Goal: Task Accomplishment & Management: Use online tool/utility

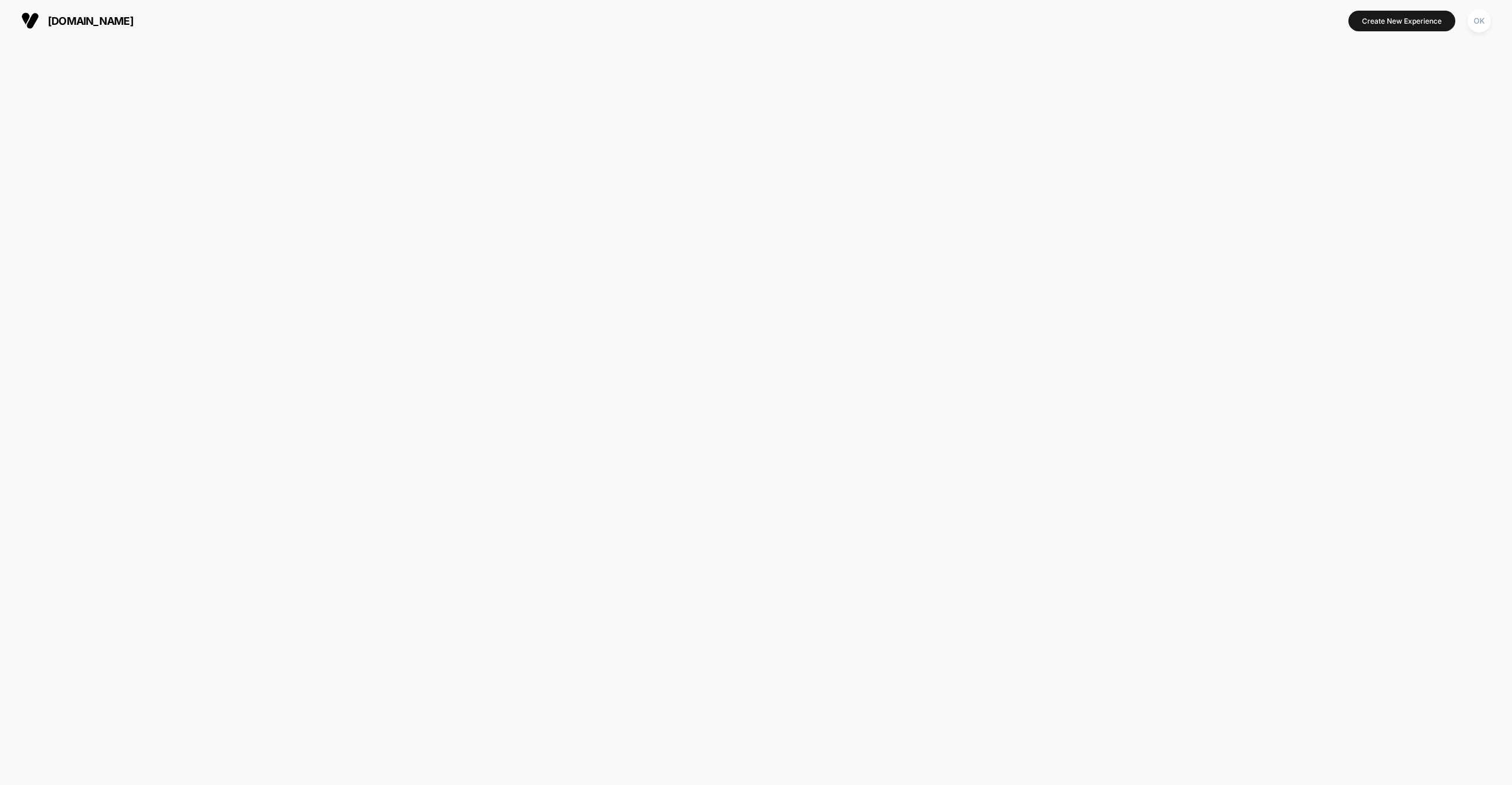
drag, startPoint x: 1425, startPoint y: 130, endPoint x: 1426, endPoint y: 123, distance: 7.1
click at [1425, 130] on div at bounding box center [756, 413] width 1512 height 743
click at [1027, 137] on div at bounding box center [756, 413] width 1512 height 743
drag, startPoint x: 1482, startPoint y: 127, endPoint x: 1488, endPoint y: 119, distance: 10.0
click at [1483, 126] on div at bounding box center [756, 413] width 1512 height 743
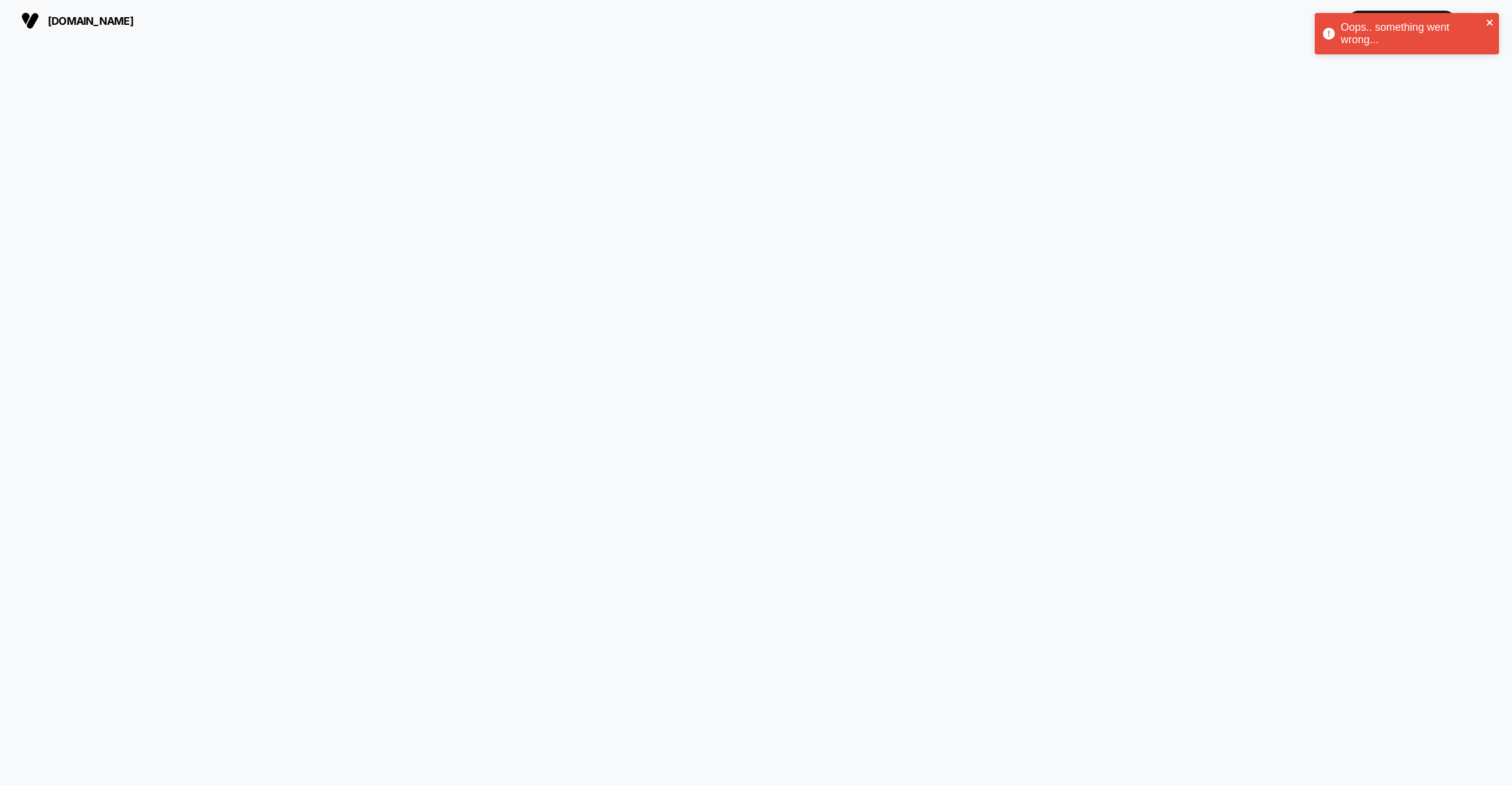
click at [1487, 25] on icon "close" at bounding box center [1490, 22] width 8 height 10
click at [1390, 26] on div "Oops.. something went wrong... us.amorepacific.com Create New Experience OK us.…" at bounding box center [756, 392] width 1512 height 785
click at [1396, 25] on button "Create New Experience" at bounding box center [1402, 21] width 107 height 21
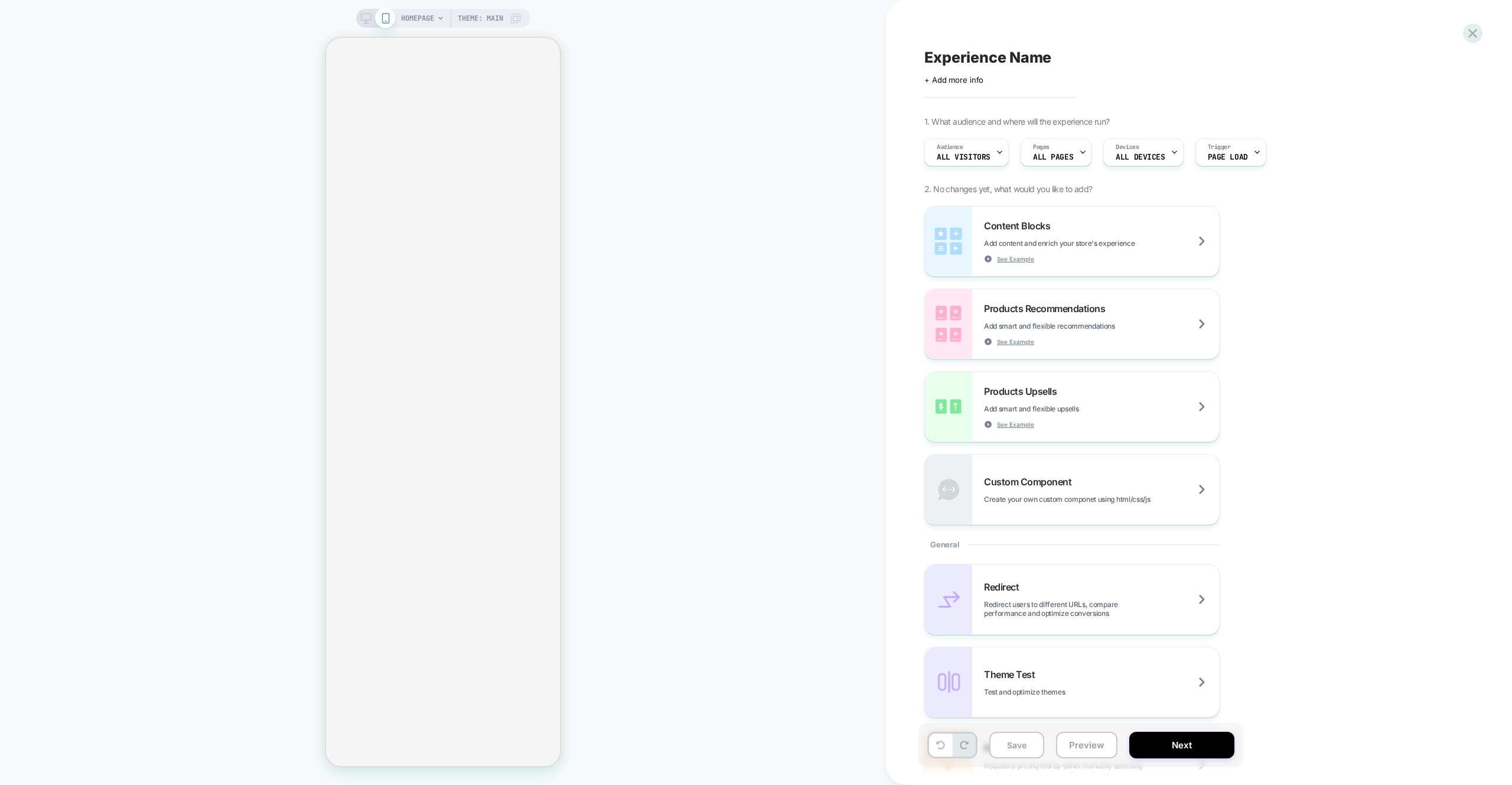
scroll to position [7, 0]
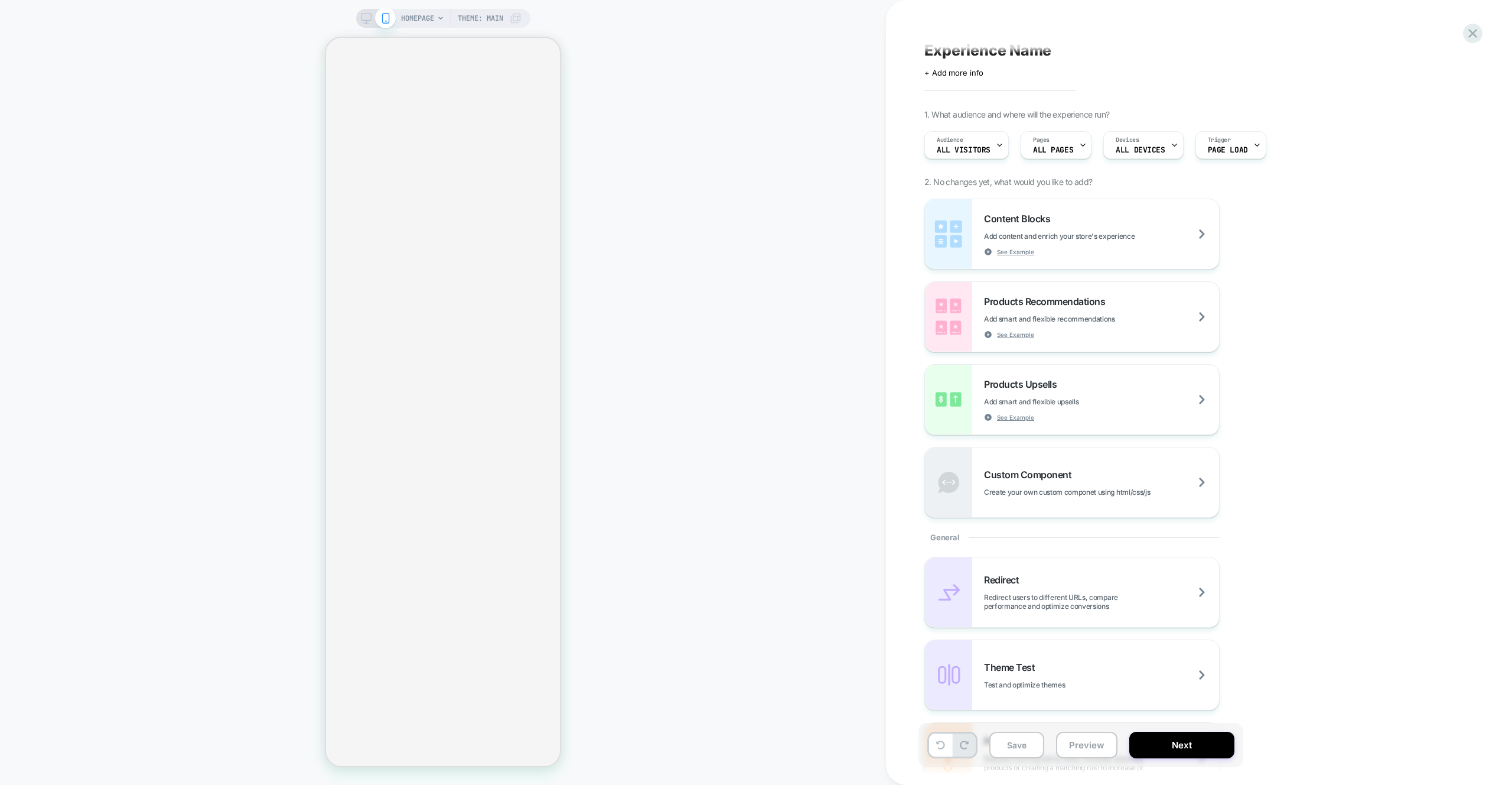
click at [979, 48] on span "Experience Name" at bounding box center [987, 50] width 127 height 18
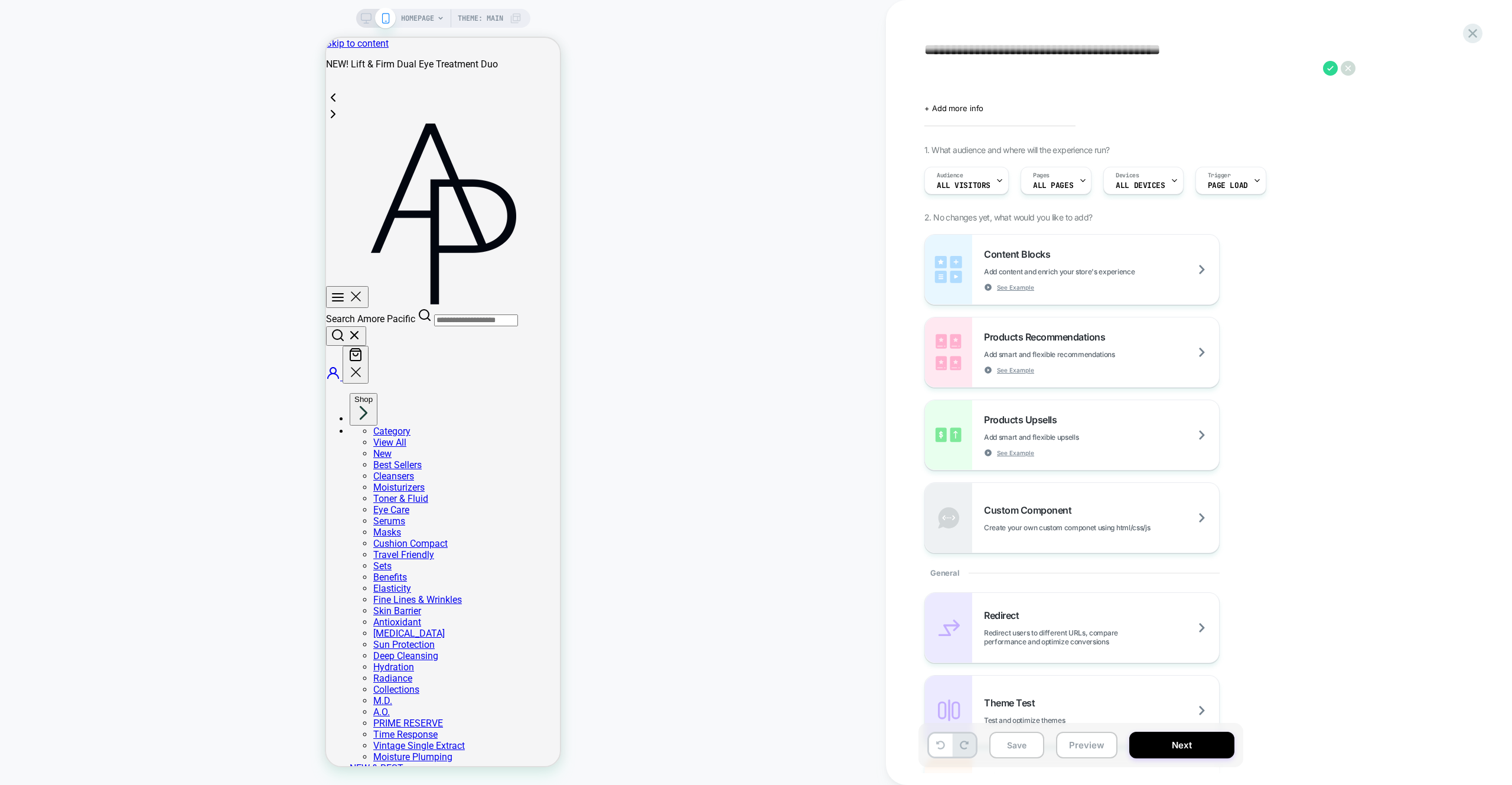
scroll to position [0, 0]
click at [1031, 46] on textarea "**********" at bounding box center [1121, 67] width 393 height 54
paste textarea
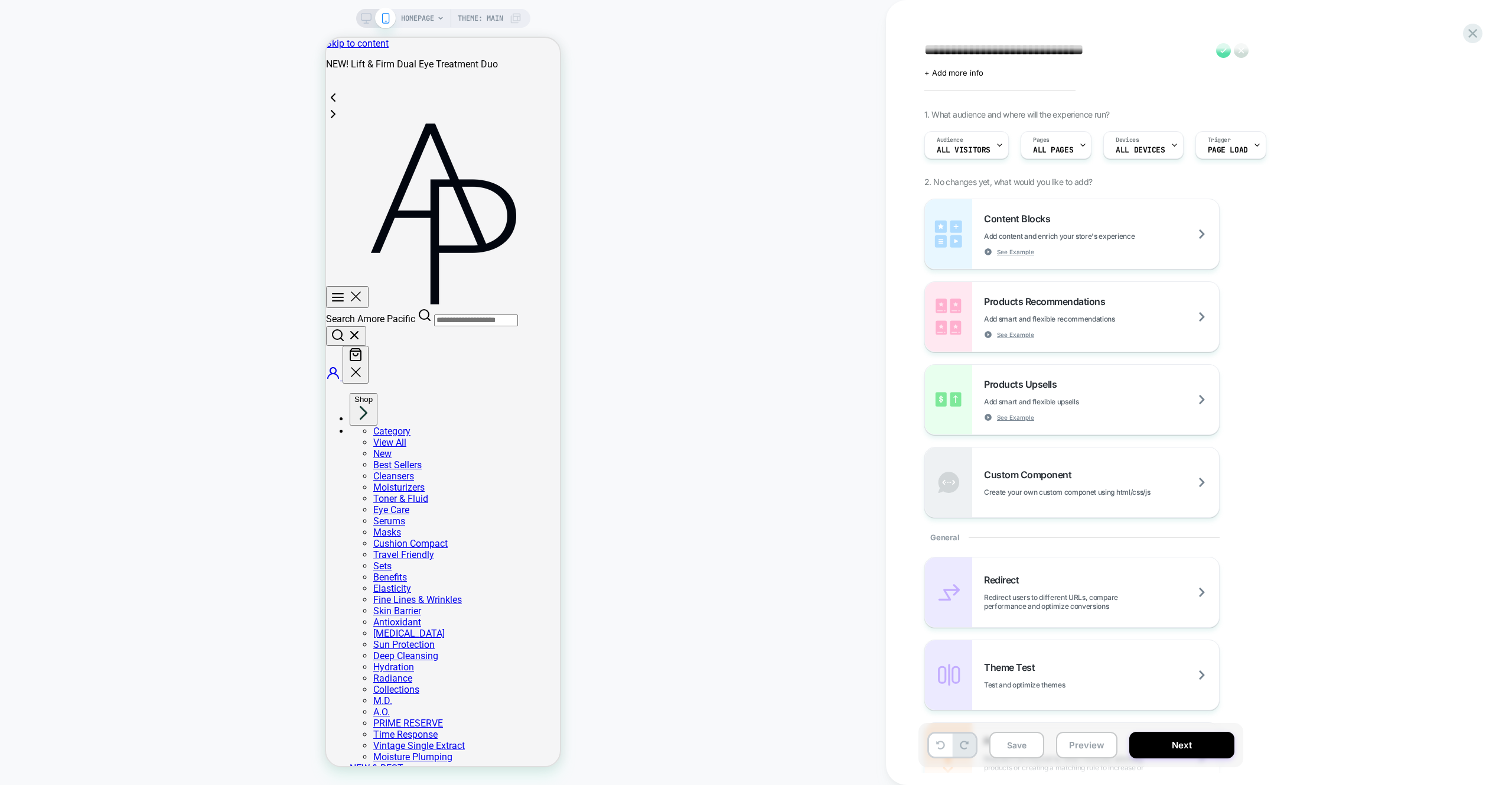
type textarea "**********"
click at [1220, 54] on icon at bounding box center [1223, 51] width 15 height 15
click at [1111, 490] on span "Create your own custom componet using html/css/js" at bounding box center [1097, 492] width 225 height 9
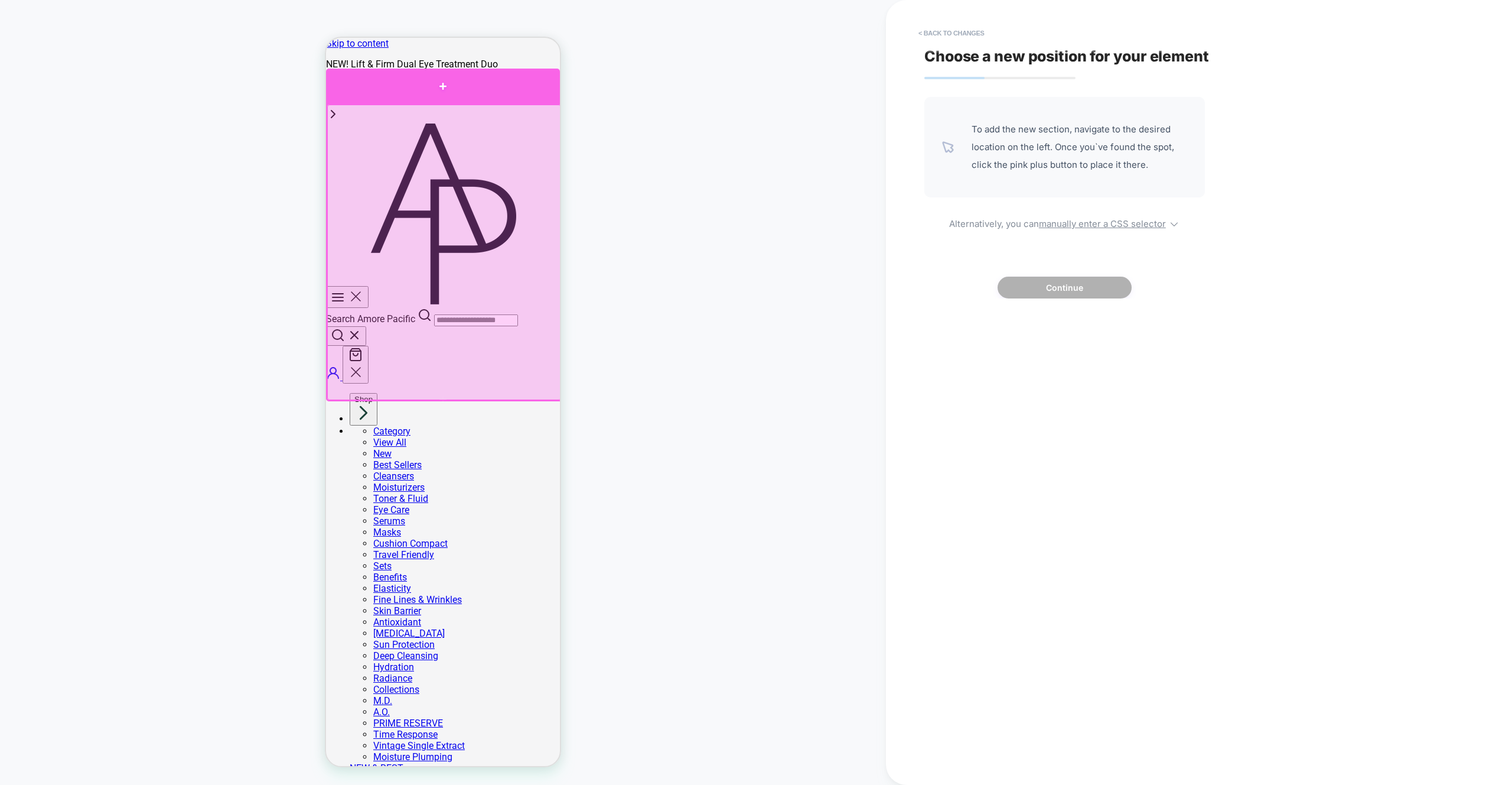
click at [439, 95] on div at bounding box center [442, 86] width 234 height 35
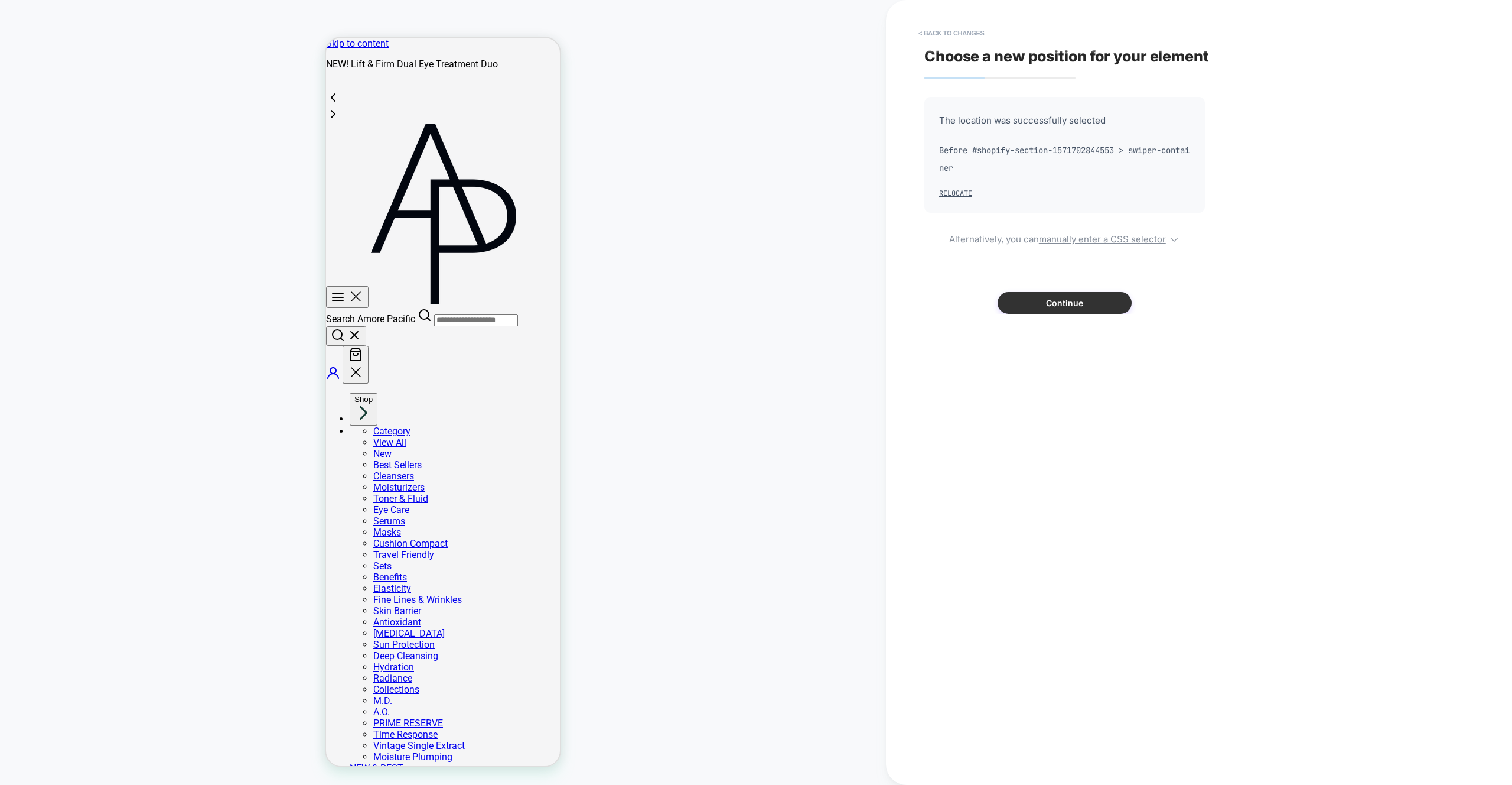
click at [1067, 306] on button "Continue" at bounding box center [1064, 303] width 134 height 22
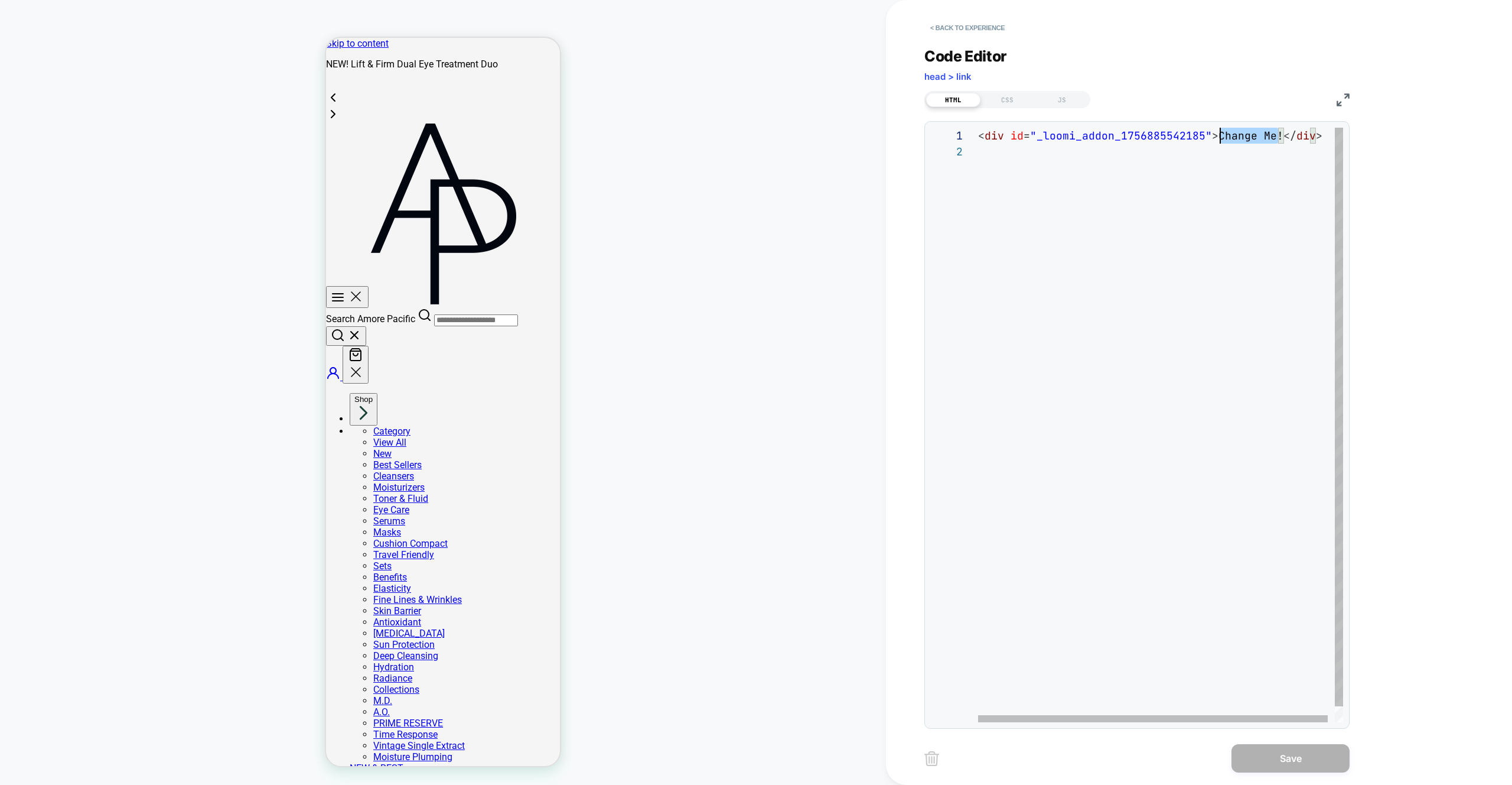
scroll to position [0, 237]
drag, startPoint x: 1278, startPoint y: 136, endPoint x: 1214, endPoint y: 139, distance: 64.1
click at [1214, 139] on div "< div id = "_loomi_addon_1756885542185" > Change Me! </ div >" at bounding box center [1164, 432] width 372 height 611
type textarea "**********"
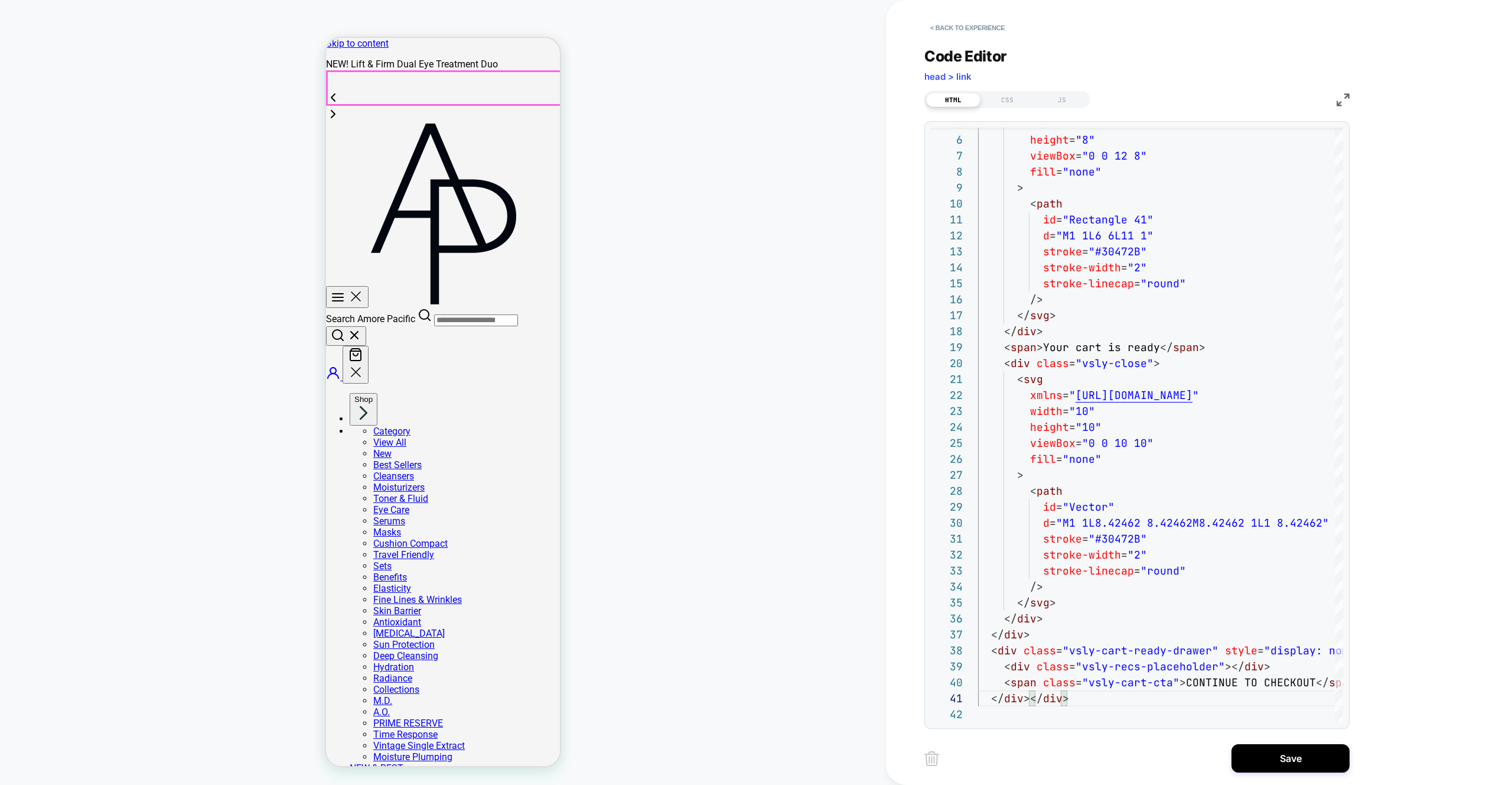
scroll to position [7, 0]
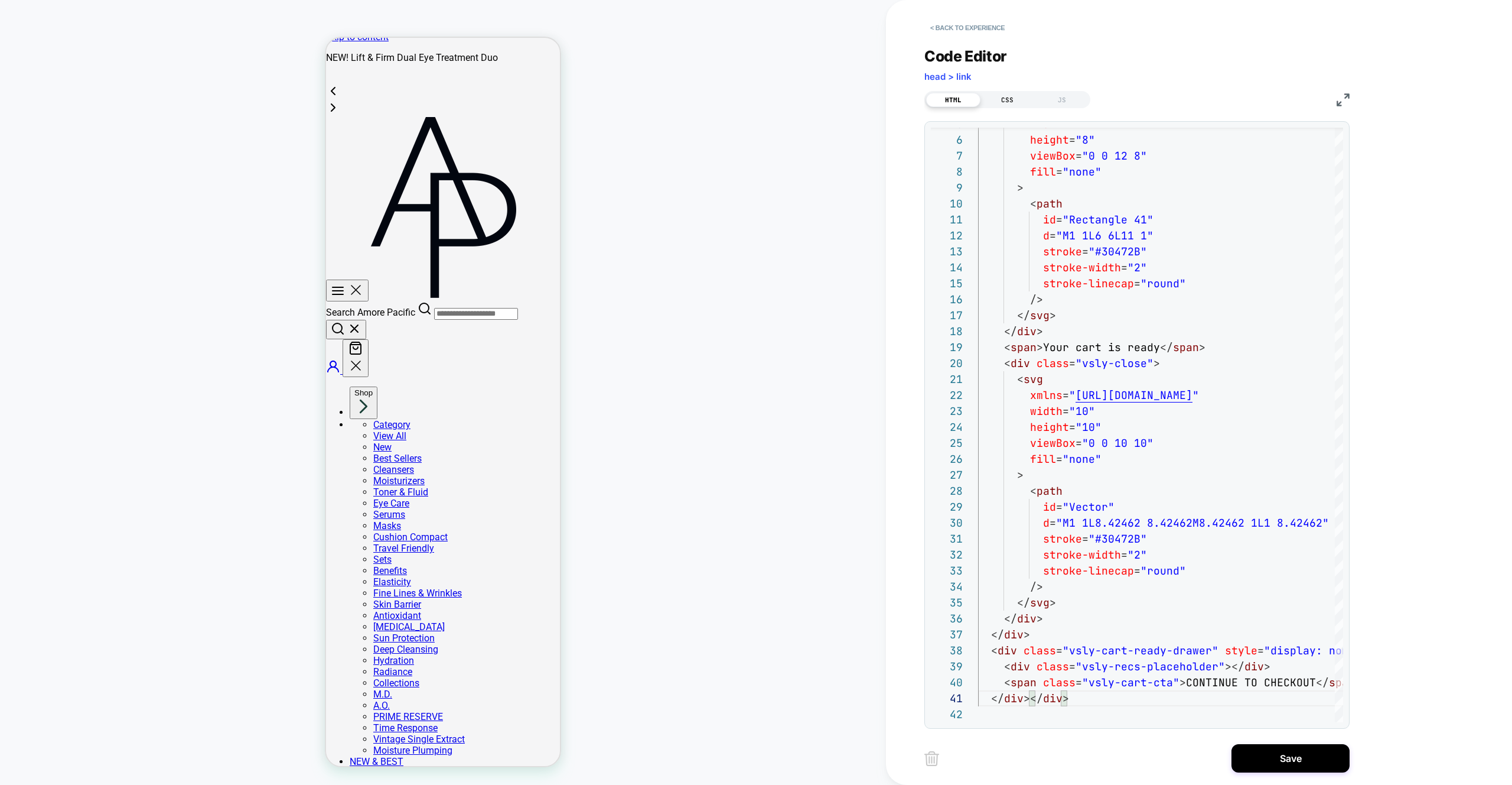
click at [1012, 99] on div "CSS" at bounding box center [1008, 100] width 54 height 14
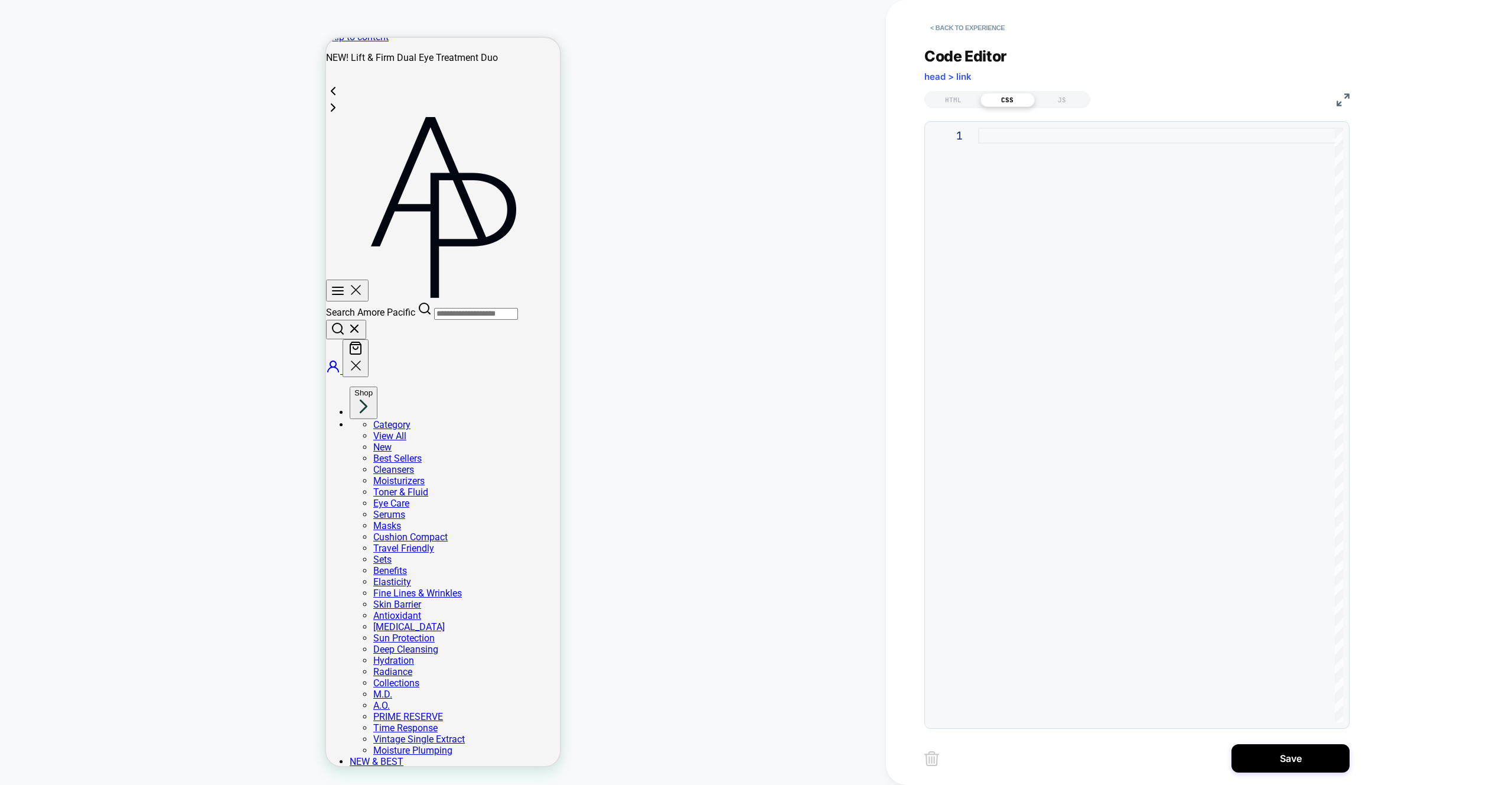
click at [1102, 272] on div at bounding box center [1160, 424] width 365 height 594
type textarea "**********"
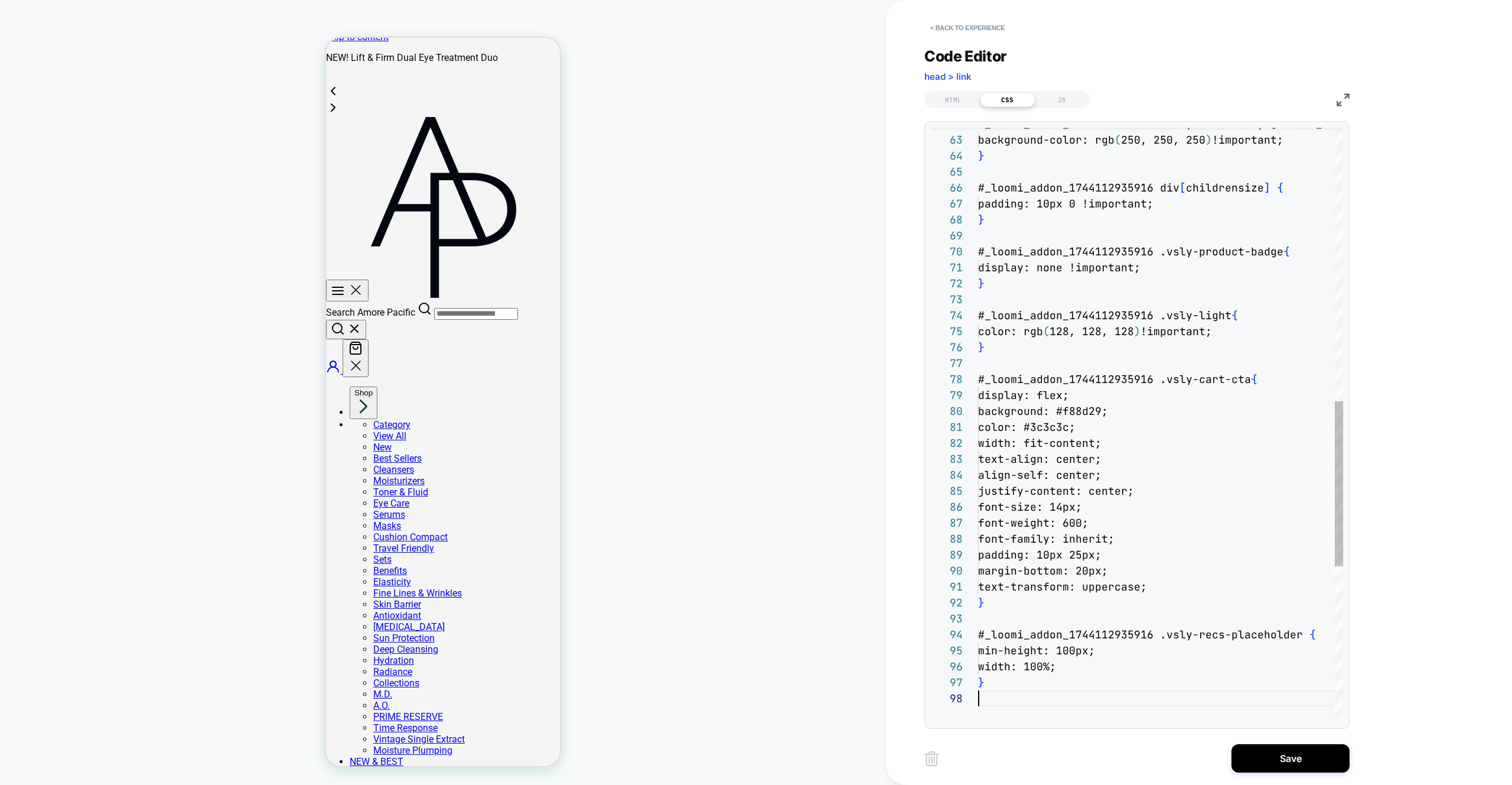
scroll to position [111, 0]
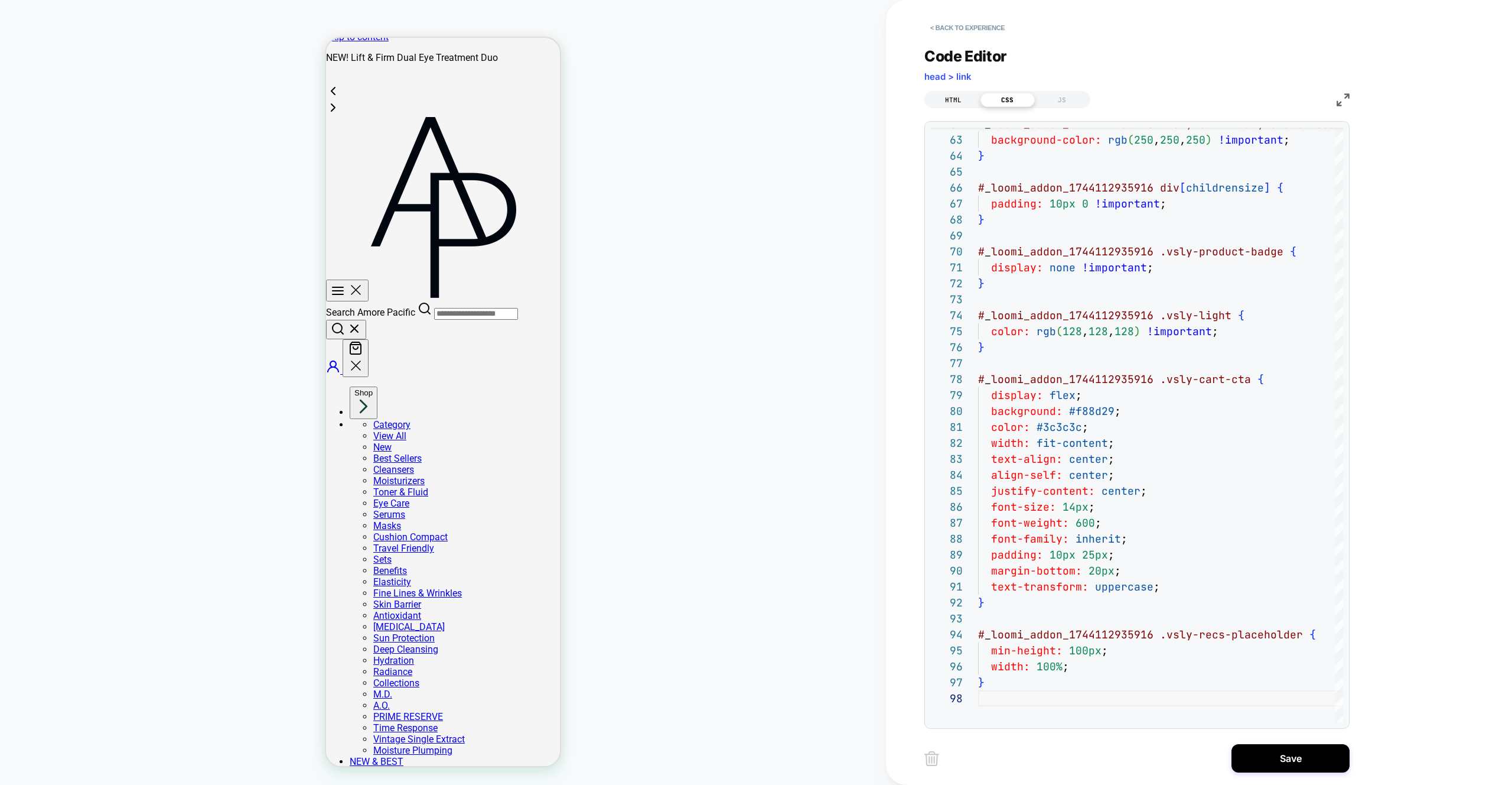
click at [948, 102] on div "HTML" at bounding box center [953, 100] width 54 height 14
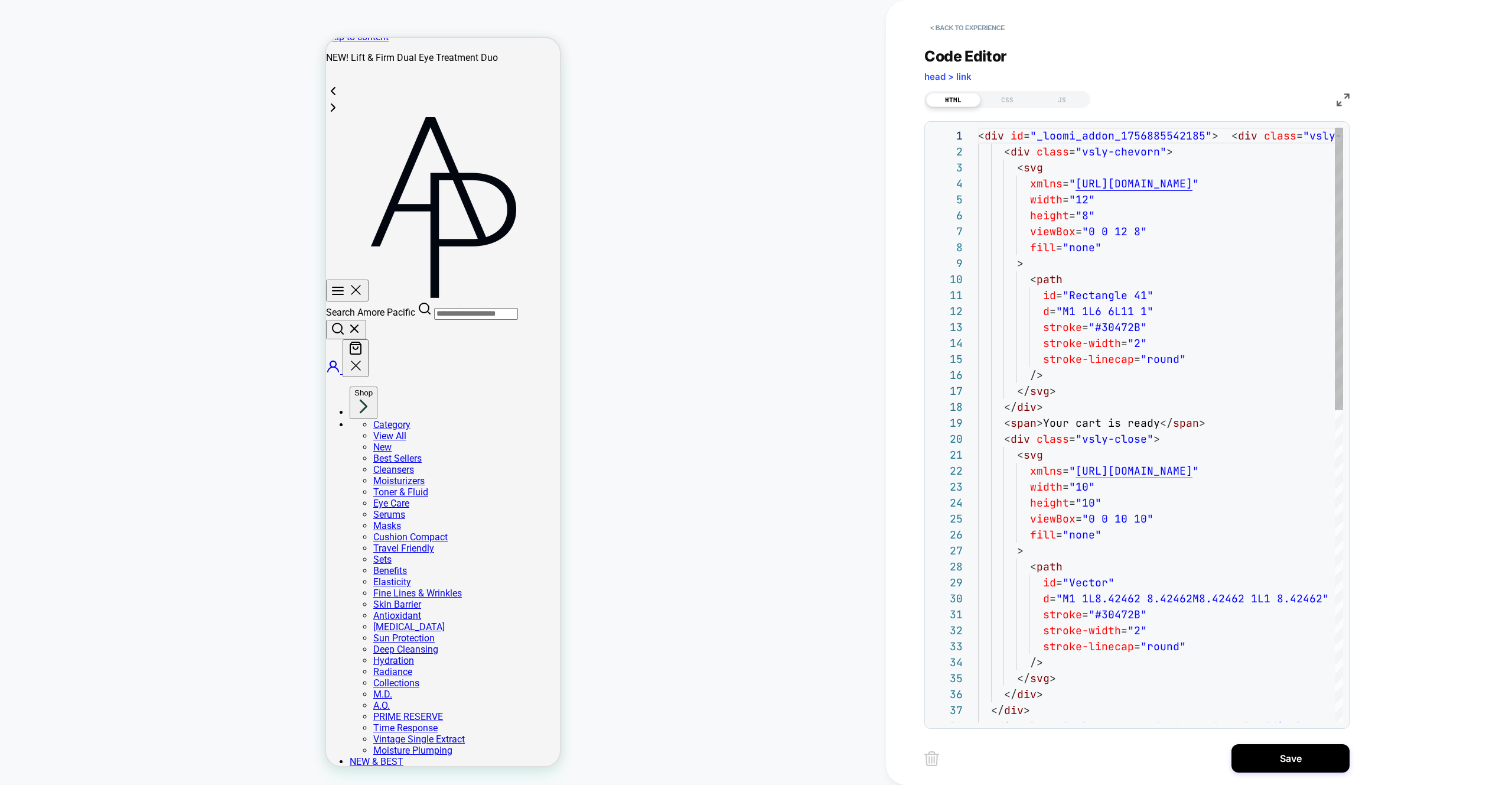
scroll to position [160, 0]
click at [1104, 137] on div "< div id = "_loomi_addon_1756885542185" > < div class = "vsly-cart-ready-wrappe…" at bounding box center [1237, 752] width 519 height 1249
click at [1003, 99] on div "CSS" at bounding box center [1008, 100] width 54 height 14
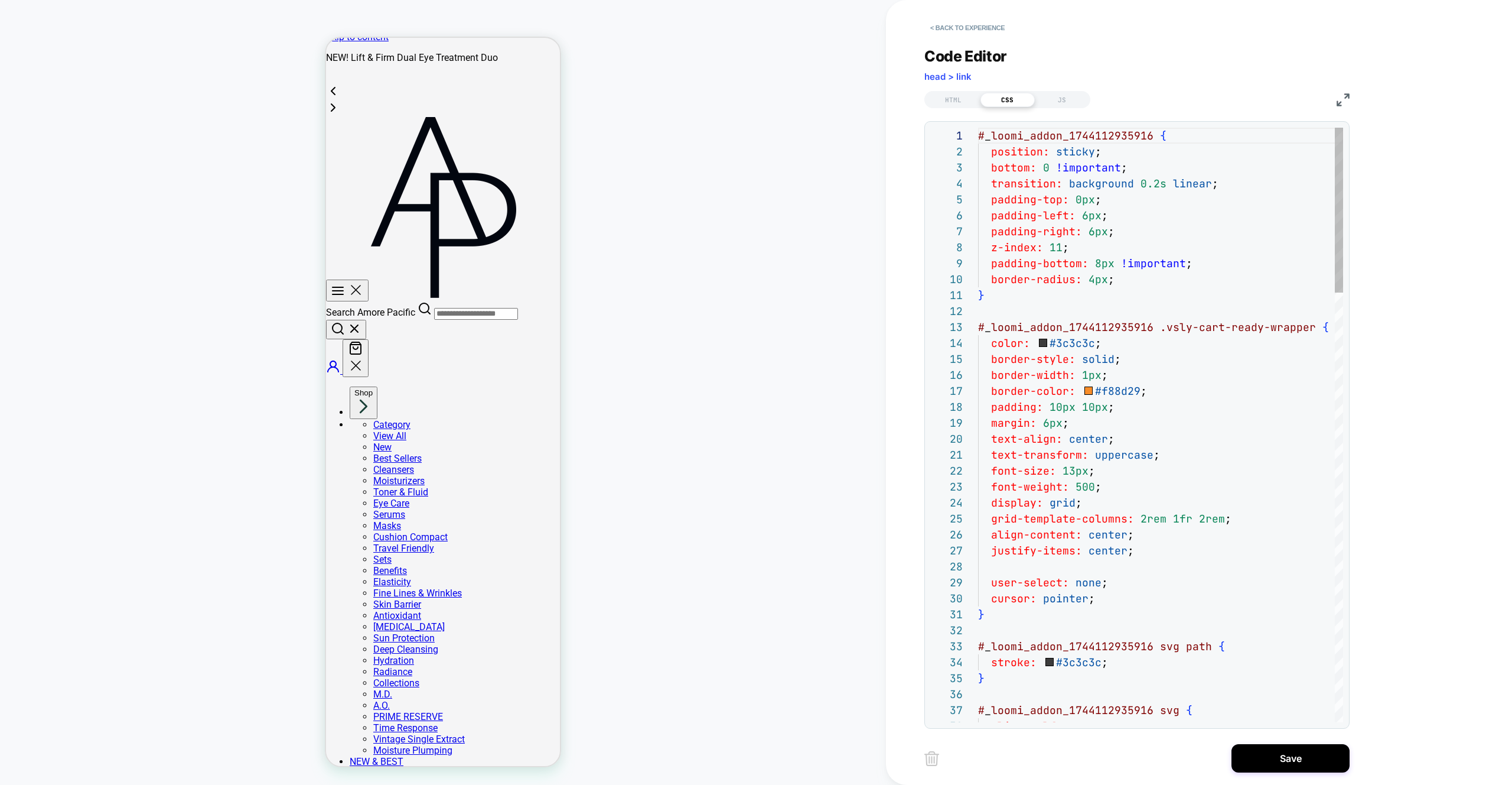
scroll to position [160, 0]
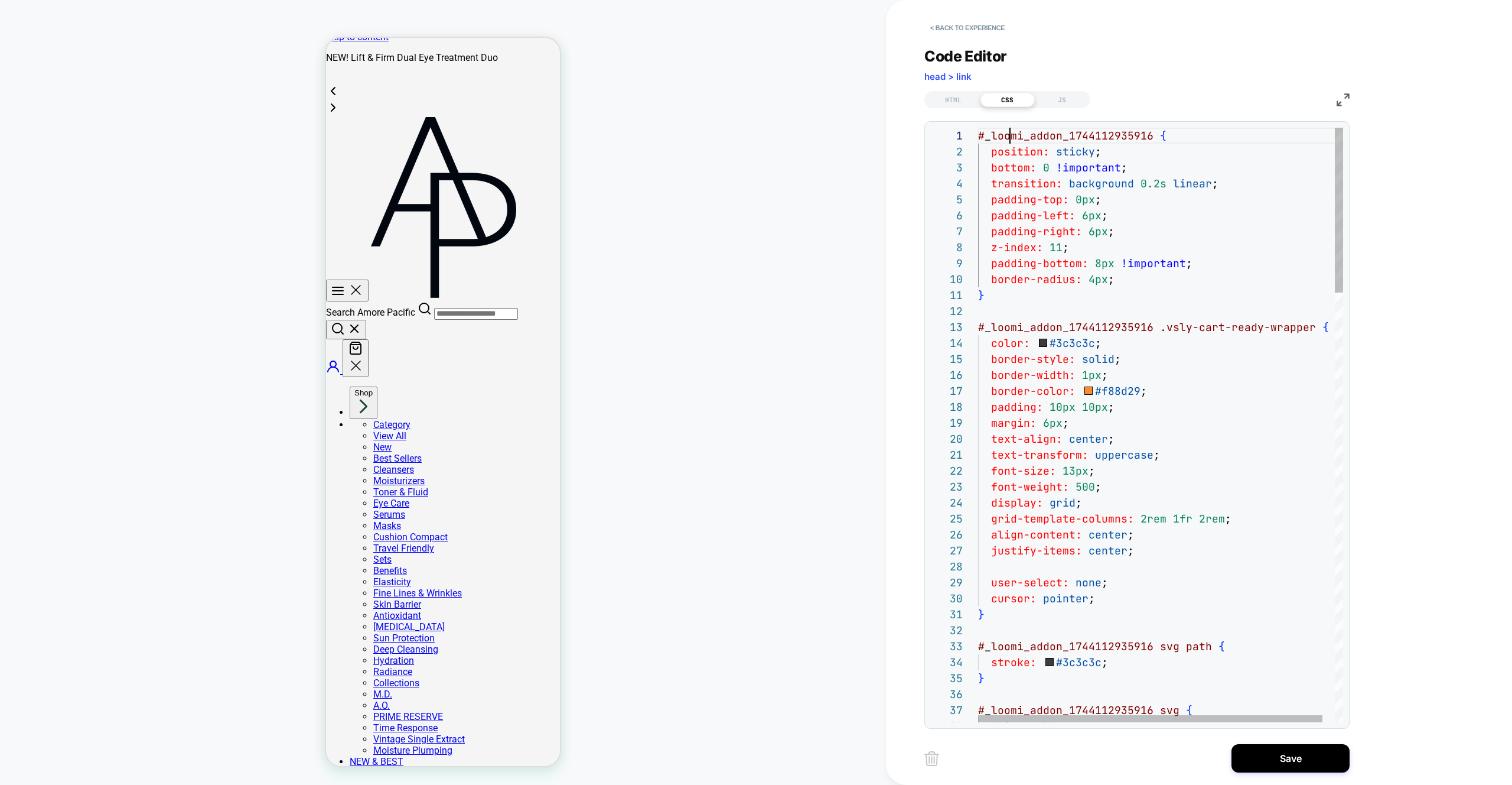
scroll to position [0, 172]
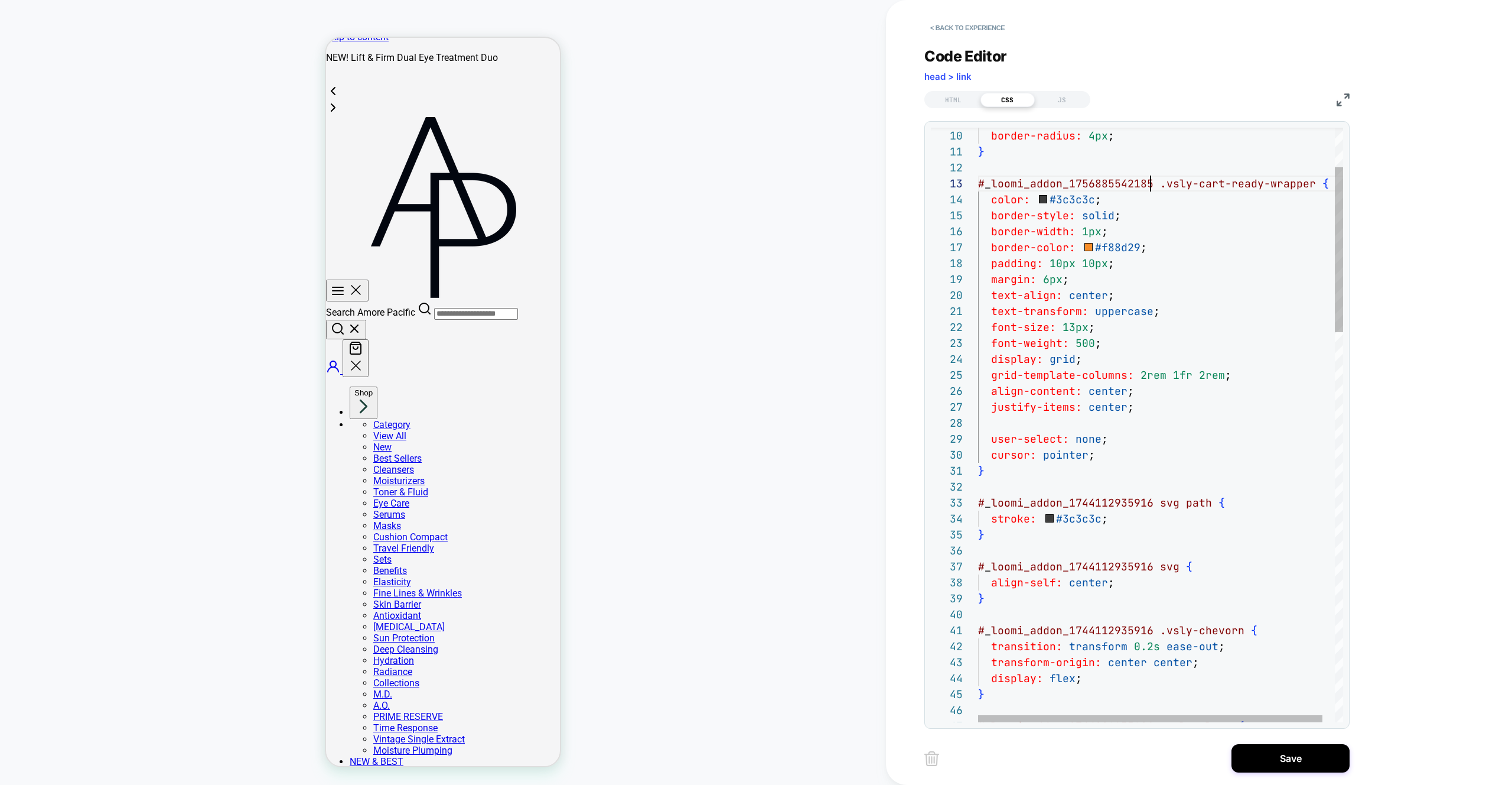
scroll to position [10, 0]
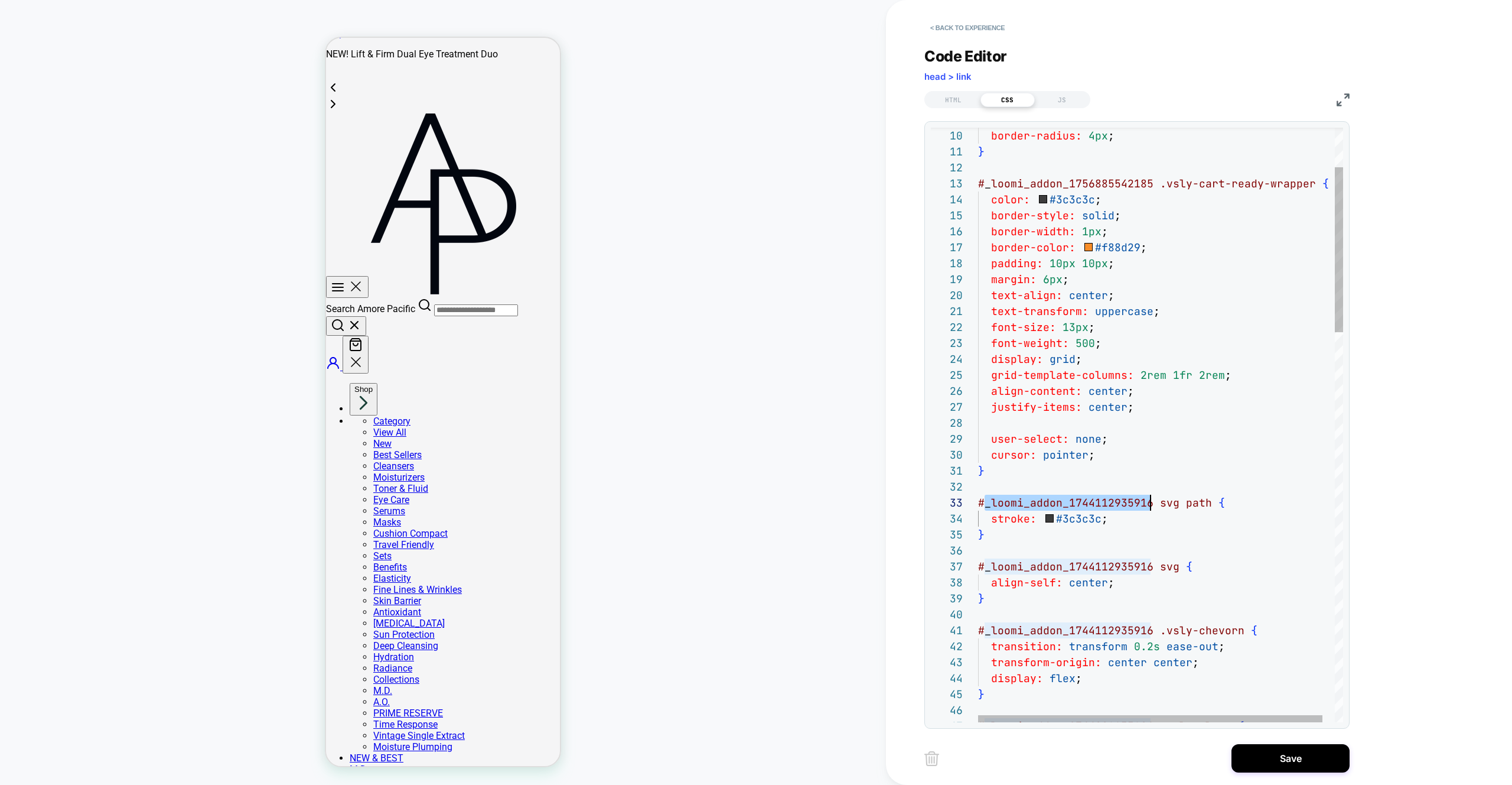
scroll to position [32, 172]
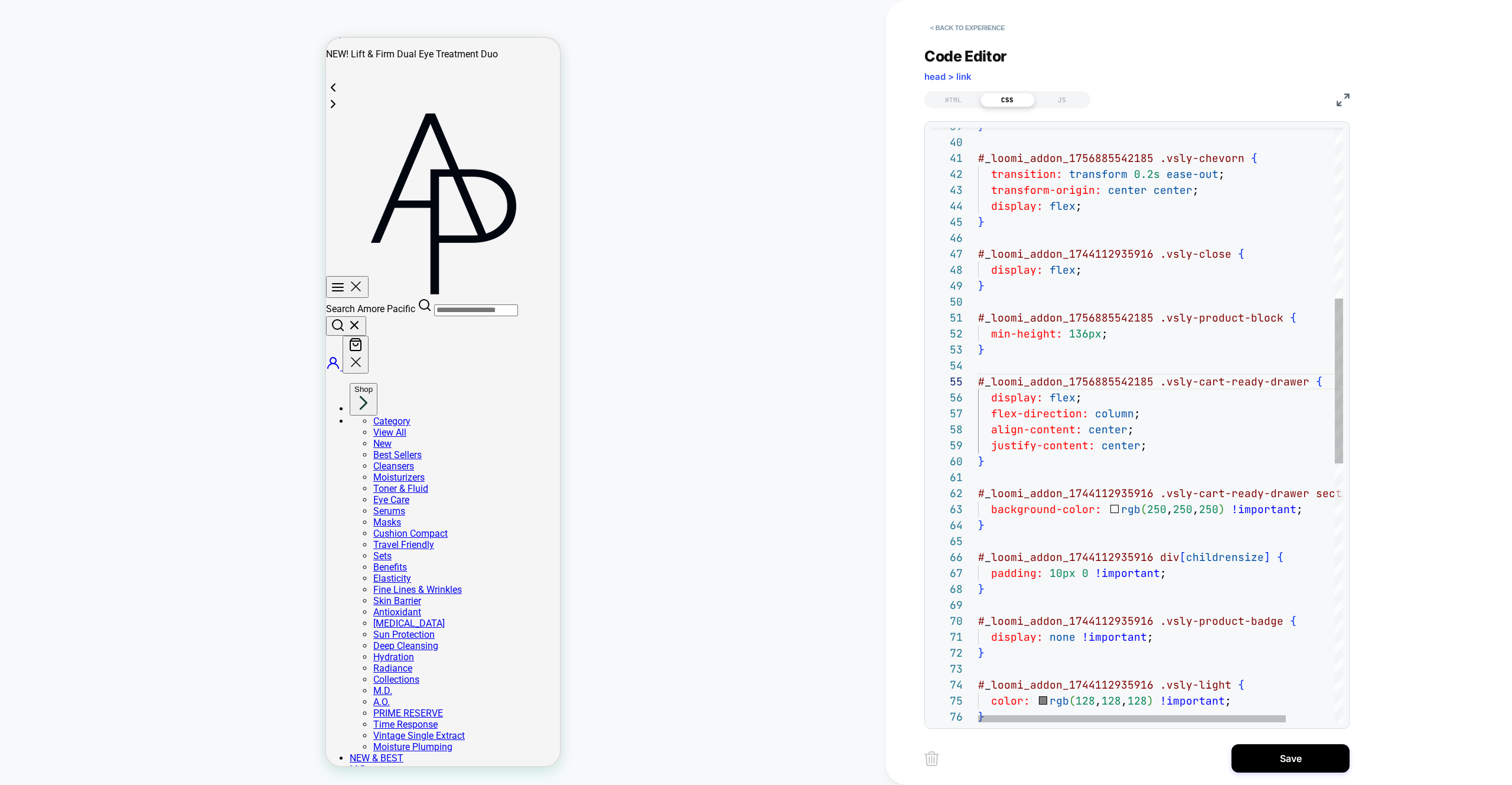
click at [1042, 493] on div "} # _ loomi_addon_1756885542185 .vsly-chevorn { transition: transform 0.2s ease…" at bounding box center [1189, 583] width 423 height 2142
click at [1046, 557] on div "} # _ loomi_addon_1756885542185 .vsly-chevorn { transition: transform 0.2s ease…" at bounding box center [1189, 583] width 423 height 2142
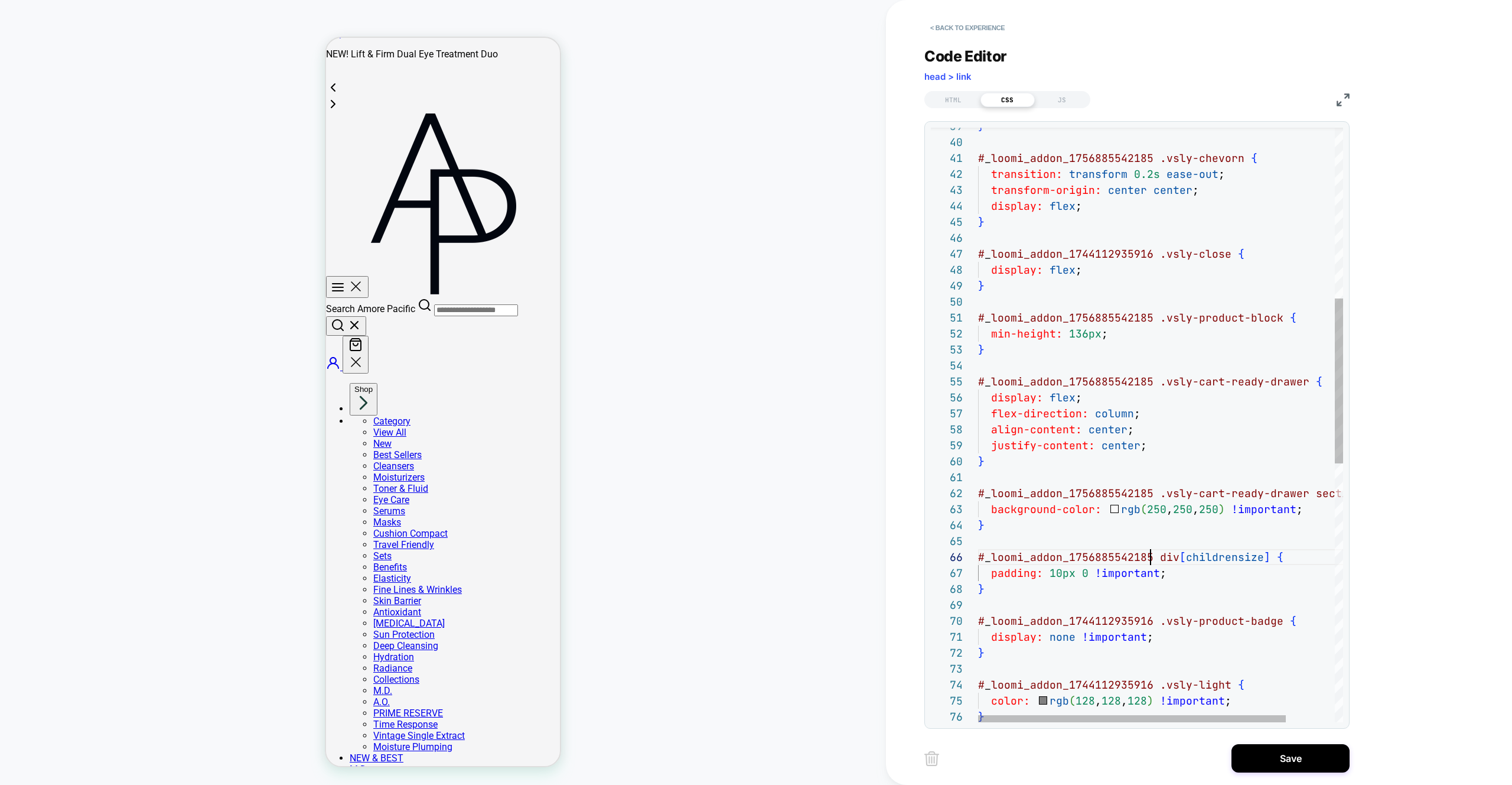
click at [1030, 624] on div "} # _ loomi_addon_1756885542185 .vsly-chevorn { transition: transform 0.2s ease…" at bounding box center [1189, 583] width 423 height 2142
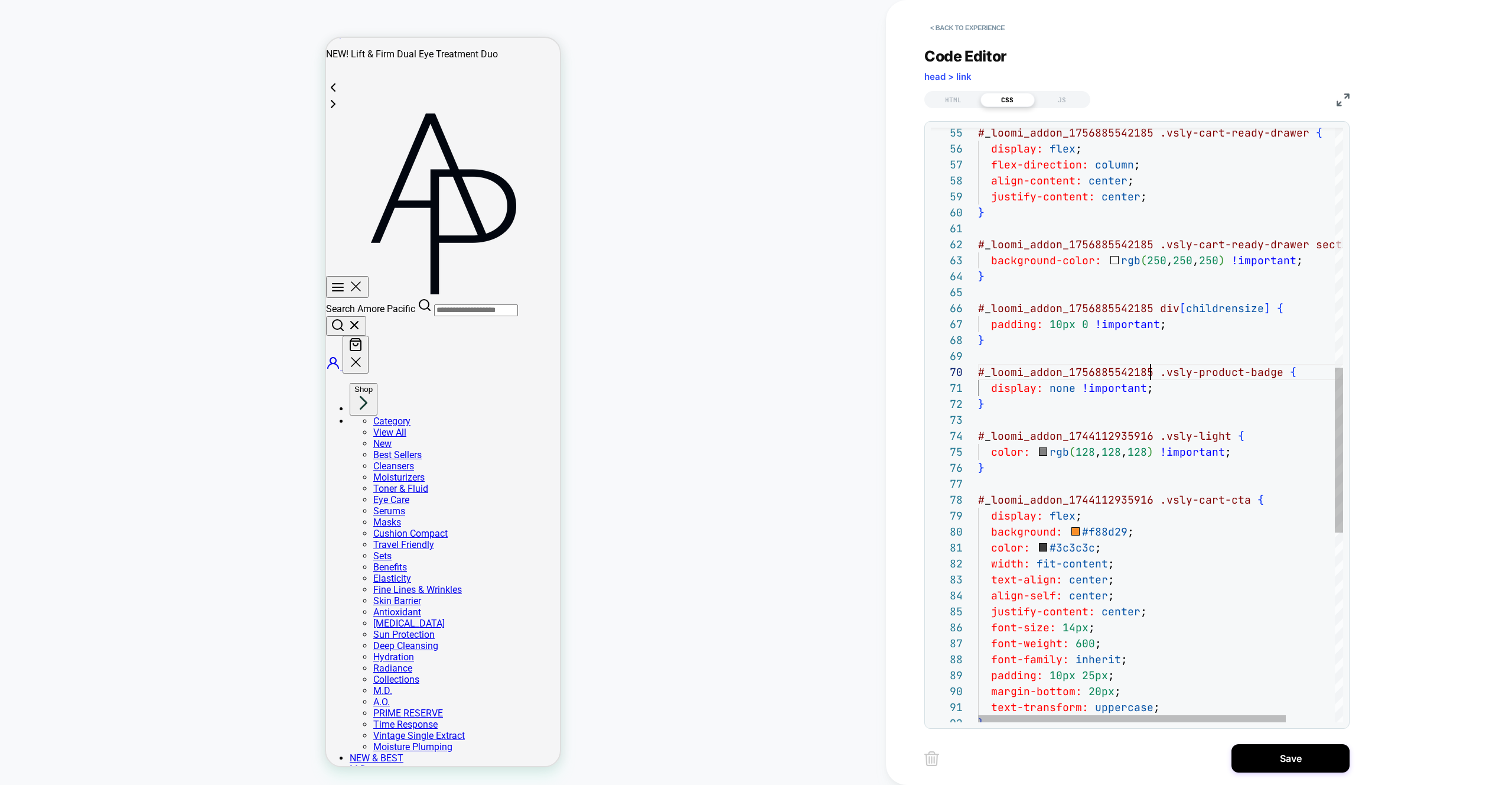
click at [1042, 435] on div "# _ loomi_addon_1756885542185 .vsly-cart-ready-drawer { display: flex ; flex-di…" at bounding box center [1189, 333] width 423 height 2142
click at [1037, 500] on div "# _ loomi_addon_1756885542185 .vsly-cart-ready-drawer { display: flex ; flex-di…" at bounding box center [1189, 333] width 423 height 2142
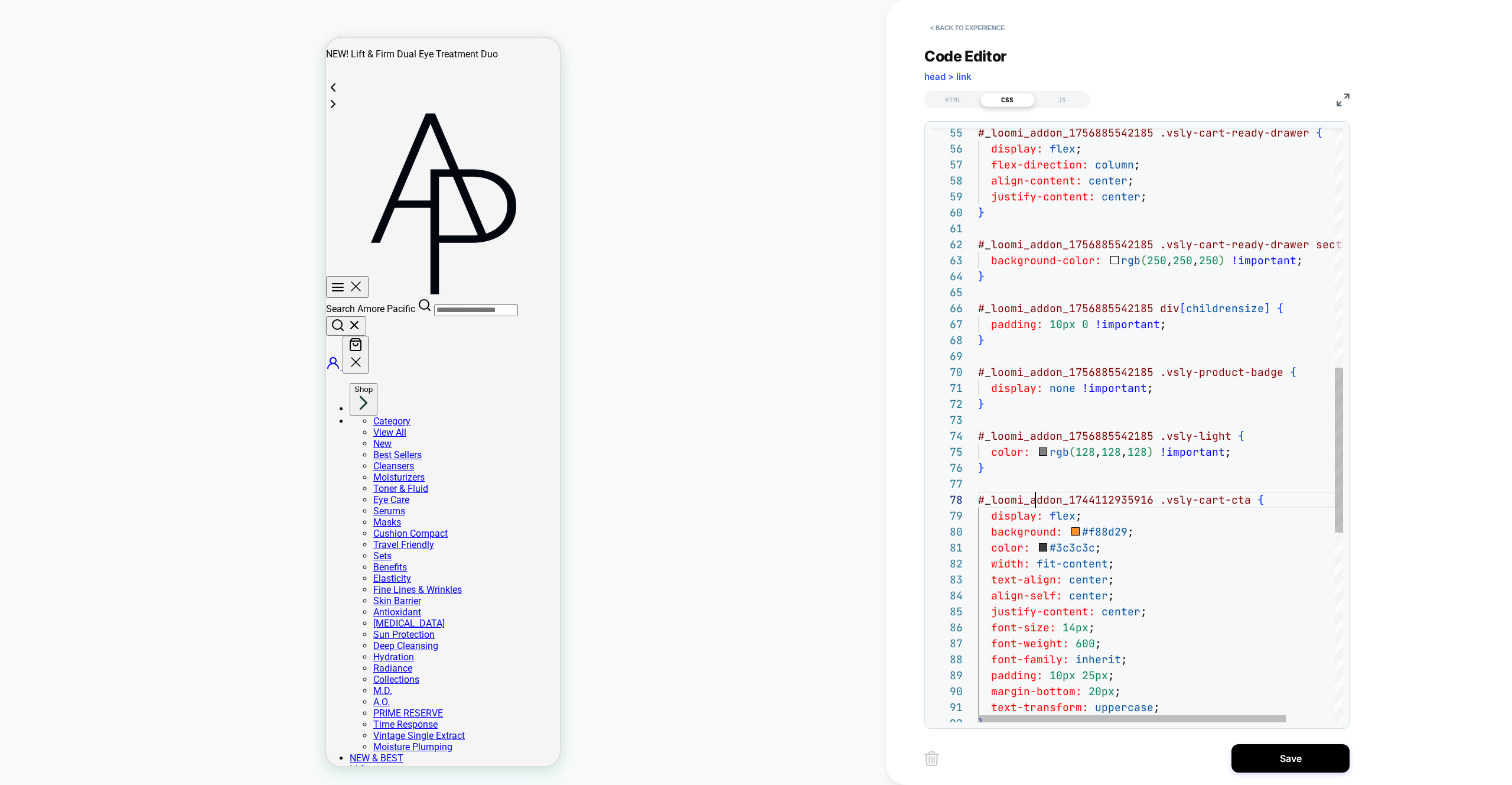
scroll to position [111, 172]
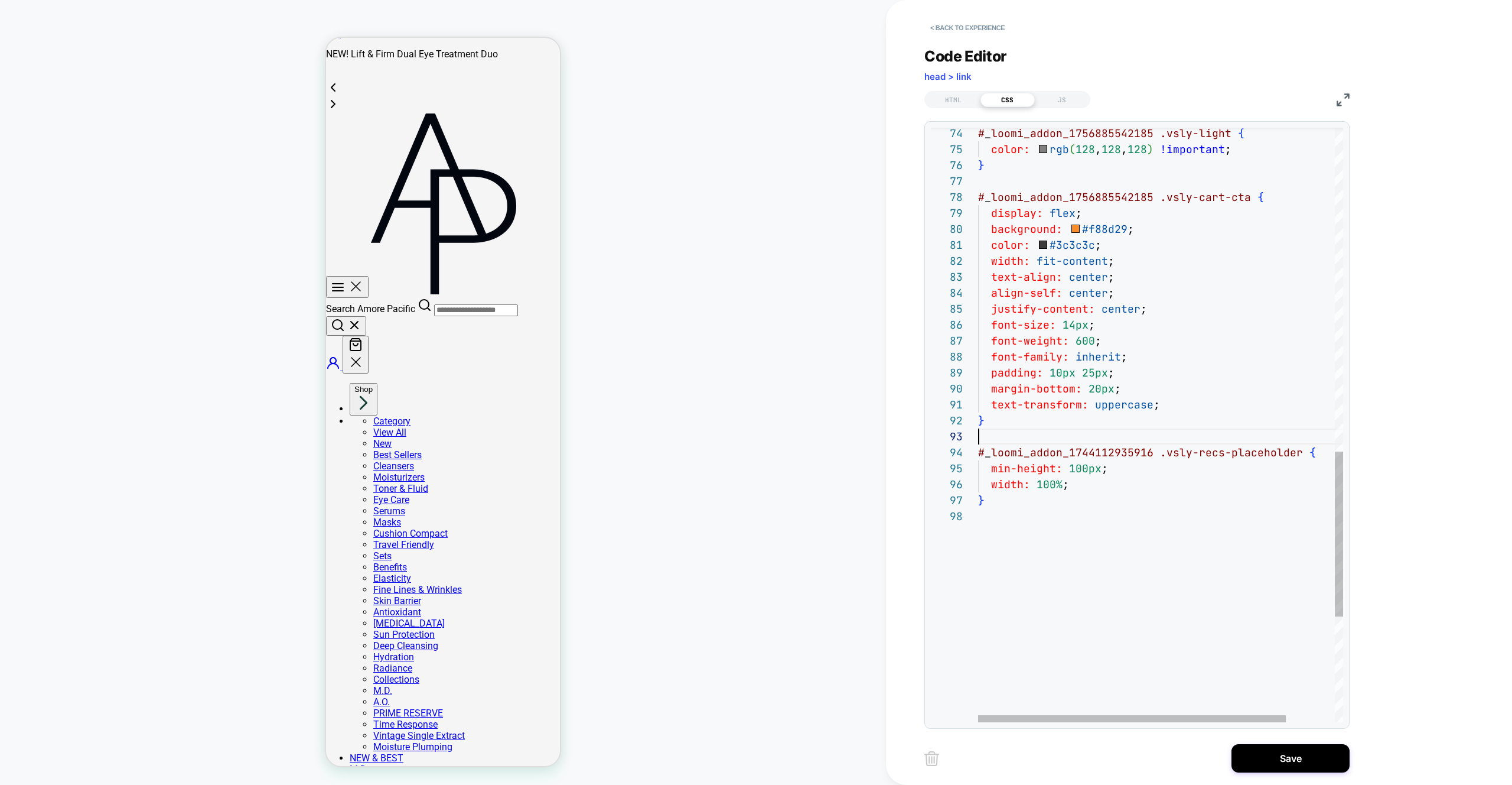
click at [1058, 441] on div "# _ loomi_addon_1756885542185 .vsly-light { color: rgb ( 128 , 128 , 128 ) !imp…" at bounding box center [1189, 31] width 423 height 2142
click at [1054, 451] on div "# _ loomi_addon_1756885542185 .vsly-light { color: rgb ( 128 , 128 , 128 ) !imp…" at bounding box center [1189, 31] width 423 height 2142
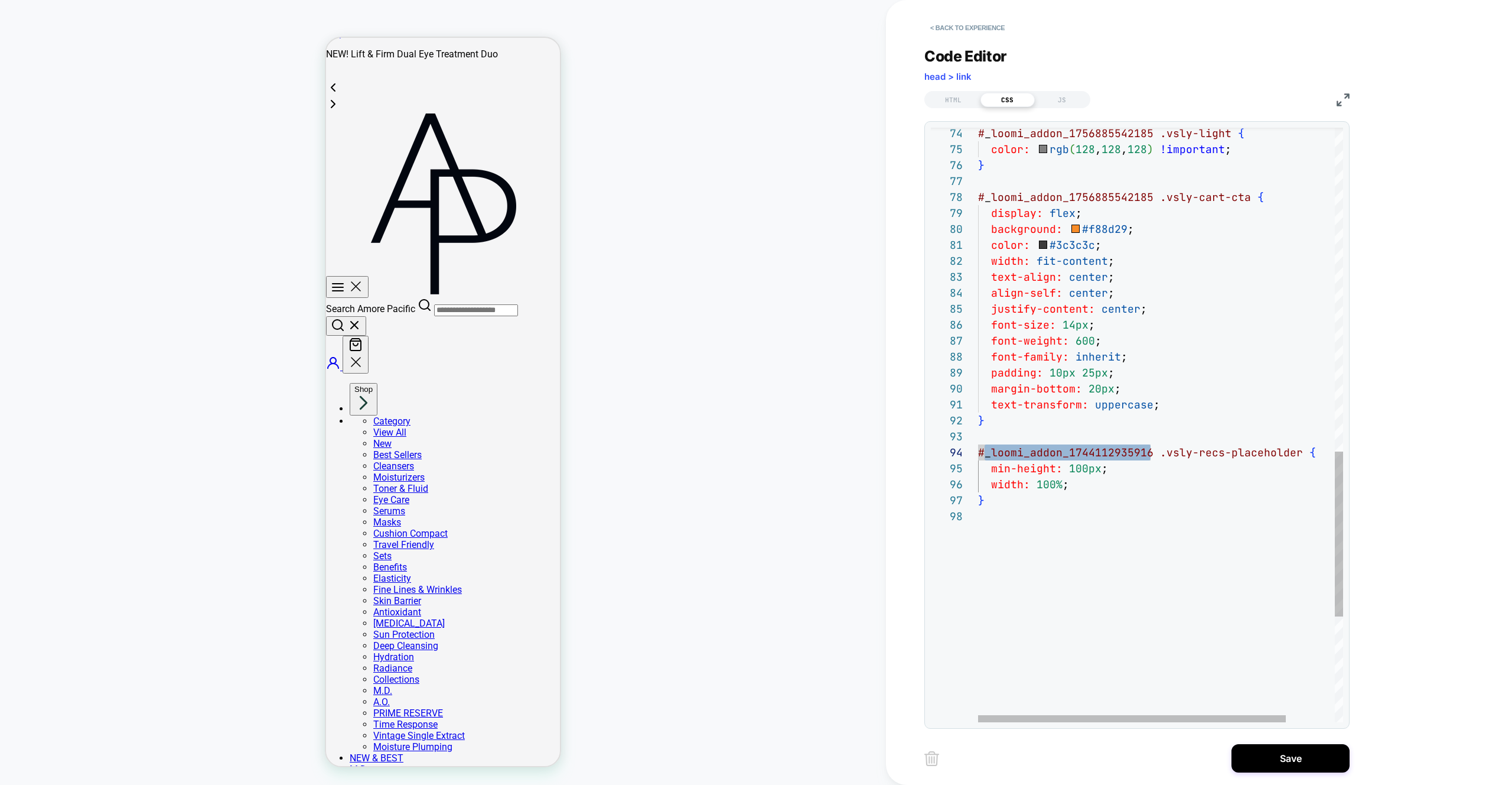
type textarea "**********"
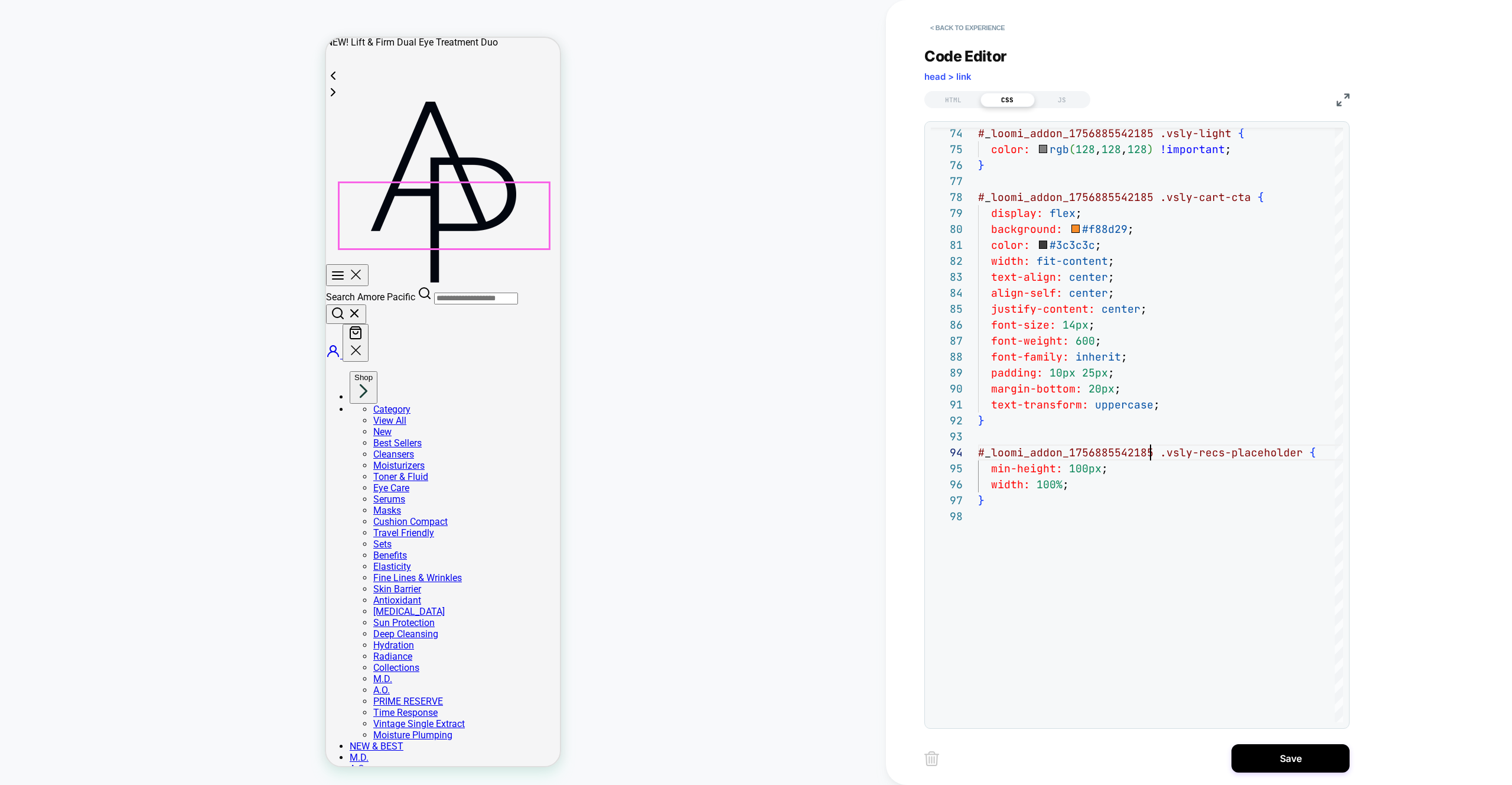
scroll to position [0, 0]
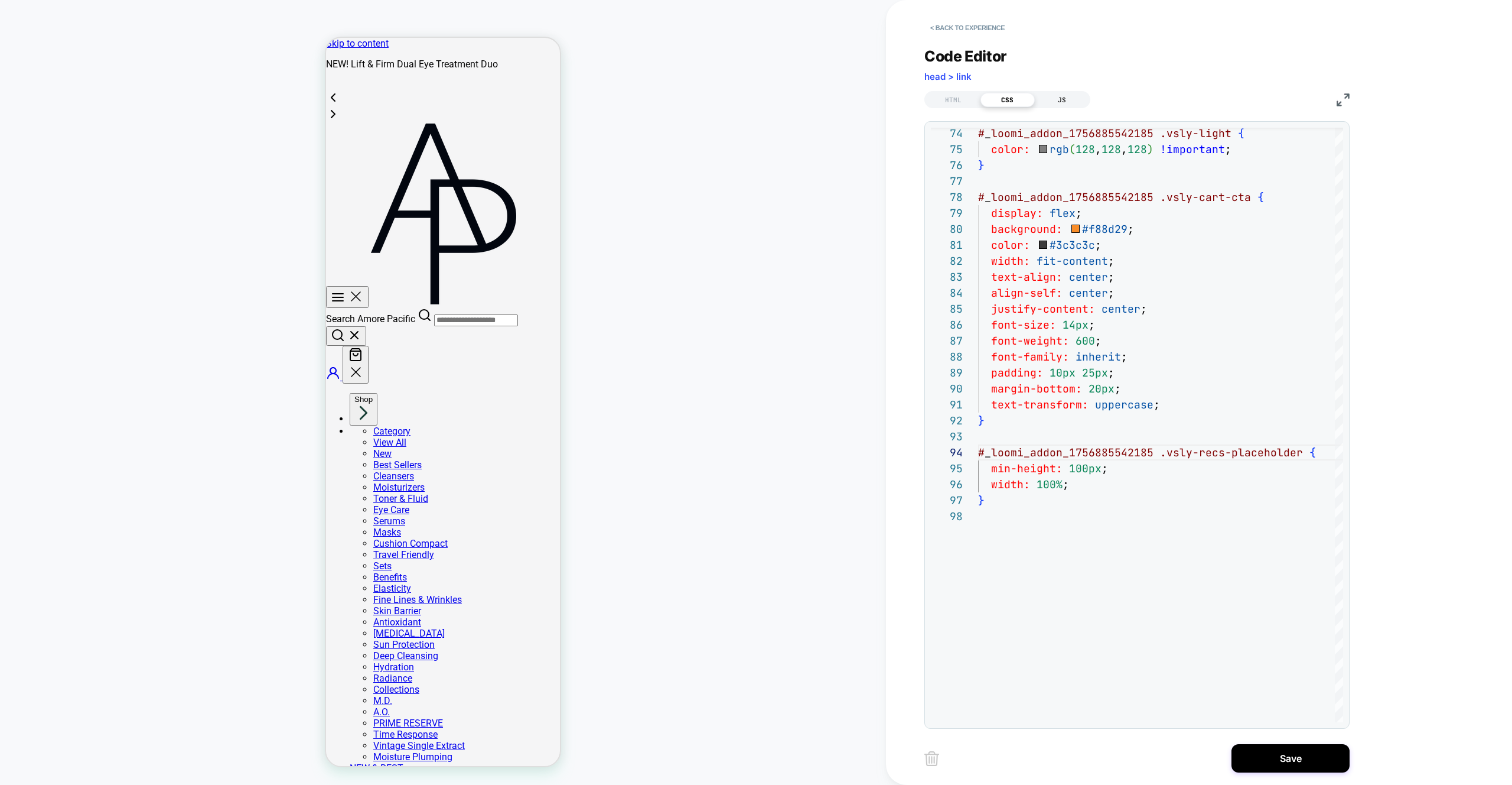
click at [1045, 97] on div "JS" at bounding box center [1062, 100] width 54 height 14
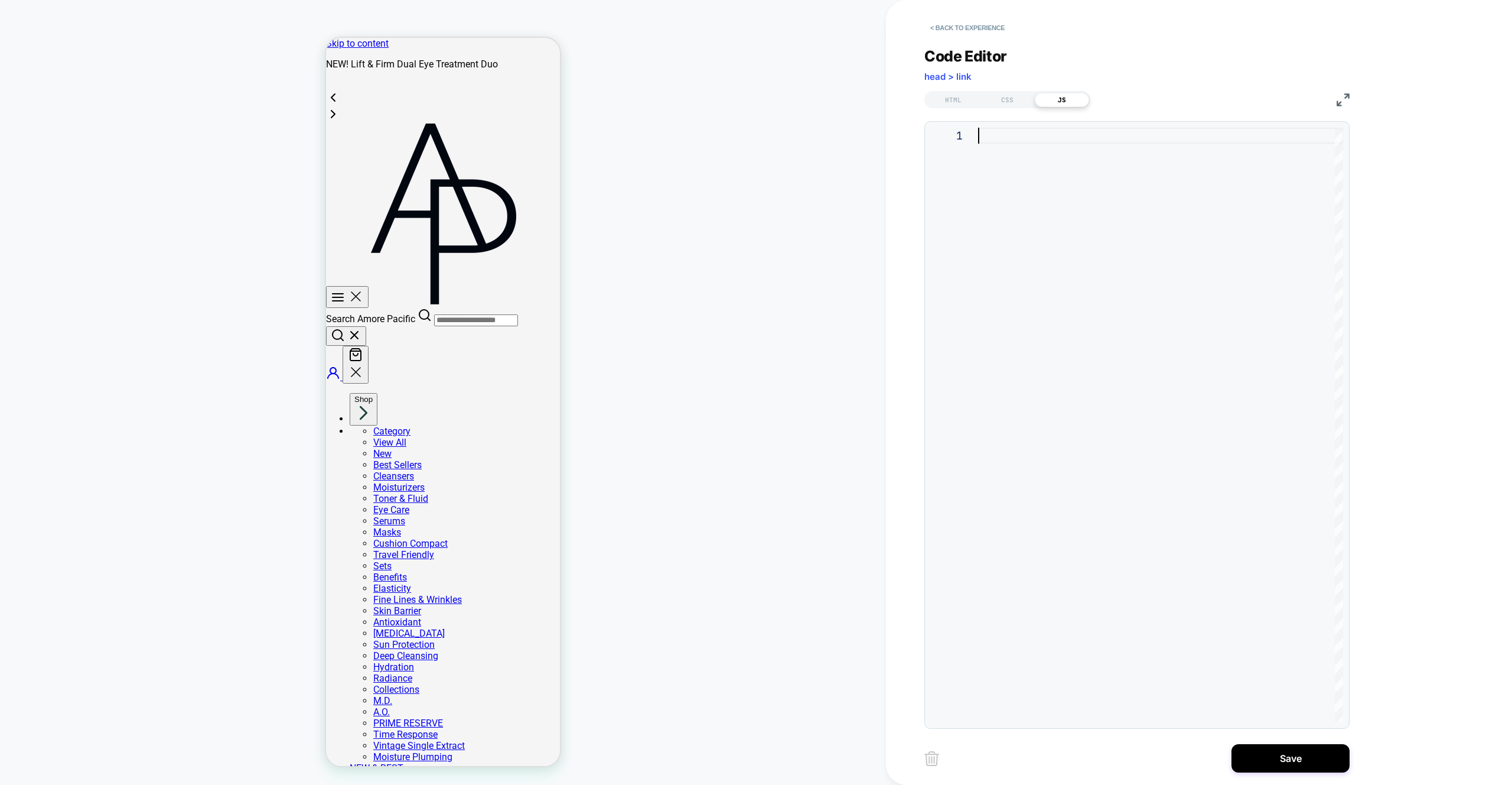
click at [1105, 239] on div at bounding box center [1160, 424] width 365 height 594
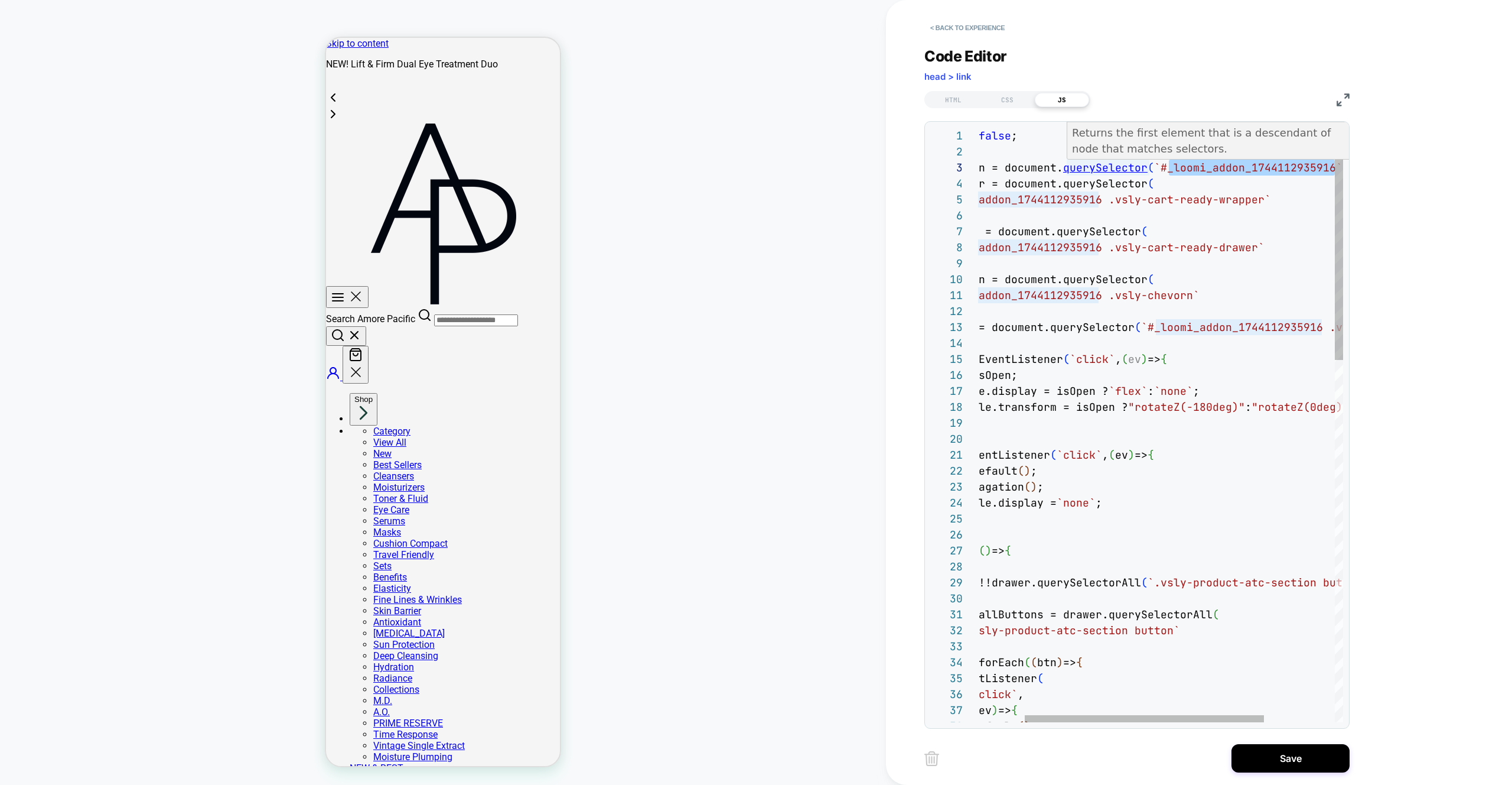
scroll to position [0, 0]
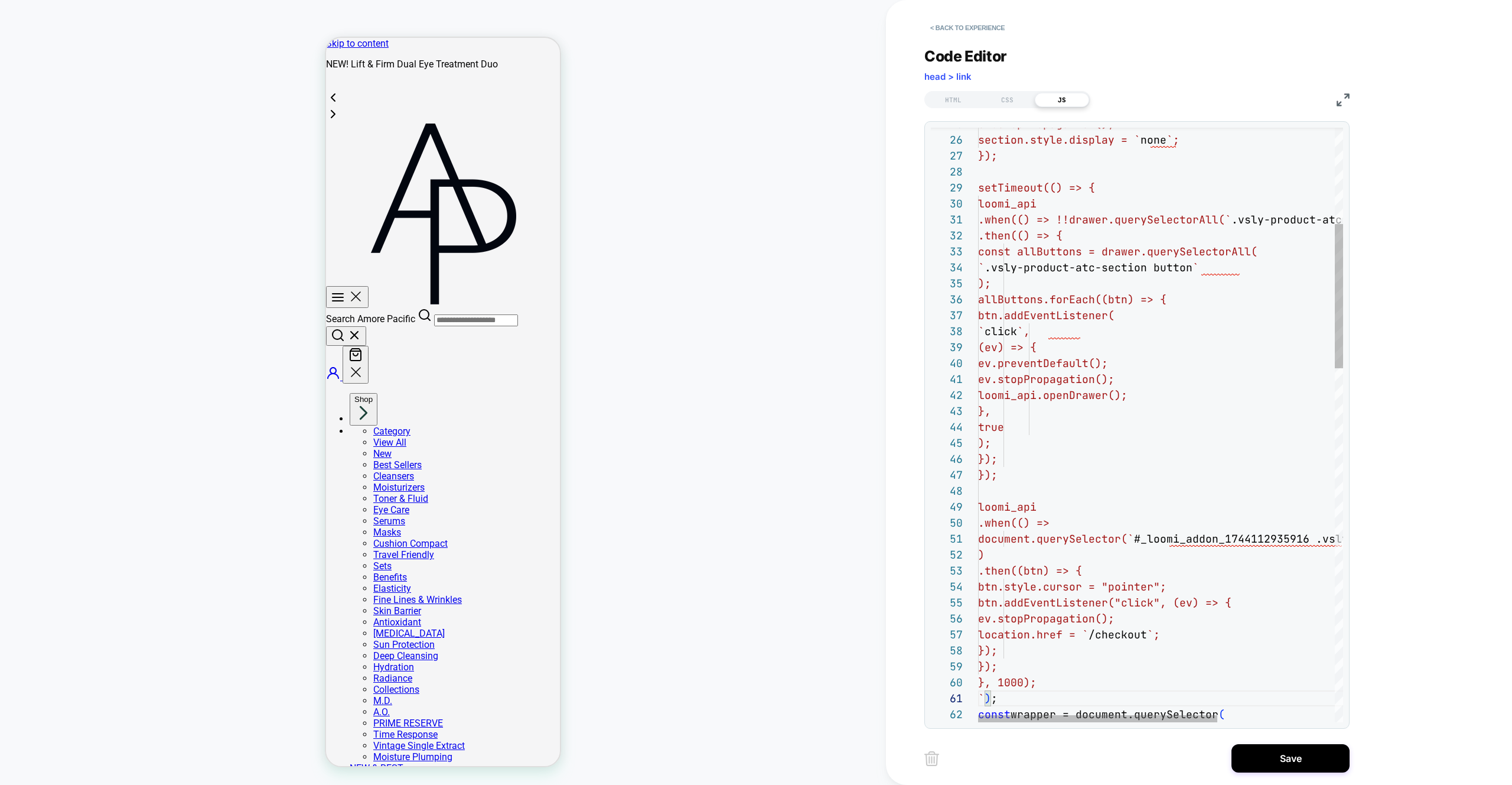
type textarea "**********"
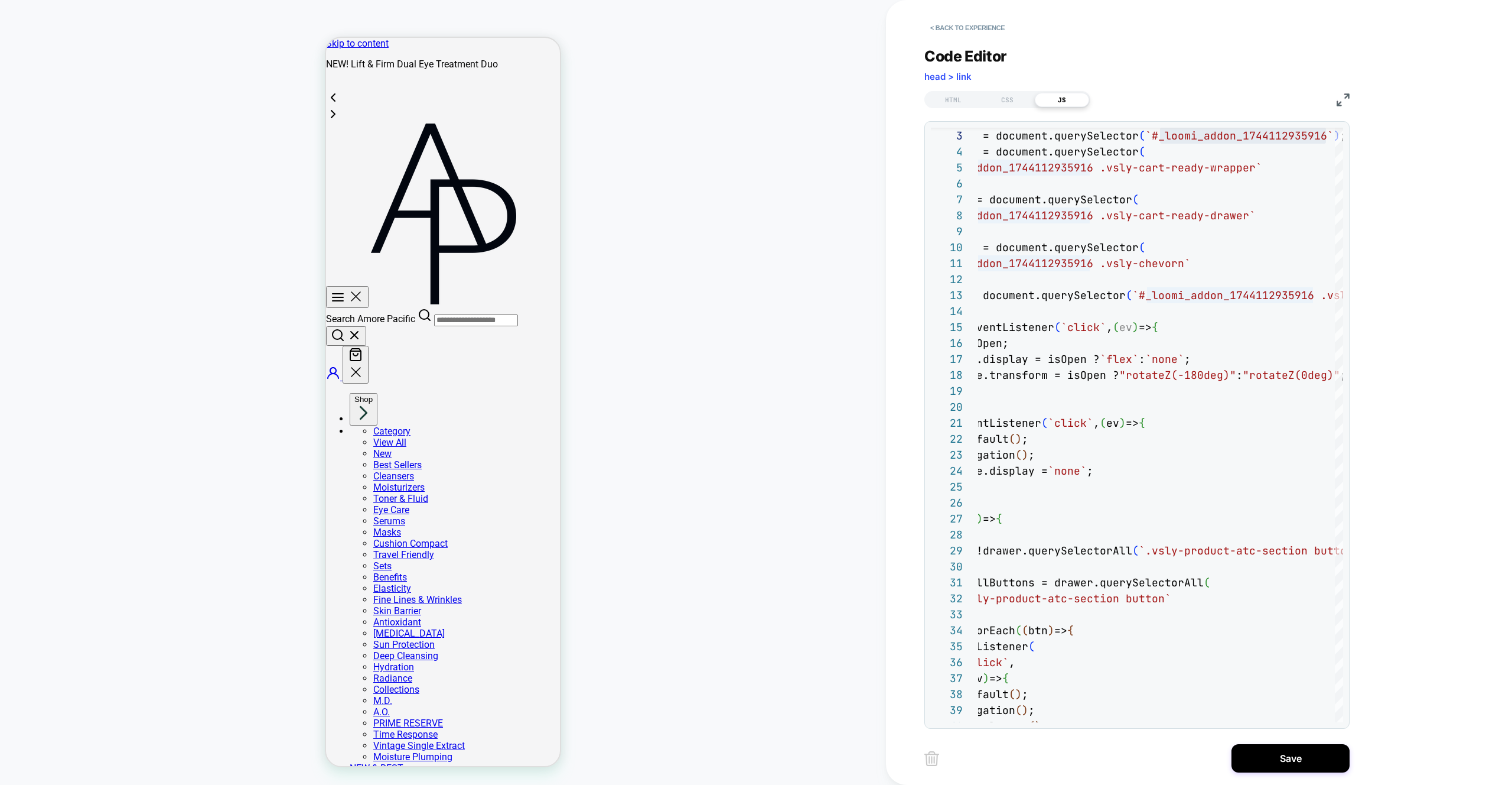
drag, startPoint x: 954, startPoint y: 98, endPoint x: 957, endPoint y: 111, distance: 13.3
click at [954, 98] on div "HTML" at bounding box center [953, 100] width 54 height 14
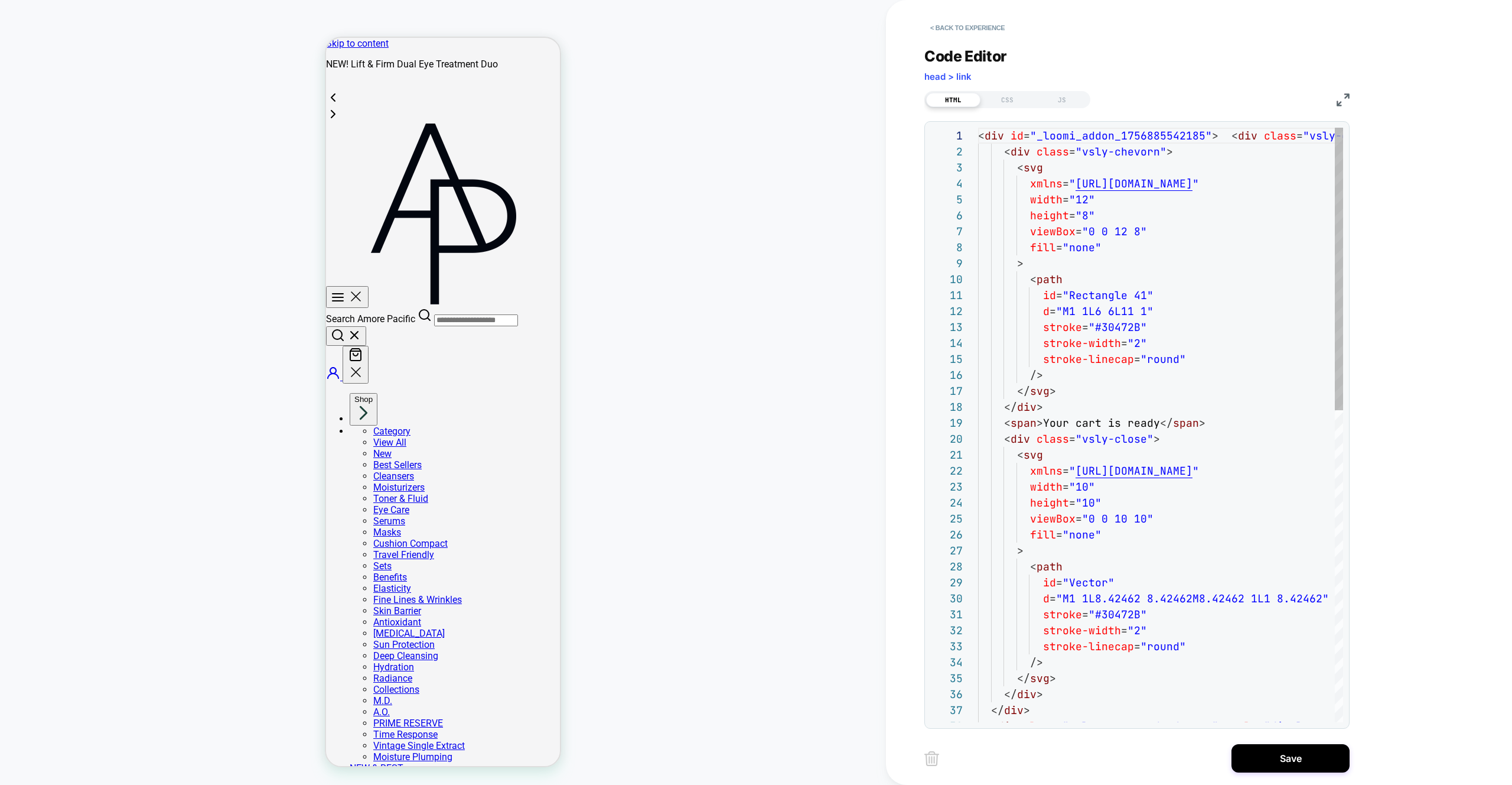
scroll to position [160, 0]
click at [1115, 135] on div "< div id = "_loomi_addon_1756885542185" > < div class = "vsly-cart-ready-wrappe…" at bounding box center [1237, 752] width 519 height 1249
click at [1059, 103] on div "JS" at bounding box center [1062, 100] width 54 height 14
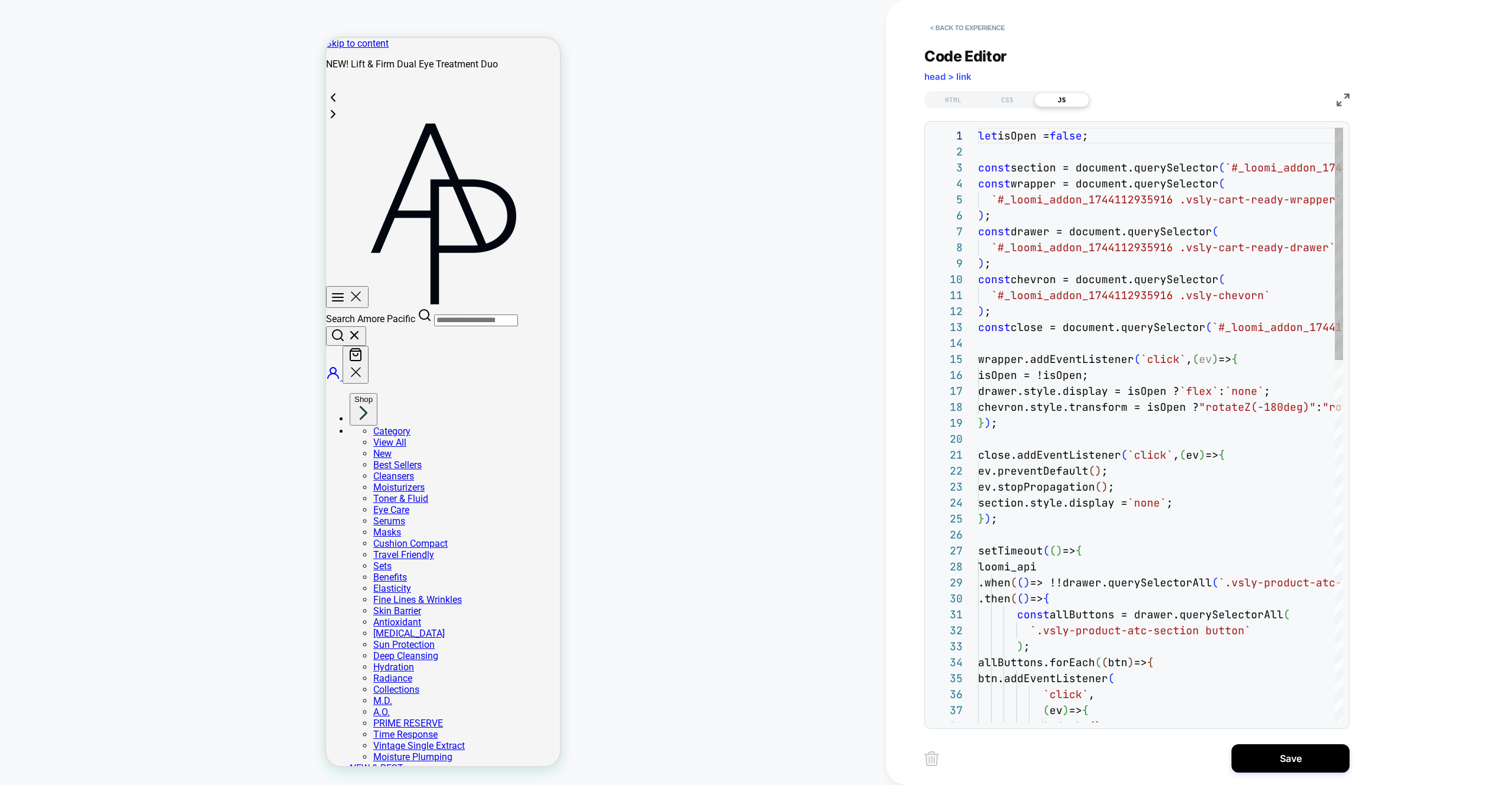
scroll to position [160, 0]
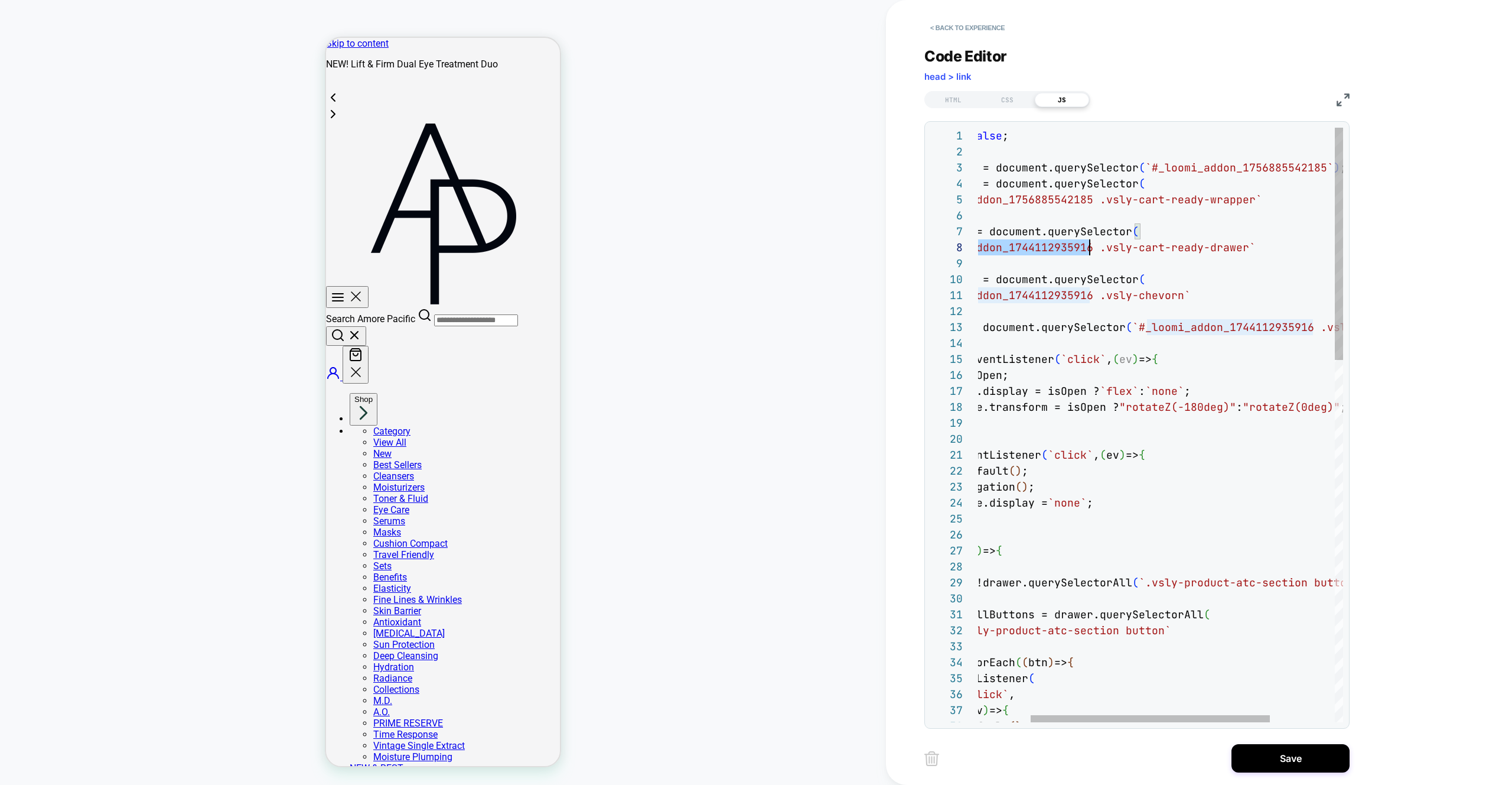
scroll to position [111, 191]
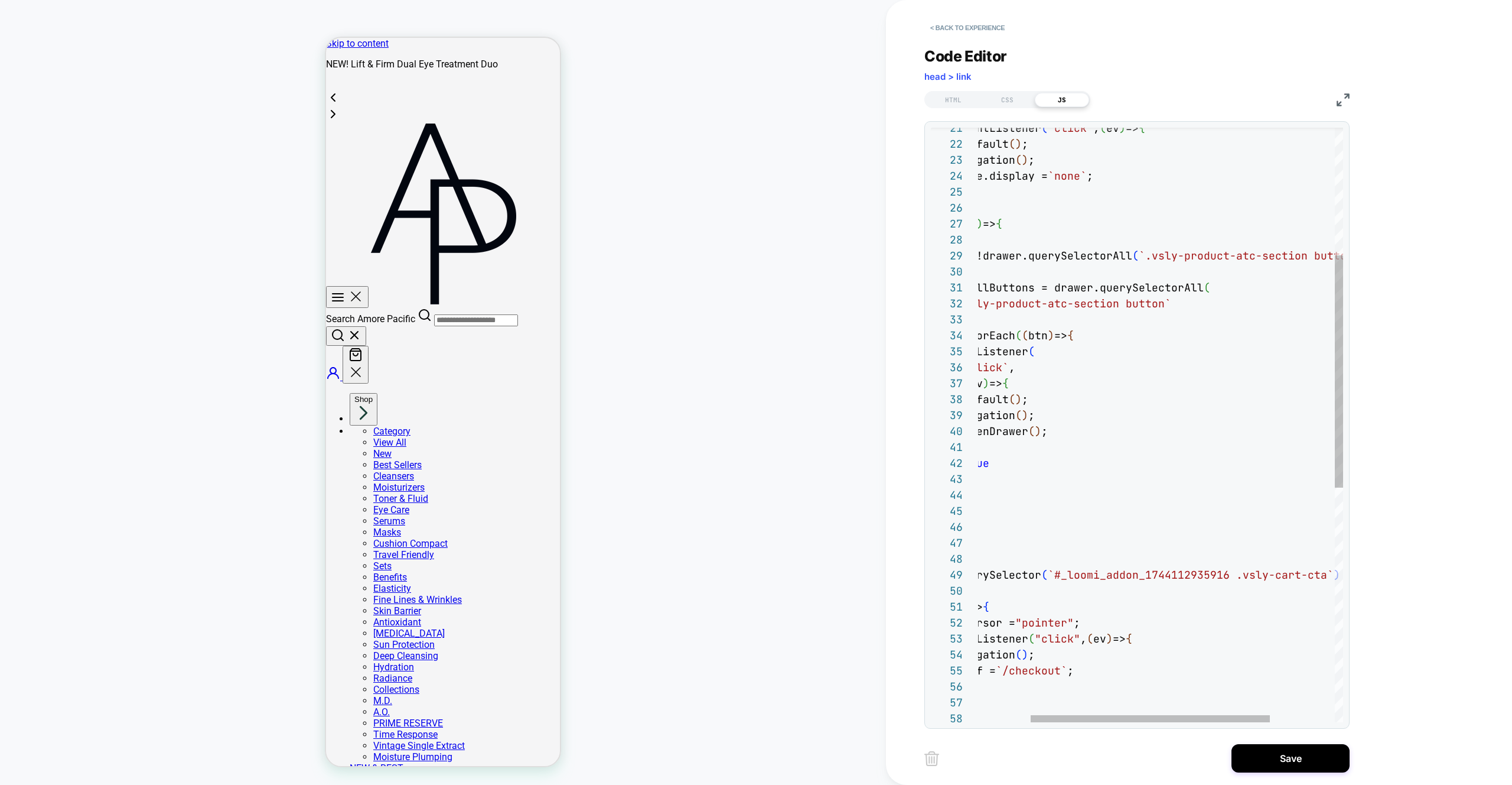
click at [1219, 575] on div "close.addEventListener ( `click` , ( ev ) => { ev.preventDefault ( ) ; ev.stopP…" at bounding box center [1171, 561] width 544 height 1520
type textarea "**********"
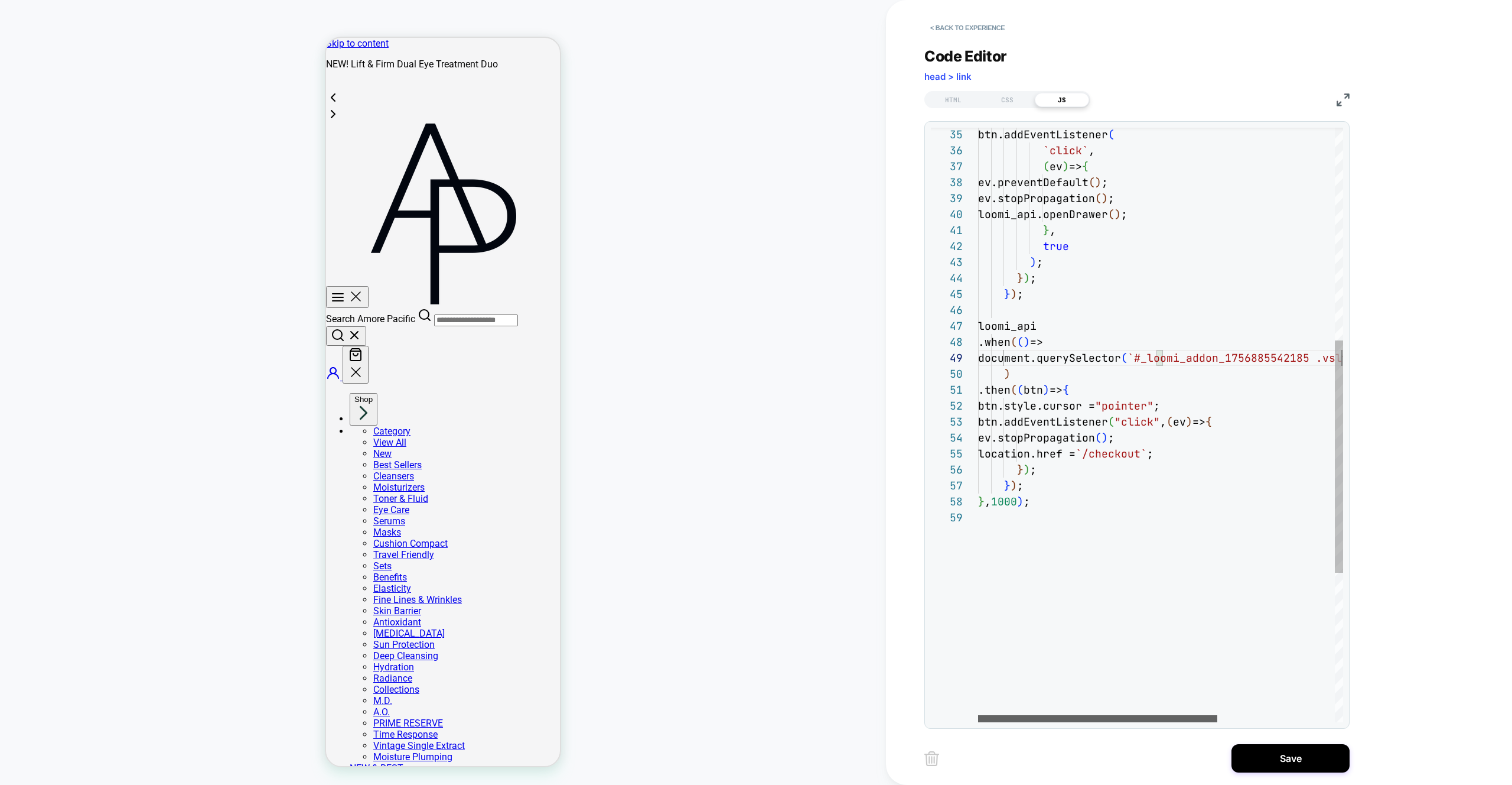
click at [1066, 719] on div at bounding box center [1097, 719] width 240 height 7
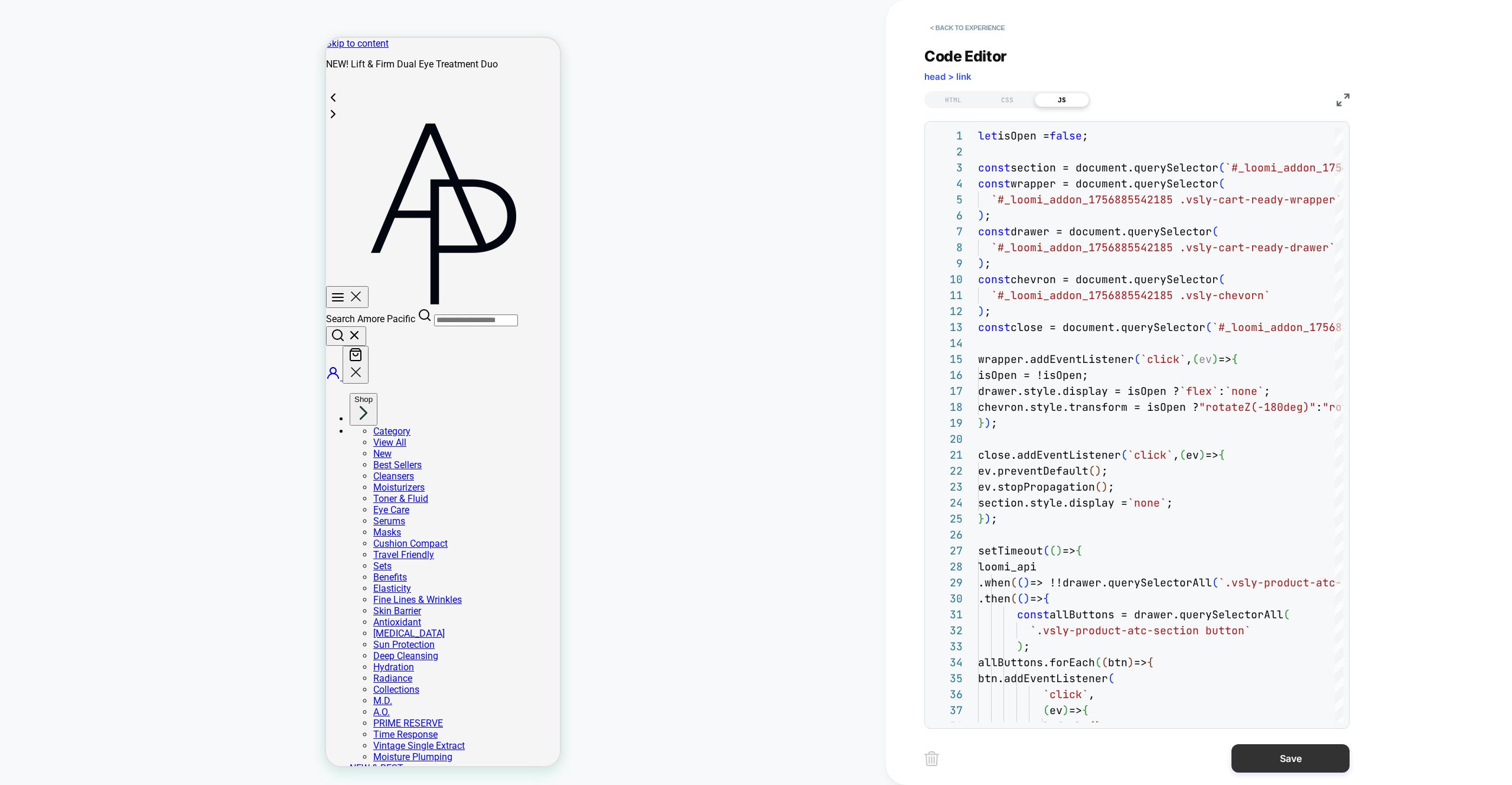
click at [1290, 762] on button "Save" at bounding box center [1290, 758] width 118 height 29
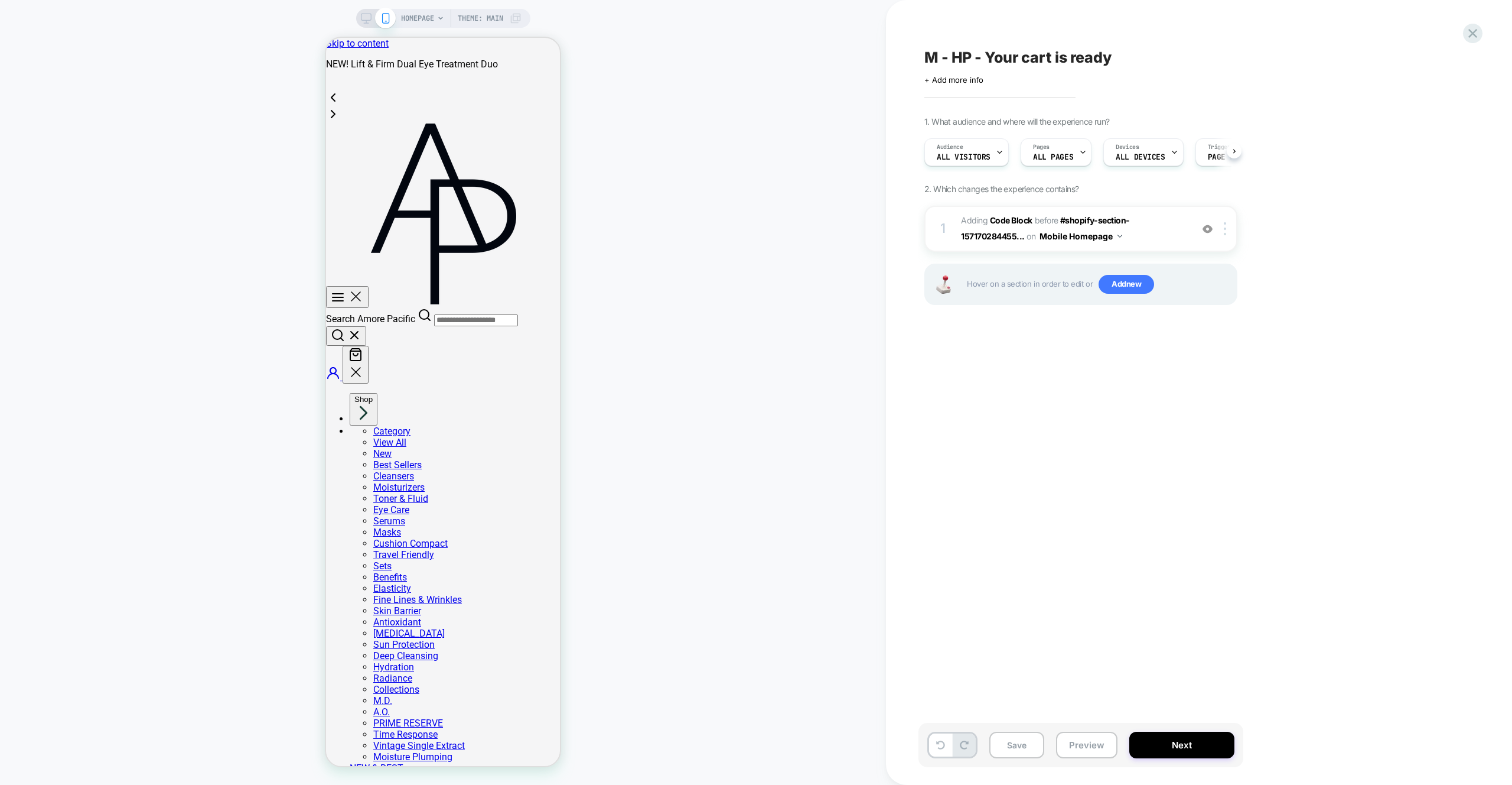
scroll to position [0, 1]
click at [1105, 740] on button "Preview" at bounding box center [1087, 745] width 62 height 26
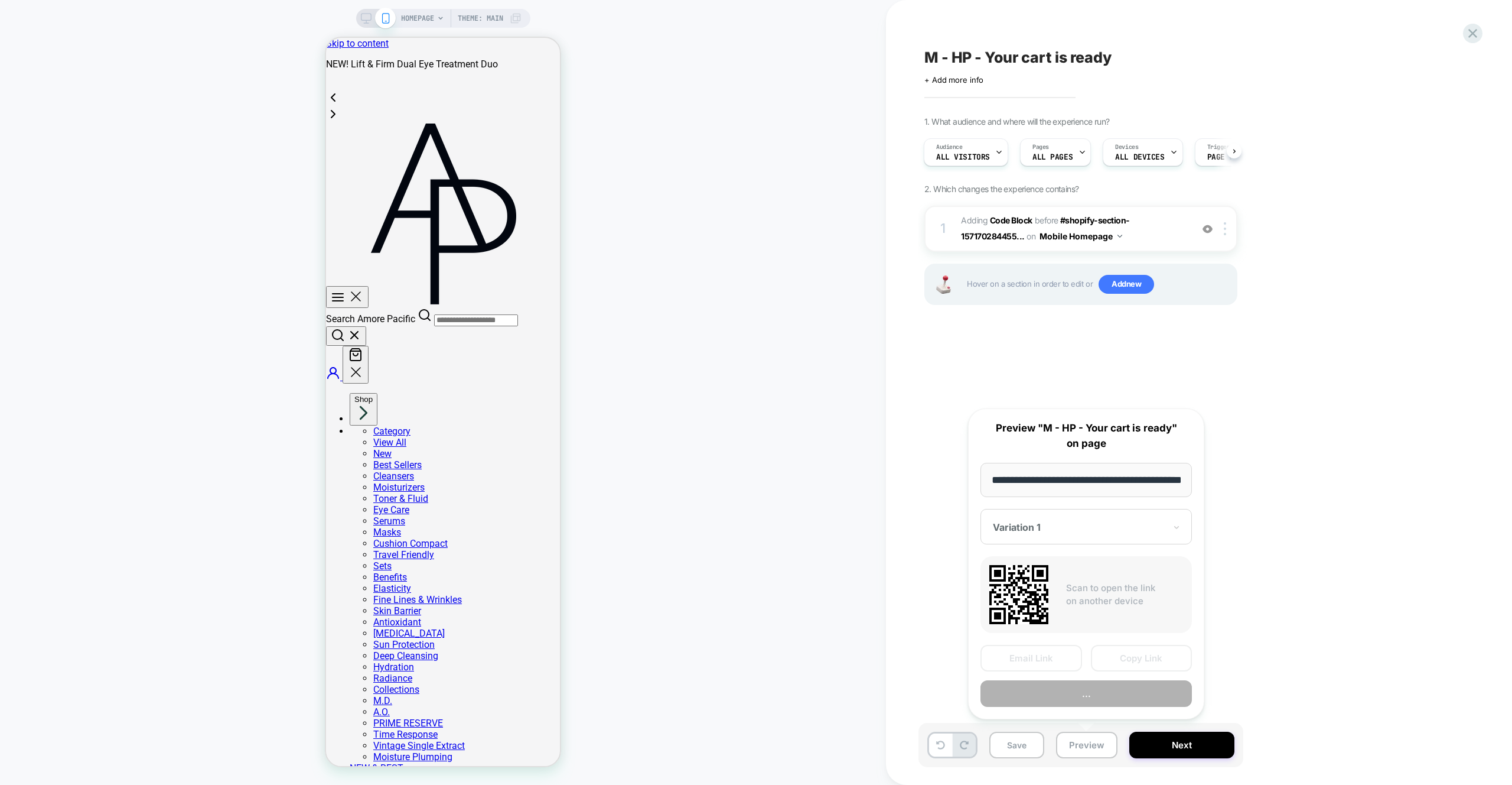
scroll to position [0, 42]
click at [1113, 698] on button "Preview" at bounding box center [1086, 694] width 212 height 26
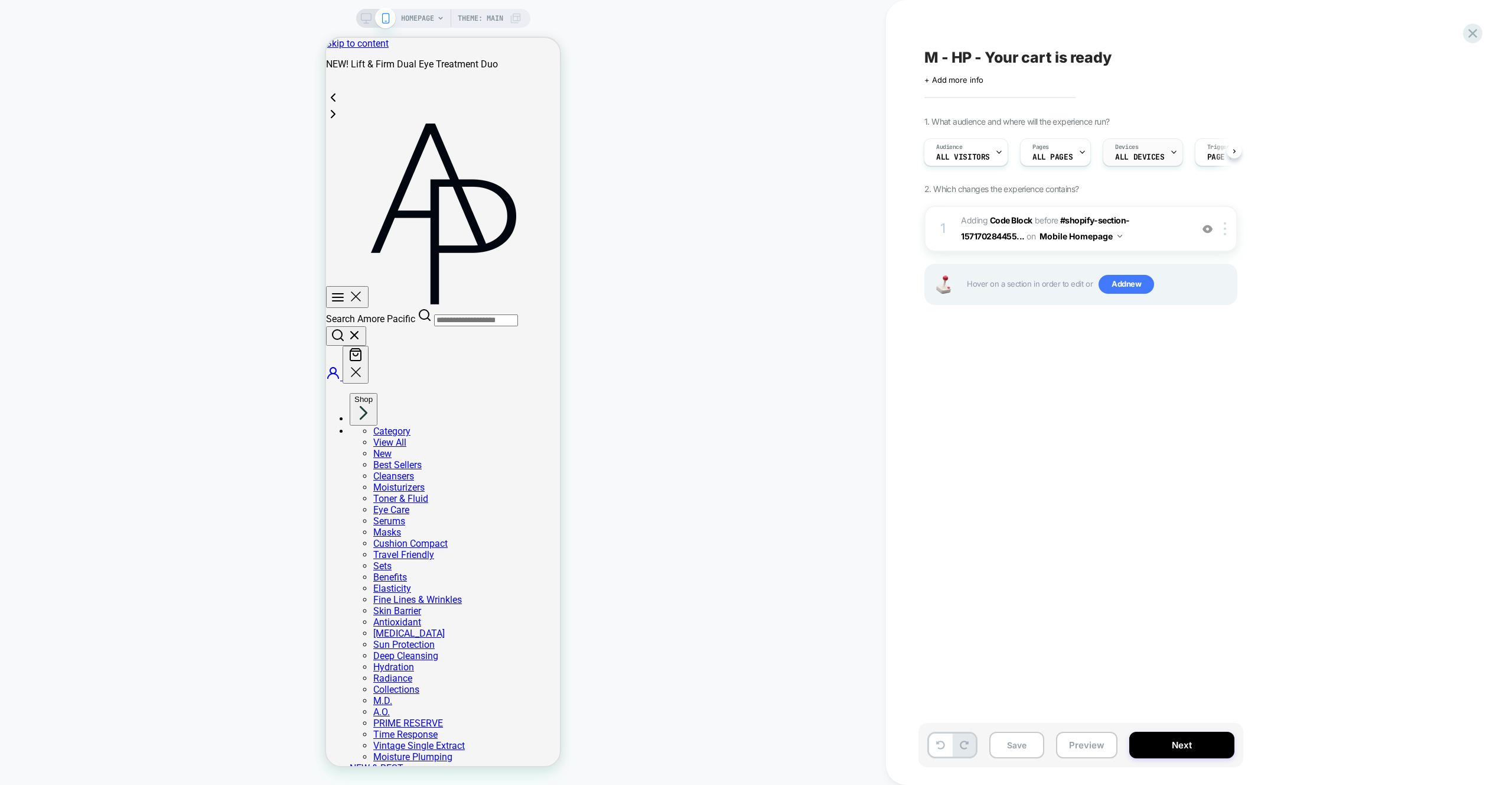
click at [1148, 154] on span "ALL DEVICES" at bounding box center [1140, 157] width 49 height 8
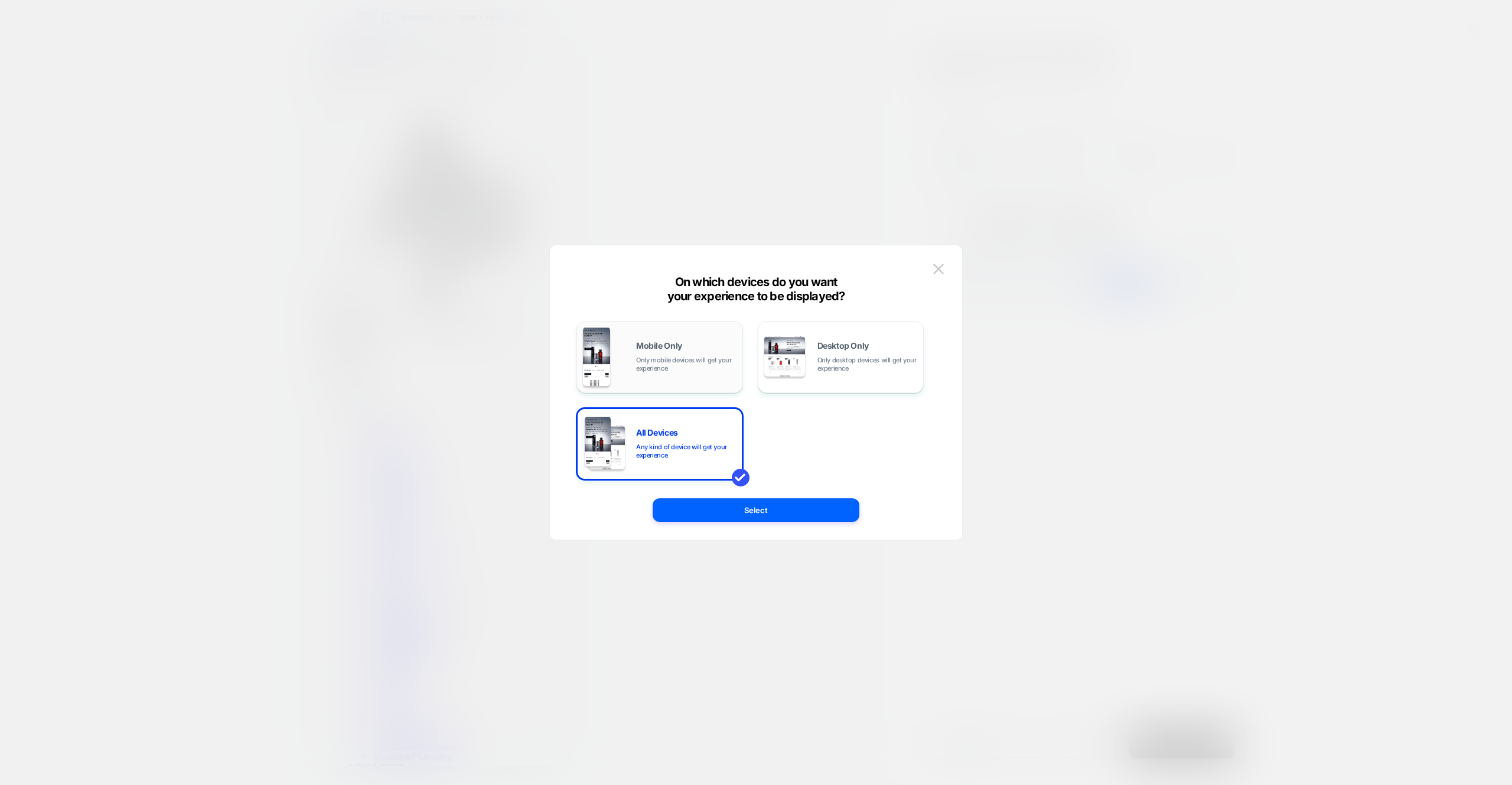
click at [681, 364] on span "Only mobile devices will get your experience" at bounding box center [686, 364] width 100 height 17
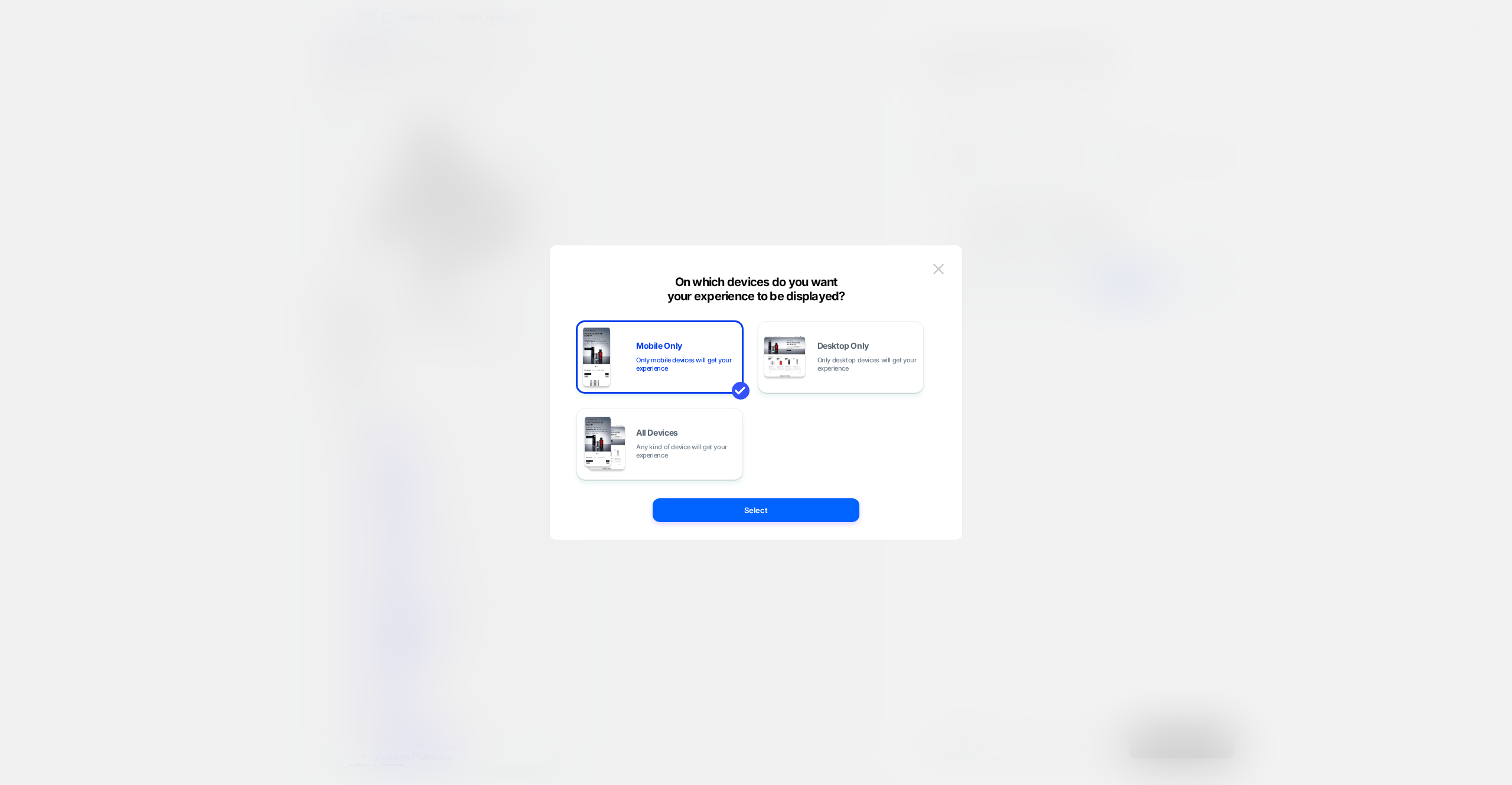
click at [761, 510] on button "Select" at bounding box center [756, 510] width 207 height 23
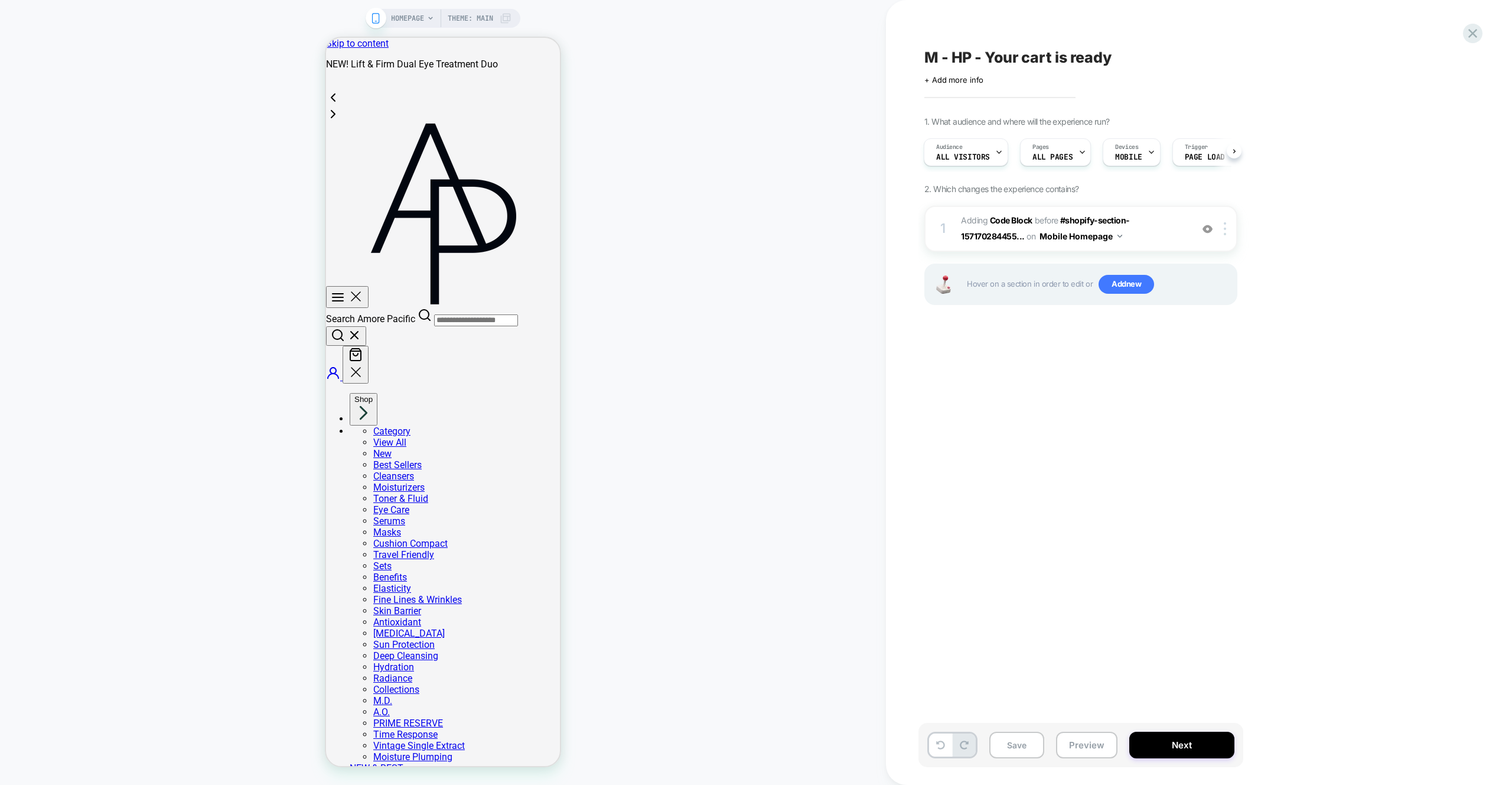
click at [1158, 417] on div "M - HP - Your cart is ready Click to edit experience details + Add more info 1.…" at bounding box center [1140, 392] width 443 height 762
click at [1143, 240] on span "Adding Code Block BEFORE #shopify-section-157170284455... #shopify-section-1571…" at bounding box center [1073, 229] width 225 height 32
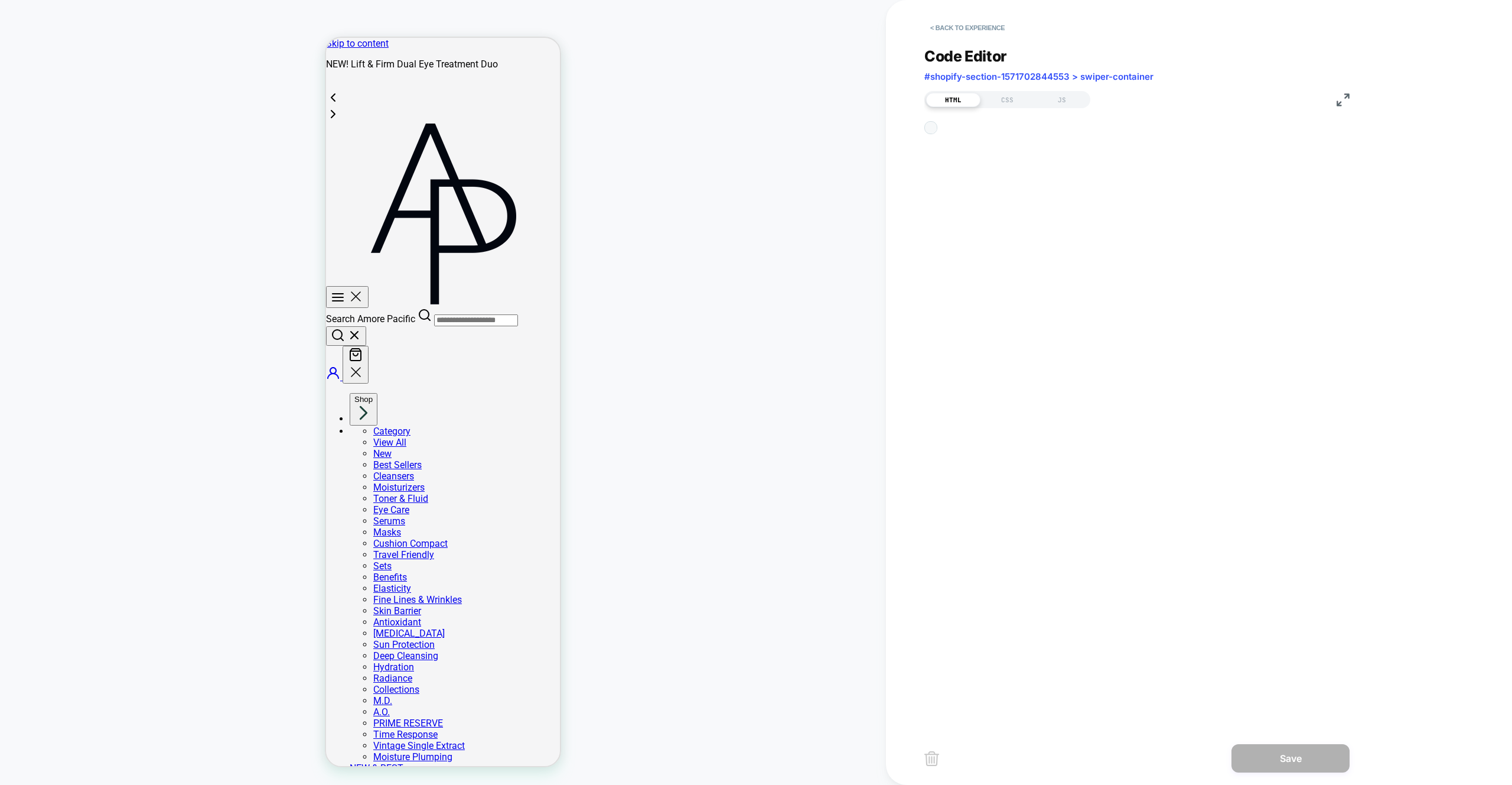
scroll to position [160, 0]
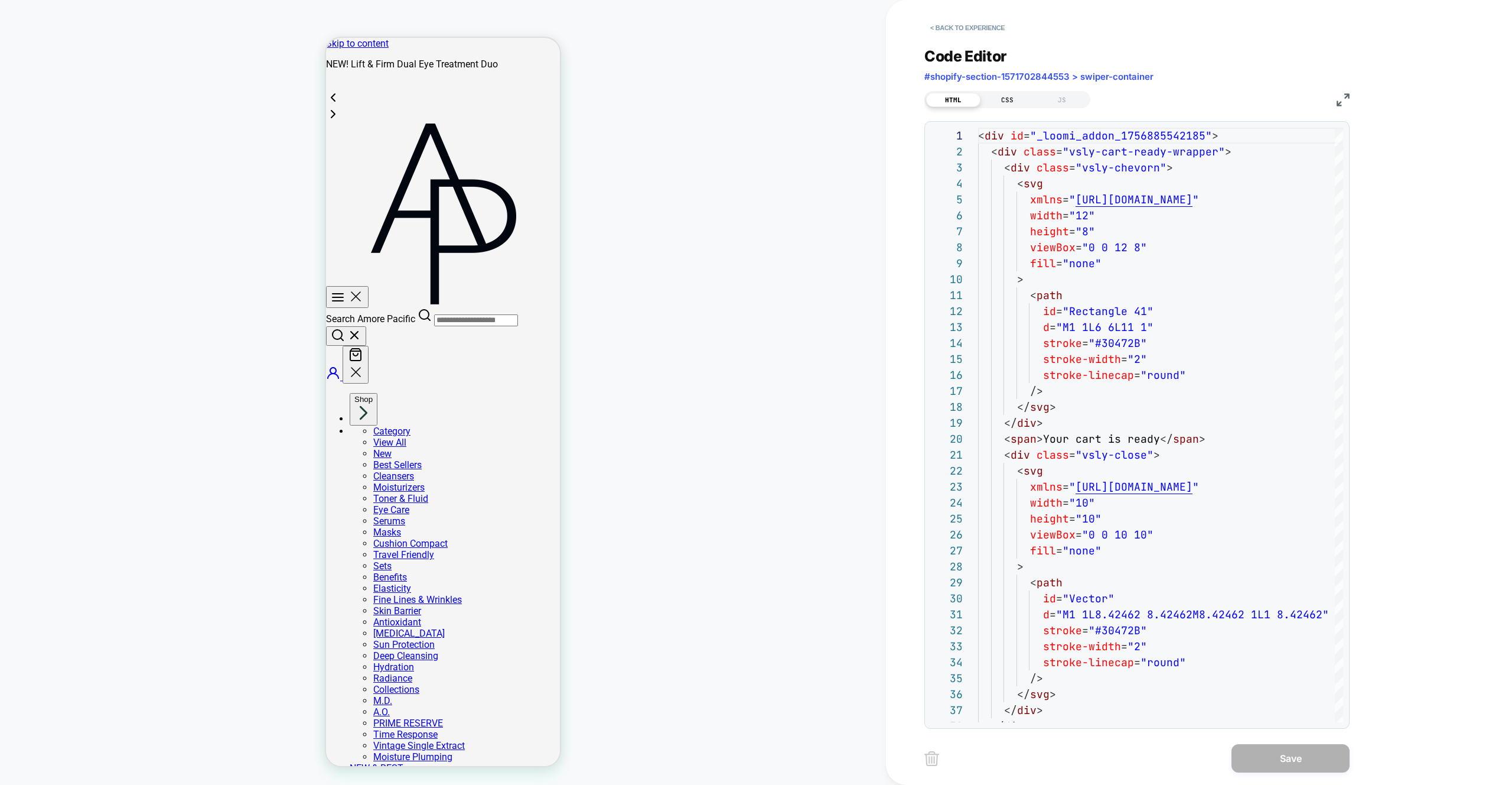
click at [1010, 104] on div "CSS" at bounding box center [1008, 100] width 54 height 14
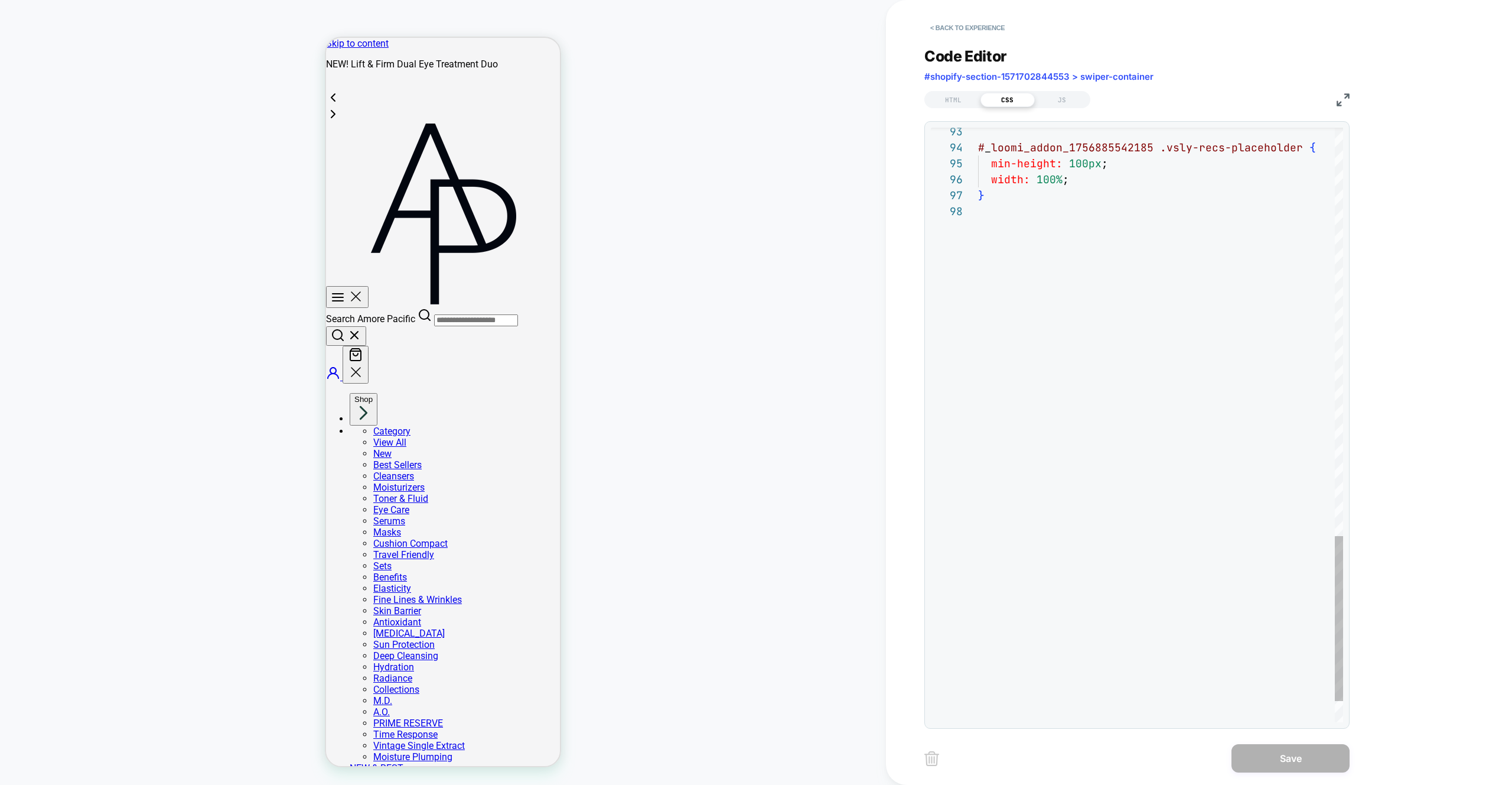
type textarea "**********"
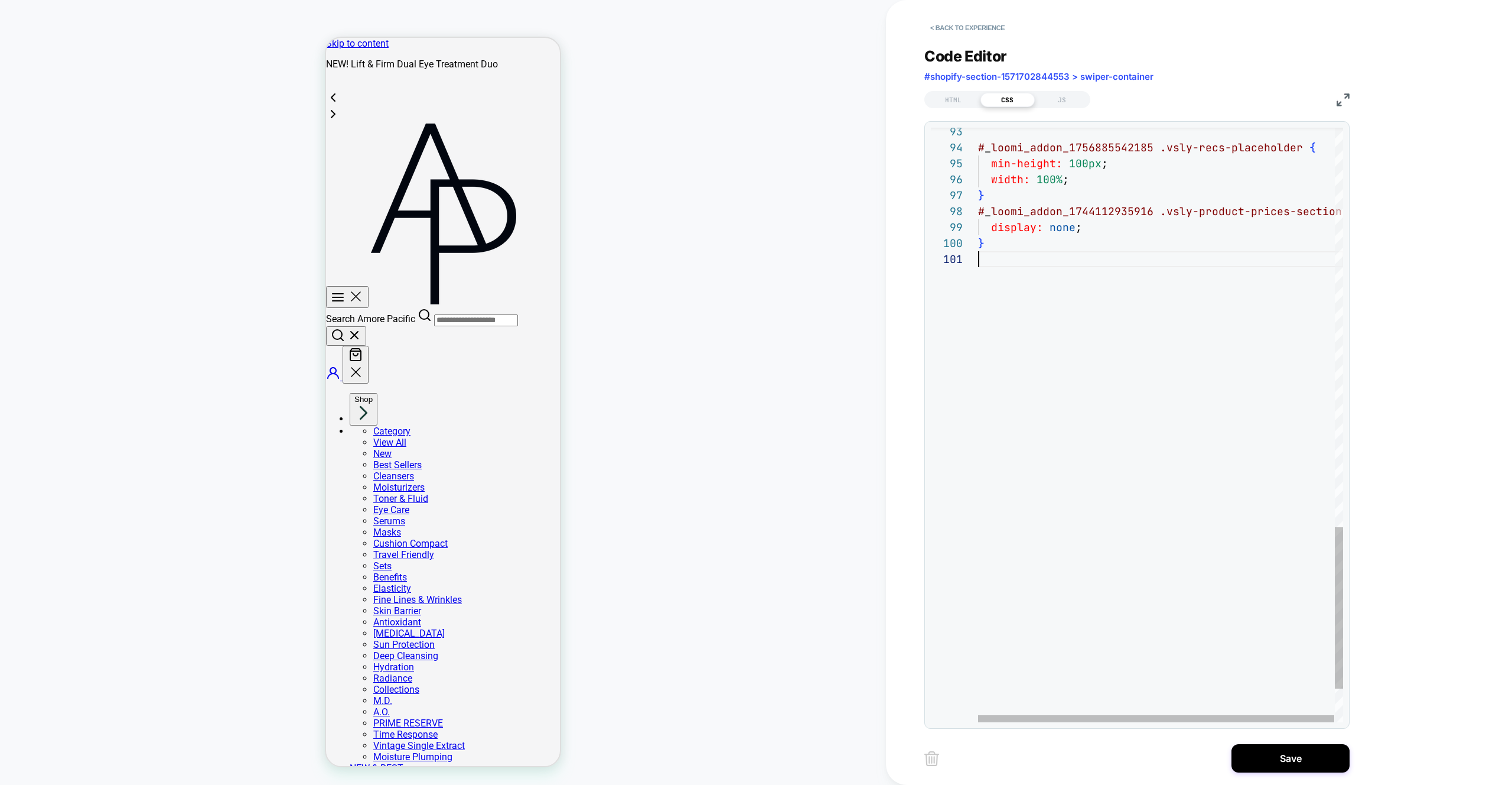
scroll to position [0, 0]
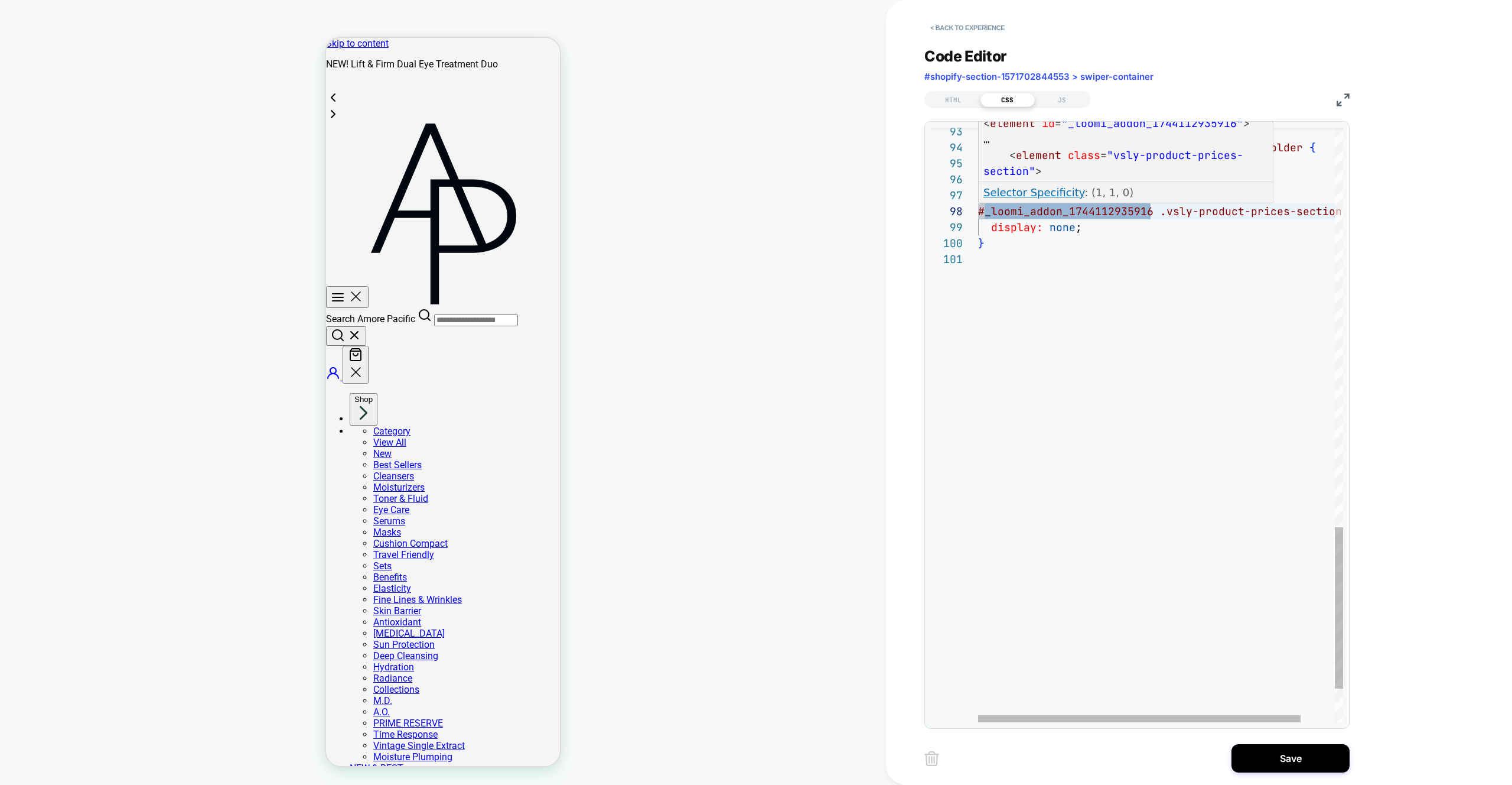
type textarea "**********"
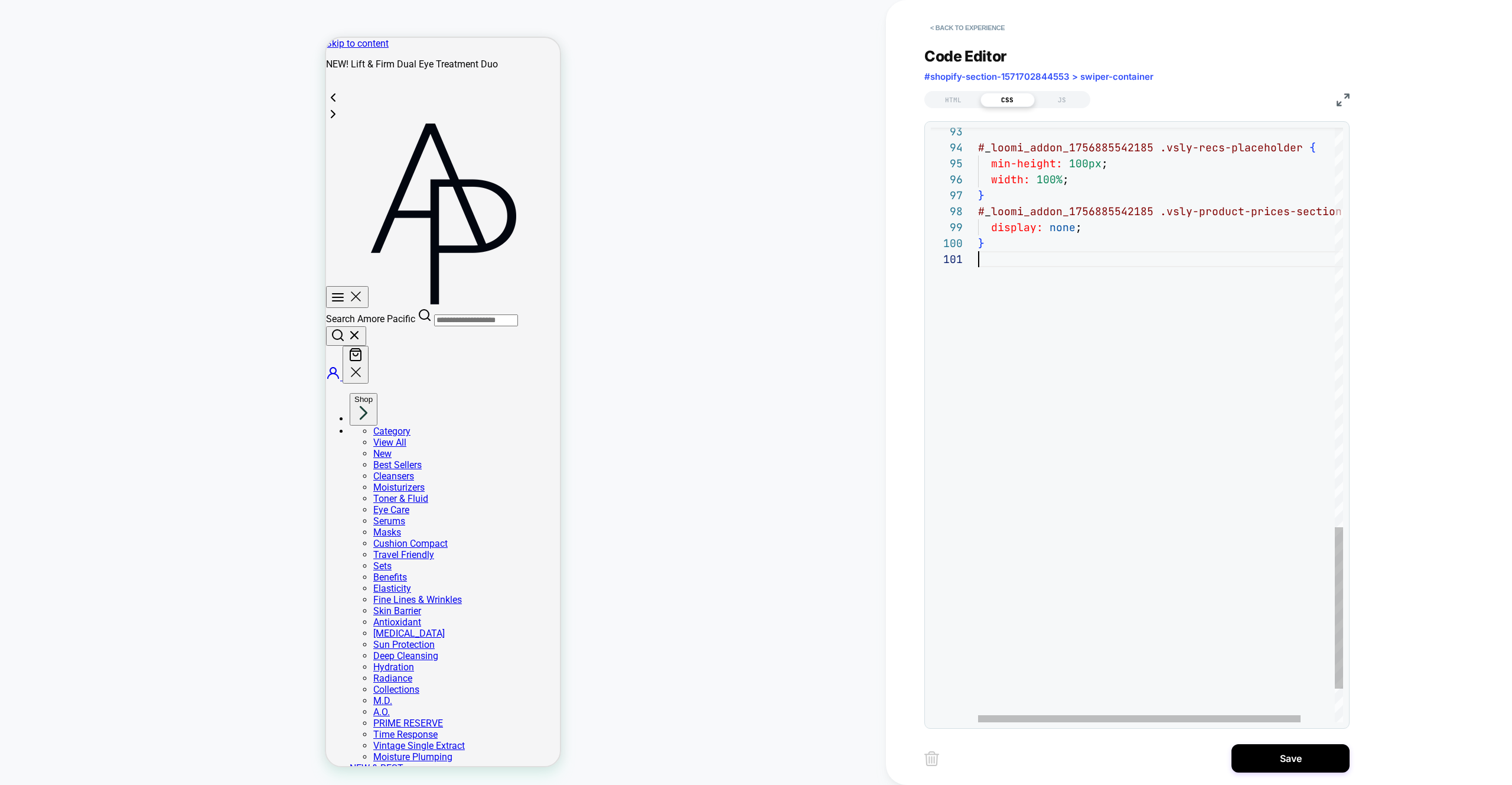
scroll to position [0, 0]
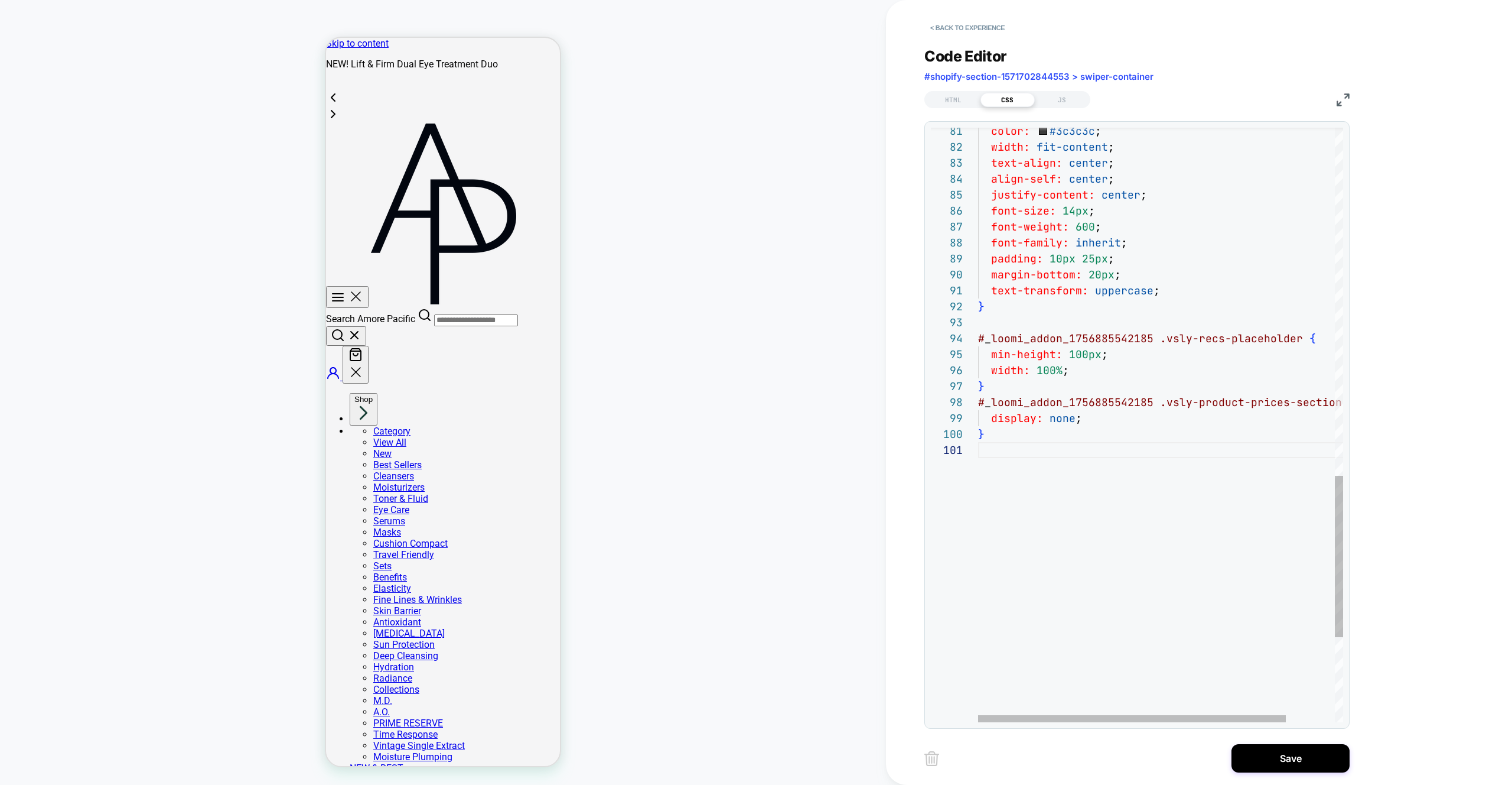
type textarea "**********"
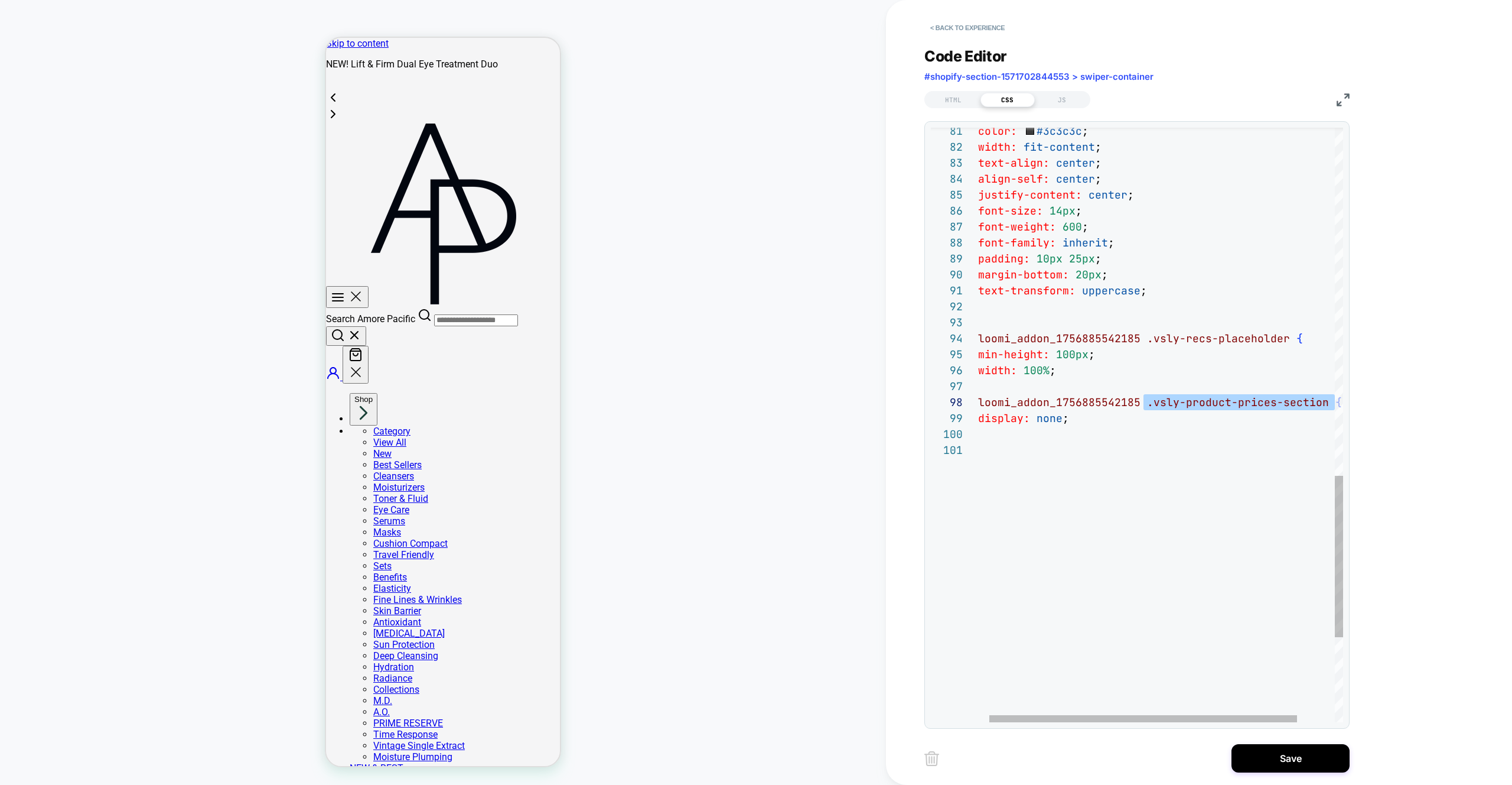
scroll to position [111, 357]
drag, startPoint x: 1160, startPoint y: 402, endPoint x: 1324, endPoint y: 405, distance: 164.0
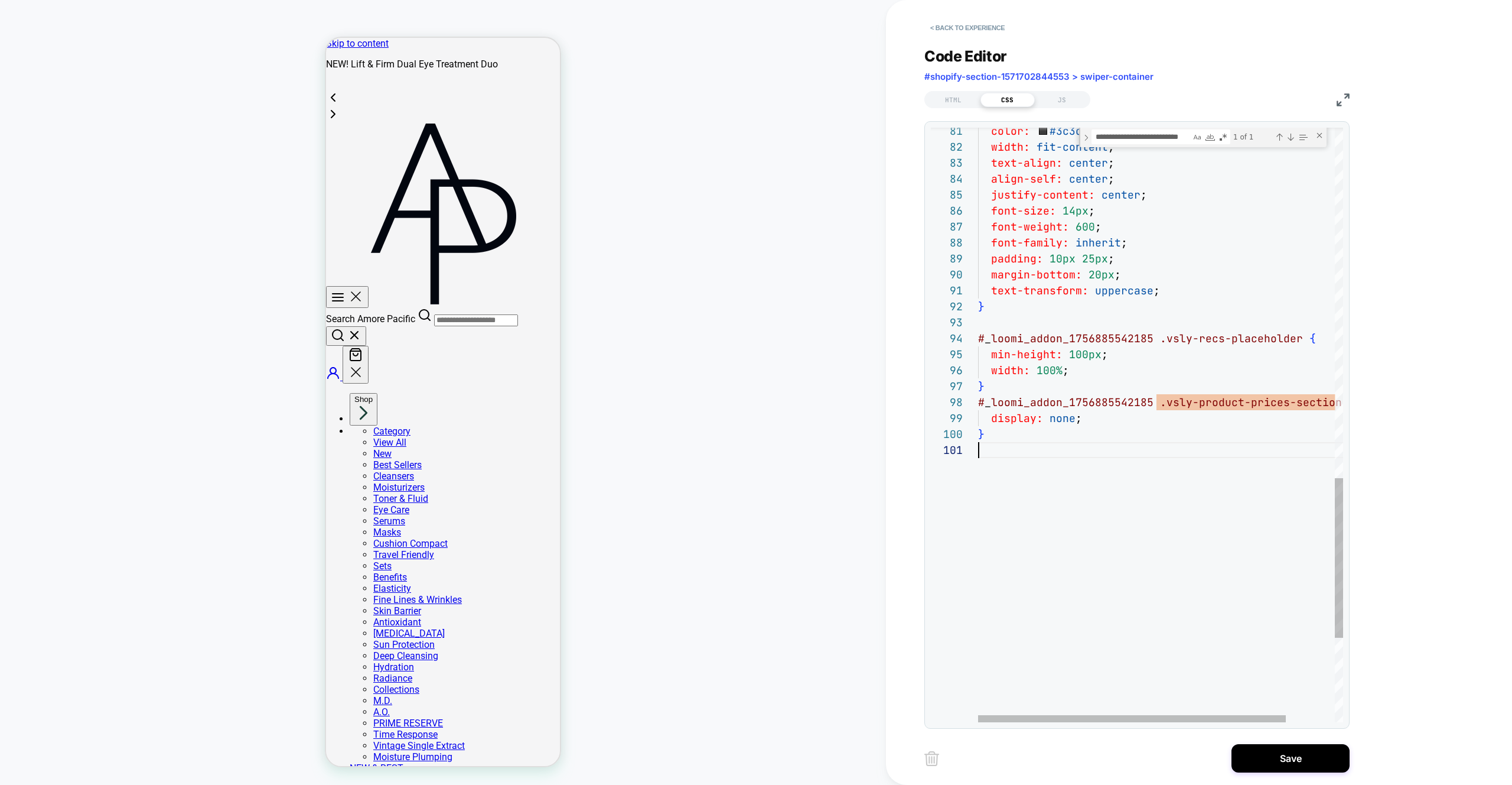
drag, startPoint x: 1172, startPoint y: 509, endPoint x: 1186, endPoint y: 494, distance: 20.5
click at [1281, 759] on button "Save" at bounding box center [1290, 758] width 118 height 29
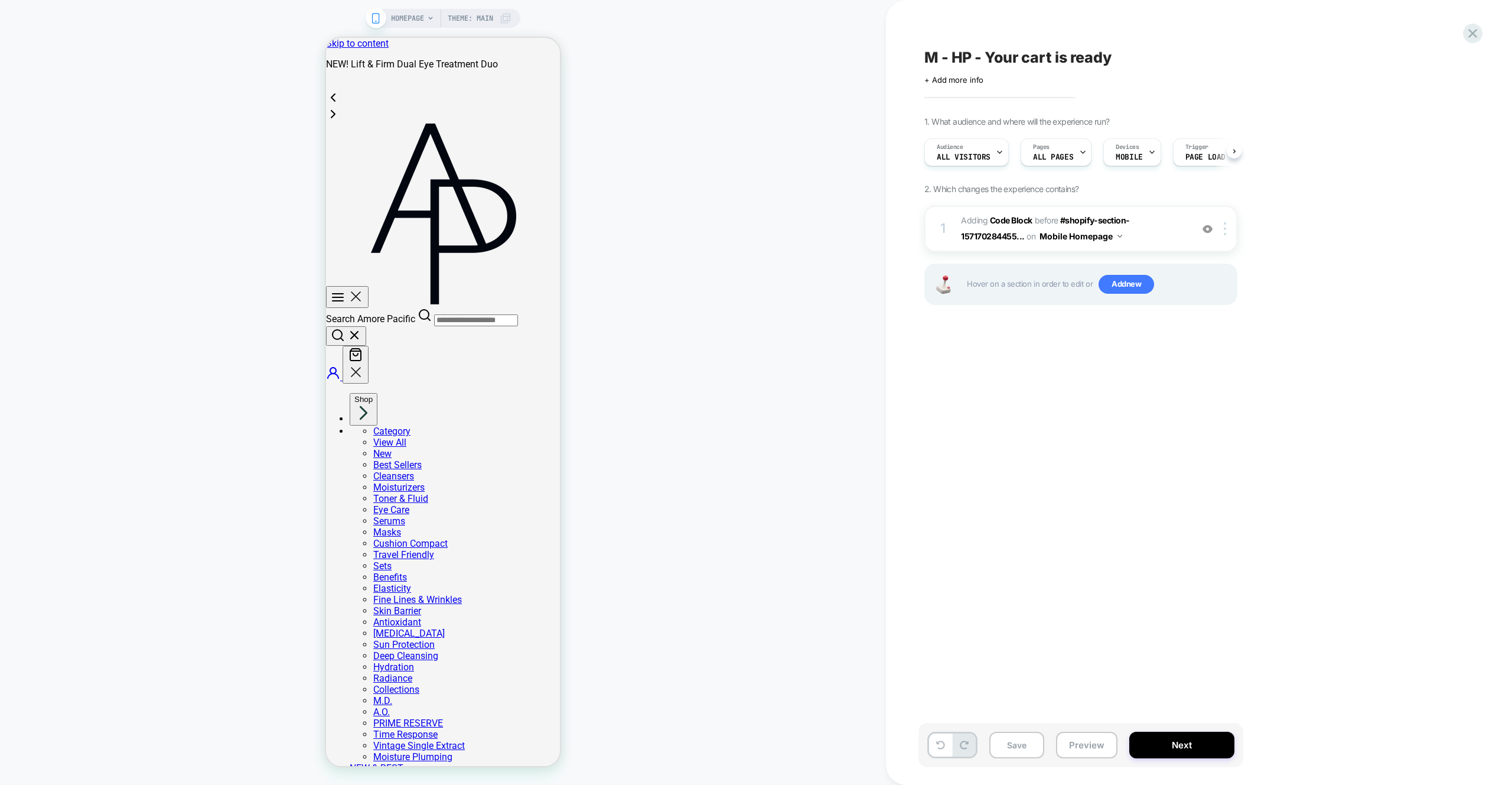
scroll to position [0, 1]
click at [752, 269] on div "HOMEPAGE Theme: MAIN" at bounding box center [443, 392] width 886 height 762
click at [1093, 747] on button "Preview" at bounding box center [1087, 745] width 62 height 26
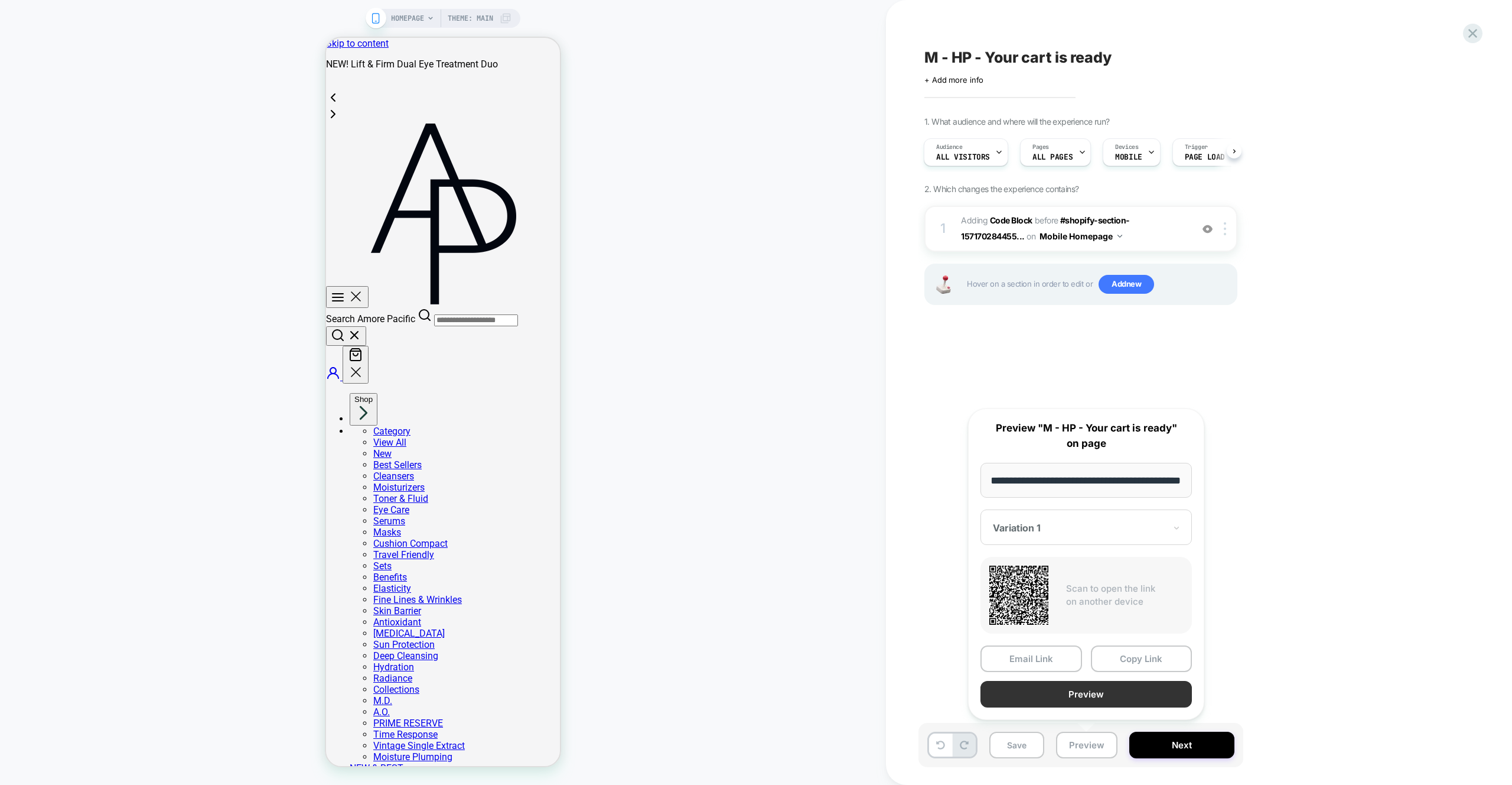
scroll to position [0, 0]
click at [1100, 698] on button "Preview" at bounding box center [1086, 694] width 212 height 26
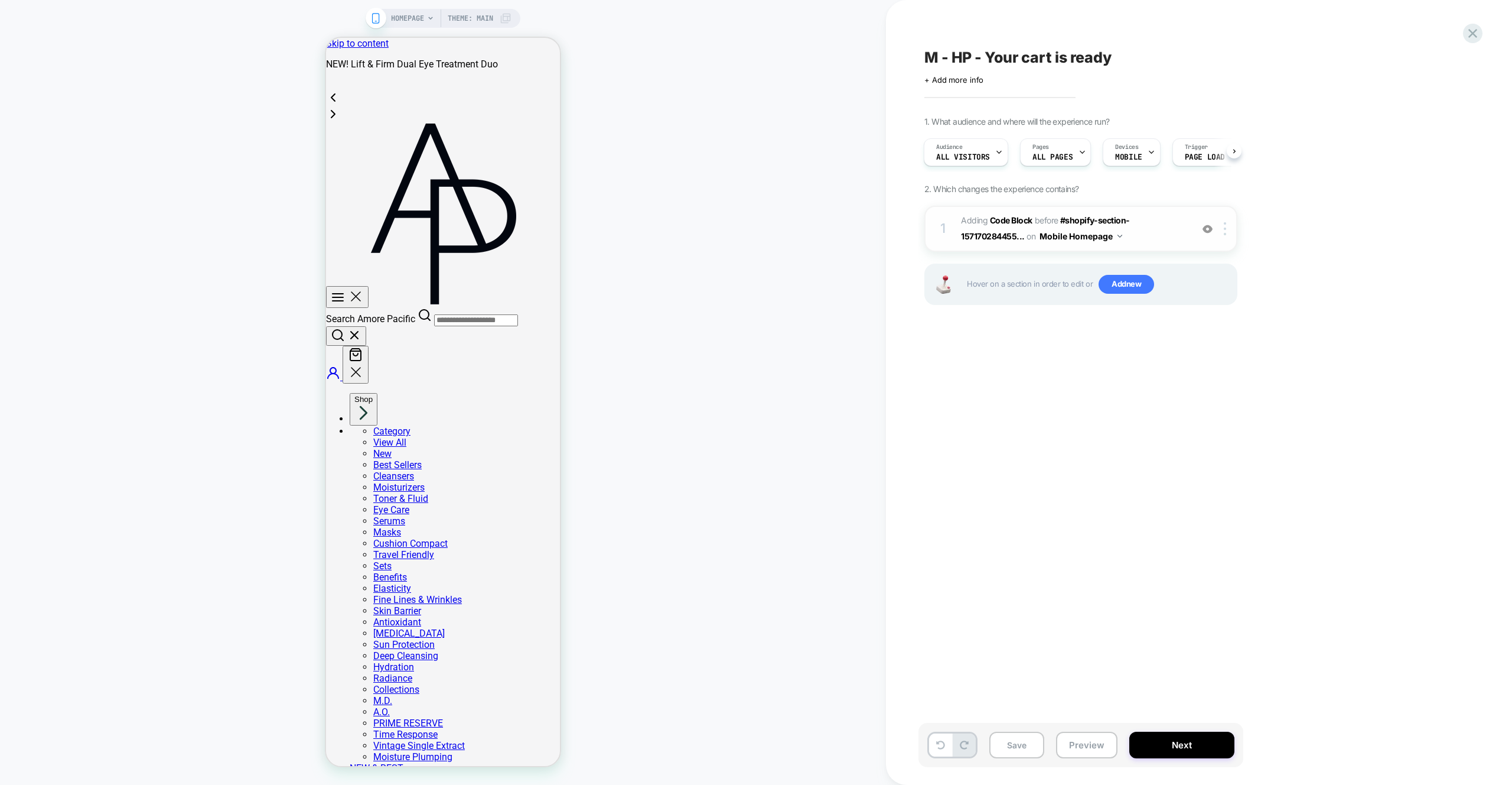
click at [1133, 238] on span "Adding Code Block BEFORE #shopify-section-157170284455... #shopify-section-1571…" at bounding box center [1073, 229] width 225 height 32
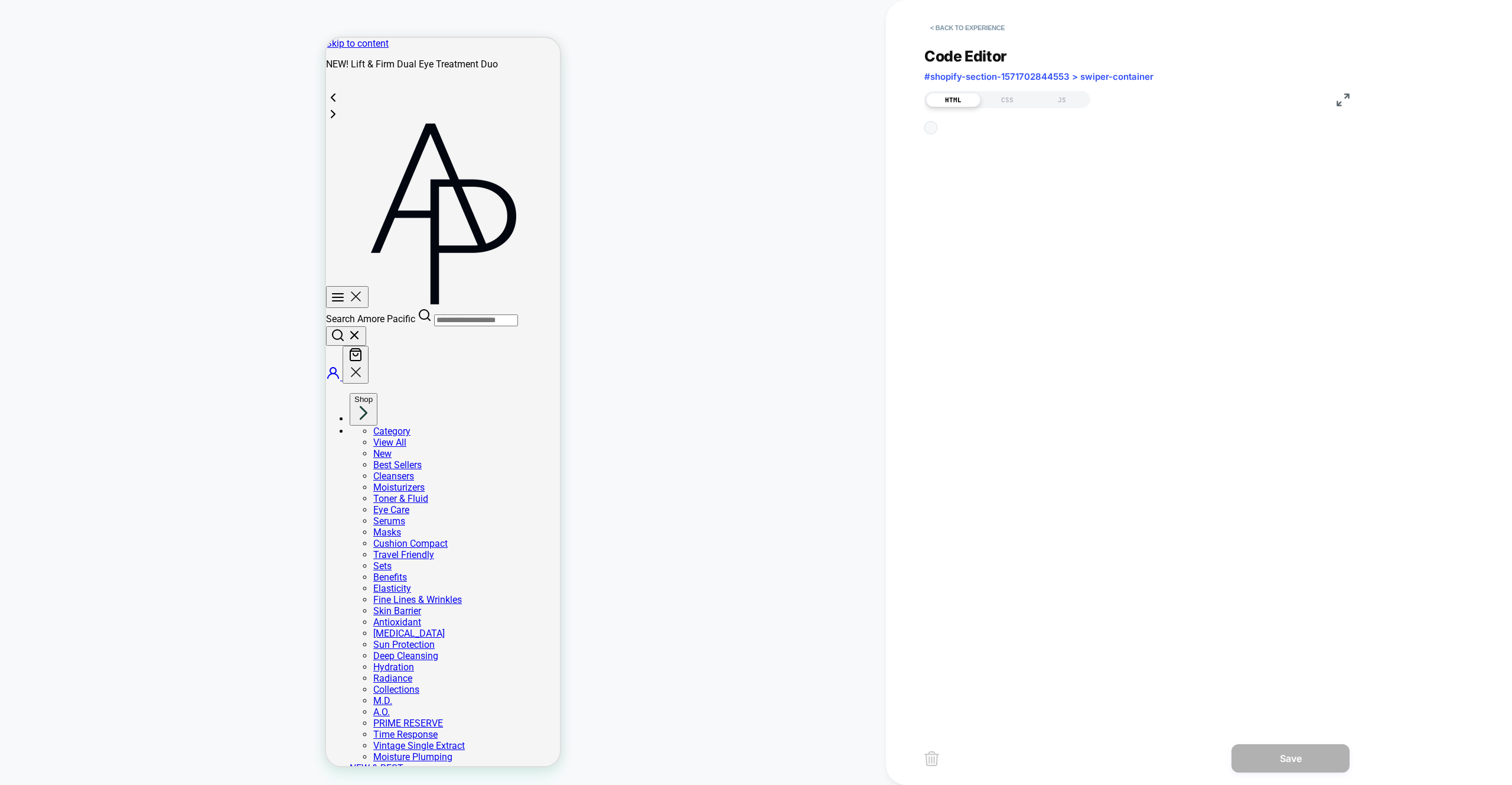
scroll to position [160, 0]
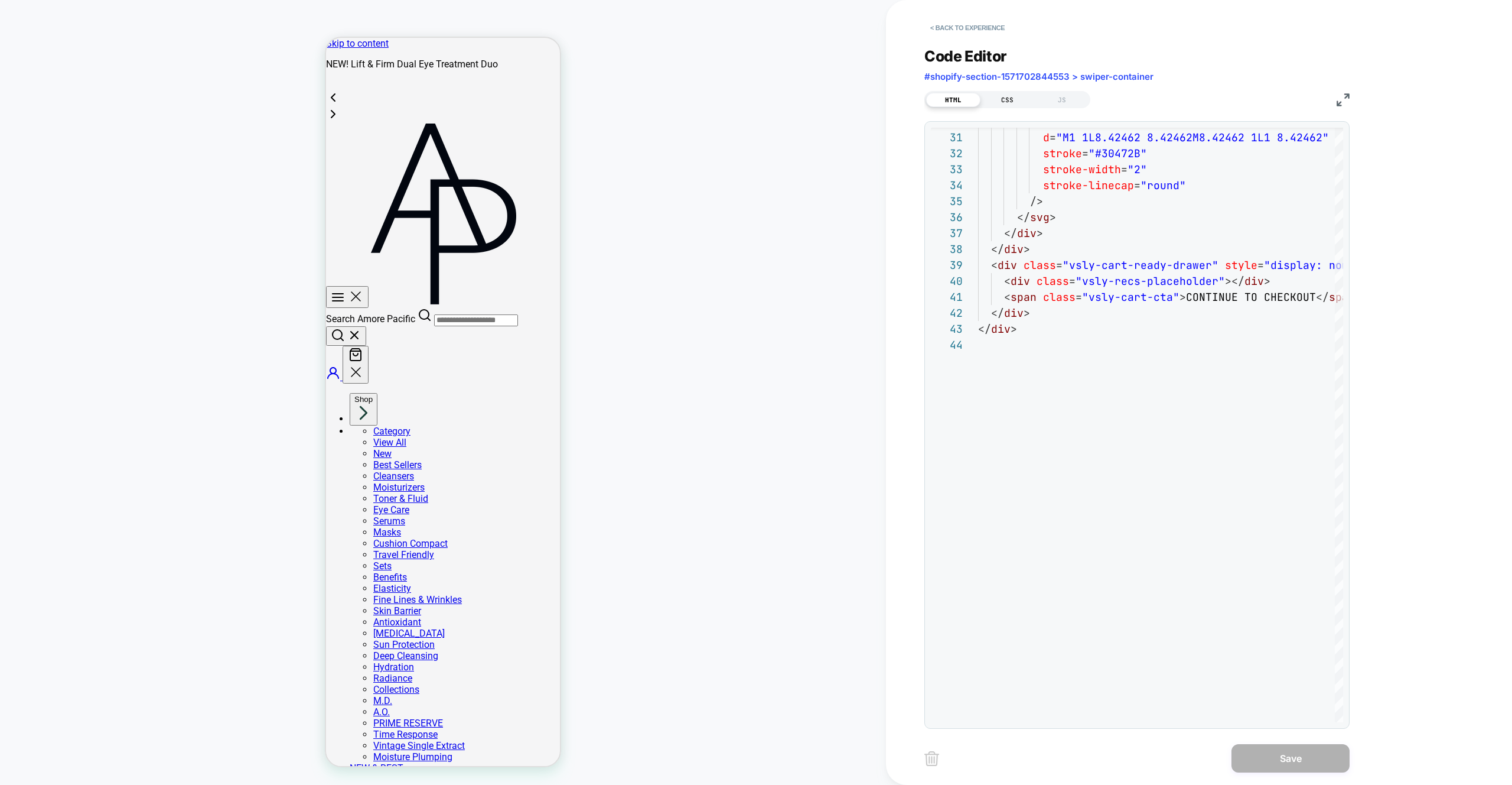
click at [1003, 106] on div "CSS" at bounding box center [1008, 100] width 54 height 14
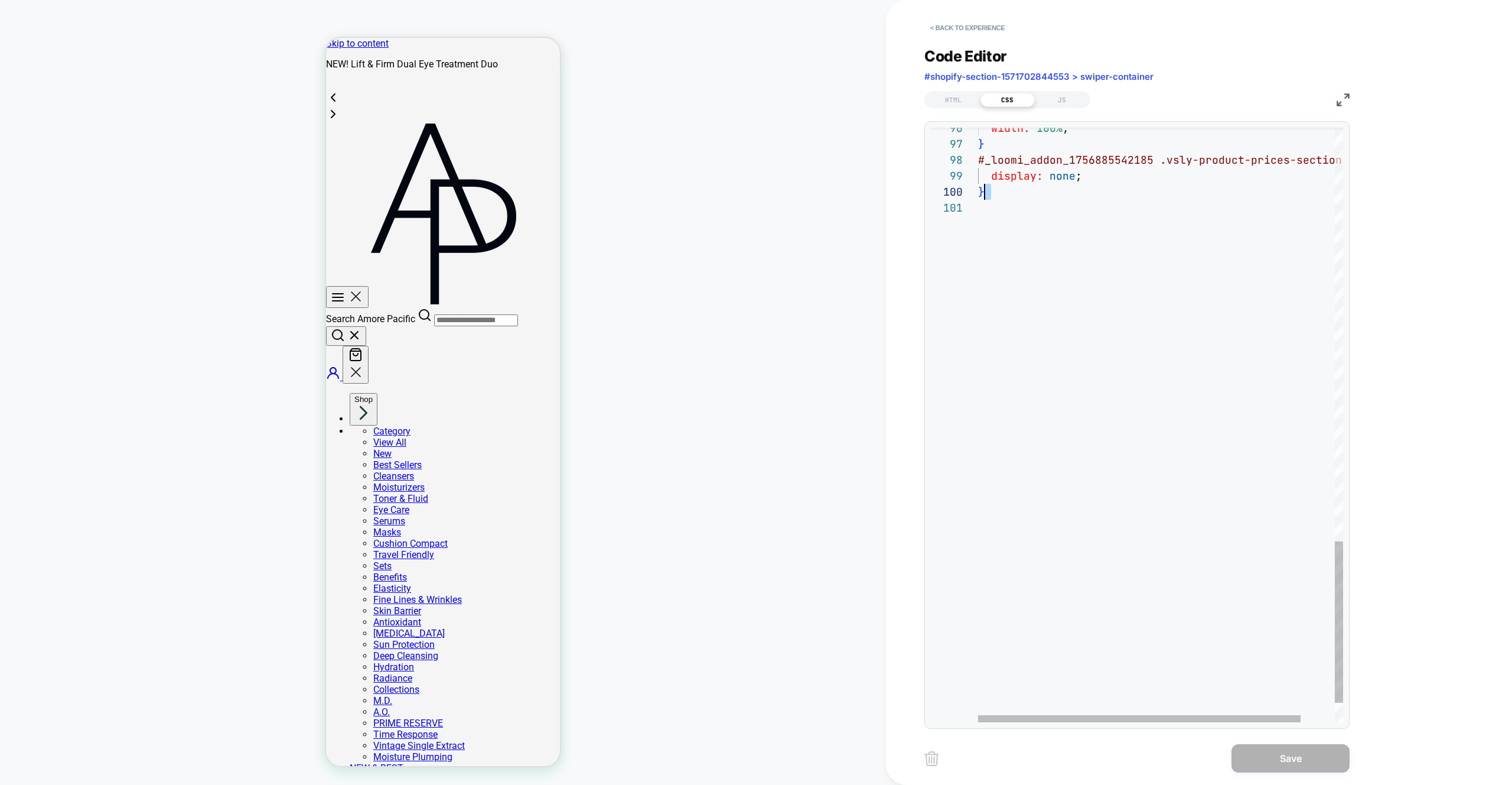
scroll to position [111, 0]
drag, startPoint x: 1003, startPoint y: 203, endPoint x: 960, endPoint y: 162, distance: 59.4
type textarea "**********"
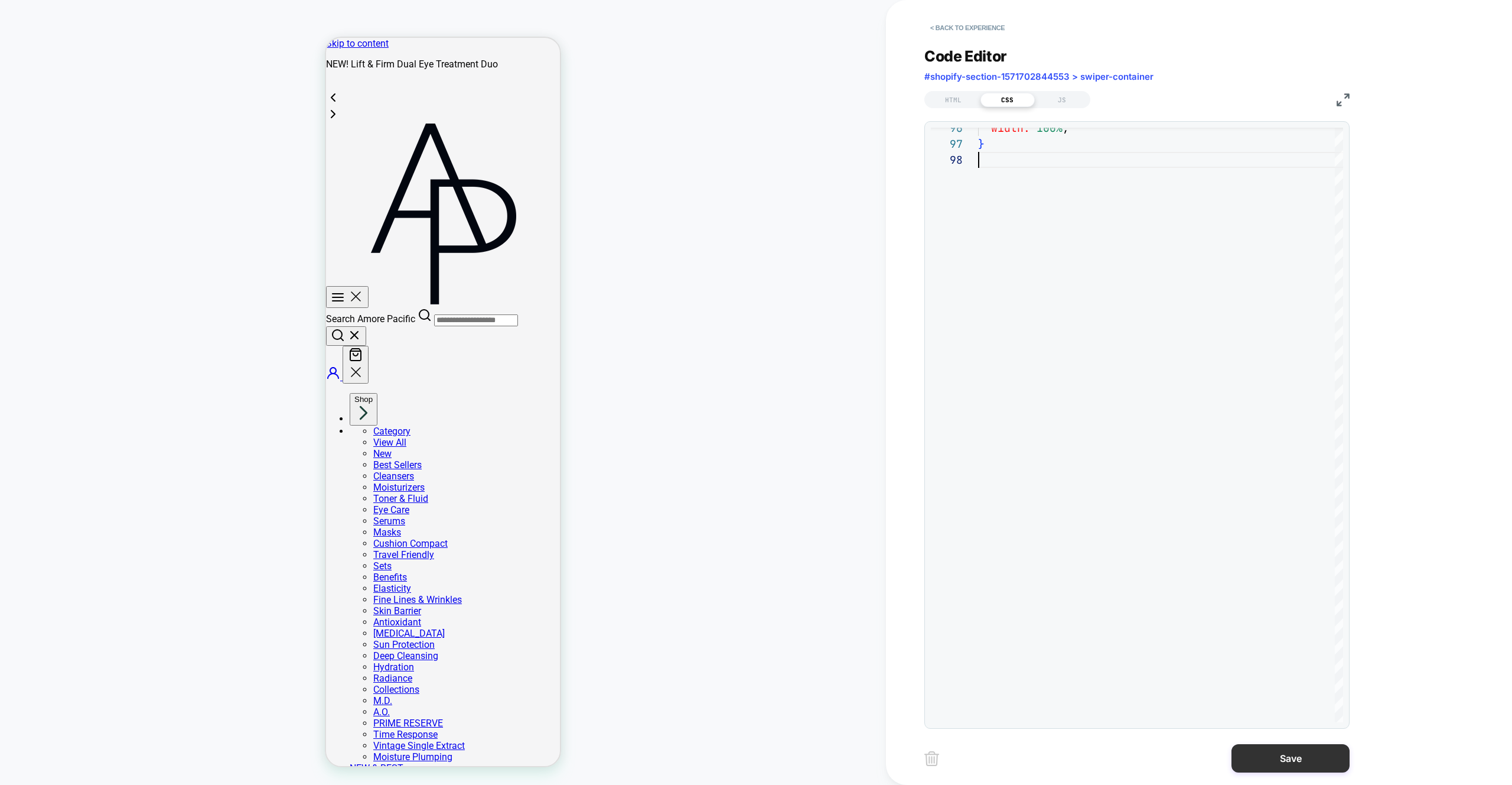
click at [1286, 762] on button "Save" at bounding box center [1290, 758] width 118 height 29
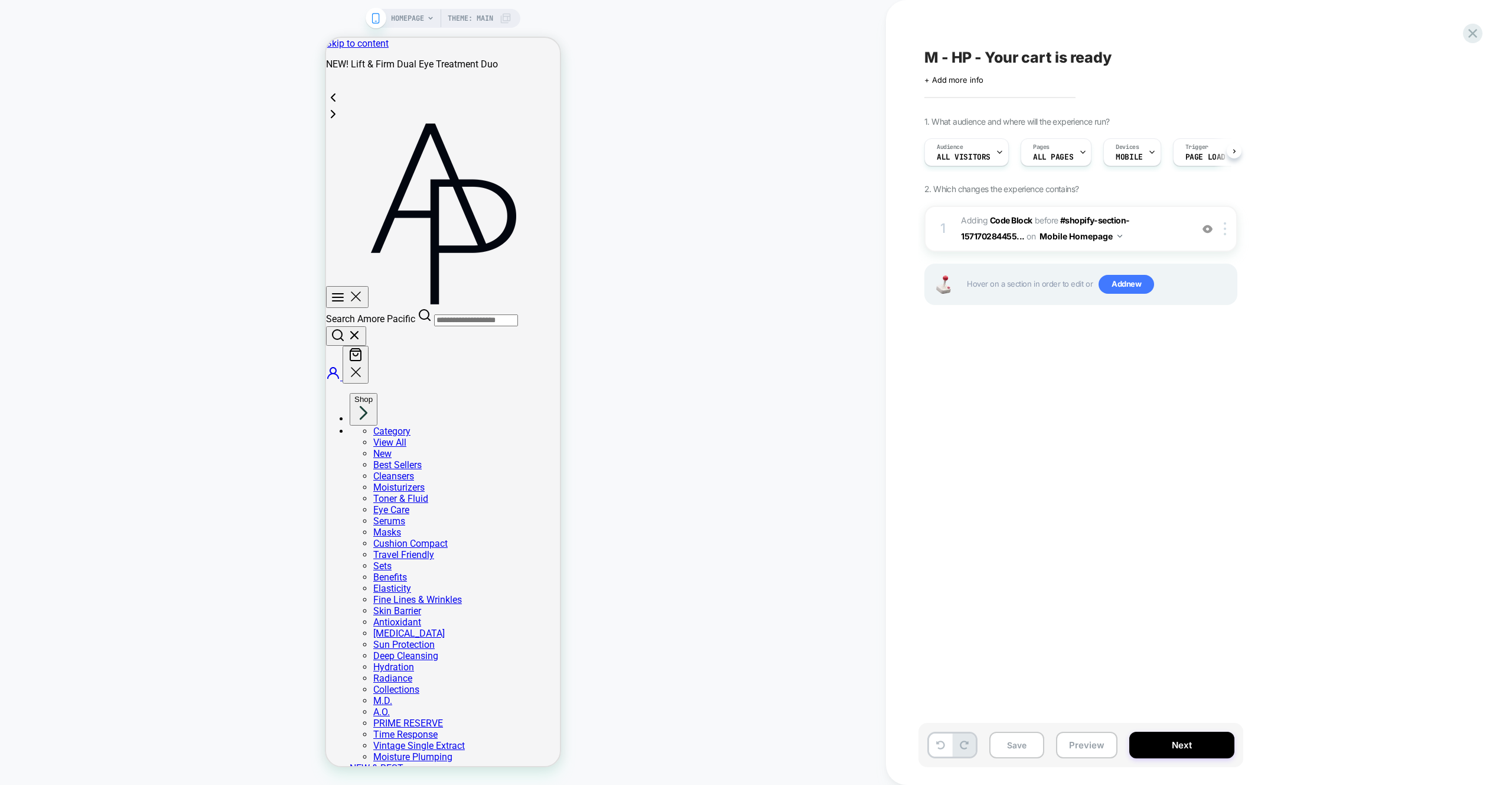
scroll to position [0, 1]
click at [1015, 371] on div "M - HP - Your cart is ready Click to edit experience details + Add more info 1.…" at bounding box center [1140, 392] width 443 height 762
click at [1074, 237] on button "Mobile Homepage" at bounding box center [1081, 235] width 83 height 17
click at [1294, 357] on div "M - HP - Your cart is ready Click to edit experience details + Add more info 1.…" at bounding box center [1140, 392] width 443 height 762
click at [1155, 227] on span "Adding Code Block BEFORE #shopify-section-157170284455... #shopify-section-1571…" at bounding box center [1073, 229] width 225 height 32
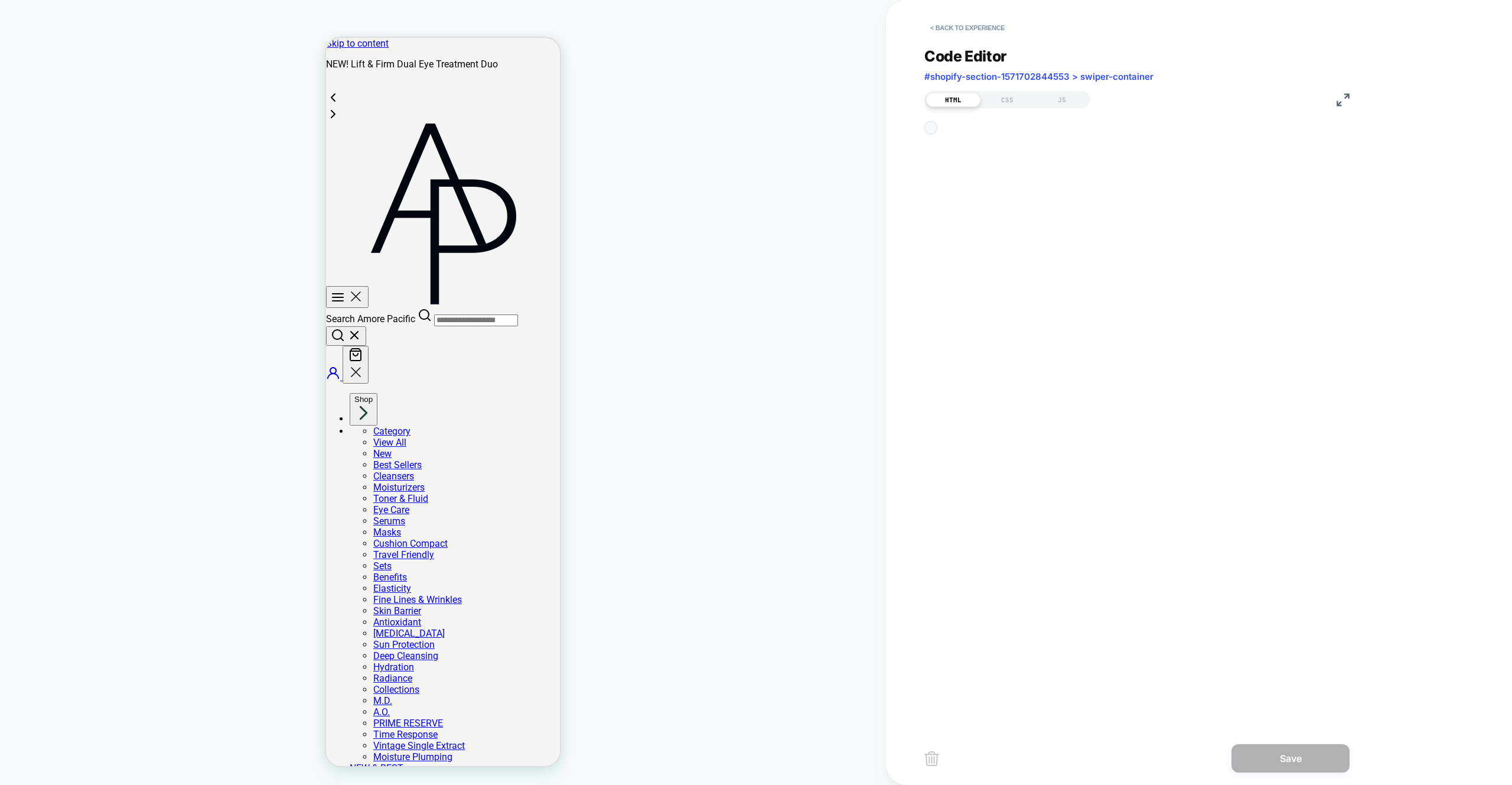
scroll to position [160, 0]
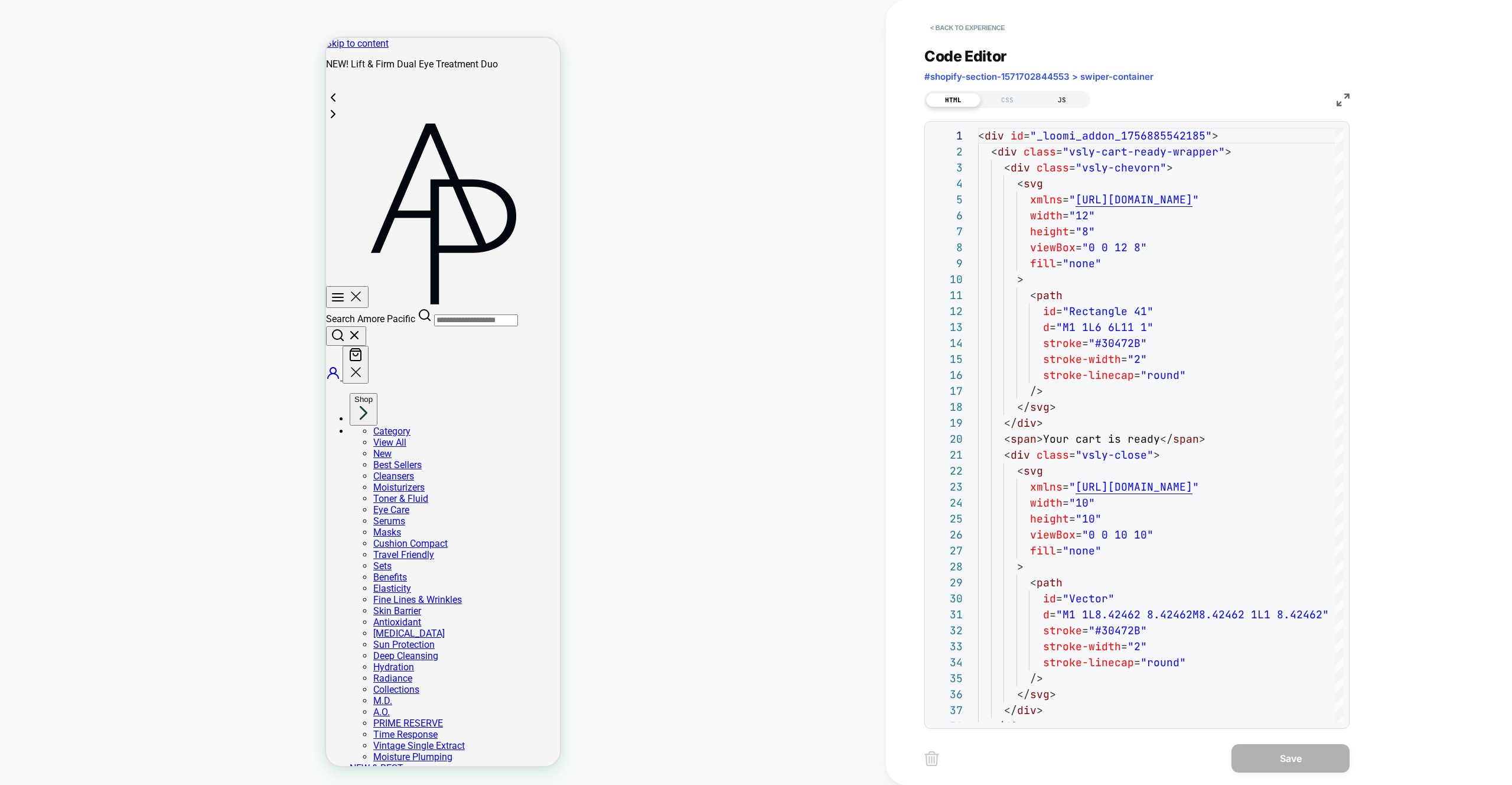
click at [1061, 97] on div "JS" at bounding box center [1062, 100] width 54 height 14
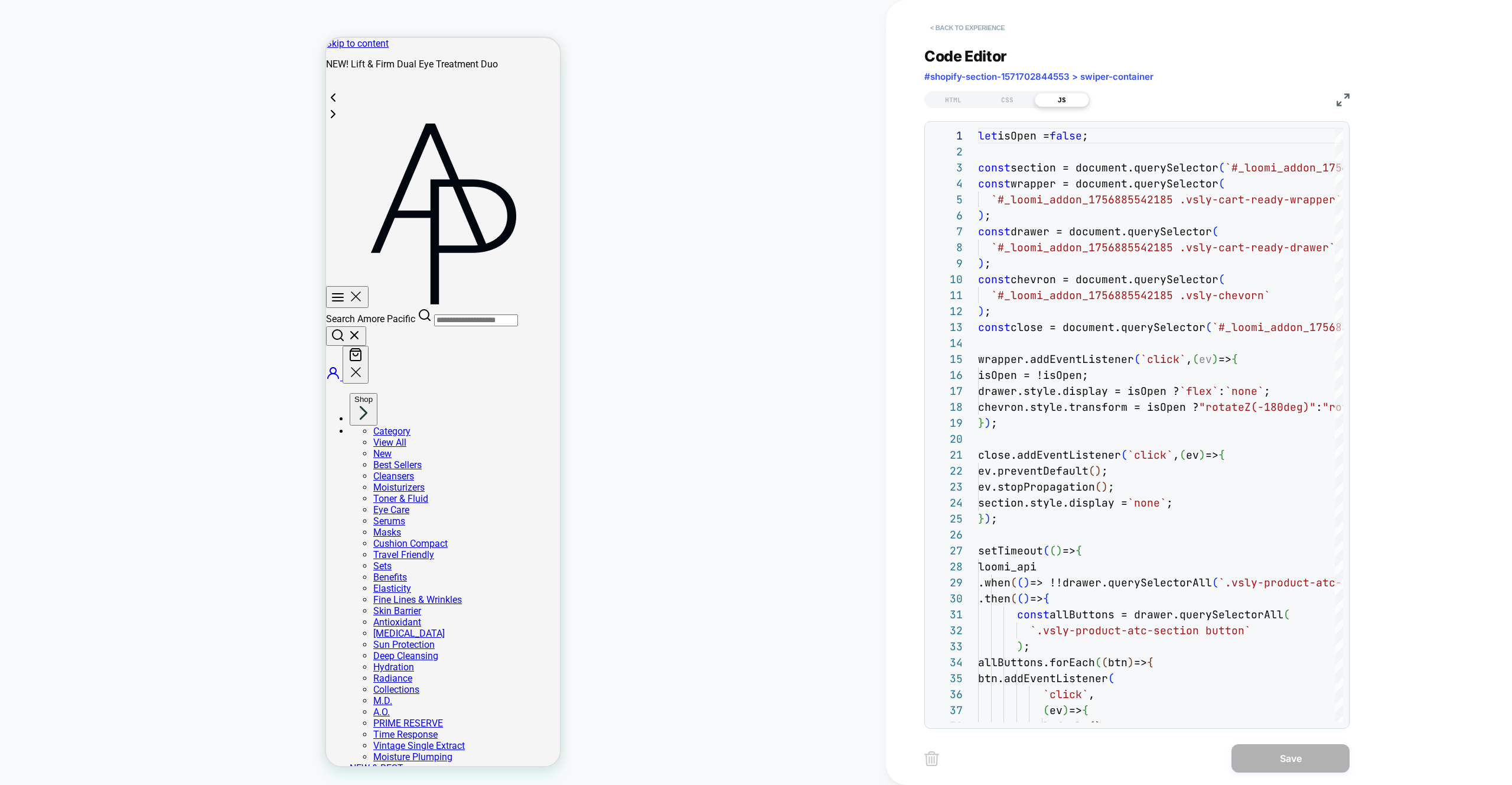
click at [966, 25] on button "< Back to experience" at bounding box center [968, 28] width 86 height 19
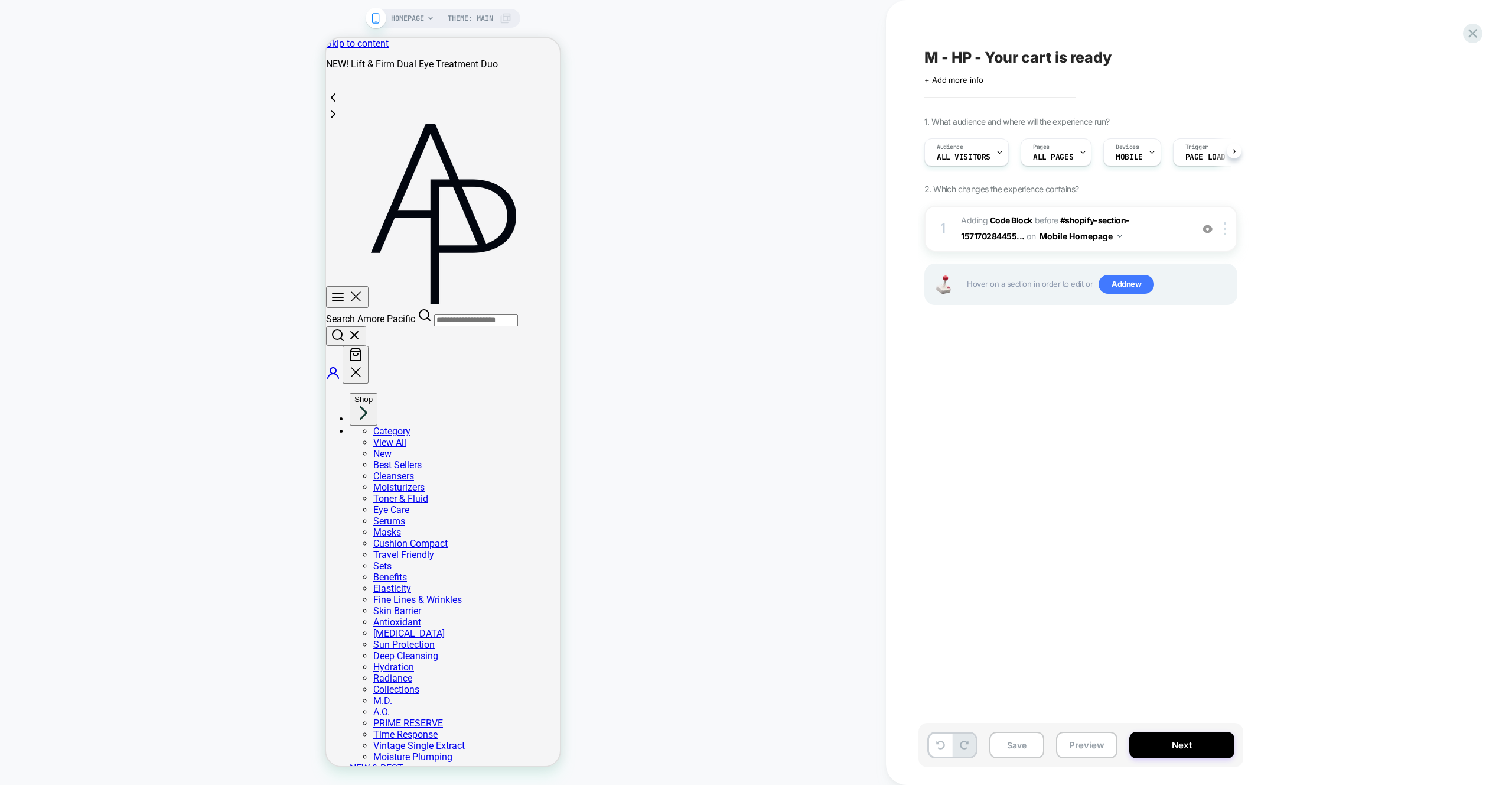
scroll to position [0, 1]
drag, startPoint x: 1081, startPoint y: 468, endPoint x: 1081, endPoint y: 454, distance: 14.0
click at [1083, 467] on div "M - HP - Your cart is ready Click to edit experience details + Add more info 1.…" at bounding box center [1140, 392] width 443 height 762
click at [1116, 287] on span "Add new" at bounding box center [1127, 284] width 56 height 19
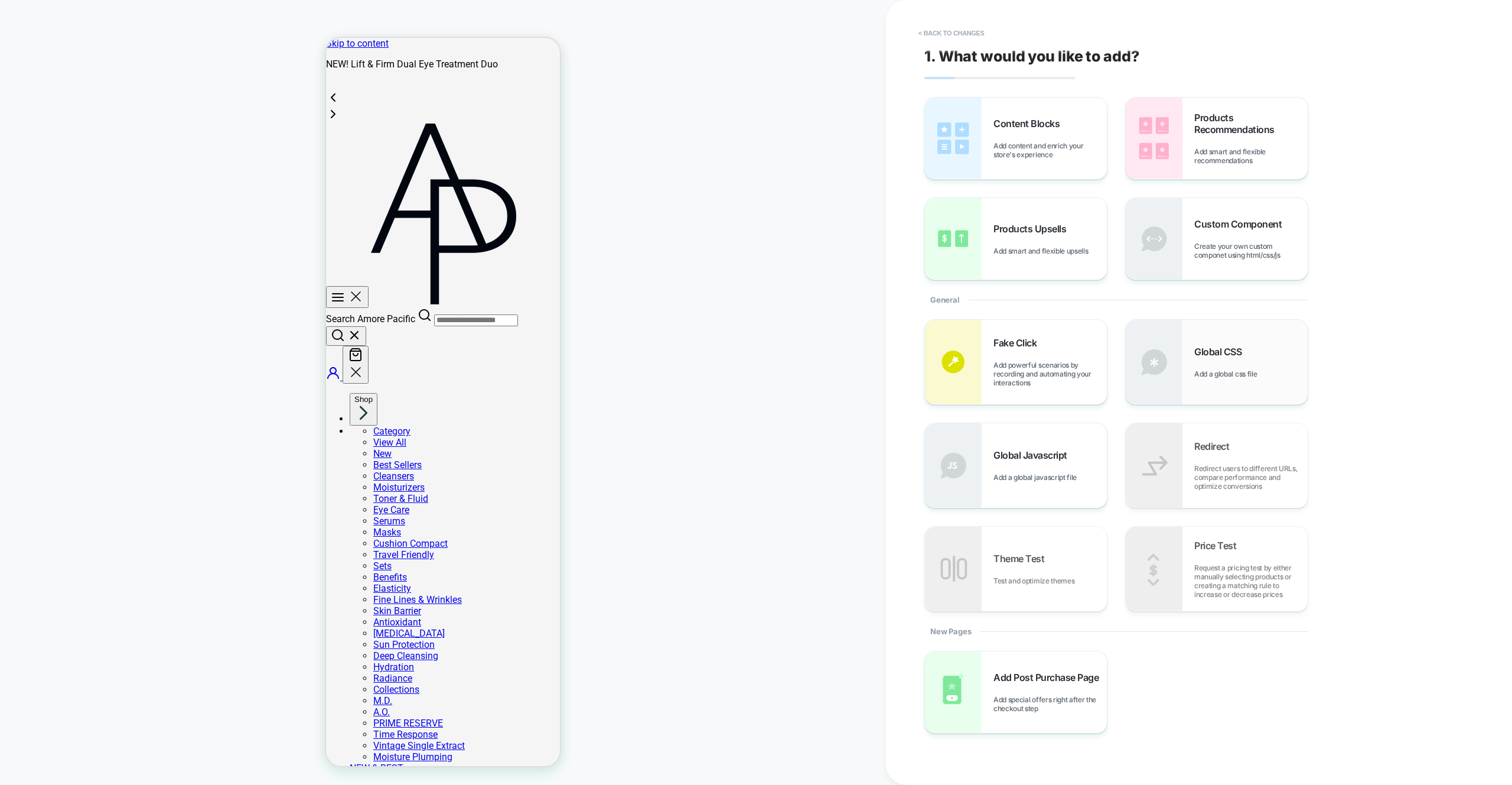
click at [1240, 364] on div "Global CSS Add a global css file" at bounding box center [1251, 362] width 114 height 32
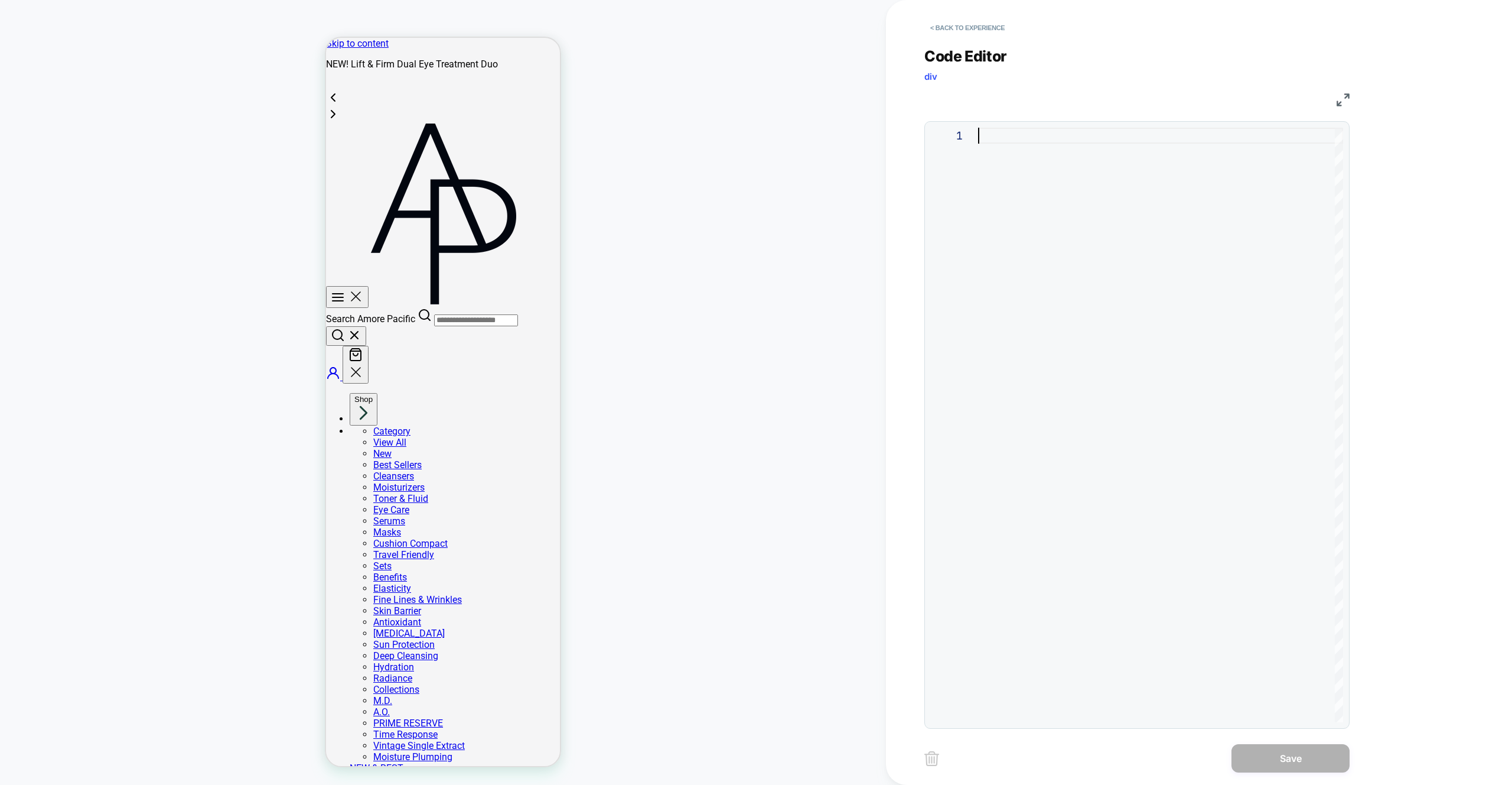
click at [1058, 213] on div at bounding box center [1160, 424] width 365 height 594
type textarea "**********"
click at [1284, 750] on button "Save" at bounding box center [1290, 758] width 118 height 29
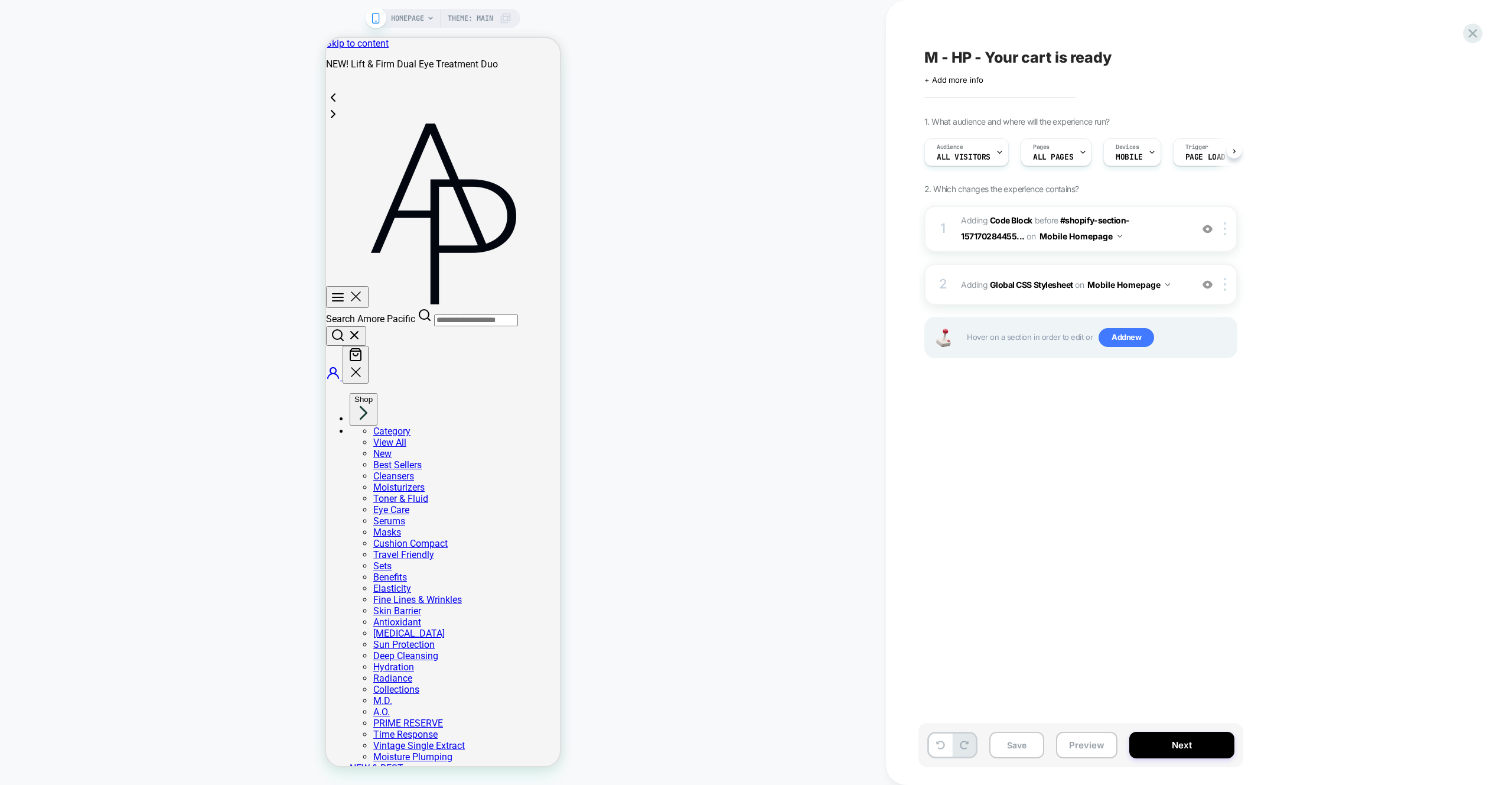
click at [1323, 418] on div "M - HP - Your cart is ready Click to edit experience details + Add more info 1.…" at bounding box center [1140, 392] width 443 height 762
click at [1139, 233] on span "Adding Code Block BEFORE #shopify-section-157170284455... #shopify-section-1571…" at bounding box center [1073, 229] width 225 height 32
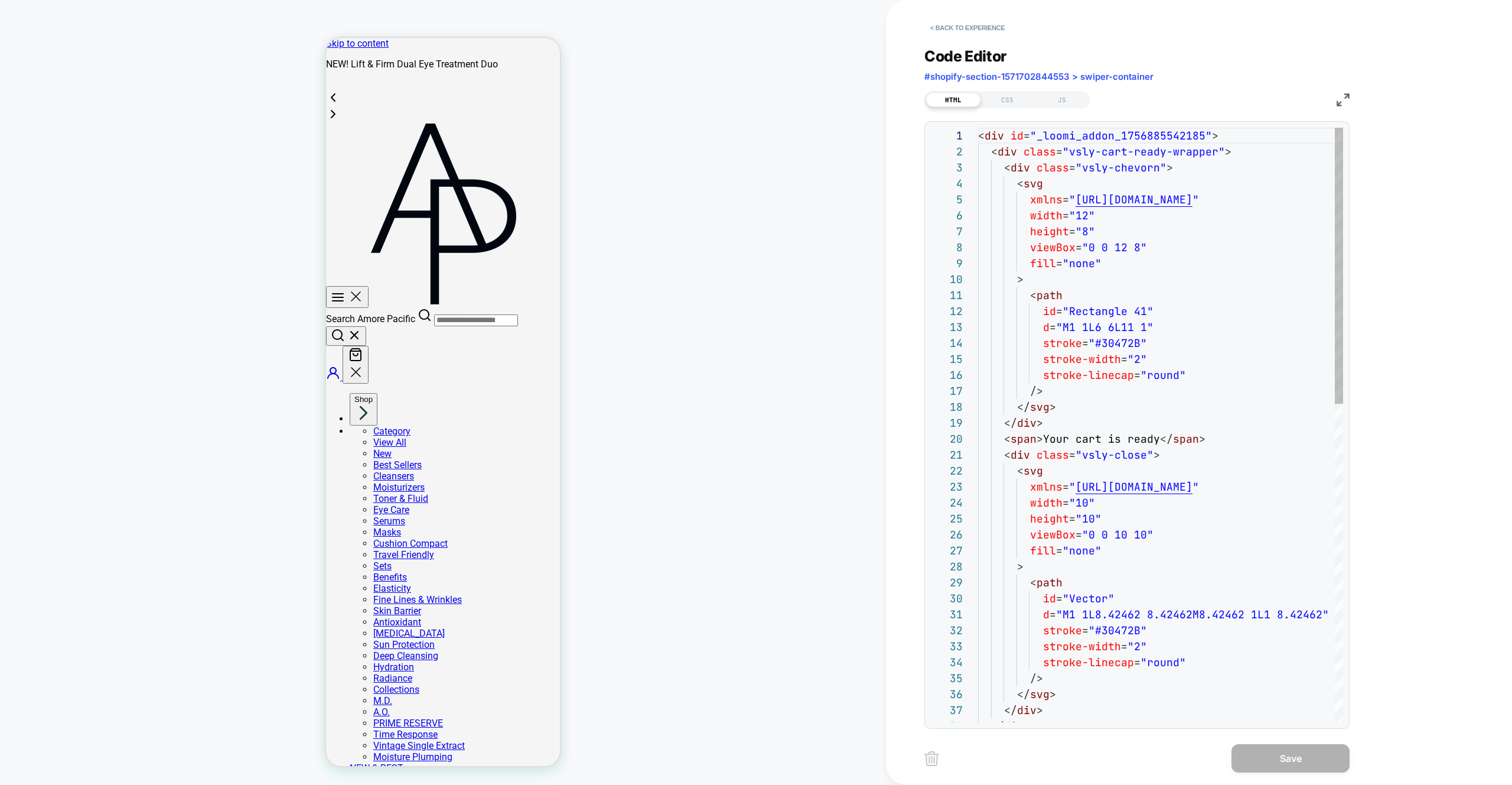
scroll to position [160, 0]
click at [1066, 96] on div "JS" at bounding box center [1062, 100] width 54 height 14
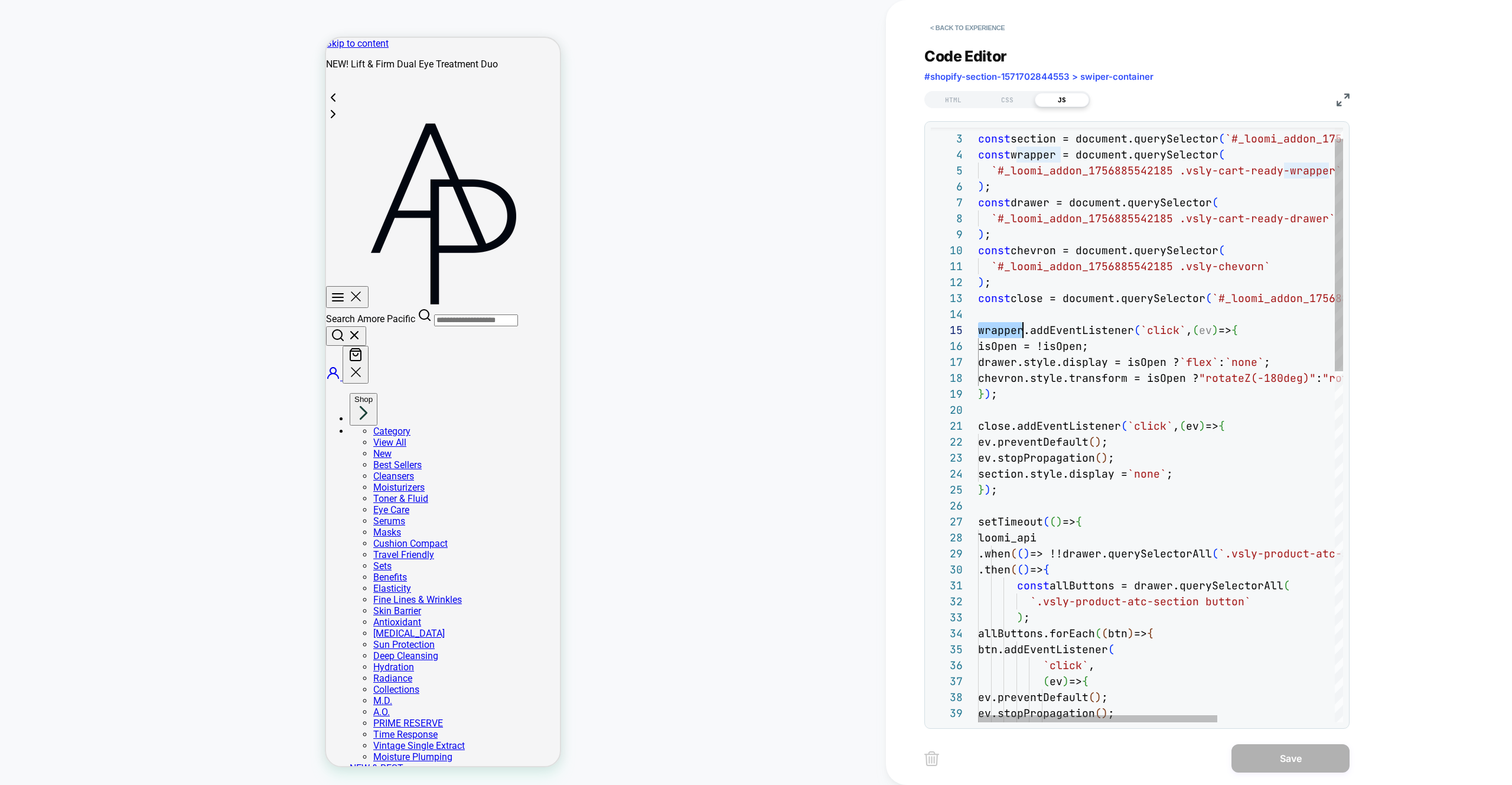
scroll to position [64, 45]
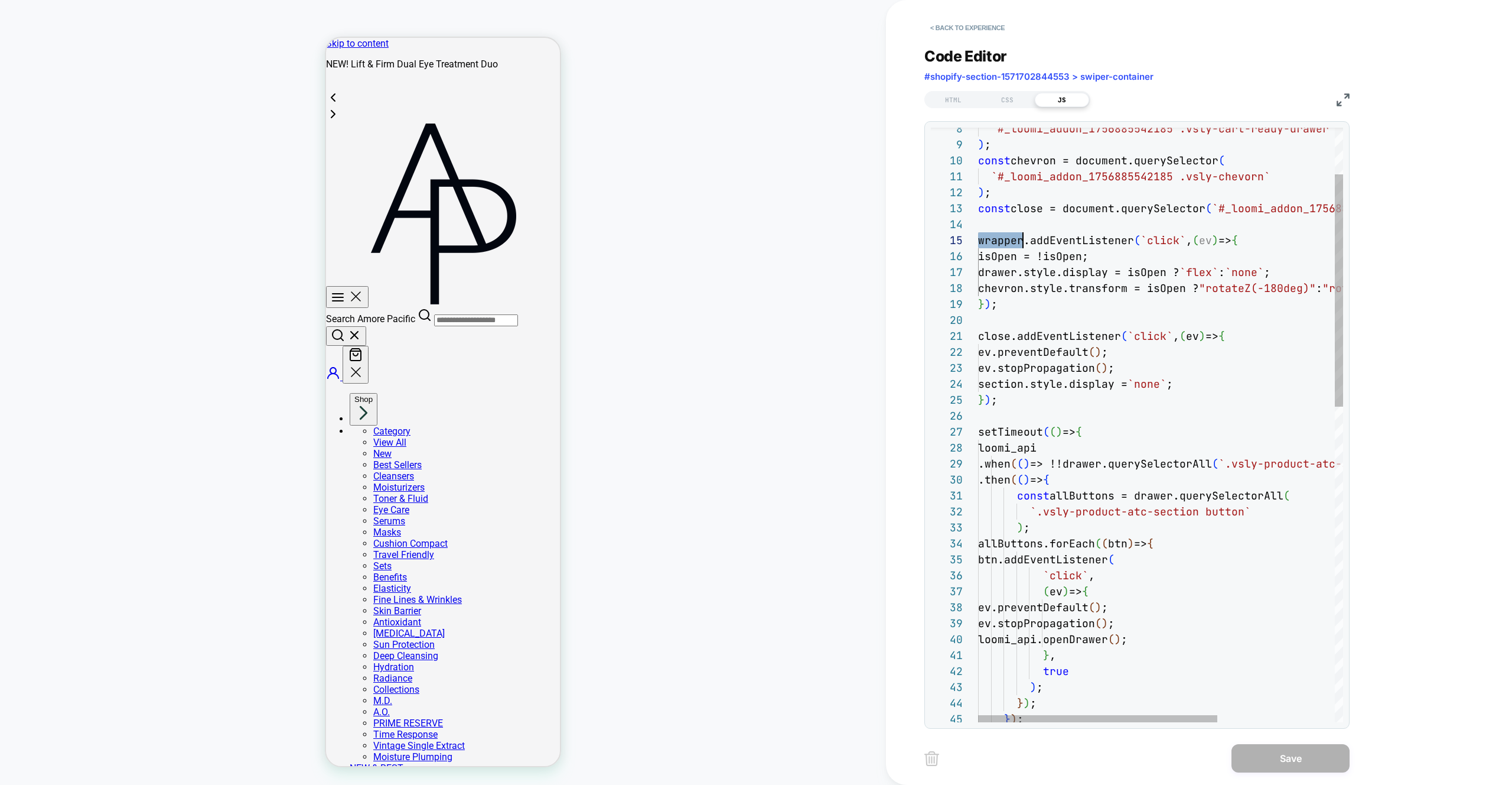
drag, startPoint x: 1262, startPoint y: 344, endPoint x: 1160, endPoint y: 369, distance: 105.0
click at [1261, 344] on div "`#_loomi_addon_1756885542185 .vsly-cart-ready-draw er` ) ; const chevron = docu…" at bounding box center [1250, 769] width 544 height 1520
drag, startPoint x: 1094, startPoint y: 388, endPoint x: 1085, endPoint y: 386, distance: 9.2
click at [1094, 388] on div "`#_loomi_addon_1756885542185 .vsly-cart-ready-draw er` ) ; const chevron = docu…" at bounding box center [1250, 769] width 544 height 1520
click at [1017, 383] on div "`#_loomi_addon_1756885542185 .vsly-cart-ready-draw er` ) ; const chevron = docu…" at bounding box center [1250, 769] width 544 height 1520
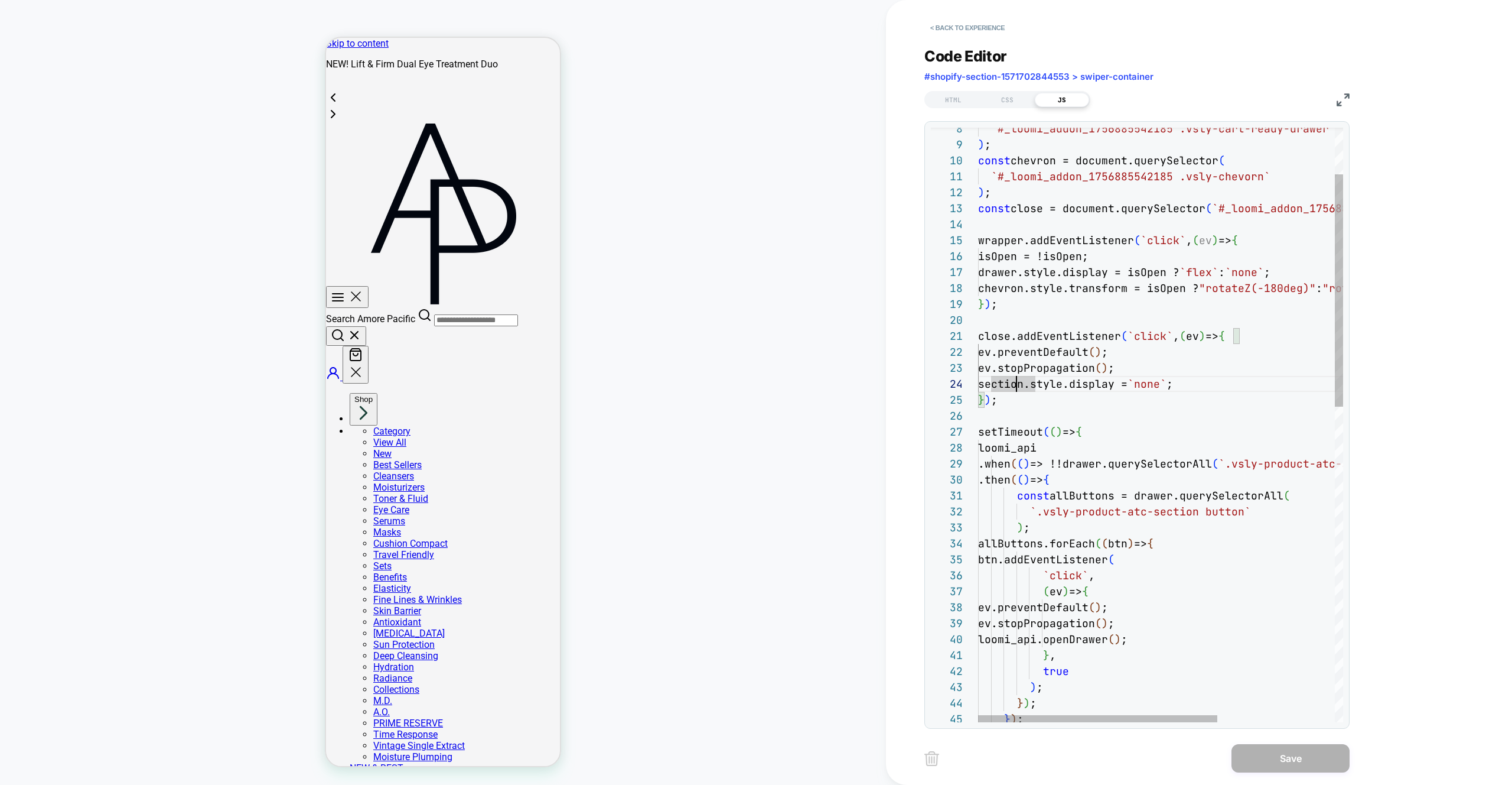
scroll to position [32, 77]
click at [1057, 368] on div "`#_loomi_addon_1756885542185 .vsly-cart-ready-draw er` ) ; const chevron = docu…" at bounding box center [1250, 769] width 544 height 1520
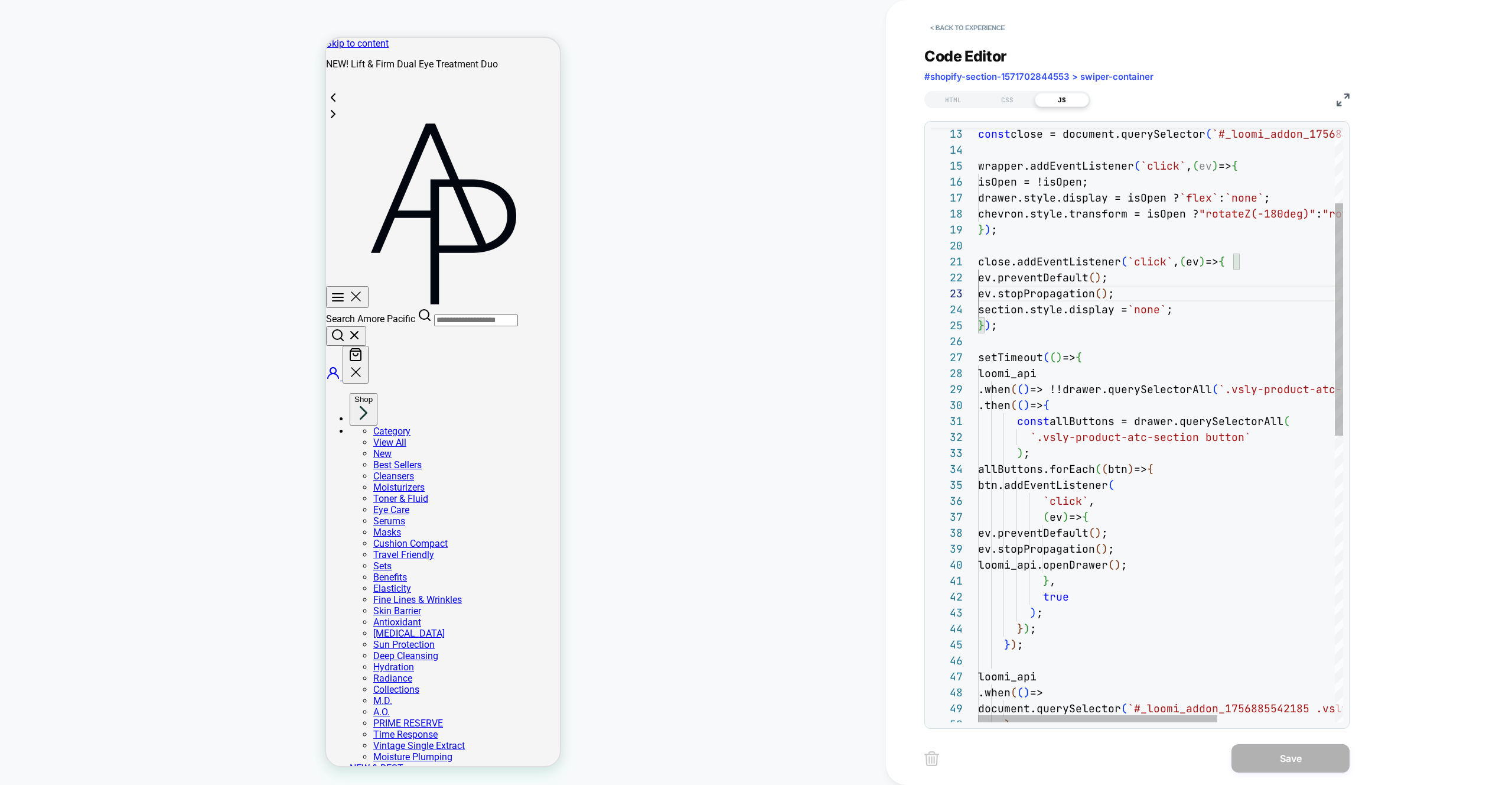
click at [1000, 356] on div "const close = document.querySelector ( `#_loomi_addon_1756885542185 .vsly-close…" at bounding box center [1250, 694] width 544 height 1520
click at [1022, 307] on div "const close = document.querySelector ( `#_loomi_addon_1756885542185 .vsly-close…" at bounding box center [1250, 694] width 544 height 1520
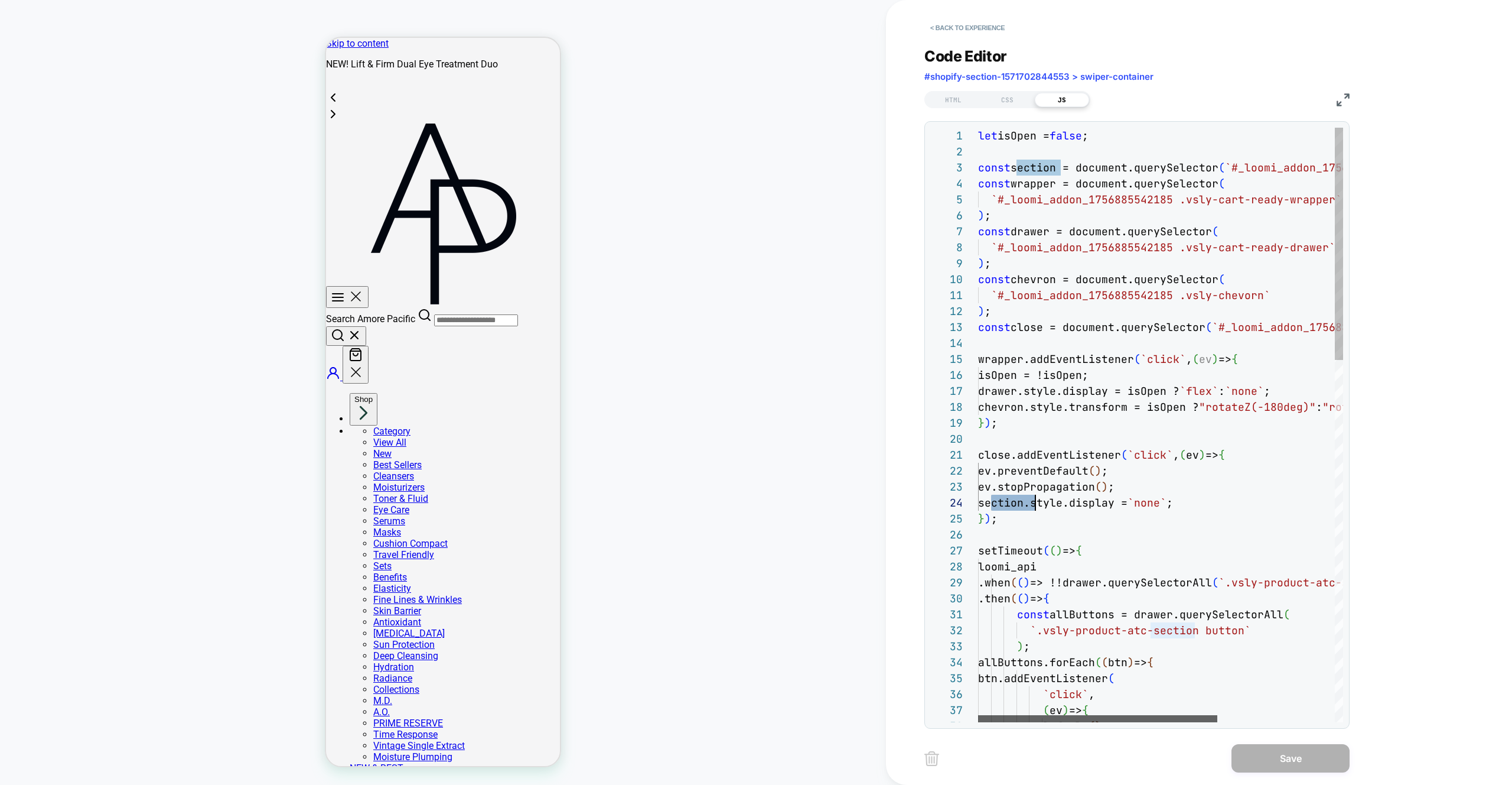
click at [1035, 715] on div at bounding box center [1097, 719] width 240 height 7
type textarea "**********"
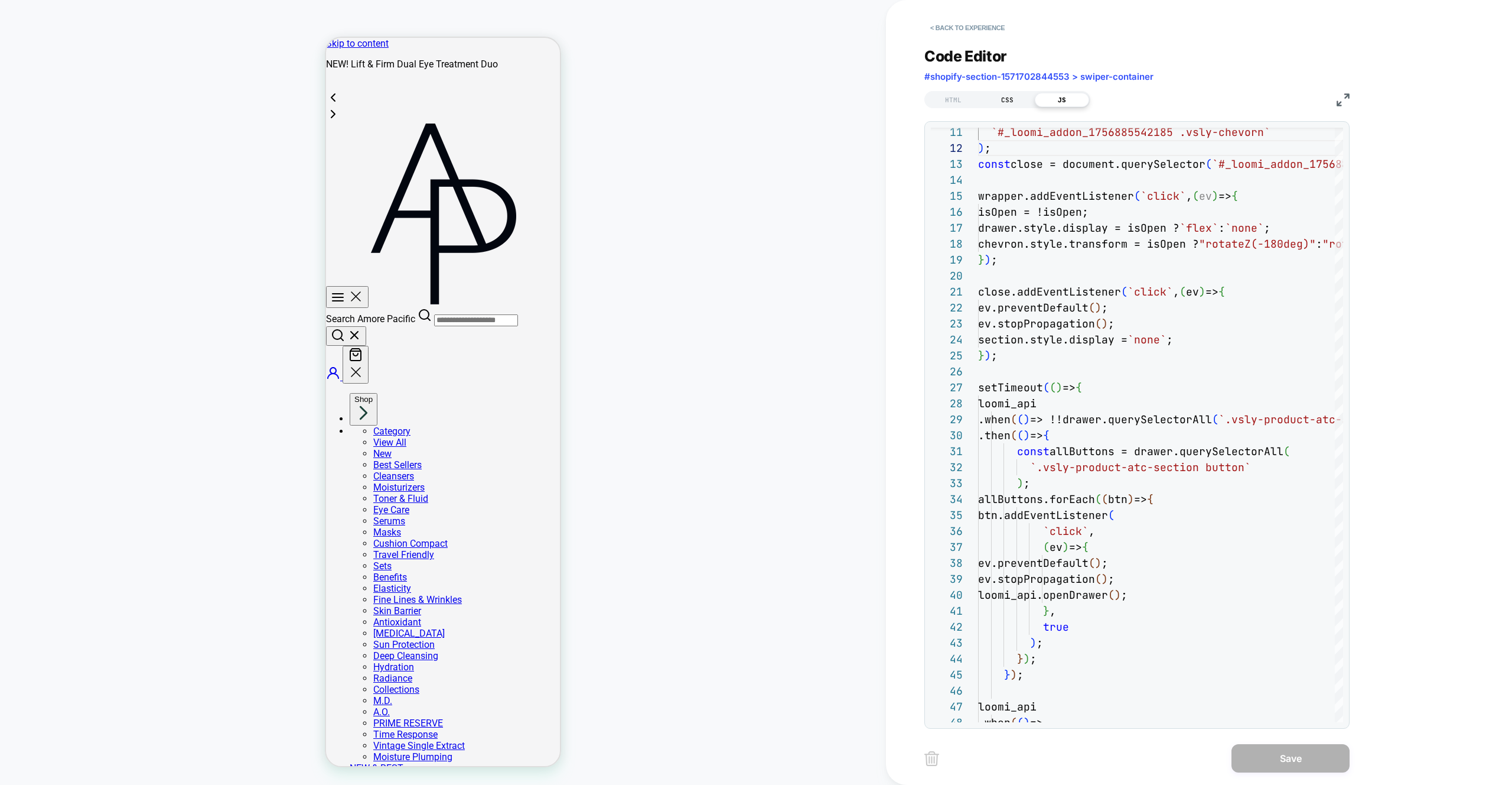
click at [1010, 98] on div "CSS" at bounding box center [1008, 100] width 54 height 14
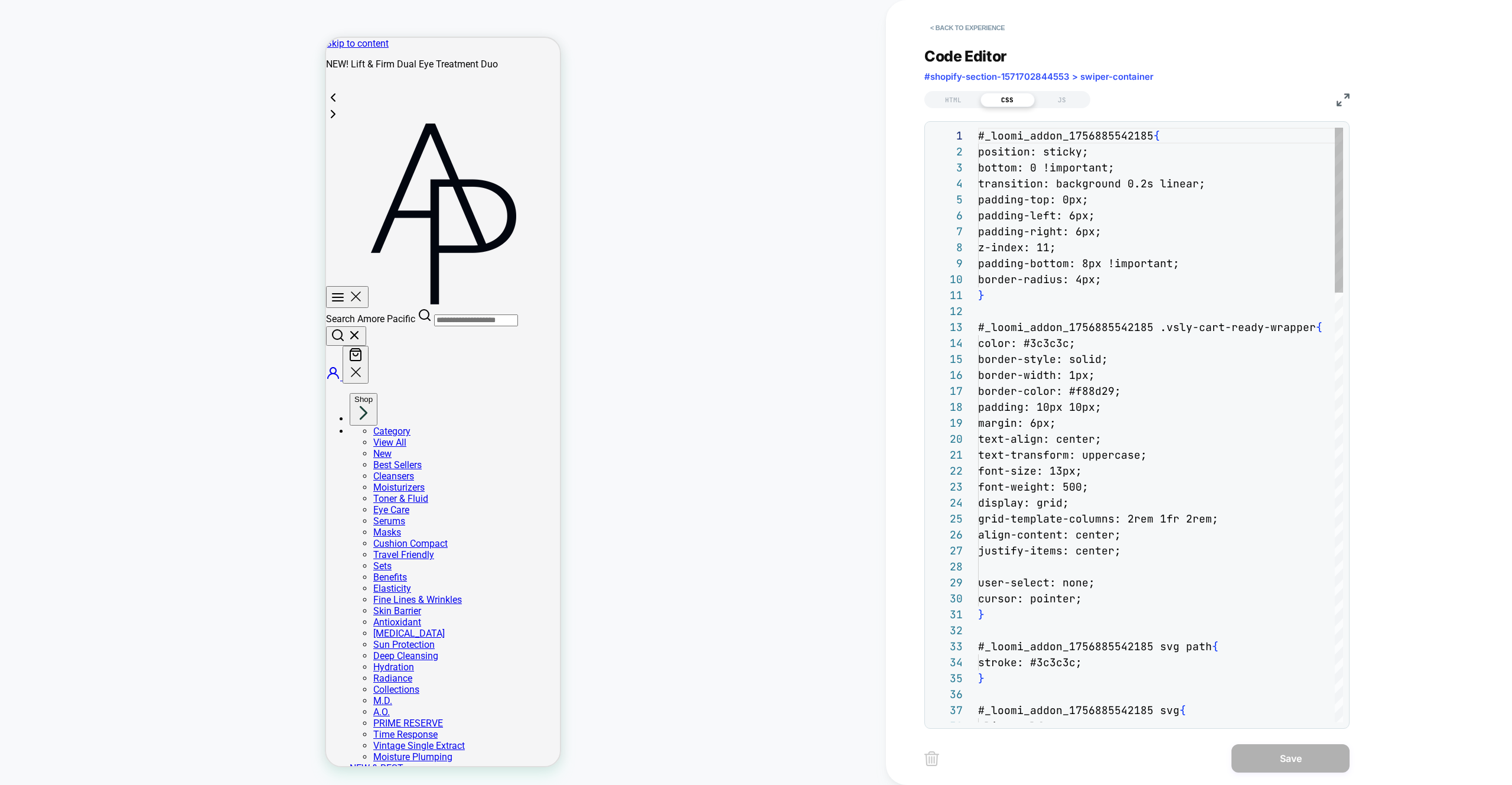
scroll to position [160, 0]
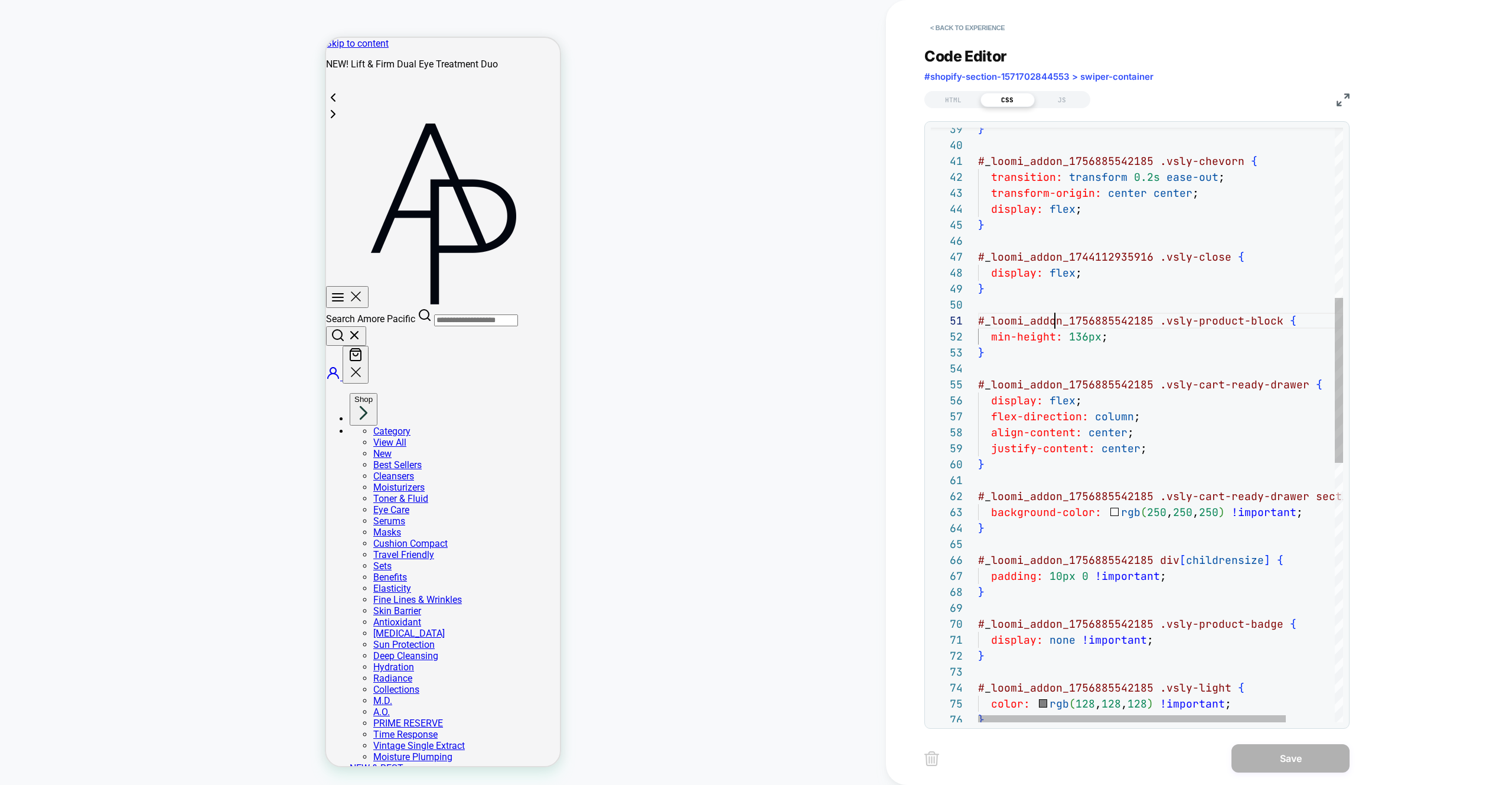
click at [1056, 313] on div "} # _ loomi_addon_1756885542185 .vsly-chevorn { transition: transform 0.2s ease…" at bounding box center [1189, 586] width 423 height 2142
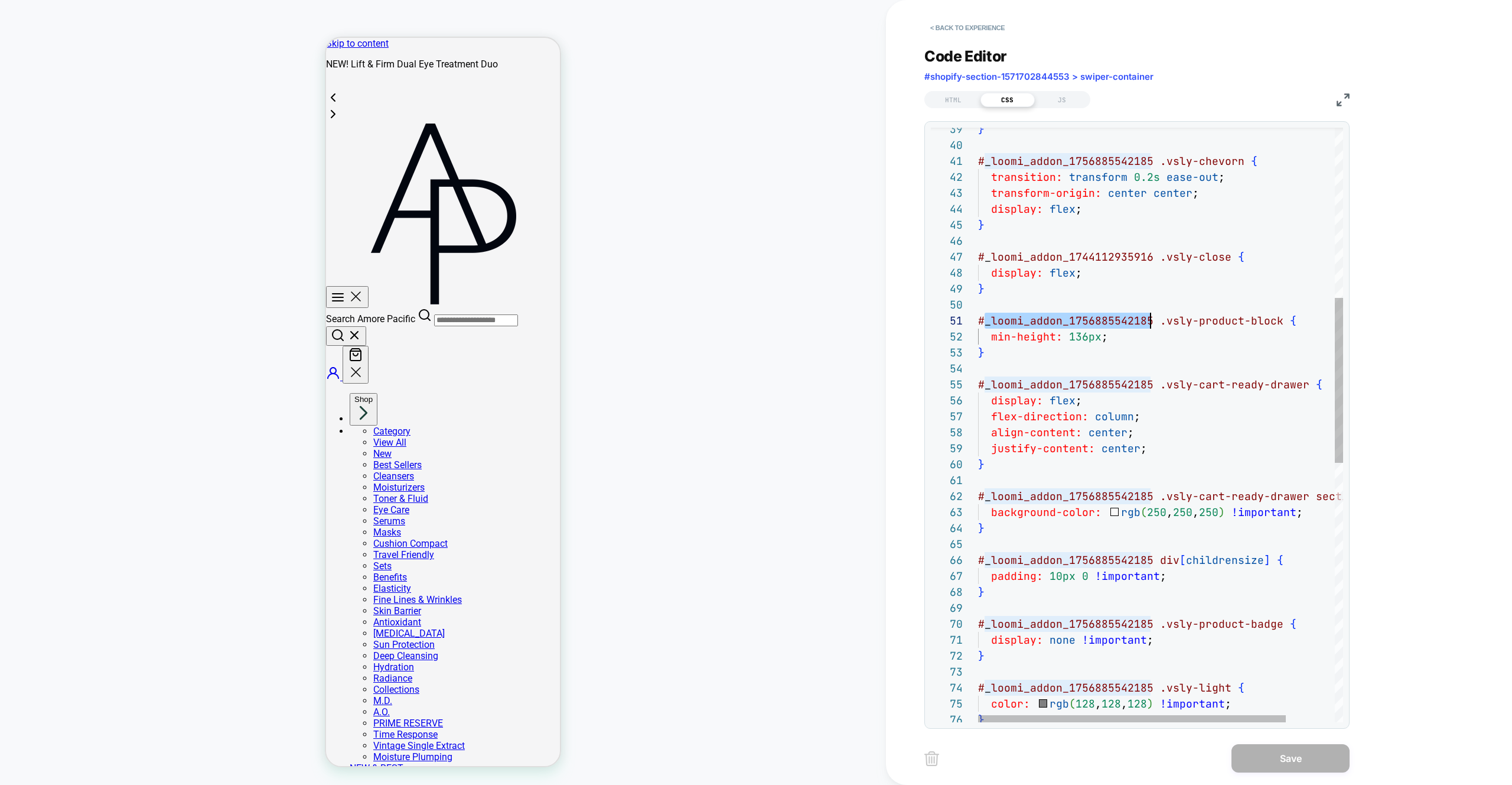
click at [1056, 313] on div "} # _ loomi_addon_1756885542185 .vsly-chevorn { transition: transform 0.2s ease…" at bounding box center [1189, 586] width 423 height 2142
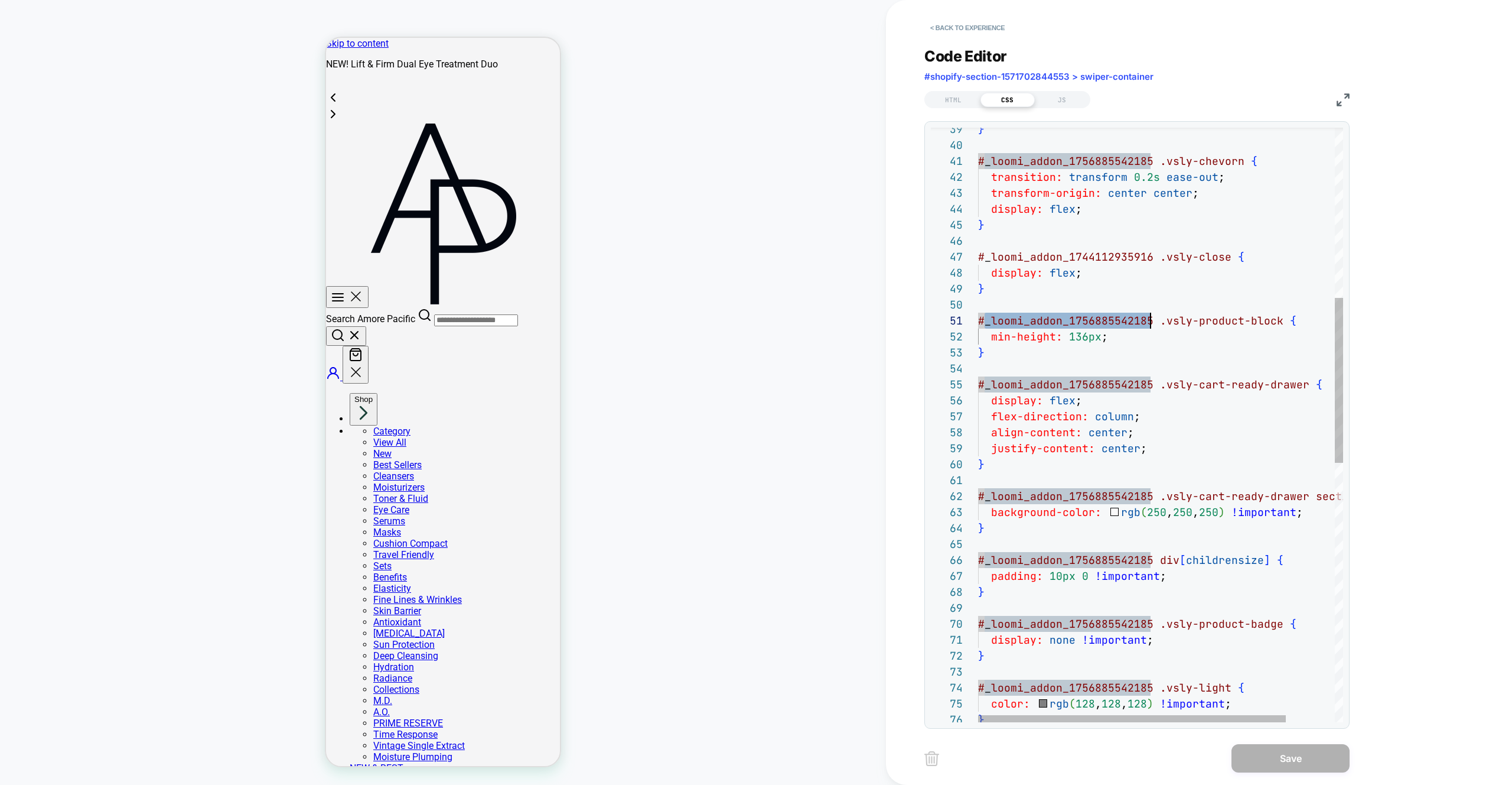
click at [1100, 399] on div "} # _ loomi_addon_1756885542185 .vsly-chevorn { transition: transform 0.2s ease…" at bounding box center [1189, 586] width 423 height 2142
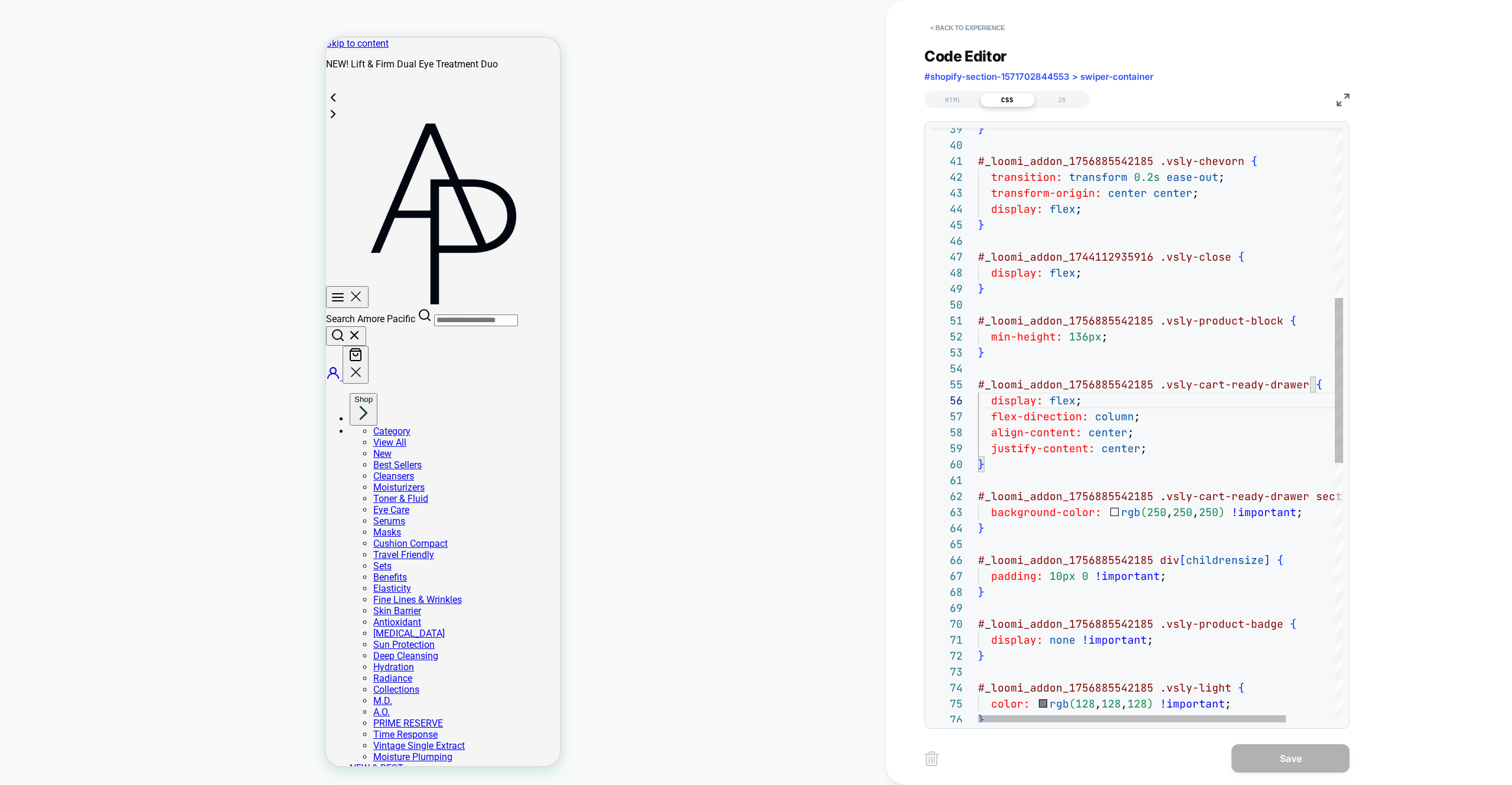
click at [1048, 387] on div "} # _ loomi_addon_1756885542185 .vsly-chevorn { transition: transform 0.2s ease…" at bounding box center [1189, 586] width 423 height 2142
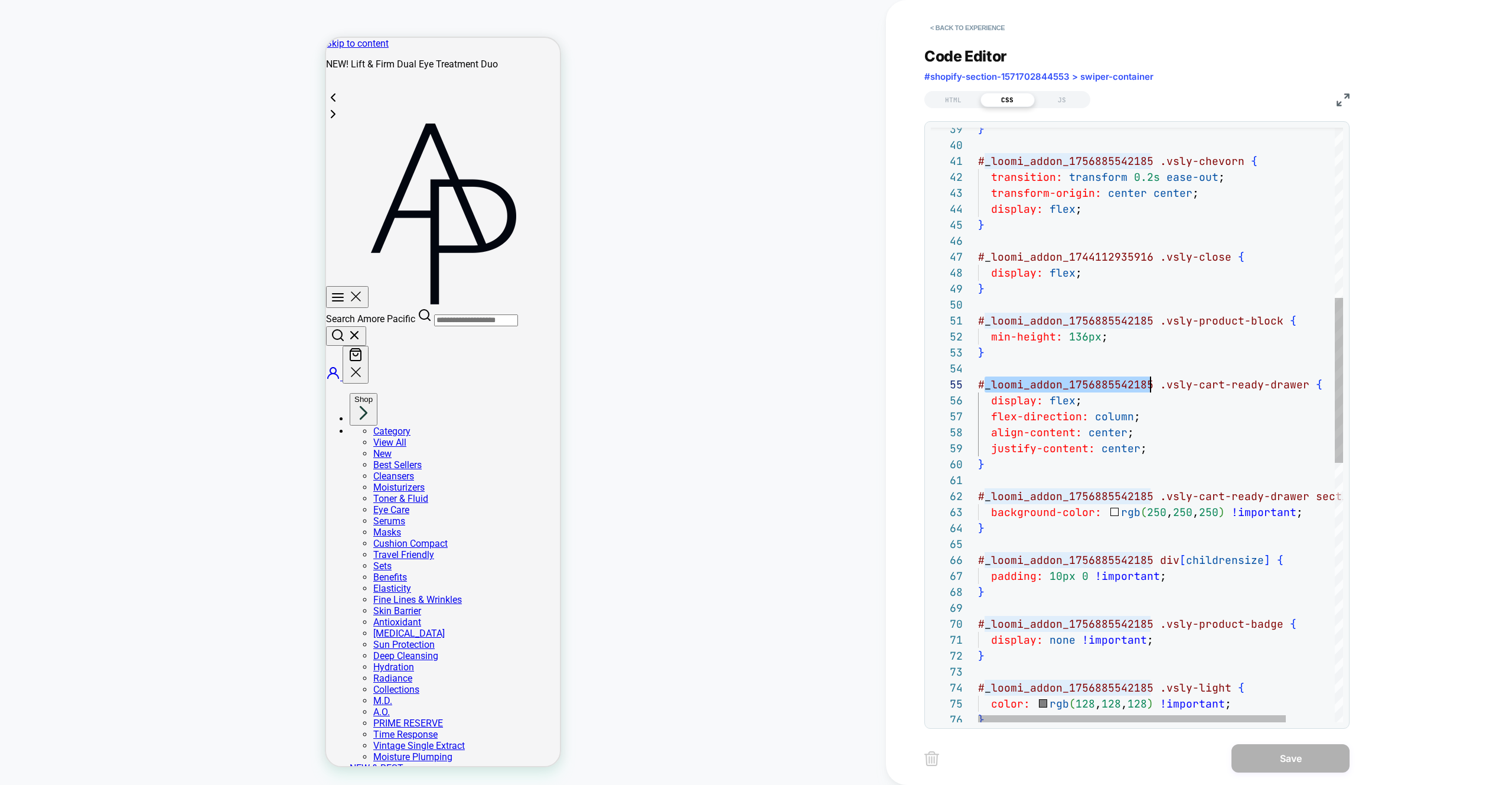
scroll to position [64, 172]
click at [1048, 387] on div "} # _ loomi_addon_1756885542185 .vsly-chevorn { transition: transform 0.2s ease…" at bounding box center [1189, 586] width 423 height 2142
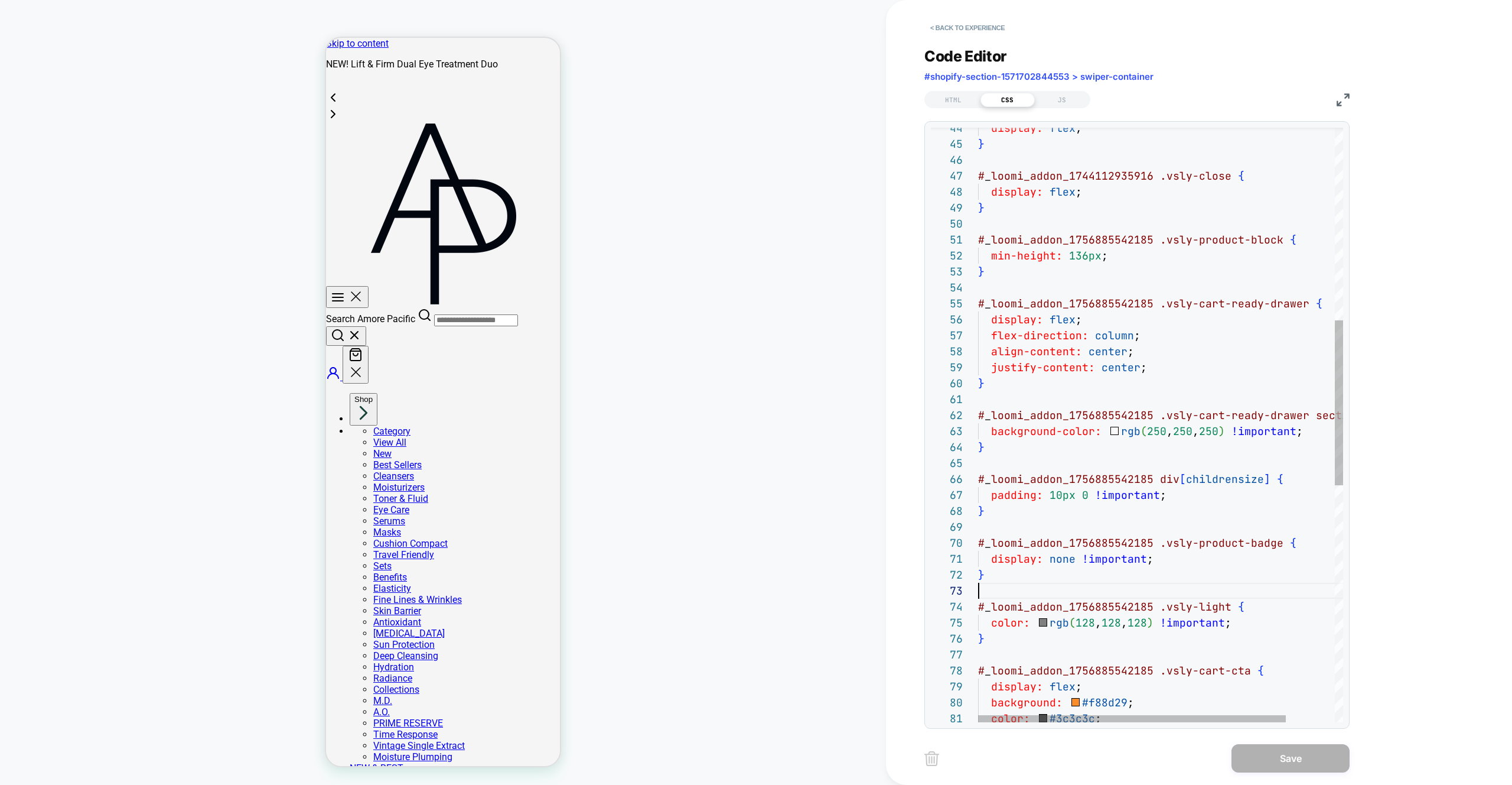
click at [1116, 588] on div "display: flex ; } # _ loomi_addon_1744112935916 .vsly-close { display: flex ; }…" at bounding box center [1189, 504] width 423 height 2142
type textarea "**********"
click at [1182, 548] on div "display: flex ; } # _ loomi_addon_1744112935916 .vsly-close { display: flex ; }…" at bounding box center [1189, 504] width 423 height 2142
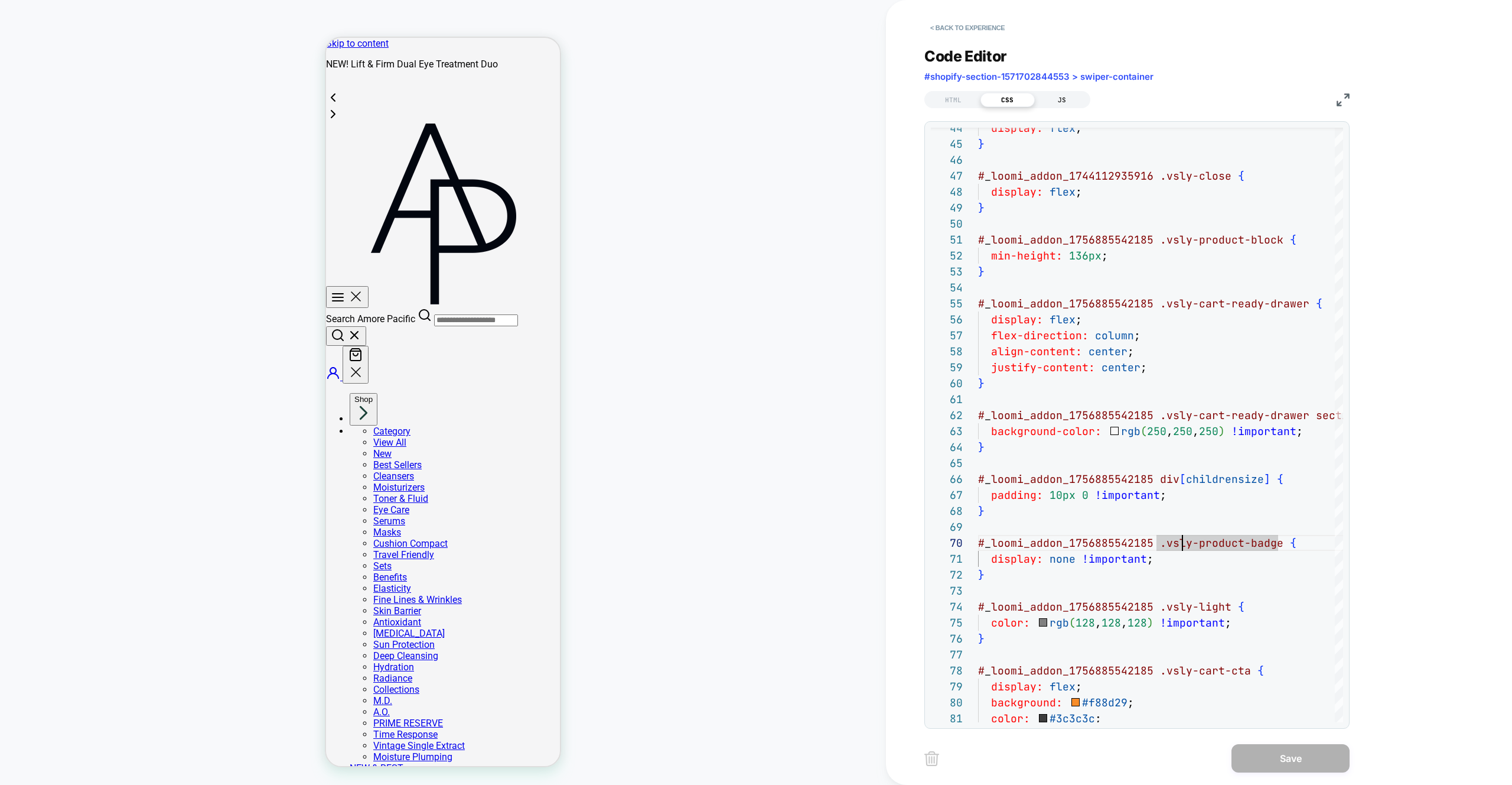
click at [1060, 97] on div "JS" at bounding box center [1062, 100] width 54 height 14
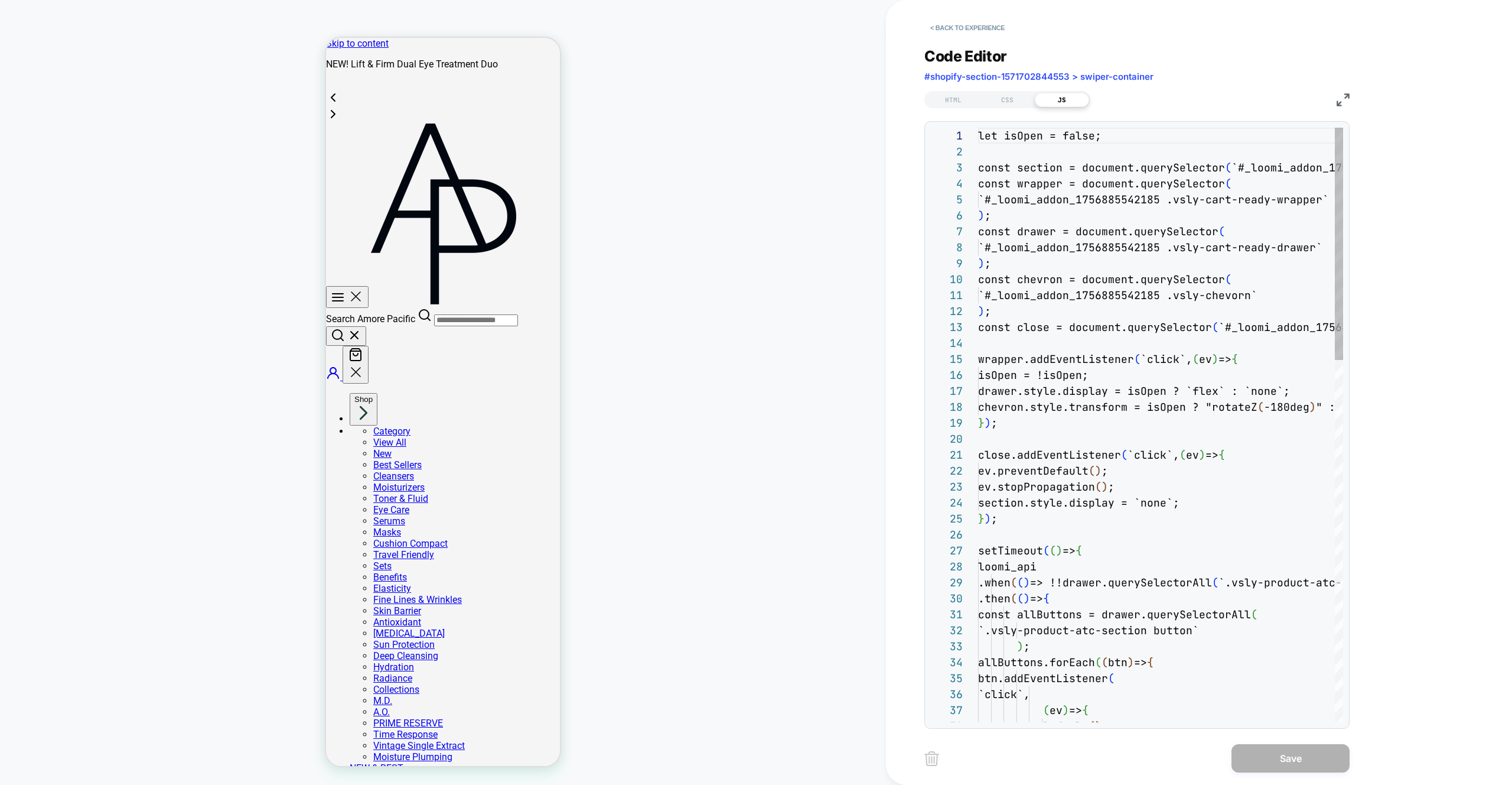
scroll to position [160, 0]
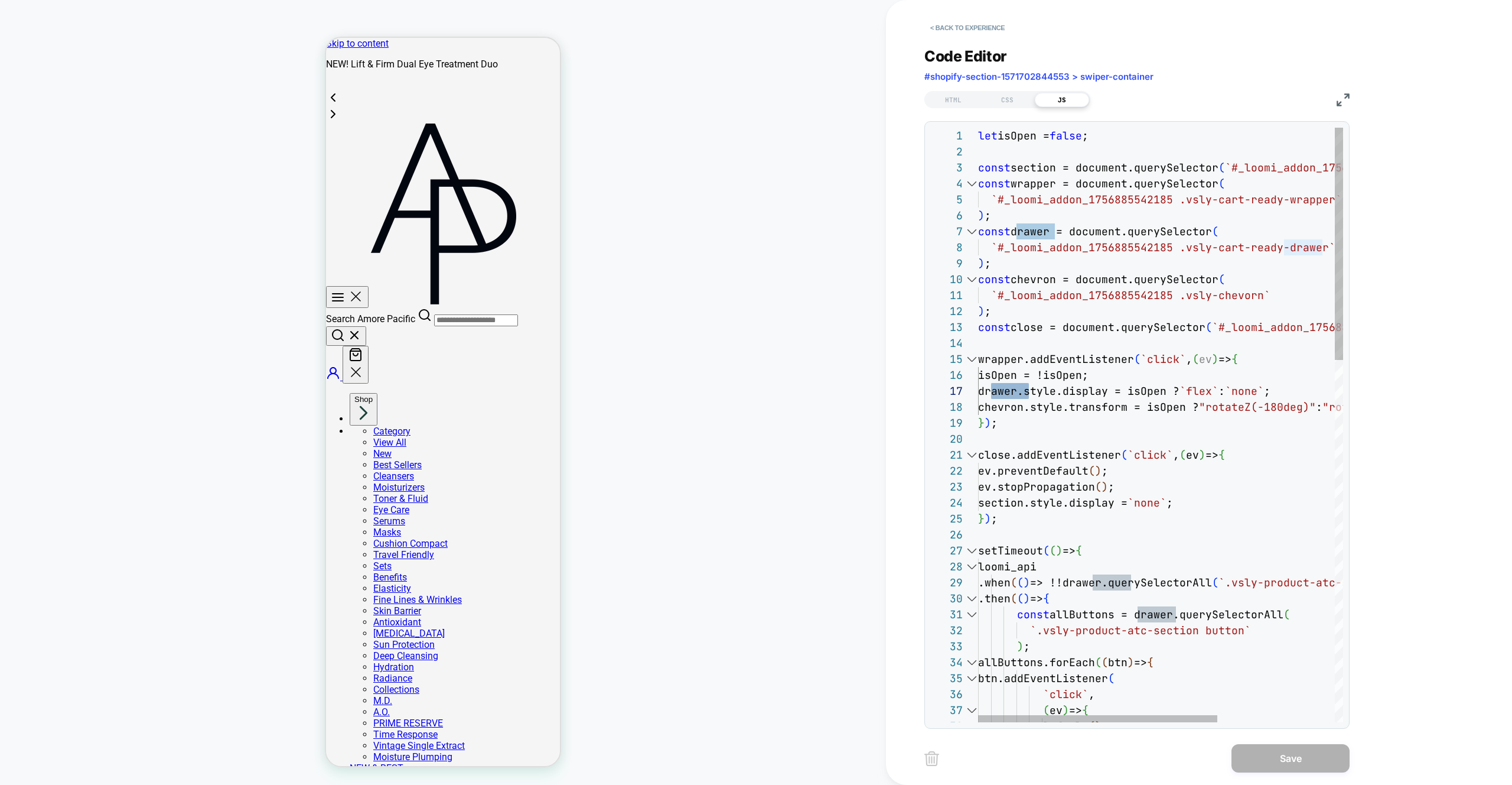
type textarea "**********"
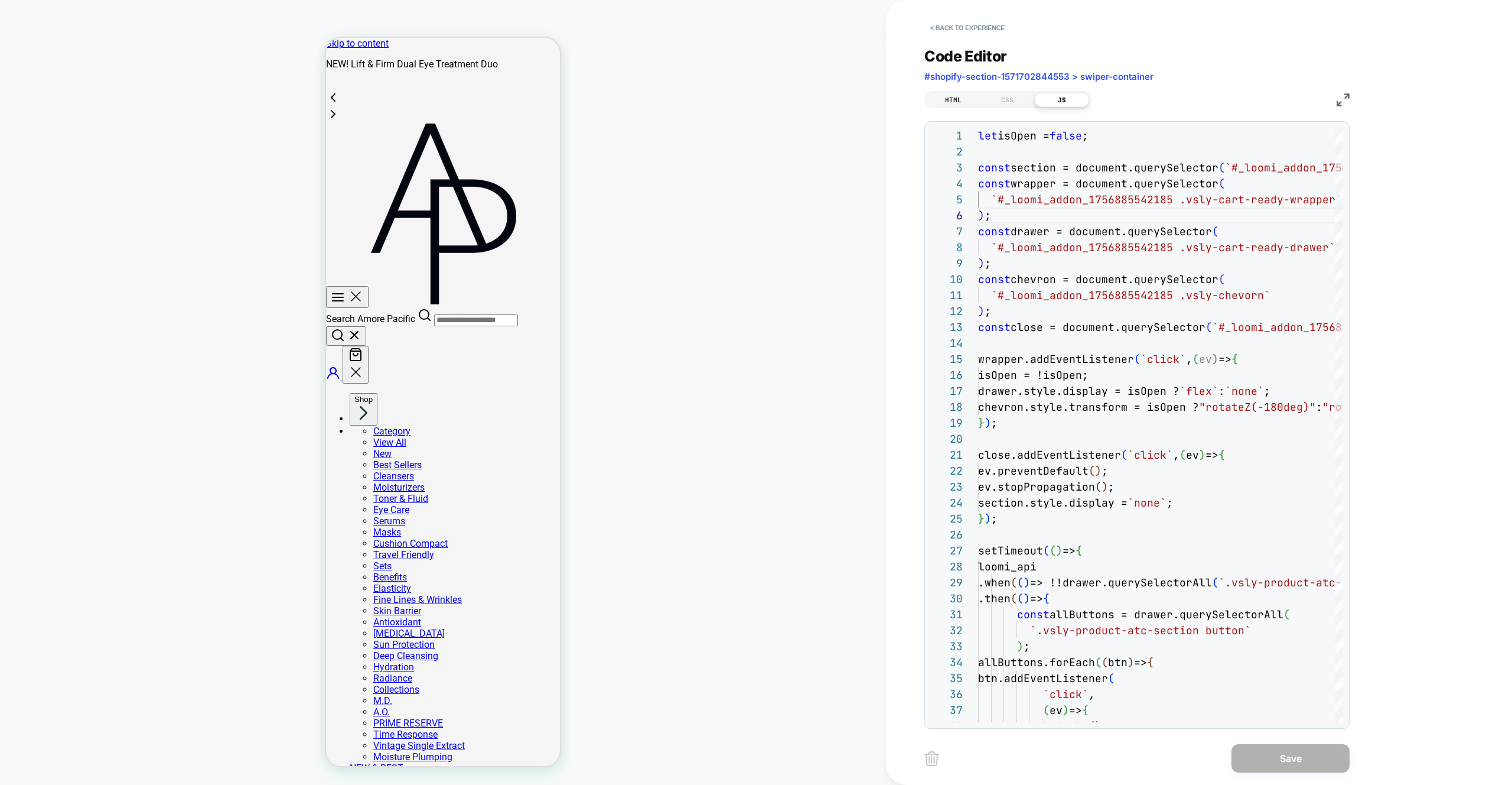
click at [946, 103] on div "HTML" at bounding box center [953, 100] width 54 height 14
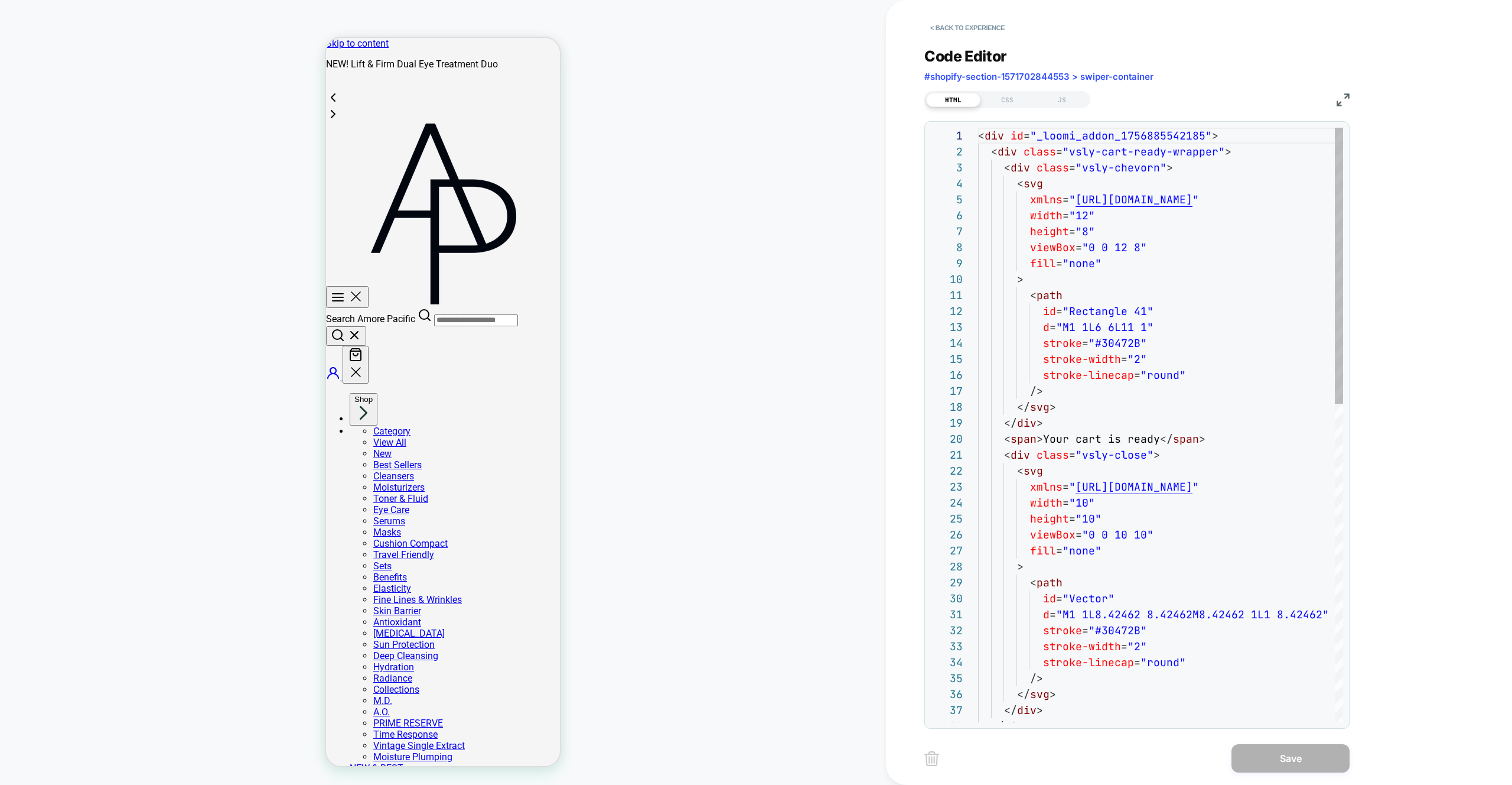
scroll to position [160, 0]
click at [1074, 162] on div "< div id = "_loomi_addon_1756885542185" > < div class = "vsly-cart-ready-wrappe…" at bounding box center [1167, 768] width 378 height 1281
click at [1155, 151] on div "< div id = "_loomi_addon_1756885542185" > < div class = "vsly-cart-ready-wrappe…" at bounding box center [1167, 768] width 378 height 1281
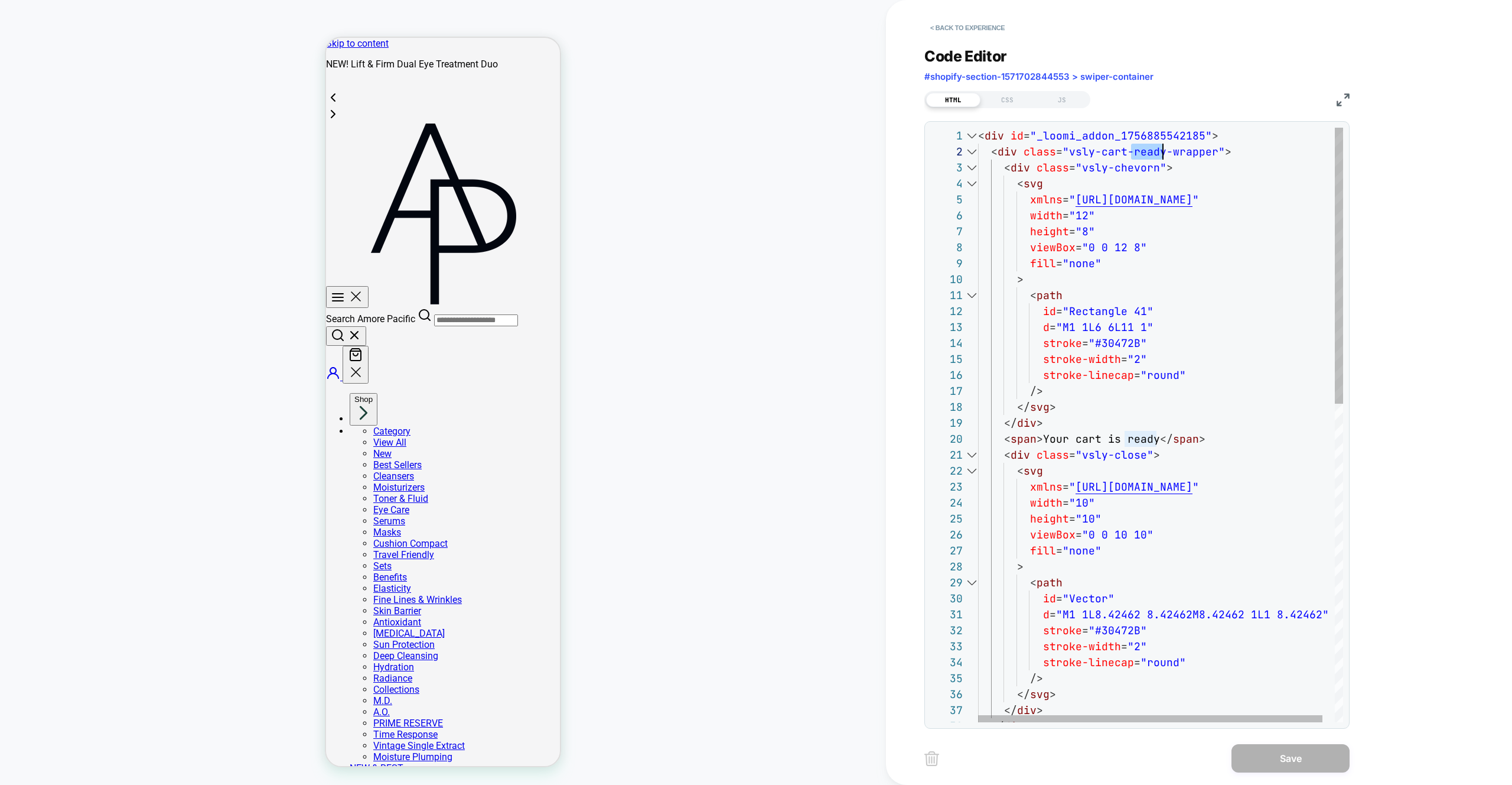
click at [973, 454] on div at bounding box center [971, 455] width 15 height 16
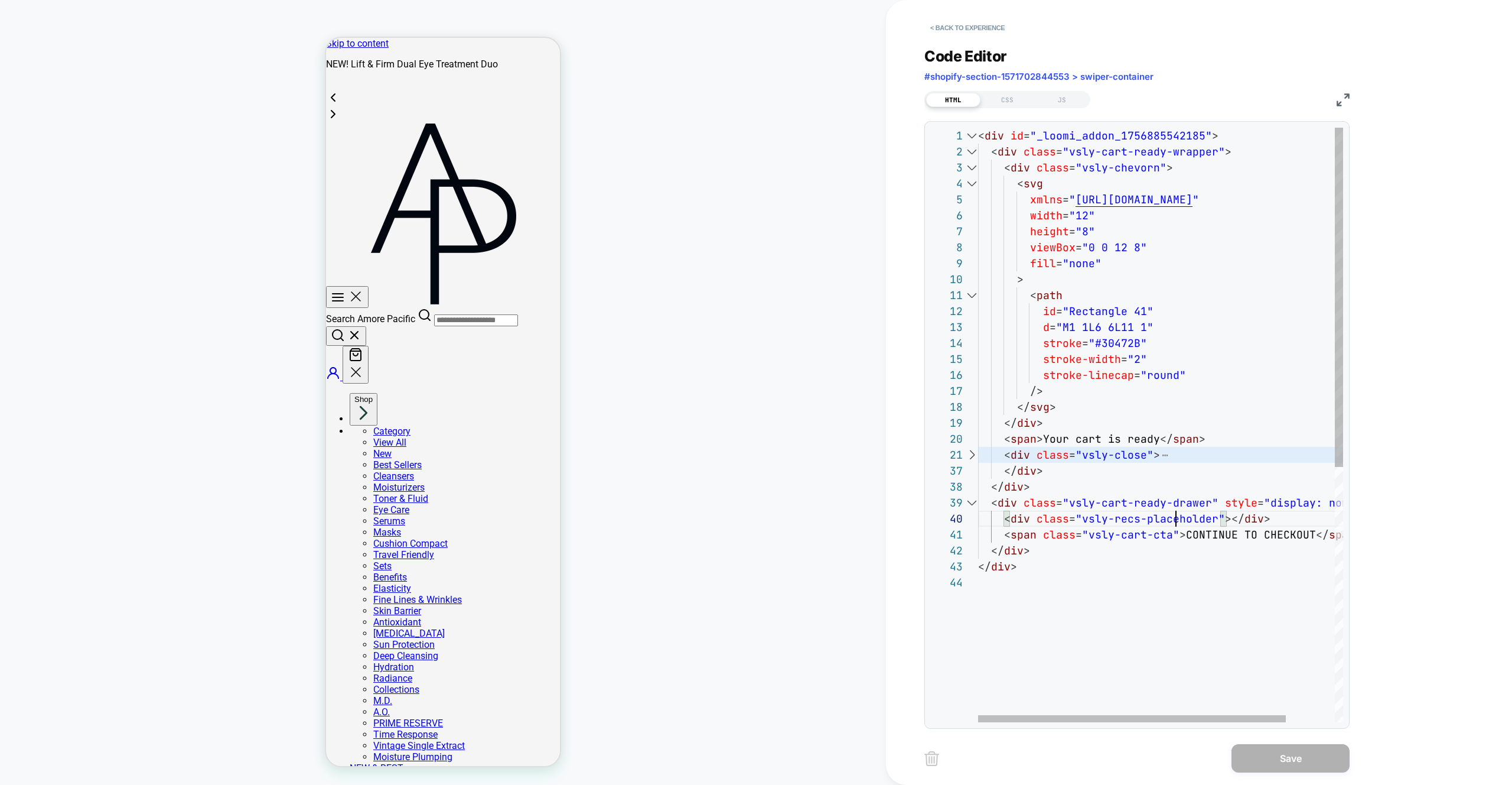
click at [1177, 518] on div "< div id = "_loomi_addon_1756885542185" > < div class = "vsly-cart-ready-wrappe…" at bounding box center [1189, 648] width 423 height 1042
click at [1127, 542] on div "< div id = "_loomi_addon_1756885542185" > < div class = "vsly-cart-ready-wrappe…" at bounding box center [1189, 648] width 423 height 1042
type textarea "**********"
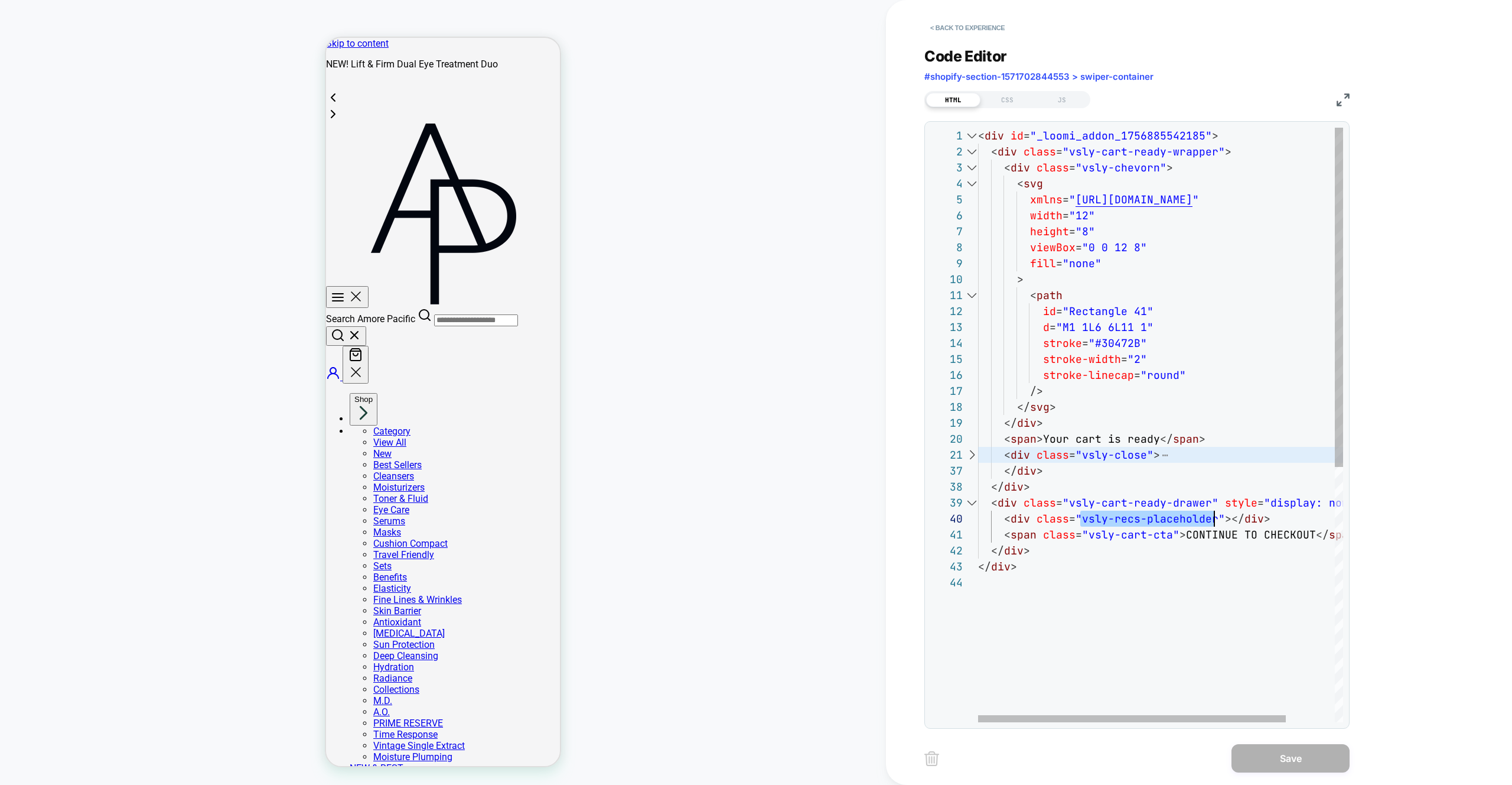
drag, startPoint x: 1081, startPoint y: 519, endPoint x: 1214, endPoint y: 517, distance: 133.0
click at [1214, 517] on div "< div id = "_loomi_addon_1756885542185" > < div class = "vsly-cart-ready-wrappe…" at bounding box center [1189, 648] width 423 height 1042
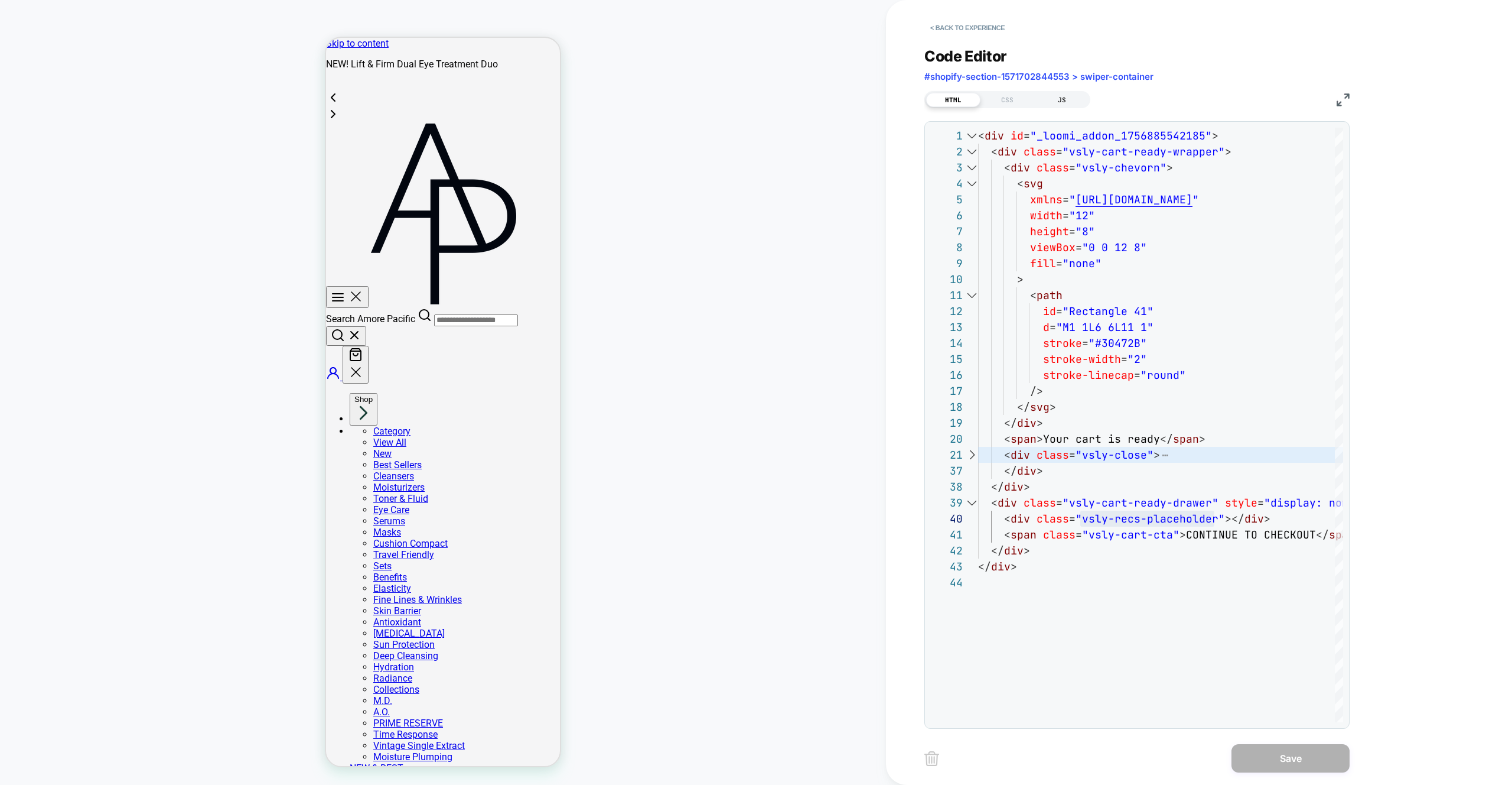
click at [1059, 100] on div "JS" at bounding box center [1062, 100] width 54 height 14
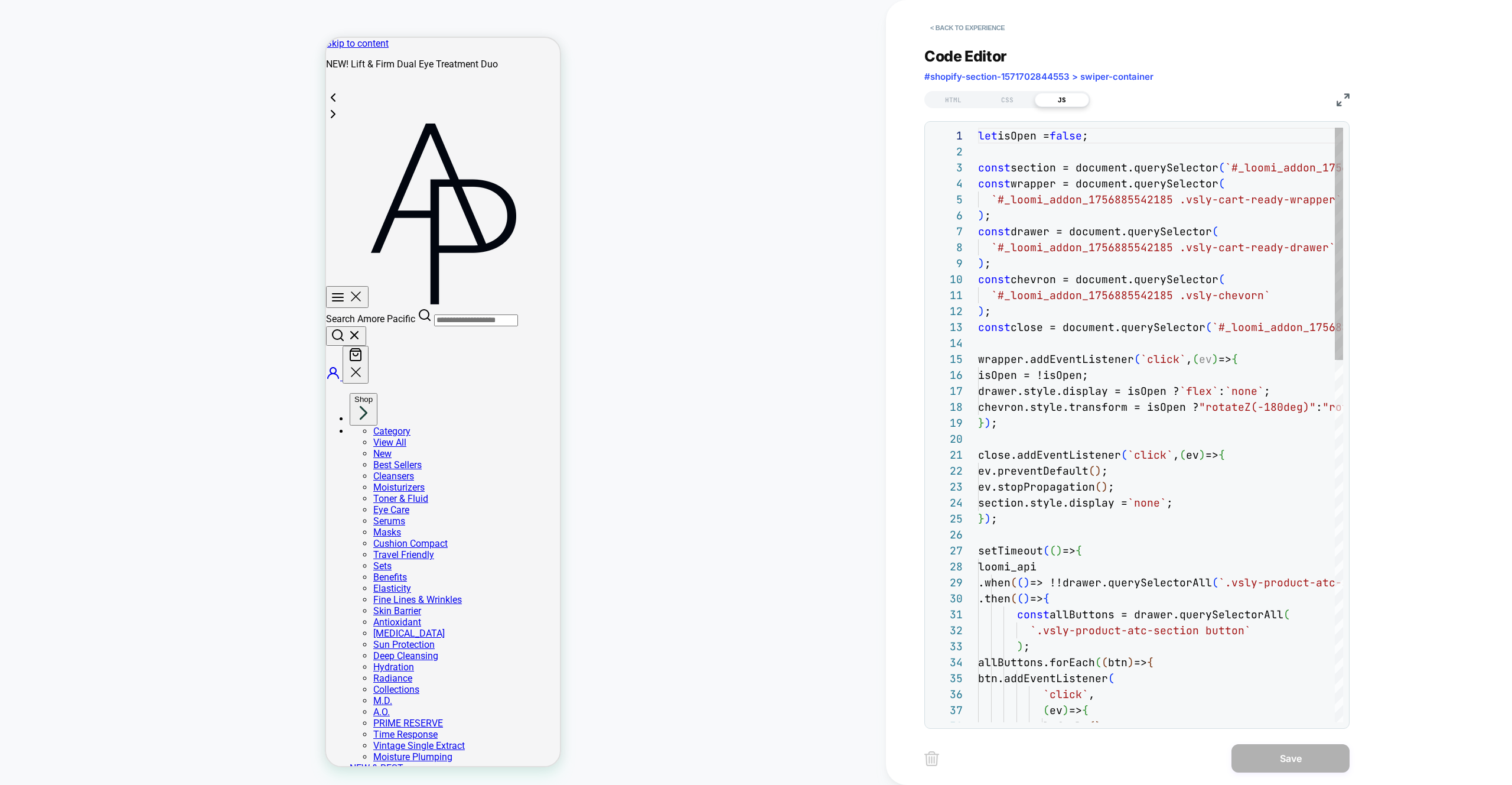
scroll to position [160, 0]
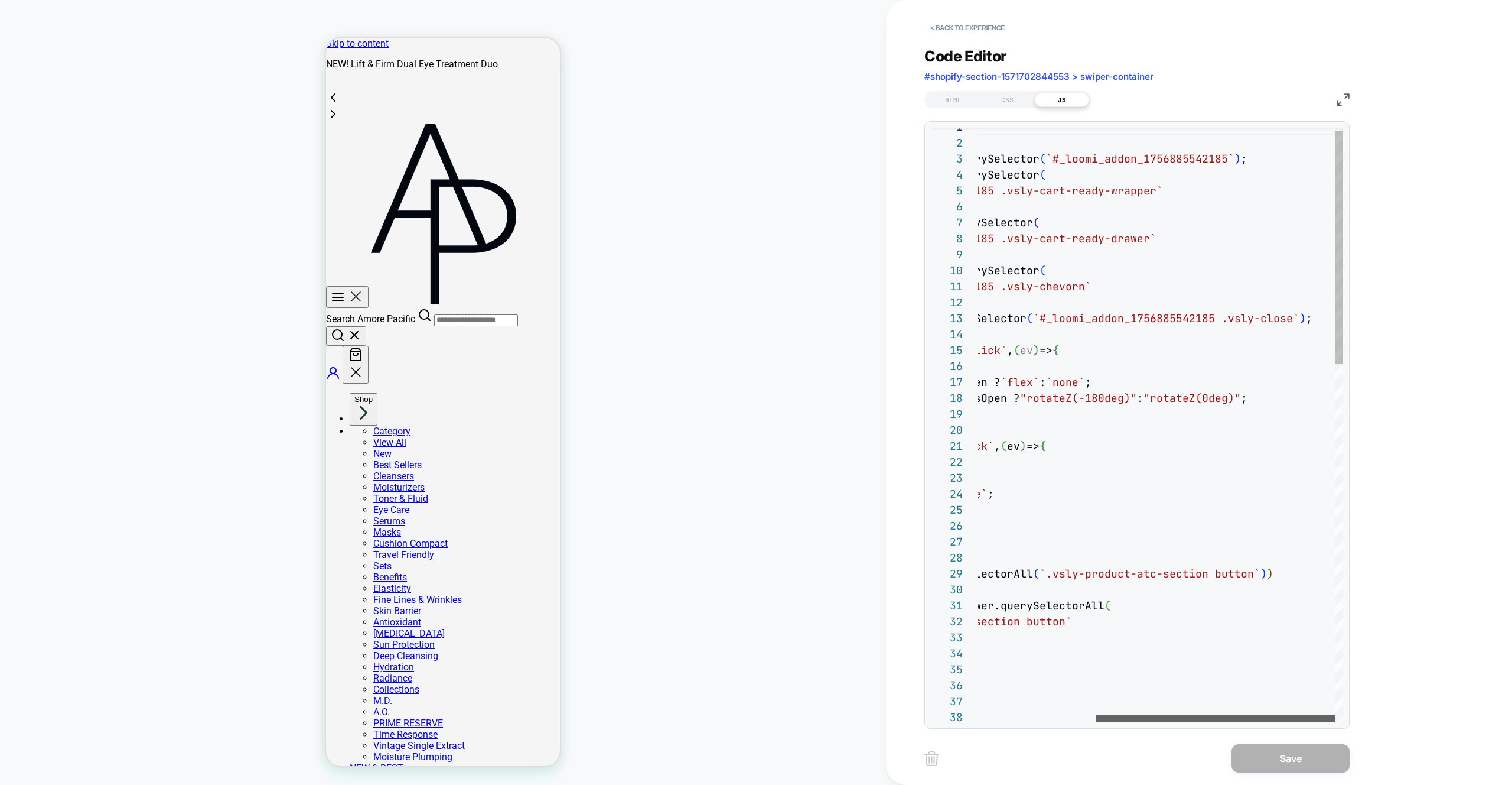
click at [1213, 722] on div at bounding box center [1215, 719] width 240 height 7
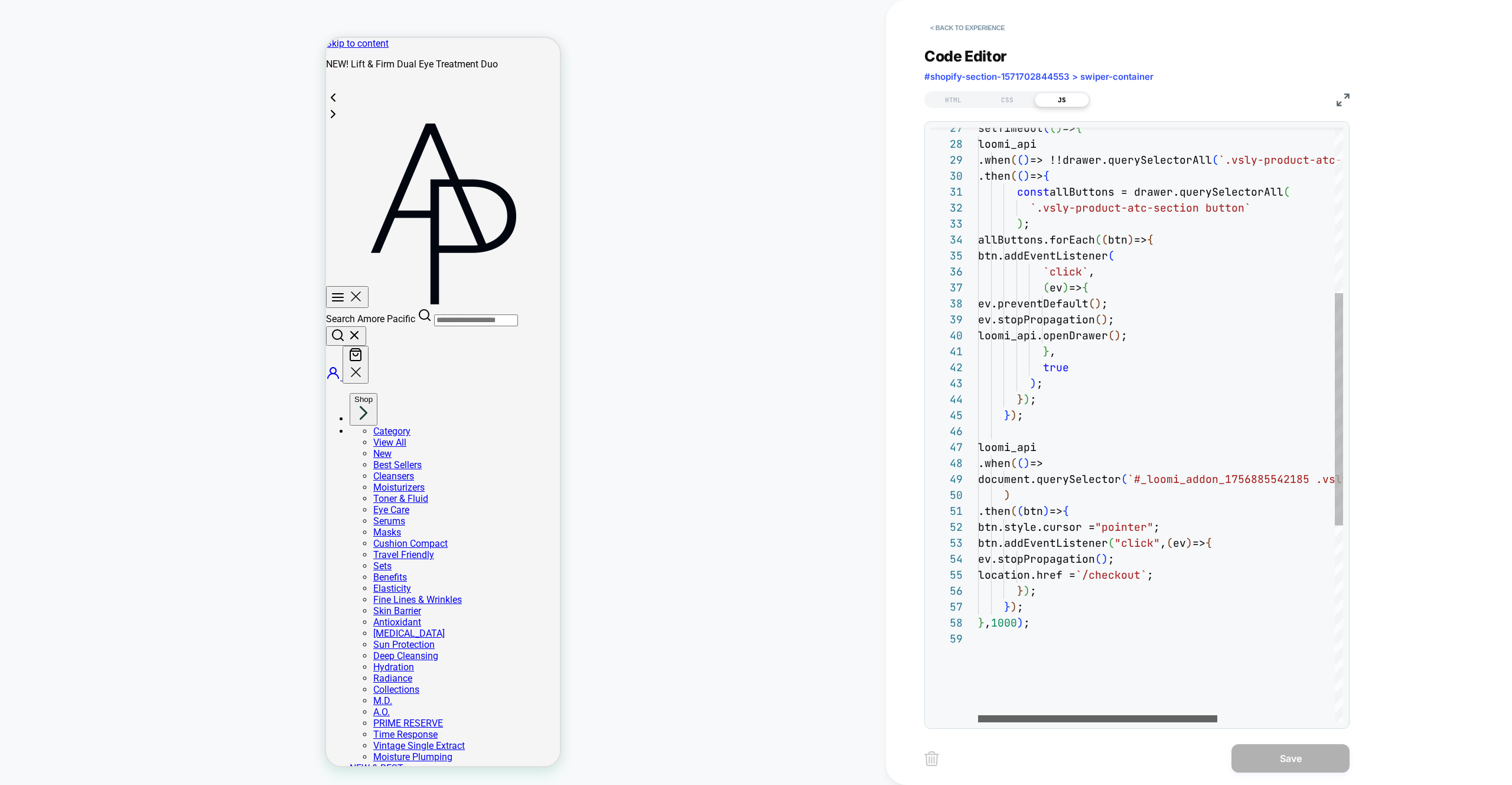
click at [1070, 715] on div at bounding box center [1097, 719] width 240 height 7
type textarea "**********"
click at [1169, 337] on div "setTimeout ( ( ) => { loomi_api .when ( ( ) => !!drawer.querySelectorAll ( `.vs…" at bounding box center [1250, 465] width 544 height 1520
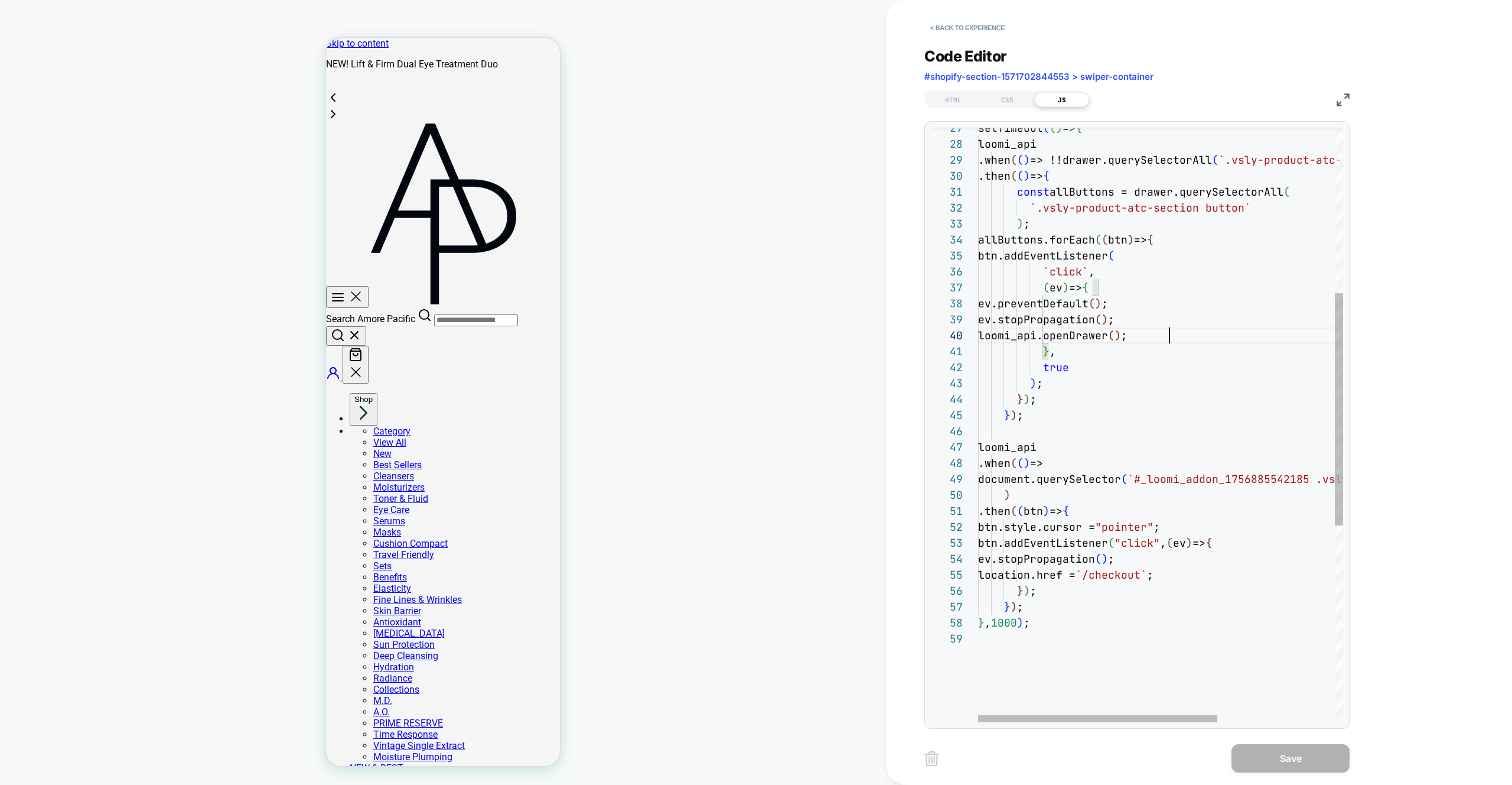
scroll to position [144, 204]
click at [1169, 337] on div "setTimeout ( ( ) => { loomi_api .when ( ( ) => !!drawer.querySelectorAll ( `.vs…" at bounding box center [1250, 465] width 544 height 1520
click at [964, 96] on div "HTML" at bounding box center [953, 100] width 54 height 14
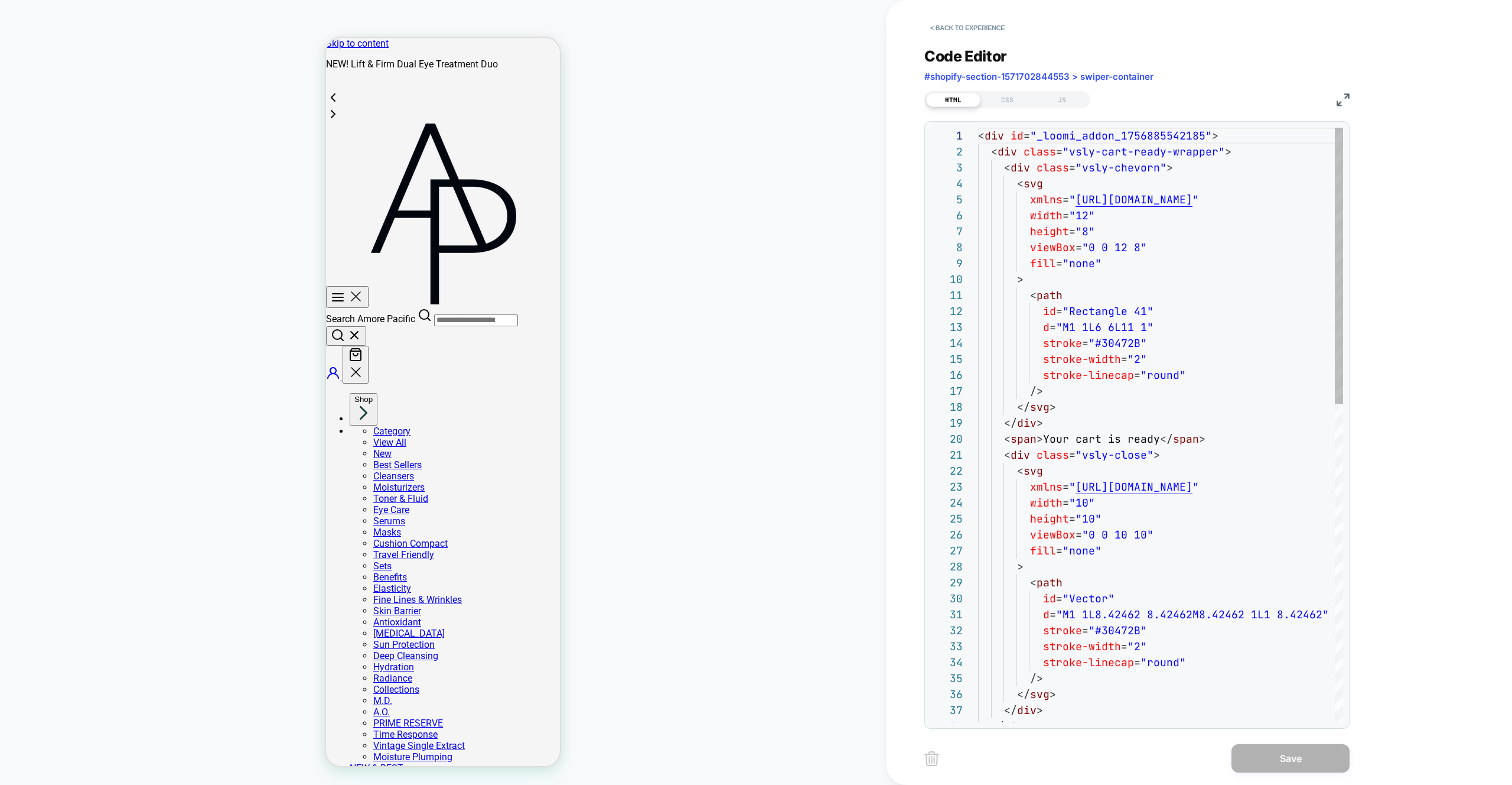
scroll to position [160, 0]
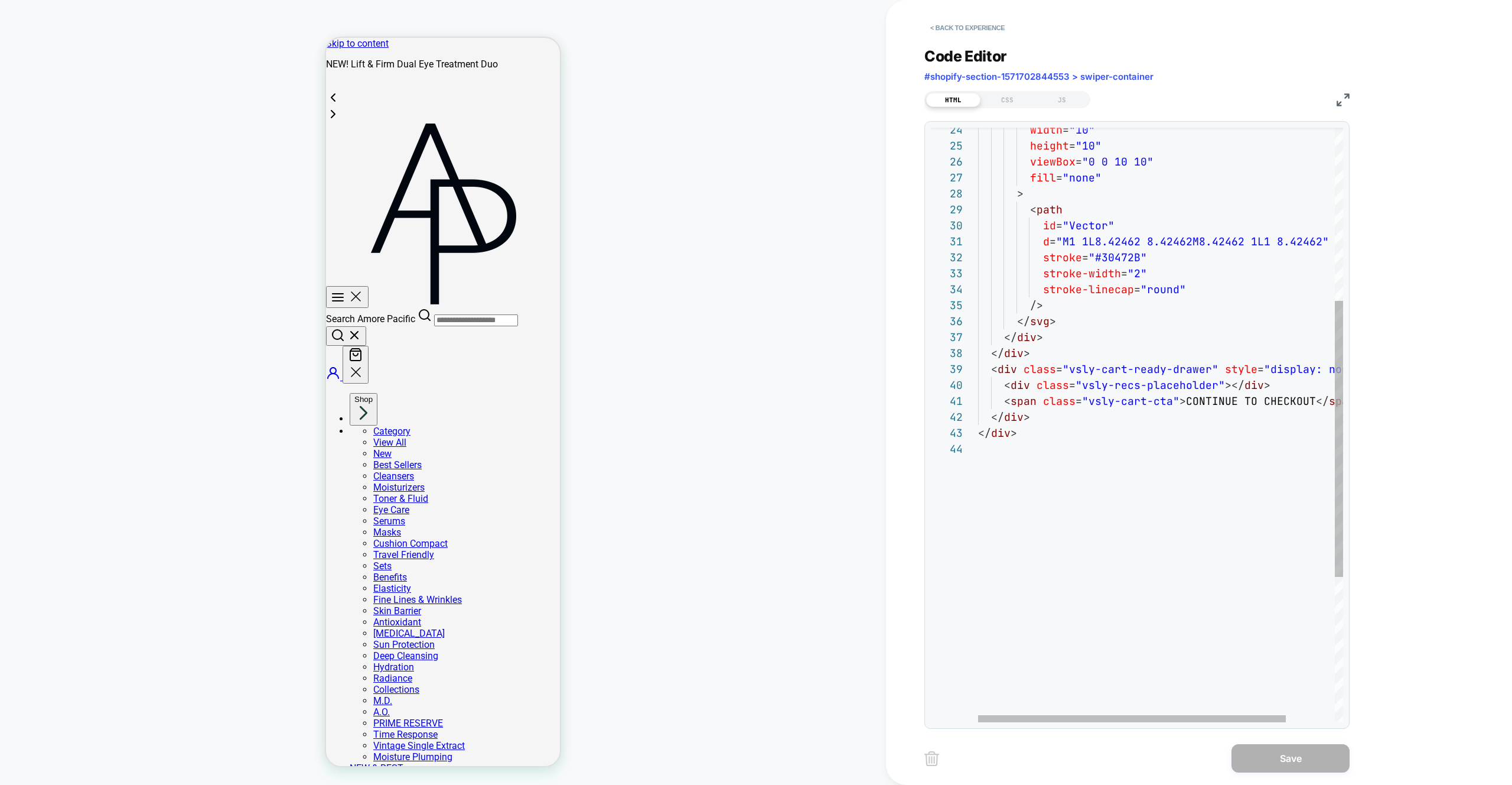
click at [1143, 384] on div "</ div > </ div > < div class = "vsly-cart-ready-drawer" style = "display: none…" at bounding box center [1189, 395] width 423 height 1281
click at [1155, 389] on div "</ div > </ div > < div class = "vsly-cart-ready-drawer" style = "display: none…" at bounding box center [1189, 395] width 423 height 1281
drag, startPoint x: 1082, startPoint y: 386, endPoint x: 1214, endPoint y: 386, distance: 132.0
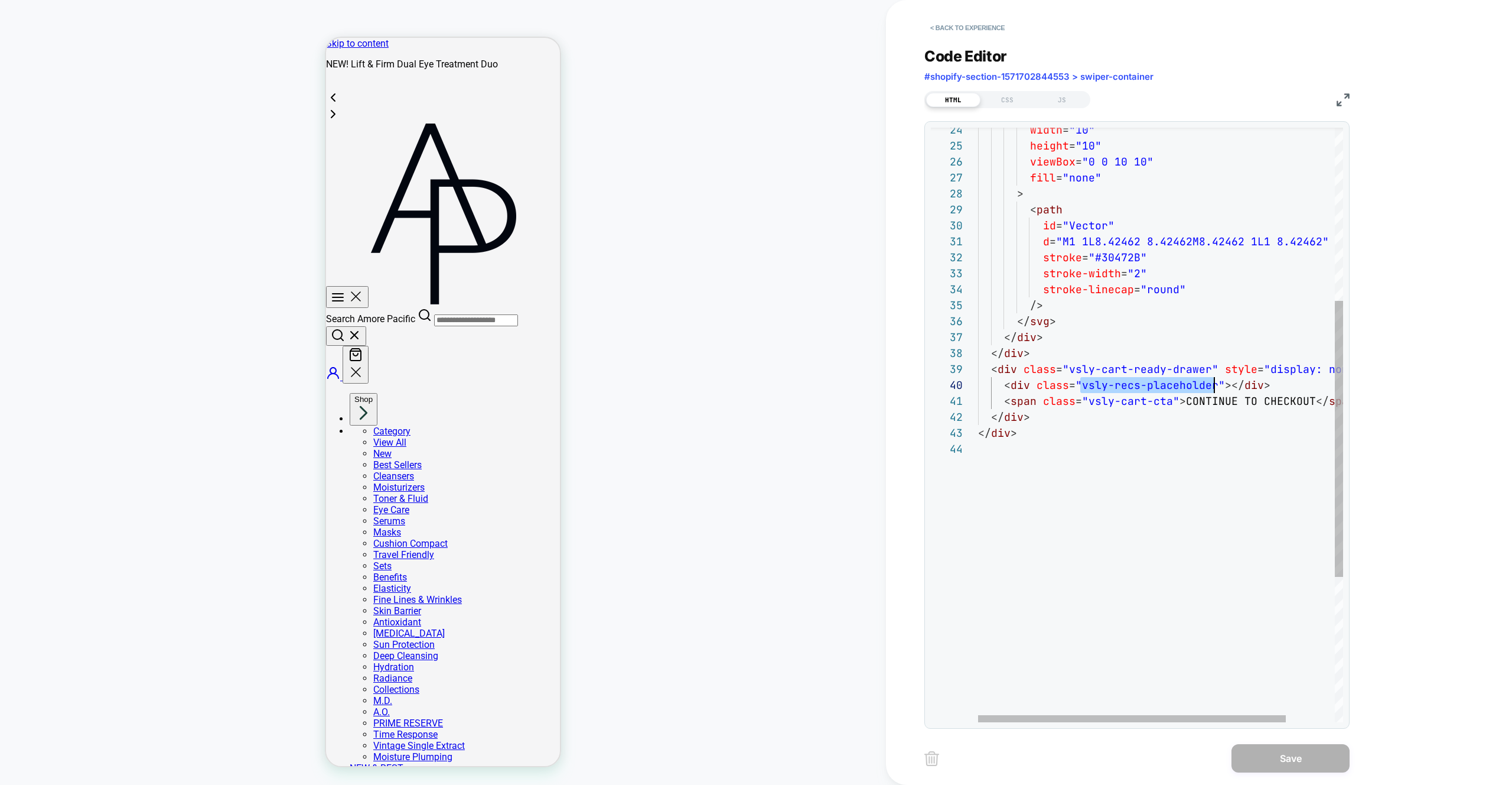
click at [1214, 386] on div "</ div > </ div > < div class = "vsly-cart-ready-drawer" style = "display: none…" at bounding box center [1189, 395] width 423 height 1281
type textarea "**********"
click at [1157, 484] on div "</ div > </ div > < div class = "vsly-cart-ready-drawer" style = "display: none…" at bounding box center [1189, 395] width 423 height 1281
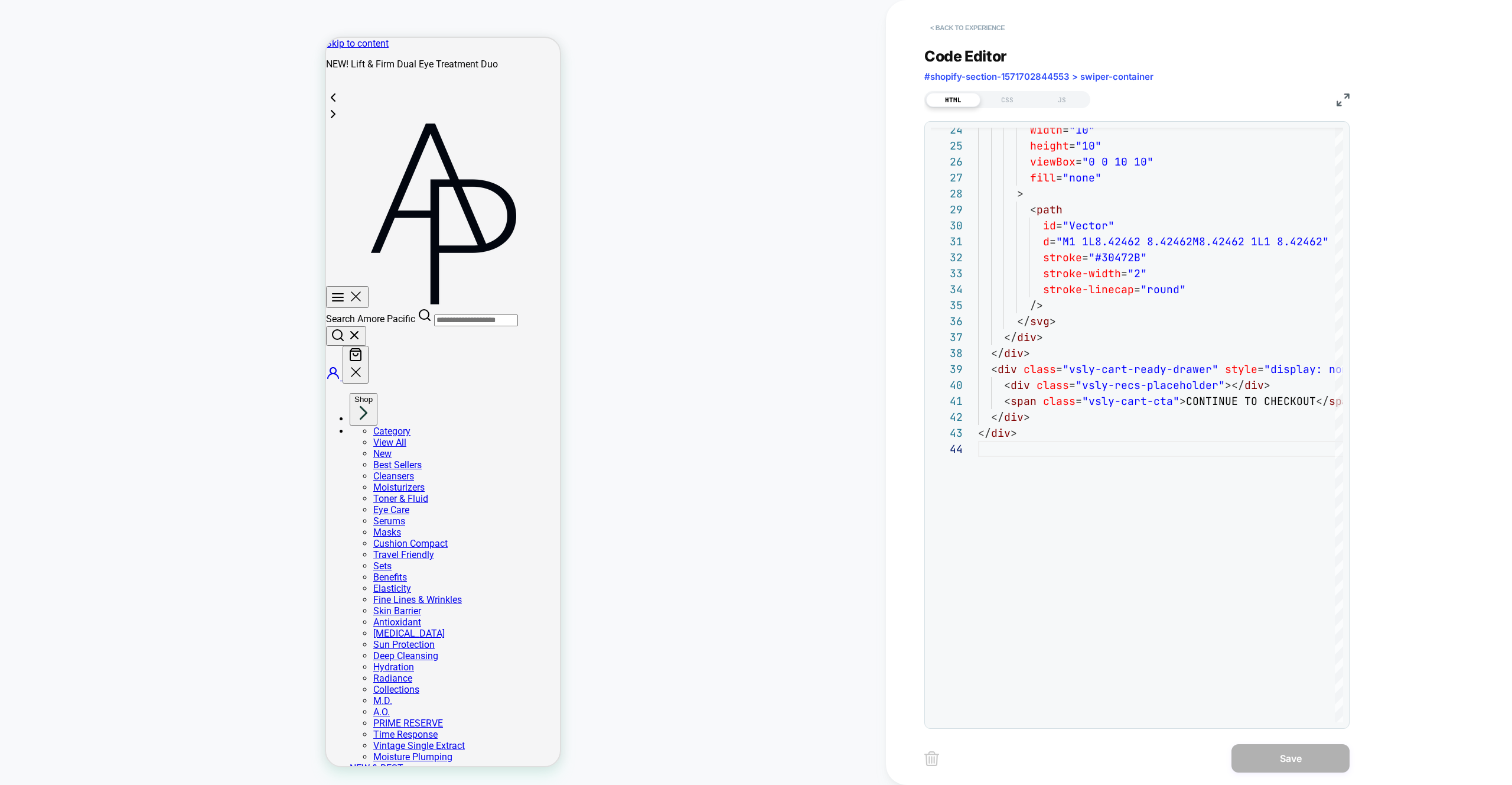
click at [966, 33] on button "< Back to experience" at bounding box center [968, 28] width 86 height 19
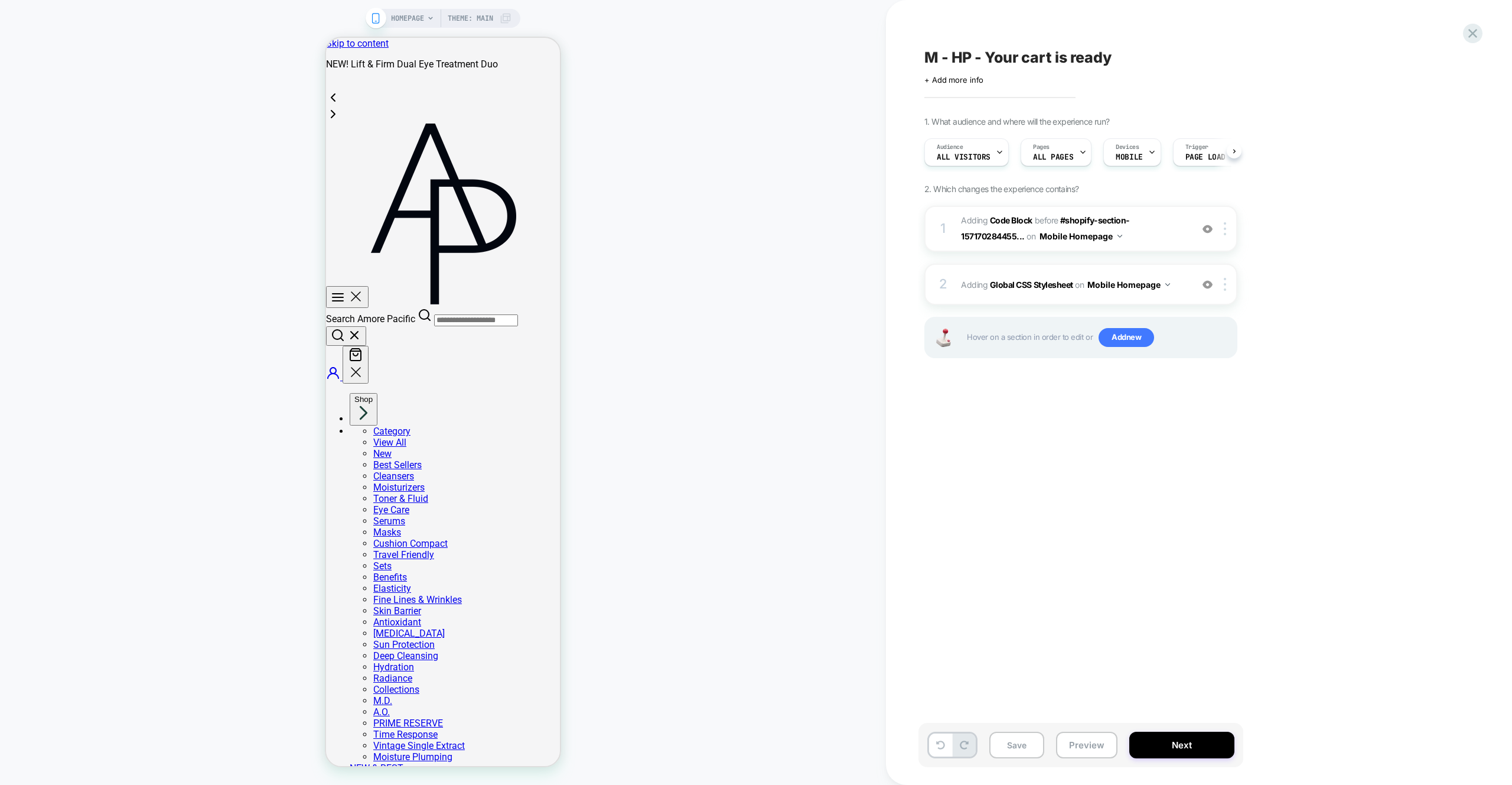
scroll to position [0, 1]
click at [1121, 335] on span "Add new" at bounding box center [1127, 338] width 56 height 19
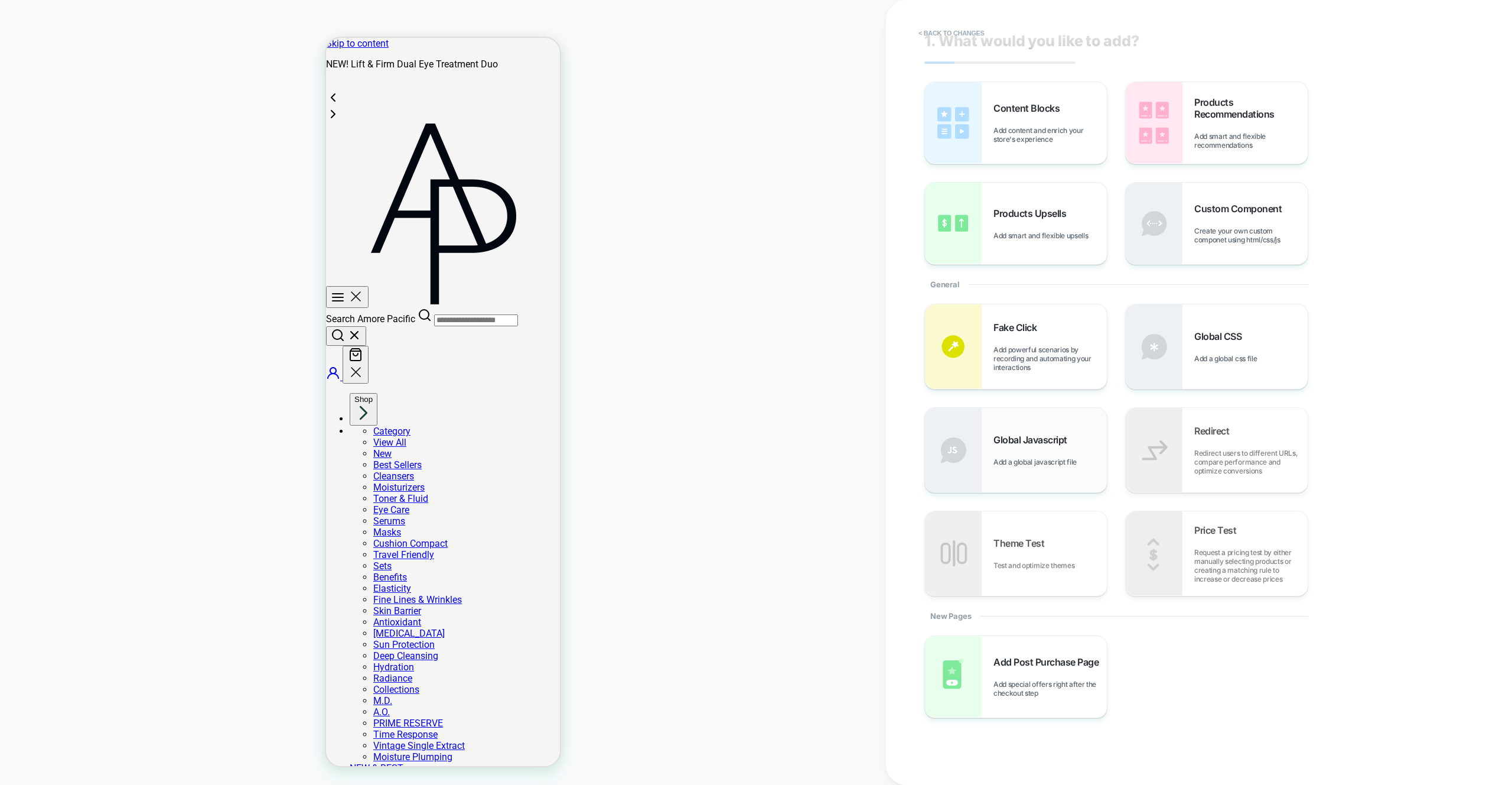
scroll to position [0, 0]
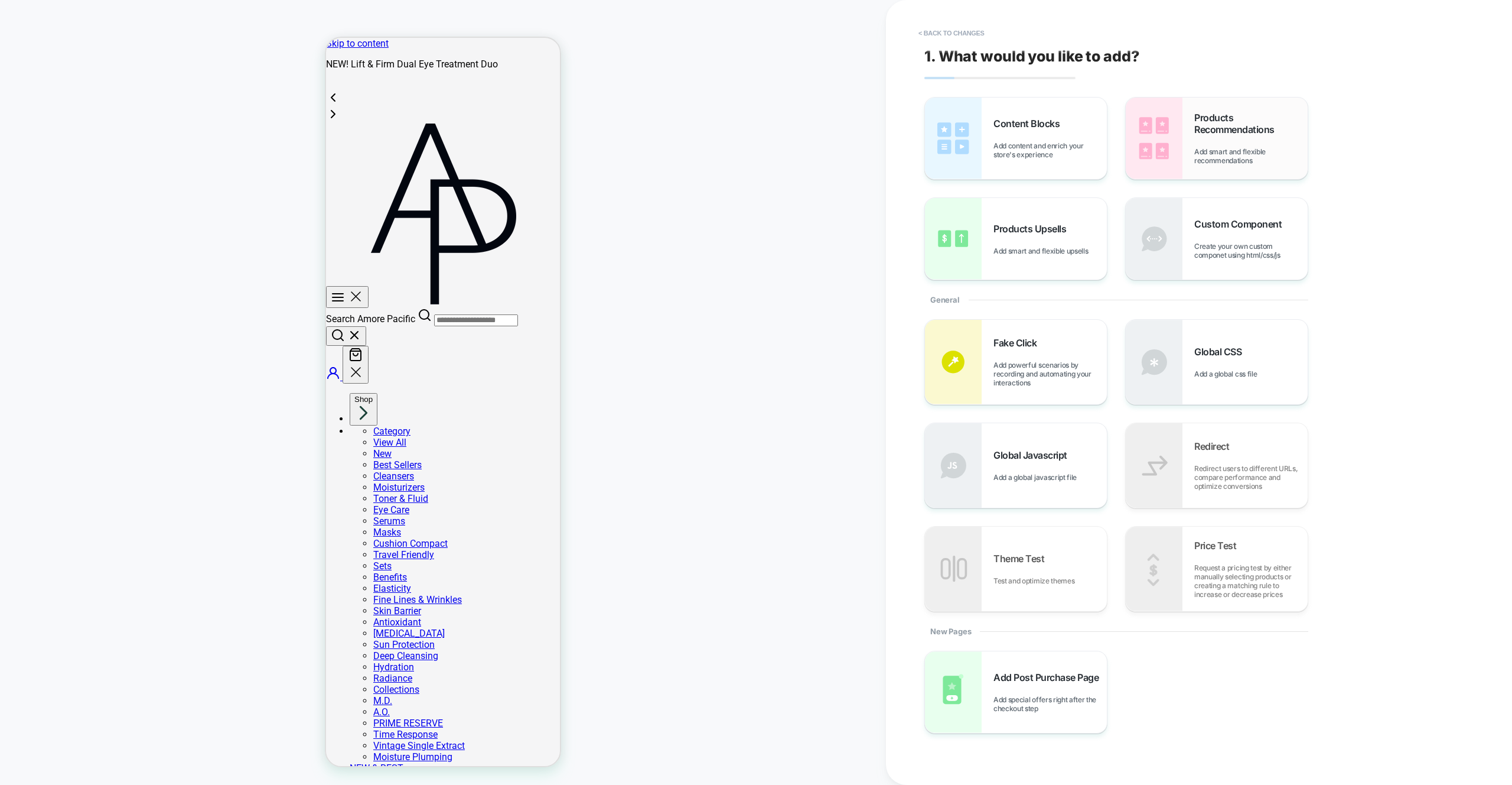
click at [1230, 145] on div "Products Recommendations Add smart and flexible recommendations" at bounding box center [1251, 138] width 114 height 54
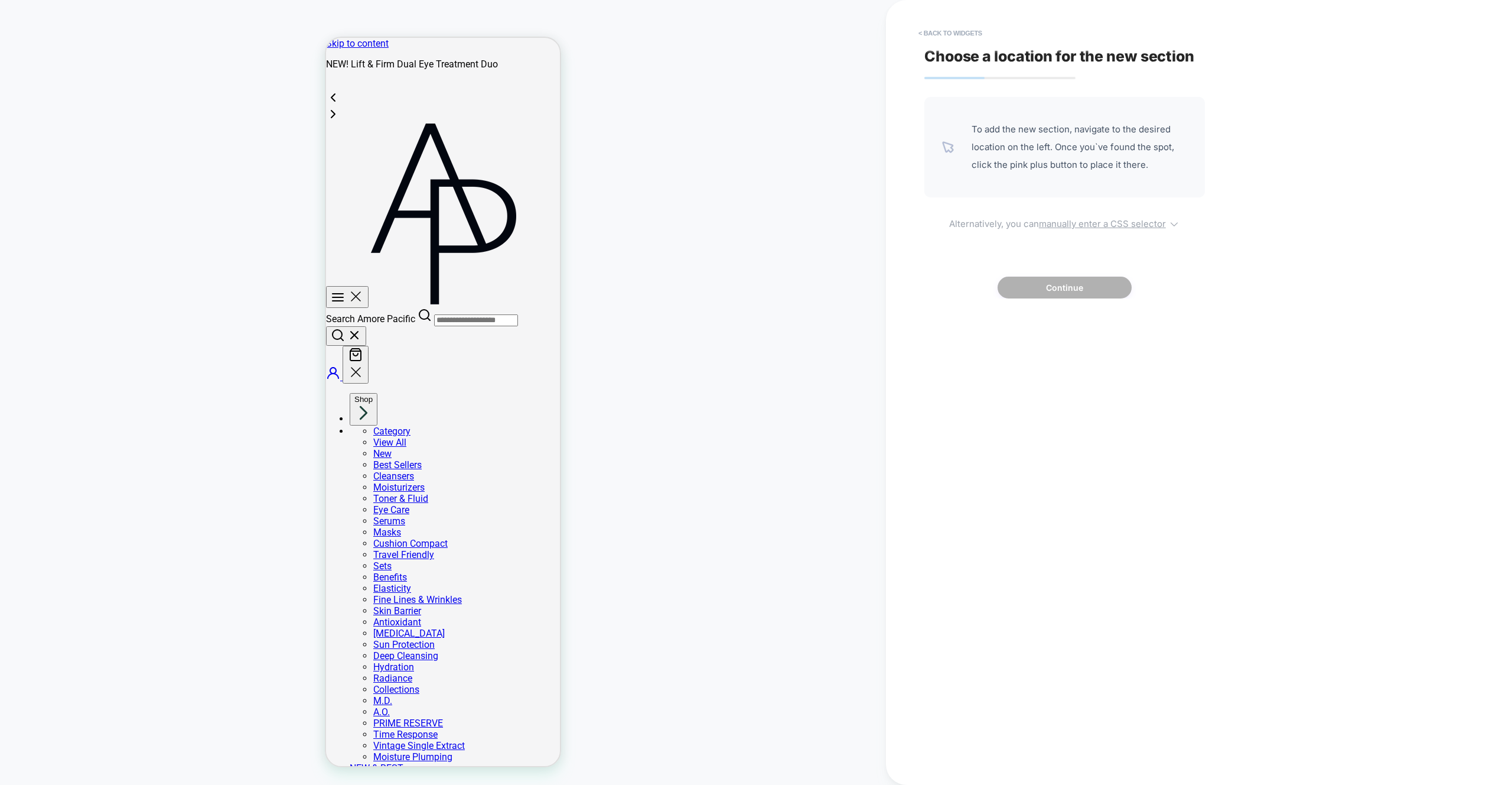
click at [1126, 227] on u "manually enter a CSS selector" at bounding box center [1102, 224] width 127 height 11
select select "*******"
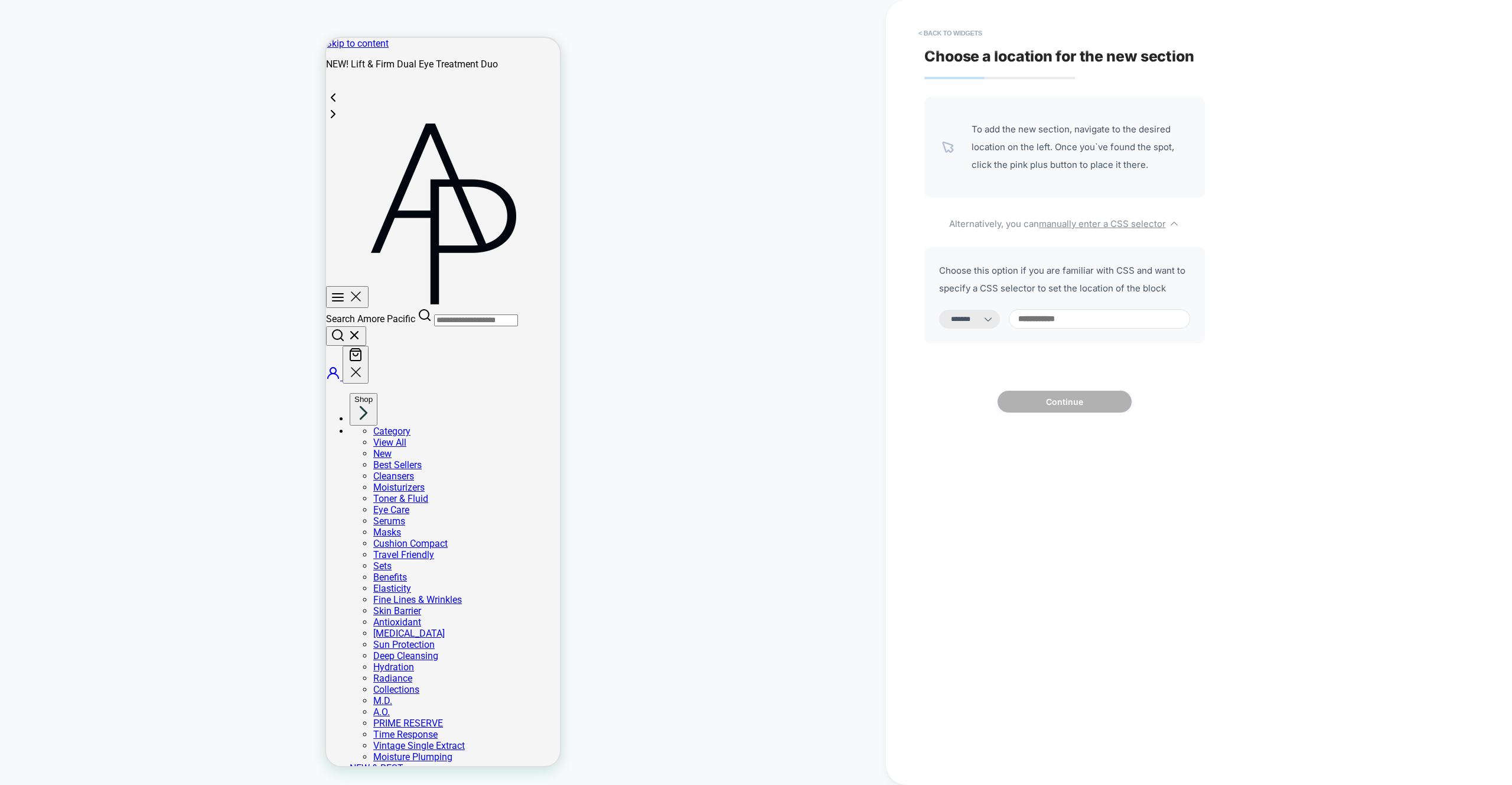
click at [1082, 319] on input at bounding box center [1100, 319] width 182 height 20
paste input "**********"
type input "**********"
select select "*********"
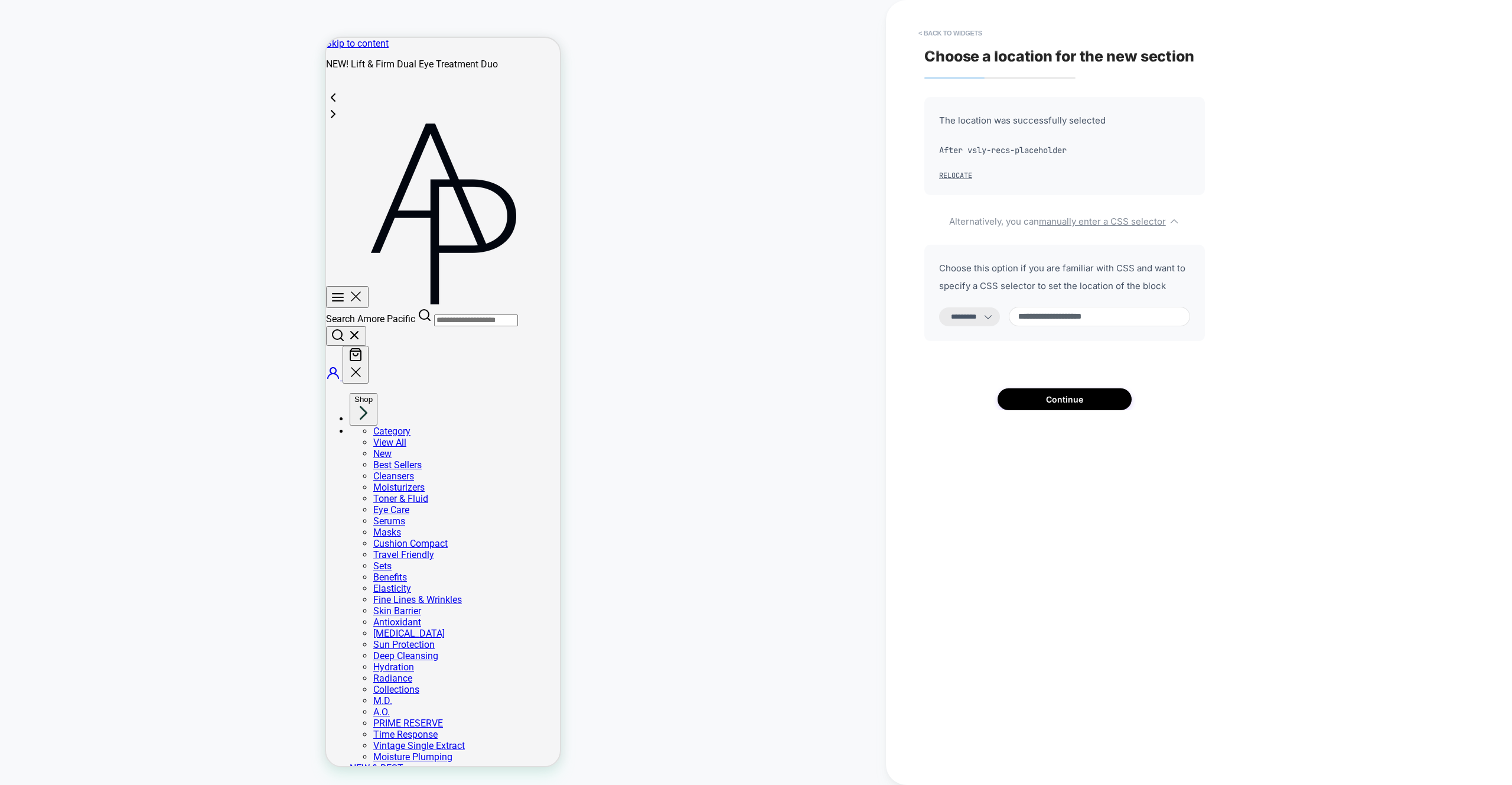
click at [1036, 319] on input "**********" at bounding box center [1100, 317] width 182 height 20
type input "**********"
click at [938, 35] on button "< Back to widgets" at bounding box center [950, 33] width 75 height 19
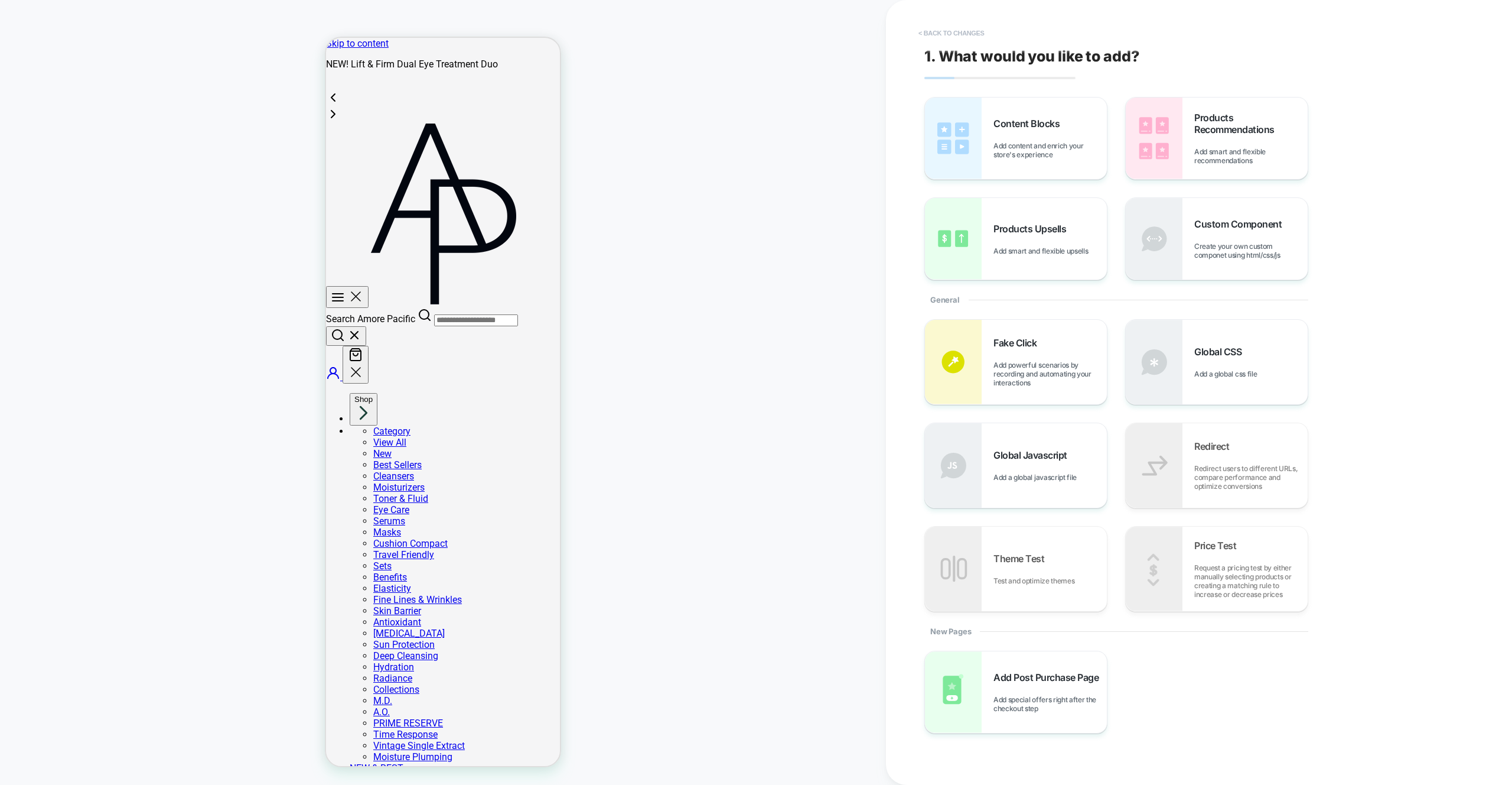
click at [948, 29] on button "< Back to changes" at bounding box center [952, 33] width 78 height 19
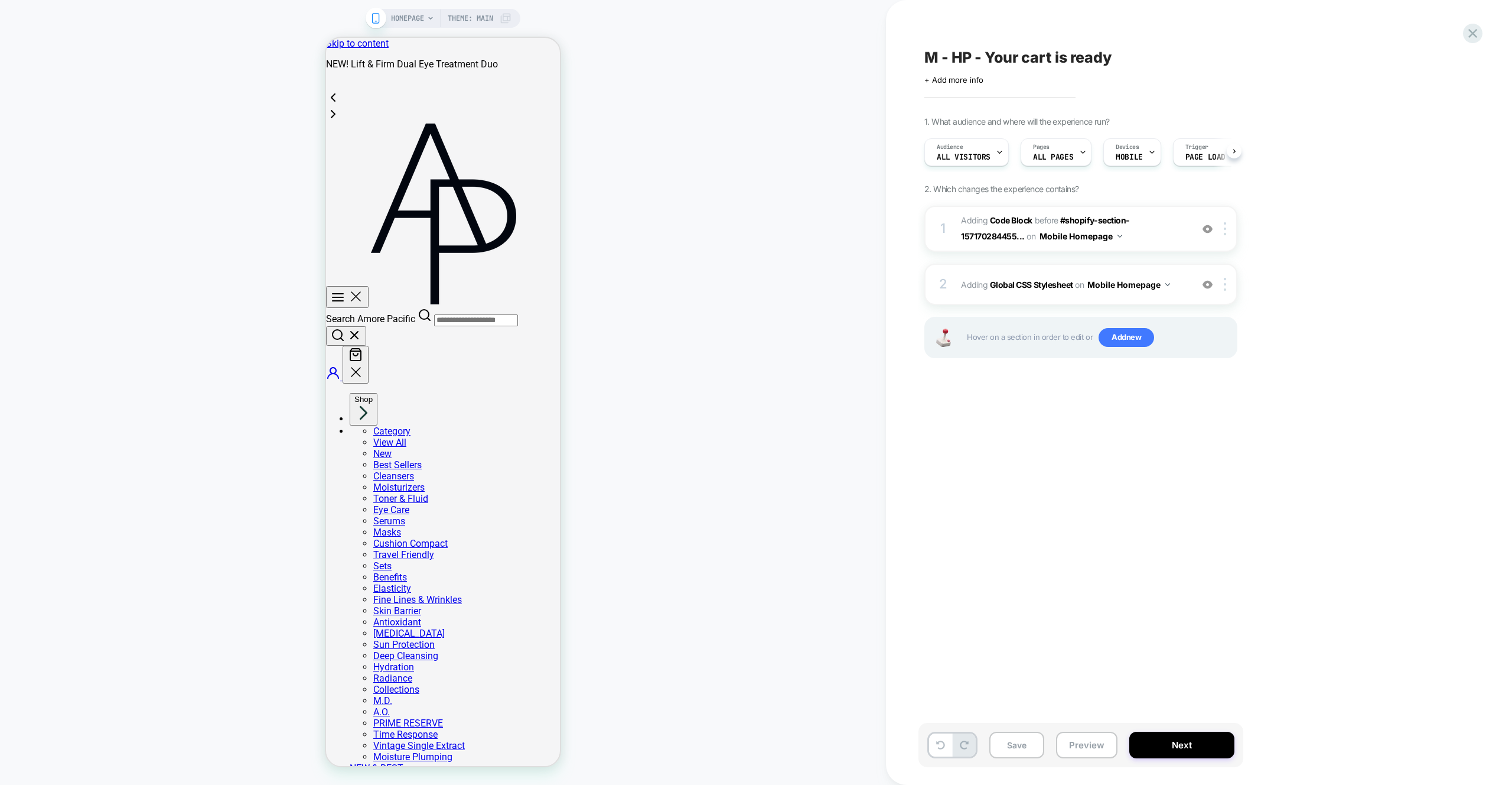
scroll to position [0, 1]
click at [1179, 295] on div "2 Adding Global CSS Stylesheet on Mobile Homepage Add Before Add After Copy to …" at bounding box center [1081, 284] width 313 height 41
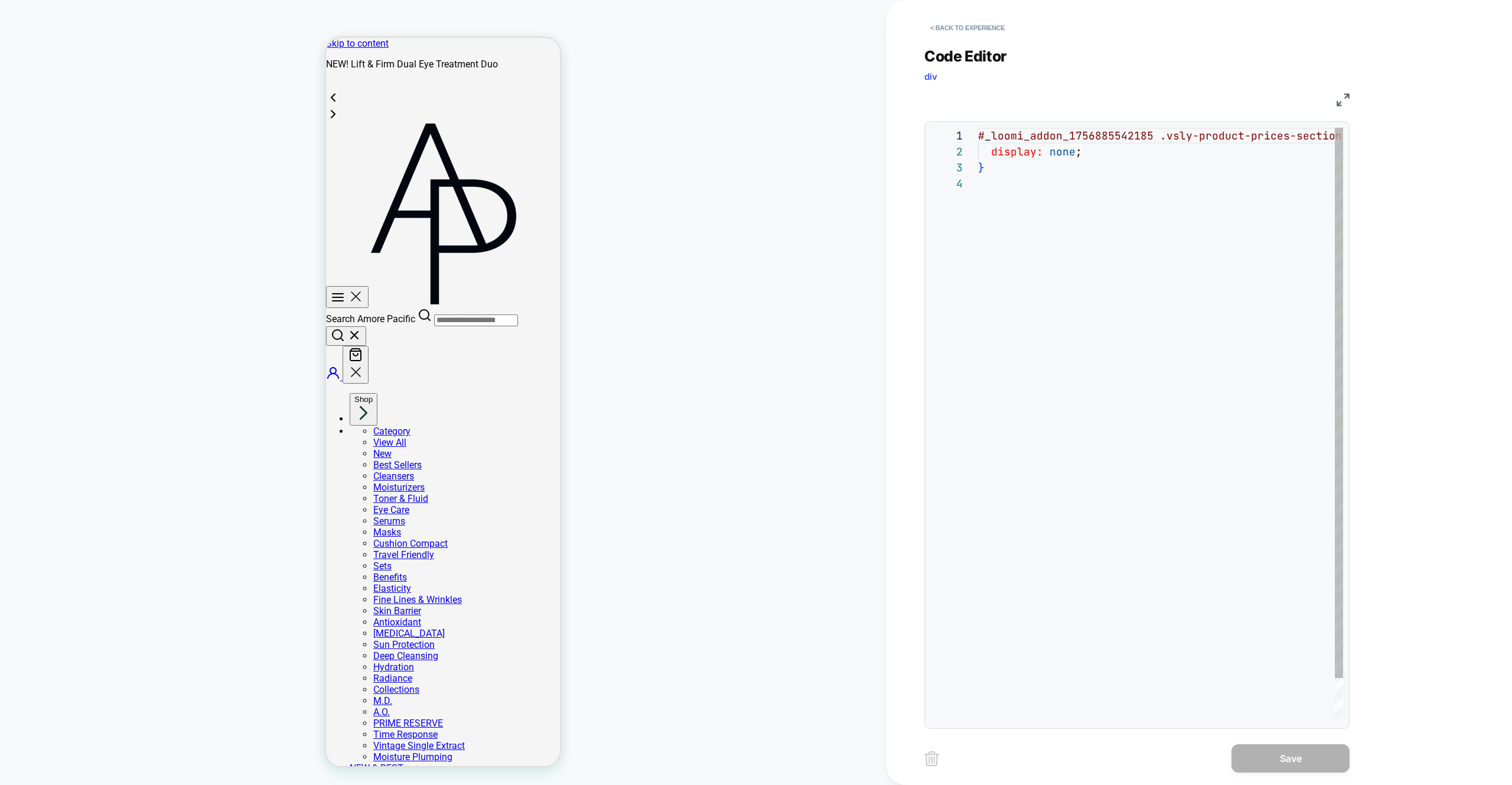
scroll to position [48, 0]
click at [957, 30] on button "< Back to experience" at bounding box center [968, 28] width 86 height 19
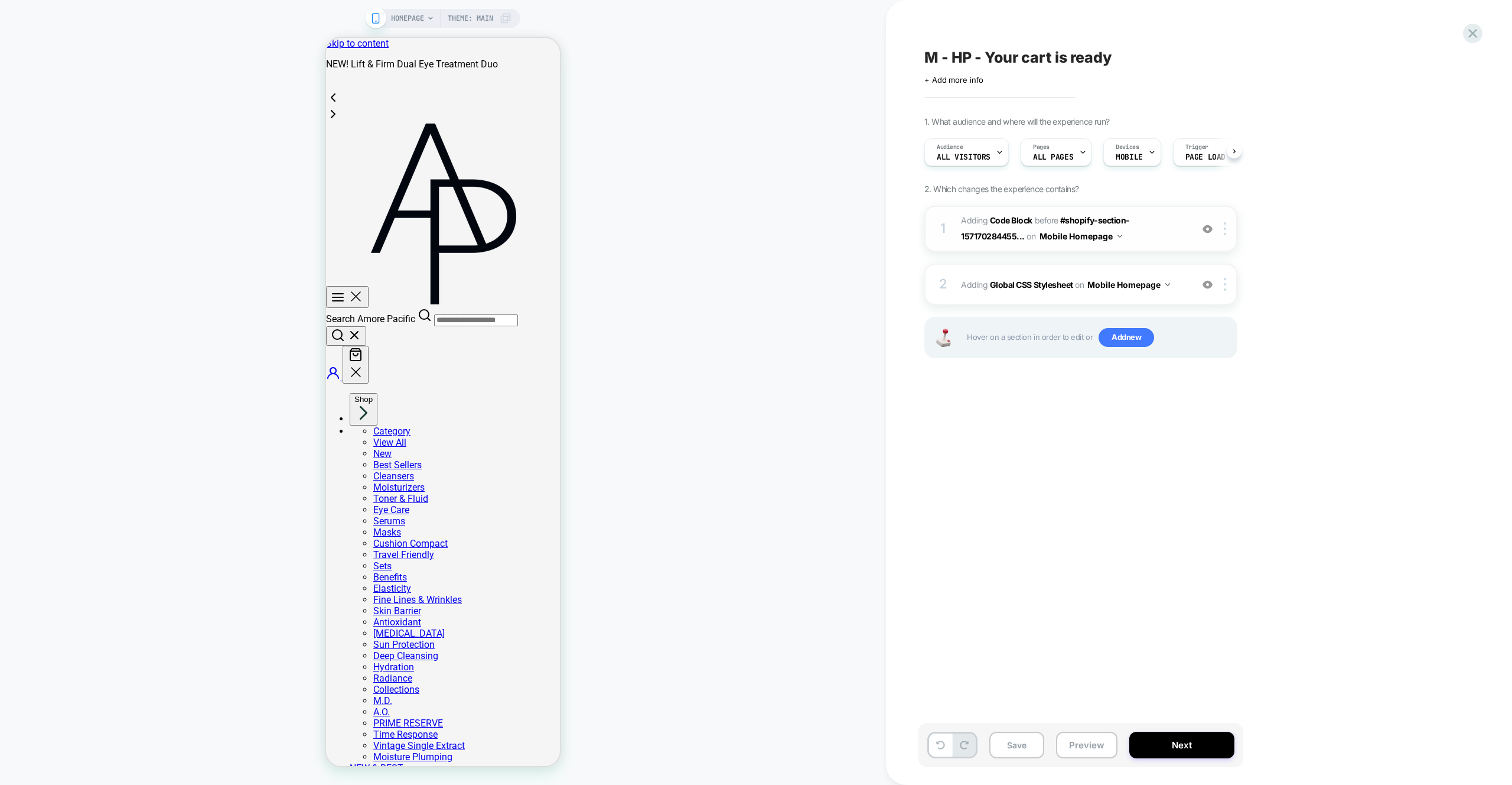
scroll to position [0, 1]
click at [1146, 239] on span "Adding Code Block BEFORE #shopify-section-157170284455... #shopify-section-1571…" at bounding box center [1073, 229] width 225 height 32
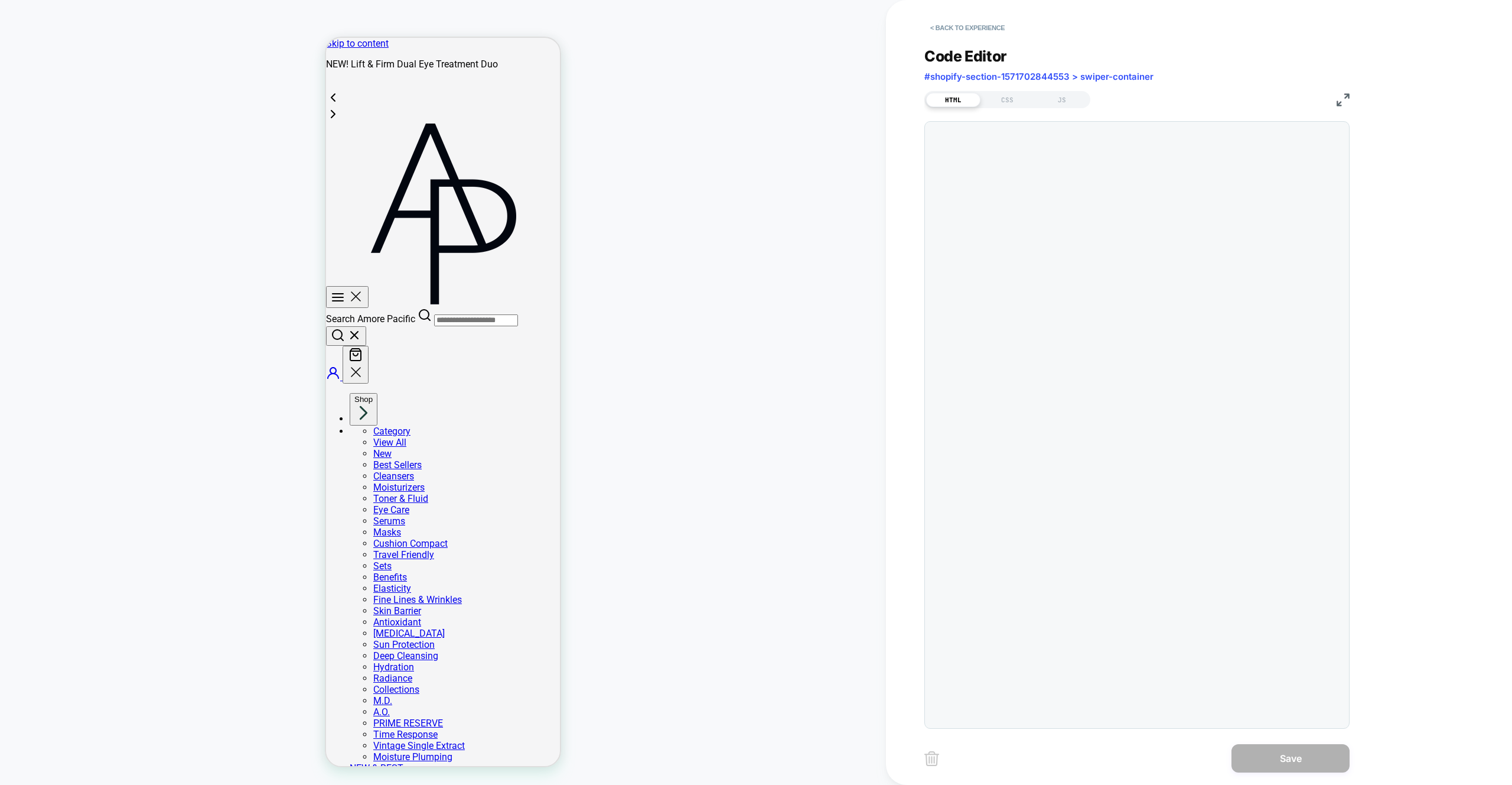
scroll to position [160, 0]
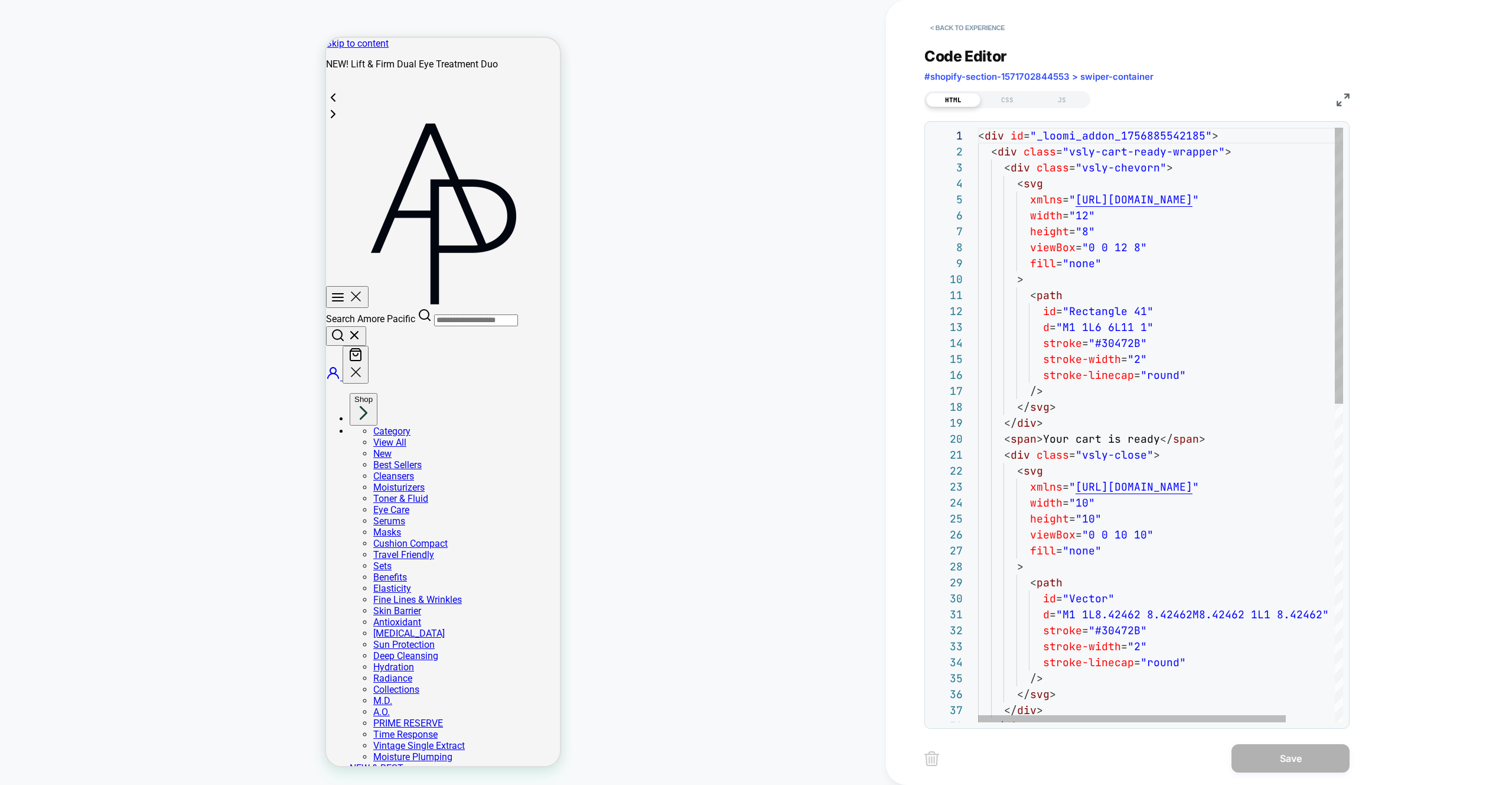
click at [1201, 137] on div "< div class = "vsly-cart-ready-wrapper" > < div class = "vsly-chevorn" > < svg …" at bounding box center [1189, 768] width 423 height 1281
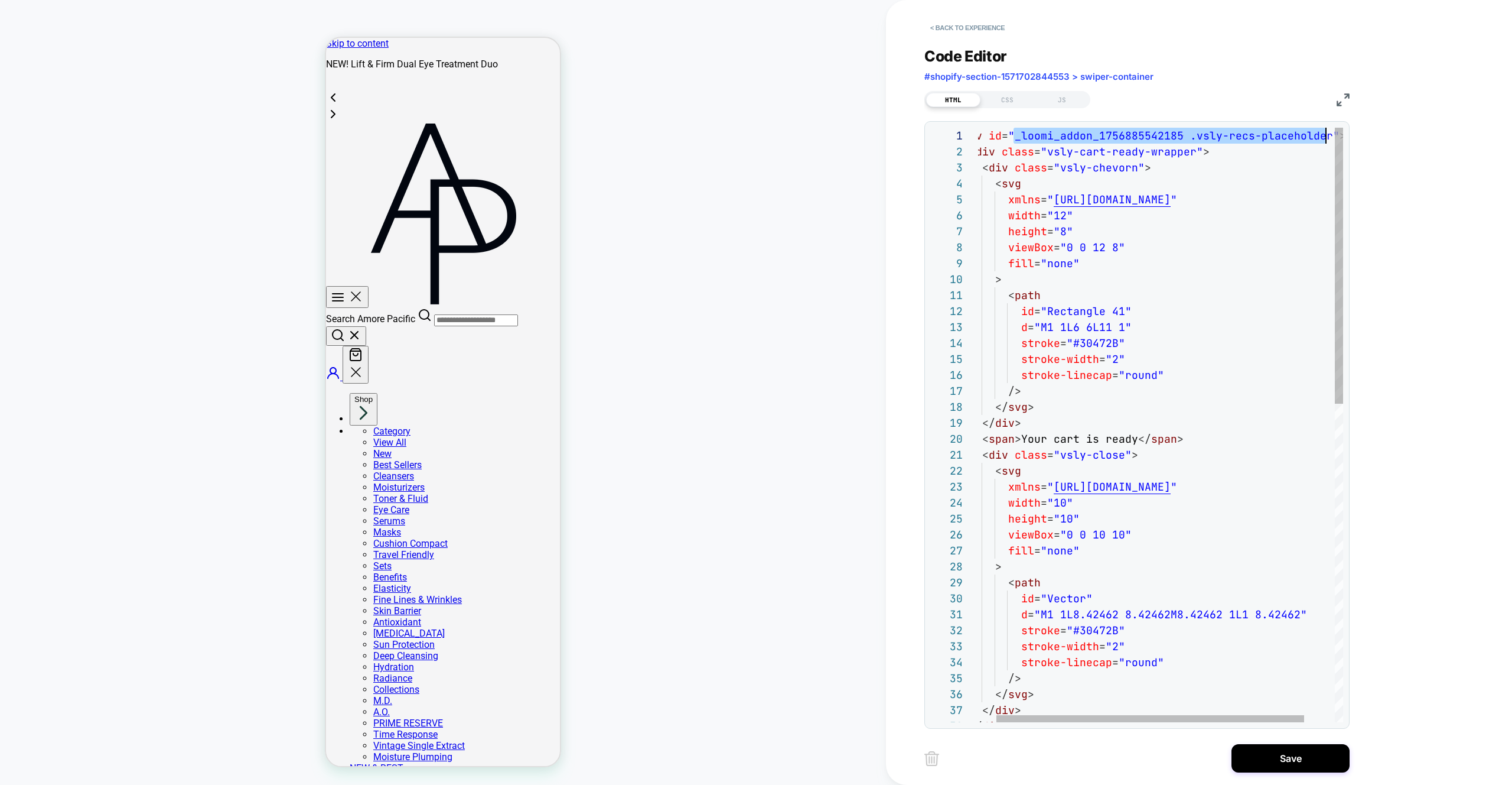
scroll to position [0, 370]
drag, startPoint x: 1015, startPoint y: 136, endPoint x: 1325, endPoint y: 139, distance: 310.0
click at [1325, 139] on div "< div class = "vsly-cart-ready-wrapper" > < div class = "vsly-chevorn" > < svg …" at bounding box center [1168, 768] width 423 height 1281
click at [1260, 199] on div "< div class = "vsly-cart-ready-wrapper" > < div class = "vsly-chevorn" > < svg …" at bounding box center [1168, 768] width 423 height 1281
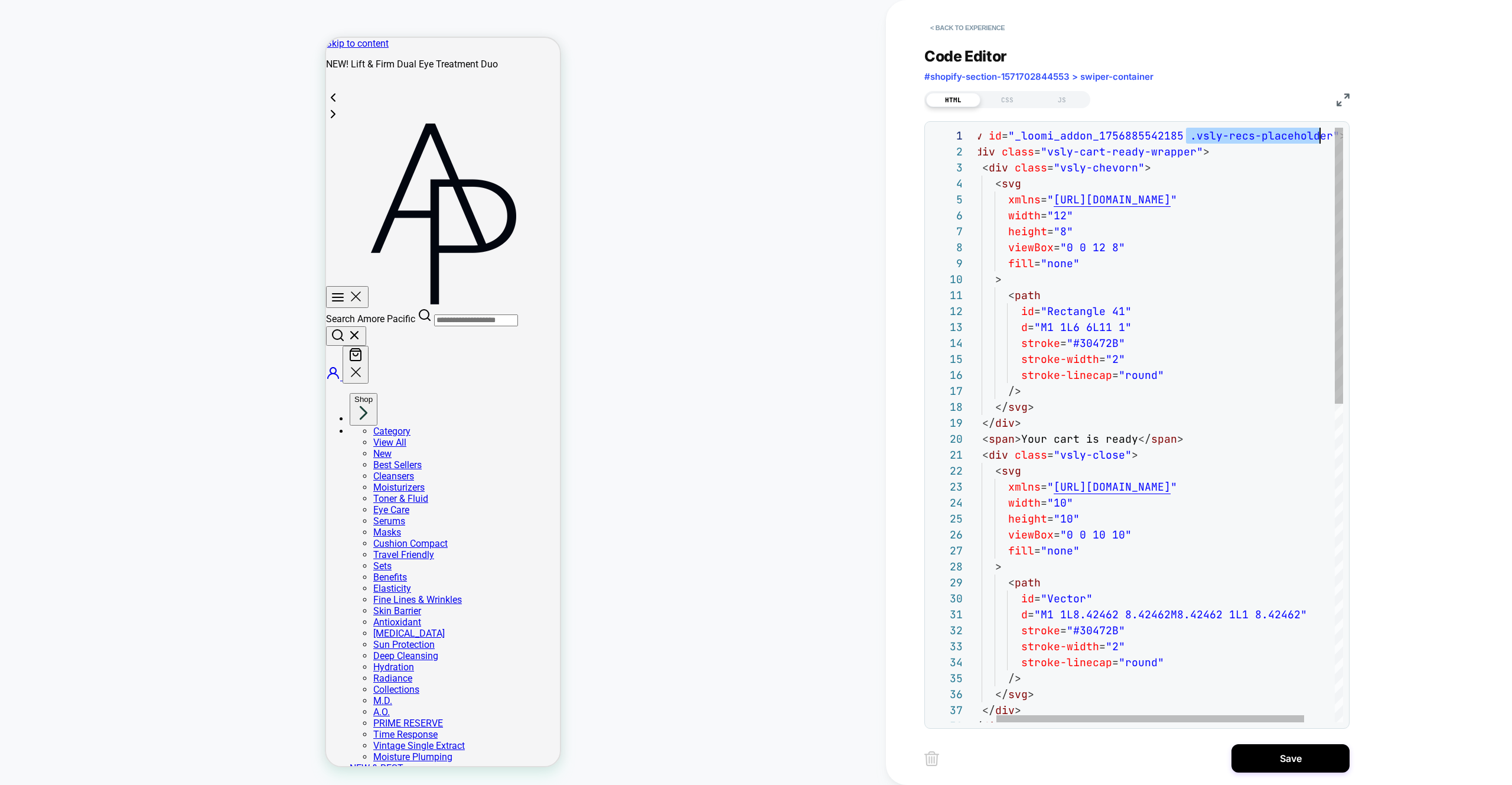
drag, startPoint x: 1191, startPoint y: 134, endPoint x: 1324, endPoint y: 137, distance: 133.0
click at [1324, 137] on div "< div class = "vsly-cart-ready-wrapper" > < div class = "vsly-chevorn" > < svg …" at bounding box center [1168, 768] width 423 height 1281
type textarea "**********"
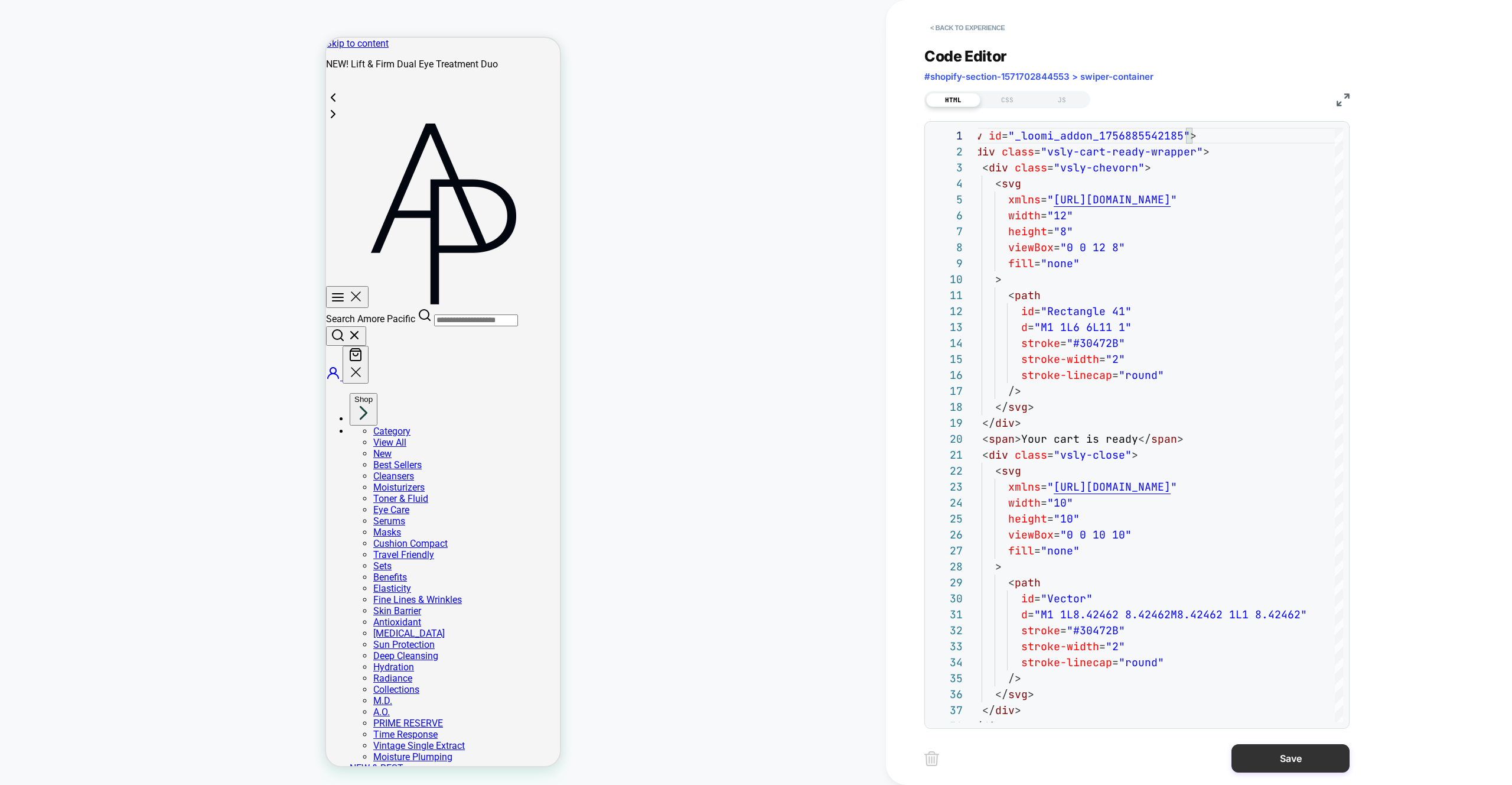
click at [1284, 752] on button "Save" at bounding box center [1290, 758] width 118 height 29
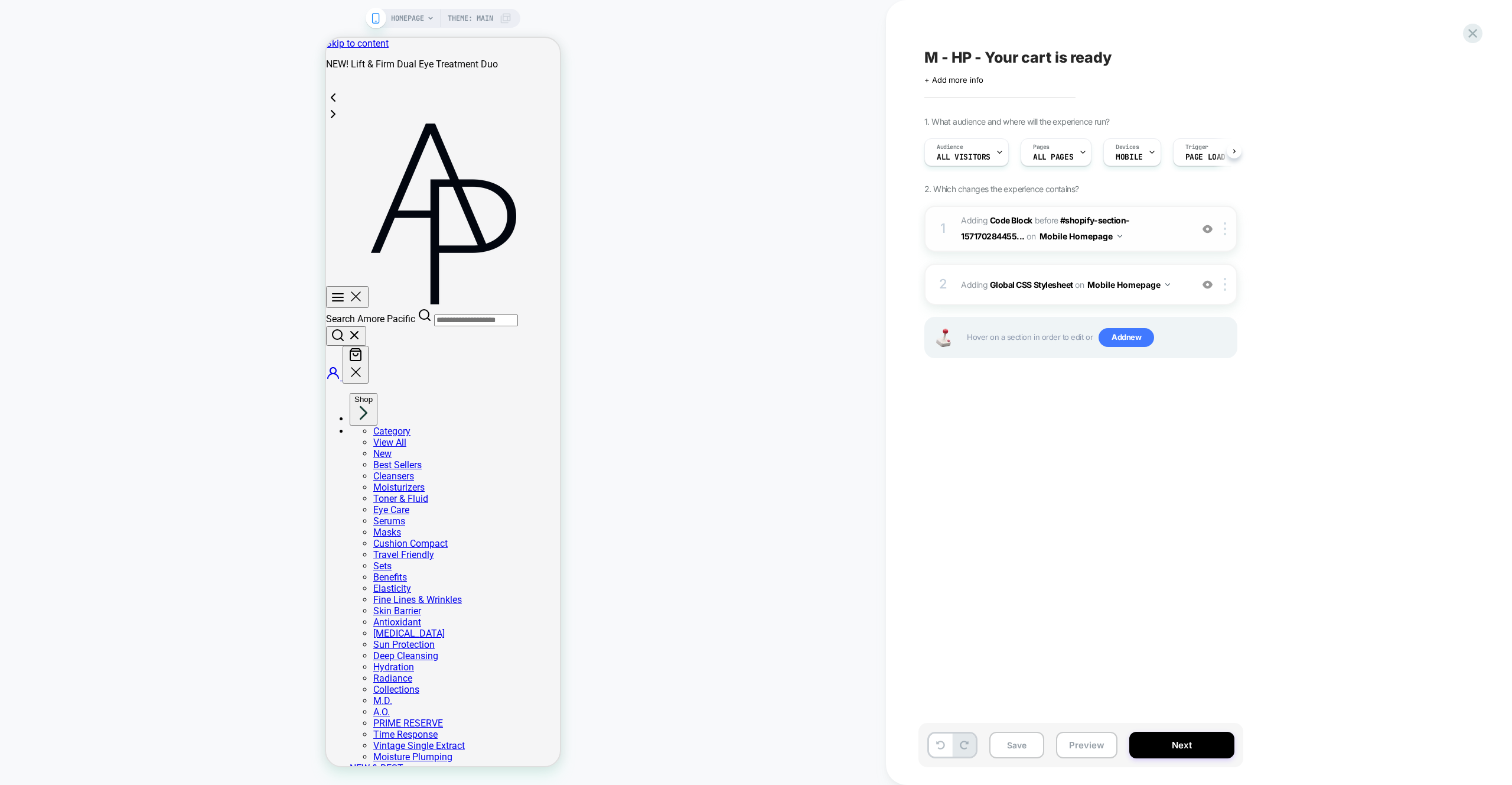
scroll to position [0, 1]
click at [1136, 336] on span "Add new" at bounding box center [1127, 338] width 56 height 19
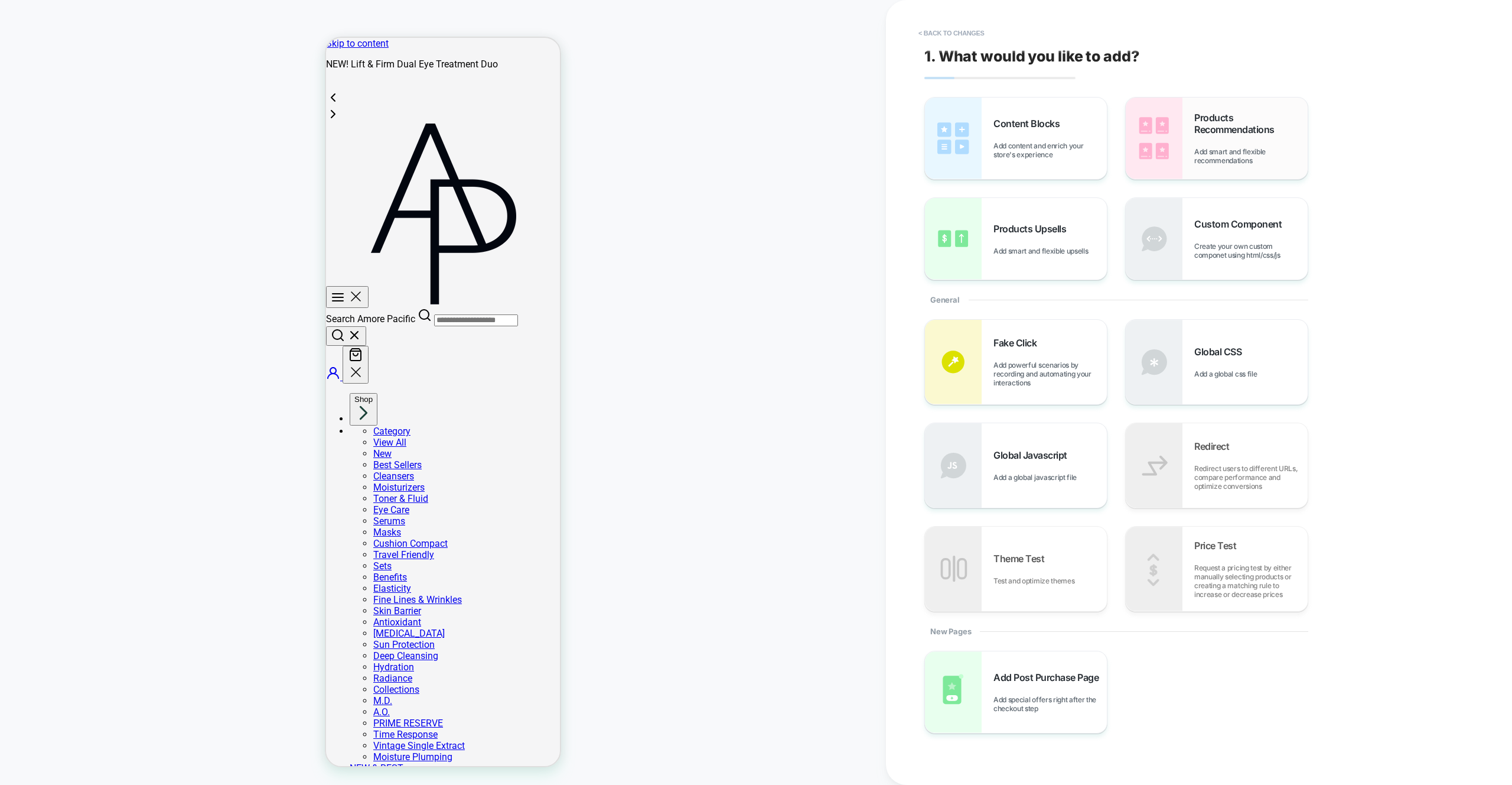
click at [1253, 147] on span "Add smart and flexible recommendations" at bounding box center [1251, 156] width 114 height 18
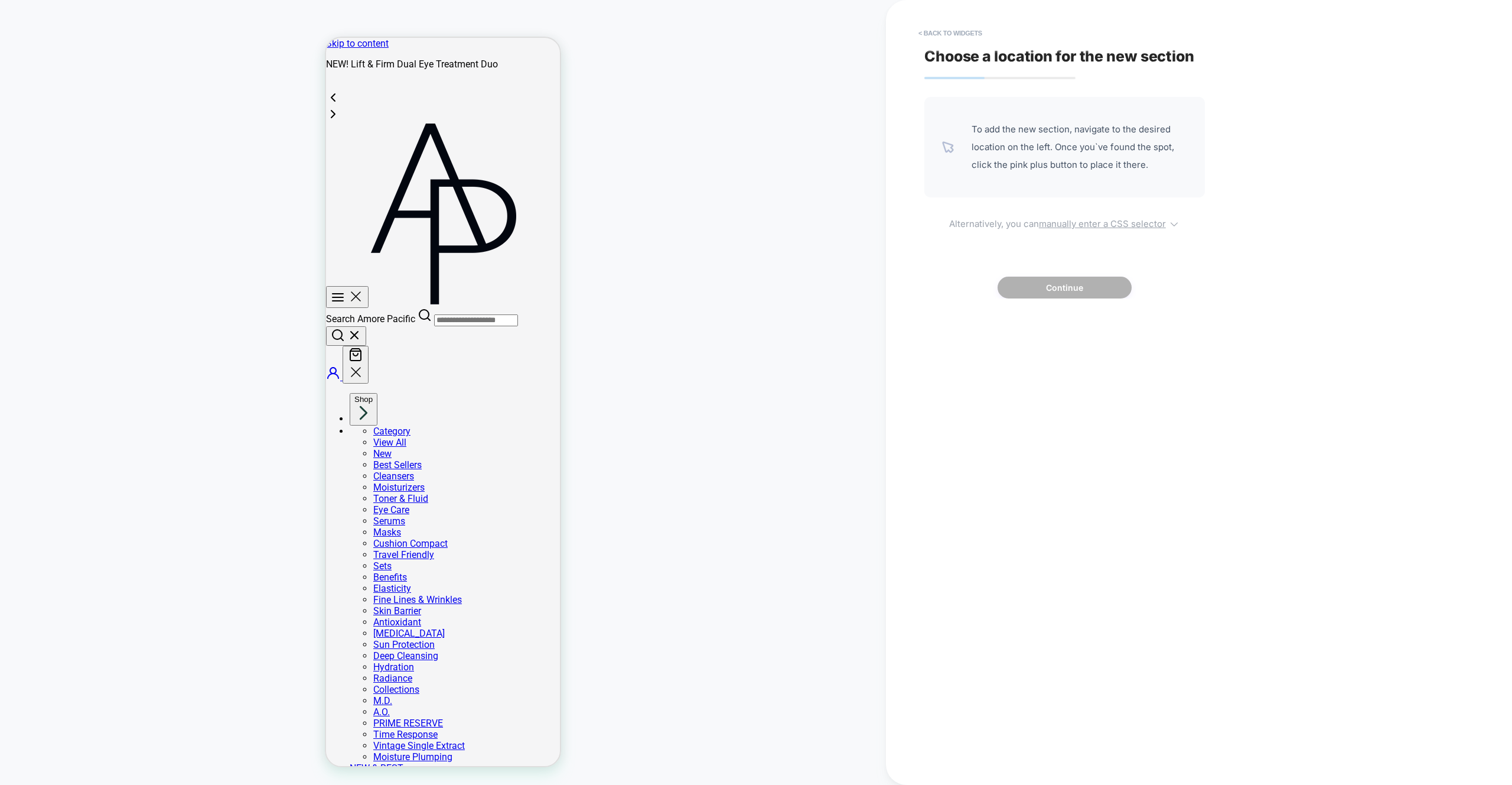
click at [1123, 222] on u "manually enter a CSS selector" at bounding box center [1102, 224] width 127 height 11
select select "*******"
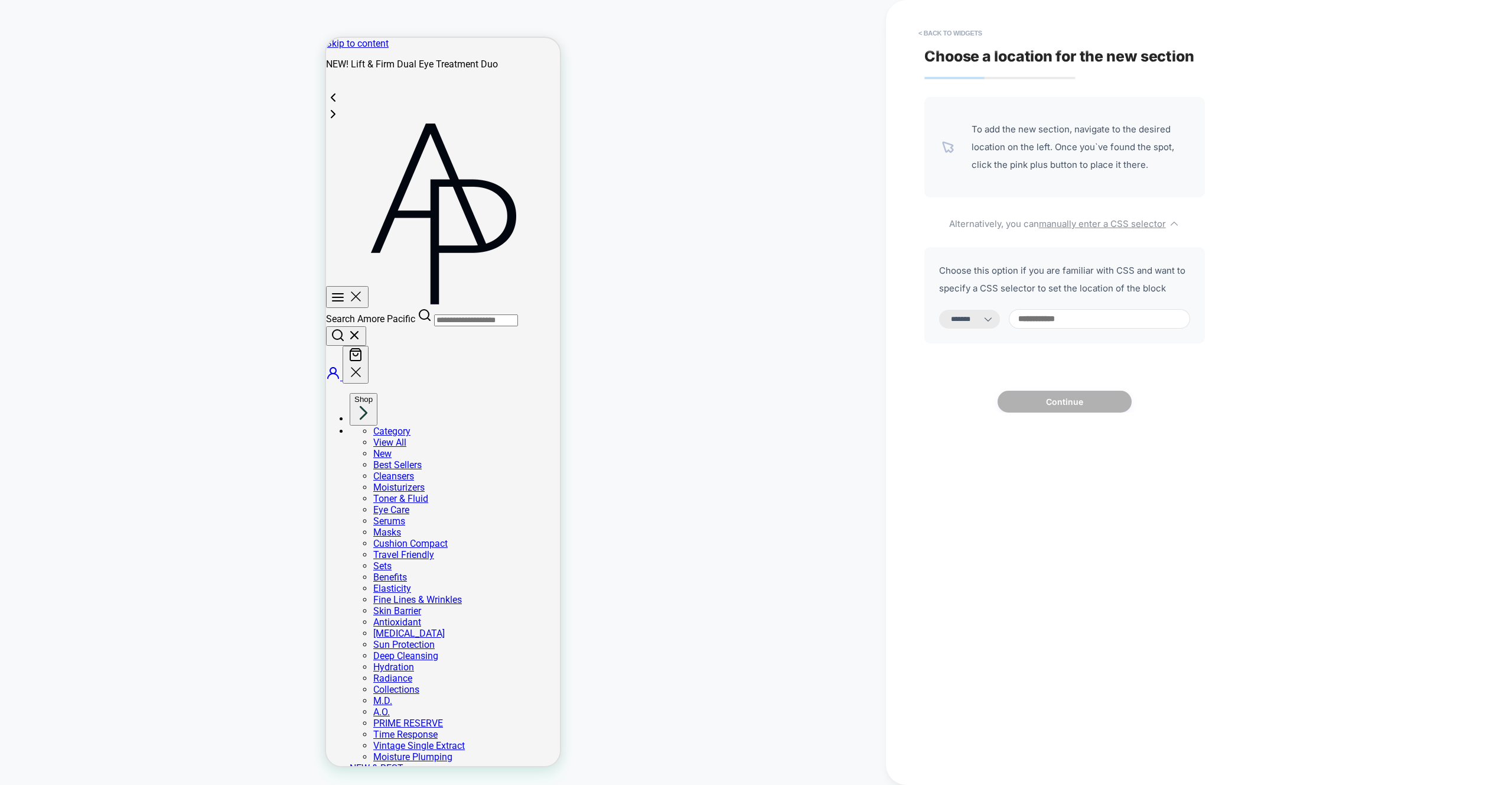
click at [1108, 326] on input at bounding box center [1100, 319] width 182 height 20
type input "*"
select select "*********"
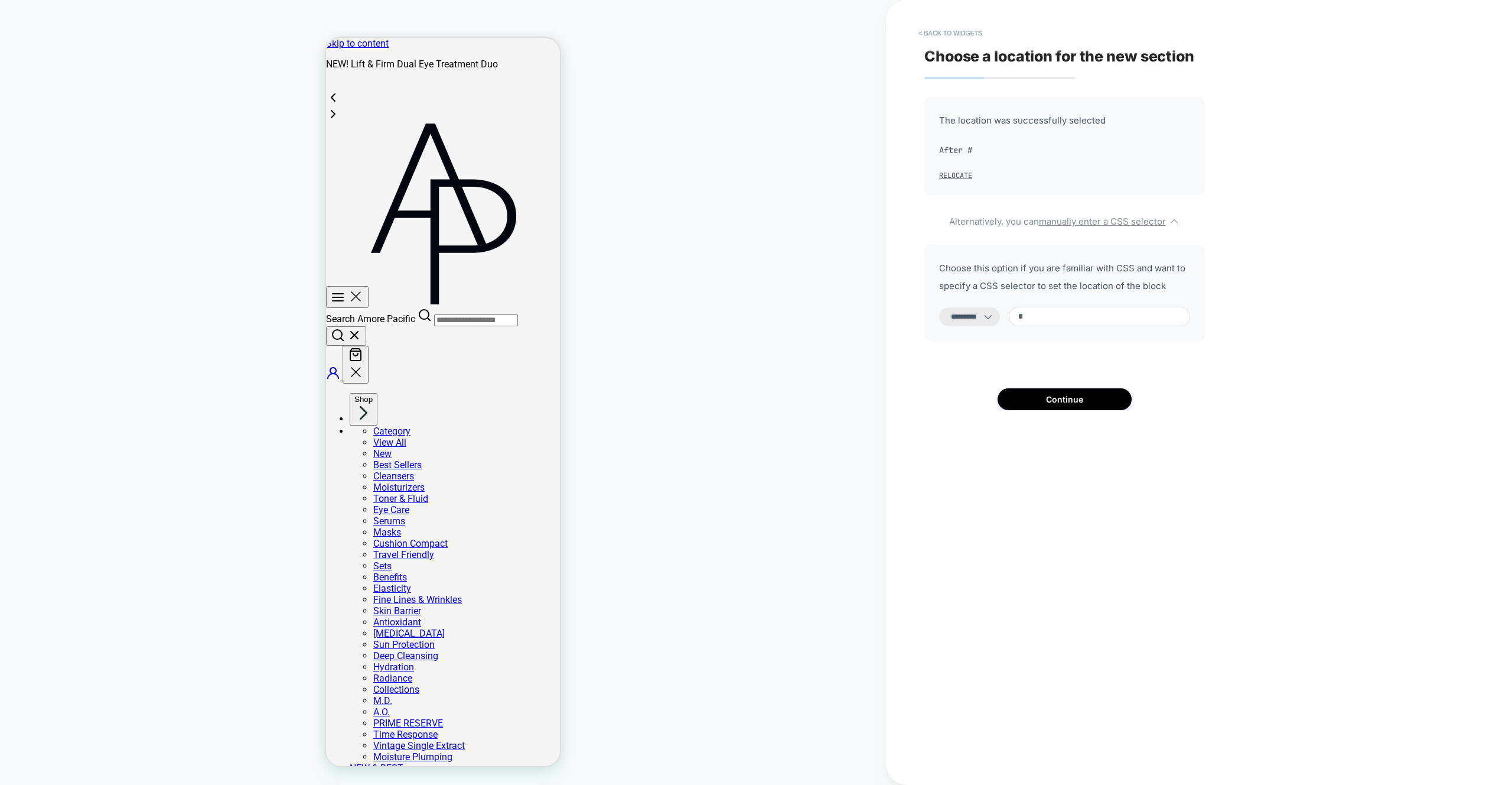
paste input "**********"
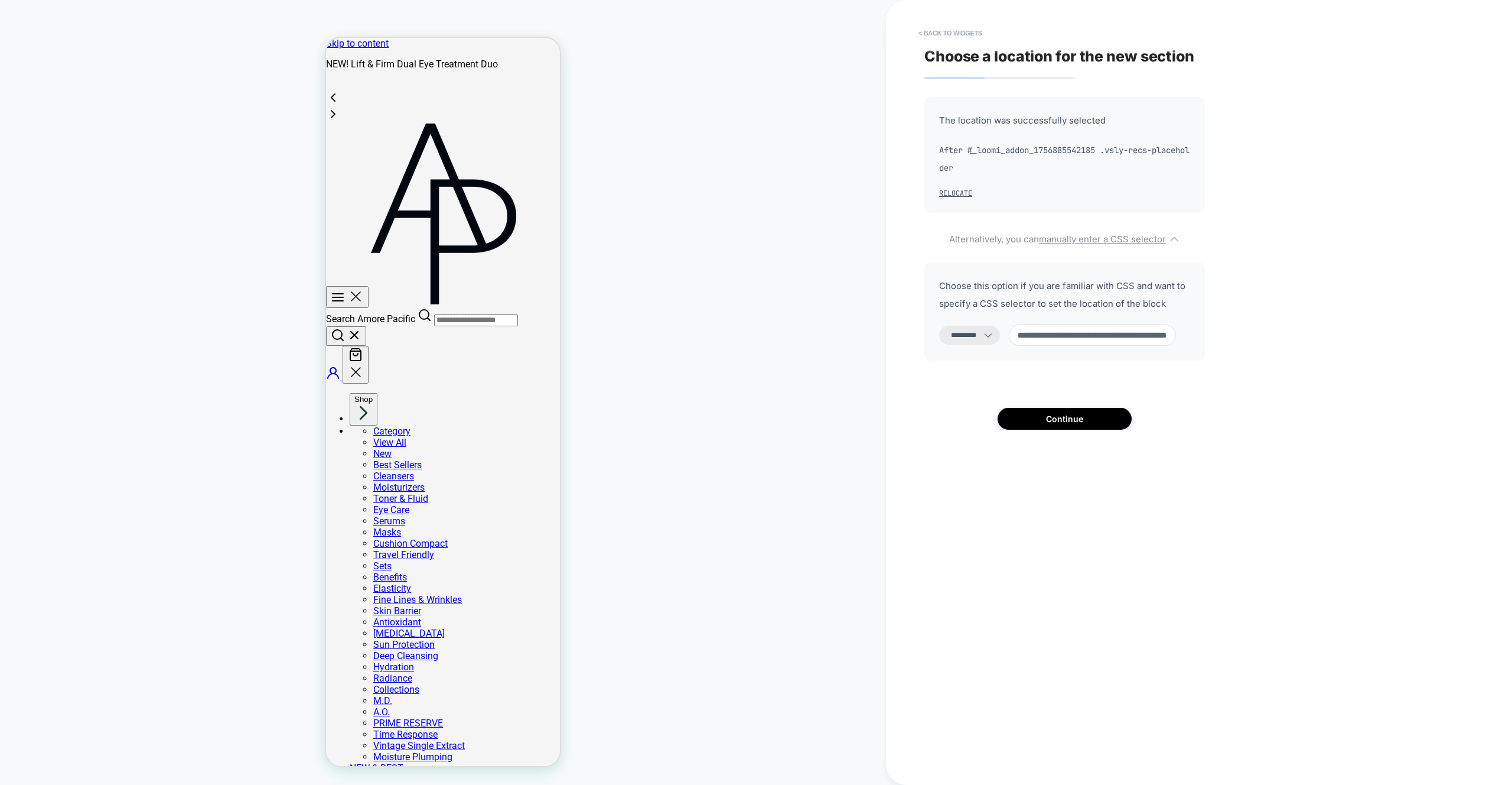
type input "**********"
click at [993, 337] on select "**********" at bounding box center [969, 335] width 61 height 19
select select "*******"
click at [939, 325] on select "**********" at bounding box center [969, 335] width 61 height 19
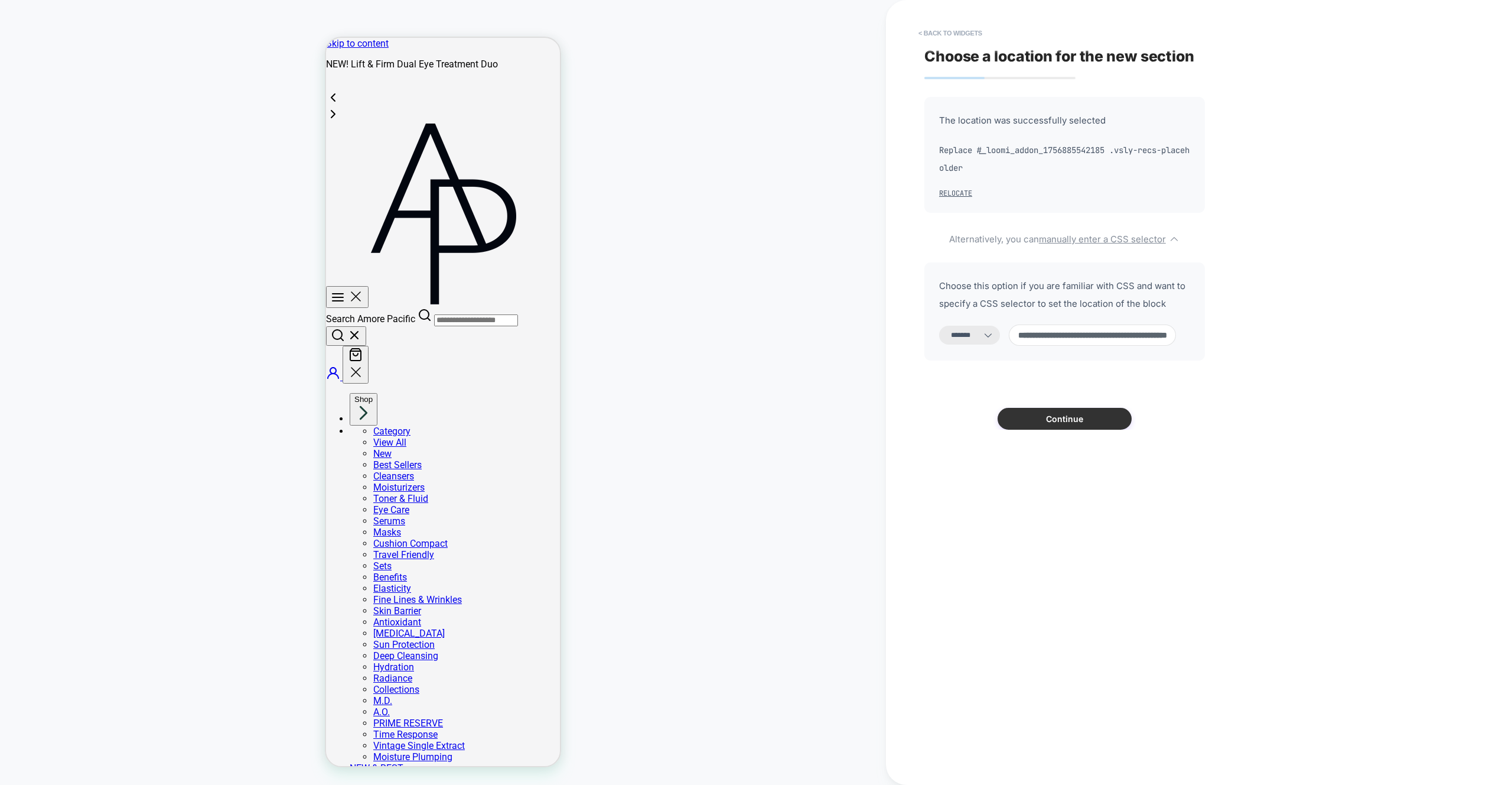
click at [1075, 423] on button "Continue" at bounding box center [1064, 419] width 134 height 22
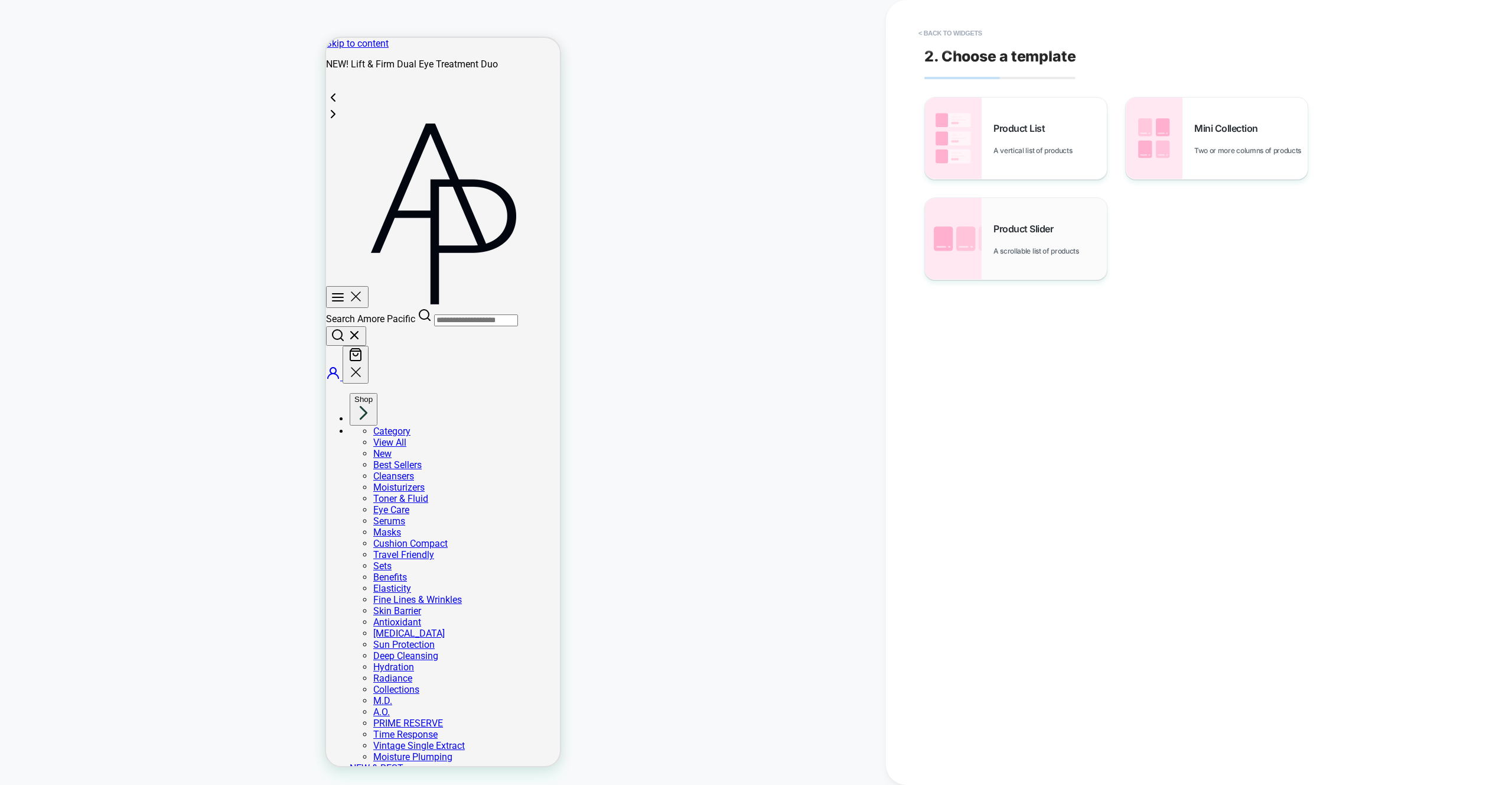
click at [1023, 259] on div "Product Slider A scrollable list of products" at bounding box center [1016, 238] width 182 height 81
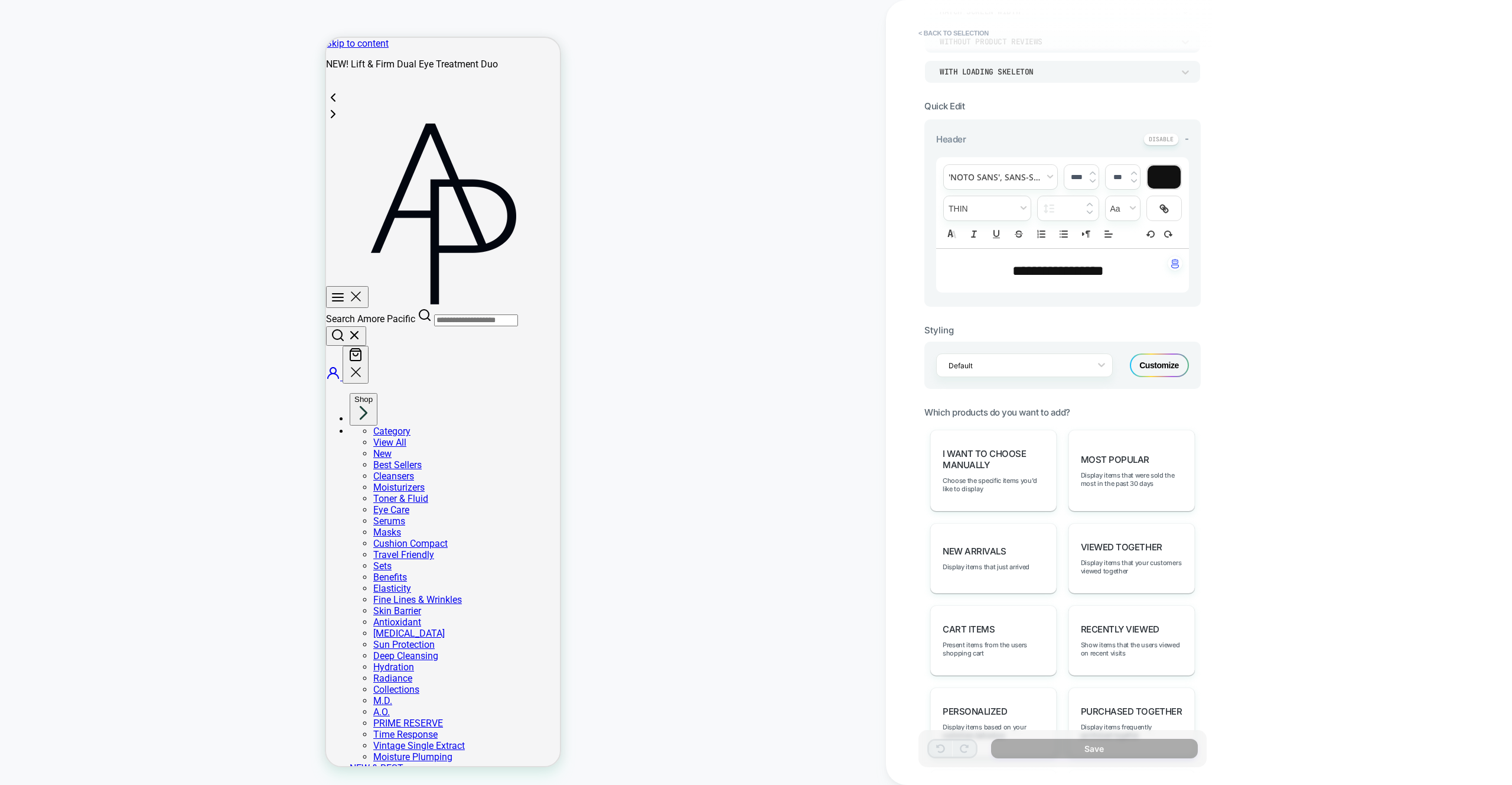
scroll to position [213, 0]
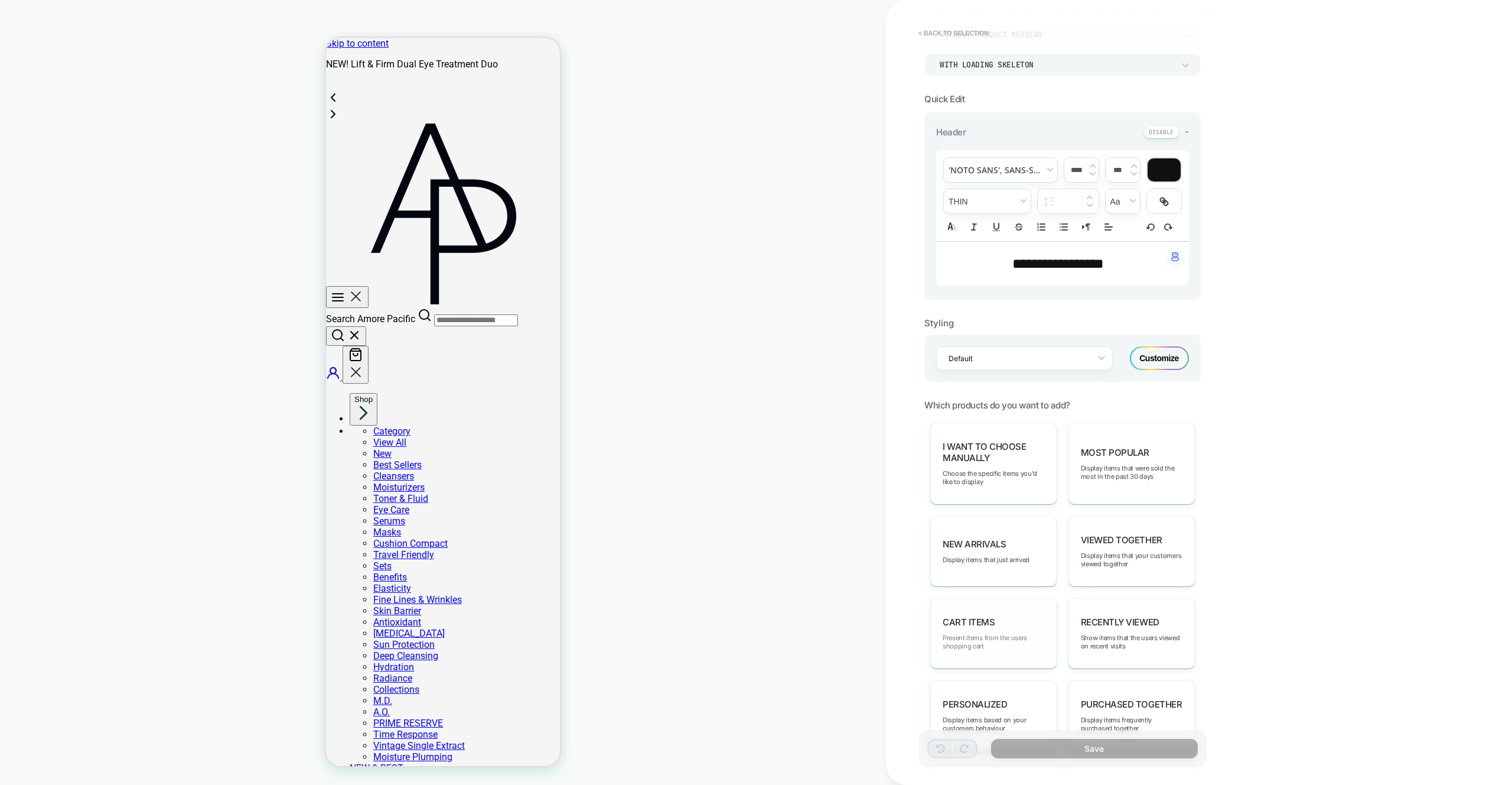
click at [974, 640] on span "Present items from the users shopping cart" at bounding box center [993, 641] width 102 height 17
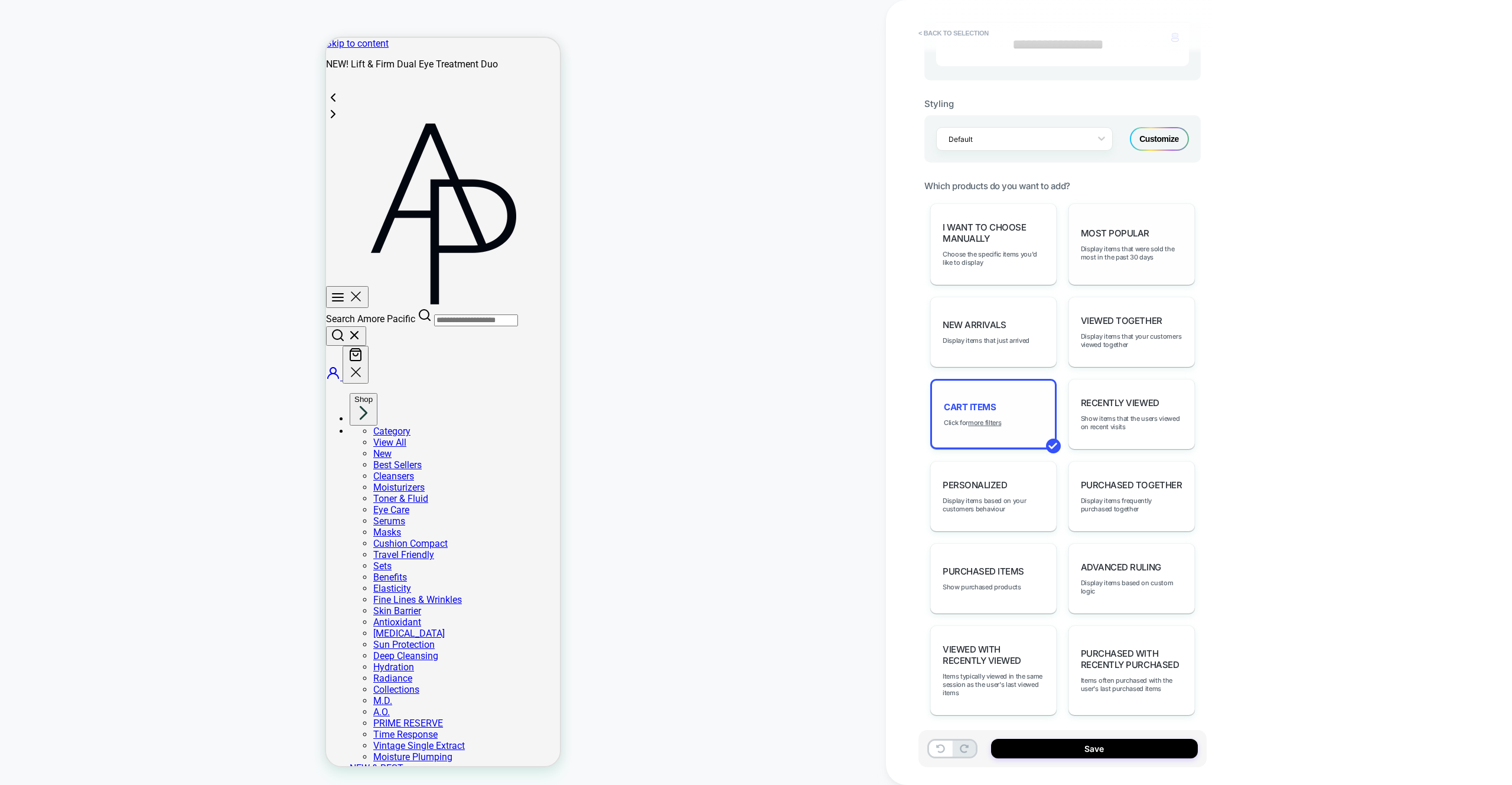
scroll to position [440, 0]
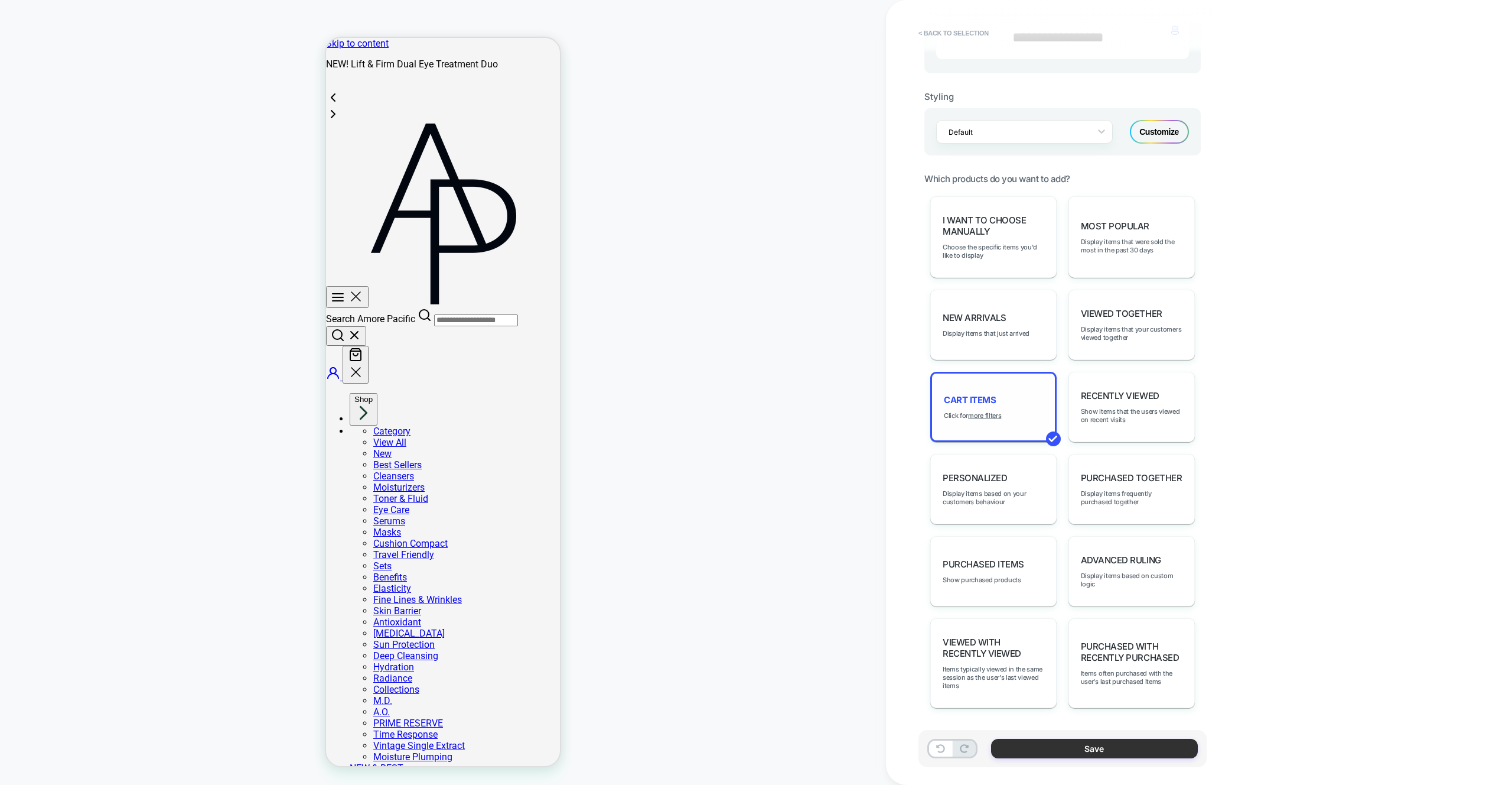
click at [1102, 749] on button "Save" at bounding box center [1094, 748] width 207 height 20
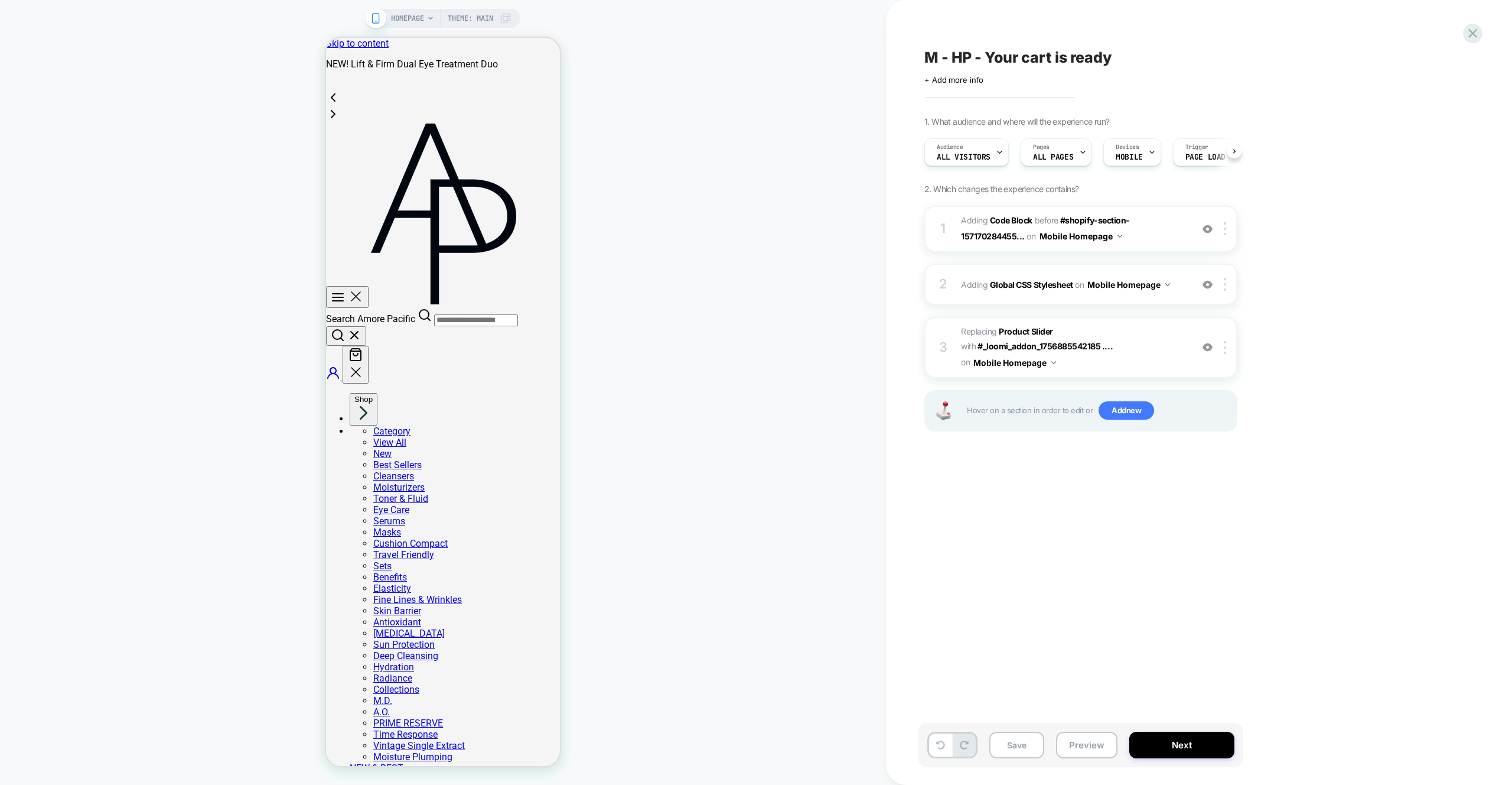
scroll to position [0, 1]
click at [686, 224] on div "HOMEPAGE Theme: MAIN" at bounding box center [443, 392] width 886 height 762
click at [1225, 347] on img at bounding box center [1225, 347] width 2 height 13
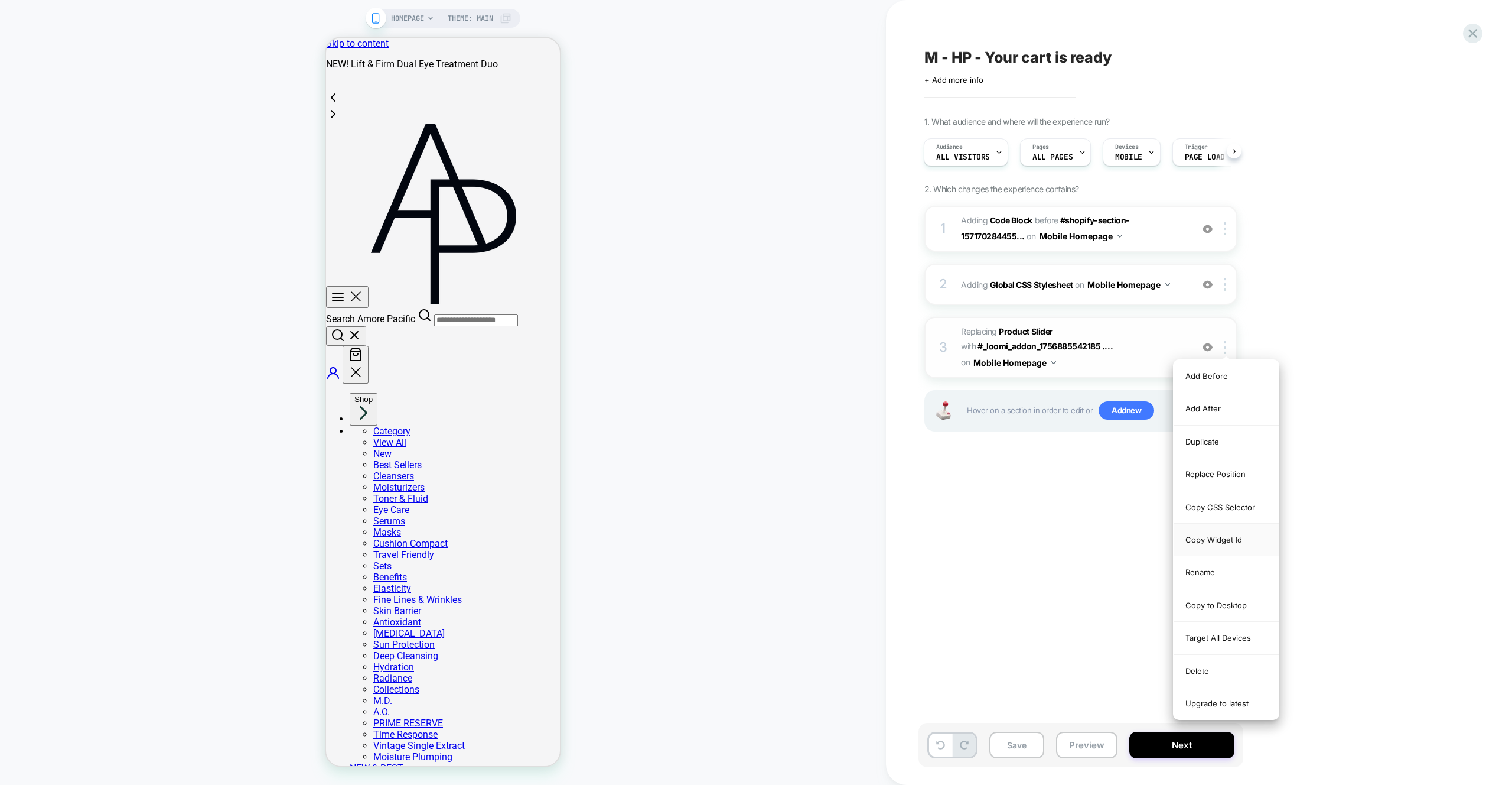
click at [1224, 542] on div "Copy Widget Id" at bounding box center [1226, 540] width 105 height 32
click at [1226, 511] on div "Copy CSS Selector" at bounding box center [1226, 507] width 105 height 32
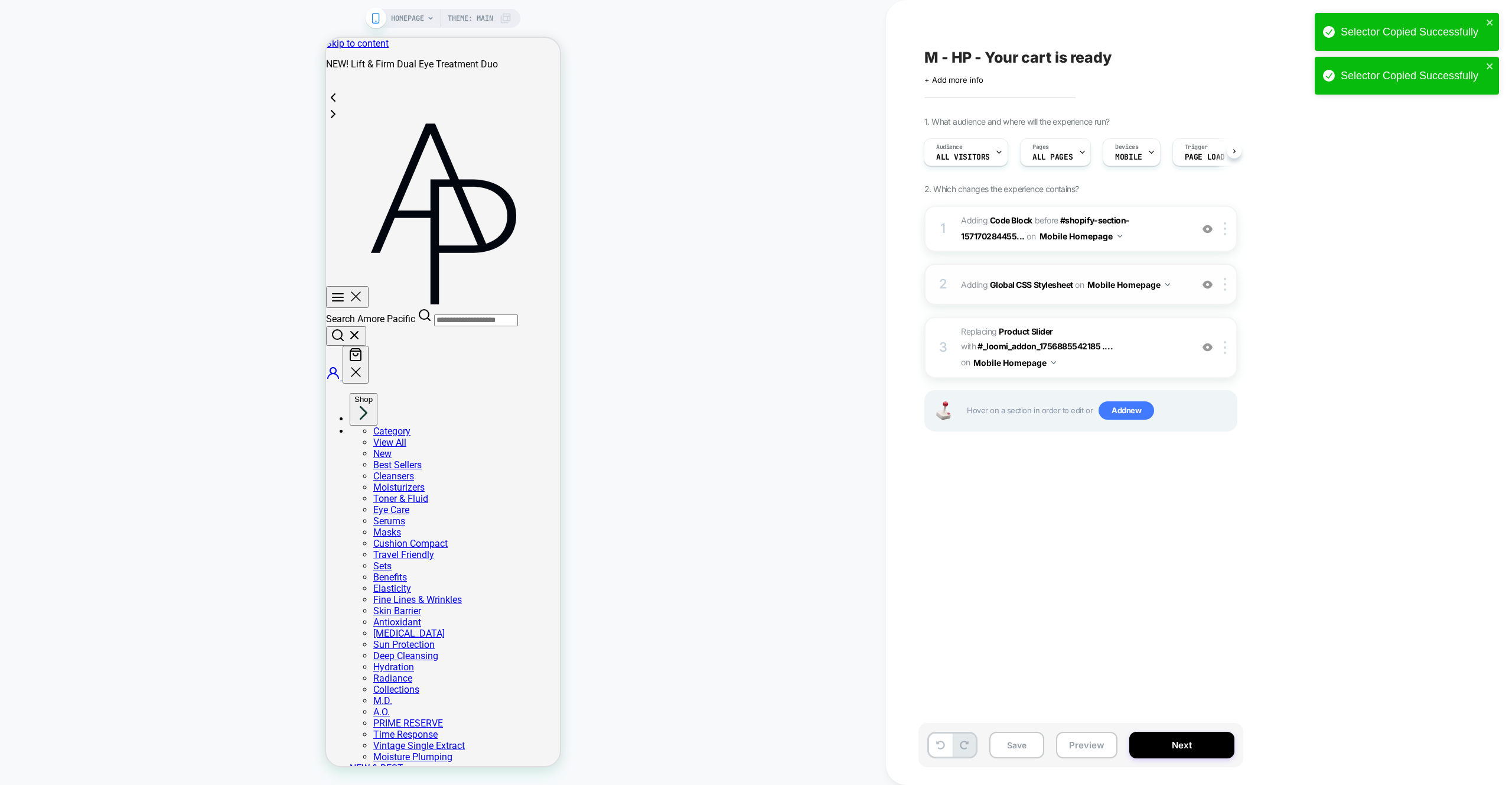
click at [1116, 298] on div "2 Adding Global CSS Stylesheet on Mobile Homepage Add Before Add After Copy to …" at bounding box center [1081, 284] width 313 height 41
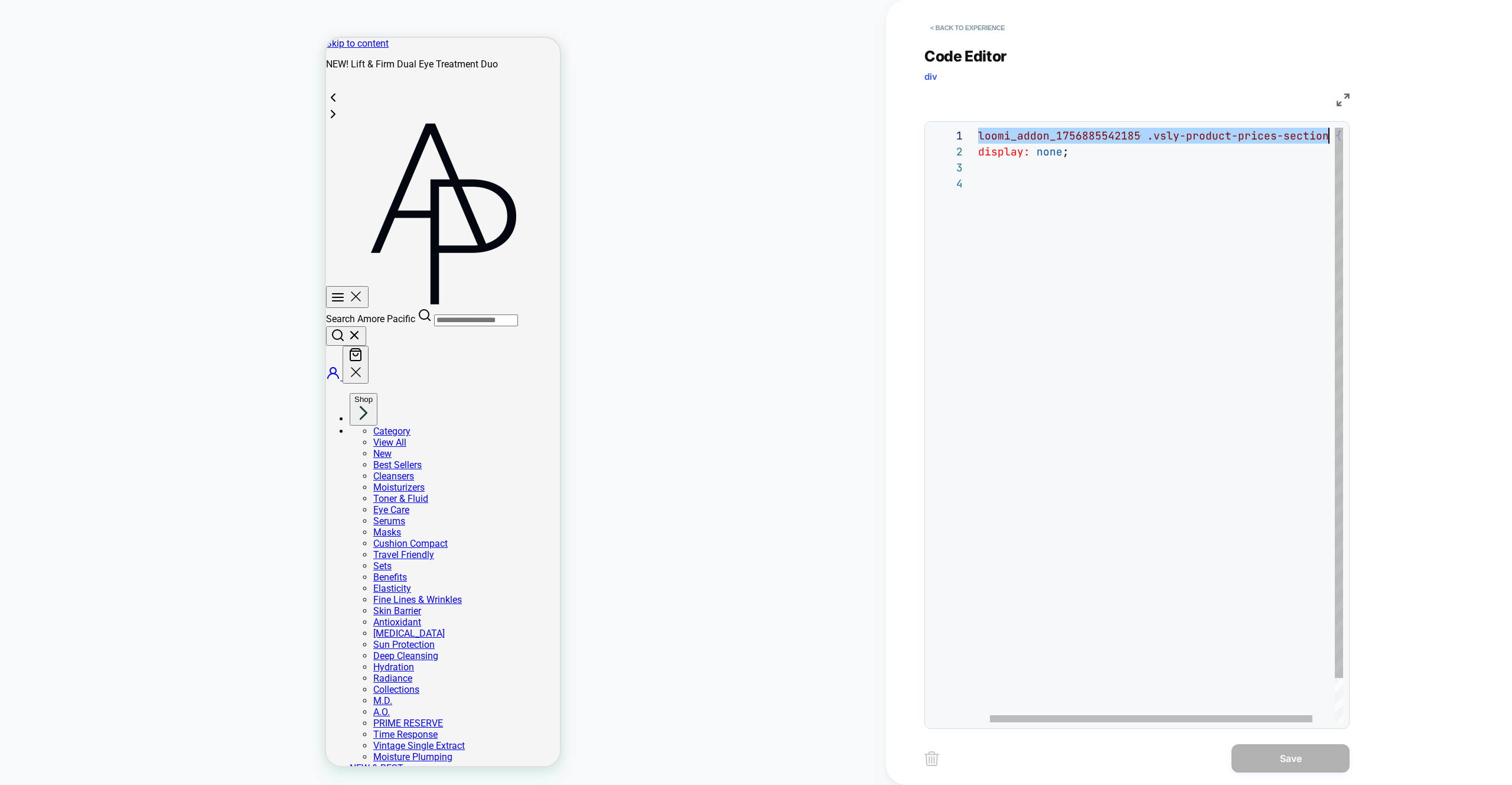
scroll to position [0, 357]
drag, startPoint x: 981, startPoint y: 136, endPoint x: 1324, endPoint y: 141, distance: 343.0
click at [1324, 141] on div "# _ loomi_addon_1756885542185 .vsly-product-prices-section { display: none ; }" at bounding box center [1167, 449] width 404 height 643
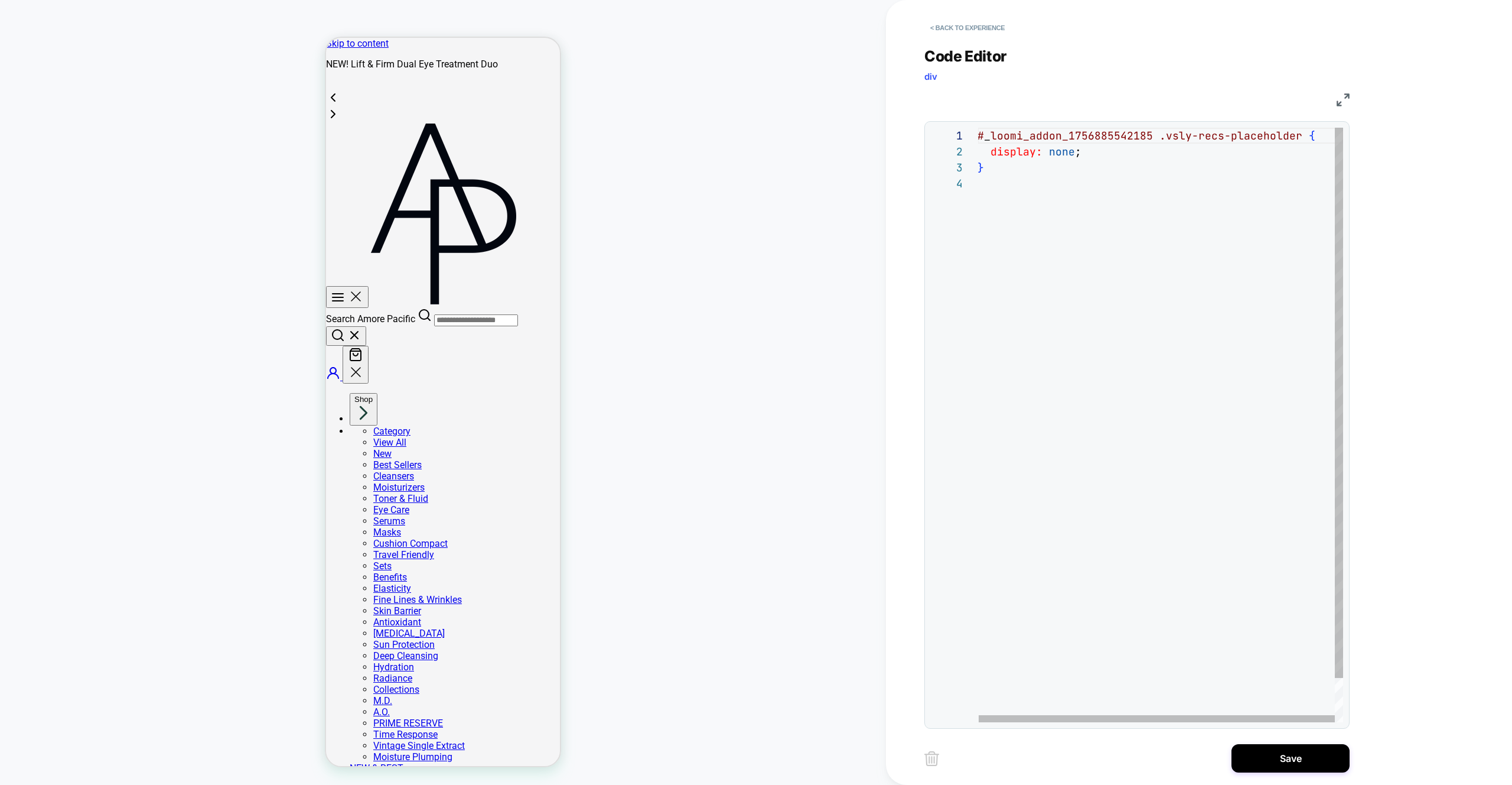
click at [1140, 194] on div "# _ loomi_addon_1756885542185 .vsly-recs-placeholder { display: none ; }" at bounding box center [1160, 449] width 366 height 643
drag, startPoint x: 978, startPoint y: 136, endPoint x: 1098, endPoint y: 142, distance: 120.1
click at [978, 136] on span "#" at bounding box center [981, 136] width 7 height 14
click at [1300, 138] on div "# _ loomi_addon_1756885542185 .vsly-recs-placeholder { display: none ; }" at bounding box center [1160, 449] width 366 height 643
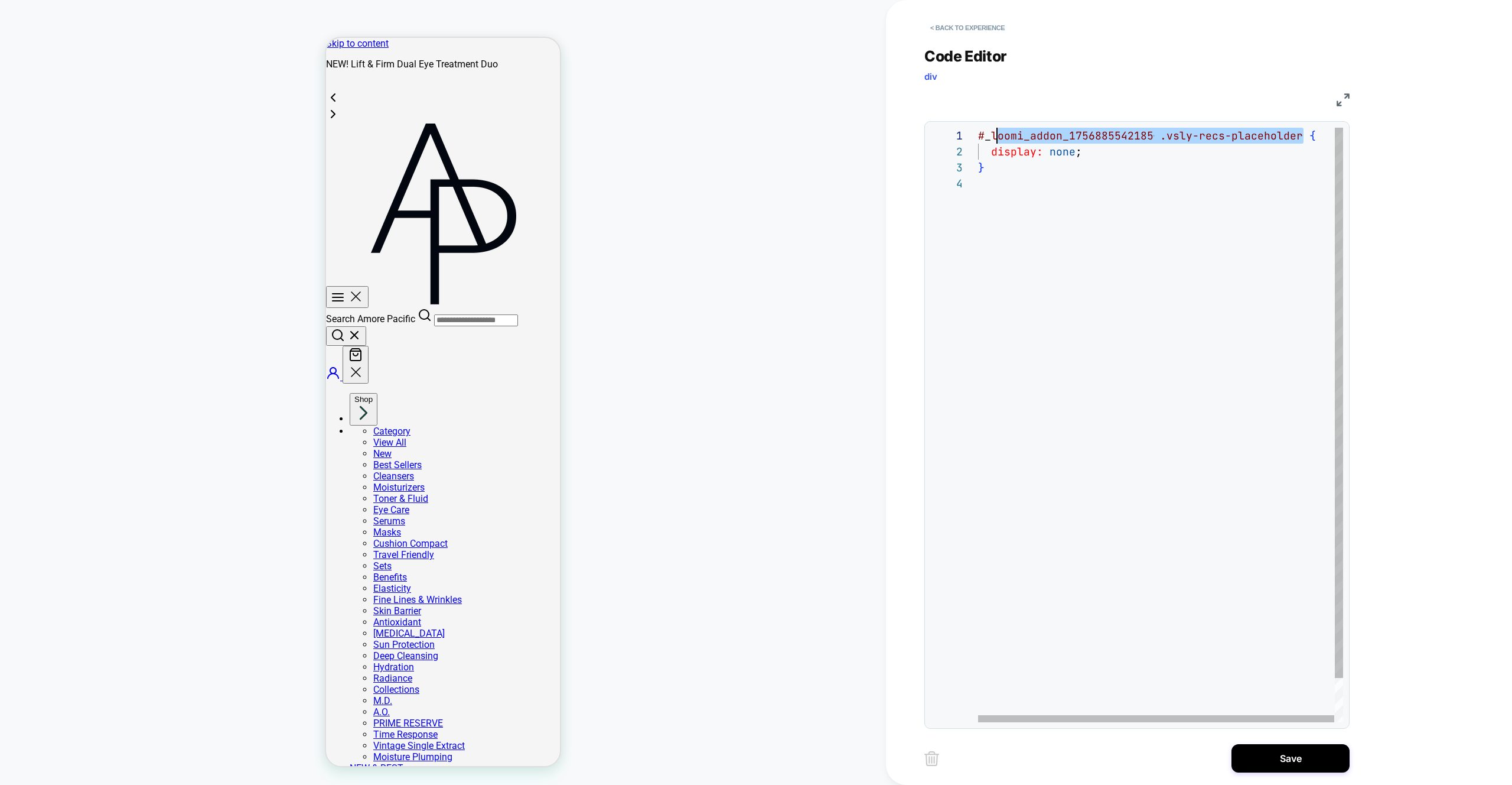
scroll to position [0, 0]
drag, startPoint x: 1302, startPoint y: 135, endPoint x: 972, endPoint y: 141, distance: 330.1
click at [978, 141] on div "# _ loomi_addon_1756885542185 .vsly-recs-placeholder { display: none ; }" at bounding box center [1160, 449] width 366 height 643
click at [1171, 199] on div "# _ loomi_addon_1756885542185 .vsly-recs-placeholder { display: none ; }" at bounding box center [1160, 449] width 366 height 643
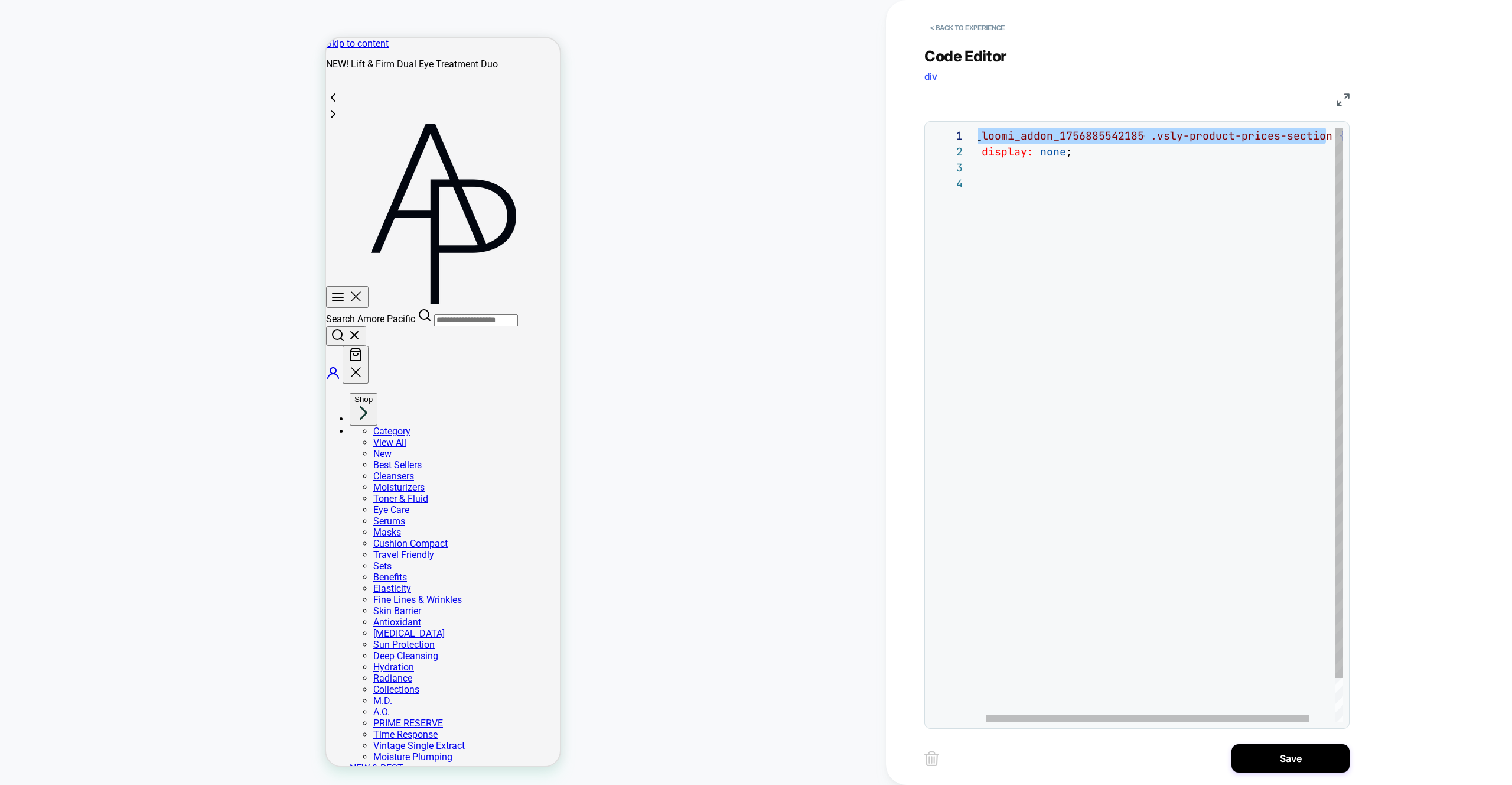
drag, startPoint x: 1235, startPoint y: 225, endPoint x: 1164, endPoint y: 167, distance: 91.7
click at [1235, 225] on div "# _ loomi_addon_1756885542185 .vsly-product-prices-section { display: none ; }" at bounding box center [1171, 449] width 404 height 643
drag, startPoint x: 1149, startPoint y: 136, endPoint x: 974, endPoint y: 141, distance: 175.1
click at [978, 141] on div "# _ loomi_addon_1756885542185 .vsly-product-prices-section { display: none ; }" at bounding box center [1179, 449] width 404 height 643
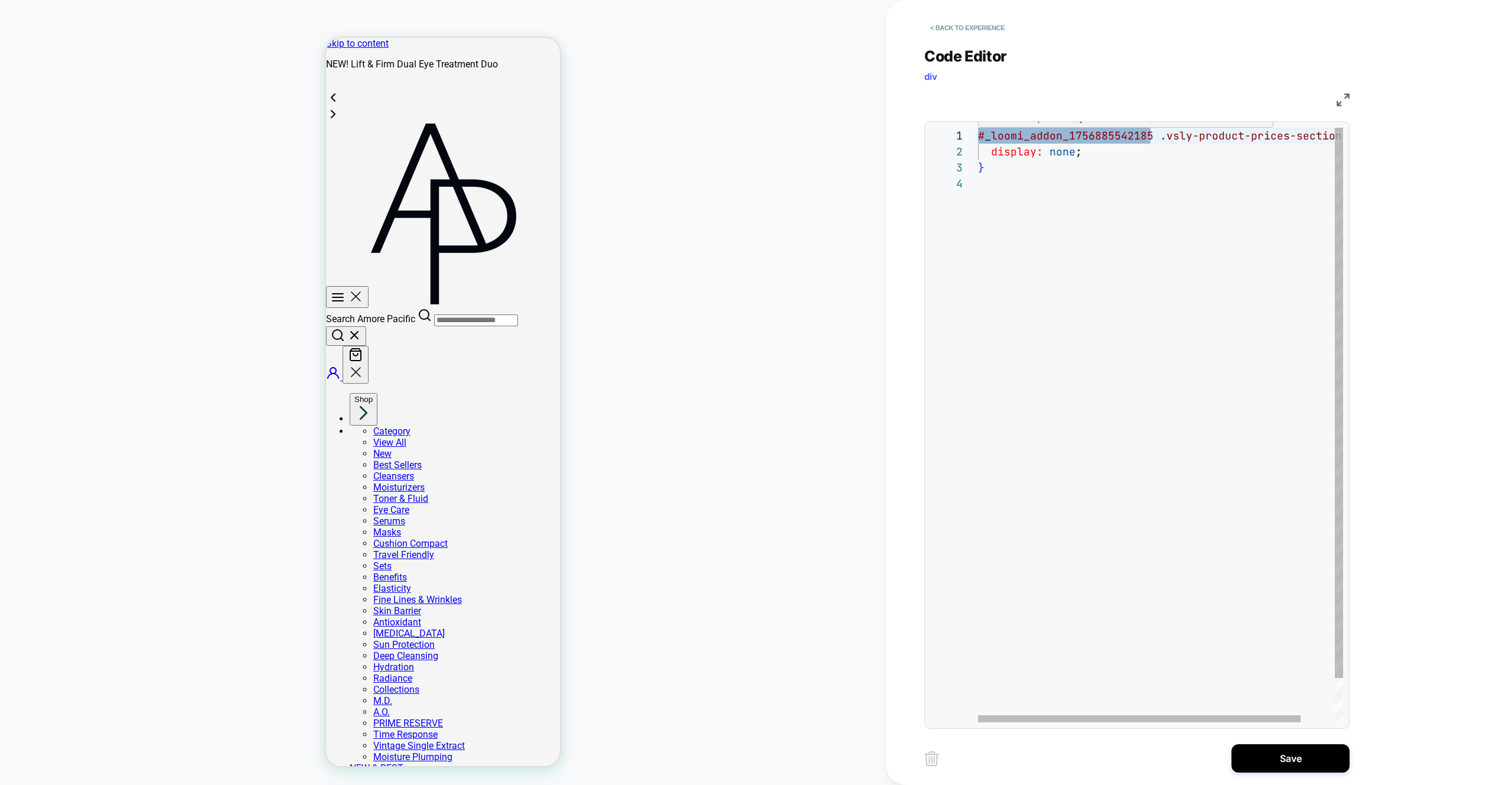
click at [1099, 139] on div "# _ loomi_addon_1756885542185 .vsly-product-prices-section { display: none ; }" at bounding box center [1179, 449] width 404 height 643
click at [1101, 139] on div "# _ loomi_addon_1756885542185 .vsly-product-prices-section { display: none ; }" at bounding box center [1179, 449] width 404 height 643
click at [986, 137] on div "## _ loomi_addon_1756886327753 .vsly-product-prices-section { display: none ; }" at bounding box center [1183, 449] width 410 height 643
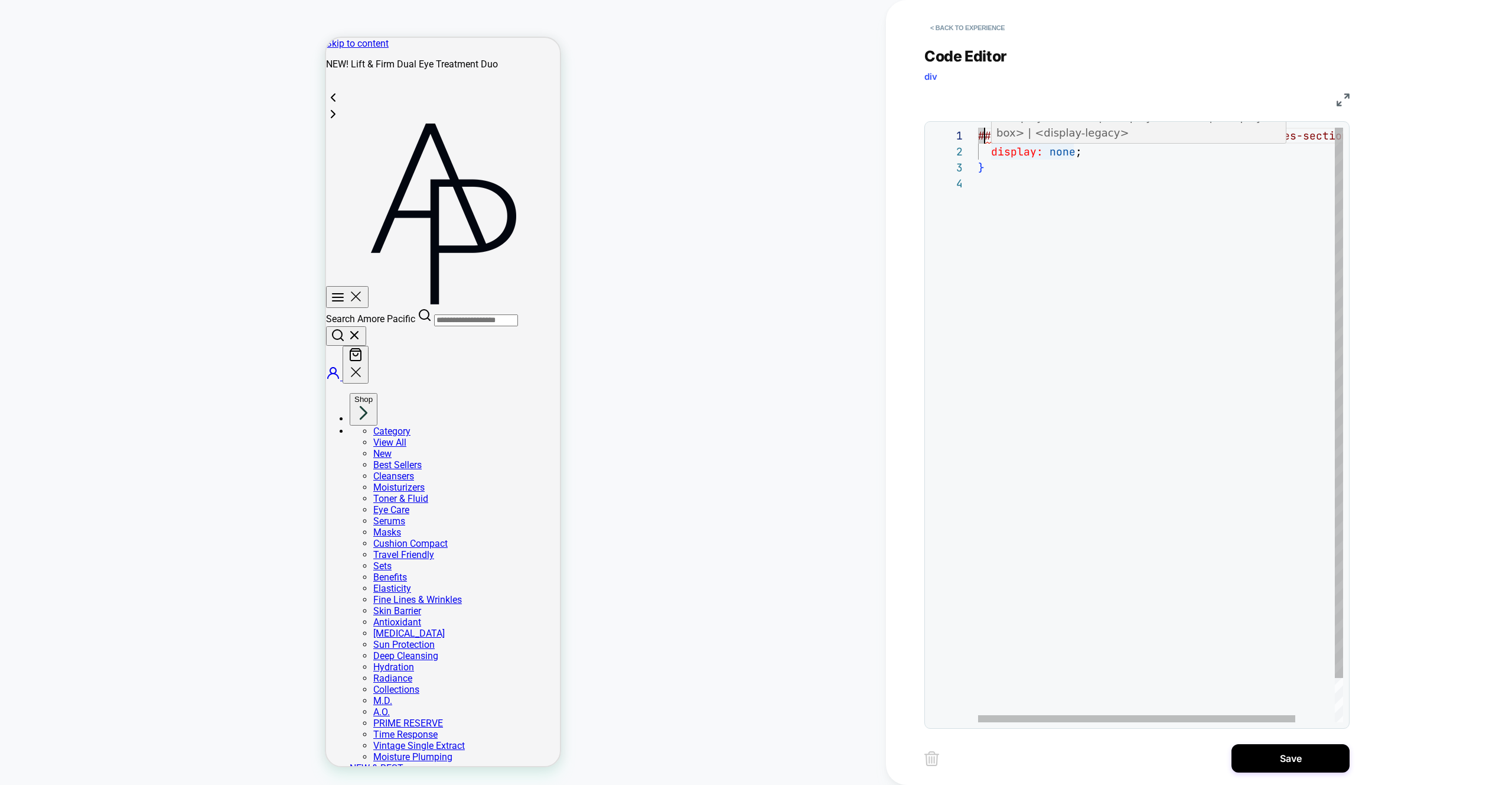
type textarea "**********"
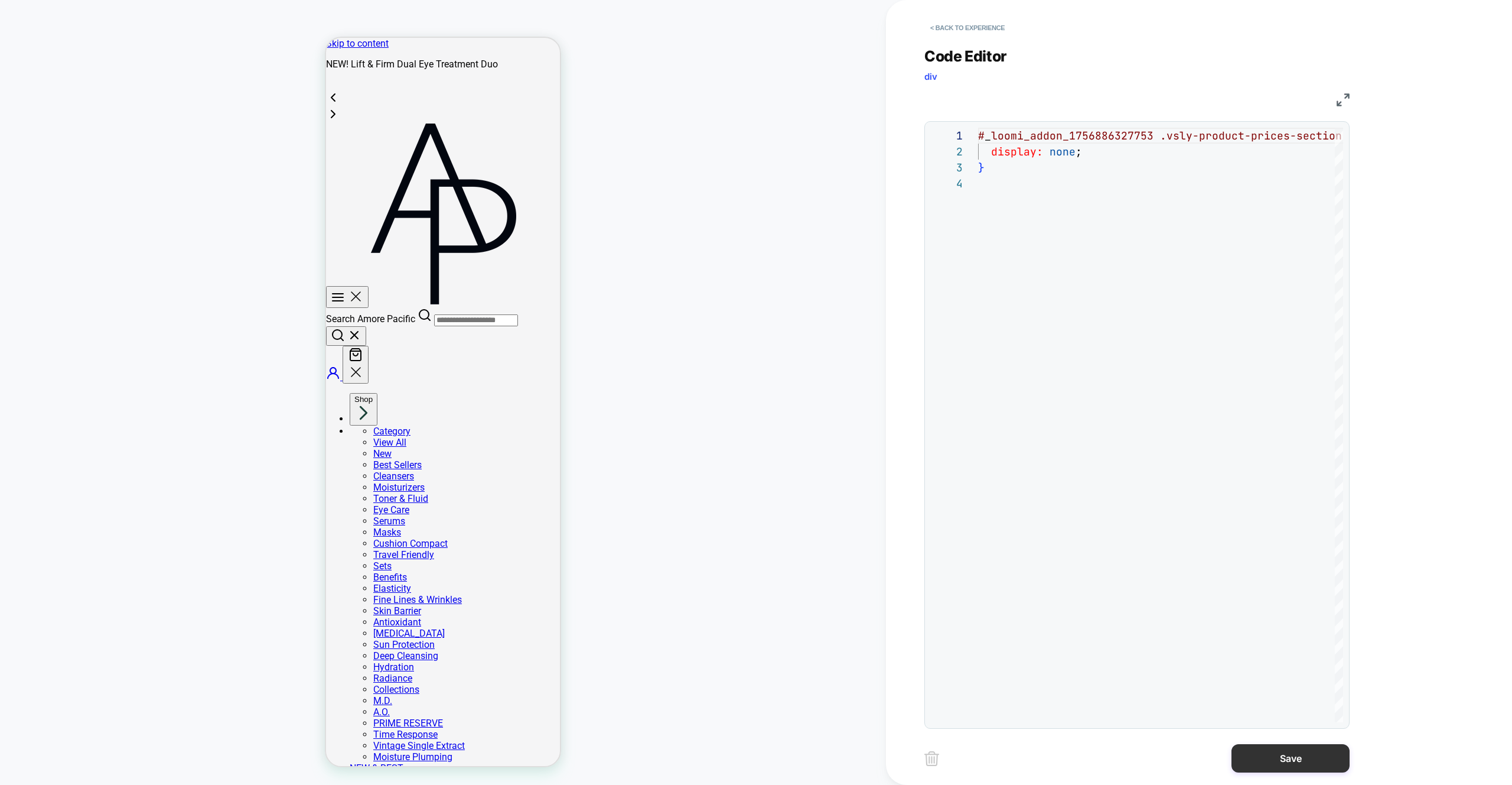
click at [1296, 762] on button "Save" at bounding box center [1290, 758] width 118 height 29
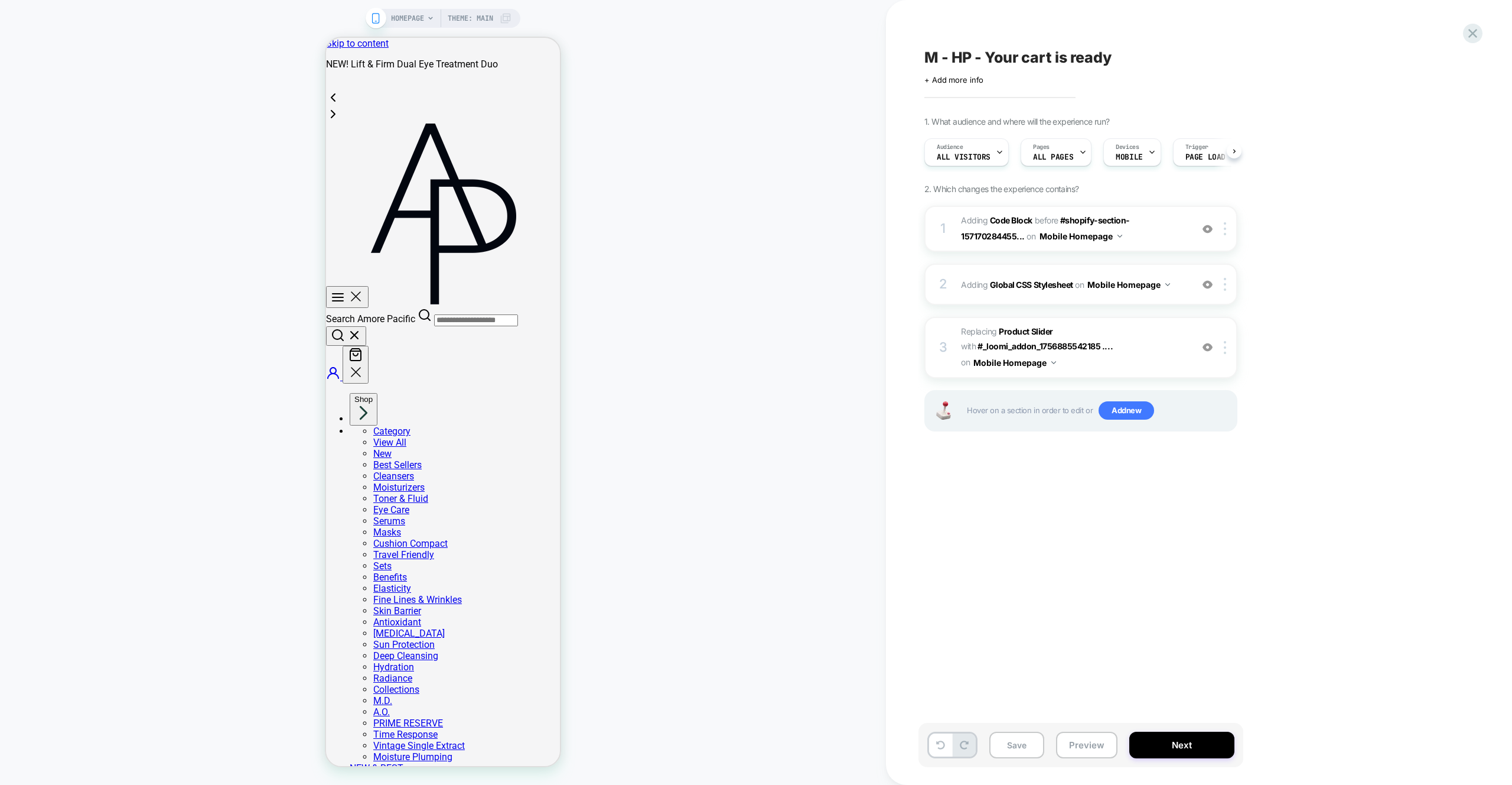
scroll to position [0, 1]
click at [1086, 741] on button "Preview" at bounding box center [1087, 745] width 62 height 26
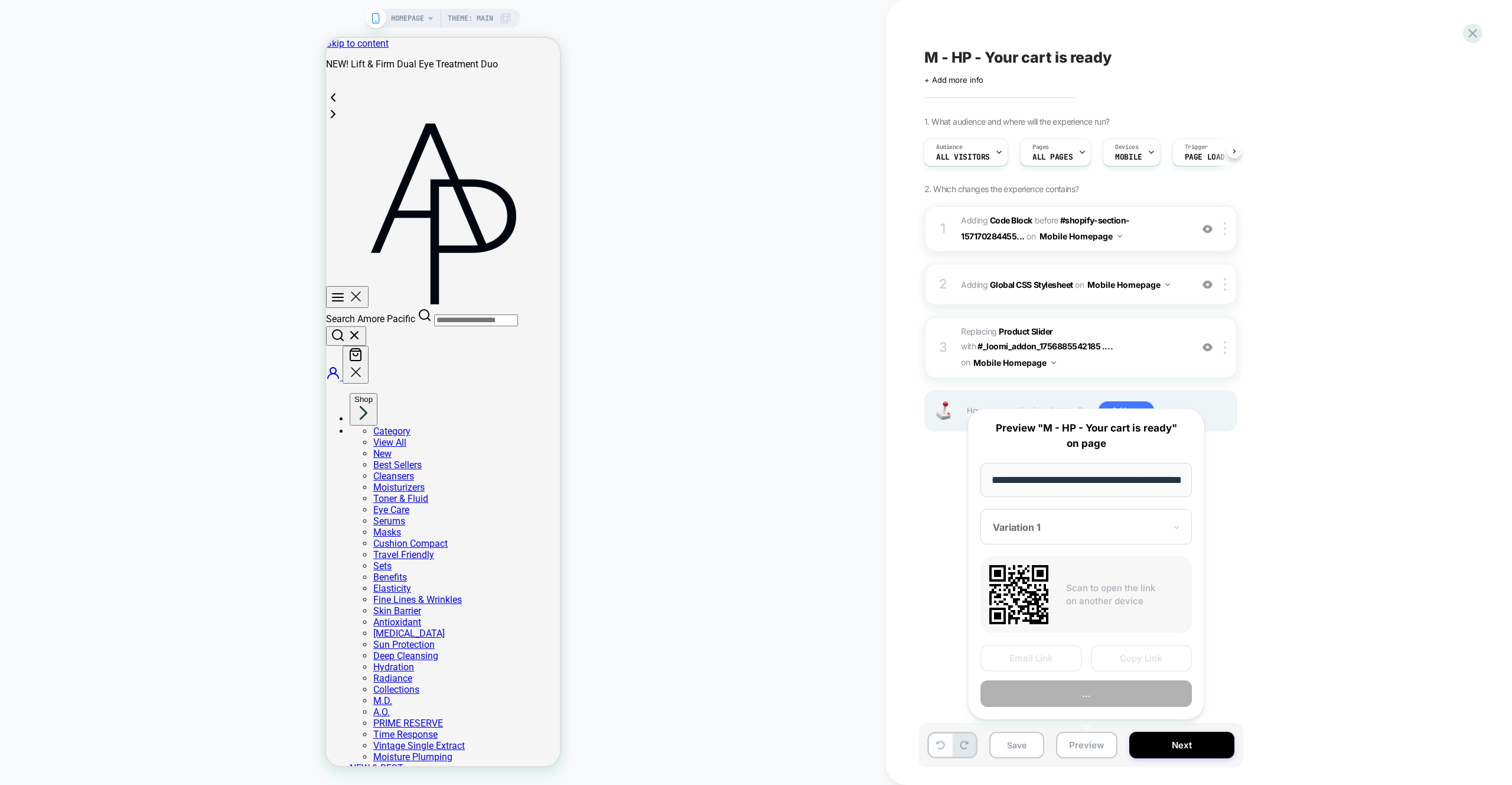
scroll to position [0, 42]
click at [1091, 696] on button "Preview" at bounding box center [1086, 694] width 212 height 26
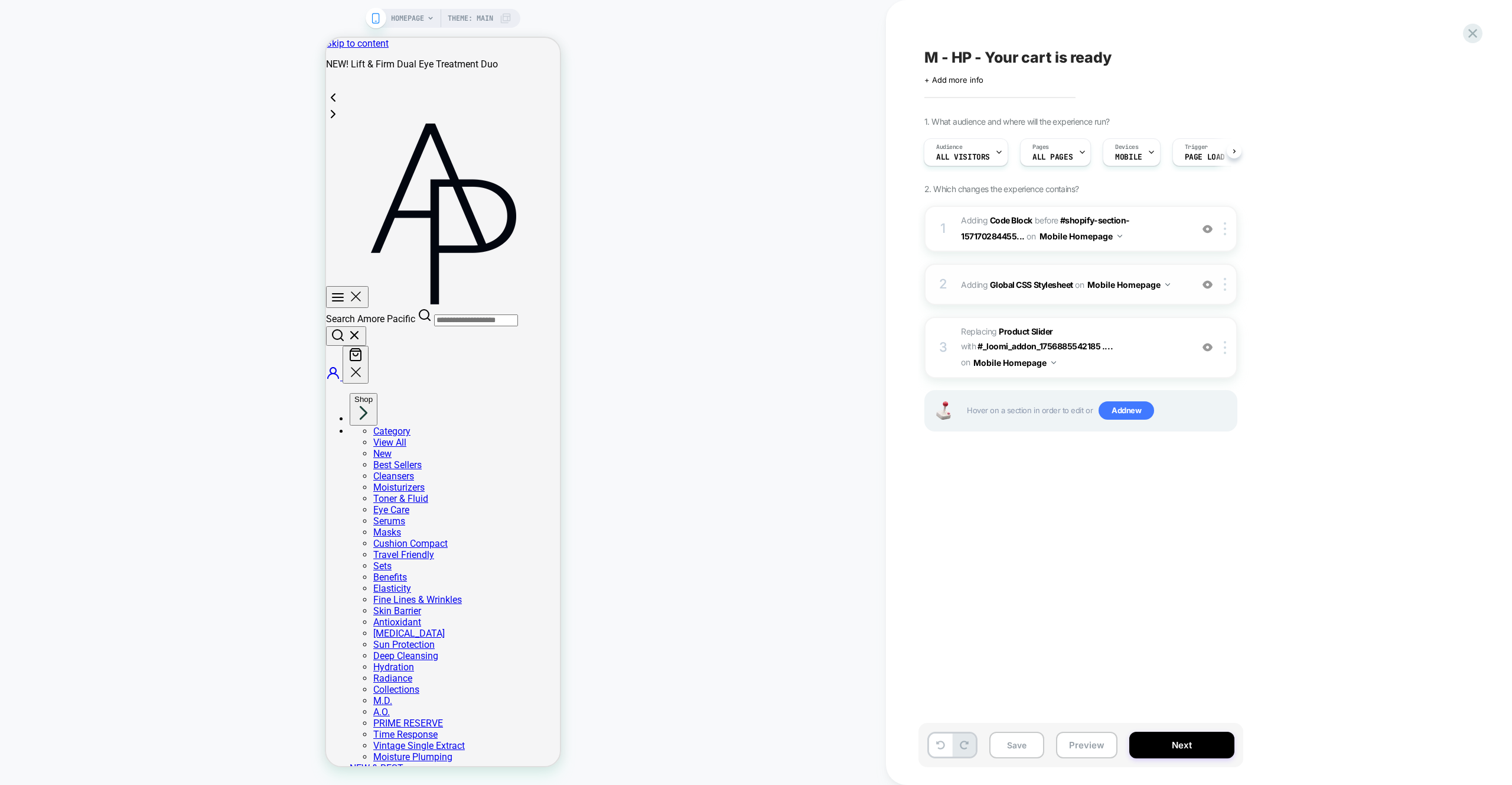
click at [1163, 296] on div "2 Adding Global CSS Stylesheet on Mobile Homepage Add Before Add After Copy to …" at bounding box center [1081, 284] width 313 height 41
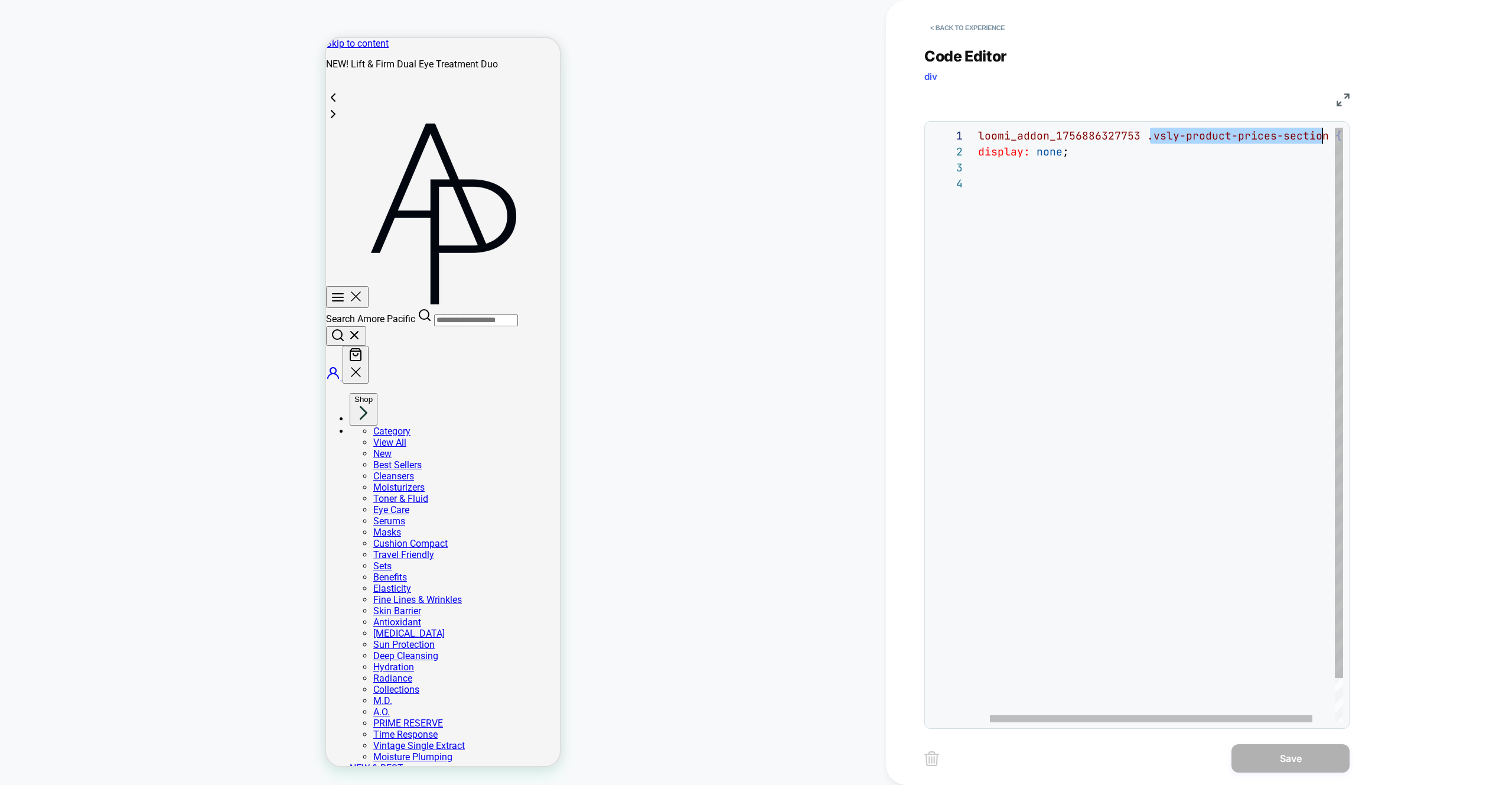
scroll to position [0, 357]
drag, startPoint x: 1163, startPoint y: 136, endPoint x: 1324, endPoint y: 139, distance: 161.0
click at [1324, 139] on div "# _ loomi_addon_1756886327753 .vsly-product-prices-section { display: none ; }" at bounding box center [1167, 449] width 404 height 643
type textarea "**********"
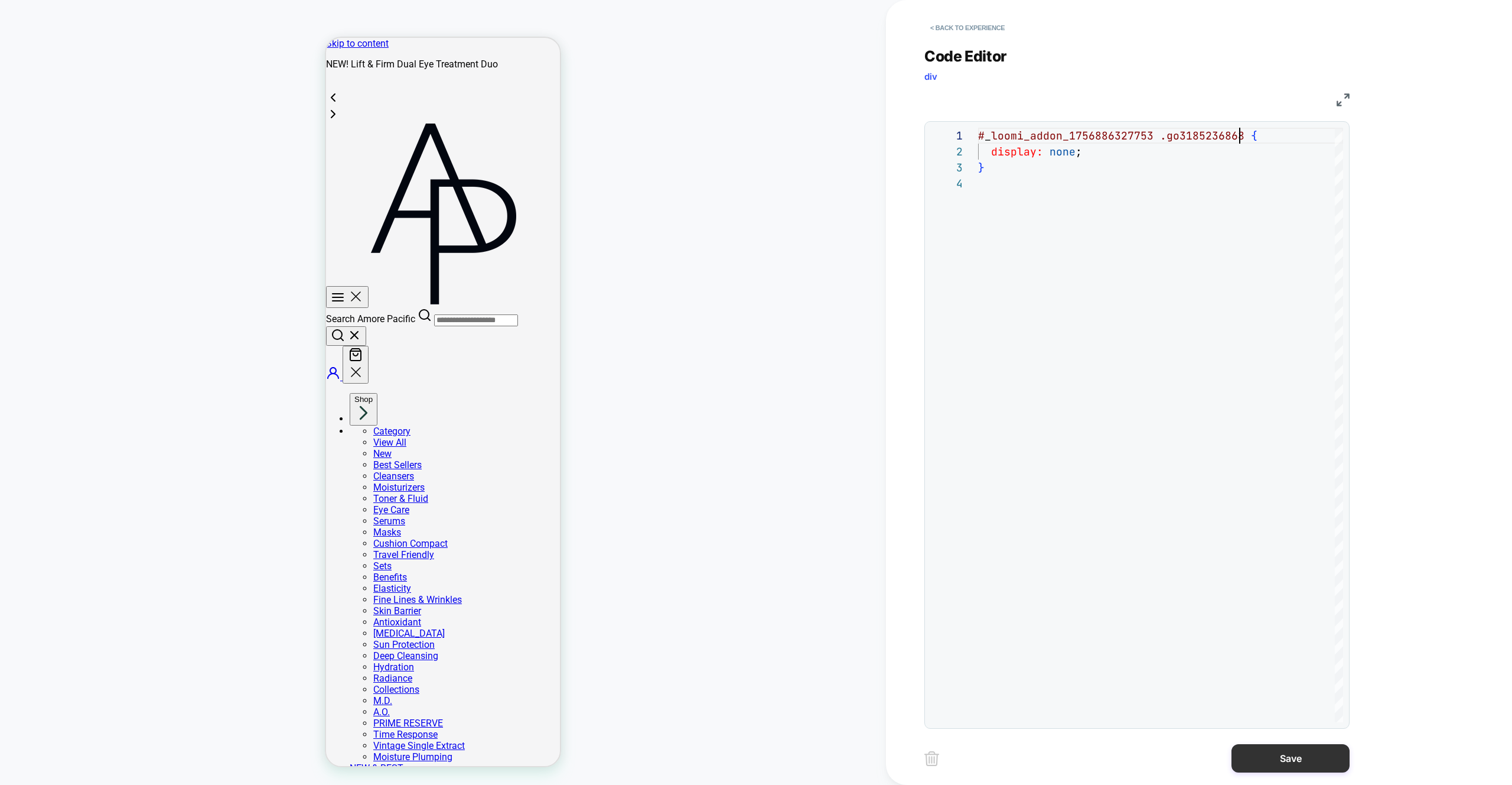
click at [1275, 759] on button "Save" at bounding box center [1290, 758] width 118 height 29
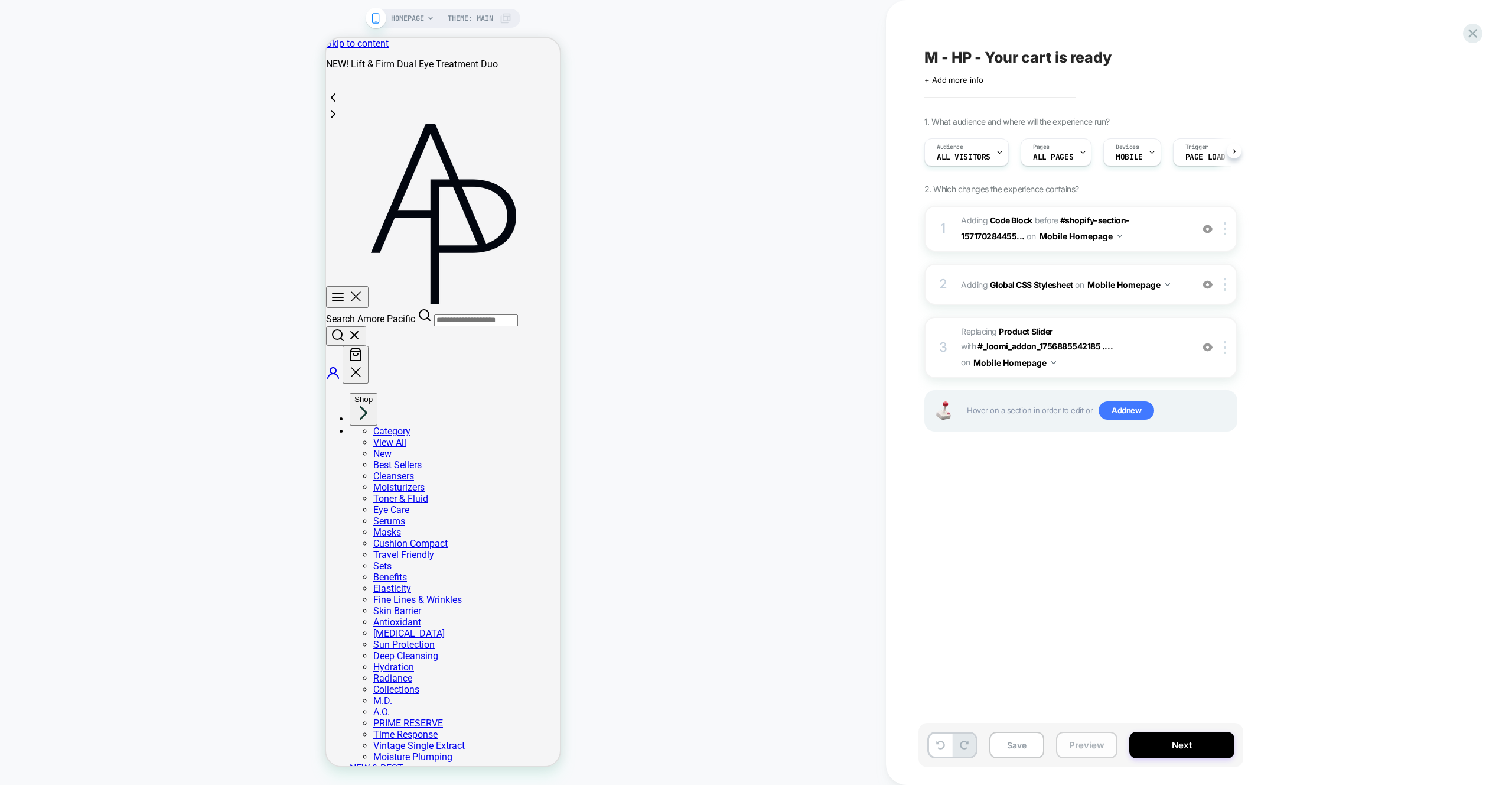
scroll to position [0, 1]
click at [1083, 743] on button "Preview" at bounding box center [1087, 745] width 62 height 26
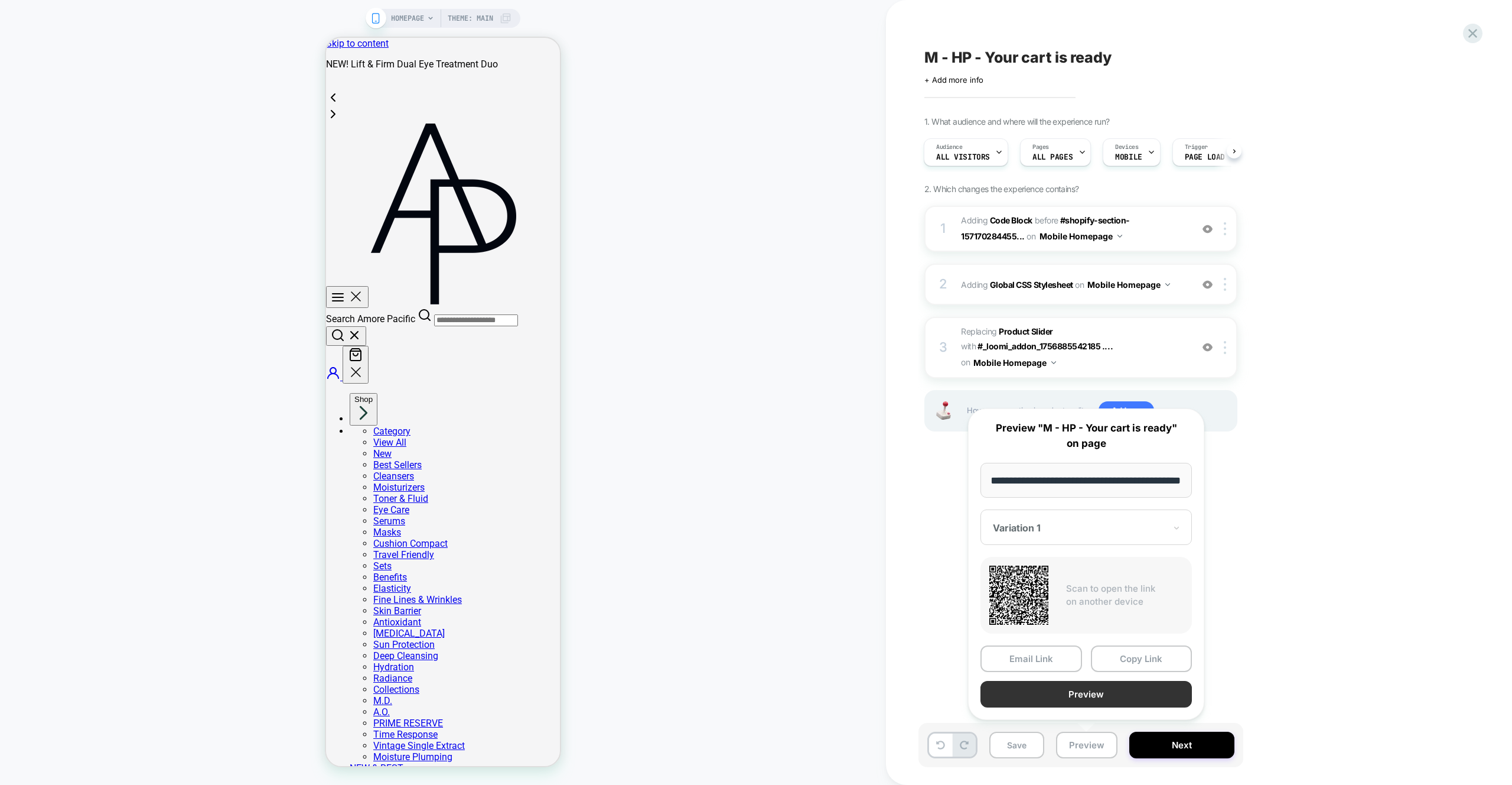
scroll to position [0, 0]
click at [1070, 702] on button "Preview" at bounding box center [1086, 694] width 212 height 26
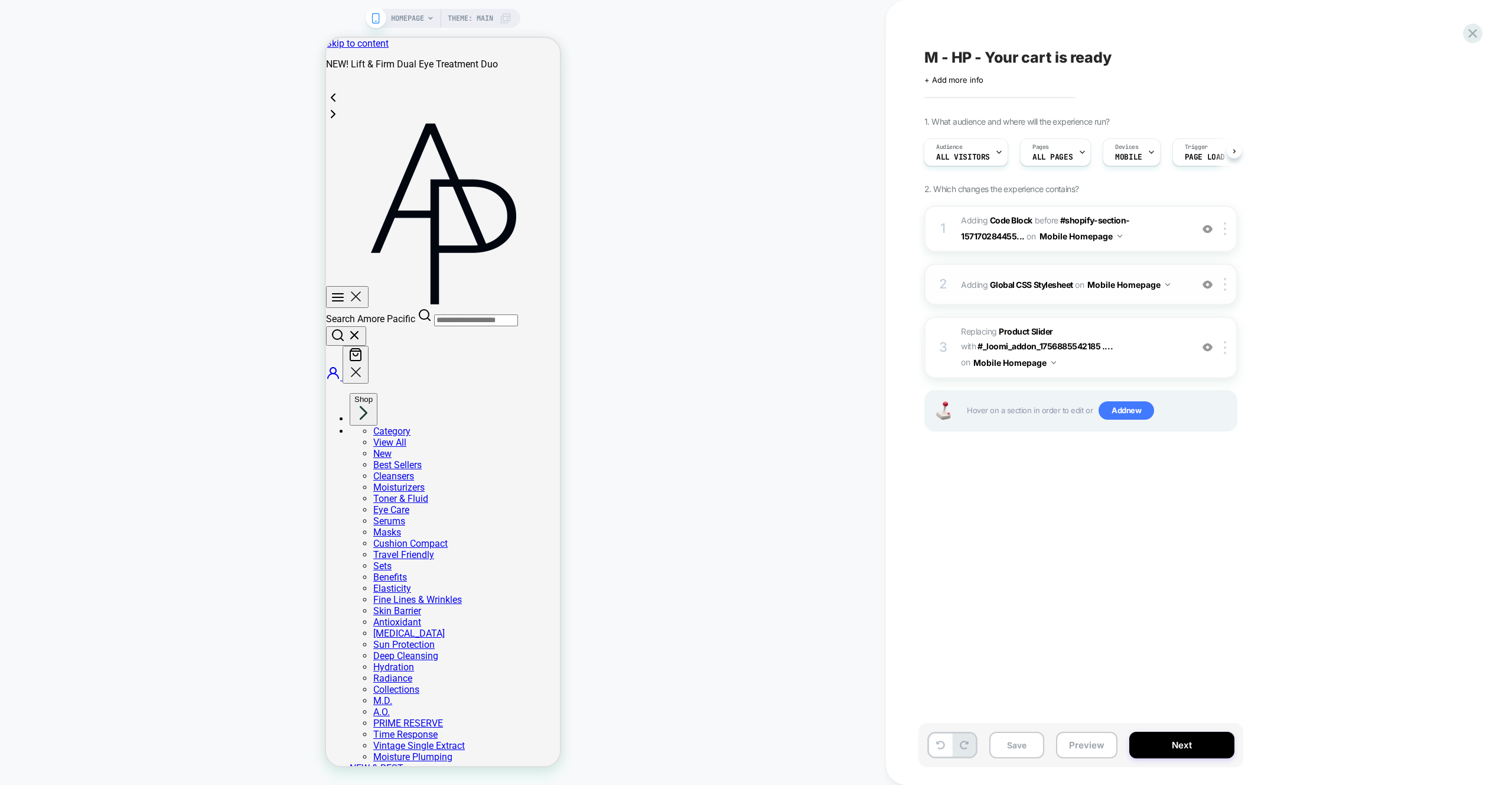
click at [1179, 291] on span "Adding Global CSS Stylesheet on Mobile Homepage" at bounding box center [1073, 284] width 225 height 17
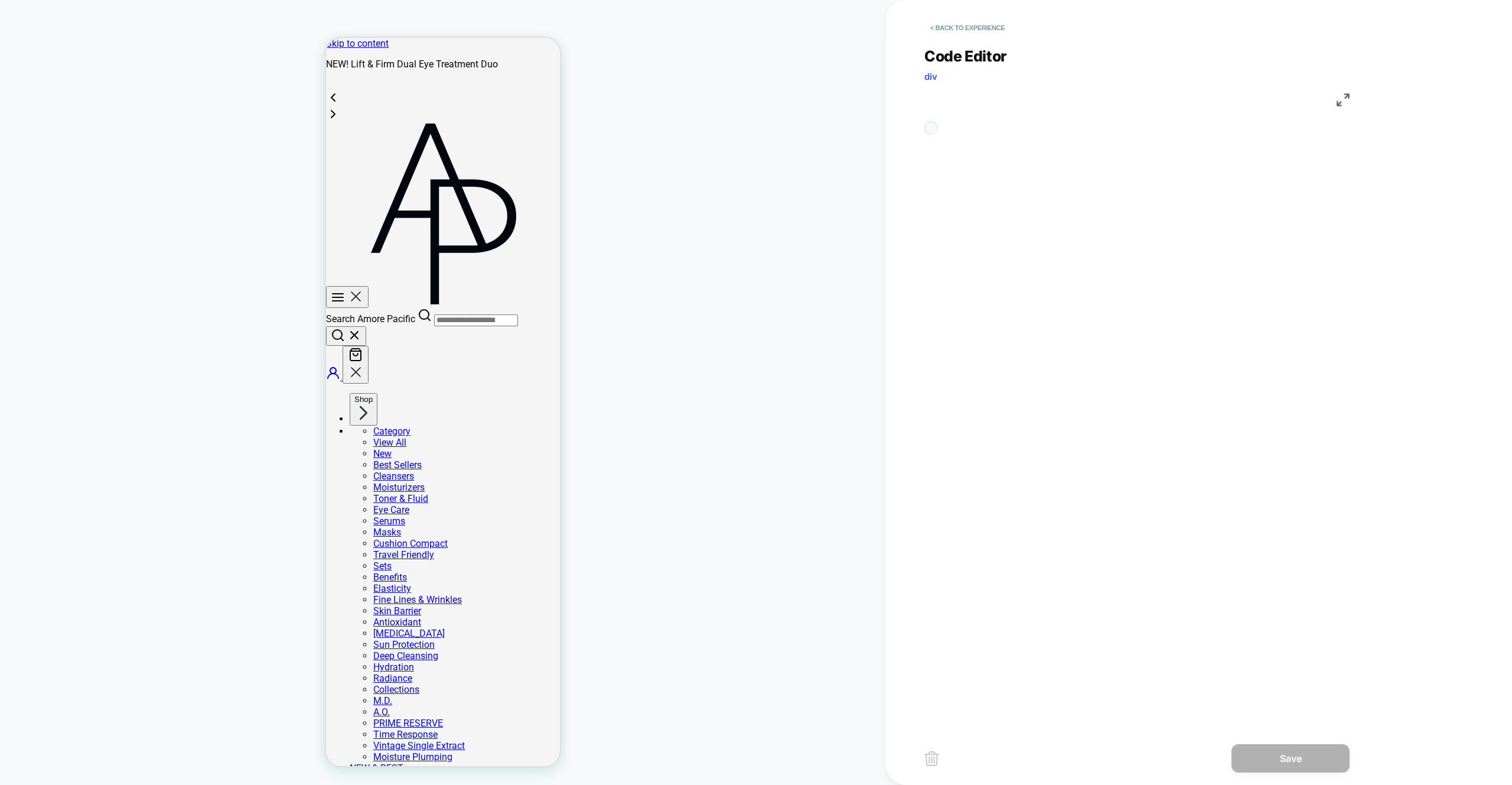
scroll to position [48, 0]
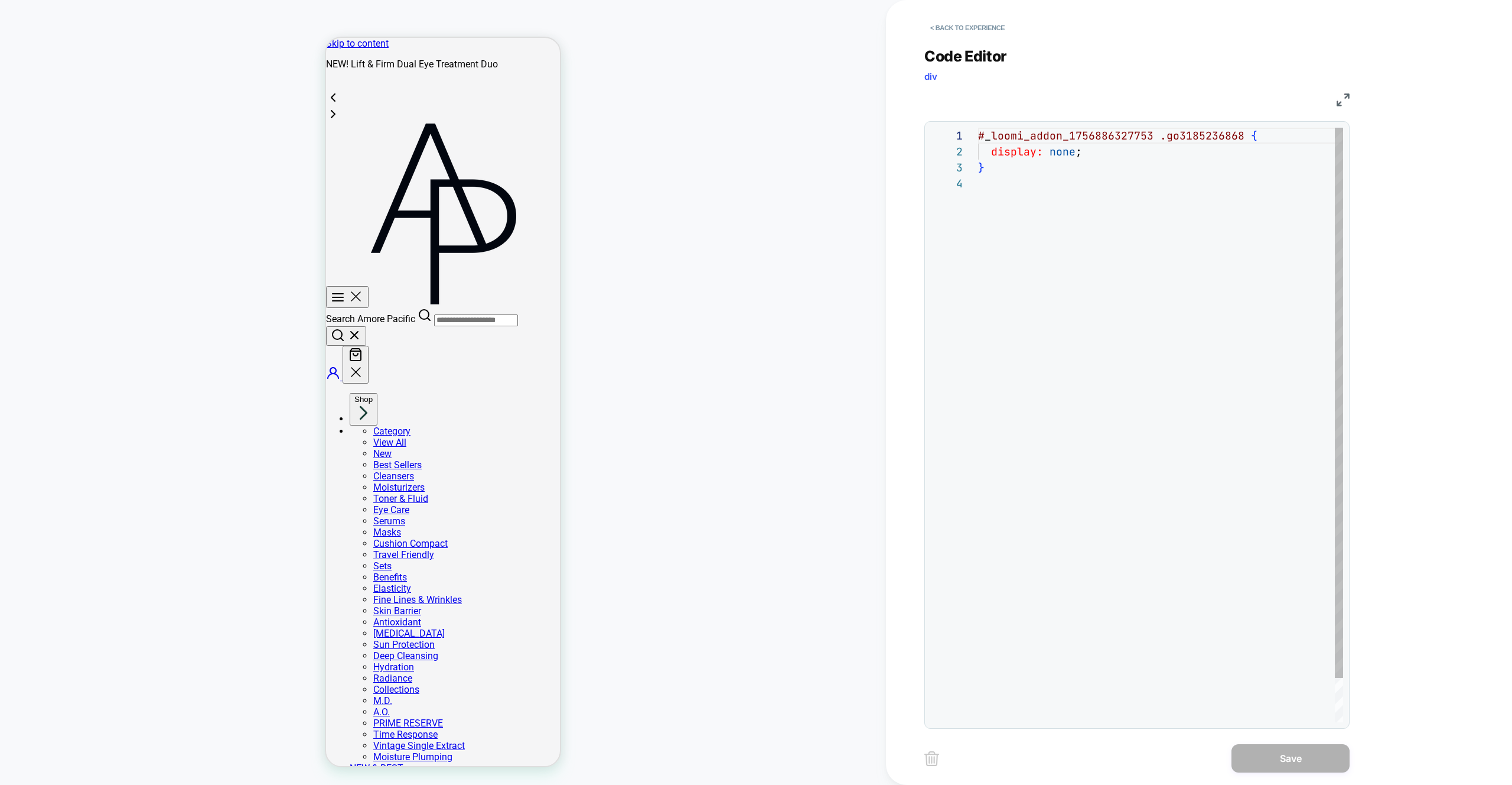
click at [1054, 192] on div "# _ loomi_addon_1756886327753 .go3185236868 { display: none ; }" at bounding box center [1160, 449] width 365 height 643
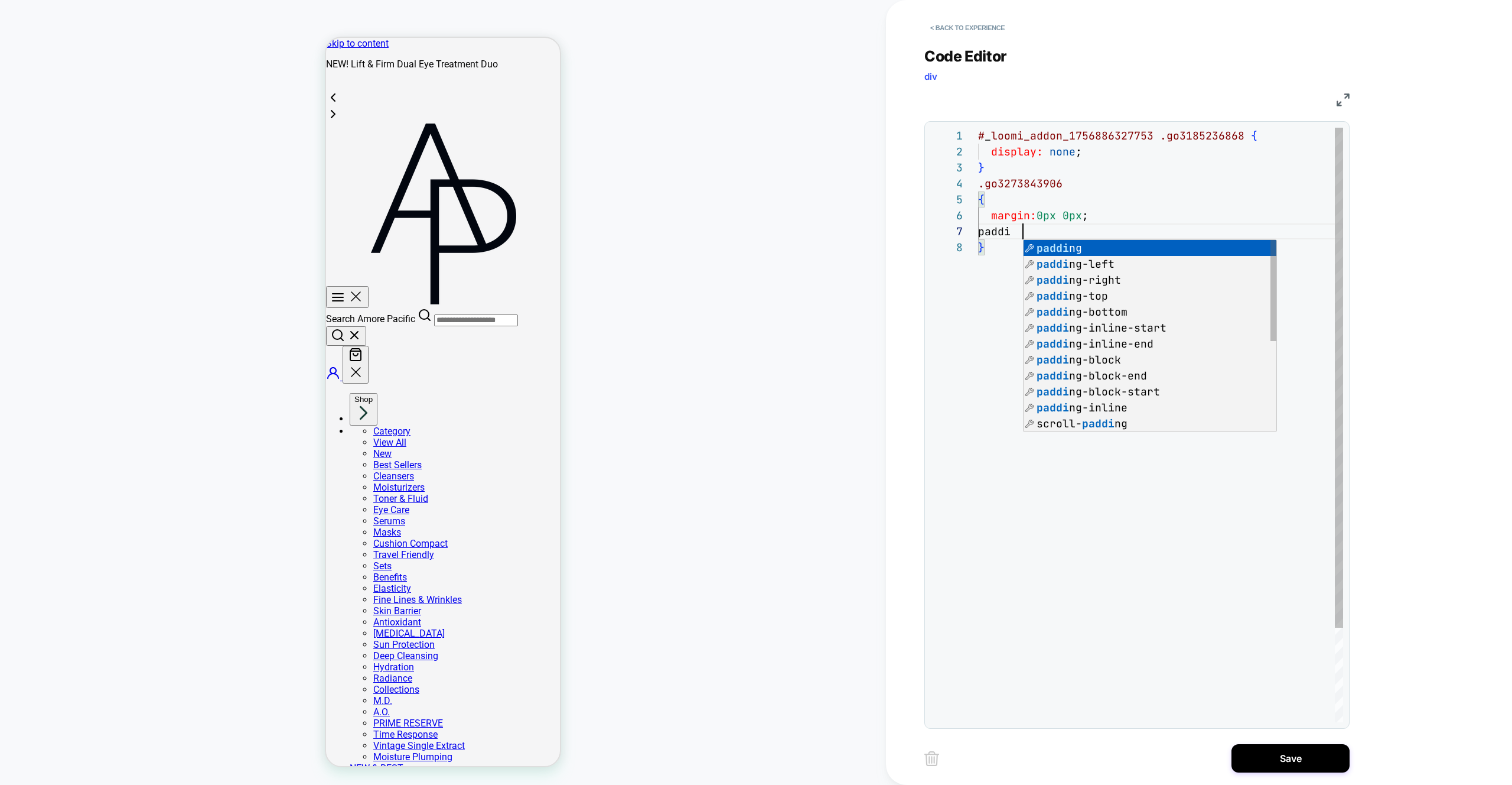
scroll to position [96, 70]
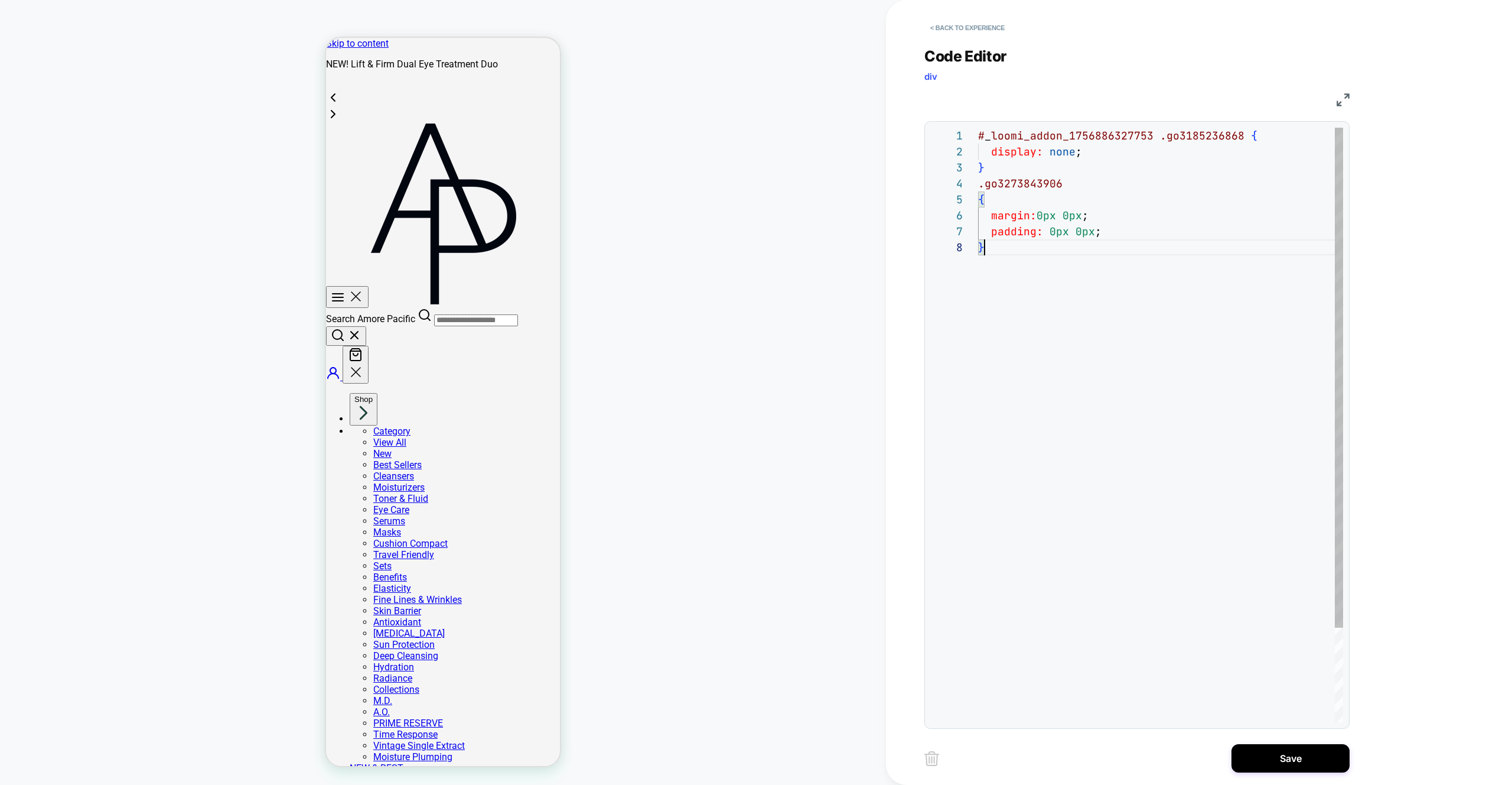
click at [1061, 312] on div "# _ loomi_addon_1756886327753 .go3185236868 { display: none ; } .go3273843906 {…" at bounding box center [1160, 481] width 365 height 707
click at [1033, 194] on div "# _ loomi_addon_1756886327753 .go3185236868 { display: none ; } .go3273843906 {…" at bounding box center [1160, 481] width 365 height 707
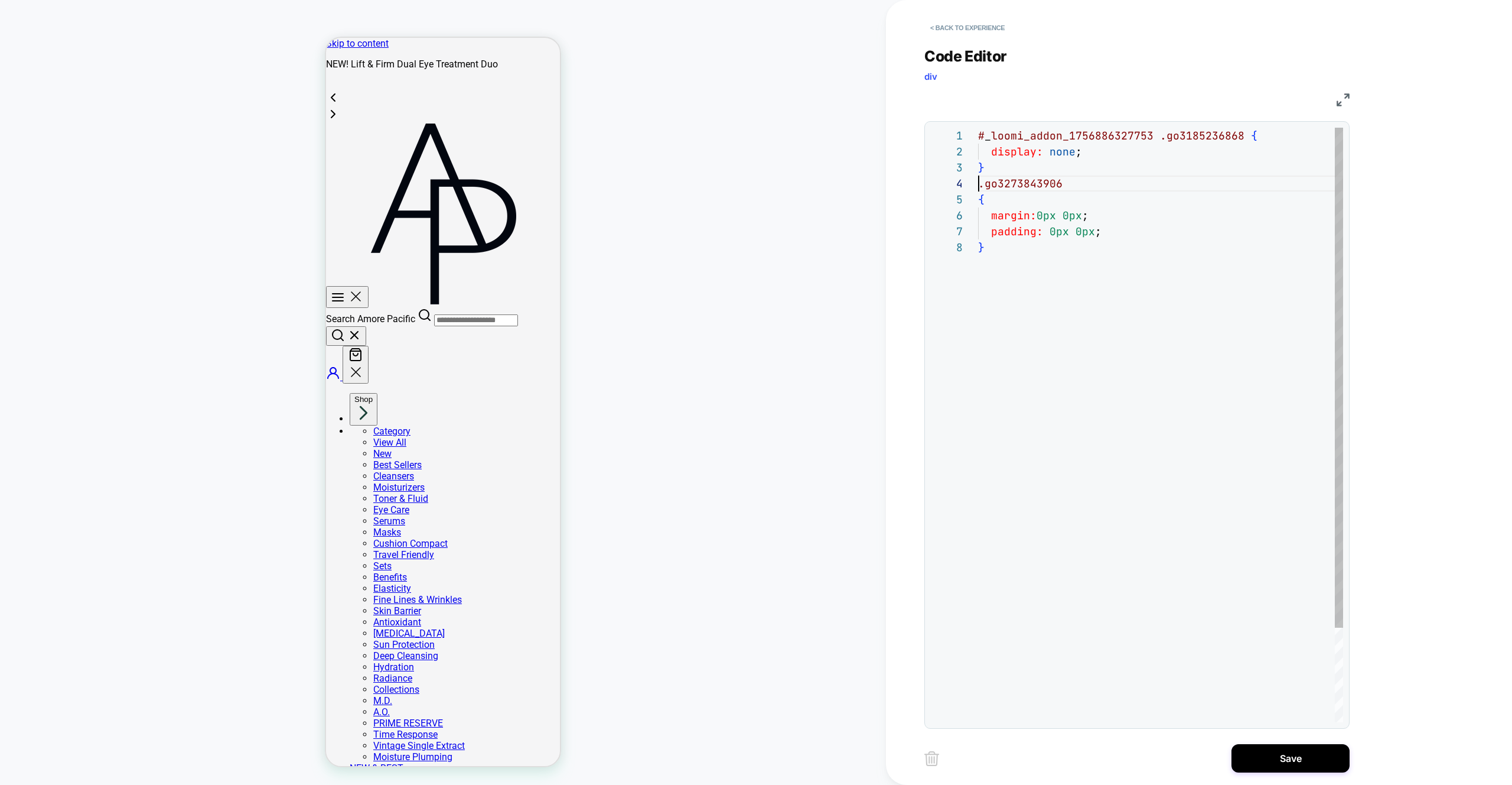
click at [979, 184] on div "# _ loomi_addon_1756886327753 .go3185236868 { display: none ; } .go3273843906 {…" at bounding box center [1160, 481] width 365 height 707
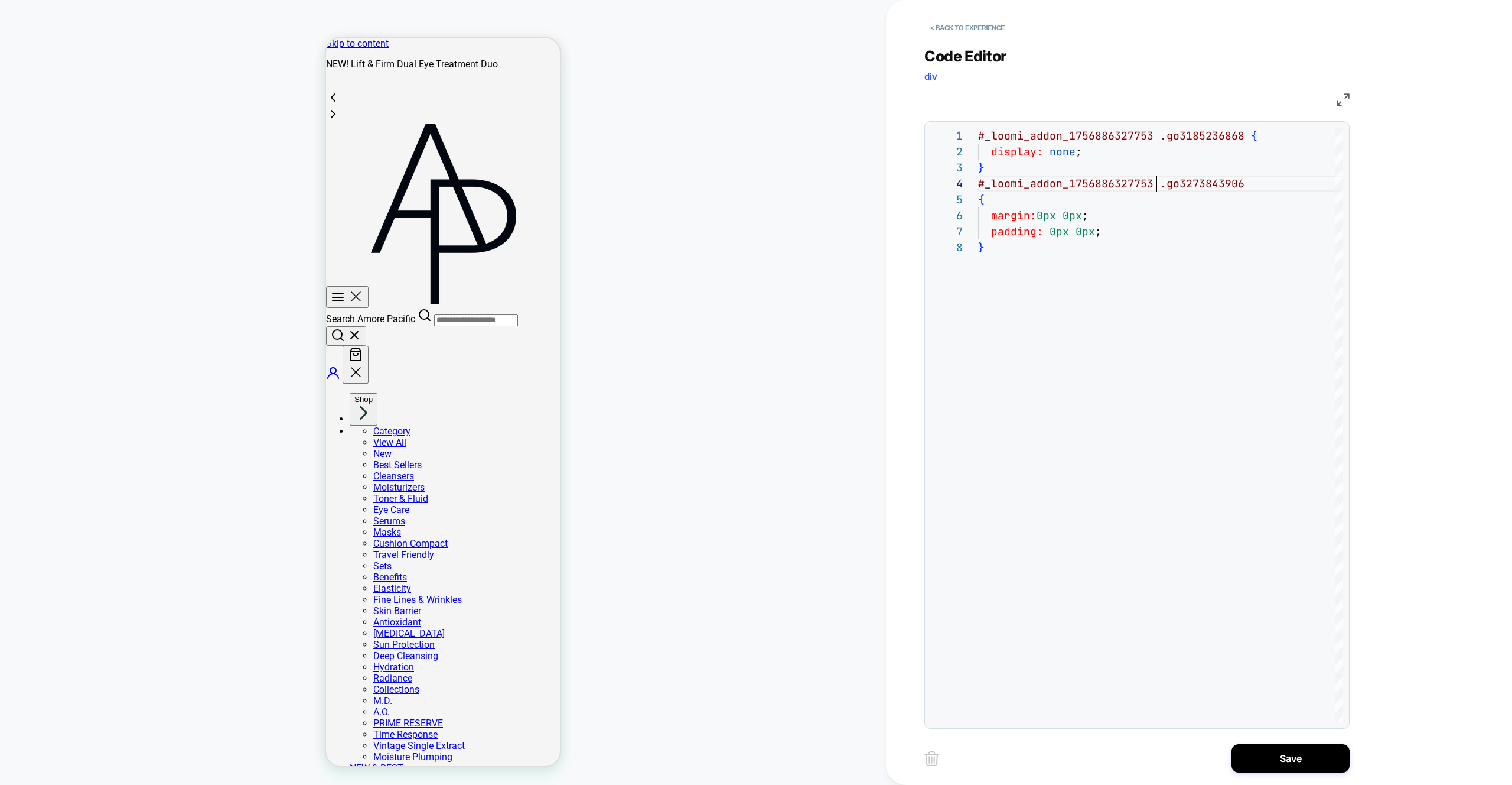
type textarea "**********"
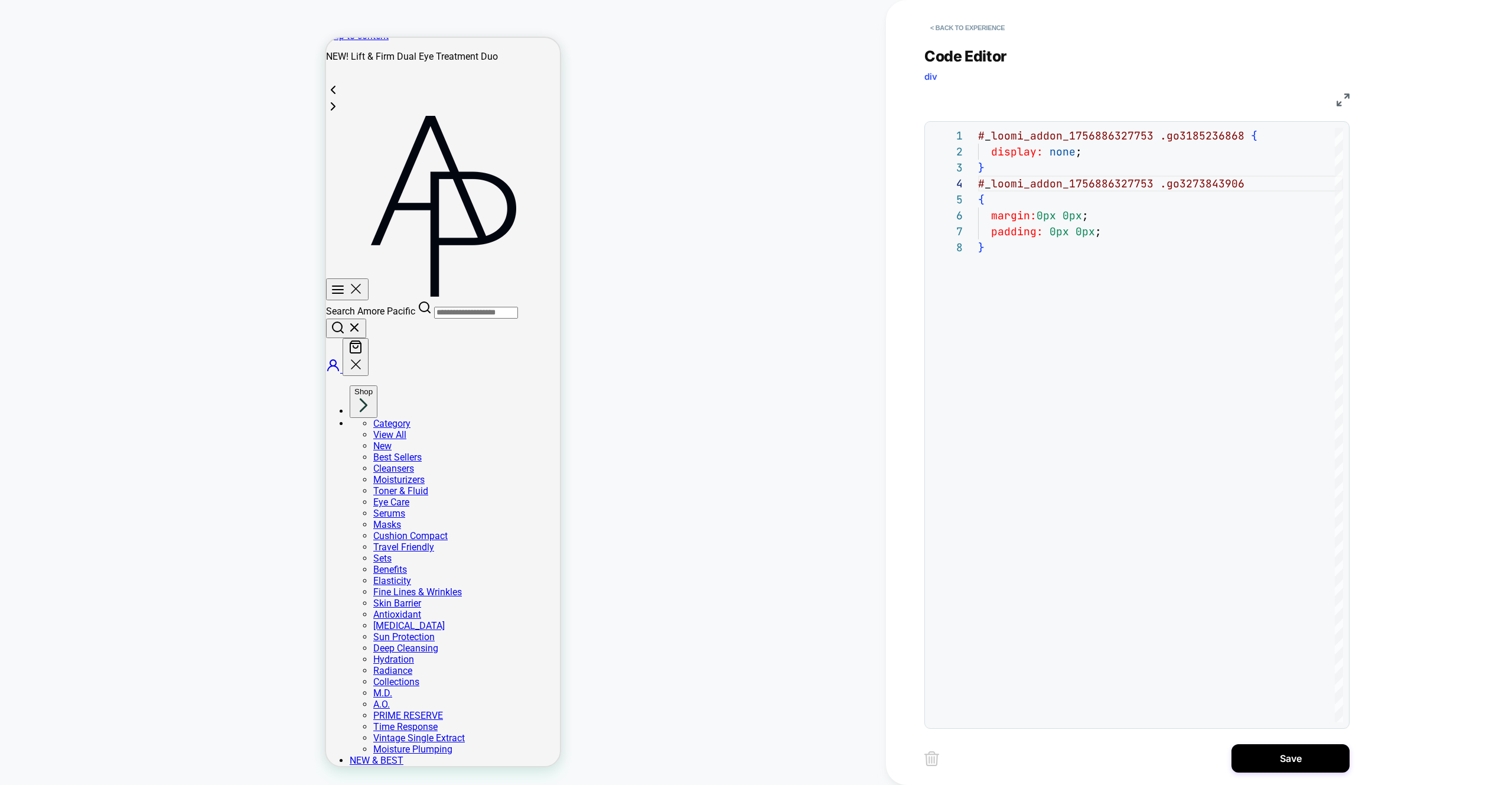
scroll to position [0, 0]
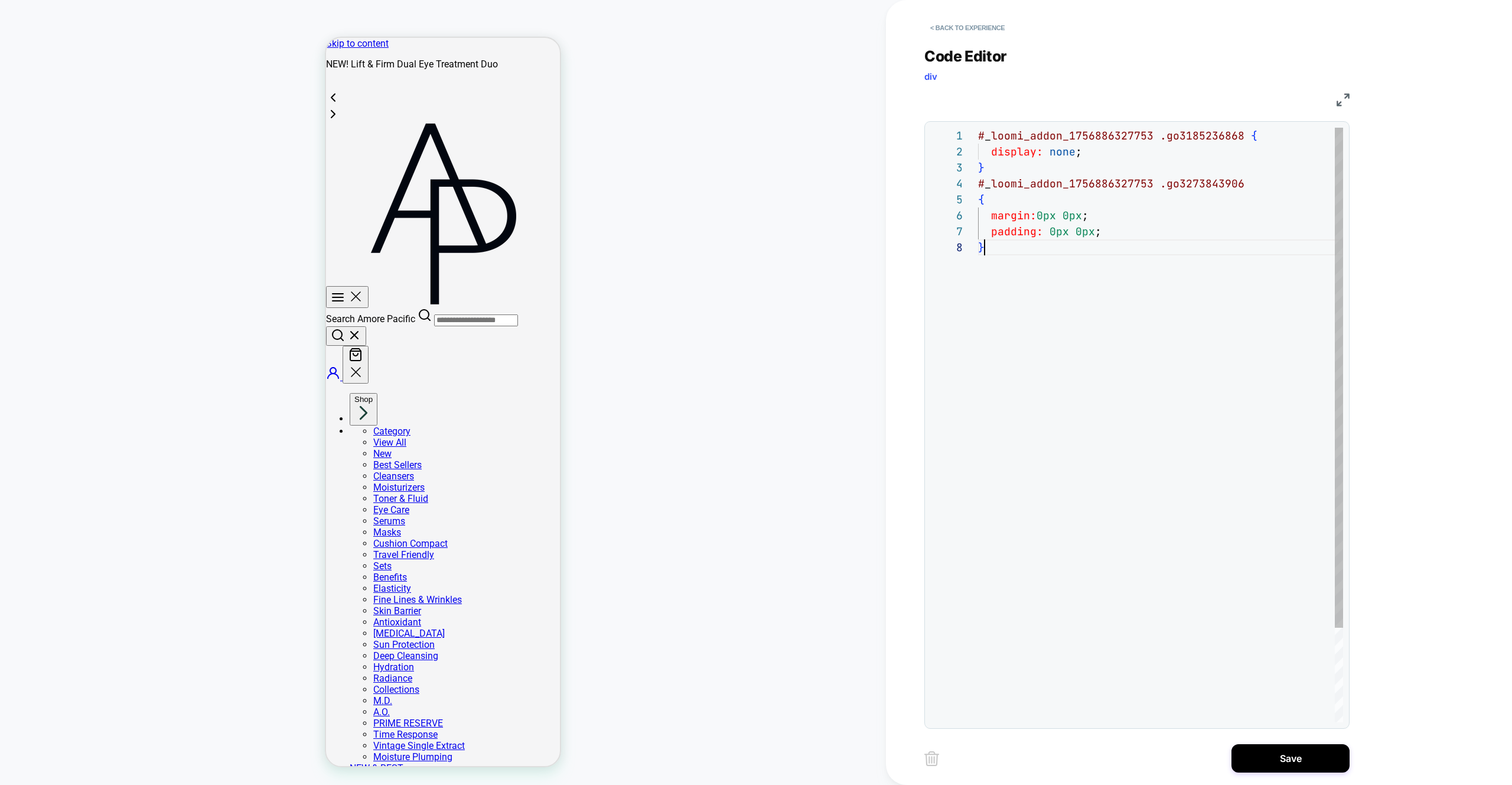
click at [1062, 281] on div "# _ loomi_addon_1756886327753 .go3185236868 { display: none ; } # _ loomi_addon…" at bounding box center [1160, 481] width 365 height 707
click at [1209, 191] on div "# _ loomi_addon_1756886327753 .go3185236868 { display: none ; } # _ loomi_addon…" at bounding box center [1160, 481] width 365 height 707
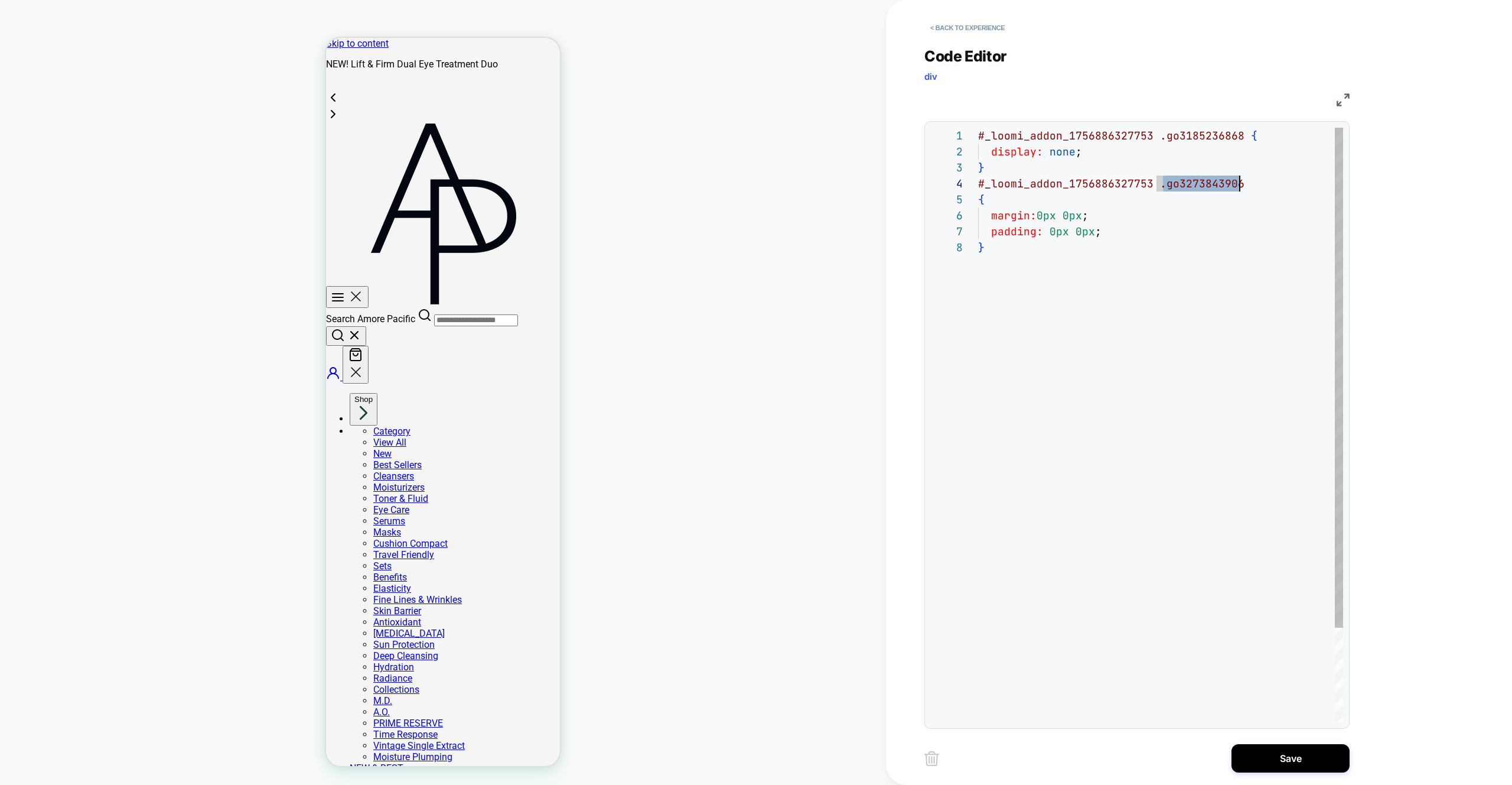
click at [1206, 135] on div "# _ loomi_addon_1756886327753 .go3185236868 { display: none ; } # _ loomi_addon…" at bounding box center [1160, 481] width 365 height 707
click at [1191, 186] on div "# _ loomi_addon_1756886327753 .go3185236868 { display: none ; } # _ loomi_addon…" at bounding box center [1160, 481] width 365 height 707
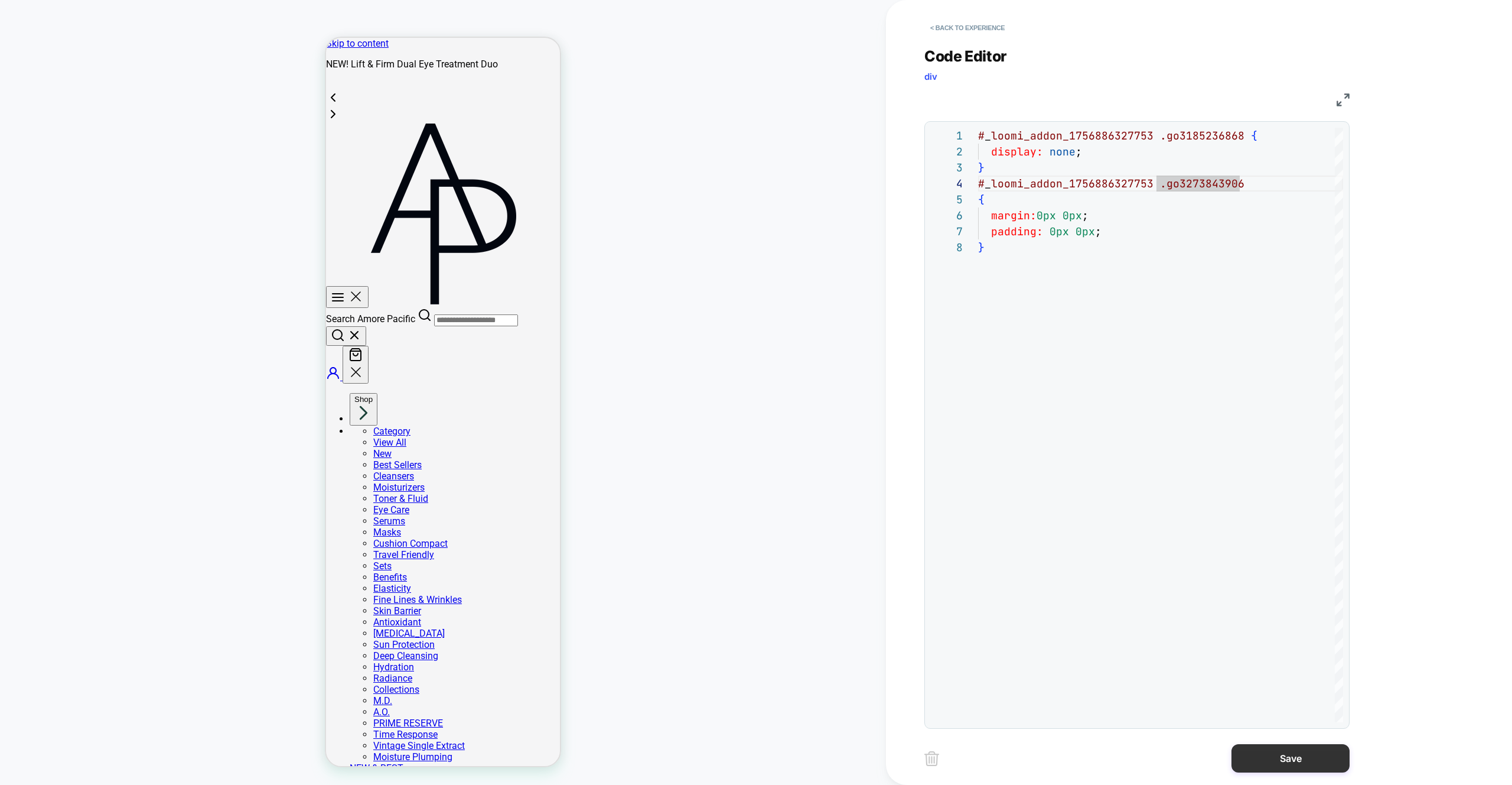
click at [1272, 747] on button "Save" at bounding box center [1290, 758] width 118 height 29
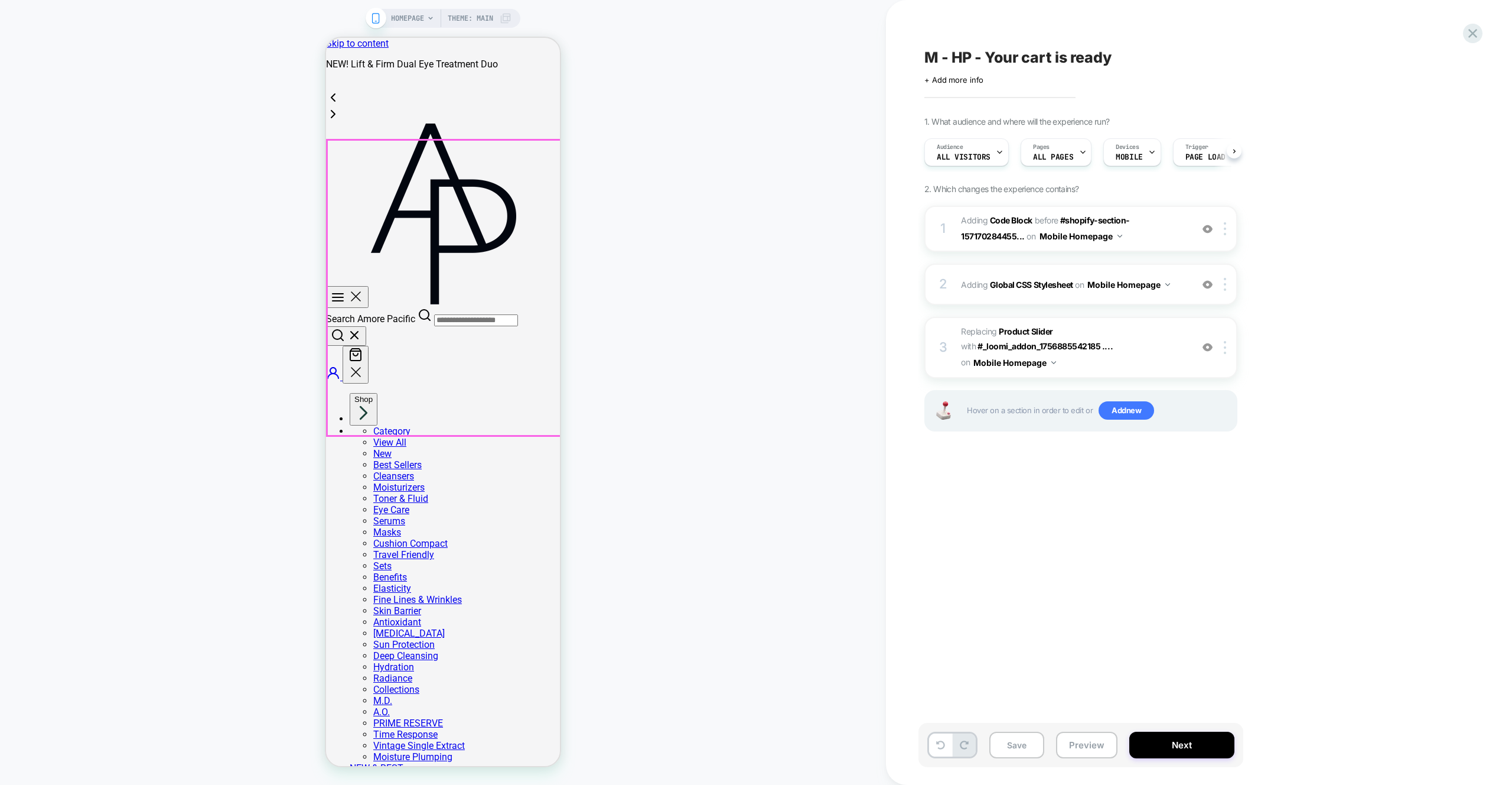
scroll to position [0, 1]
click at [1083, 753] on button "Preview" at bounding box center [1087, 745] width 62 height 26
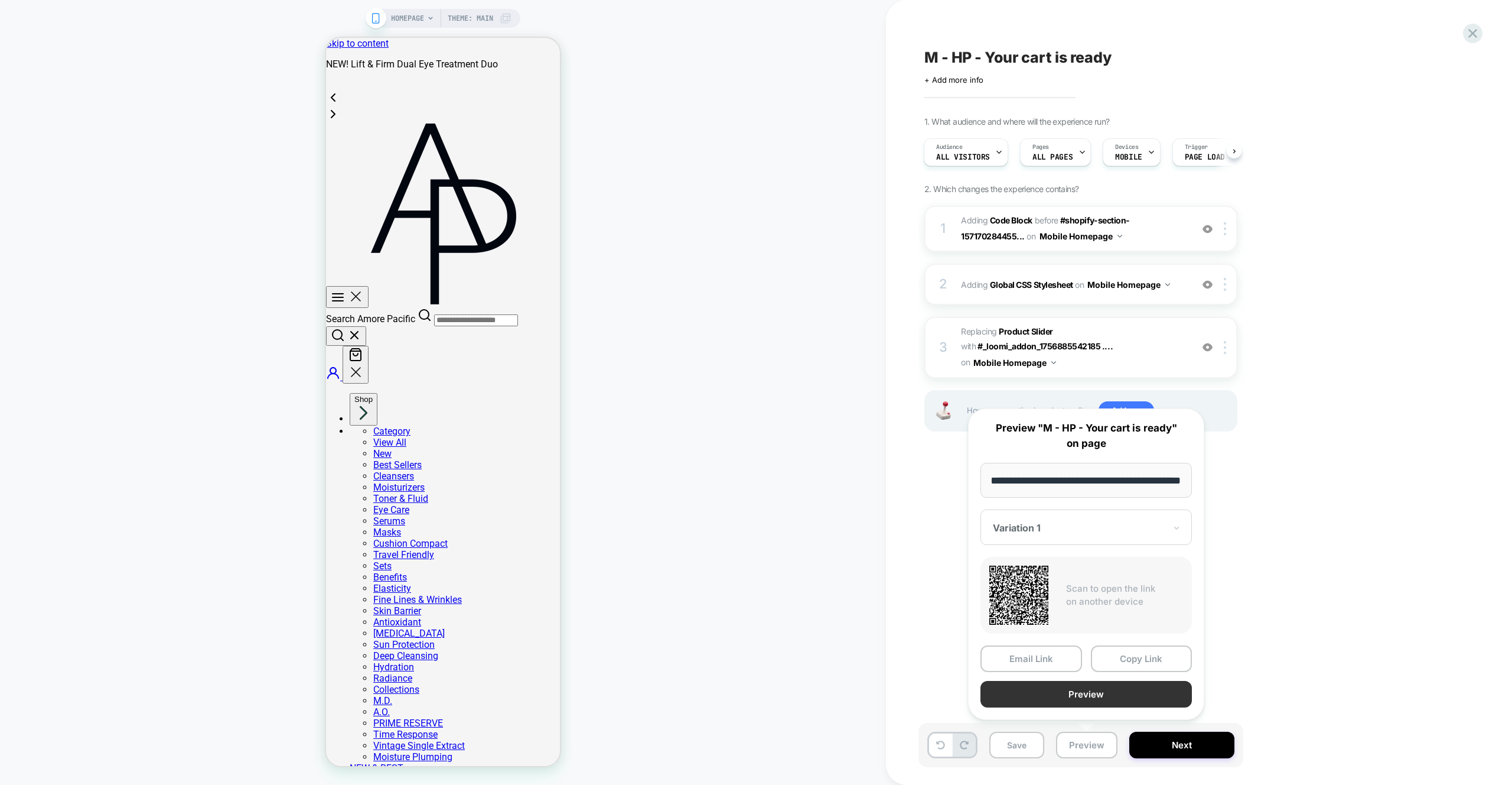
scroll to position [0, 0]
click at [1090, 704] on button "Preview" at bounding box center [1086, 694] width 212 height 26
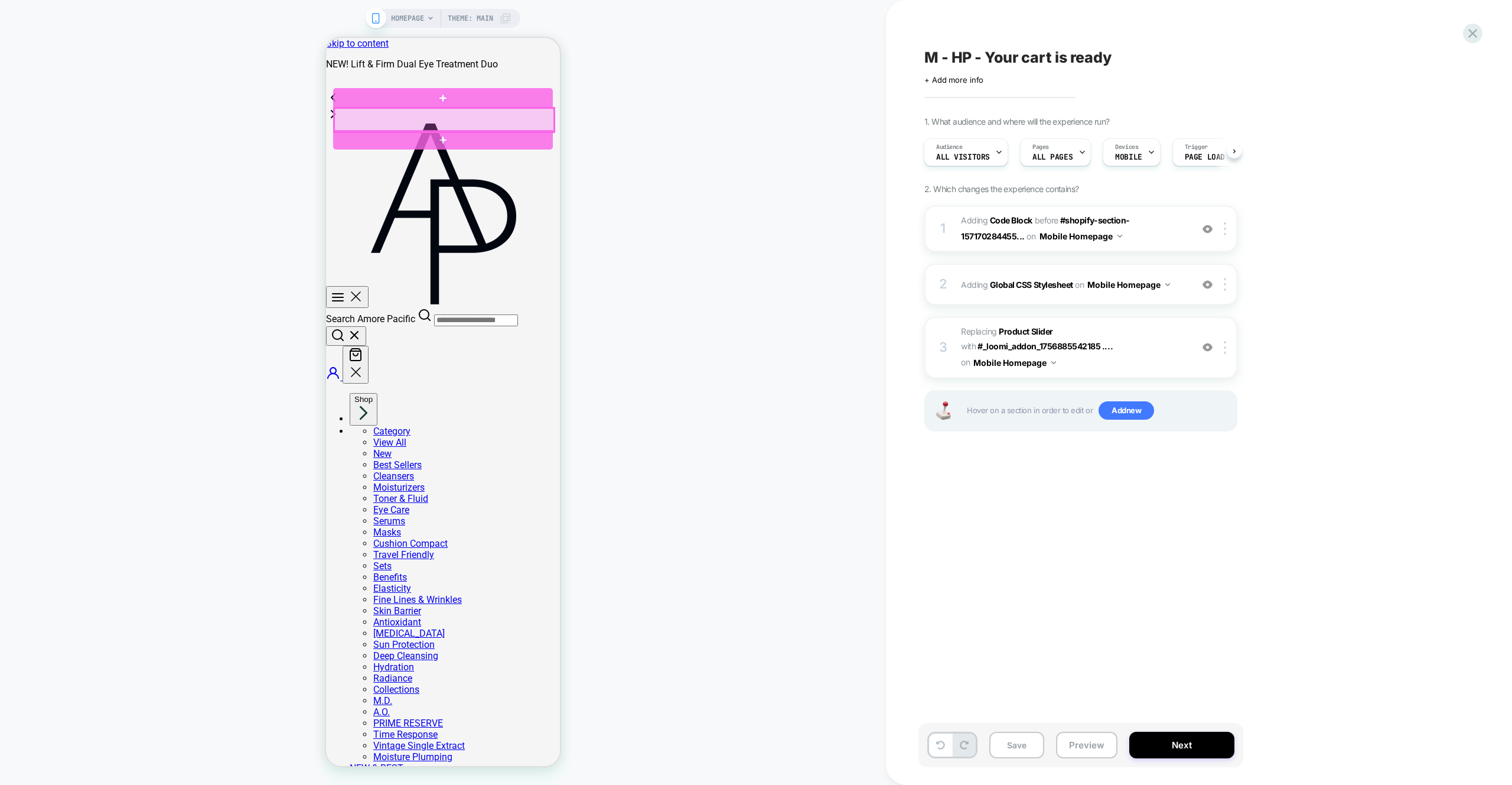
click at [346, 119] on div at bounding box center [444, 120] width 220 height 23
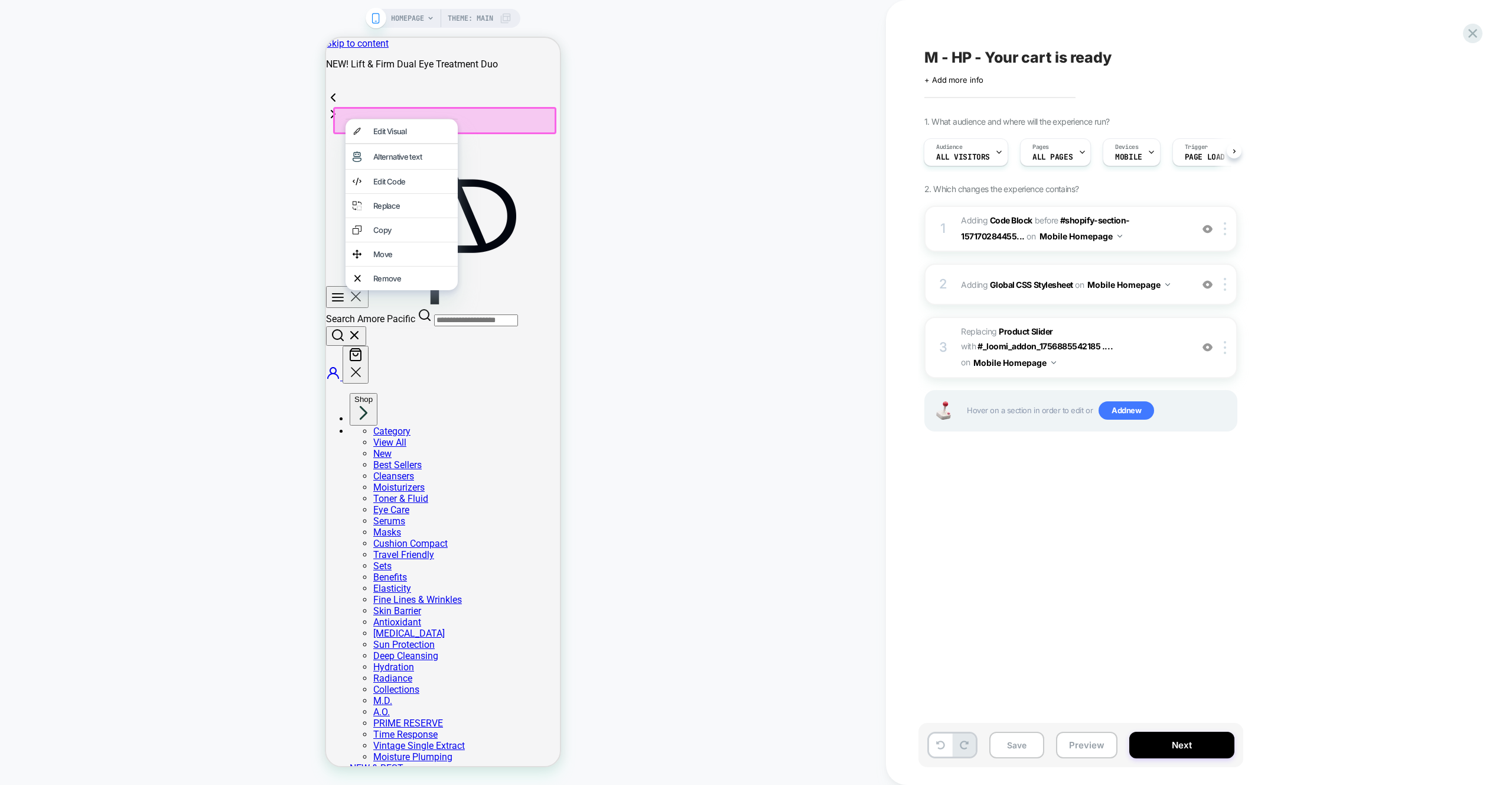
click at [717, 172] on div "HOMEPAGE Theme: MAIN" at bounding box center [443, 392] width 886 height 762
click at [666, 153] on div "HOMEPAGE Theme: MAIN" at bounding box center [443, 392] width 886 height 762
click at [286, 126] on div "HOMEPAGE Theme: MAIN" at bounding box center [443, 392] width 886 height 762
click at [710, 195] on div "HOMEPAGE Theme: MAIN" at bounding box center [443, 392] width 886 height 762
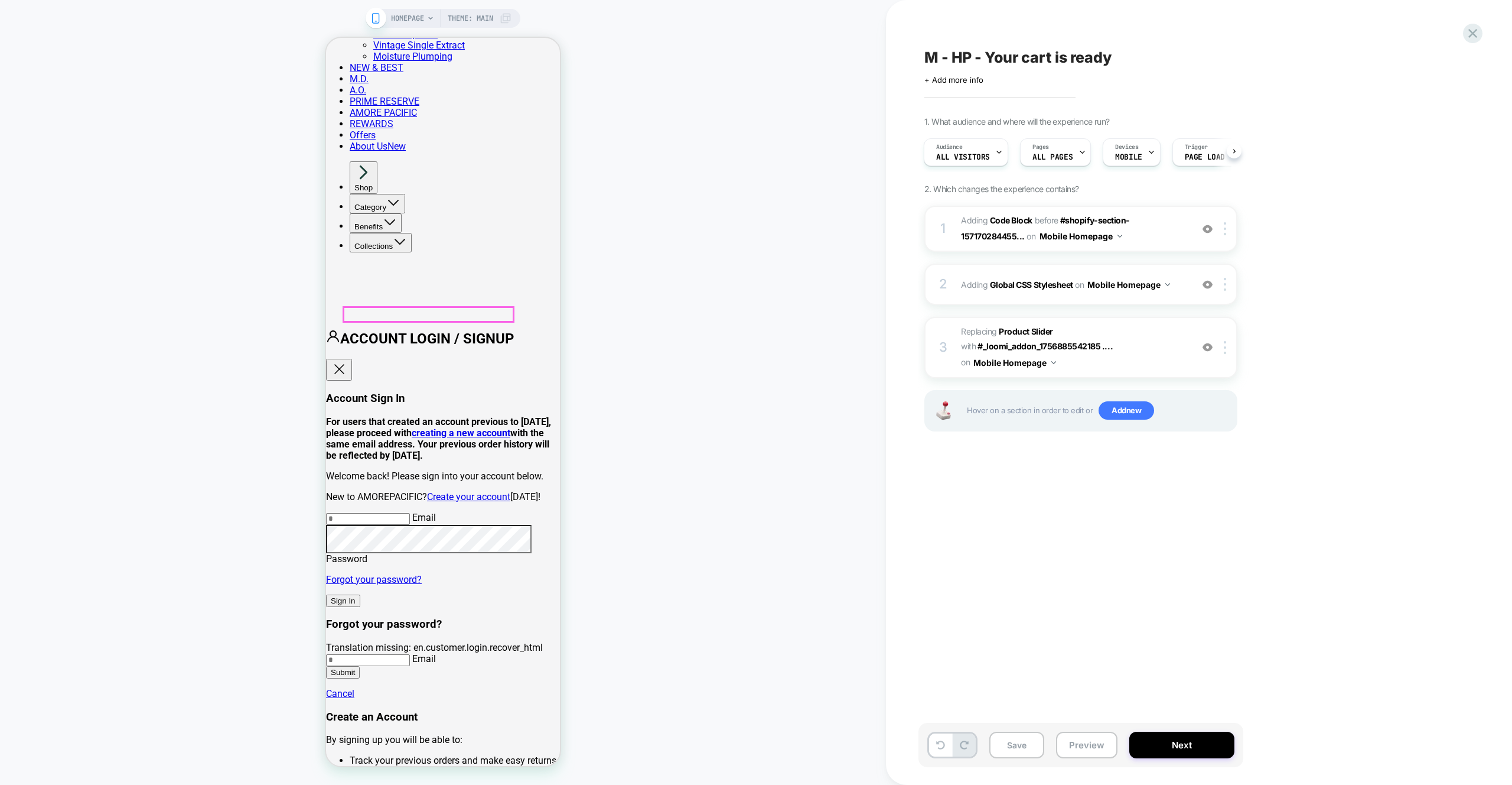
scroll to position [643, 0]
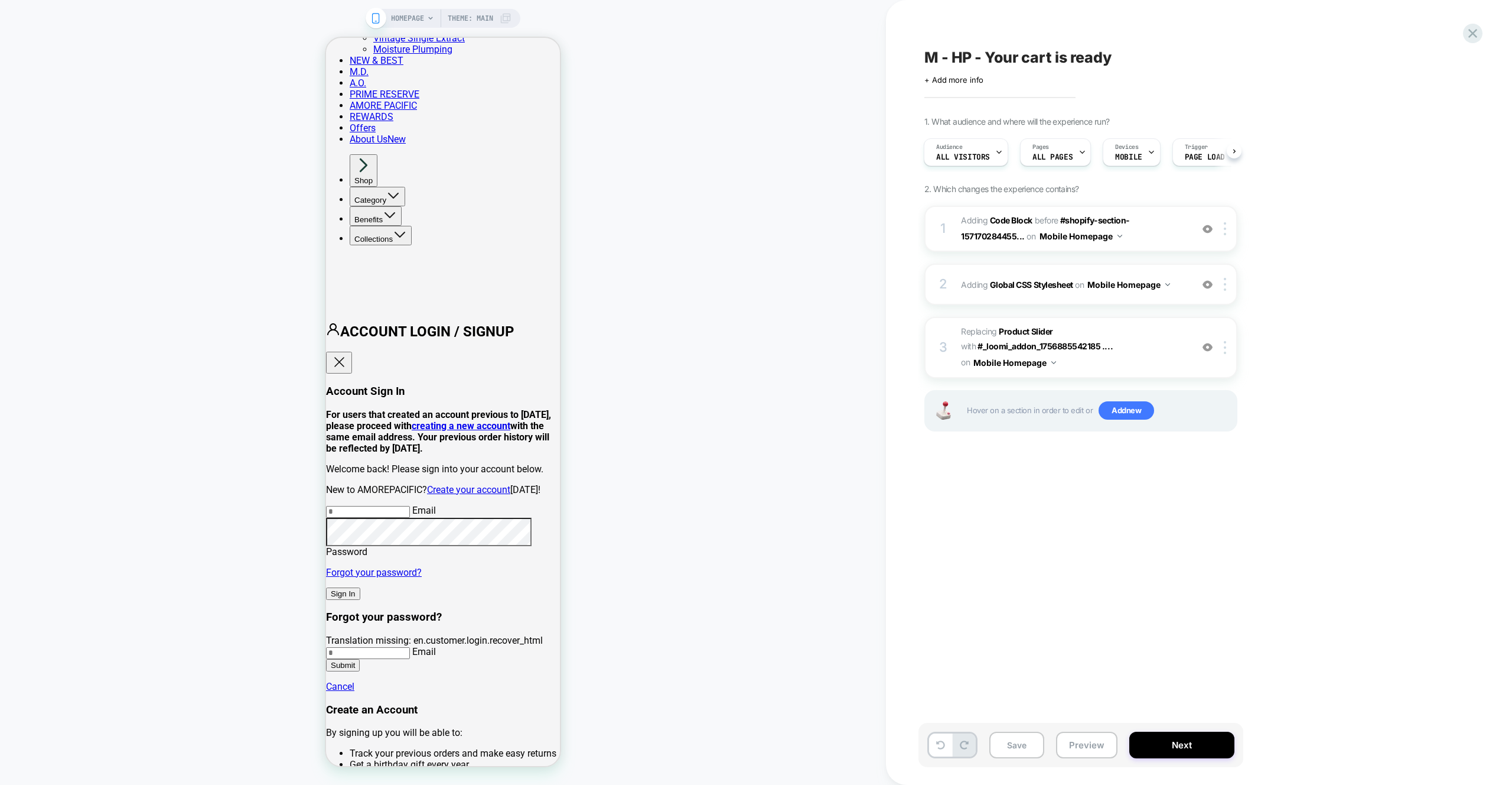
click at [642, 316] on div "HOMEPAGE Theme: MAIN" at bounding box center [443, 392] width 886 height 762
click at [1148, 355] on span "#_loomi_addon_1756886327753 Replacing Product Slider WITH #_loomi_addon_1756885…" at bounding box center [1073, 347] width 225 height 47
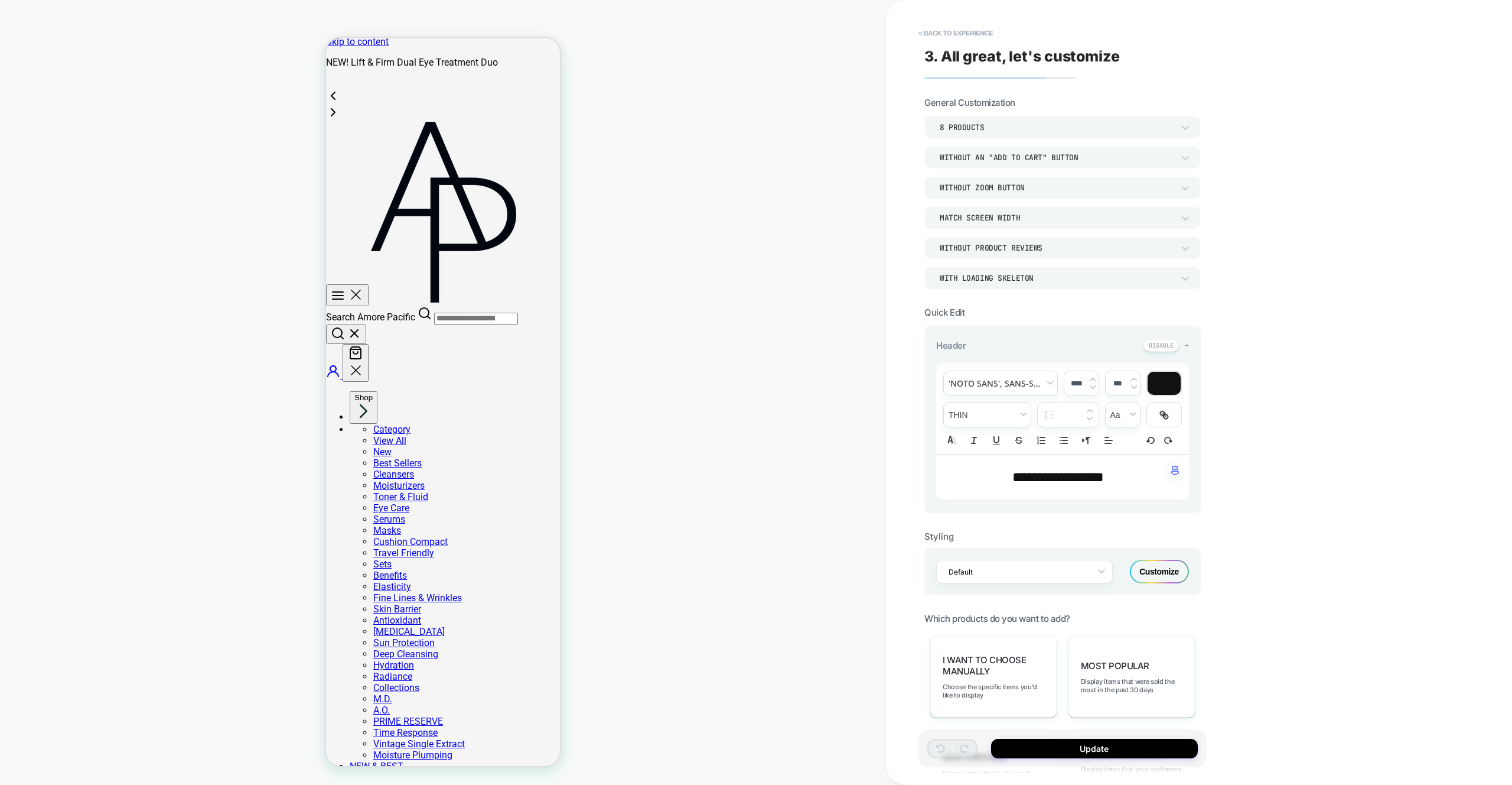
scroll to position [0, 0]
click at [954, 32] on button "< Back to experience" at bounding box center [956, 33] width 86 height 19
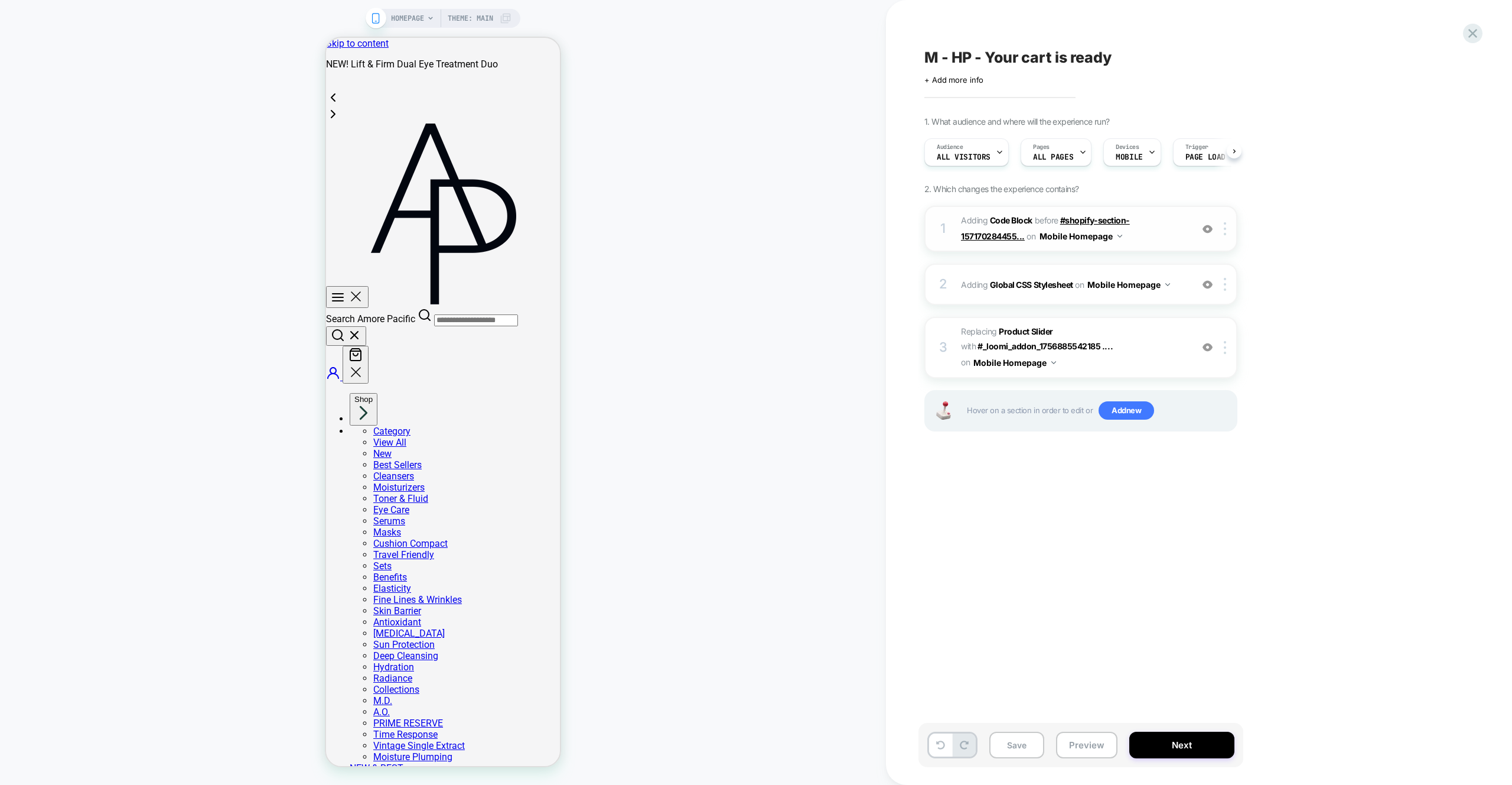
scroll to position [0, 1]
click at [1156, 235] on span "Adding Code Block BEFORE #shopify-section-157170284455... #shopify-section-1571…" at bounding box center [1073, 229] width 225 height 32
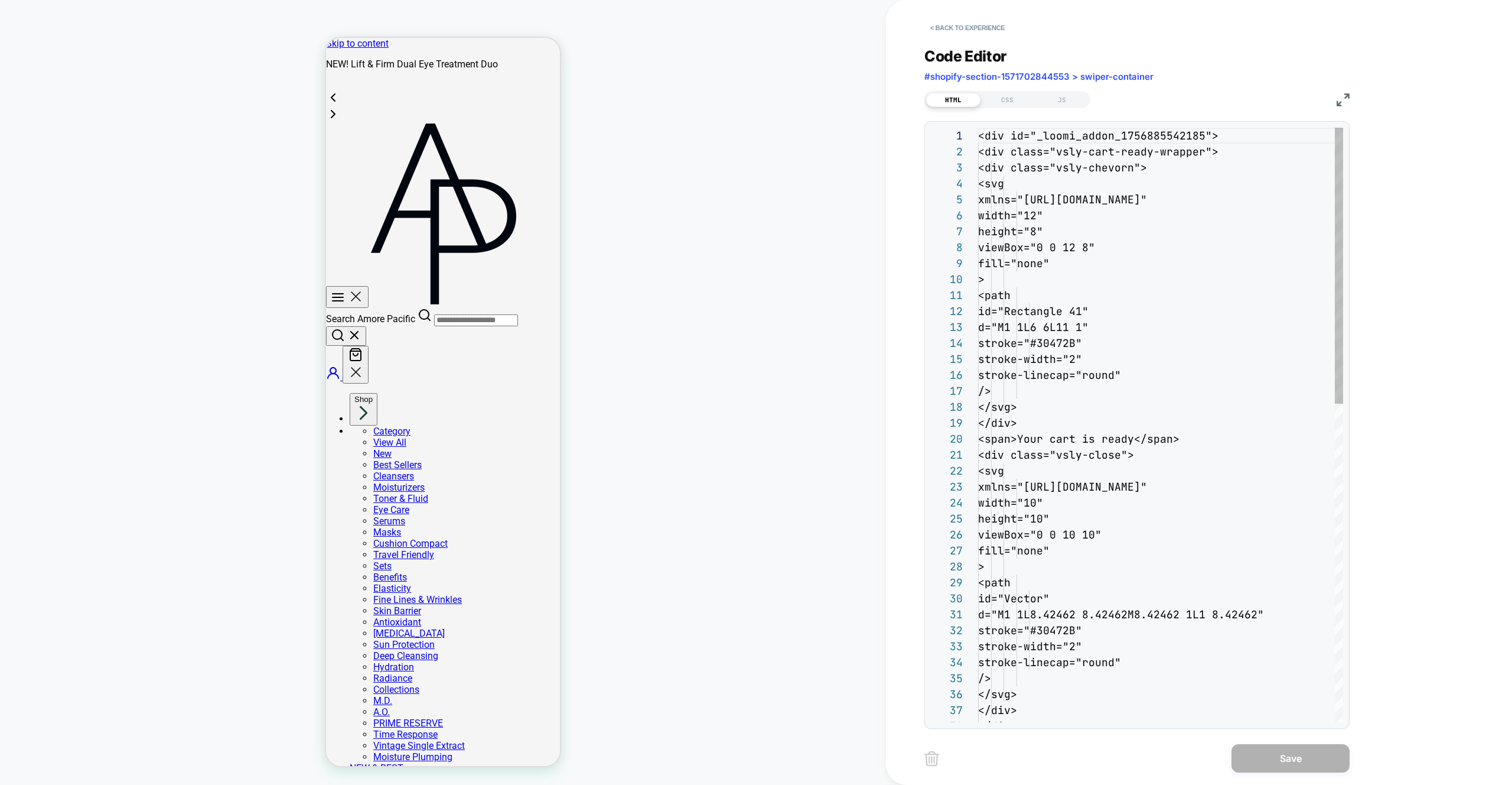
scroll to position [160, 0]
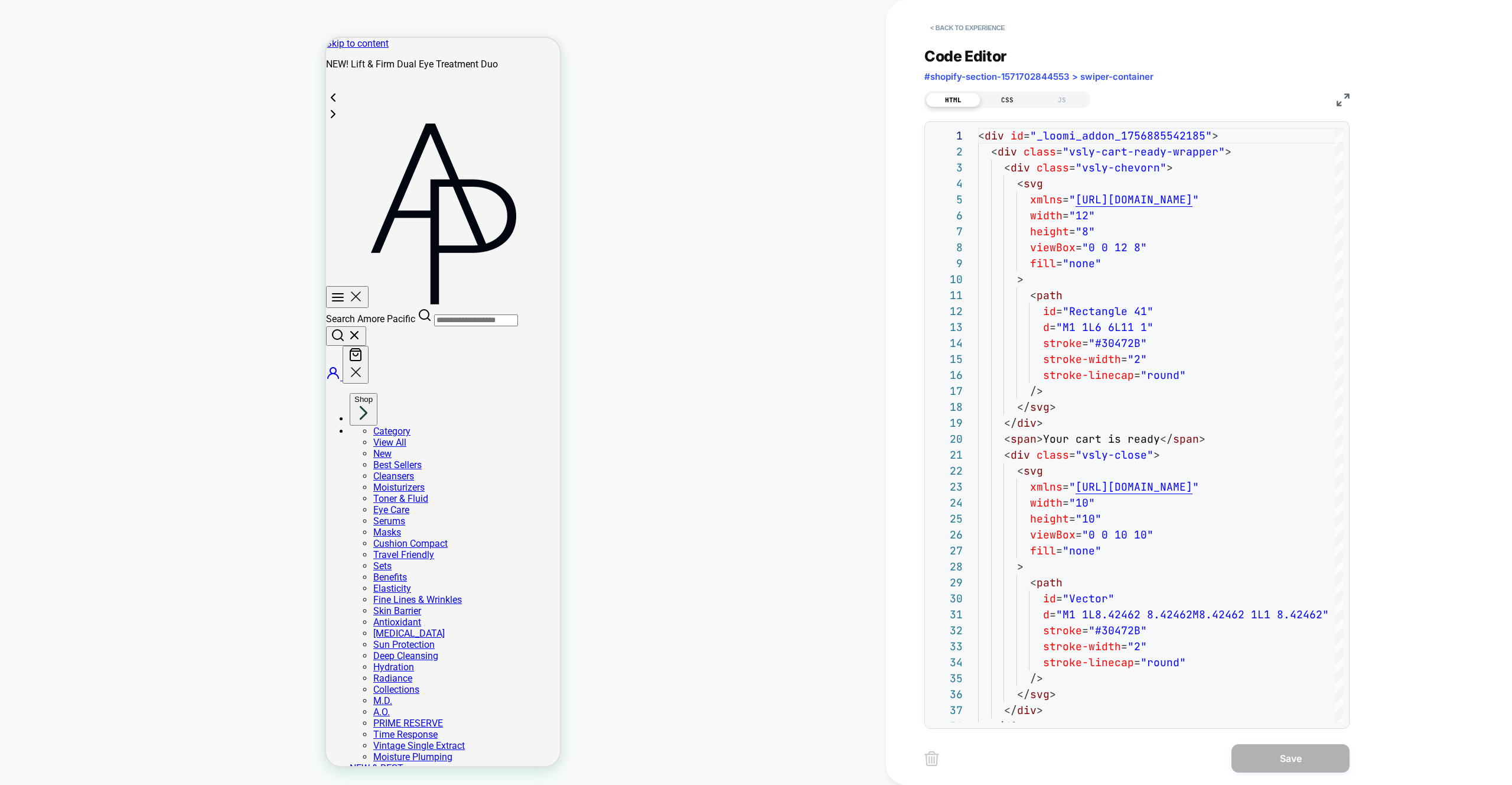
click at [1007, 102] on div "CSS" at bounding box center [1008, 100] width 54 height 14
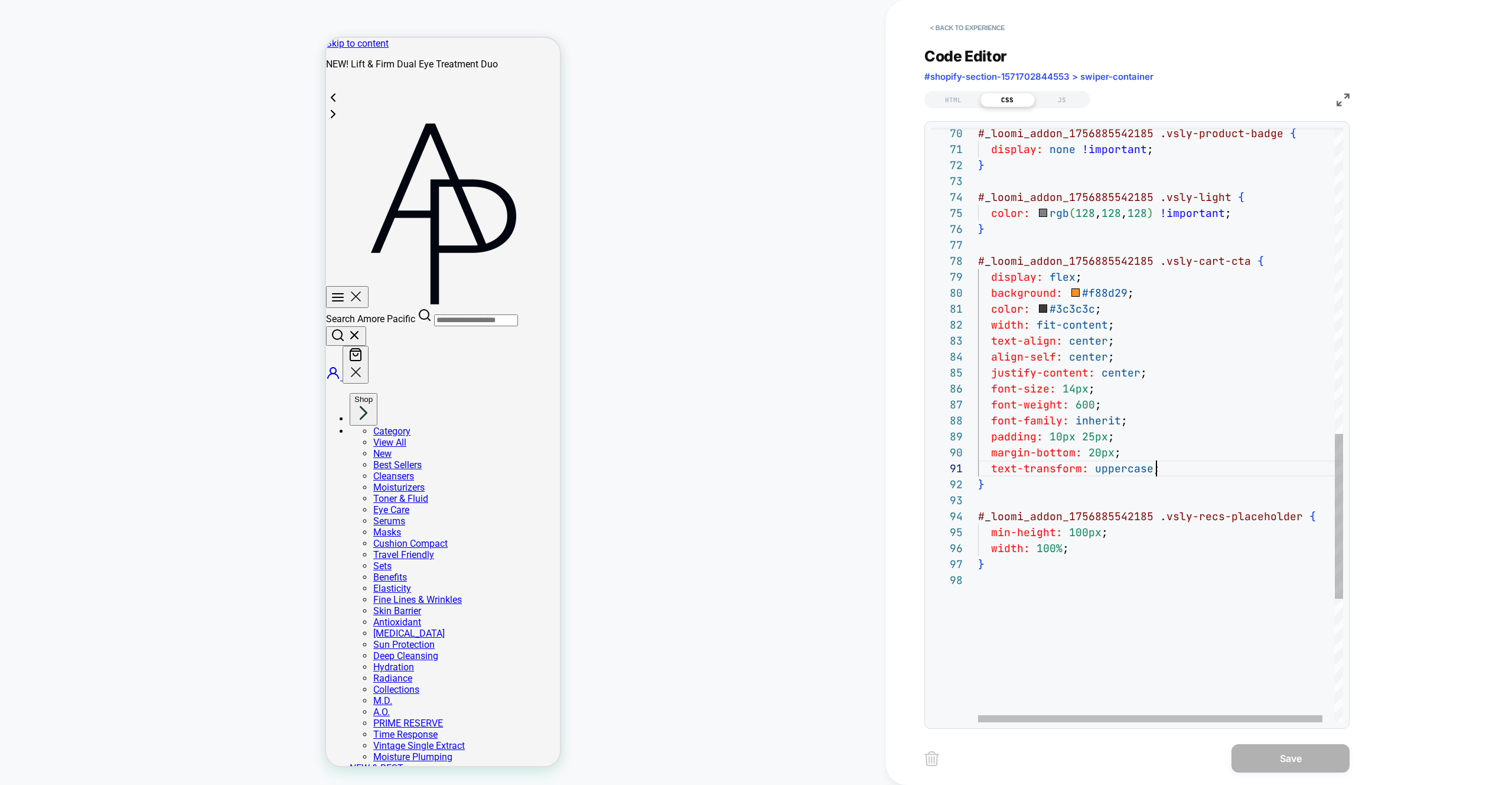
click at [1164, 474] on div "# _ loomi_addon_1756885542185 .vsly-product-badge { display: none !important ; …" at bounding box center [1167, 95] width 378 height 2142
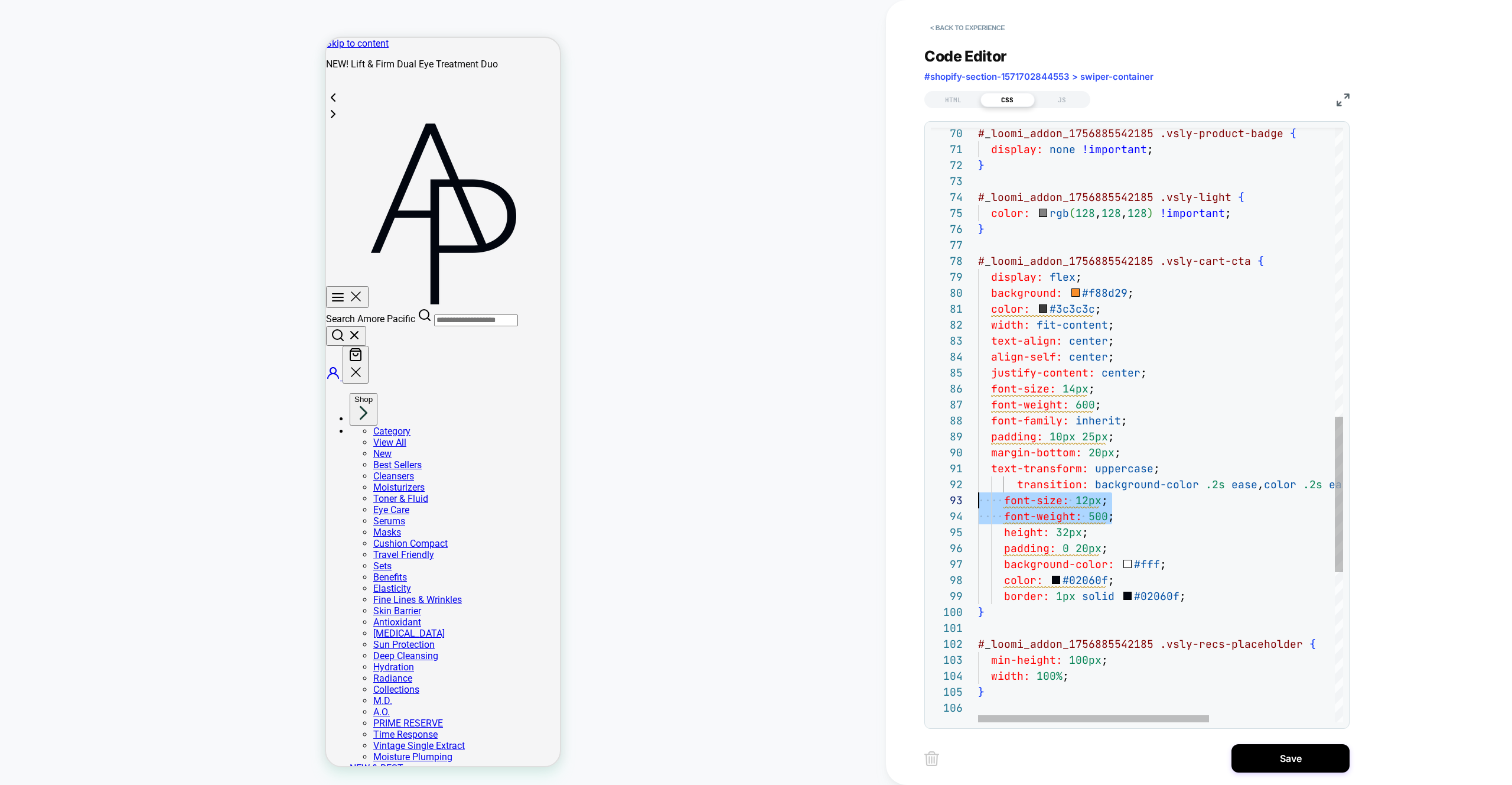
scroll to position [32, 0]
drag, startPoint x: 1124, startPoint y: 515, endPoint x: 957, endPoint y: 498, distance: 167.9
click at [978, 498] on div "# _ loomi_addon_1756885542185 .vsly-product-badge { display: none !important ; …" at bounding box center [1259, 160] width 563 height 2271
drag, startPoint x: 1125, startPoint y: 408, endPoint x: 962, endPoint y: 393, distance: 163.7
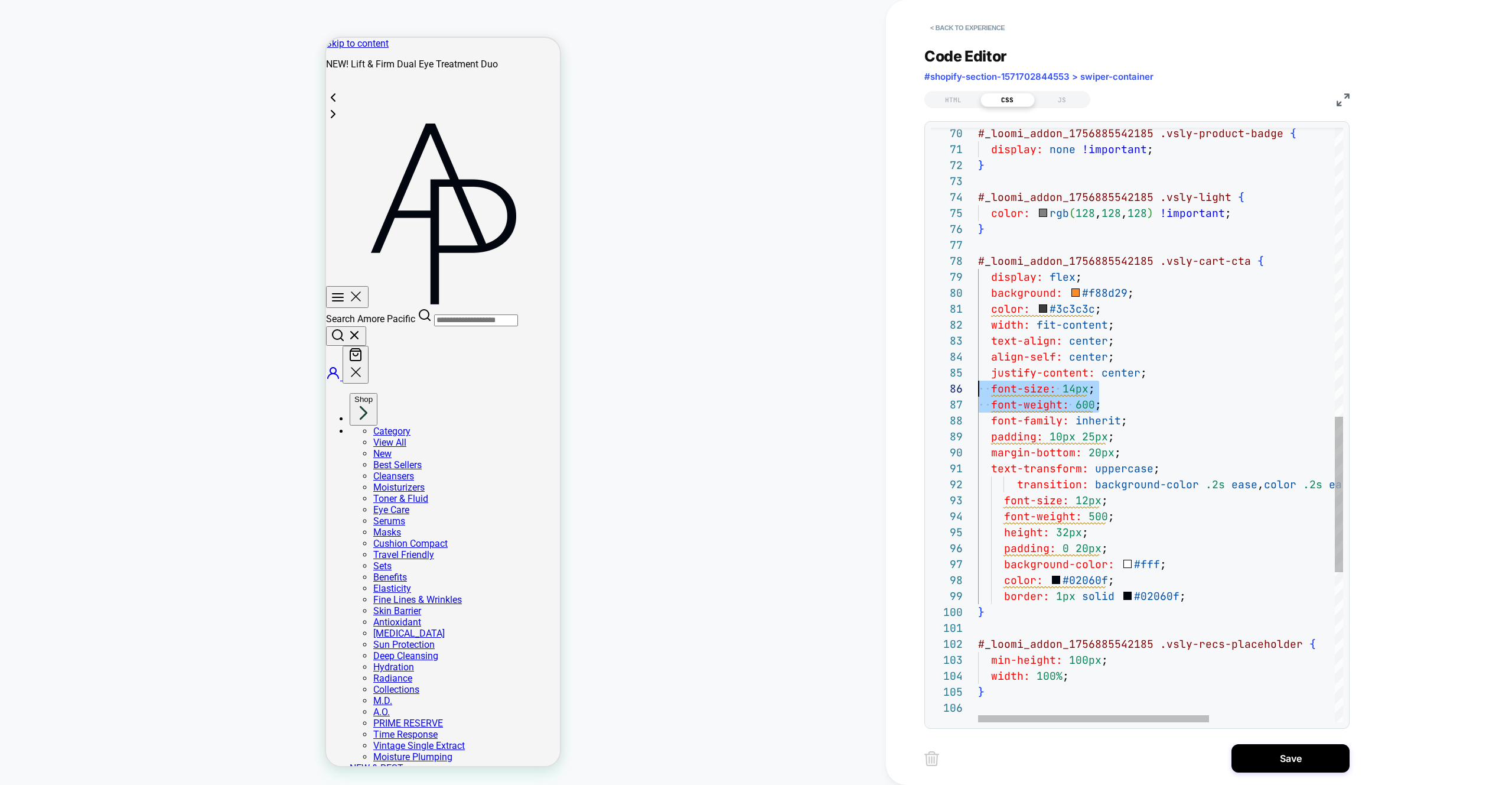
click at [978, 393] on div "# _ loomi_addon_1756885542185 .vsly-product-badge { display: none !important ; …" at bounding box center [1259, 160] width 563 height 2271
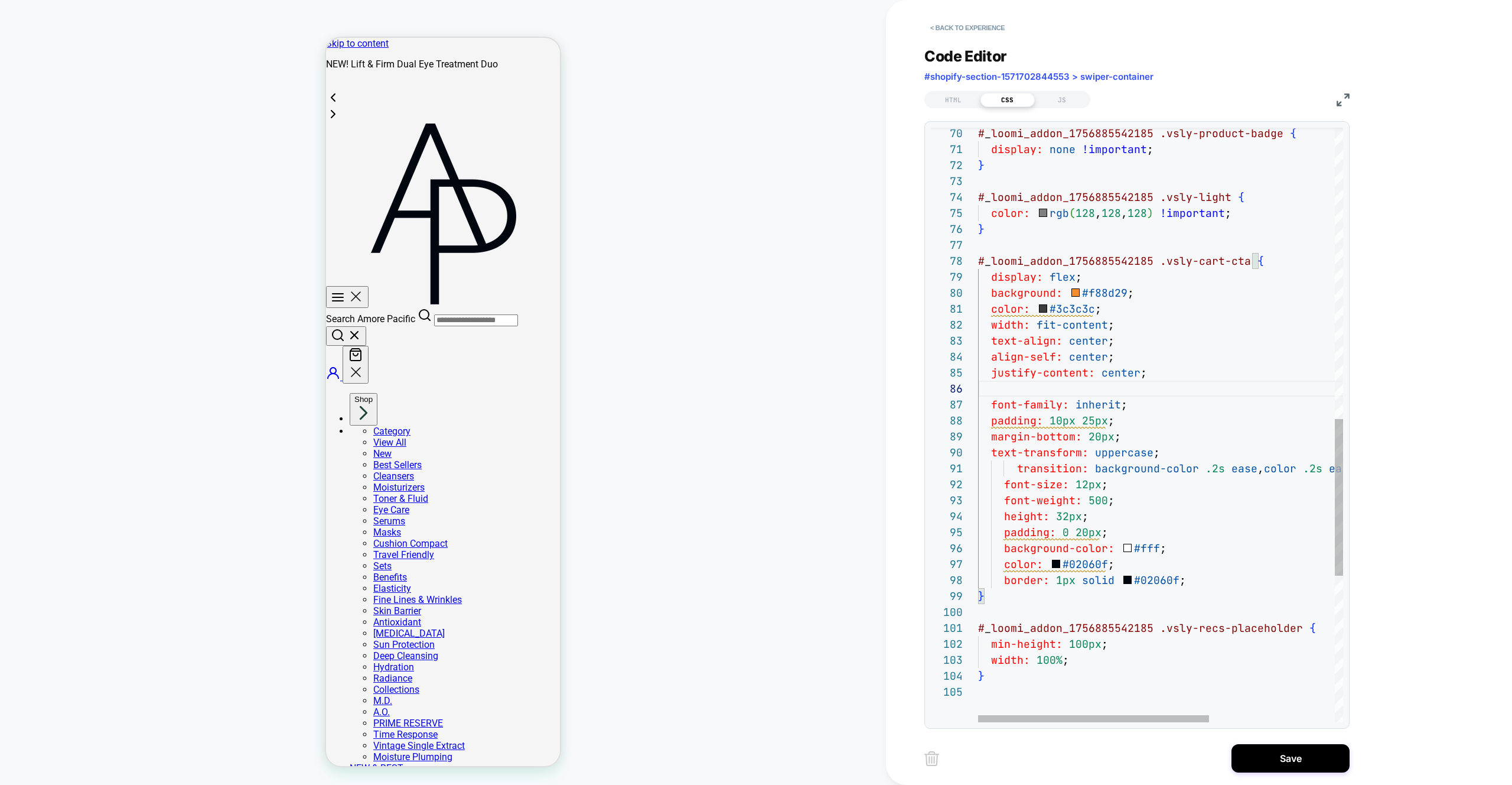
click at [1124, 421] on div "# _ loomi_addon_1756885542185 .vsly-product-badge { display: none !important ; …" at bounding box center [1259, 152] width 563 height 2255
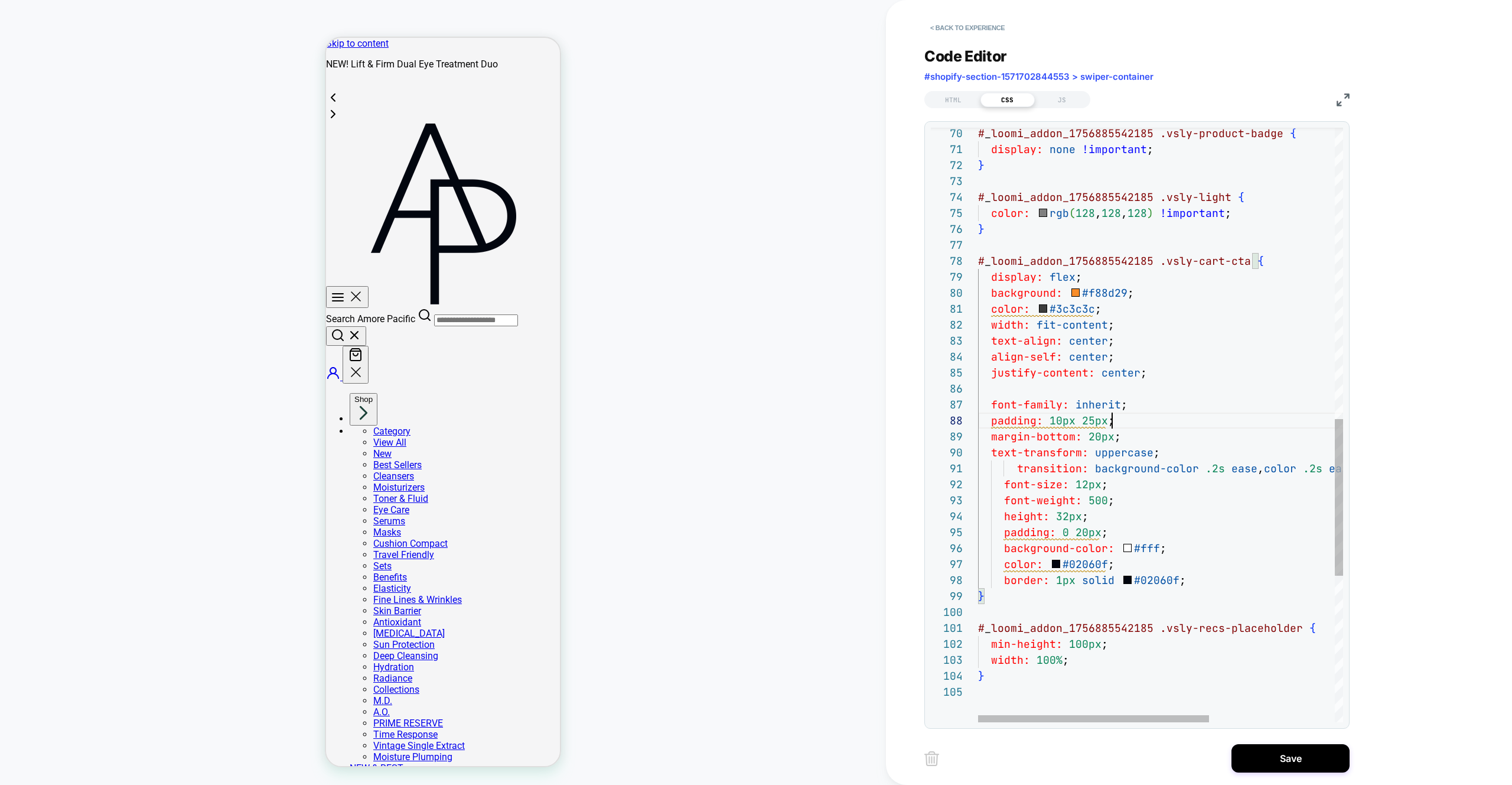
scroll to position [111, 0]
click at [1124, 421] on div "# _ loomi_addon_1756885542185 .vsly-product-badge { display: none !important ; …" at bounding box center [1259, 152] width 563 height 2255
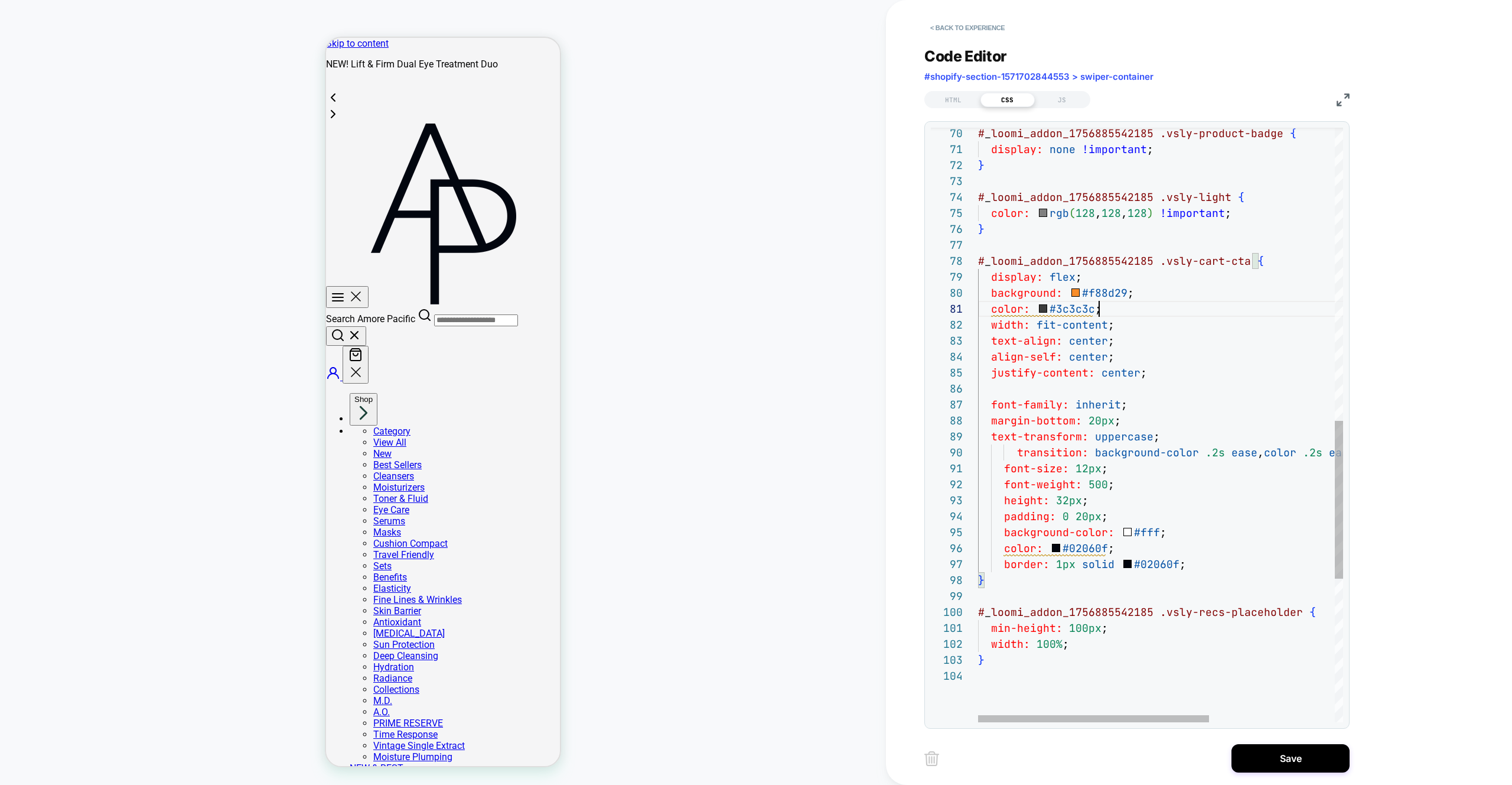
scroll to position [0, 121]
click at [1116, 312] on div "# _ loomi_addon_1756885542185 .vsly-product-badge { display: none !important ; …" at bounding box center [1259, 144] width 563 height 2238
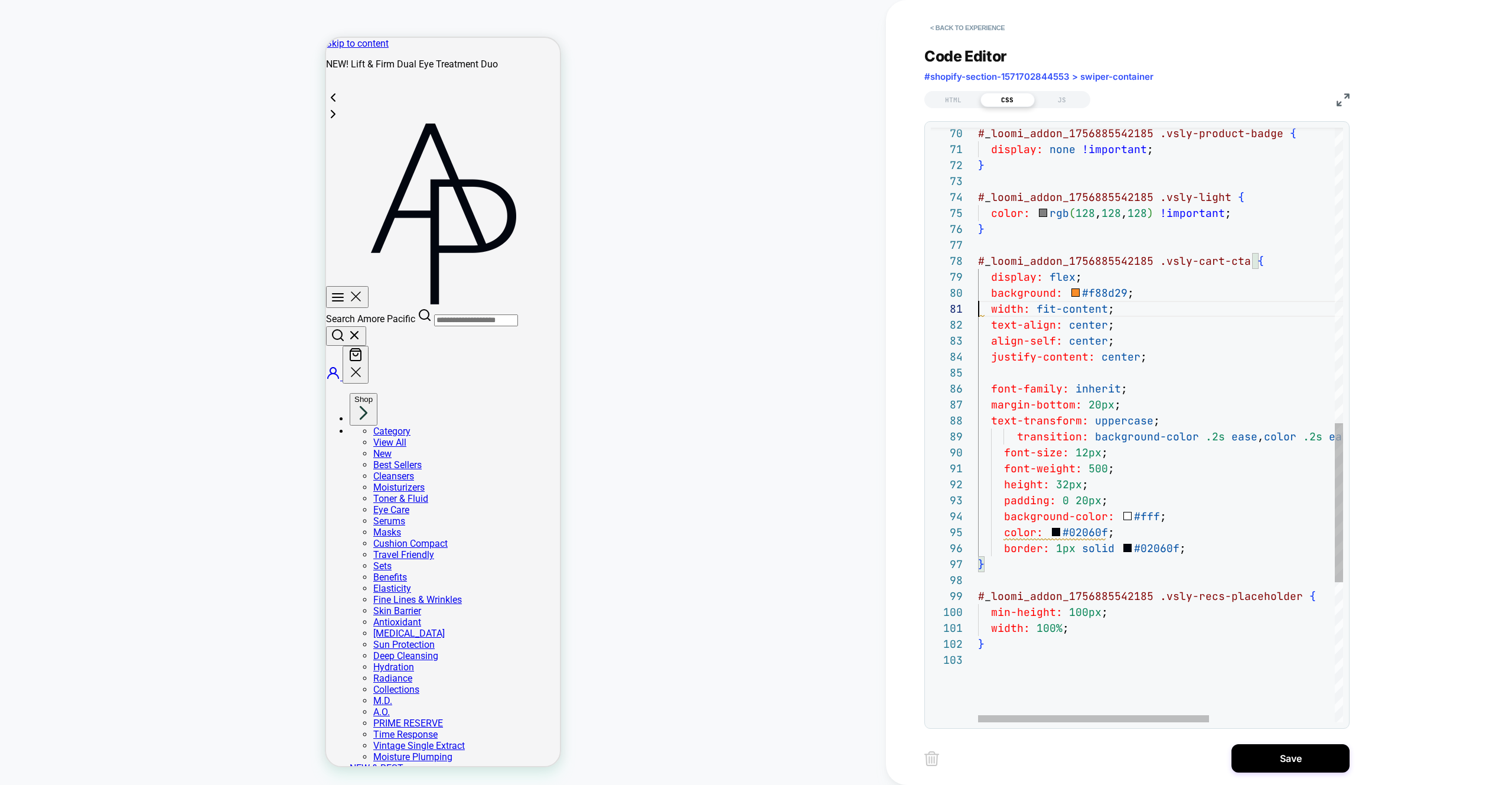
click at [1146, 295] on div "# _ loomi_addon_1756885542185 .vsly-product-badge { display: none !important ; …" at bounding box center [1259, 136] width 563 height 2222
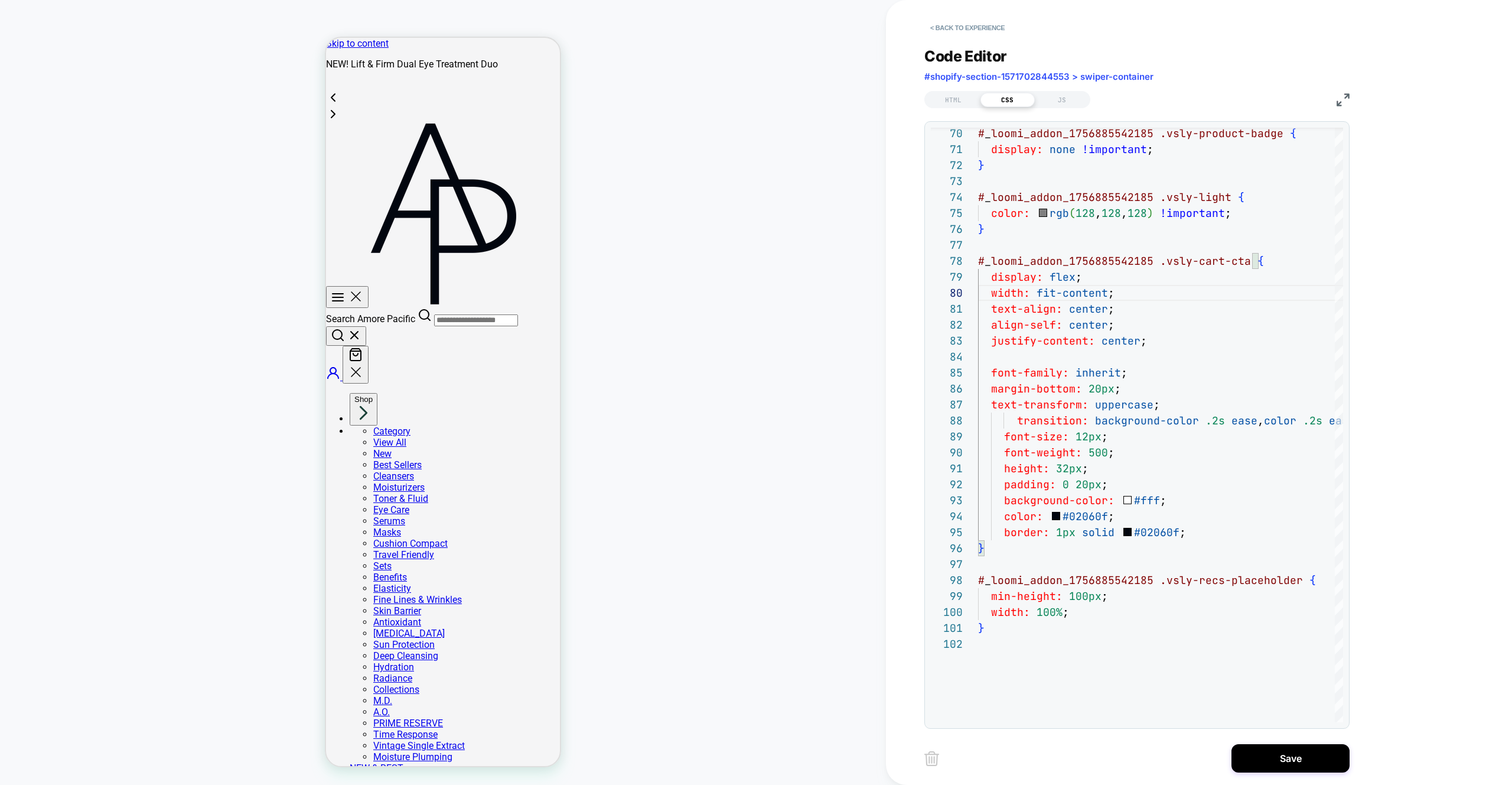
drag, startPoint x: 1105, startPoint y: 293, endPoint x: 1034, endPoint y: 292, distance: 71.0
click at [1034, 292] on div "# _ loomi_addon_1756885542185 .vsly-product-badge { display: none !important ; …" at bounding box center [1259, 128] width 563 height 2206
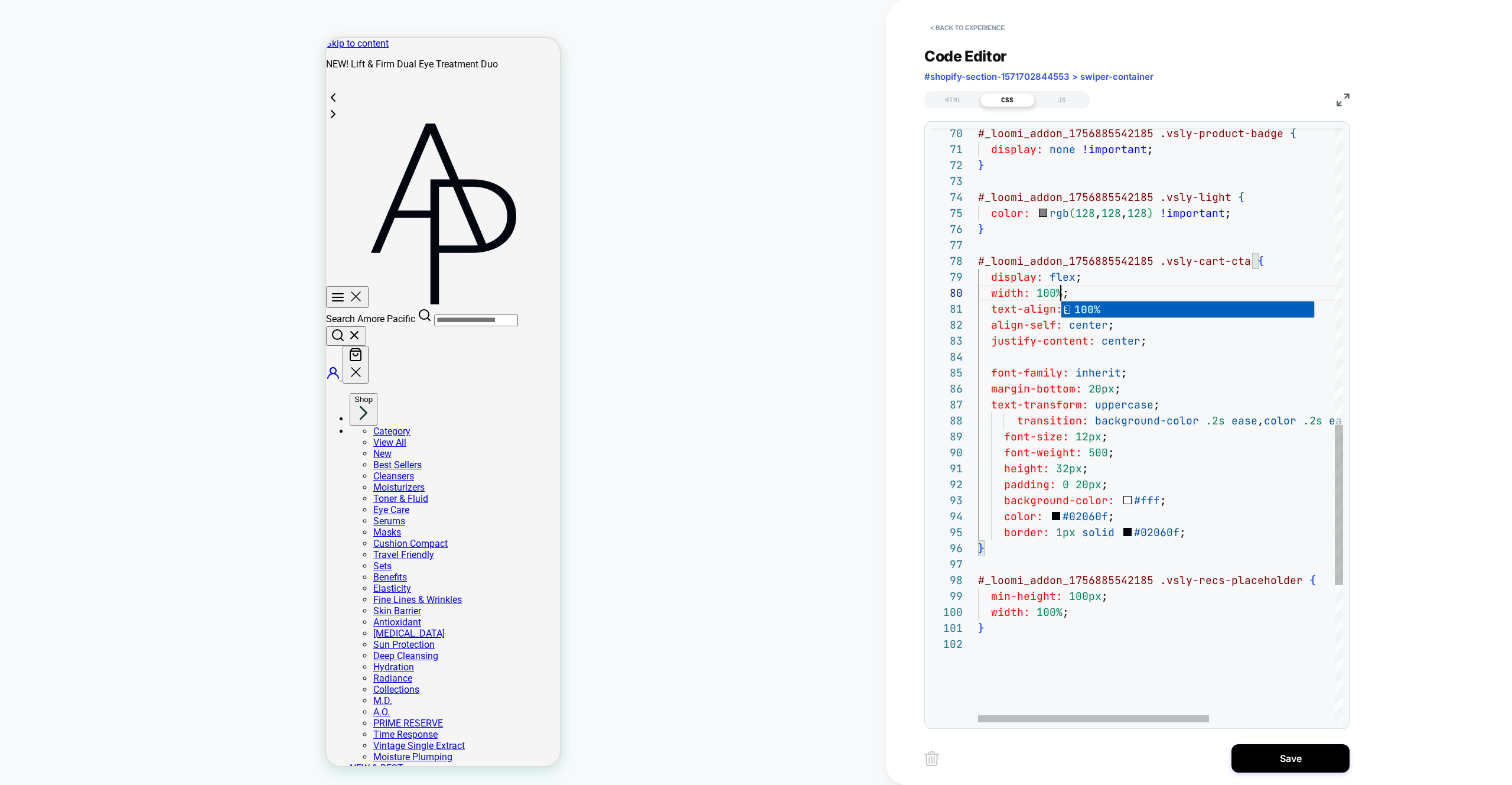
click at [1075, 387] on div "# _ loomi_addon_1756885542185 .vsly-product-badge { display: none !important ; …" at bounding box center [1259, 128] width 563 height 2206
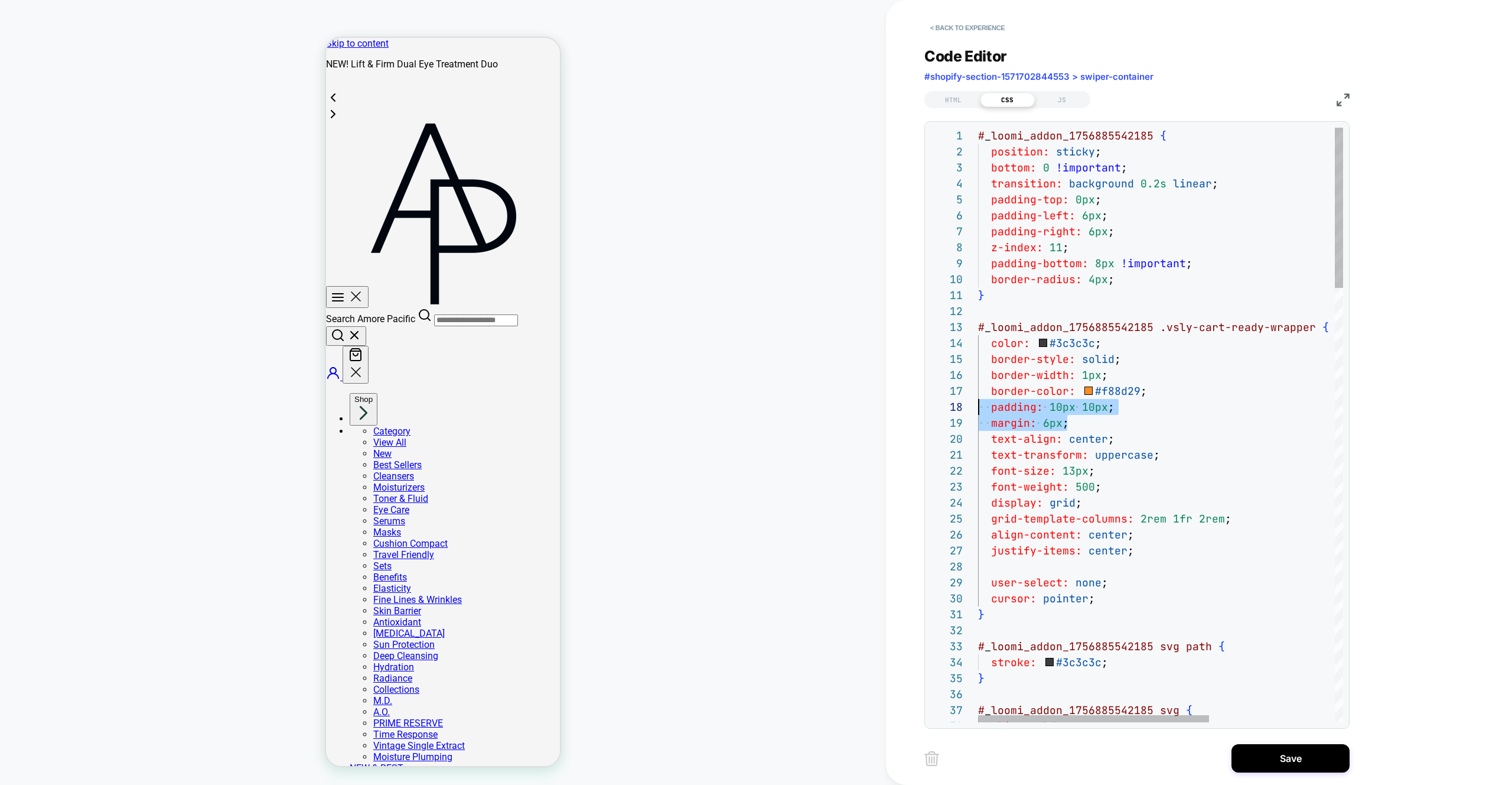
scroll to position [111, 0]
drag, startPoint x: 1083, startPoint y: 427, endPoint x: 942, endPoint y: 410, distance: 142.0
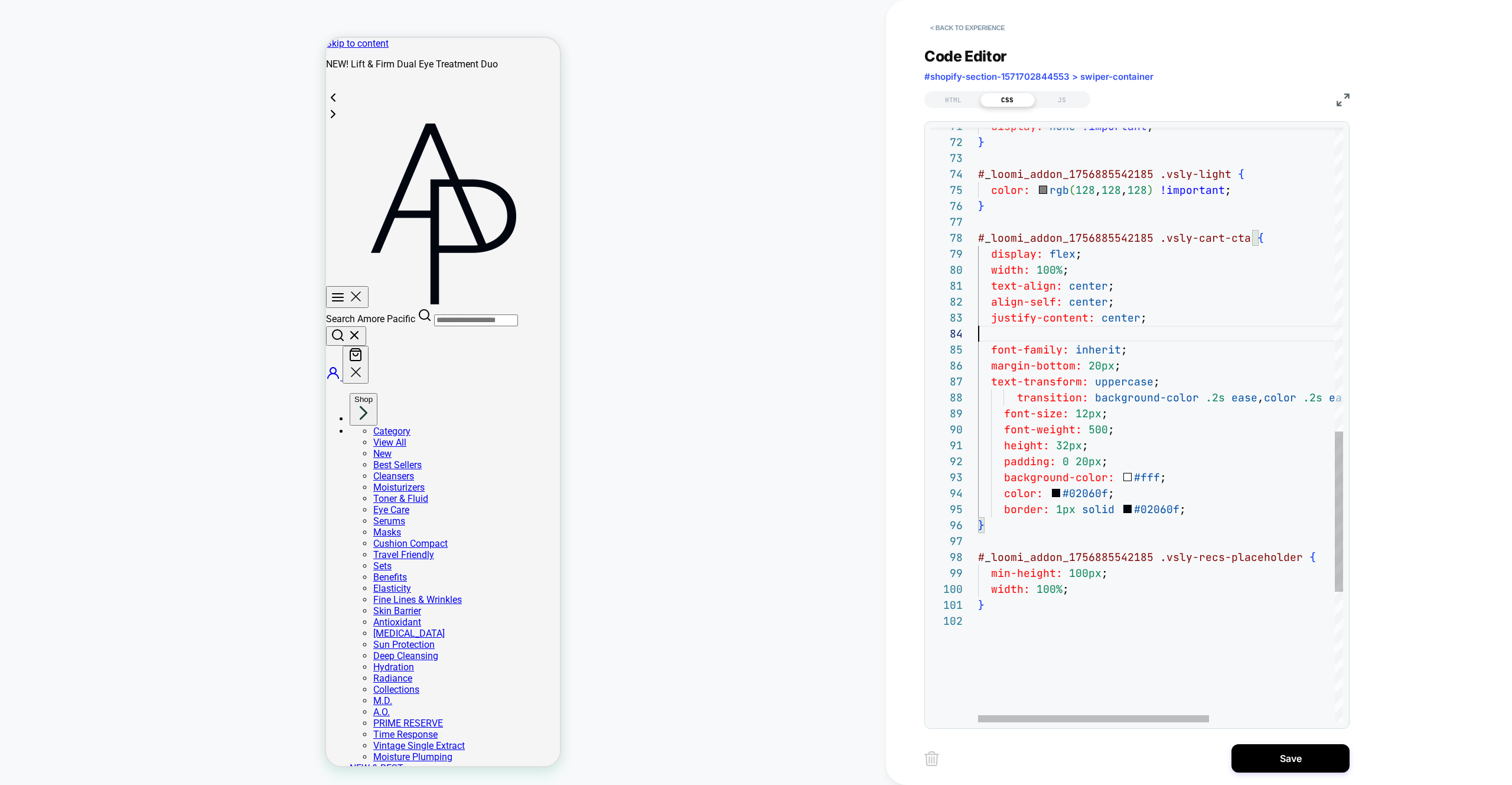
click at [1009, 334] on div "} width: 100% ; border: 1px solid #02060f ; } # _ loomi_addon_1756885542185 .vs…" at bounding box center [1259, 104] width 563 height 2206
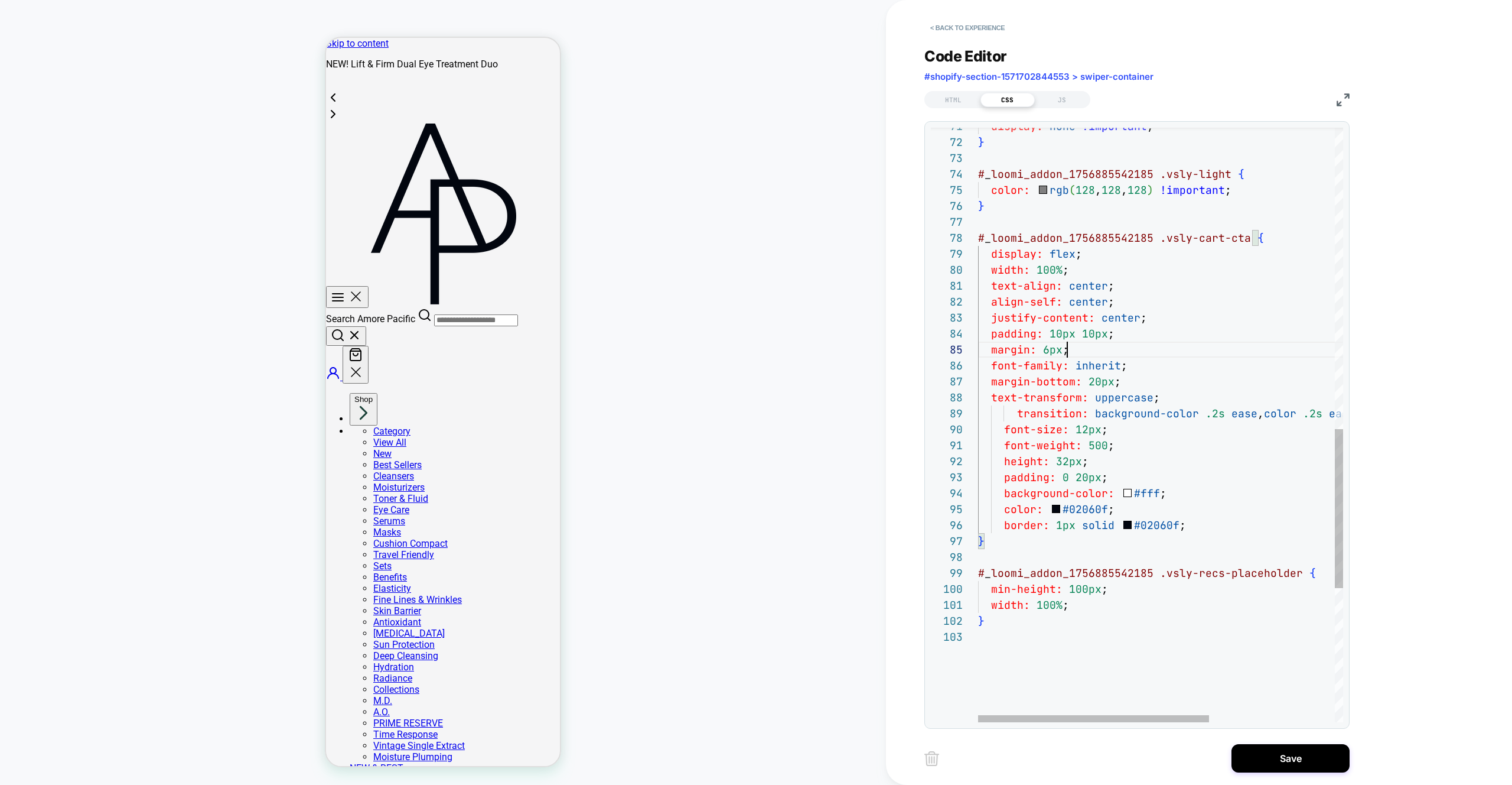
scroll to position [64, 89]
click at [1113, 477] on div "} width: 100% ; border: 1px solid #02060f ; } # _ loomi_addon_1756885542185 .vs…" at bounding box center [1259, 112] width 563 height 2222
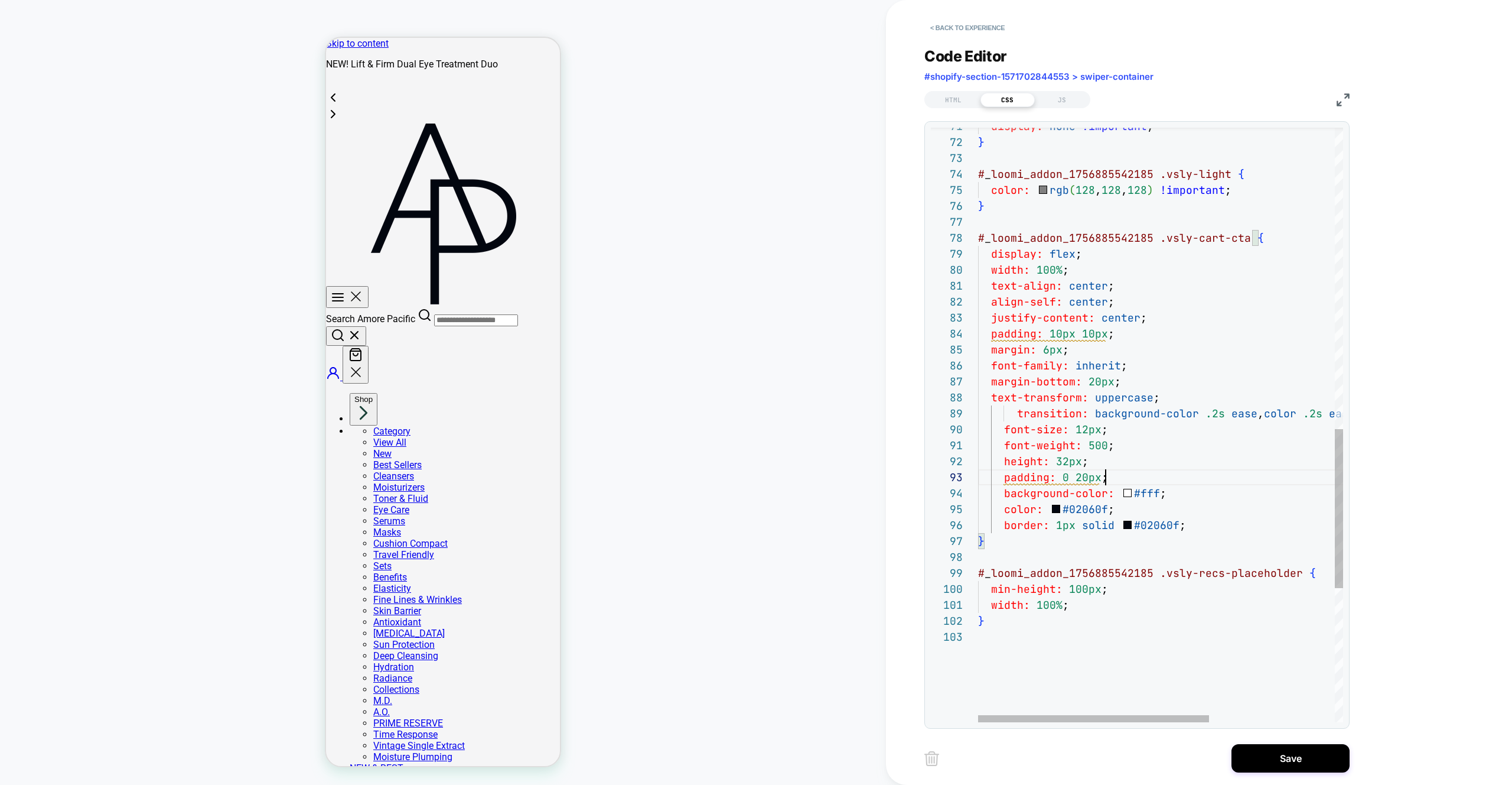
scroll to position [32, 0]
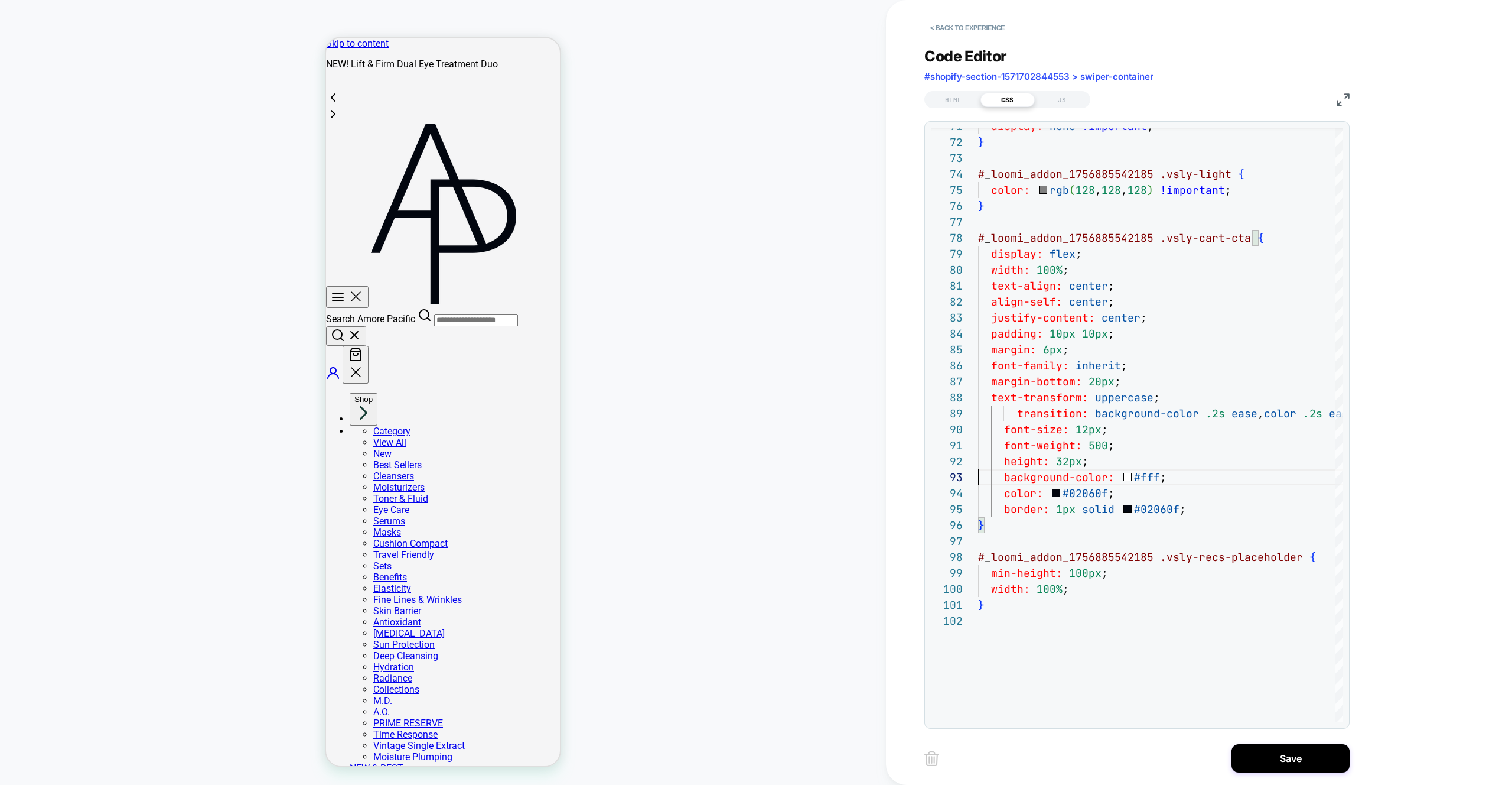
click at [1018, 414] on div "} width: 100% ; border: 1px solid #02060f ; } # _ loomi_addon_1756885542185 .vs…" at bounding box center [1259, 104] width 563 height 2206
drag, startPoint x: 1007, startPoint y: 428, endPoint x: 1011, endPoint y: 438, distance: 10.8
click at [1007, 428] on div "} width: 100% ; border: 1px solid #02060f ; } # _ loomi_addon_1756885542185 .vs…" at bounding box center [1259, 104] width 563 height 2206
click at [1005, 429] on div "} width: 100% ; border: 1px solid #02060f ; } # _ loomi_addon_1756885542185 .vs…" at bounding box center [1259, 104] width 563 height 2206
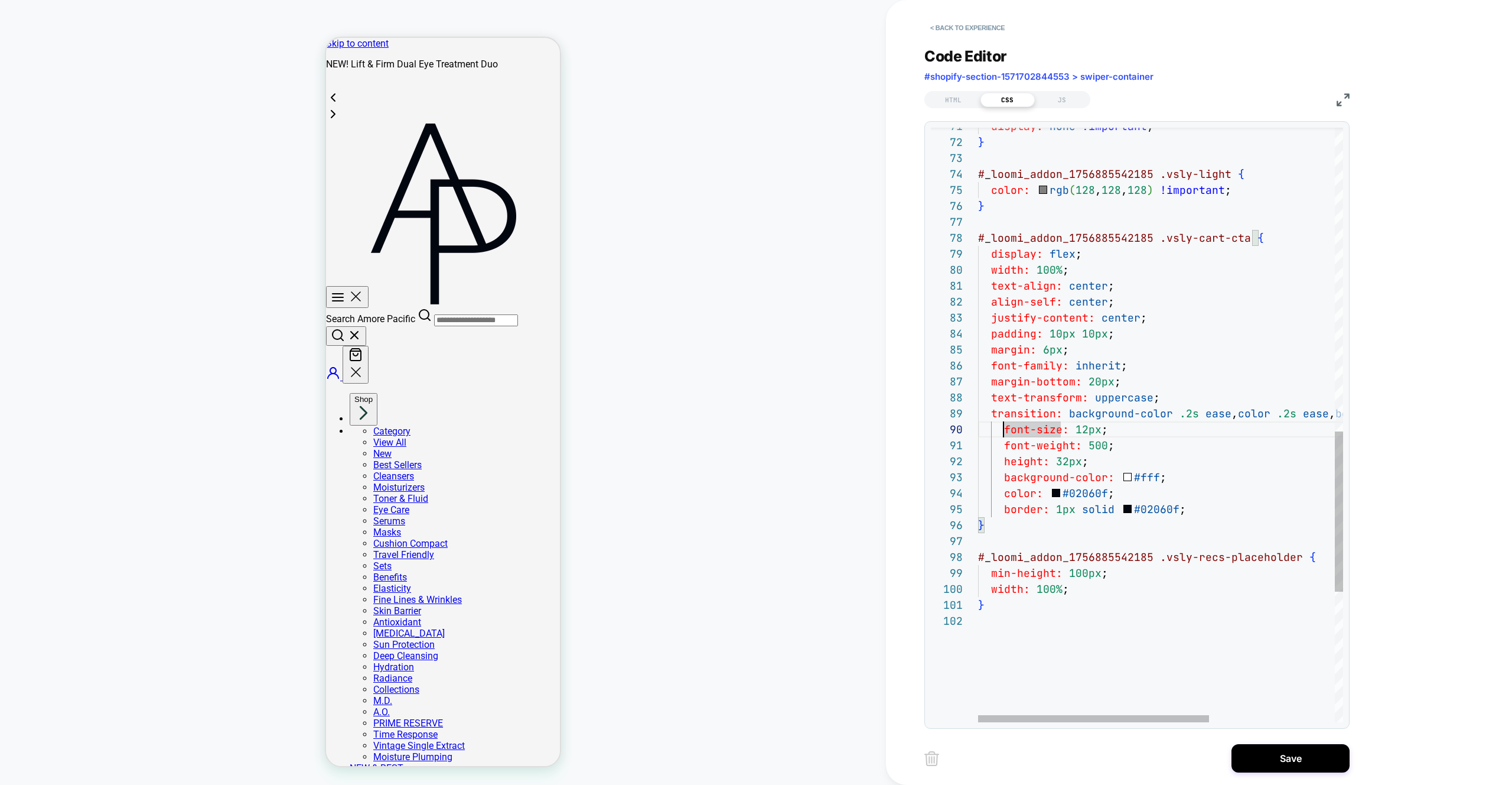
scroll to position [144, 13]
drag, startPoint x: 1007, startPoint y: 446, endPoint x: 1013, endPoint y: 460, distance: 15.2
click at [1007, 446] on div "} width: 100% ; border: 1px solid #02060f ; } # _ loomi_addon_1756885542185 .vs…" at bounding box center [1259, 104] width 563 height 2206
click at [1006, 449] on div "} width: 100% ; border: 1px solid #02060f ; } # _ loomi_addon_1756885542185 .vs…" at bounding box center [1259, 104] width 563 height 2206
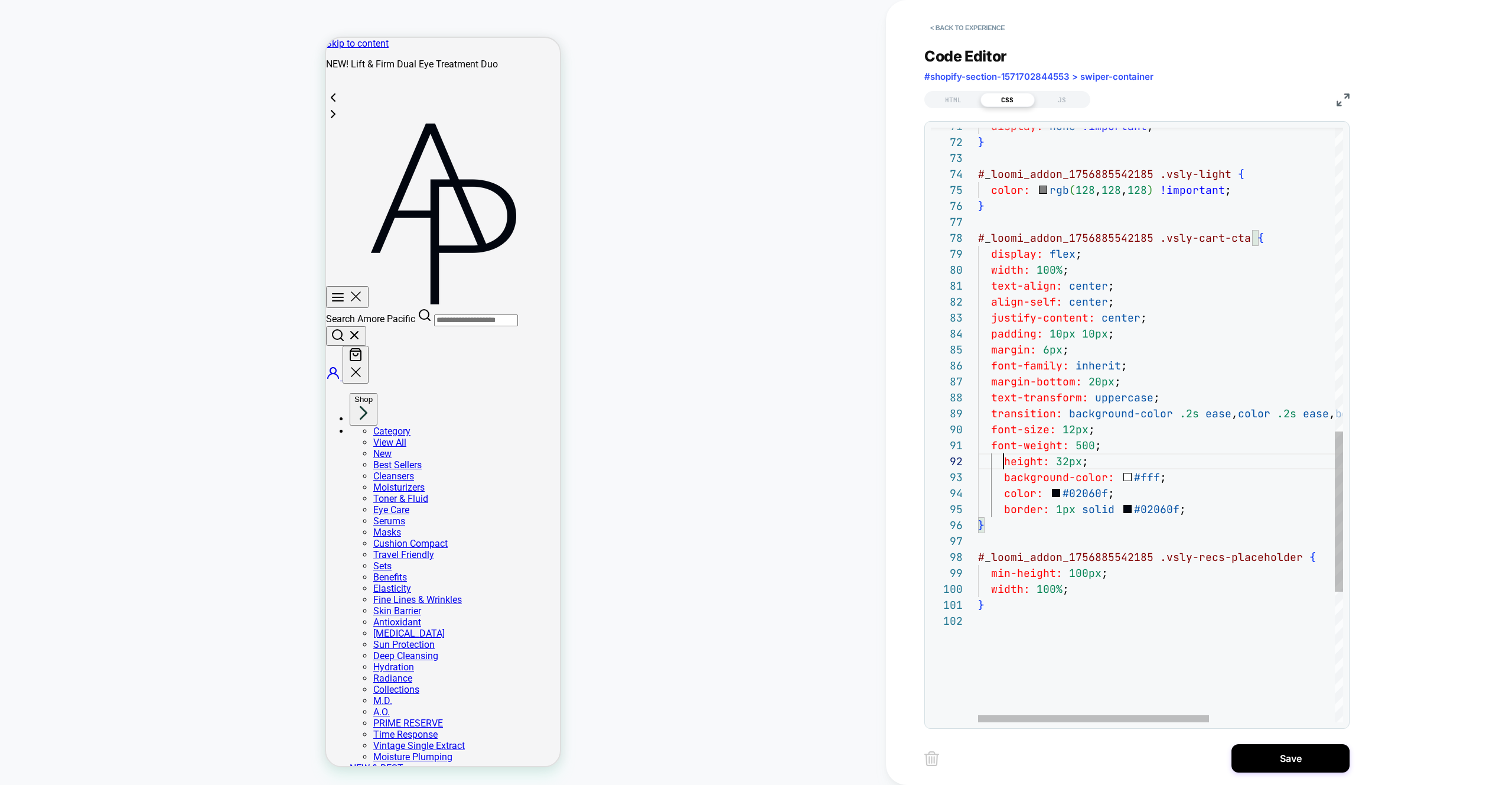
click at [1004, 462] on div "} width: 100% ; border: 1px solid #02060f ; } # _ loomi_addon_1756885542185 .vs…" at bounding box center [1259, 104] width 563 height 2206
click at [1004, 478] on div "} width: 100% ; border: 1px solid #02060f ; } # _ loomi_addon_1756885542185 .vs…" at bounding box center [1259, 104] width 563 height 2206
click at [1005, 493] on div "} width: 100% ; border: 1px solid #02060f ; } # _ loomi_addon_1756885542185 .vs…" at bounding box center [1259, 104] width 563 height 2206
click at [1006, 510] on div "} width: 100% ; border: 1px solid #02060f ; } # _ loomi_addon_1756885542185 .vs…" at bounding box center [1259, 104] width 563 height 2206
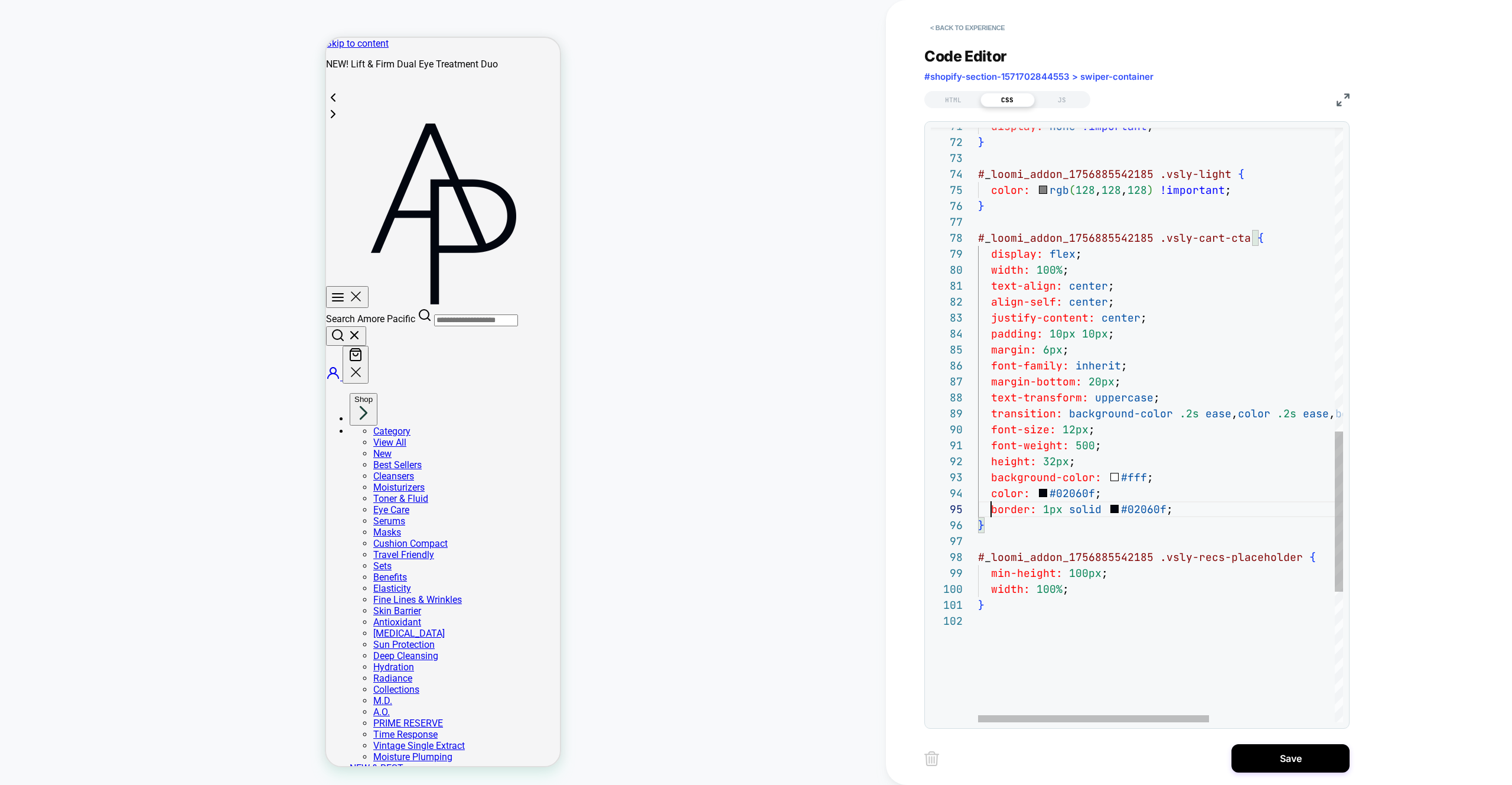
click at [1092, 273] on div "} width: 100% ; border: 1px solid #02060f ; } # _ loomi_addon_1756885542185 .vs…" at bounding box center [1259, 104] width 563 height 2206
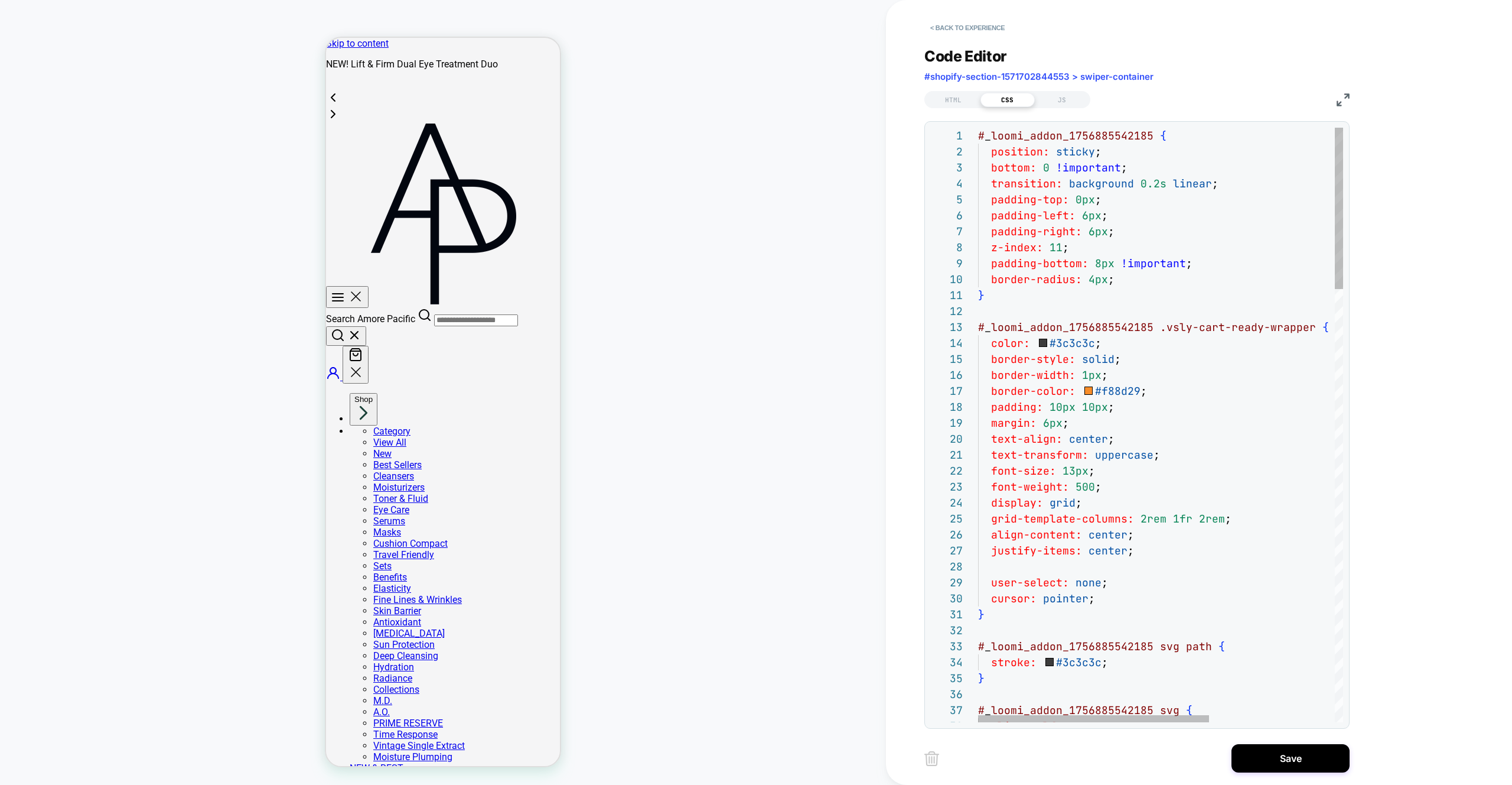
type textarea "**********"
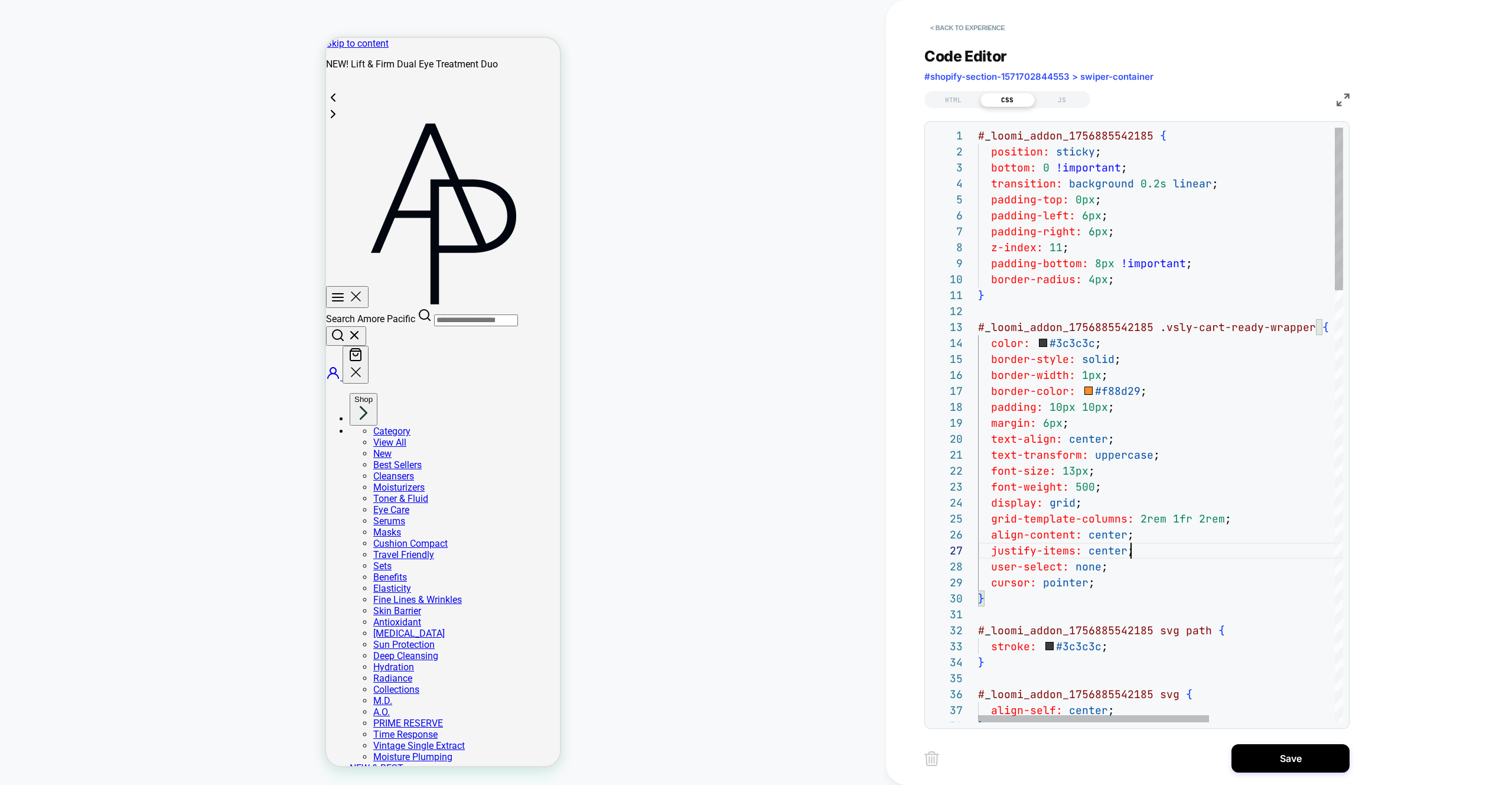
scroll to position [96, 153]
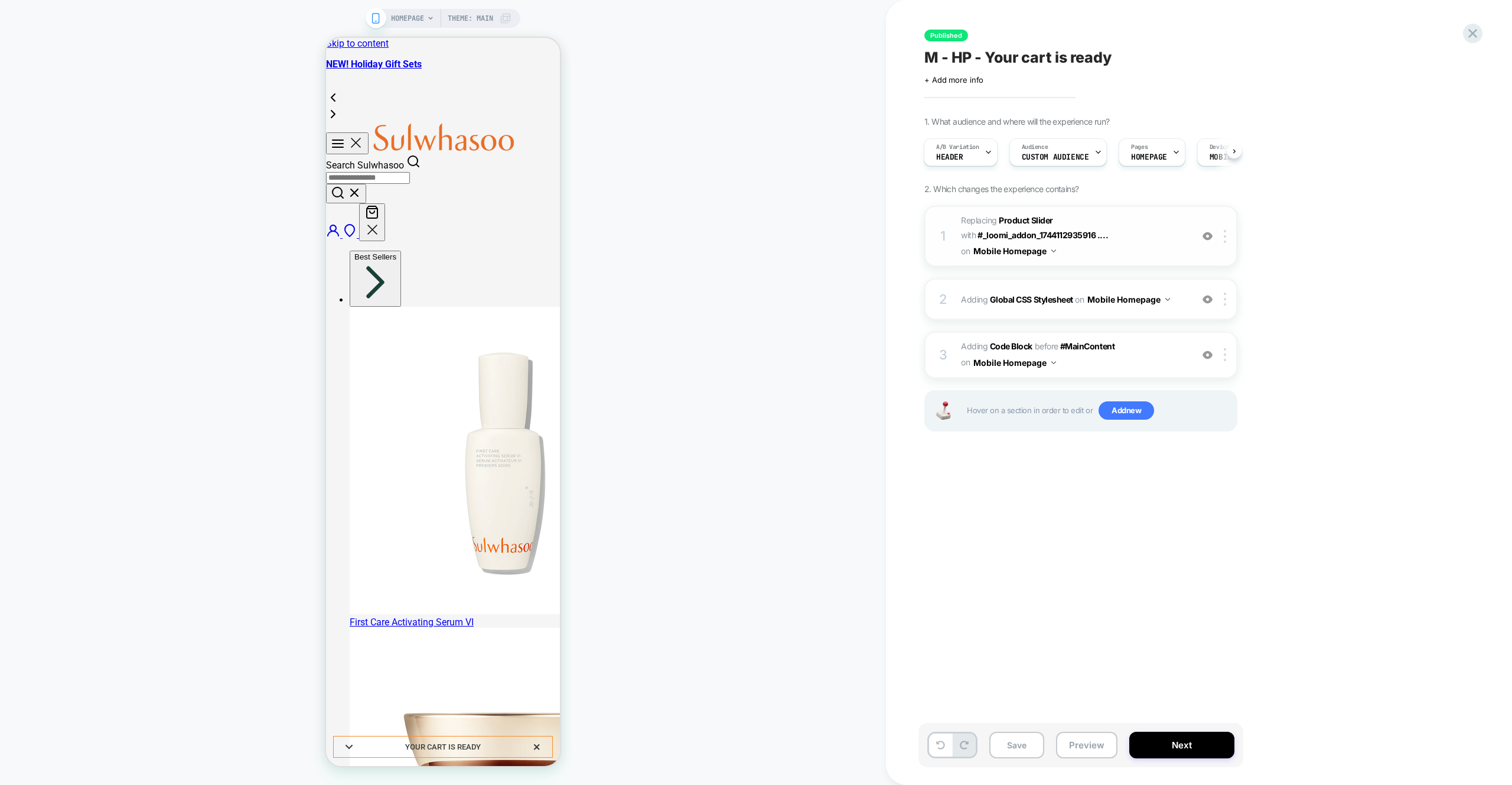
click at [1207, 238] on img at bounding box center [1208, 236] width 10 height 10
click at [1207, 240] on img at bounding box center [1208, 236] width 10 height 10
click at [1209, 298] on img at bounding box center [1208, 300] width 10 height 10
click at [1207, 299] on img at bounding box center [1208, 300] width 10 height 10
click at [1207, 356] on img at bounding box center [1208, 355] width 10 height 10
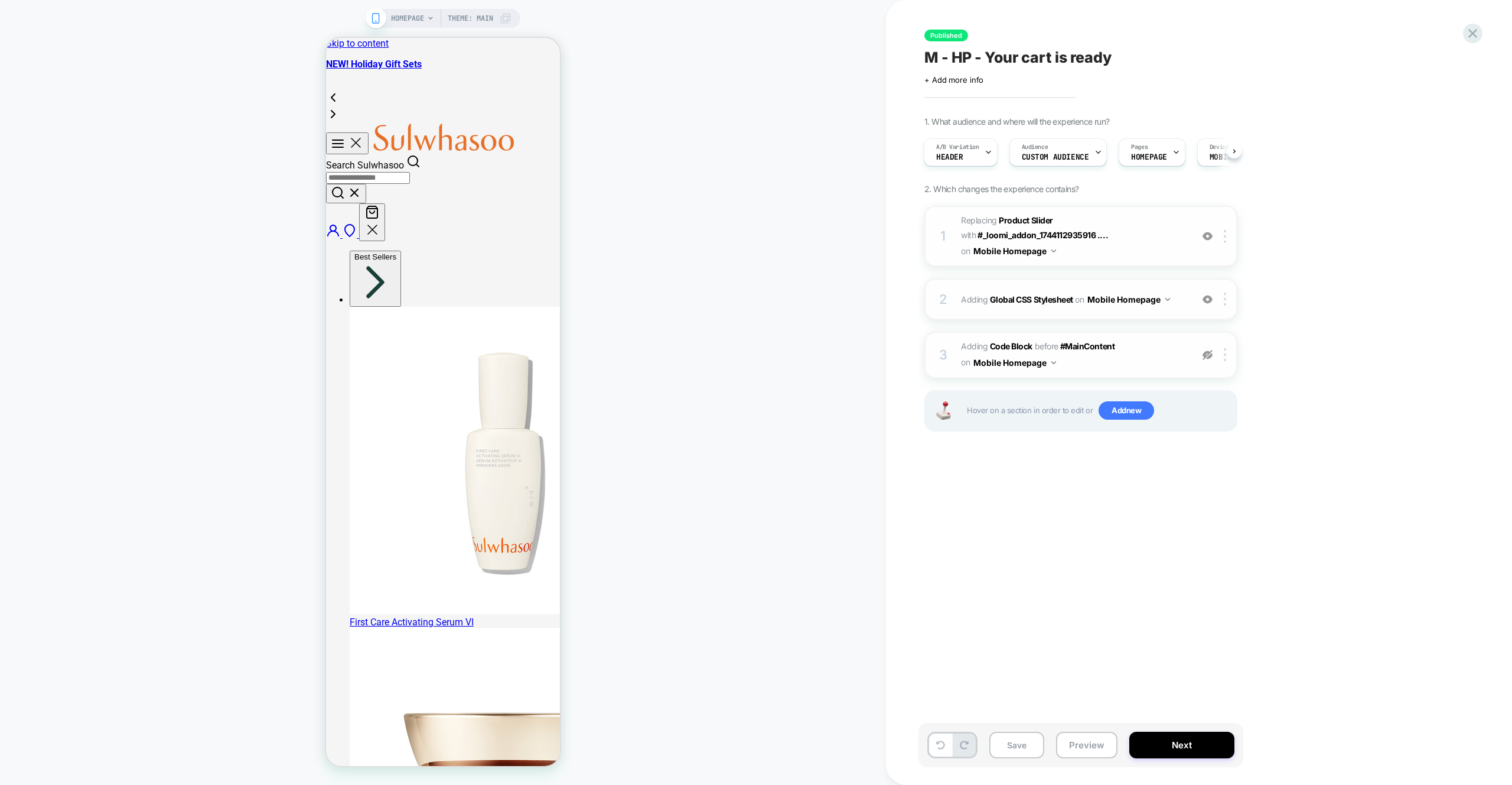
click at [1207, 356] on img at bounding box center [1208, 355] width 10 height 10
click at [1223, 351] on div at bounding box center [1227, 355] width 20 height 13
click at [1292, 342] on div "1. What audience and where will the experience run? A/B Variation Header Audien…" at bounding box center [1140, 289] width 431 height 344
click at [1142, 357] on span "Adding Code Block BEFORE #MainContent #MainContent on Mobile Homepage" at bounding box center [1073, 355] width 225 height 32
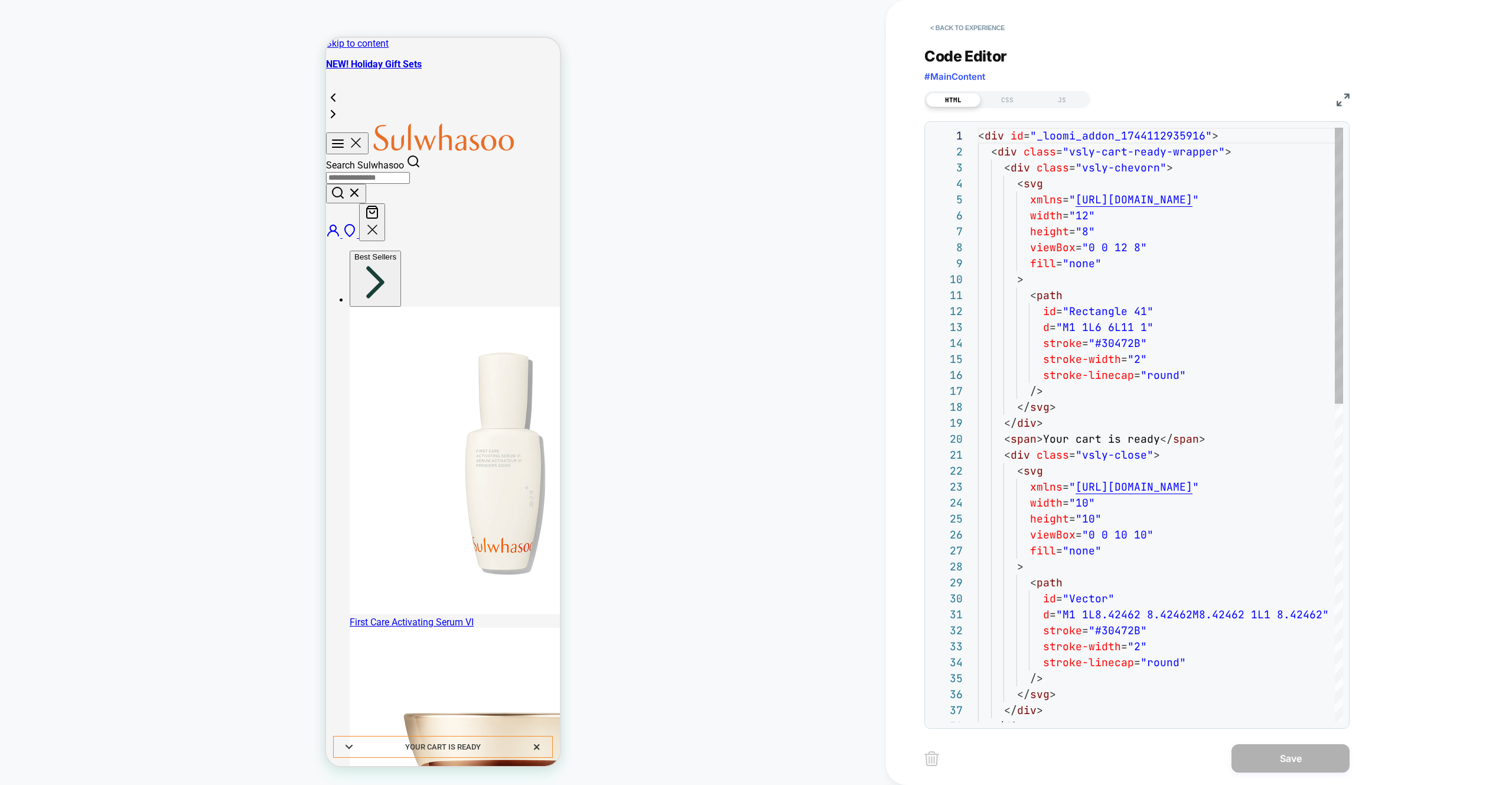
scroll to position [160, 0]
click at [971, 148] on div at bounding box center [971, 152] width 15 height 16
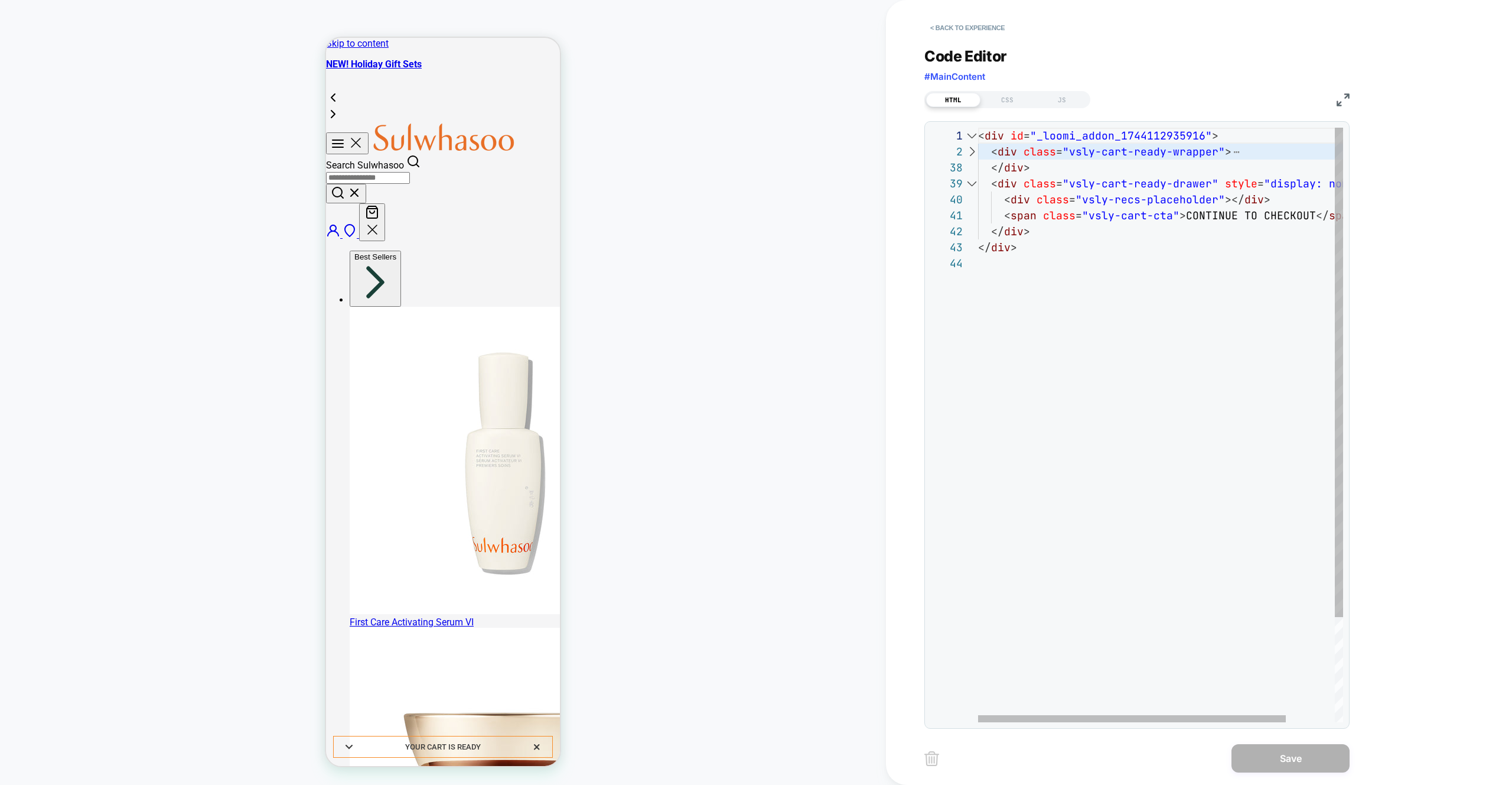
scroll to position [686, 0]
click at [972, 183] on div at bounding box center [971, 184] width 15 height 16
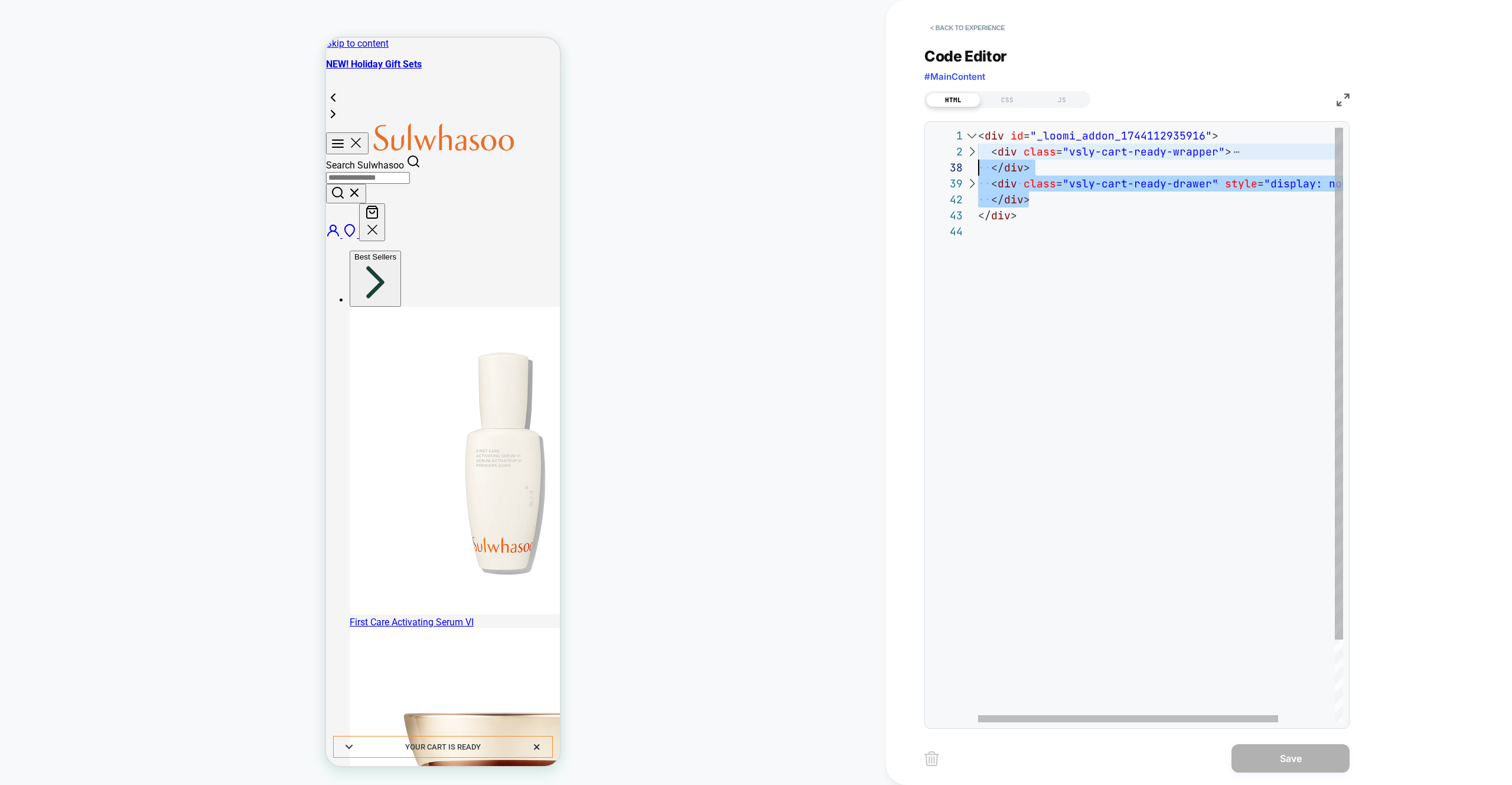
type textarea "**********"
drag, startPoint x: 1052, startPoint y: 199, endPoint x: 933, endPoint y: 151, distance: 128.3
click at [978, 151] on div "< div id = "_loomi_addon_1744112935916" > < div class = "vsly-cart-ready-wrappe…" at bounding box center [1195, 473] width 434 height 690
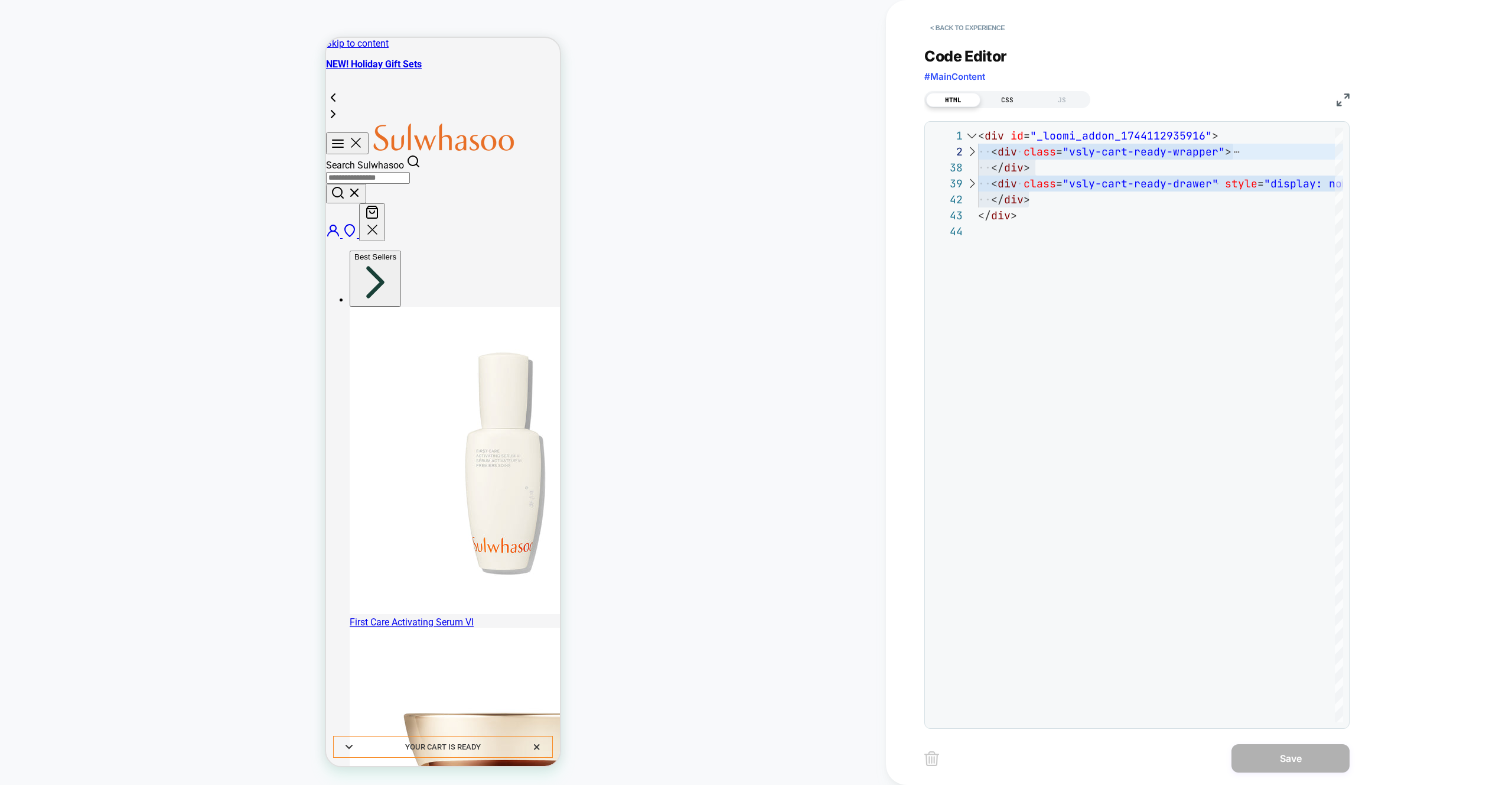
click at [1001, 105] on div "CSS" at bounding box center [1008, 100] width 54 height 14
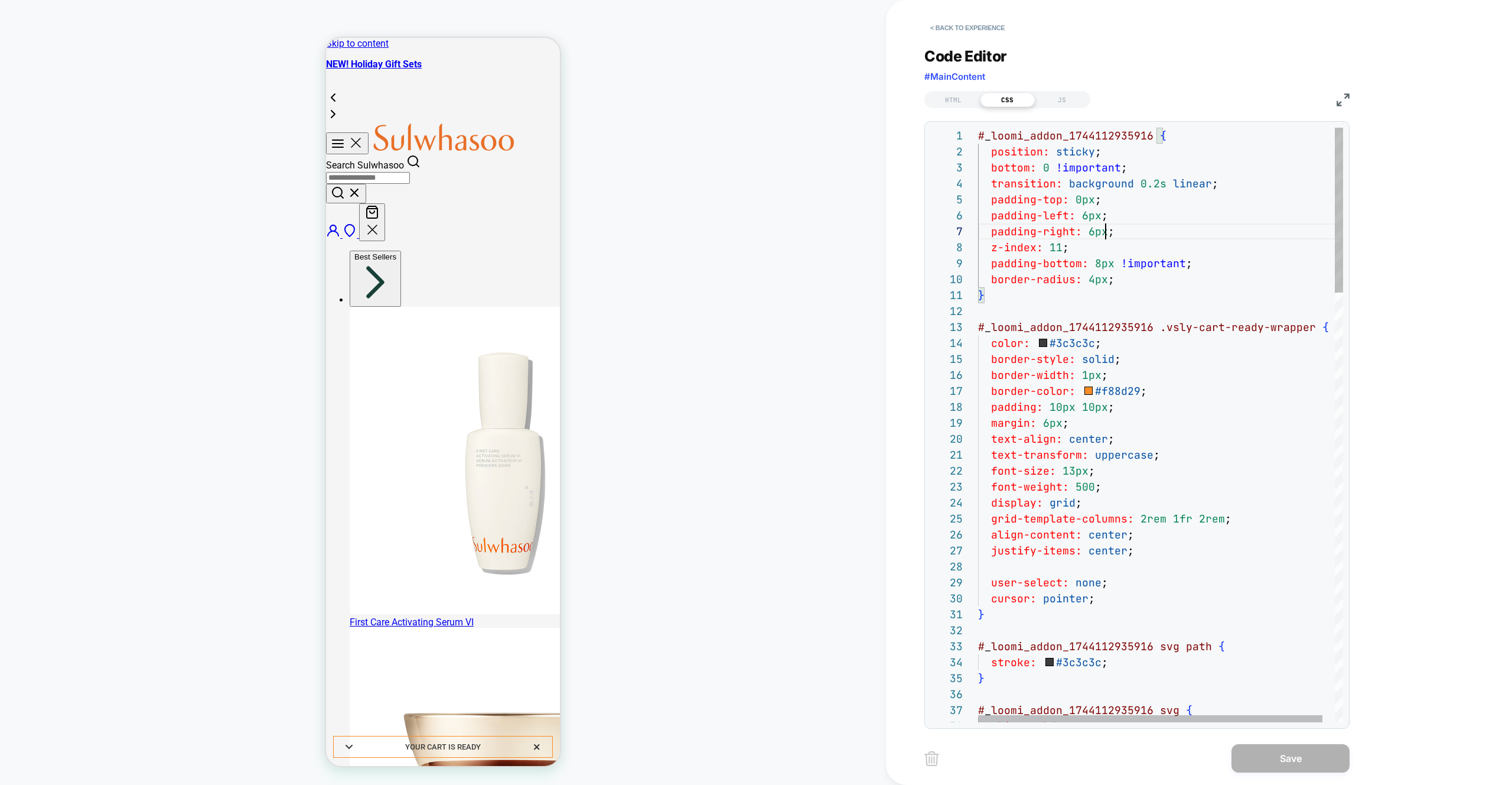
scroll to position [96, 127]
type textarea "**********"
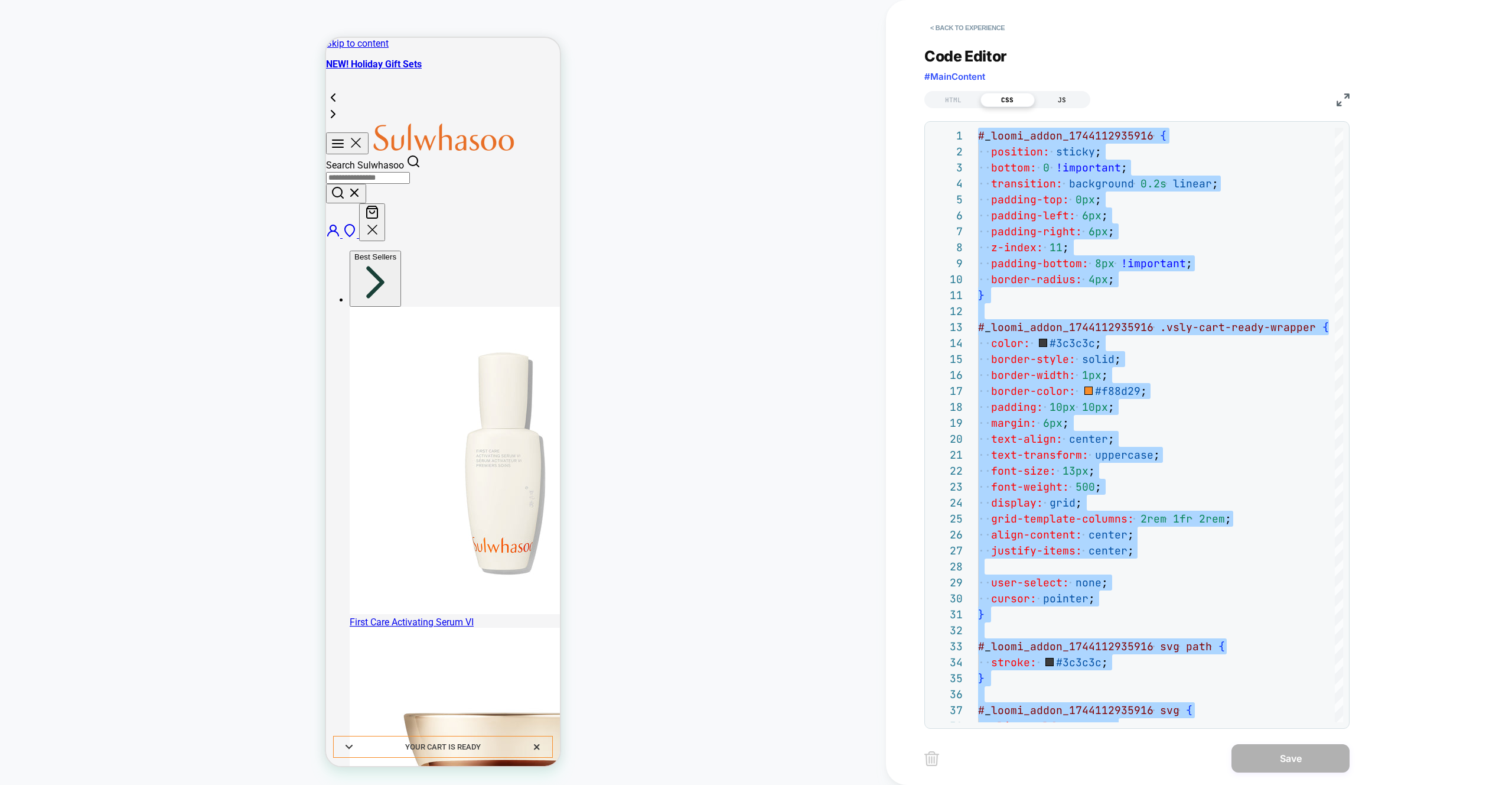
click at [1062, 100] on div "JS" at bounding box center [1062, 100] width 54 height 14
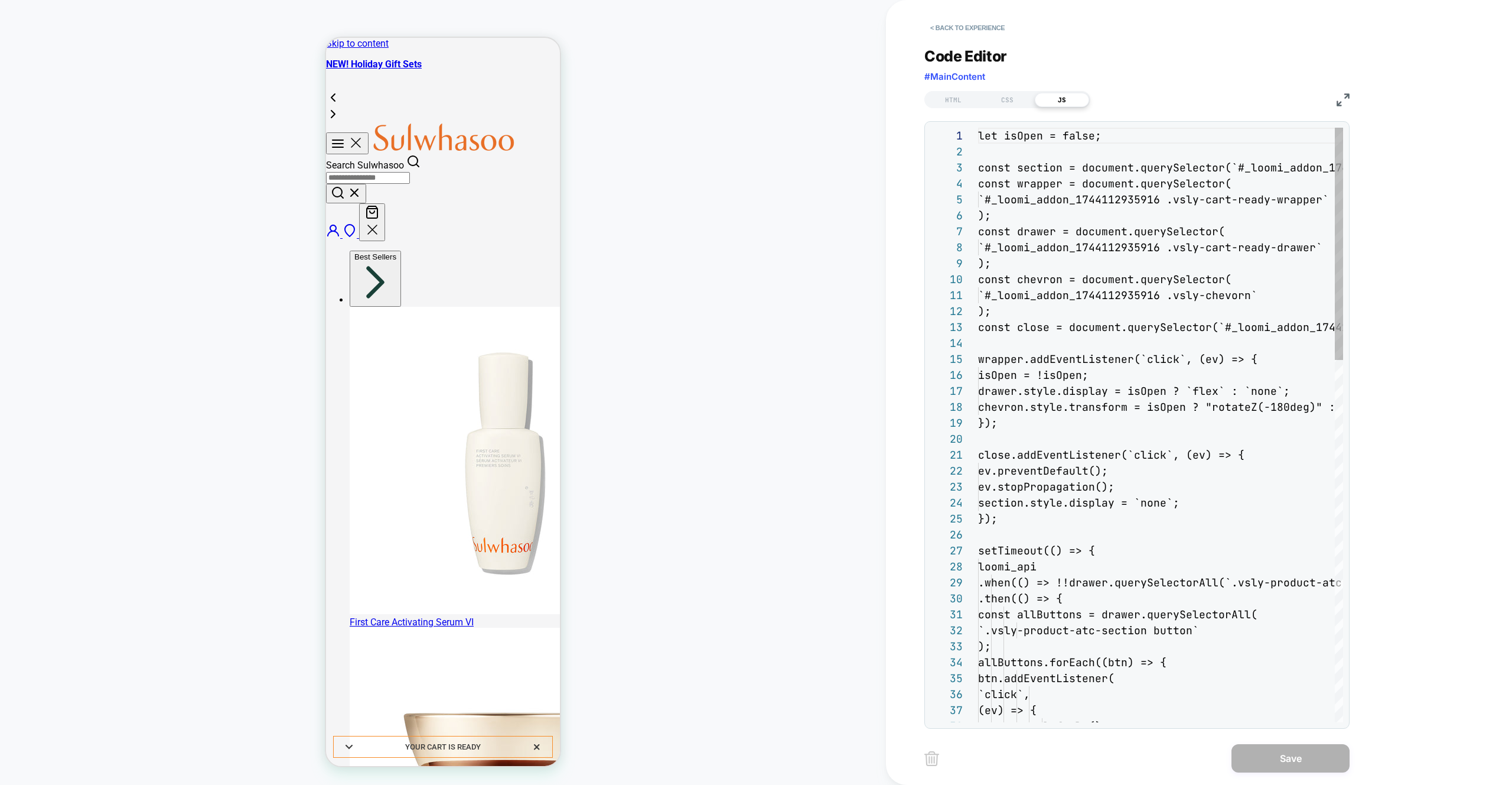
scroll to position [160, 0]
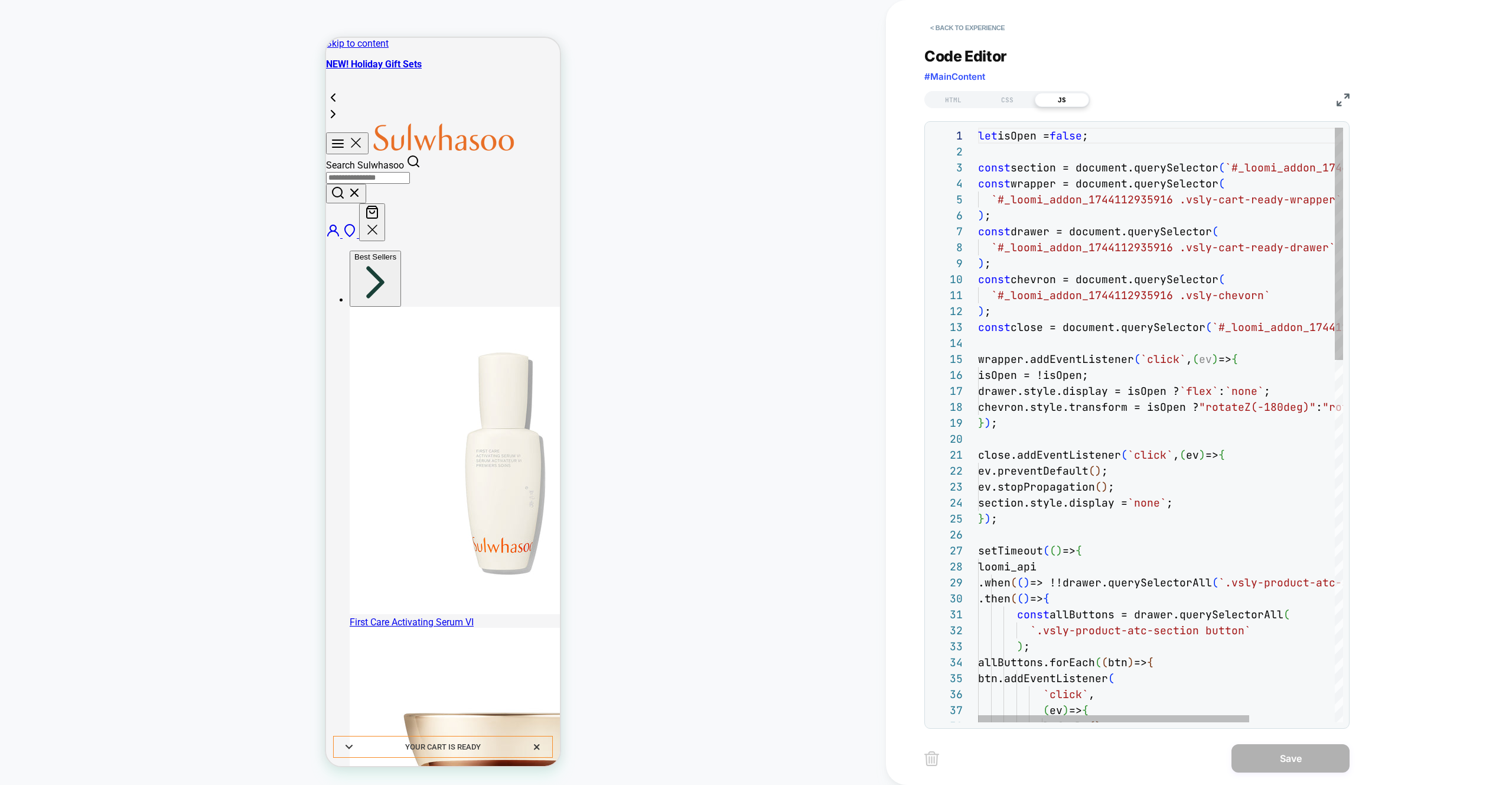
type textarea "**********"
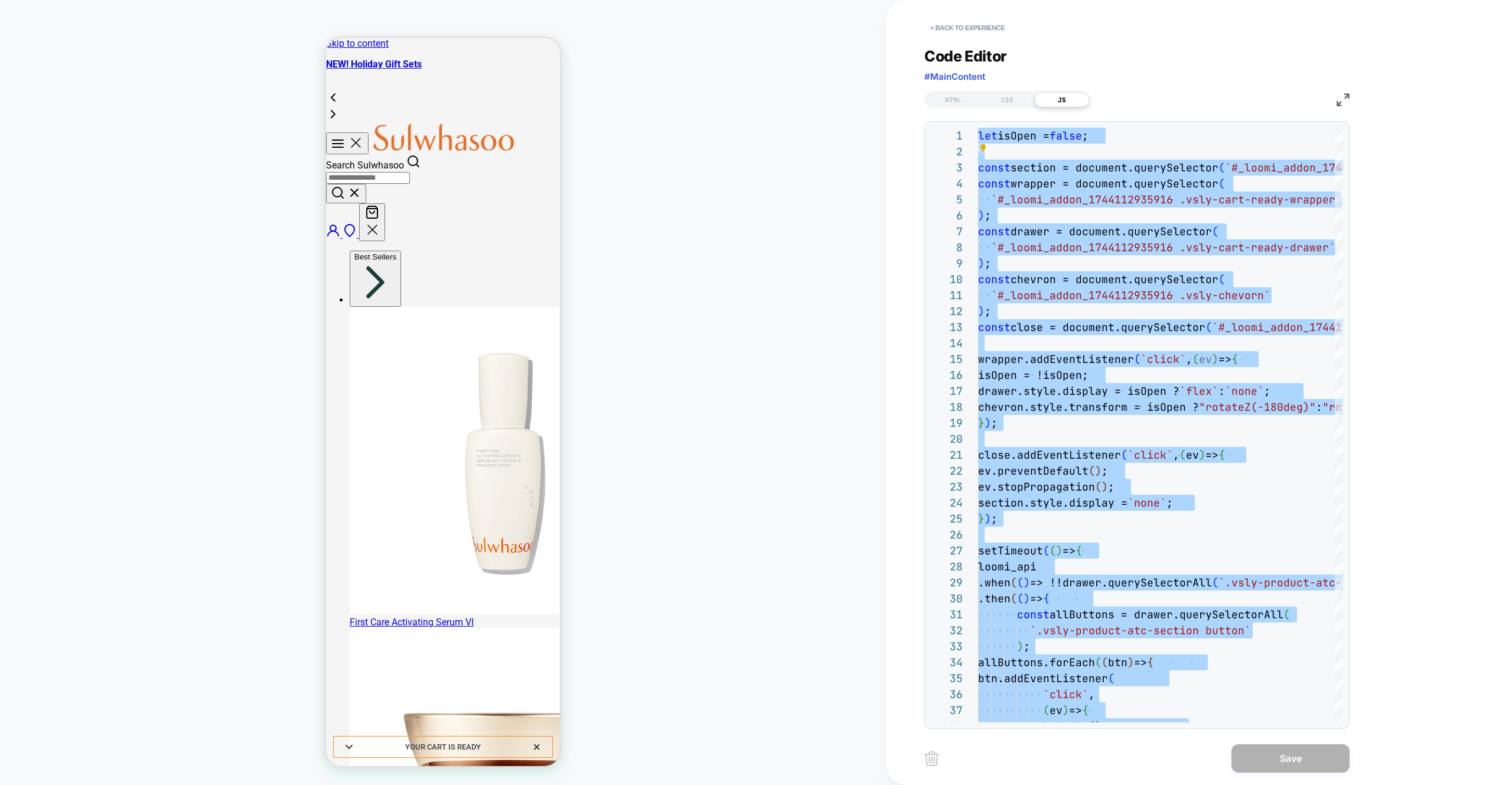
click at [982, 12] on div "< Back to experience" at bounding box center [1237, 18] width 626 height 35
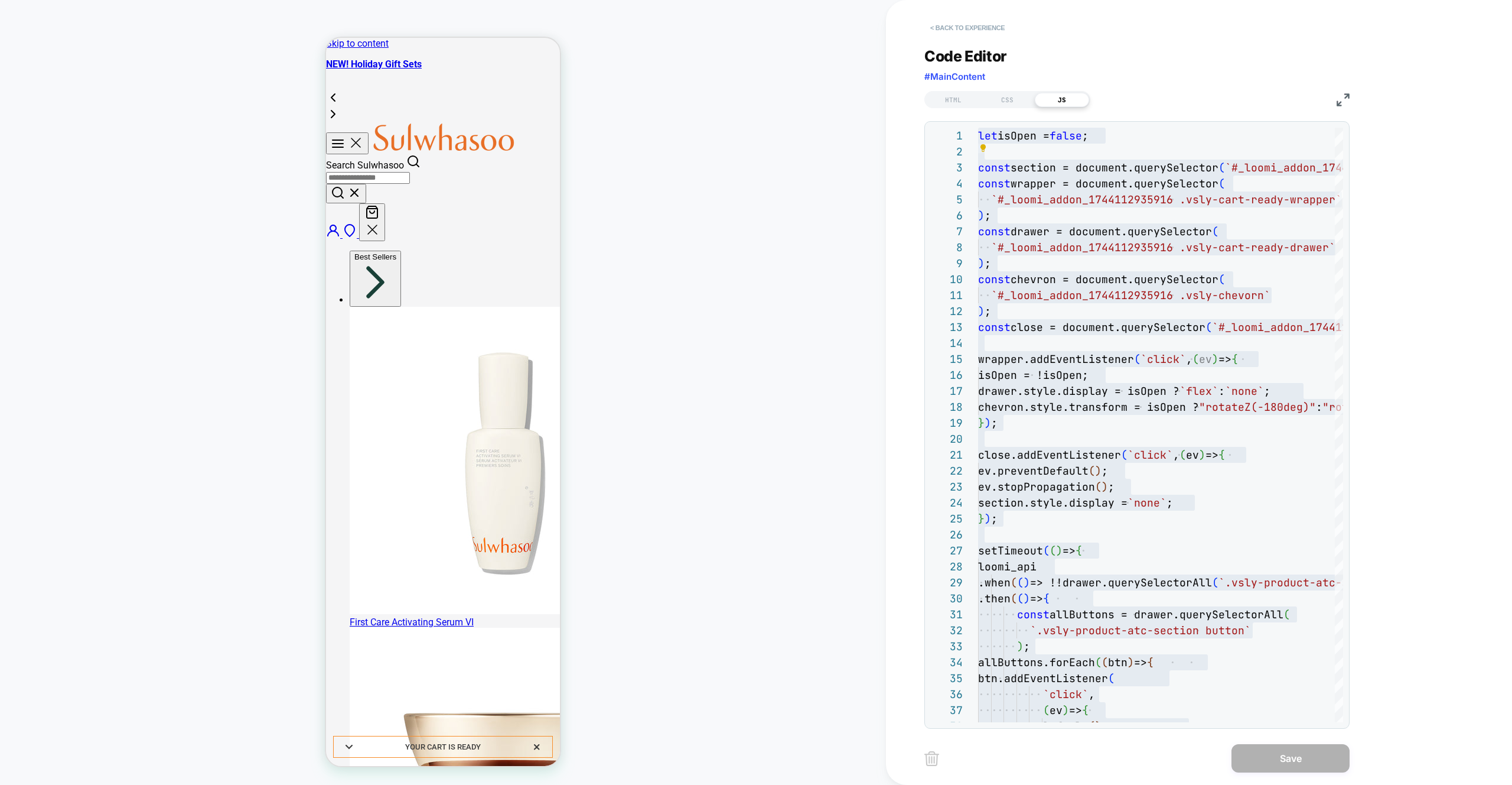
click at [971, 32] on button "< Back to experience" at bounding box center [968, 28] width 86 height 19
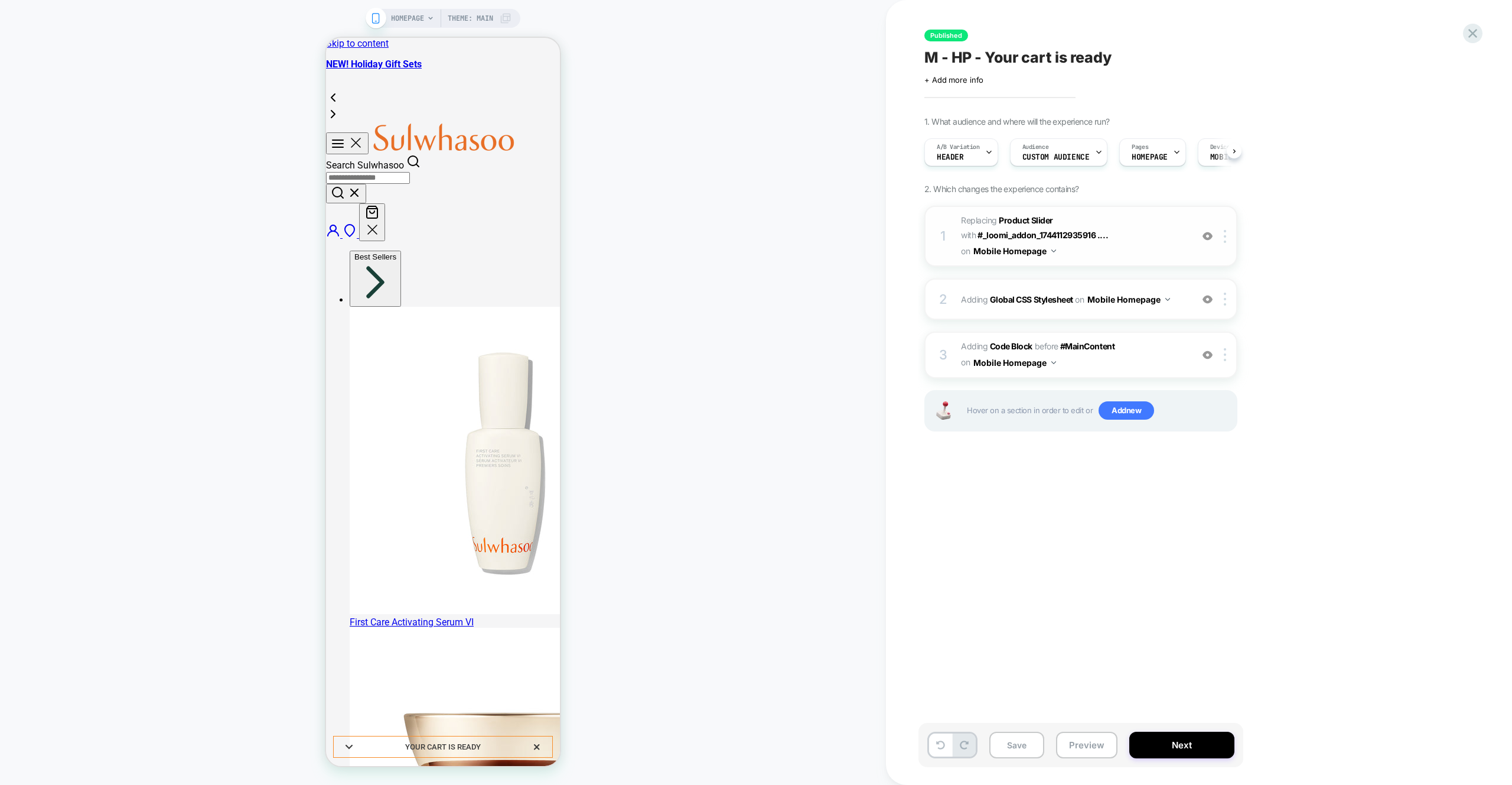
scroll to position [0, 1]
click at [1086, 310] on div "2 Adding Global CSS Stylesheet on Mobile Homepage Add Before Add After Copy to …" at bounding box center [1081, 299] width 313 height 41
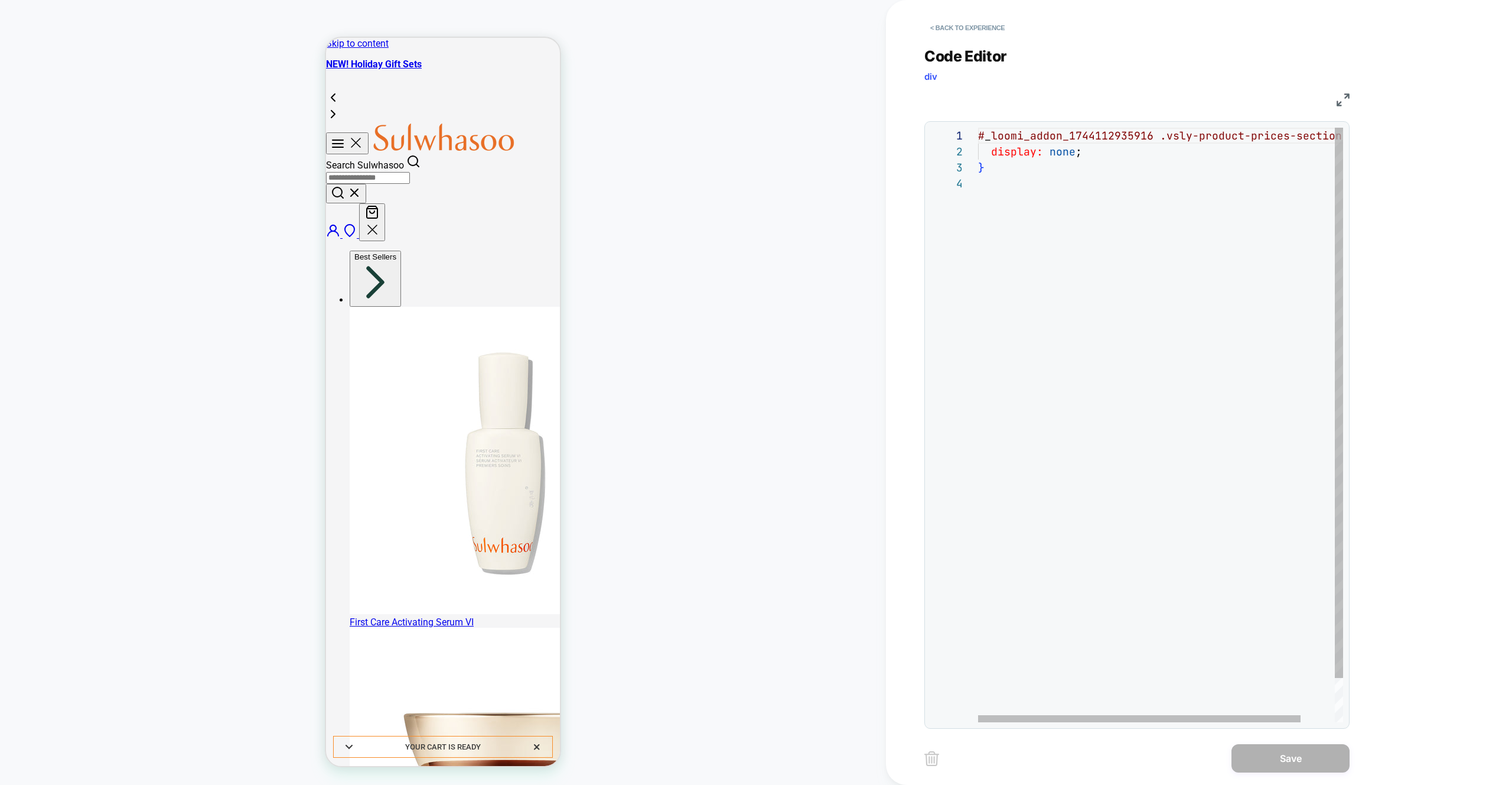
scroll to position [0, 223]
click at [1200, 138] on div "# _ loomi_addon_1744112935916 .vsly-product-prices-section { display: none ; }" at bounding box center [1179, 449] width 404 height 643
click at [1053, 228] on div "# _ loomi_addon_1744112935916 .vsly-product-prices-section { display: none ; }" at bounding box center [1179, 449] width 404 height 643
click at [1081, 138] on div "# _ loomi_addon_1744112935916 .vsly-product-prices-section { display: none ; }" at bounding box center [1179, 449] width 404 height 643
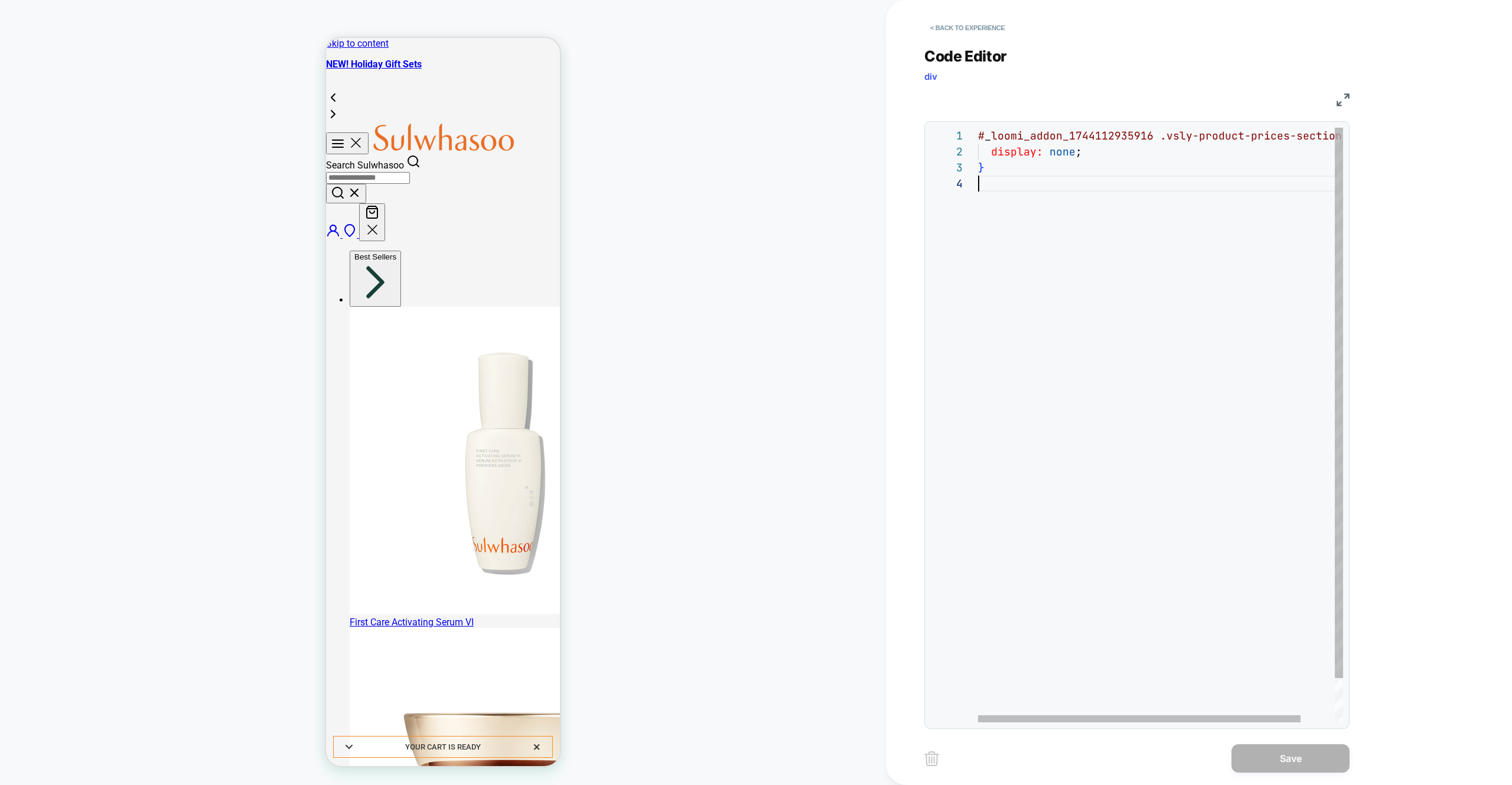
scroll to position [0, 103]
drag, startPoint x: 1066, startPoint y: 254, endPoint x: 1079, endPoint y: 246, distance: 15.3
click at [1066, 254] on div "# _ loomi_addon_1744112935916 .vsly-product-prices-section { display: none ; }" at bounding box center [1179, 449] width 404 height 643
click at [1230, 135] on div "# _ loomi_addon_1744112935916 .vsly-product-prices-section { display: none ; }" at bounding box center [1179, 449] width 404 height 643
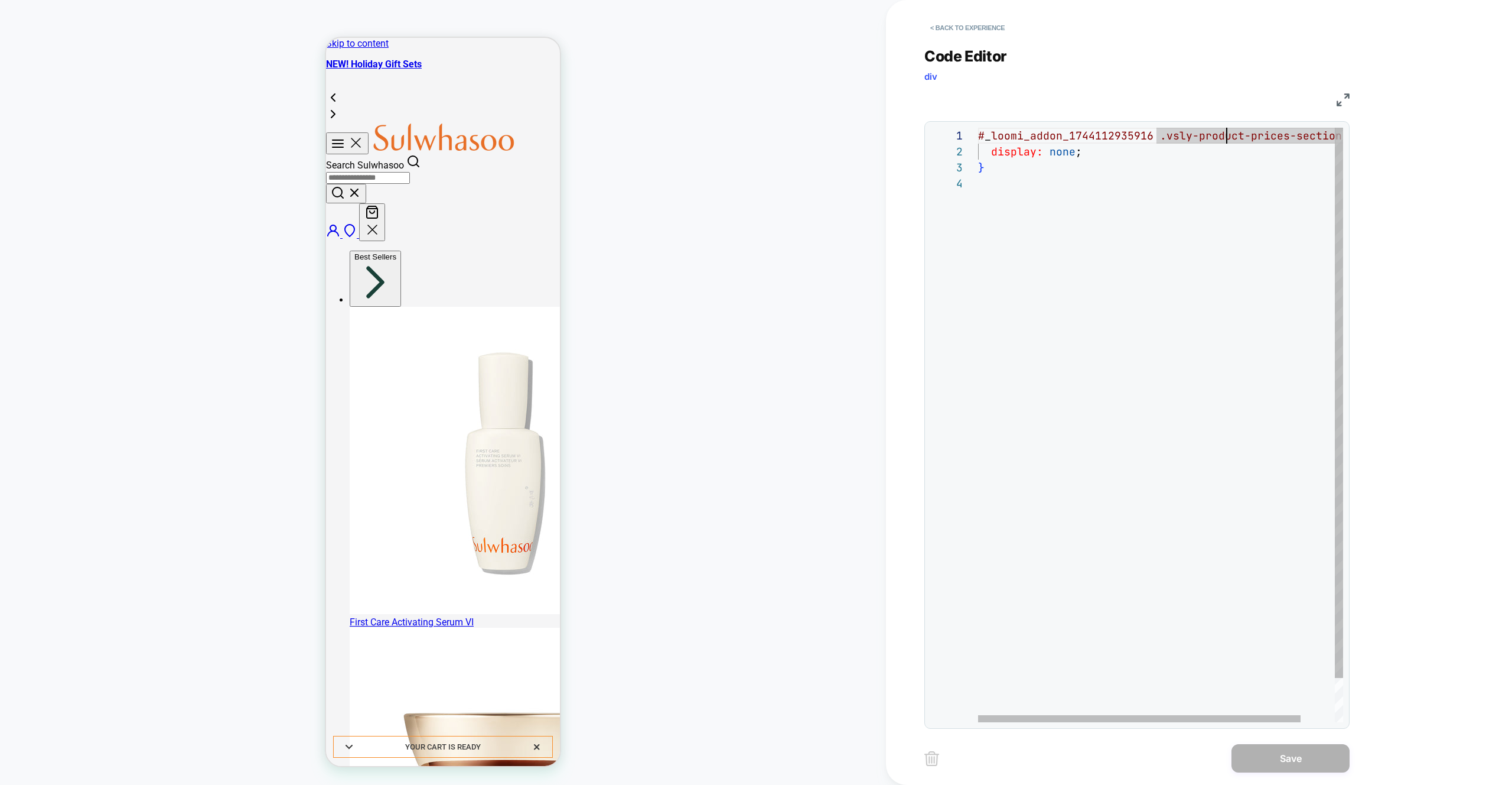
click at [1091, 236] on div "# _ loomi_addon_1744112935916 .vsly-product-prices-section { display: none ; }" at bounding box center [1179, 449] width 404 height 643
drag, startPoint x: 1054, startPoint y: 213, endPoint x: 899, endPoint y: 80, distance: 204.2
click at [978, 128] on div "# _ loomi_addon_1744112935916 .vsly-product-prices-section { display: none ; }" at bounding box center [1179, 449] width 404 height 643
click at [1079, 224] on div "# _ loomi_addon_1744112935916 .vsly-product-prices-section { display: none ; }" at bounding box center [1179, 449] width 404 height 643
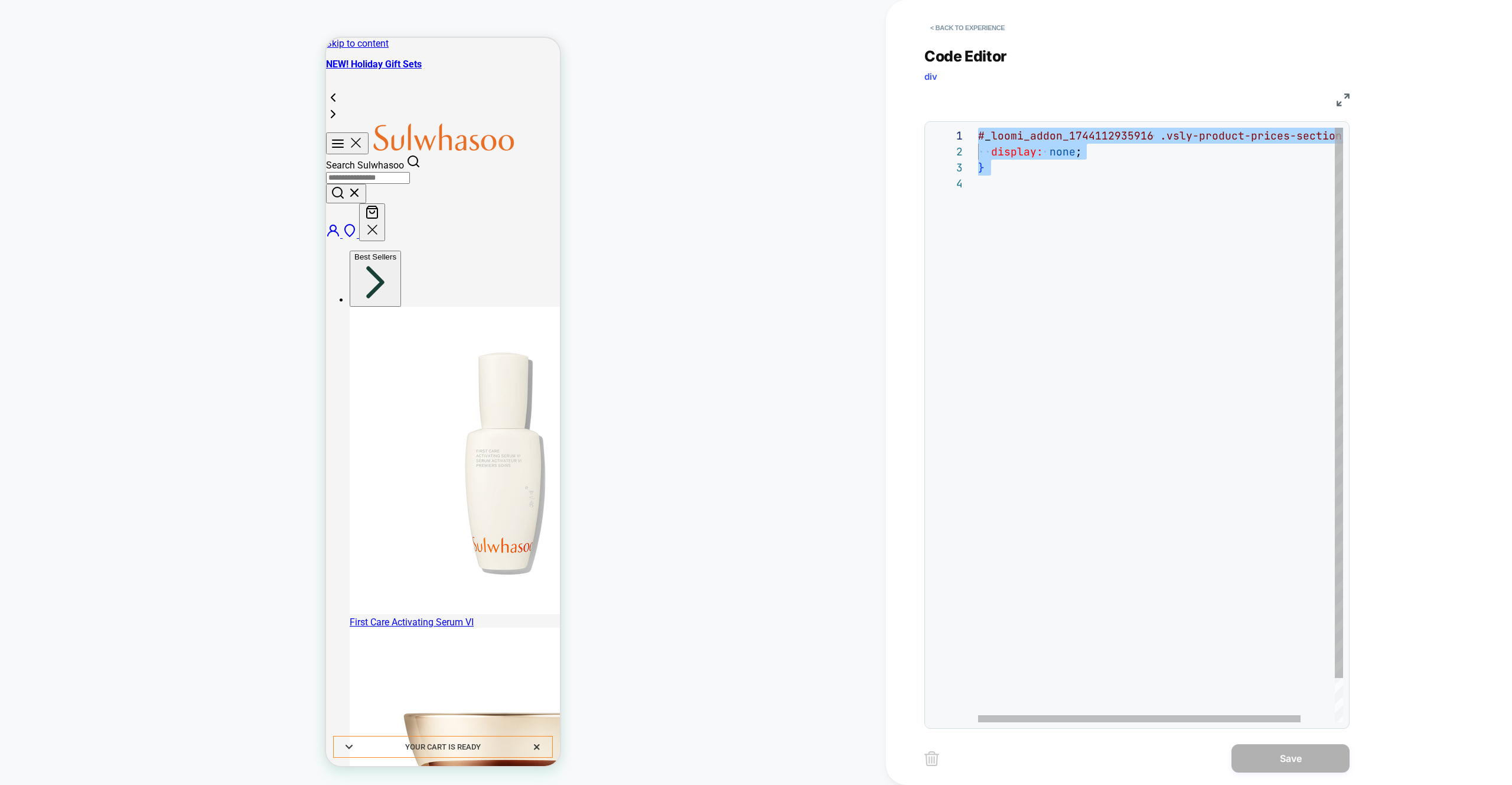
scroll to position [48, 0]
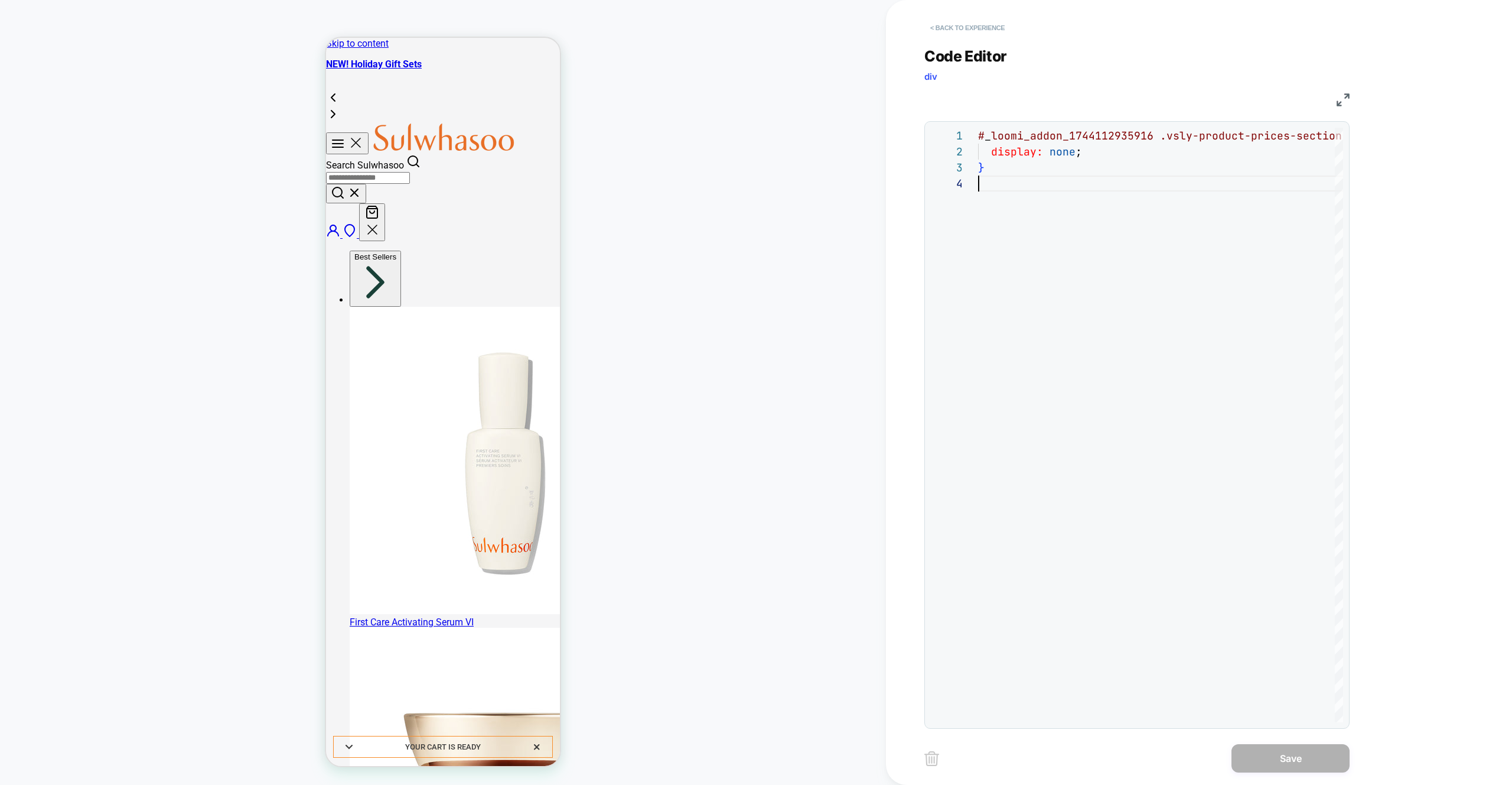
click at [955, 33] on button "< Back to experience" at bounding box center [968, 28] width 86 height 19
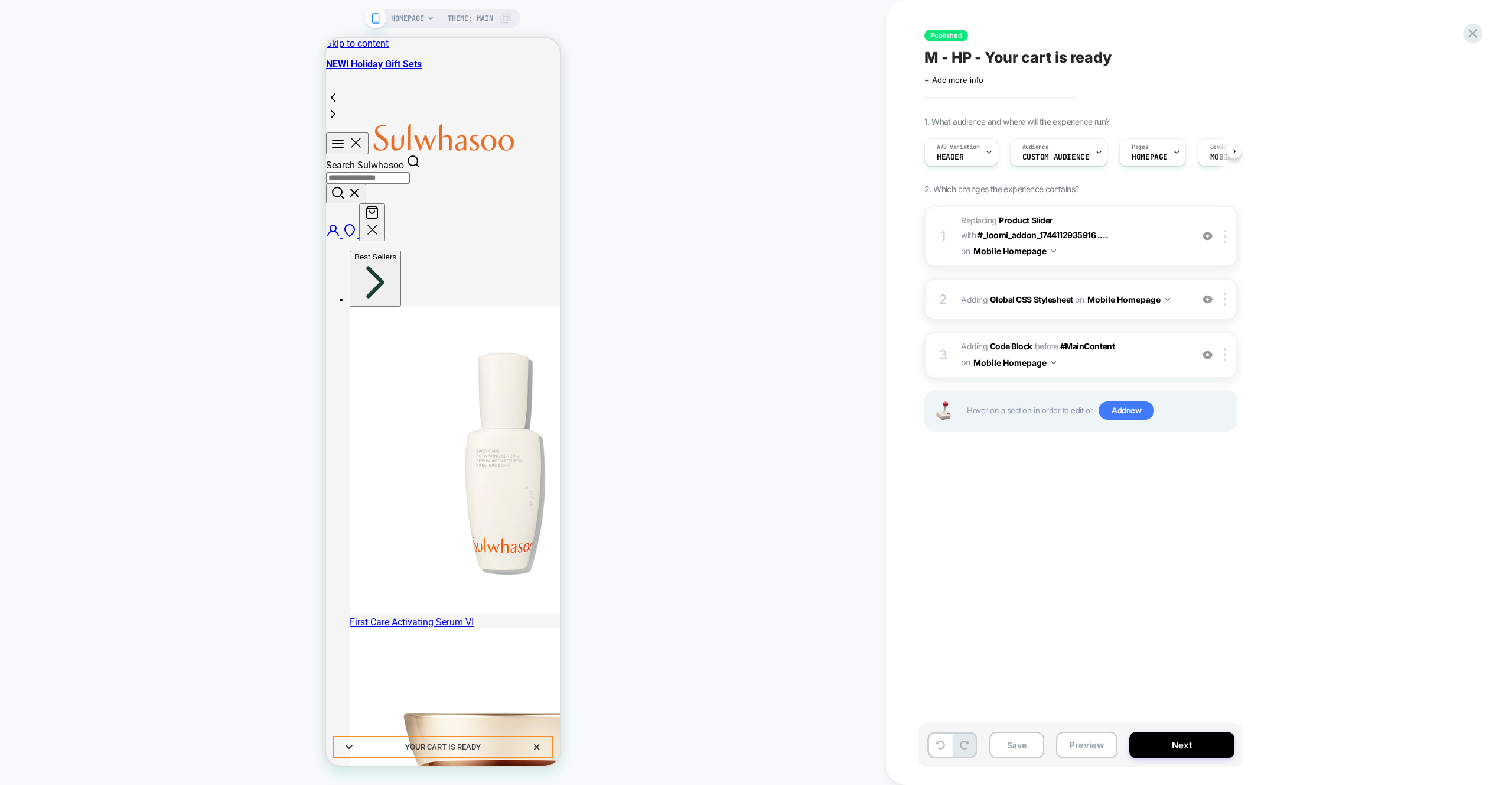
scroll to position [0, 1]
click at [1149, 255] on span "#_loomi_addon_1738590966722 Replacing Product Slider WITH #_loomi_addon_1744112…" at bounding box center [1073, 236] width 225 height 47
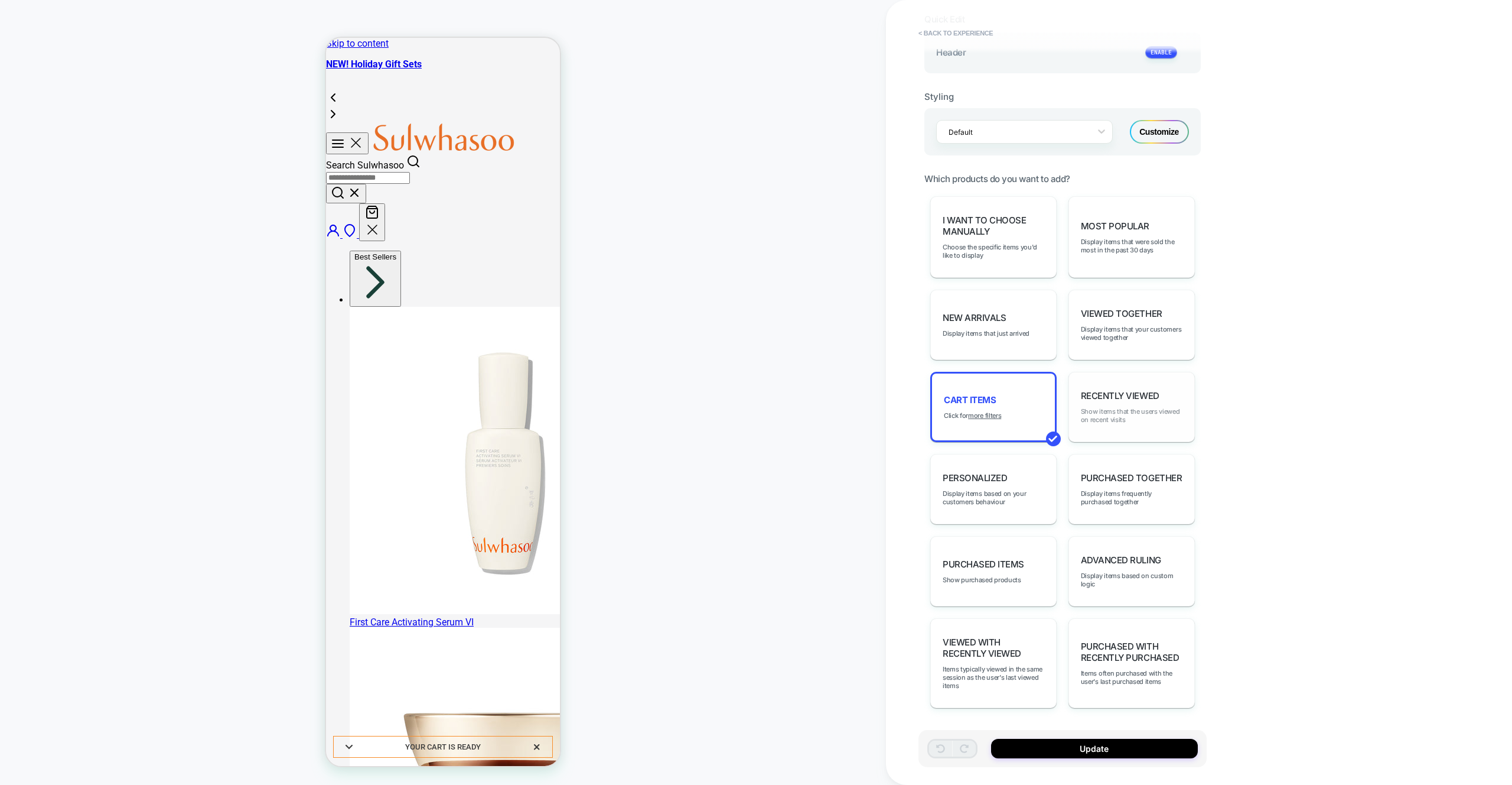
scroll to position [0, 0]
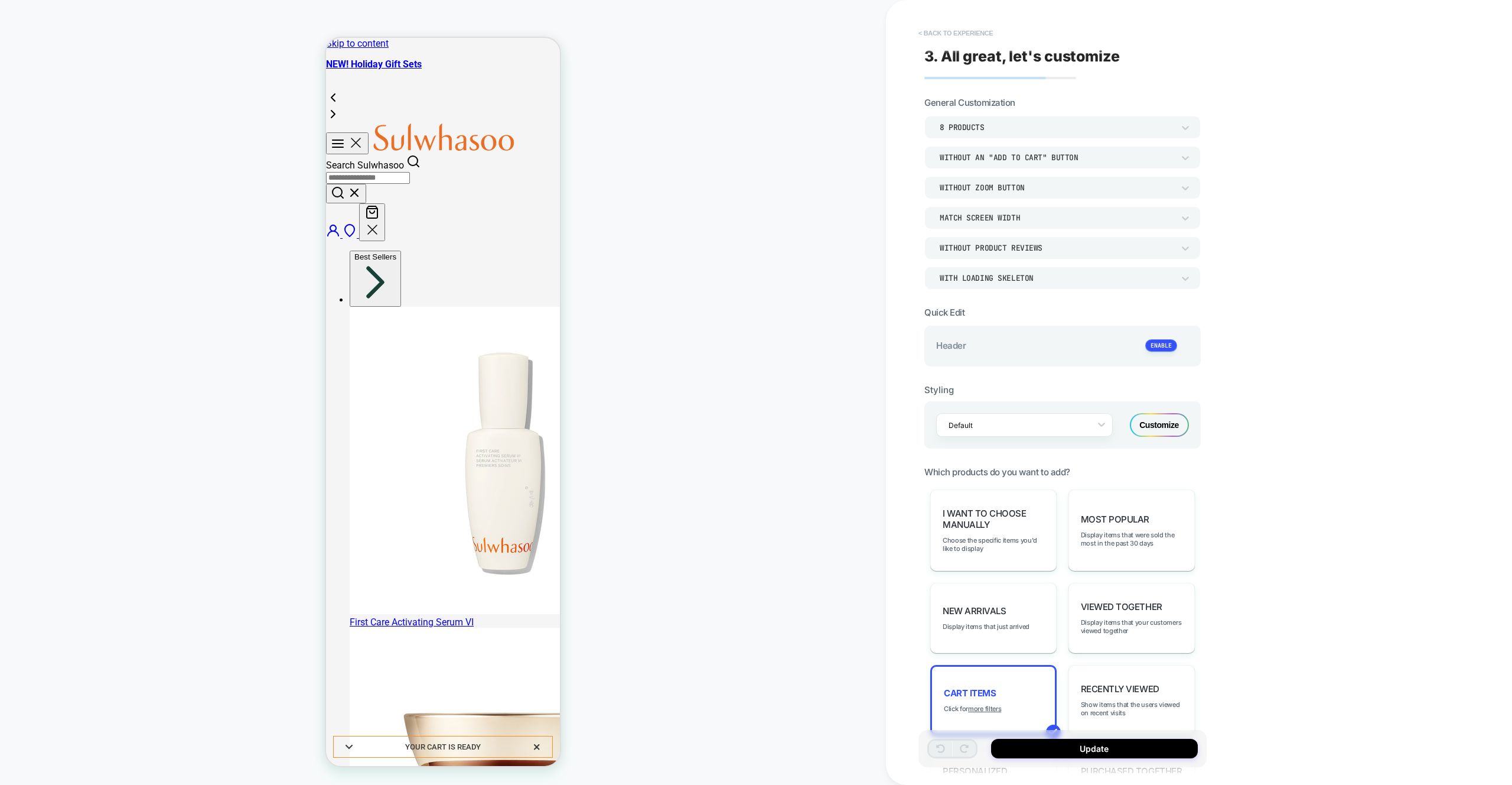
click at [948, 32] on button "< Back to experience" at bounding box center [956, 33] width 86 height 19
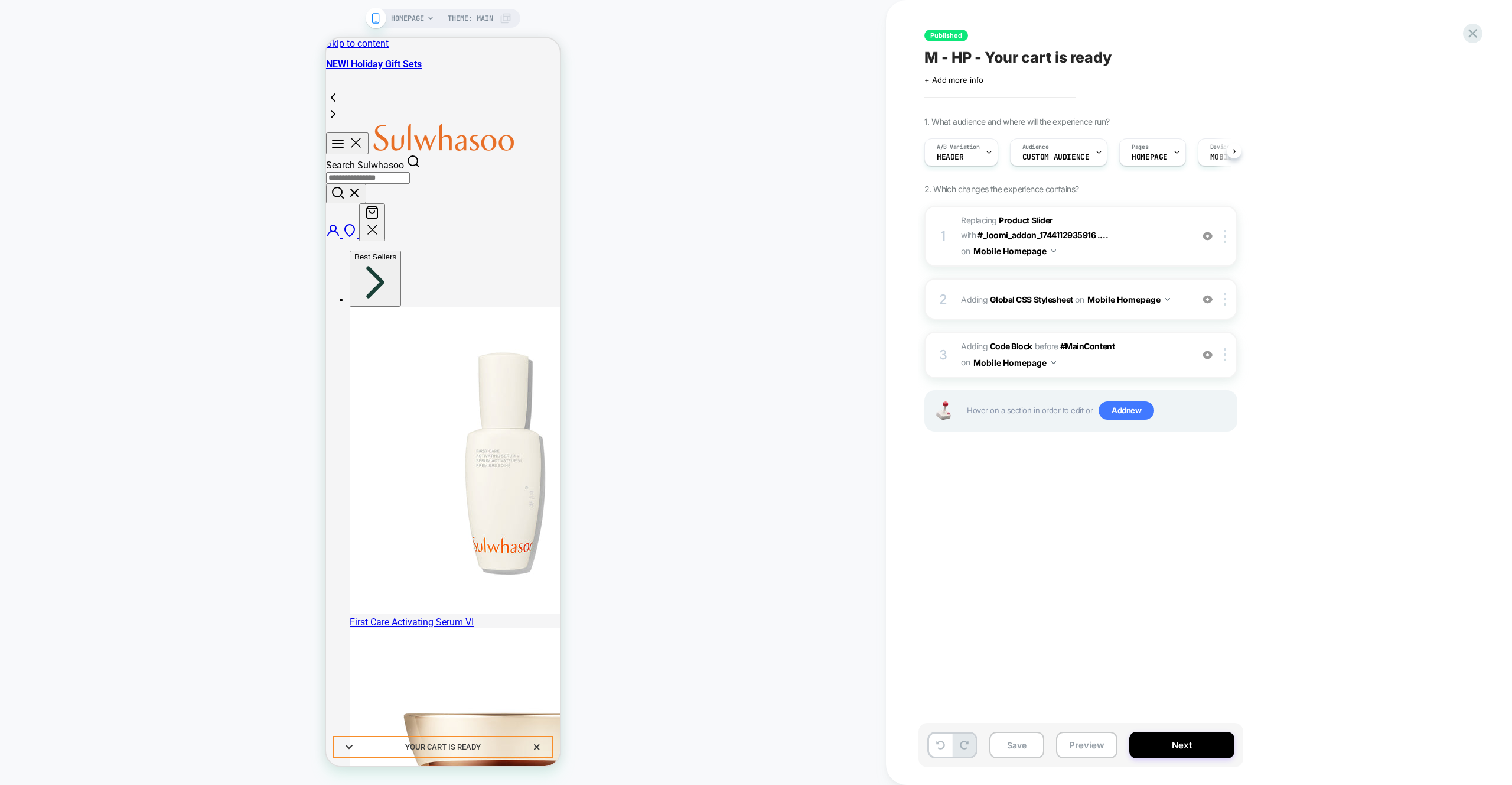
scroll to position [0, 1]
click at [1208, 237] on img at bounding box center [1208, 236] width 10 height 10
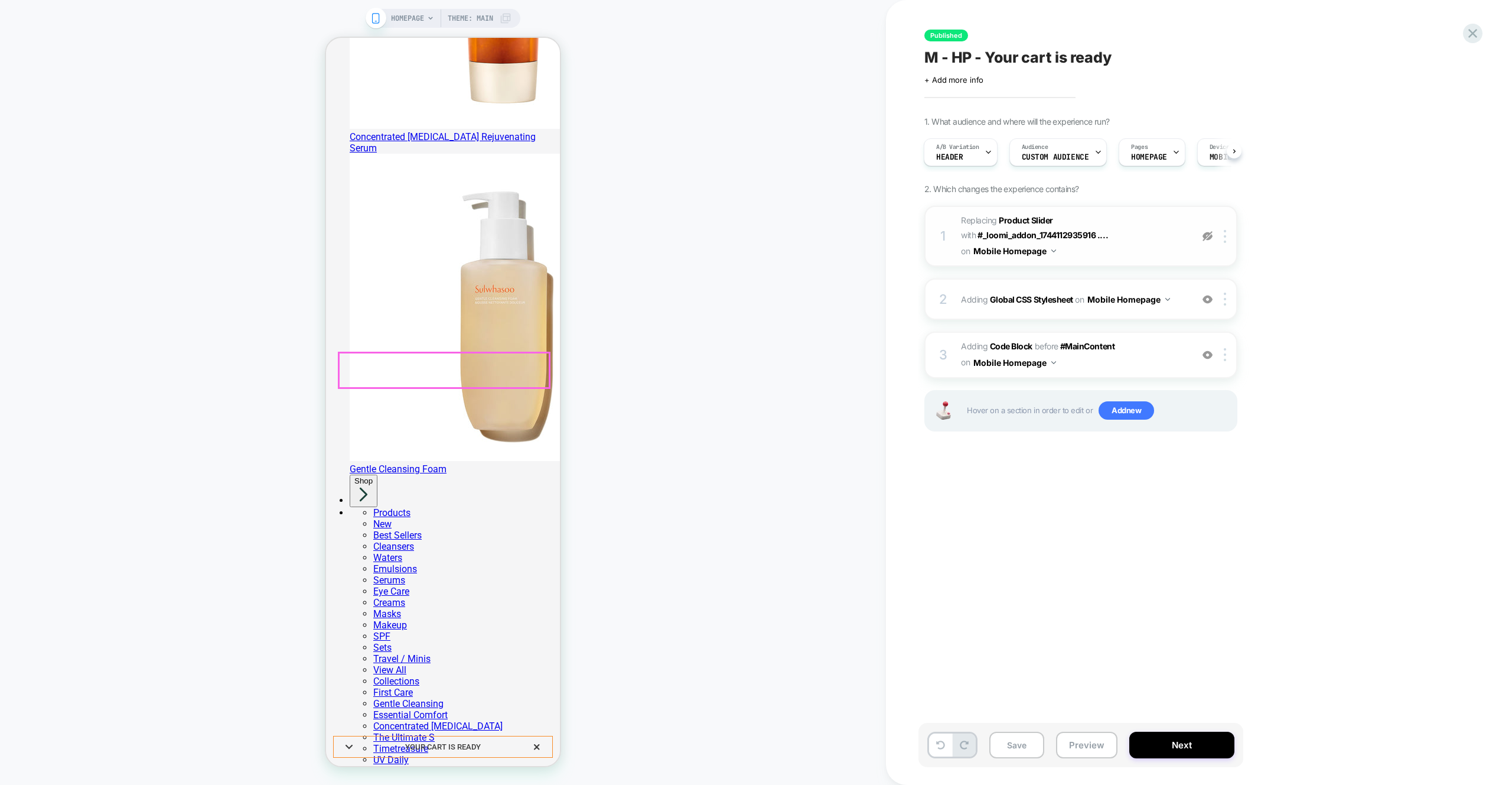
scroll to position [0, 0]
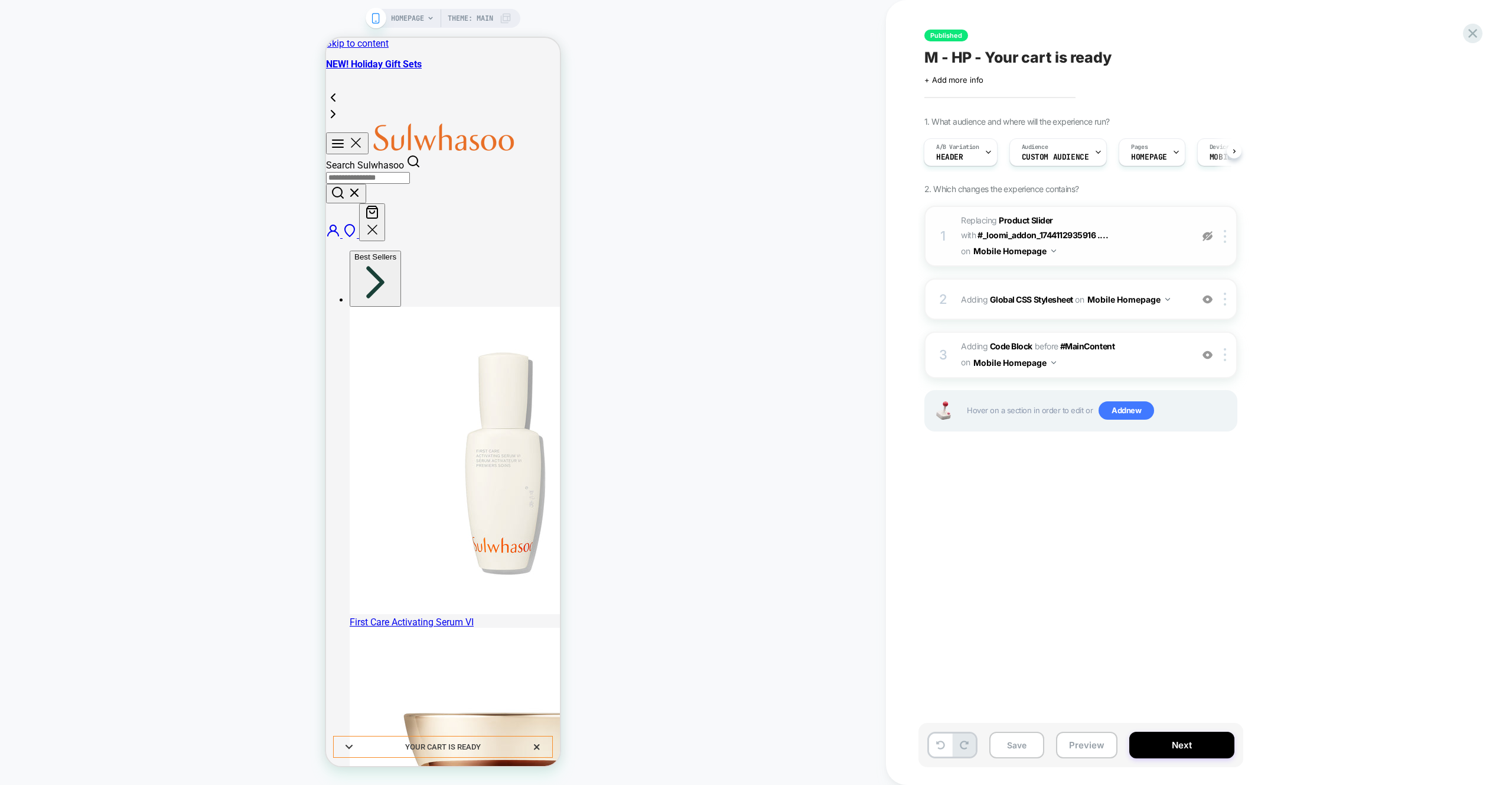
click at [1209, 237] on img at bounding box center [1208, 236] width 10 height 10
click at [755, 251] on div "HOMEPAGE Theme: MAIN" at bounding box center [443, 392] width 886 height 762
click at [1089, 744] on button "Preview" at bounding box center [1087, 745] width 62 height 26
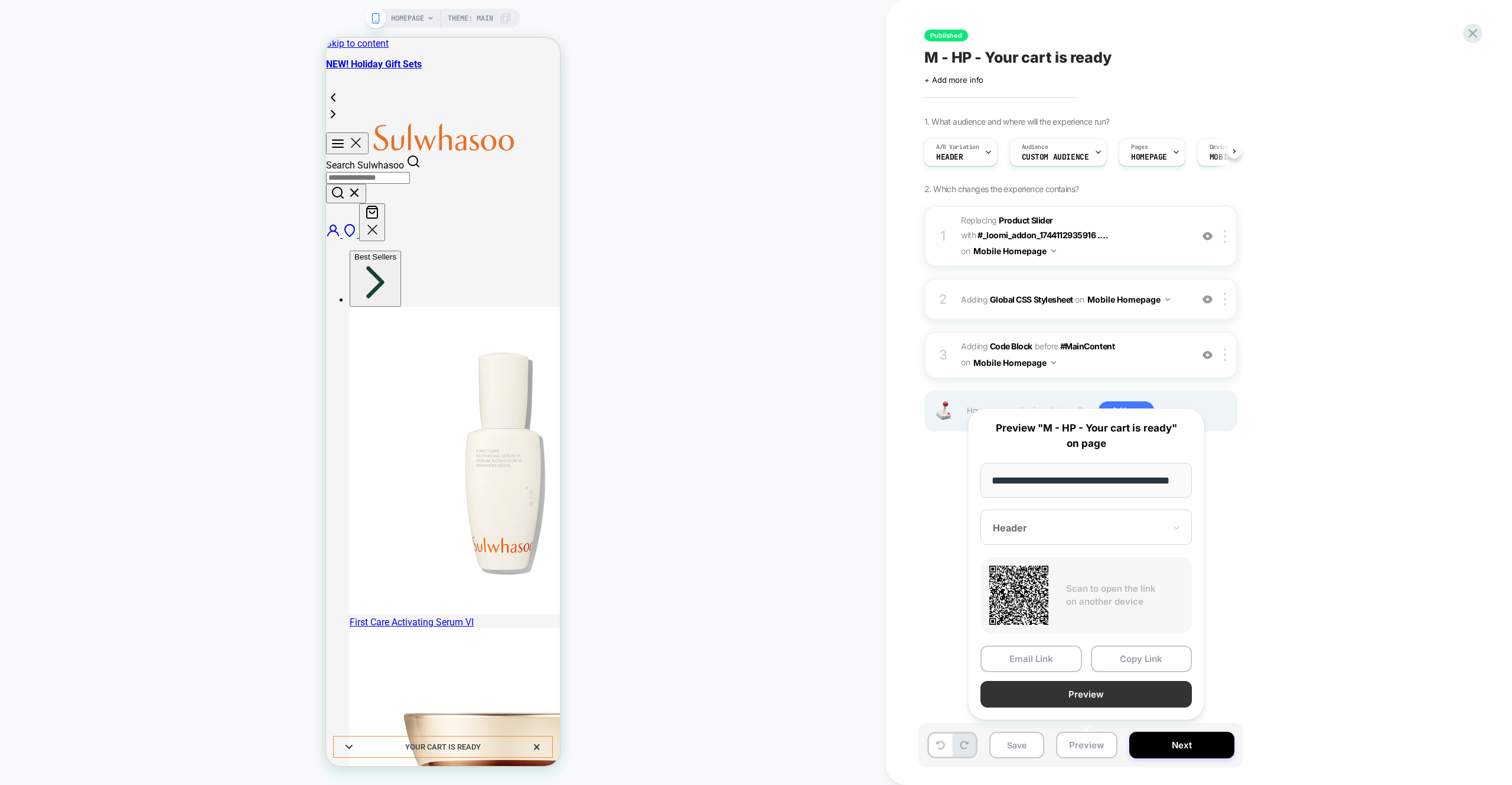
click at [1101, 700] on button "Preview" at bounding box center [1086, 694] width 212 height 26
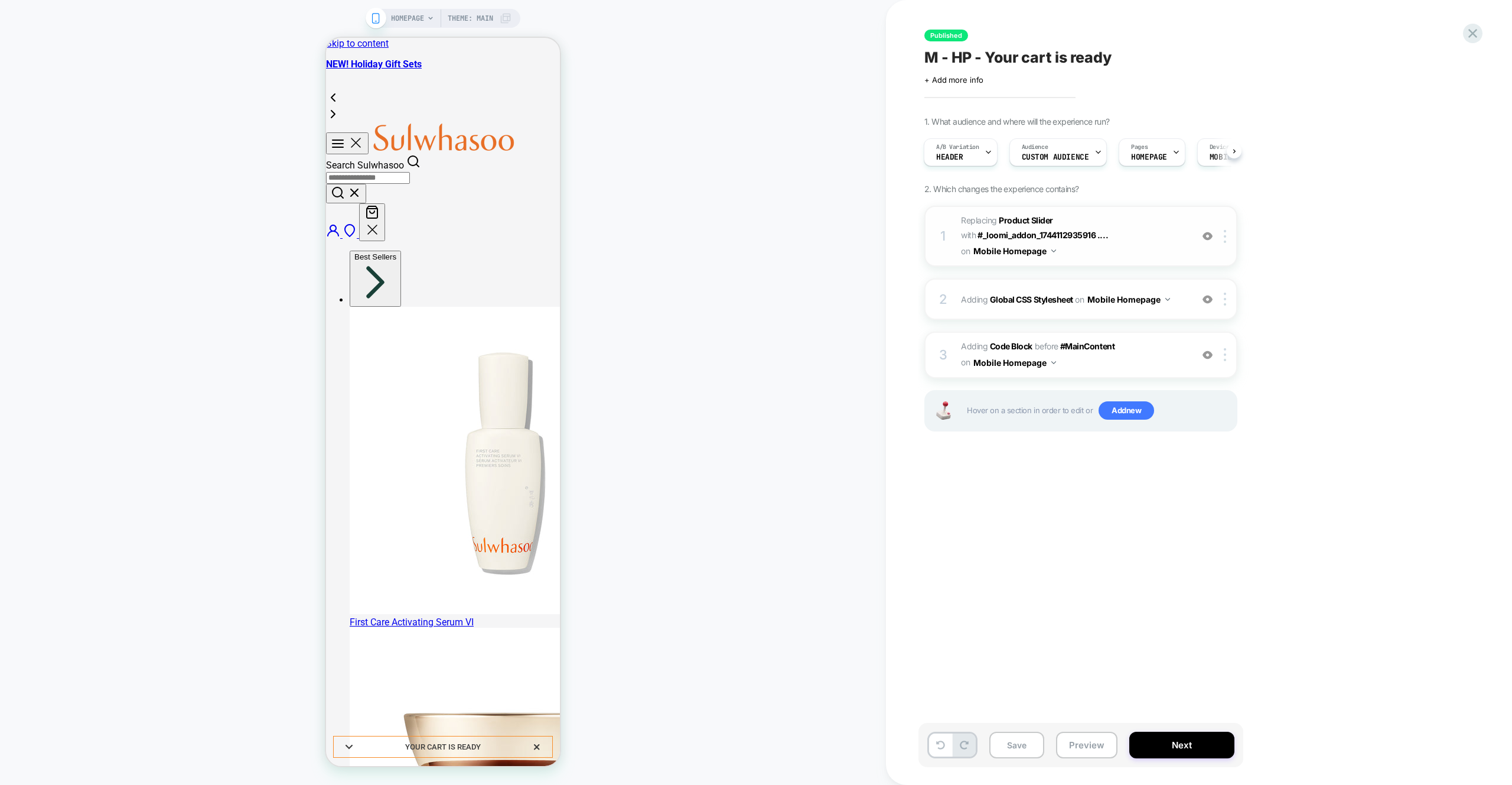
click at [1134, 247] on span "#_loomi_addon_1738590966722 Replacing Product Slider WITH #_loomi_addon_1744112…" at bounding box center [1073, 236] width 225 height 47
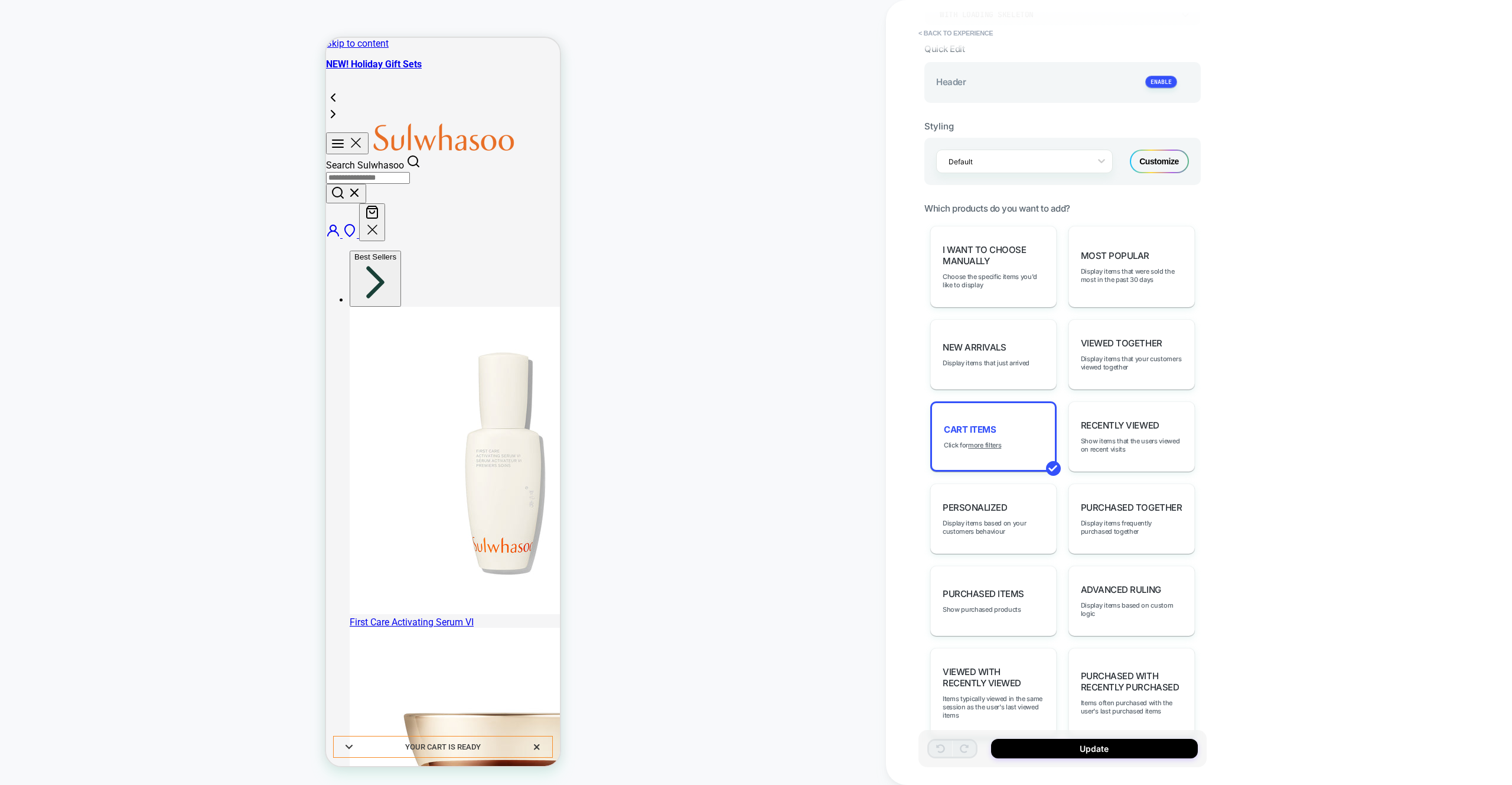
scroll to position [293, 0]
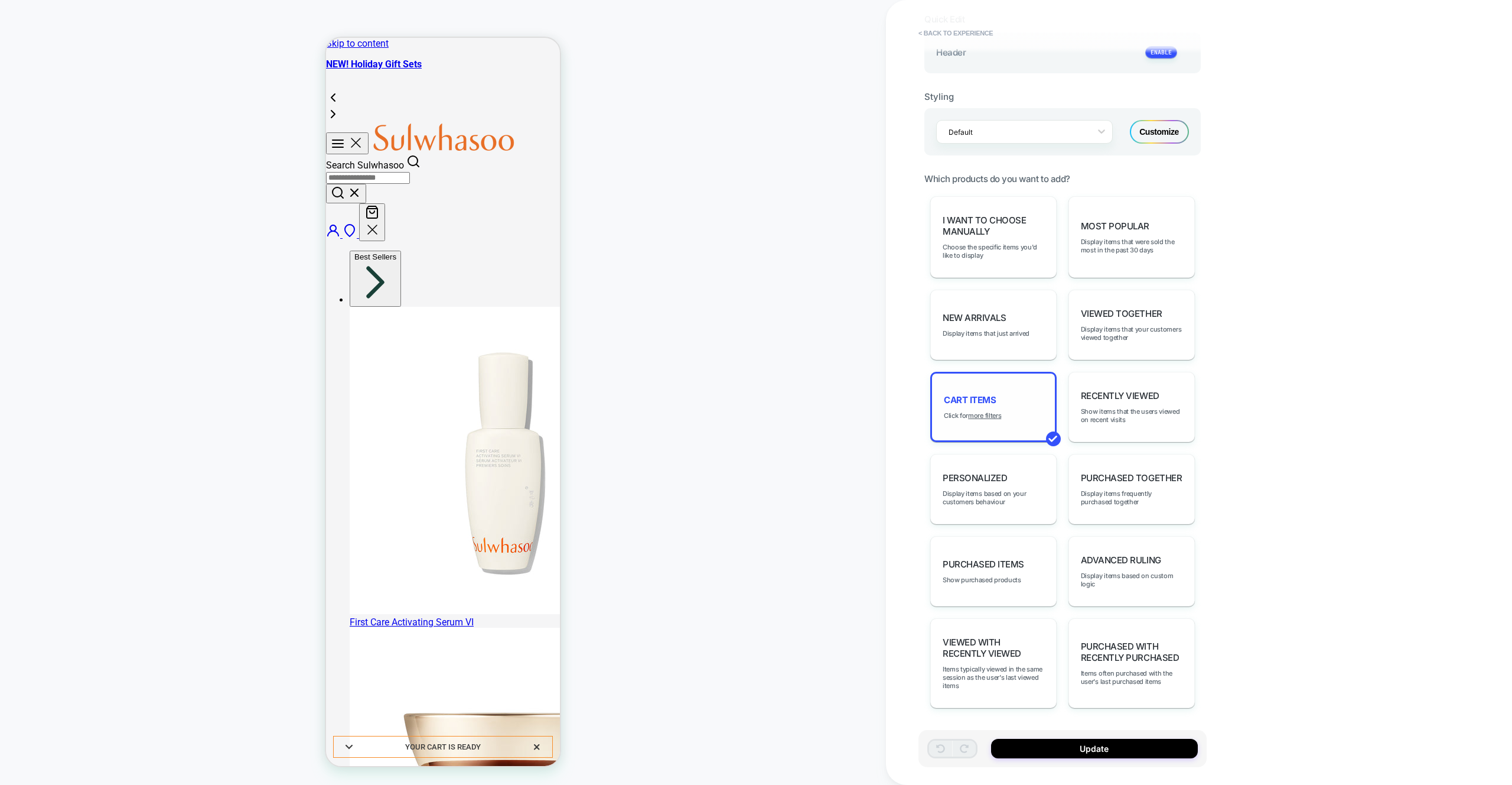
click at [1031, 423] on div "Cart Items Click for more filters" at bounding box center [993, 407] width 127 height 70
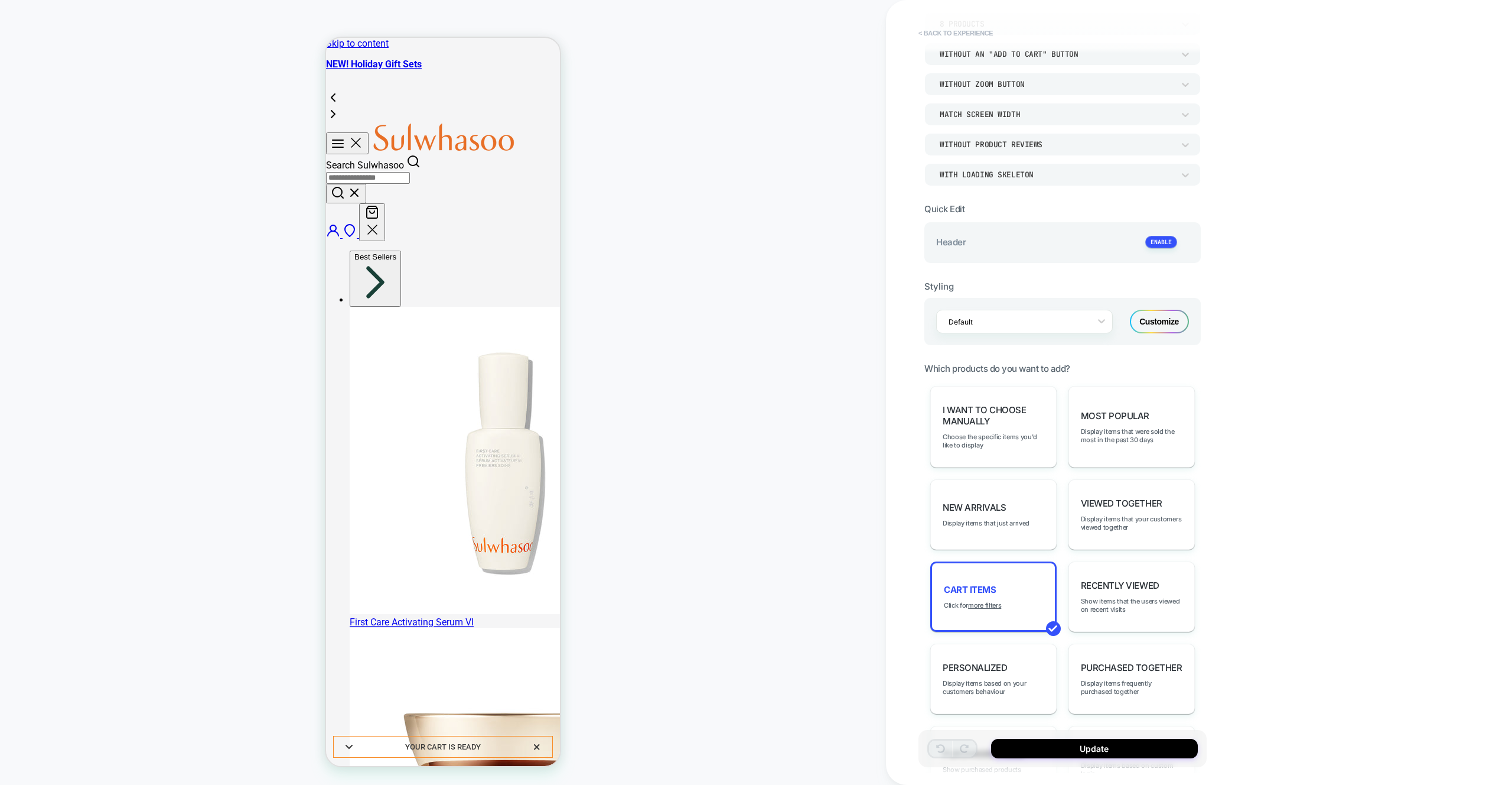
scroll to position [43, 0]
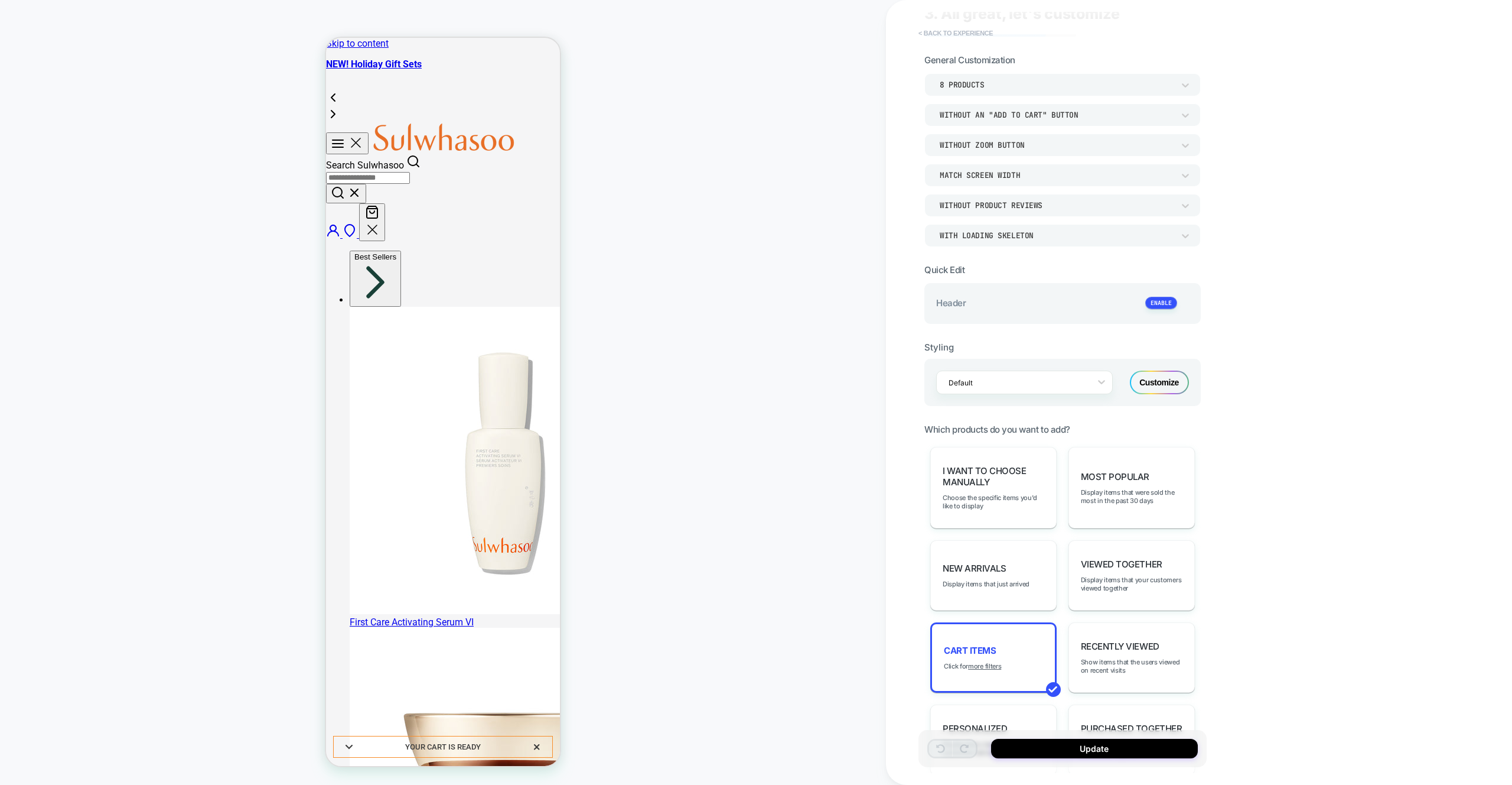
click at [937, 34] on button "< Back to experience" at bounding box center [956, 33] width 86 height 19
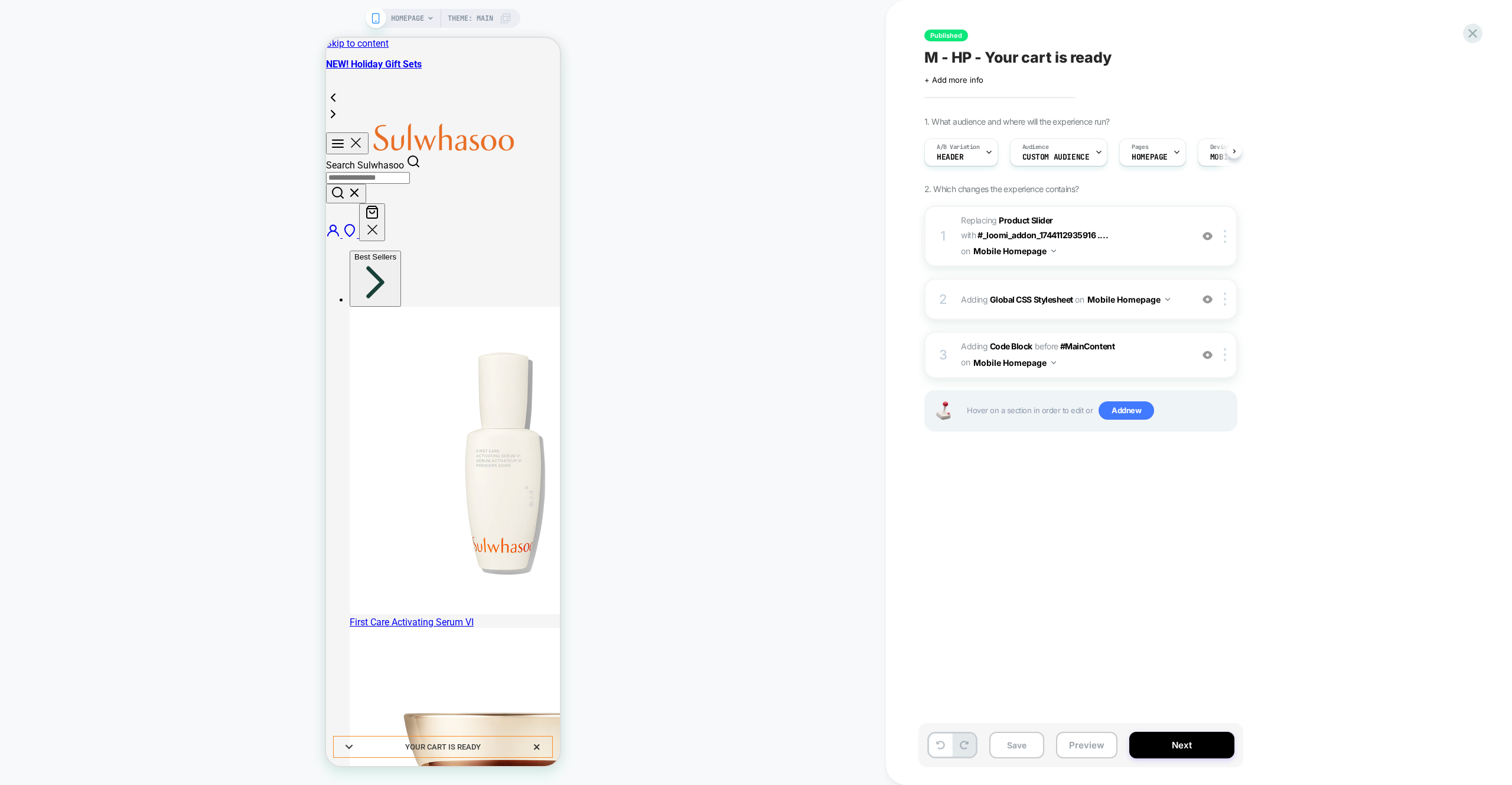
scroll to position [0, 1]
click at [1228, 235] on div at bounding box center [1227, 237] width 20 height 13
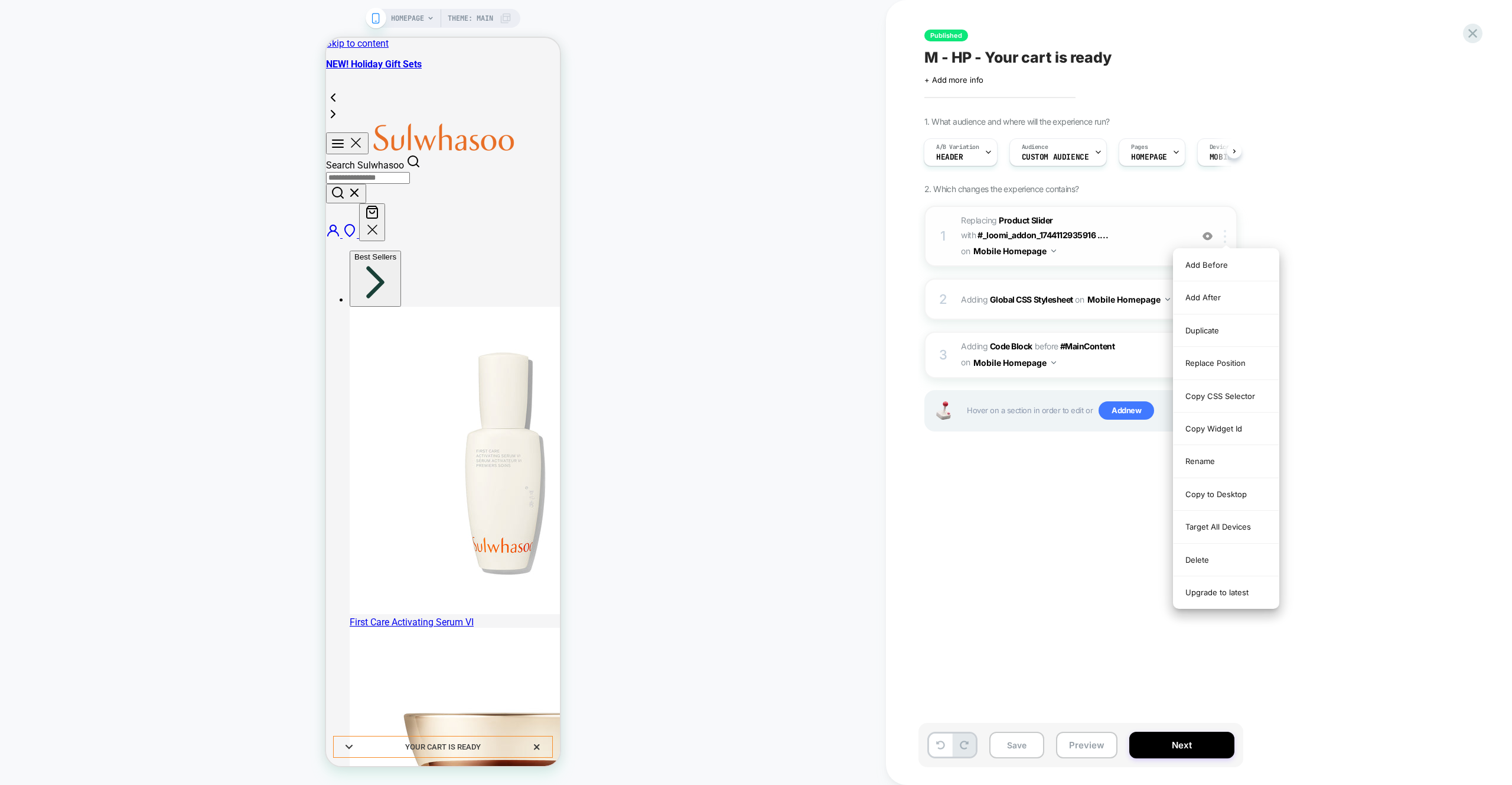
click at [1228, 235] on div at bounding box center [1227, 237] width 20 height 13
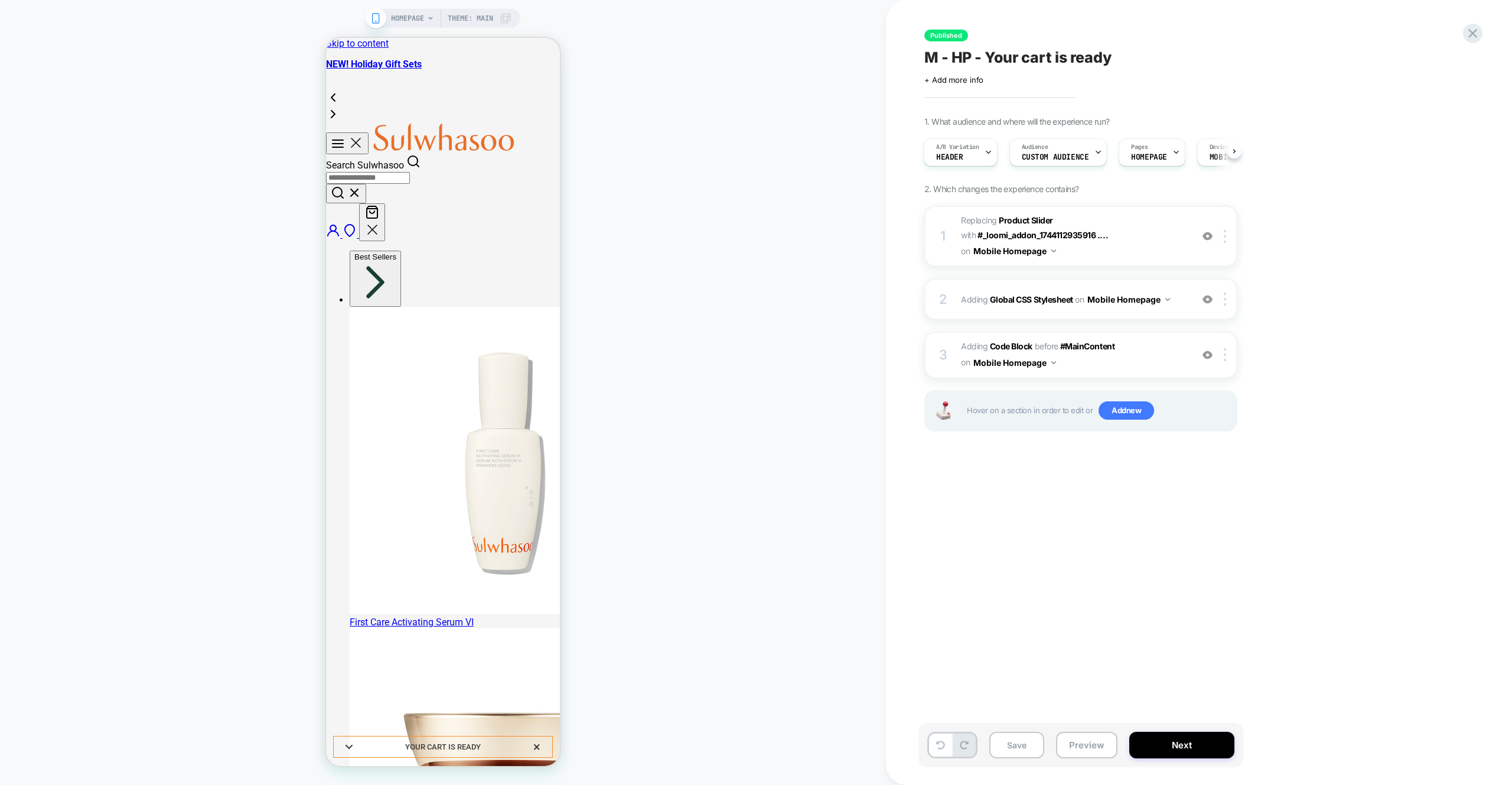
click at [1357, 193] on div "Published M - HP - Your cart is ready Click to edit experience details + Add mo…" at bounding box center [1140, 392] width 443 height 762
click at [1146, 240] on span "#_loomi_addon_1738590966722 Replacing Product Slider WITH #_loomi_addon_1744112…" at bounding box center [1073, 236] width 225 height 47
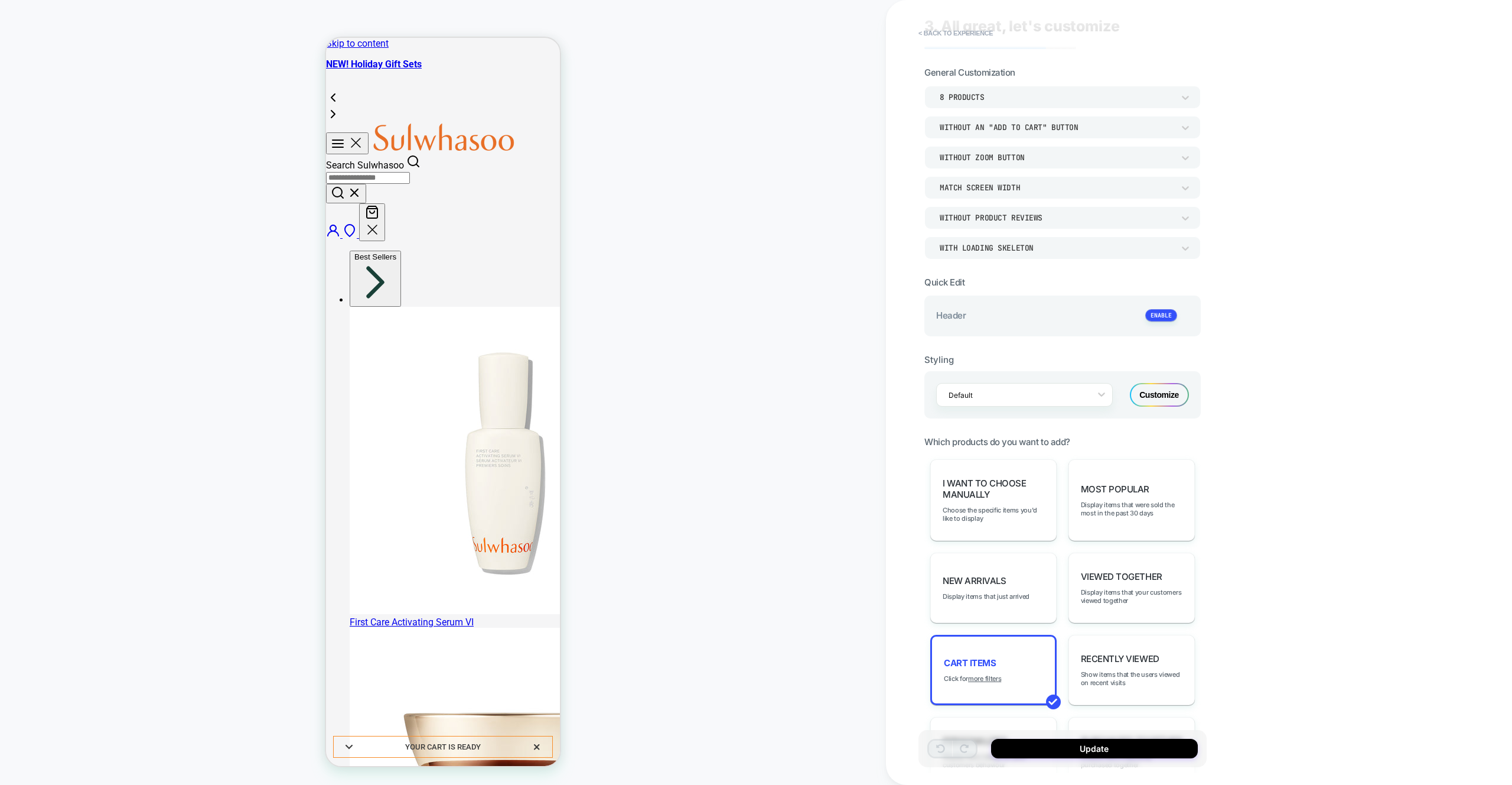
scroll to position [23, 0]
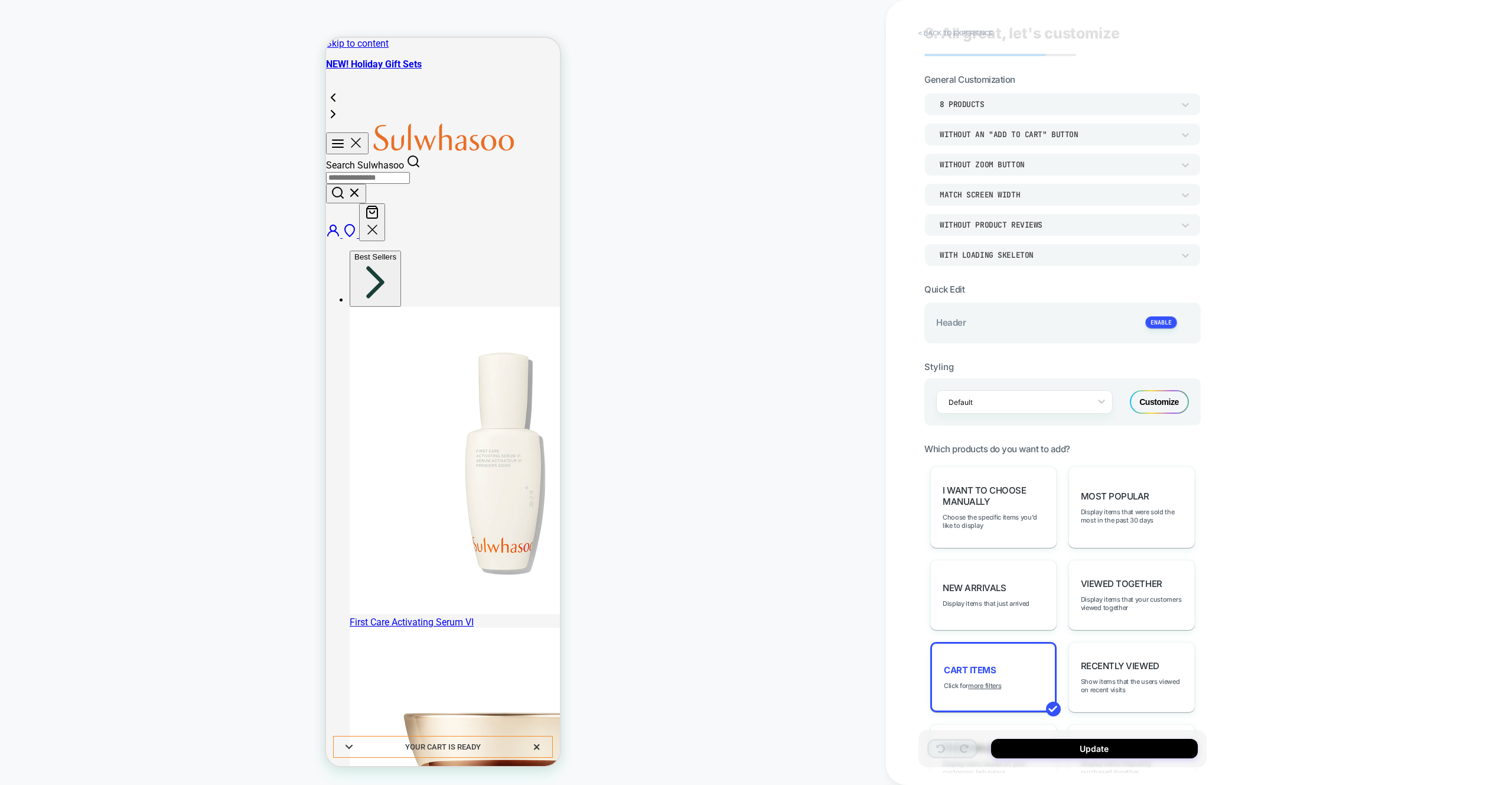
click at [931, 34] on button "< Back to experience" at bounding box center [956, 33] width 86 height 19
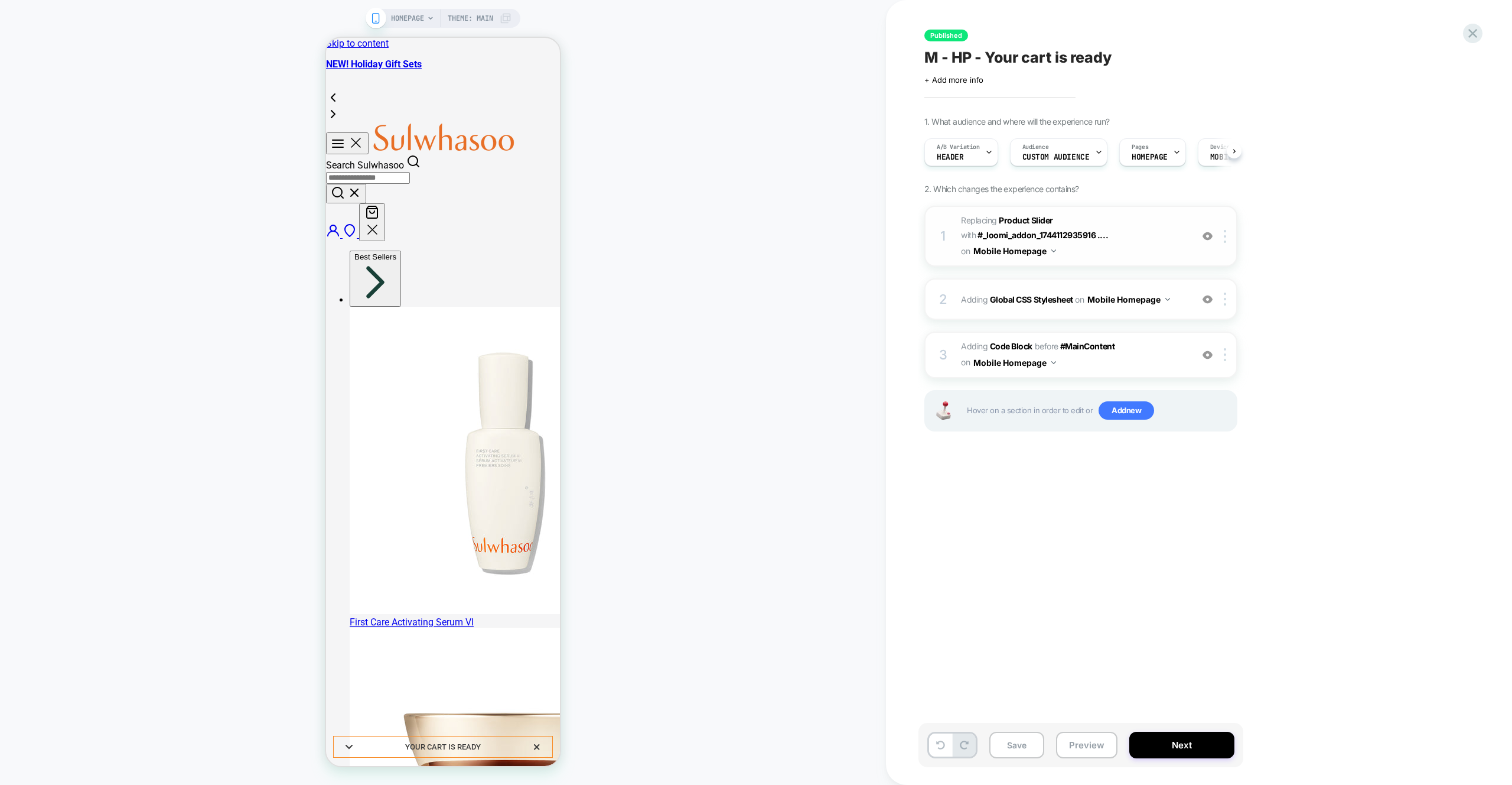
scroll to position [0, 1]
click at [1173, 312] on div "2 Adding Global CSS Stylesheet on Mobile Homepage Add Before Add After Copy to …" at bounding box center [1081, 299] width 313 height 41
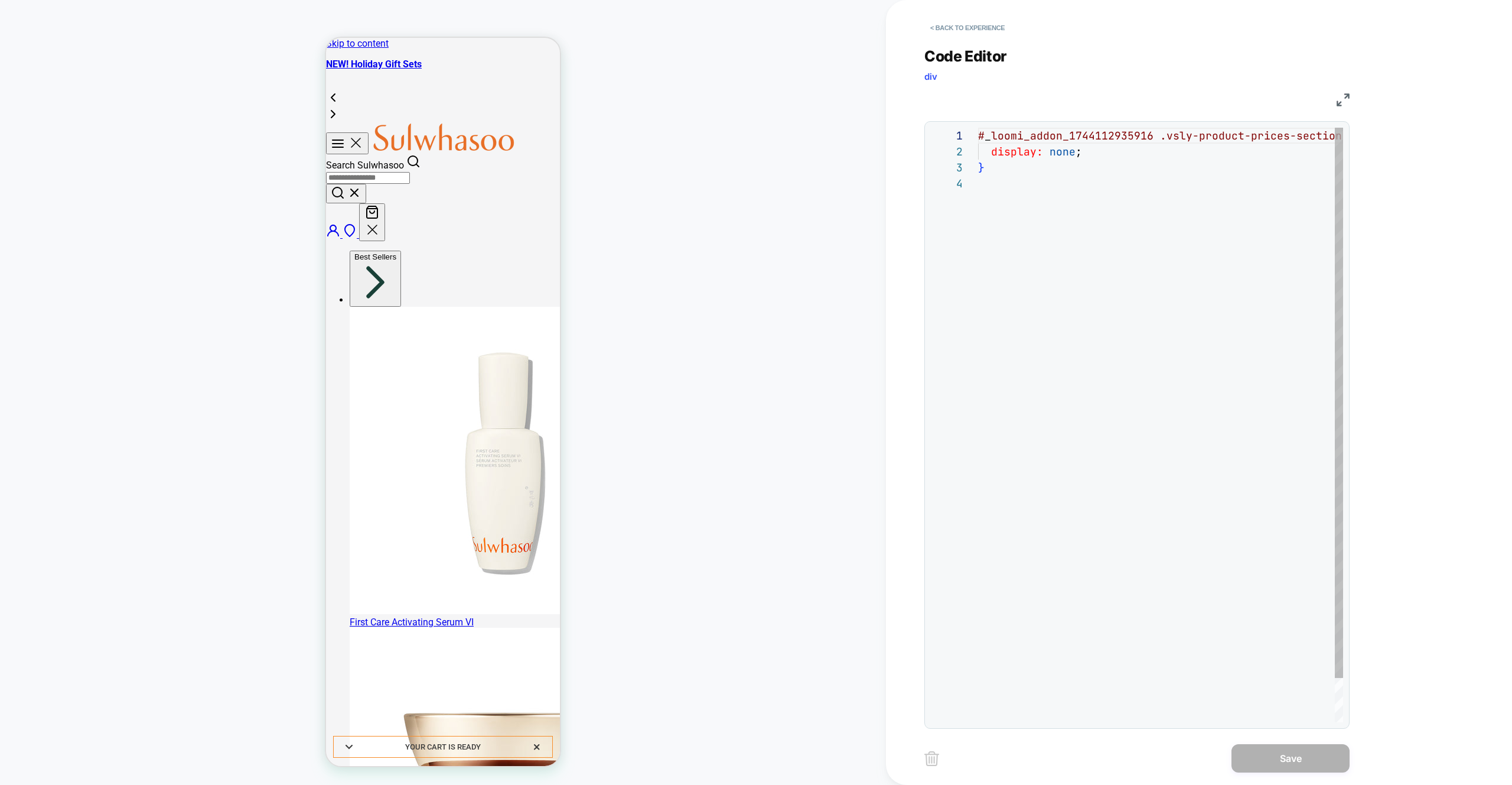
scroll to position [48, 0]
click at [1079, 182] on div "# _ loomi_addon_1744112935916 .vsly-product-prices-section { display: none ; }" at bounding box center [1179, 449] width 404 height 643
click at [1223, 135] on div "# _ loomi_addon_1744112935916 .vsly-product-prices-section { display: none ; }" at bounding box center [1179, 449] width 404 height 643
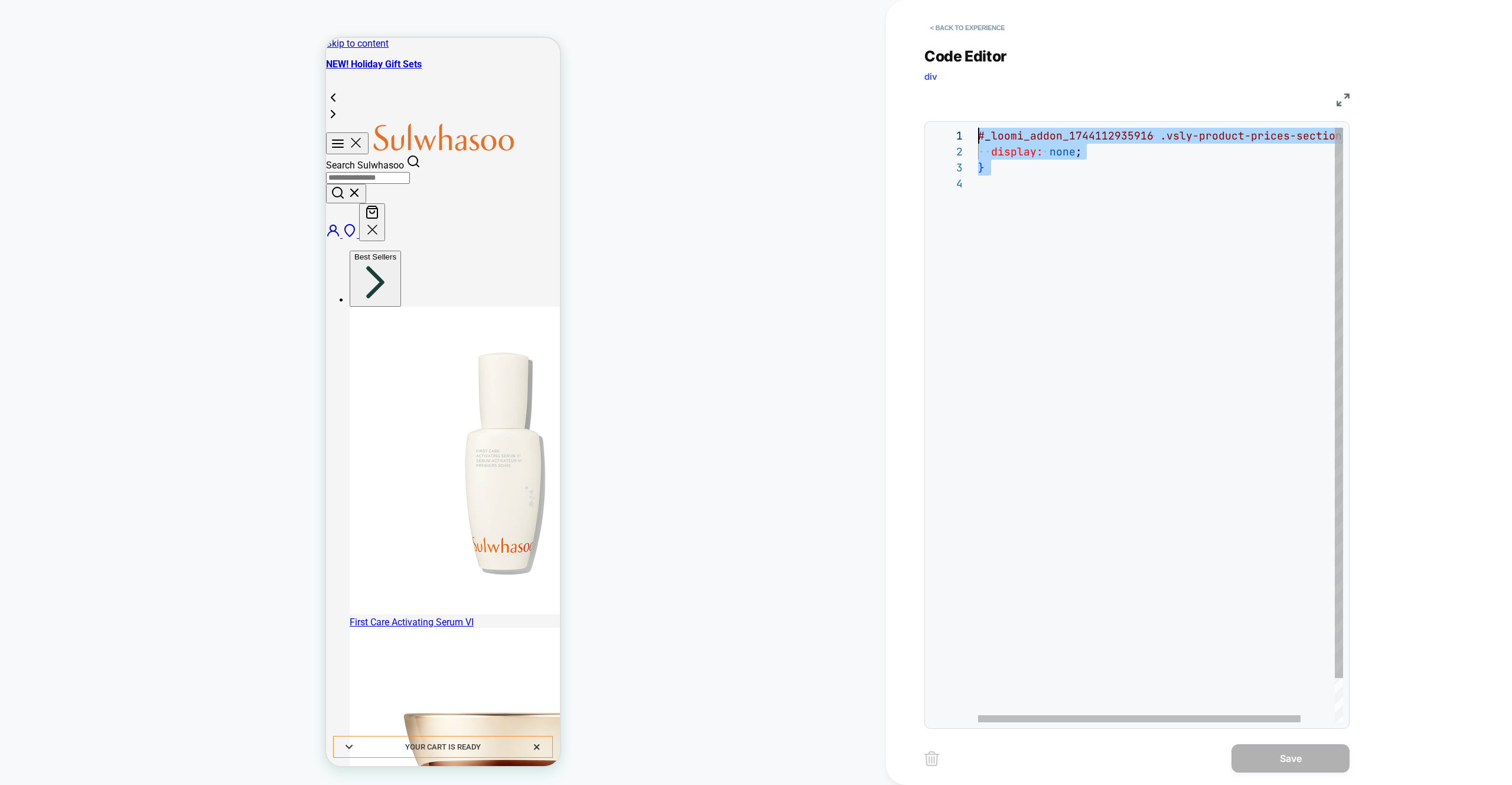
scroll to position [0, 0]
drag, startPoint x: 1061, startPoint y: 184, endPoint x: 900, endPoint y: 111, distance: 176.8
click at [978, 128] on div "# _ loomi_addon_1744112935916 .vsly-product-prices-section { display: none ; }" at bounding box center [1179, 449] width 404 height 643
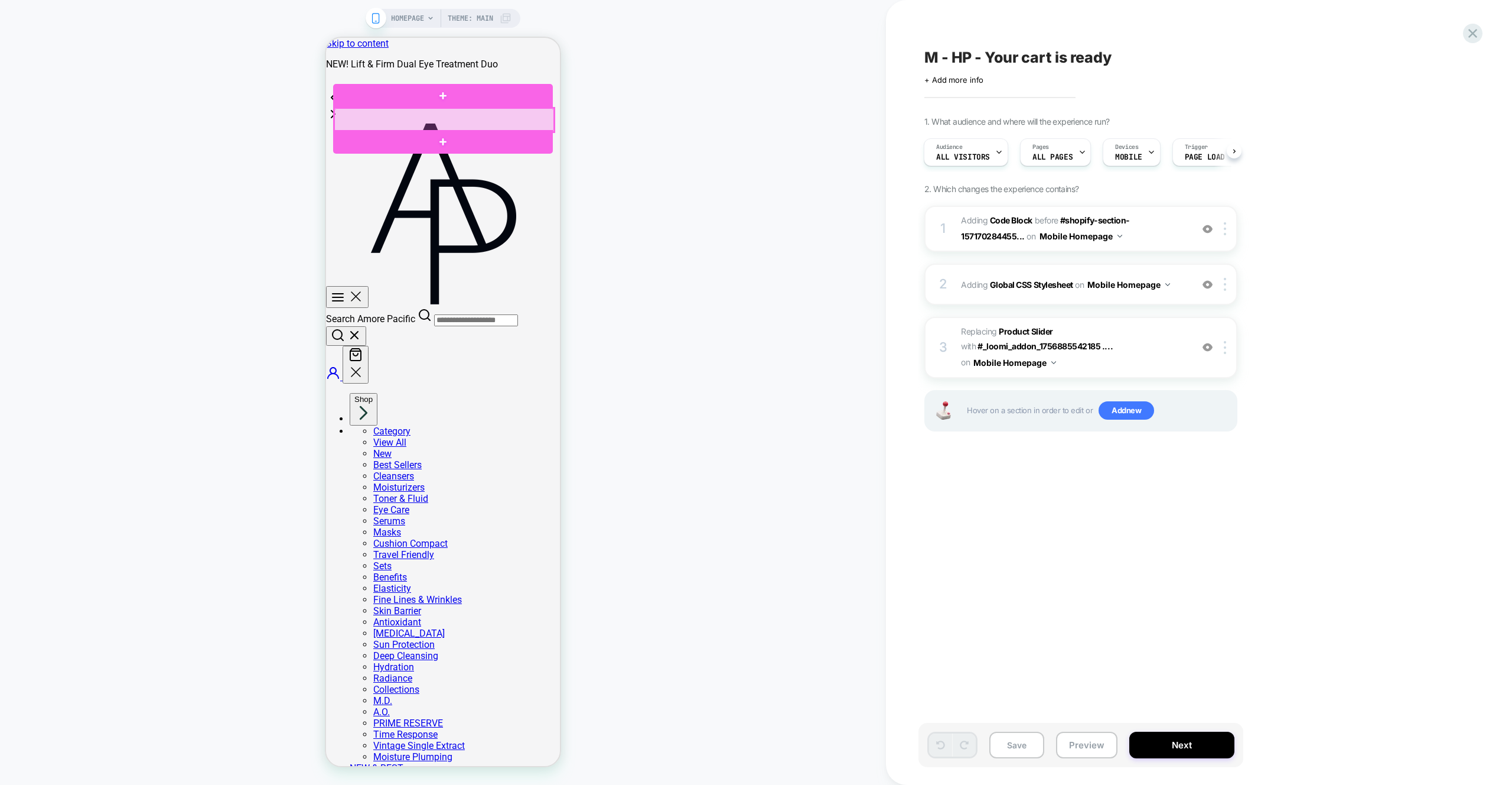
click at [338, 121] on div at bounding box center [444, 120] width 220 height 23
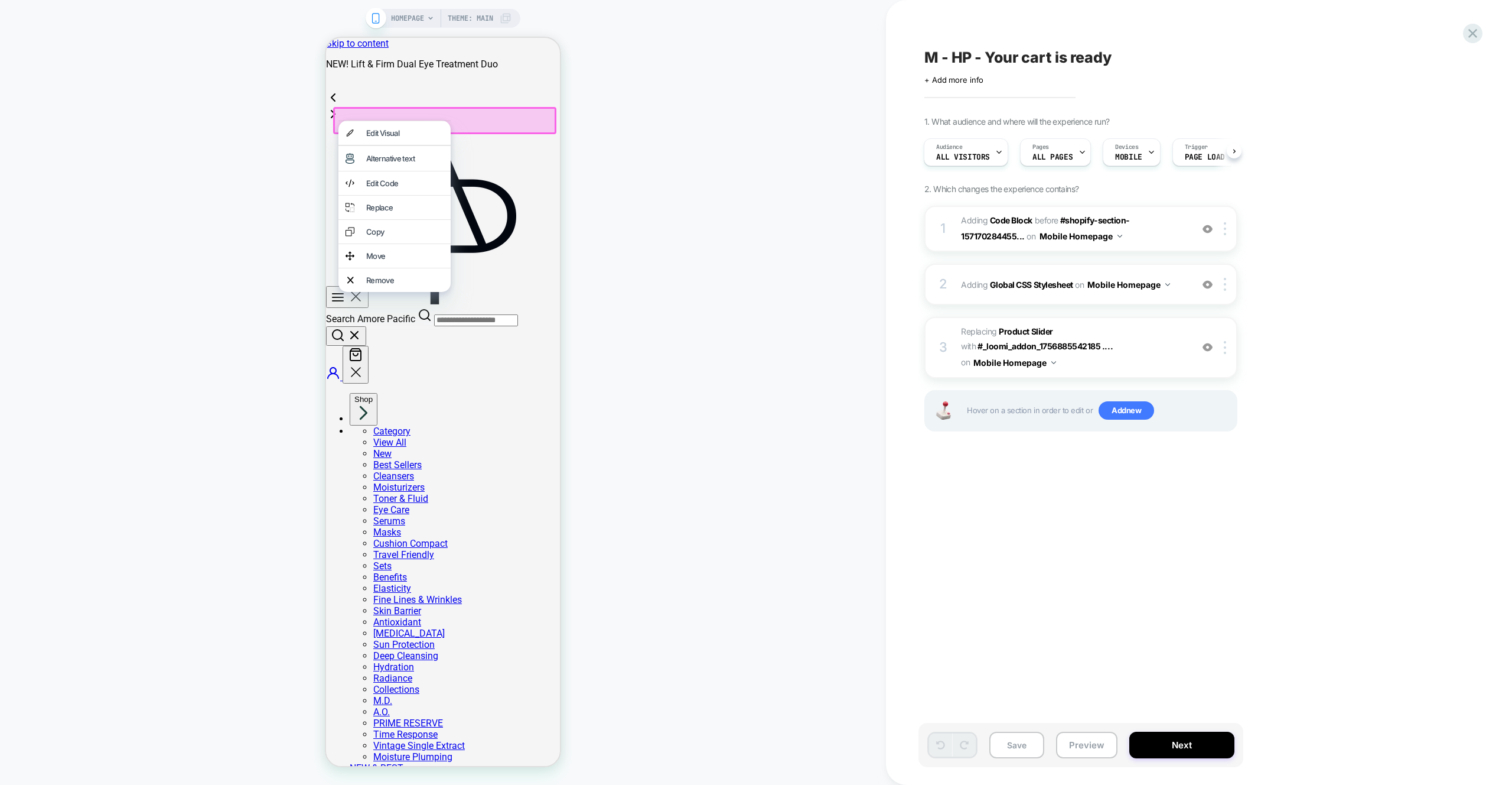
click at [737, 221] on div "HOMEPAGE Theme: MAIN" at bounding box center [443, 392] width 886 height 762
click at [748, 164] on div "HOMEPAGE Theme: MAIN" at bounding box center [443, 392] width 886 height 762
click at [475, 114] on div at bounding box center [445, 120] width 223 height 27
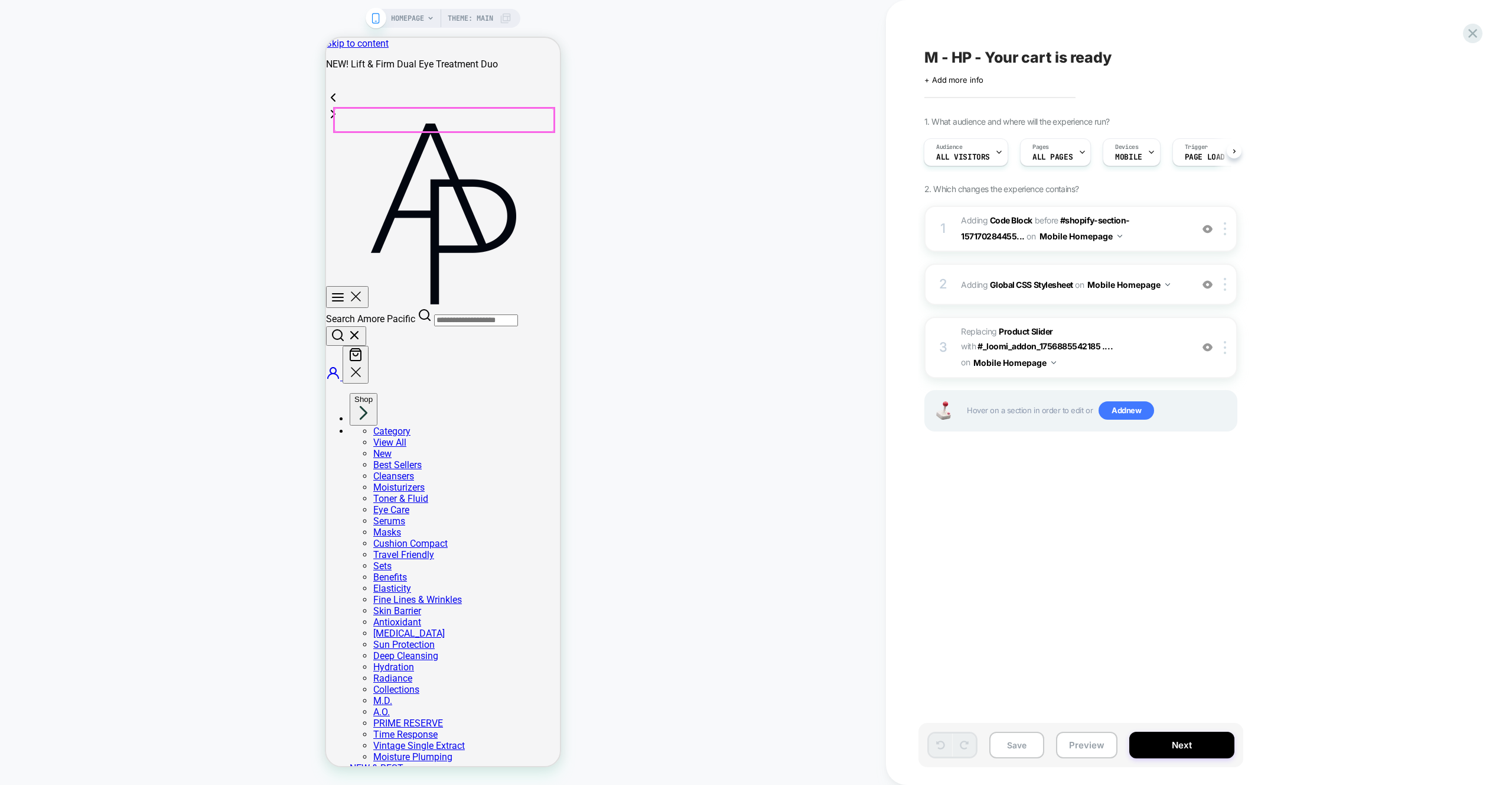
click at [346, 120] on div at bounding box center [444, 120] width 220 height 23
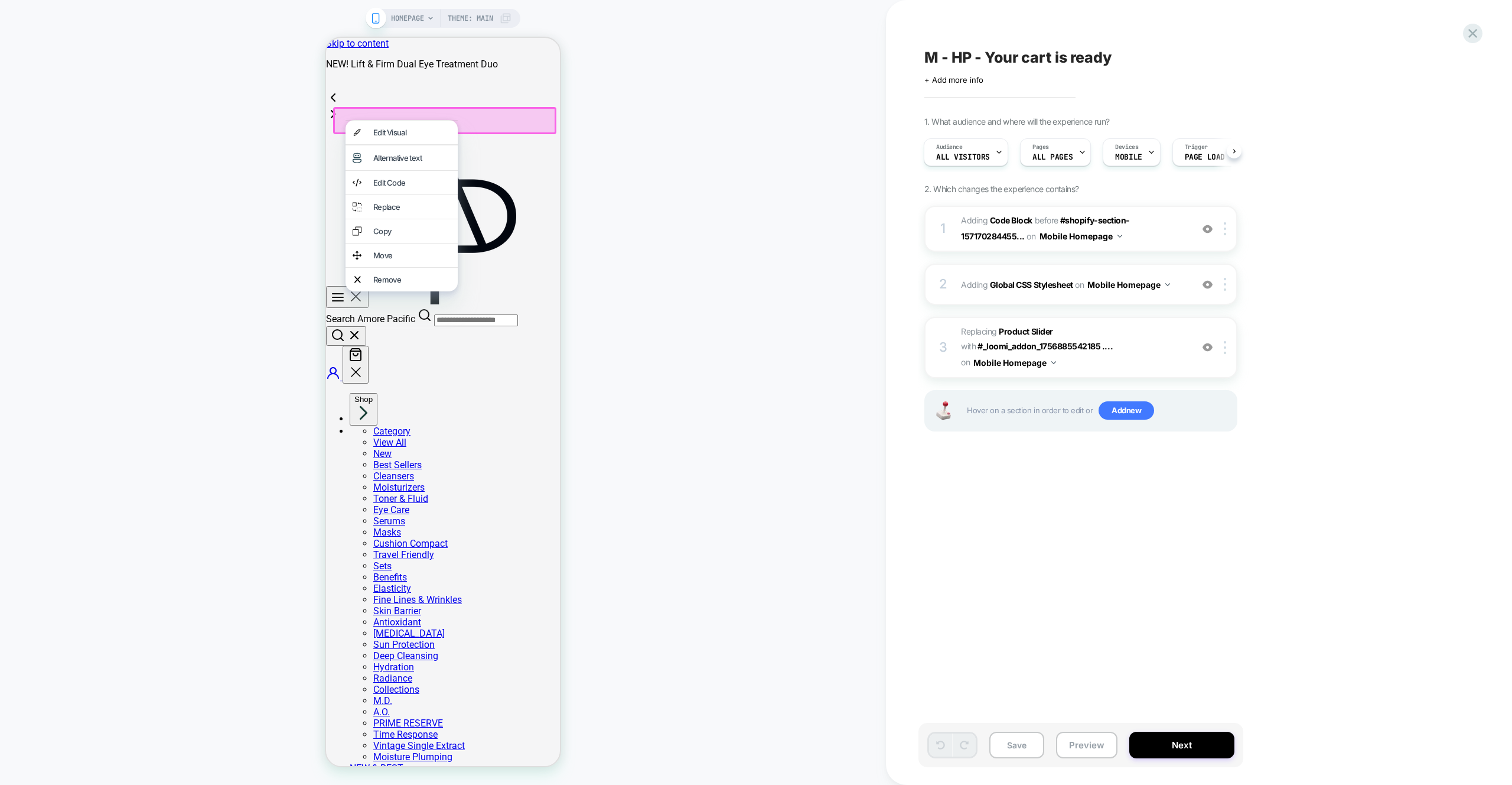
click at [755, 198] on div "HOMEPAGE Theme: MAIN" at bounding box center [443, 392] width 886 height 762
drag, startPoint x: 812, startPoint y: 199, endPoint x: 793, endPoint y: 188, distance: 22.0
click at [811, 198] on div "HOMEPAGE Theme: MAIN" at bounding box center [443, 392] width 886 height 762
click at [697, 193] on div "HOMEPAGE Theme: MAIN" at bounding box center [443, 392] width 886 height 762
click at [685, 183] on div "HOMEPAGE Theme: MAIN" at bounding box center [443, 392] width 886 height 762
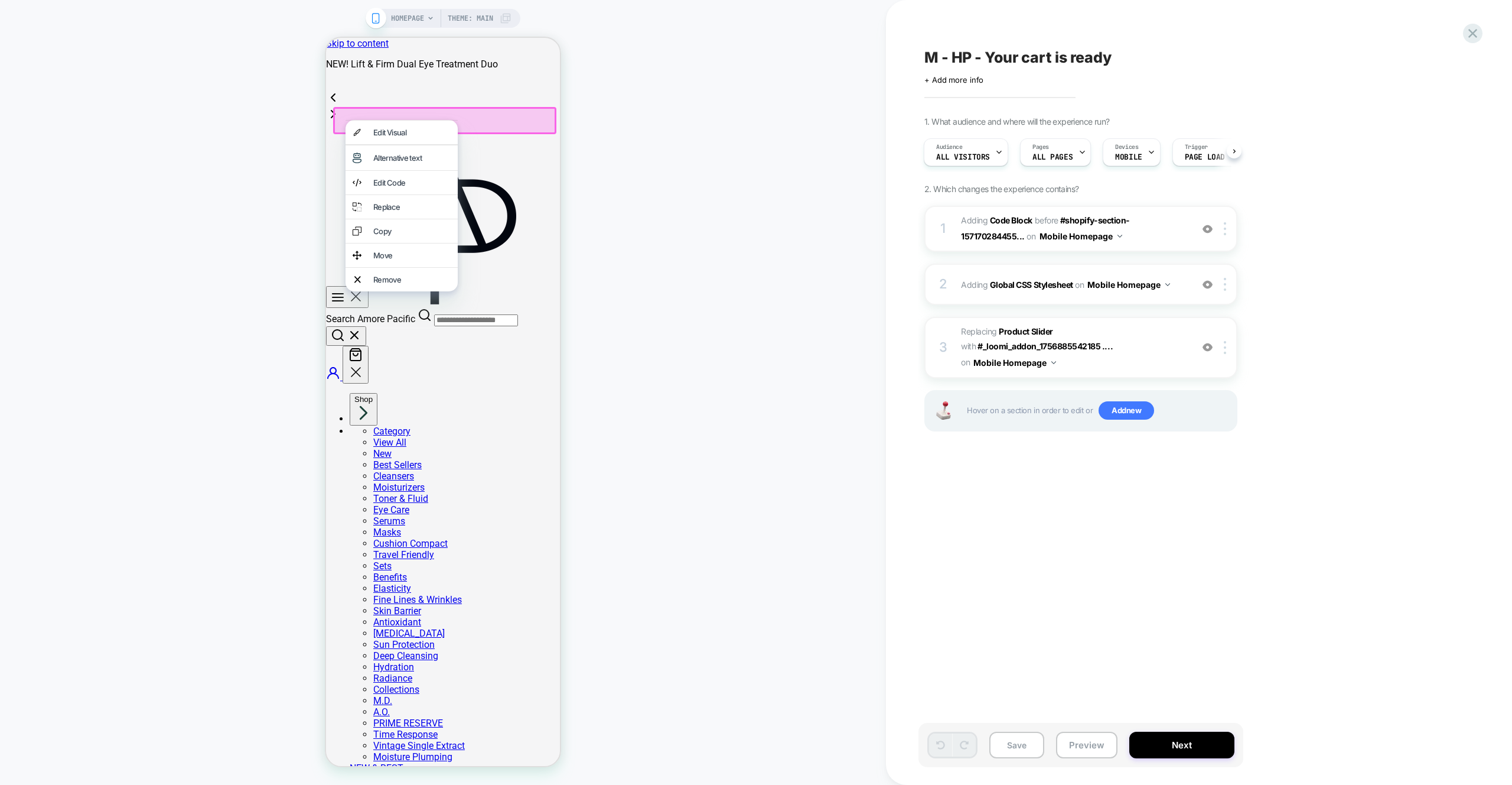
drag, startPoint x: 685, startPoint y: 183, endPoint x: 626, endPoint y: 165, distance: 61.7
click at [684, 183] on div "HOMEPAGE Theme: MAIN" at bounding box center [443, 392] width 886 height 762
click at [456, 121] on div "Edit Visual" at bounding box center [401, 133] width 112 height 23
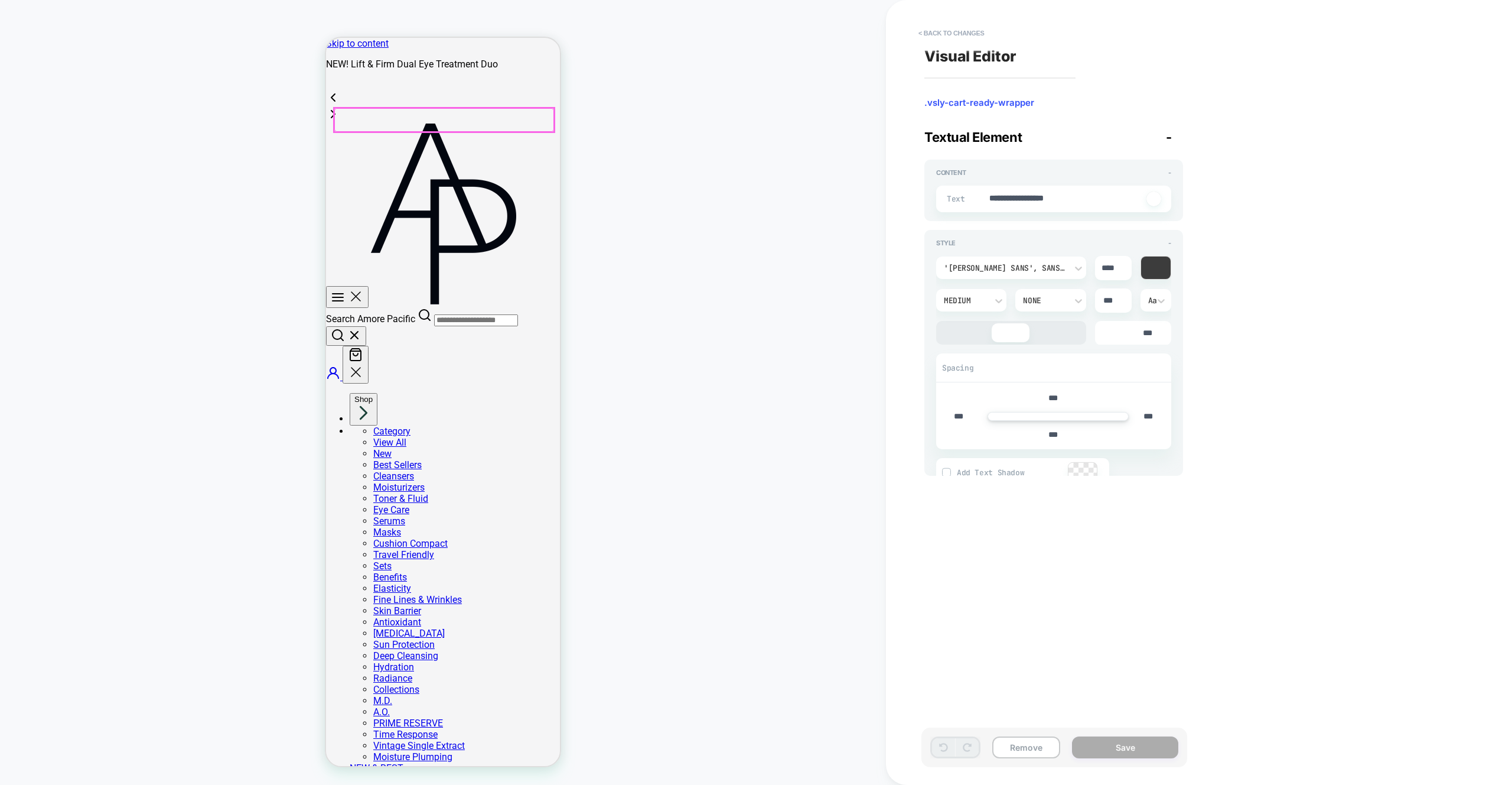
type textarea "*"
click at [724, 243] on div "HOMEPAGE Theme: MAIN" at bounding box center [443, 392] width 886 height 762
click at [743, 218] on div "HOMEPAGE Theme: MAIN" at bounding box center [443, 392] width 886 height 762
click at [746, 216] on div "HOMEPAGE Theme: MAIN" at bounding box center [443, 392] width 886 height 762
click at [746, 215] on div "HOMEPAGE Theme: MAIN" at bounding box center [443, 392] width 886 height 762
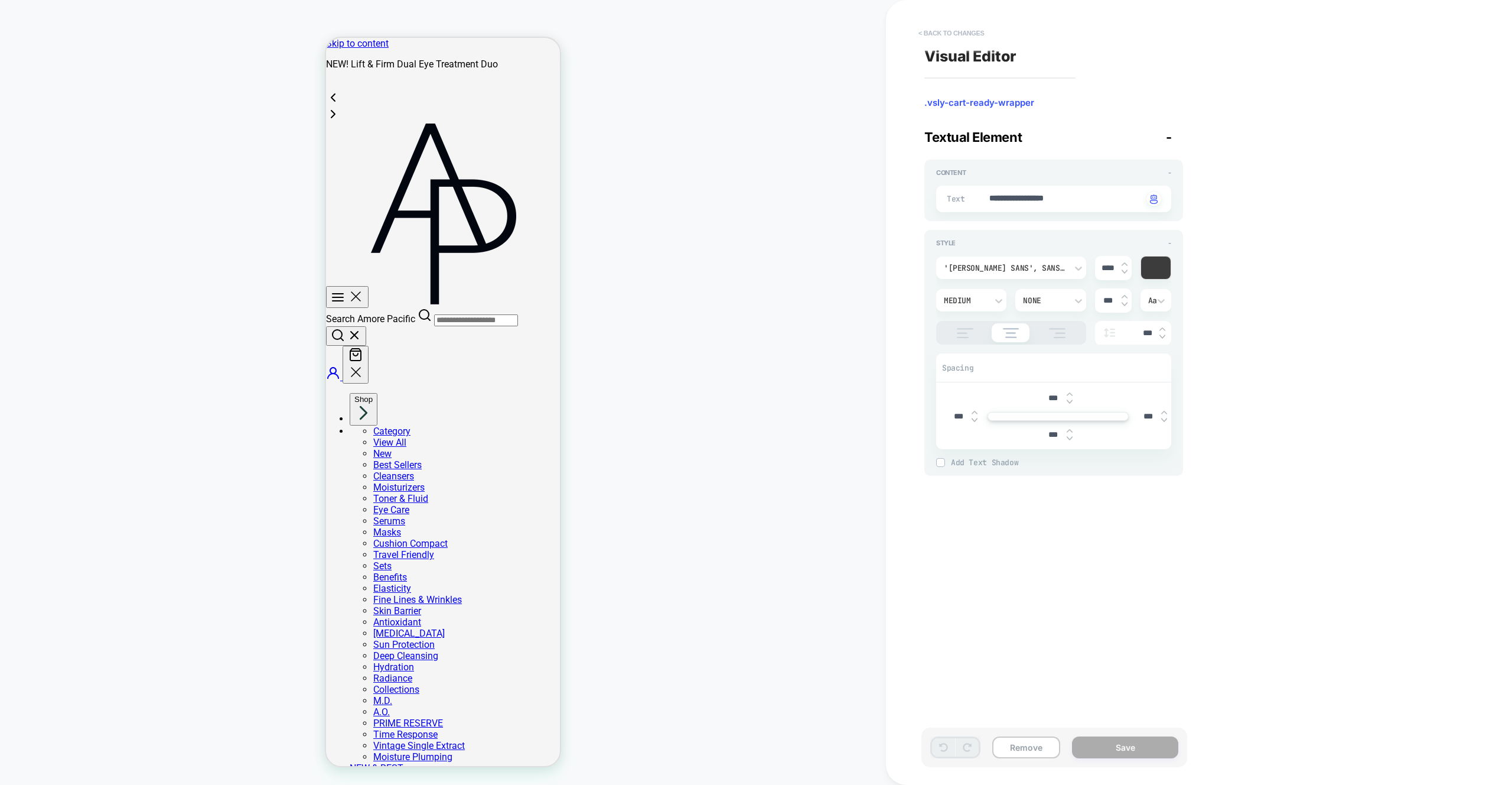
click at [952, 37] on button "< Back to changes" at bounding box center [952, 33] width 78 height 19
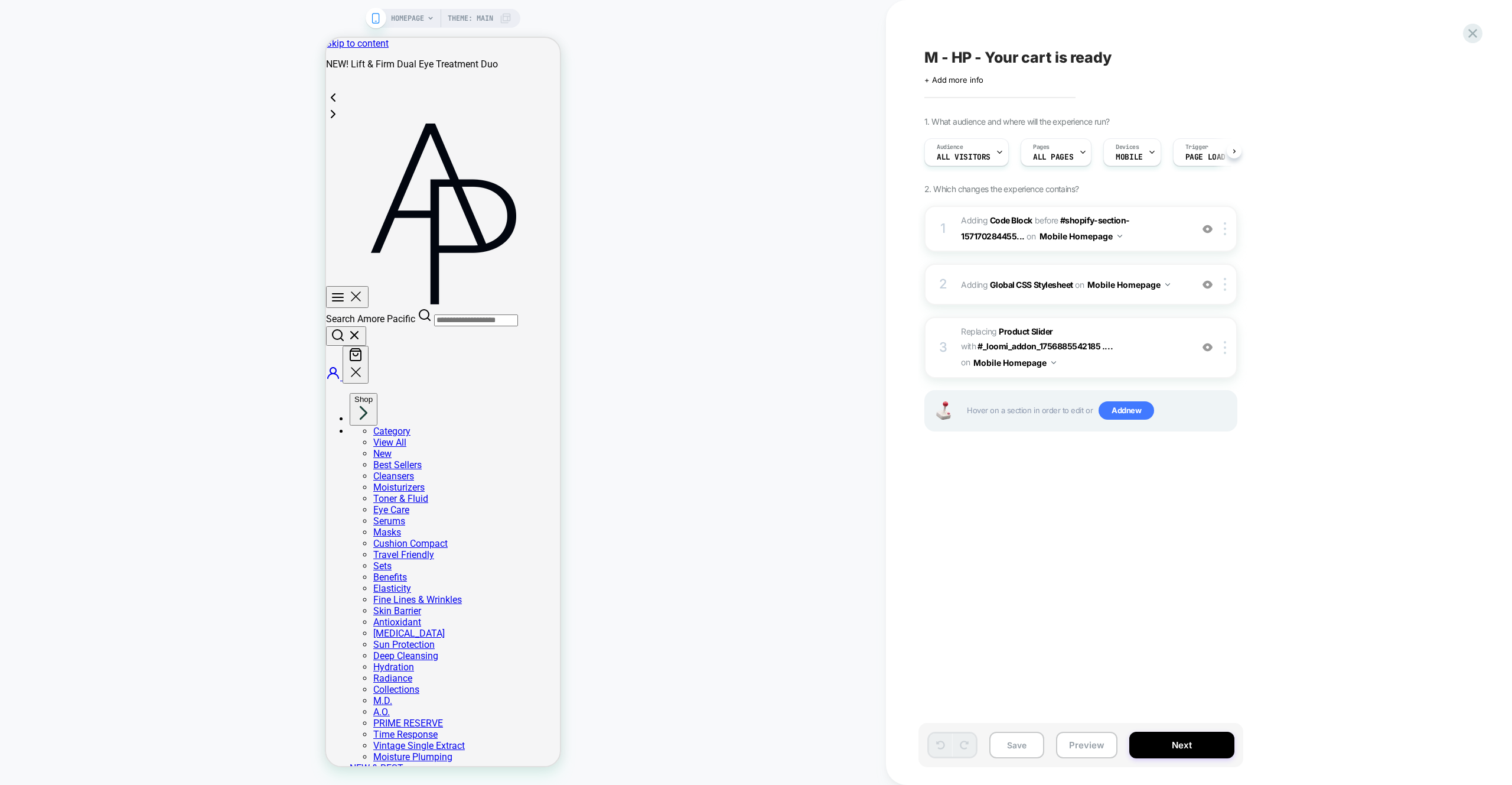
scroll to position [0, 1]
click at [700, 213] on div "HOMEPAGE Theme: MAIN" at bounding box center [443, 392] width 886 height 762
click at [1158, 248] on div "1 Adding Code Block BEFORE #shopify-section-157170284455... #shopify-section-15…" at bounding box center [1081, 229] width 313 height 46
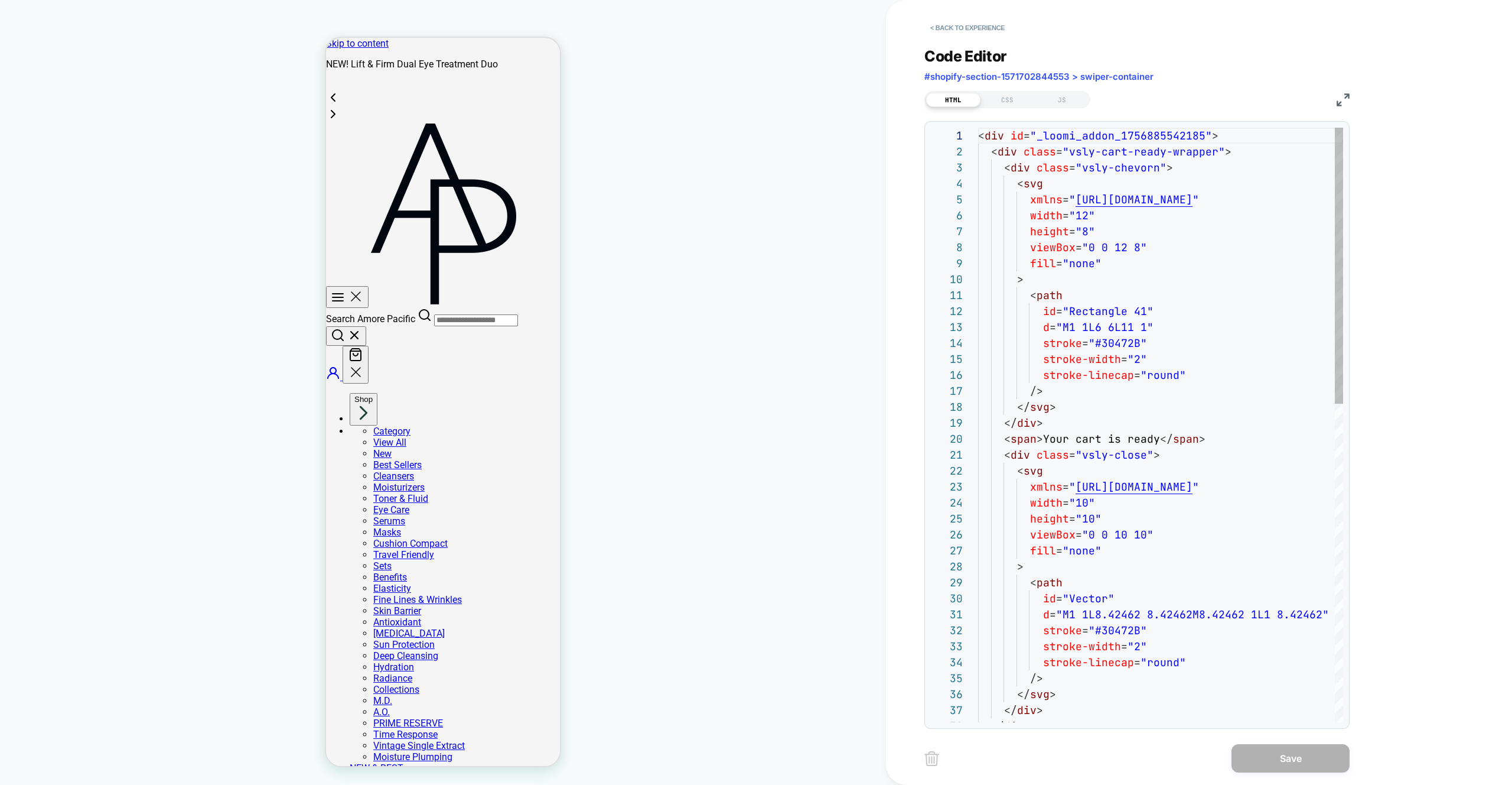
scroll to position [160, 0]
click at [1009, 103] on div "CSS" at bounding box center [1008, 100] width 54 height 14
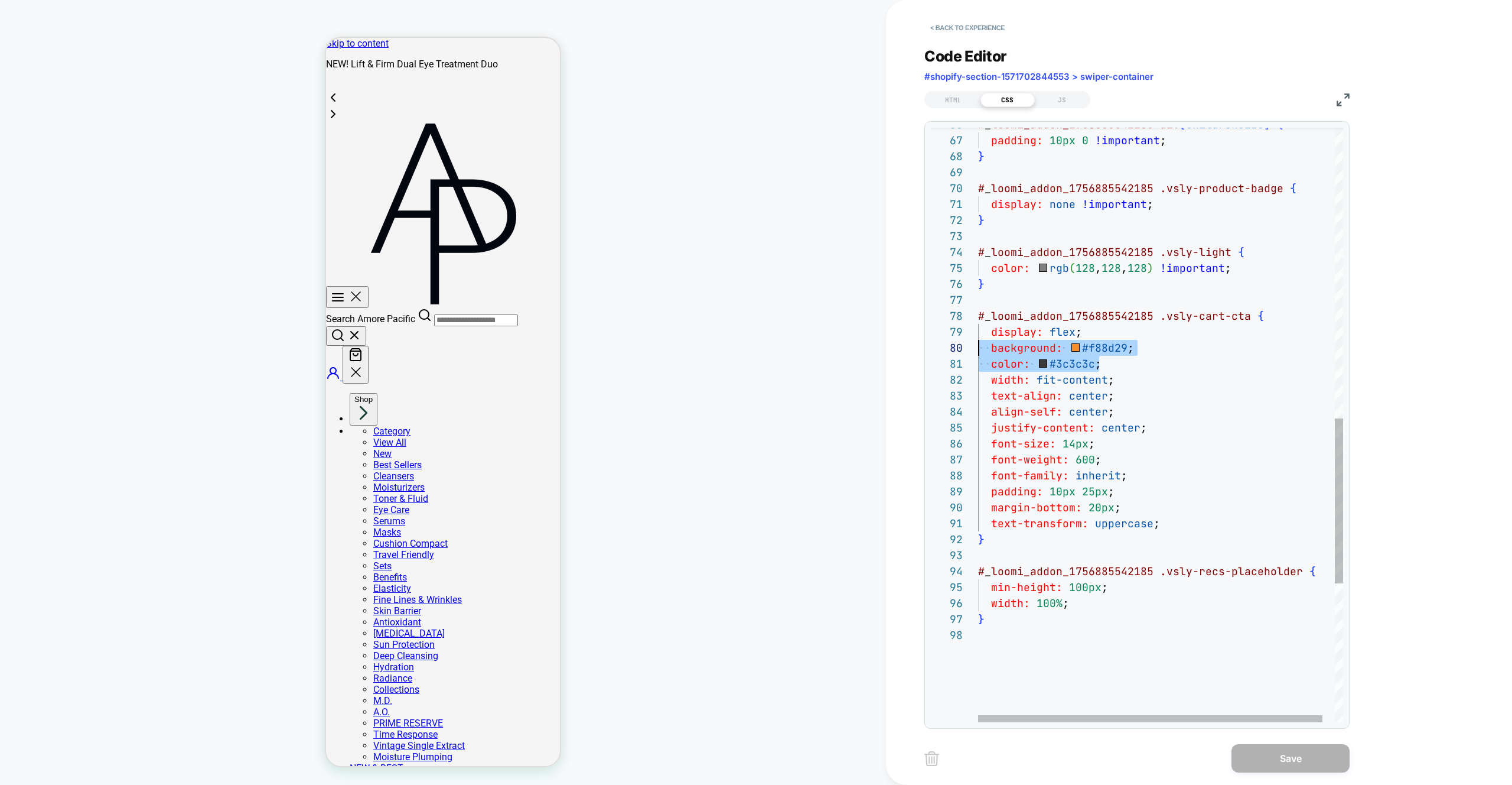
scroll to position [144, 0]
drag, startPoint x: 1111, startPoint y: 365, endPoint x: 967, endPoint y: 353, distance: 144.5
click at [978, 353] on div "background: #f88d29 ; color: #3c3c3c ; width: fit-content ; text-align: center …" at bounding box center [1167, 150] width 378 height 2142
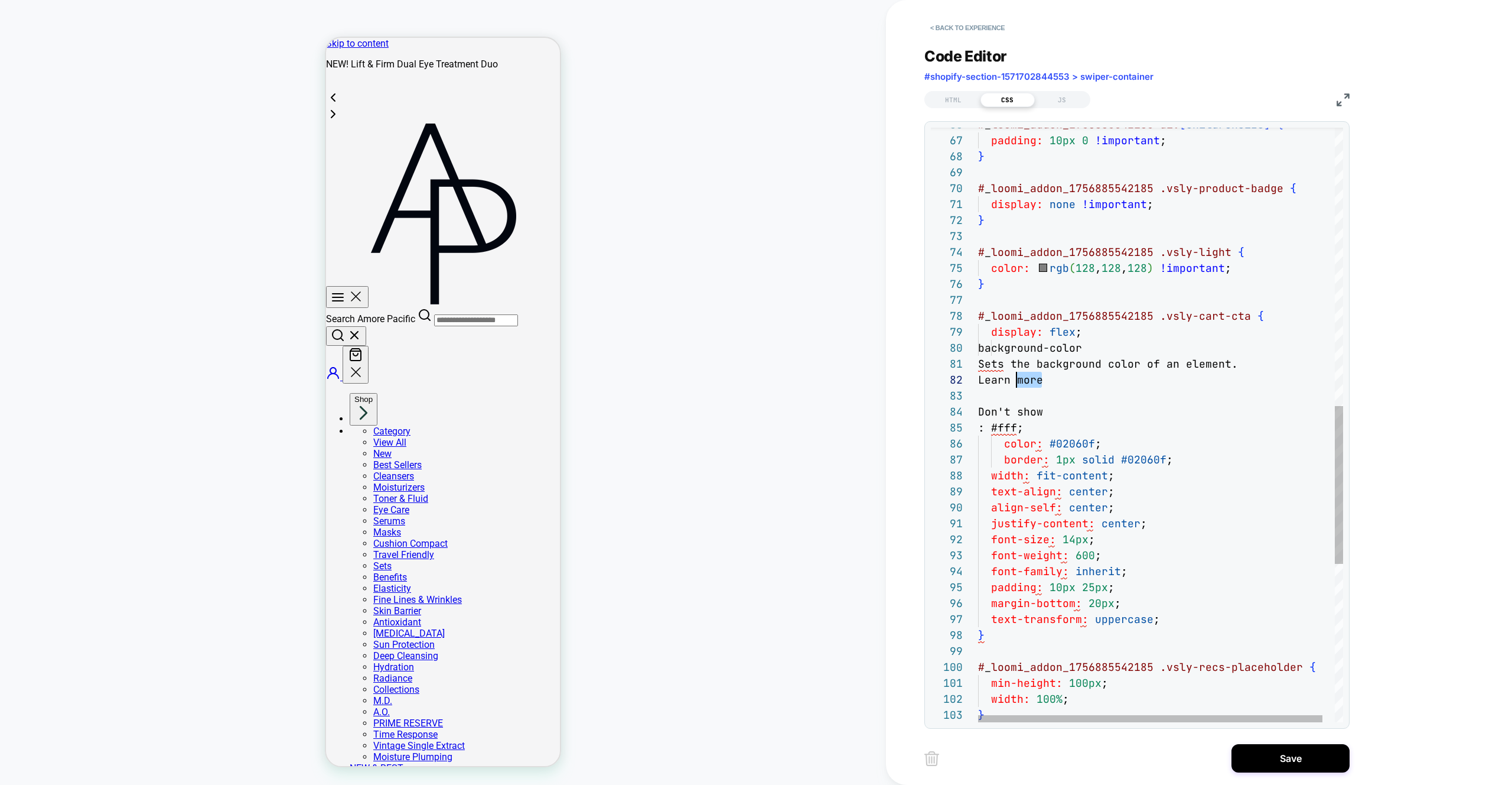
drag, startPoint x: 1069, startPoint y: 386, endPoint x: 1022, endPoint y: 383, distance: 47.1
click at [1018, 385] on div "background-color Sets the background color of an element. width: fit-content ; …" at bounding box center [1167, 199] width 378 height 2238
click at [1071, 411] on div "background-color Sets the background color of an element. width: fit-content ; …" at bounding box center [1167, 199] width 378 height 2238
drag, startPoint x: 1073, startPoint y: 413, endPoint x: 963, endPoint y: 364, distance: 120.4
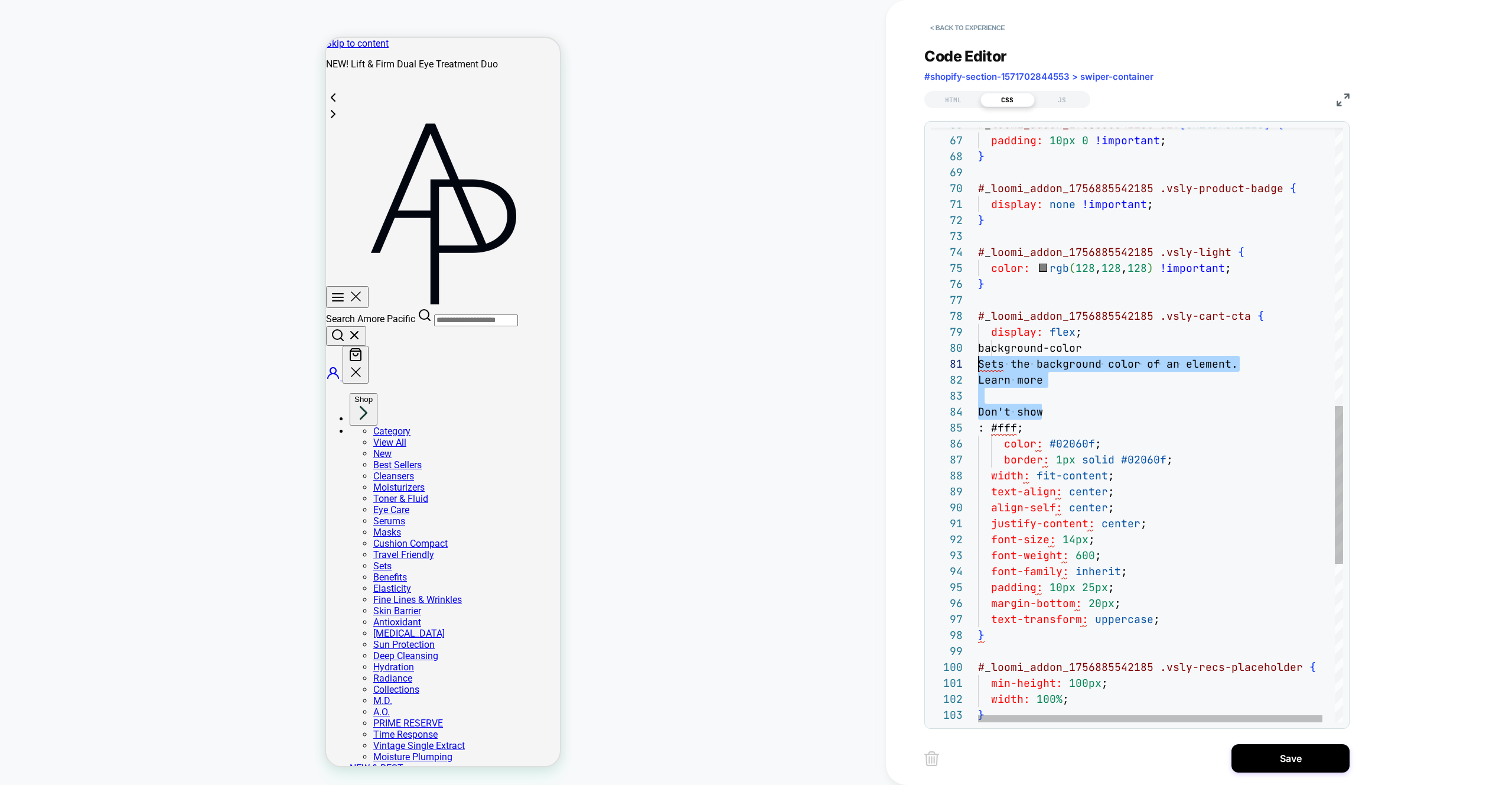
click at [978, 364] on div "background-color Sets the background color of an element. width: fit-content ; …" at bounding box center [1167, 199] width 378 height 2238
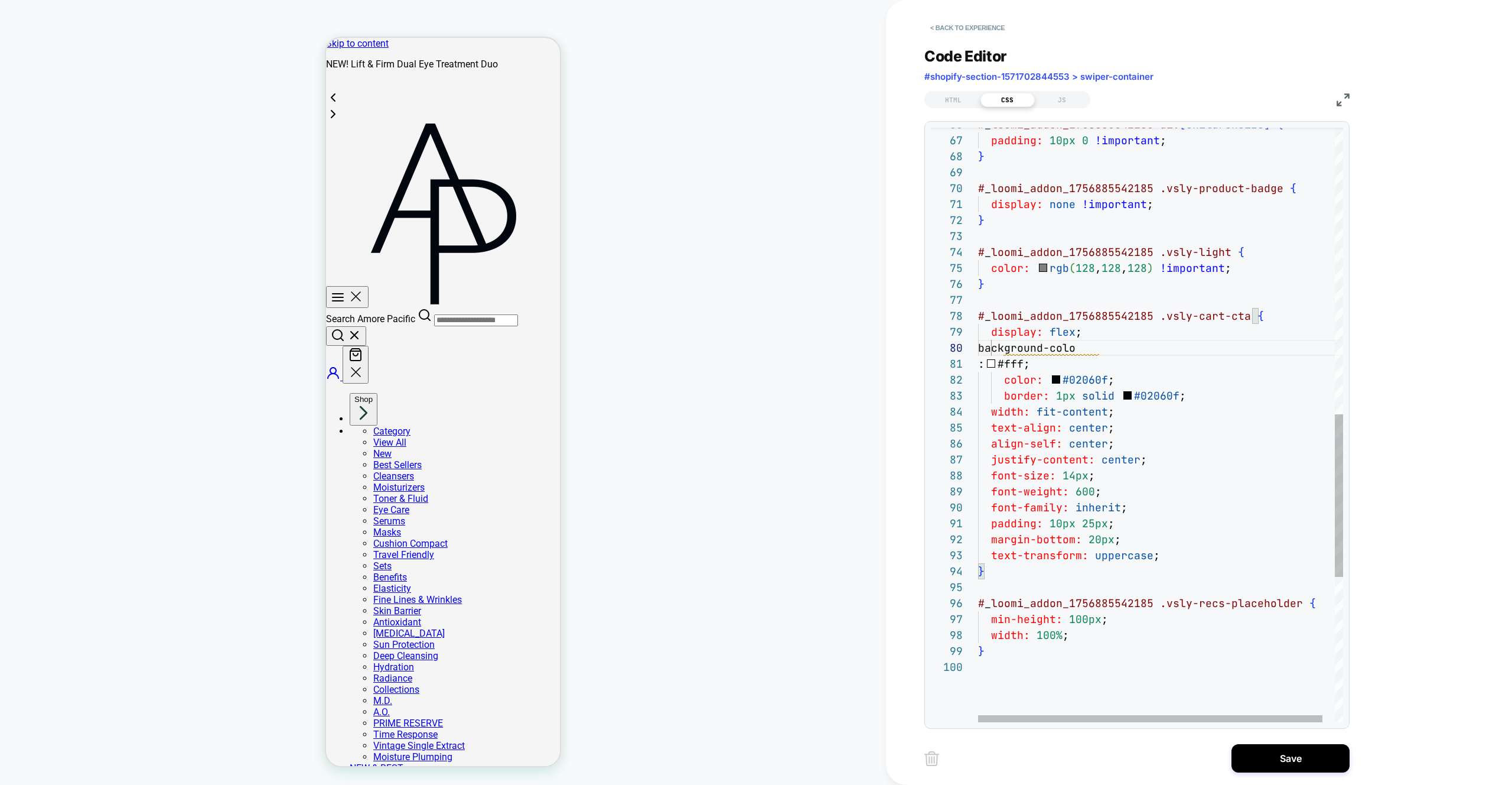
scroll to position [144, 127]
click at [977, 366] on div "81" at bounding box center [955, 364] width 48 height 16
click at [979, 364] on div "background-color width: fit-content ; text-align: center ; align-self: center ;…" at bounding box center [1167, 166] width 378 height 2175
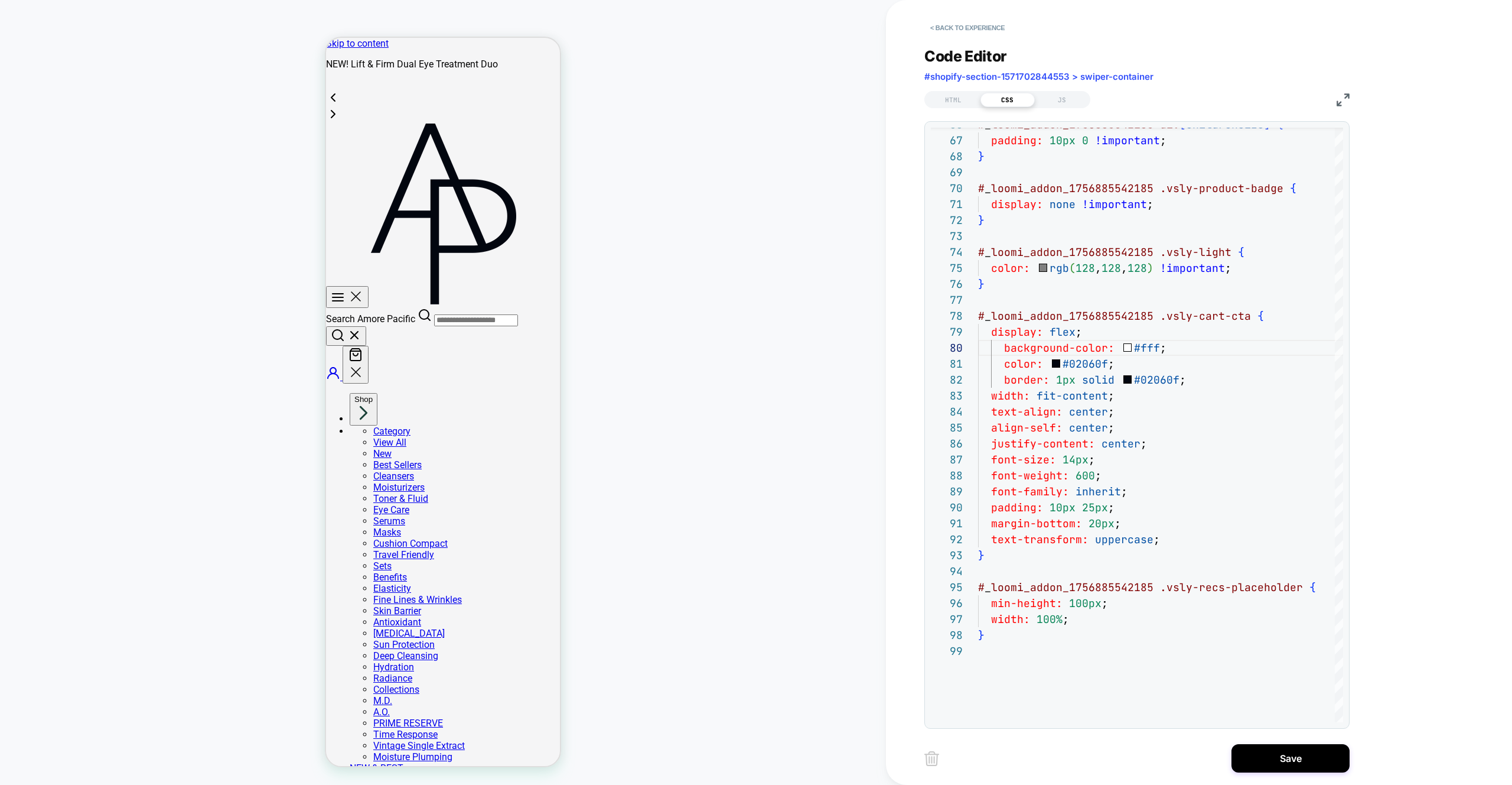
click at [1002, 347] on div "background-color: #fff ; width: fit-content ; text-align: center ; align-self: …" at bounding box center [1167, 158] width 378 height 2159
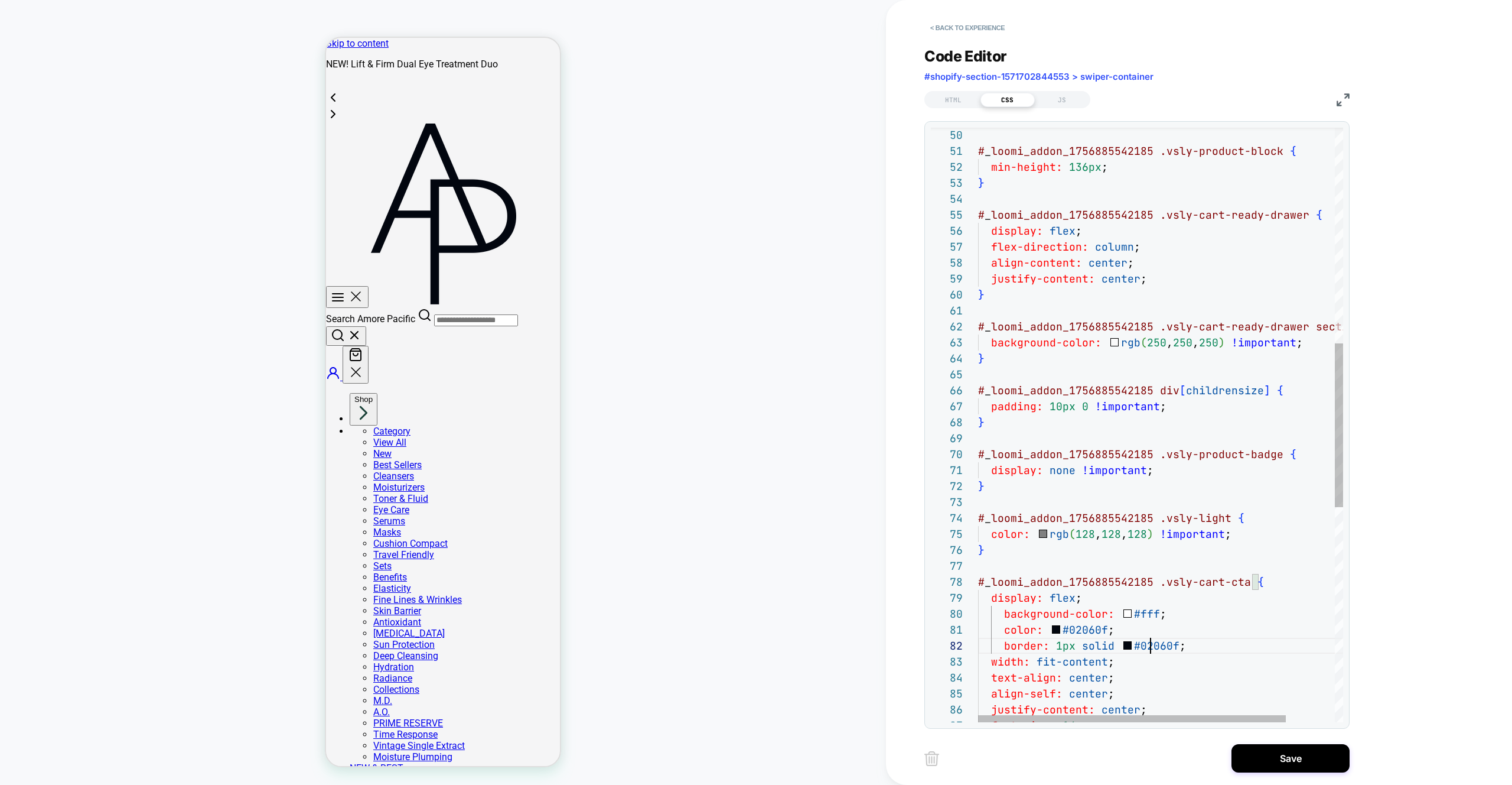
click at [1149, 650] on div "# _ loomi_addon_1756885542185 .vsly-product-block { min-height: 136px ; } # _ l…" at bounding box center [1189, 424] width 423 height 2159
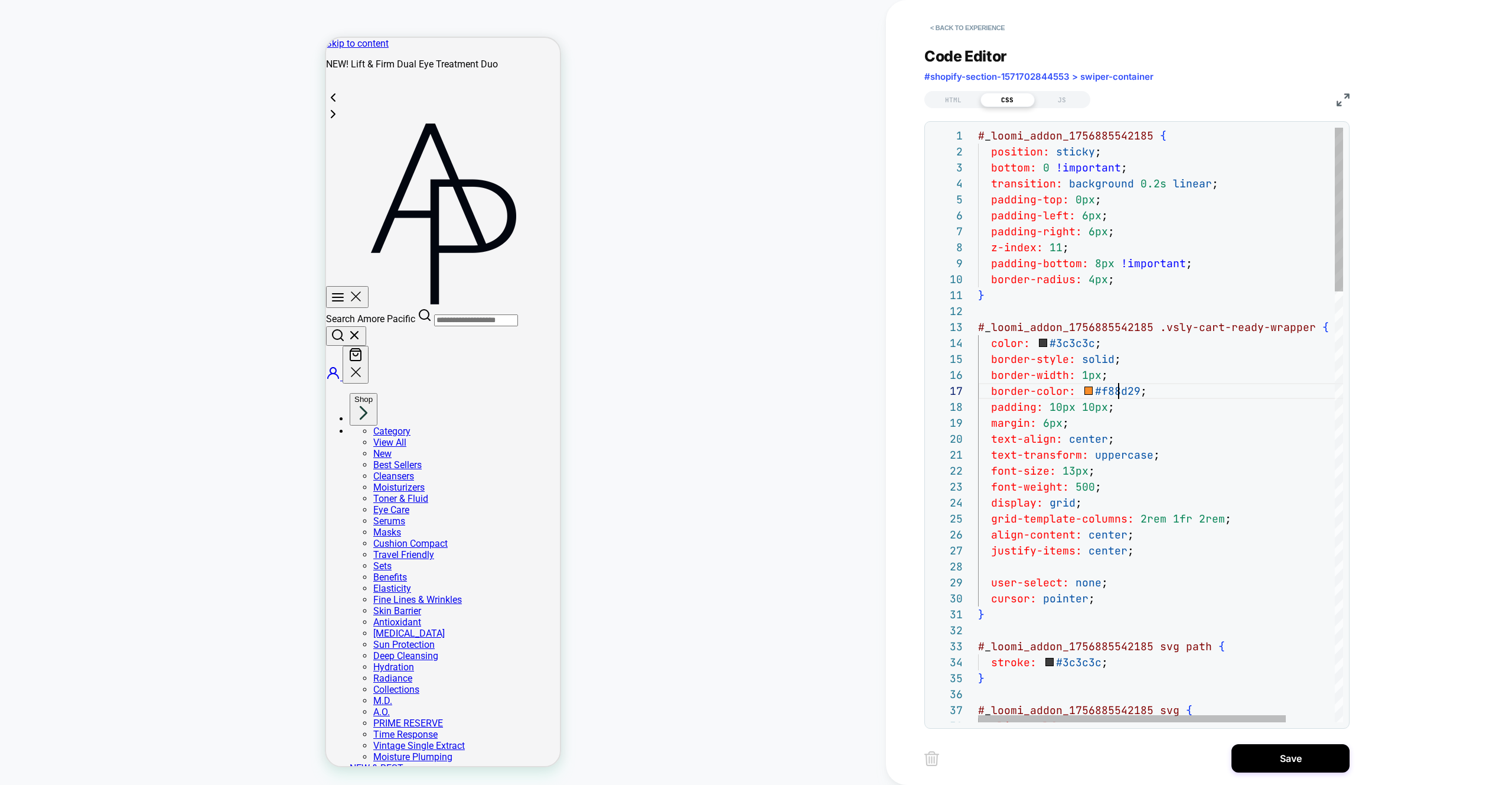
type textarea "**********"
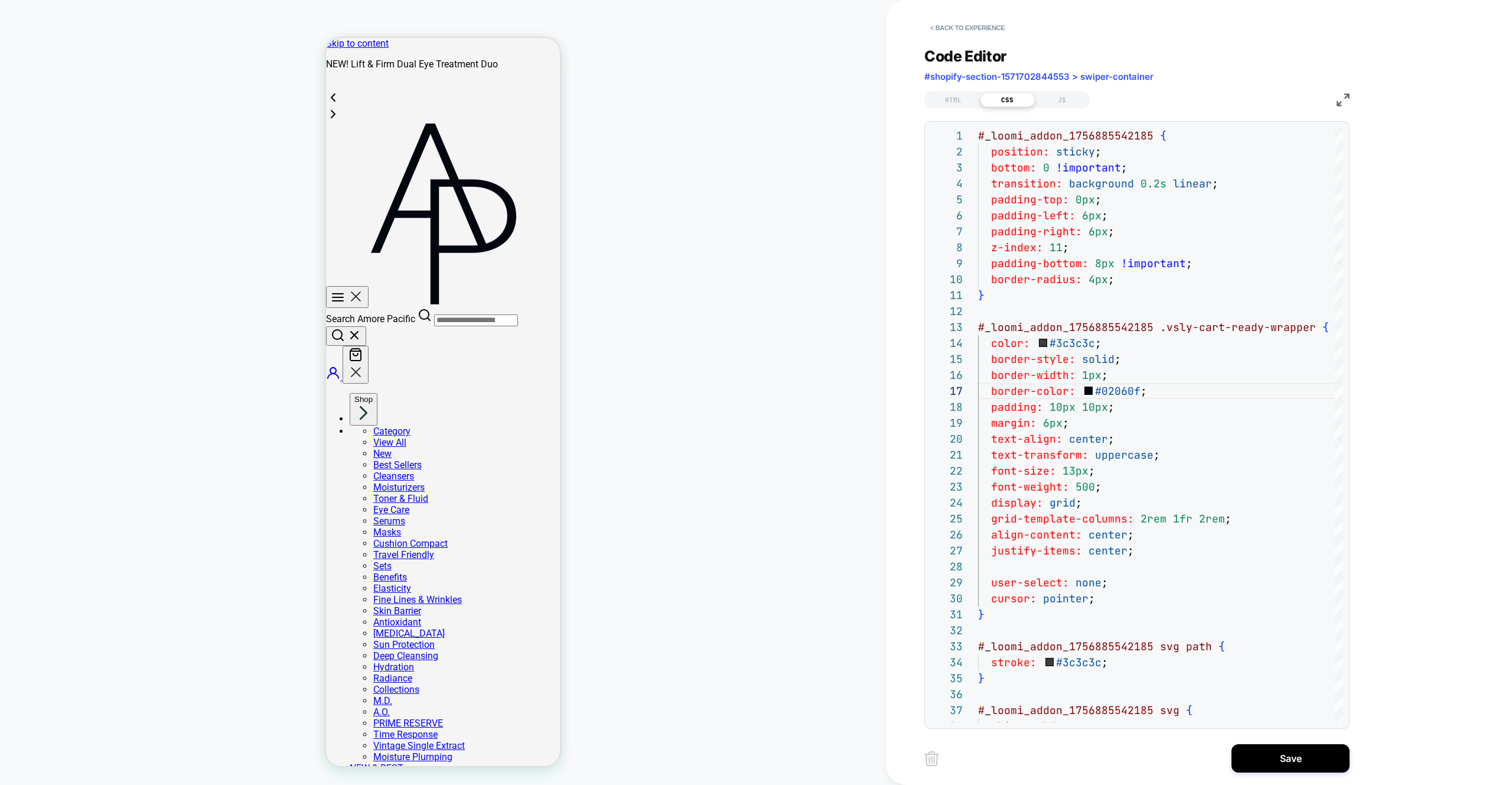
click at [685, 164] on div "HOMEPAGE Theme: MAIN" at bounding box center [443, 392] width 886 height 762
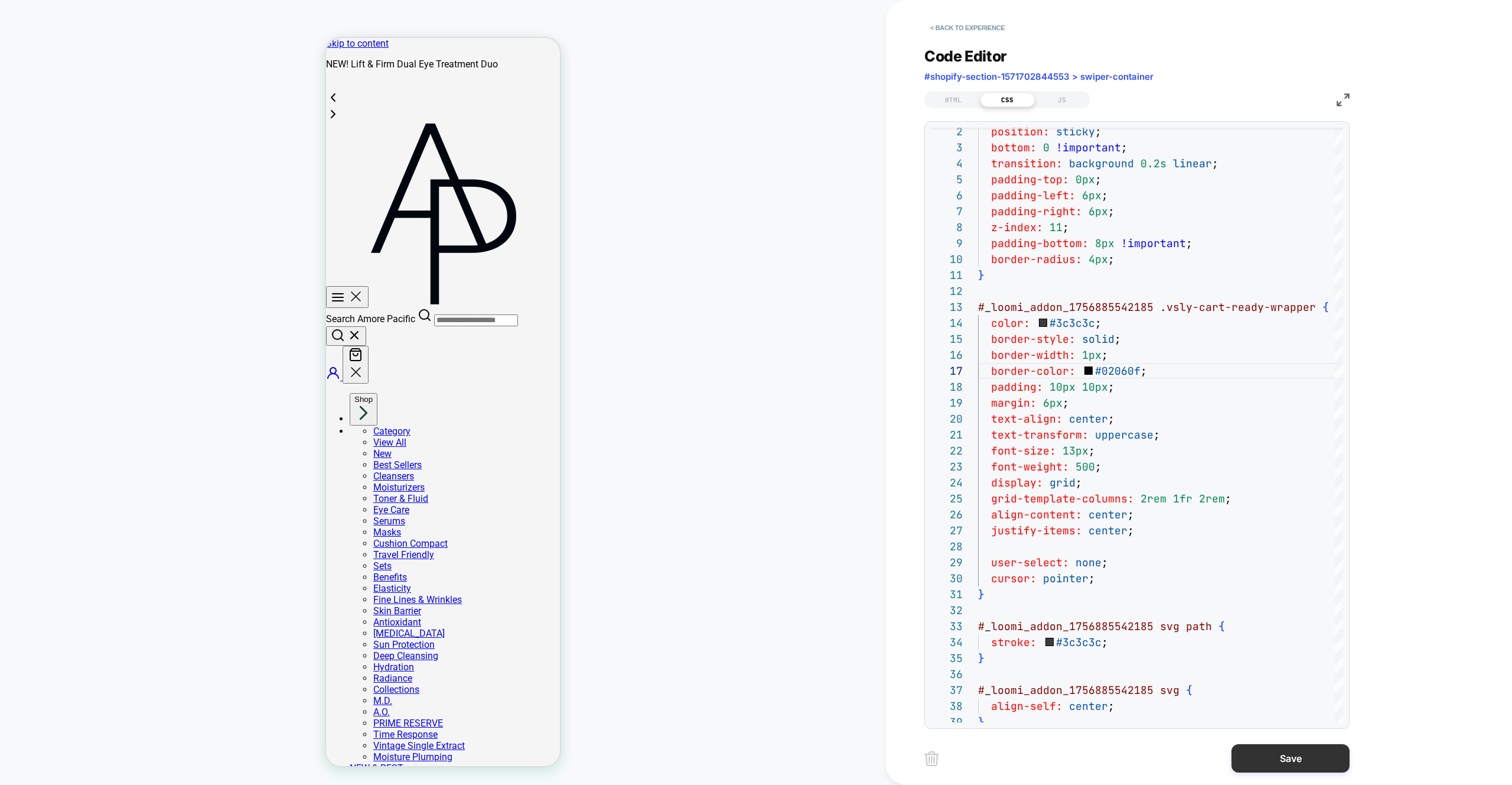
click at [1291, 762] on button "Save" at bounding box center [1290, 758] width 118 height 29
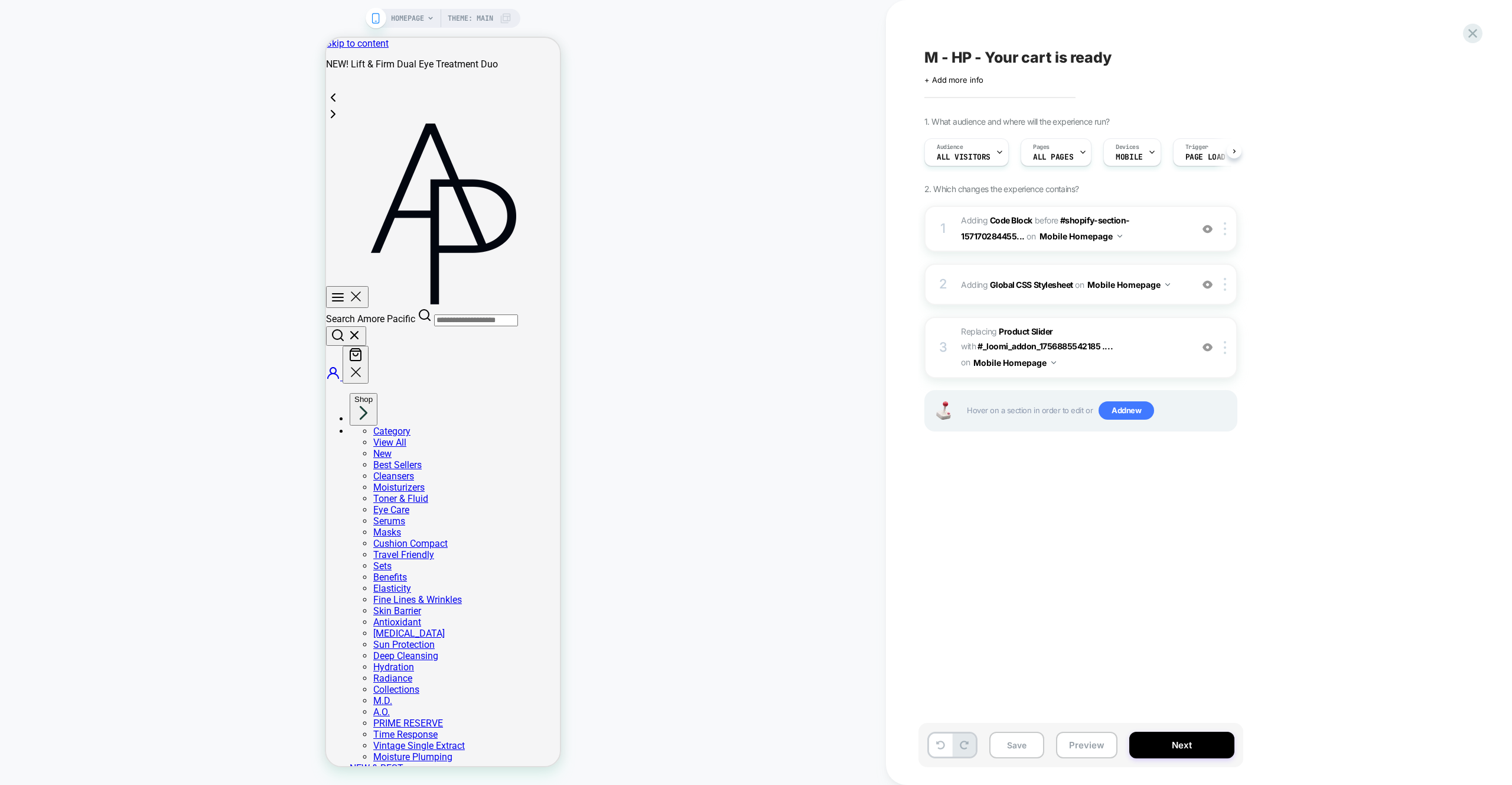
scroll to position [0, 1]
click at [735, 197] on div "HOMEPAGE Theme: MAIN" at bounding box center [443, 392] width 886 height 762
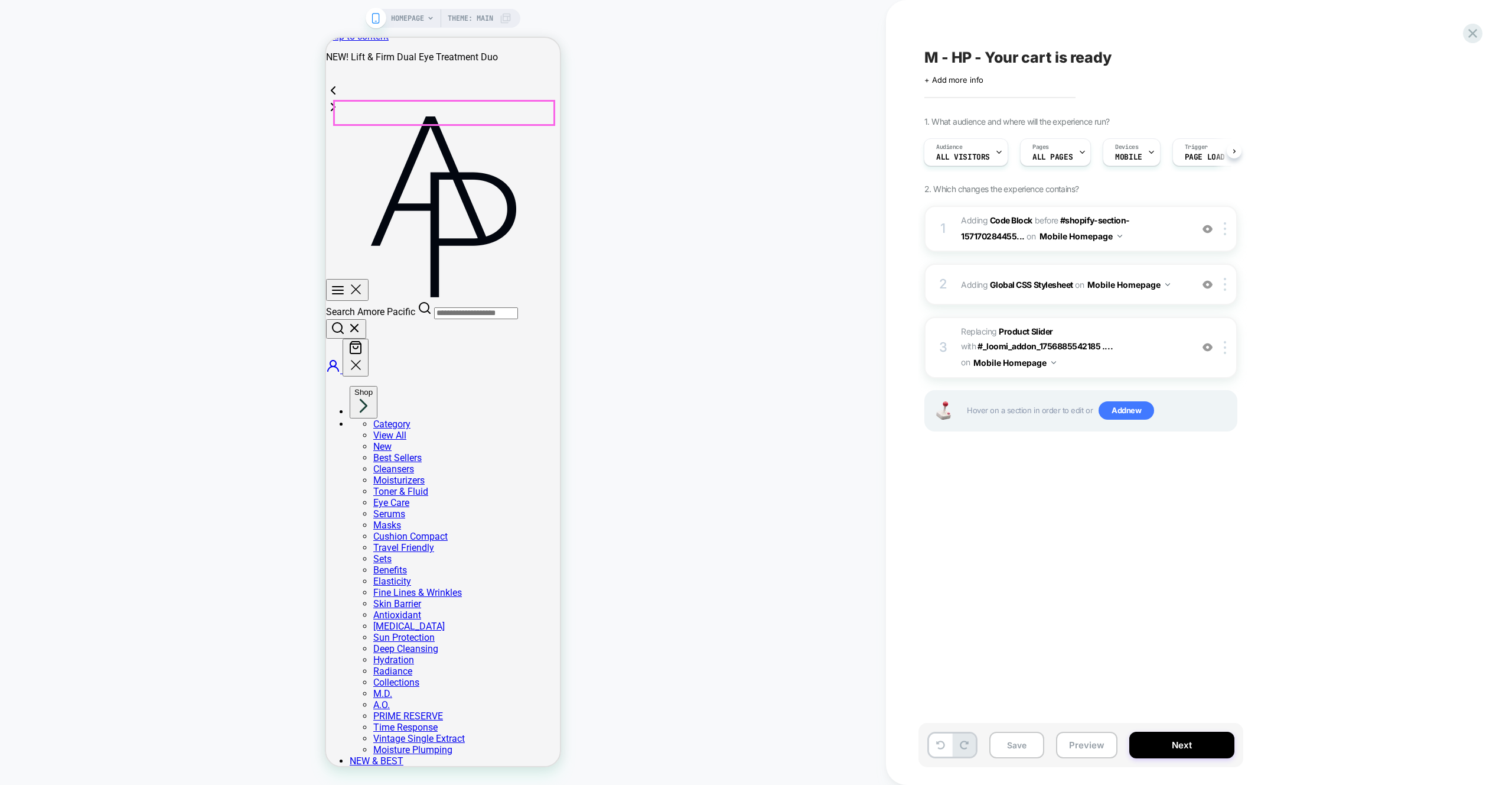
drag, startPoint x: 774, startPoint y: 231, endPoint x: 782, endPoint y: 229, distance: 8.2
click at [774, 231] on div "HOMEPAGE Theme: MAIN" at bounding box center [443, 392] width 886 height 762
click at [1013, 747] on button "Save" at bounding box center [1017, 745] width 55 height 26
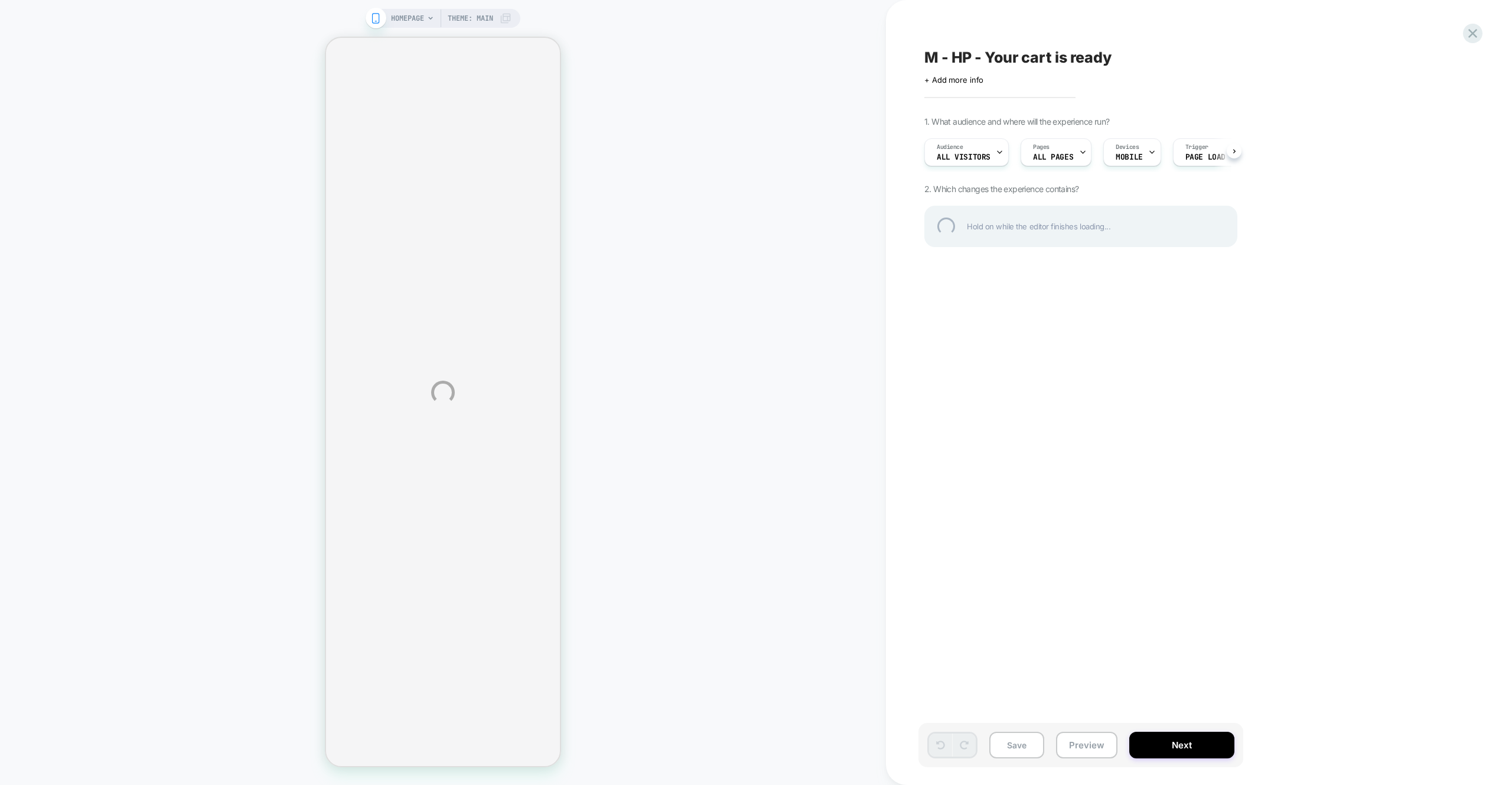
click at [1063, 153] on div "HOMEPAGE Theme: MAIN M - HP - Your cart is ready Click to edit experience detai…" at bounding box center [756, 392] width 1512 height 785
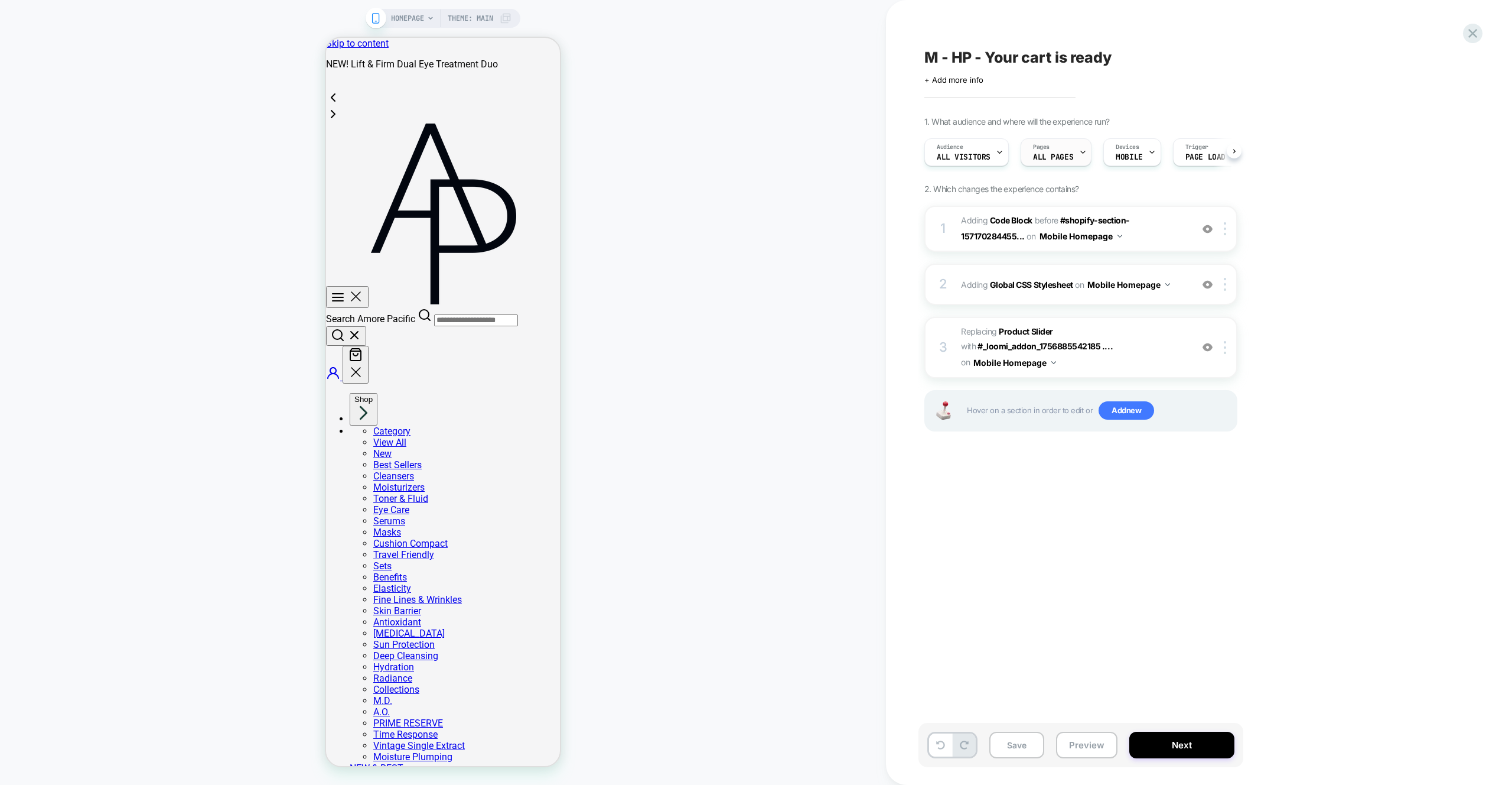
scroll to position [0, 1]
click at [1070, 150] on div "Pages ALL PAGES" at bounding box center [1053, 152] width 64 height 26
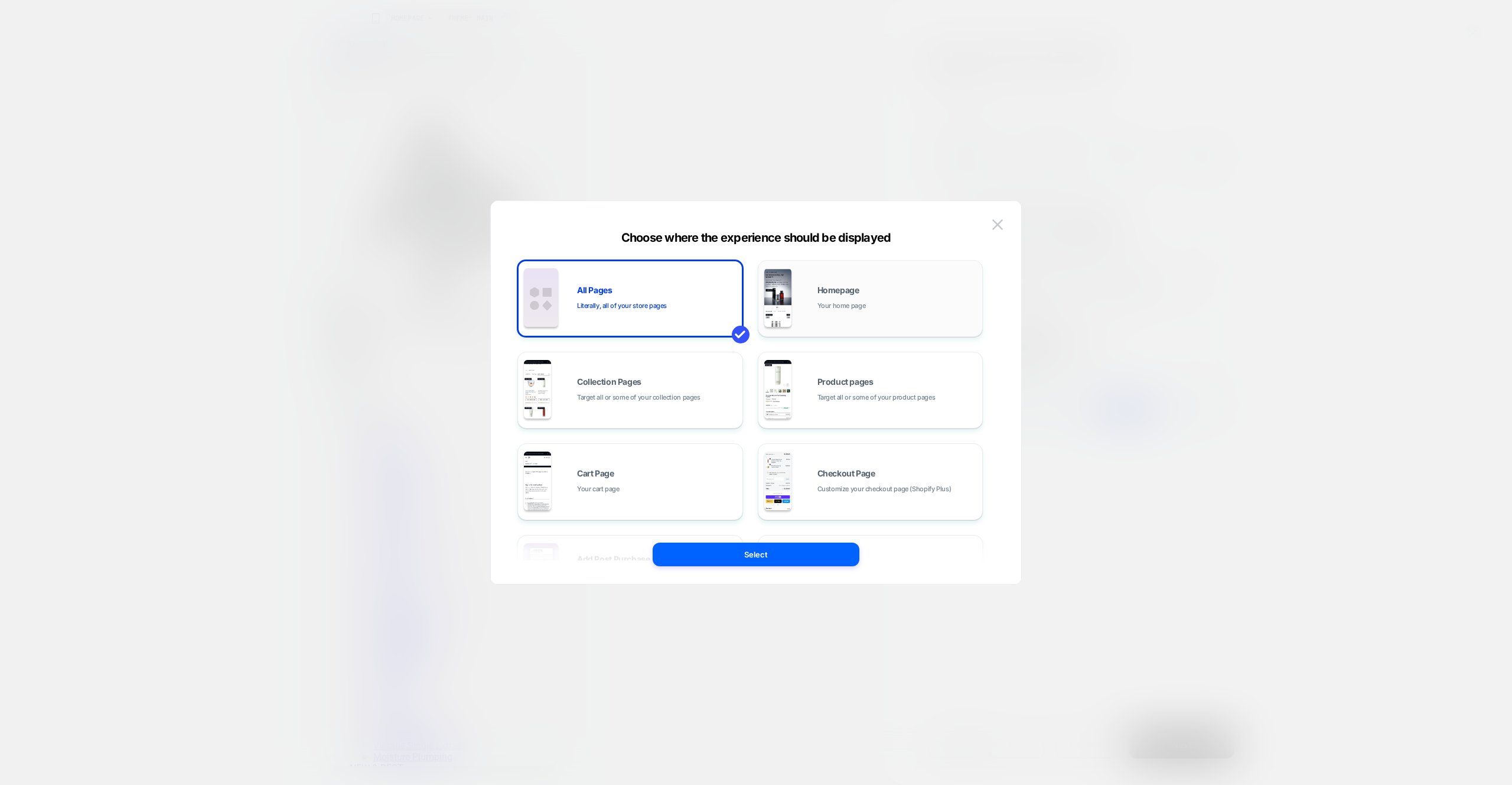
click at [895, 304] on div "Homepage Your home page" at bounding box center [897, 298] width 160 height 26
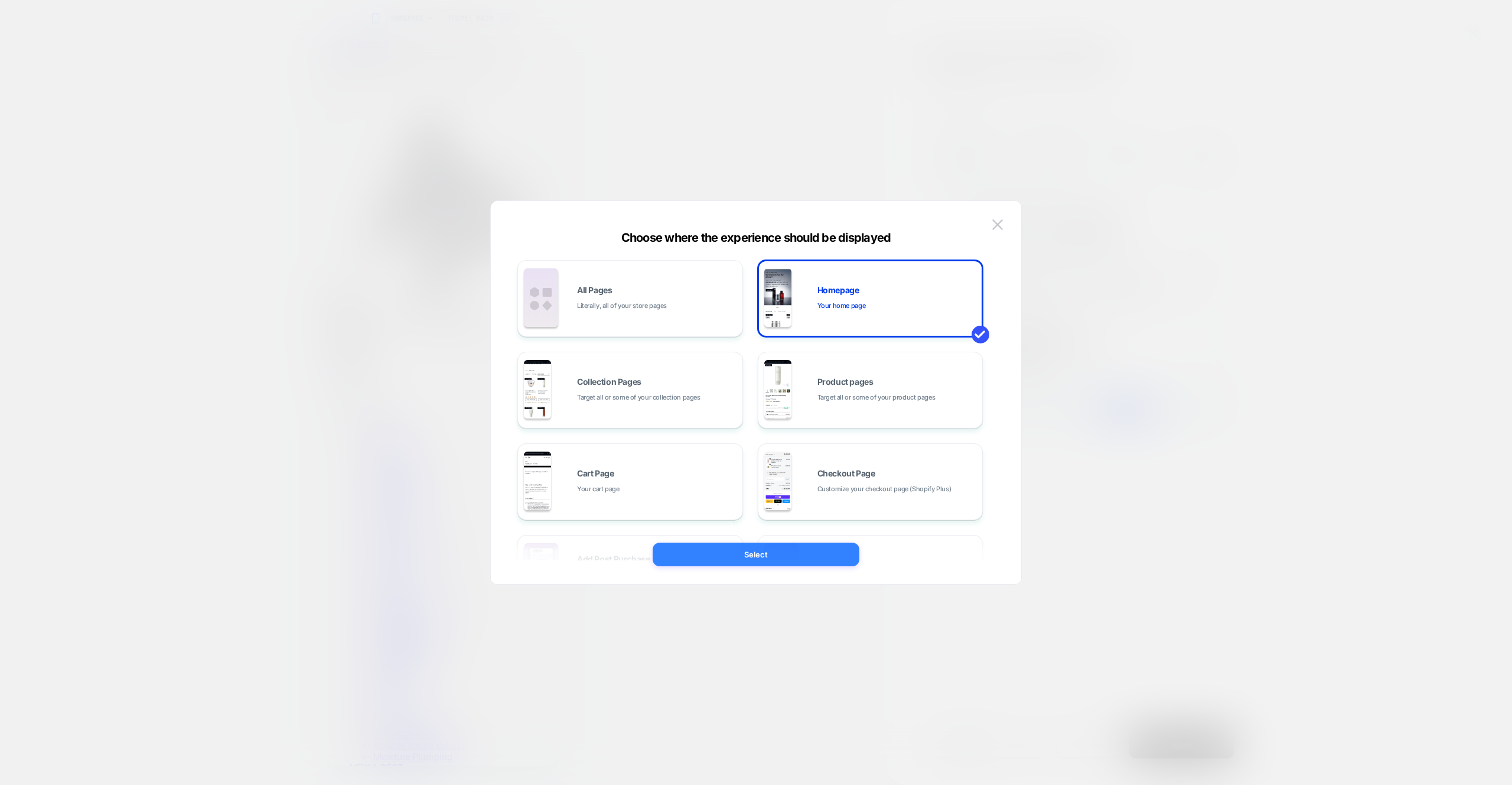
click at [757, 551] on button "Select" at bounding box center [756, 554] width 207 height 23
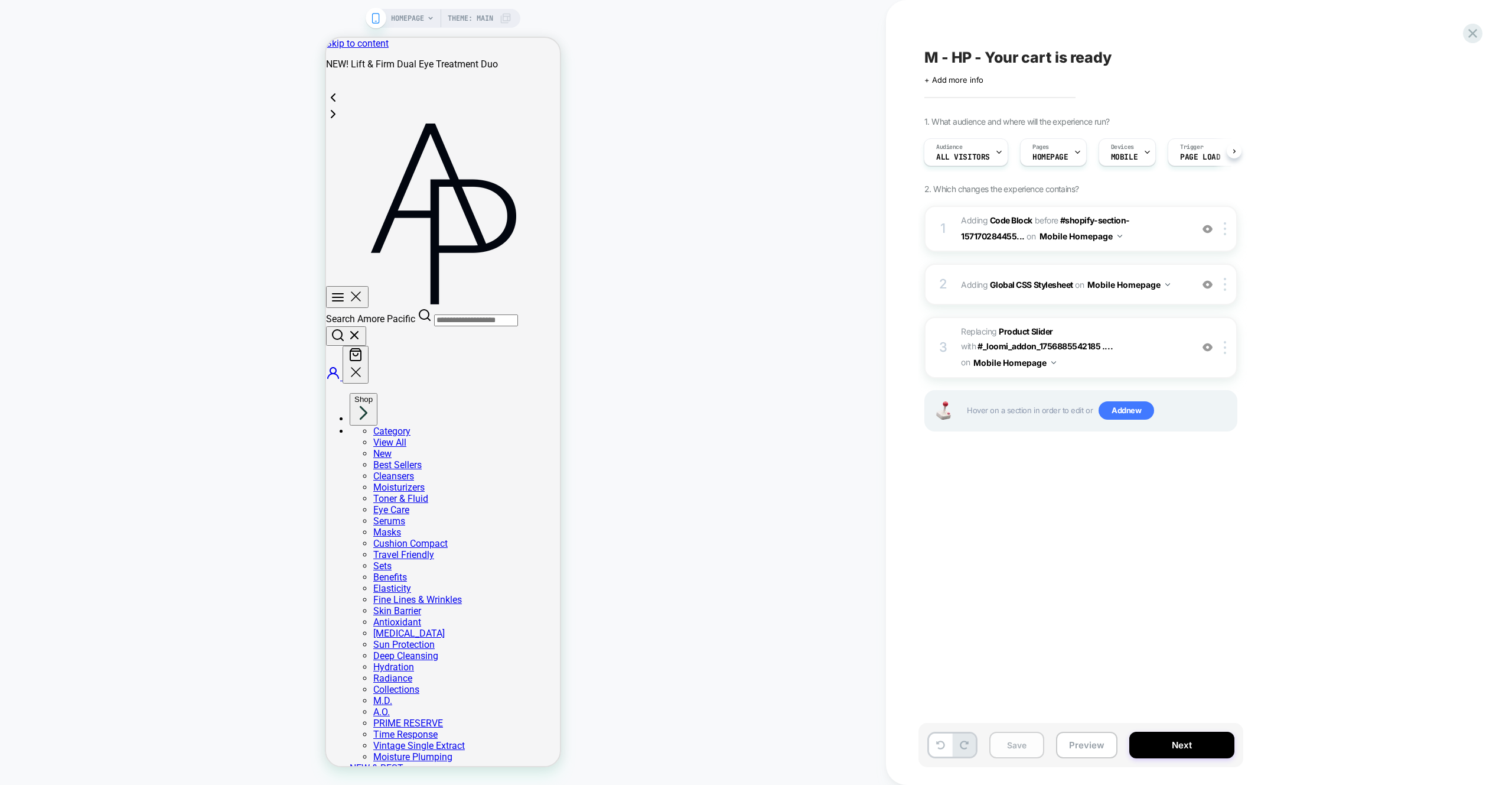
click at [1024, 749] on button "Save" at bounding box center [1017, 745] width 55 height 26
click at [701, 203] on div "HOMEPAGE Theme: MAIN" at bounding box center [443, 392] width 886 height 762
drag, startPoint x: 617, startPoint y: 196, endPoint x: 622, endPoint y: 194, distance: 5.4
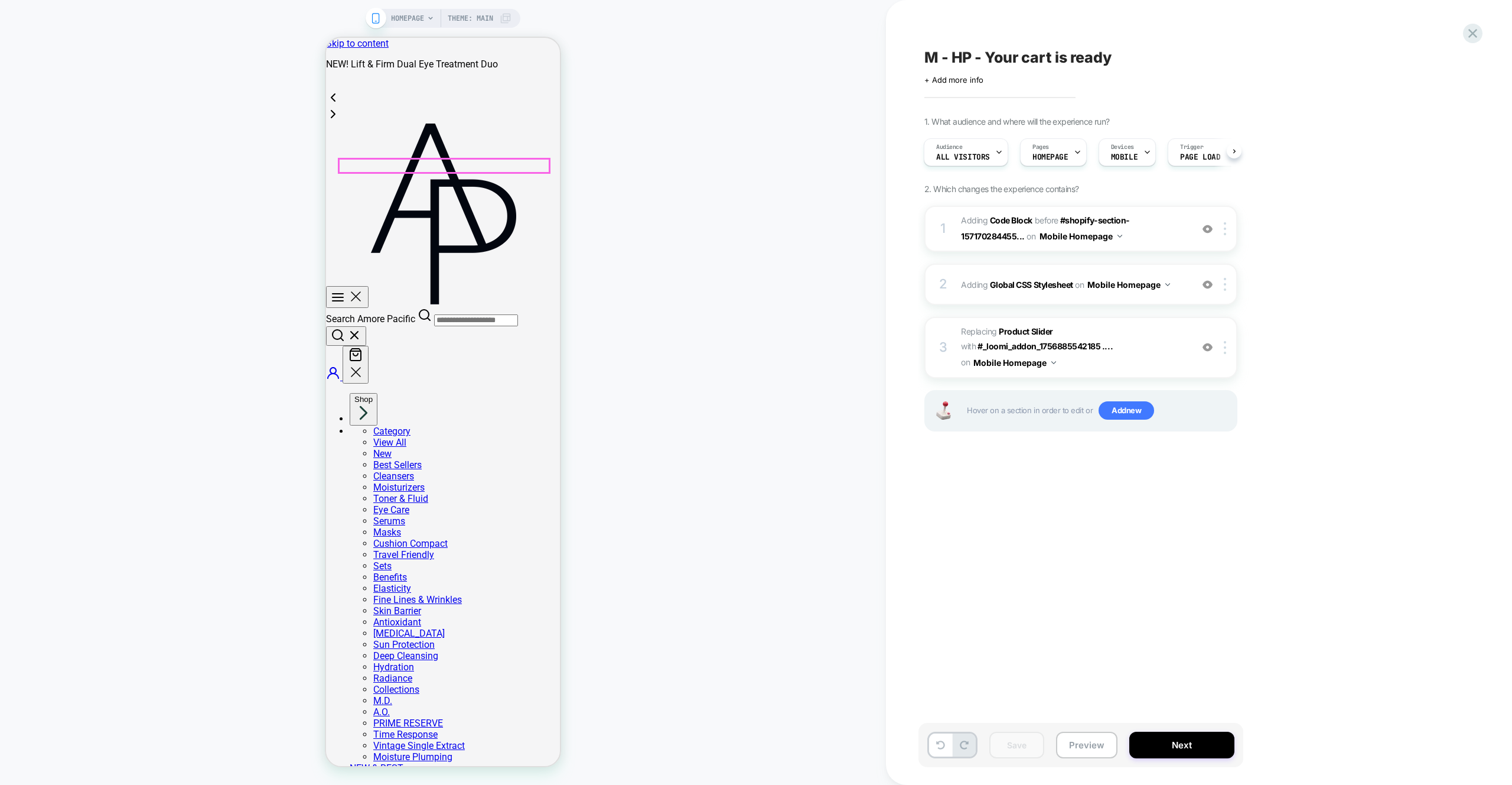
click at [617, 196] on div "HOMEPAGE Theme: MAIN" at bounding box center [443, 392] width 886 height 762
click at [1094, 746] on button "Preview" at bounding box center [1087, 745] width 62 height 26
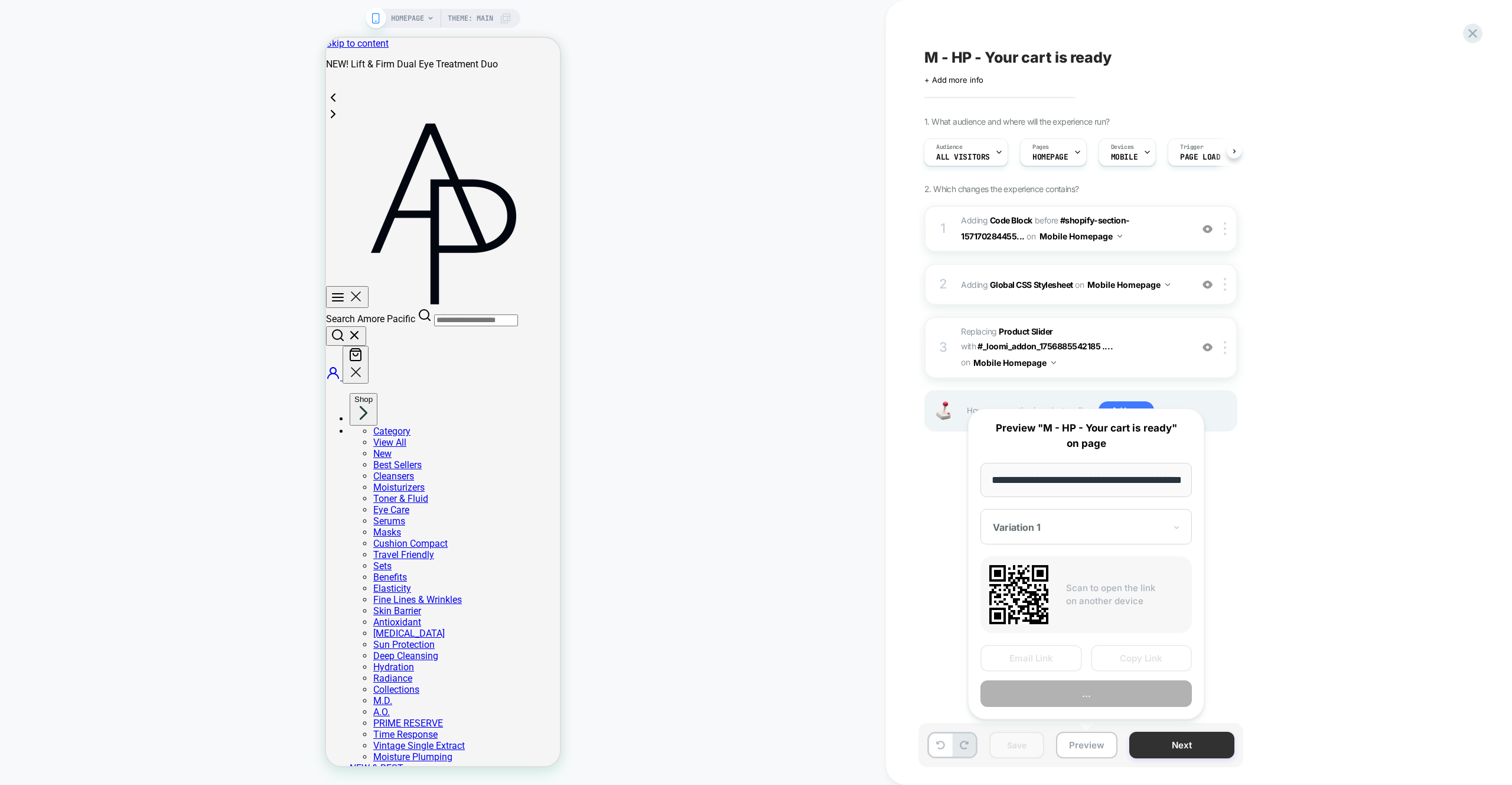
scroll to position [0, 42]
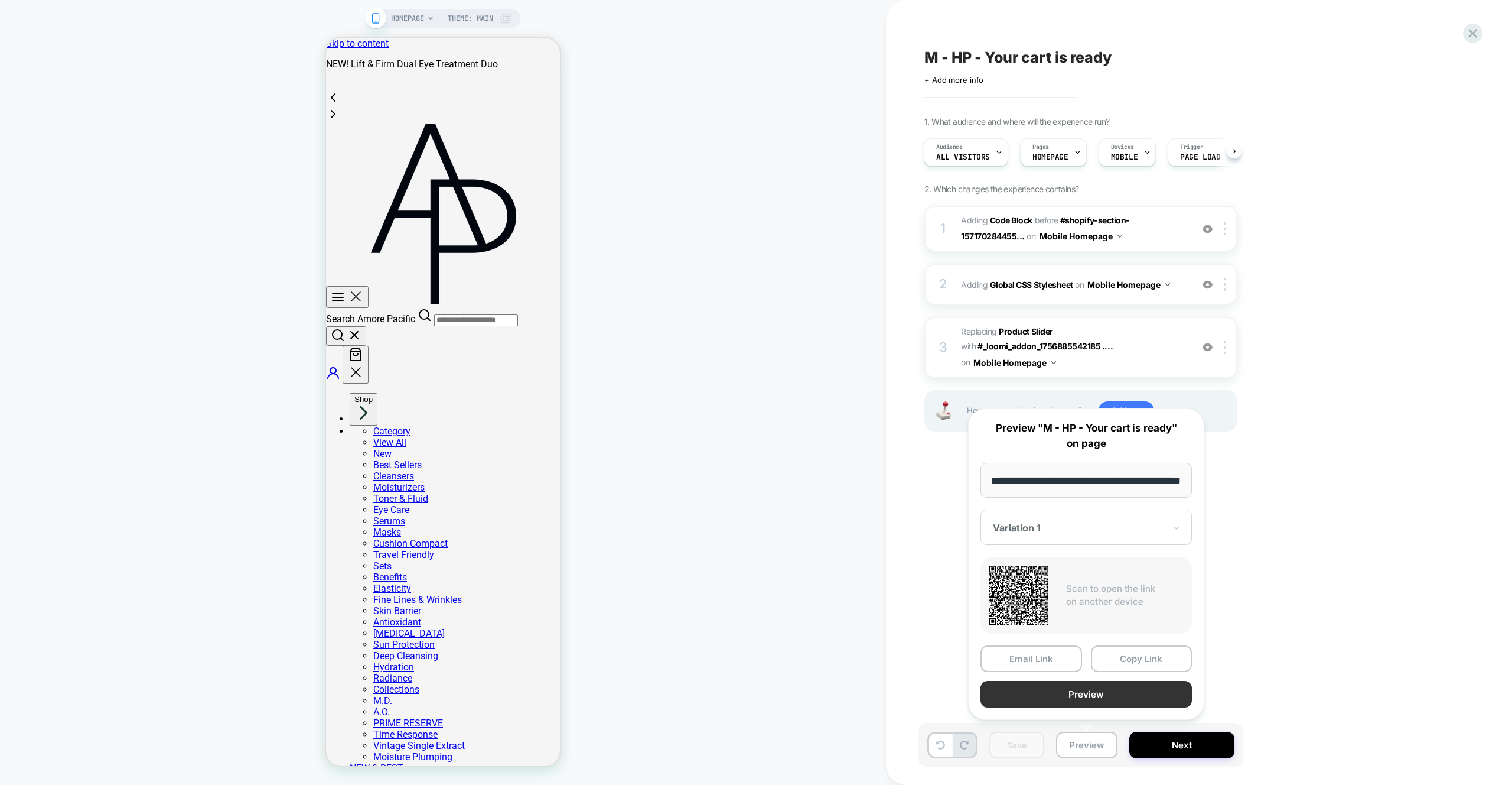
click at [1139, 698] on button "Preview" at bounding box center [1086, 694] width 212 height 26
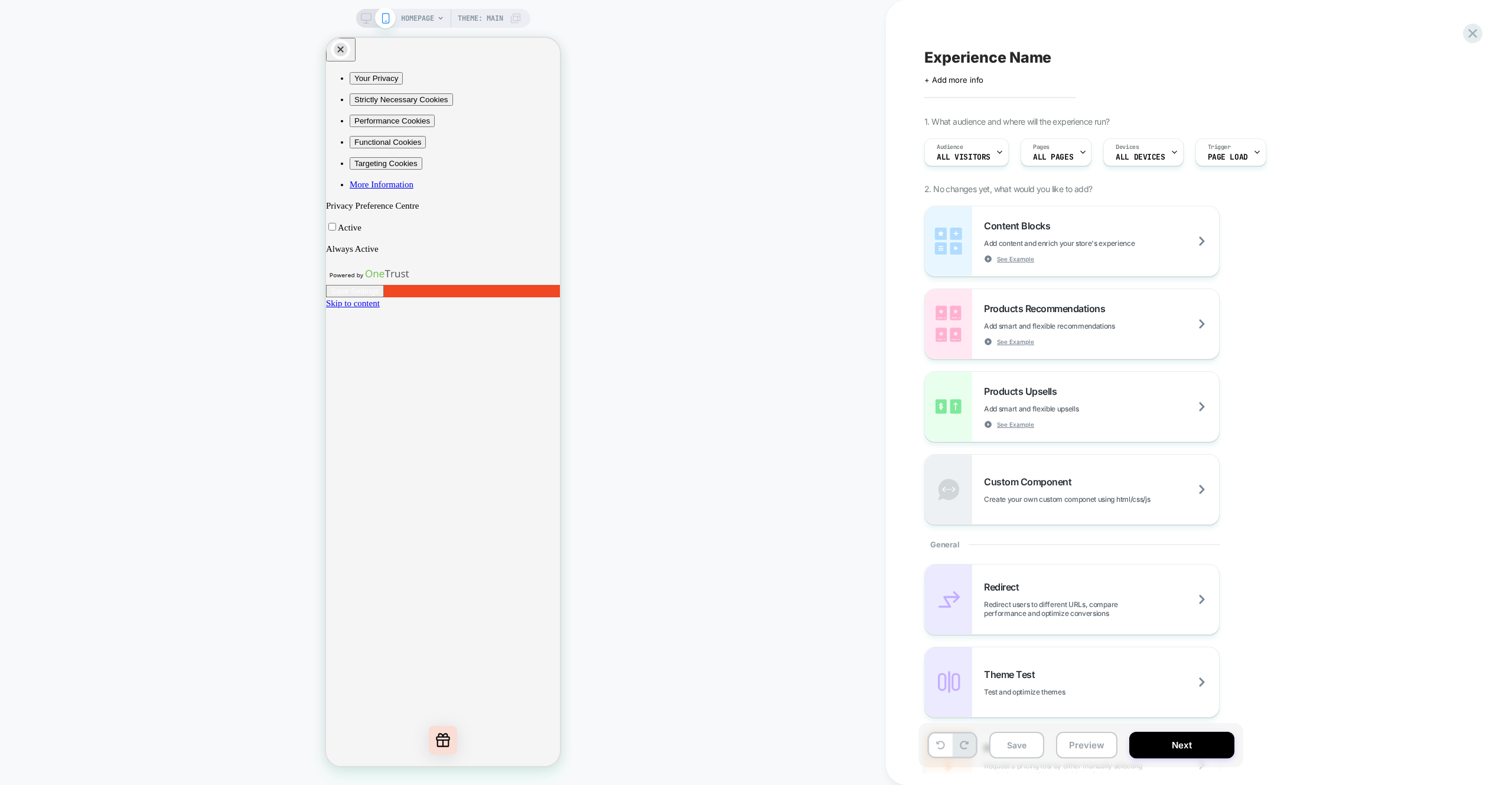
click at [963, 57] on span "Experience Name" at bounding box center [987, 57] width 127 height 18
click at [985, 57] on textarea "******" at bounding box center [960, 57] width 72 height 18
paste textarea "**********"
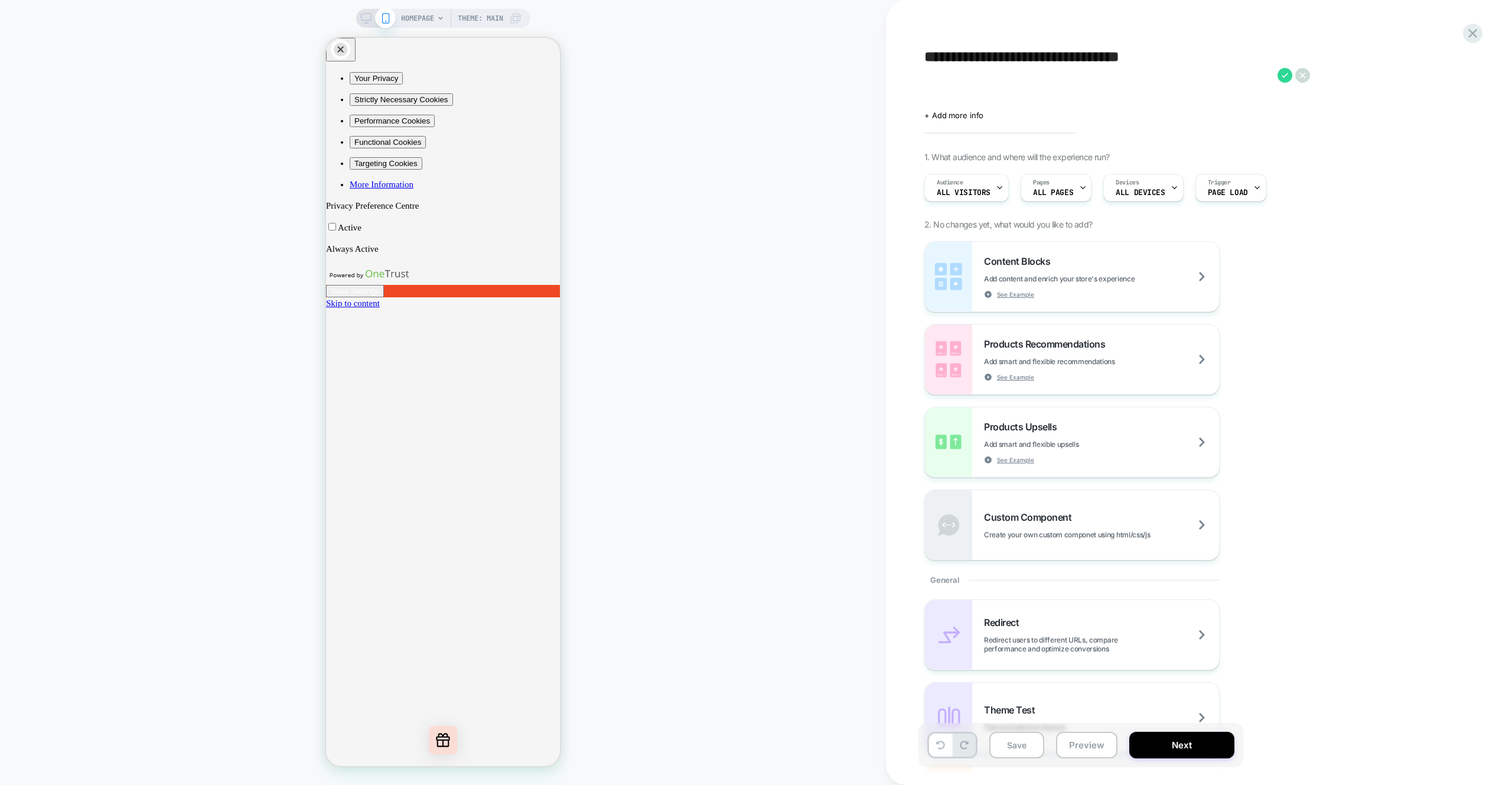
drag, startPoint x: 985, startPoint y: 56, endPoint x: 987, endPoint y: 62, distance: 6.3
click at [985, 56] on textarea "**********" at bounding box center [1098, 75] width 347 height 54
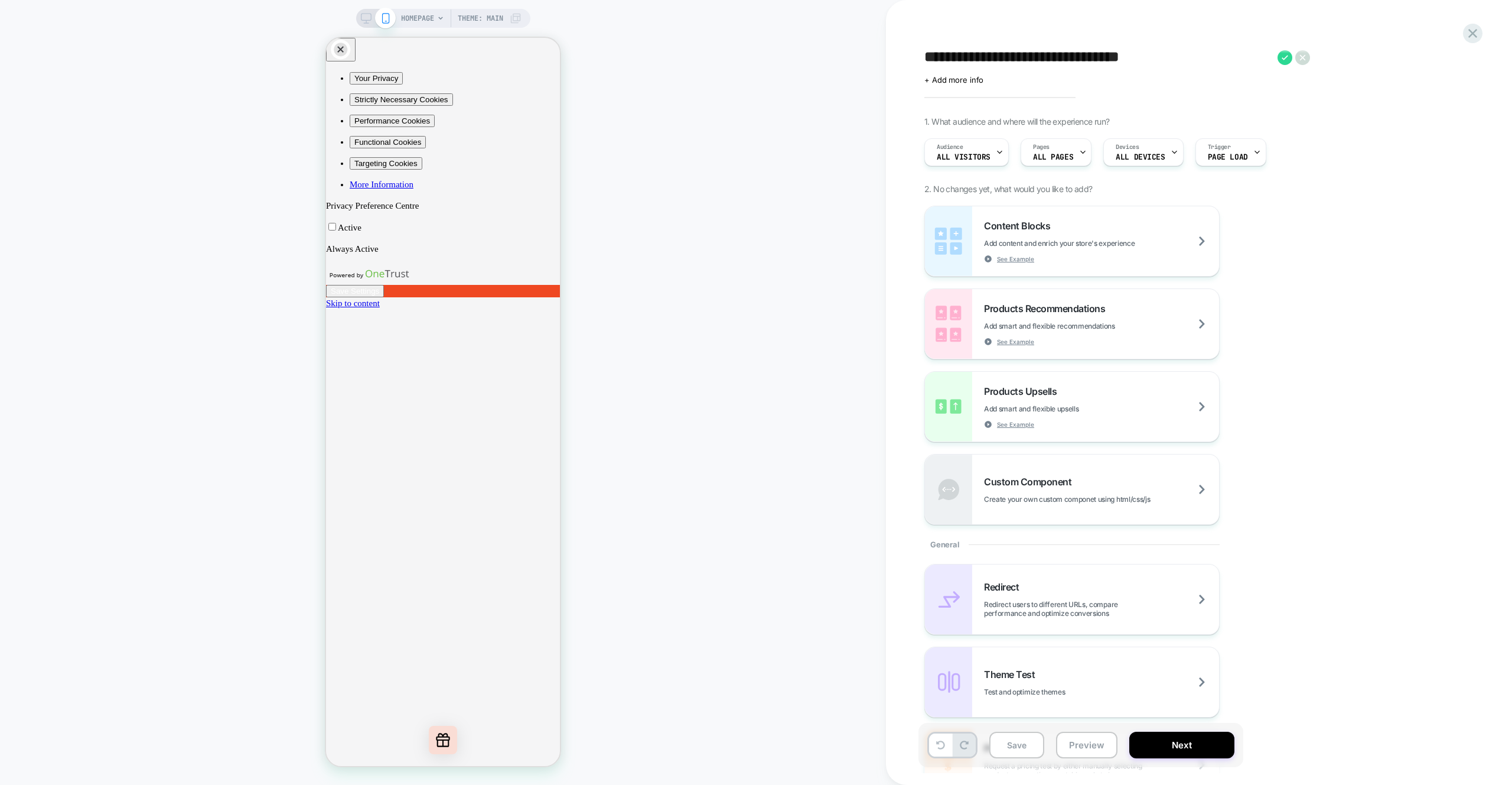
click at [1149, 58] on textarea "**********" at bounding box center [1098, 57] width 347 height 18
type textarea "**********"
click at [1284, 61] on icon at bounding box center [1285, 58] width 15 height 15
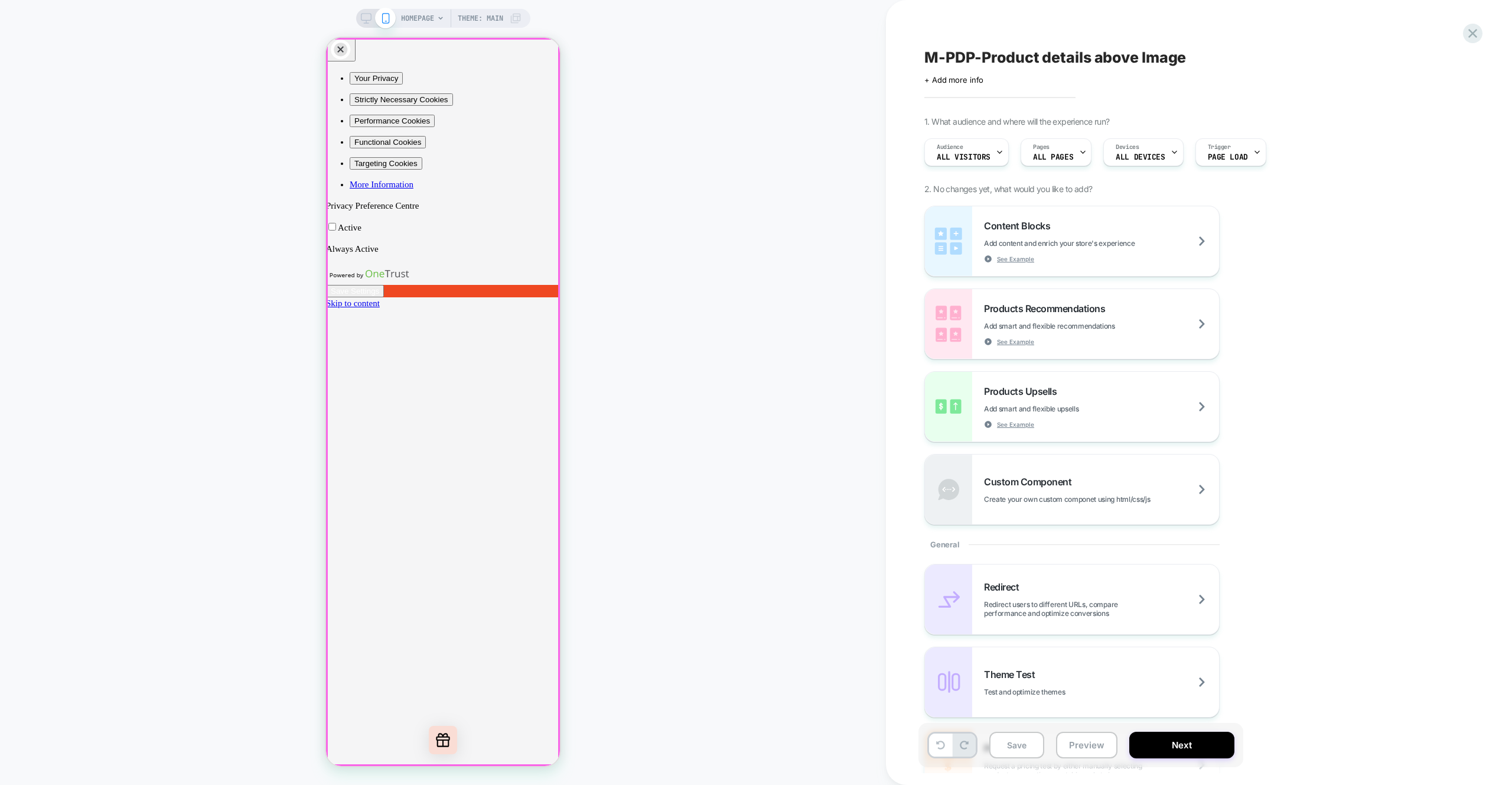
scroll to position [7, 0]
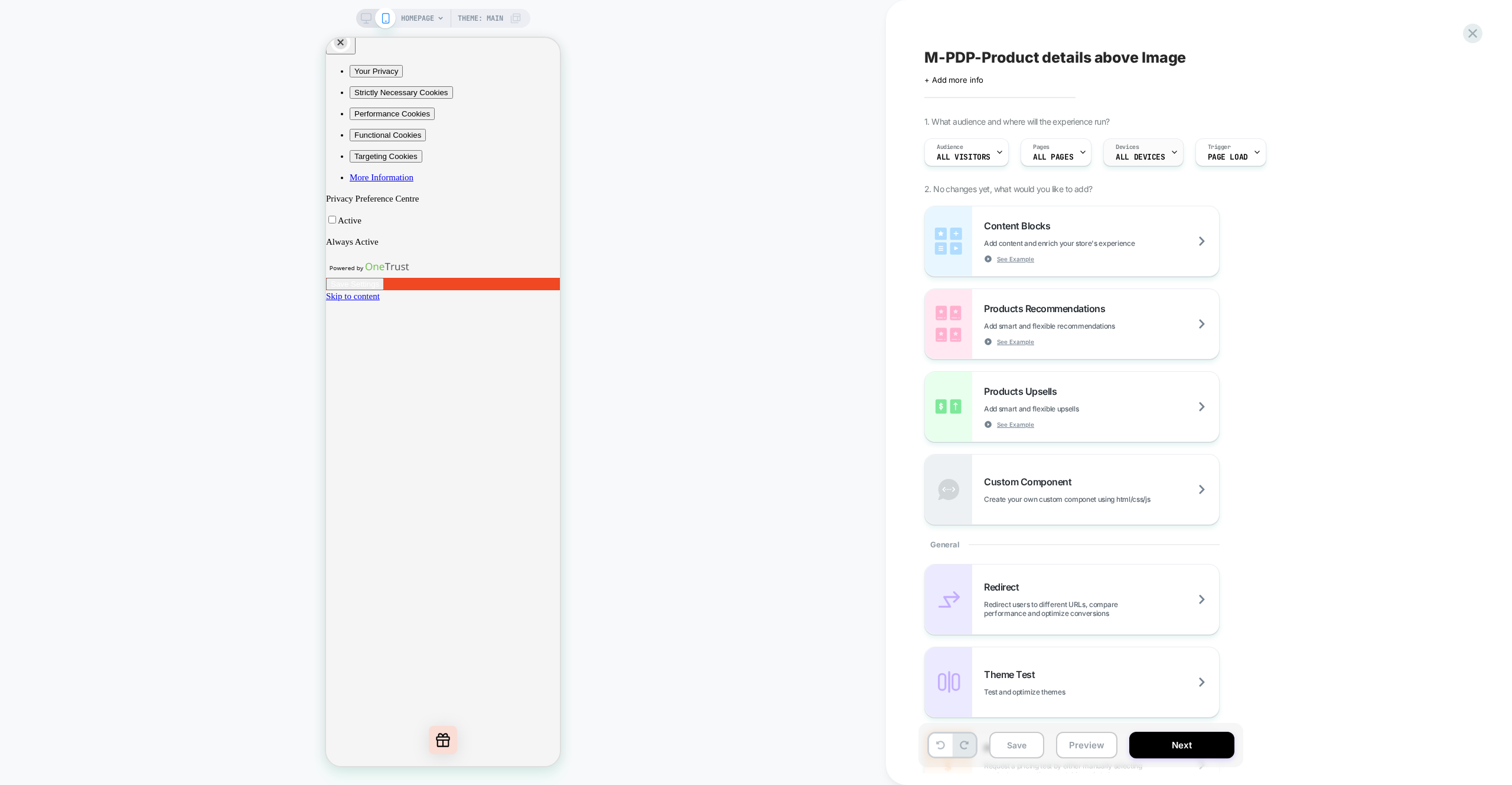
click at [1149, 161] on span "ALL DEVICES" at bounding box center [1140, 157] width 49 height 8
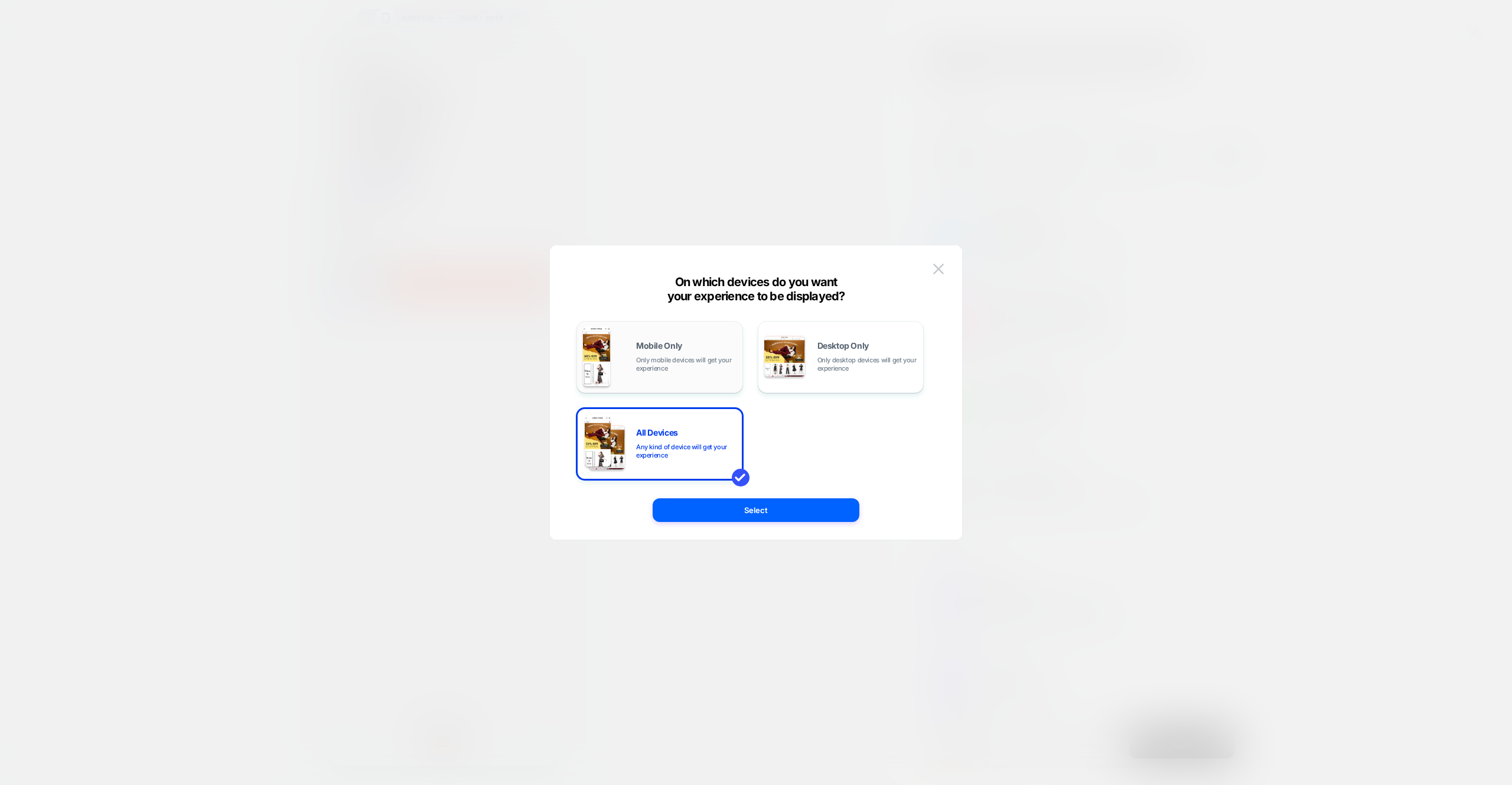
click at [674, 347] on span "Mobile Only" at bounding box center [659, 345] width 46 height 8
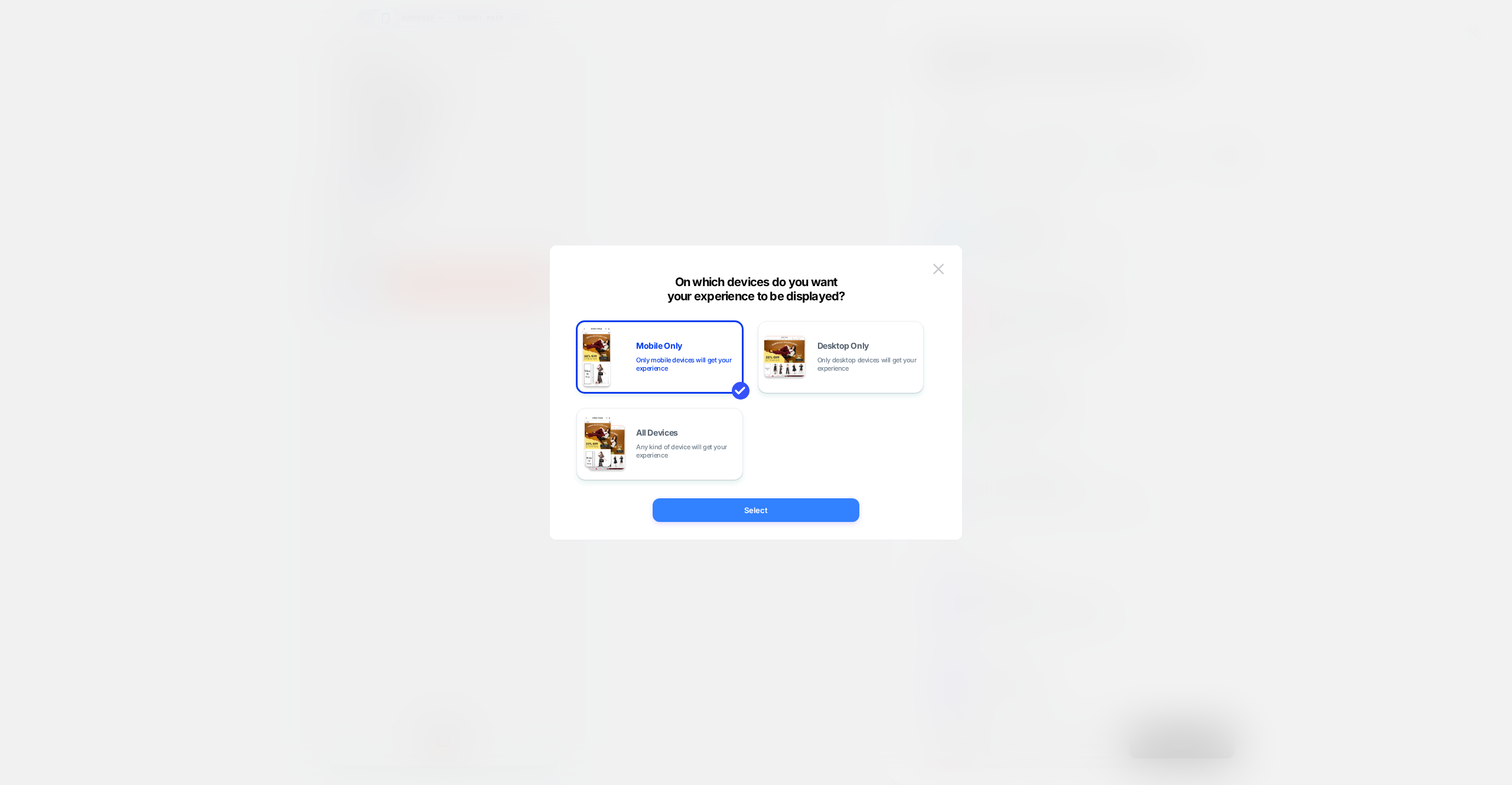
click at [792, 513] on button "Select" at bounding box center [756, 510] width 207 height 23
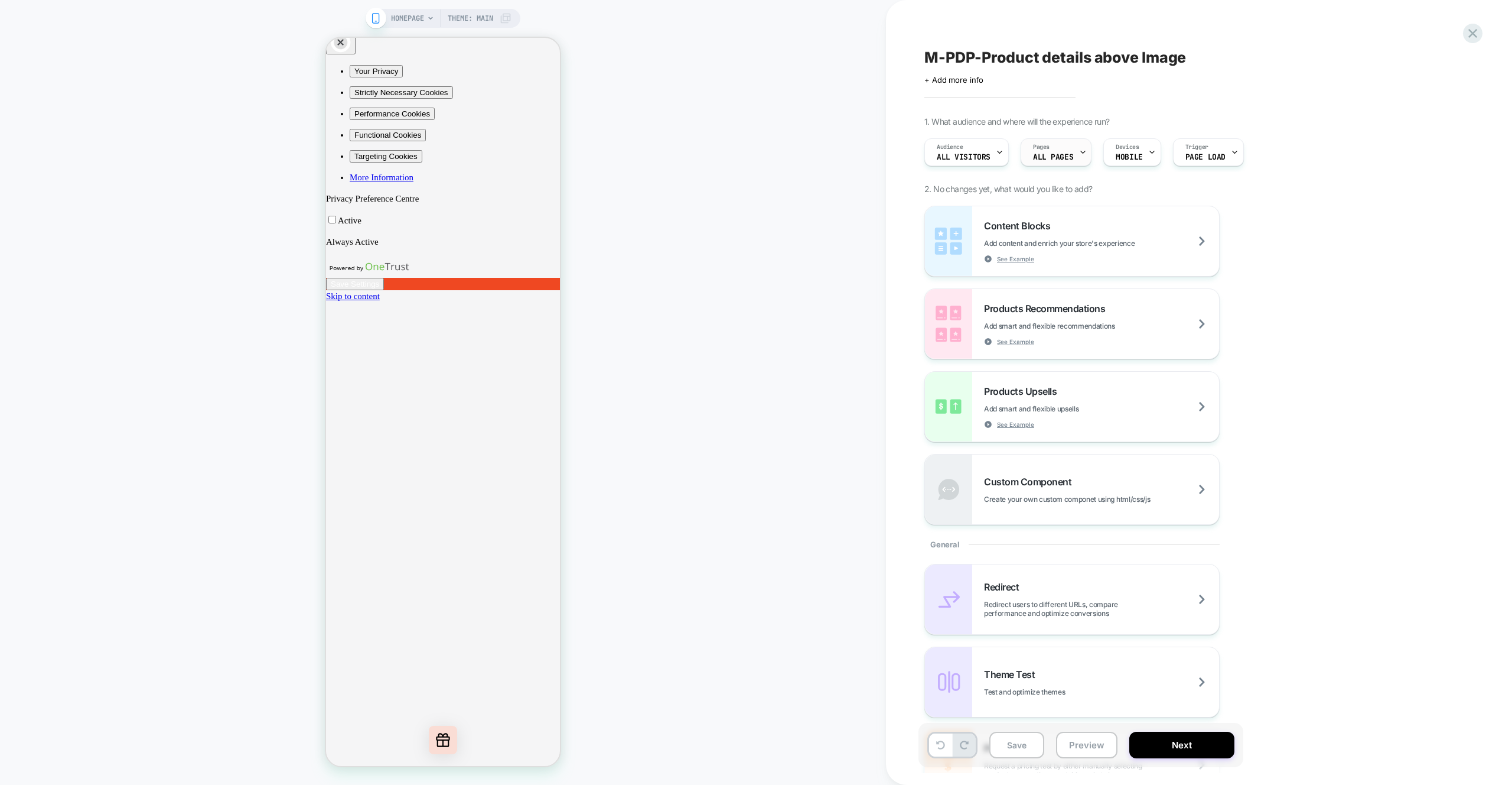
click at [1070, 158] on span "ALL PAGES" at bounding box center [1053, 157] width 40 height 8
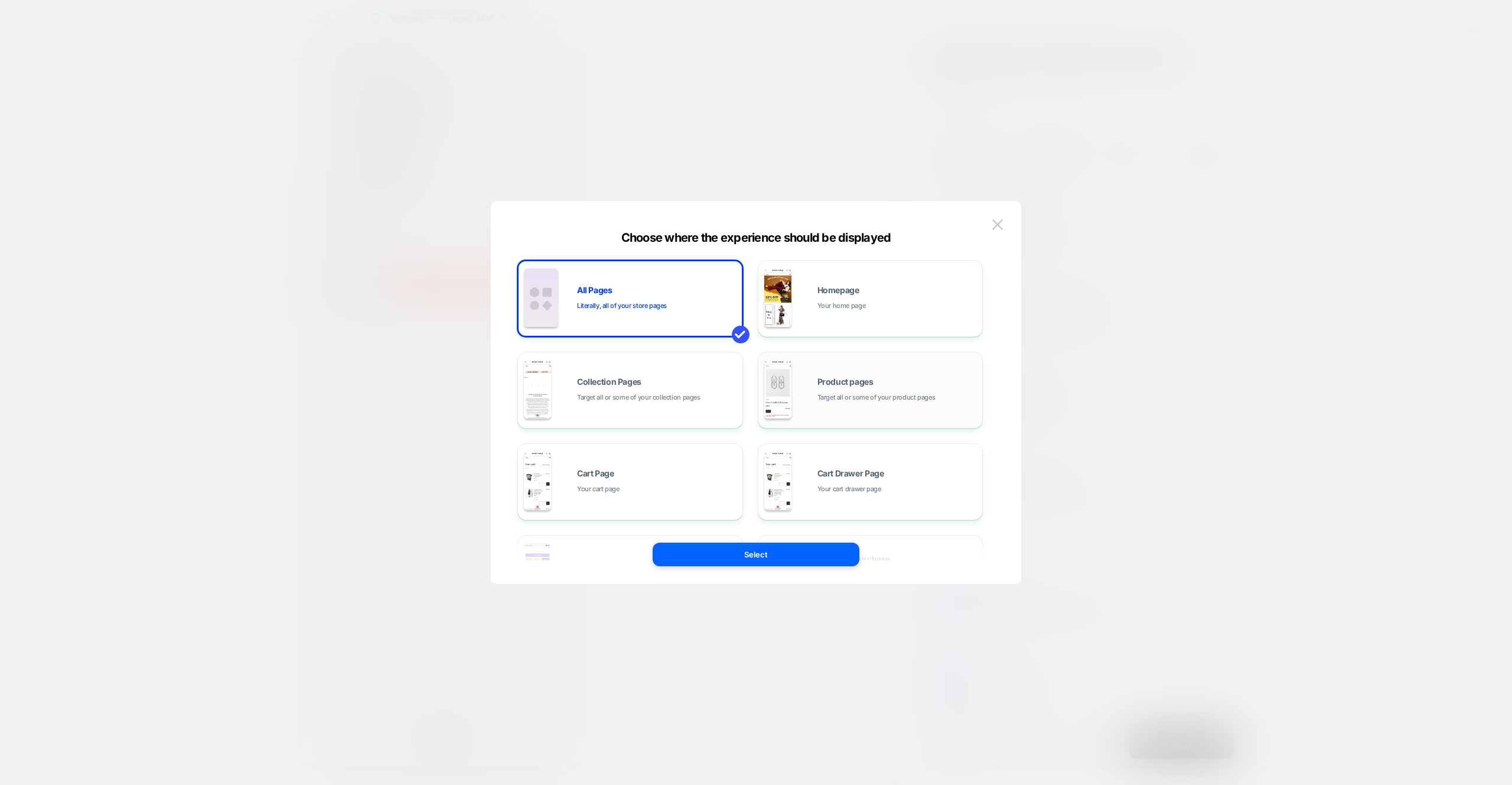
click at [859, 388] on div "Product pages Target all or some of your product pages" at bounding box center [897, 390] width 160 height 26
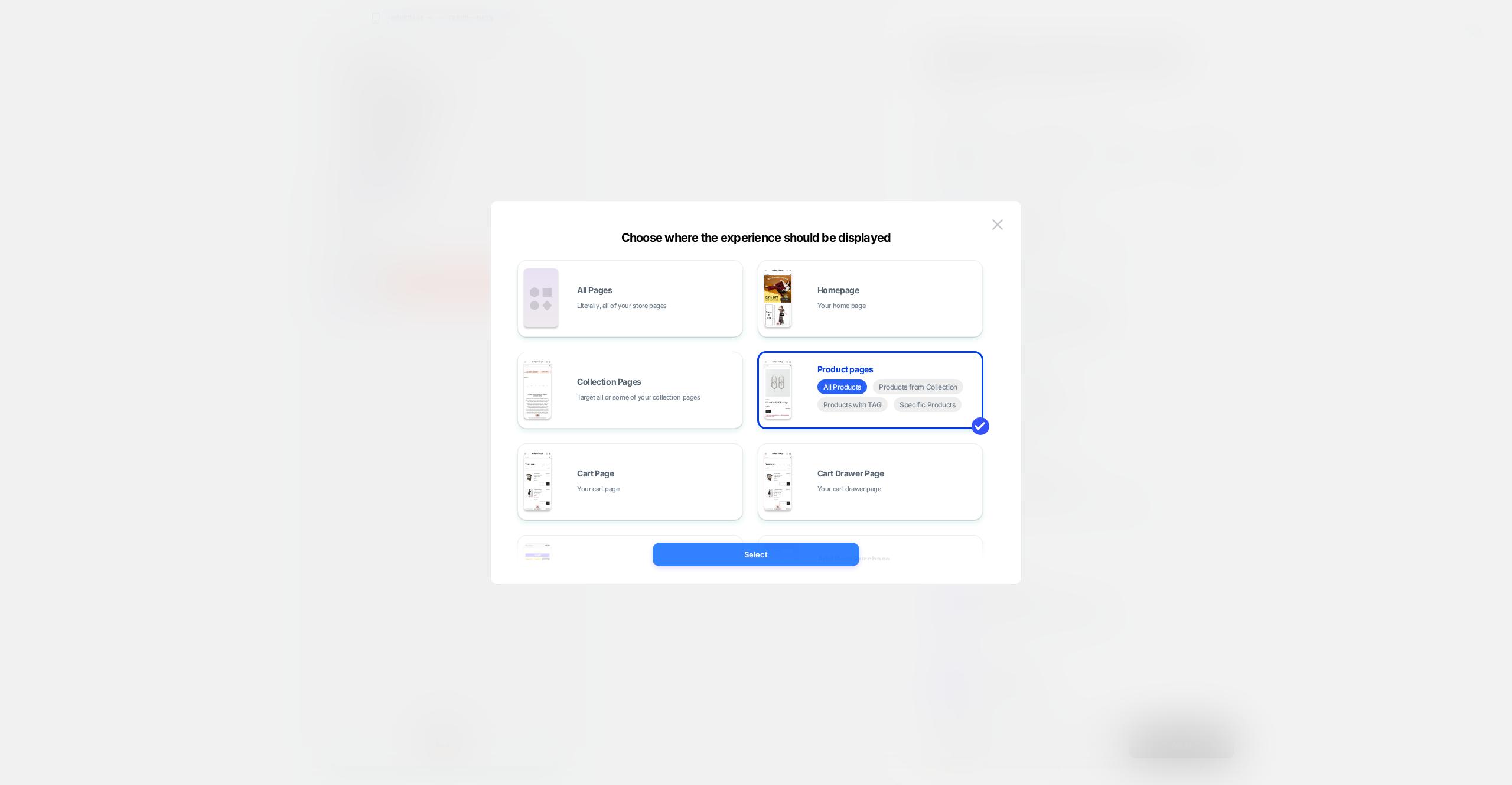
click at [770, 557] on button "Select" at bounding box center [756, 554] width 207 height 23
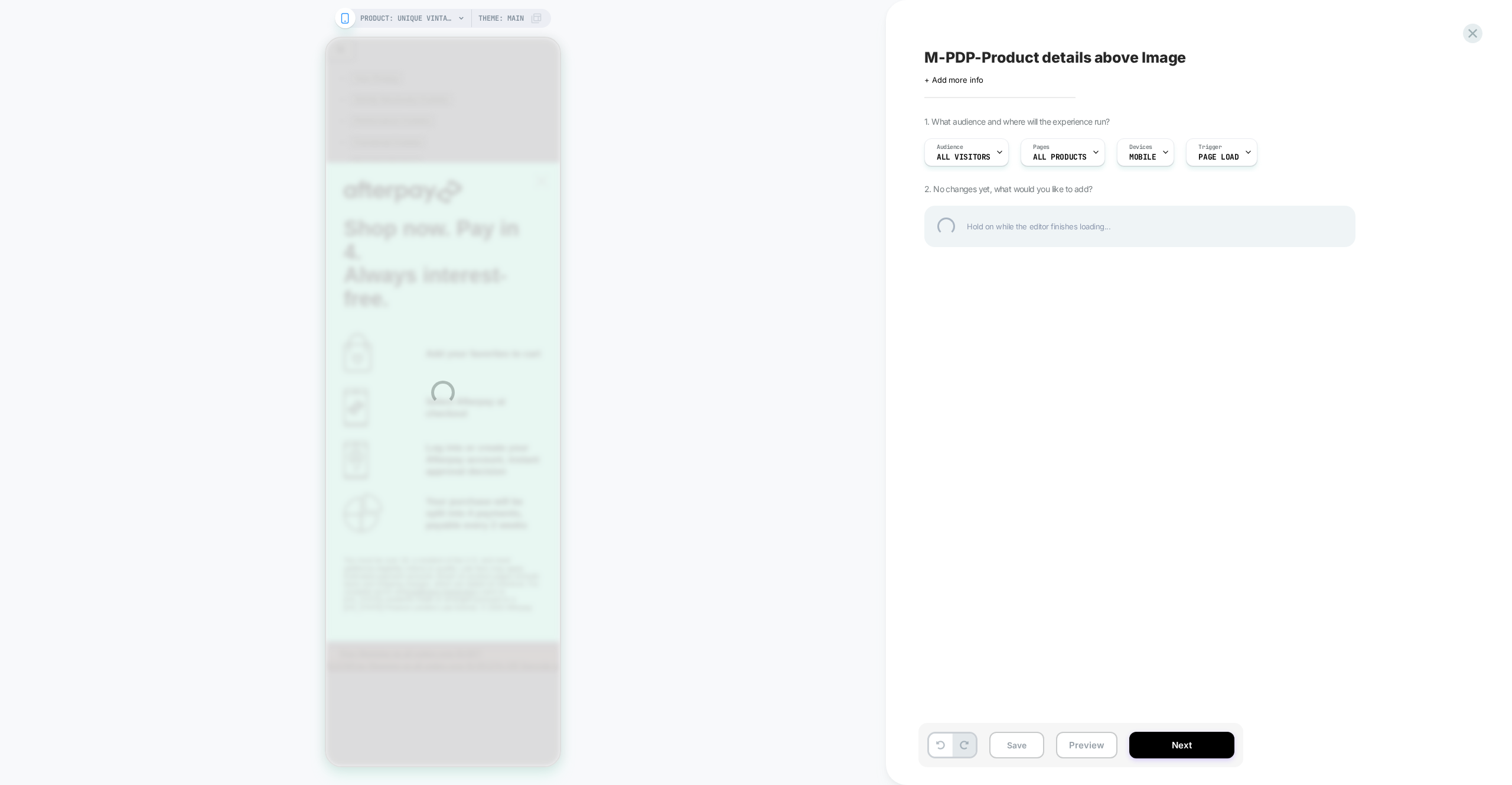
scroll to position [0, 0]
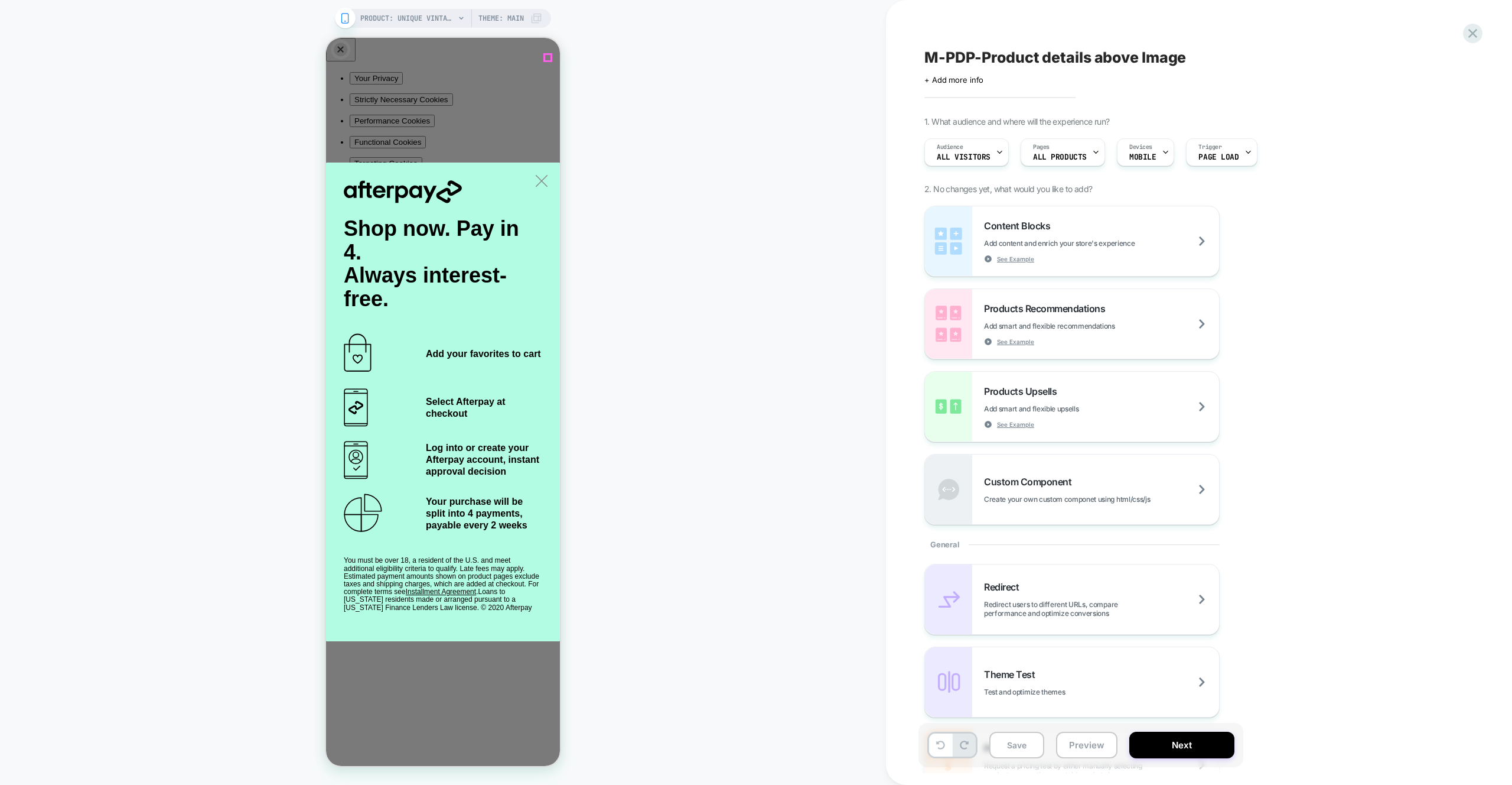
click at [331, 387] on icon "Close" at bounding box center [331, 387] width 0 height 0
click at [1091, 748] on button "Preview" at bounding box center [1087, 745] width 62 height 26
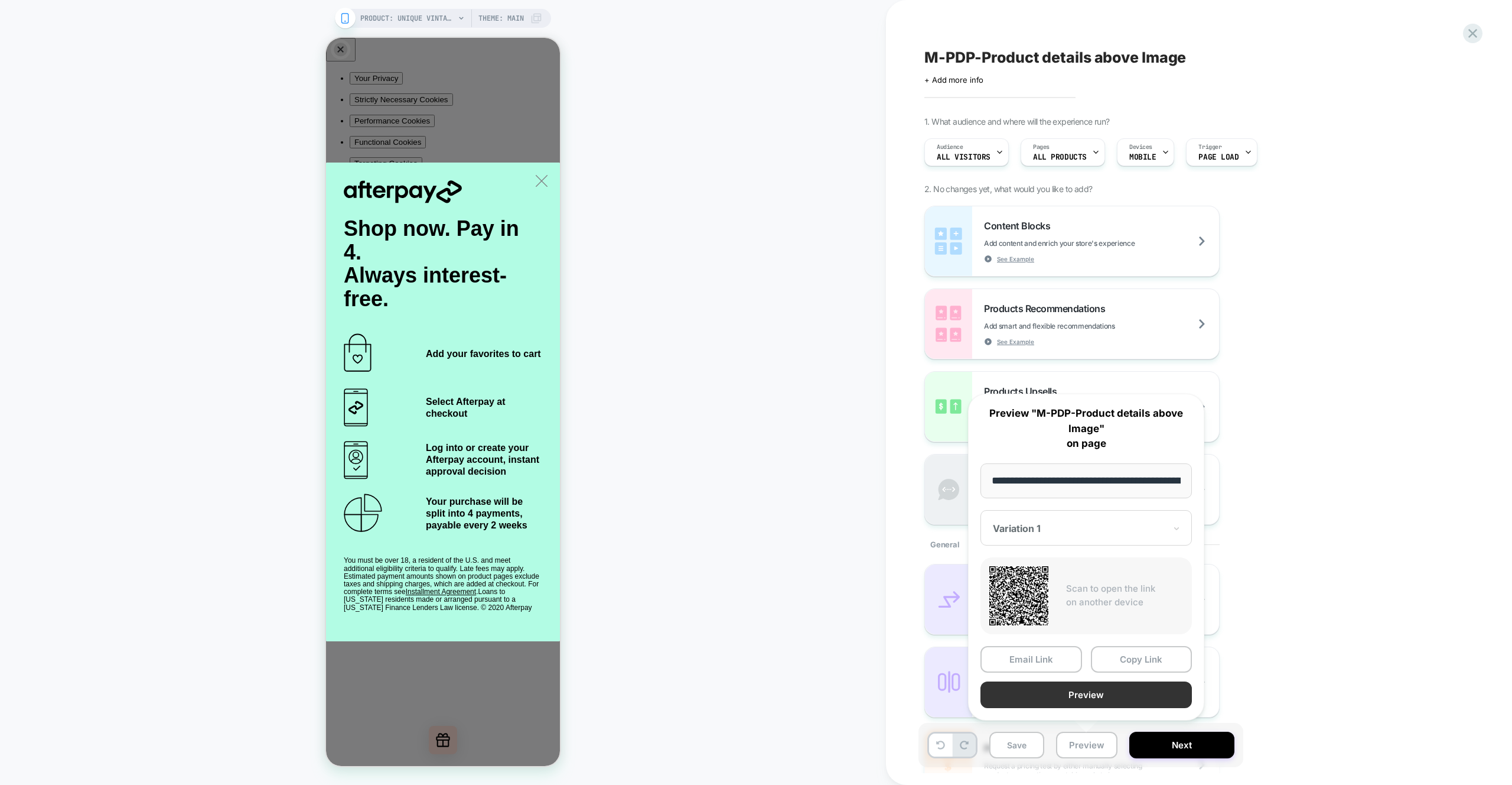
click at [1117, 695] on button "Preview" at bounding box center [1086, 695] width 212 height 26
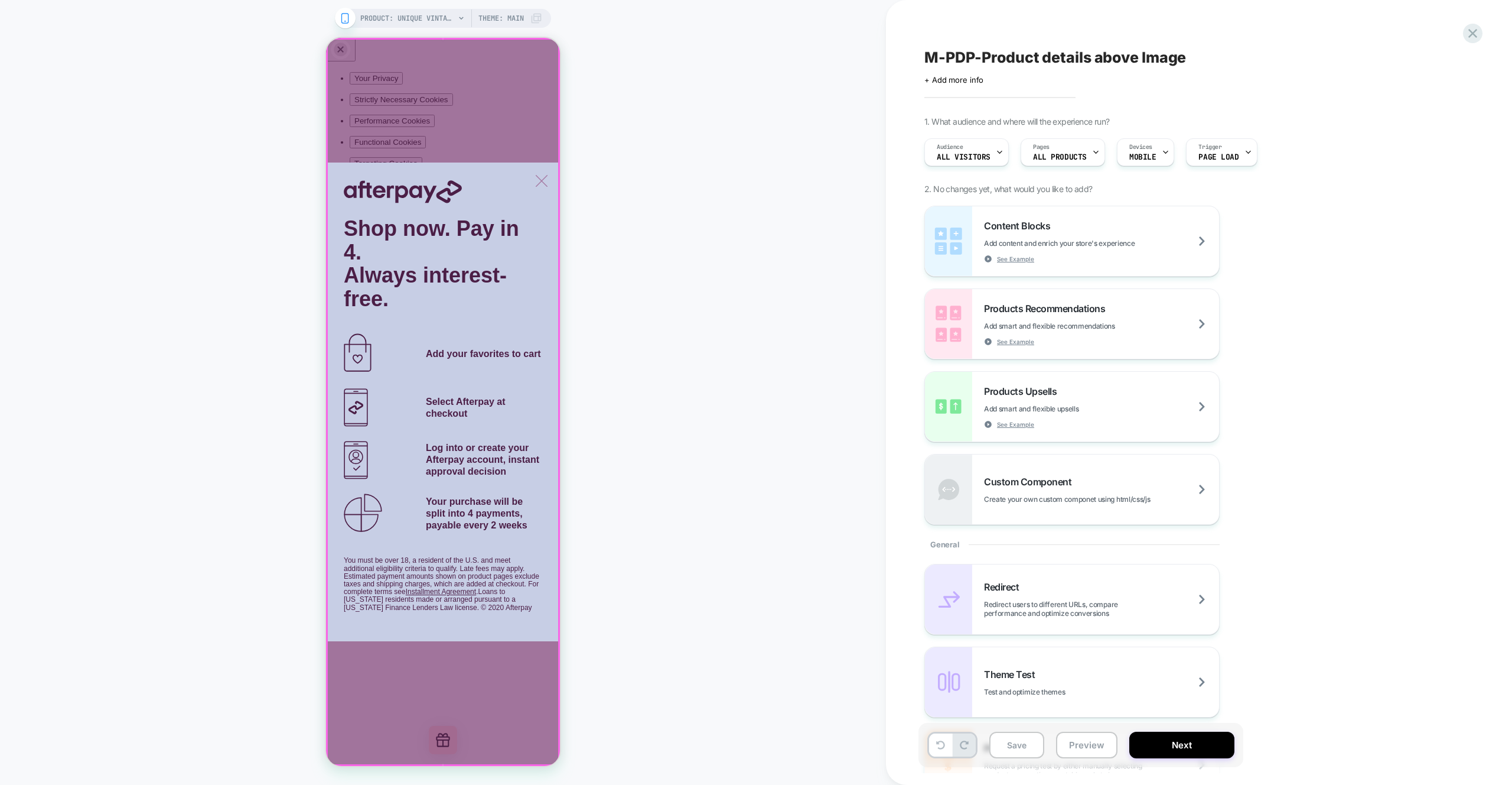
click at [432, 530] on div at bounding box center [443, 402] width 231 height 726
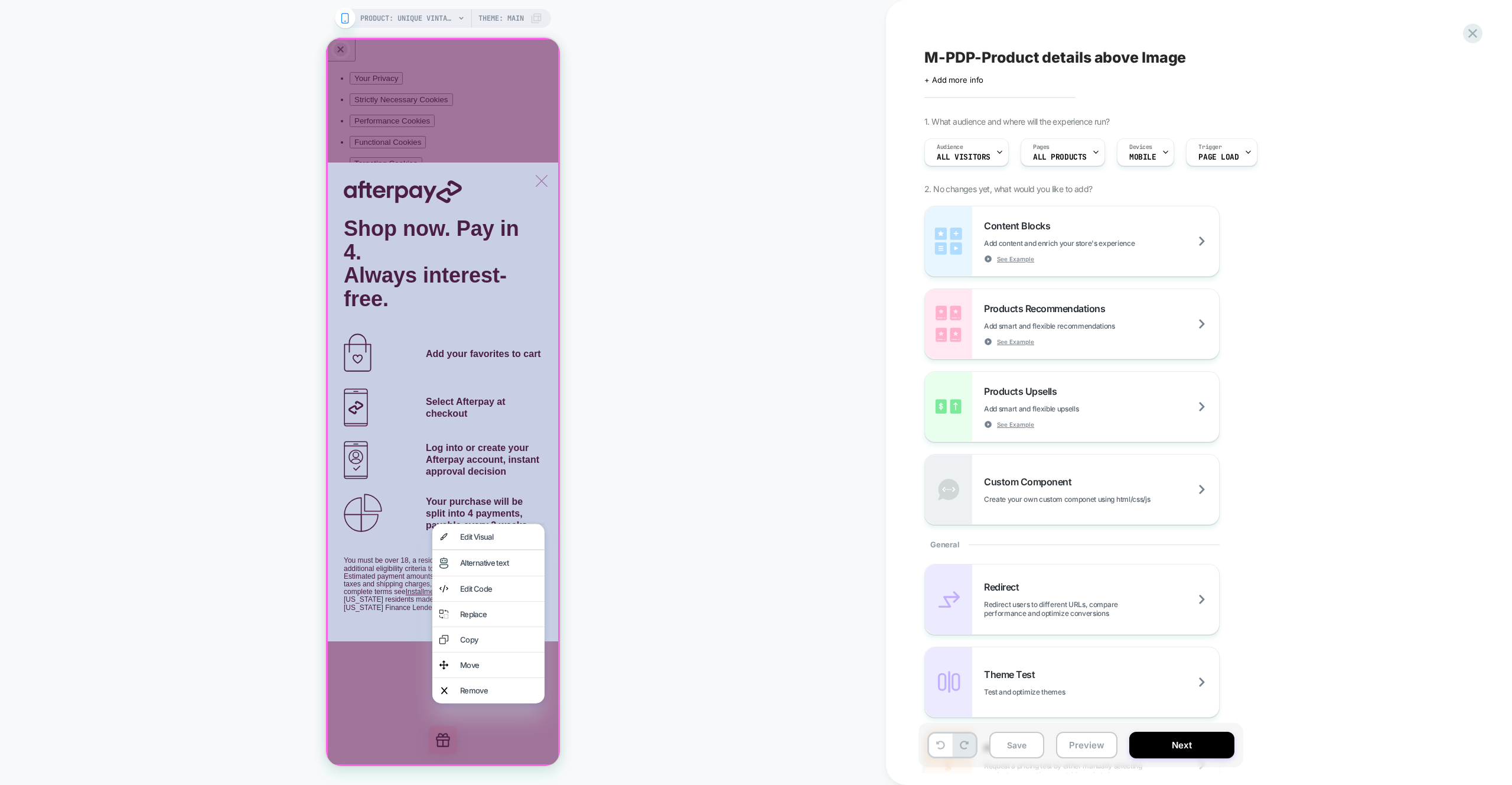
click at [669, 428] on div "PRODUCT: Unique Vintage Black Swiss Dot Starlet Duster PRODUCT: Unique Vintage …" at bounding box center [443, 392] width 886 height 762
drag, startPoint x: 629, startPoint y: 130, endPoint x: 588, endPoint y: 100, distance: 50.8
click at [626, 125] on div "PRODUCT: Unique Vintage Black Swiss Dot Starlet Duster PRODUCT: Unique Vintage …" at bounding box center [443, 392] width 886 height 762
click at [423, 16] on span "PRODUCT: Unique Vintage Black Swiss Dot Starlet Duster" at bounding box center [407, 18] width 94 height 19
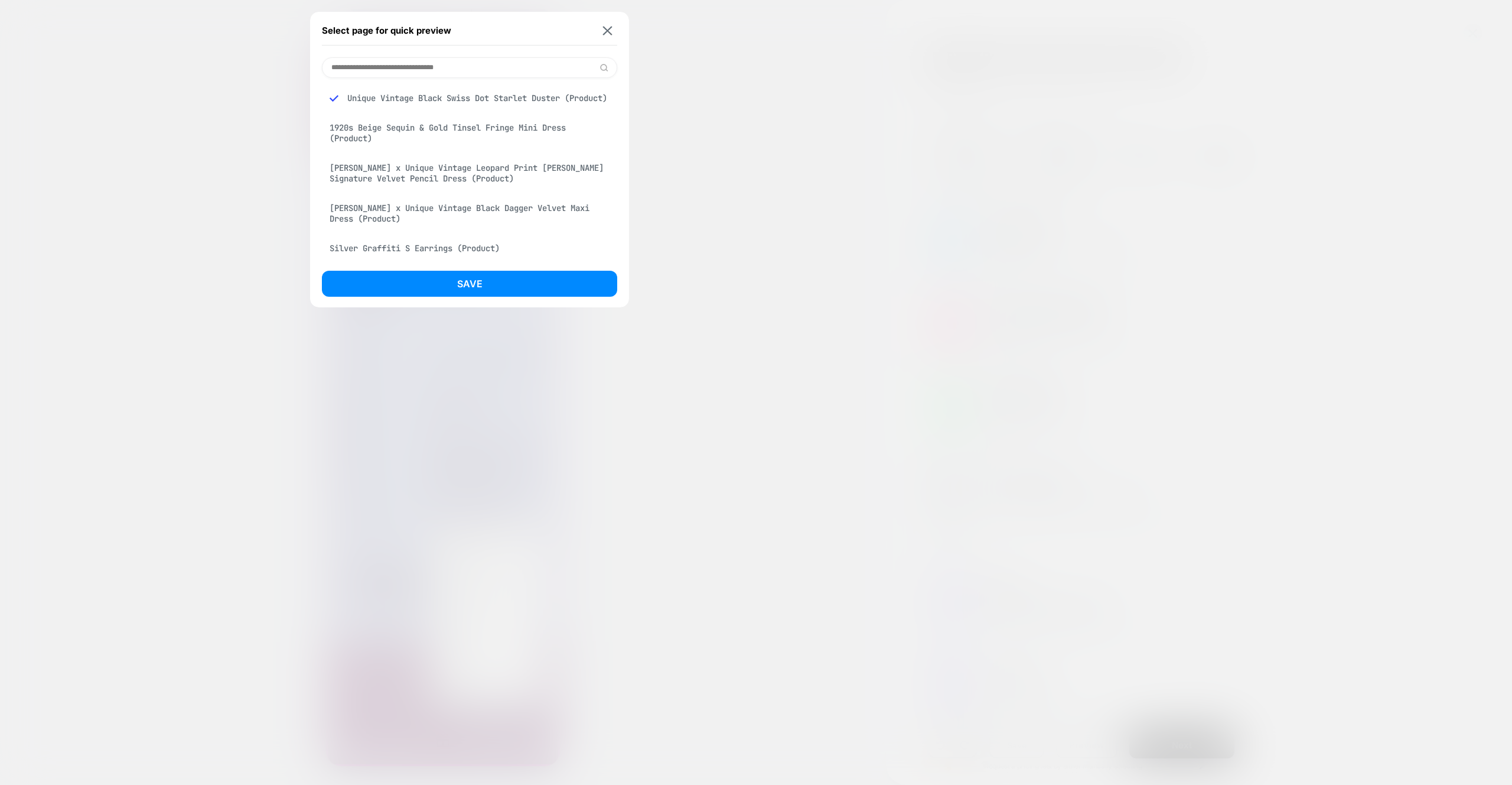
scroll to position [7, 0]
click at [391, 210] on div "[PERSON_NAME] x Unique Vintage Black Dagger Velvet Maxi Dress (Product)" at bounding box center [470, 205] width 295 height 33
click at [450, 287] on button "Save" at bounding box center [470, 283] width 295 height 26
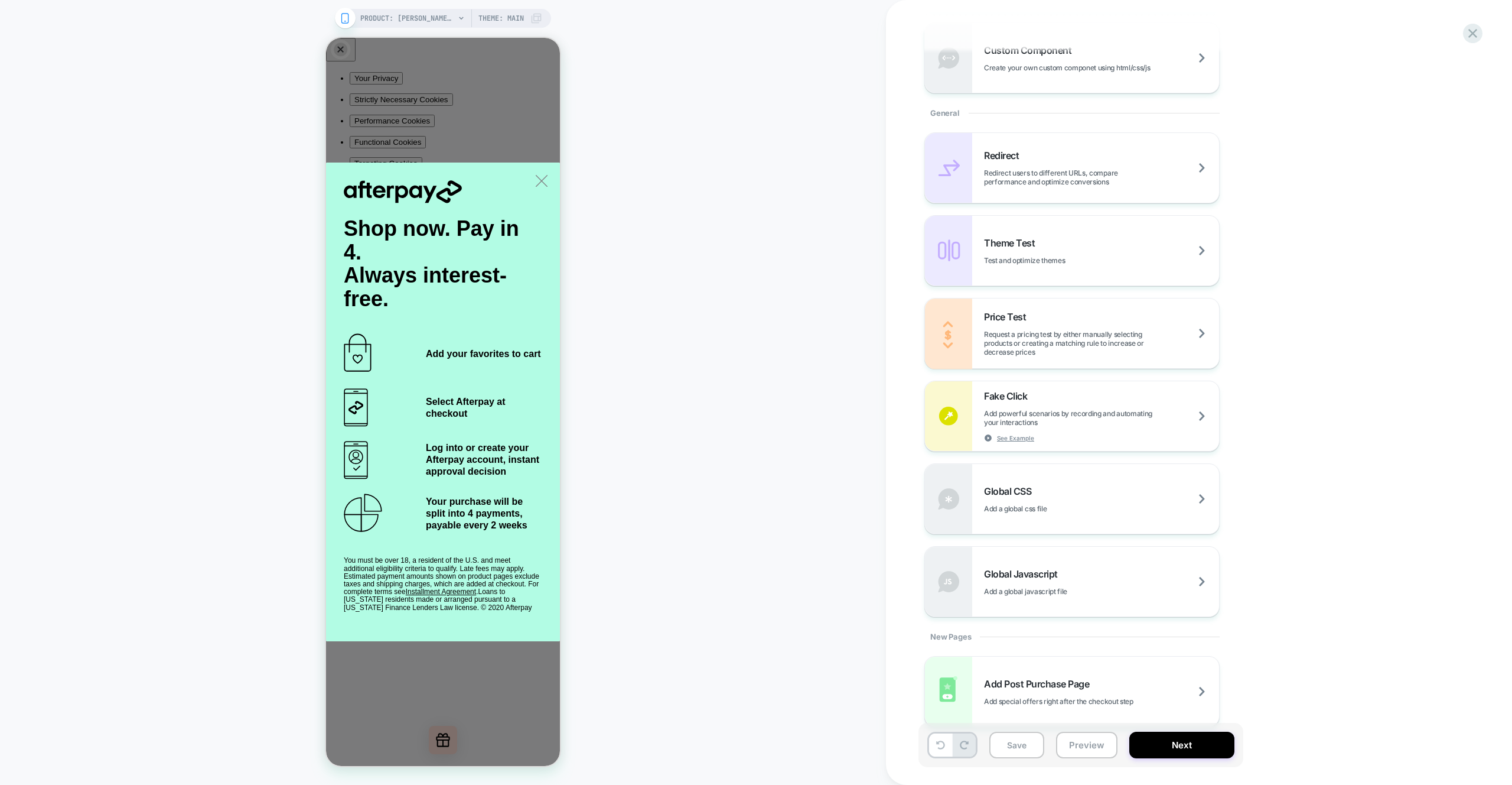
scroll to position [439, 0]
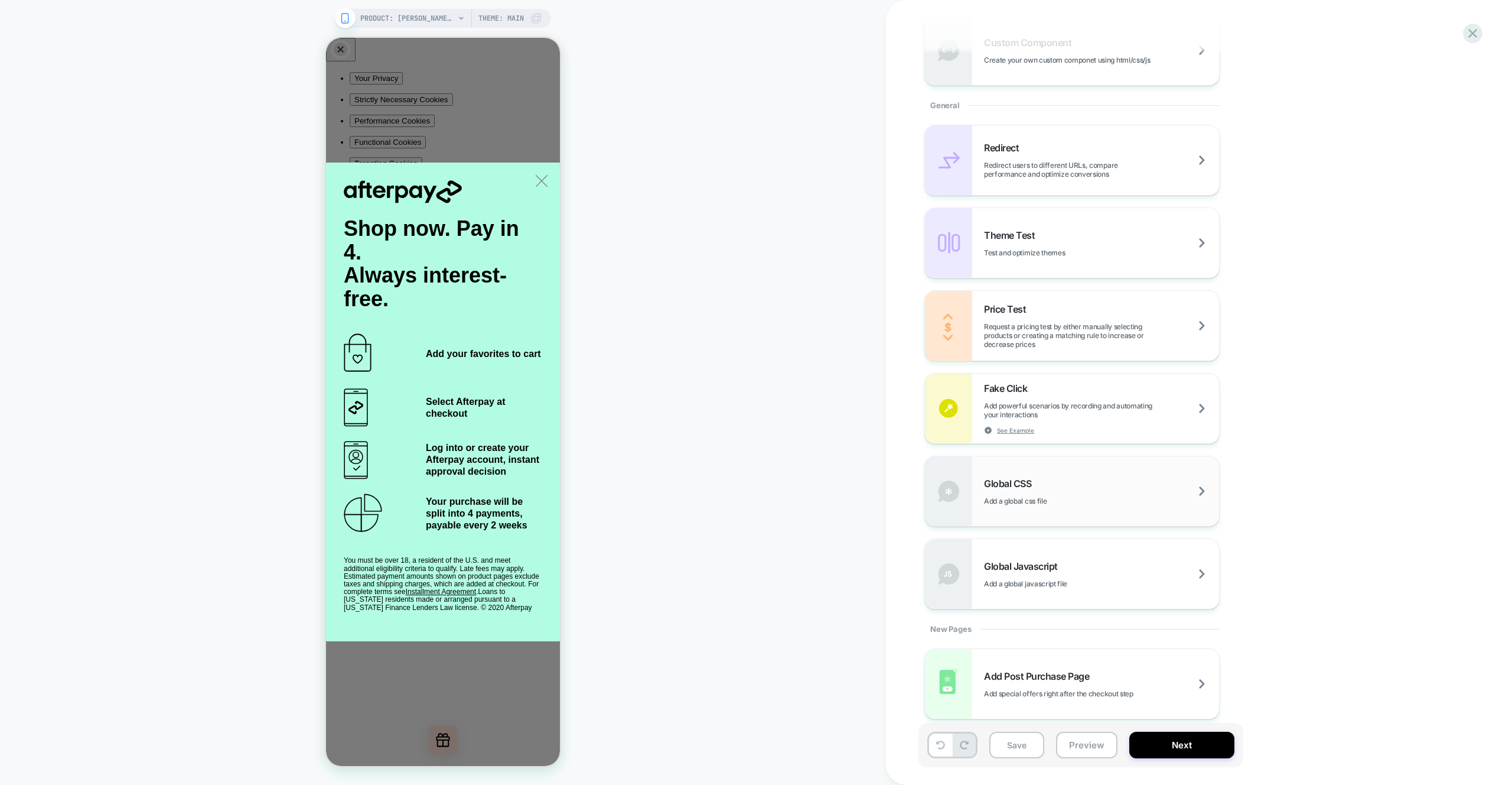
click at [1089, 502] on span "Add a global css file" at bounding box center [1045, 501] width 122 height 9
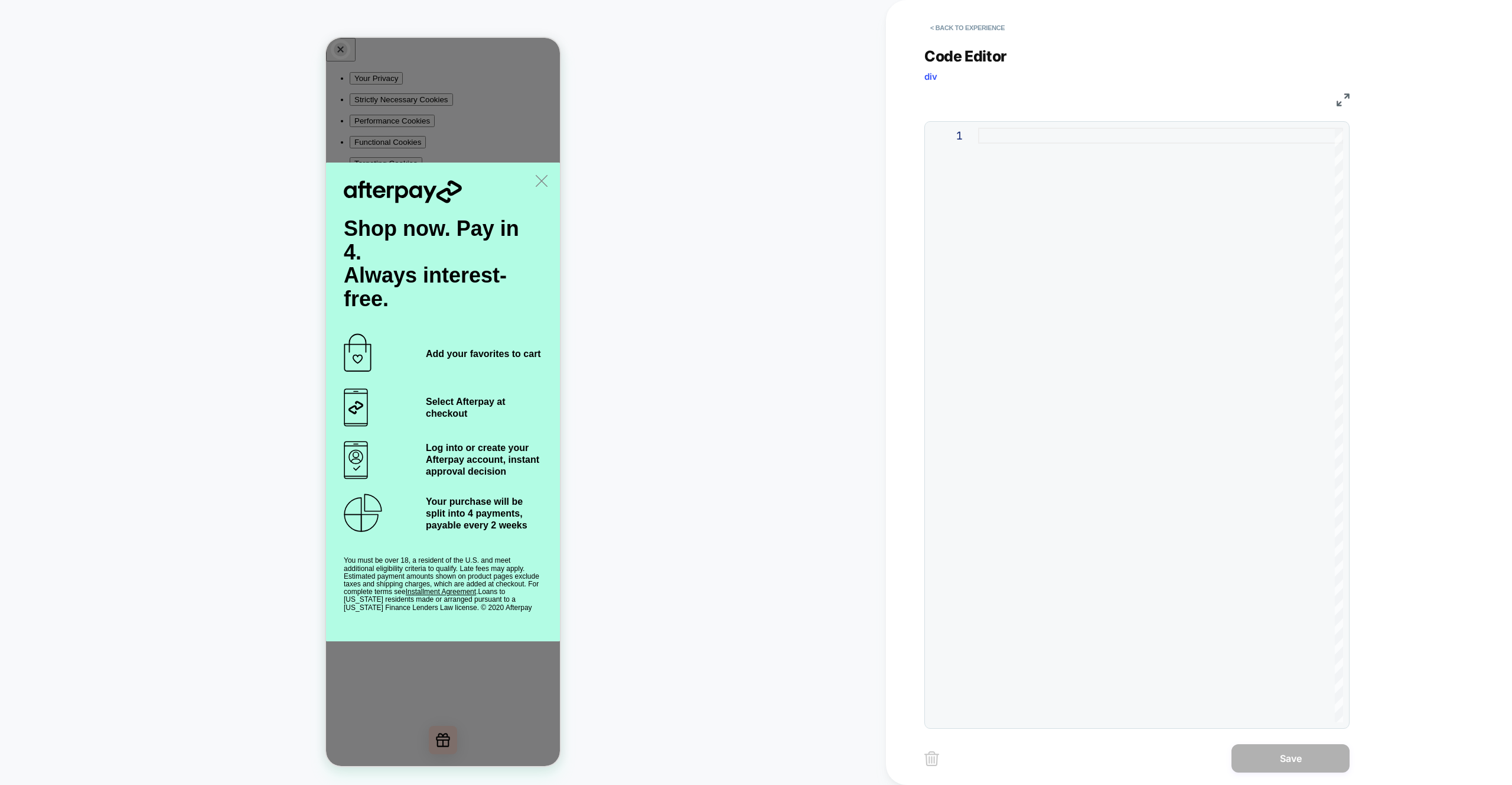
click at [1007, 161] on div at bounding box center [1160, 424] width 365 height 594
type textarea "**********"
click at [961, 34] on button "< Back to experience" at bounding box center [968, 28] width 86 height 19
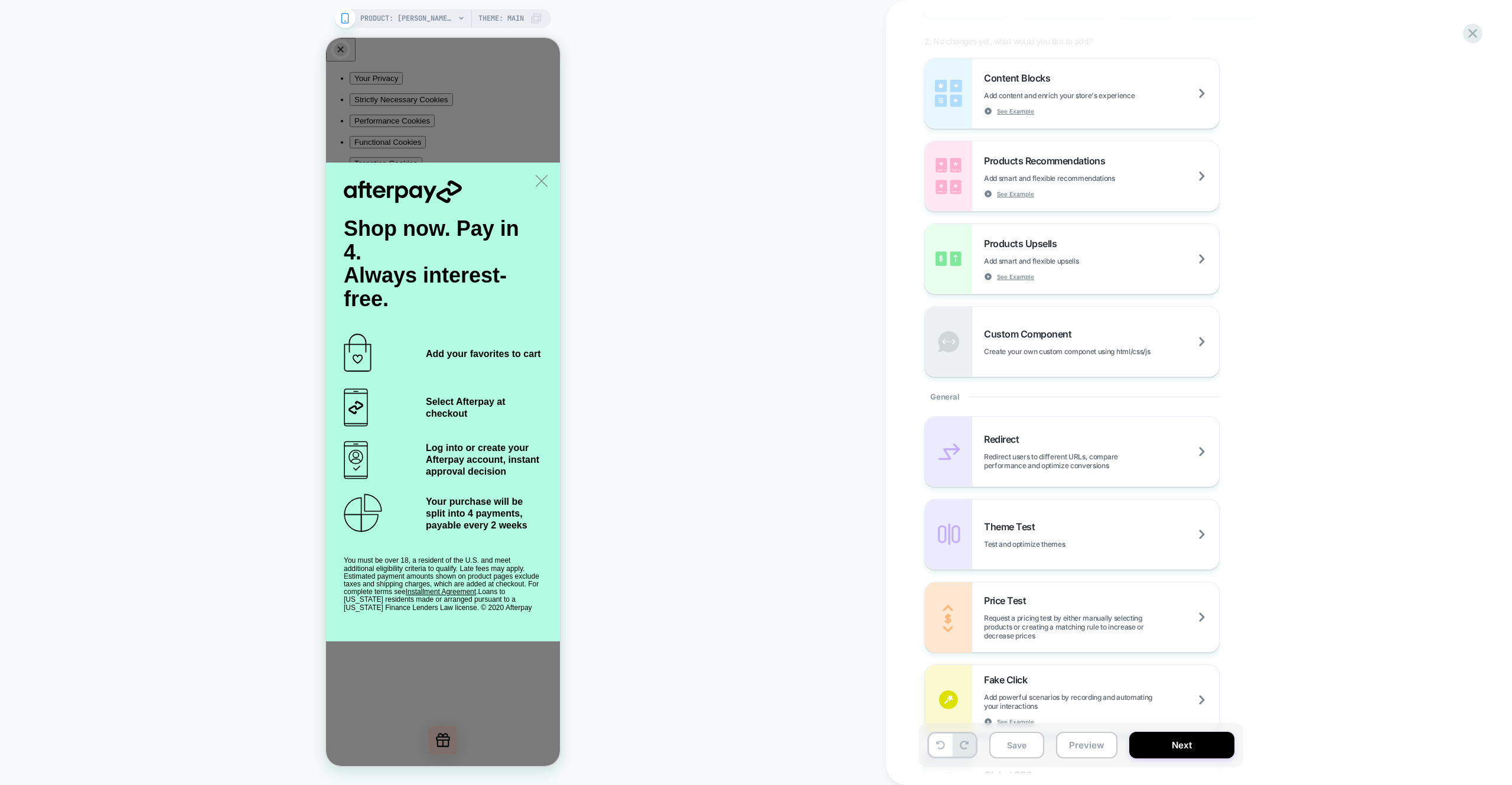
scroll to position [163, 0]
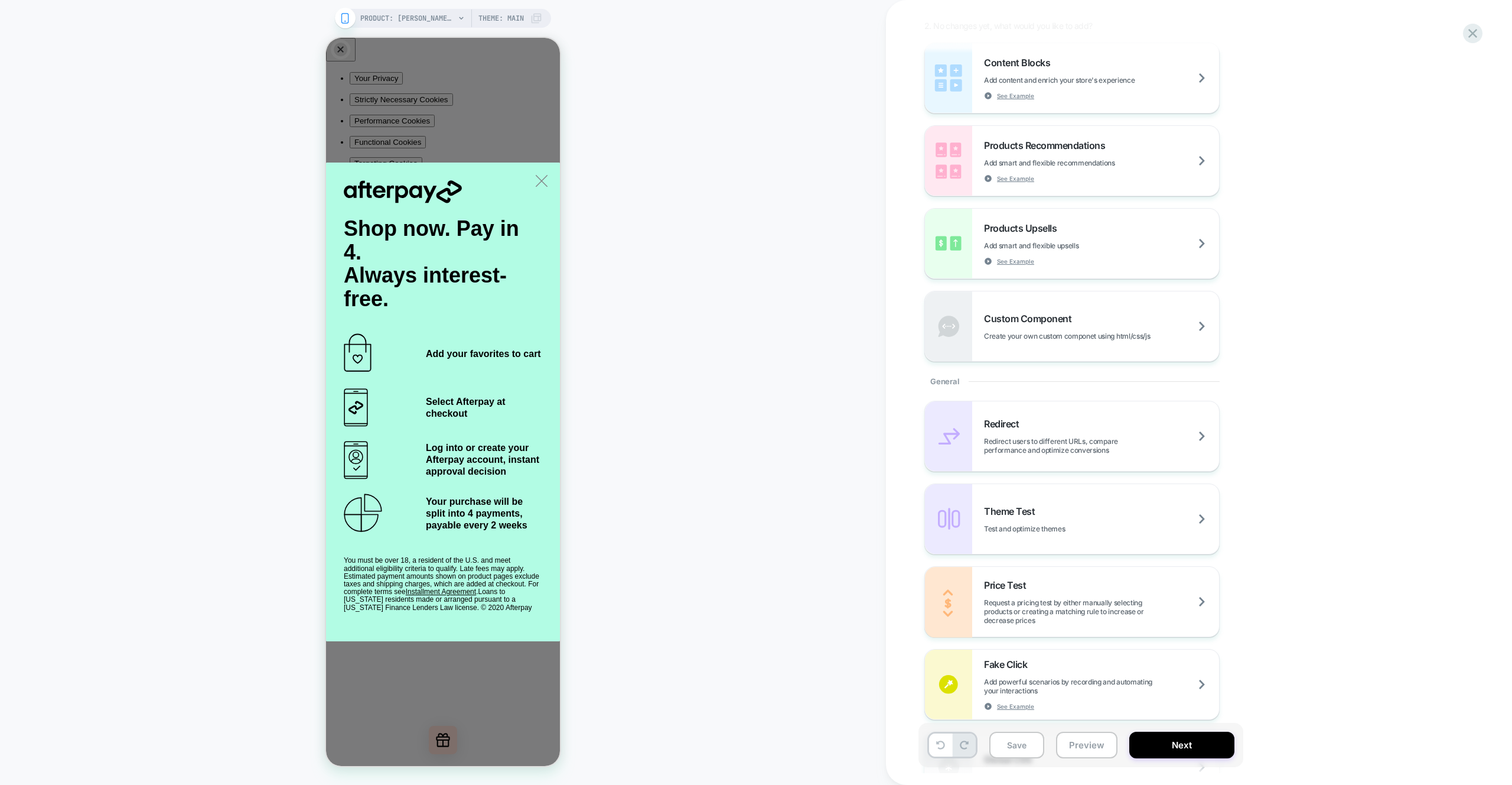
drag, startPoint x: 1360, startPoint y: 279, endPoint x: 1265, endPoint y: 346, distance: 116.2
click at [1360, 279] on div "M-PDP-Product details above Image Click to edit experience details + Add more i…" at bounding box center [1140, 392] width 443 height 762
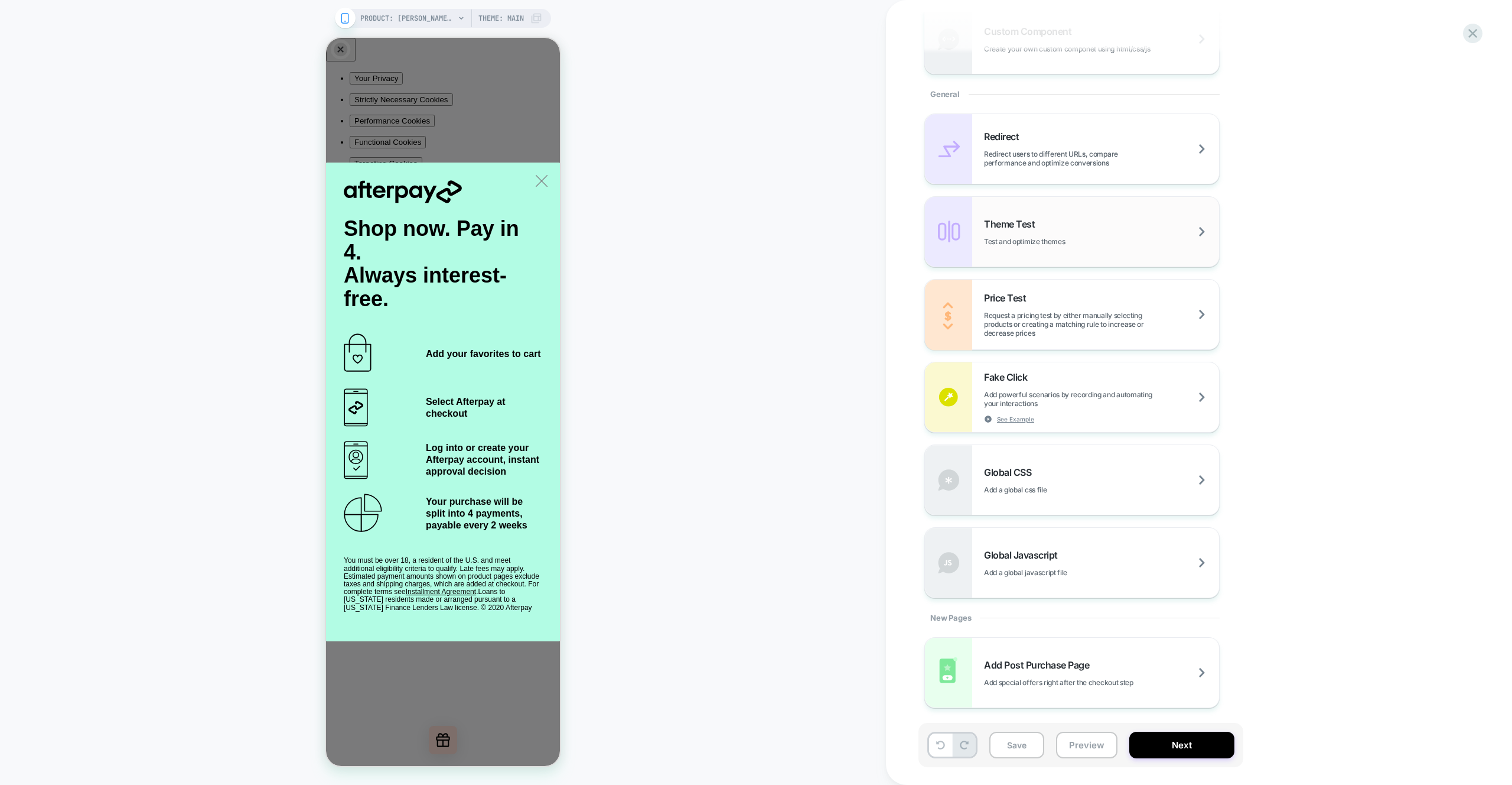
scroll to position [0, 0]
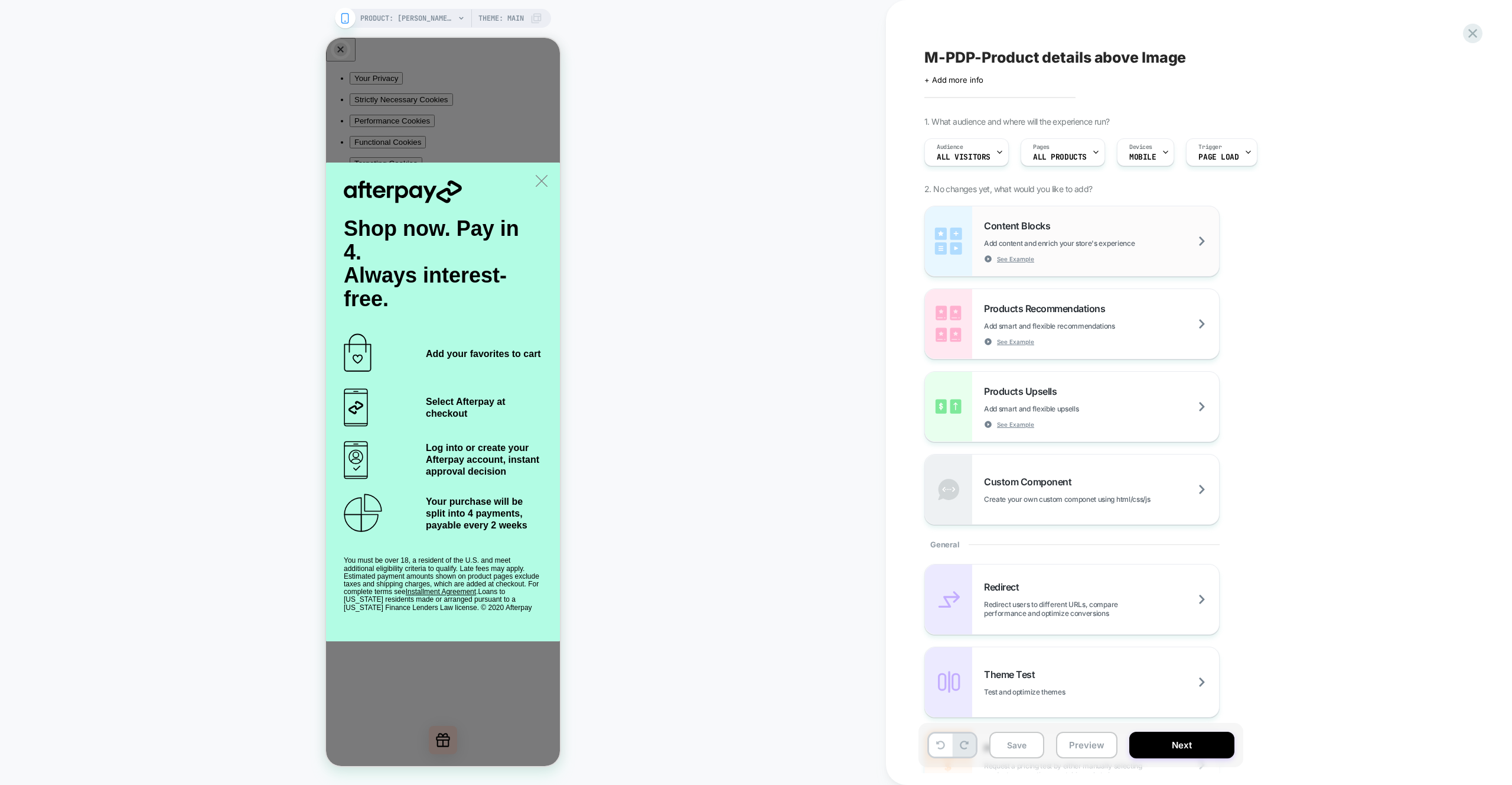
click at [1102, 243] on span "Add content and enrich your store's experience" at bounding box center [1089, 243] width 210 height 9
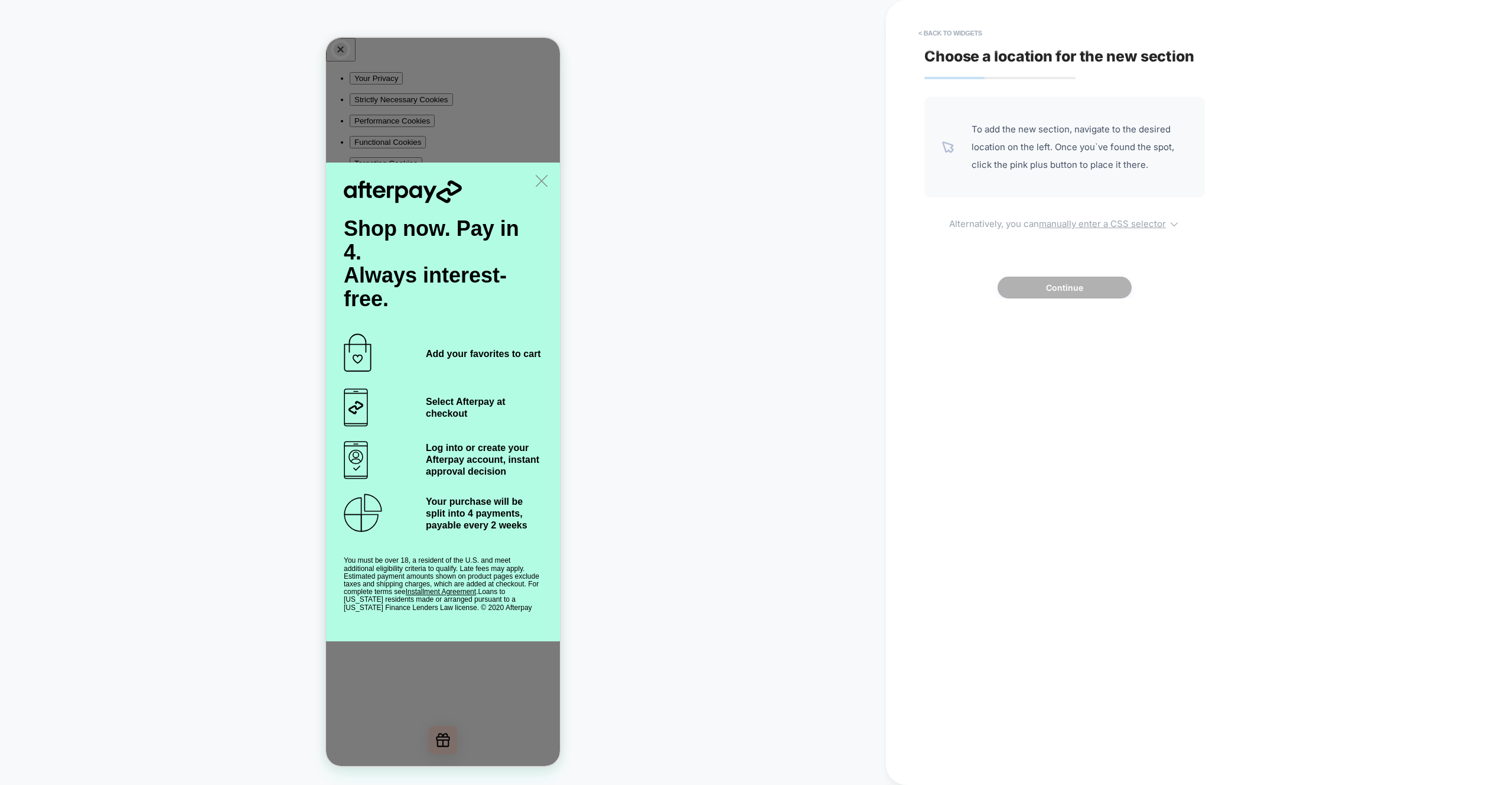
click at [1078, 223] on u "manually enter a CSS selector" at bounding box center [1102, 224] width 127 height 11
select select "*******"
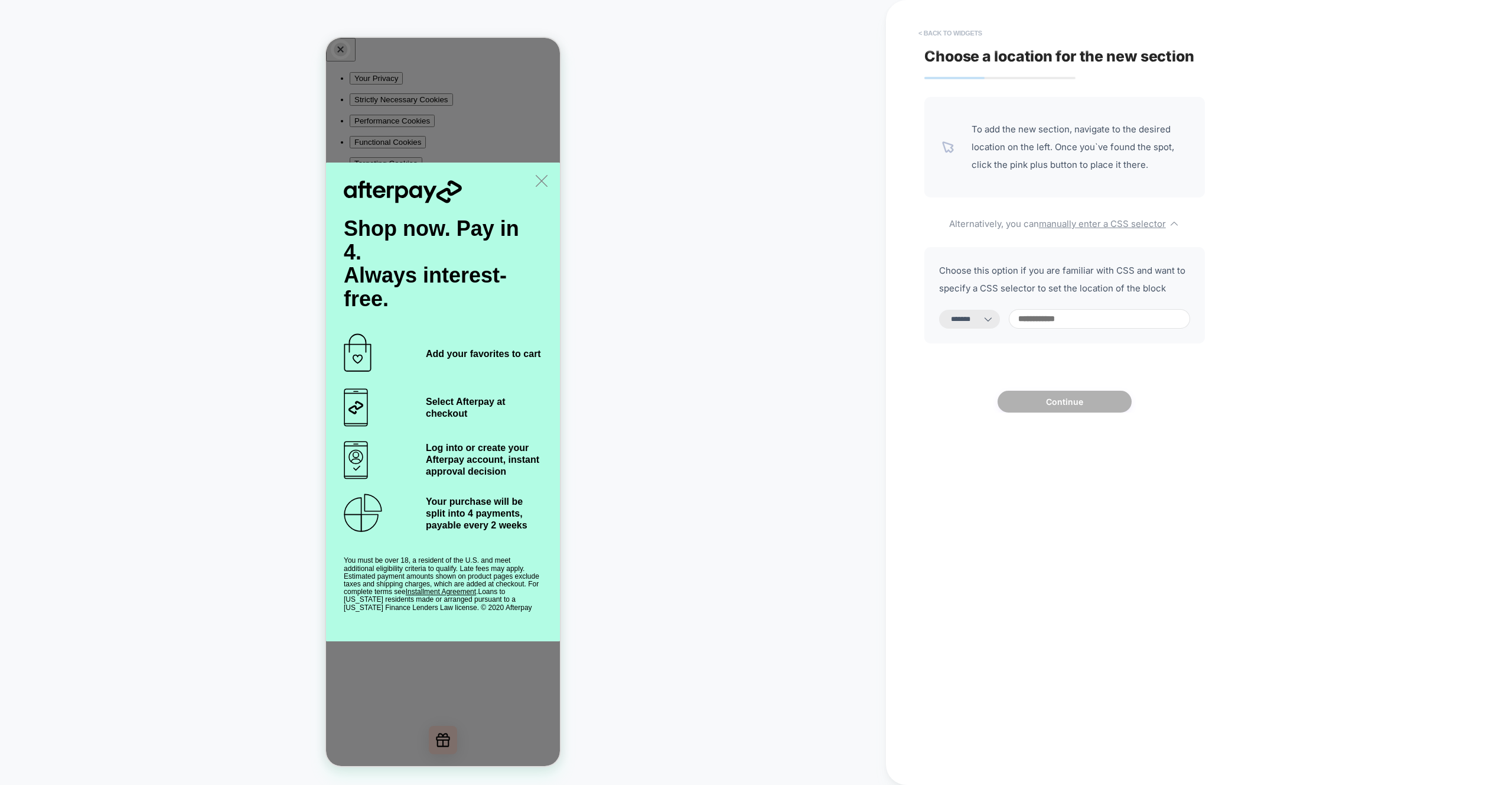
click at [955, 32] on button "< Back to widgets" at bounding box center [950, 33] width 75 height 19
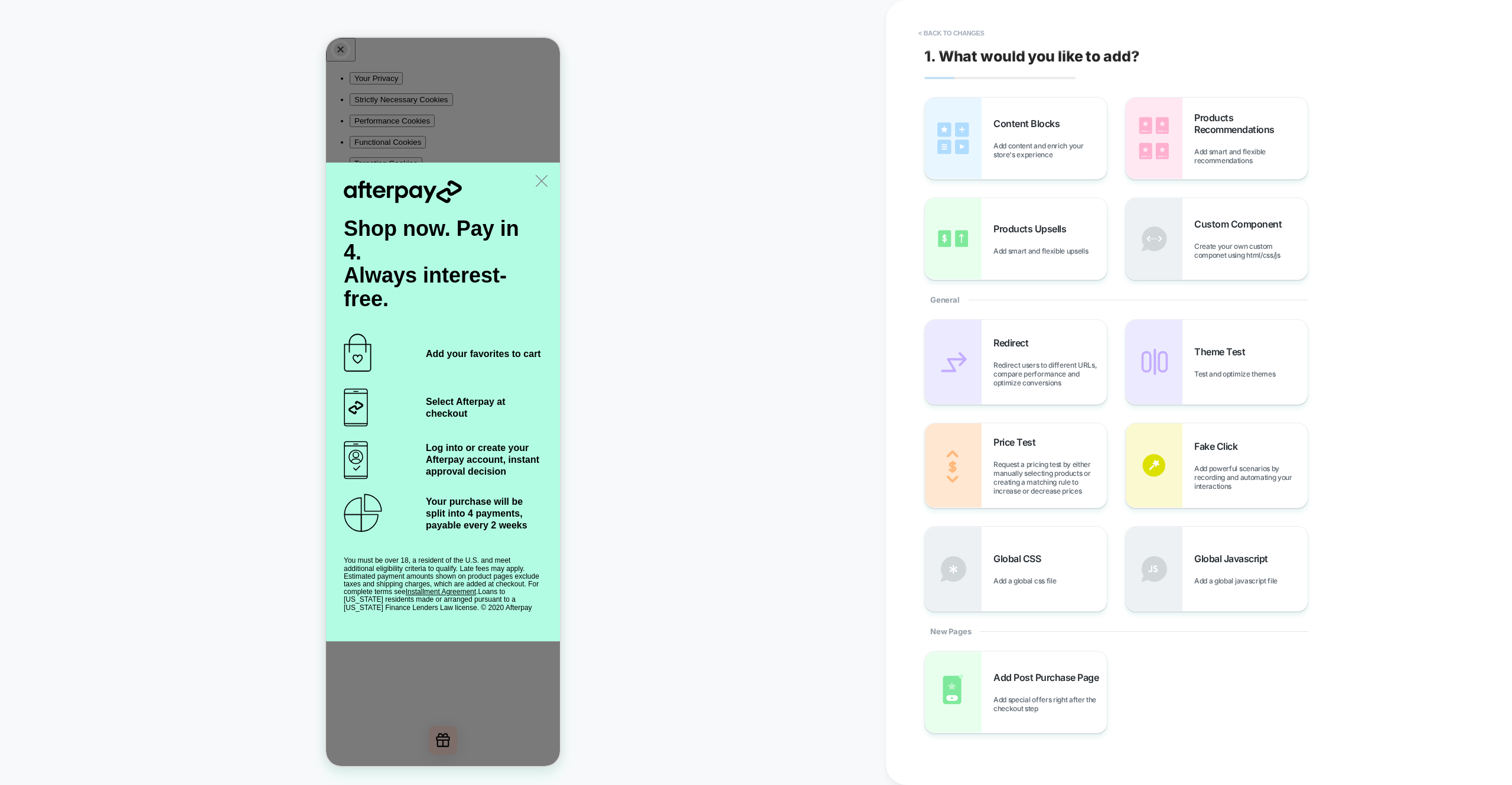
click at [682, 188] on div "PRODUCT: [PERSON_NAME] x Unique Vintage Black Dagger Velvet Maxi Dress PRODUCT:…" at bounding box center [443, 392] width 886 height 762
click at [942, 33] on button "< Back to changes" at bounding box center [952, 33] width 78 height 19
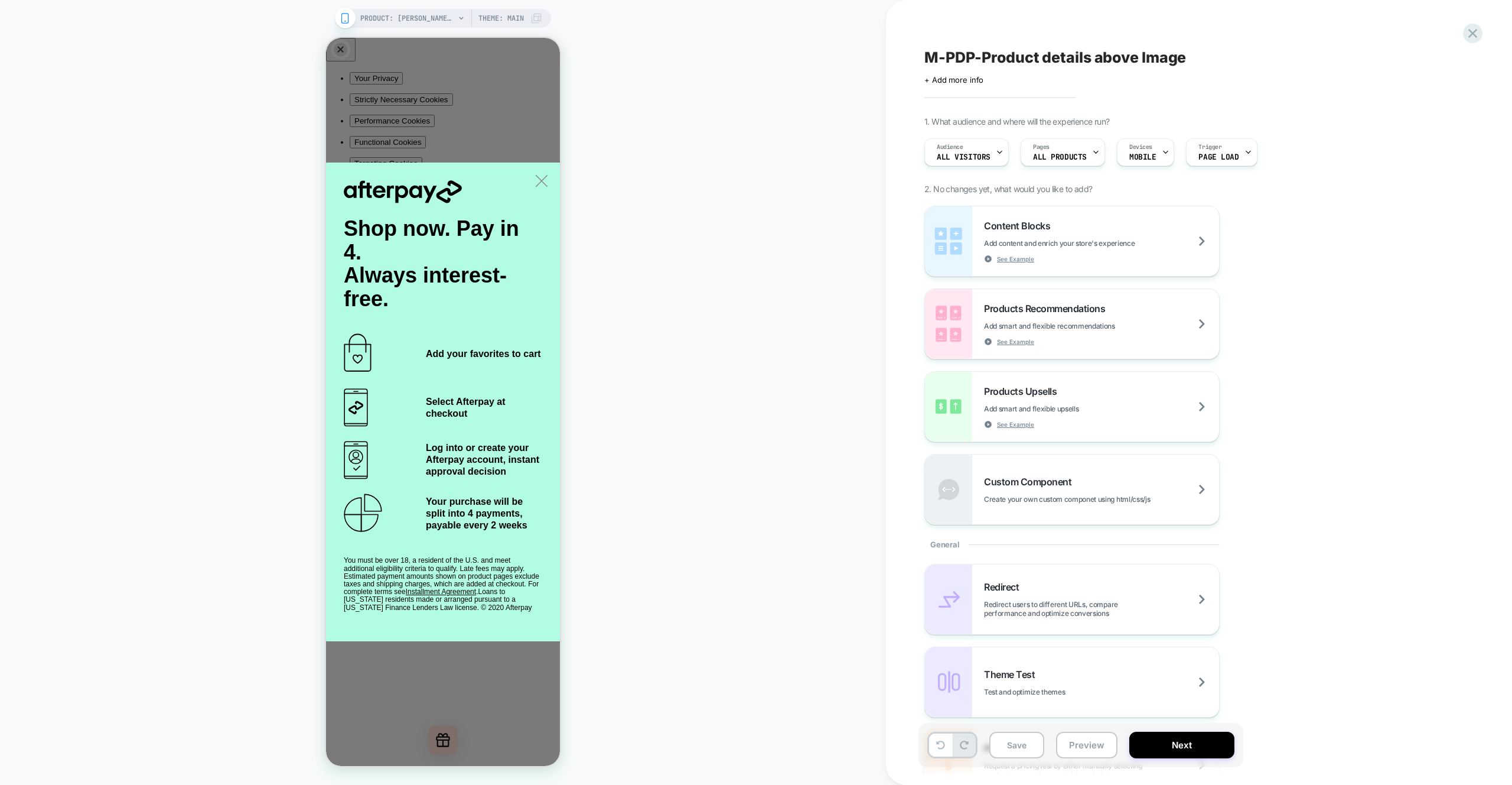
click at [675, 226] on div "PRODUCT: [PERSON_NAME] x Unique Vintage Black Dagger Velvet Maxi Dress PRODUCT:…" at bounding box center [443, 392] width 886 height 762
drag, startPoint x: 788, startPoint y: 200, endPoint x: 774, endPoint y: 196, distance: 14.6
click at [788, 199] on div "PRODUCT: [PERSON_NAME] x Unique Vintage Black Dagger Velvet Maxi Dress PRODUCT:…" at bounding box center [443, 392] width 886 height 762
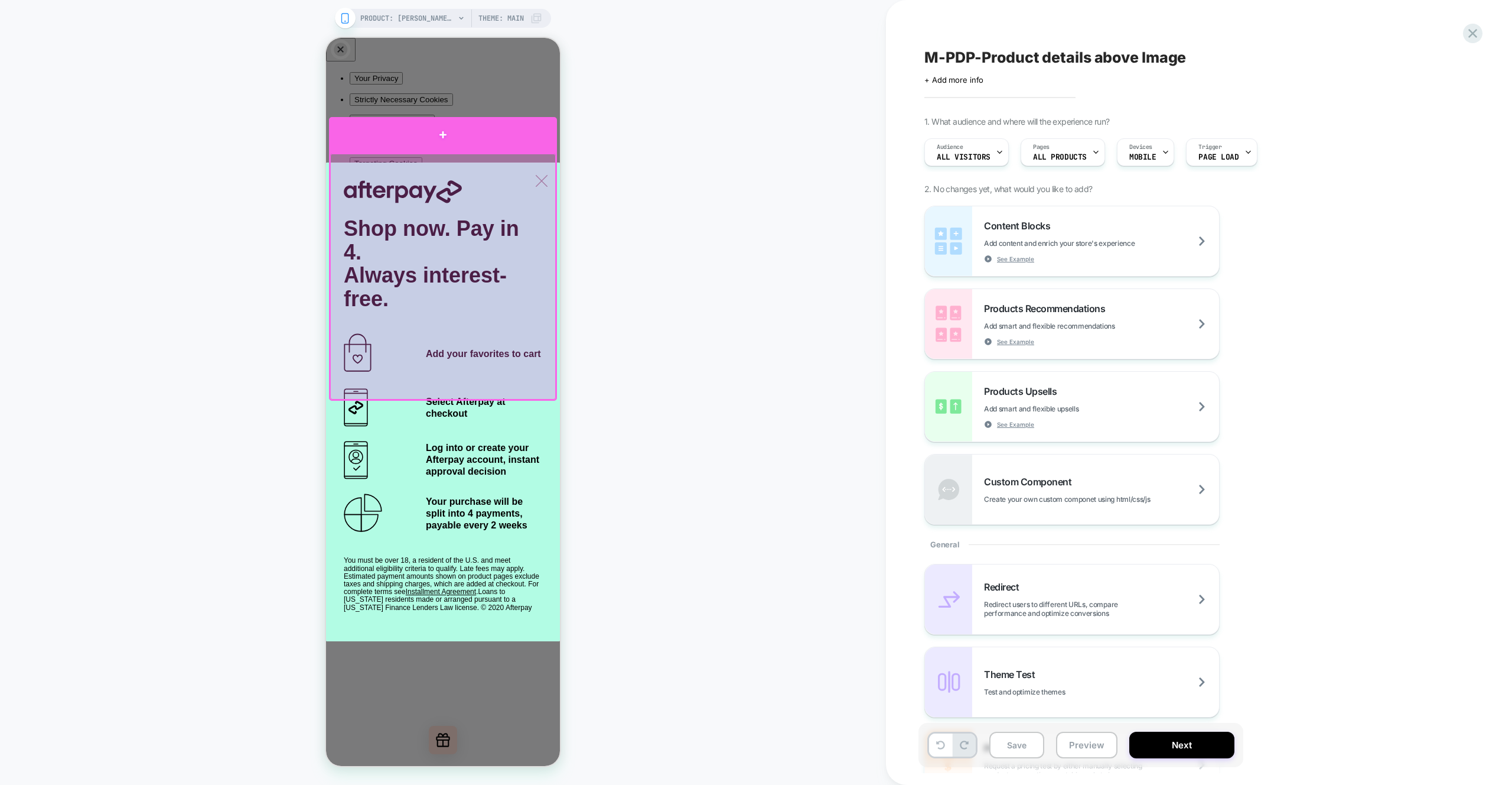
click at [426, 147] on div at bounding box center [442, 135] width 228 height 35
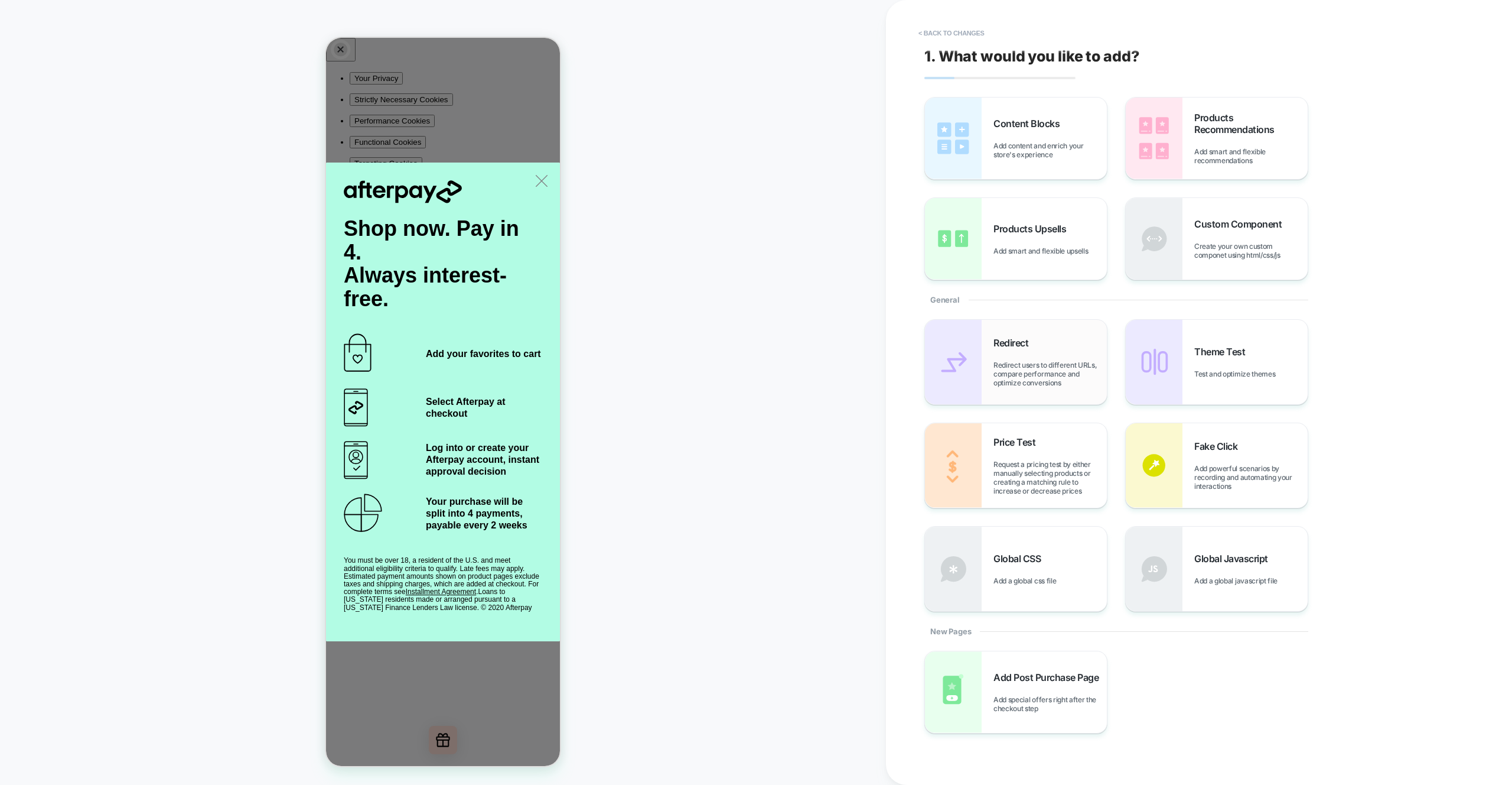
scroll to position [7, 0]
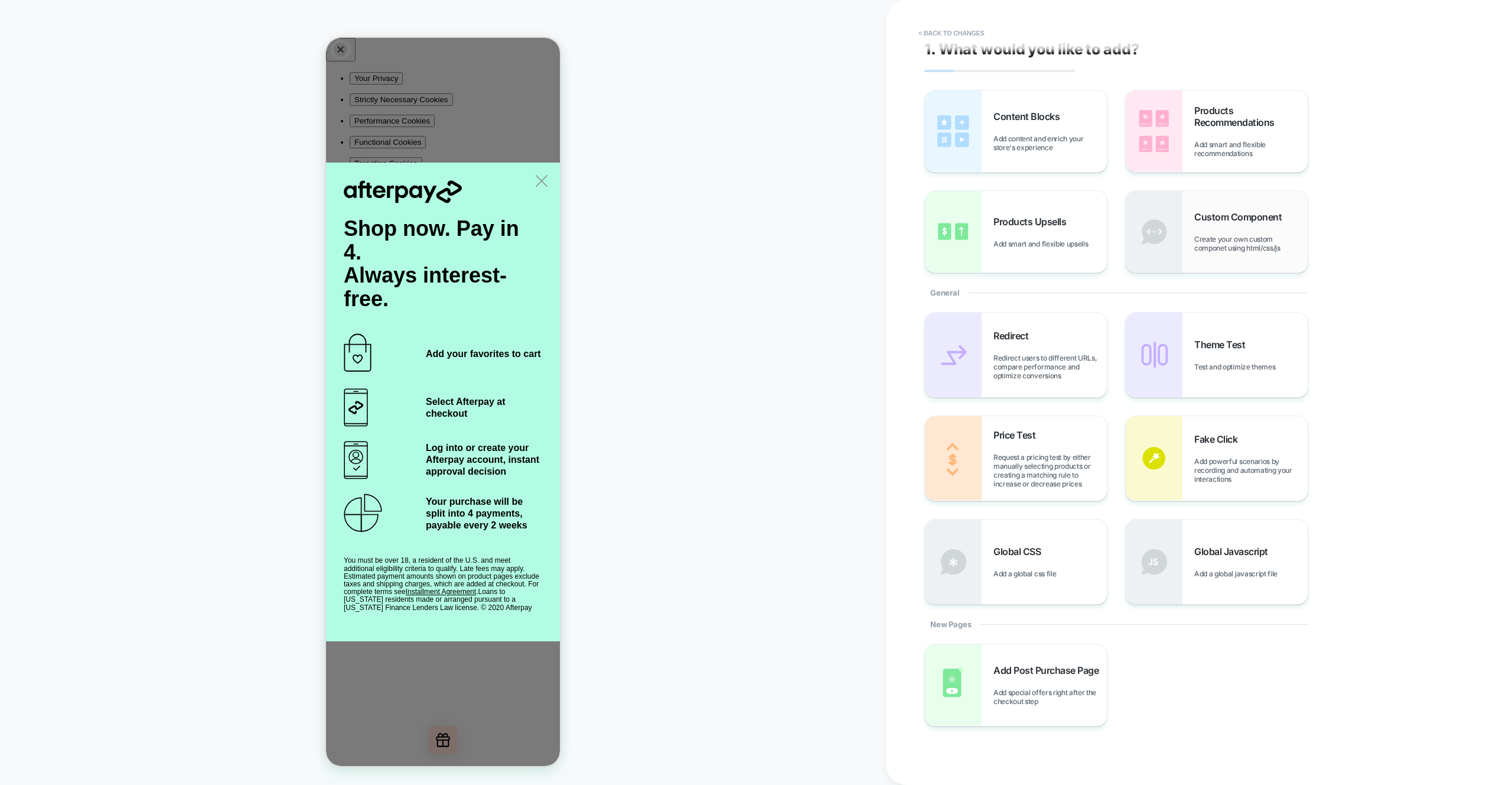
click at [1211, 224] on div "Custom Component Create your own custom componet using html/css/js" at bounding box center [1251, 232] width 114 height 41
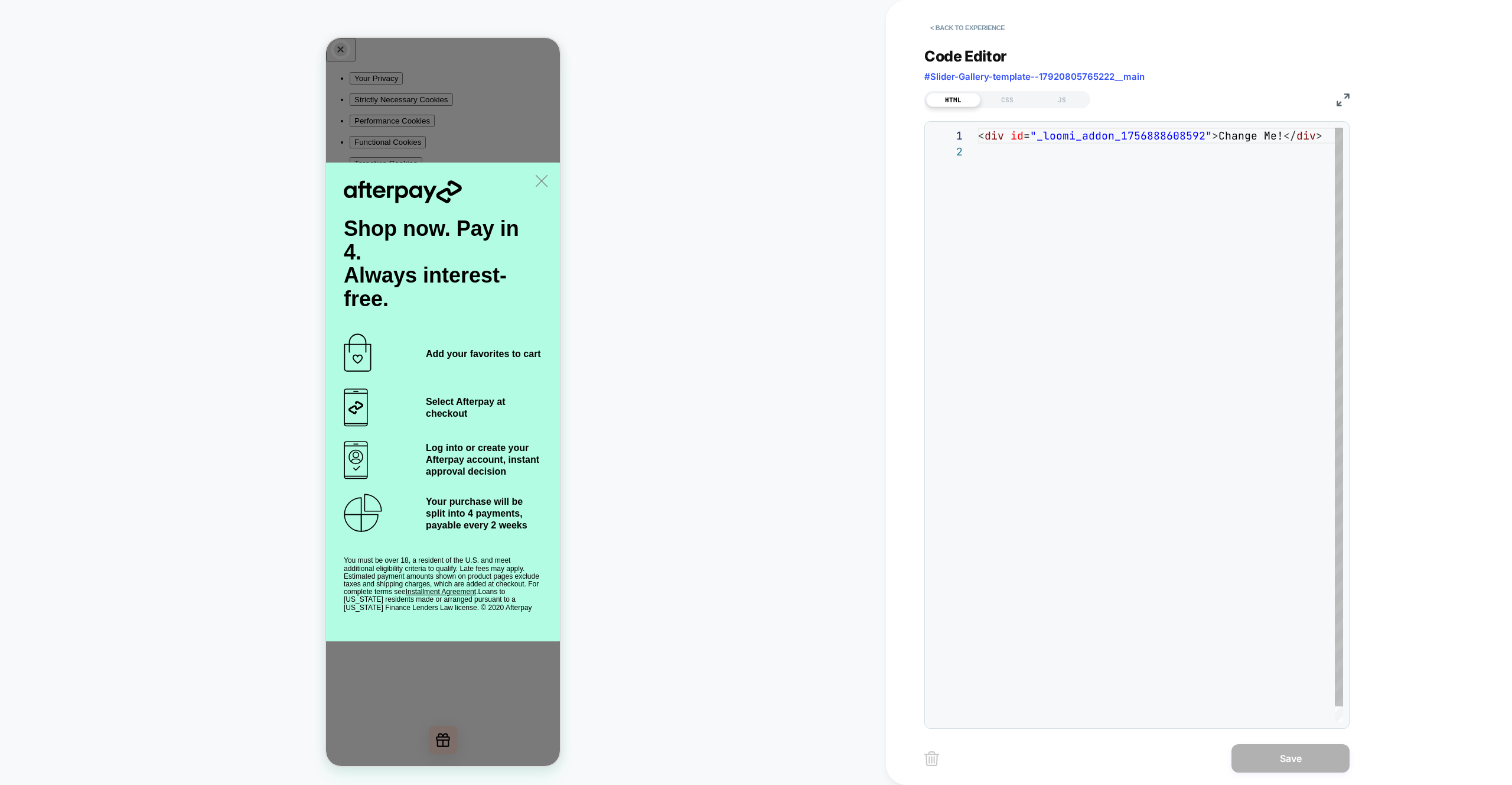
scroll to position [16, 0]
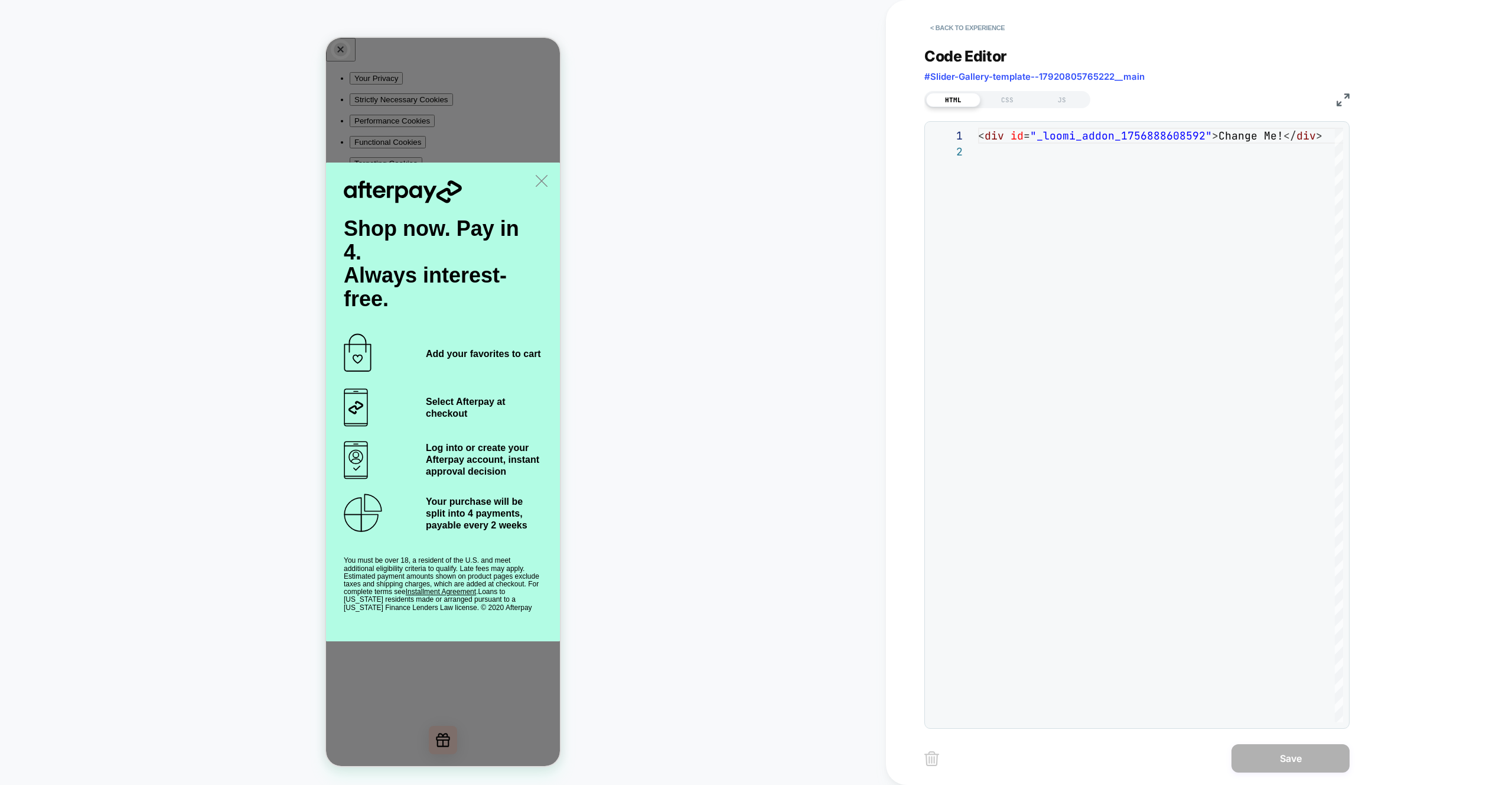
click at [659, 403] on div "PRODUCT: Elvira x Unique Vintage Black Dagger Velvet Maxi Dress PRODUCT: Elvira…" at bounding box center [443, 392] width 886 height 762
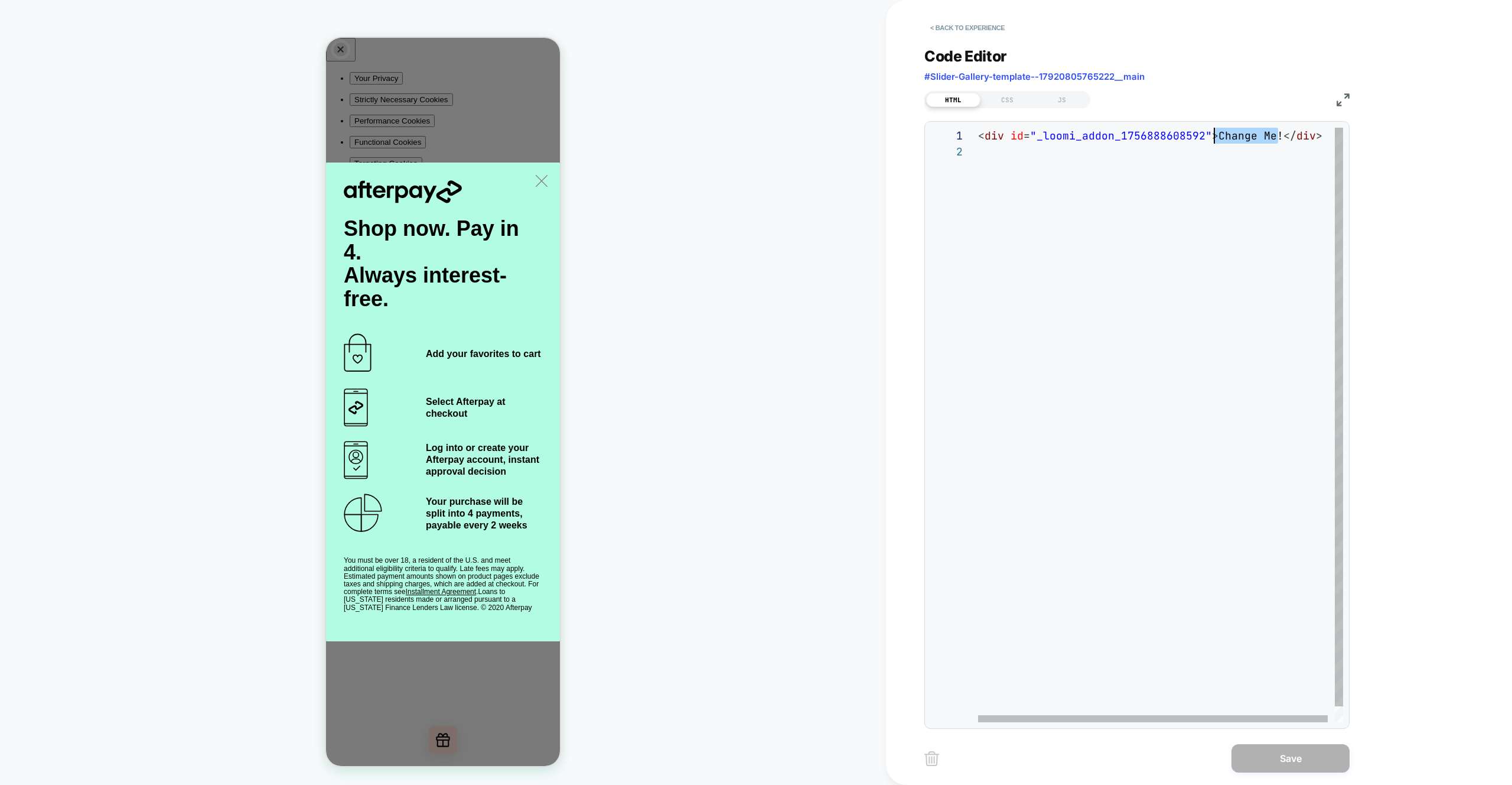
scroll to position [0, 237]
drag, startPoint x: 1267, startPoint y: 137, endPoint x: 1217, endPoint y: 141, distance: 50.2
click at [1217, 141] on div "< div id = "_loomi_addon_1756888608592" > Change Me! </ div >" at bounding box center [1164, 432] width 372 height 611
type textarea "**********"
click at [1100, 324] on div "< div id = "_loomi_addon_1756888608592" ></ div >" at bounding box center [1160, 432] width 365 height 611
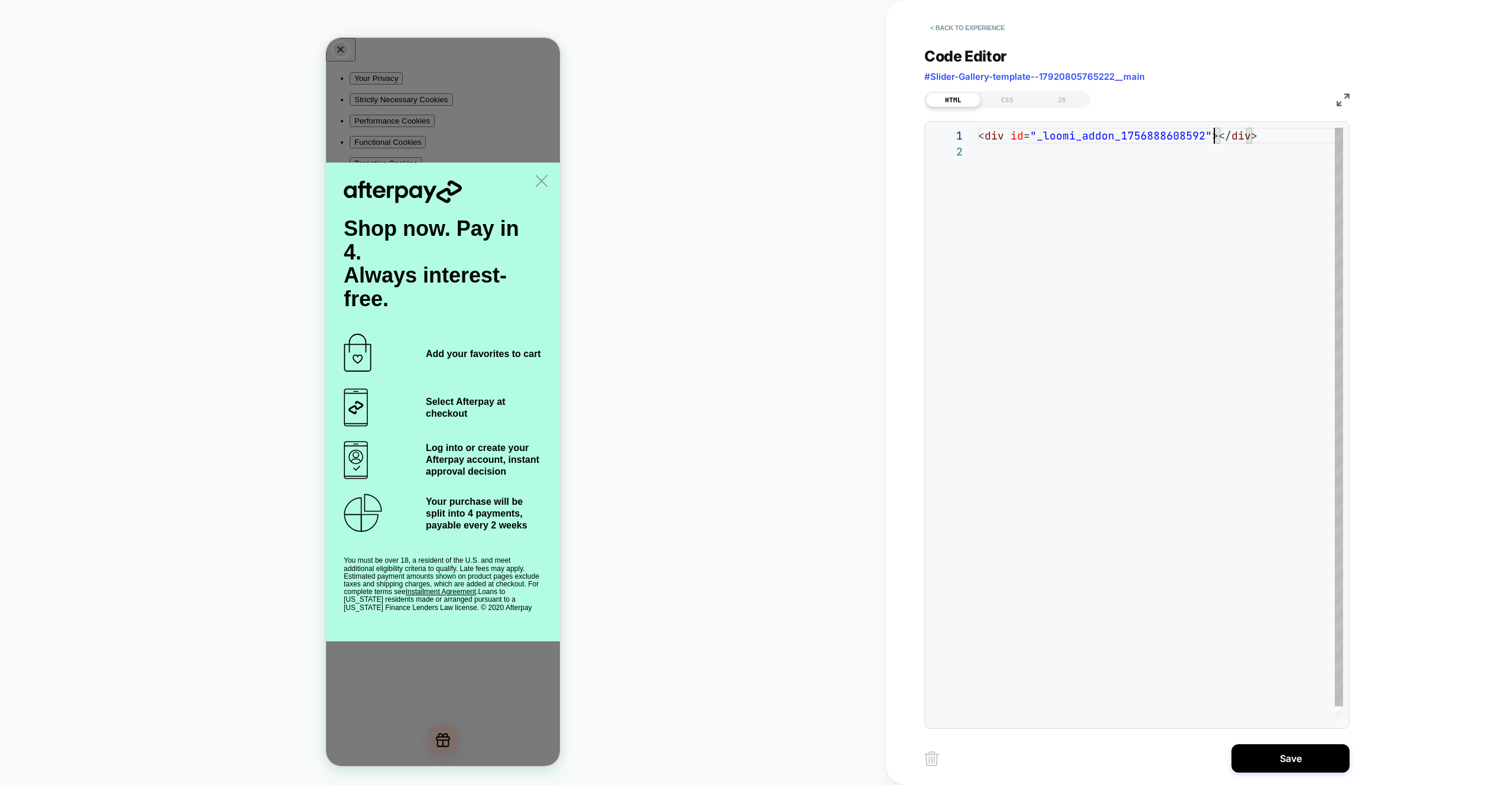
scroll to position [16, 0]
click at [1135, 139] on div "< div id = "_loomi_addon_1756888608592" ></ div >" at bounding box center [1160, 432] width 365 height 611
click at [1151, 235] on div "< div id = "_loomi_addon_1756888608592" ></ div >" at bounding box center [1160, 432] width 365 height 611
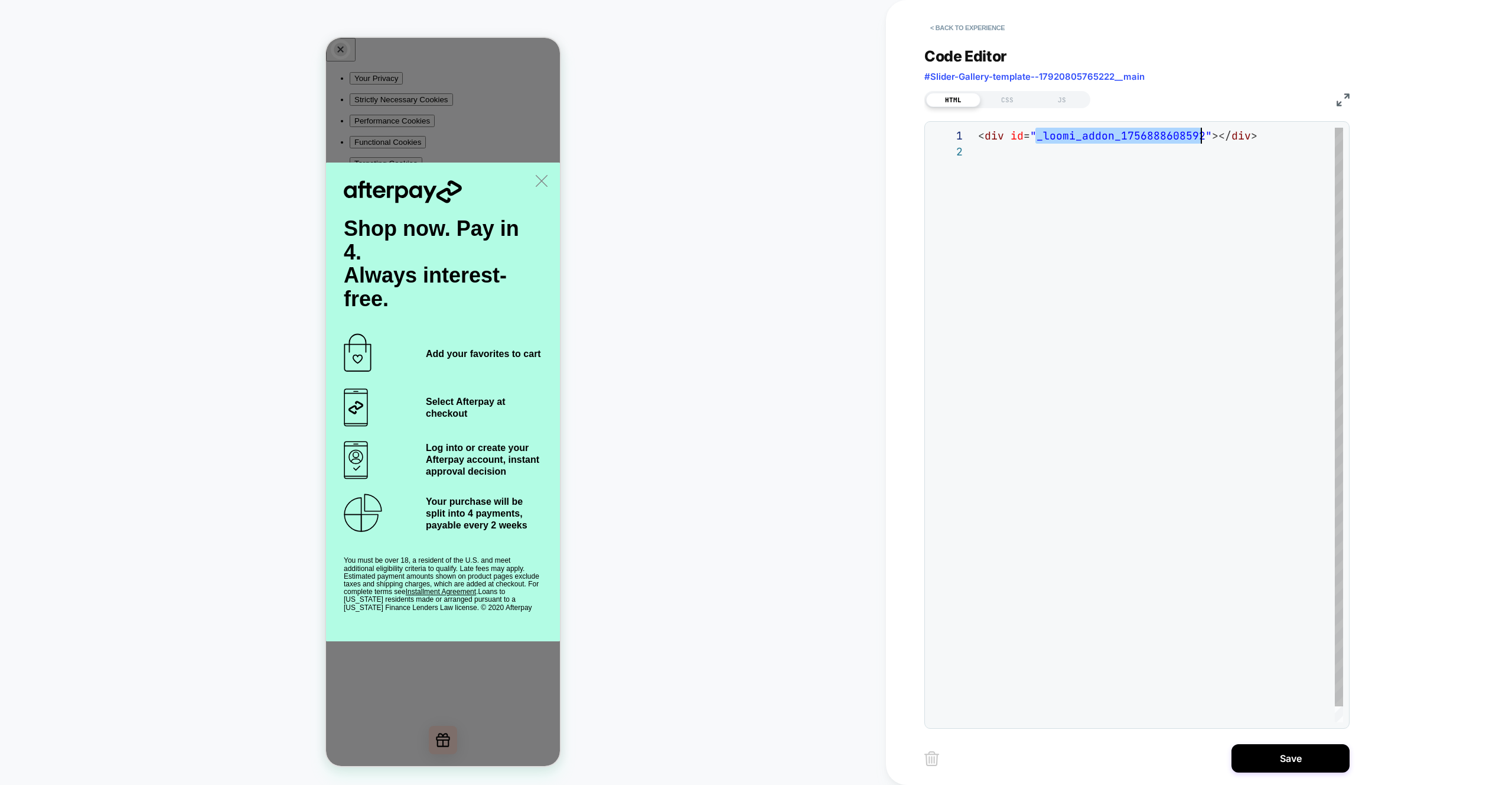
scroll to position [16, 0]
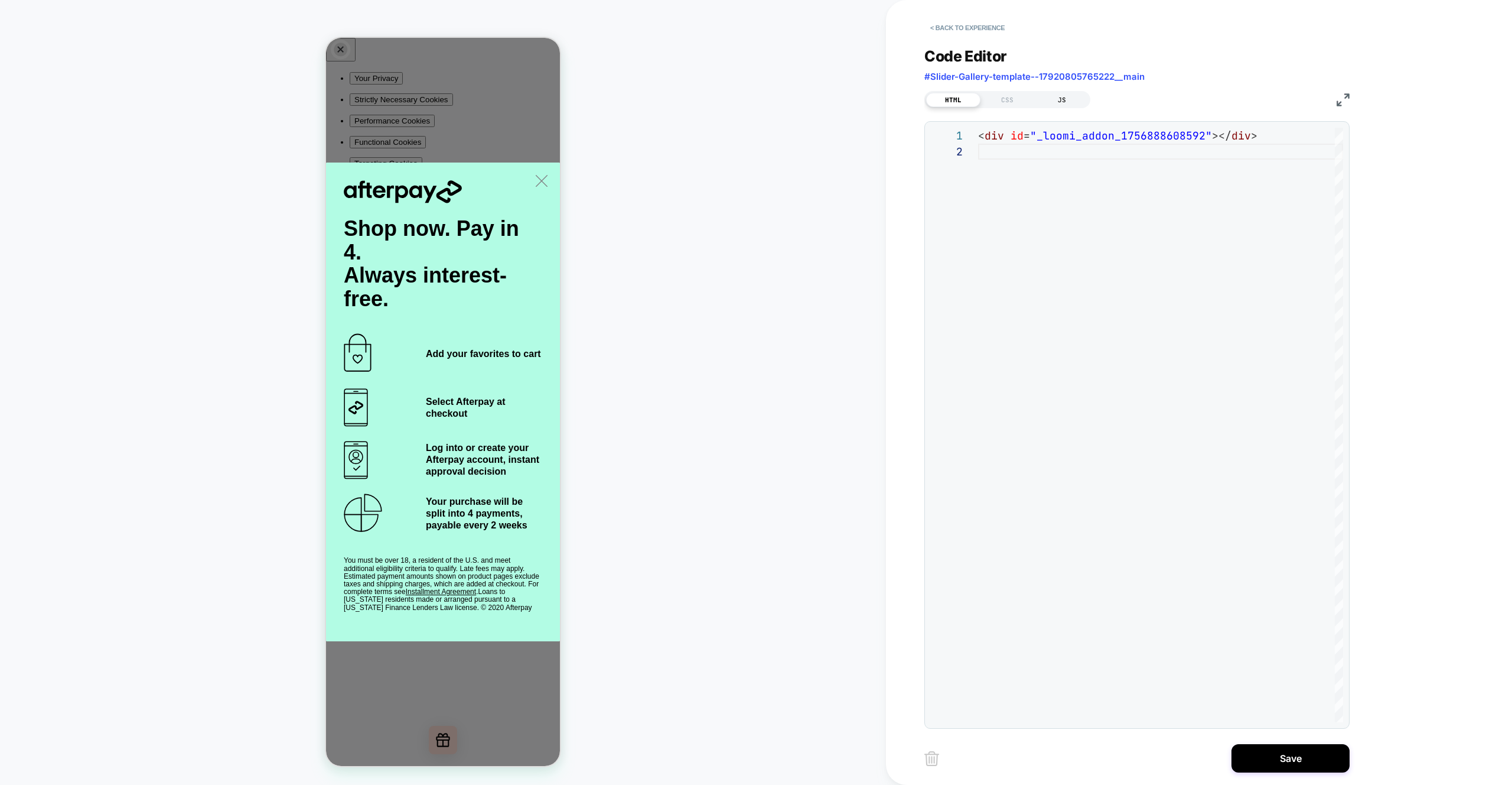
click at [1076, 101] on div "JS" at bounding box center [1062, 100] width 54 height 14
click at [1036, 158] on div at bounding box center [1160, 424] width 365 height 594
click at [1295, 215] on div "const destanation = document.querySelector ( '#_loomi_addon_1756888608592' )" at bounding box center [1122, 424] width 499 height 594
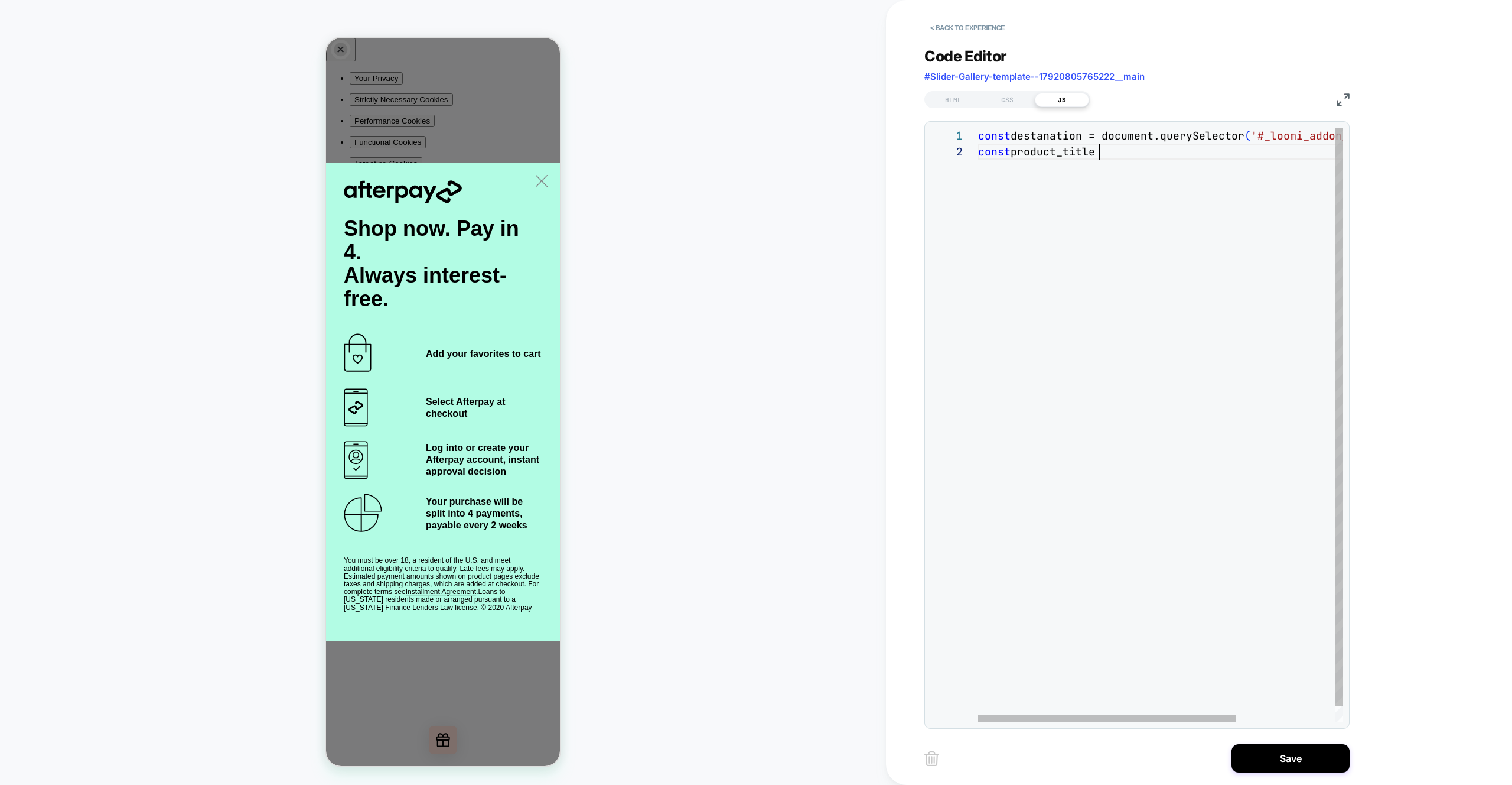
scroll to position [16, 121]
click at [1124, 162] on div "const destanation = document.querySelector ( '#_loomi_addon_1756888608592' ) ; …" at bounding box center [1231, 432] width 505 height 611
click at [1101, 147] on div "const destanation = document.querySelector ( '#_loomi_addon_1756888608592' ) ; …" at bounding box center [1231, 432] width 505 height 611
click at [1113, 154] on div "const destanation = document.querySelector ( '#_loomi_addon_1756888608592' ) ; …" at bounding box center [1231, 432] width 505 height 611
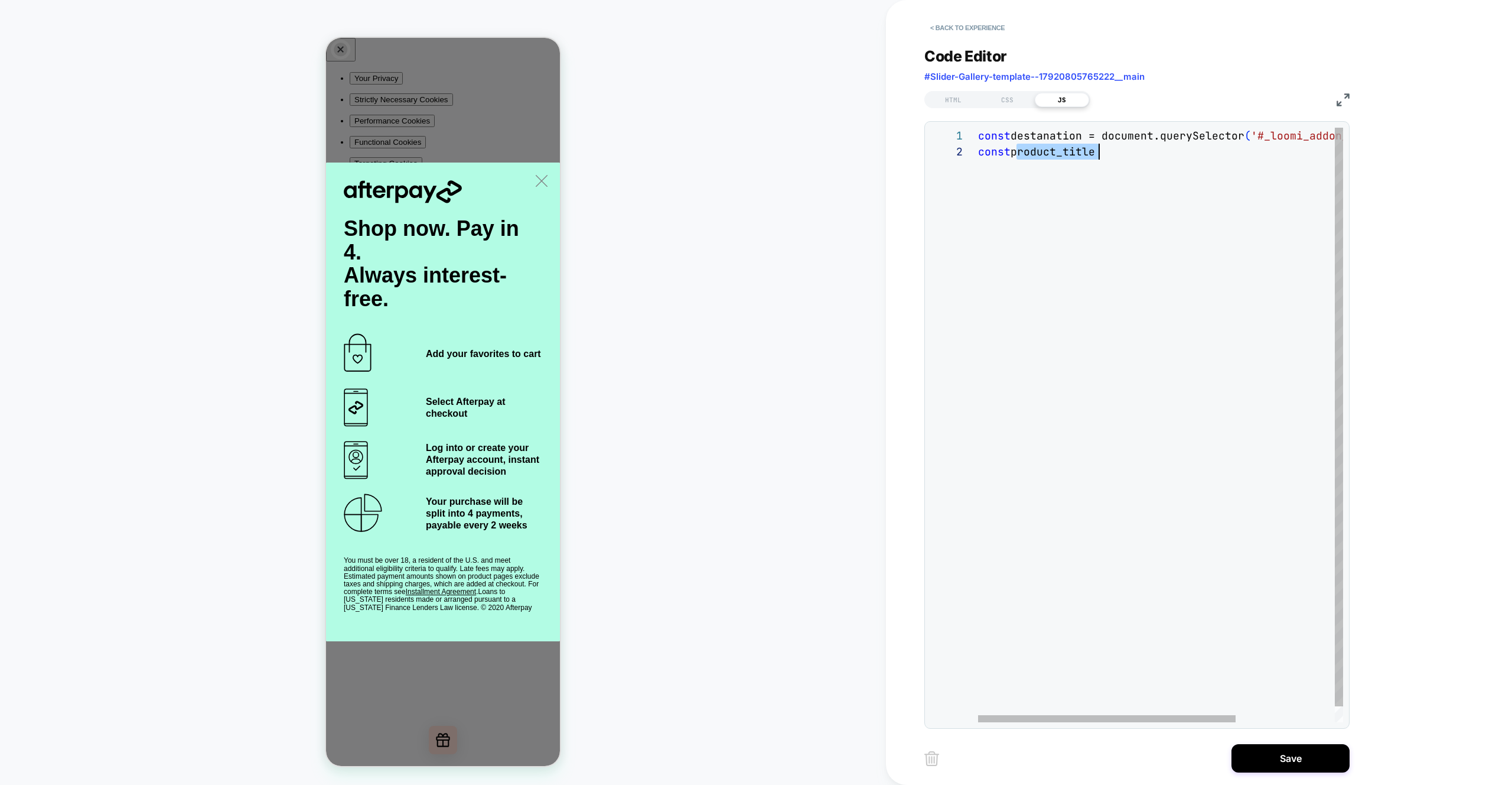
click at [1113, 154] on div "const destanation = document.querySelector ( '#_loomi_addon_1756888608592' ) ; …" at bounding box center [1231, 432] width 505 height 611
drag, startPoint x: 1083, startPoint y: 168, endPoint x: 1102, endPoint y: 168, distance: 19.0
click at [1102, 168] on div "const destanation = document.querySelector ( '#_loomi_addon_1756888608592' ) ; …" at bounding box center [1231, 457] width 505 height 658
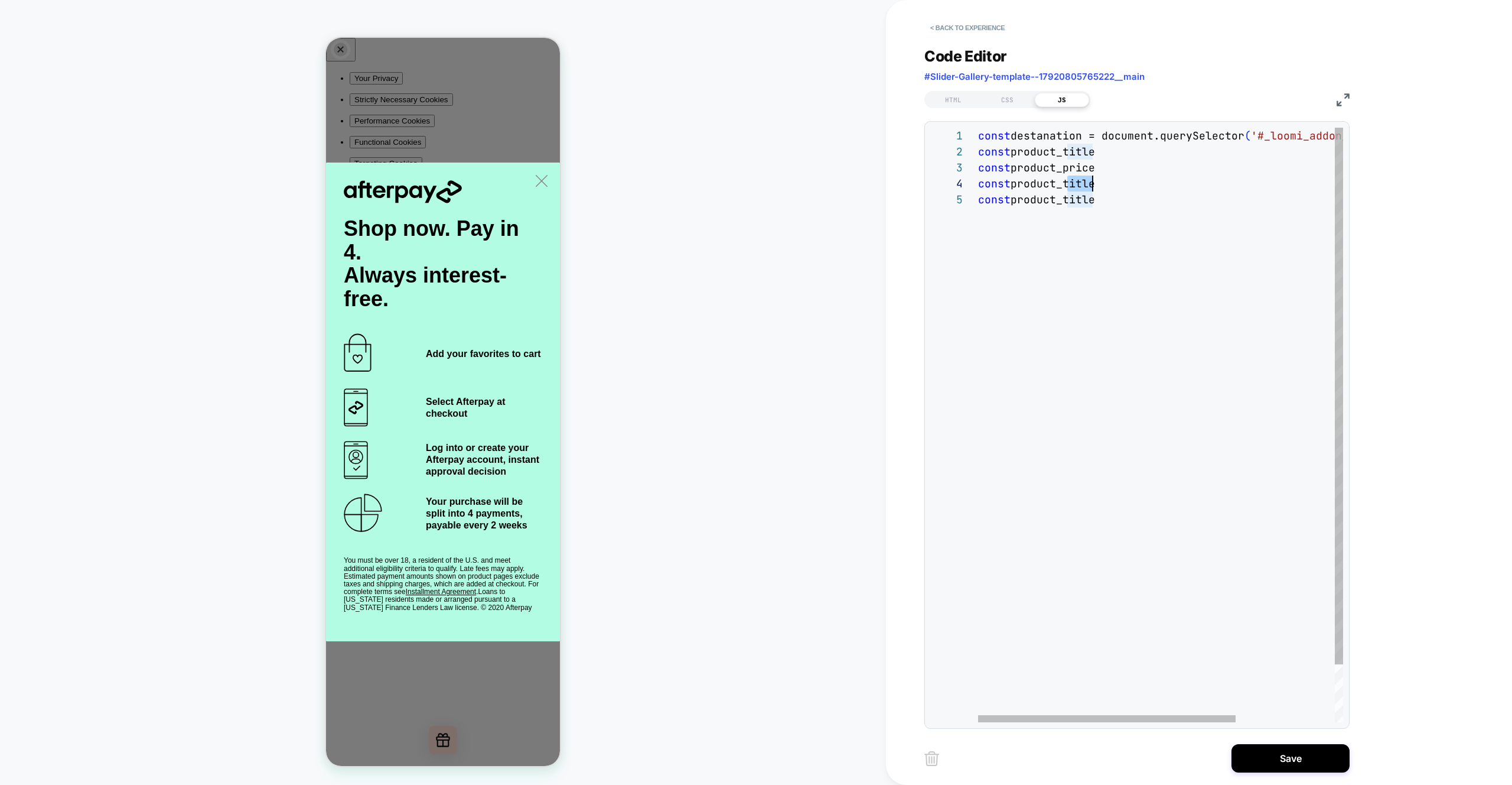
scroll to position [48, 121]
drag, startPoint x: 1070, startPoint y: 183, endPoint x: 1117, endPoint y: 185, distance: 47.0
click at [1117, 185] on div "const destanation = document.querySelector ( '#_loomi_addon_1756888608592' ) ; …" at bounding box center [1231, 457] width 505 height 658
drag, startPoint x: 1069, startPoint y: 200, endPoint x: 1103, endPoint y: 202, distance: 34.1
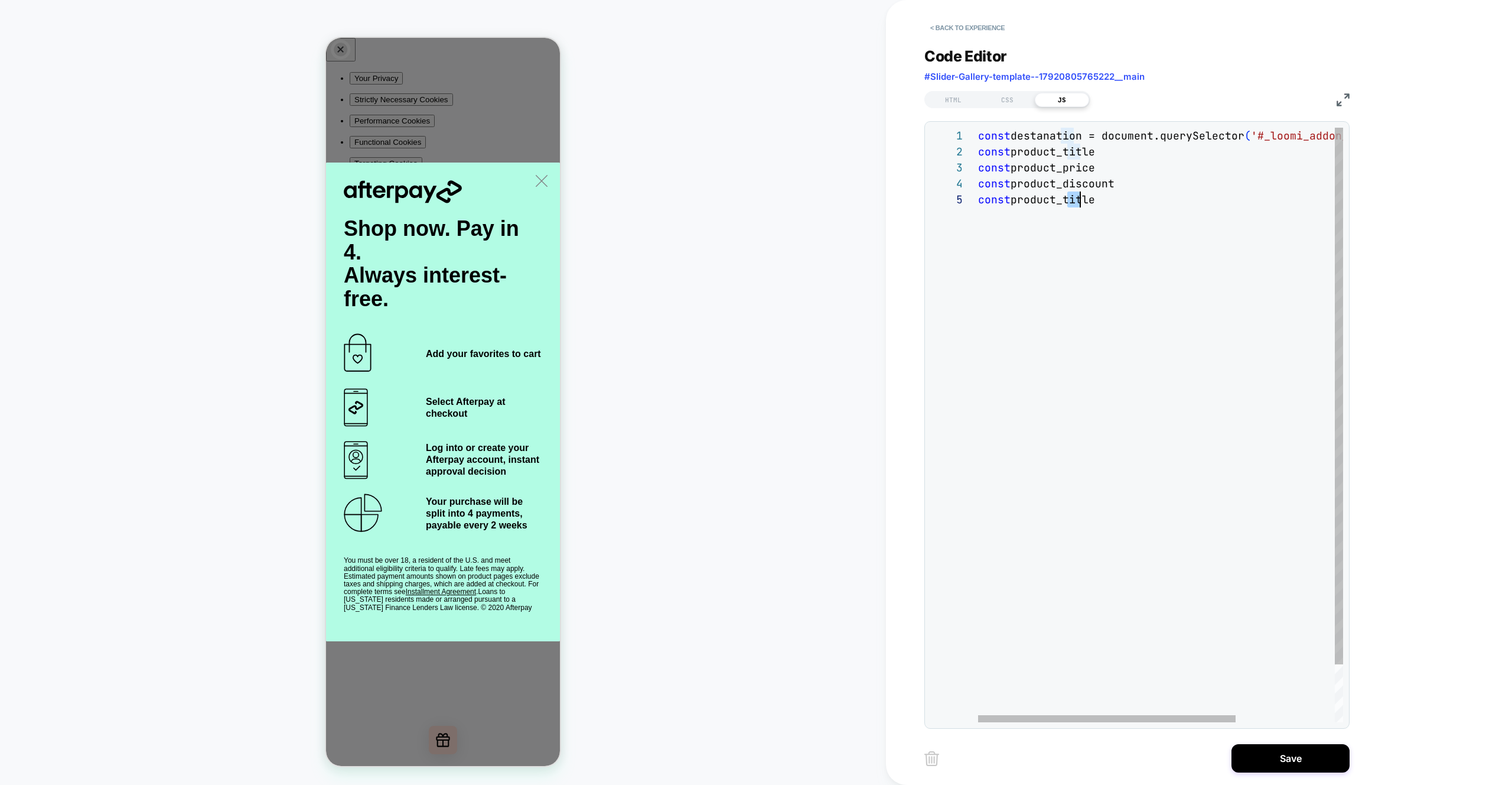
click at [1103, 202] on div "const destanation = document.querySelector ( '#_loomi_addon_1756888608592' ) ; …" at bounding box center [1231, 457] width 505 height 658
drag, startPoint x: 1107, startPoint y: 136, endPoint x: 1248, endPoint y: 138, distance: 141.0
click at [1248, 138] on div "const destanation = document.querySelector ( '#_loomi_addon_1756888608592' ) ; …" at bounding box center [1231, 457] width 505 height 658
click at [1170, 153] on div "const destanation = document.querySelector ( '#_loomi_addon_1756888608592' ) ; …" at bounding box center [1231, 457] width 505 height 658
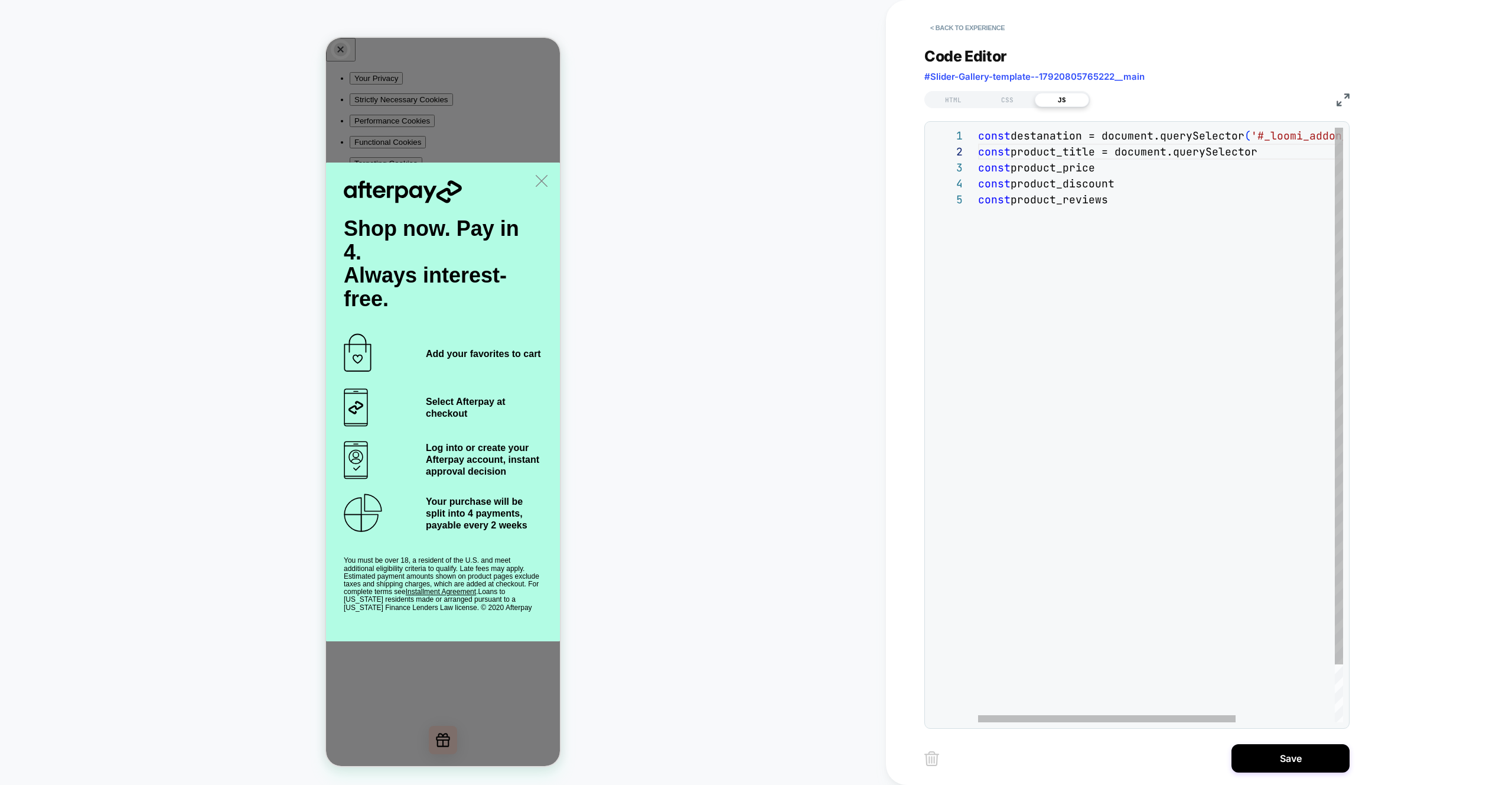
click at [1141, 166] on div "const destanation = document.querySelector ( '#_loomi_addon_1756888608592' ) ; …" at bounding box center [1231, 457] width 505 height 658
click at [1146, 182] on div "const destanation = document.querySelector ( '#_loomi_addon_1756888608592' ) ; …" at bounding box center [1231, 457] width 505 height 658
click at [1170, 213] on div "const destanation = document.querySelector ( '#_loomi_addon_1756888608592' ) ; …" at bounding box center [1231, 457] width 505 height 658
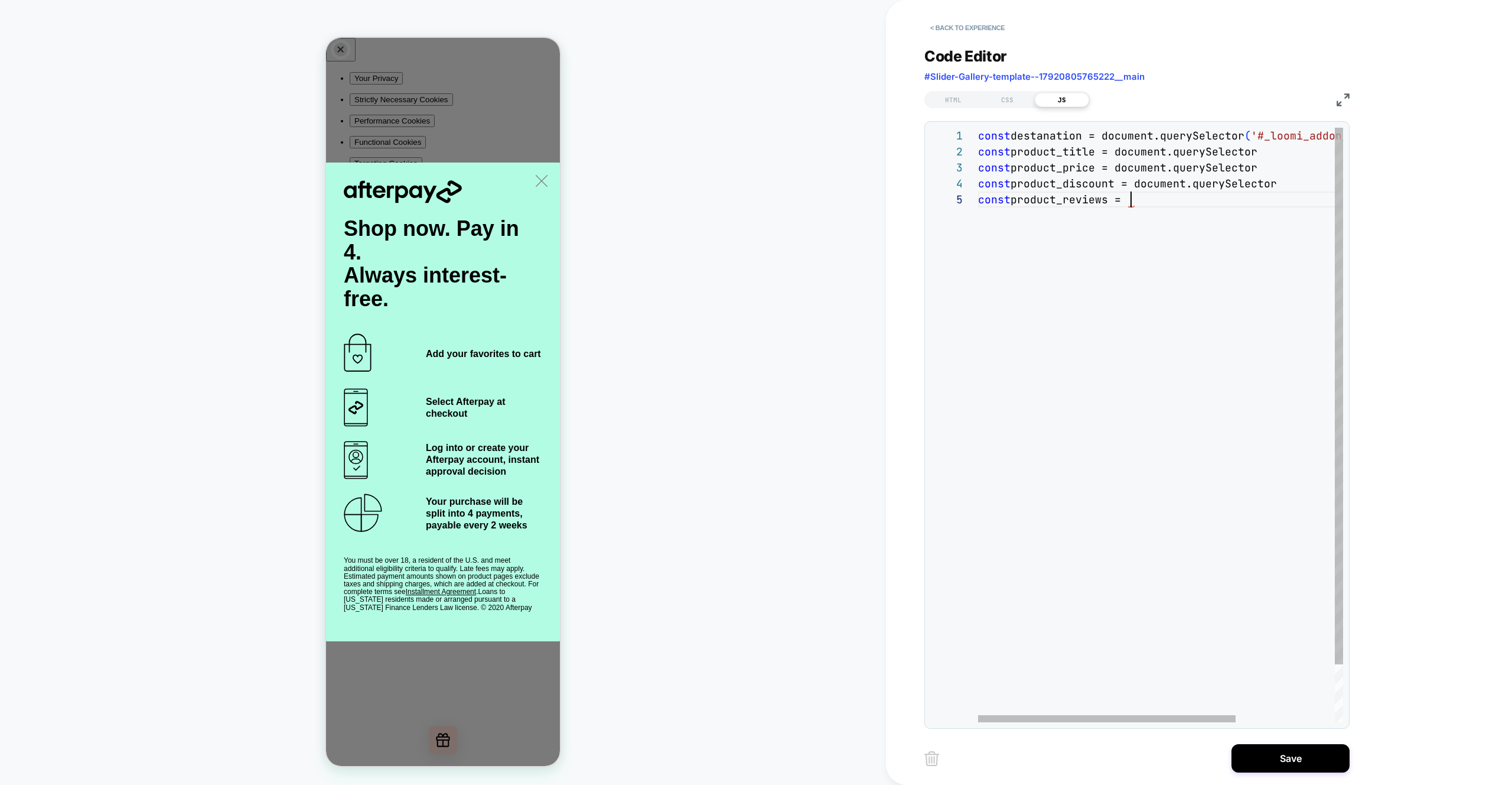
scroll to position [64, 294]
click at [1284, 151] on div "const destanation = document.querySelector ( '#_loomi_addon_1756888608592' ) ; …" at bounding box center [1231, 457] width 505 height 658
drag, startPoint x: 1274, startPoint y: 152, endPoint x: 1286, endPoint y: 192, distance: 41.8
click at [1274, 152] on div "const destanation = document.querySelector ( '#_loomi_addon_1756888608592' ) ; …" at bounding box center [1231, 457] width 505 height 658
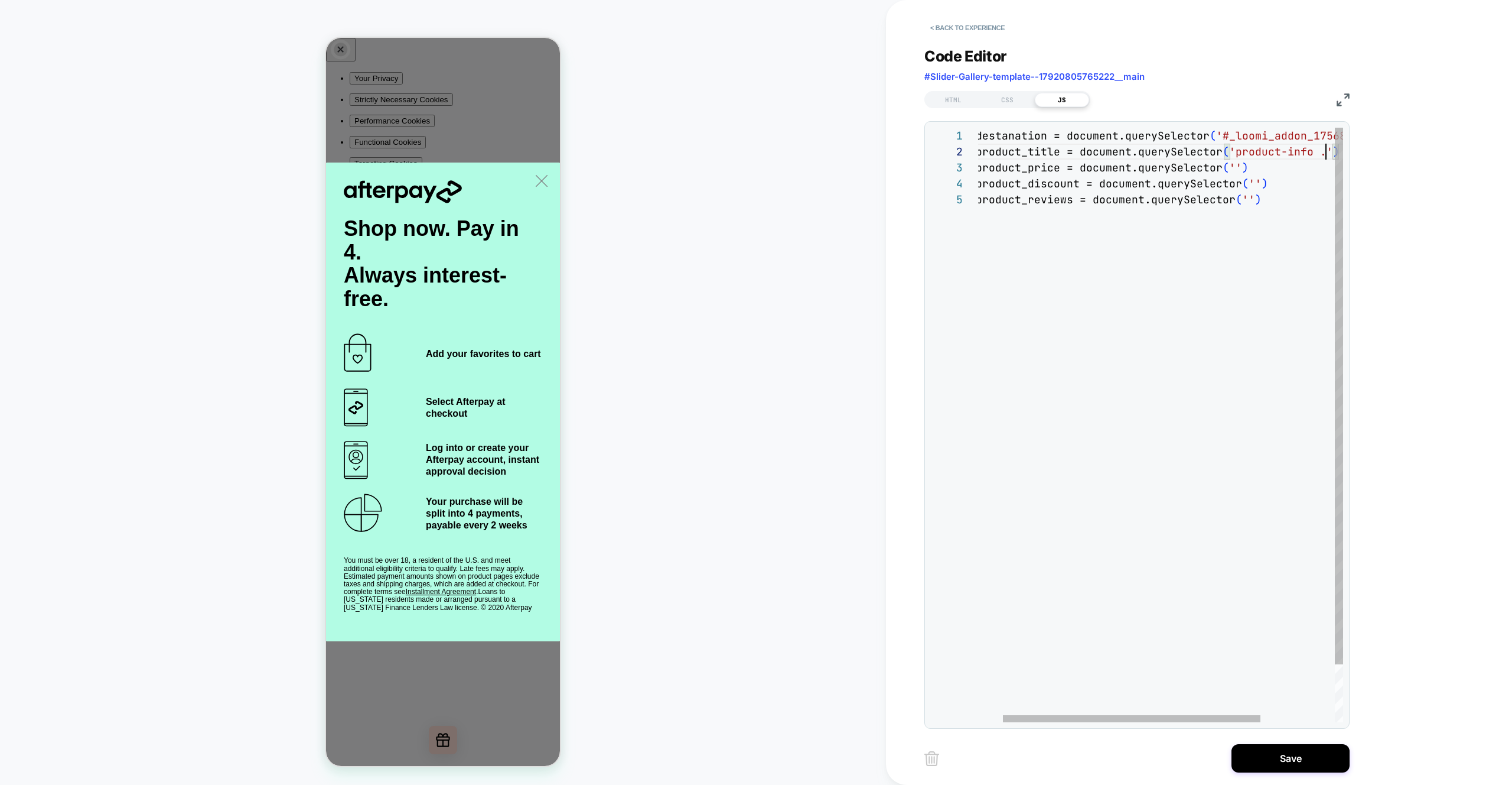
scroll to position [16, 472]
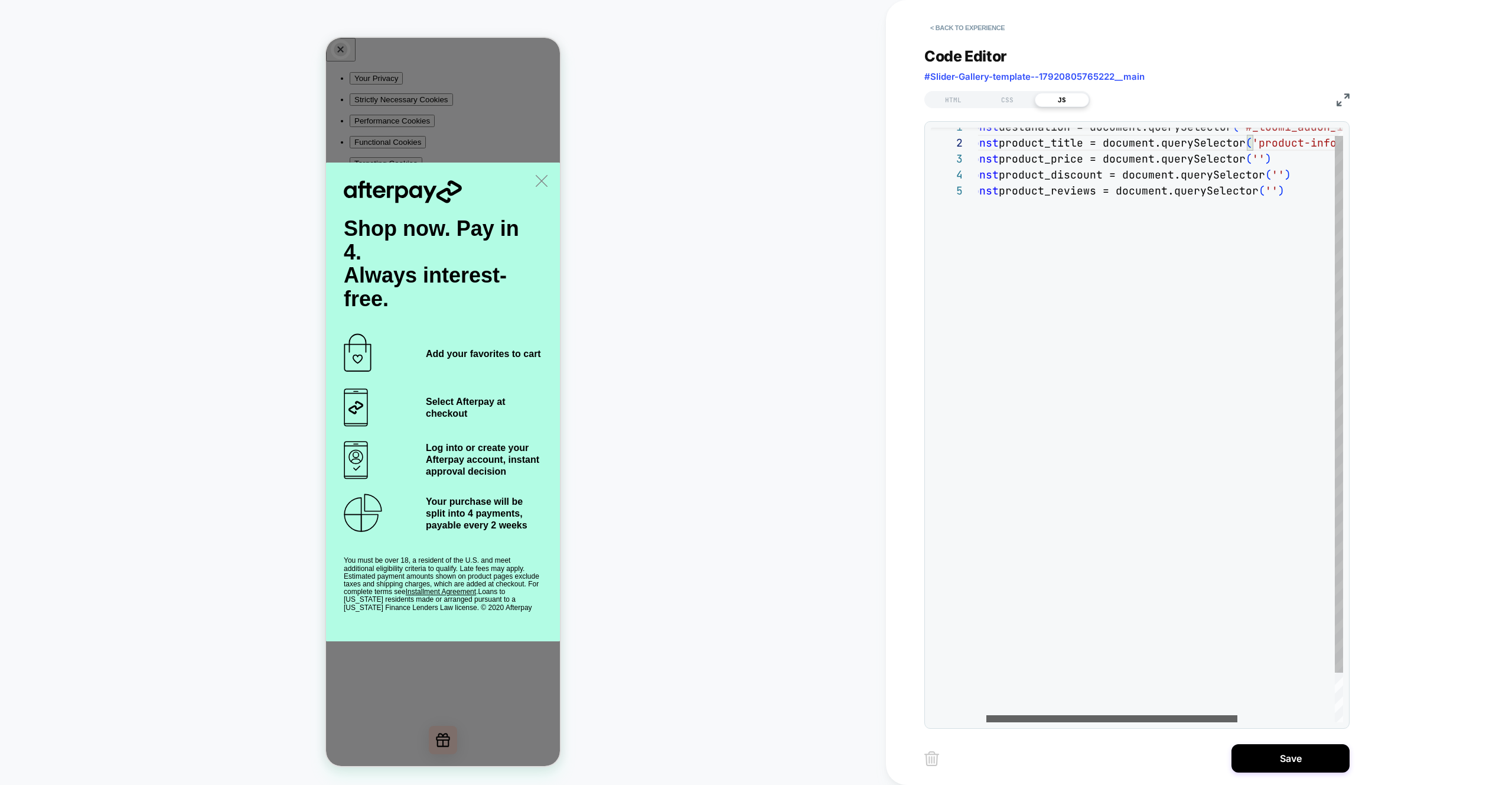
click at [1002, 721] on div at bounding box center [1112, 719] width 251 height 7
click at [1092, 268] on div "const destanation = document.querySelector ( '#_loomi_addon_1756888608592' ) ; …" at bounding box center [1237, 457] width 519 height 658
click at [1043, 163] on div "const destanation = document.querySelector ( '#_loomi_addon_1756888608592' ) ; …" at bounding box center [1237, 457] width 519 height 658
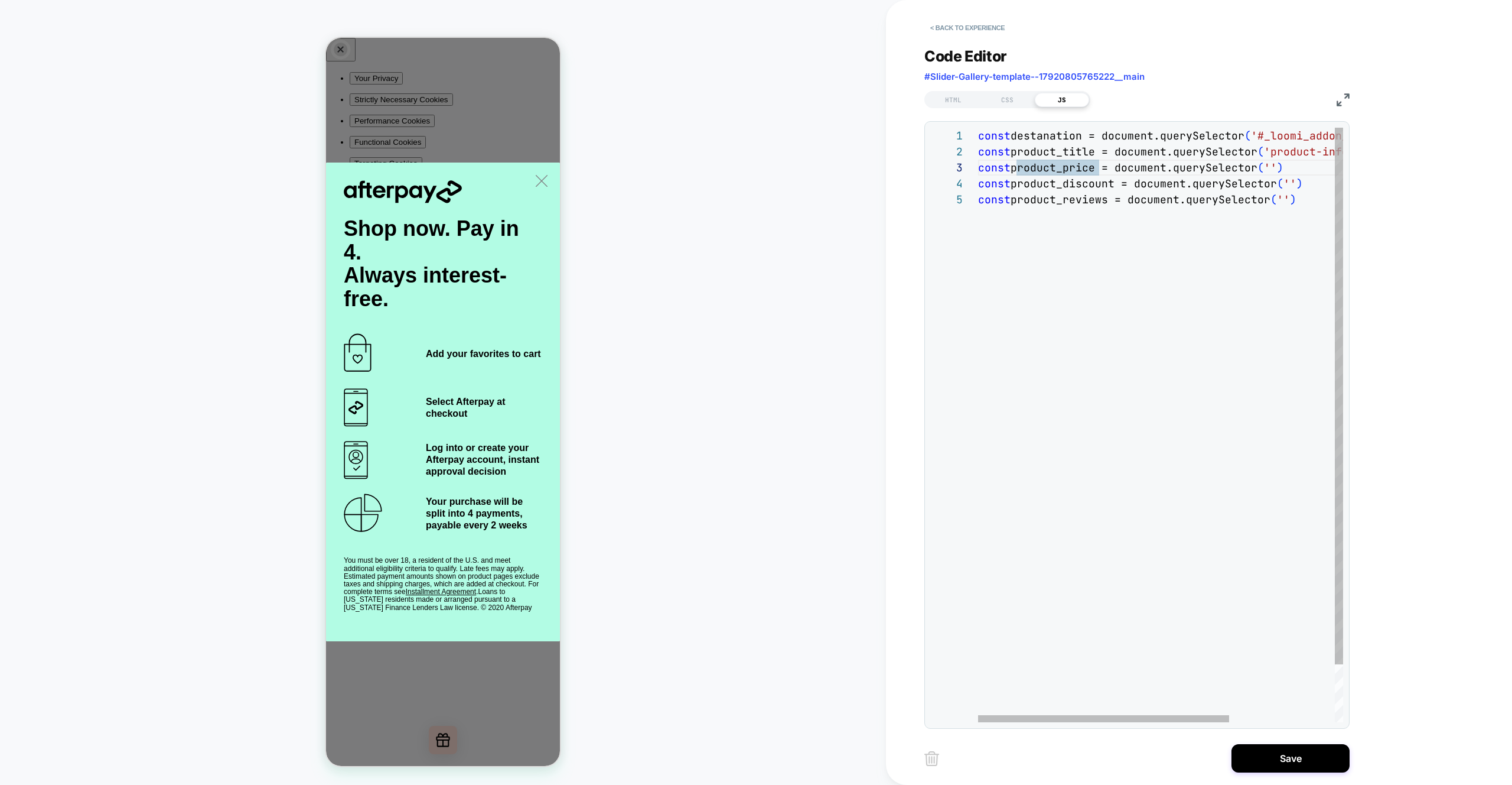
scroll to position [64, 319]
drag, startPoint x: 1195, startPoint y: 218, endPoint x: 1212, endPoint y: 224, distance: 18.0
click at [1195, 218] on div "const destanation = document.querySelector ( '#_loomi_addon_1756888608592' ) ; …" at bounding box center [1237, 457] width 519 height 658
click at [1034, 132] on div "const destanation = document.querySelector ( '#_loomi_addon_1756888608592' ) ; …" at bounding box center [1237, 457] width 519 height 658
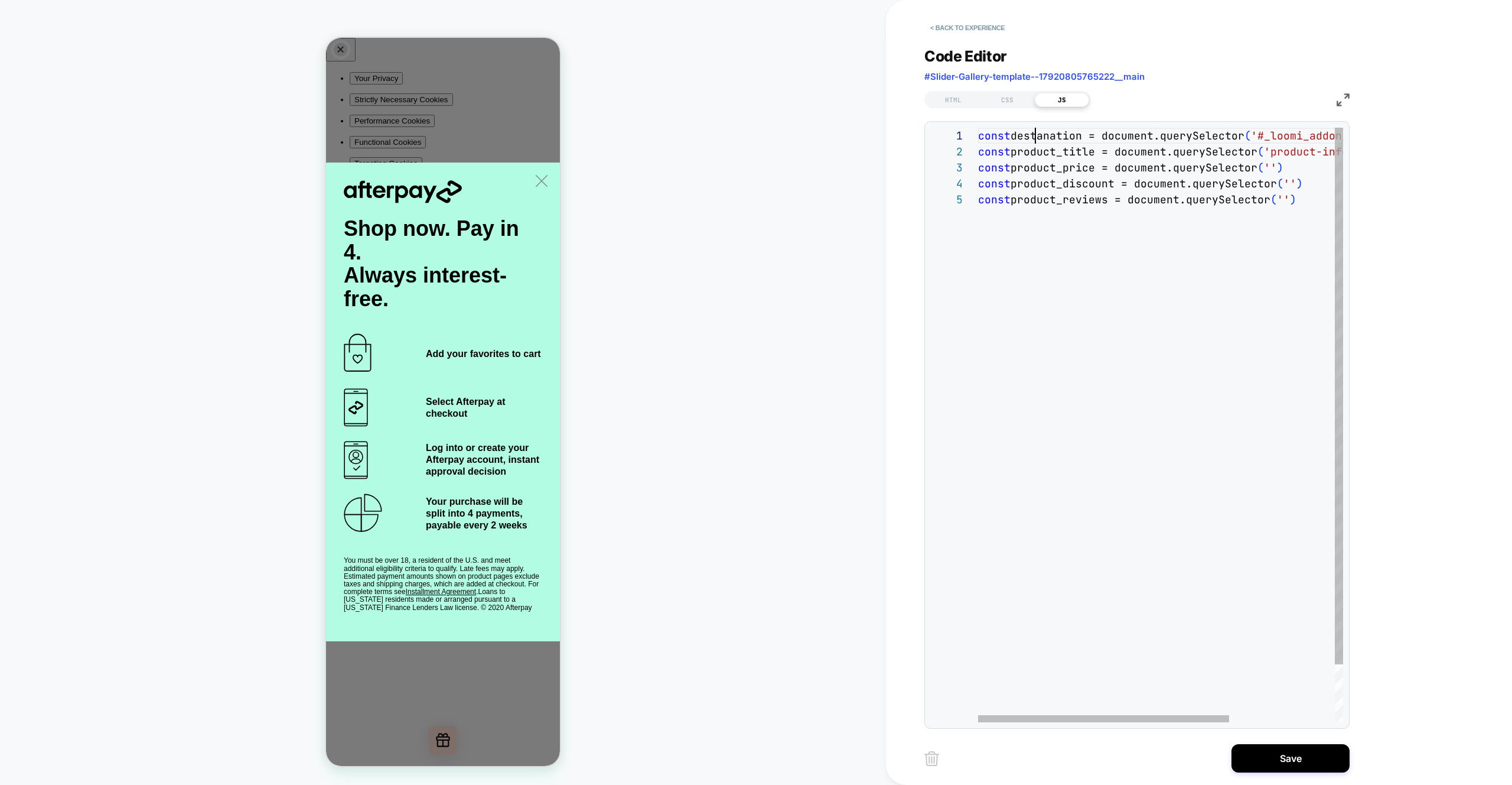
scroll to position [0, 108]
click at [1106, 235] on div "const destanation = document.querySelector ( '#_loomi_addon_1756888608592' ) ; …" at bounding box center [1237, 457] width 519 height 658
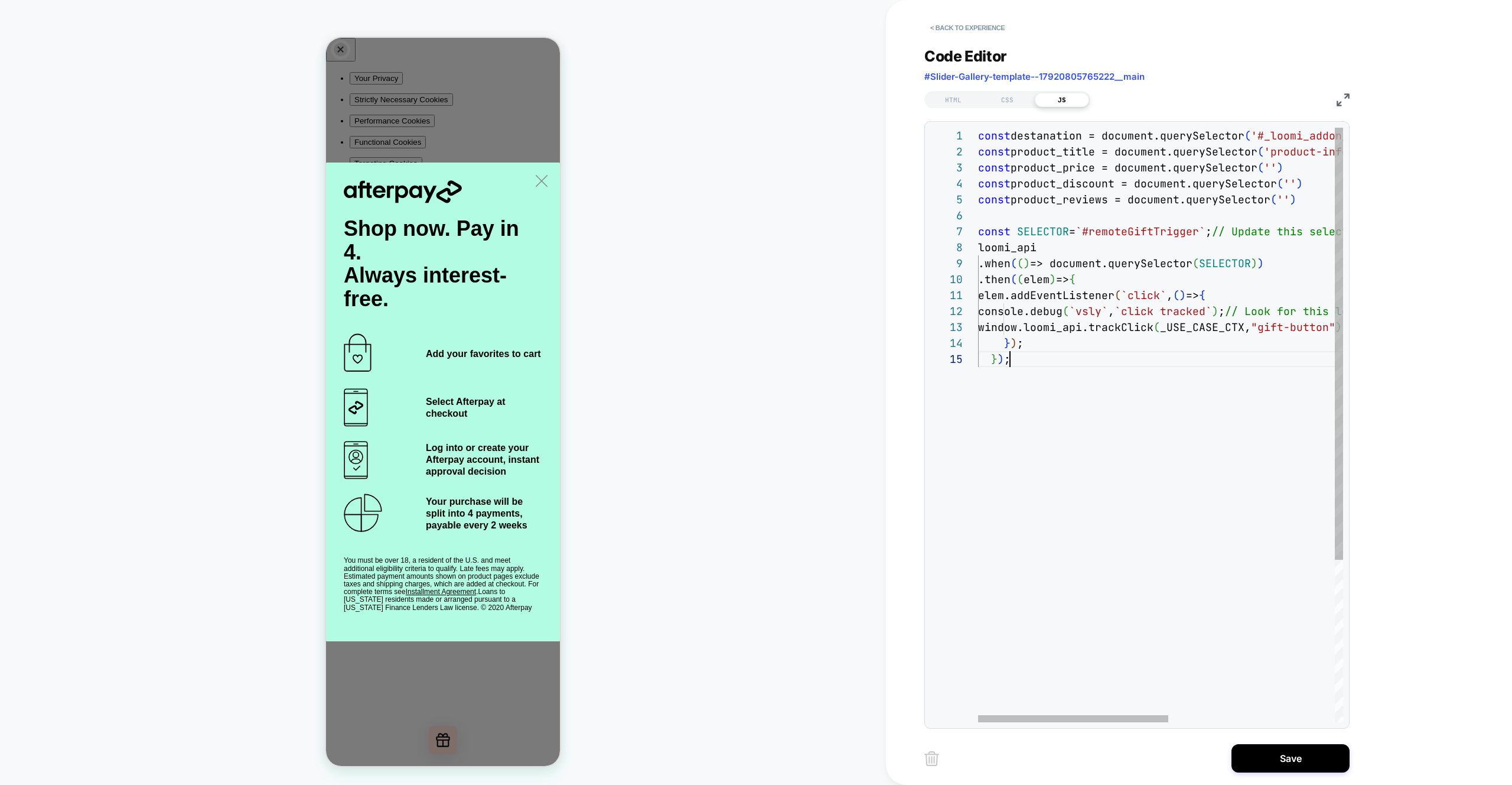
scroll to position [64, 32]
drag, startPoint x: 1070, startPoint y: 262, endPoint x: 1271, endPoint y: 259, distance: 201.0
click at [1271, 259] on div "const destanation = document.querySelector ( '#_loomi_addon_1756888608592' ) ; …" at bounding box center [1320, 537] width 685 height 818
click at [1080, 231] on div "const destanation = document.querySelector ( '#_loomi_addon_1756888608592' ) ; …" at bounding box center [1320, 537] width 685 height 818
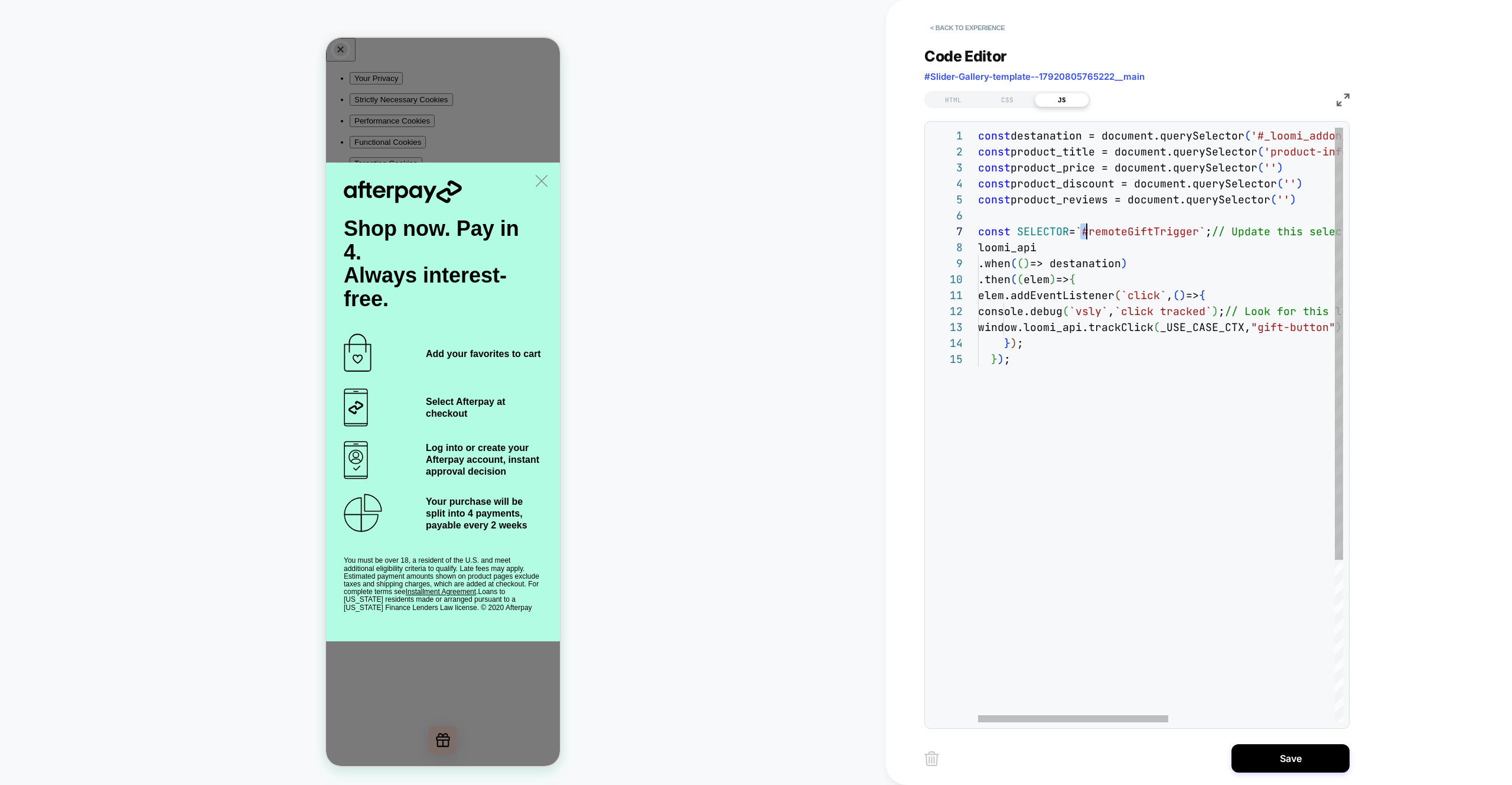
click at [1080, 231] on div "const destanation = document.querySelector ( '#_loomi_addon_1756888608592' ) ; …" at bounding box center [1320, 537] width 685 height 818
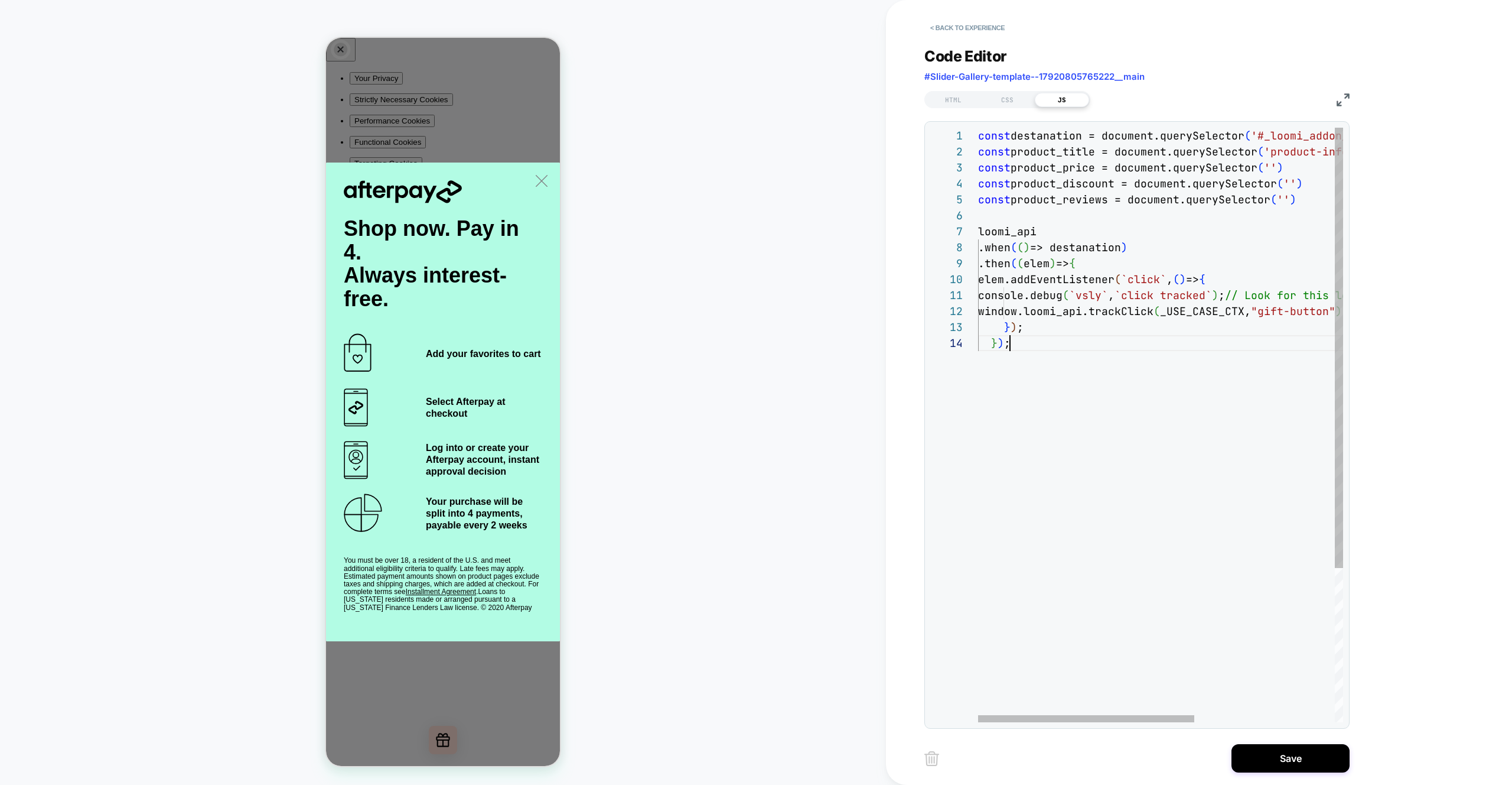
drag, startPoint x: 1145, startPoint y: 397, endPoint x: 1145, endPoint y: 409, distance: 12.0
click at [1144, 397] on div "const destanation = document.querySelector ( '#_loomi_addon_1756888608592' ) ; …" at bounding box center [1278, 528] width 601 height 802
click at [1059, 715] on div at bounding box center [1086, 719] width 216 height 7
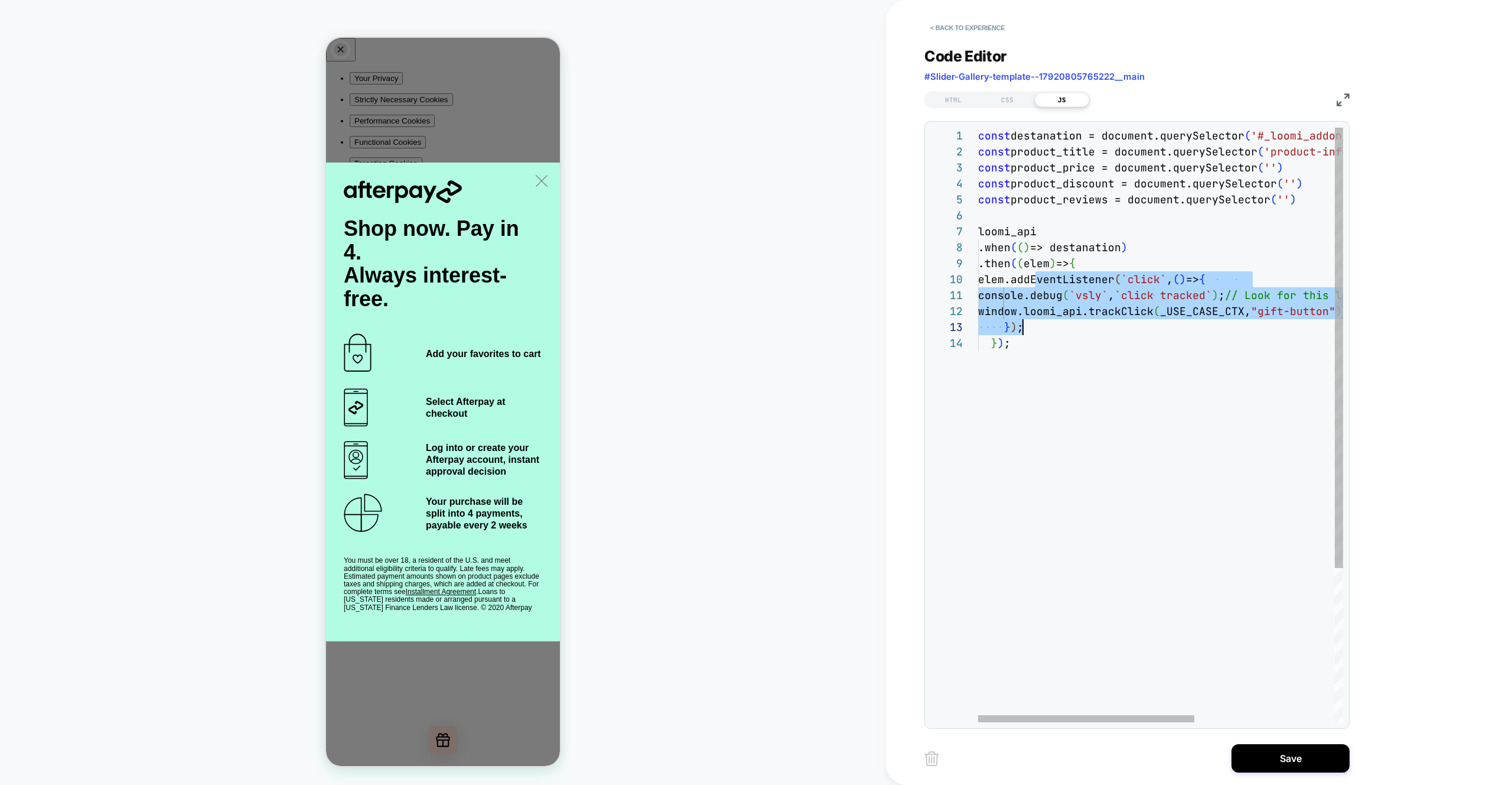
scroll to position [144, 45]
drag, startPoint x: 1037, startPoint y: 279, endPoint x: 1072, endPoint y: 331, distance: 62.7
click at [1072, 331] on div "const destanation = document.querySelector ( '#_loomi_addon_1756888608592' ) ; …" at bounding box center [1278, 528] width 601 height 802
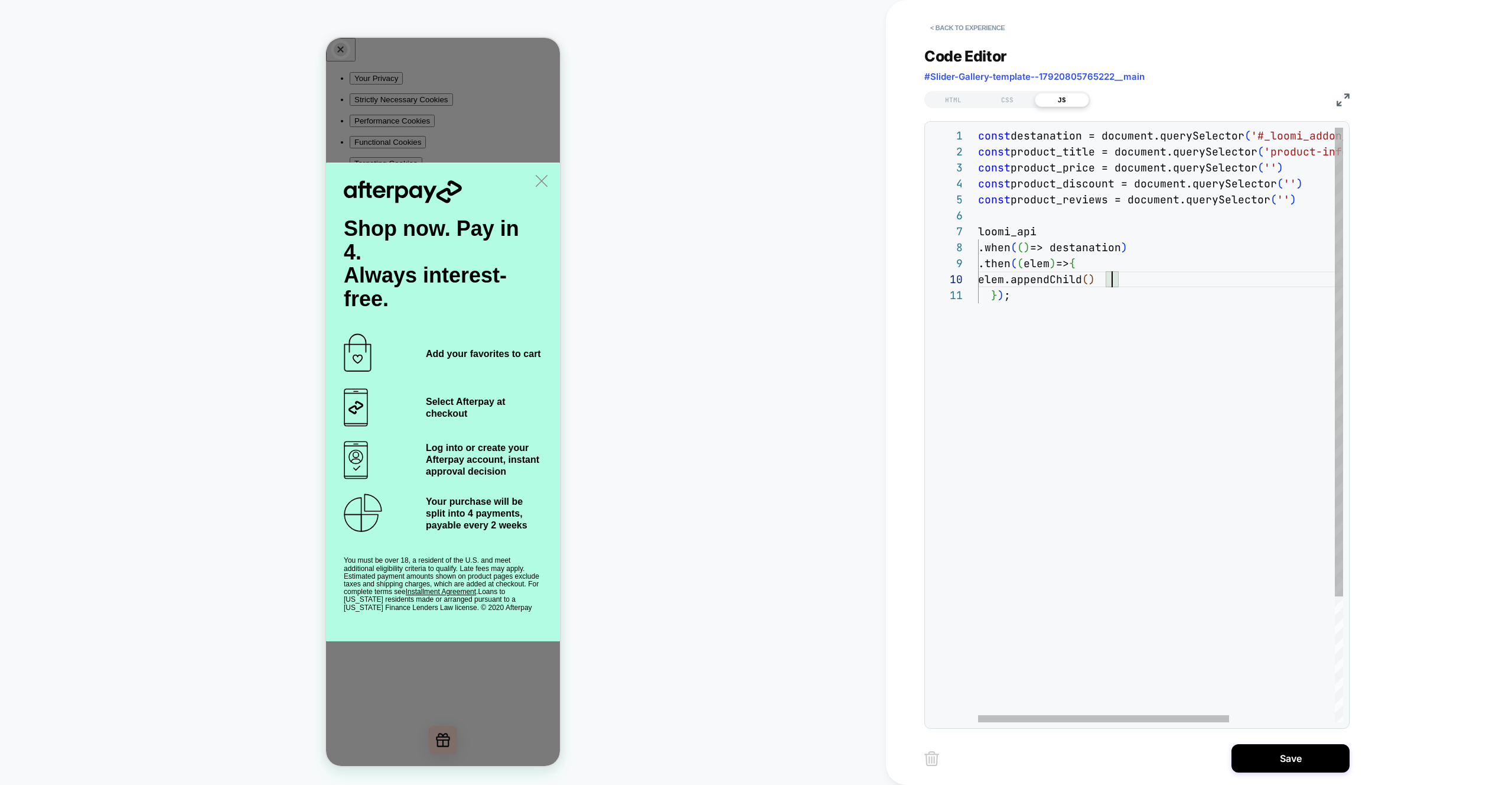
scroll to position [144, 134]
click at [1063, 155] on div "const destanation = document.querySelector ( '#_loomi_addon_1756888608592' ) ; …" at bounding box center [1237, 504] width 519 height 754
click at [1114, 276] on div "const destanation = document.querySelector ( '#_loomi_addon_1756888608592' ) ; …" at bounding box center [1237, 504] width 519 height 754
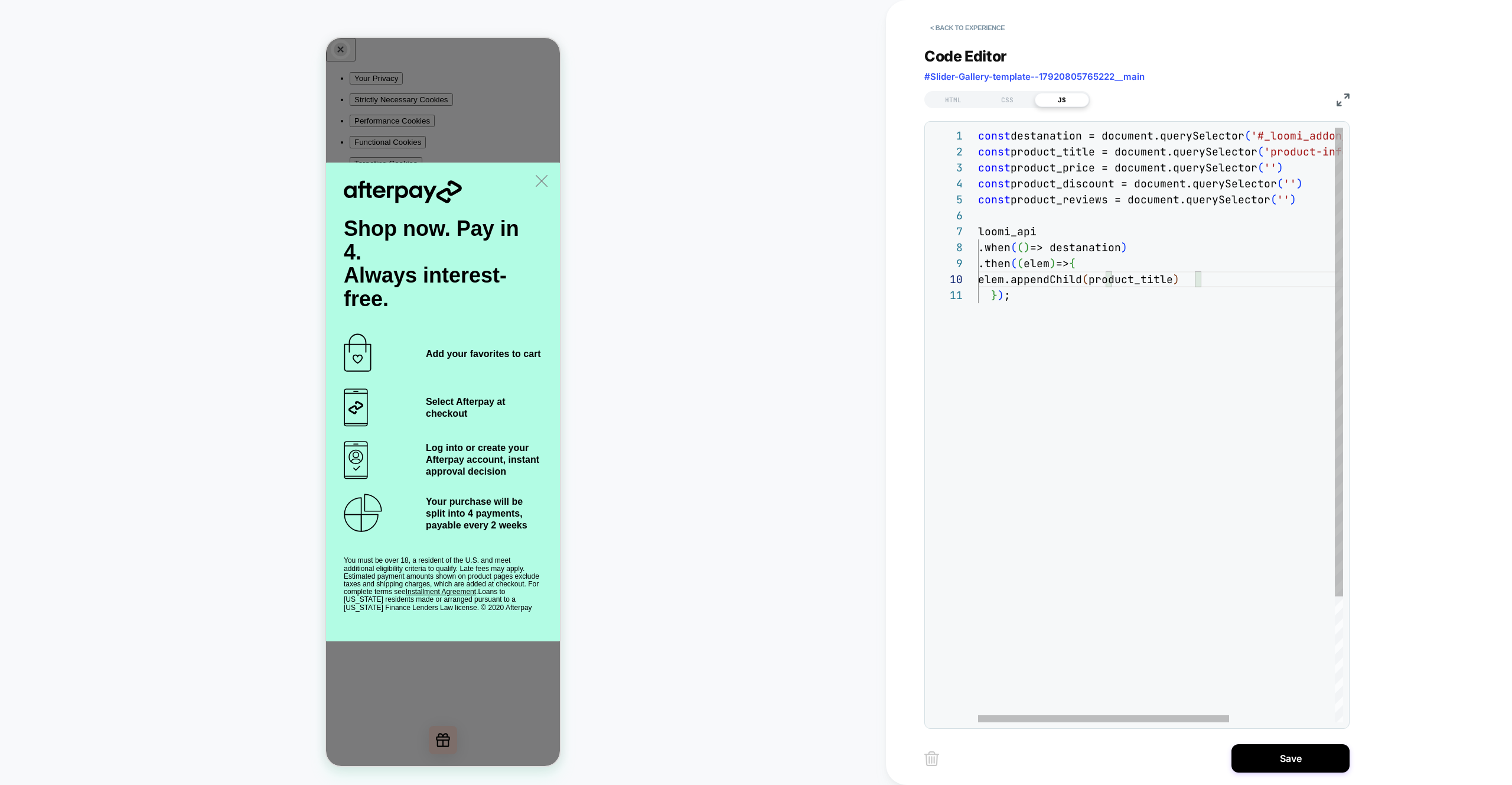
click at [1222, 279] on div "const destanation = document.querySelector ( '#_loomi_addon_1756888608592' ) ; …" at bounding box center [1237, 504] width 519 height 754
click at [1213, 278] on div "const destanation = document.querySelector ( '#_loomi_addon_1756888608592' ) ; …" at bounding box center [1237, 504] width 519 height 754
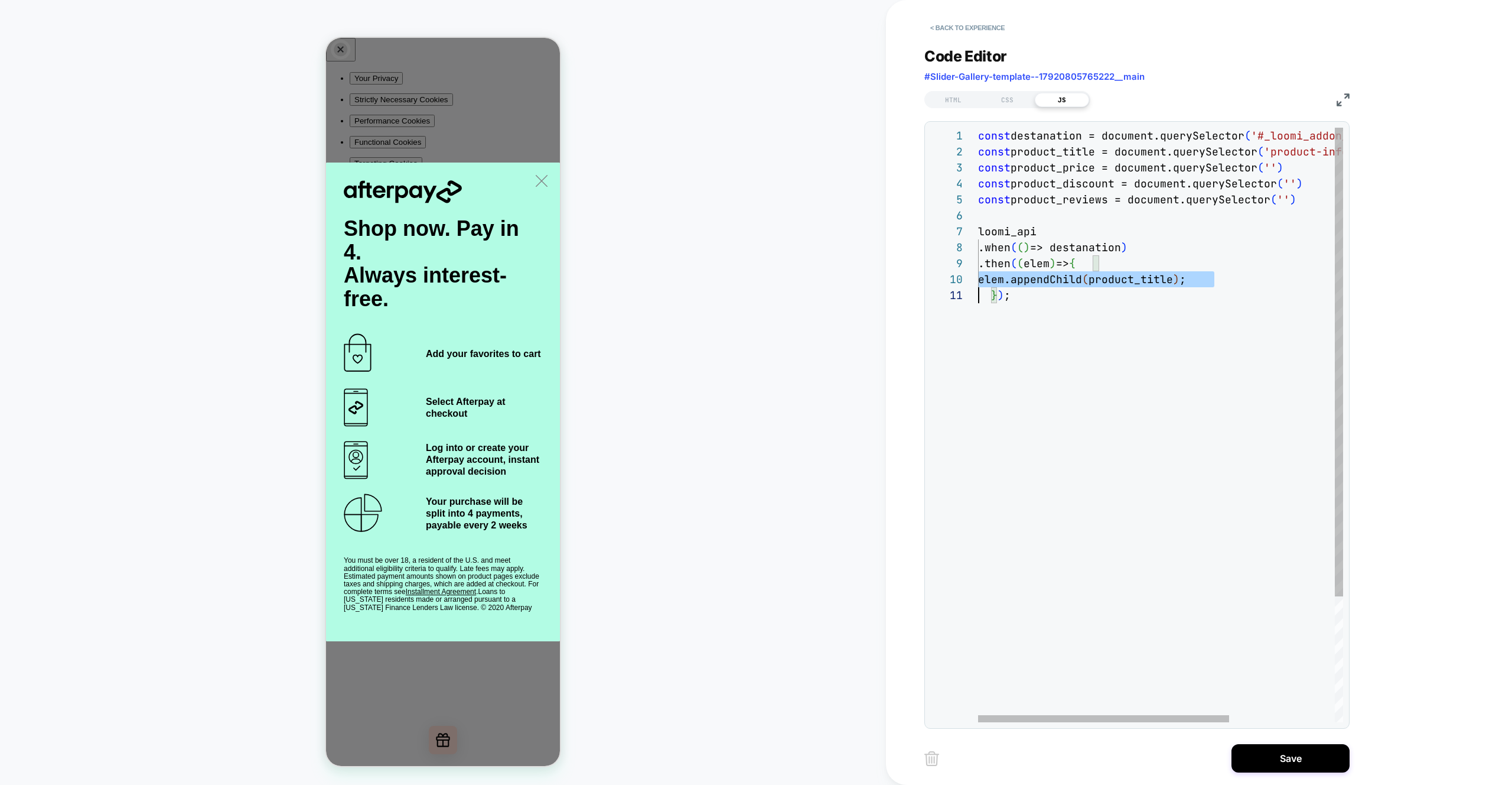
click at [1213, 278] on div "const destanation = document.querySelector ( '#_loomi_addon_1756888608592' ) ; …" at bounding box center [1237, 504] width 519 height 754
click at [1223, 279] on div "const destanation = document.querySelector ( '#_loomi_addon_1756888608592' ) ; …" at bounding box center [1237, 504] width 519 height 754
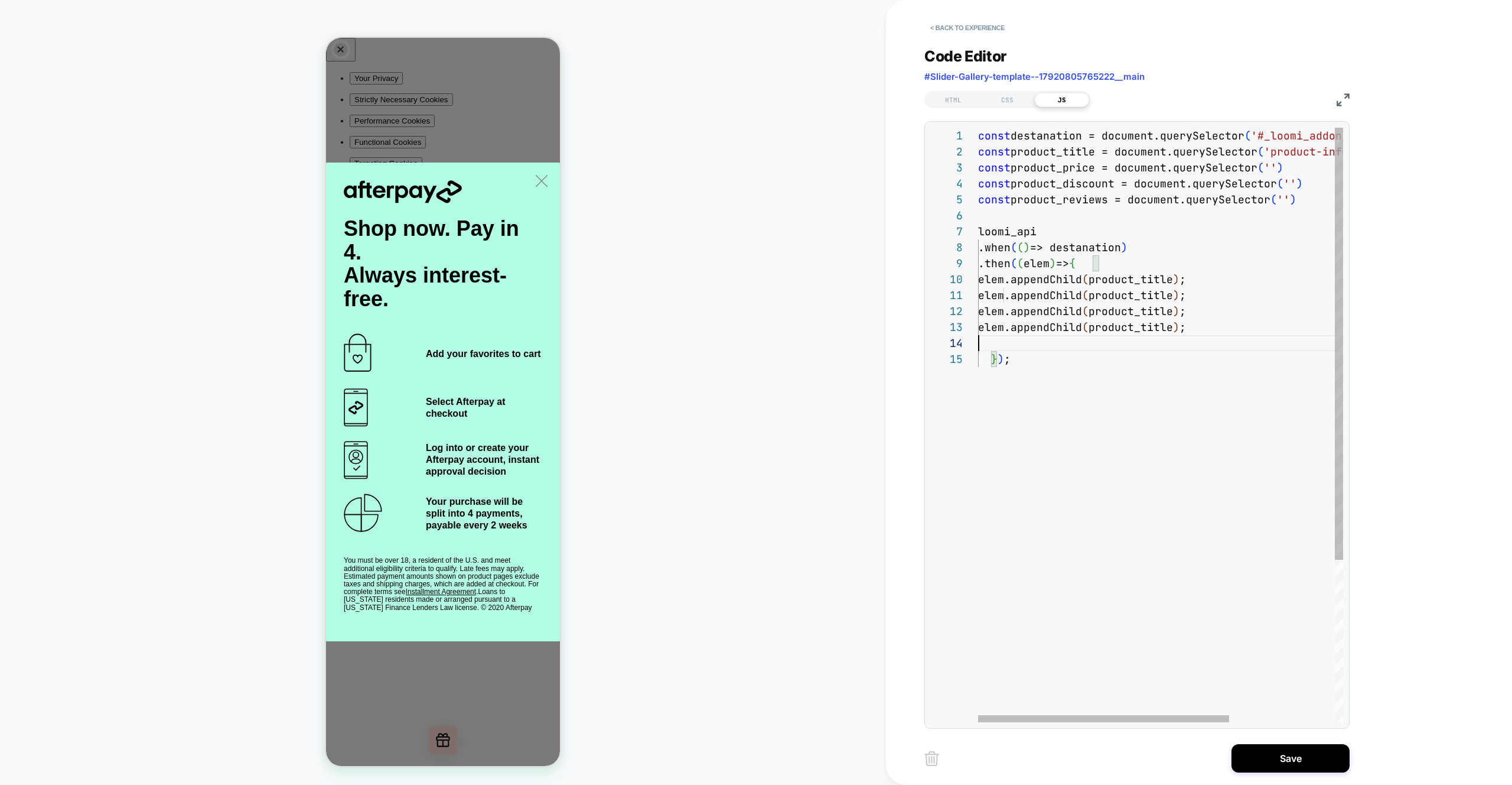
click at [1022, 295] on div "const destanation = document.querySelector ( '#_loomi_addon_1756888608592' ) ; …" at bounding box center [1237, 537] width 519 height 818
click at [1029, 293] on div "const destanation = document.querySelector ( '#_loomi_addon_1756888608592' ) ; …" at bounding box center [1237, 537] width 519 height 818
click at [1070, 166] on div "const destanation = document.querySelector ( '#_loomi_addon_1756888608592' ) ; …" at bounding box center [1237, 537] width 519 height 818
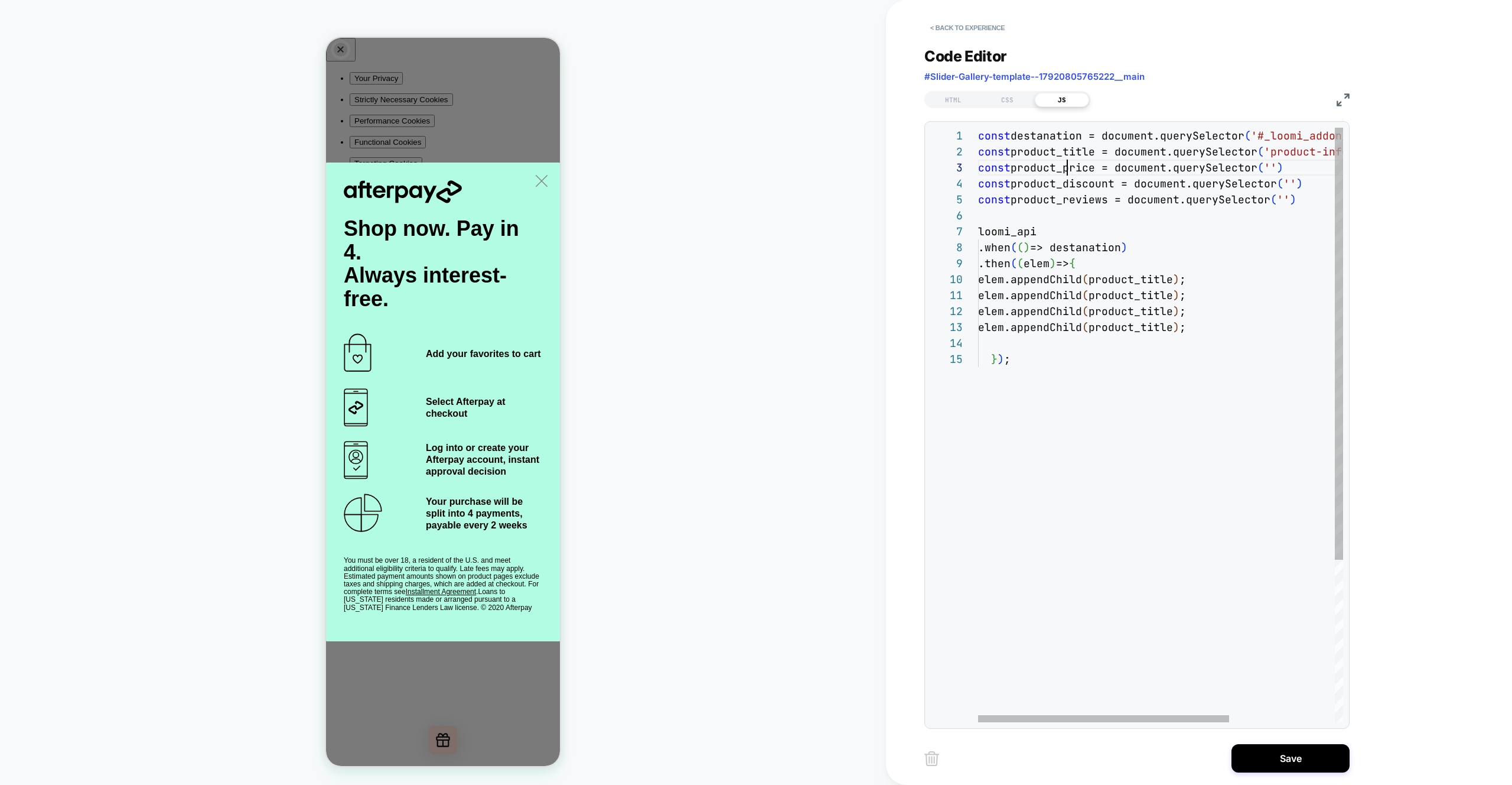
click at [1070, 166] on div "const destanation = document.querySelector ( '#_loomi_addon_1756888608592' ) ; …" at bounding box center [1237, 537] width 519 height 818
click at [1178, 294] on div "const destanation = document.querySelector ( '#_loomi_addon_1756888608592' ) ; …" at bounding box center [1237, 537] width 519 height 818
click at [1097, 185] on div "const destanation = document.querySelector ( '#_loomi_addon_1756888608592' ) ; …" at bounding box center [1237, 537] width 519 height 818
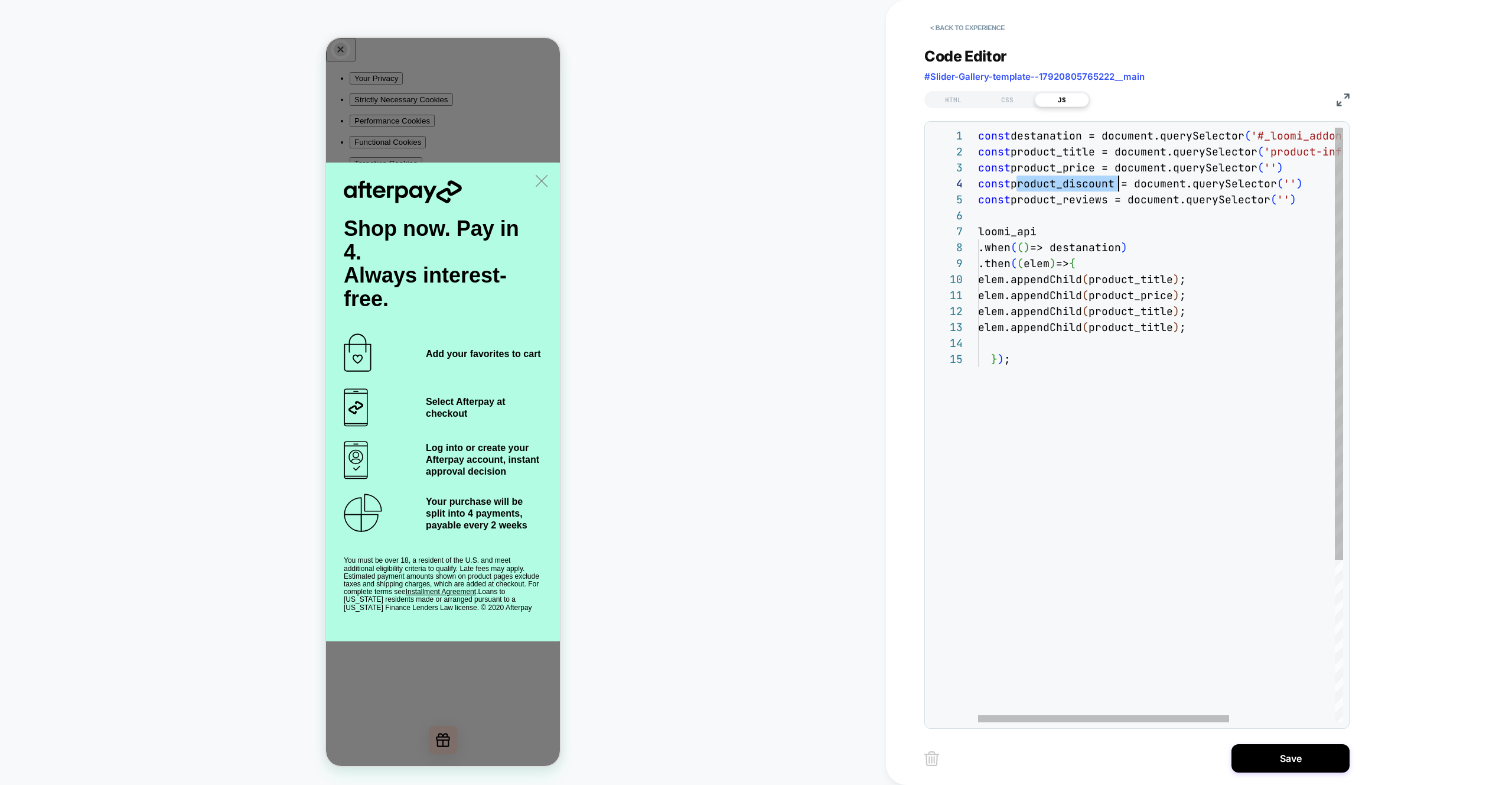
click at [1097, 185] on div "const destanation = document.querySelector ( '#_loomi_addon_1756888608592' ) ; …" at bounding box center [1237, 537] width 519 height 818
click at [1178, 309] on div "const destanation = document.querySelector ( '#_loomi_addon_1756888608592' ) ; …" at bounding box center [1237, 537] width 519 height 818
click at [1076, 200] on div "const destanation = document.querySelector ( '#_loomi_addon_1756888608592' ) ; …" at bounding box center [1237, 537] width 519 height 818
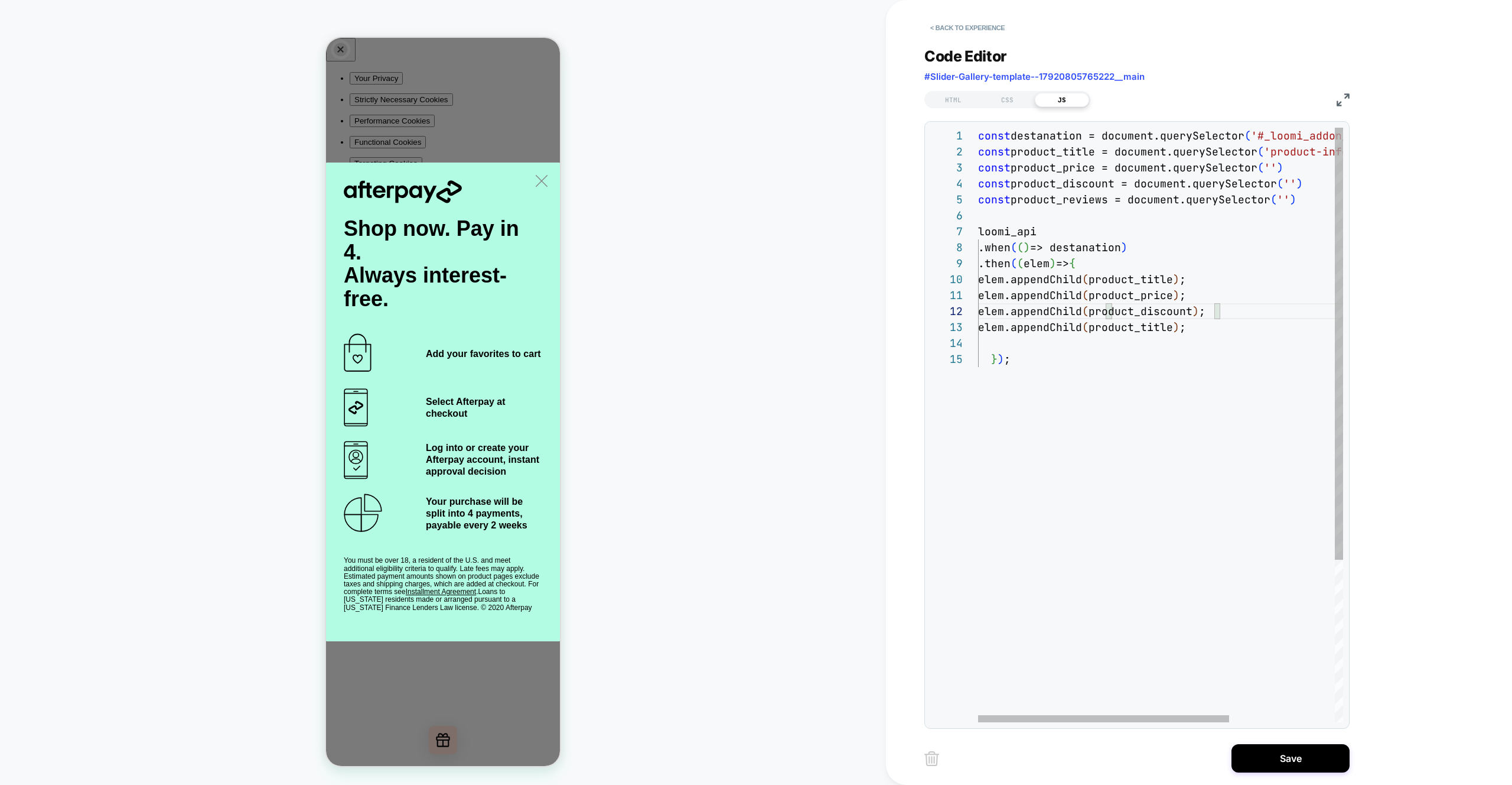
click at [1076, 200] on div "const destanation = document.querySelector ( '#_loomi_addon_1756888608592' ) ; …" at bounding box center [1237, 537] width 519 height 818
click at [1171, 326] on div "const destanation = document.querySelector ( '#_loomi_addon_1756888608592' ) ; …" at bounding box center [1237, 537] width 519 height 818
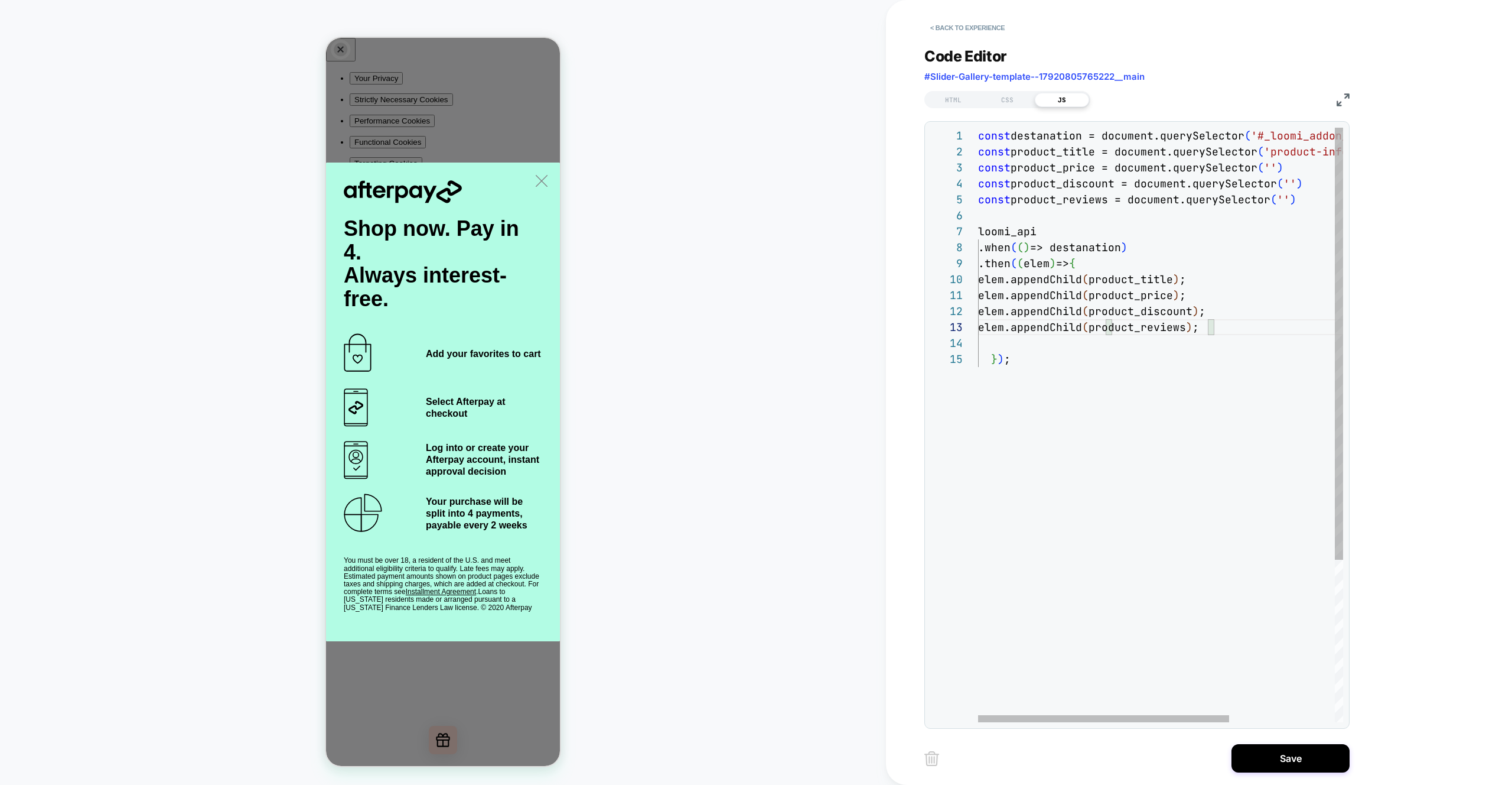
click at [1247, 295] on div "const destanation = document.querySelector ( '#_loomi_addon_1756888608592' ) ; …" at bounding box center [1237, 537] width 519 height 818
click at [1015, 351] on div "const destanation = document.querySelector ( '#_loomi_addon_1756888608592' ) ; …" at bounding box center [1237, 537] width 519 height 818
click at [1032, 340] on div "const destanation = document.querySelector ( '#_loomi_addon_1756888608592' ) ; …" at bounding box center [1237, 537] width 519 height 818
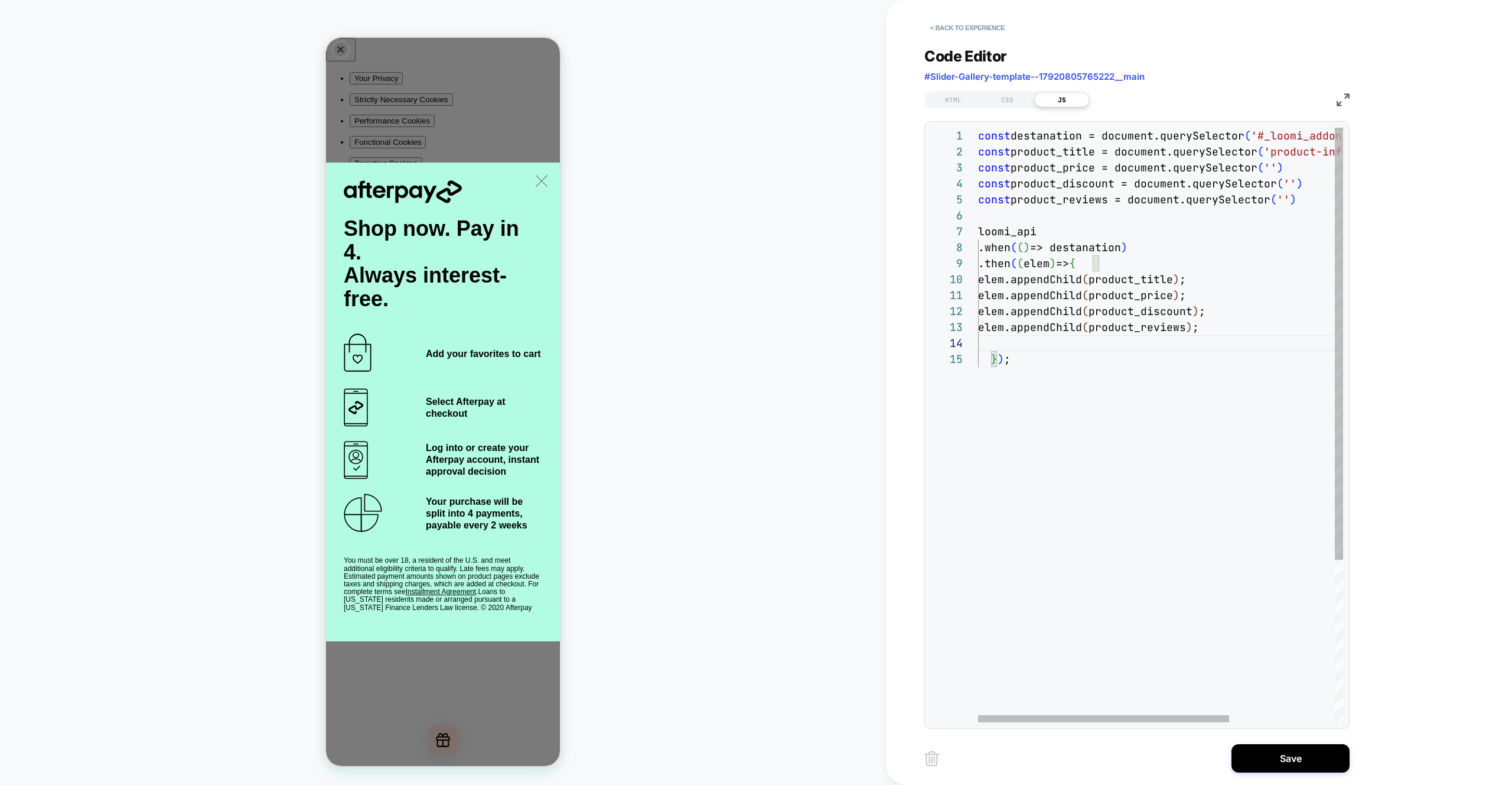
scroll to position [32, 242]
click at [1149, 291] on div "const destanation = document.querySelector ( '#_loomi_addon_1756888608592' ) ; …" at bounding box center [1237, 528] width 519 height 802
click at [1001, 228] on div "const destanation = document.querySelector ( '#_loomi_addon_1756888608592' ) ; …" at bounding box center [1237, 528] width 519 height 802
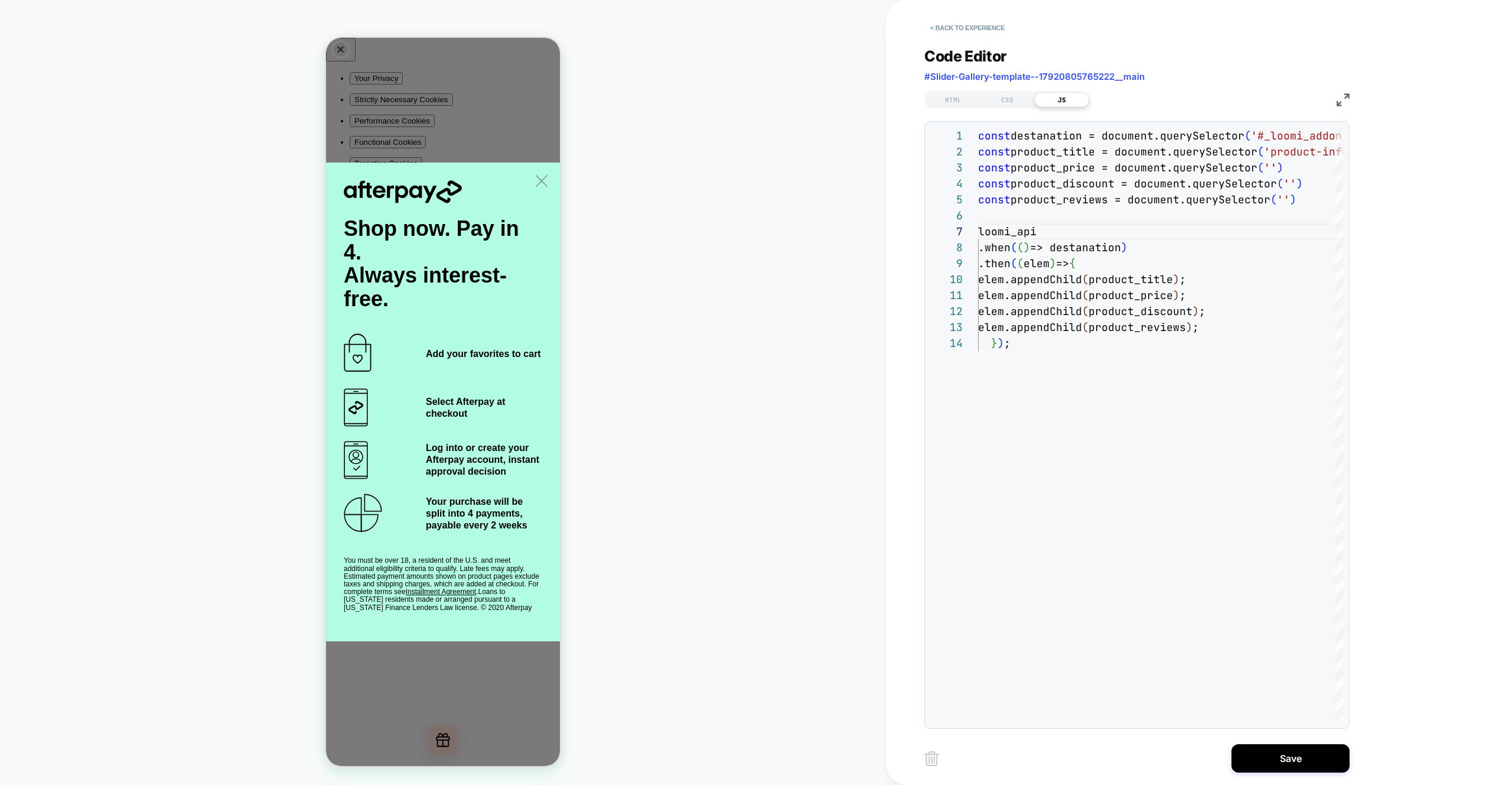
type textarea "**********"
click at [1271, 757] on button "Save" at bounding box center [1290, 758] width 118 height 29
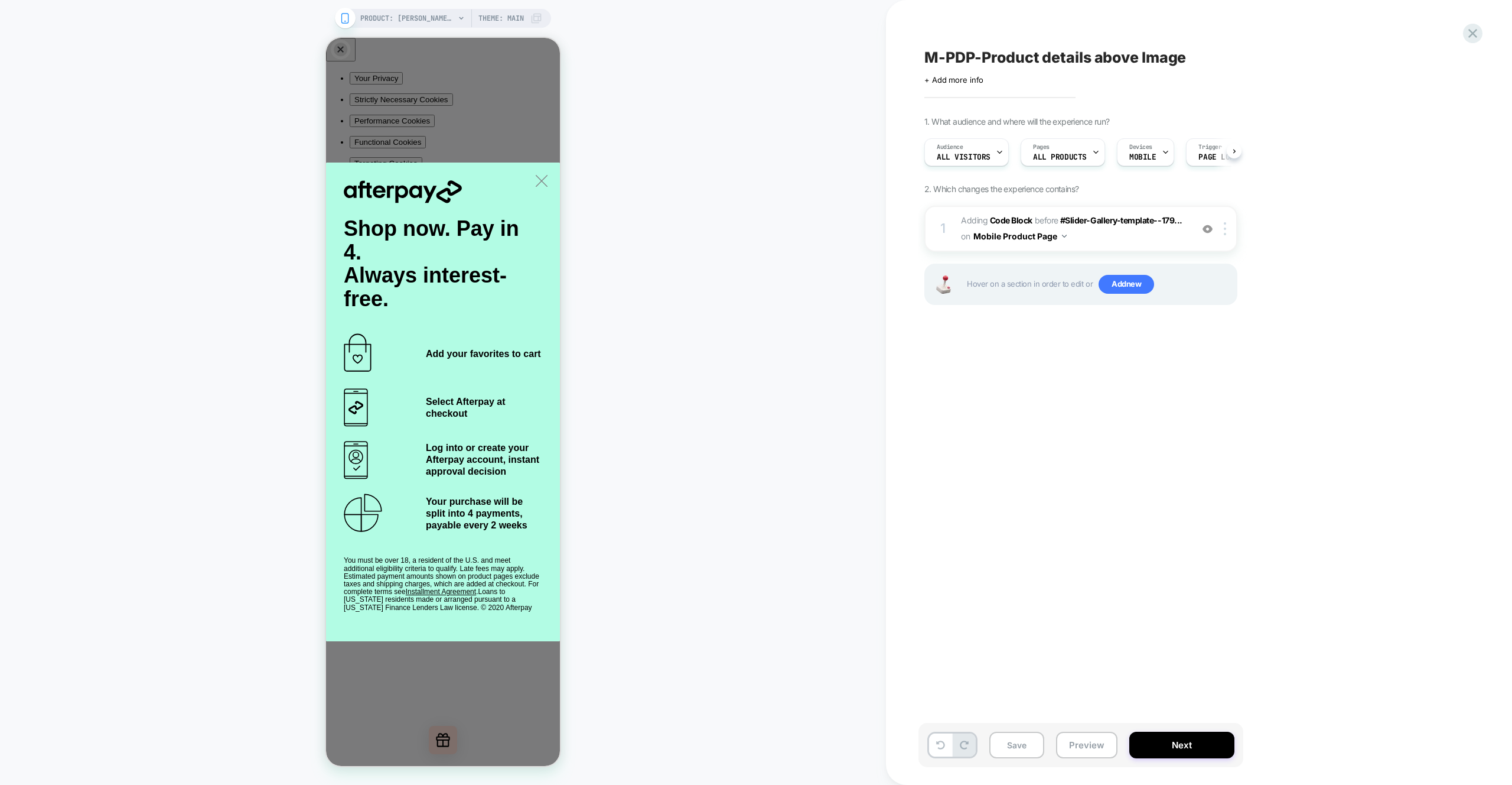
scroll to position [0, 1]
click at [1086, 748] on button "Preview" at bounding box center [1087, 745] width 62 height 26
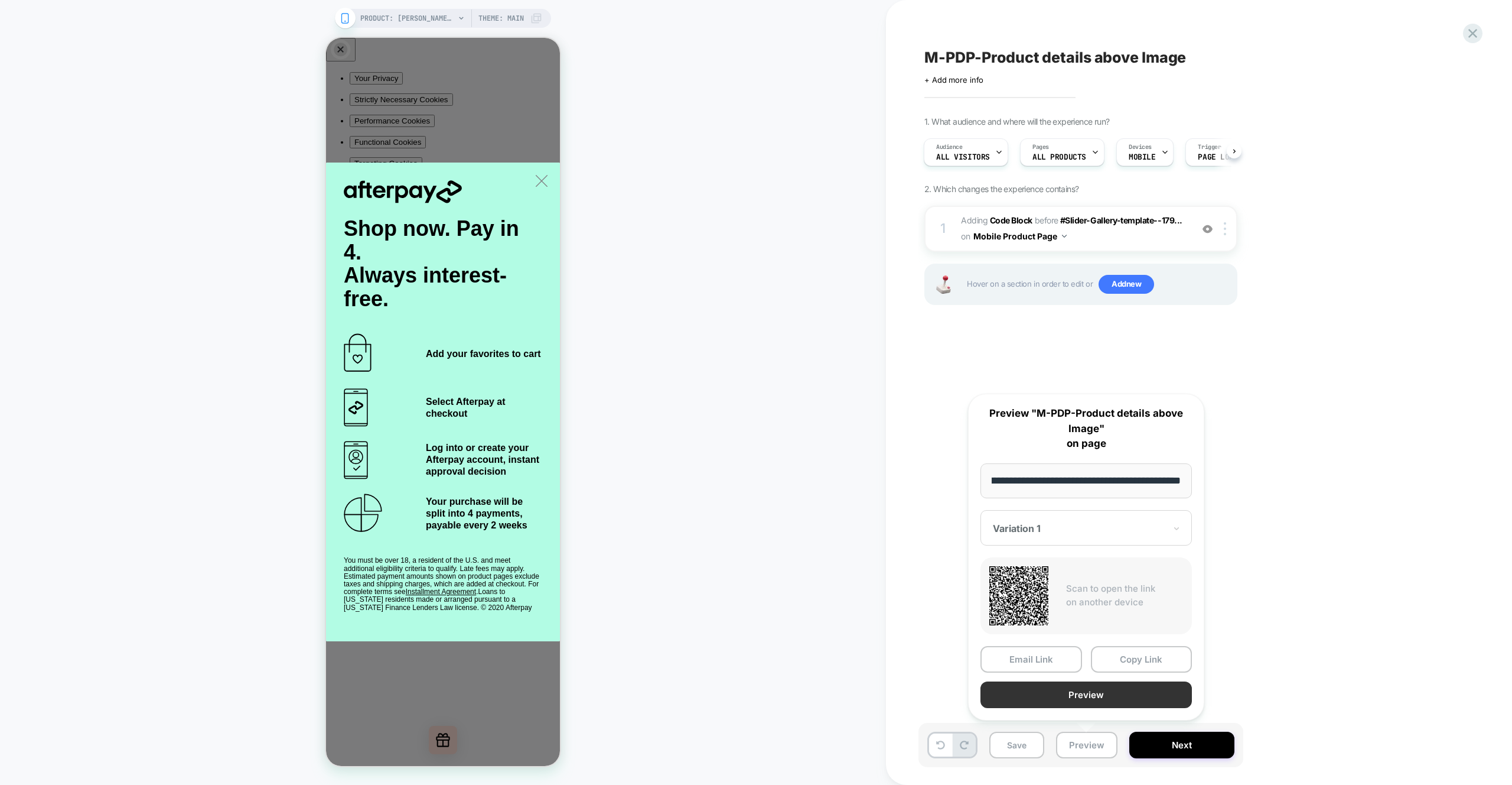
scroll to position [0, 0]
click at [1098, 697] on button "Preview" at bounding box center [1086, 695] width 212 height 26
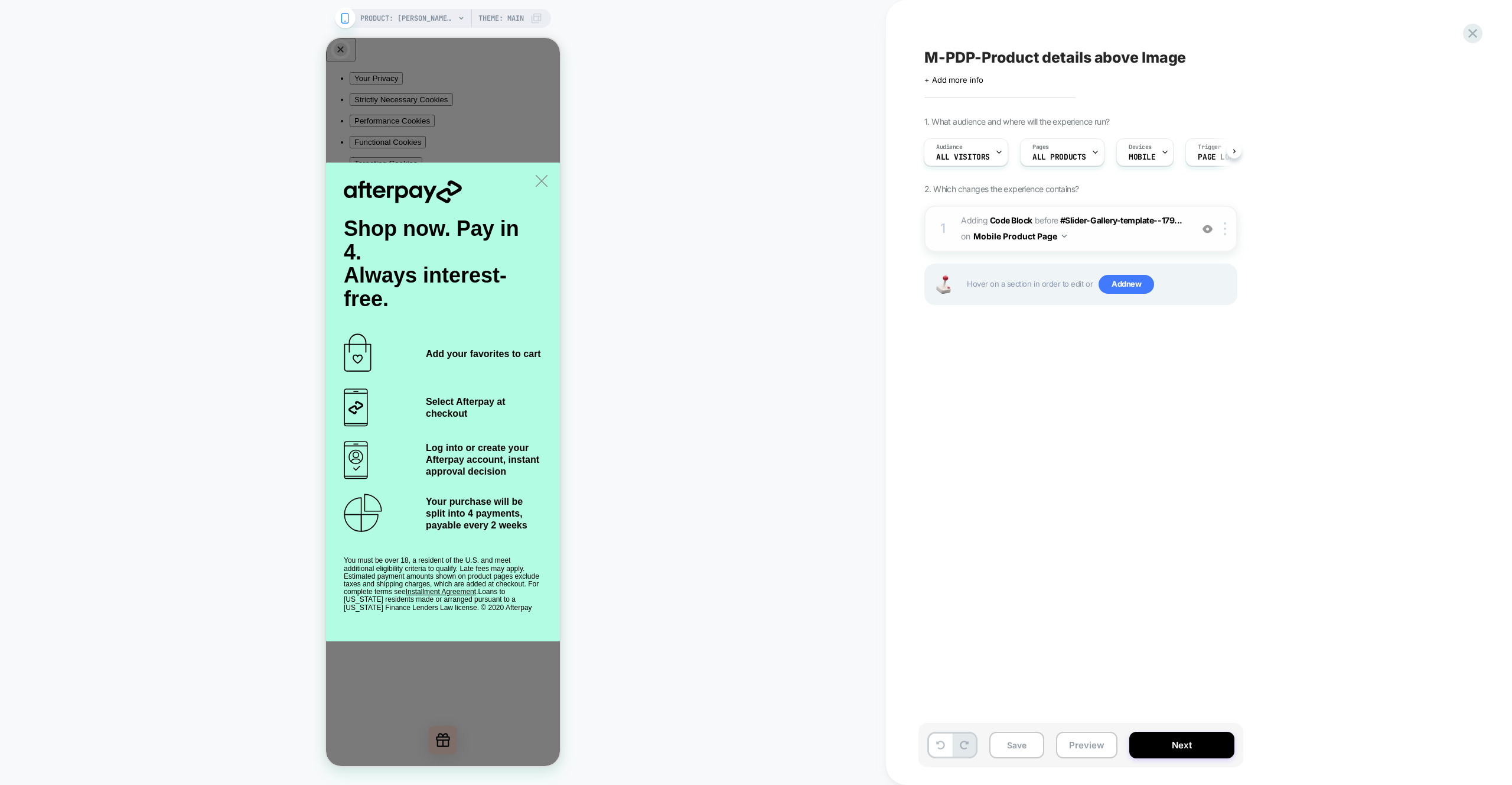
click at [1190, 236] on div "1 Adding Code Block BEFORE #Slider-Gallery-template--179... #Slider-Gallery-tem…" at bounding box center [1081, 229] width 313 height 46
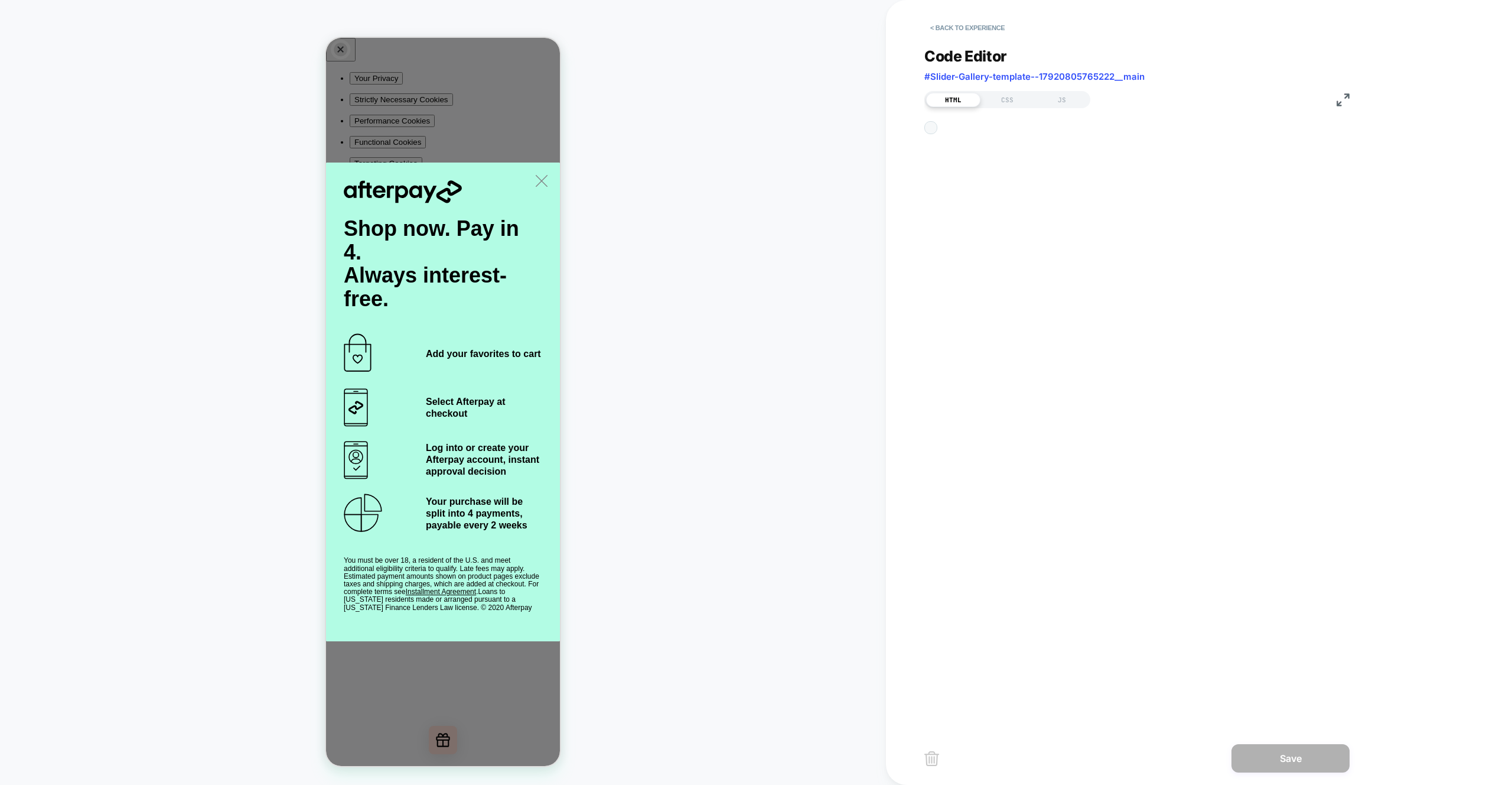
scroll to position [16, 0]
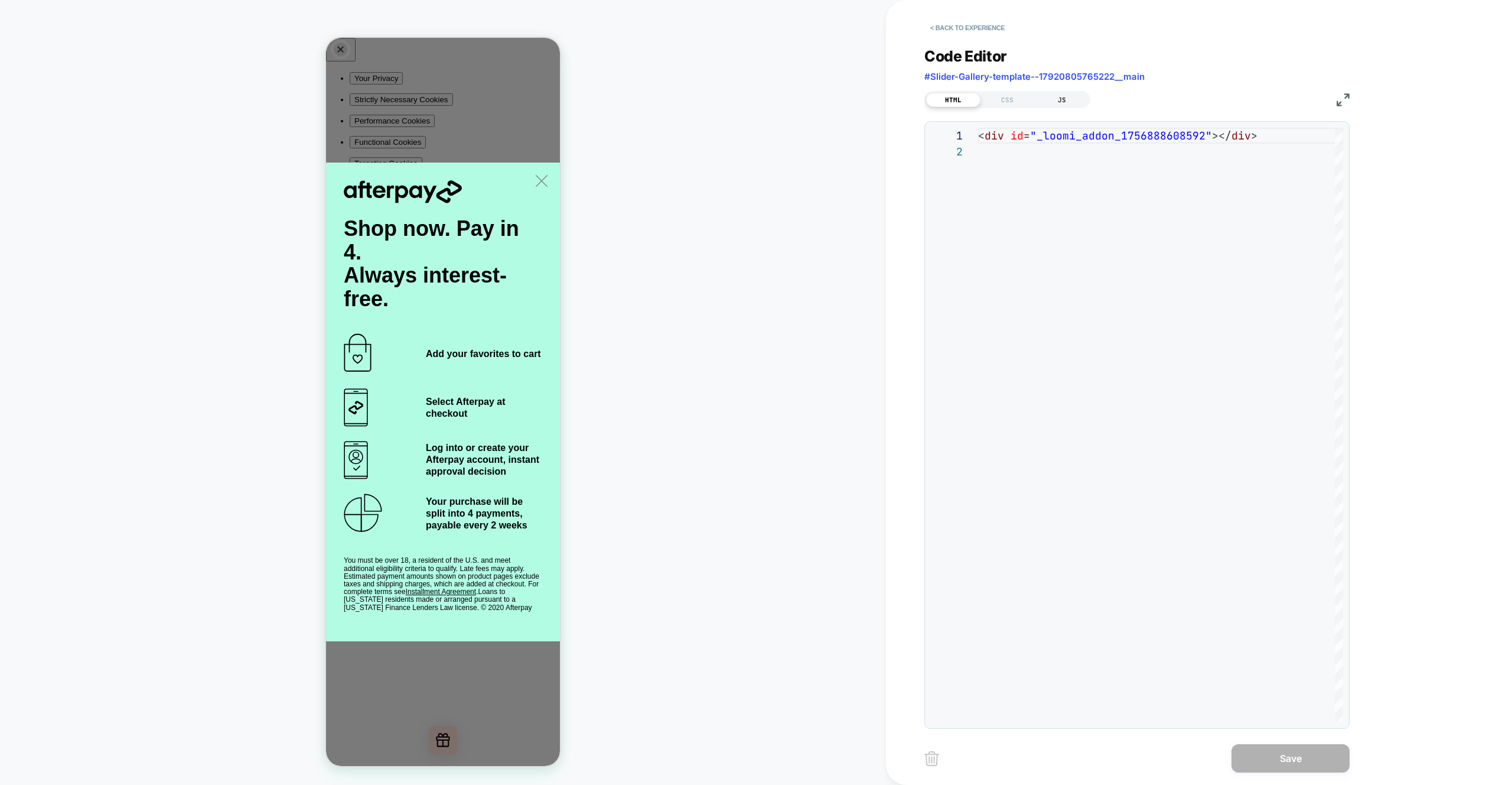
click at [1071, 97] on div "JS" at bounding box center [1062, 100] width 54 height 14
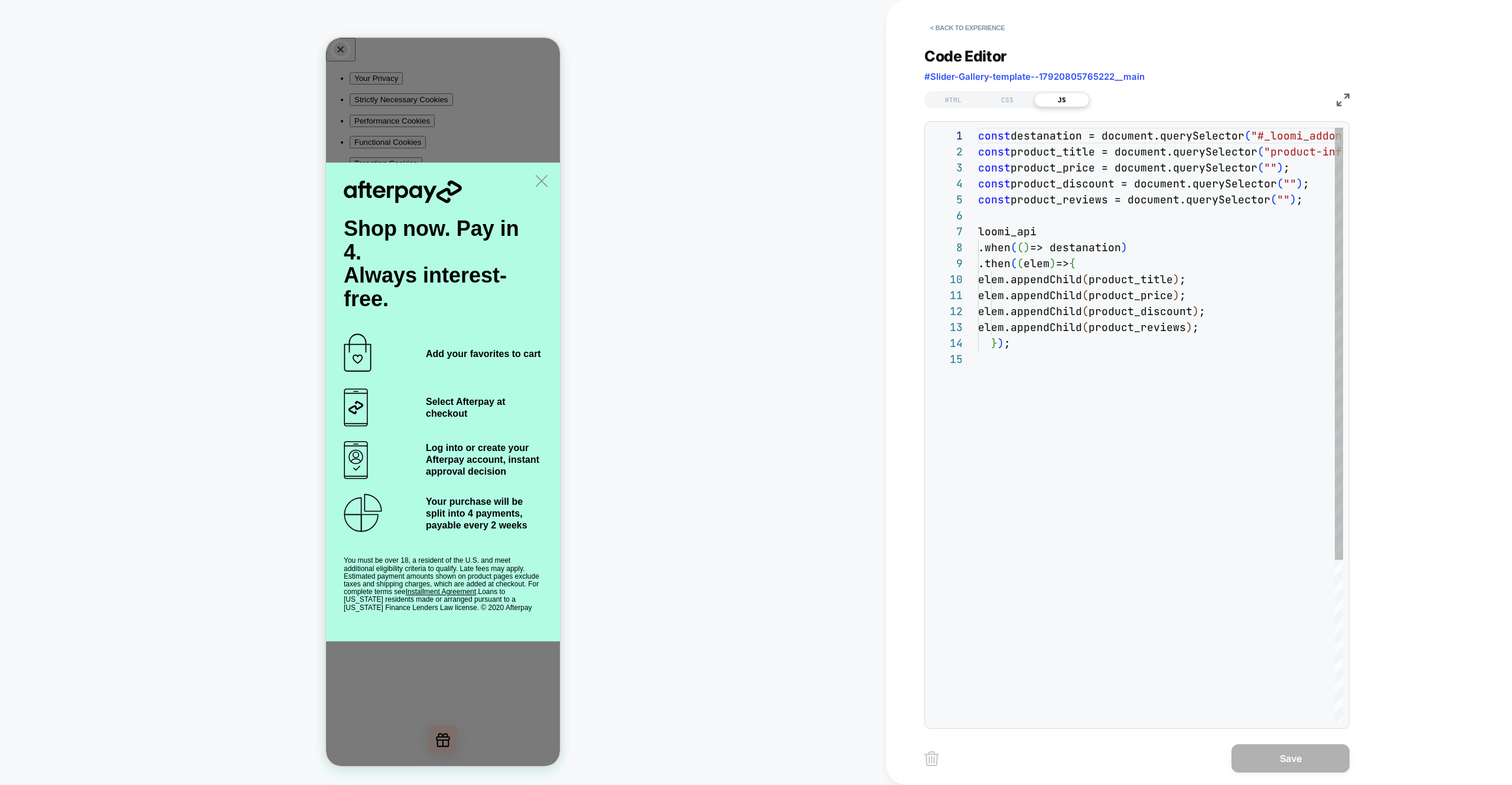
scroll to position [160, 0]
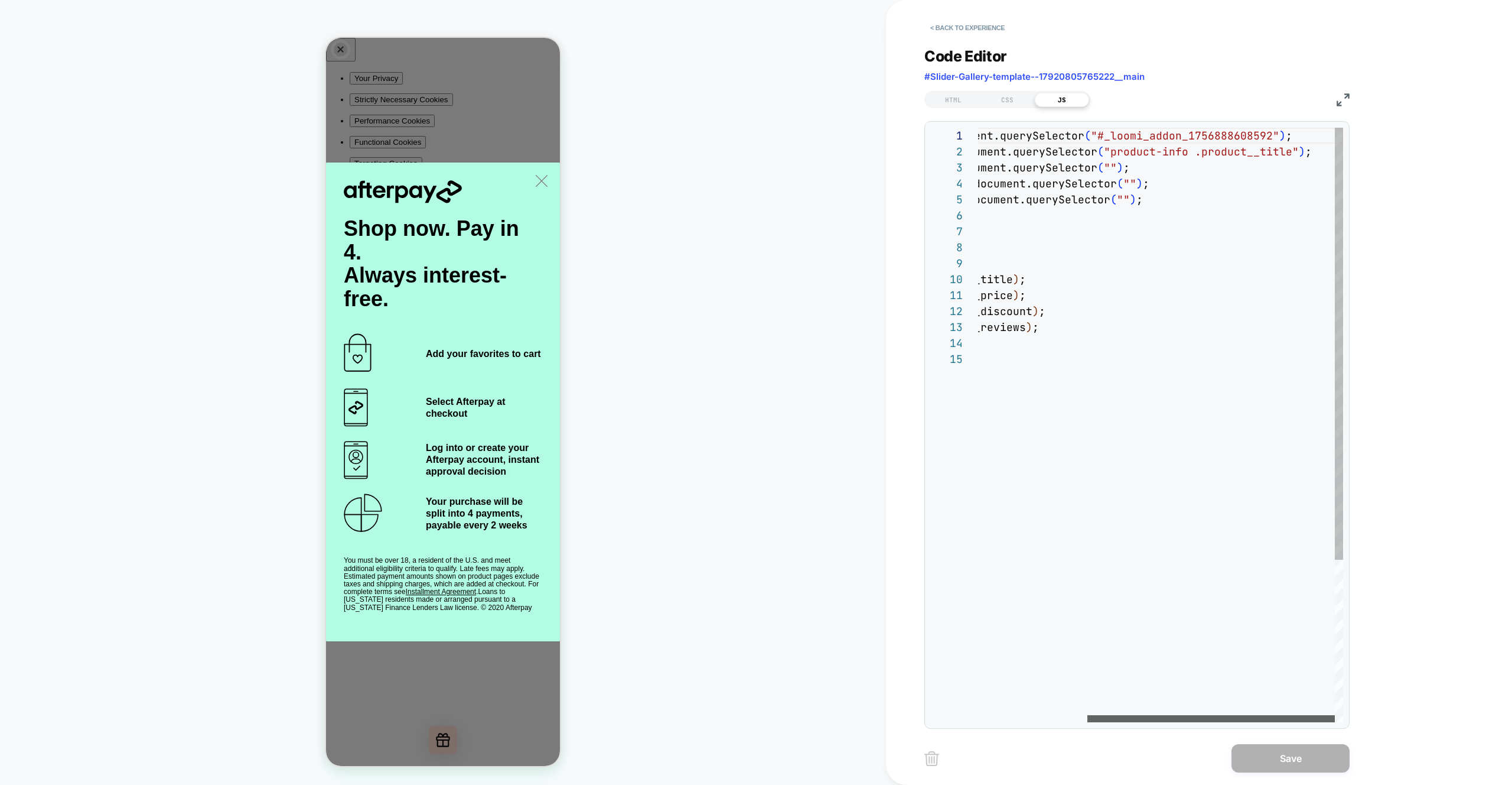
click at [1219, 722] on div at bounding box center [1212, 719] width 248 height 7
click at [1209, 136] on div "const destanation = document.querySelector ( "#_loomi_addon_1756888608592" ) ; …" at bounding box center [1081, 537] width 525 height 818
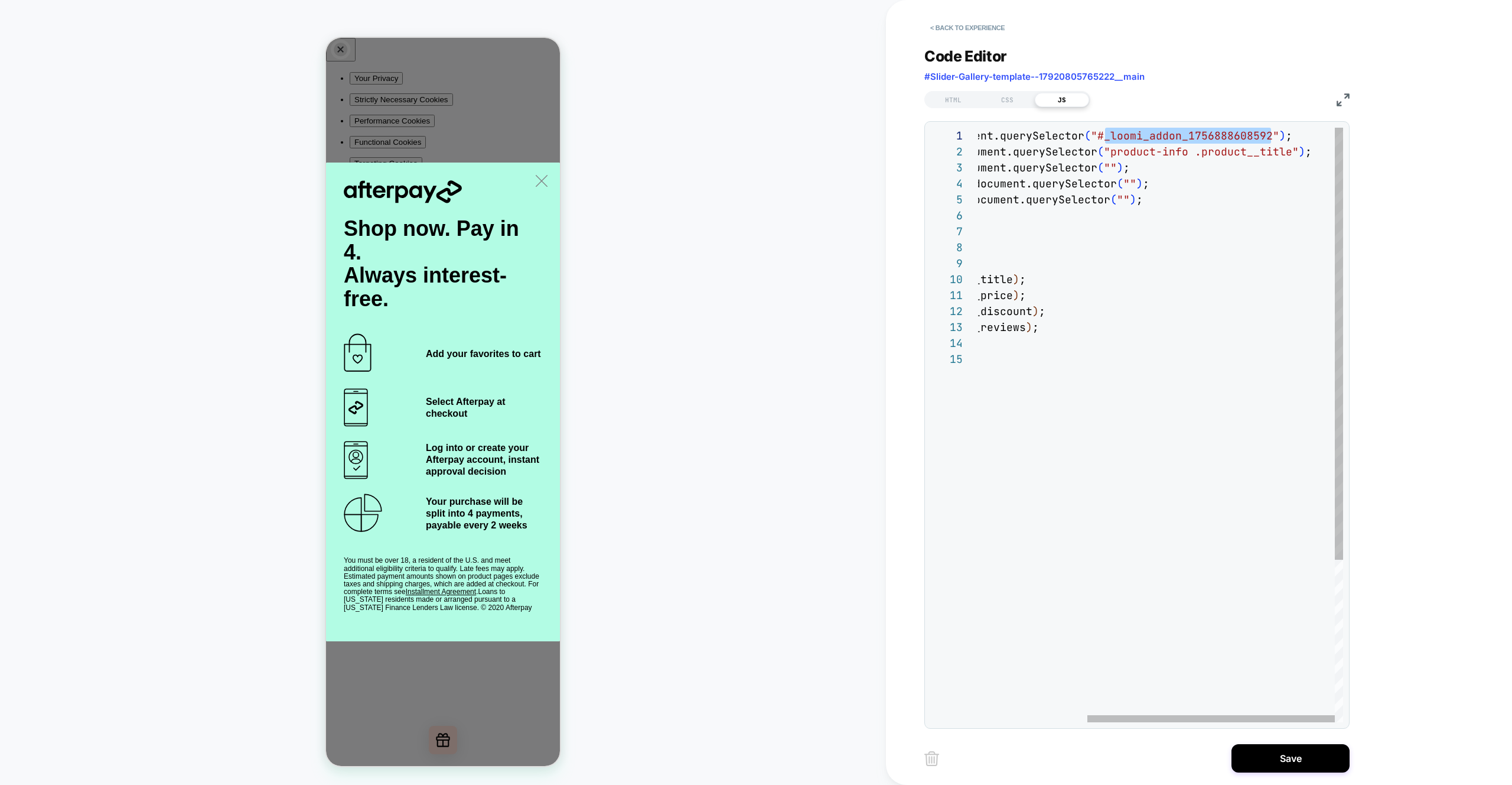
click at [1204, 211] on div "const destanation = document.querySelector ( "#_loomi_addon_1756888608592" ) ; …" at bounding box center [1081, 537] width 525 height 818
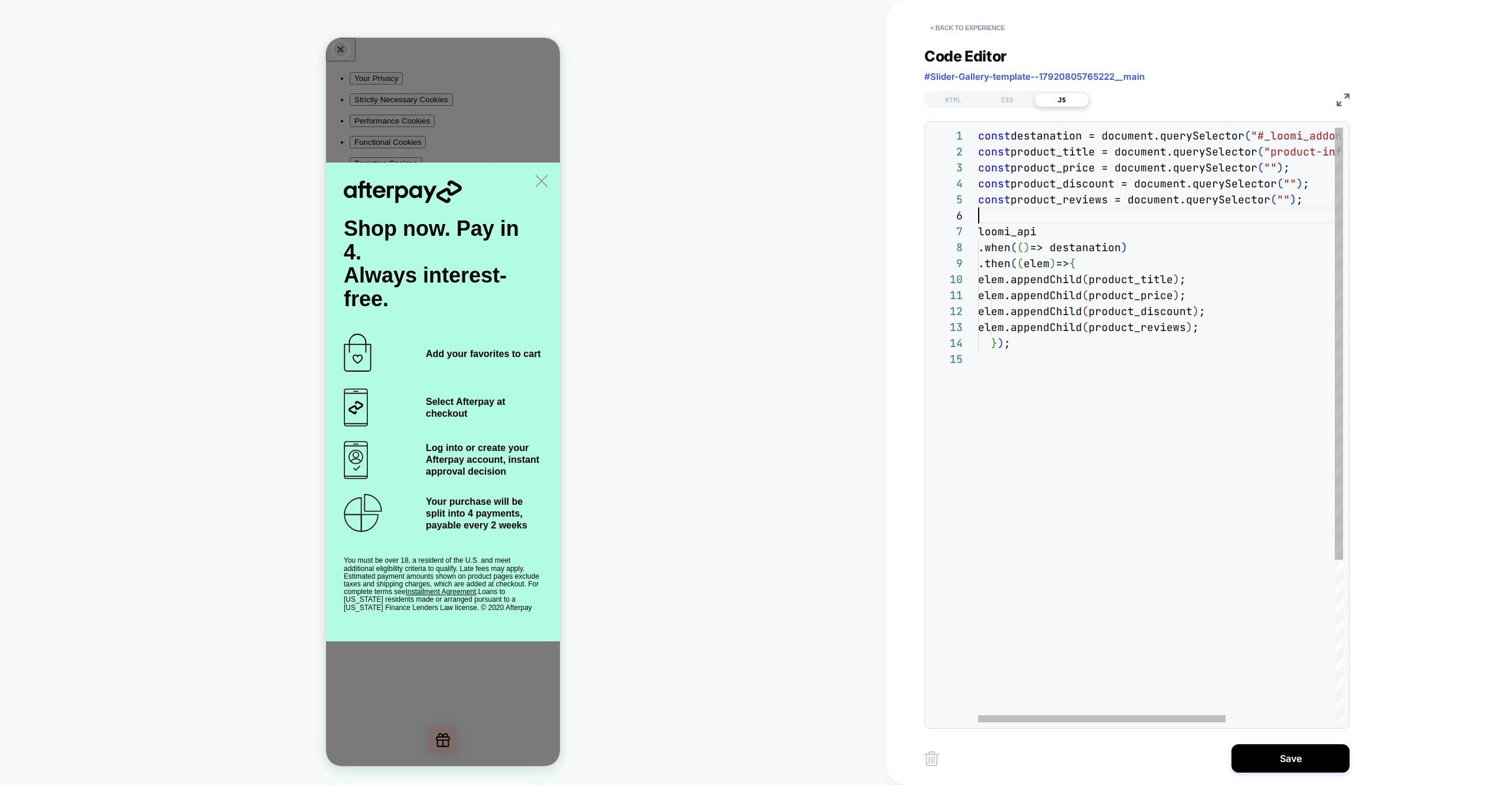
click at [1273, 154] on div "const destanation = document.querySelector ( "#_loomi_addon_1756888608592" ) ; …" at bounding box center [1240, 537] width 525 height 818
click at [1273, 169] on div "const destanation = document.querySelector ( "#_loomi_addon_1756888608592" ) ; …" at bounding box center [1240, 537] width 525 height 818
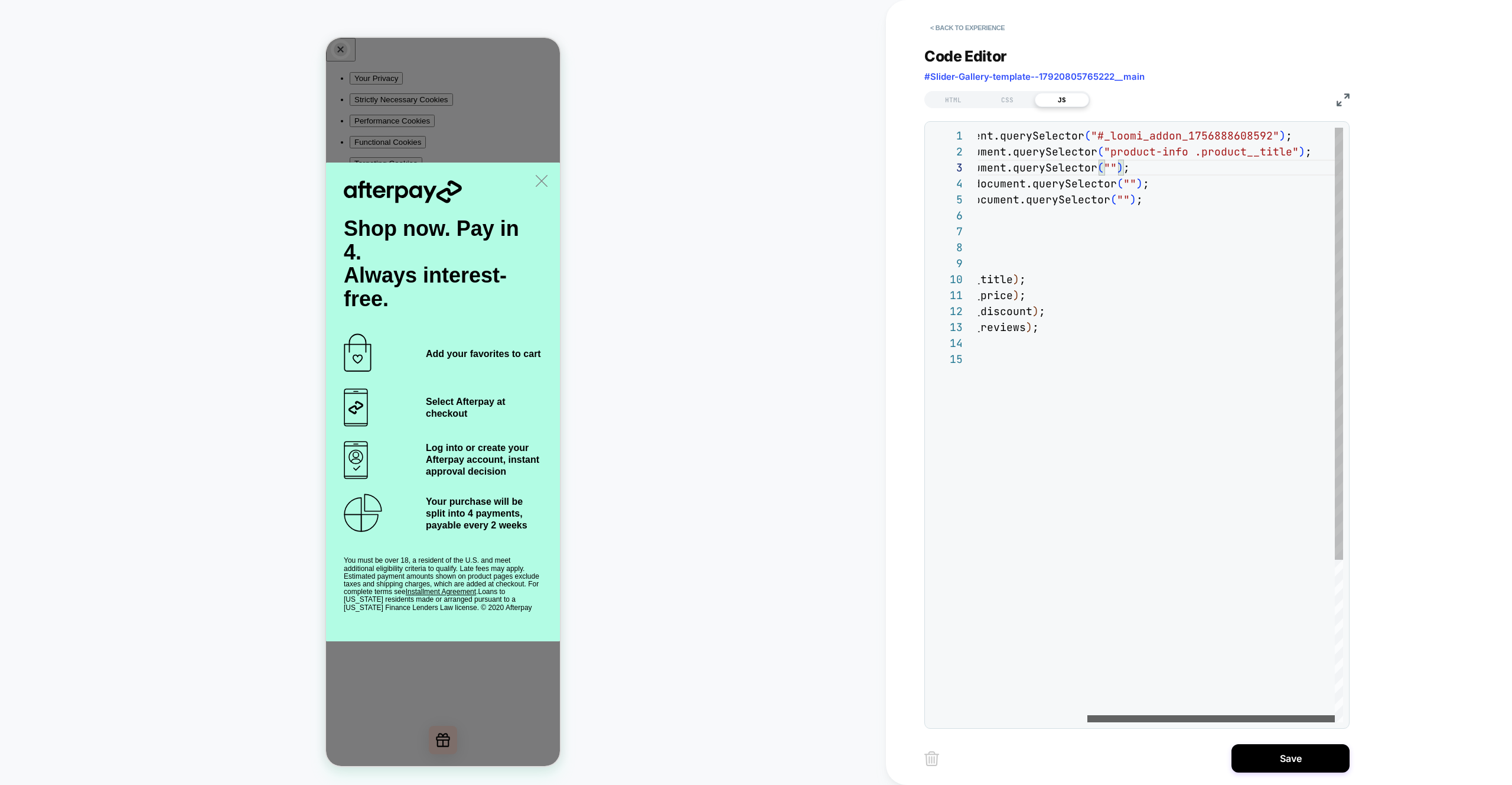
click at [1264, 720] on div at bounding box center [1212, 719] width 248 height 7
drag, startPoint x: 1113, startPoint y: 150, endPoint x: 1189, endPoint y: 154, distance: 76.1
click at [1189, 154] on div "const destanation = document.querySelector ( "#_loomi_addon_1756888608592" ) ; …" at bounding box center [1081, 537] width 525 height 818
click at [1113, 166] on div "const destanation = document.querySelector ( "#_loomi_addon_1756888608592" ) ; …" at bounding box center [1081, 537] width 525 height 818
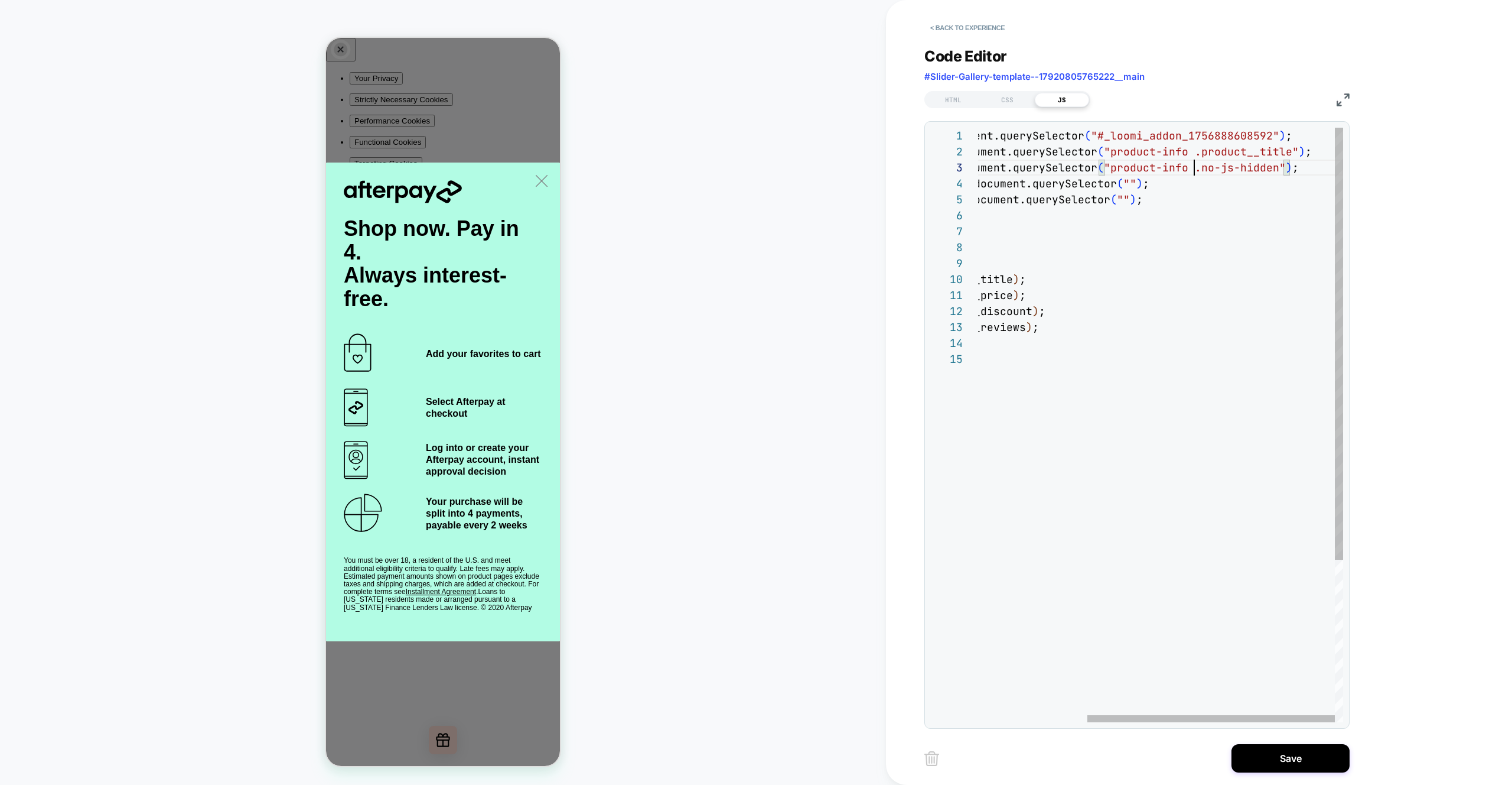
scroll to position [32, 377]
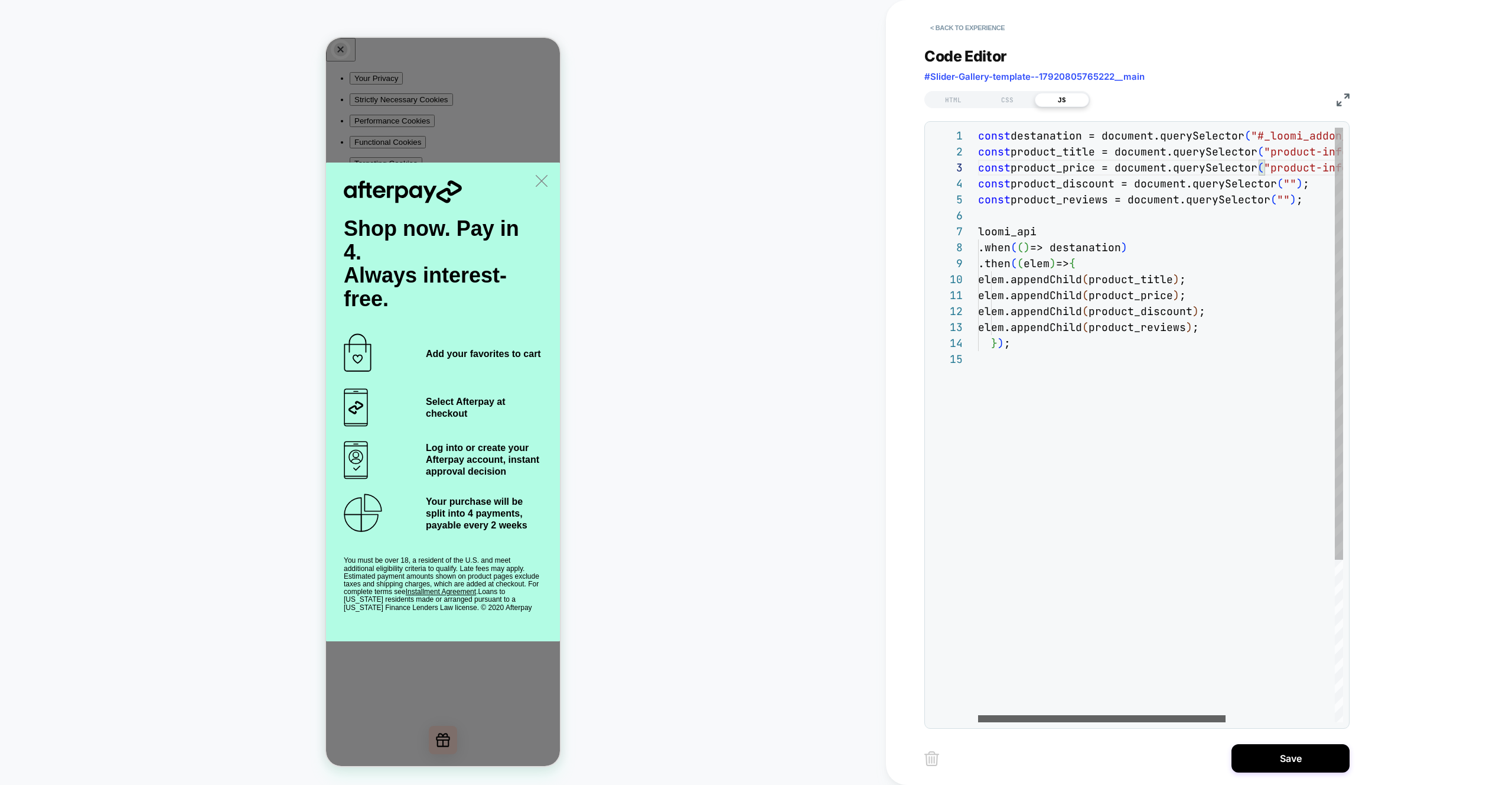
click at [998, 718] on div at bounding box center [1102, 719] width 248 height 7
click at [1005, 220] on div "const destanation = document.querySelector ( "#_loomi_addon_1756888608592" ) ; …" at bounding box center [1240, 537] width 525 height 818
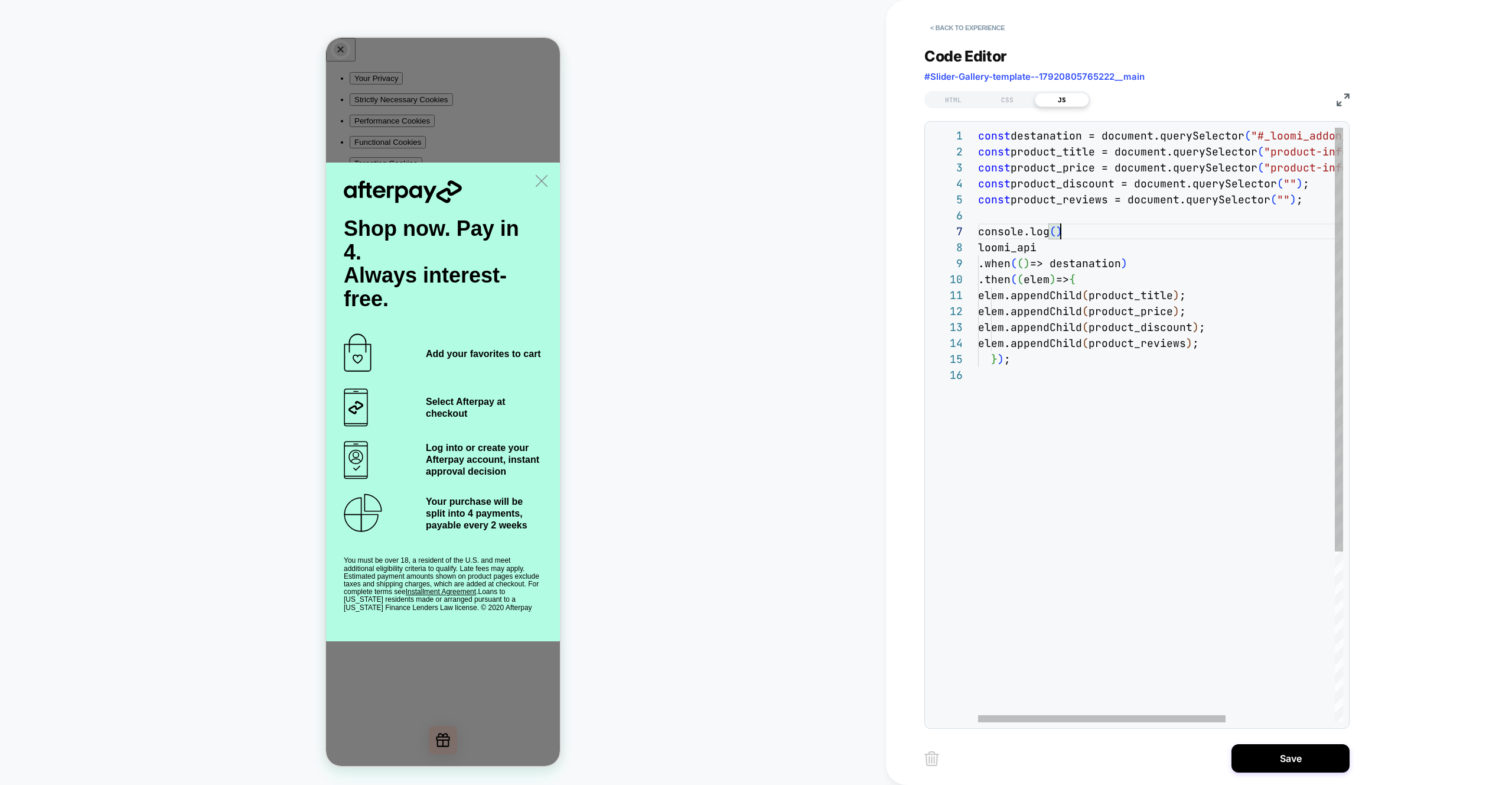
scroll to position [96, 77]
click at [1046, 155] on div "const destanation = document.querySelector ( "#_loomi_addon_1756888608592" ) ; …" at bounding box center [1240, 545] width 525 height 834
click at [1046, 155] on div "const destanation = document.querySelector ( "#_loomi_addon_1756888608592" ) ; …" at bounding box center [1240, 545] width 525 height 834
click at [1052, 231] on div "const destanation = document.querySelector ( "#_loomi_addon_1756888608592" ) ; …" at bounding box center [1240, 545] width 525 height 834
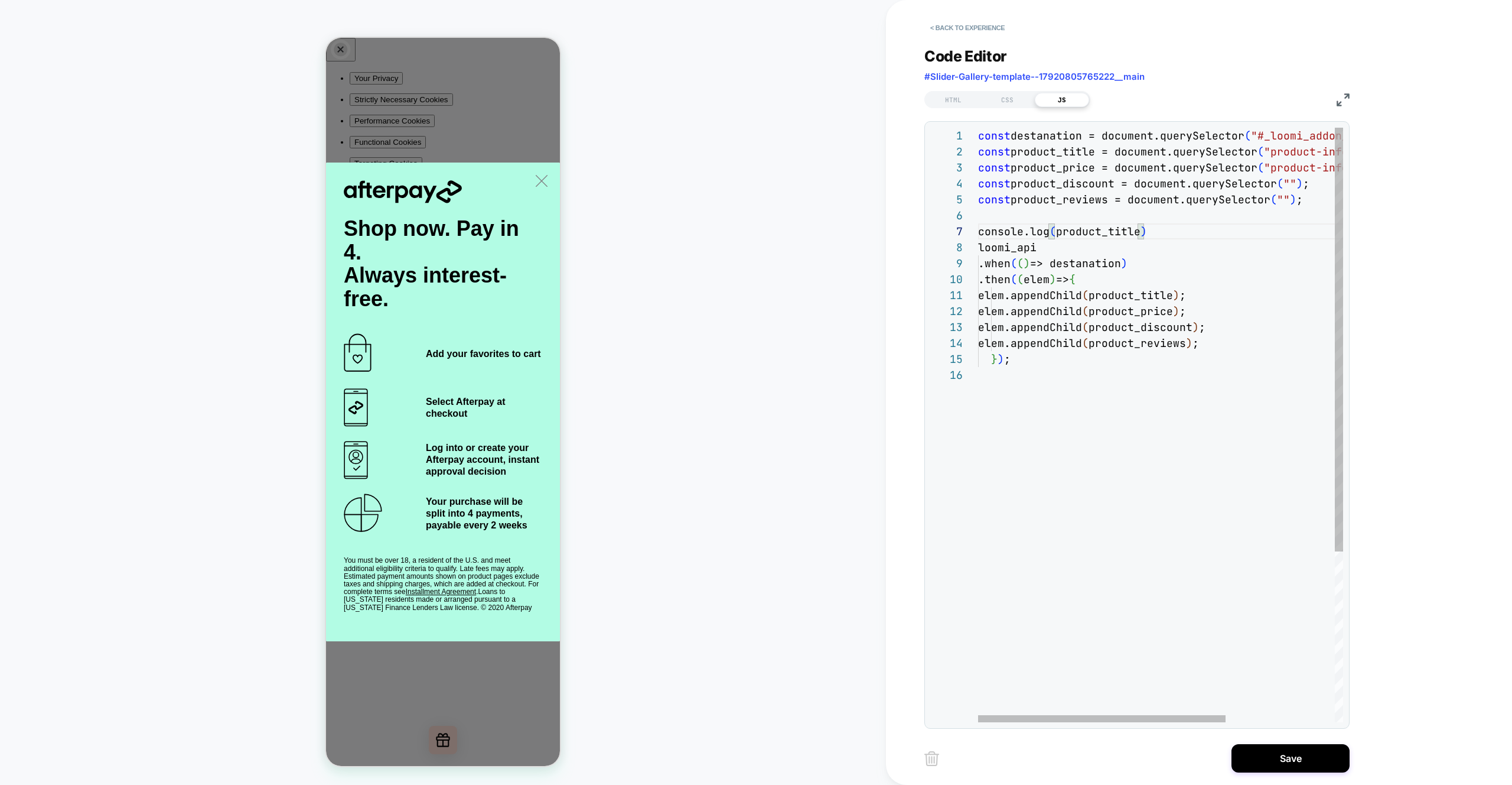
click at [1142, 229] on div "const destanation = document.querySelector ( "#_loomi_addon_1756888608592" ) ; …" at bounding box center [1240, 545] width 525 height 834
click at [1152, 230] on div "const destanation = document.querySelector ( "#_loomi_addon_1756888608592" ) ; …" at bounding box center [1240, 545] width 525 height 834
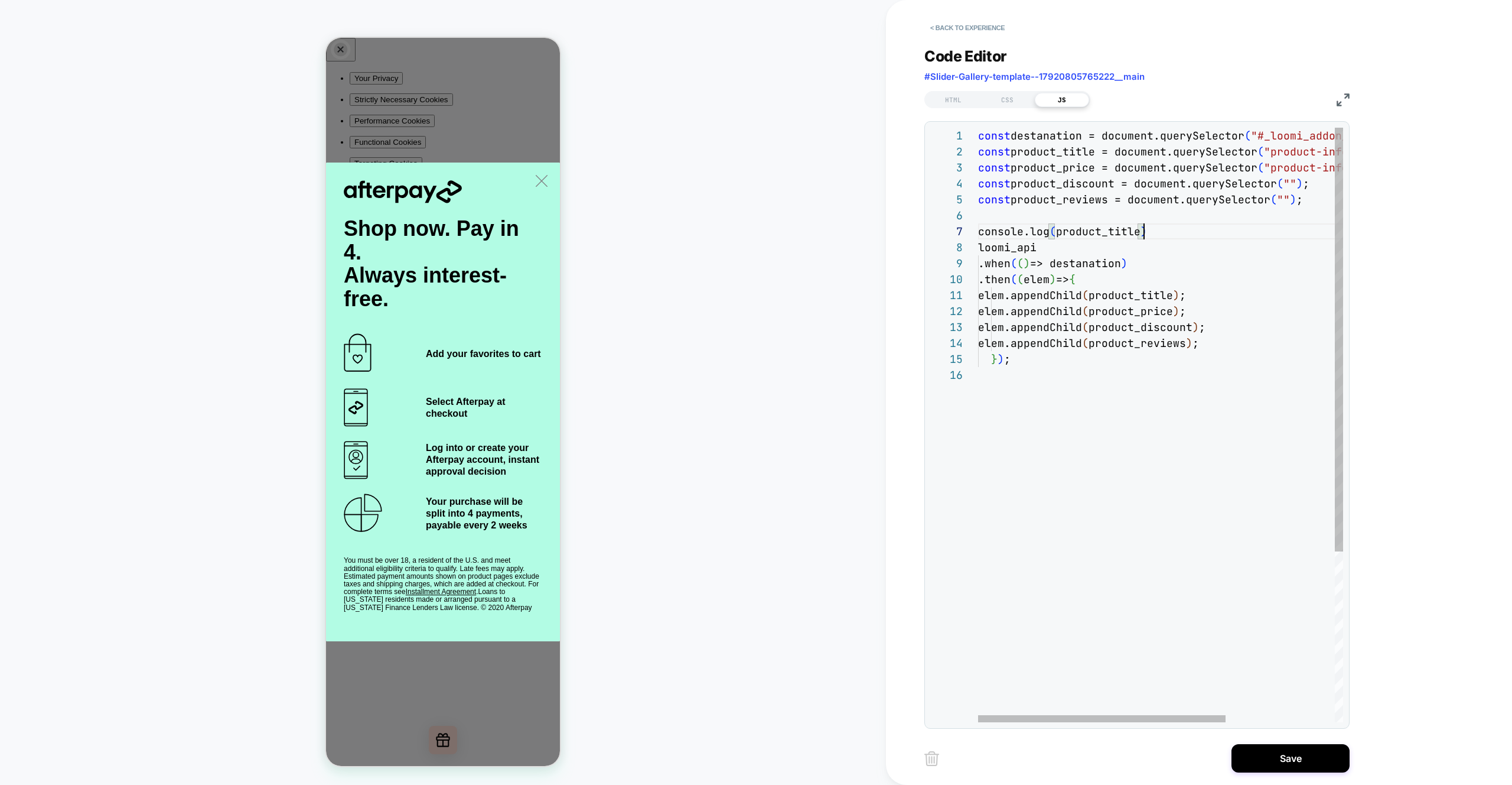
scroll to position [96, 0]
click at [1152, 230] on div "const destanation = document.querySelector ( "#_loomi_addon_1756888608592" ) ; …" at bounding box center [1240, 545] width 525 height 834
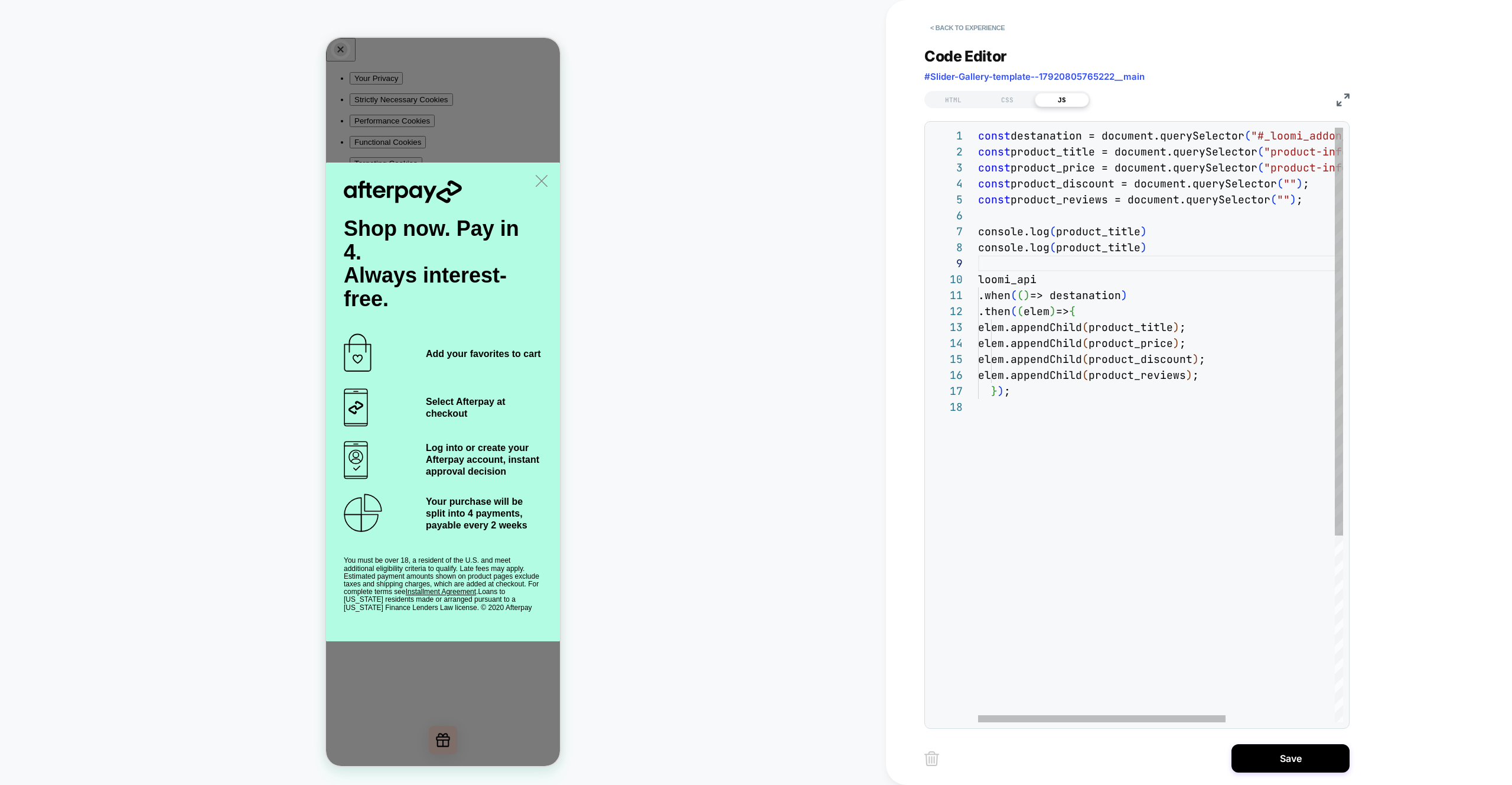
click at [1068, 169] on div "const destanation = document.querySelector ( "#_loomi_addon_1756888608592" ) ; …" at bounding box center [1240, 560] width 525 height 866
click at [1131, 248] on div "const destanation = document.querySelector ( "#_loomi_addon_1756888608592" ) ; …" at bounding box center [1240, 560] width 525 height 866
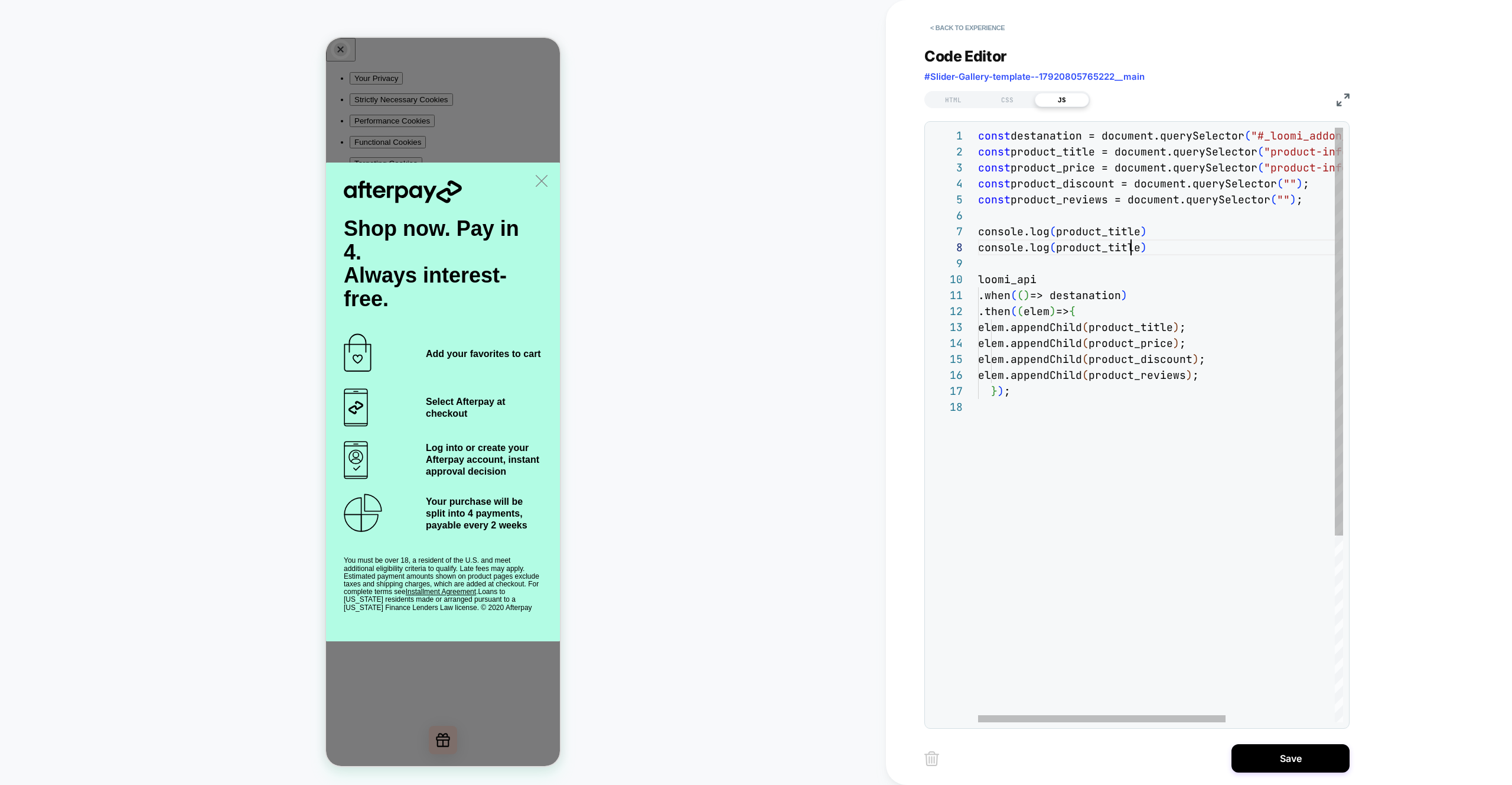
scroll to position [111, 160]
click at [1226, 243] on div "const destanation = document.querySelector ( "#_loomi_addon_1756888608592" ) ; …" at bounding box center [1240, 560] width 525 height 866
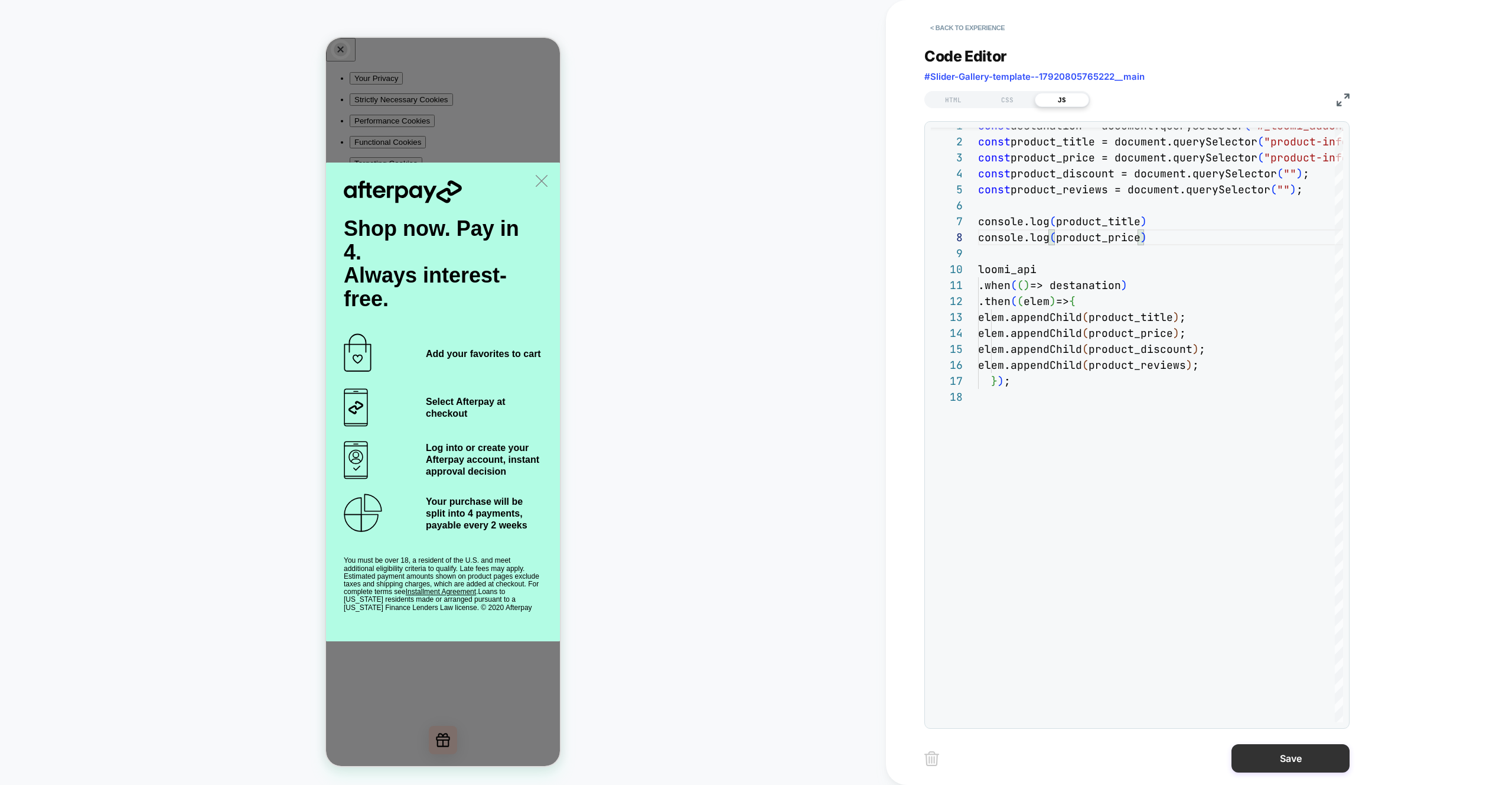
type textarea "**********"
click at [1281, 764] on button "Save" at bounding box center [1290, 758] width 118 height 29
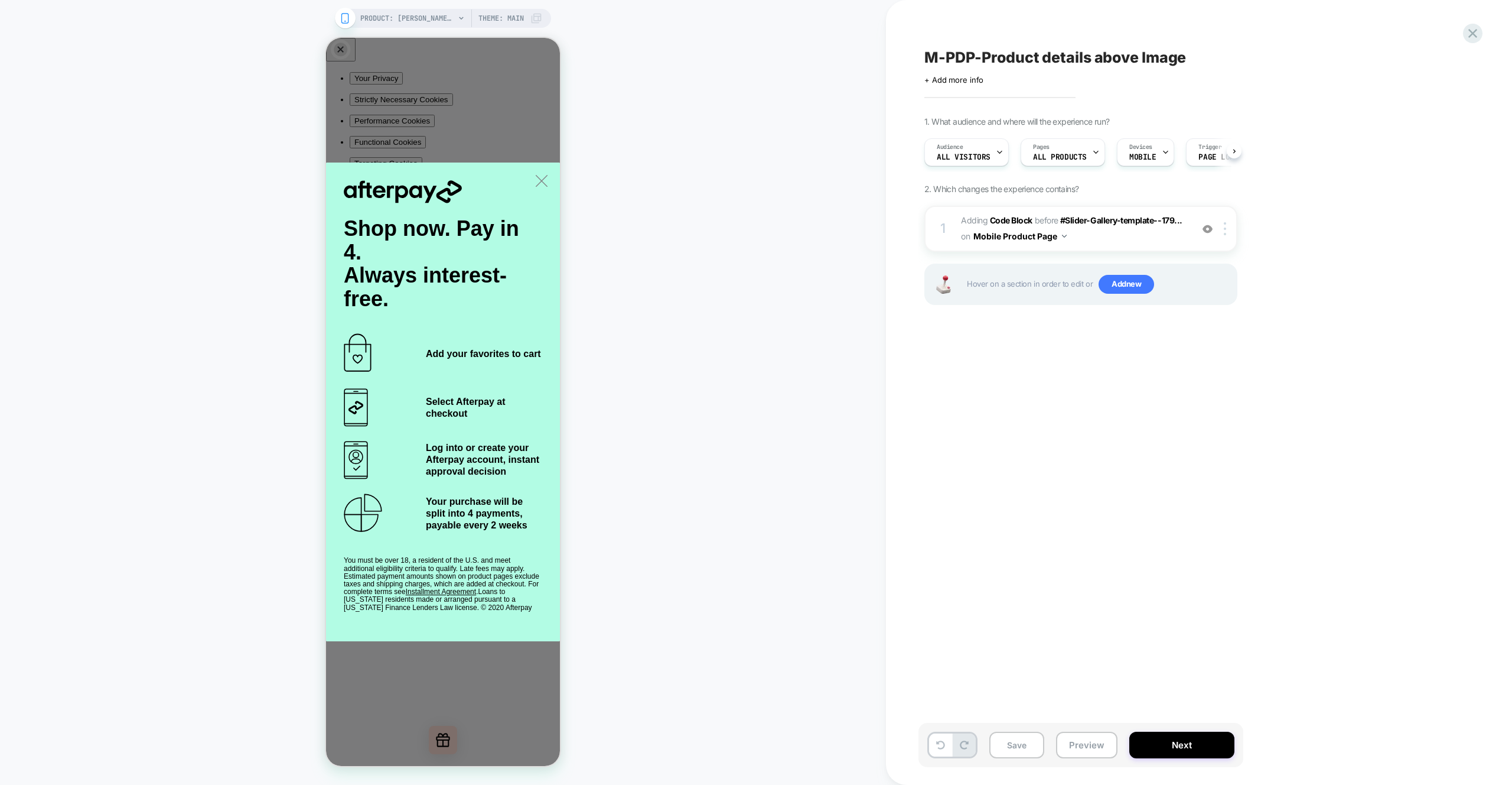
scroll to position [0, 1]
click at [1089, 745] on button "Preview" at bounding box center [1087, 745] width 62 height 26
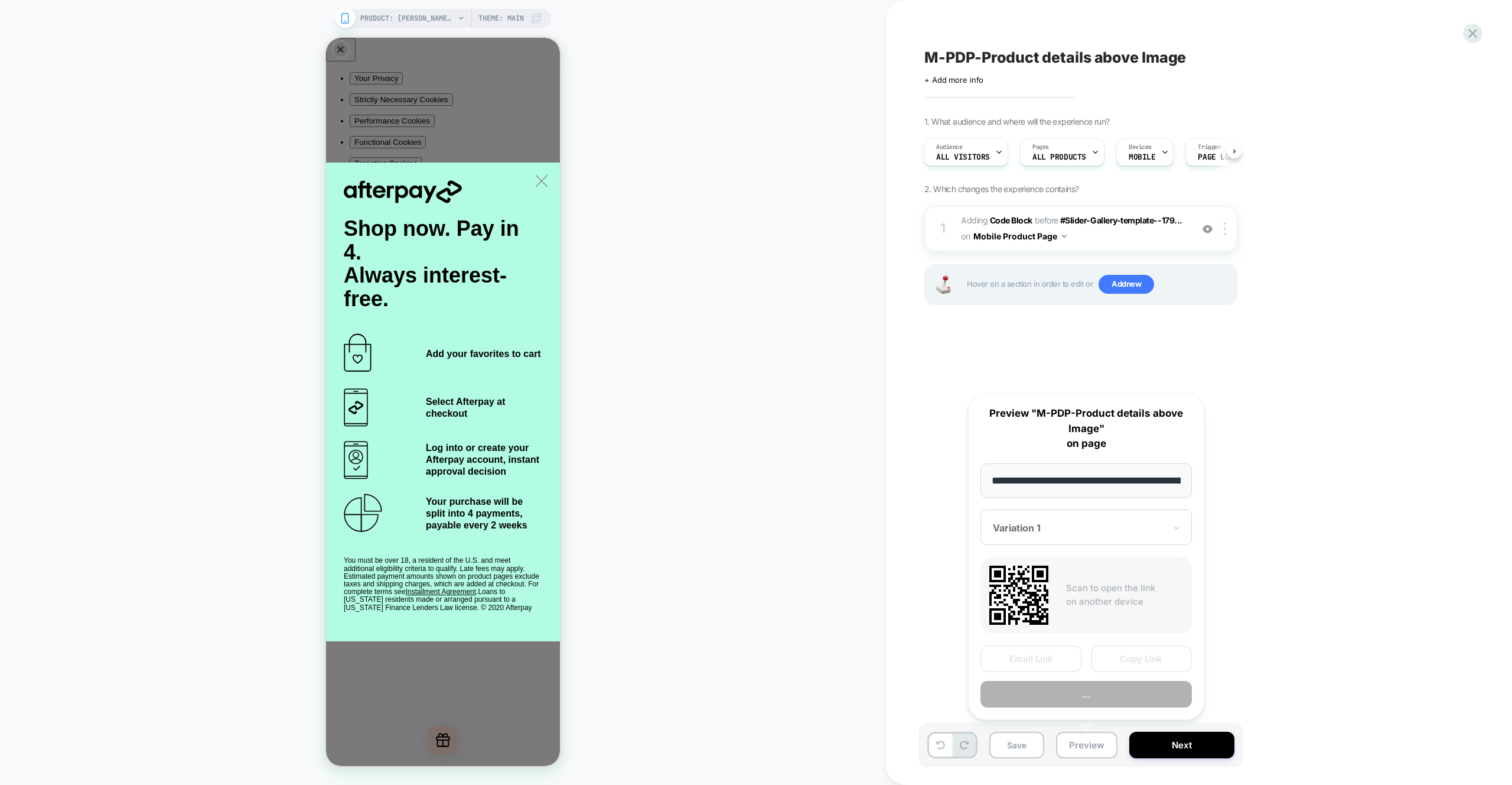
scroll to position [0, 366]
click at [1094, 701] on button "Preview" at bounding box center [1086, 695] width 212 height 26
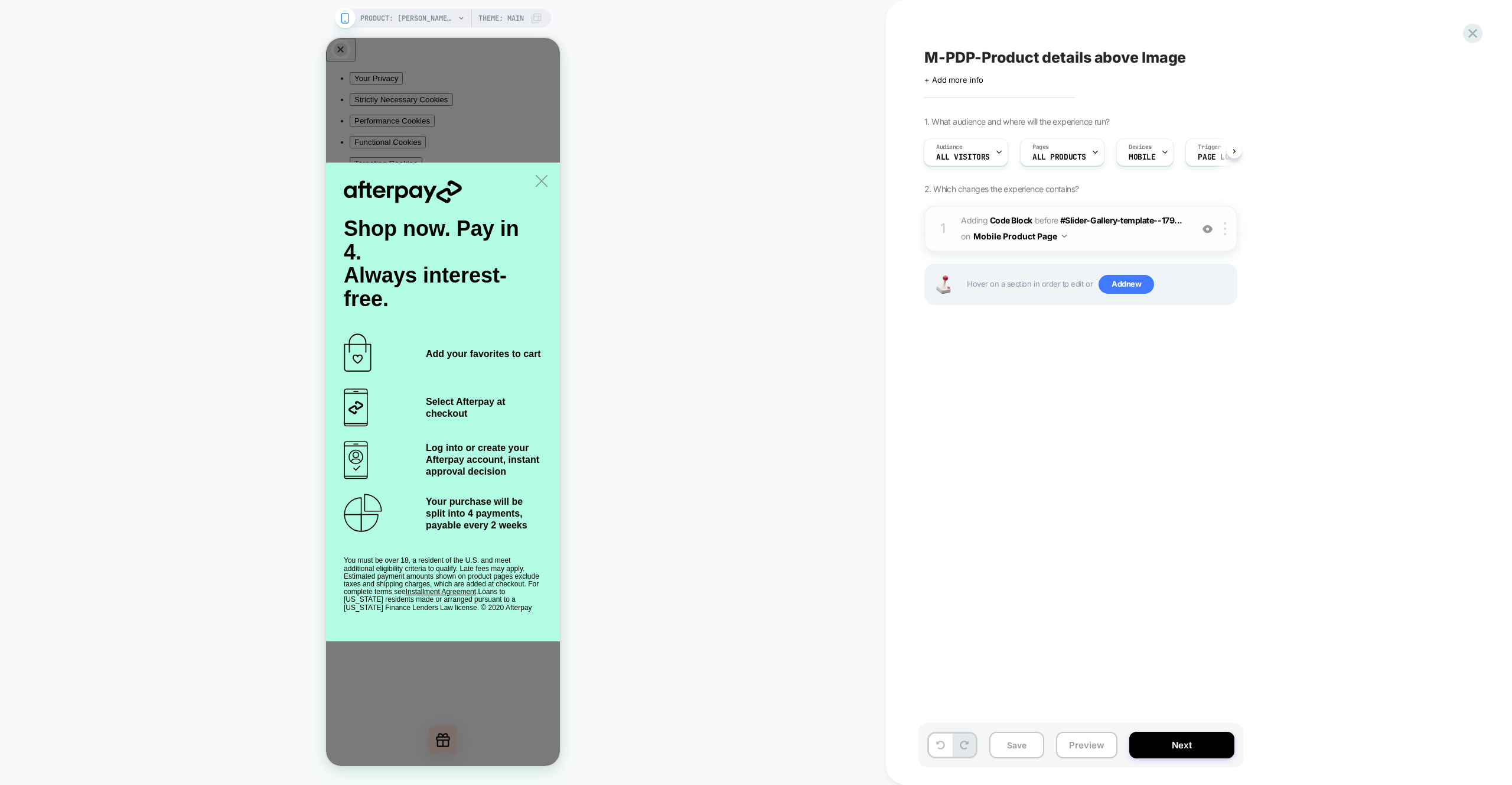
click at [1139, 243] on span "Adding Code Block BEFORE #Slider-Gallery-template--179... #Slider-Gallery-templ…" at bounding box center [1073, 229] width 225 height 32
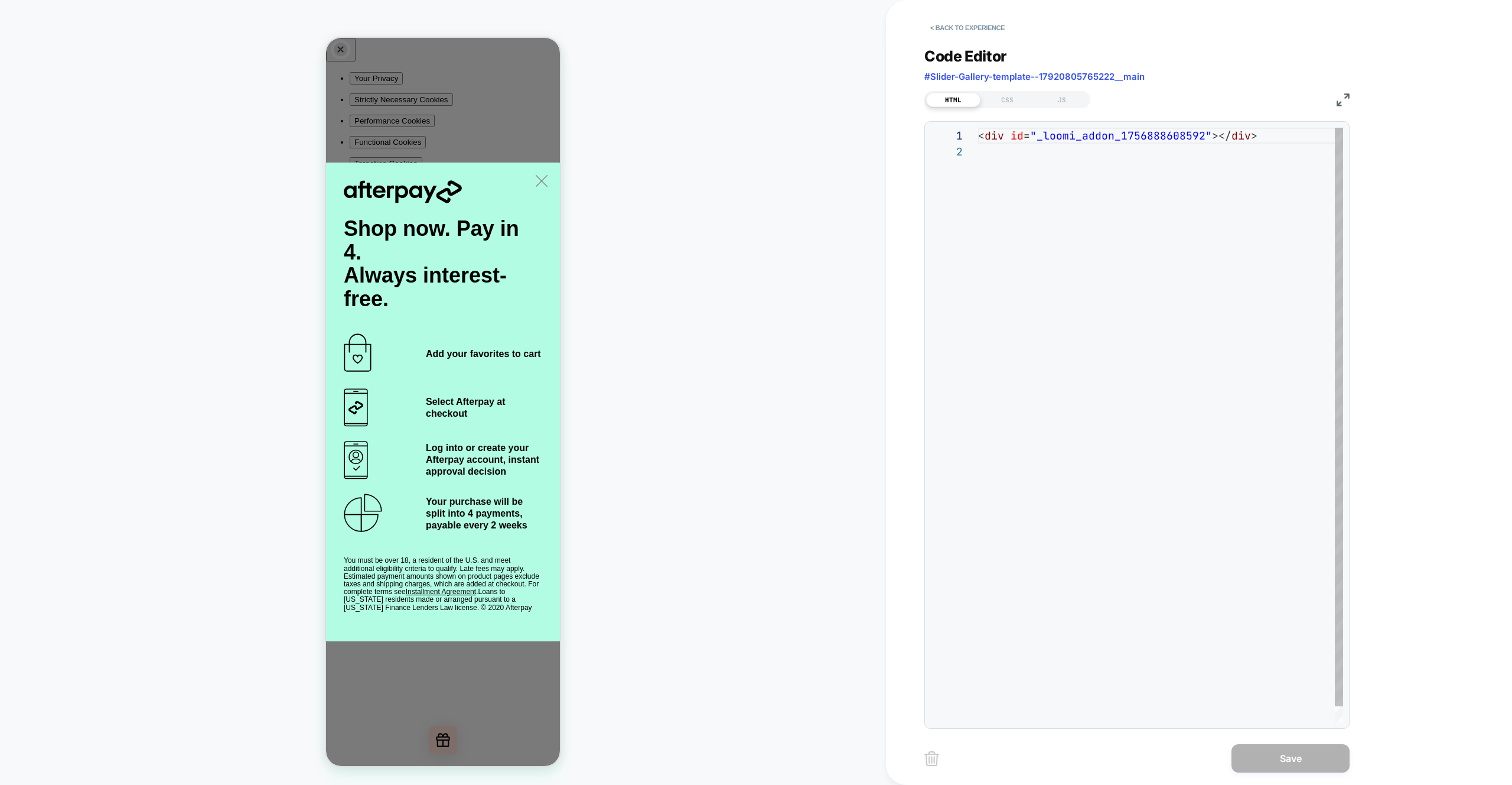
scroll to position [16, 0]
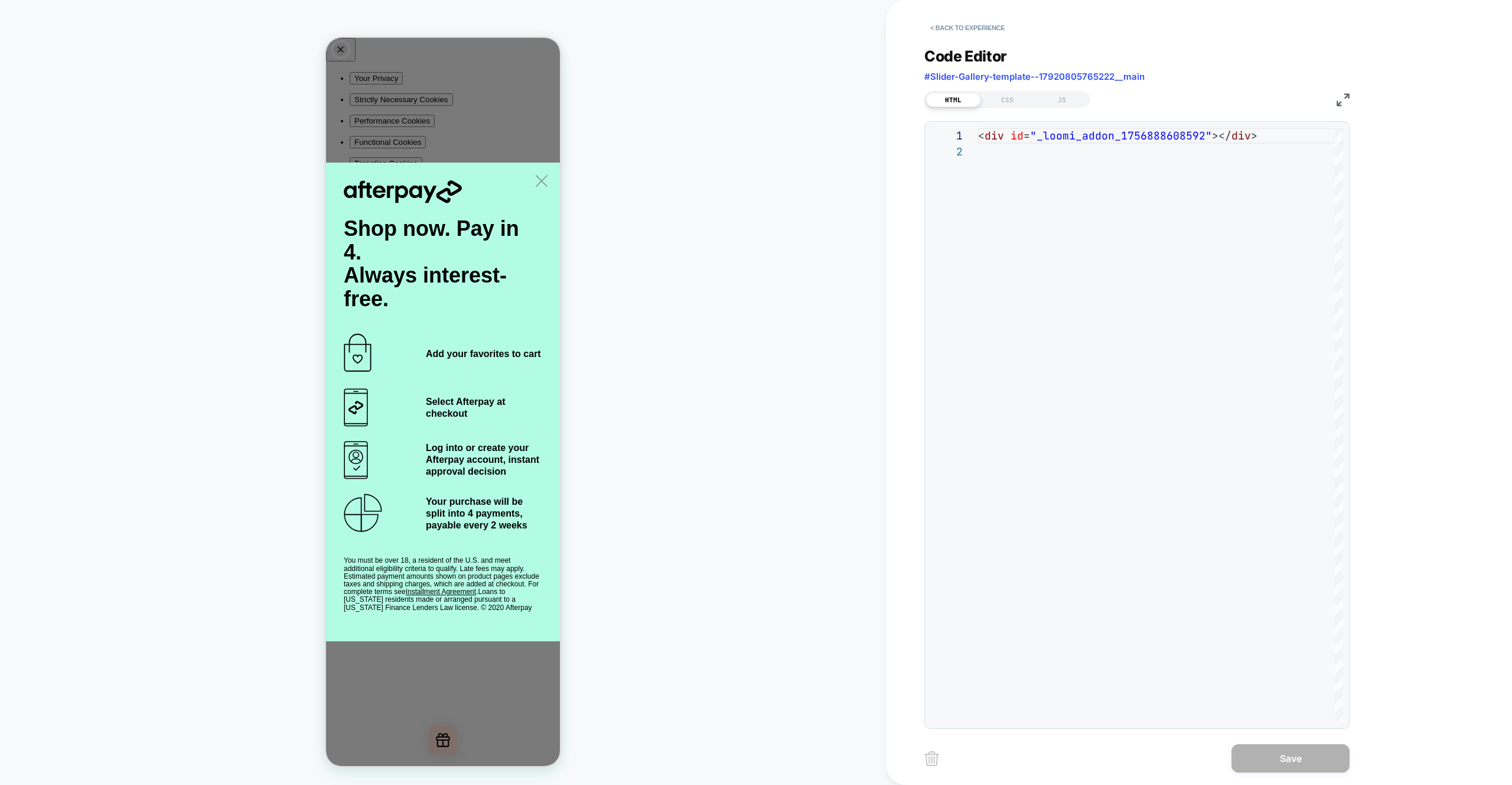
click at [1068, 106] on div "HTML CSS JS" at bounding box center [1007, 99] width 166 height 17
click at [1062, 100] on div "JS" at bounding box center [1062, 100] width 54 height 14
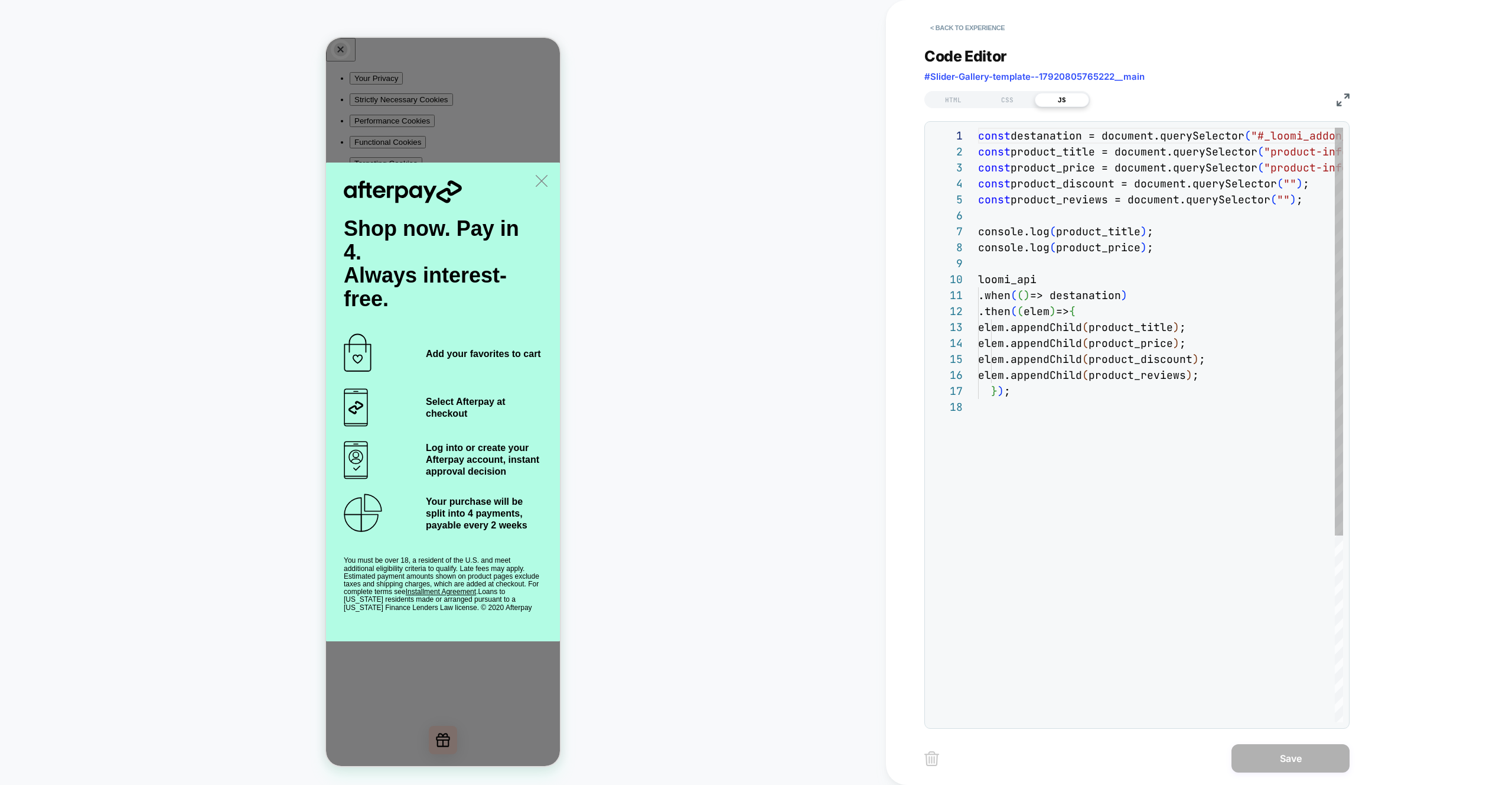
scroll to position [160, 0]
click at [1083, 233] on div "const destanation = document.querySelector ( "#_loomi_addon_1756888608592" ) ; …" at bounding box center [1240, 560] width 525 height 866
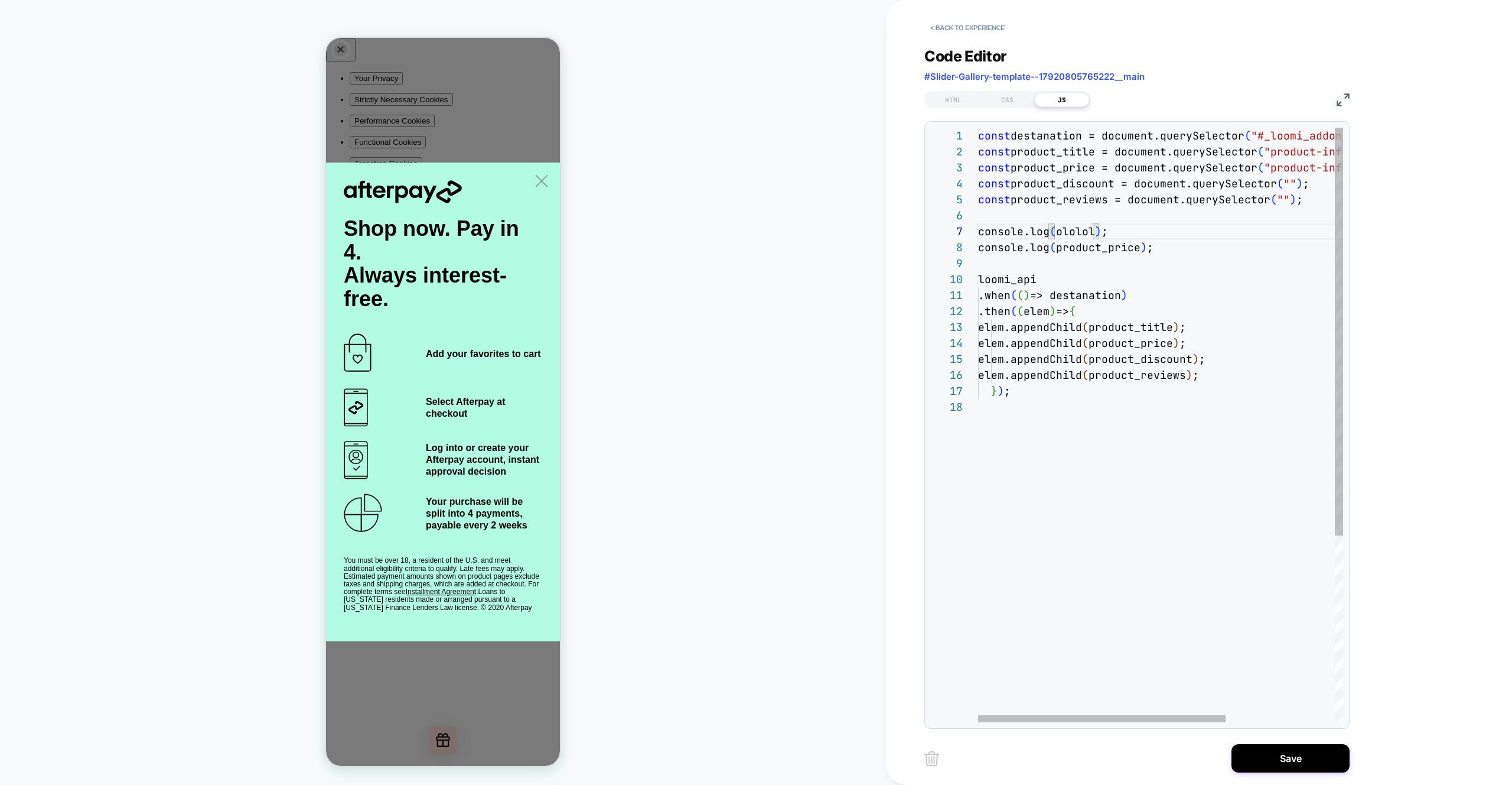
click at [1061, 233] on div "const destanation = document.querySelector ( "#_loomi_addon_1756888608592" ) ; …" at bounding box center [1240, 560] width 525 height 866
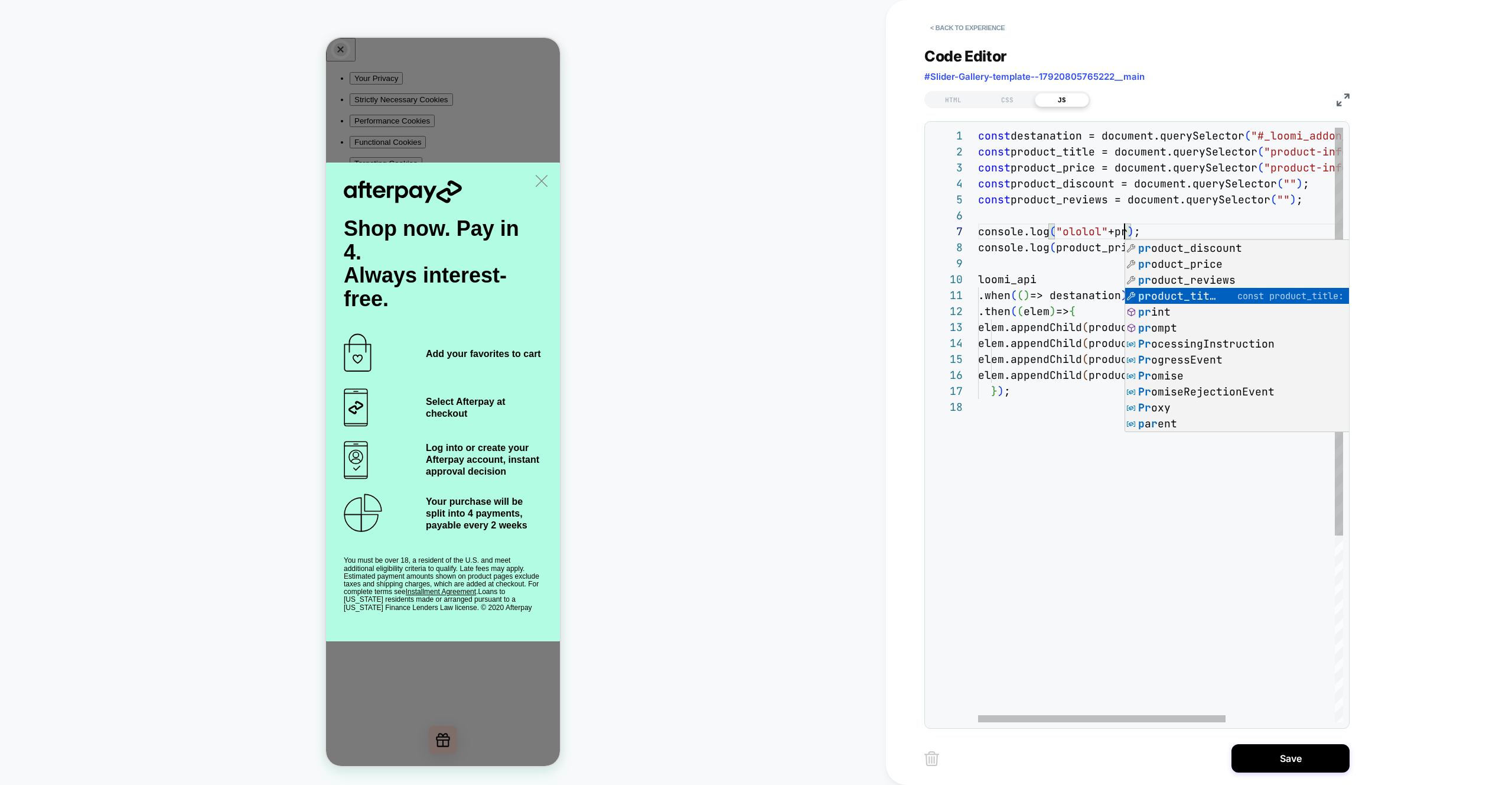
scroll to position [96, 217]
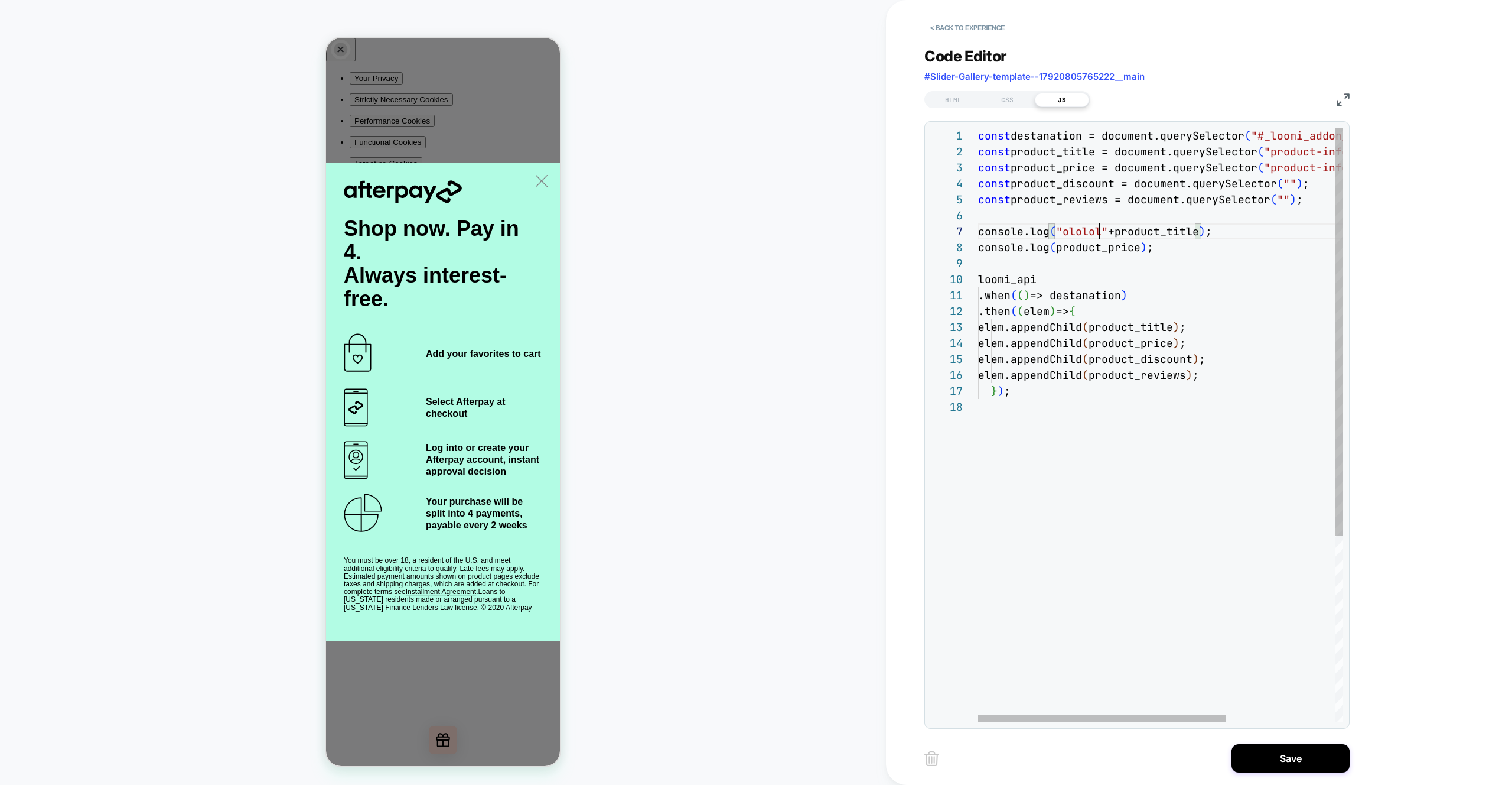
click at [1100, 237] on div "const destanation = document.querySelector ( "#_loomi_addon_1756888608592" ) ; …" at bounding box center [1240, 560] width 525 height 866
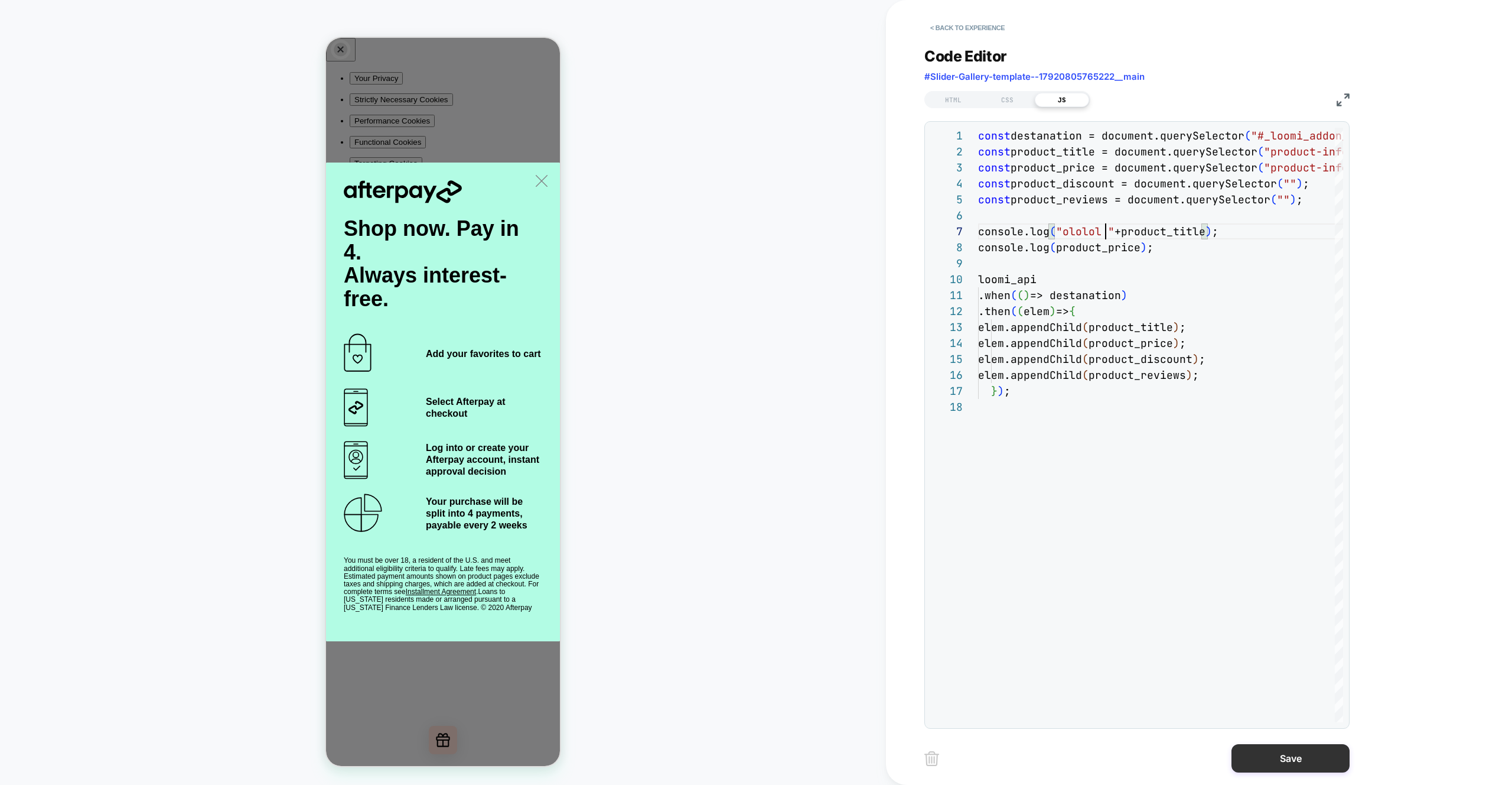
type textarea "**********"
click at [1300, 762] on button "Save" at bounding box center [1290, 758] width 118 height 29
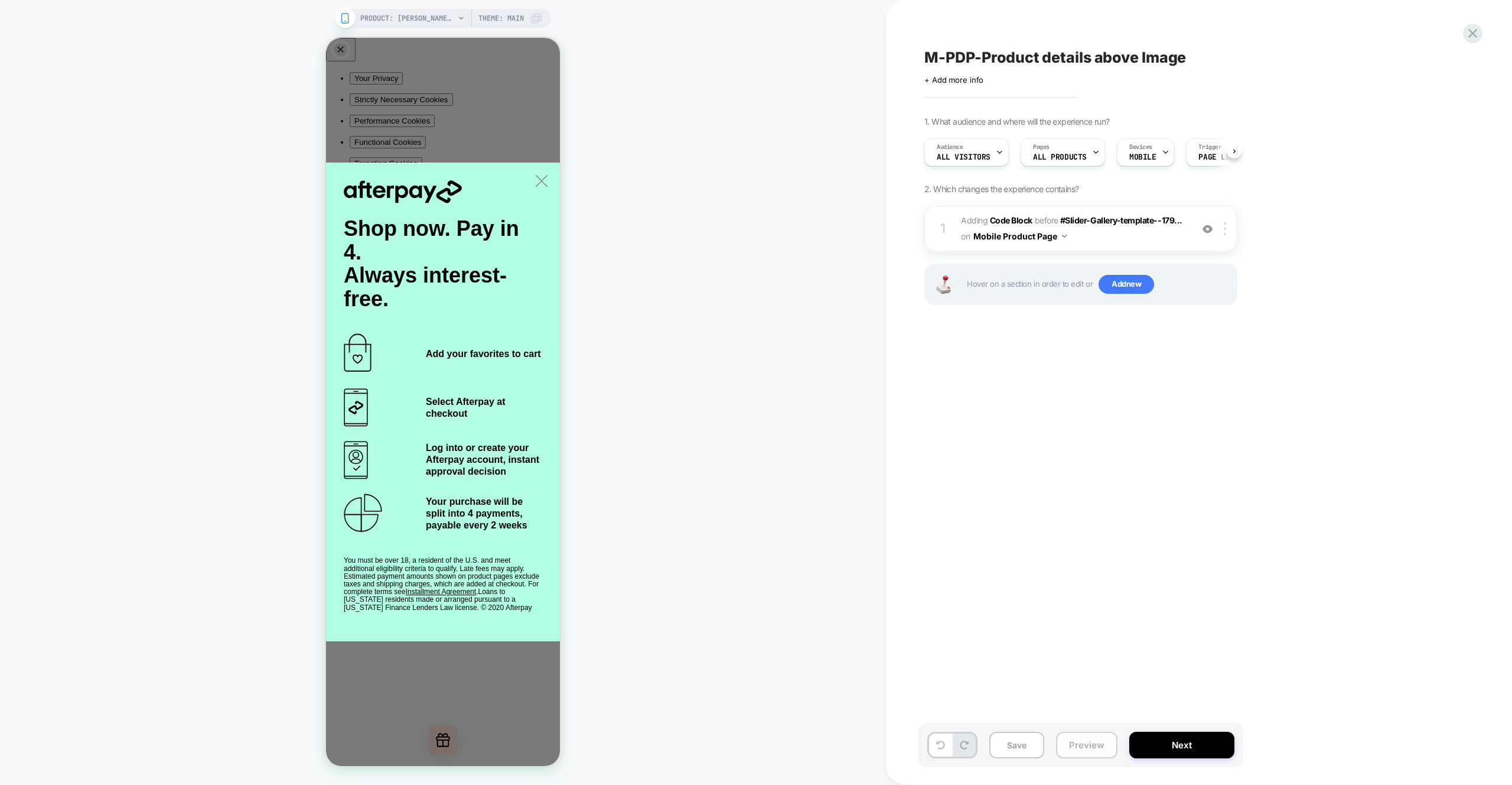
click at [1092, 743] on button "Preview" at bounding box center [1087, 745] width 62 height 26
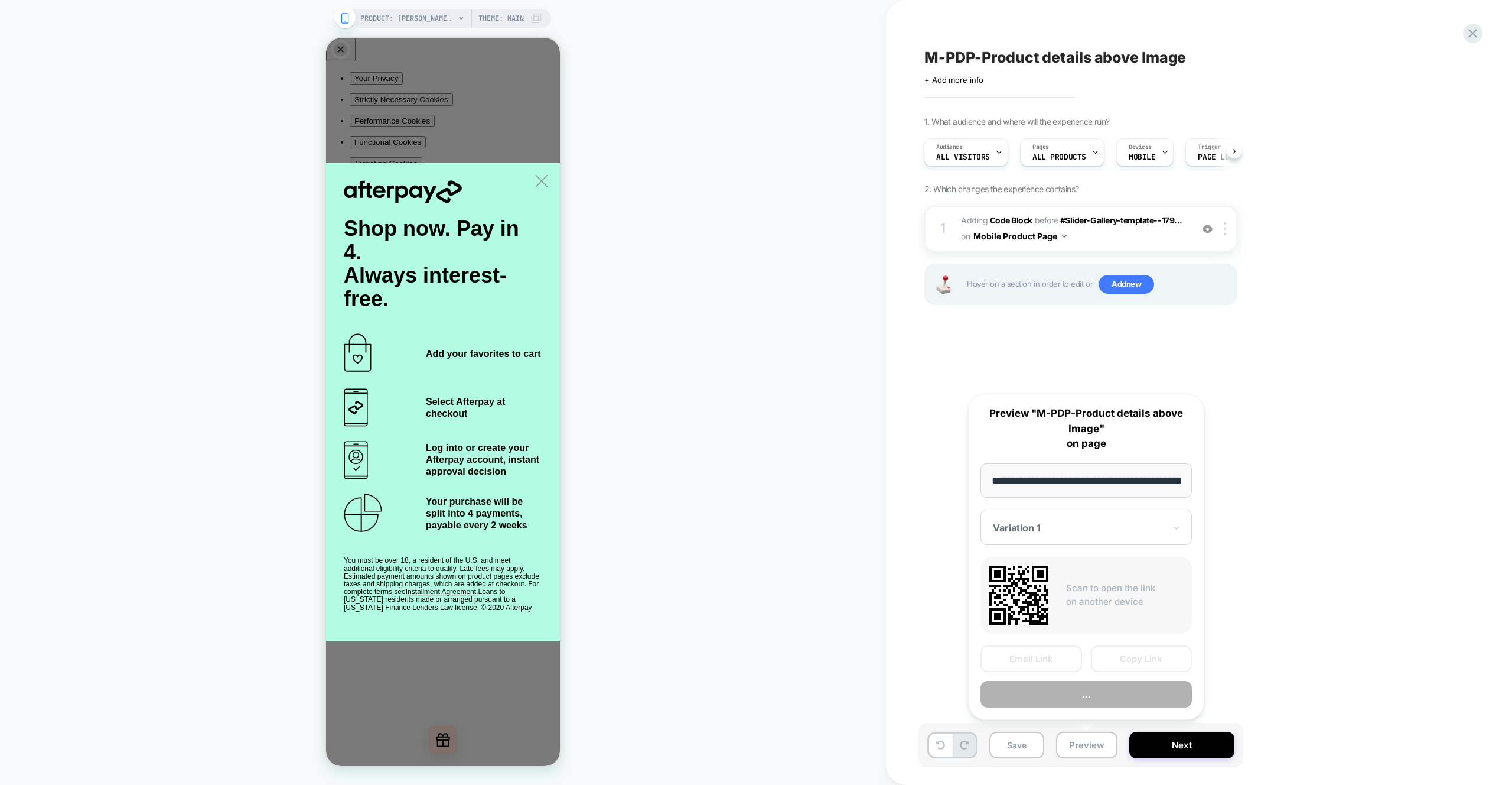
scroll to position [0, 366]
click at [1086, 698] on button "Preview" at bounding box center [1086, 695] width 212 height 26
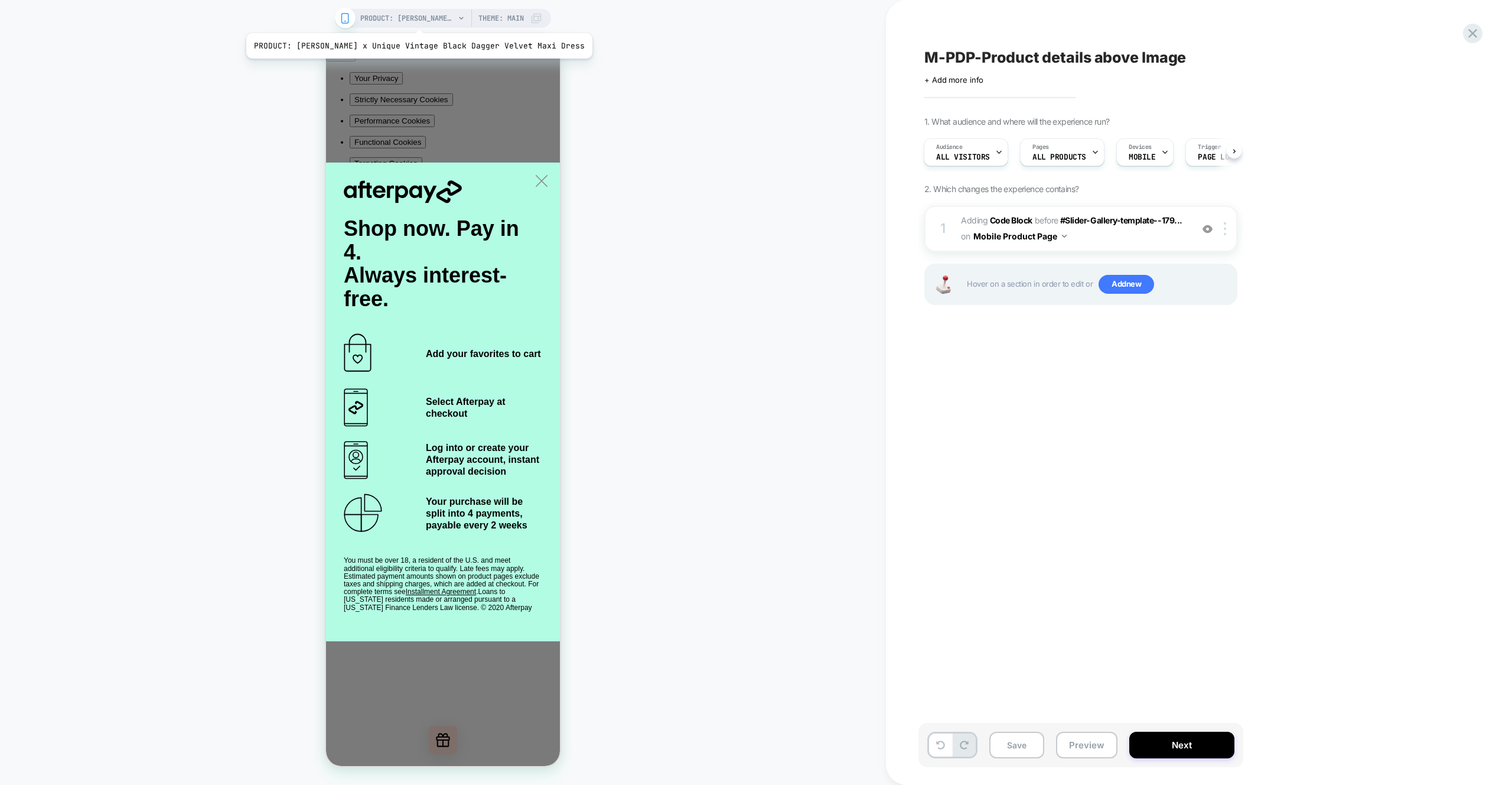
click at [399, 18] on span "PRODUCT: [PERSON_NAME] x Unique Vintage Black Dagger Velvet Maxi Dress" at bounding box center [407, 18] width 94 height 19
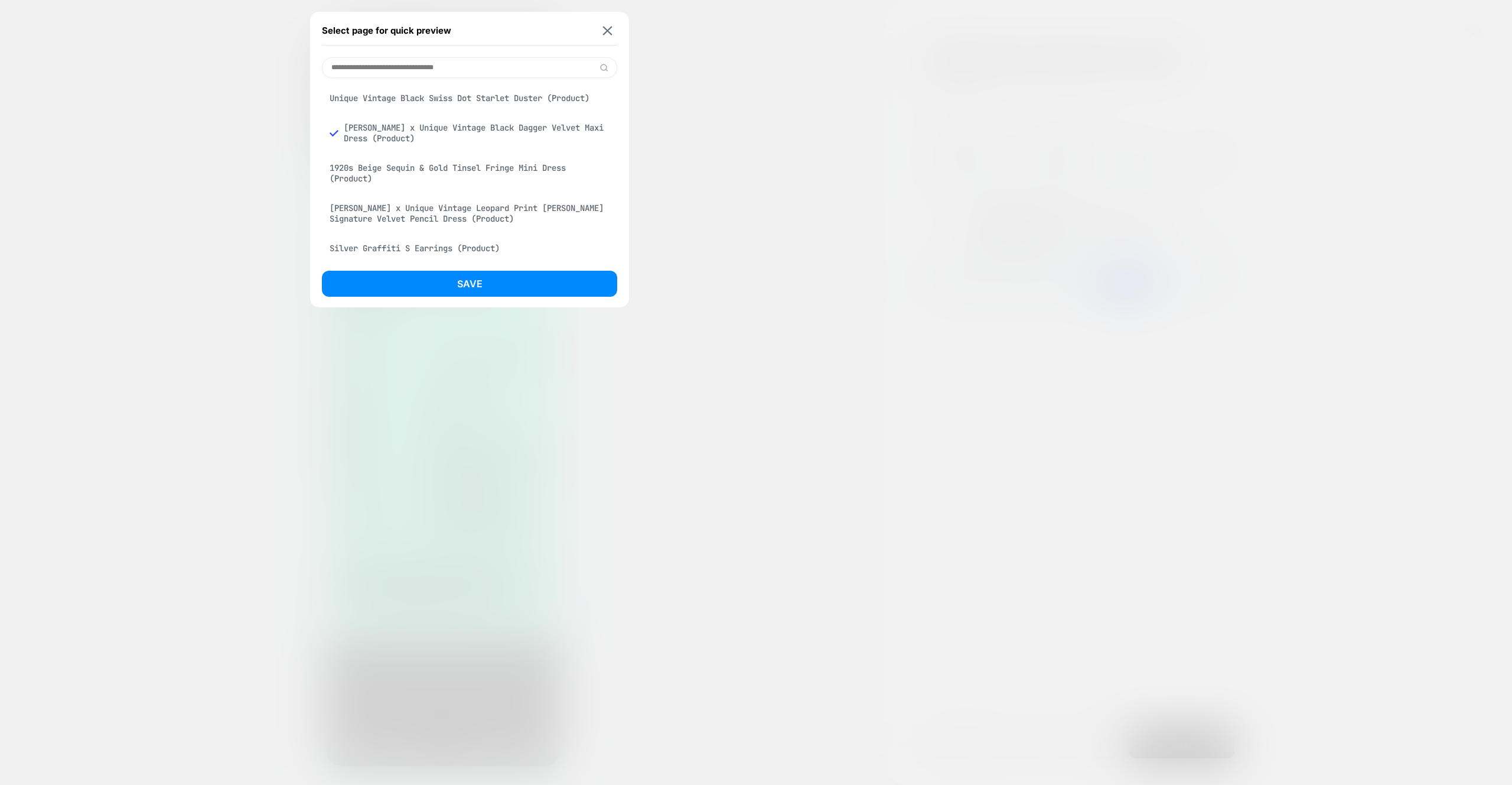
click at [393, 249] on div "Silver Graffiti S Earrings (Product)" at bounding box center [470, 248] width 295 height 23
click at [441, 282] on button "Save" at bounding box center [470, 283] width 295 height 26
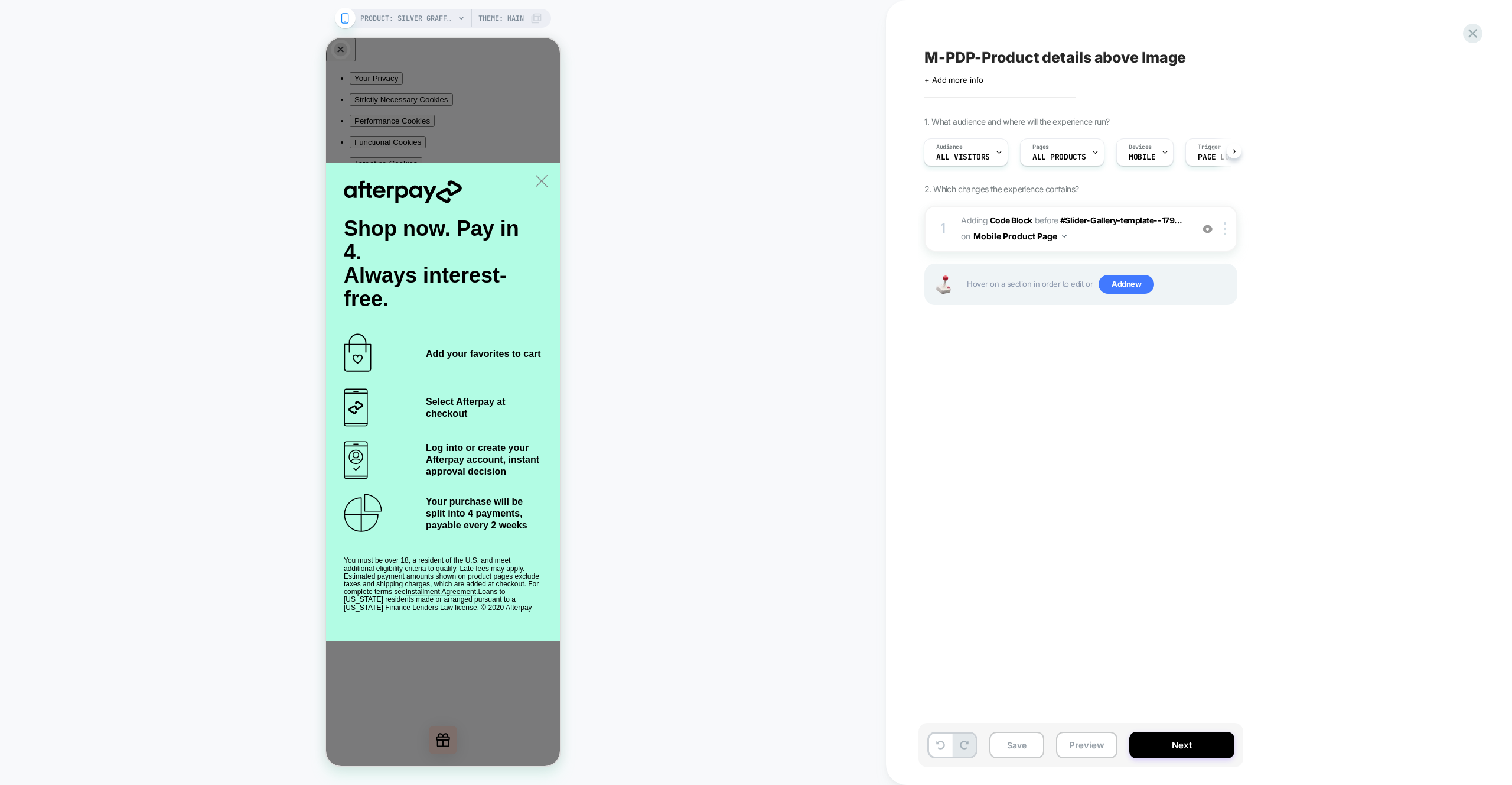
scroll to position [0, 1]
click at [440, 17] on span "PRODUCT: Silver Graffiti S Earrings" at bounding box center [407, 18] width 94 height 19
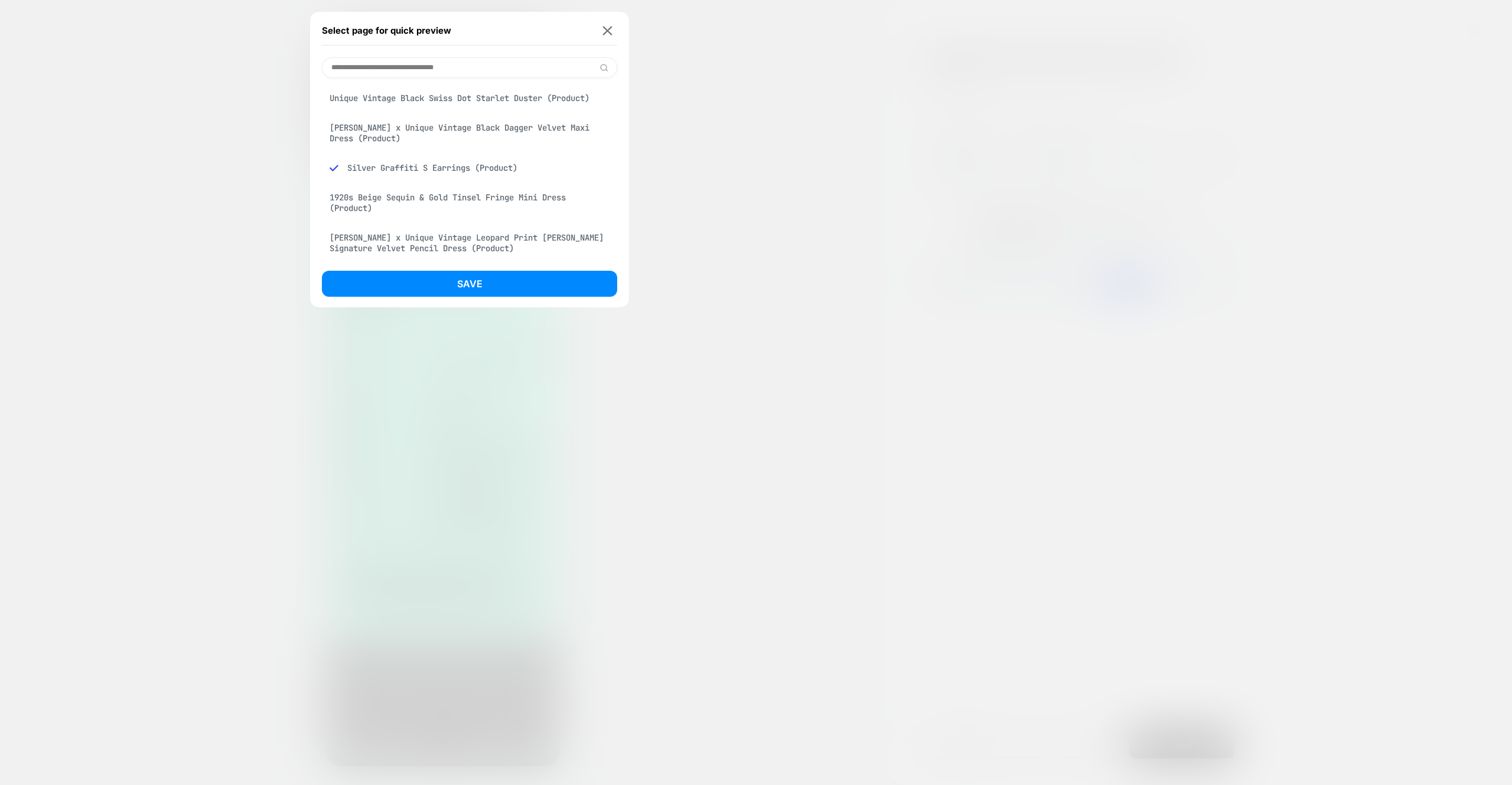
click at [378, 99] on div "Unique Vintage Black Swiss Dot Starlet Duster (Product)" at bounding box center [470, 98] width 295 height 23
click at [451, 283] on button "Save" at bounding box center [470, 283] width 295 height 26
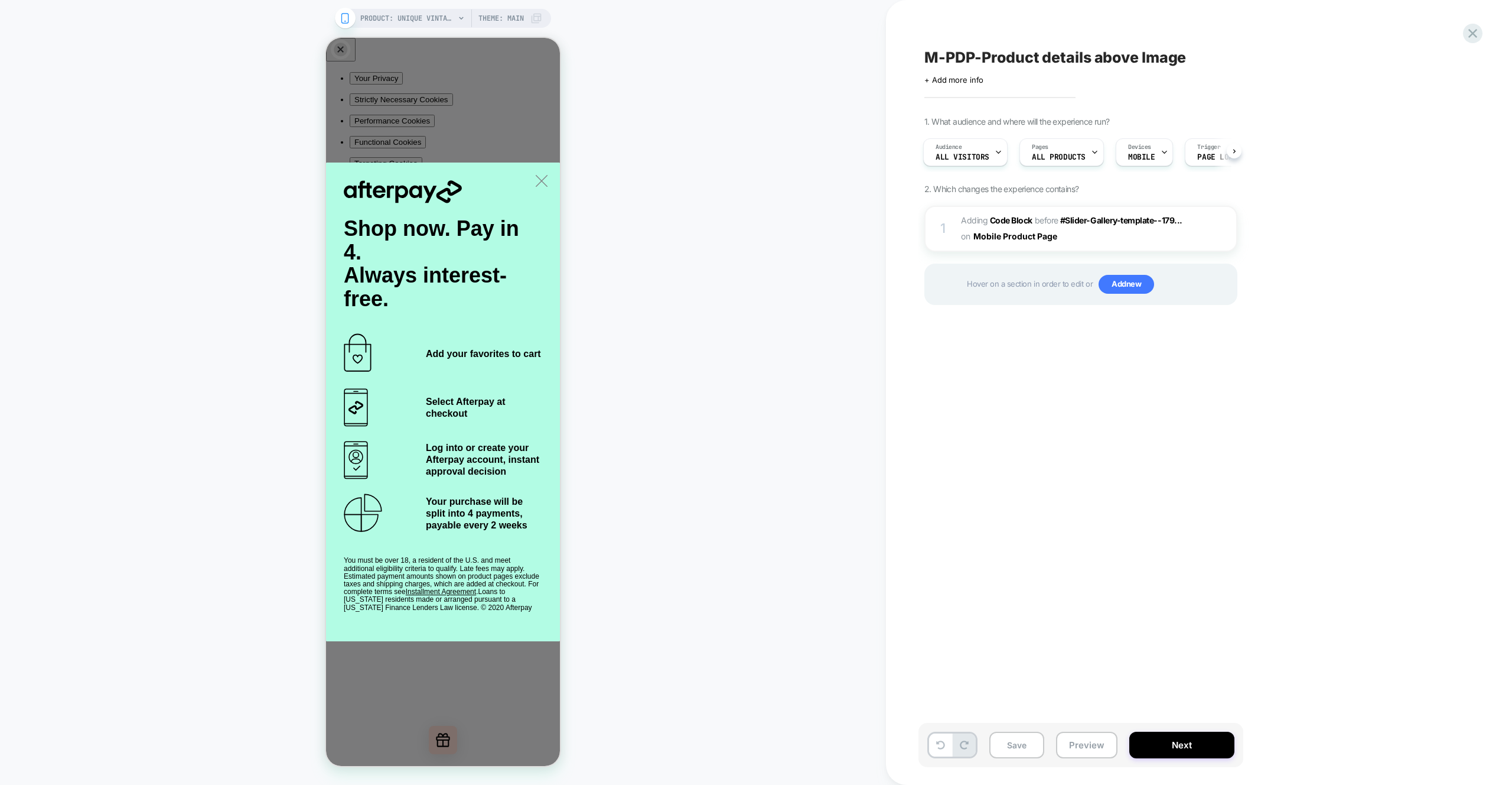
scroll to position [0, 1]
click at [1133, 445] on div "M-PDP-Product details above Image Click to edit experience details + Add more i…" at bounding box center [1140, 392] width 443 height 762
click at [1099, 743] on button "Preview" at bounding box center [1087, 745] width 62 height 26
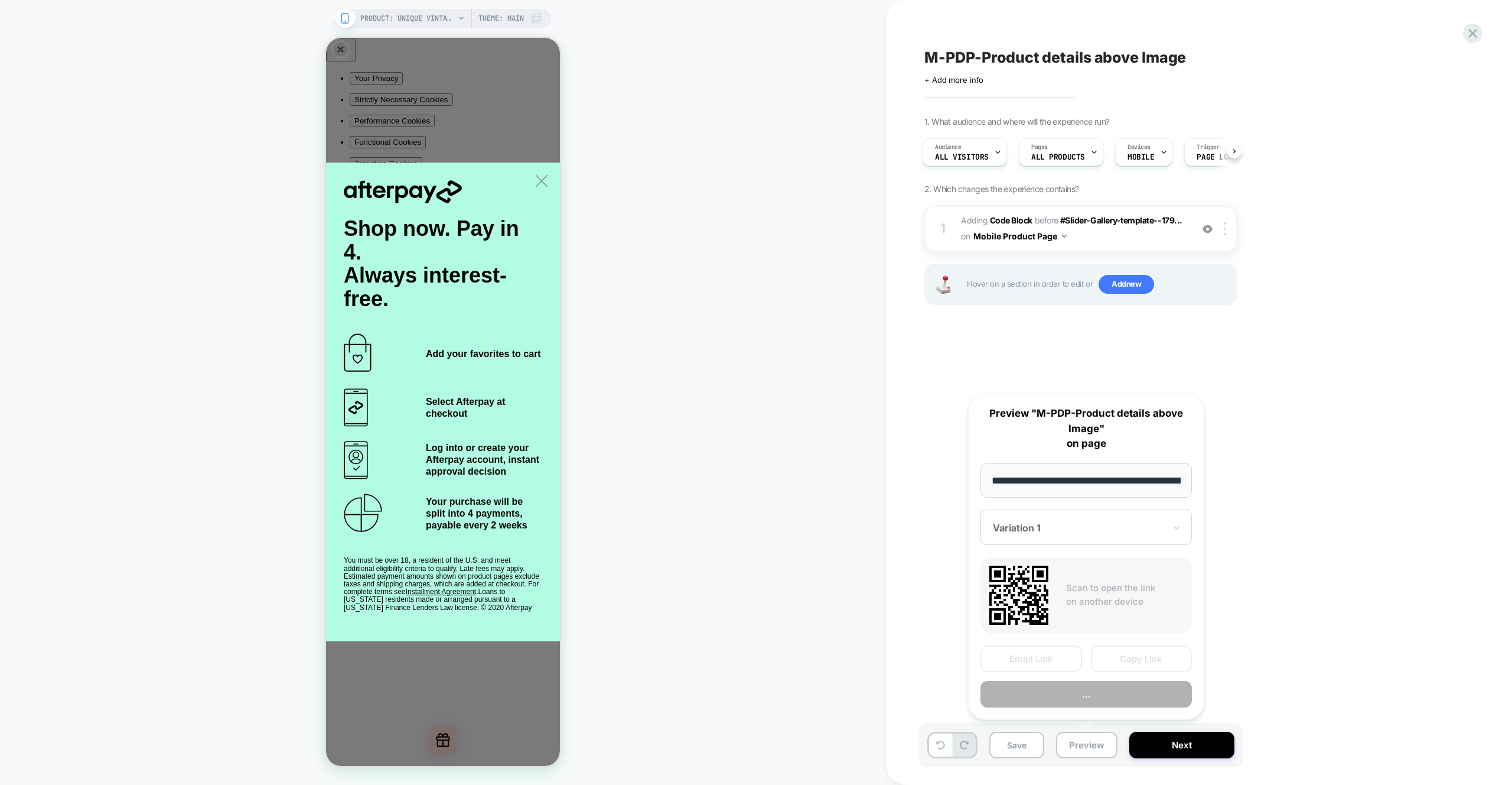
scroll to position [0, 318]
click at [1261, 379] on div "M-PDP-Product details above Image Click to edit experience details + Add more i…" at bounding box center [1140, 392] width 443 height 762
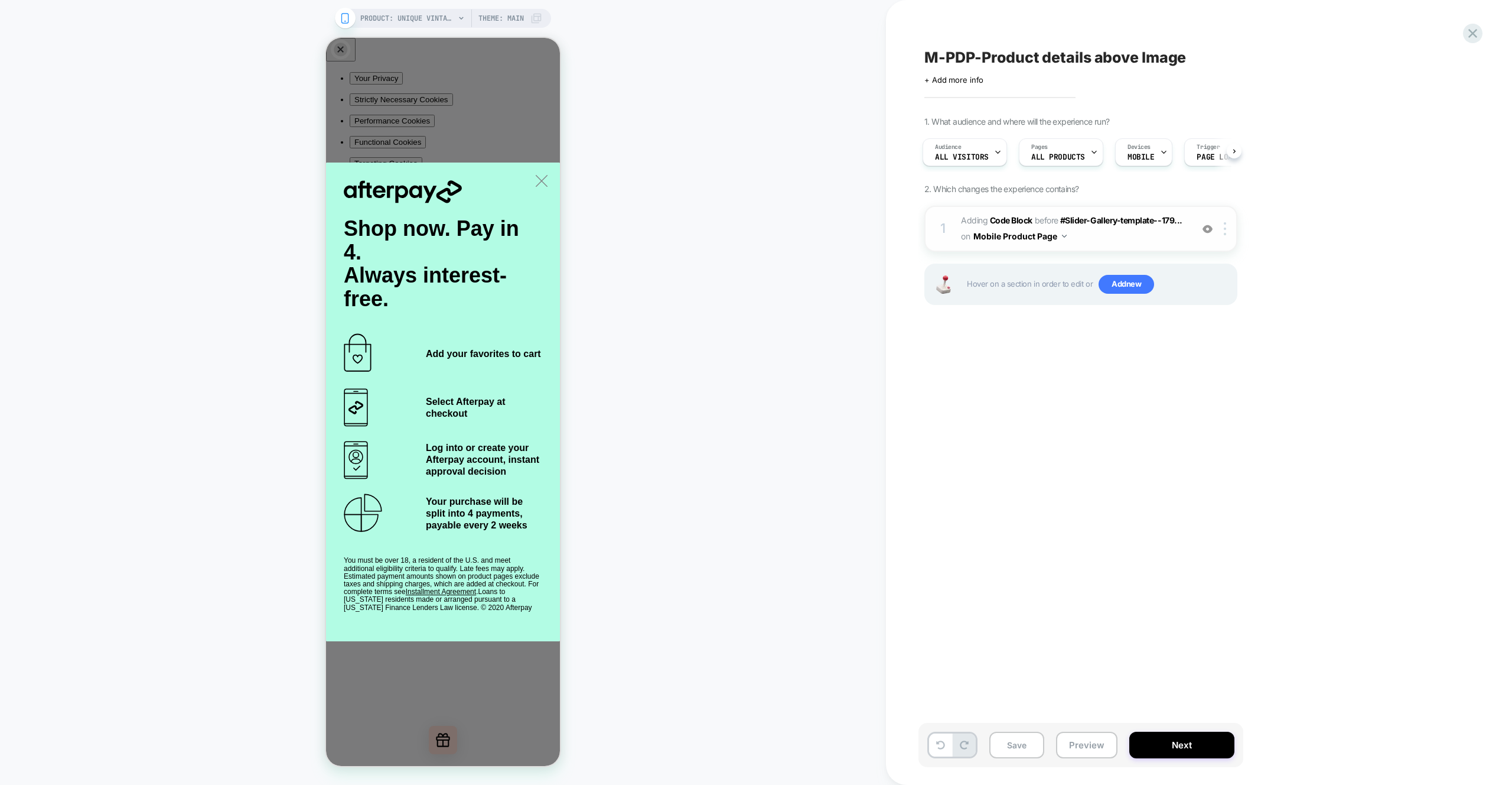
click at [1176, 237] on span "Adding Code Block BEFORE #Slider-Gallery-template--179... #Slider-Gallery-templ…" at bounding box center [1073, 229] width 225 height 32
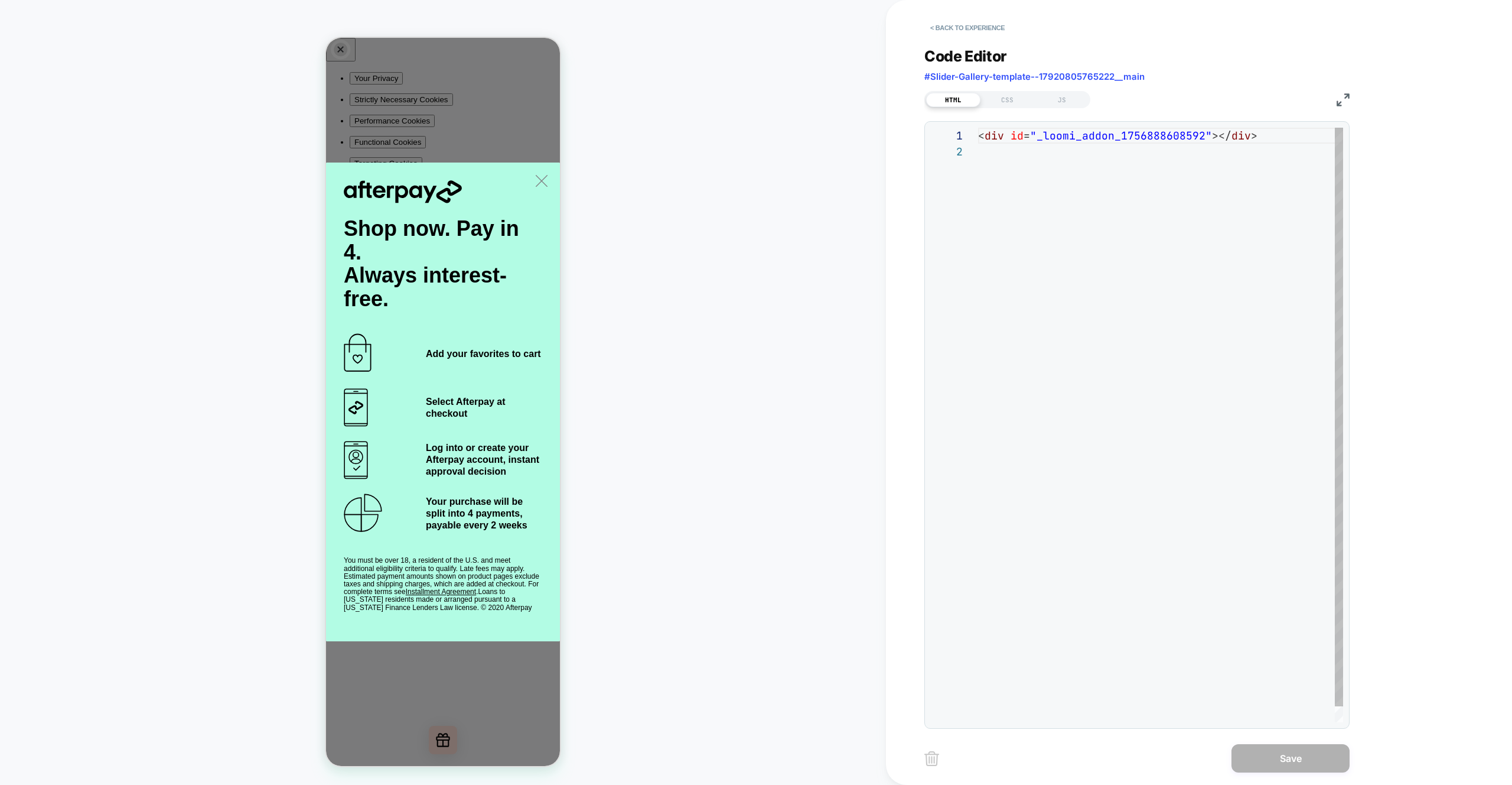
scroll to position [16, 0]
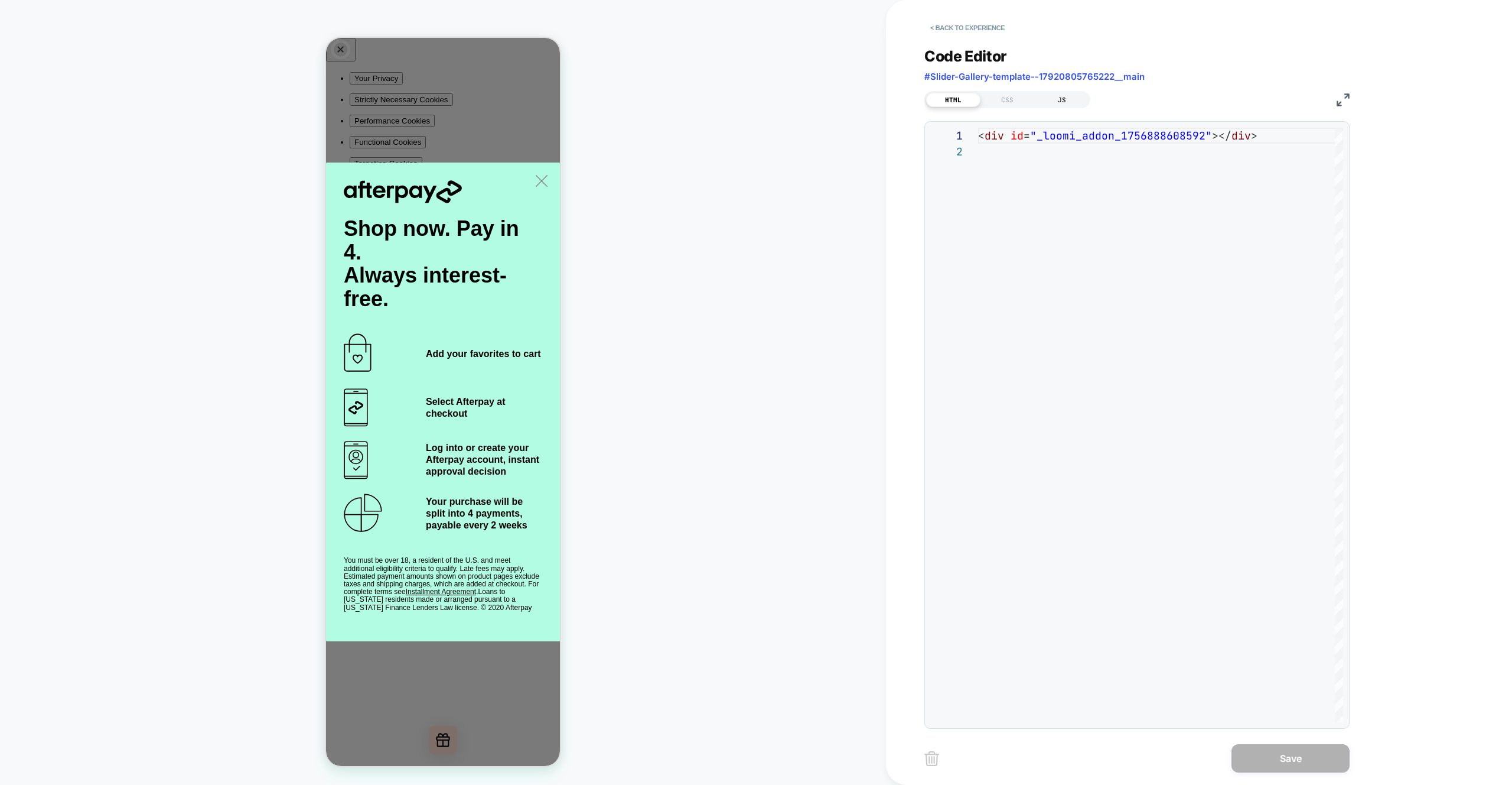
click at [1068, 96] on div "JS" at bounding box center [1062, 100] width 54 height 14
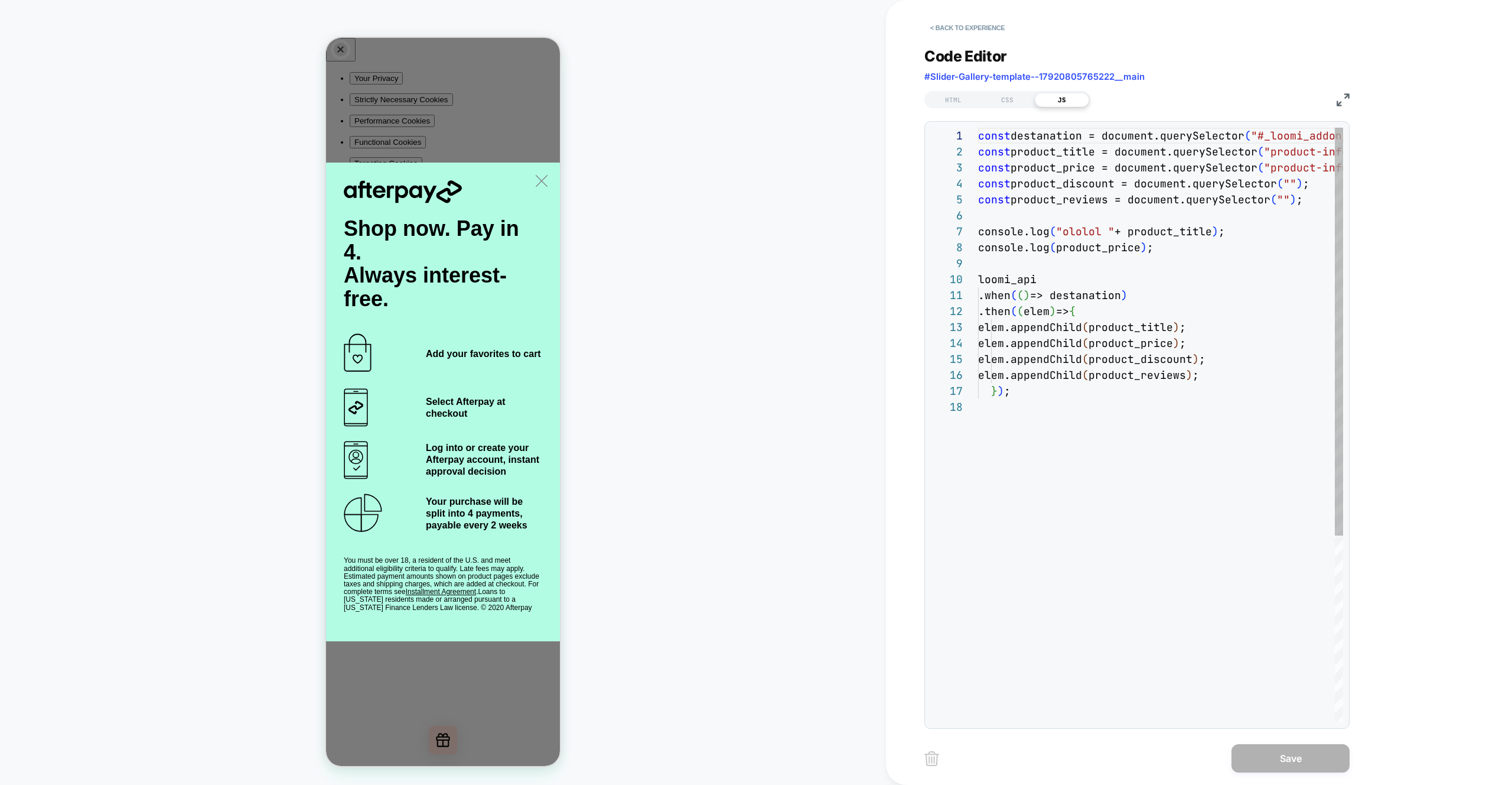
scroll to position [160, 0]
click at [983, 200] on div "const destanation = document.querySelector ( "#_loomi_addon_1756888608592" ) ; …" at bounding box center [1240, 560] width 525 height 866
click at [981, 185] on div "const destanation = document.querySelector ( "#_loomi_addon_1756888608592" ) ; …" at bounding box center [1240, 560] width 525 height 866
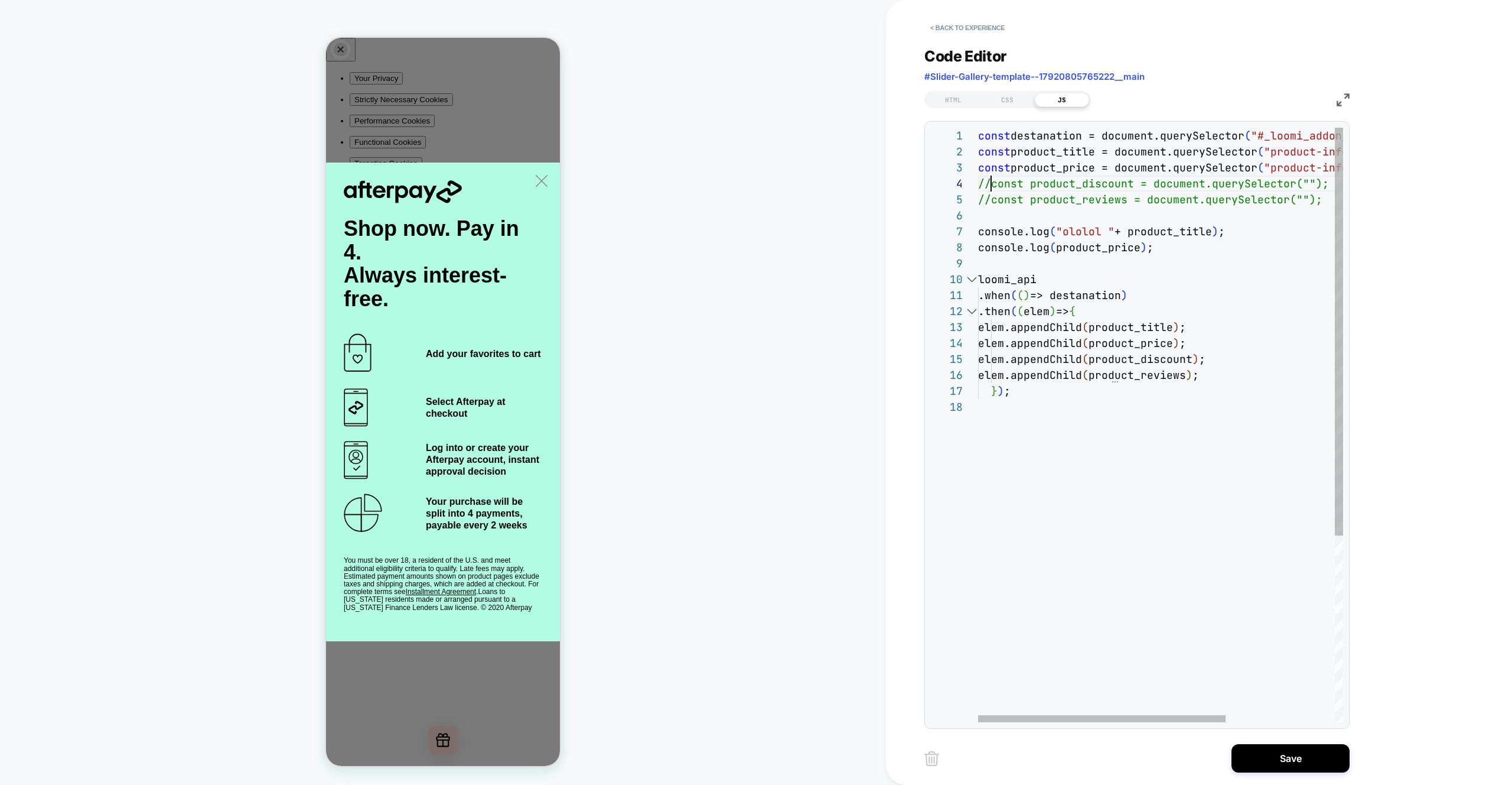
scroll to position [48, 13]
click at [979, 169] on div "const destanation = document.querySelector ( "#_loomi_addon_1756888608592" ) ; …" at bounding box center [1240, 560] width 525 height 866
drag, startPoint x: 1001, startPoint y: 374, endPoint x: 1009, endPoint y: 383, distance: 12.0
click at [1001, 374] on div "const destanation = document.querySelector ( "#_loomi_addon_1756888608592" ) ; …" at bounding box center [1240, 560] width 525 height 866
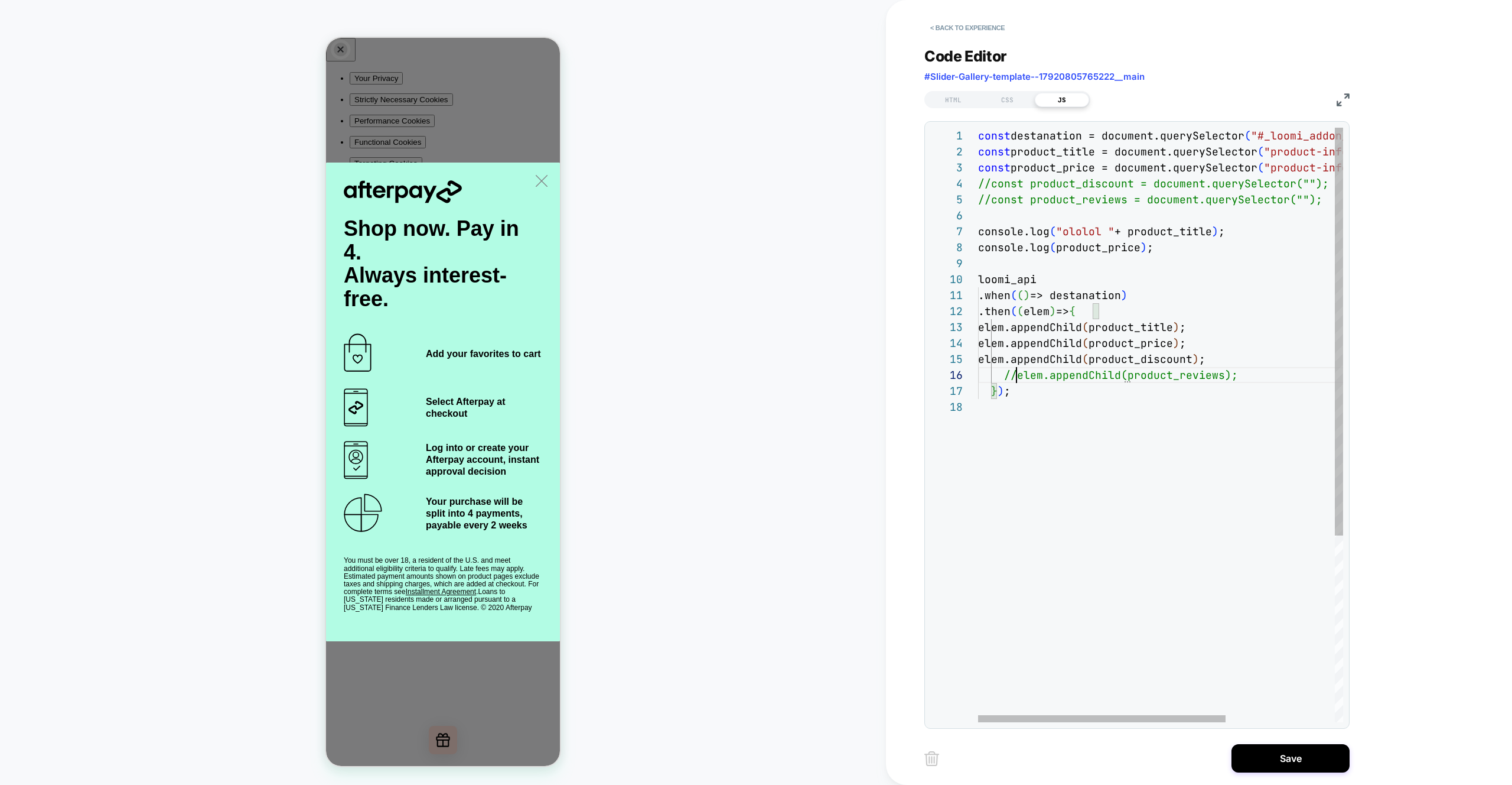
click at [1005, 360] on div "const destanation = document.querySelector ( "#_loomi_addon_1756888608592" ) ; …" at bounding box center [1240, 560] width 525 height 866
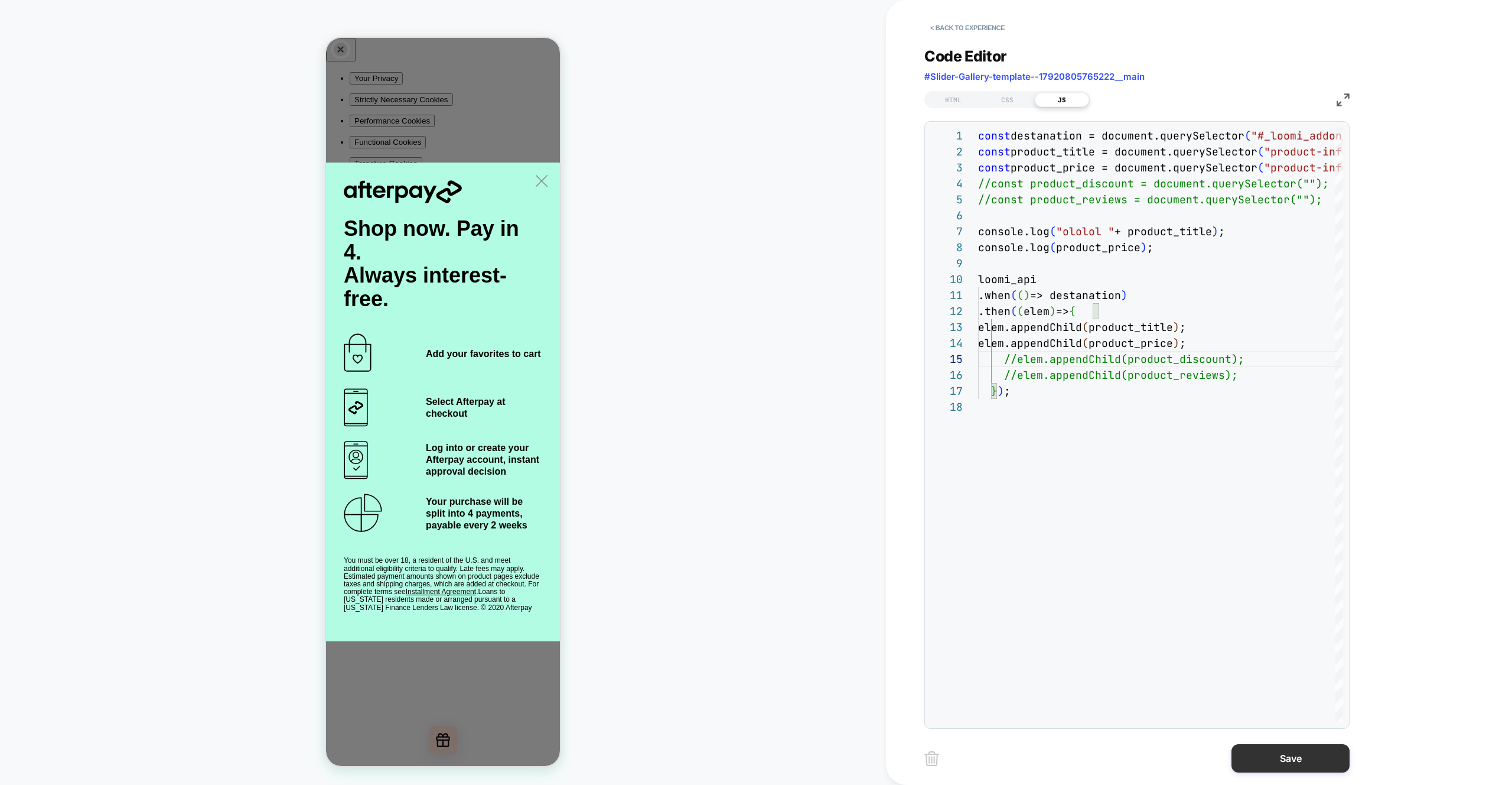
type textarea "**********"
click at [1294, 753] on button "Save" at bounding box center [1290, 758] width 118 height 29
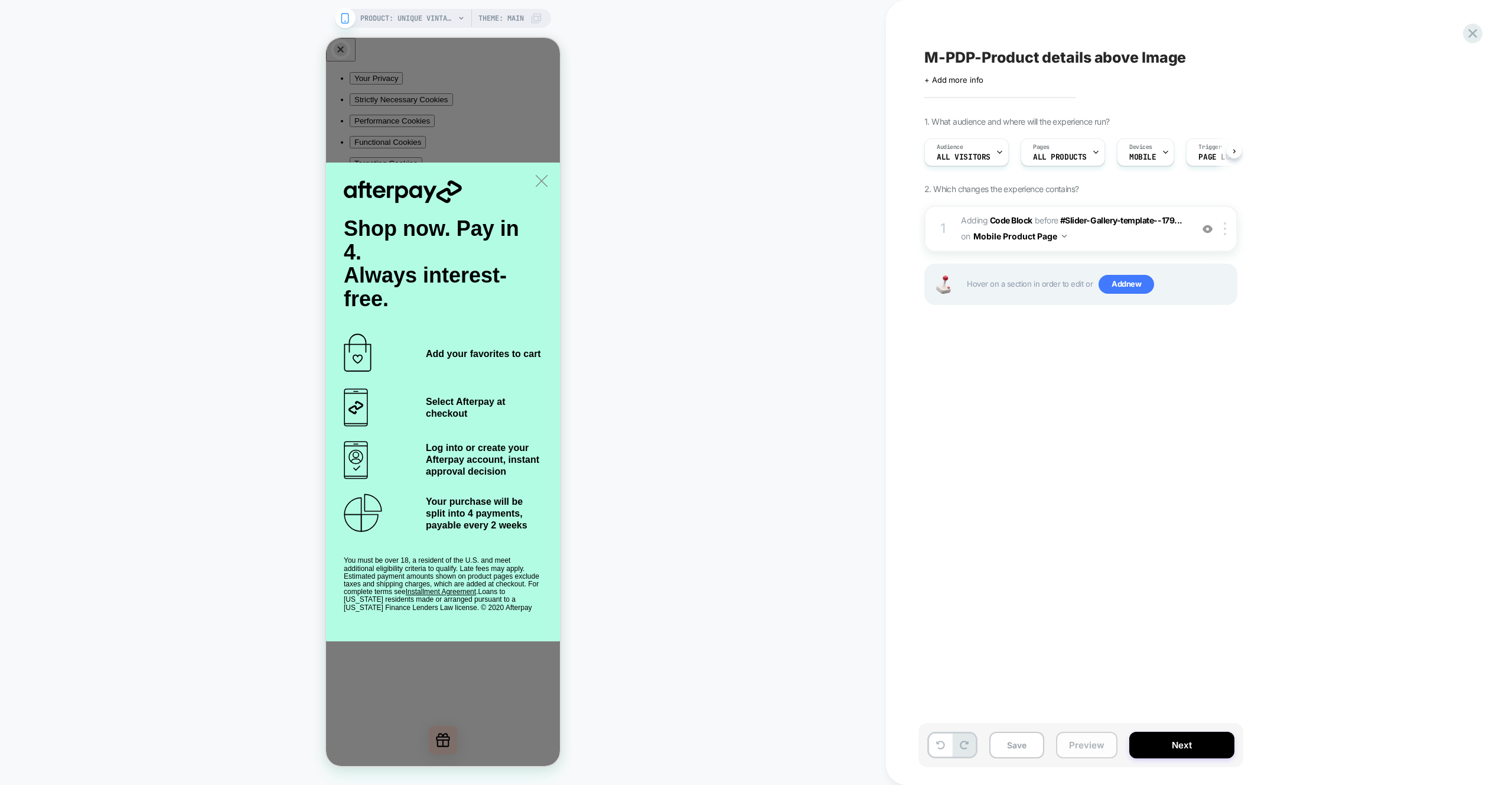
scroll to position [0, 1]
click at [1092, 755] on button "Preview" at bounding box center [1087, 745] width 62 height 26
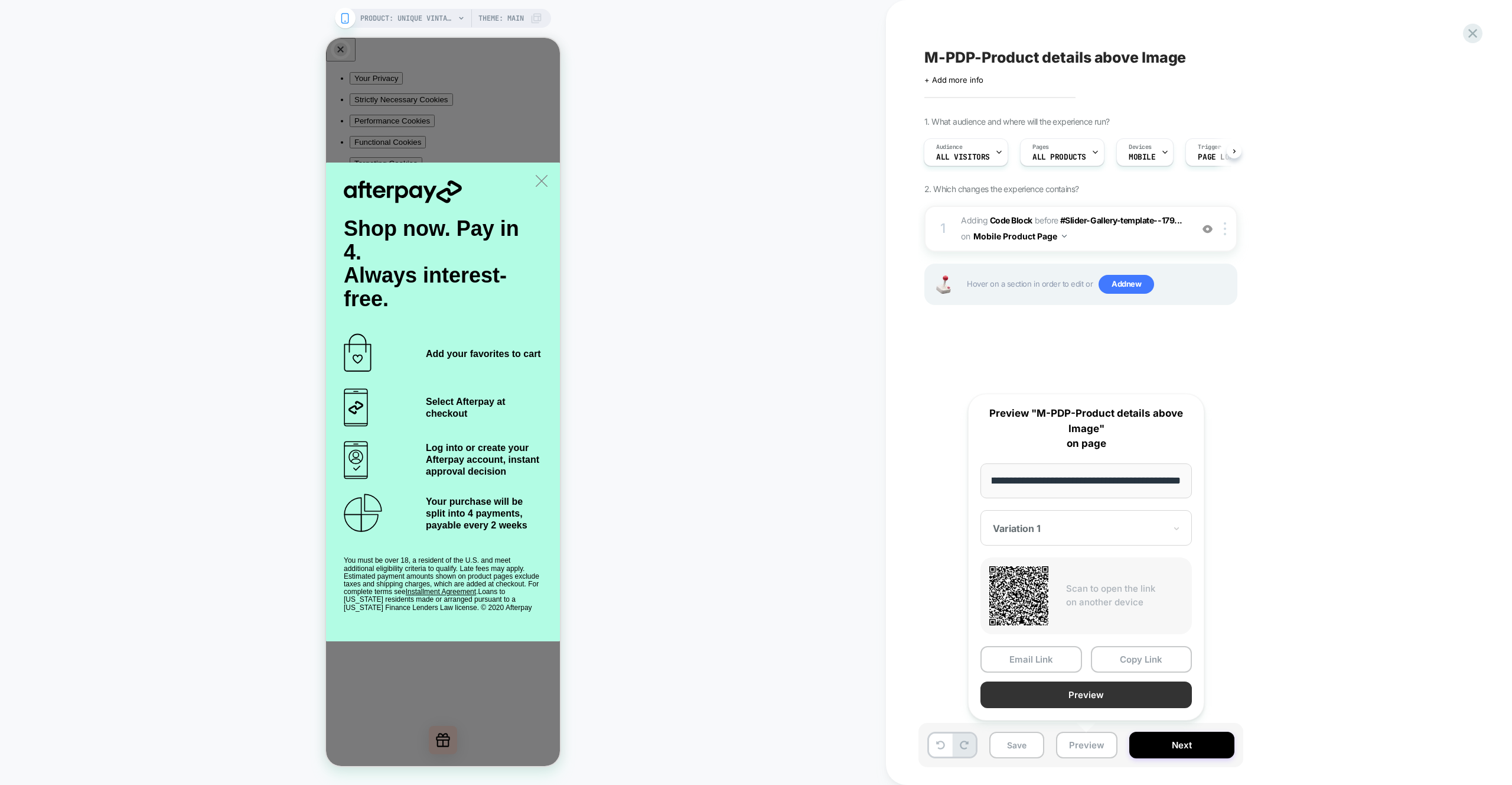
scroll to position [0, 0]
click at [1075, 693] on button "Preview" at bounding box center [1086, 695] width 212 height 26
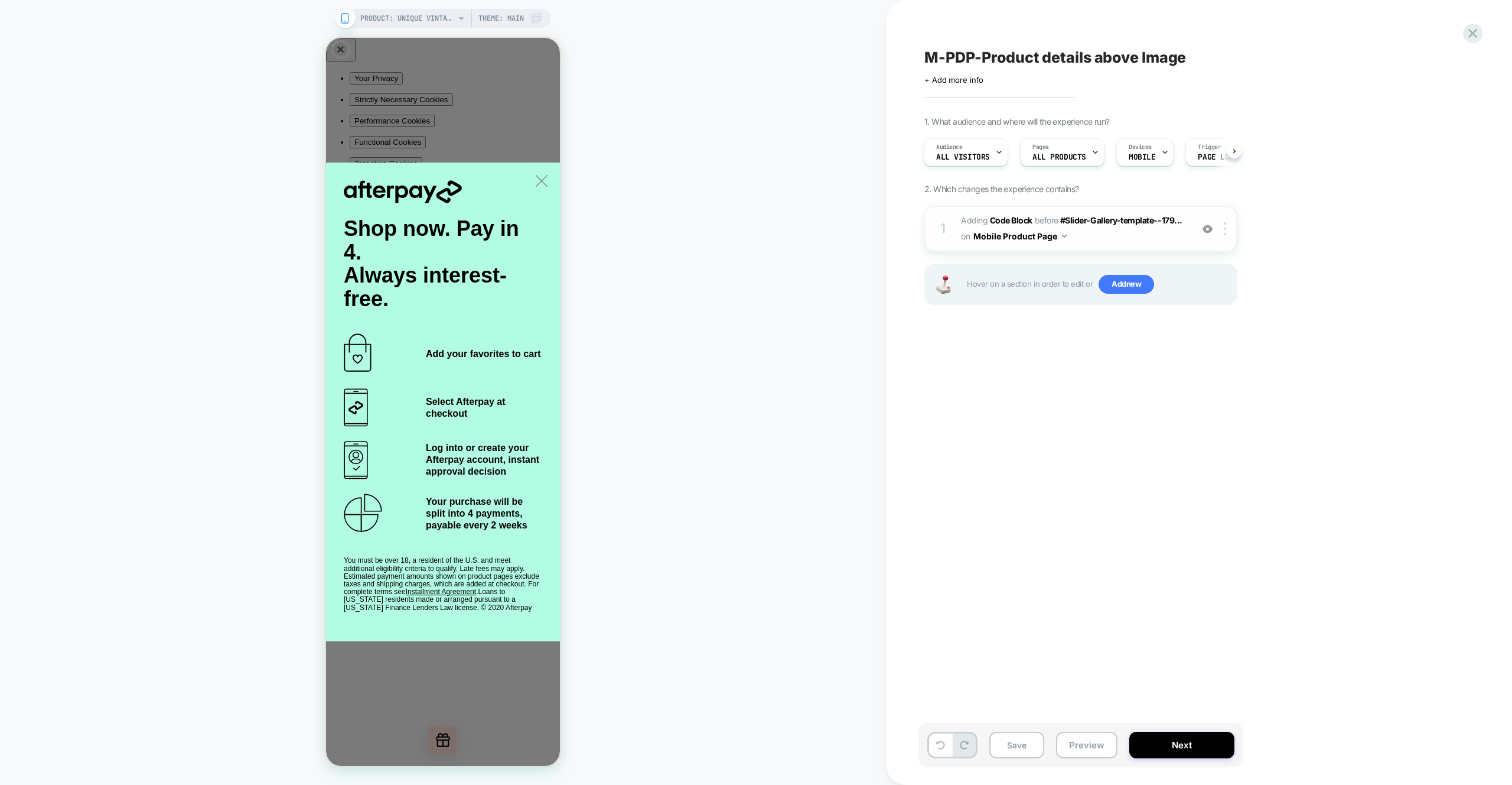
click at [1176, 235] on span "Adding Code Block BEFORE #Slider-Gallery-template--179... #Slider-Gallery-templ…" at bounding box center [1073, 229] width 225 height 32
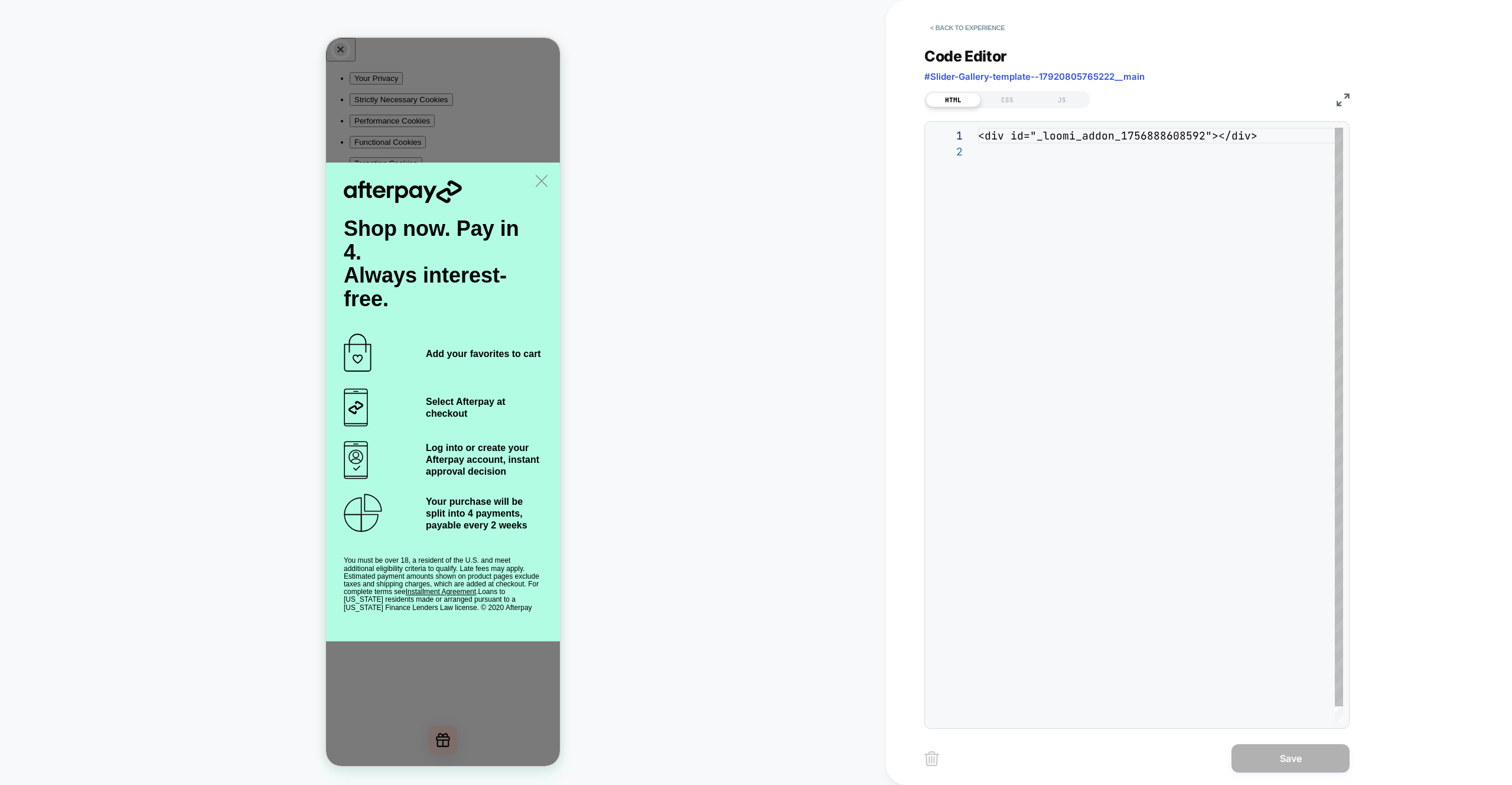
scroll to position [16, 0]
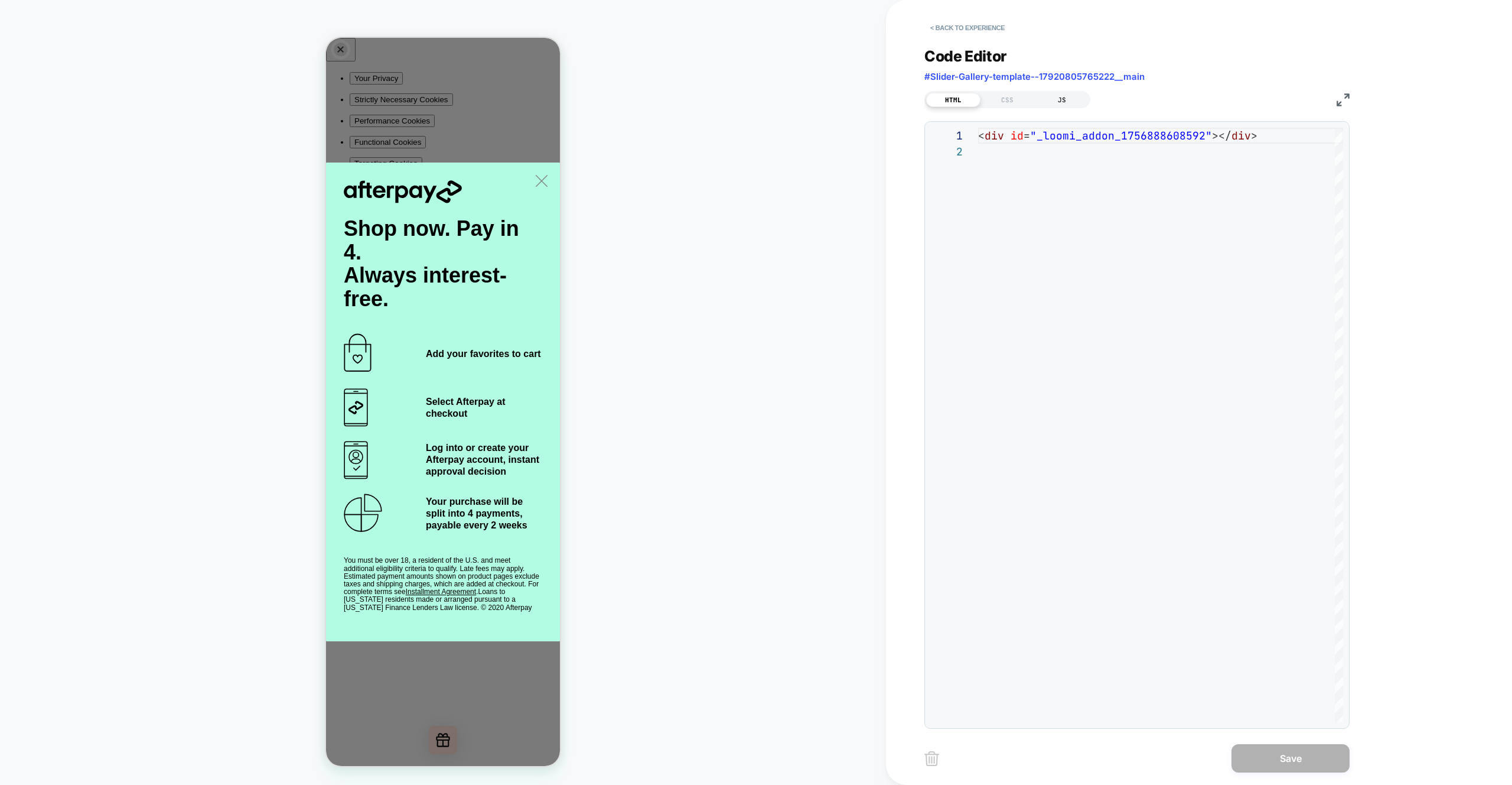
click at [1068, 99] on div "JS" at bounding box center [1062, 100] width 54 height 14
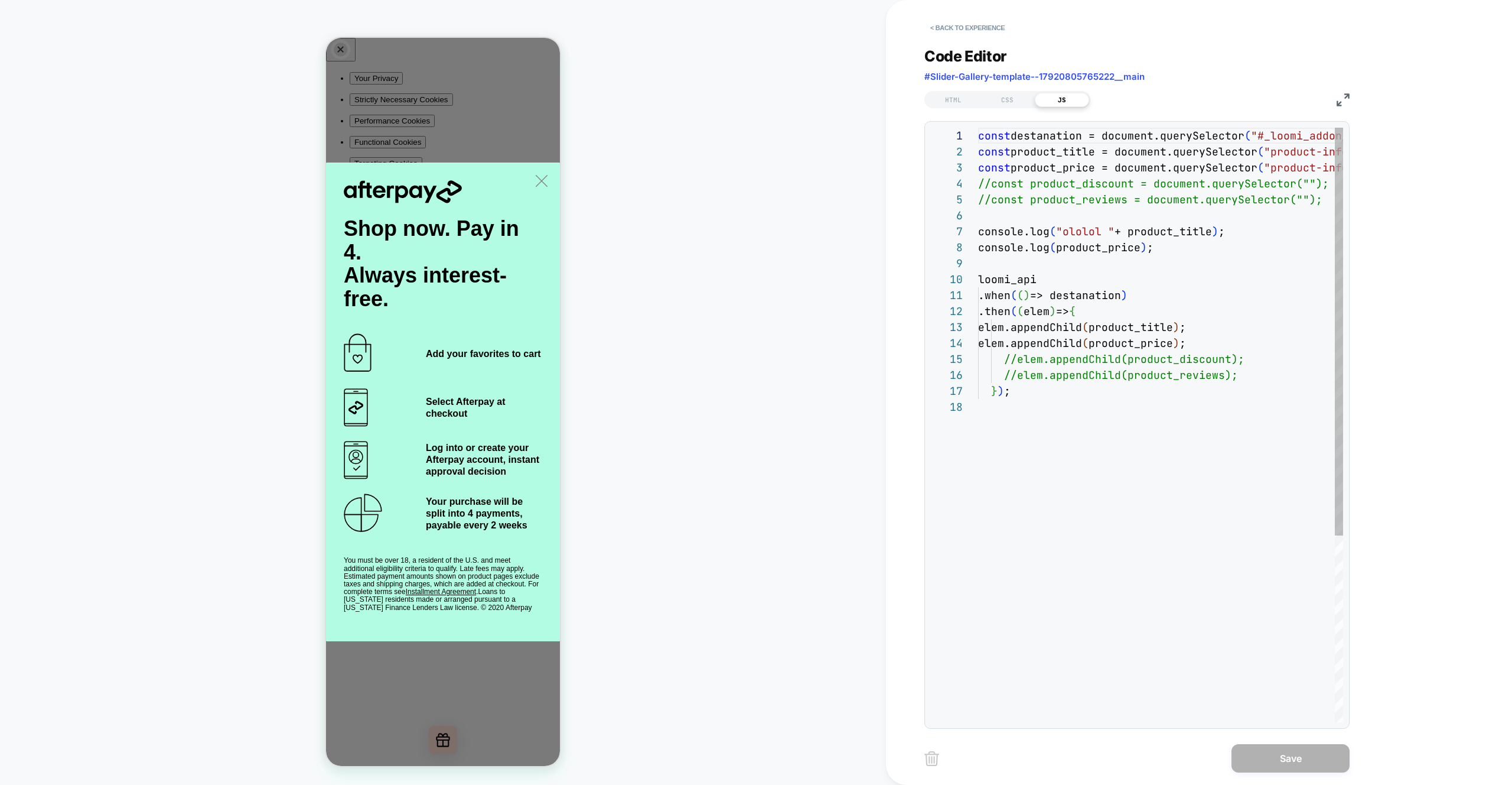
scroll to position [160, 0]
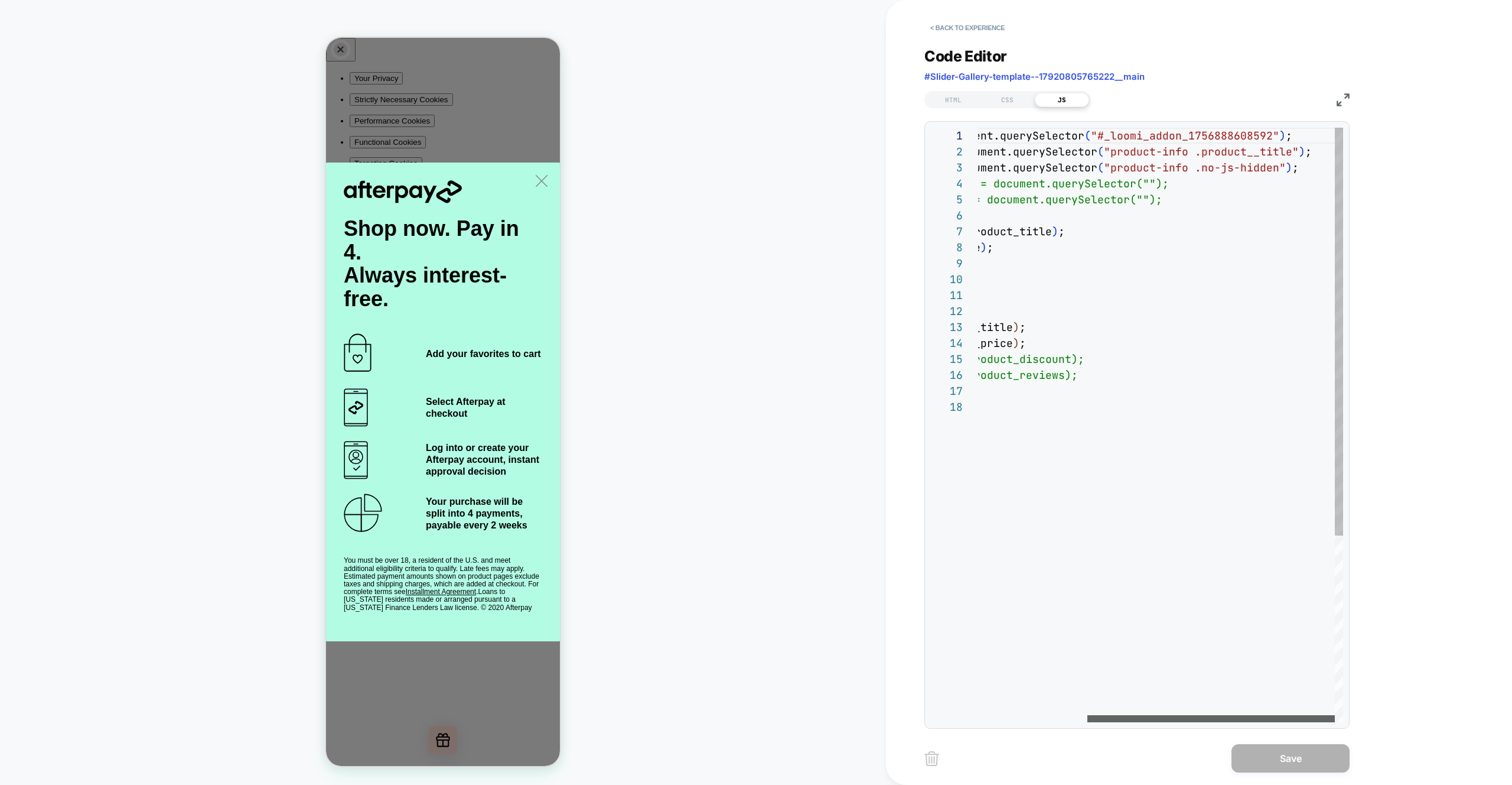
click at [1264, 715] on div at bounding box center [1212, 719] width 248 height 7
drag, startPoint x: 1201, startPoint y: 168, endPoint x: 1275, endPoint y: 170, distance: 74.0
click at [1275, 170] on div "const destanation = document.querySelector ( "#_loomi_addon_1756888608592" ) ; …" at bounding box center [1081, 560] width 525 height 866
type textarea "**********"
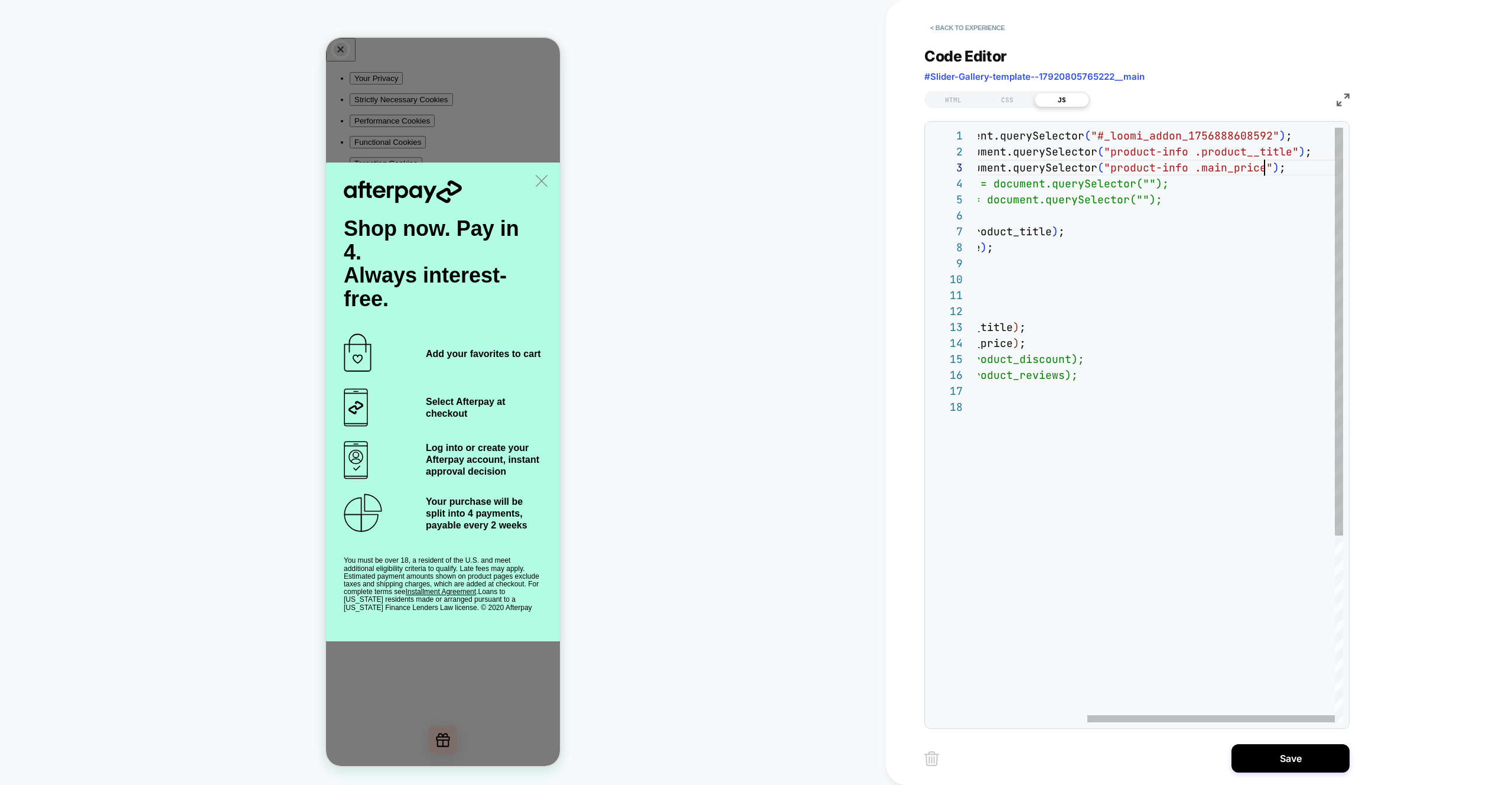
scroll to position [32, 447]
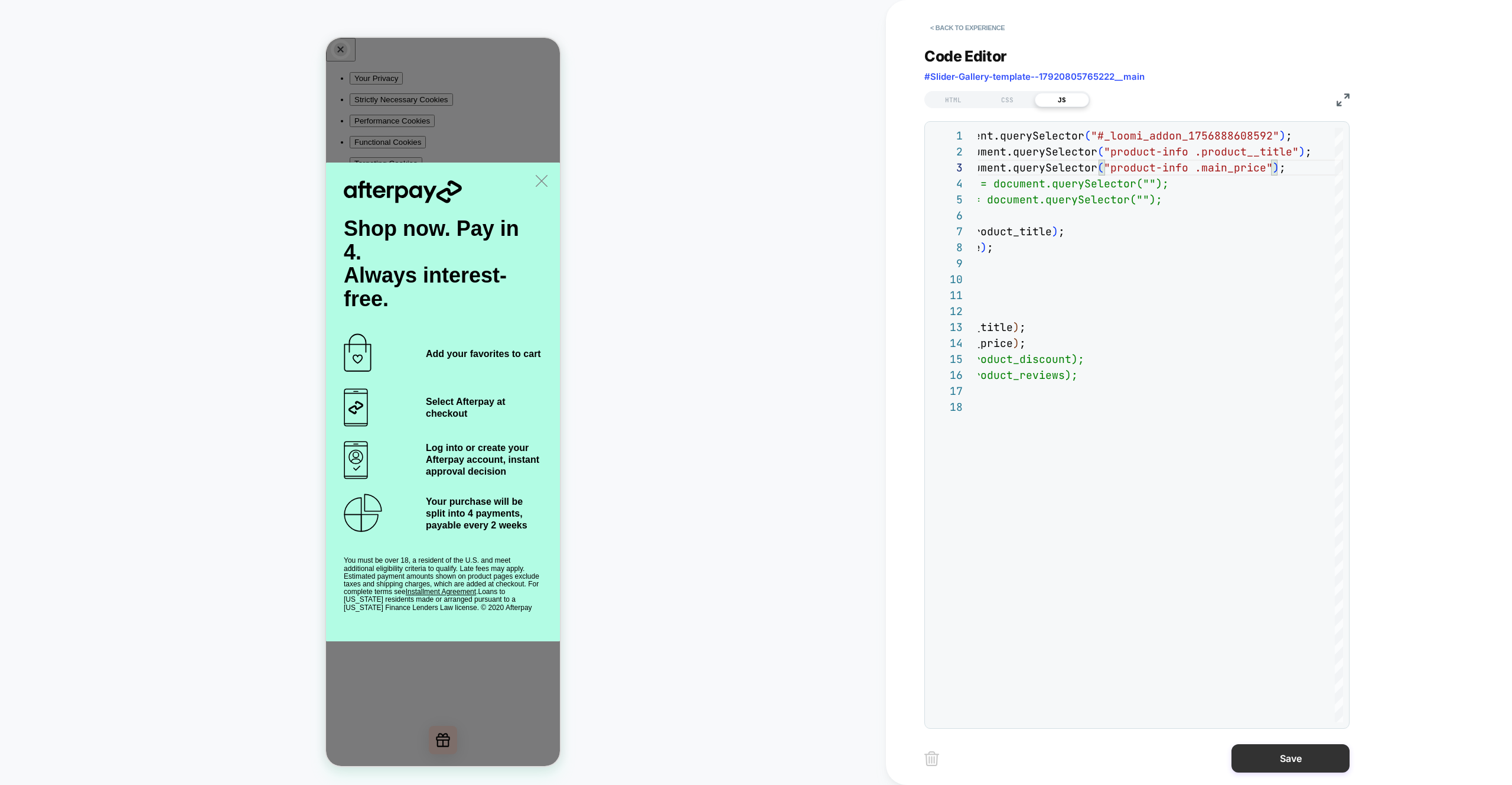
click at [1294, 763] on button "Save" at bounding box center [1290, 758] width 118 height 29
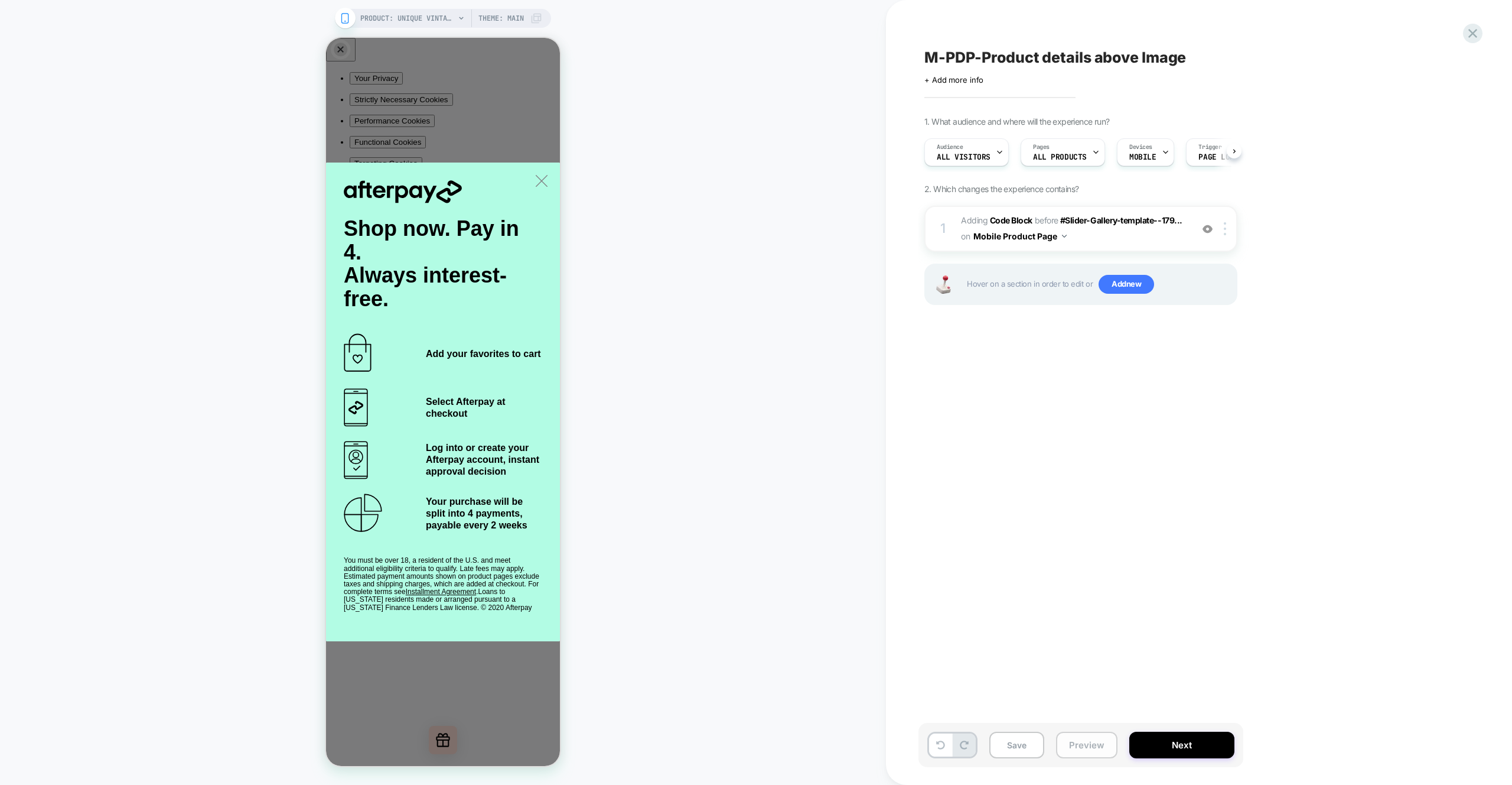
scroll to position [0, 1]
click at [1077, 742] on button "Preview" at bounding box center [1087, 745] width 62 height 26
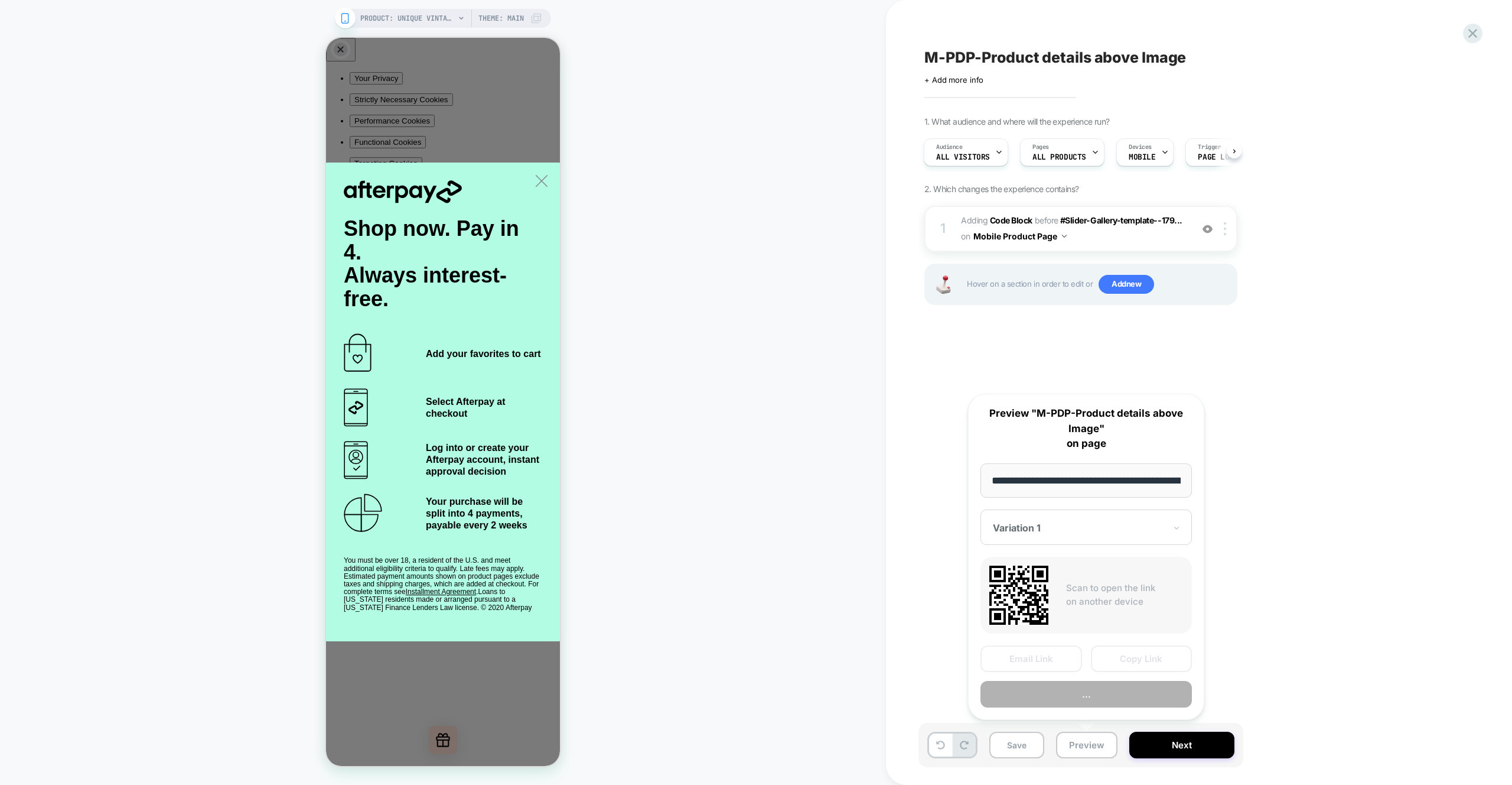
scroll to position [0, 318]
click at [1071, 698] on button "Preview" at bounding box center [1086, 695] width 212 height 26
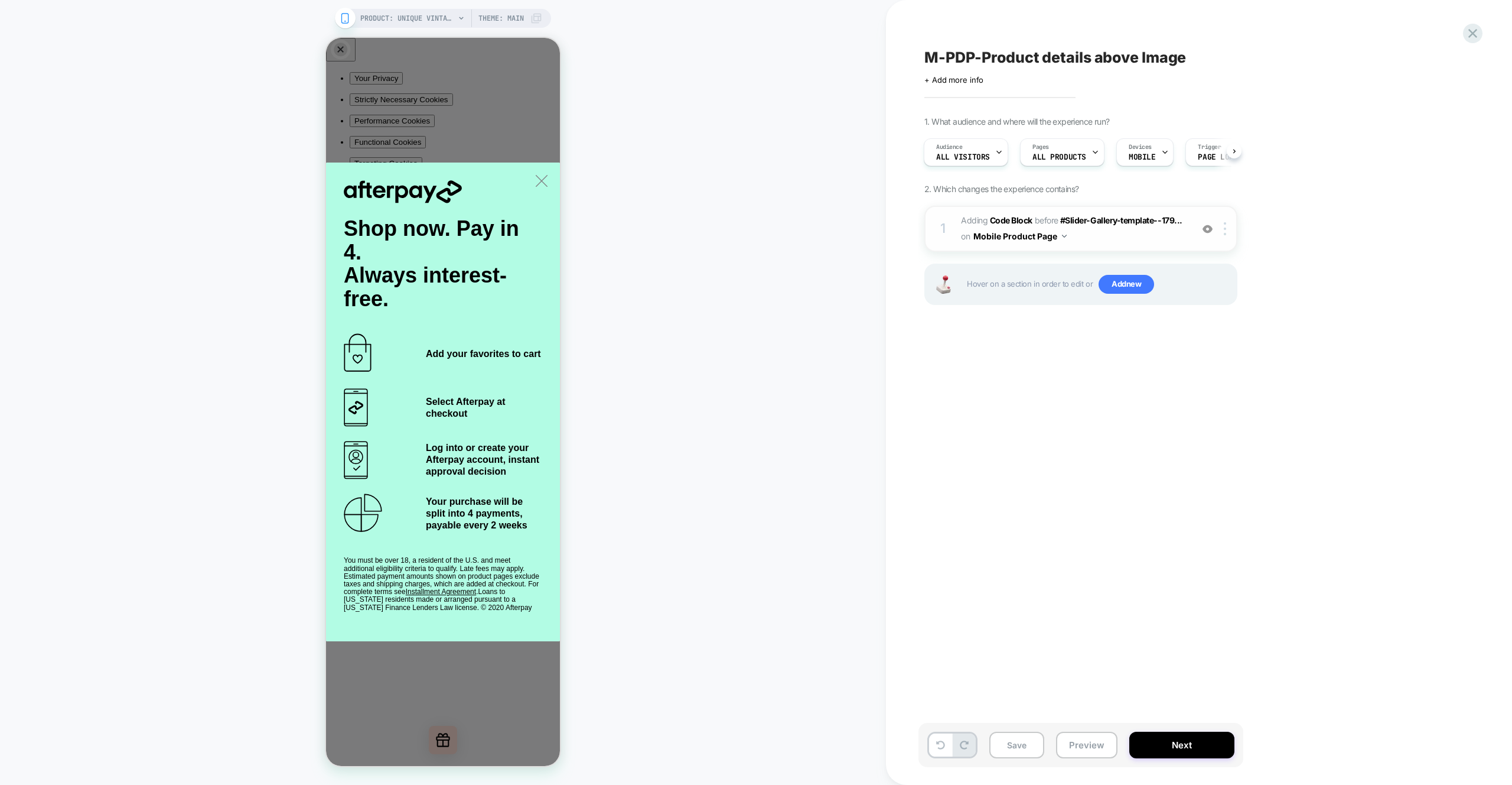
click at [1156, 248] on div "1 Adding Code Block BEFORE #Slider-Gallery-template--179... #Slider-Gallery-tem…" at bounding box center [1081, 229] width 313 height 46
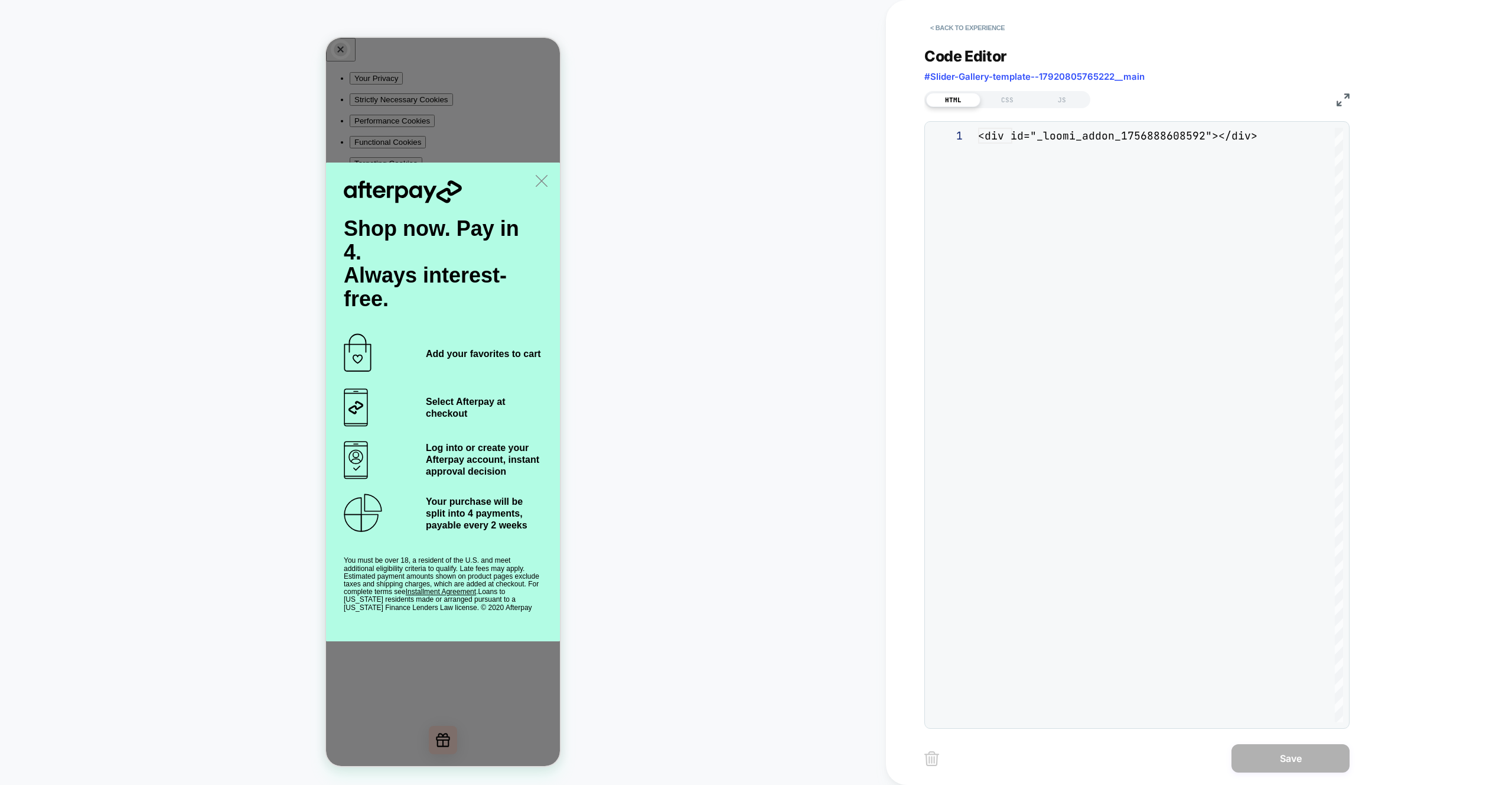
scroll to position [16, 0]
click at [1070, 97] on div "JS" at bounding box center [1062, 100] width 54 height 14
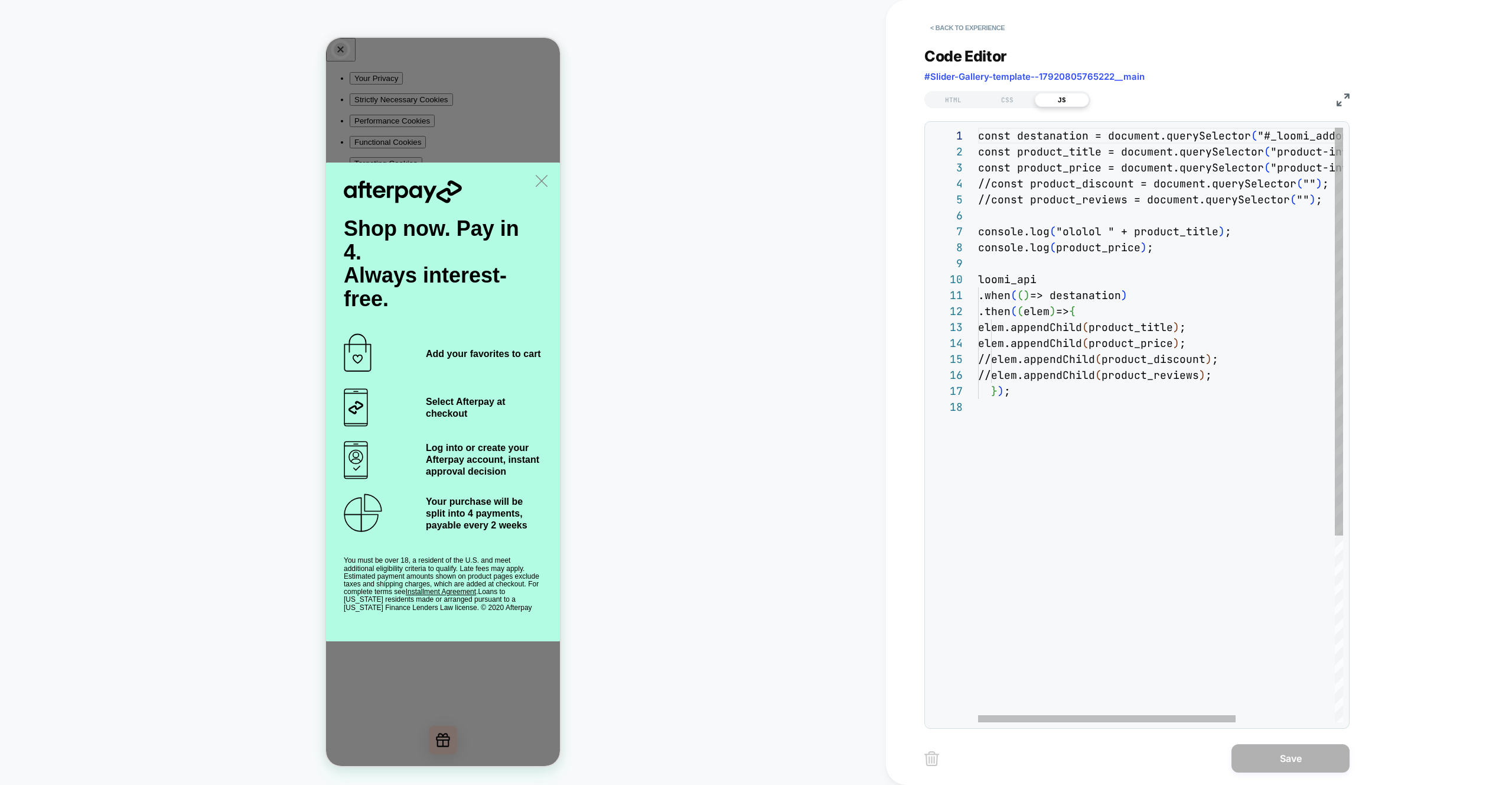
scroll to position [160, 0]
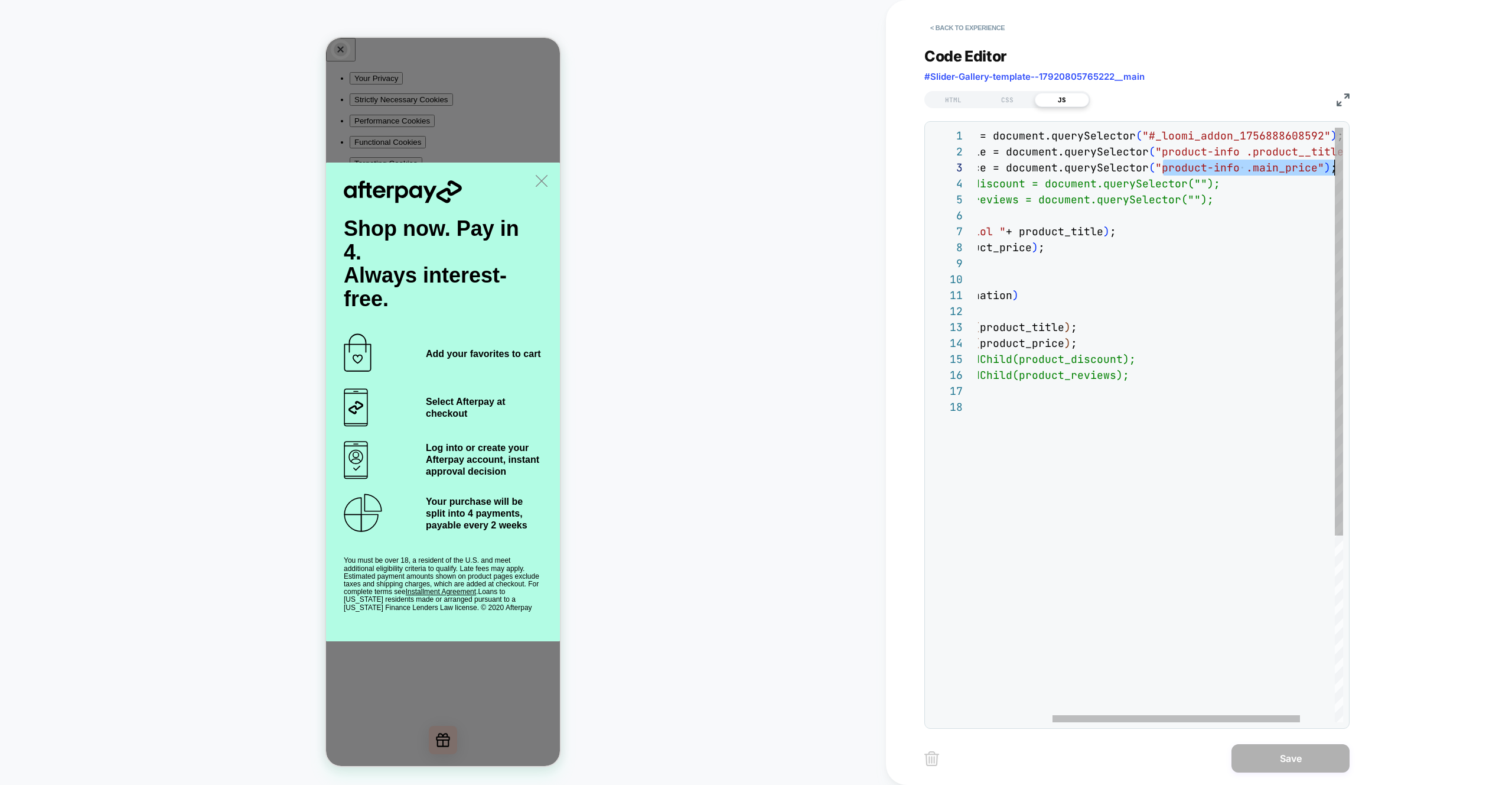
drag, startPoint x: 1274, startPoint y: 169, endPoint x: 1326, endPoint y: 161, distance: 52.6
click at [1326, 161] on div "const destanation = document.querySelector ( "#_loomi_addon_1756888608592" ) ; …" at bounding box center [1132, 560] width 525 height 866
click at [1274, 230] on div "const destanation = document.querySelector ( "#_loomi_addon_1756888608592" ) ; …" at bounding box center [1132, 560] width 525 height 866
click at [1250, 169] on div "const destanation = document.querySelector ( "#_loomi_addon_1756888608592" ) ; …" at bounding box center [1132, 560] width 525 height 866
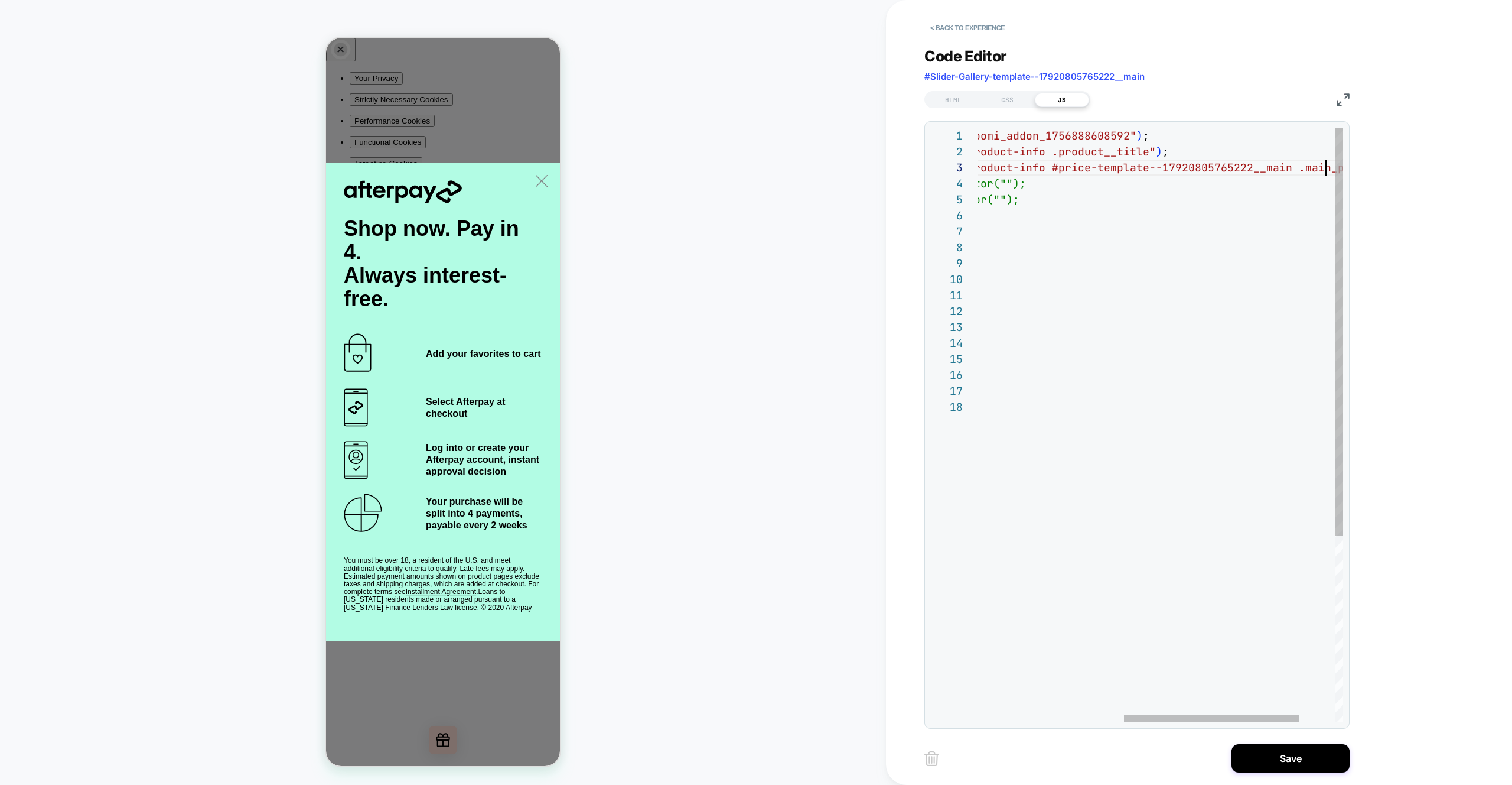
scroll to position [32, 657]
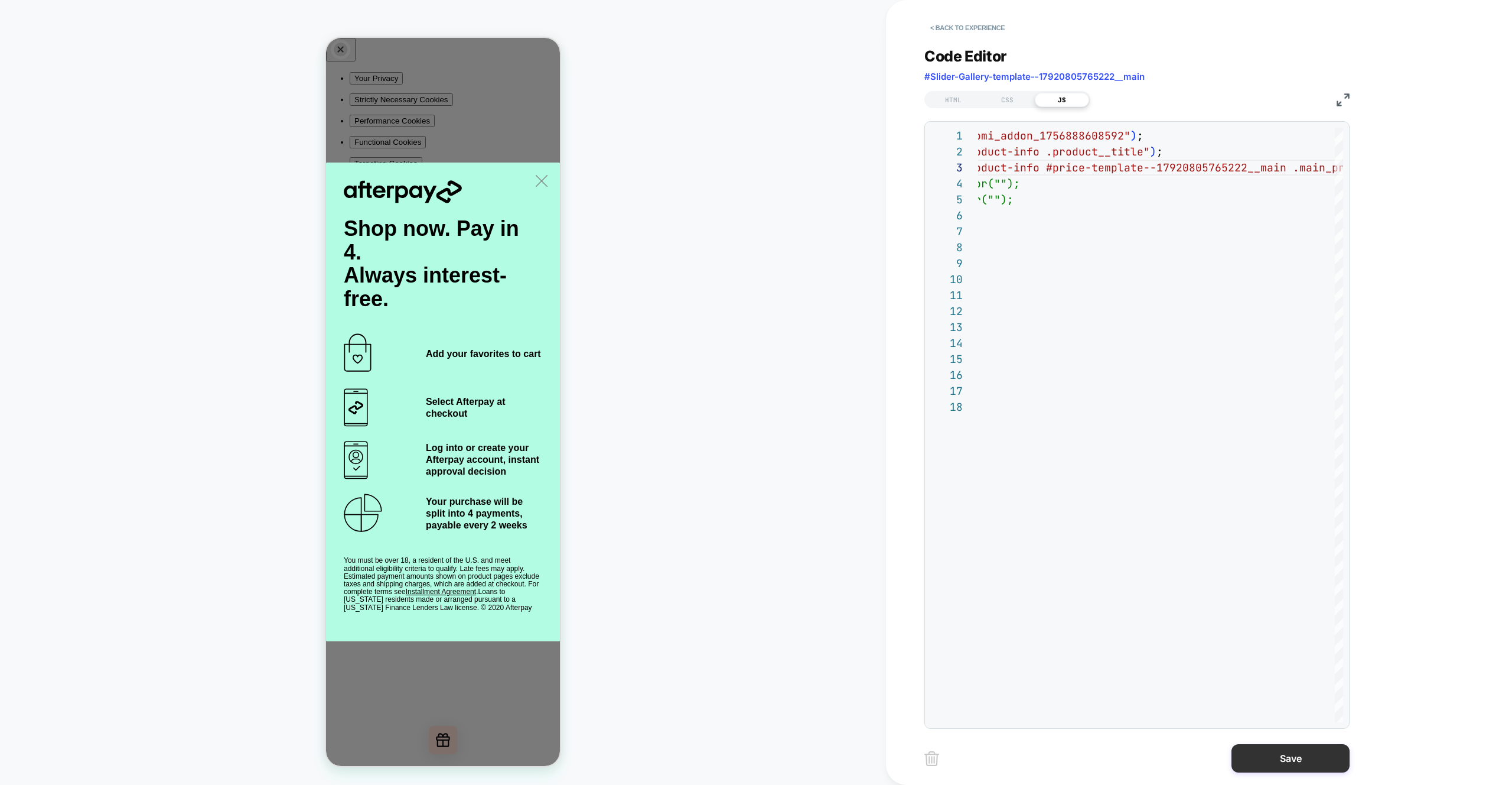
type textarea "**********"
click at [1286, 755] on button "Save" at bounding box center [1290, 758] width 118 height 29
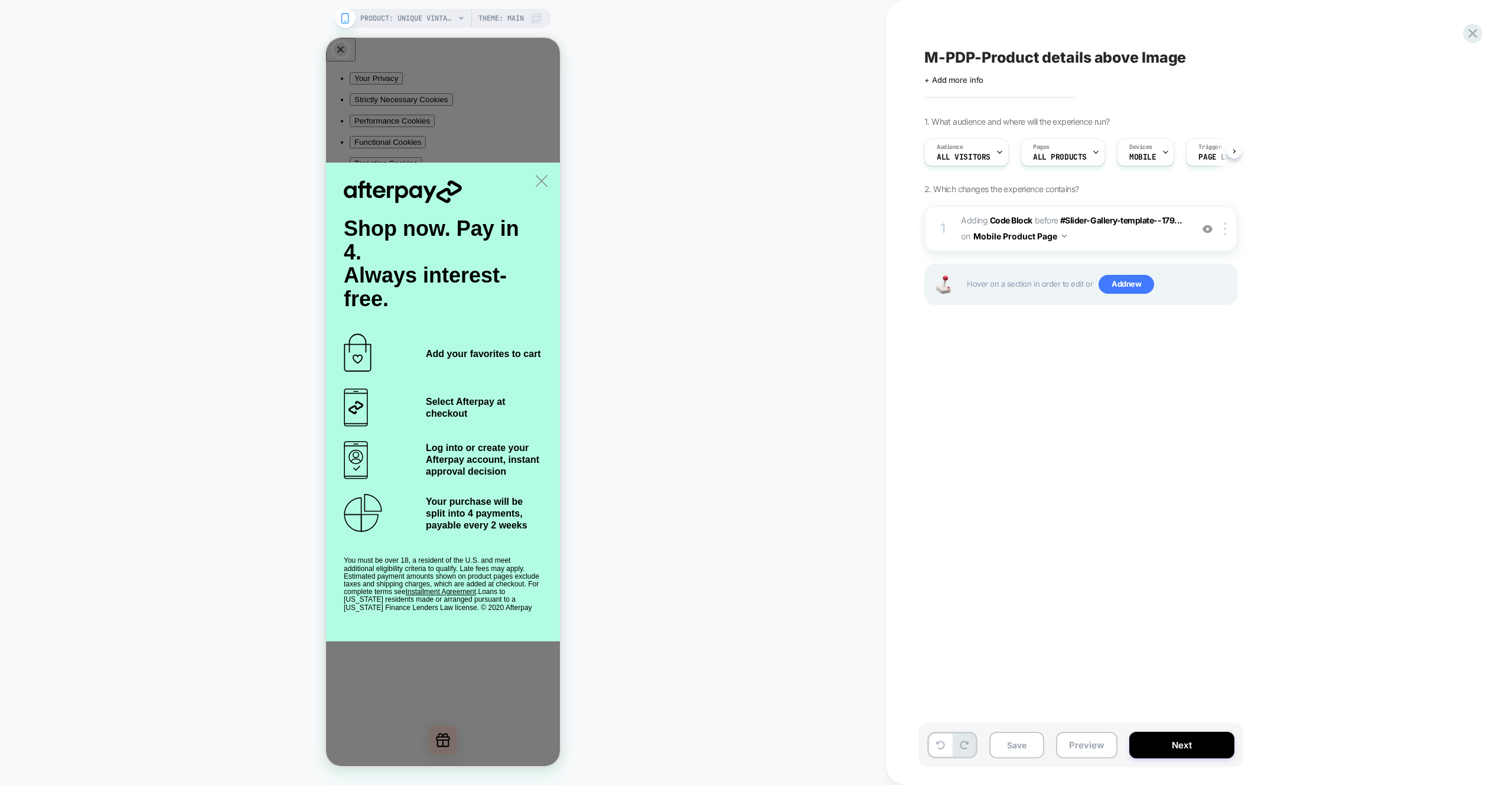
scroll to position [0, 1]
click at [1097, 732] on button "Preview" at bounding box center [1087, 745] width 62 height 26
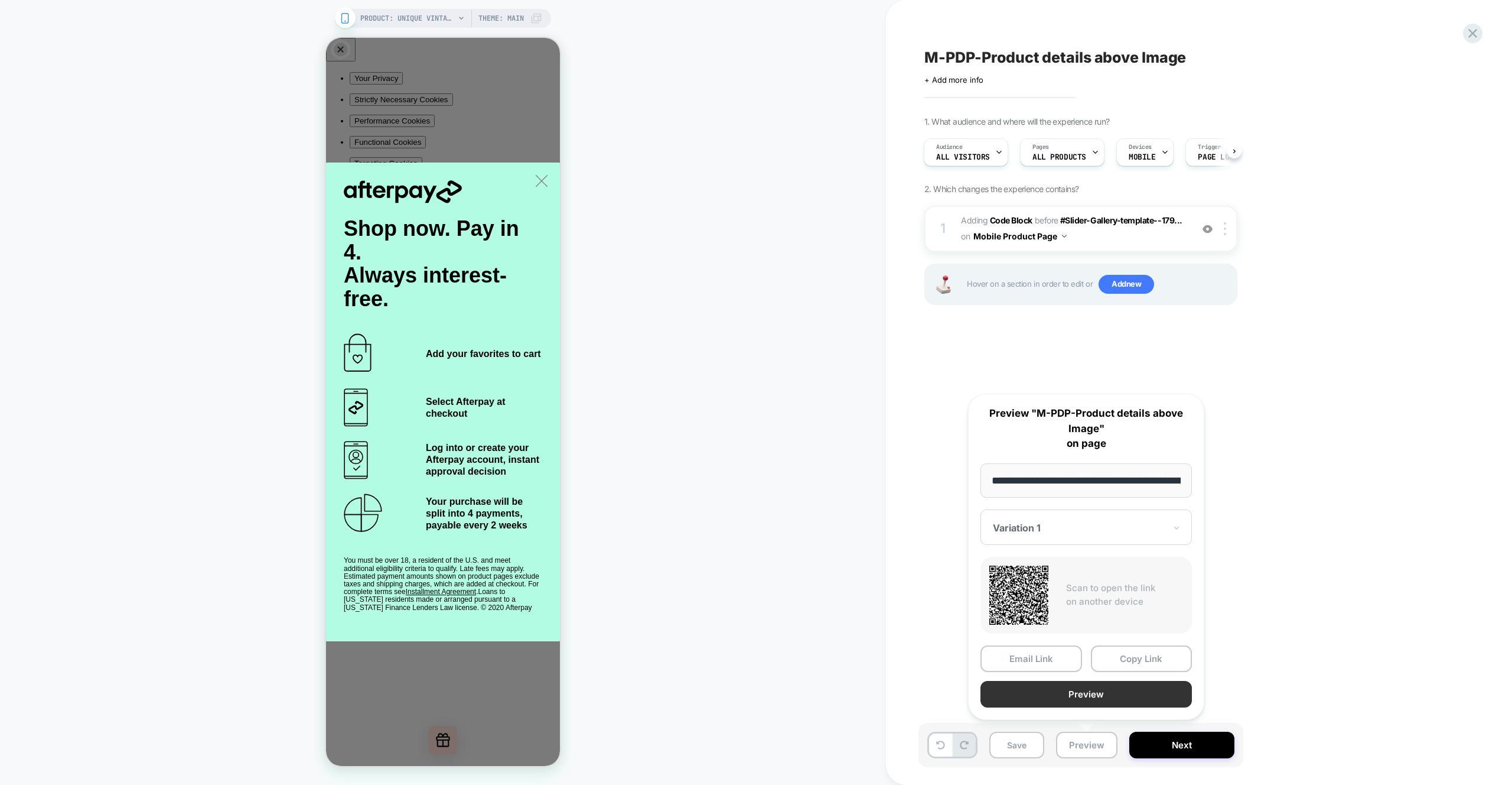
scroll to position [0, 318]
click at [1070, 697] on button "Preview" at bounding box center [1086, 695] width 212 height 26
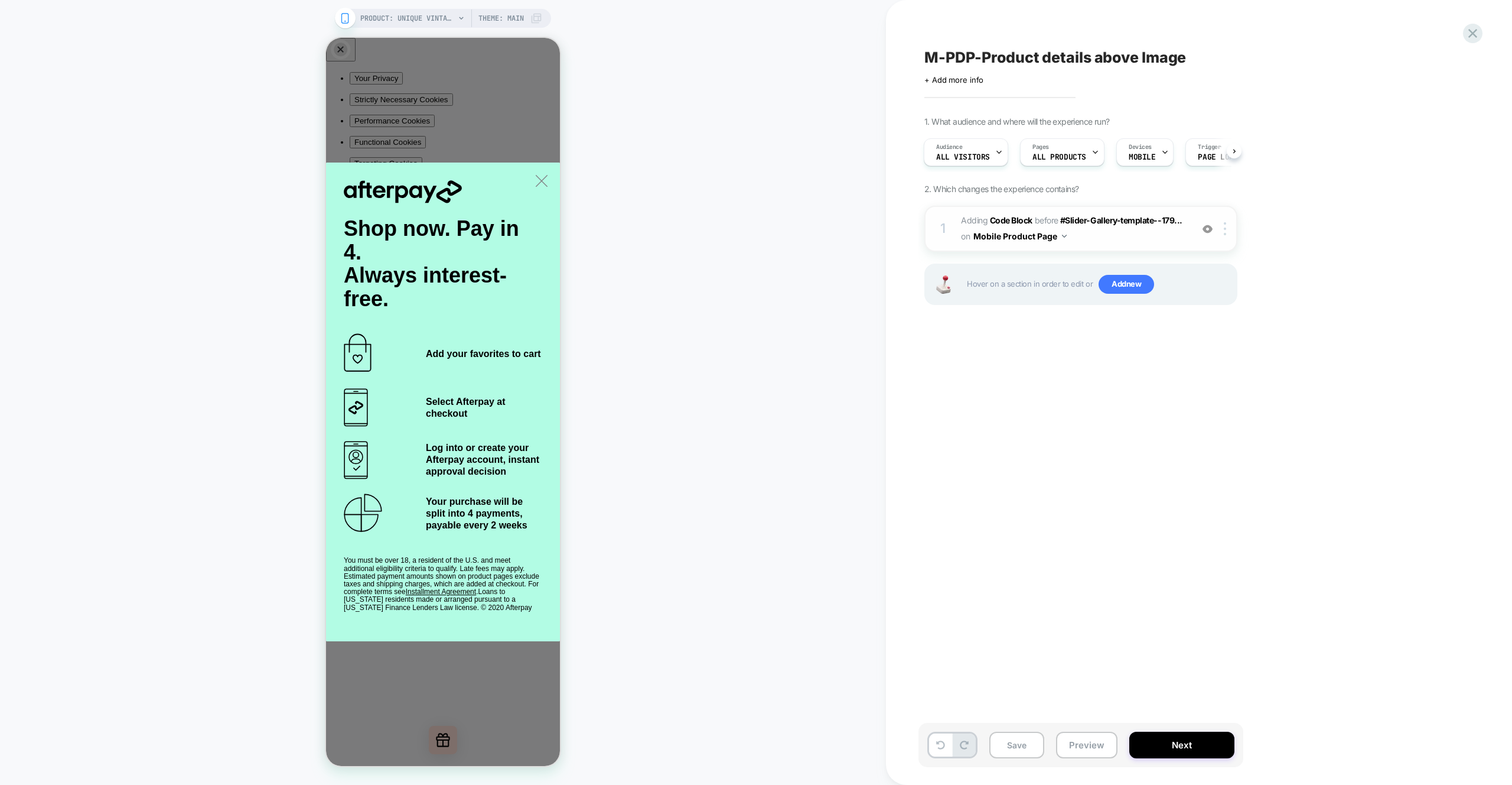
click at [1161, 237] on span "Adding Code Block BEFORE #Slider-Gallery-template--179... #Slider-Gallery-templ…" at bounding box center [1073, 229] width 225 height 32
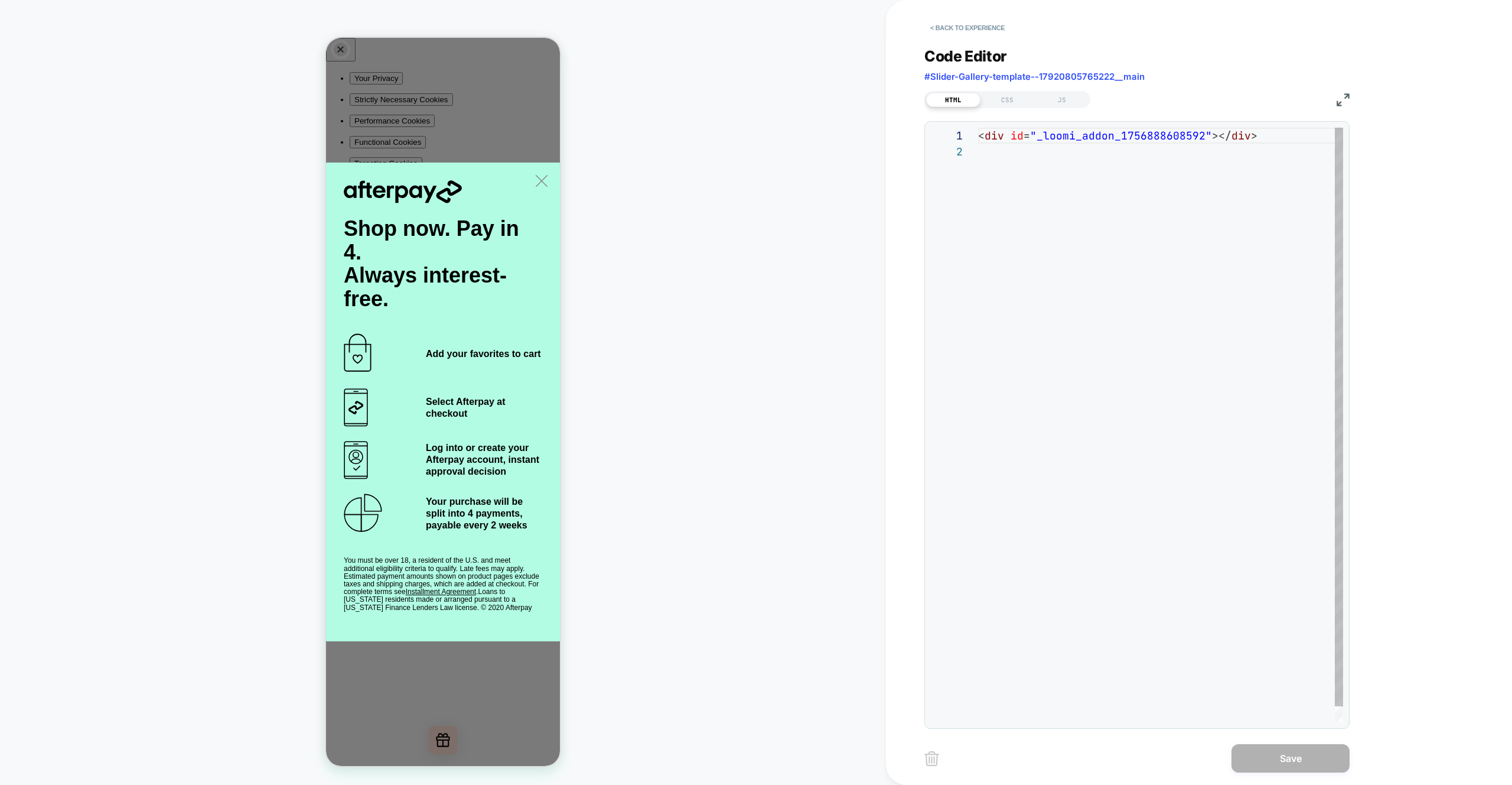
scroll to position [16, 0]
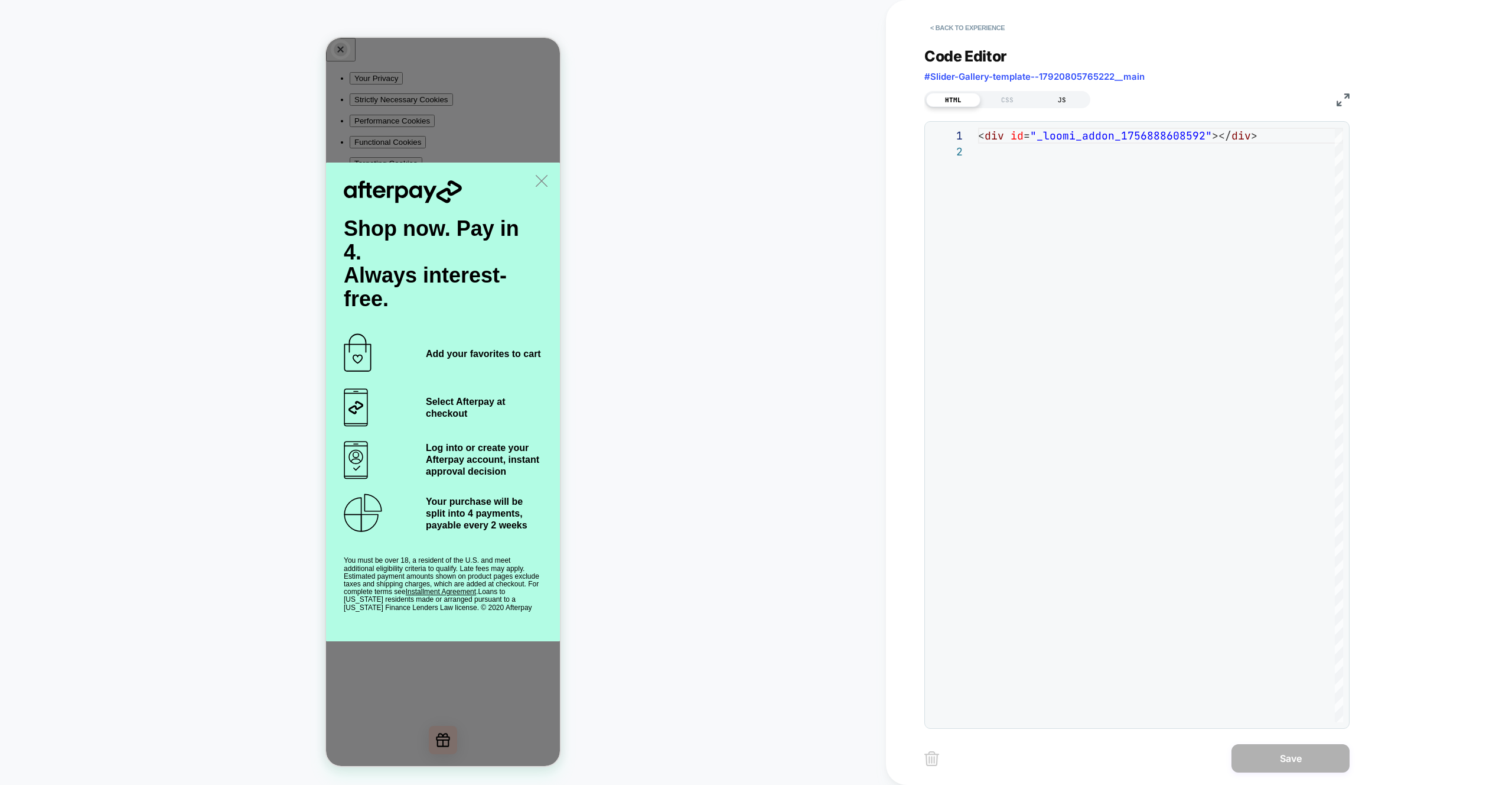
click at [1054, 103] on div "JS" at bounding box center [1062, 100] width 54 height 14
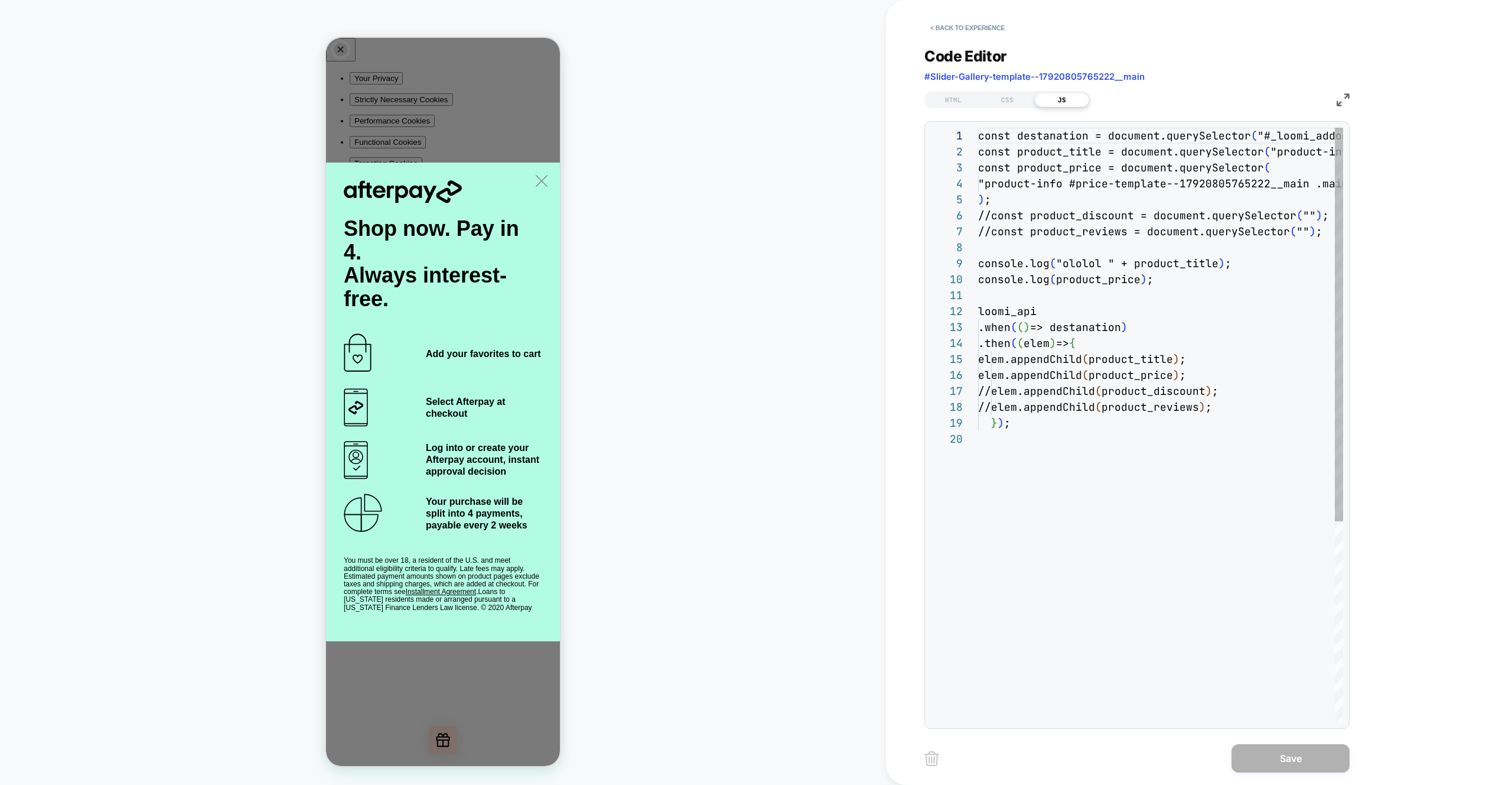
scroll to position [160, 0]
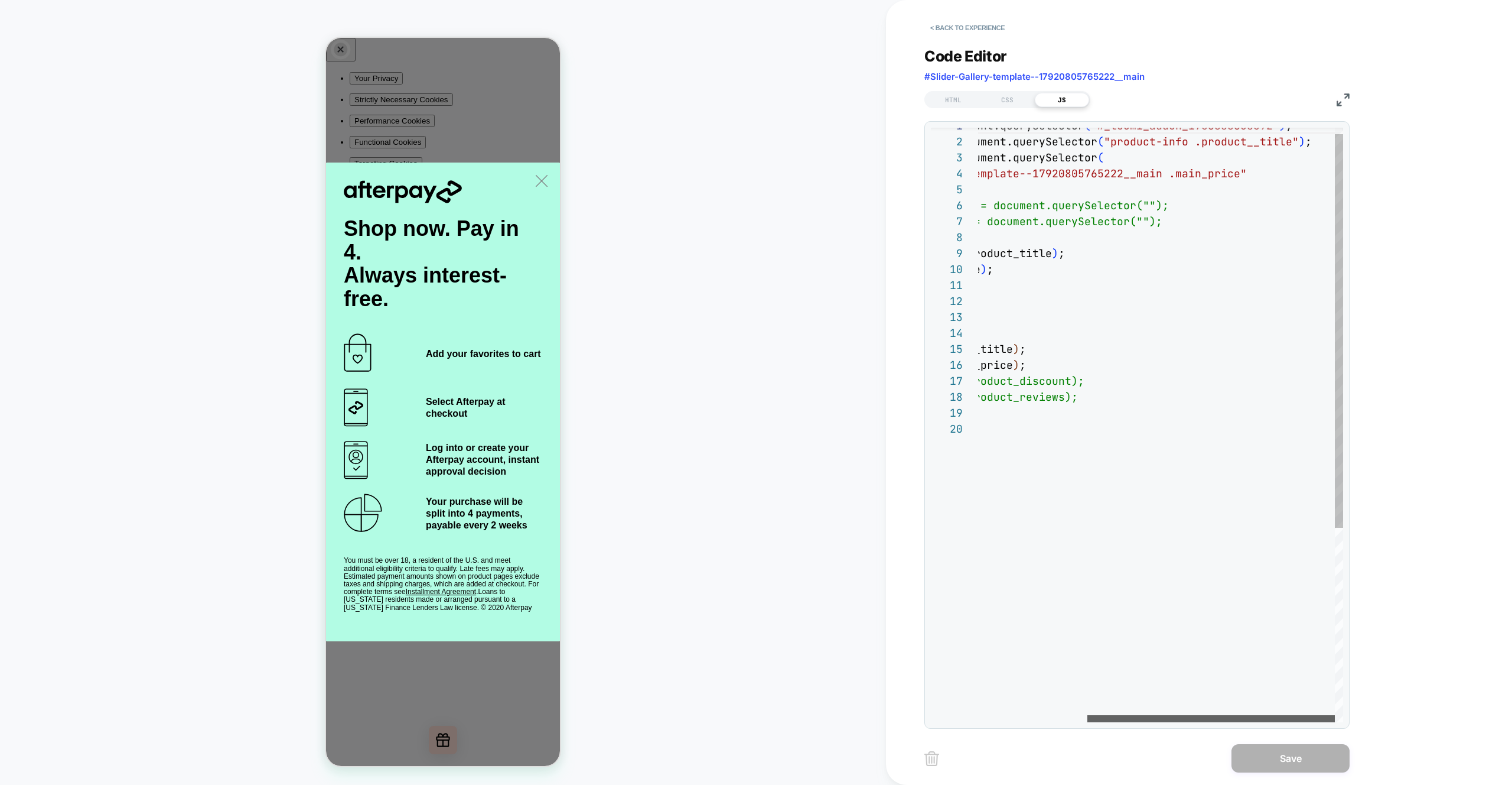
click at [1192, 722] on div at bounding box center [1212, 719] width 248 height 7
click at [1143, 204] on div "const destanation = document.querySelector ( "#_loomi_addon_1756888608592" ) ; …" at bounding box center [1081, 566] width 525 height 898
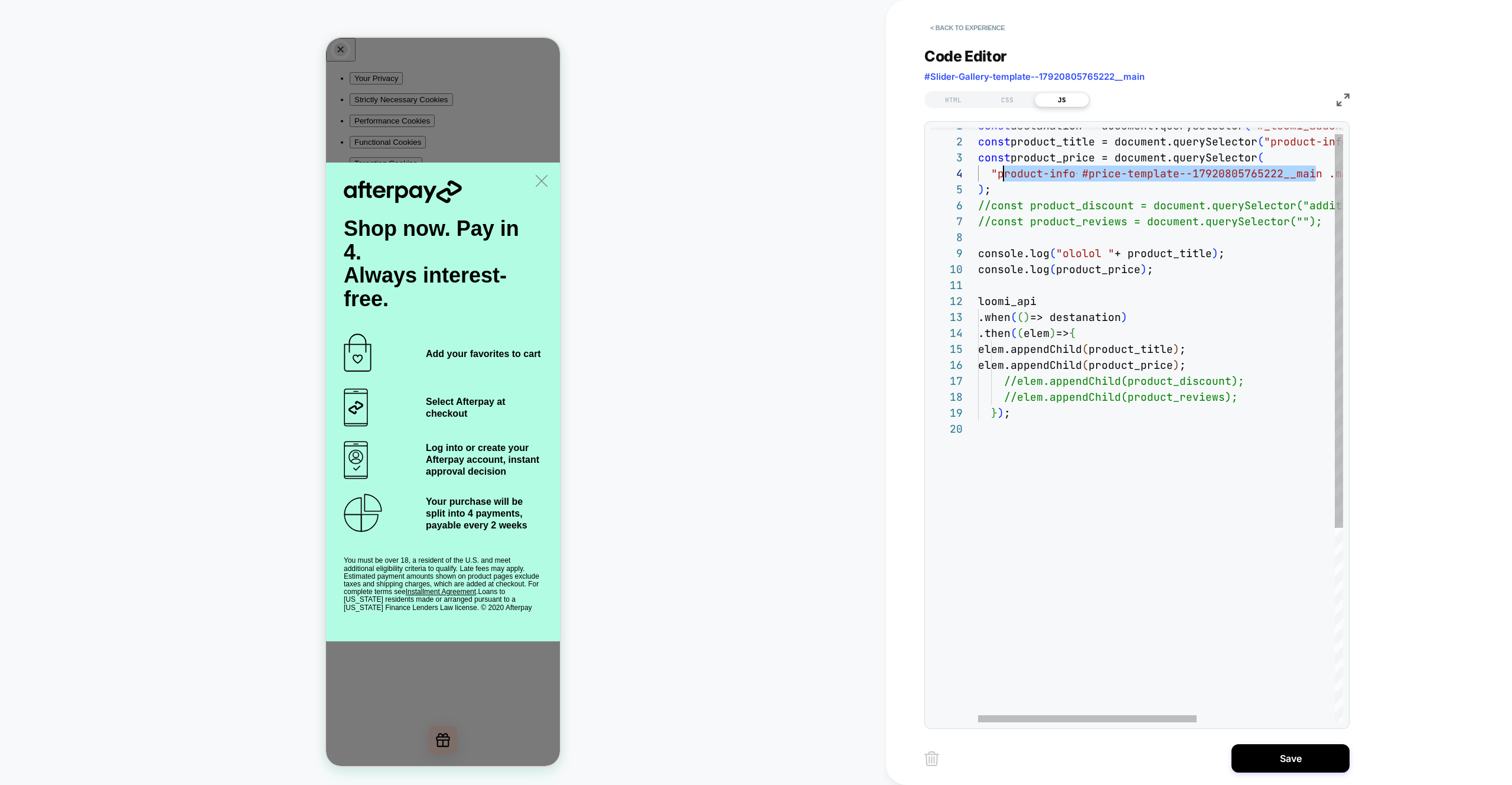
scroll to position [48, 19]
drag, startPoint x: 1124, startPoint y: 175, endPoint x: 1000, endPoint y: 174, distance: 124.0
click at [1000, 174] on div "const destanation = document.querySelector ( "#_loomi_addon_1756888608592" ) ; …" at bounding box center [1275, 566] width 595 height 898
click at [1302, 205] on div "const destanation = document.querySelector ( "#_loomi_addon_1756888608592" ) ; …" at bounding box center [1275, 566] width 595 height 898
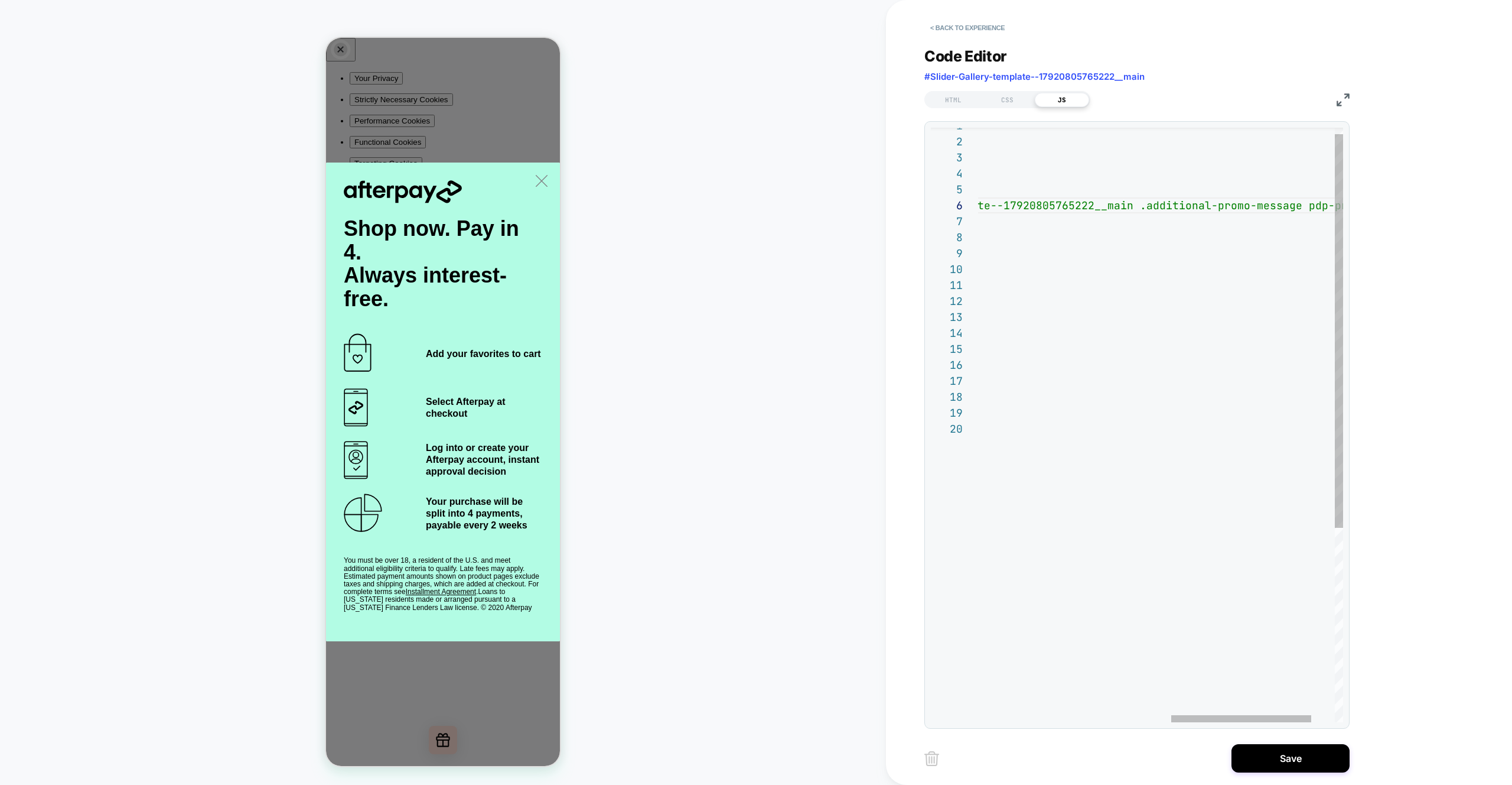
scroll to position [80, 823]
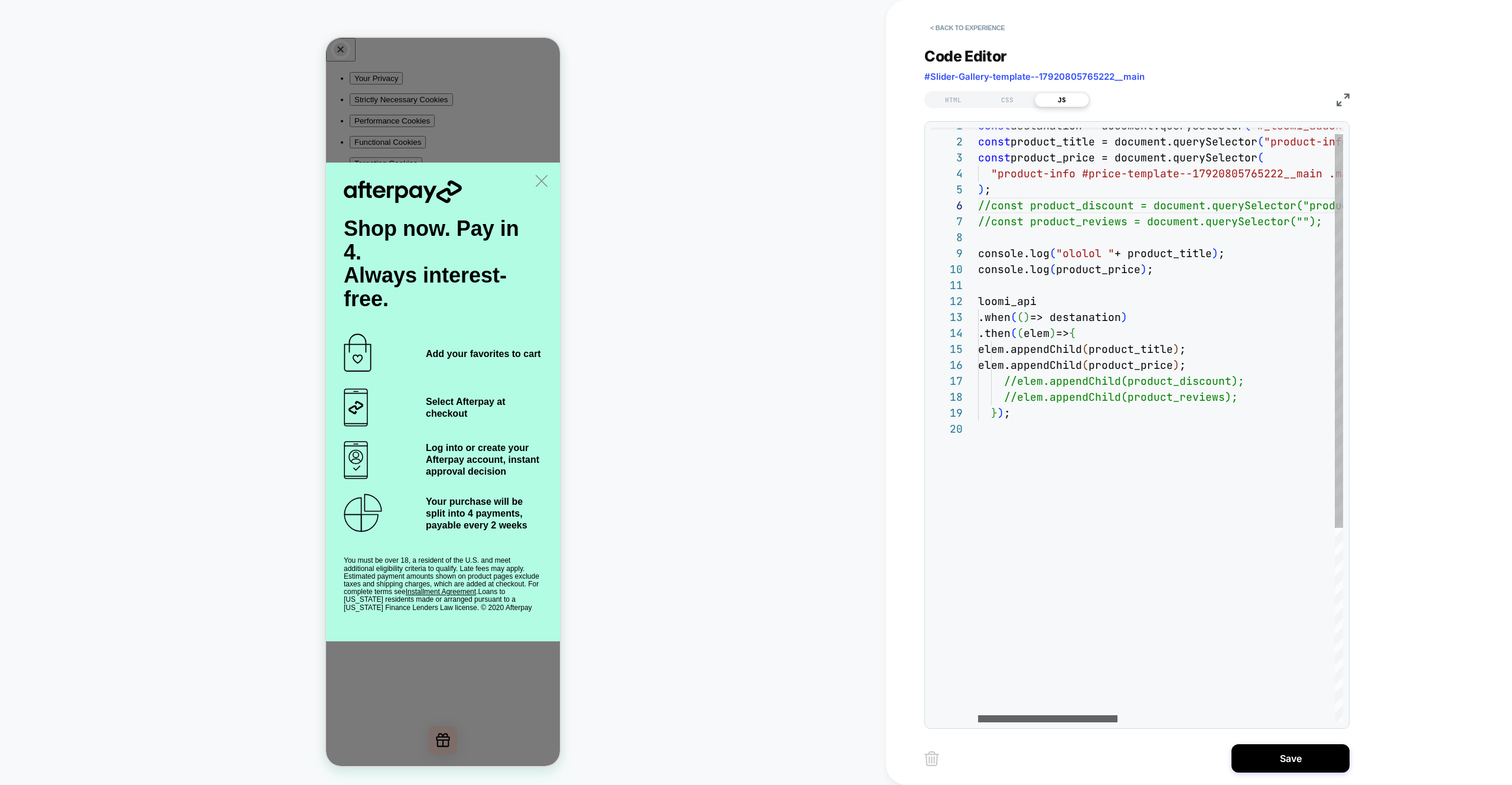
click at [978, 715] on div at bounding box center [1048, 719] width 139 height 7
click at [995, 207] on div "const destanation = document.querySelector ( "#_loomi_addon_1756888608592" ) ; …" at bounding box center [1445, 566] width 933 height 898
click at [1018, 380] on div "const destanation = document.querySelector ( "#_loomi_addon_1756888608592" ) ; …" at bounding box center [1438, 566] width 920 height 898
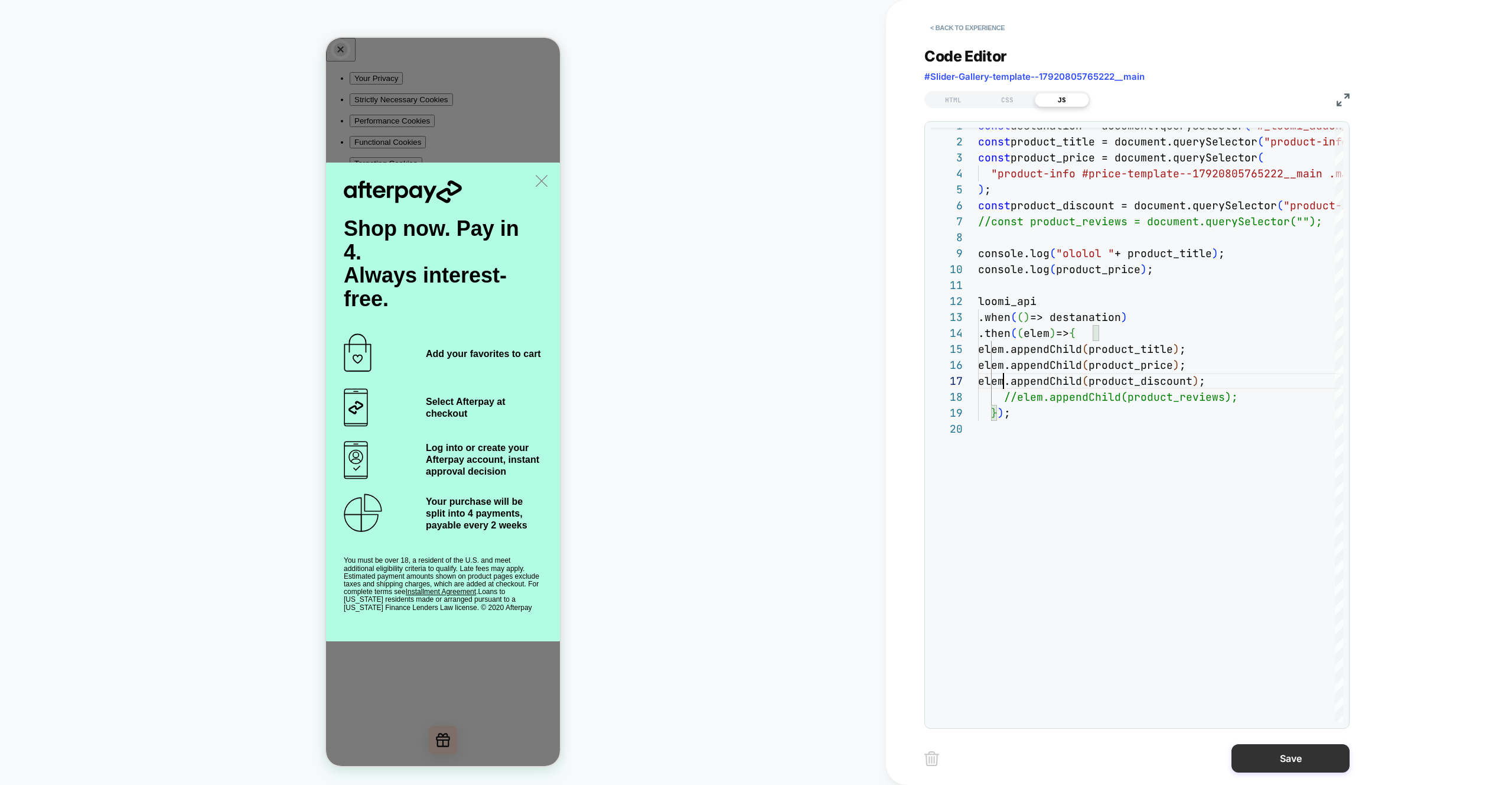
type textarea "**********"
click at [1317, 759] on button "Save" at bounding box center [1290, 758] width 118 height 29
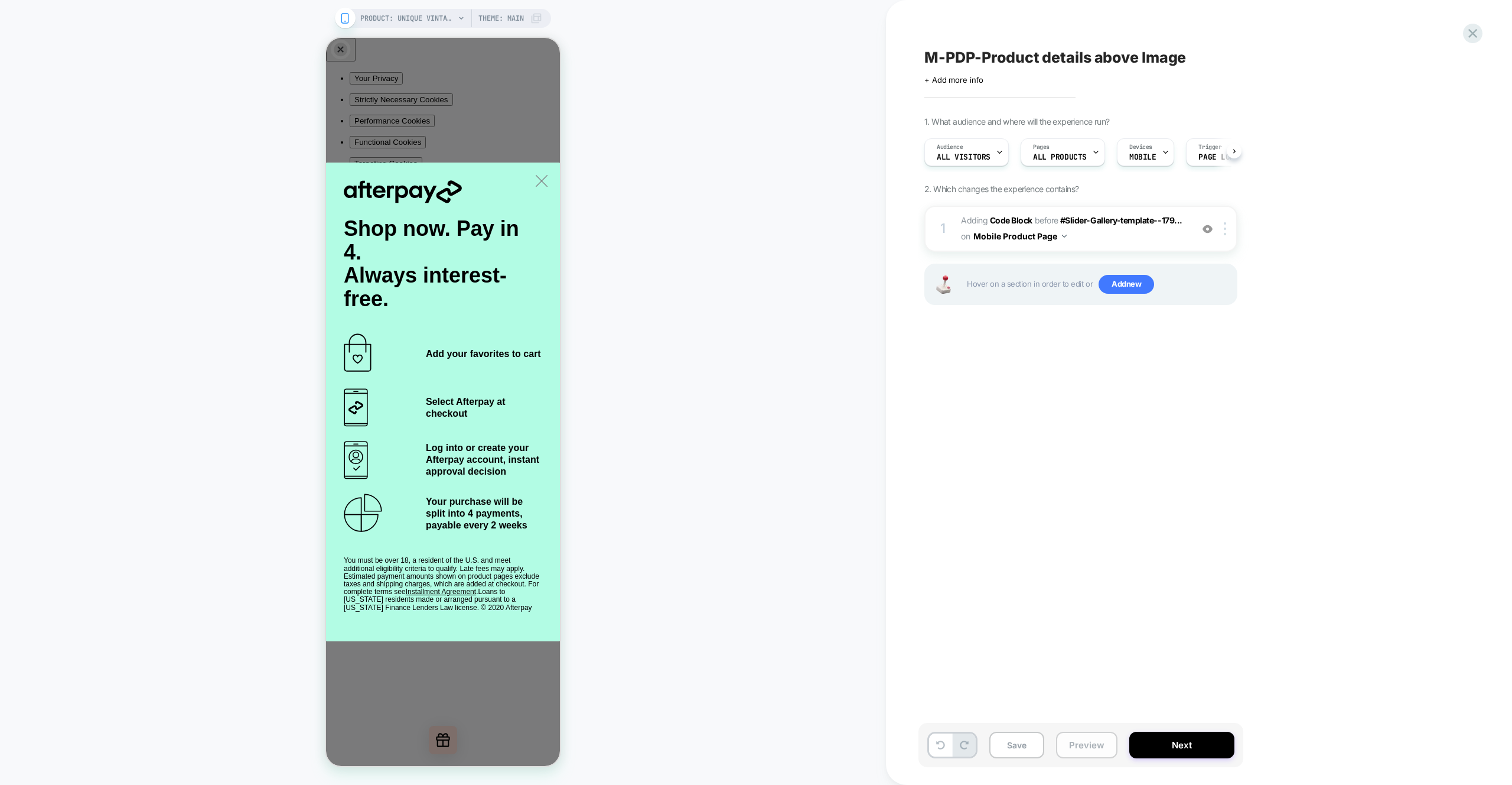
scroll to position [0, 1]
drag, startPoint x: 1105, startPoint y: 746, endPoint x: 1105, endPoint y: 753, distance: 7.0
click at [1105, 746] on button "Preview" at bounding box center [1087, 745] width 62 height 26
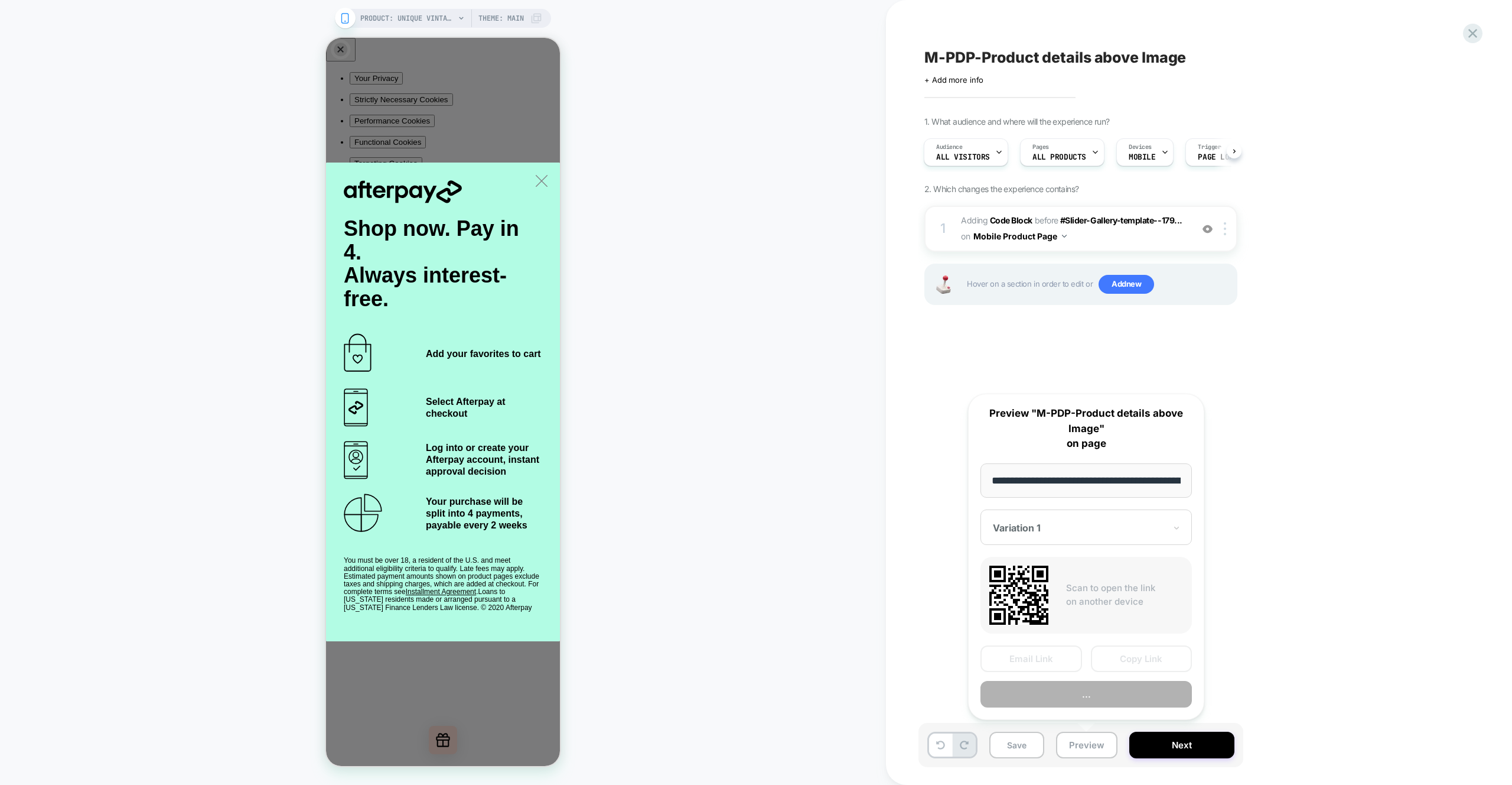
scroll to position [0, 318]
click at [1064, 698] on button "Preview" at bounding box center [1086, 695] width 212 height 26
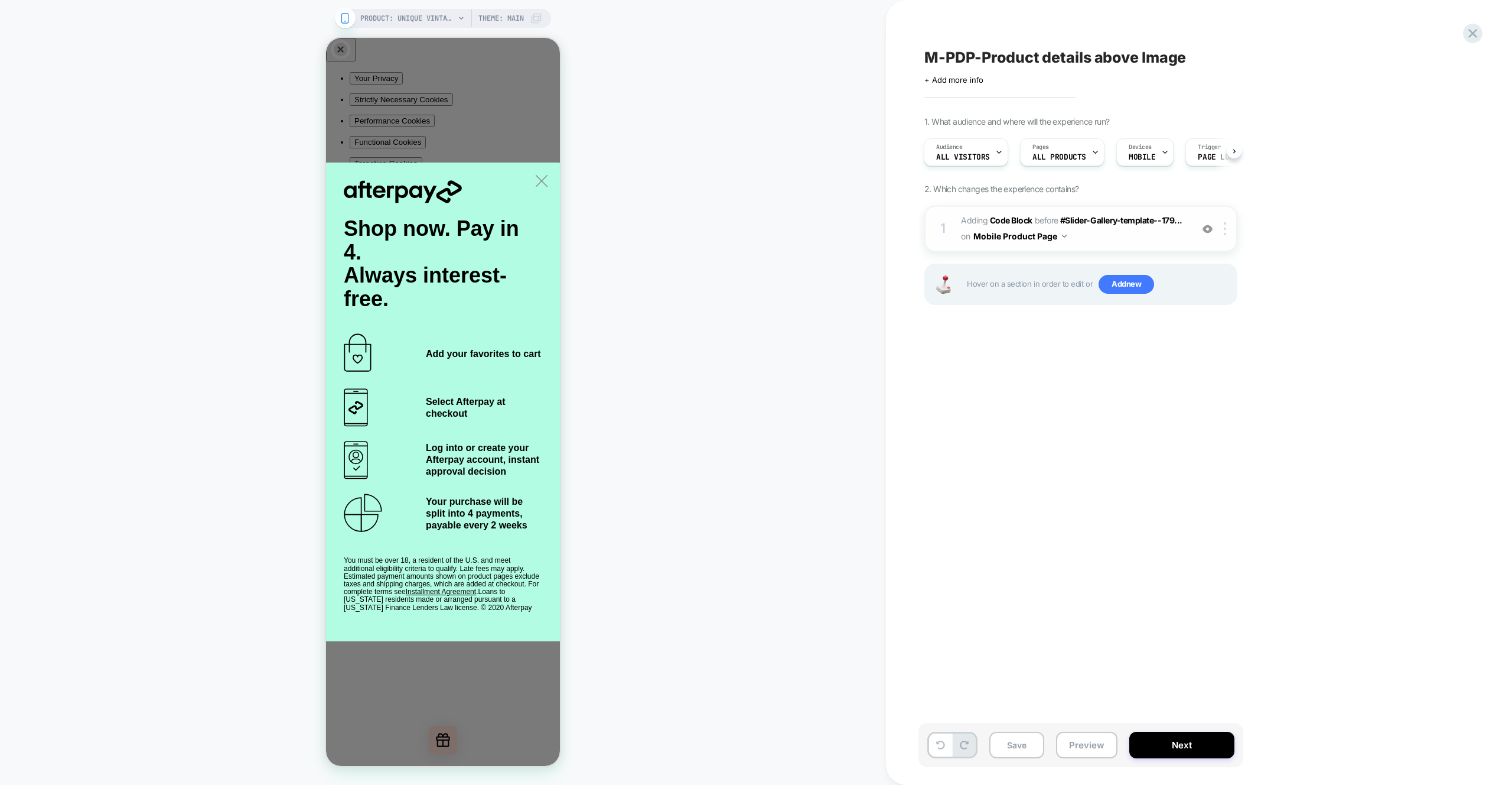
click at [1156, 235] on span "Adding Code Block BEFORE #Slider-Gallery-template--179... #Slider-Gallery-templ…" at bounding box center [1073, 229] width 225 height 32
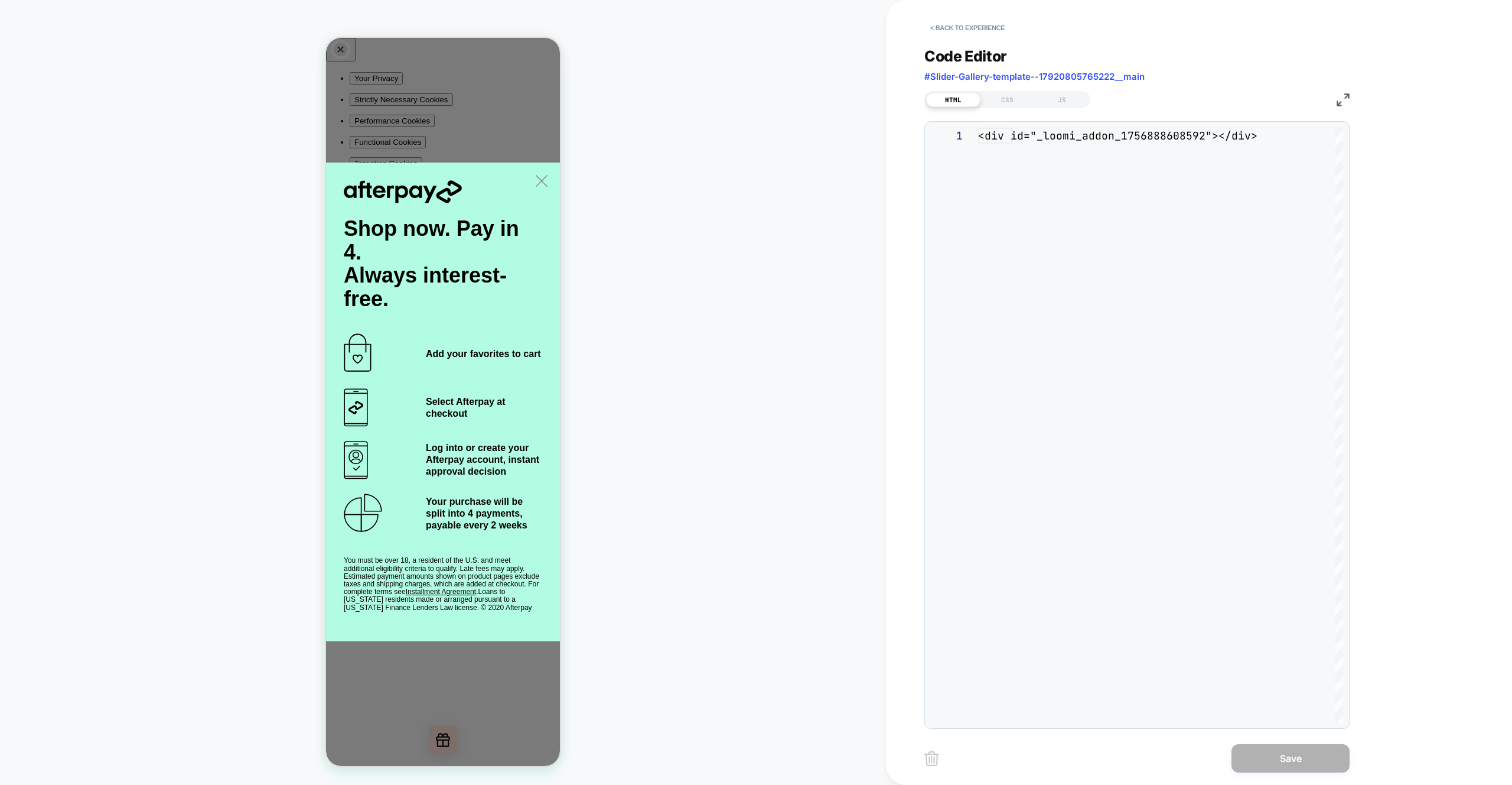
scroll to position [16, 0]
click at [1081, 97] on div "JS" at bounding box center [1062, 100] width 54 height 14
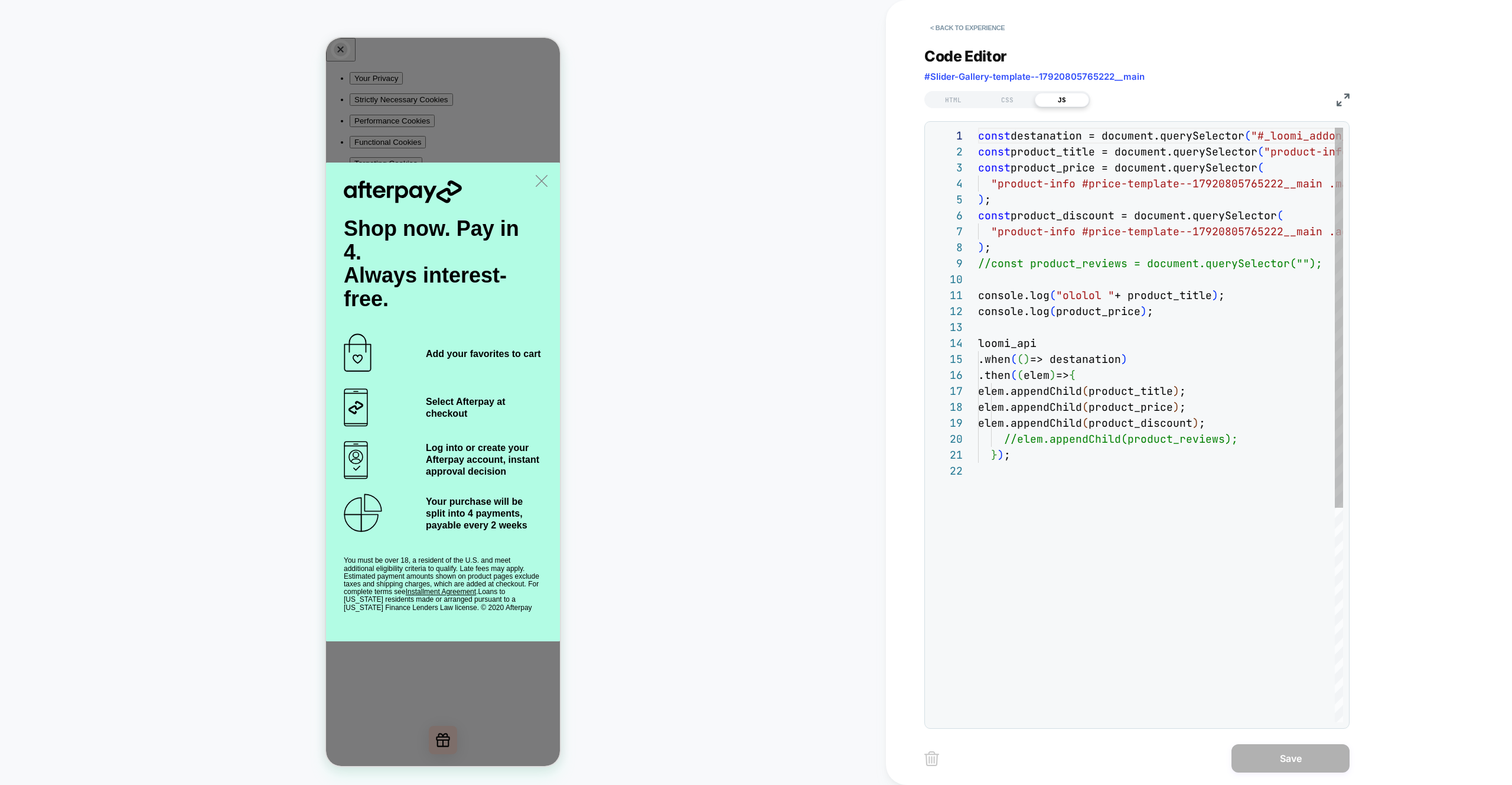
scroll to position [160, 0]
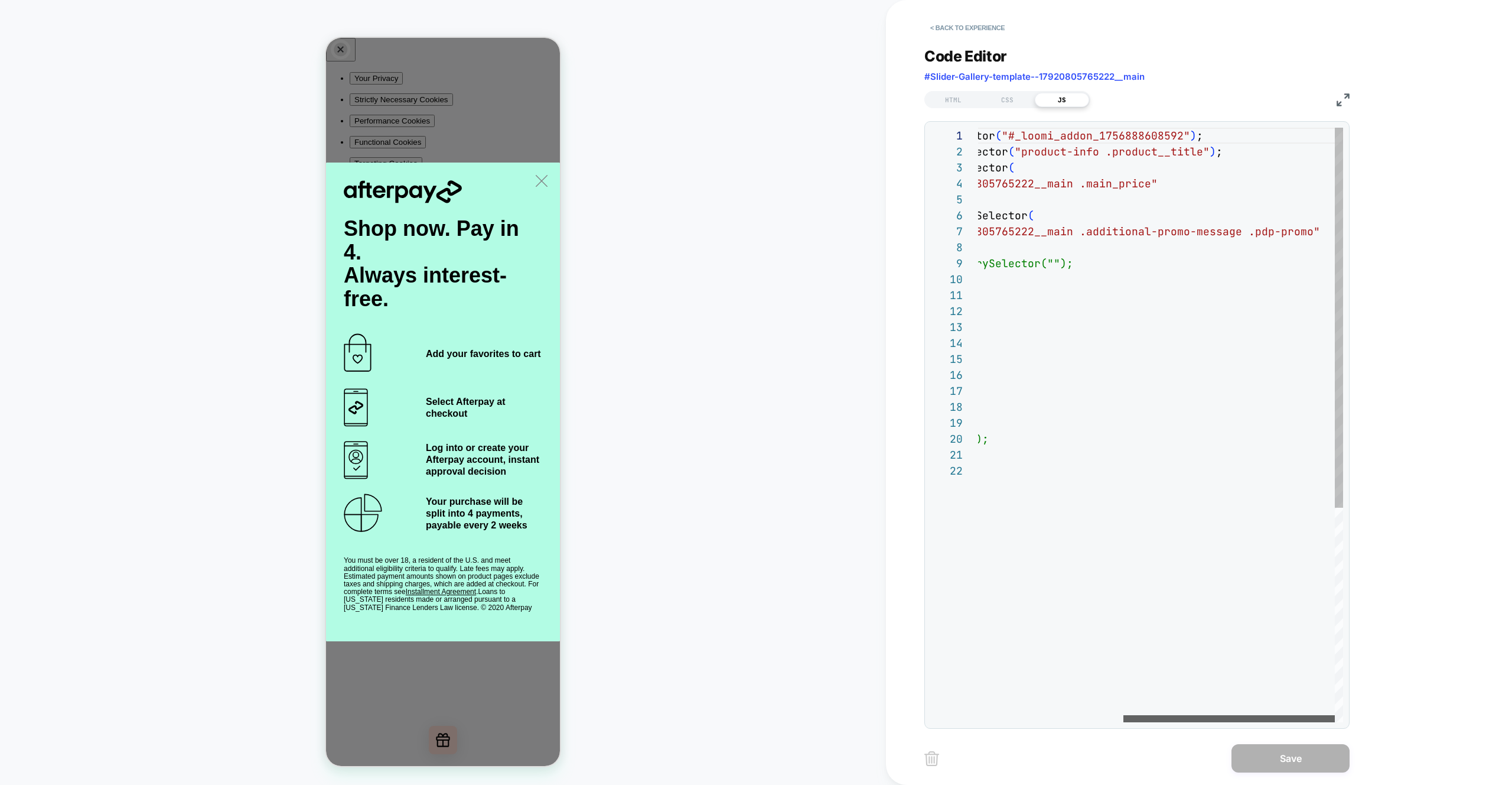
click at [1335, 722] on div at bounding box center [1229, 719] width 212 height 7
drag, startPoint x: 1303, startPoint y: 234, endPoint x: 1239, endPoint y: 234, distance: 64.0
click at [1239, 234] on div "const destanation = document.querySelector ( "#_loomi_addon_1756888608592" ) ; …" at bounding box center [1036, 592] width 615 height 930
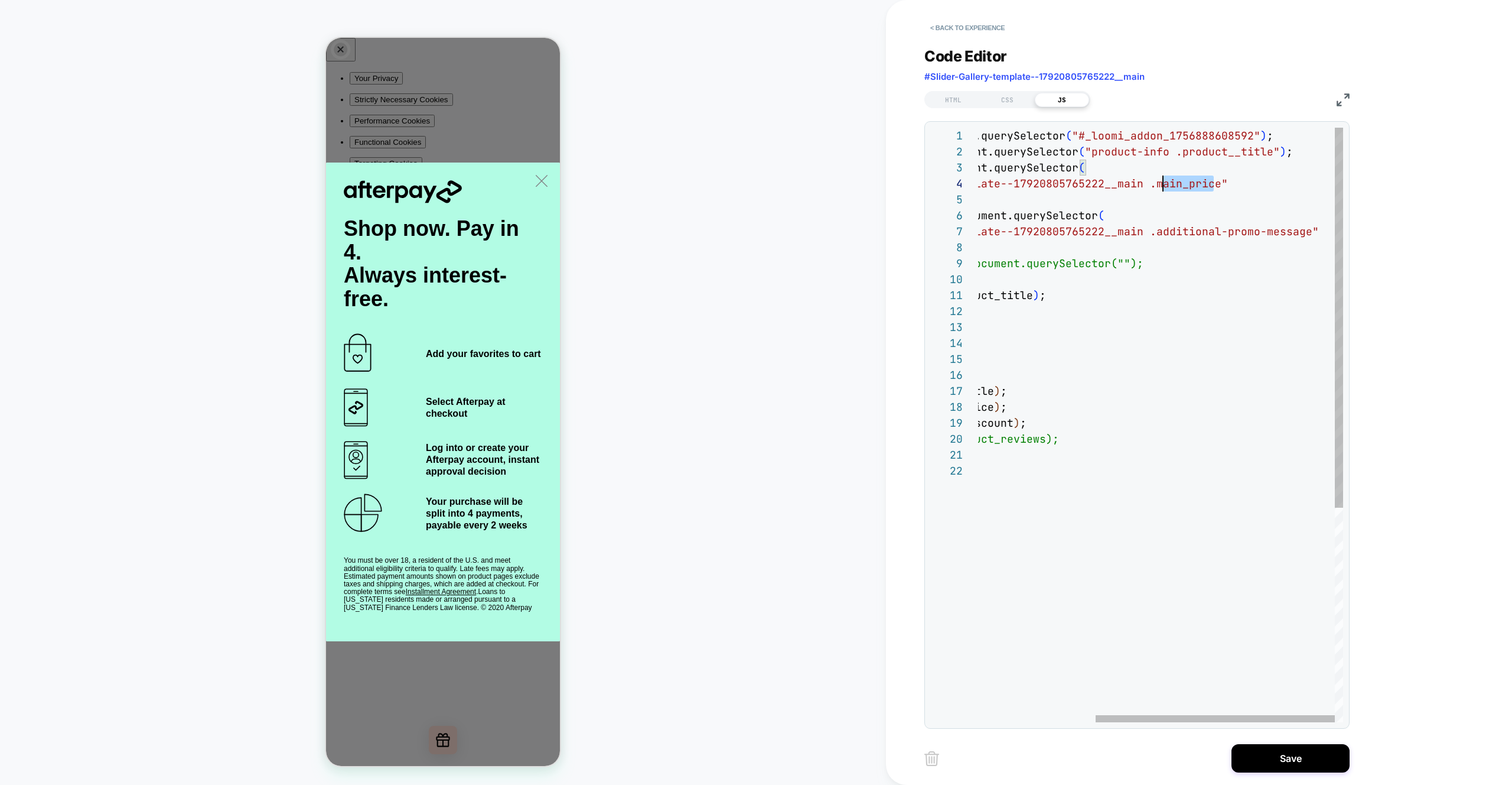
scroll to position [48, 344]
drag, startPoint x: 1215, startPoint y: 183, endPoint x: 1142, endPoint y: 188, distance: 73.2
click at [1142, 188] on div "const destanation = document.querySelector ( "#_loomi_addon_1756888608592" ) ; …" at bounding box center [1071, 592] width 544 height 930
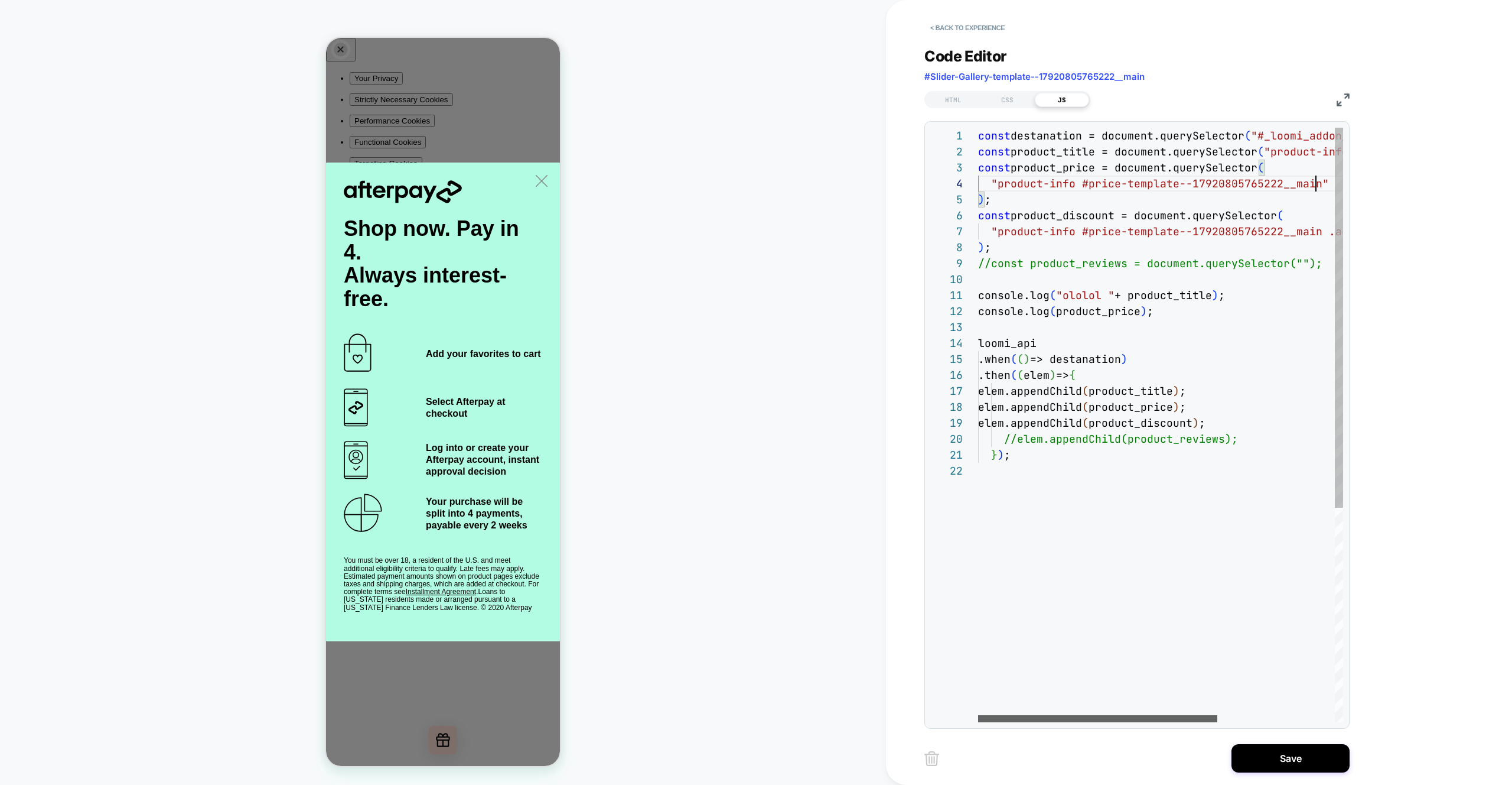
click at [987, 716] on div at bounding box center [1097, 719] width 240 height 7
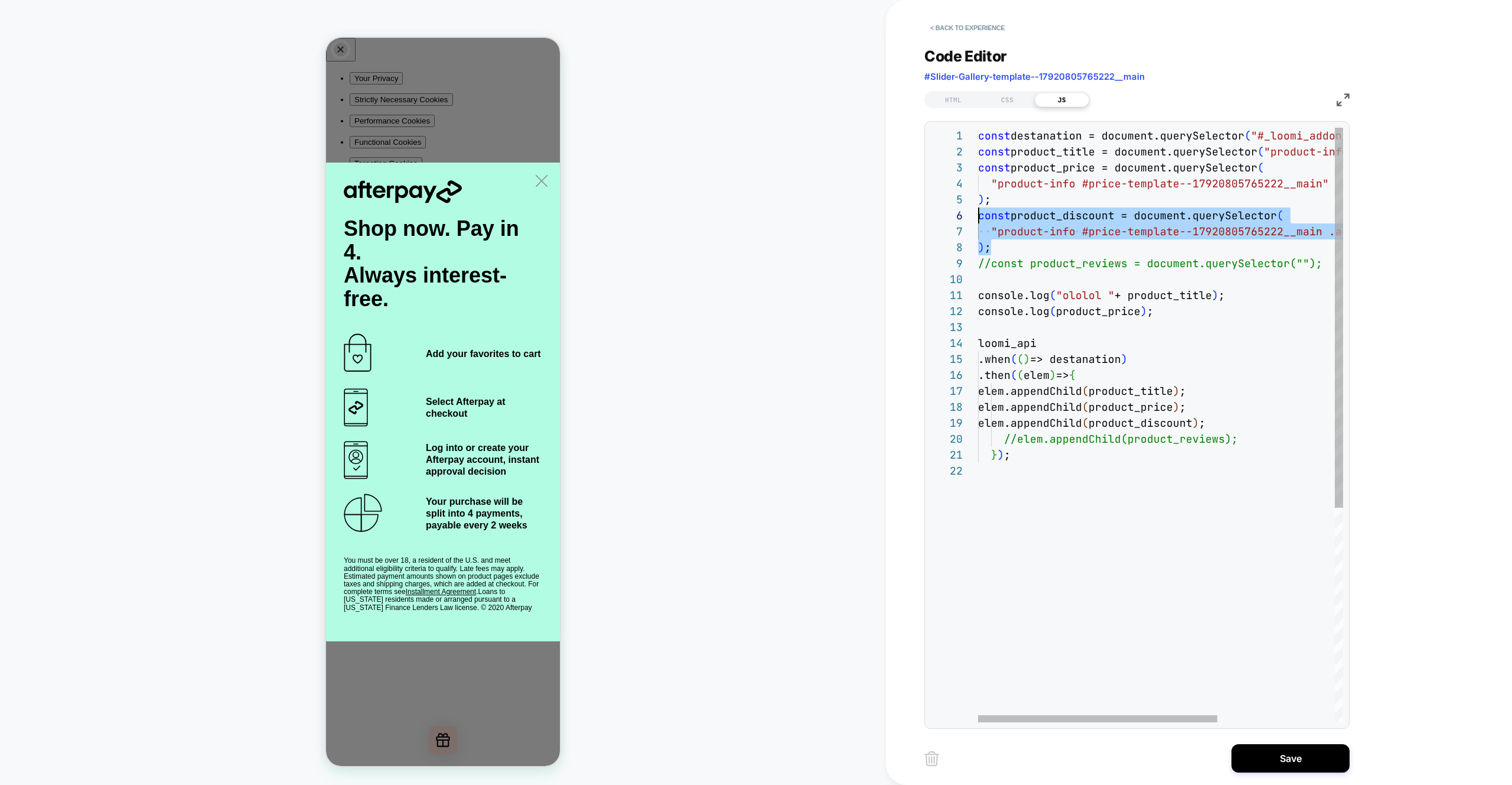
drag, startPoint x: 999, startPoint y: 246, endPoint x: 963, endPoint y: 221, distance: 43.8
click at [978, 221] on div "const destanation = document.querySelector ( "#_loomi_addon_1756888608592" ) ; …" at bounding box center [1250, 592] width 544 height 930
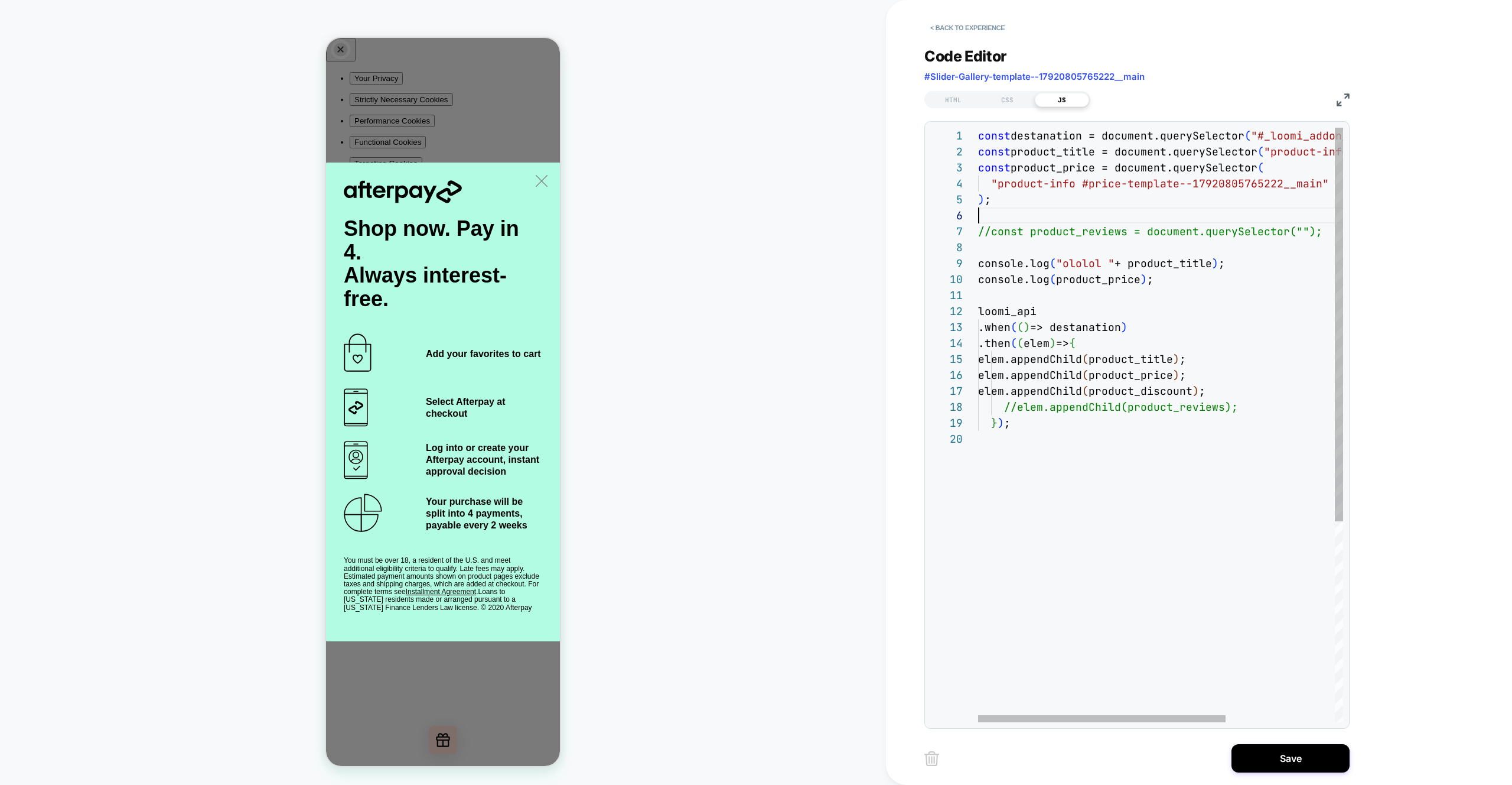
click at [1245, 392] on div "const destanation = document.querySelector ( "#_loomi_addon_1756888608592" ) ; …" at bounding box center [1240, 576] width 525 height 898
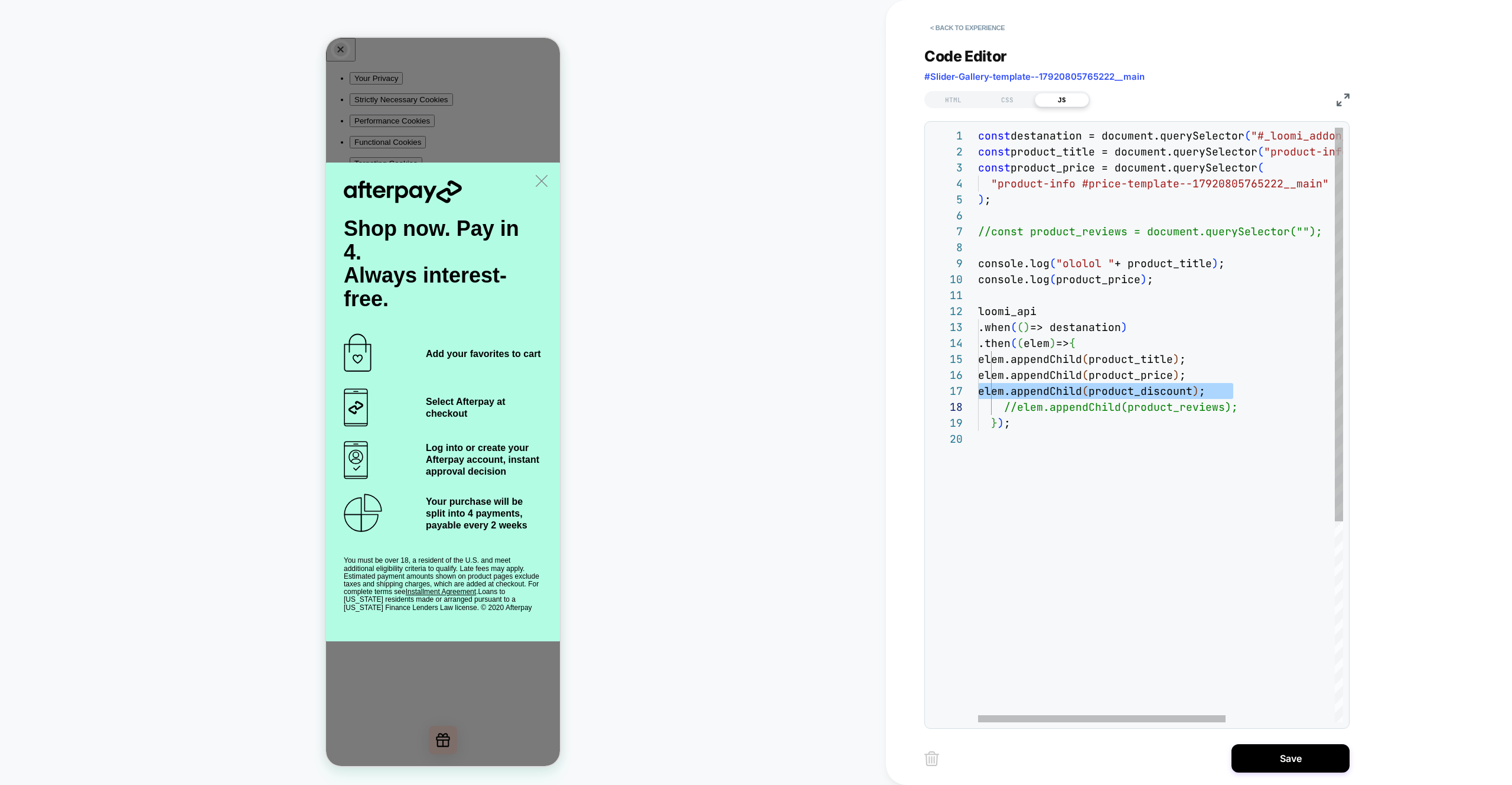
type textarea "**********"
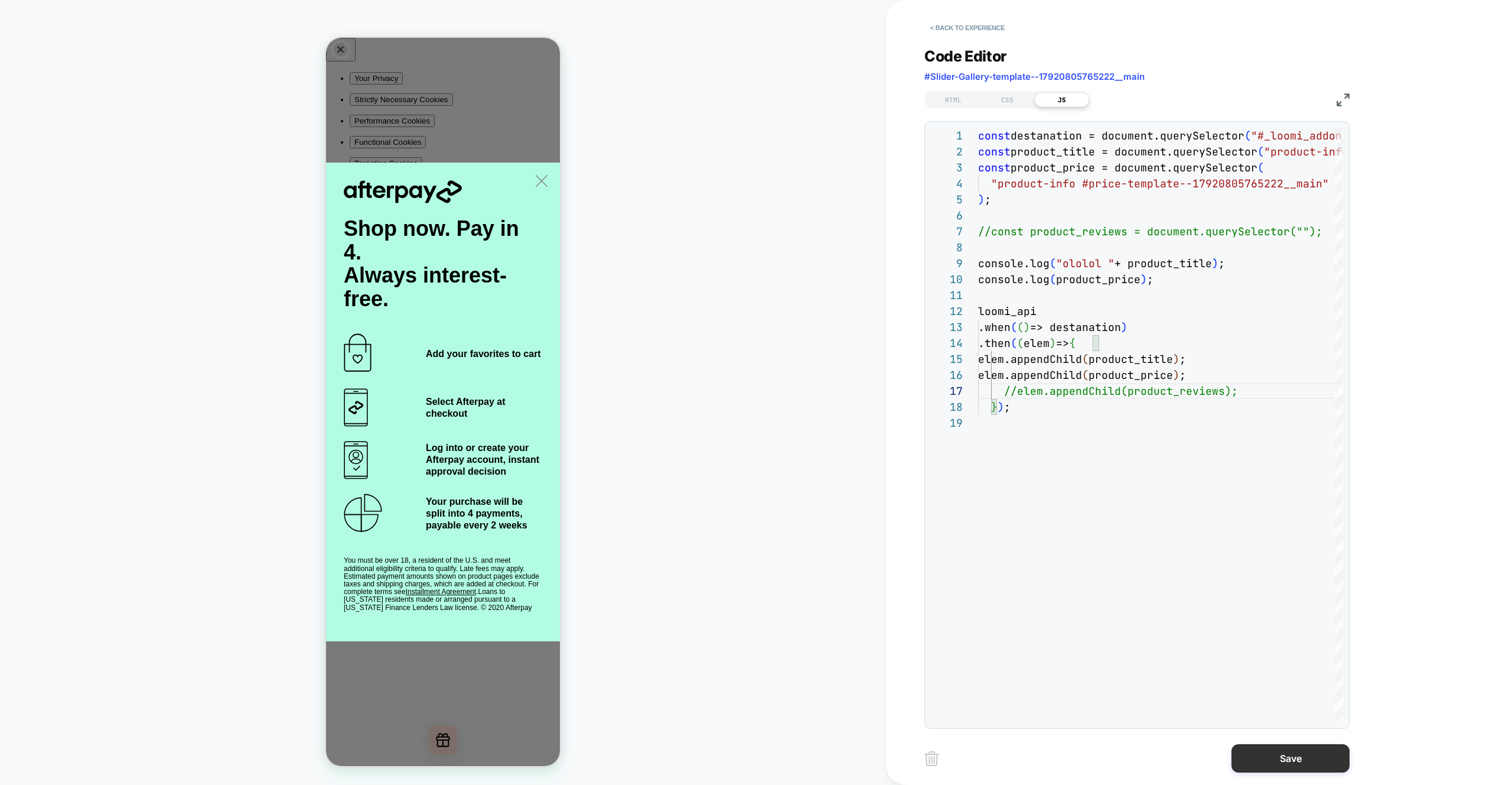
click at [1291, 759] on button "Save" at bounding box center [1290, 758] width 118 height 29
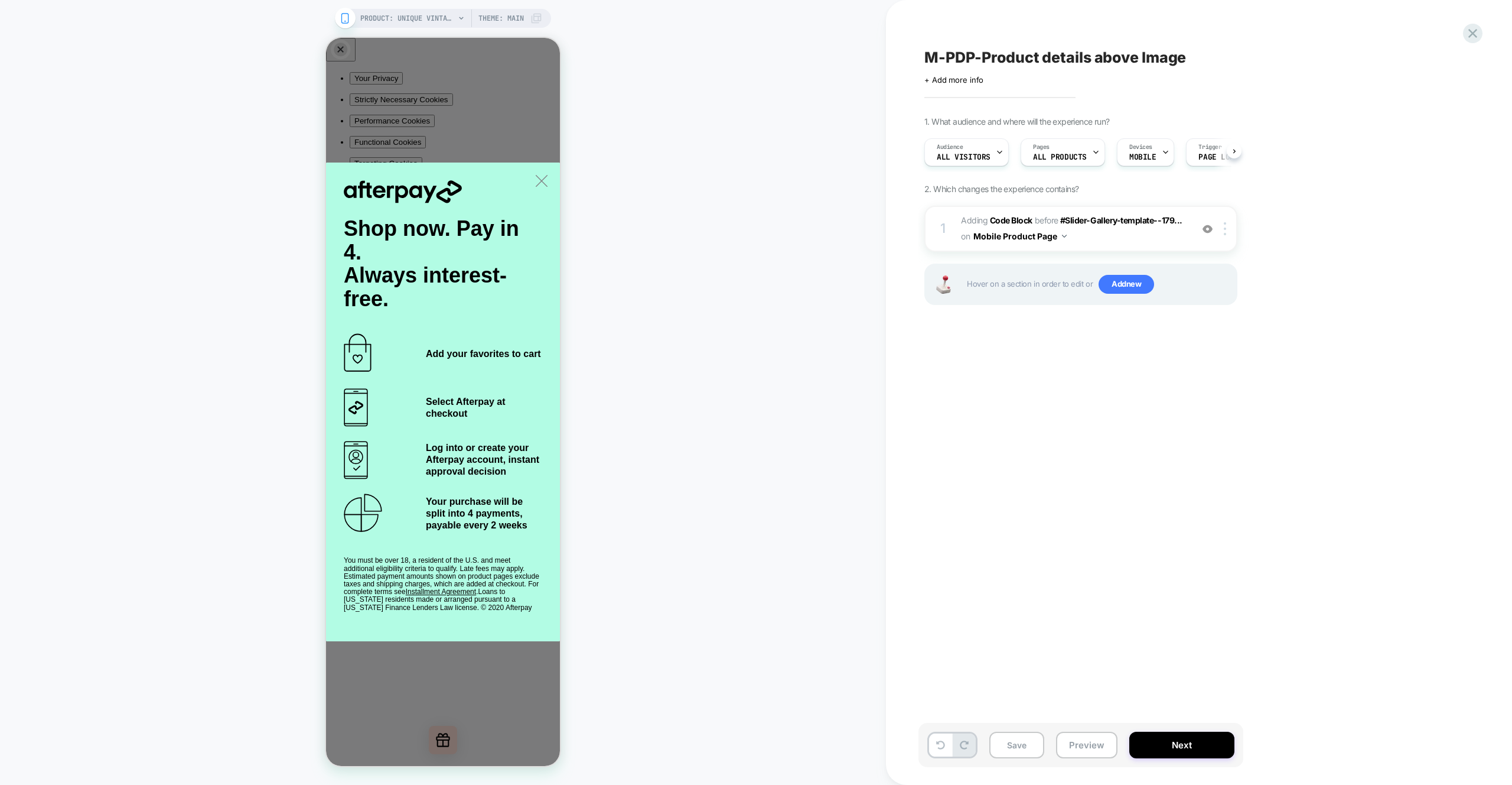
scroll to position [0, 1]
click at [1091, 751] on button "Preview" at bounding box center [1087, 745] width 62 height 26
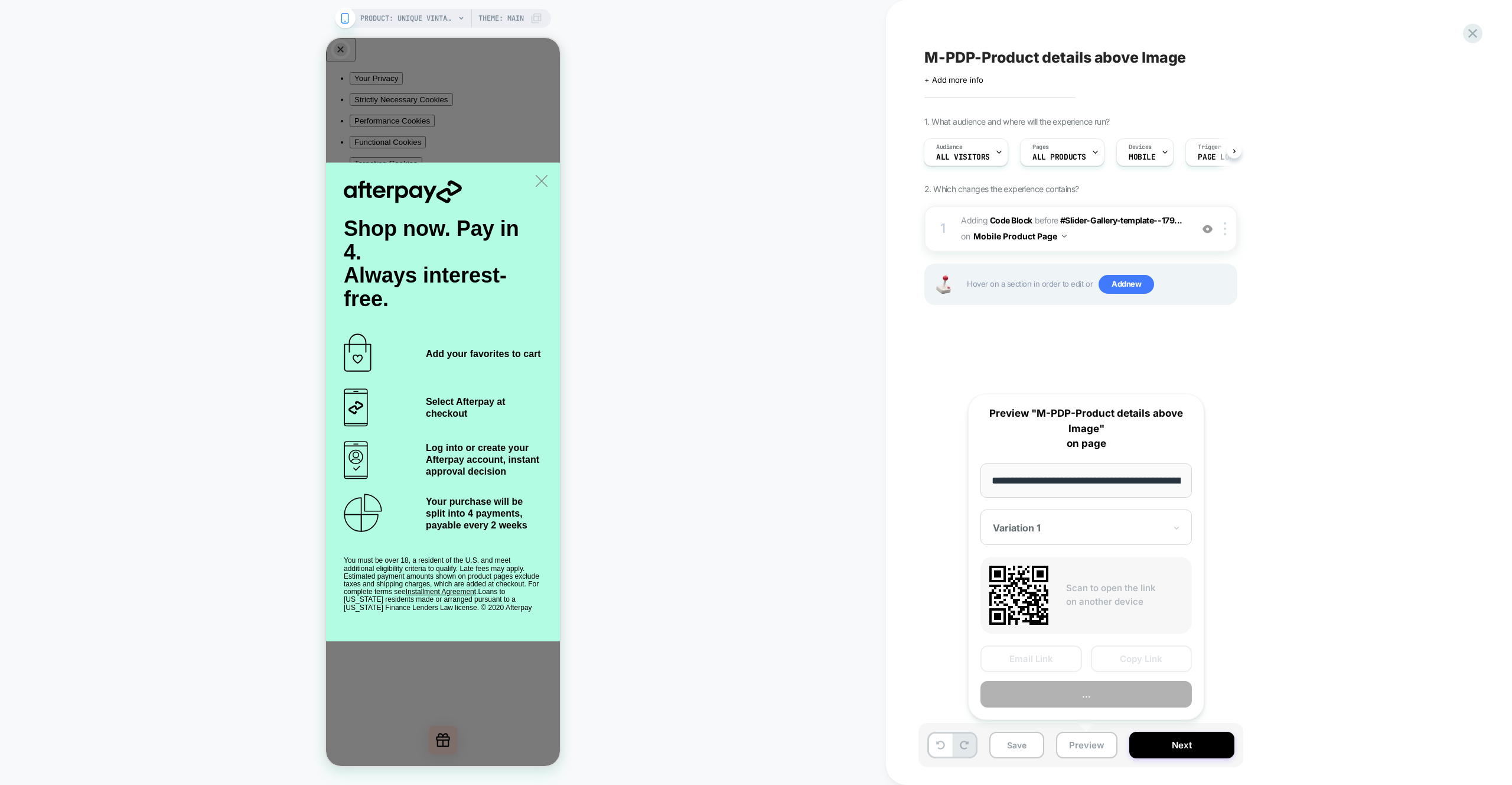
scroll to position [0, 318]
click at [1037, 701] on button "Preview" at bounding box center [1086, 695] width 212 height 26
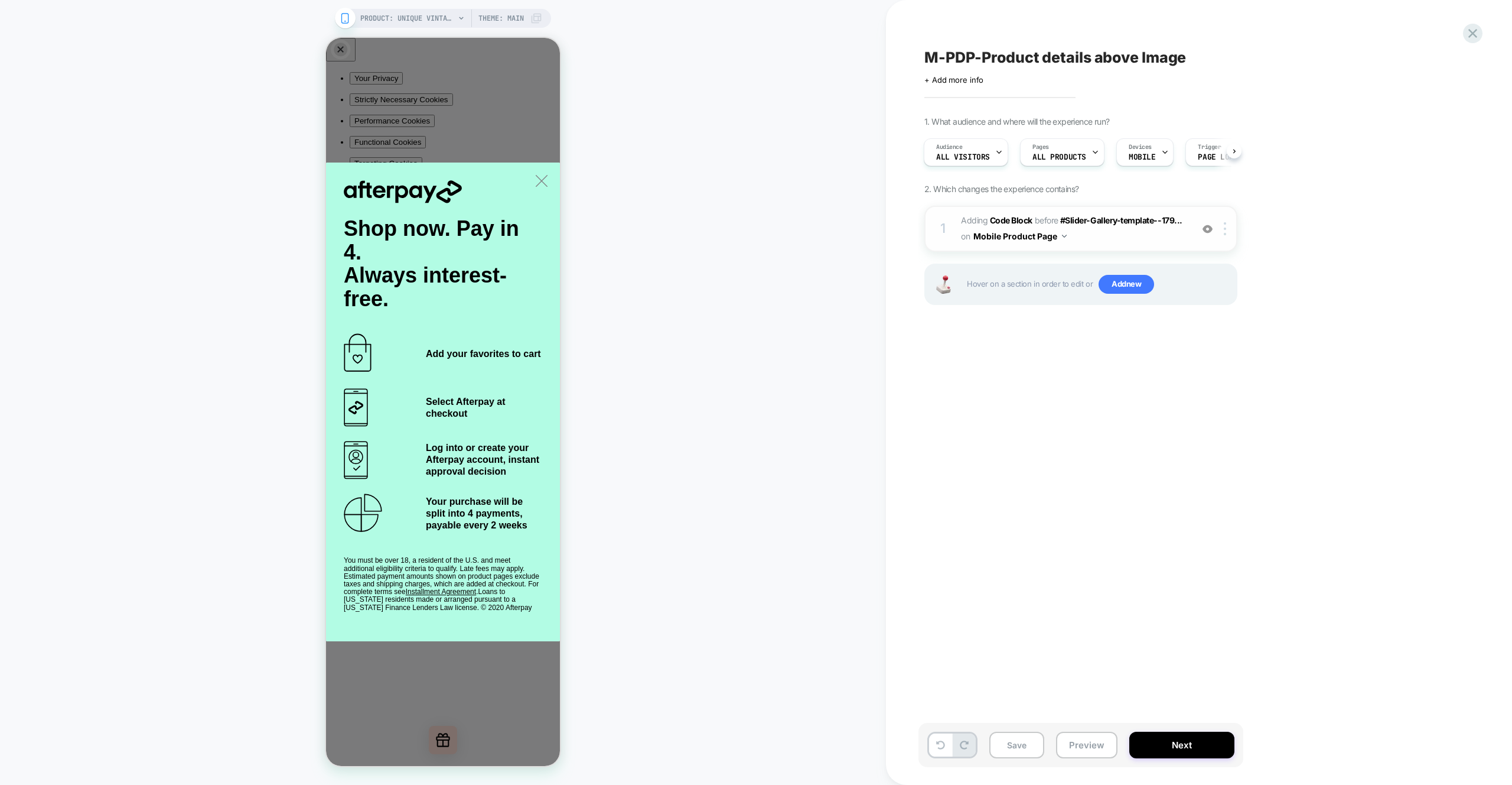
click at [1116, 240] on span "Adding Code Block BEFORE #Slider-Gallery-template--179... #Slider-Gallery-templ…" at bounding box center [1073, 229] width 225 height 32
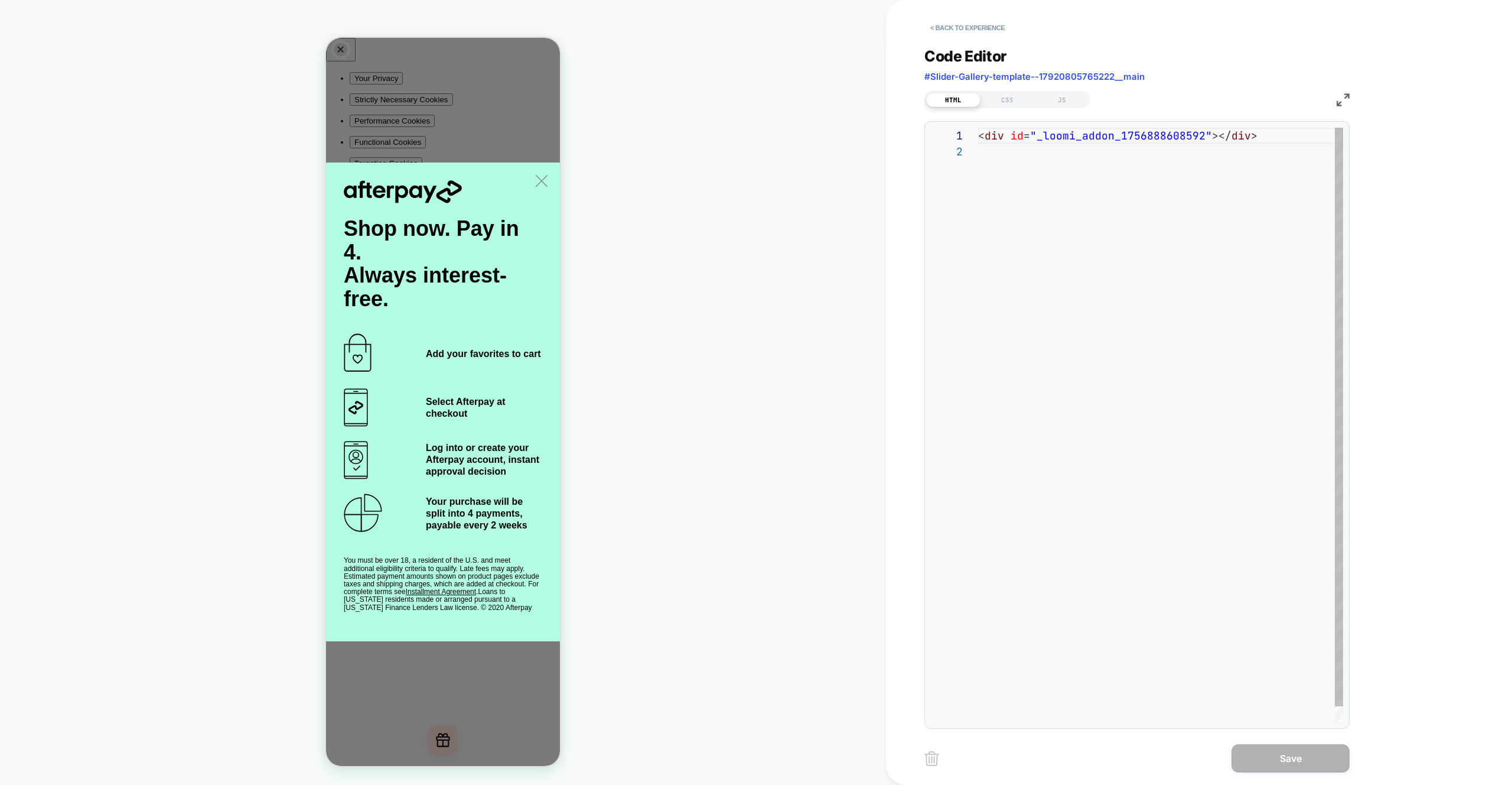
scroll to position [16, 0]
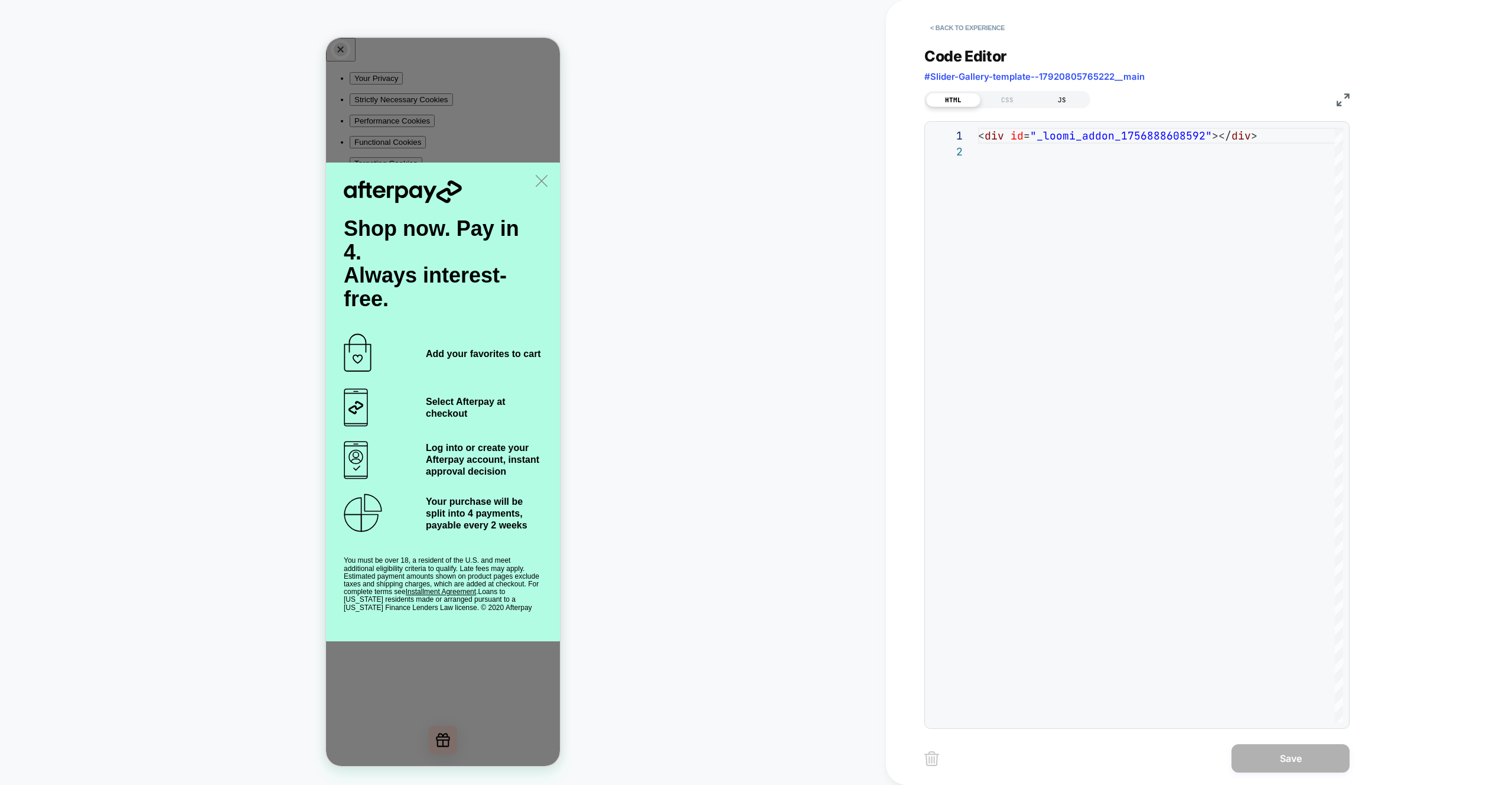
click at [1071, 103] on div "JS" at bounding box center [1062, 100] width 54 height 14
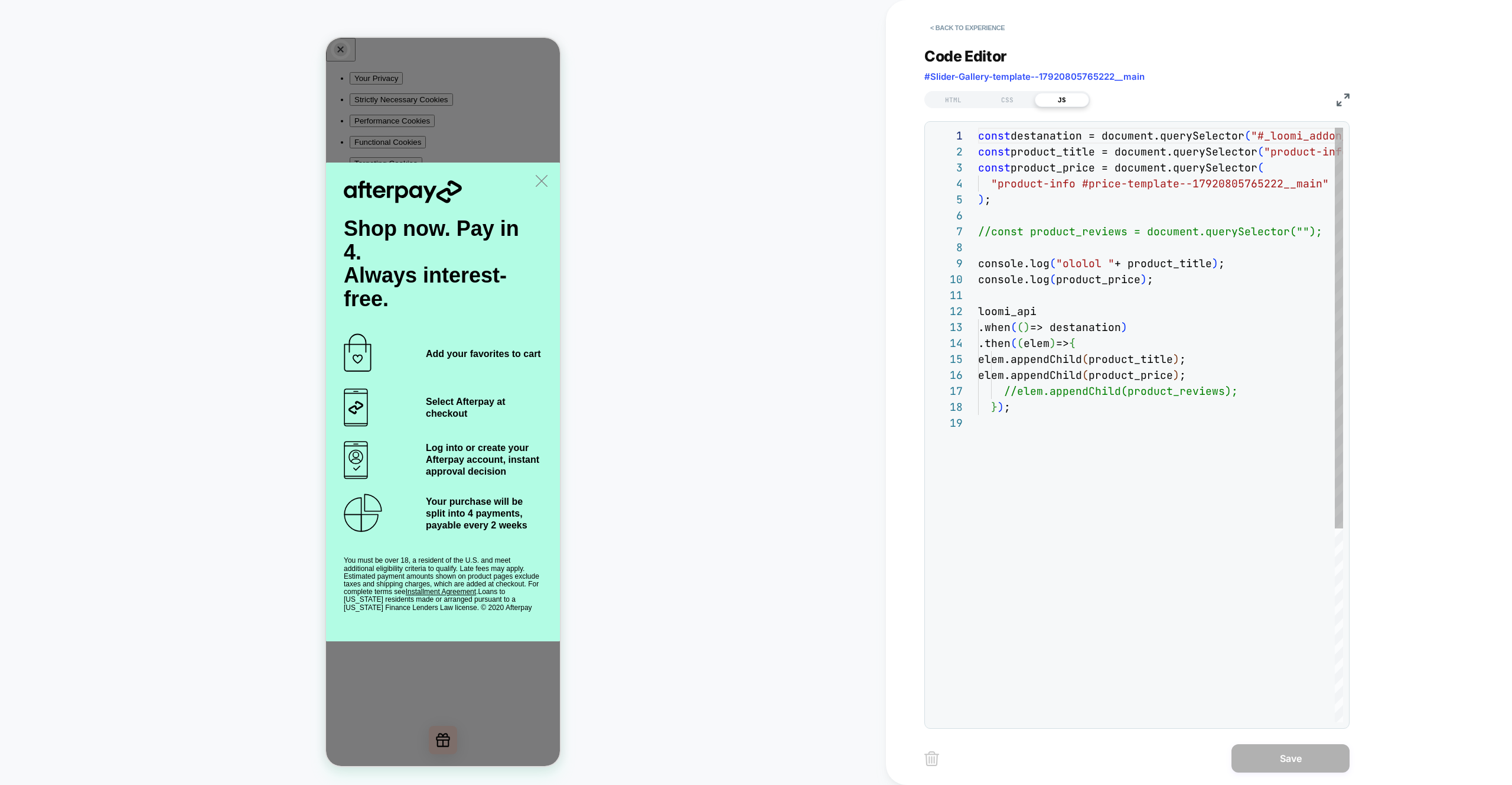
scroll to position [160, 0]
click at [1299, 233] on div "const destanation = document.querySelector ( "#_loomi_addon_1756888608592" ) ; …" at bounding box center [1240, 568] width 525 height 882
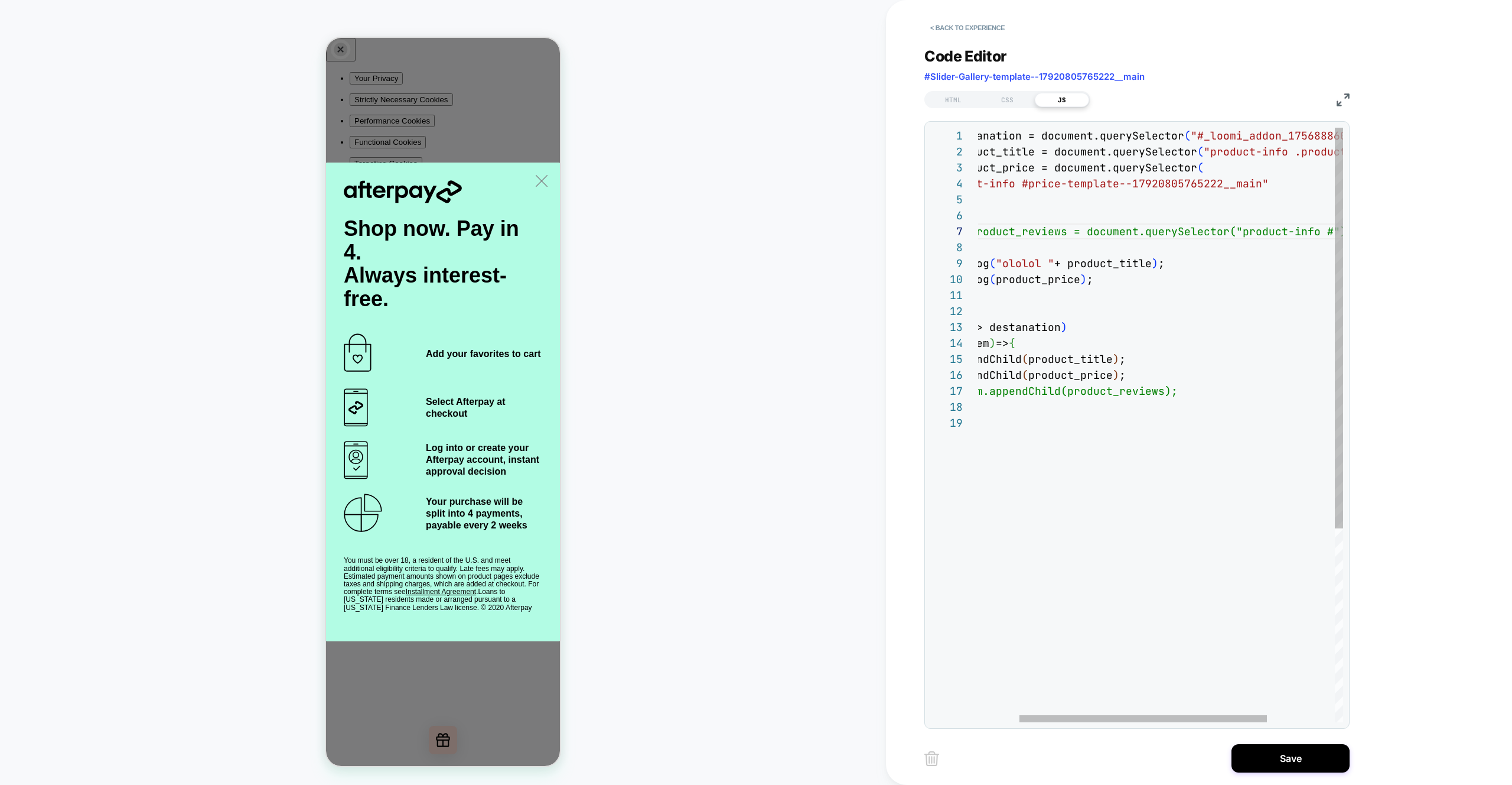
scroll to position [96, 970]
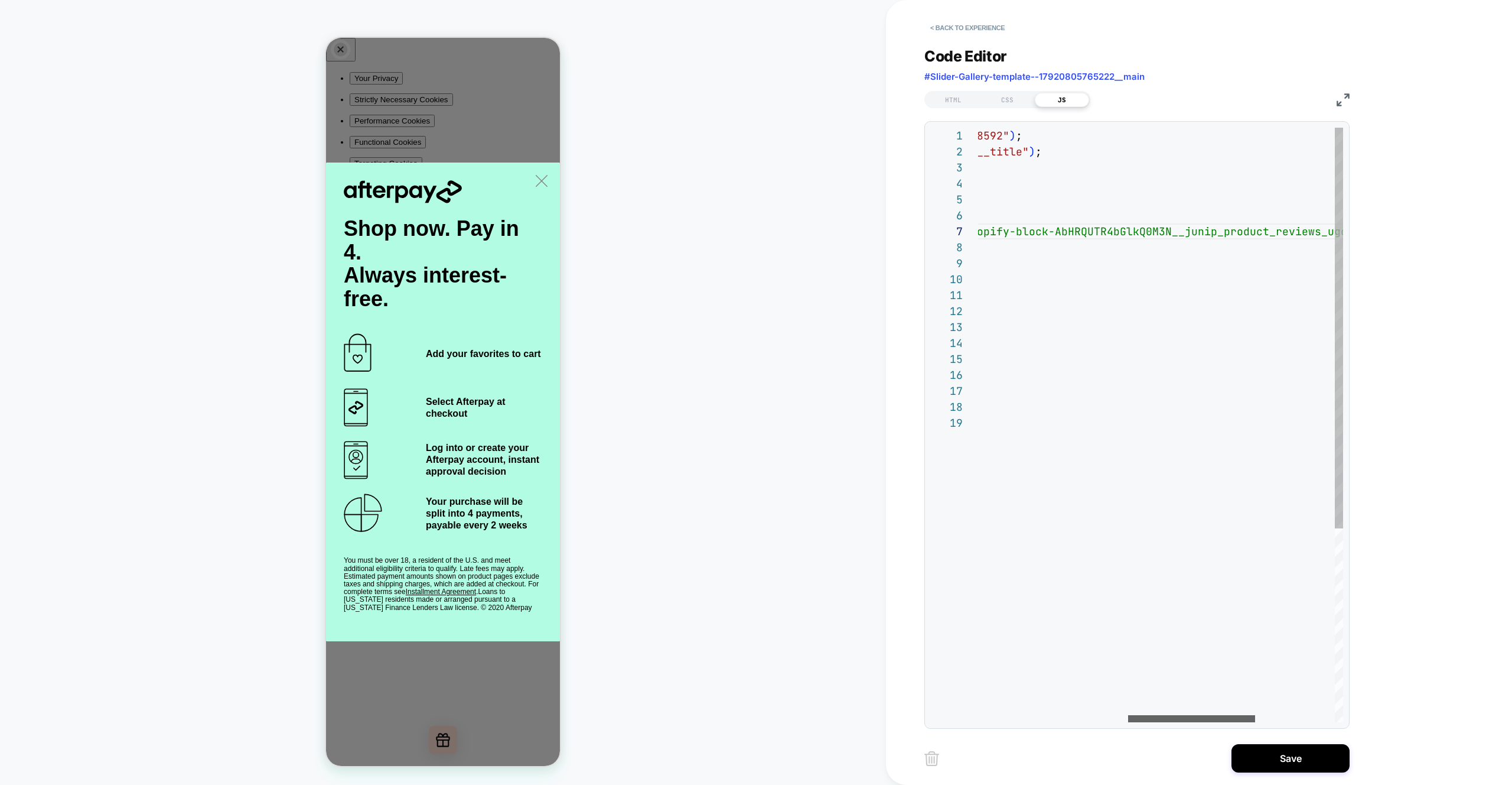
click at [1128, 715] on div at bounding box center [1191, 719] width 127 height 7
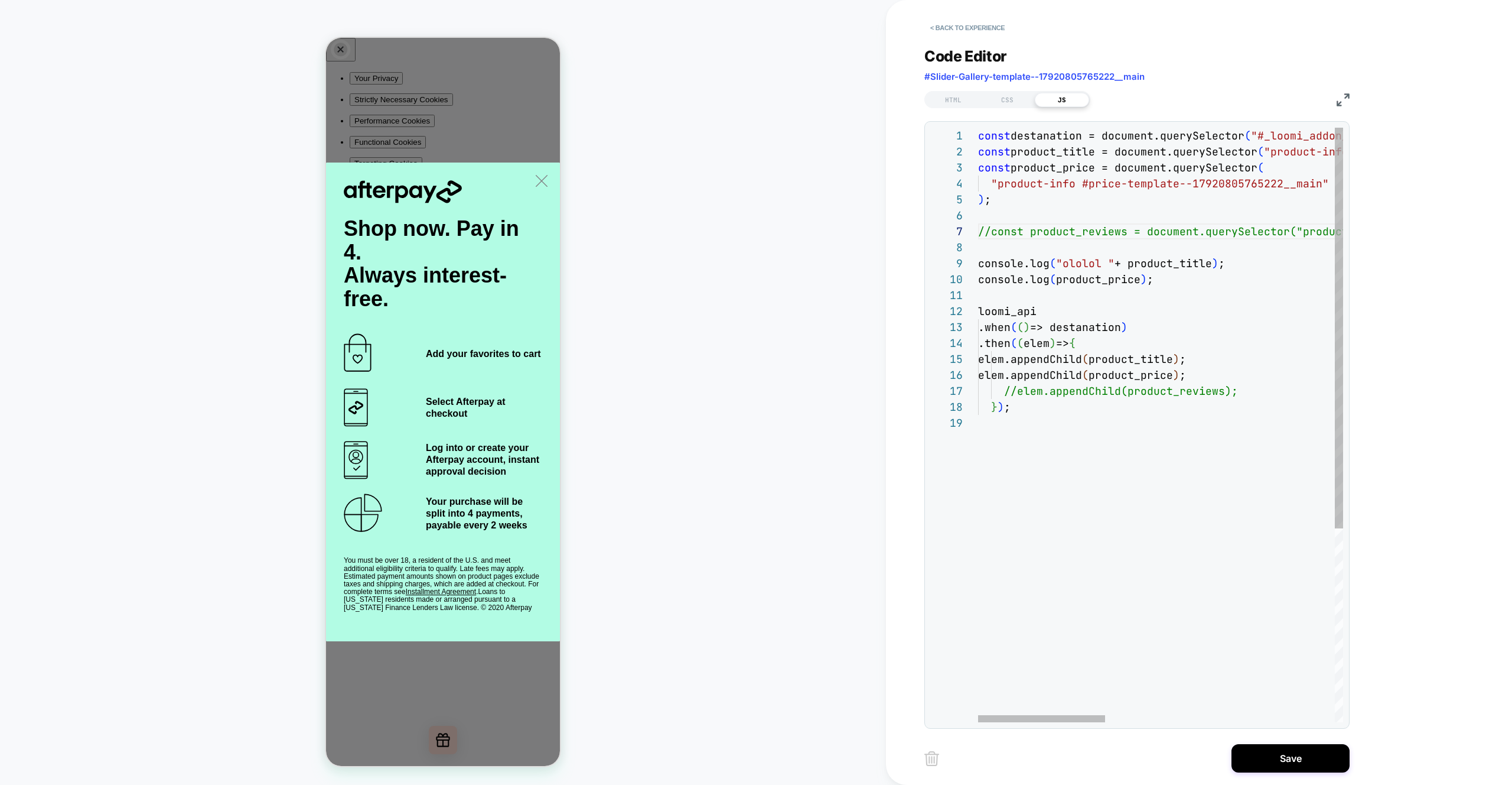
click at [990, 234] on div "const destanation = document.querySelector ( "#_loomi_addon_1756888608592" ) ; …" at bounding box center [1489, 568] width 1023 height 882
click at [1015, 391] on div "const destanation = document.querySelector ( "#_loomi_addon_1756888608592" ) ; …" at bounding box center [1483, 568] width 1009 height 882
click at [1186, 486] on div "const destanation = document.querySelector ( "#_loomi_addon_1756888608592" ) ; …" at bounding box center [1483, 568] width 1009 height 882
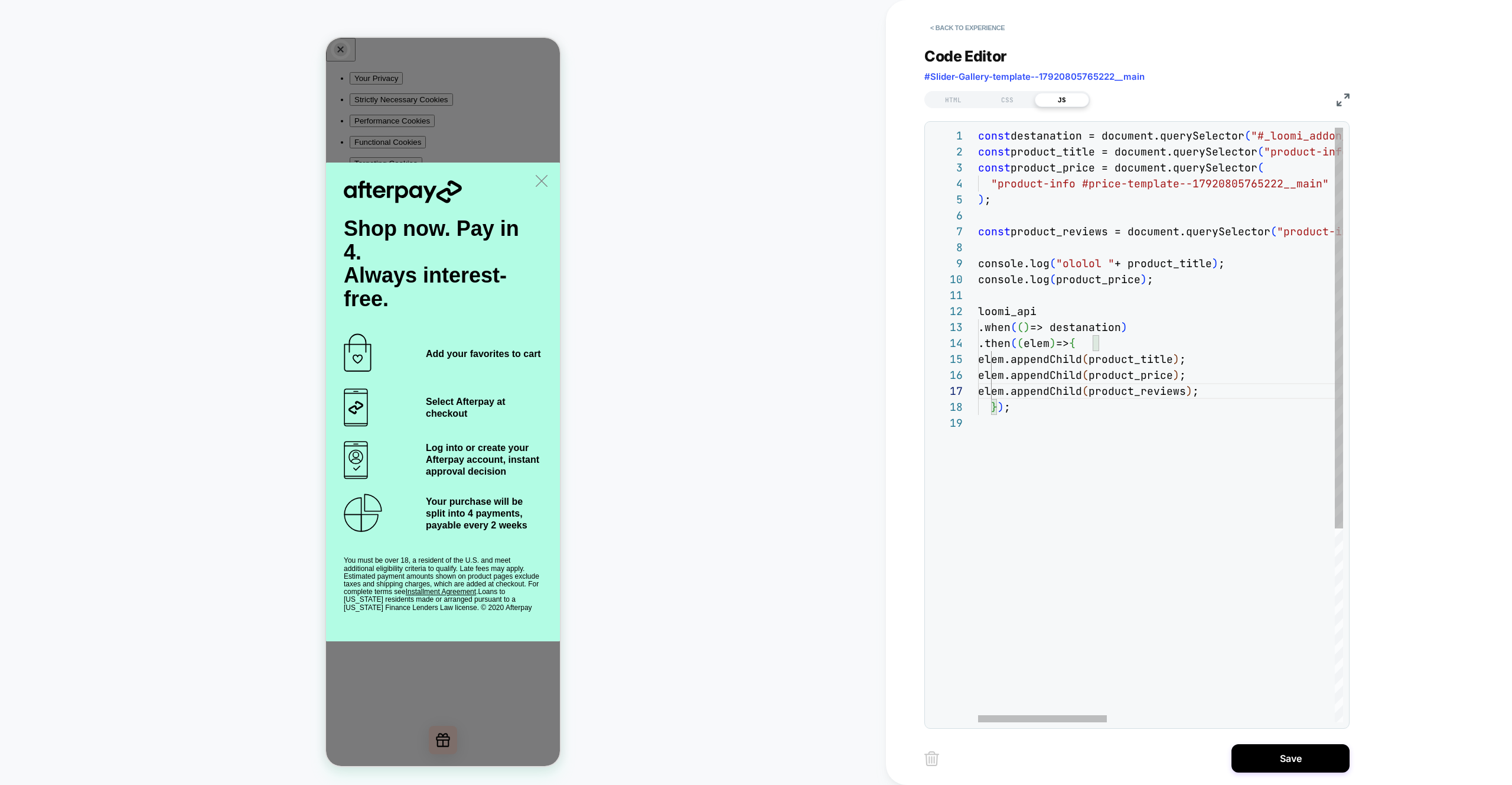
scroll to position [128, 0]
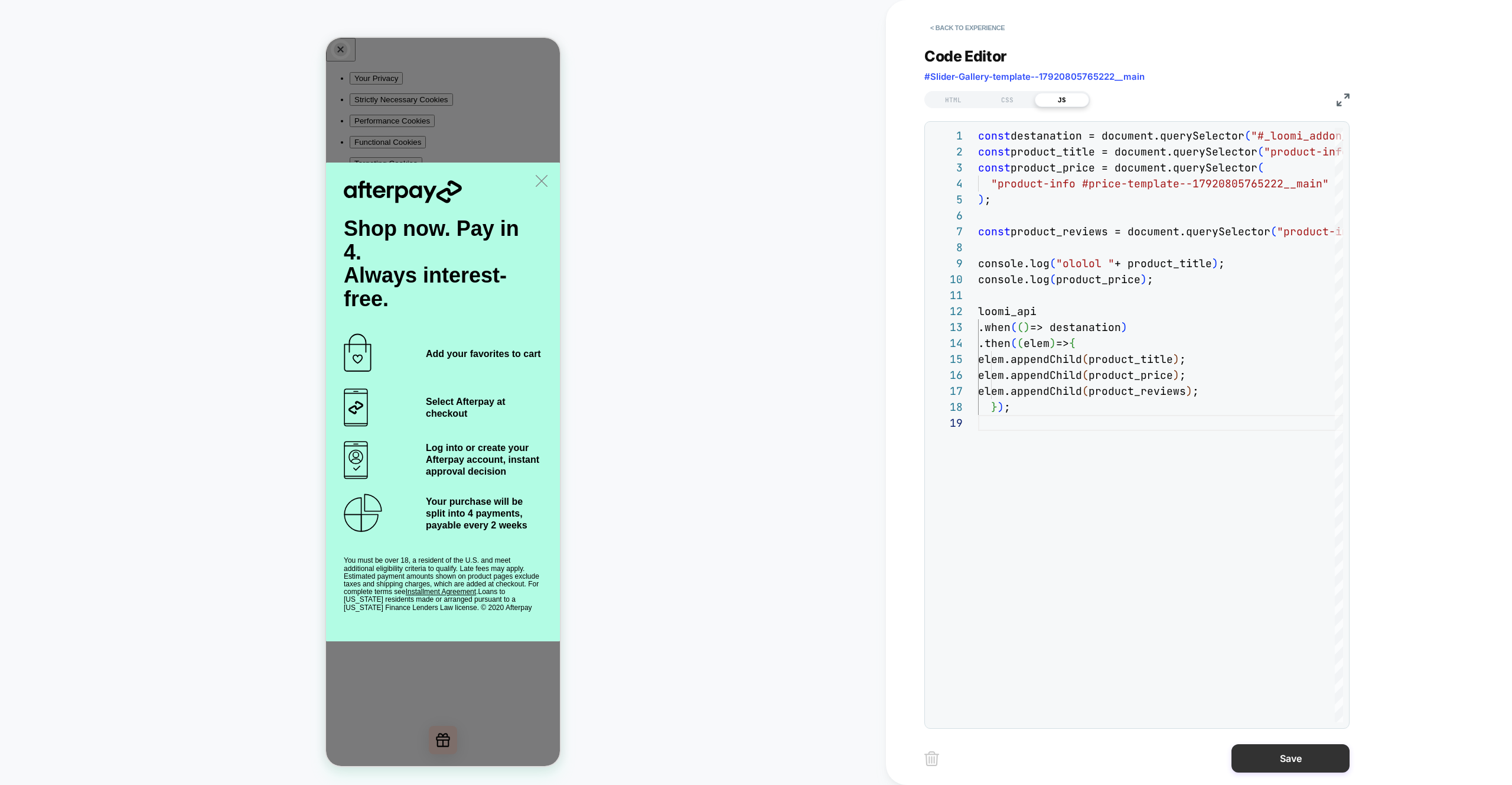
type textarea "**********"
click at [1289, 762] on button "Save" at bounding box center [1290, 758] width 118 height 29
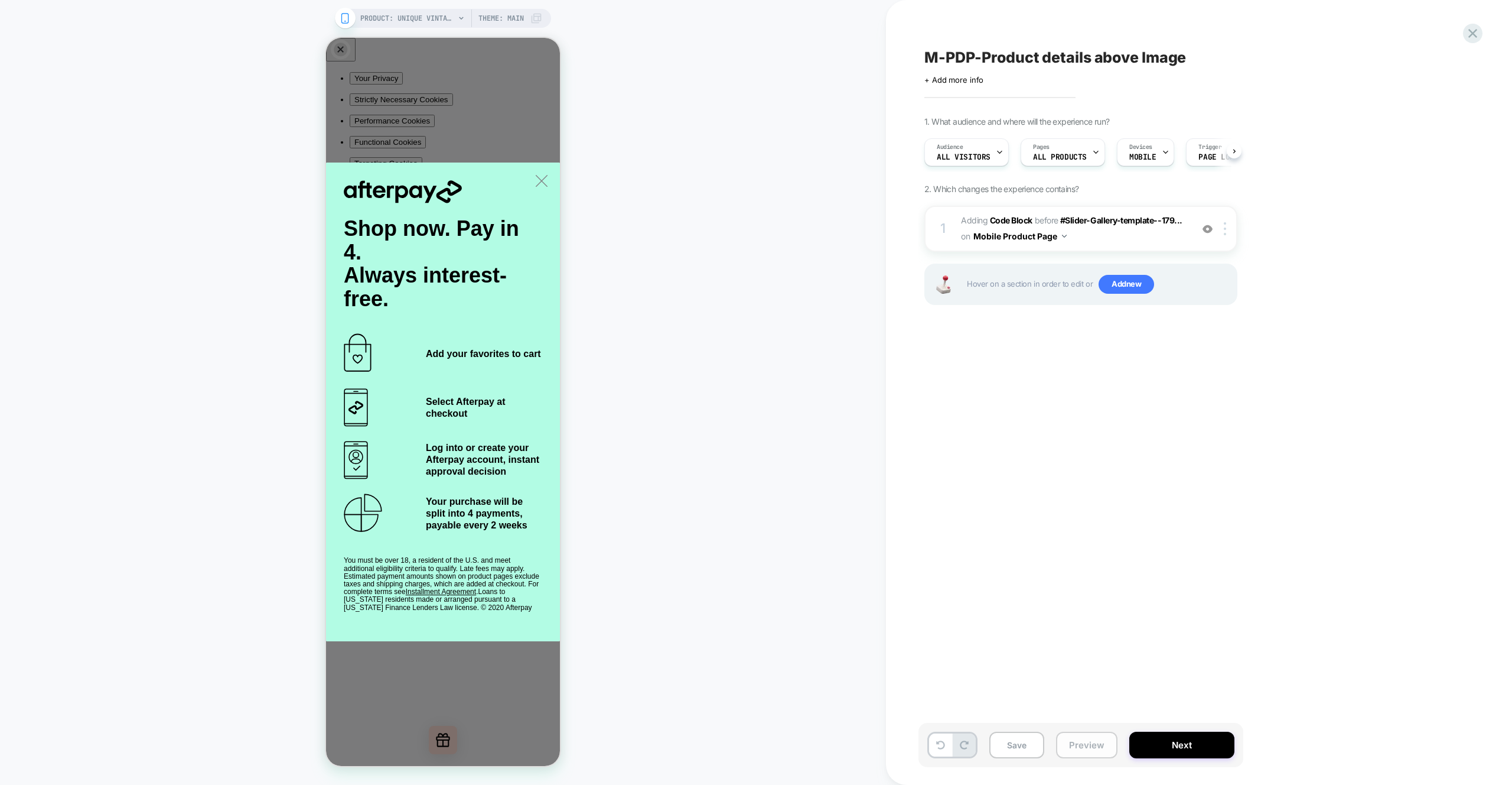
click at [1094, 746] on button "Preview" at bounding box center [1087, 745] width 62 height 26
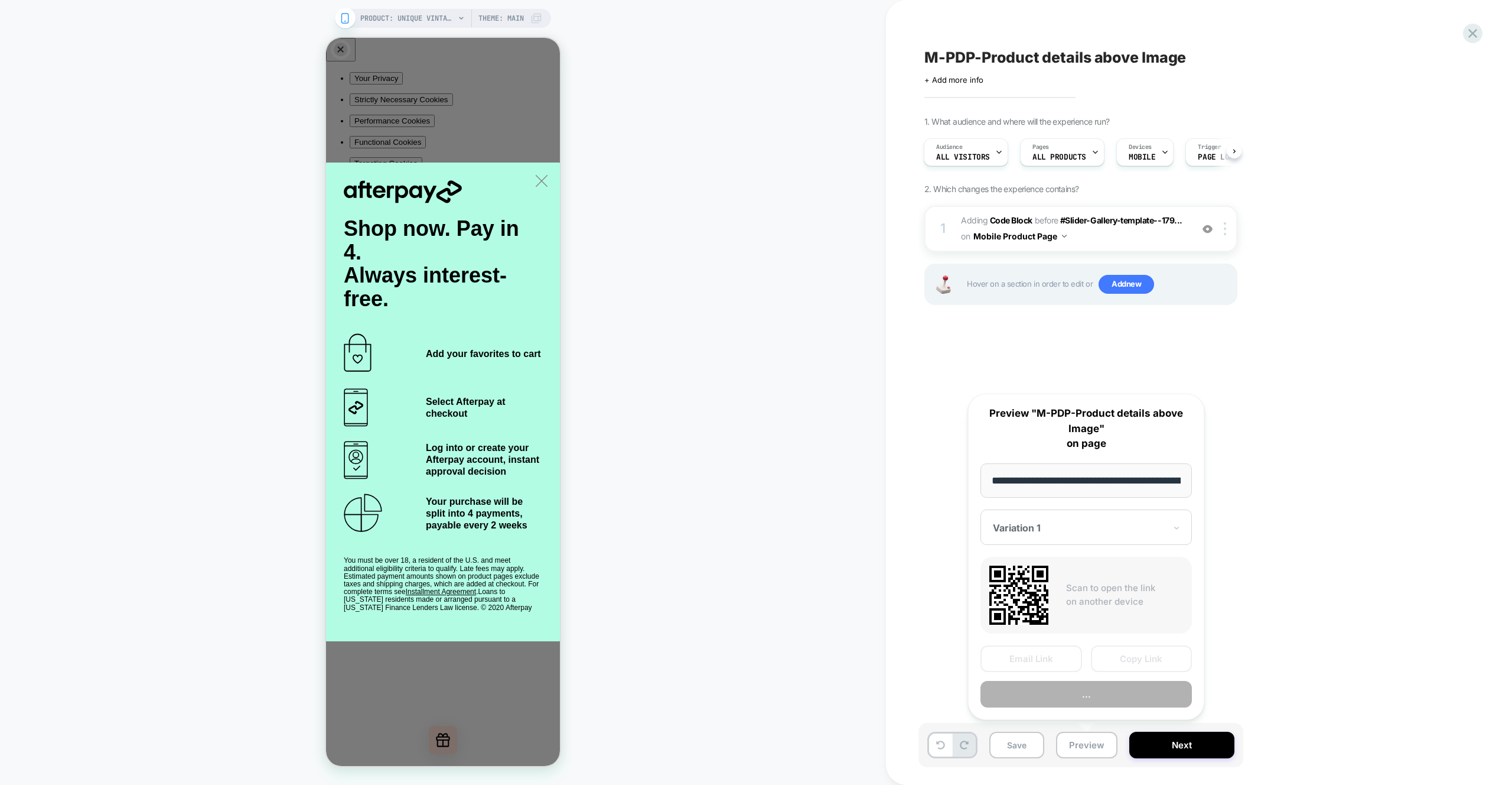
scroll to position [0, 318]
click at [1062, 693] on button "Preview" at bounding box center [1086, 695] width 212 height 26
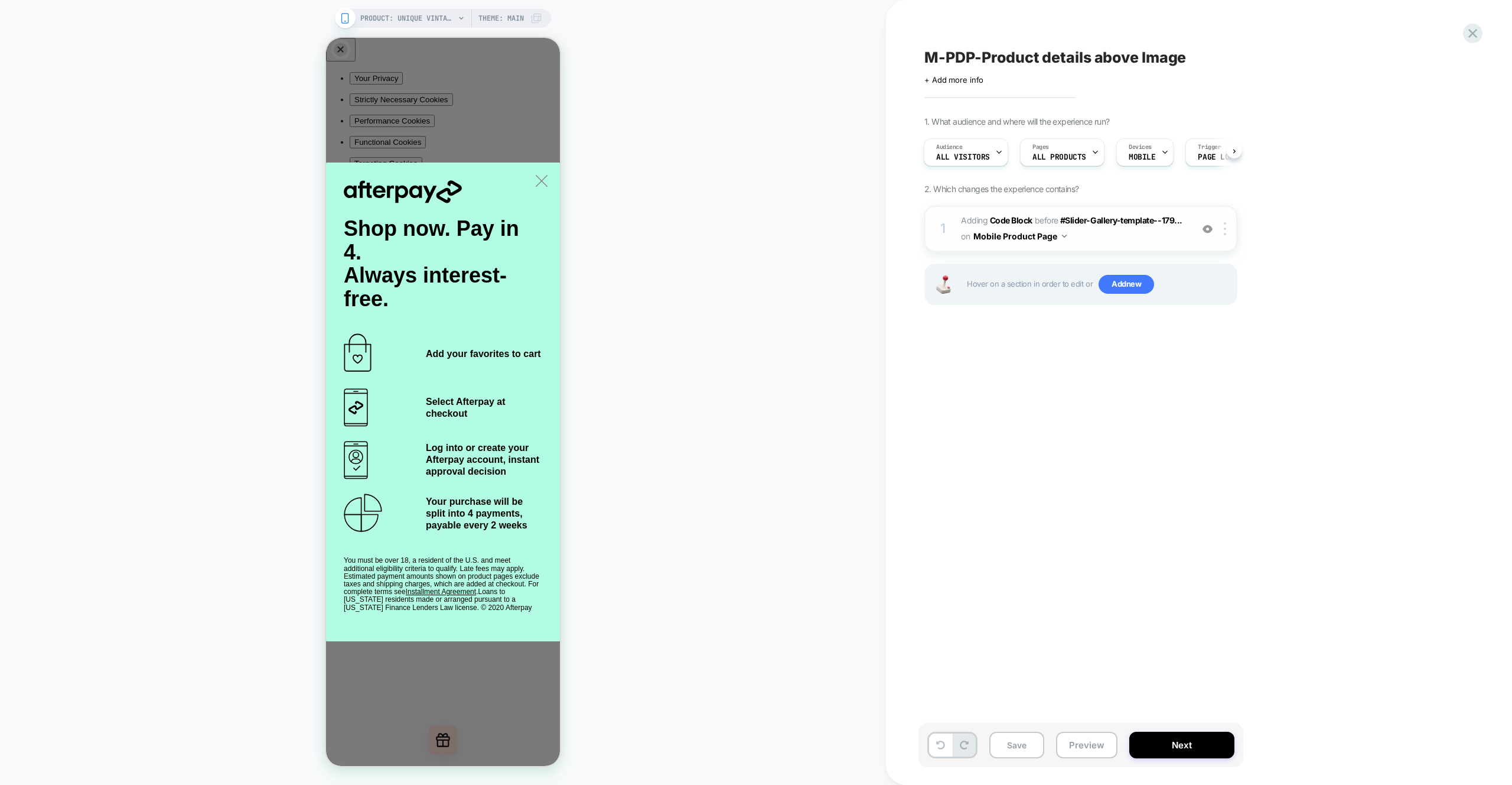
click at [1161, 237] on span "Adding Code Block BEFORE #Slider-Gallery-template--179... #Slider-Gallery-templ…" at bounding box center [1073, 229] width 225 height 32
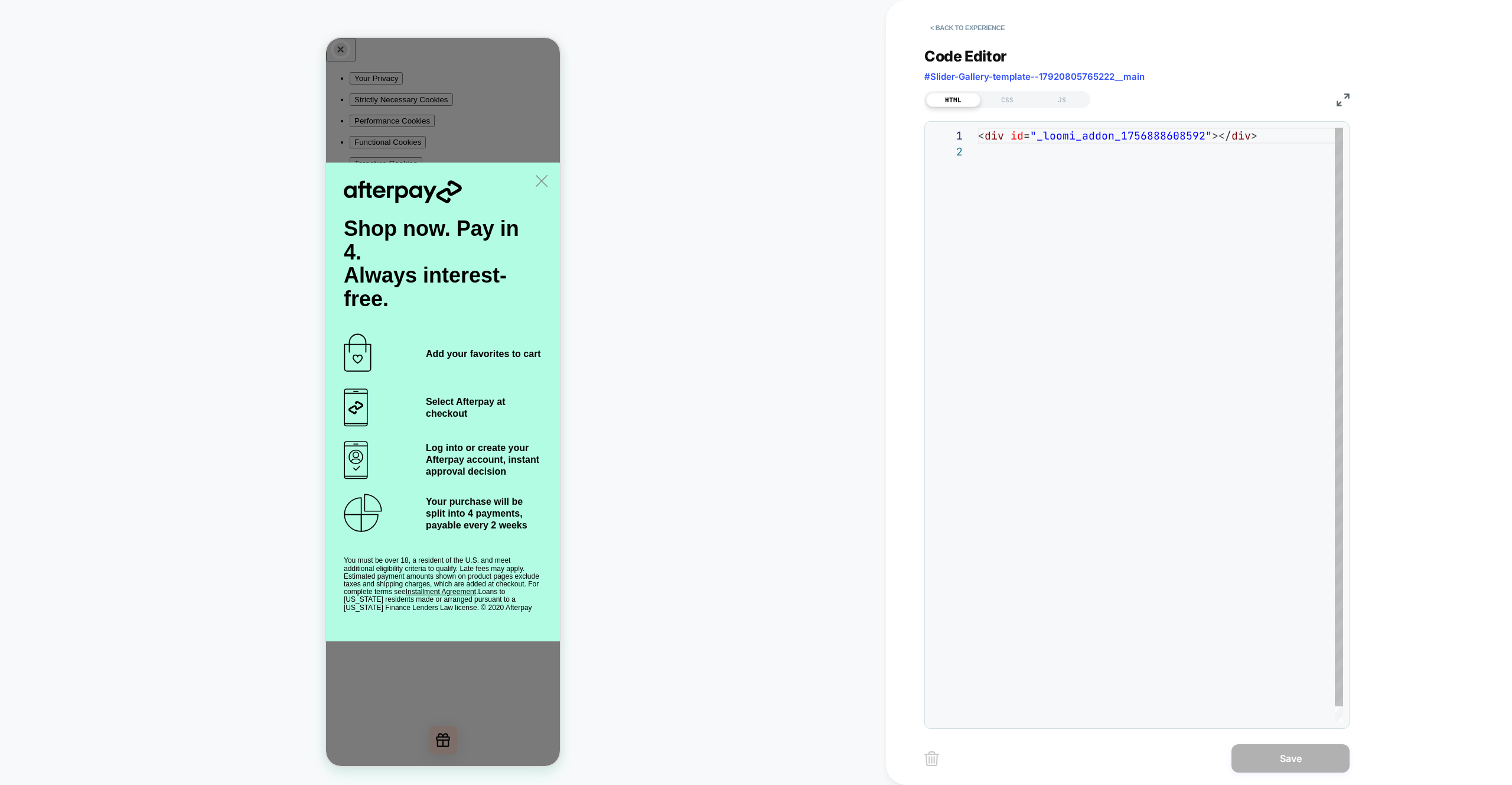
scroll to position [16, 0]
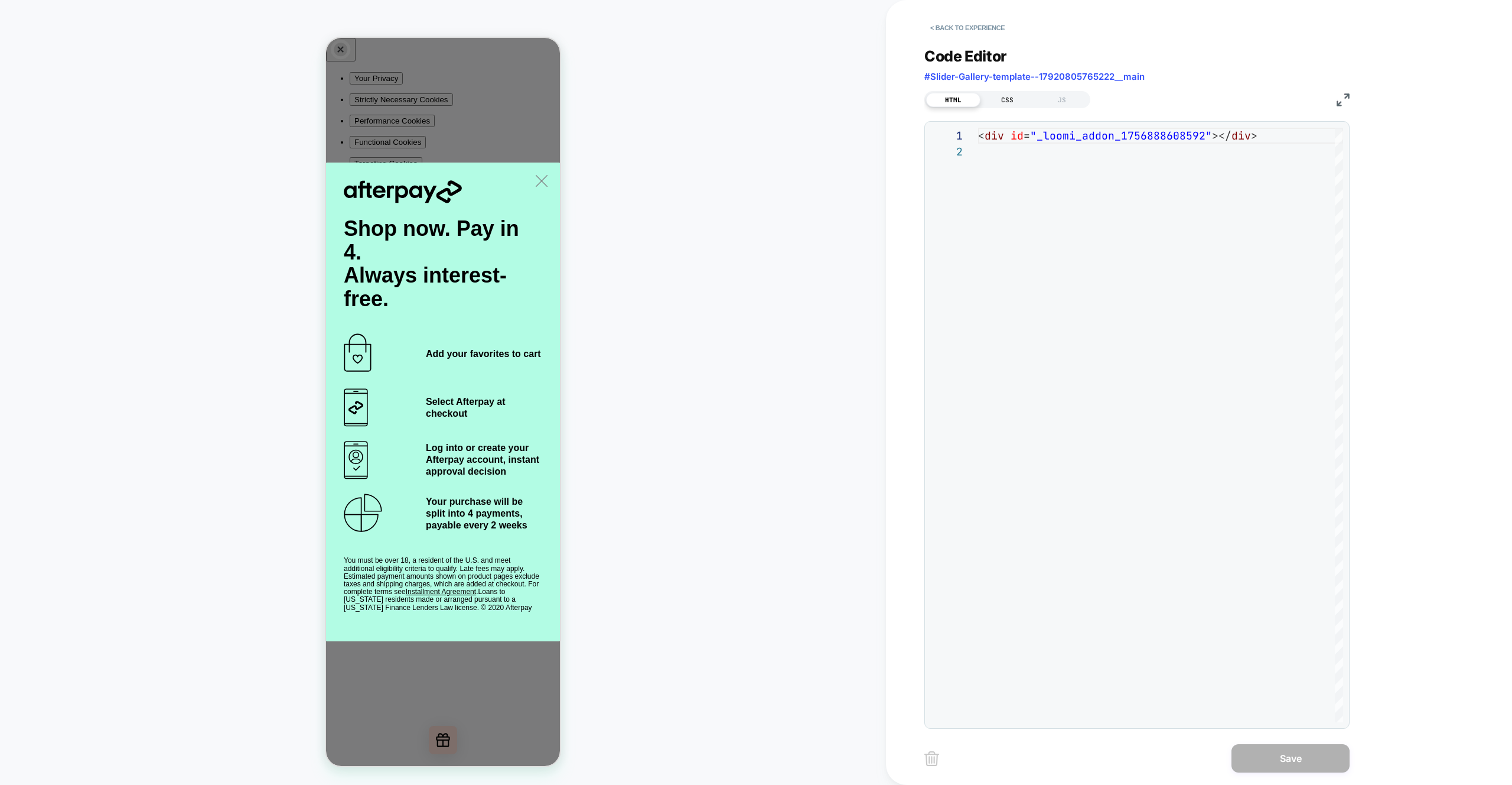
click at [1009, 103] on div "CSS" at bounding box center [1008, 100] width 54 height 14
click at [1097, 161] on div at bounding box center [1160, 424] width 365 height 594
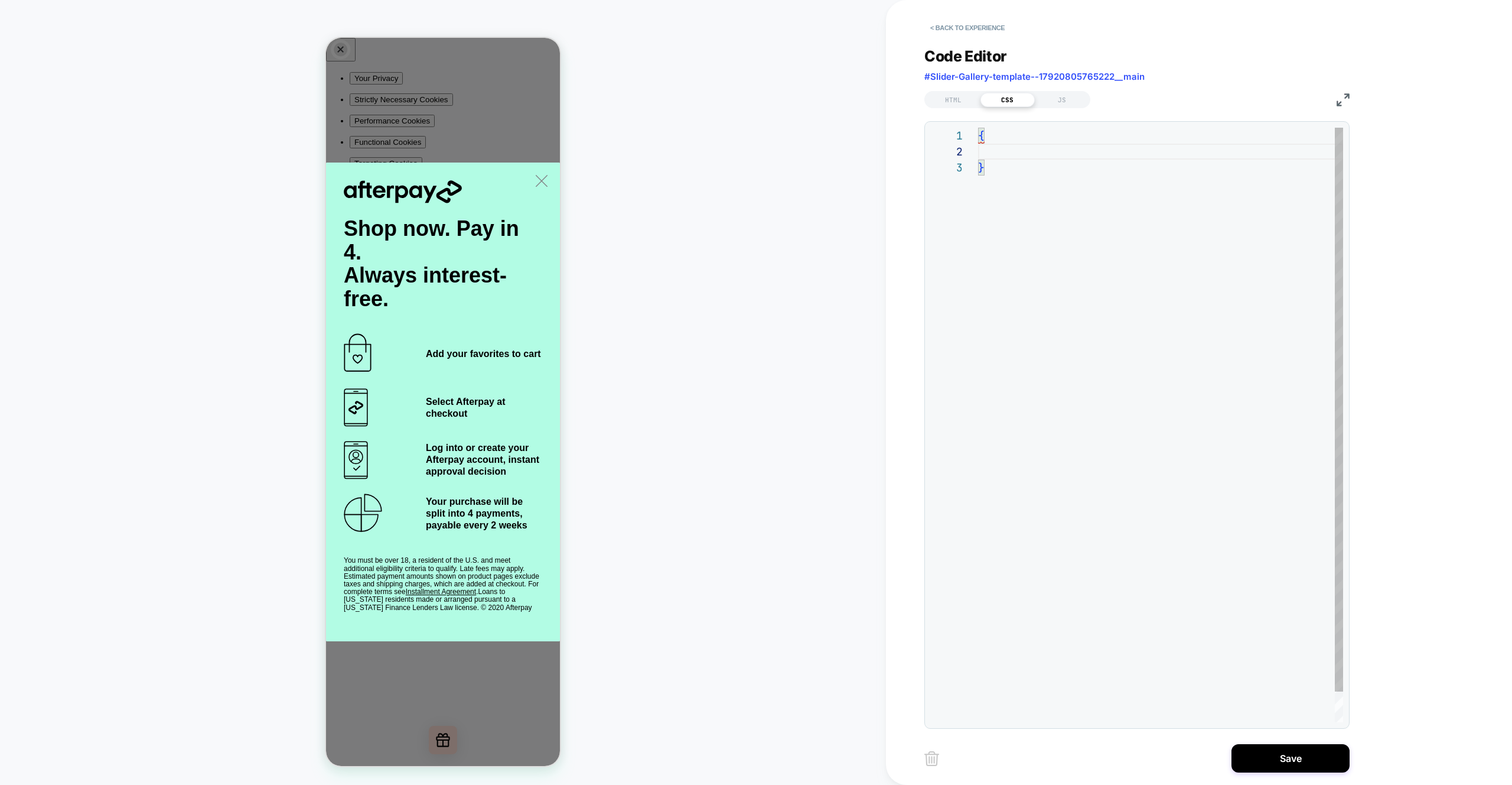
scroll to position [32, 0]
click at [1007, 154] on div "{ 0px 17px; }" at bounding box center [1160, 449] width 365 height 643
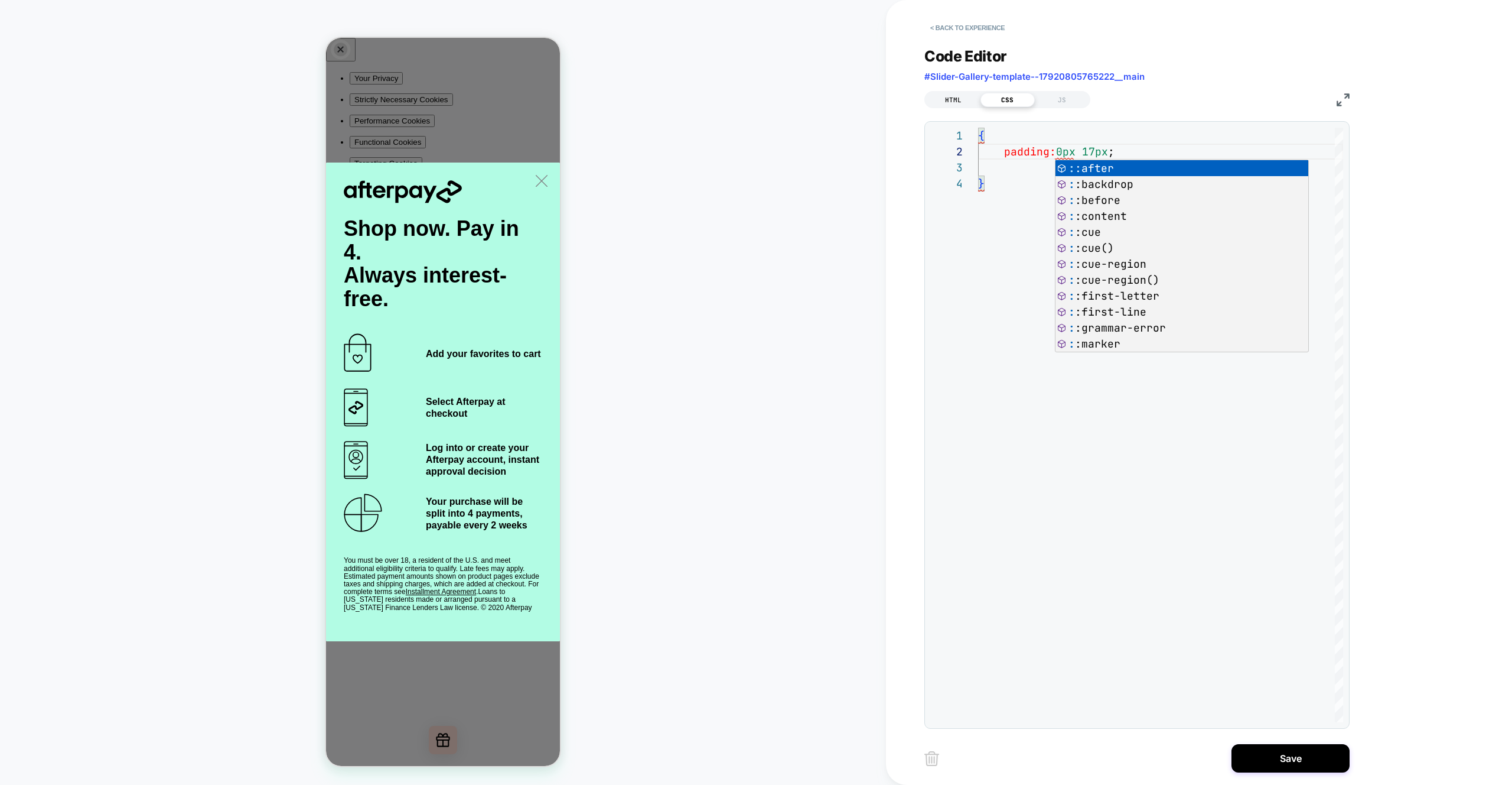
type textarea "**********"
drag, startPoint x: 955, startPoint y: 99, endPoint x: 969, endPoint y: 112, distance: 19.1
click at [955, 99] on div "HTML" at bounding box center [953, 100] width 54 height 14
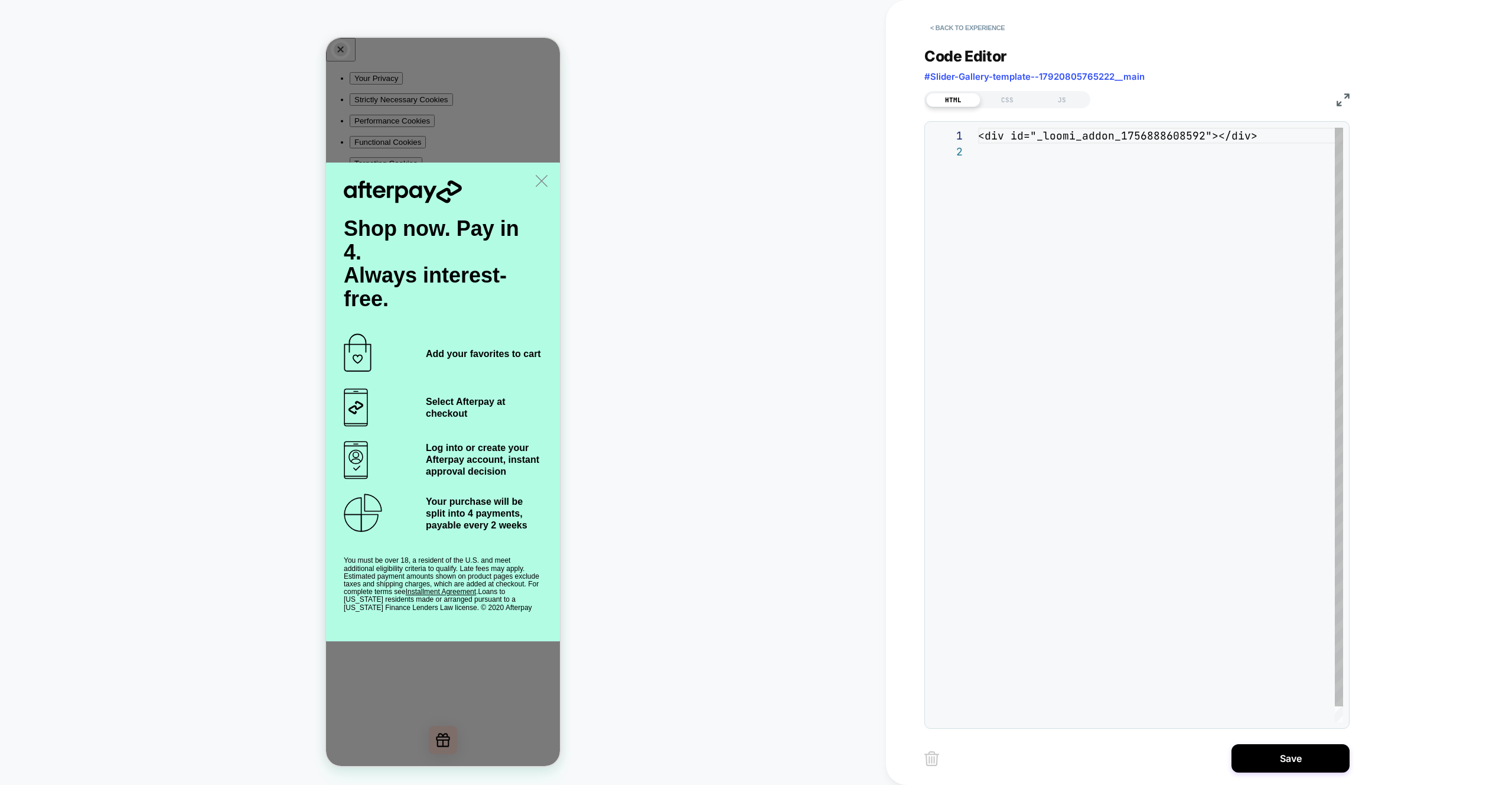
scroll to position [16, 0]
click at [1124, 139] on div "< div id = "_loomi_addon_1756888608592" ></ div >" at bounding box center [1160, 432] width 365 height 611
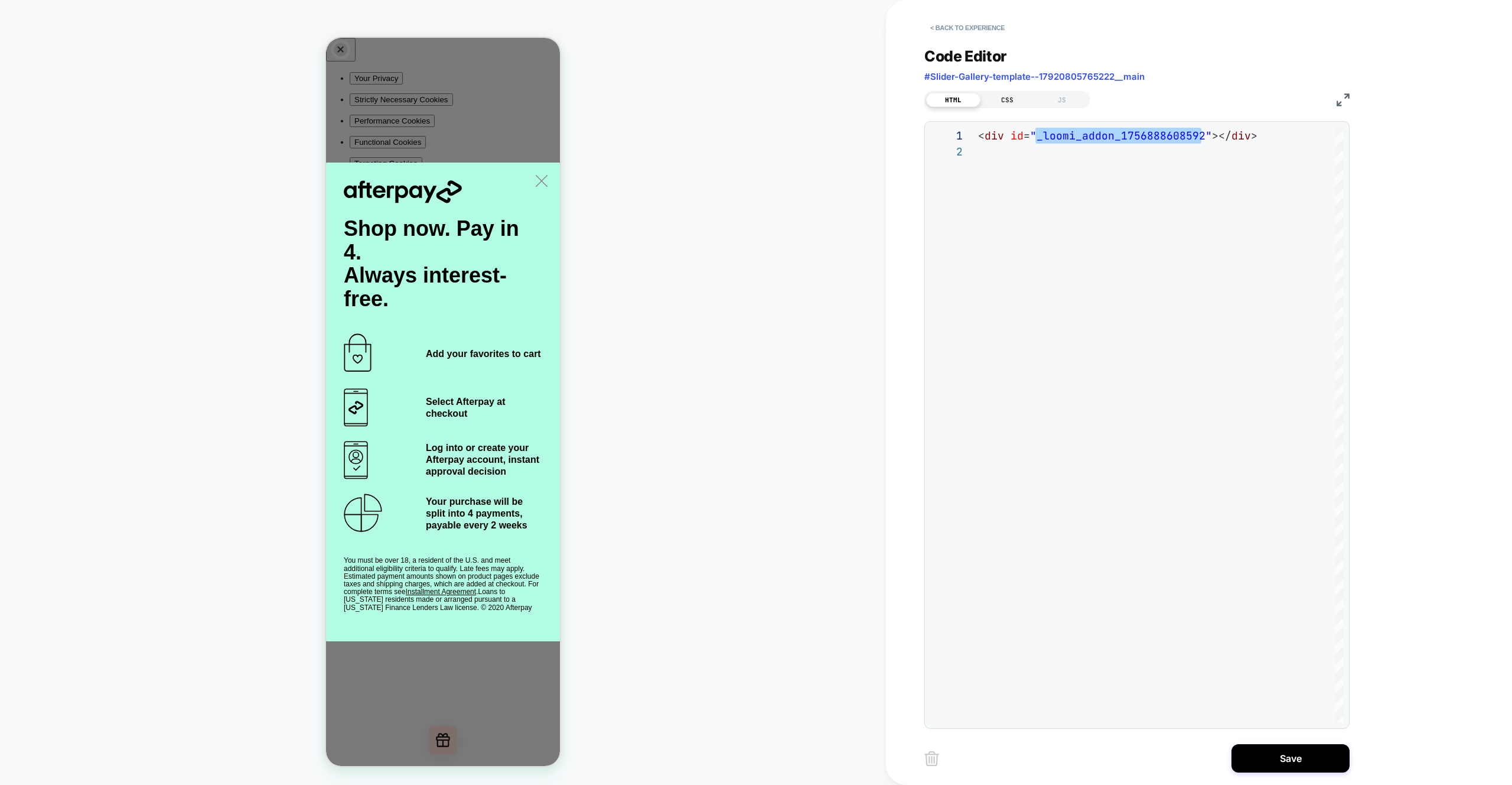
click at [1002, 95] on div "CSS" at bounding box center [1008, 100] width 54 height 14
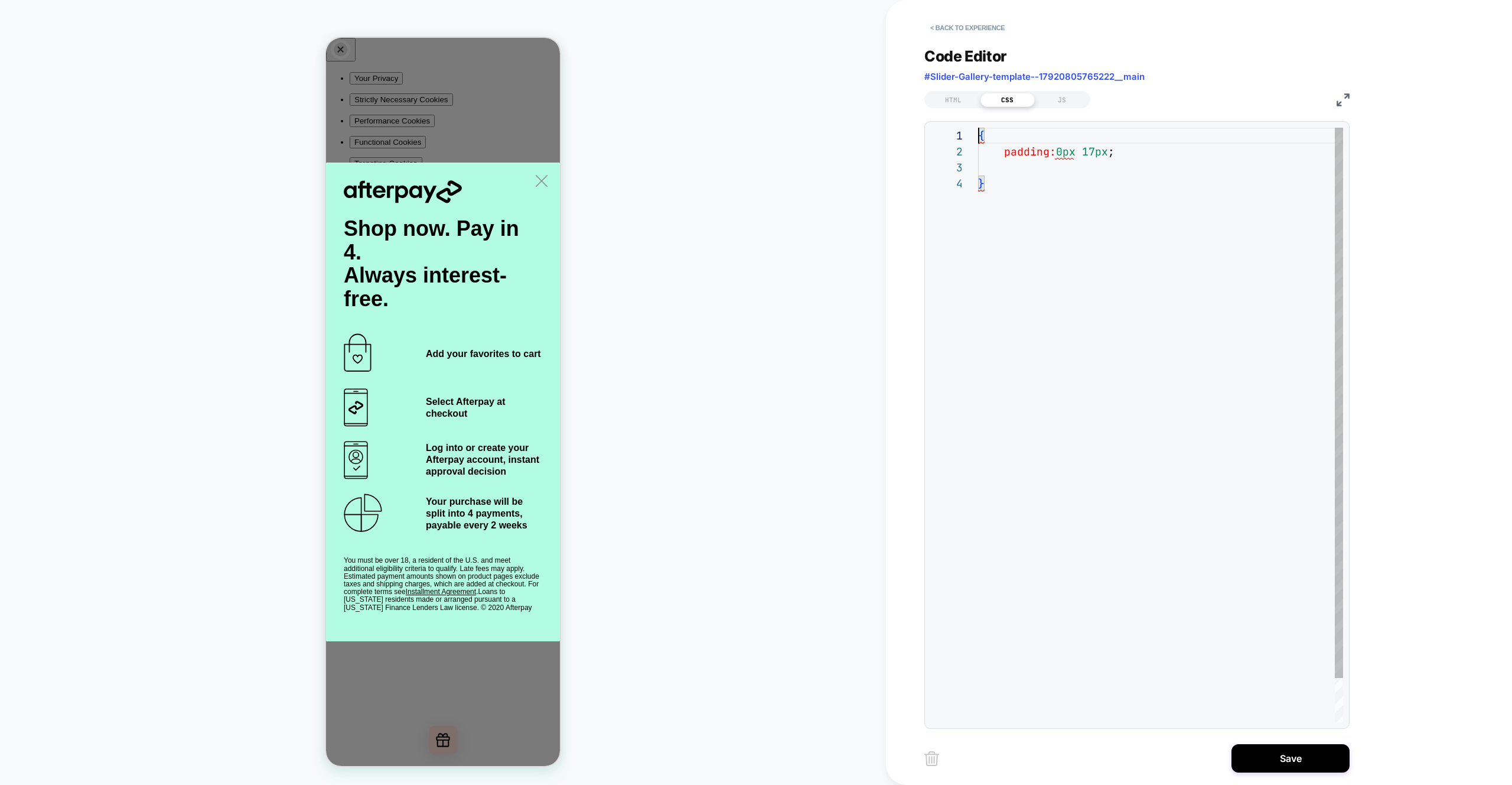
scroll to position [0, 0]
click at [979, 135] on div "{ padding: 0px 17px ; }" at bounding box center [1160, 449] width 365 height 643
click at [1054, 176] on div "# _ loomi_addon_1756888608592 { padding: 0px 17px ; }" at bounding box center [1160, 449] width 365 height 643
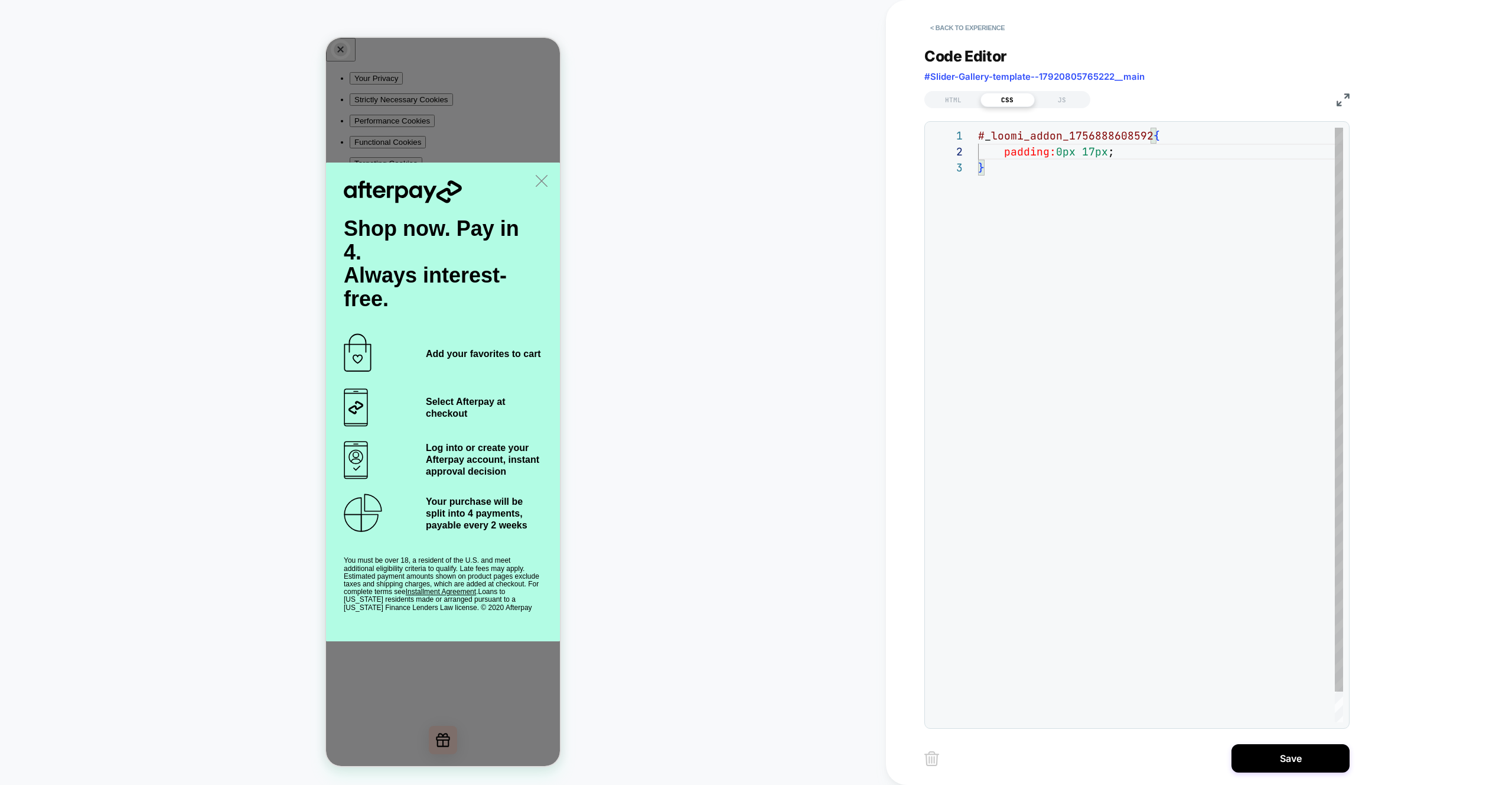
click at [1138, 392] on div "# _ loomi_addon_1756888608592 { padding: 0px 17px ; }" at bounding box center [1160, 441] width 365 height 627
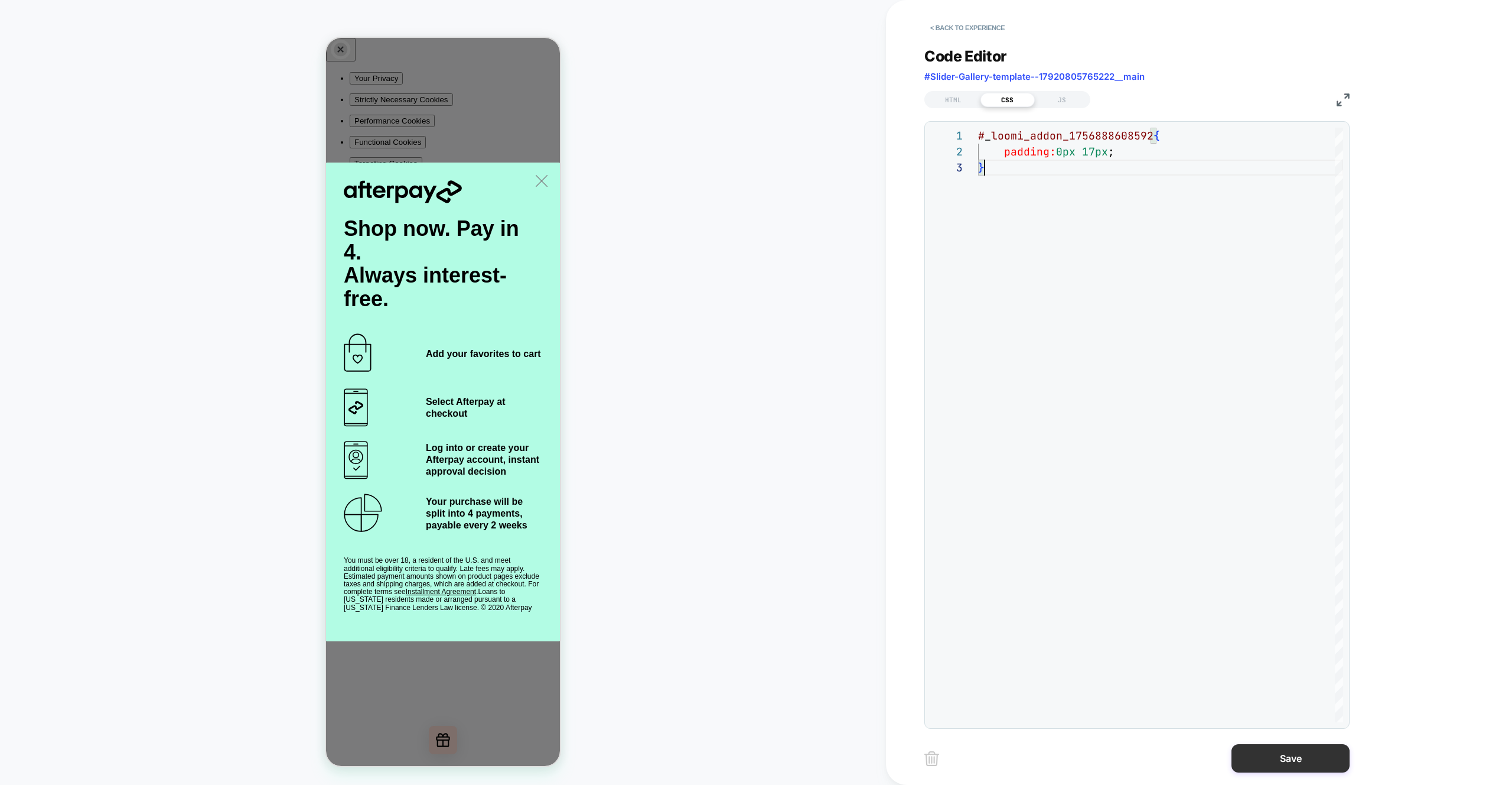
type textarea "**********"
click at [1294, 760] on button "Save" at bounding box center [1290, 758] width 118 height 29
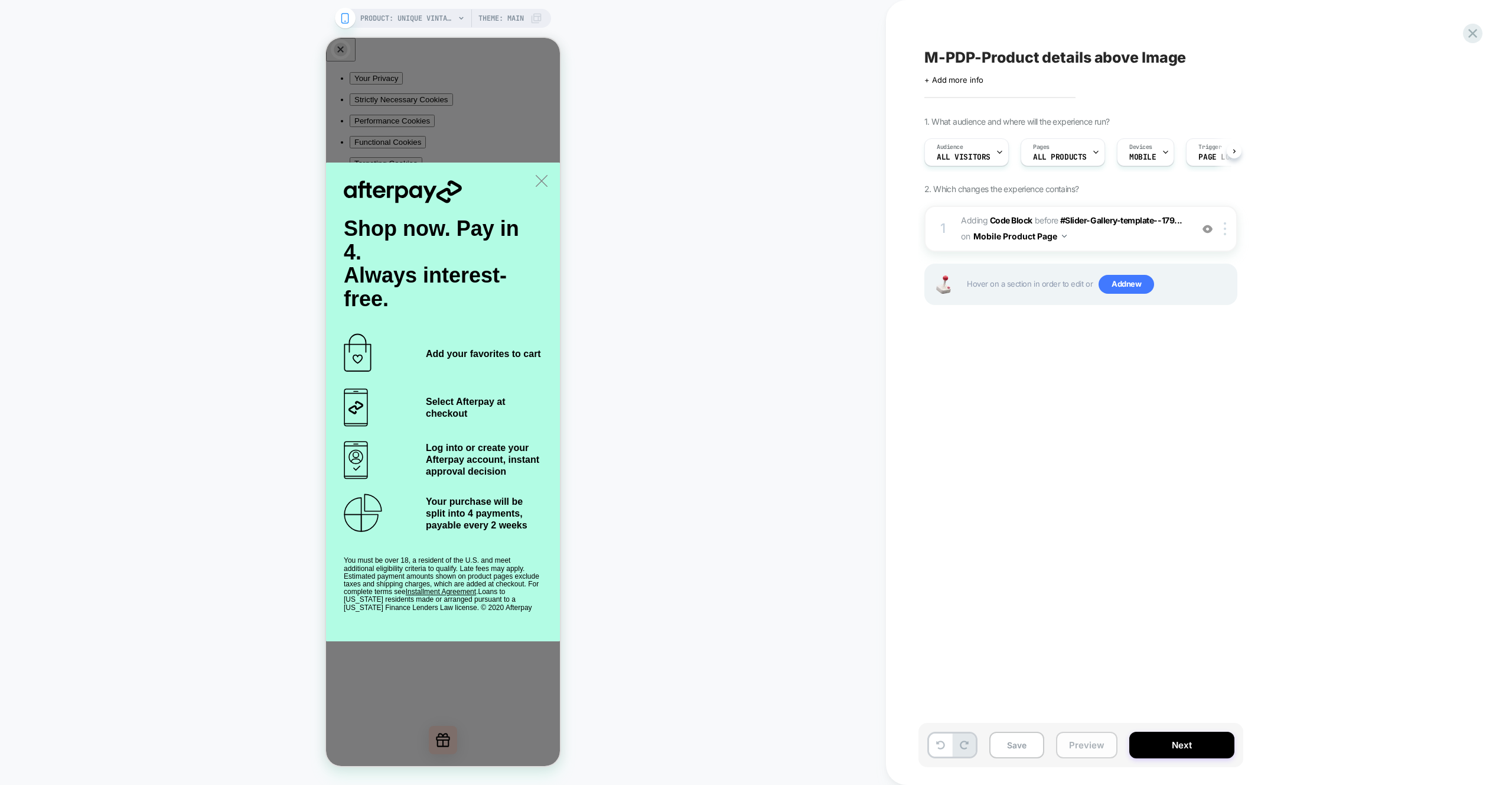
click at [1108, 745] on button "Preview" at bounding box center [1087, 745] width 62 height 26
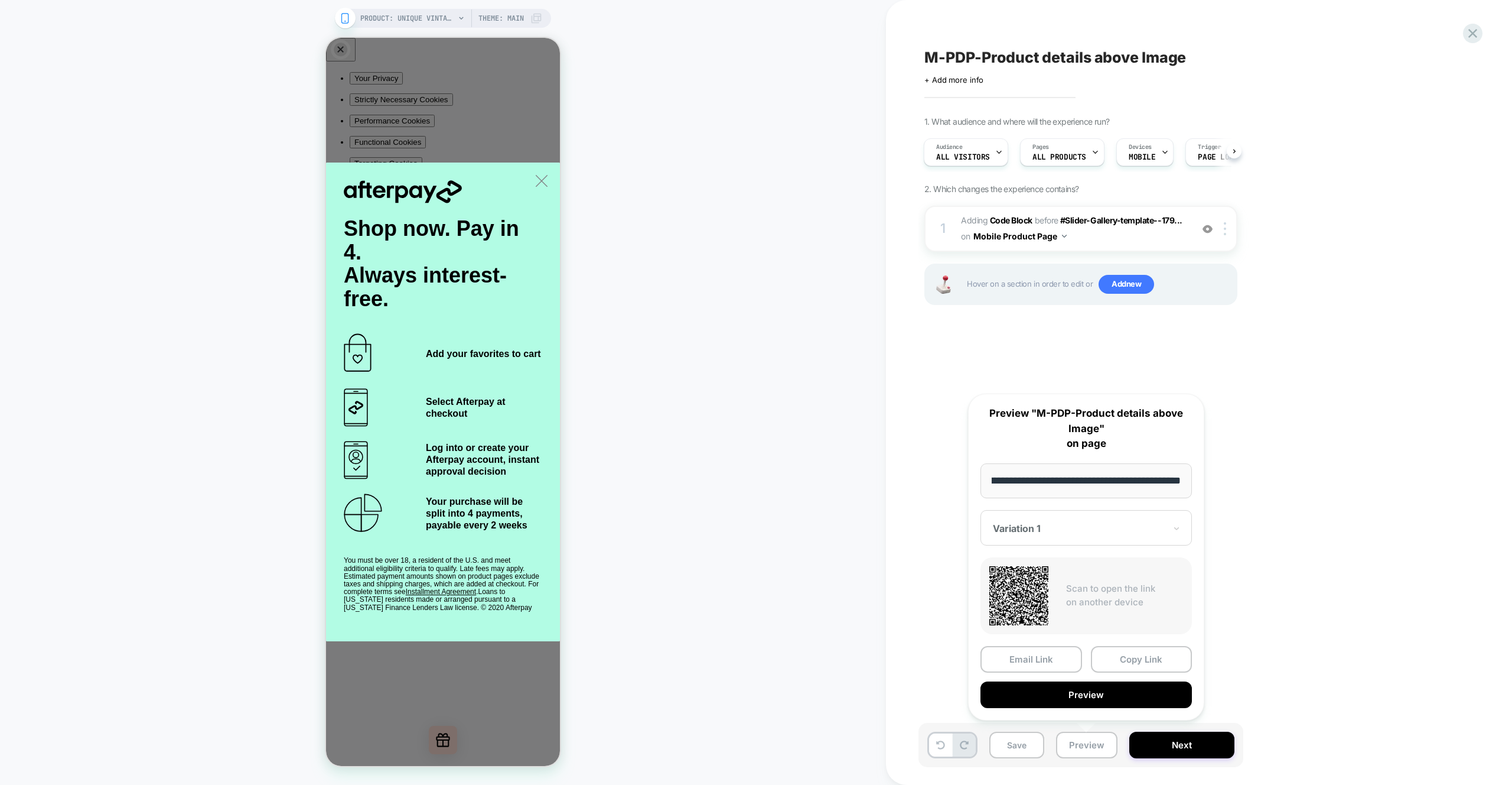
scroll to position [0, 0]
click at [1103, 698] on button "Preview" at bounding box center [1086, 695] width 212 height 26
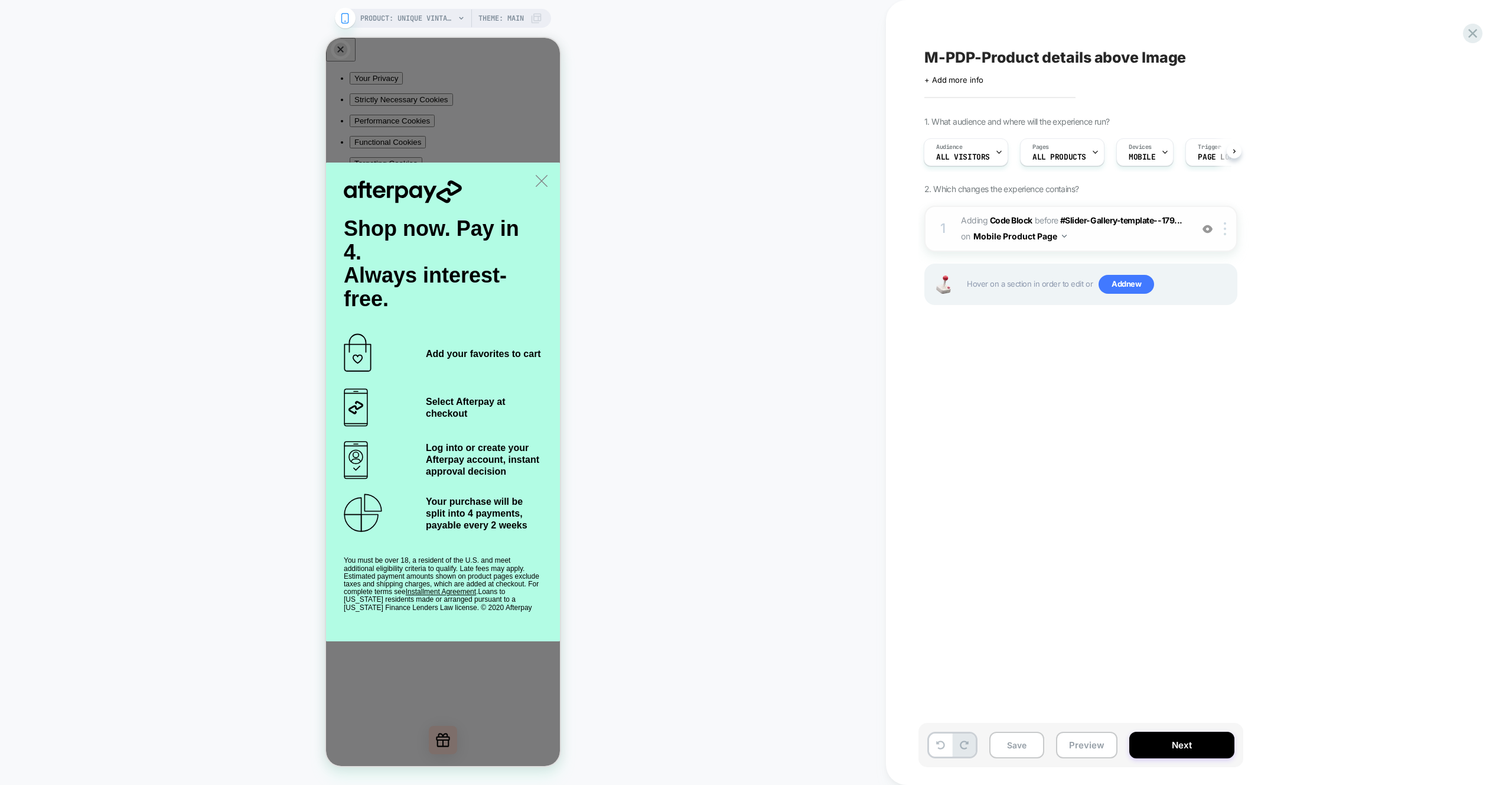
click at [1171, 234] on span "Adding Code Block BEFORE #Slider-Gallery-template--179... #Slider-Gallery-templ…" at bounding box center [1073, 229] width 225 height 32
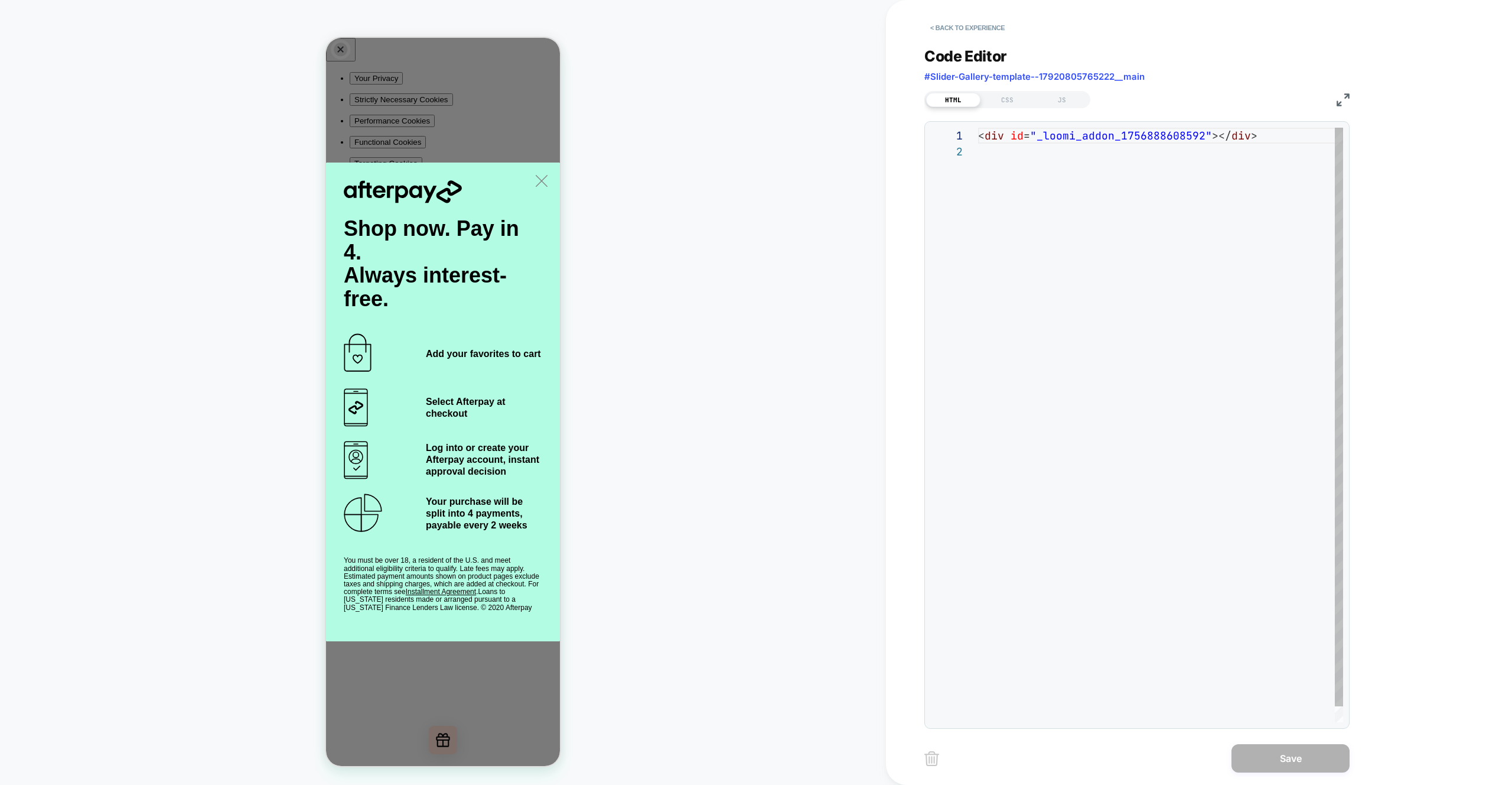
scroll to position [16, 0]
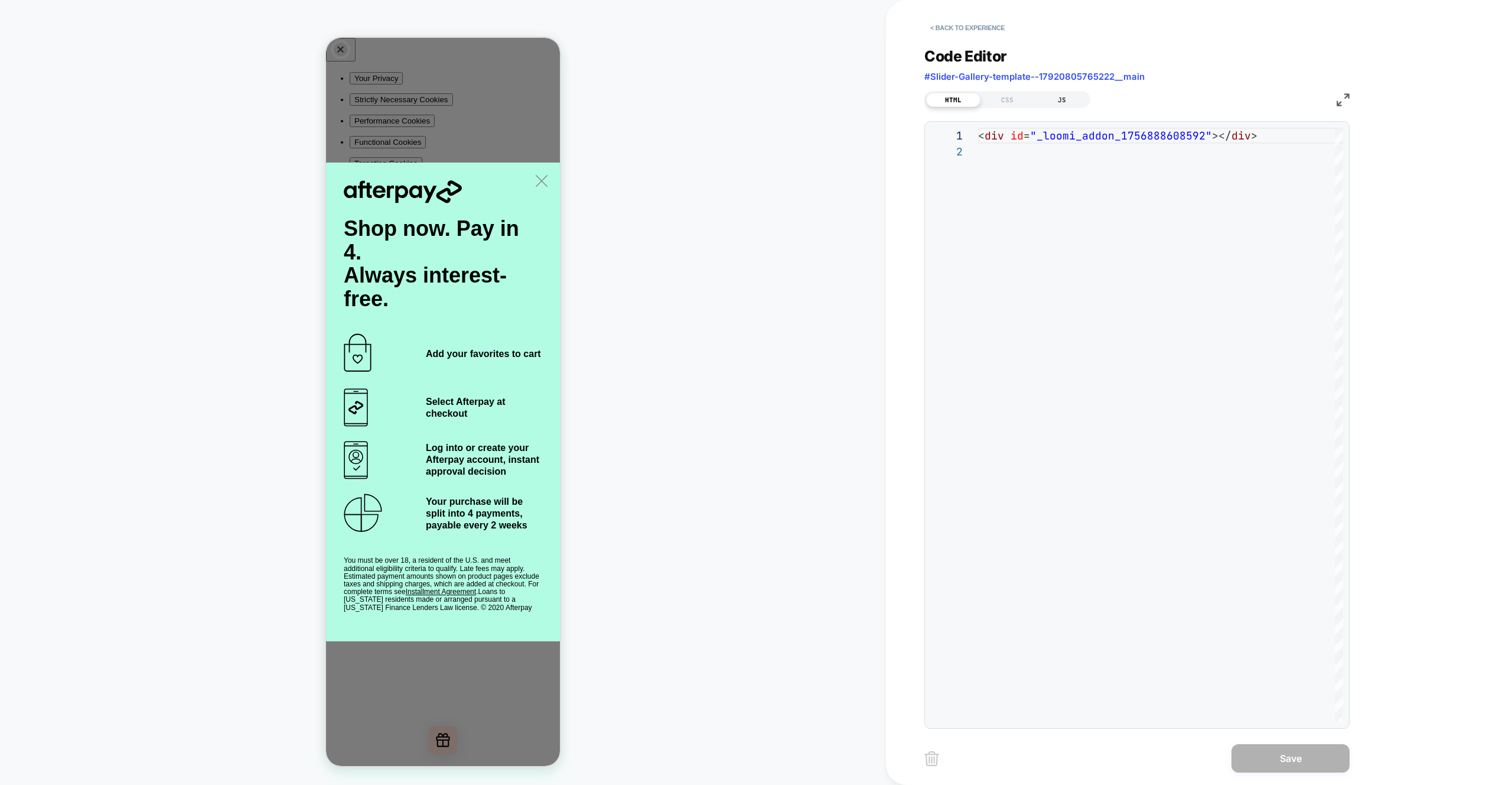
click at [1064, 105] on div "JS" at bounding box center [1062, 100] width 54 height 14
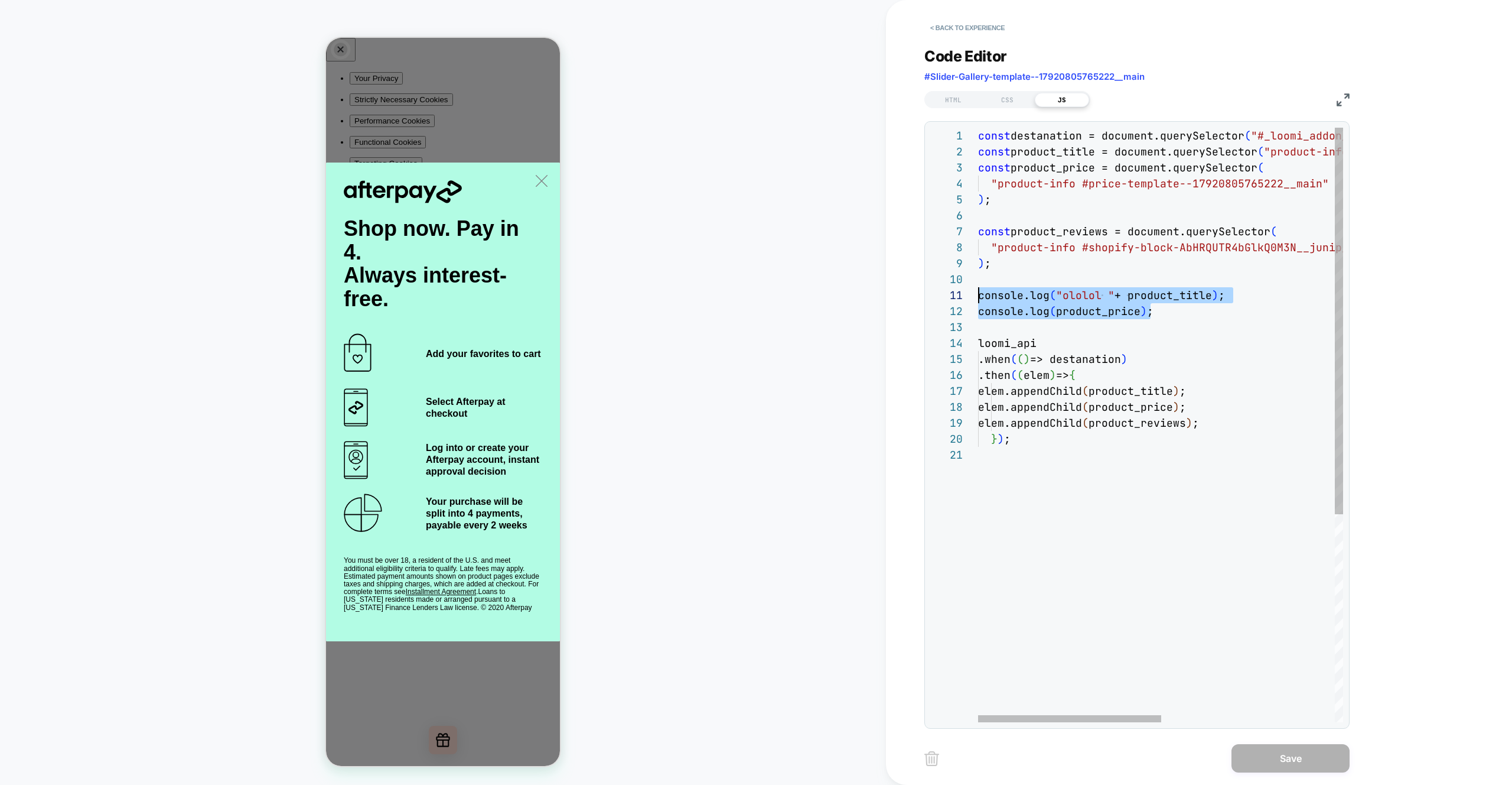
scroll to position [0, 0]
drag, startPoint x: 1160, startPoint y: 312, endPoint x: 957, endPoint y: 299, distance: 203.4
click at [978, 299] on div "const destanation = document.querySelector ( "#_loomi_addon_1756888608592" ) ; …" at bounding box center [1333, 584] width 710 height 914
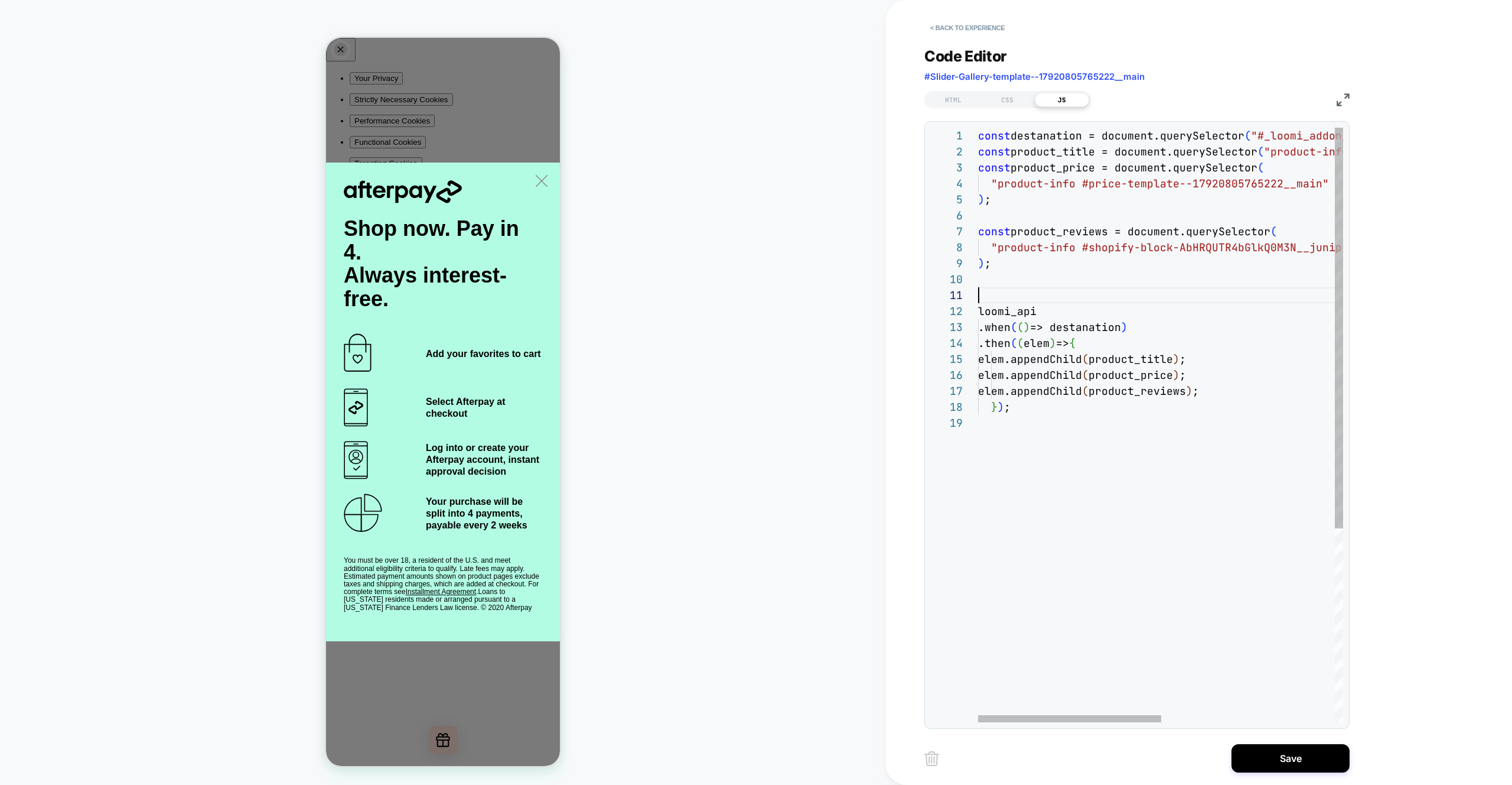
click at [997, 295] on div "const destanation = document.querySelector ( "#_loomi_addon_1756888608592" ) ; …" at bounding box center [1333, 568] width 710 height 882
type textarea "**********"
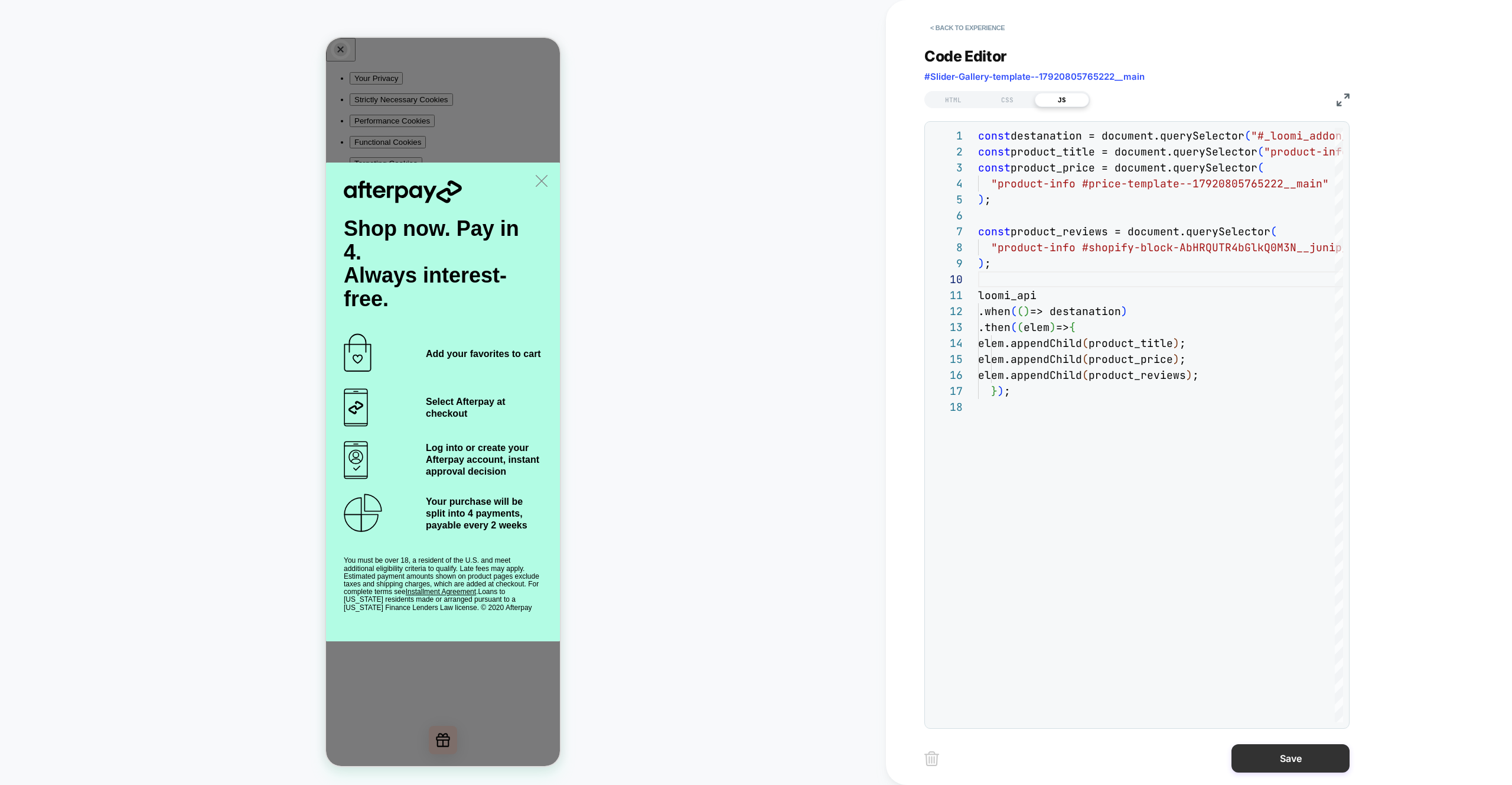
click at [1298, 756] on button "Save" at bounding box center [1290, 758] width 118 height 29
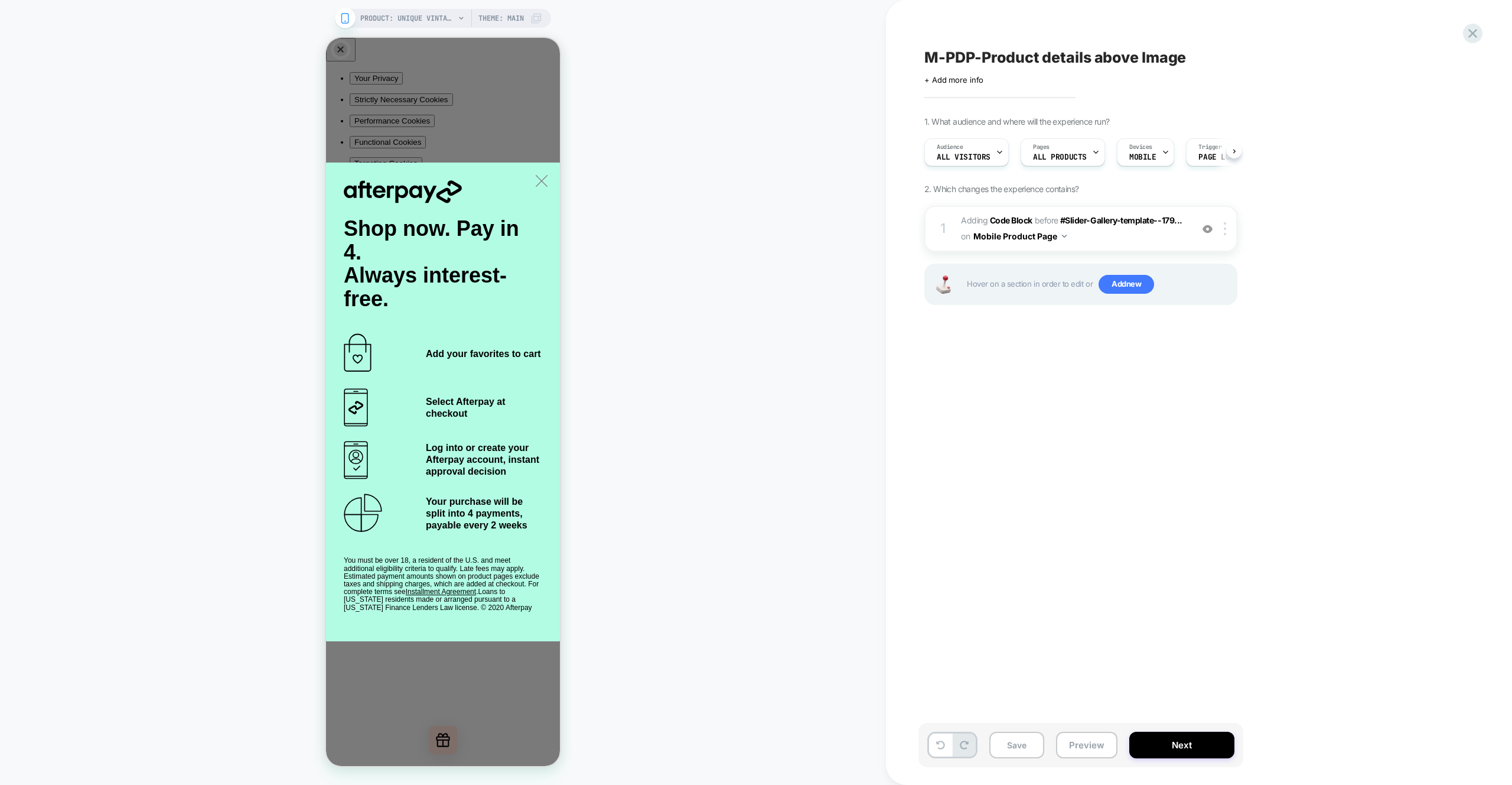
scroll to position [0, 1]
click at [689, 100] on div "PRODUCT: Unique Vintage Black Swiss Dot Starlet Duster PRODUCT: Unique Vintage …" at bounding box center [443, 392] width 886 height 762
click at [1015, 750] on button "Save" at bounding box center [1017, 745] width 55 height 26
click at [1096, 750] on button "Preview" at bounding box center [1087, 745] width 62 height 26
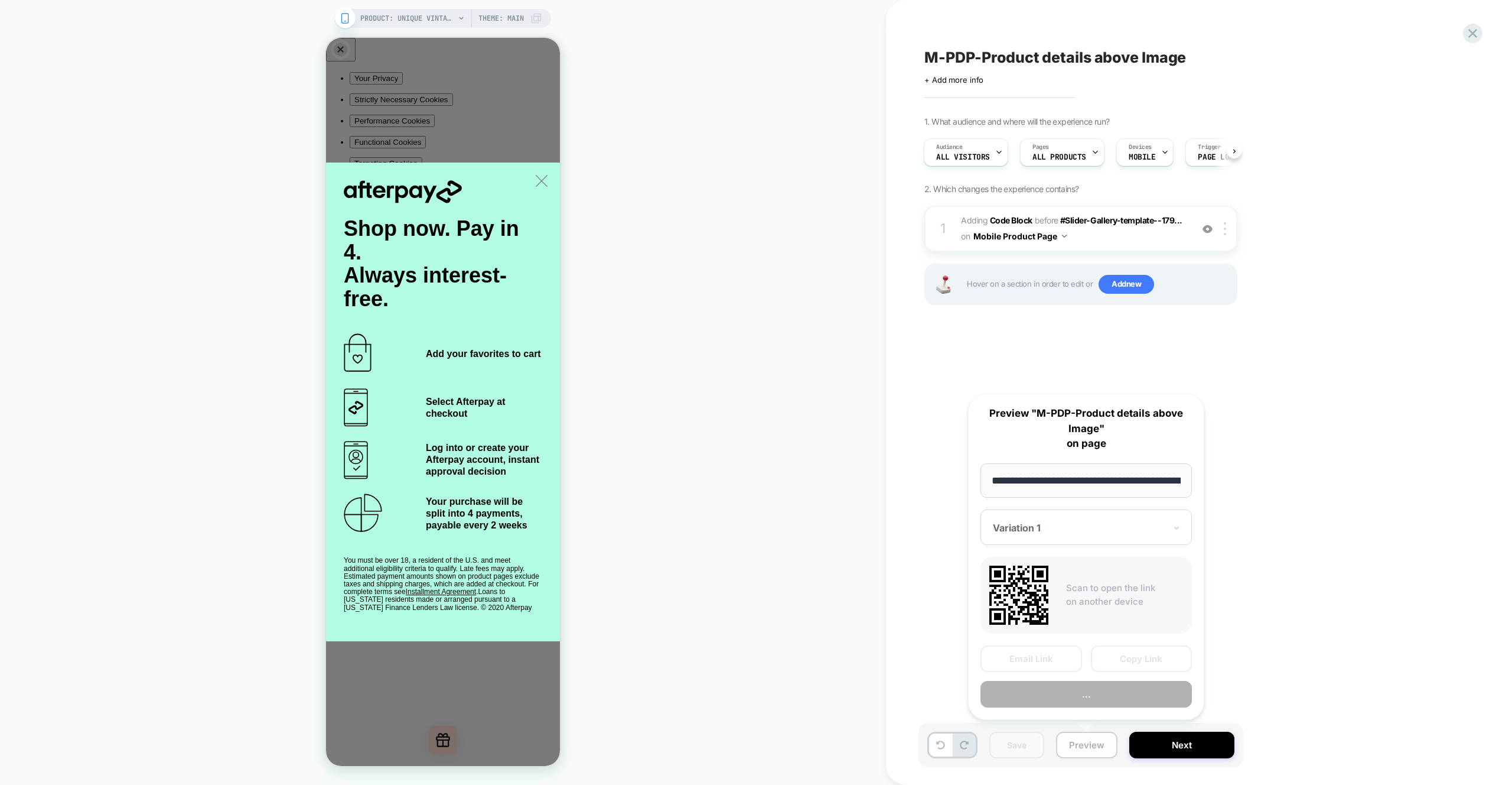
scroll to position [0, 318]
click at [1097, 696] on button "Preview" at bounding box center [1086, 695] width 212 height 26
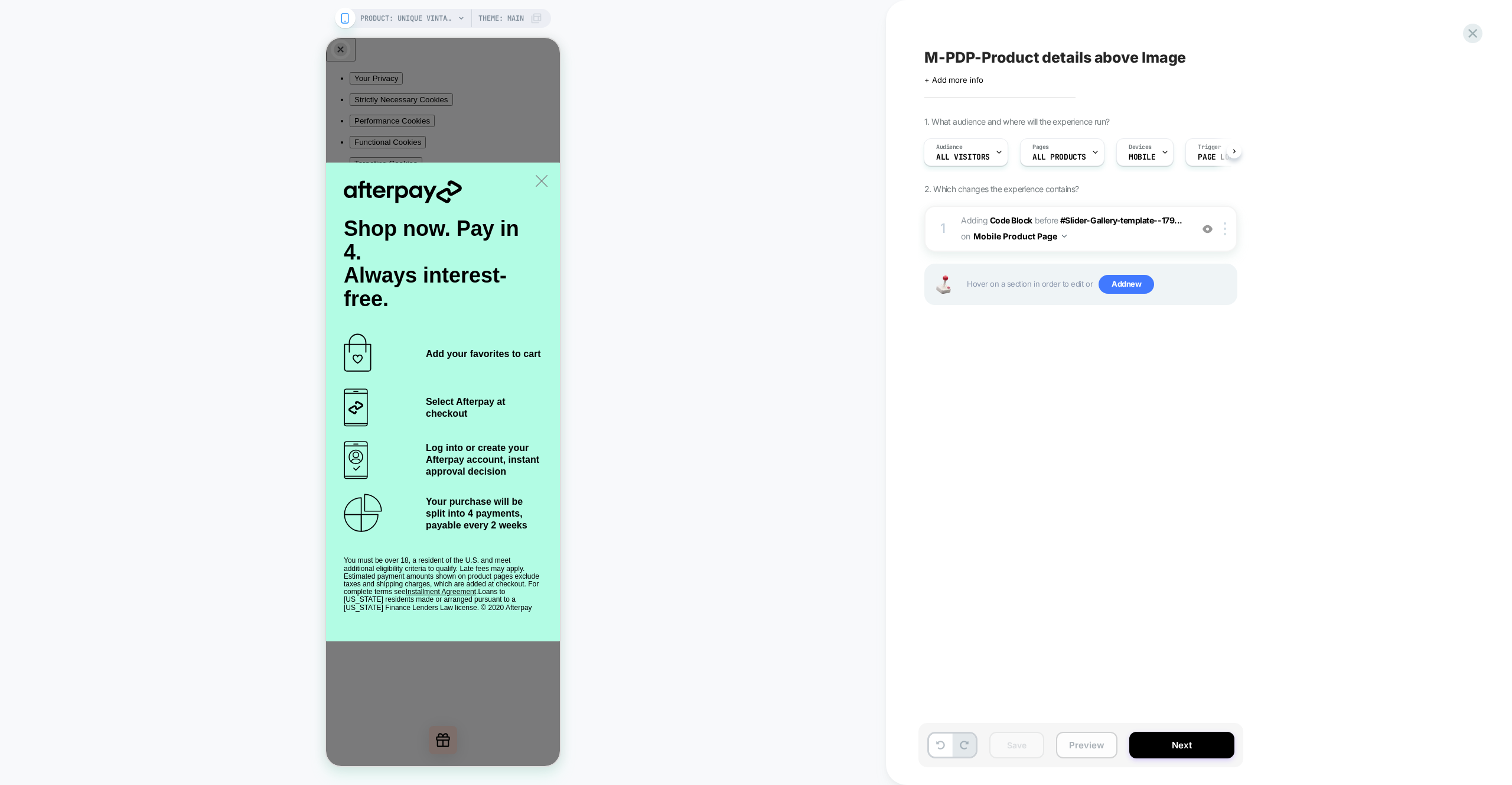
click at [1097, 745] on button "Preview" at bounding box center [1087, 745] width 62 height 26
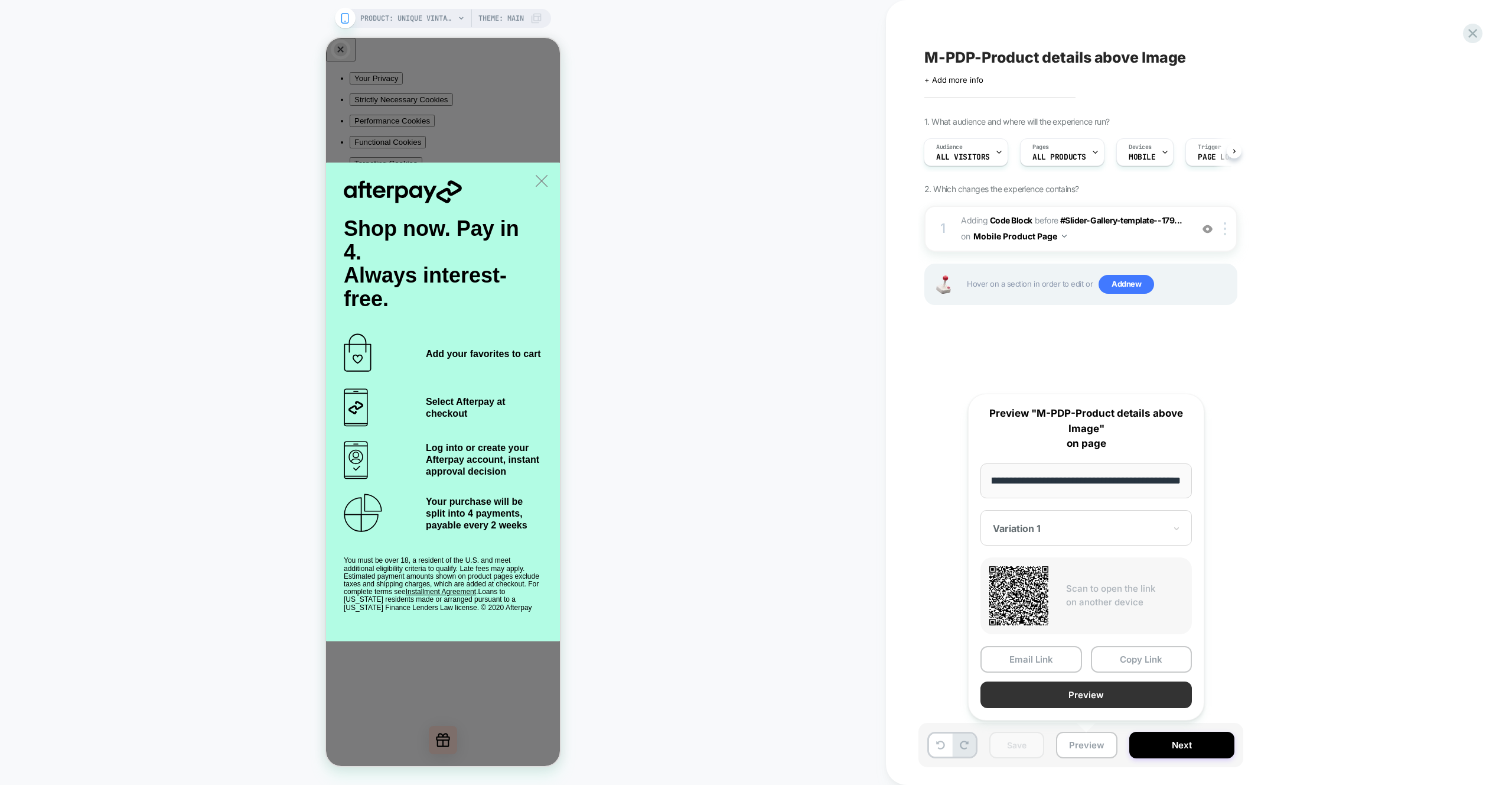
scroll to position [0, 0]
click at [1090, 695] on button "Preview" at bounding box center [1086, 695] width 212 height 26
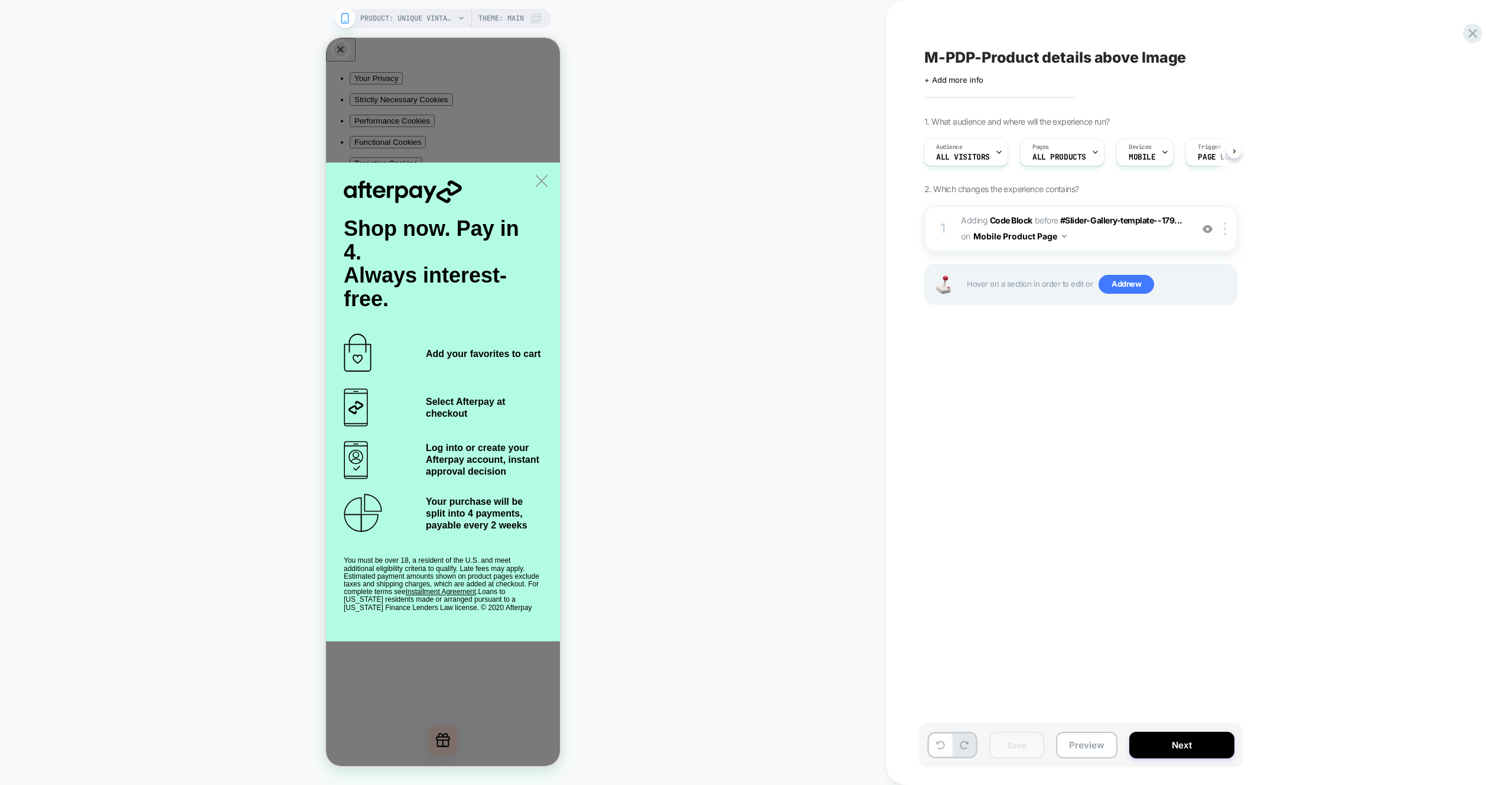
click at [1357, 391] on div "M-PDP-Product details above Image Click to edit experience details + Add more i…" at bounding box center [1140, 392] width 443 height 762
click at [1082, 745] on button "Preview" at bounding box center [1087, 745] width 62 height 26
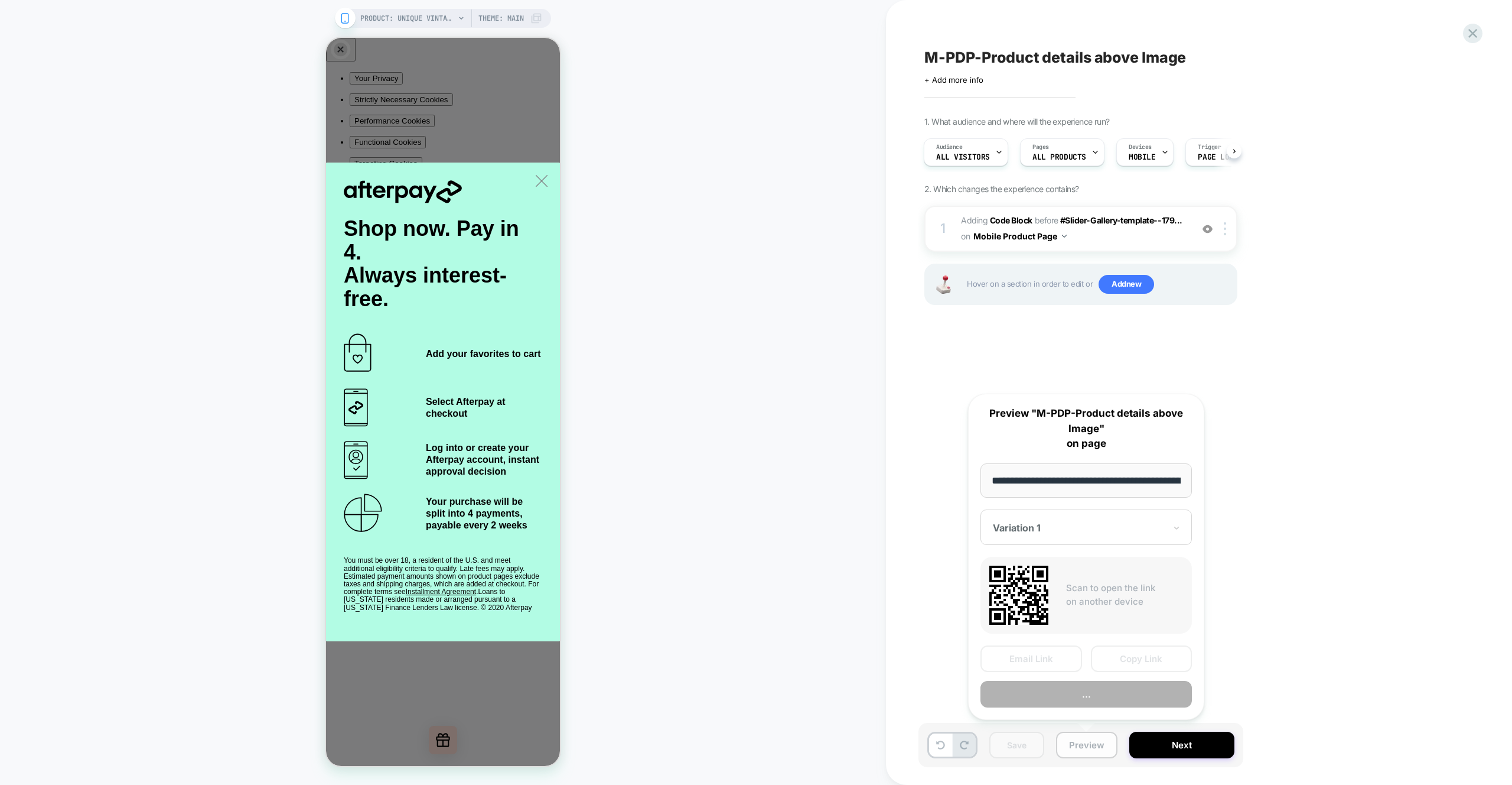
scroll to position [0, 318]
click at [1093, 698] on button "Preview" at bounding box center [1086, 695] width 212 height 26
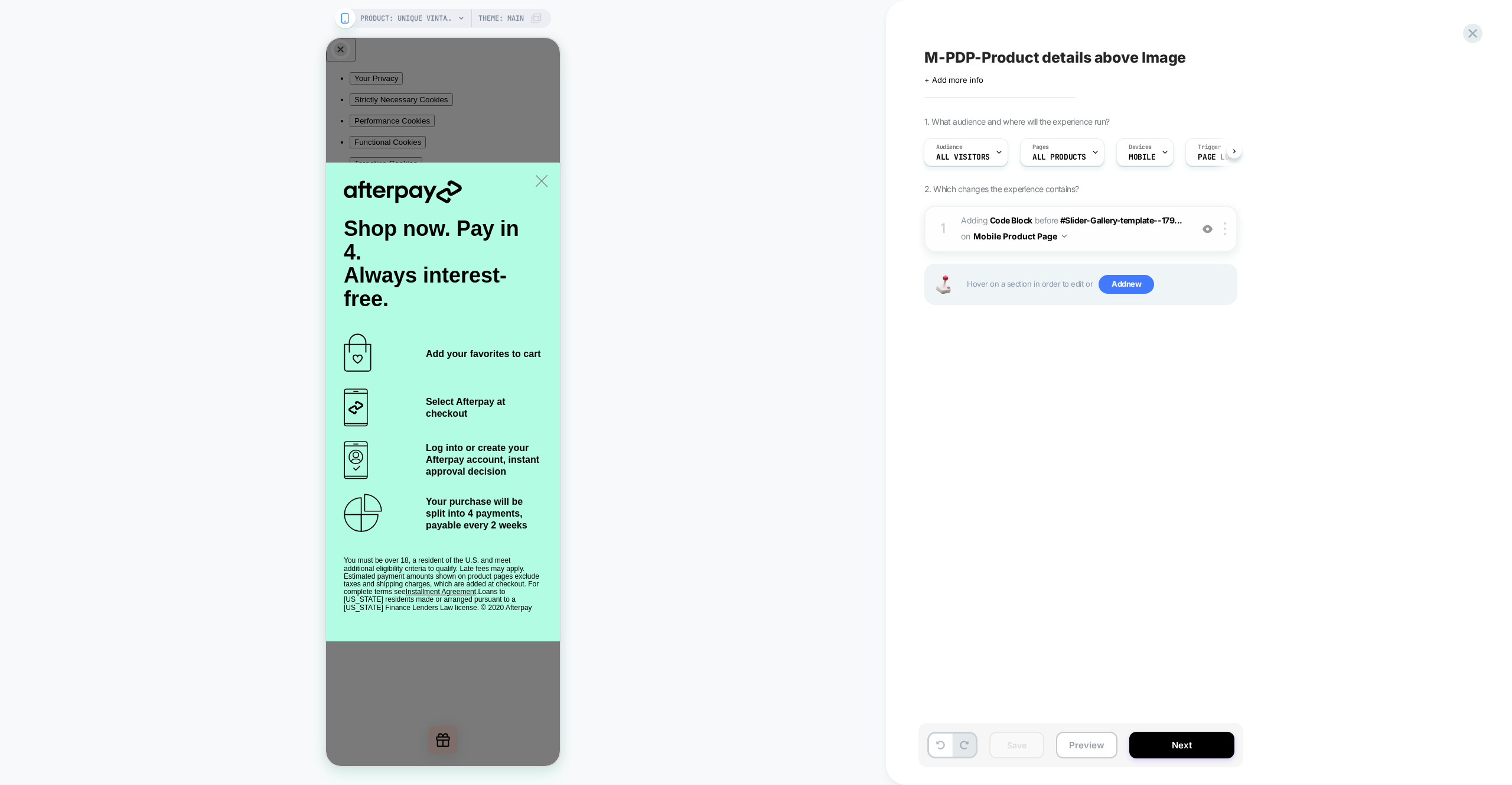
click at [1207, 234] on div at bounding box center [1207, 229] width 20 height 13
click at [1091, 743] on button "Preview" at bounding box center [1087, 745] width 62 height 26
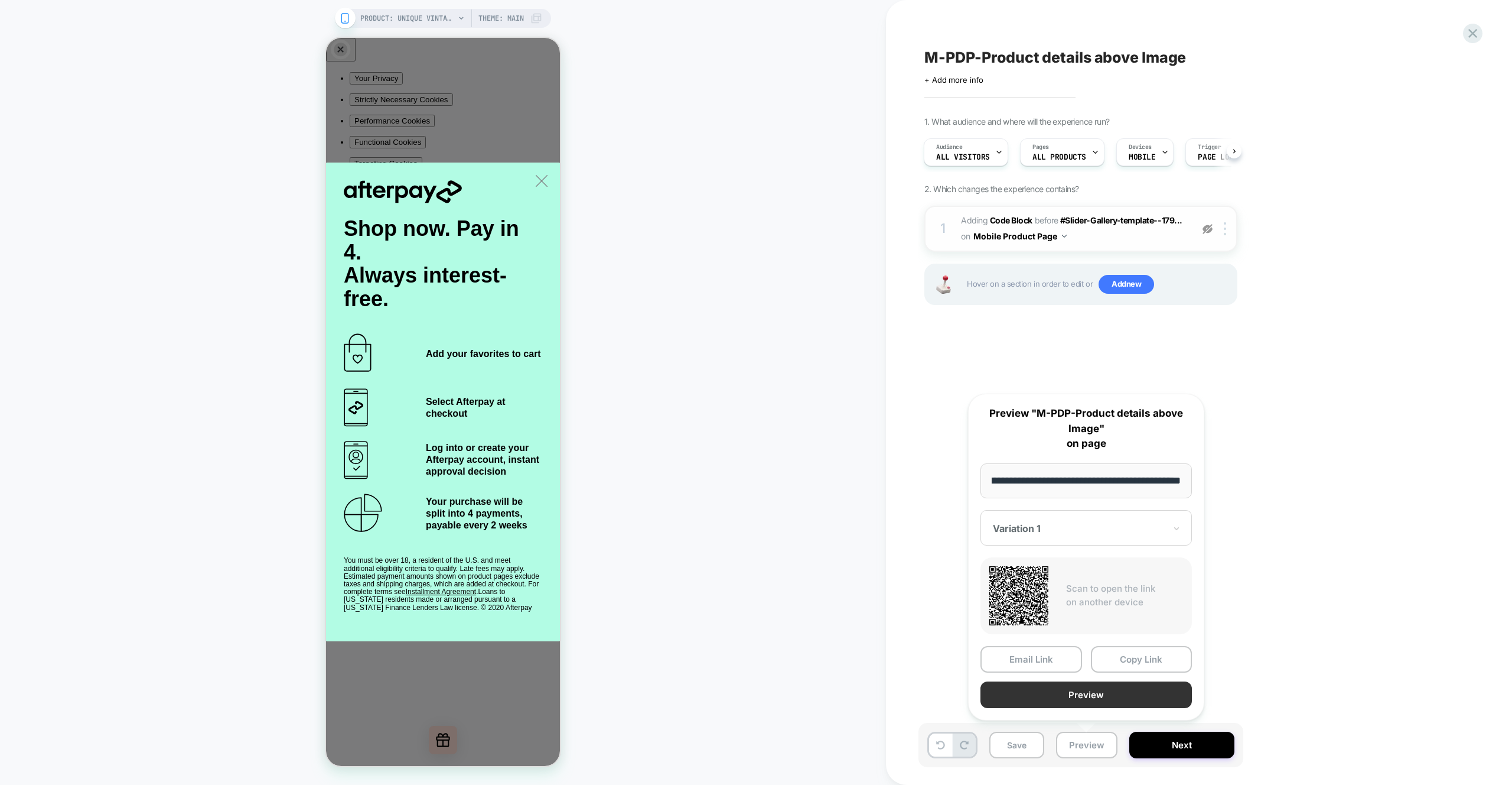
click at [1117, 696] on button "Preview" at bounding box center [1086, 695] width 212 height 26
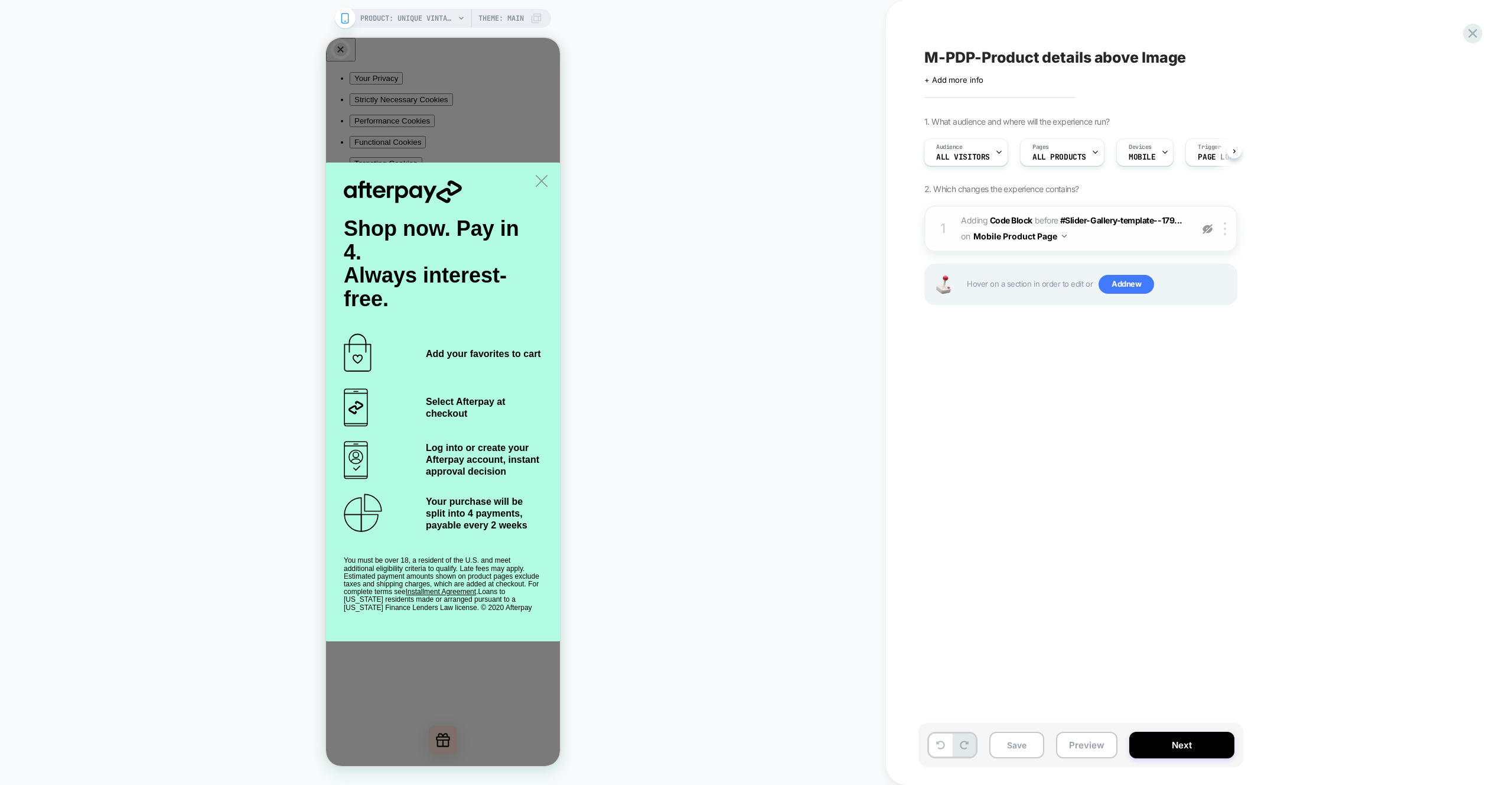
click at [1206, 229] on img at bounding box center [1208, 229] width 10 height 10
click at [1165, 240] on span "Adding Code Block BEFORE #Slider-Gallery-template--179... #Slider-Gallery-templ…" at bounding box center [1073, 229] width 225 height 32
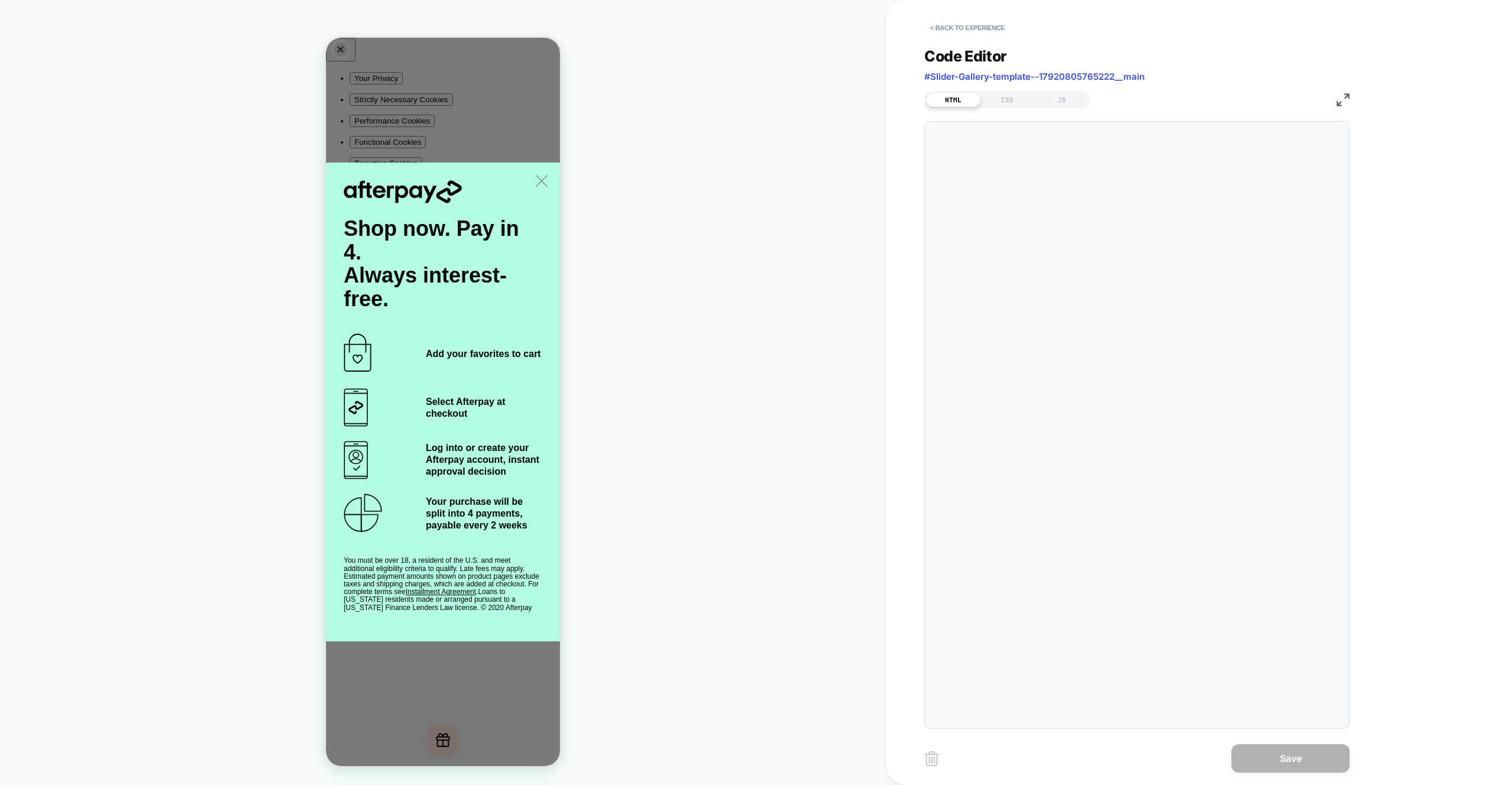
scroll to position [16, 0]
click at [1064, 98] on div "JS" at bounding box center [1062, 100] width 54 height 14
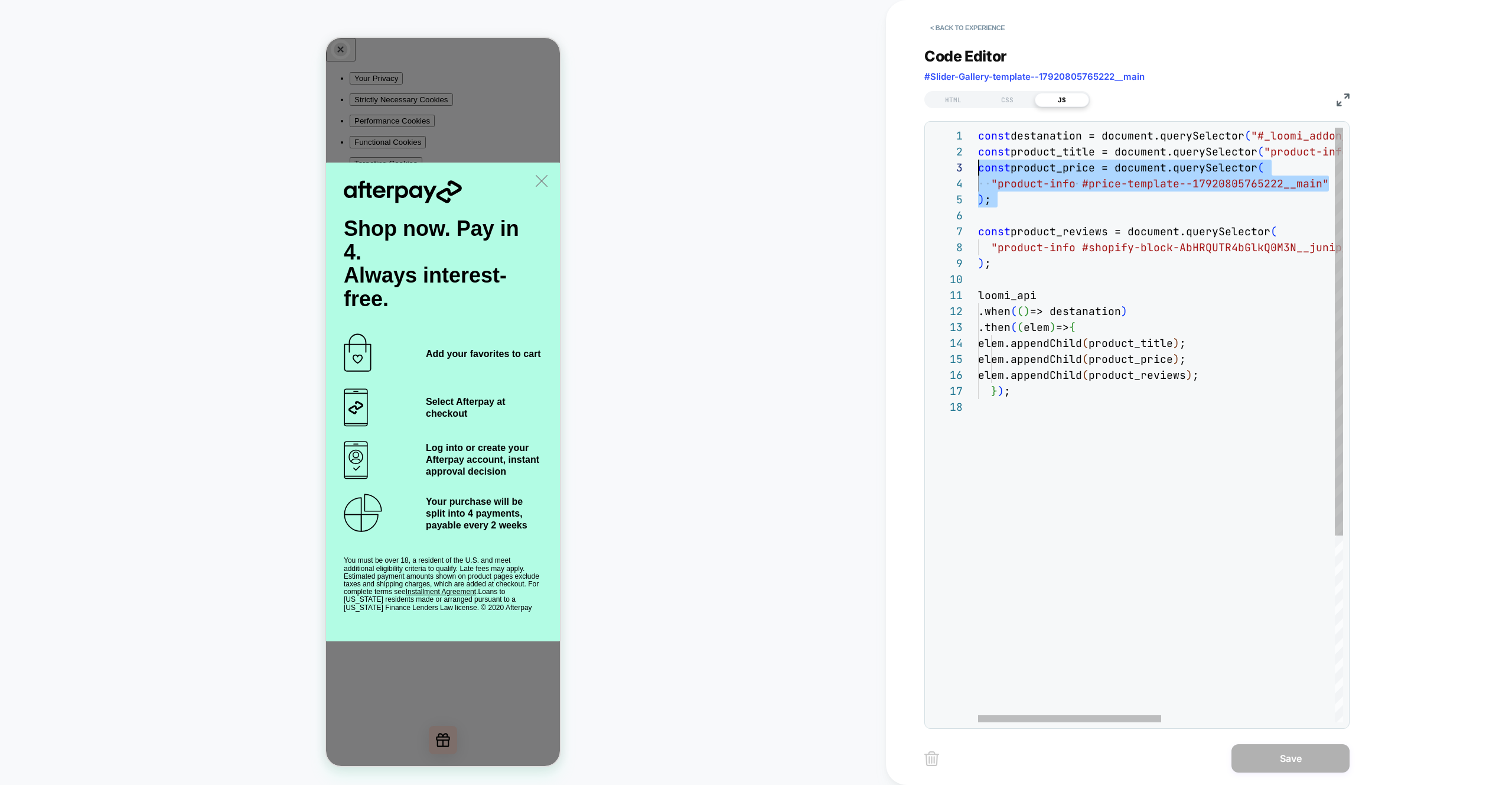
drag, startPoint x: 1064, startPoint y: 212, endPoint x: 929, endPoint y: 135, distance: 155.4
click at [978, 132] on div "const destanation = document.querySelector ( "#_loomi_addon_1756888608592" ) ; …" at bounding box center [1333, 560] width 710 height 866
click at [1067, 167] on div "const destanation = document.querySelector ( "#_loomi_addon_1756888608592" ) ; …" at bounding box center [1333, 560] width 710 height 866
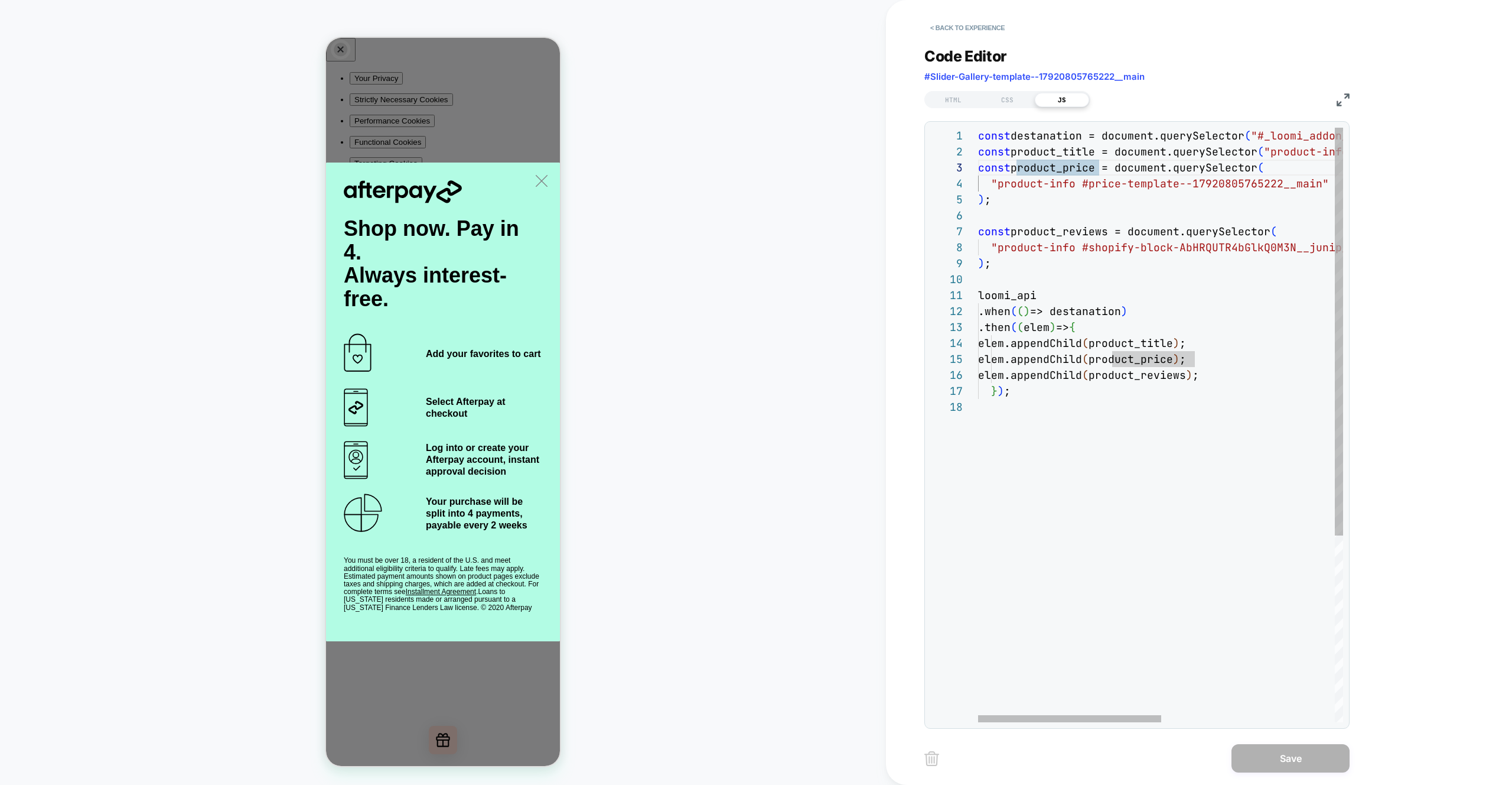
type textarea "**********"
click at [1012, 295] on div "const destanation = document.querySelector ( "#_loomi_addon_1756888608592" ) ; …" at bounding box center [1333, 560] width 710 height 866
click at [1124, 330] on div "const destanation = document.querySelector ( "#_loomi_addon_1756888608592" ) ; …" at bounding box center [1333, 560] width 710 height 866
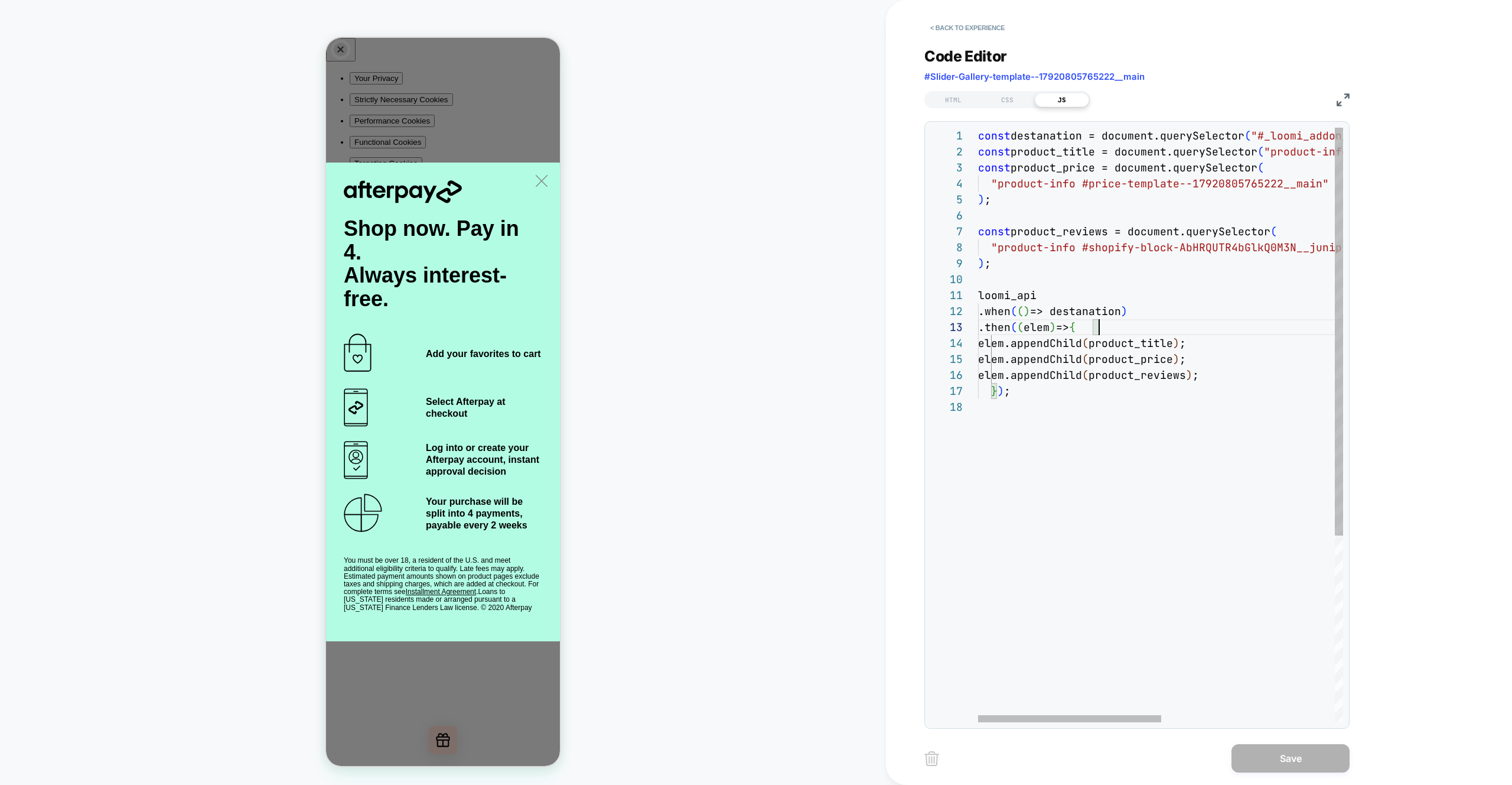
scroll to position [111, 0]
drag, startPoint x: 1140, startPoint y: 411, endPoint x: 976, endPoint y: 359, distance: 172.0
click at [990, 368] on div "const destanation = document.querySelector ( "#_loomi_addon_1756888608592" ) ; …" at bounding box center [1333, 560] width 710 height 866
click at [1103, 369] on div "const destanation = document.querySelector ( "#_loomi_addon_1756888608592" ) ; …" at bounding box center [1333, 560] width 710 height 866
drag, startPoint x: 1127, startPoint y: 319, endPoint x: 1111, endPoint y: 377, distance: 60.2
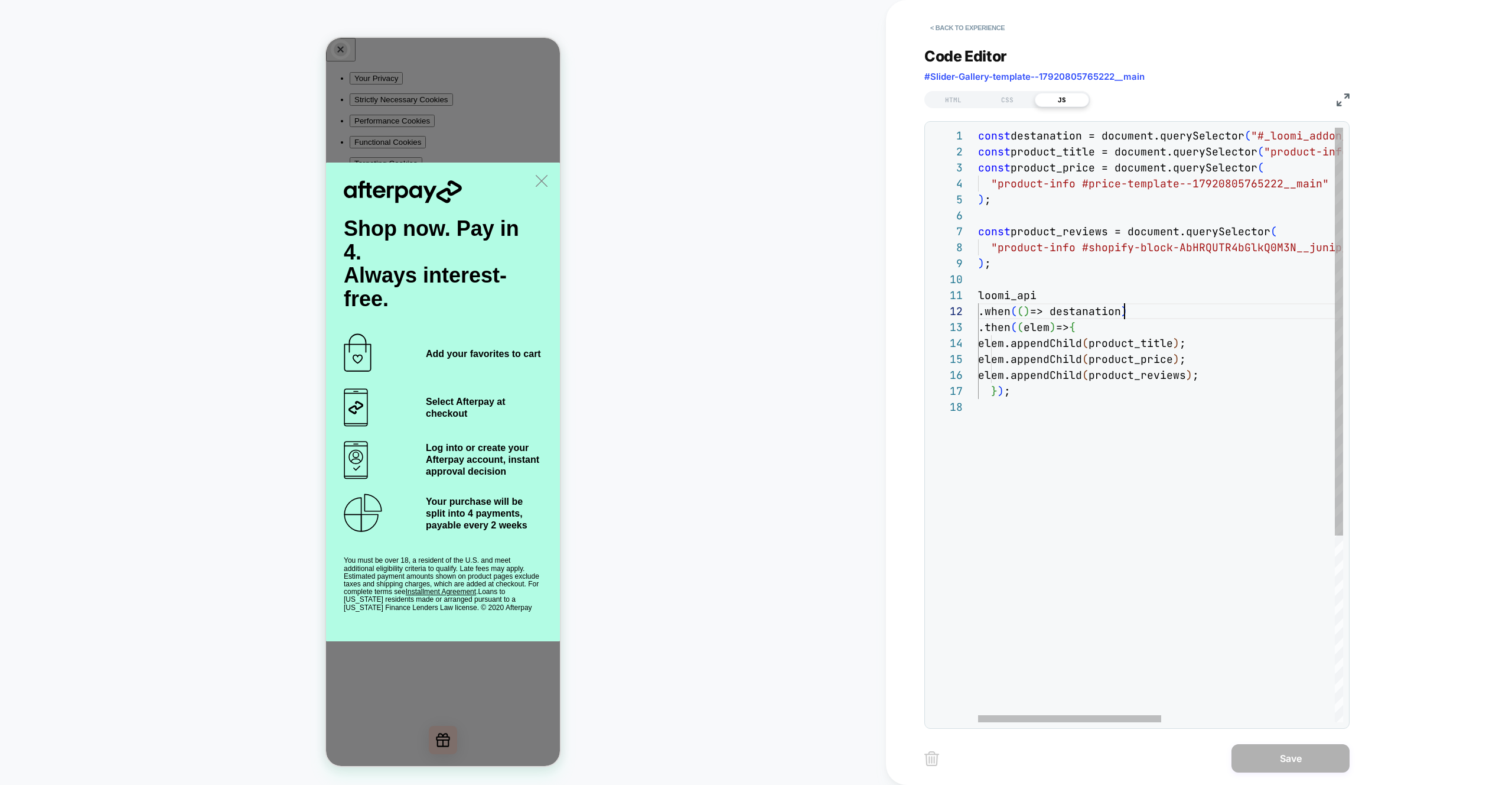
click at [1127, 319] on div "const destanation = document.querySelector ( "#_loomi_addon_1756888608592" ) ; …" at bounding box center [1333, 560] width 710 height 866
click at [1173, 438] on div "const destanation = document.querySelector ( "#_loomi_addon_1756888608592" ) ; …" at bounding box center [1333, 560] width 710 height 866
click at [944, 24] on button "< Back to experience" at bounding box center [968, 28] width 86 height 19
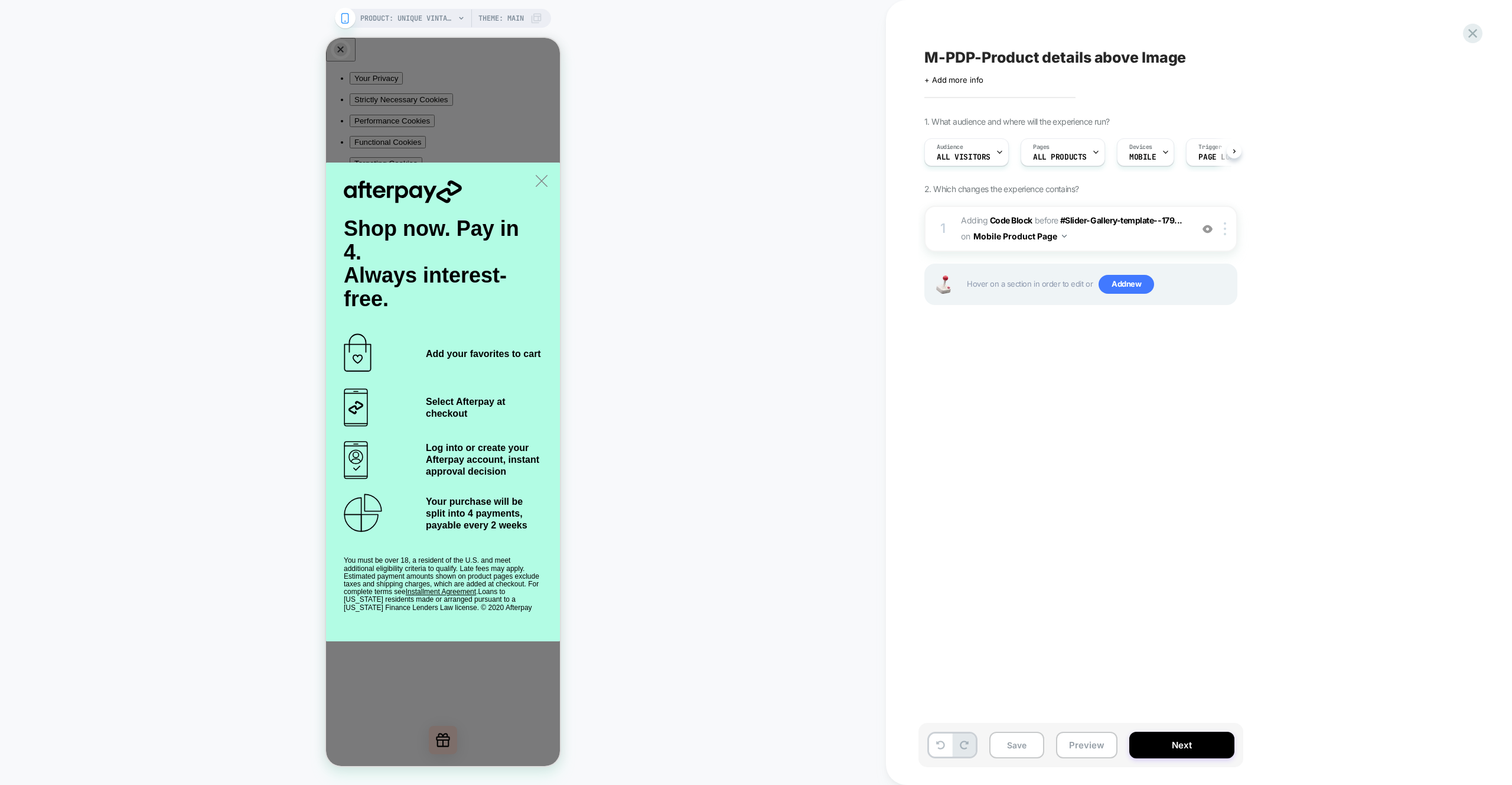
scroll to position [0, 1]
click at [1168, 243] on span "Adding Code Block BEFORE #Slider-Gallery-template--179... #Slider-Gallery-templ…" at bounding box center [1073, 229] width 225 height 32
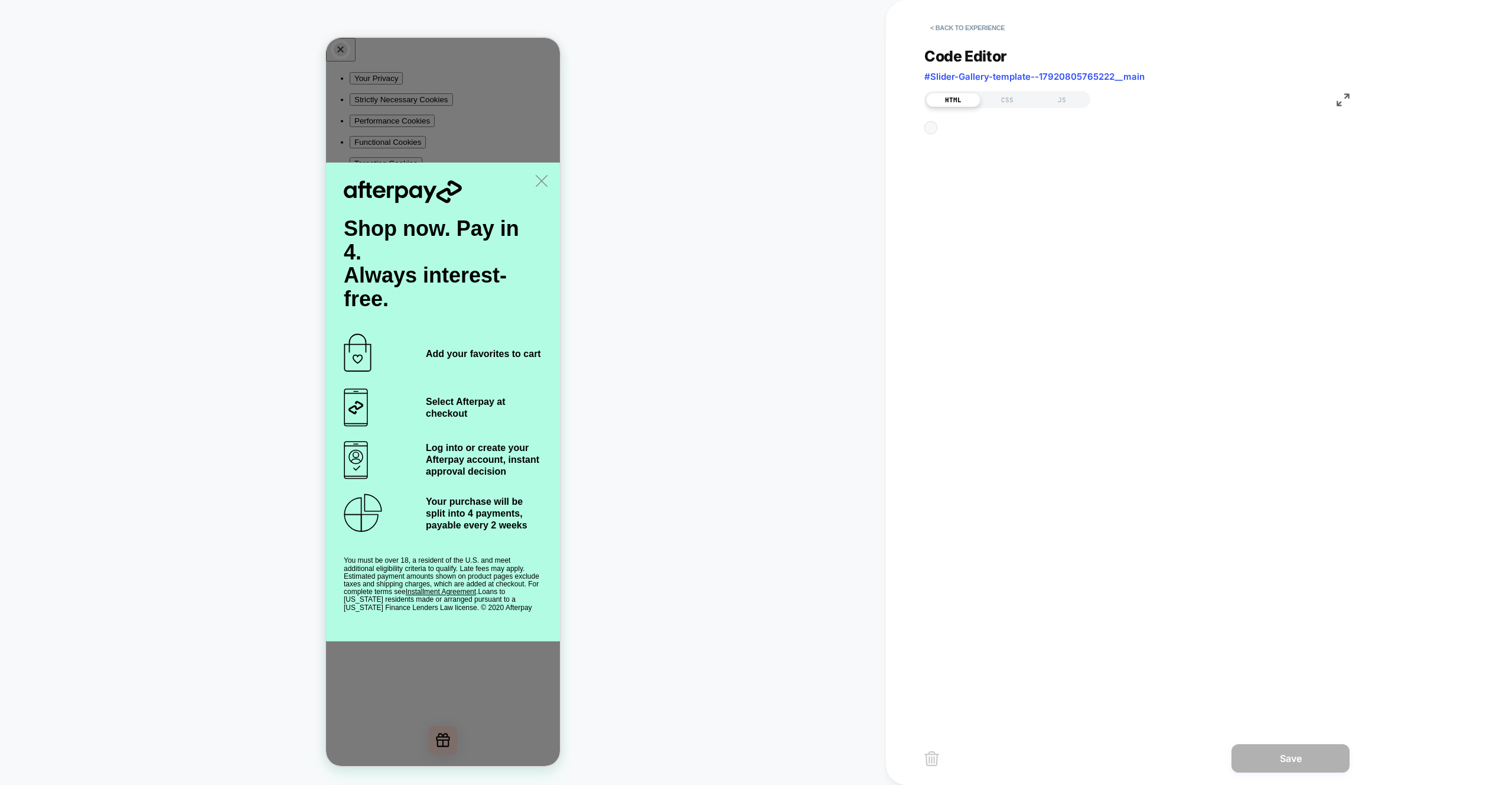
scroll to position [16, 0]
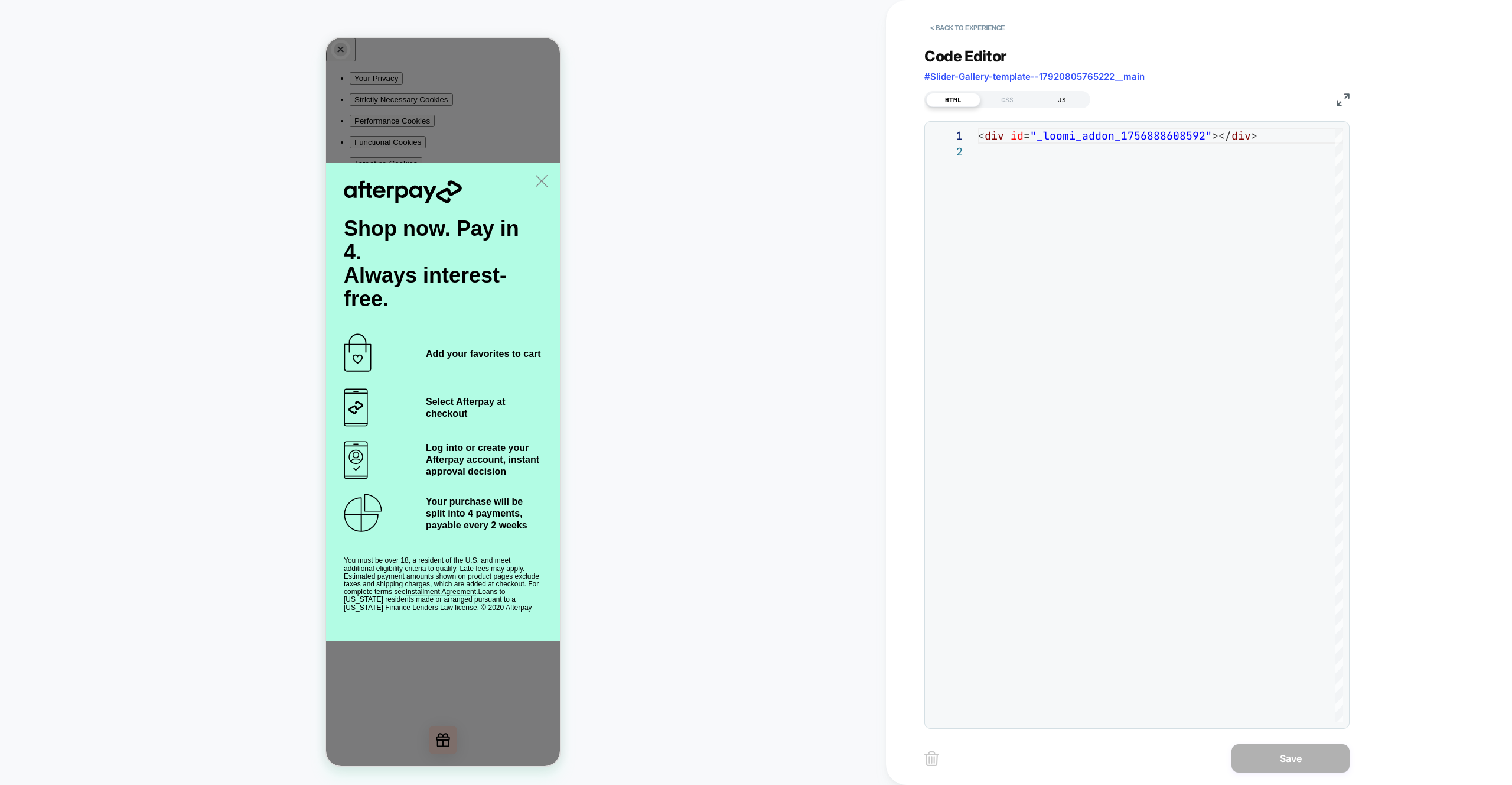
click at [1059, 100] on div "JS" at bounding box center [1062, 100] width 54 height 14
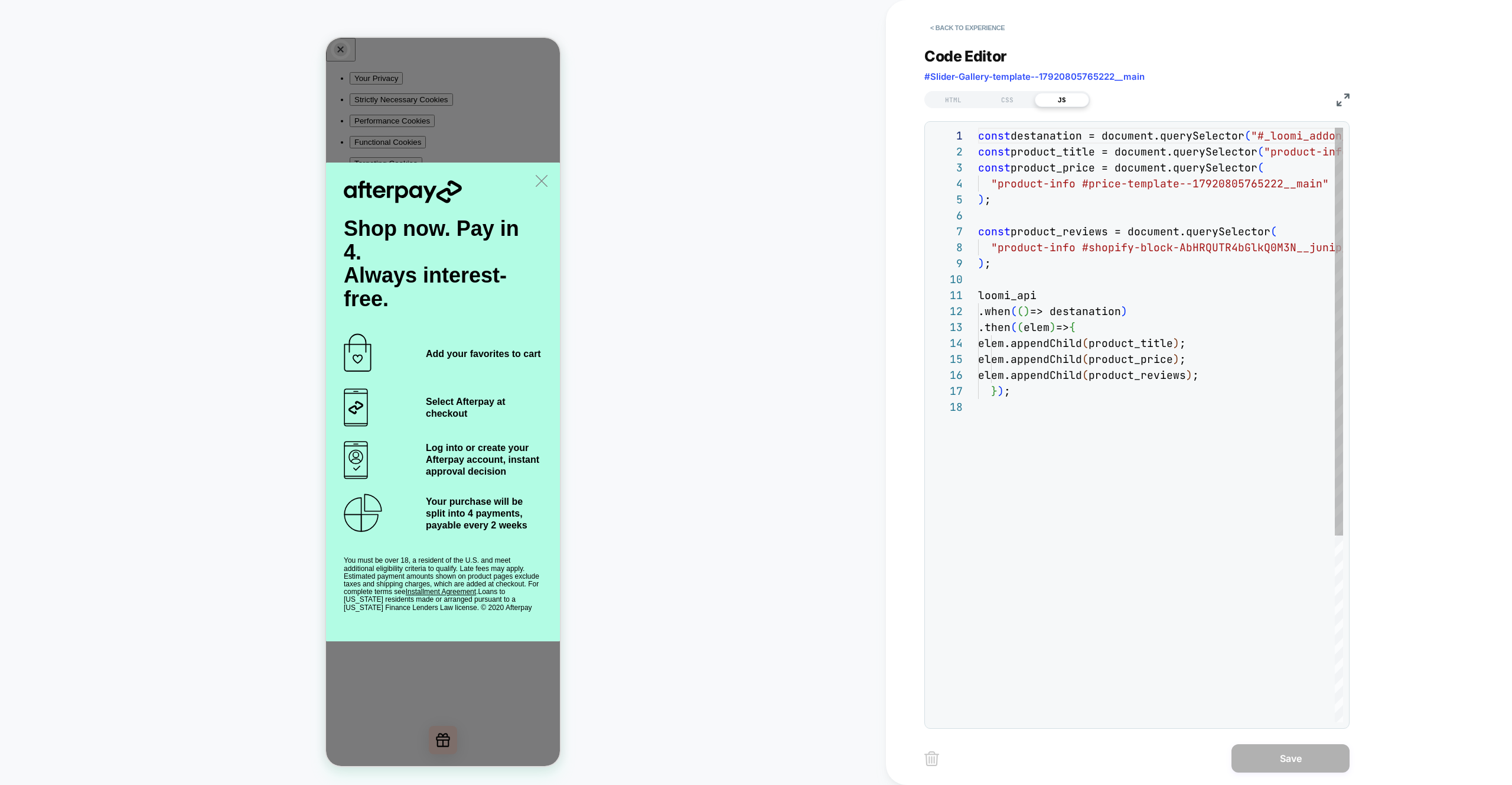
scroll to position [160, 0]
click at [1207, 246] on div "const destanation = document.querySelector ( "#_loomi_addon_1756888608592" ) ; …" at bounding box center [1333, 560] width 710 height 866
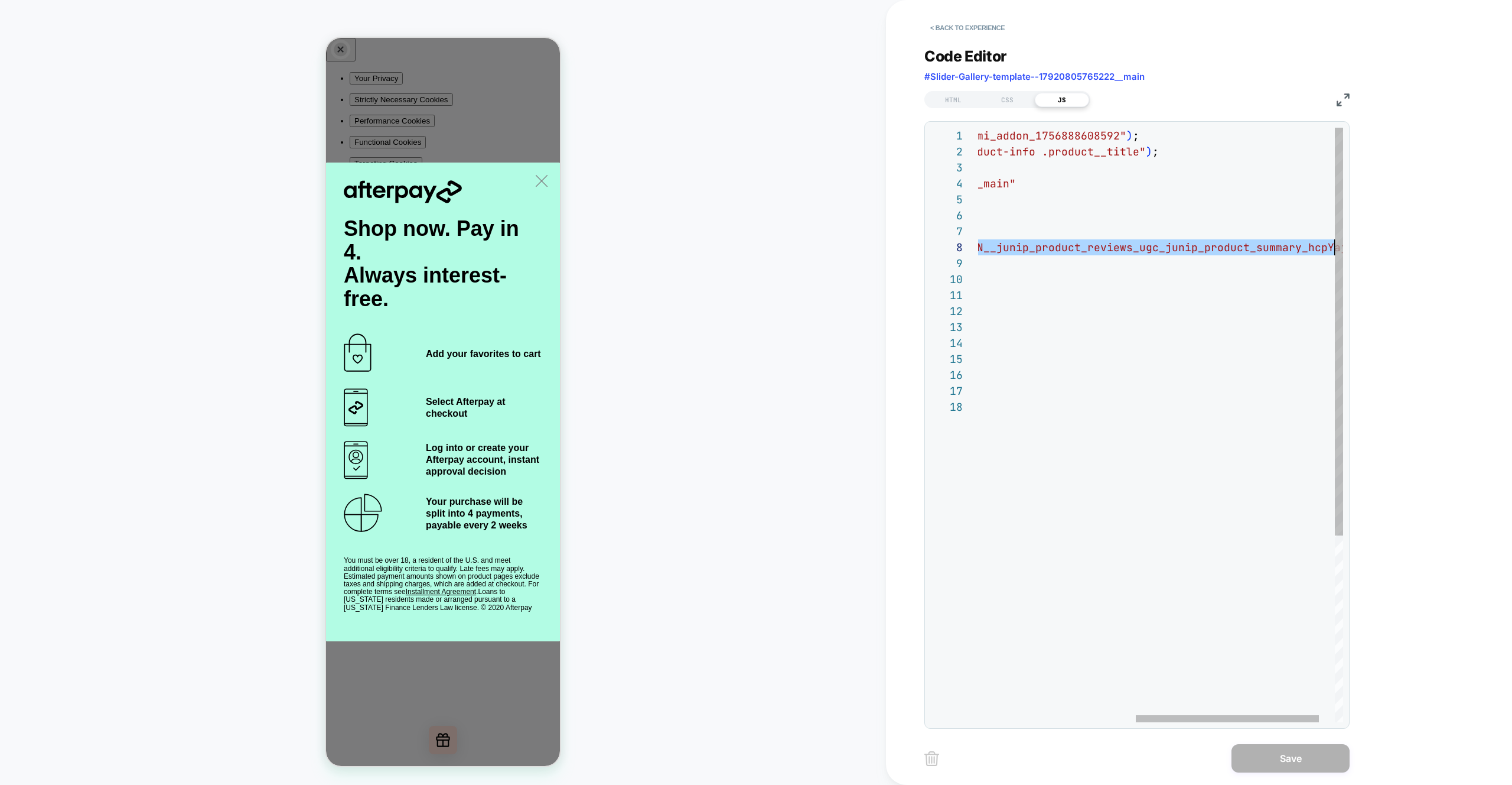
click at [1207, 246] on div "const destanation = document.querySelector ( "#_loomi_addon_1756888608592" ) ; …" at bounding box center [1020, 560] width 710 height 866
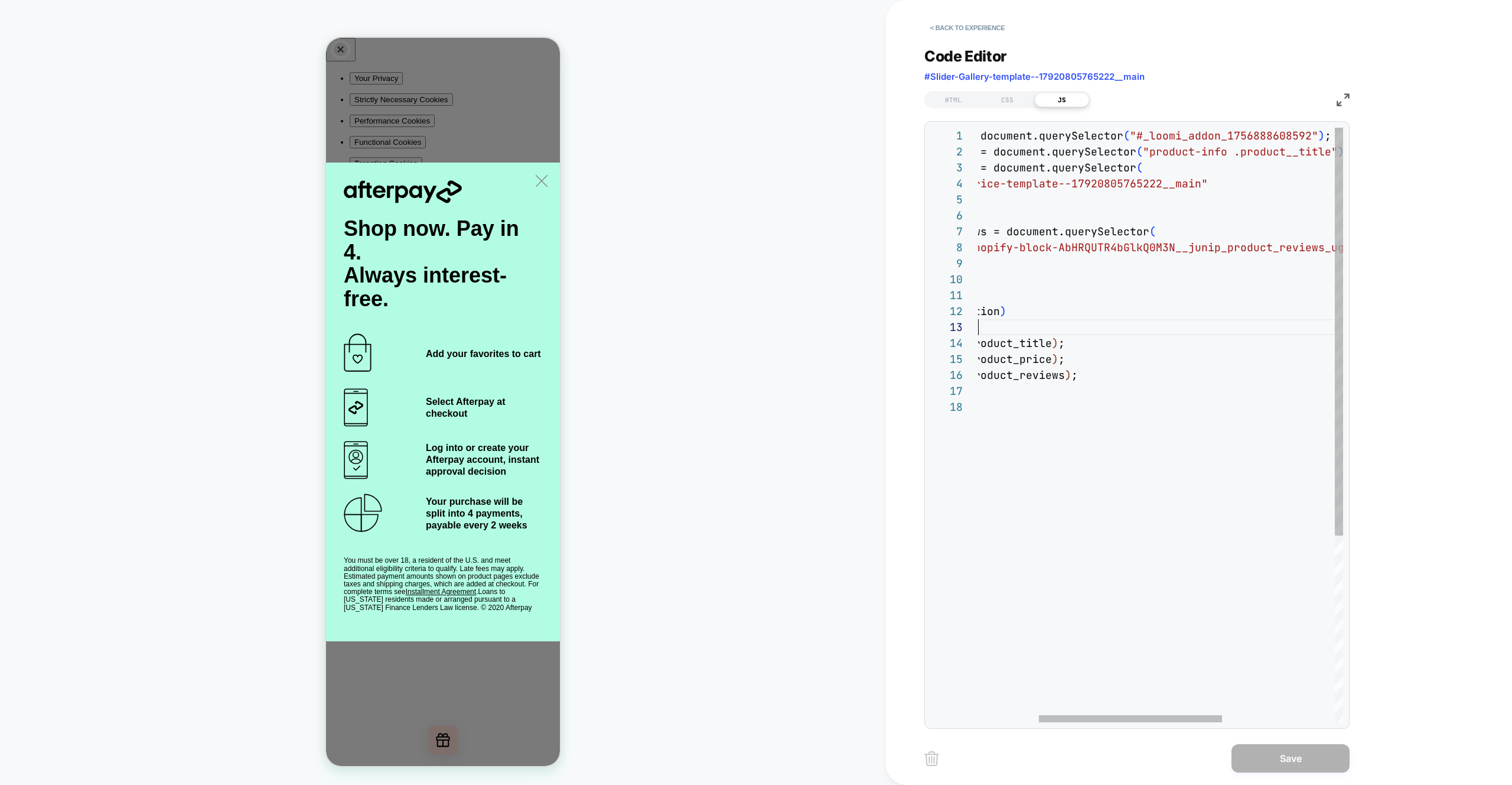
scroll to position [32, 121]
click at [1154, 333] on div "const destanation = document.querySelector ( "#_loomi_addon_1756888608592" ) ; …" at bounding box center [1212, 560] width 710 height 866
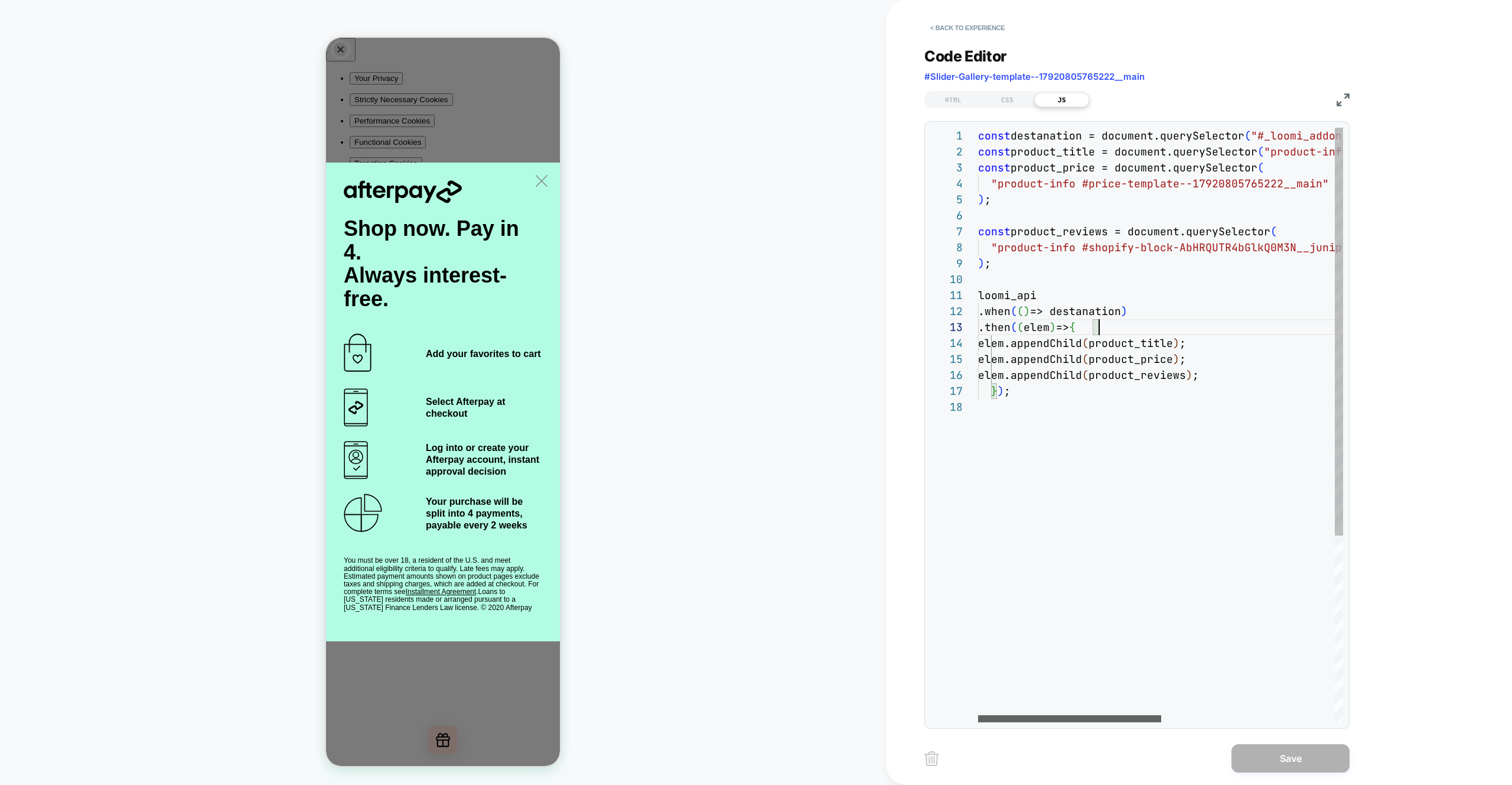
click at [1041, 715] on div at bounding box center [1070, 719] width 183 height 7
click at [1196, 254] on div "const destanation = document.querySelector ( "#_loomi_addon_1756888608592" ) ; …" at bounding box center [1333, 560] width 710 height 866
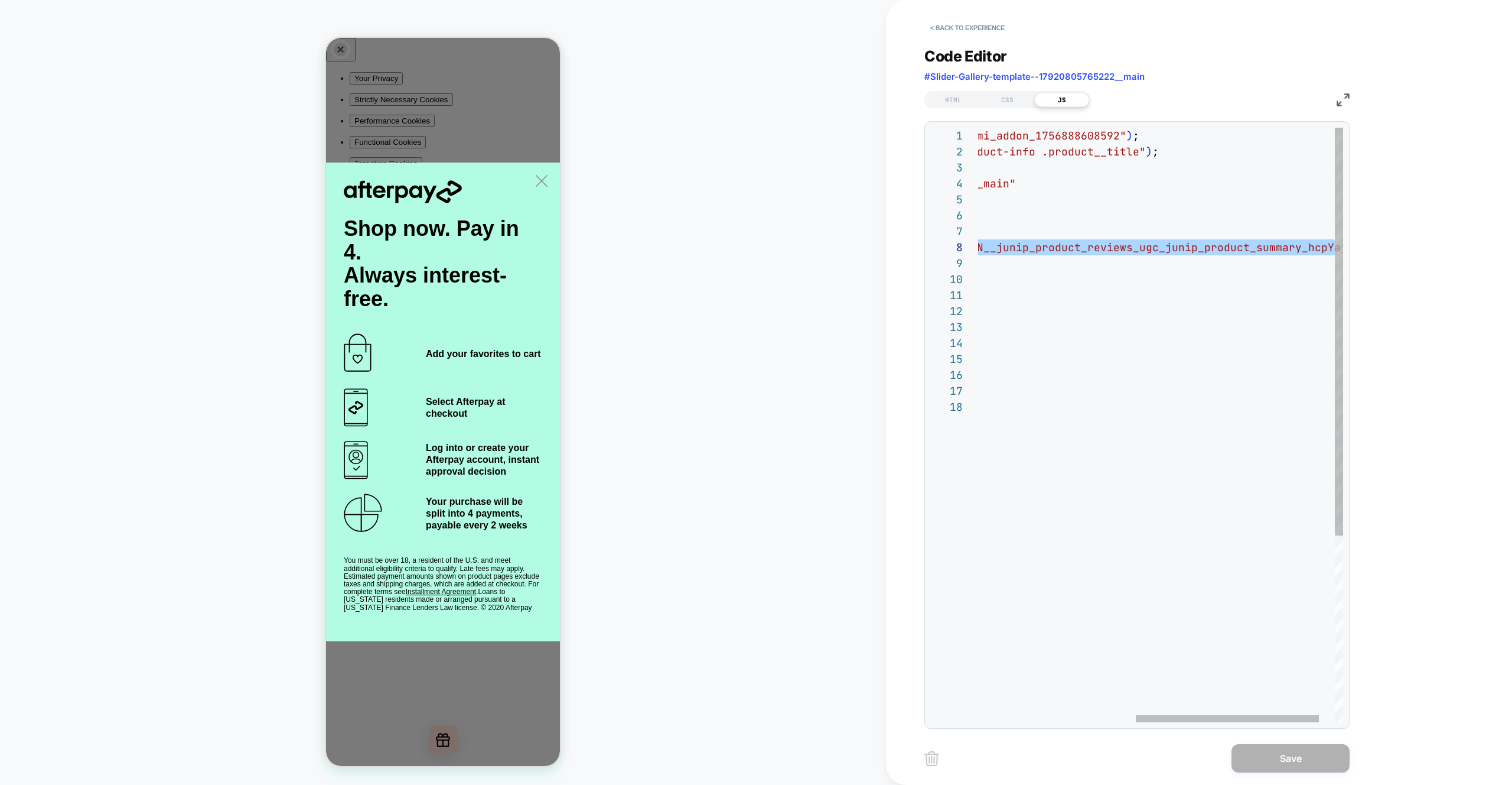
click at [1168, 323] on div "const destanation = document.querySelector ( "#_loomi_addon_1756888608592" ) ; …" at bounding box center [1020, 560] width 710 height 866
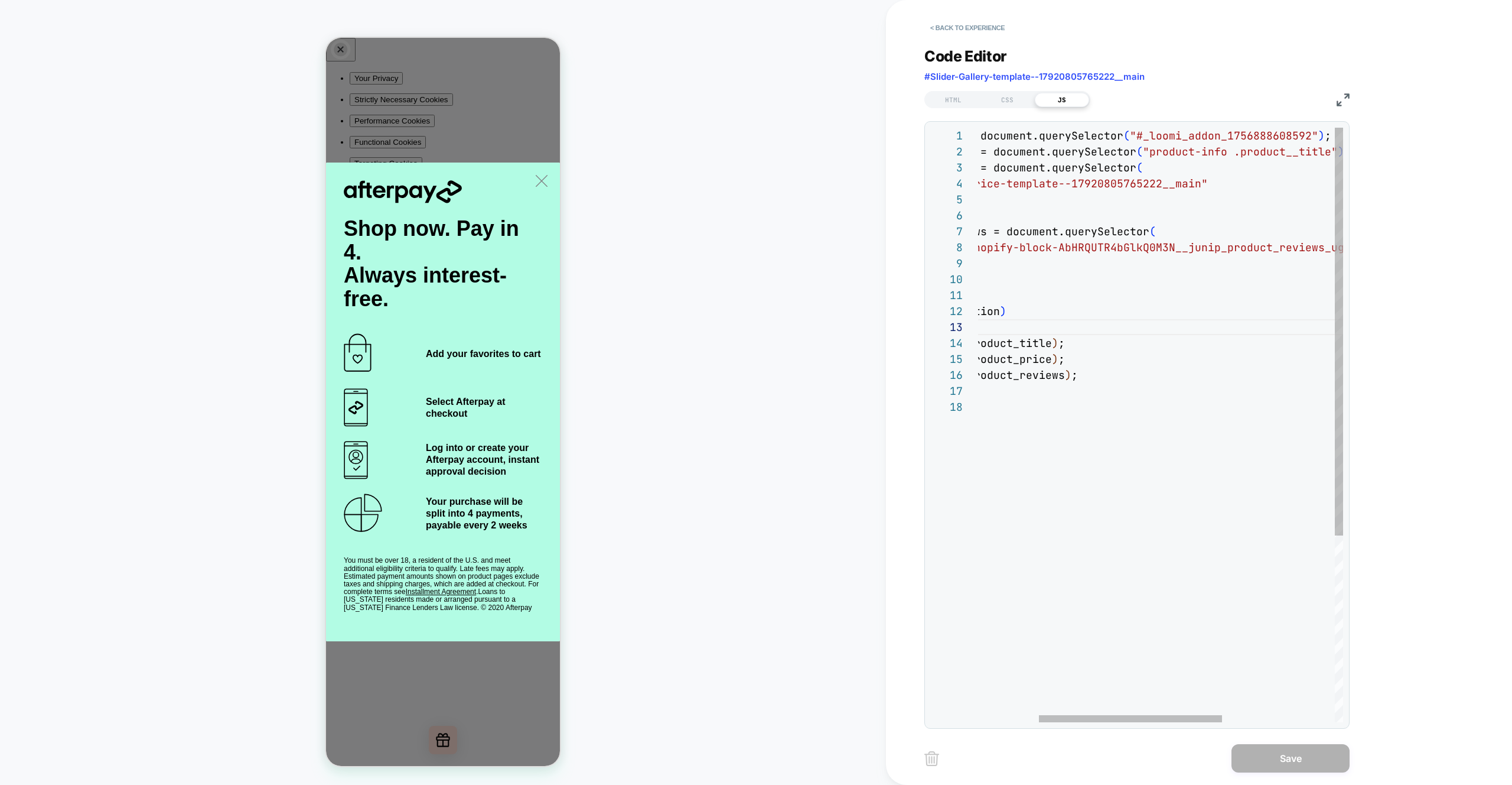
click at [1106, 246] on div "const destanation = document.querySelector ( "#_loomi_addon_1756888608592" ) ; …" at bounding box center [1212, 560] width 710 height 866
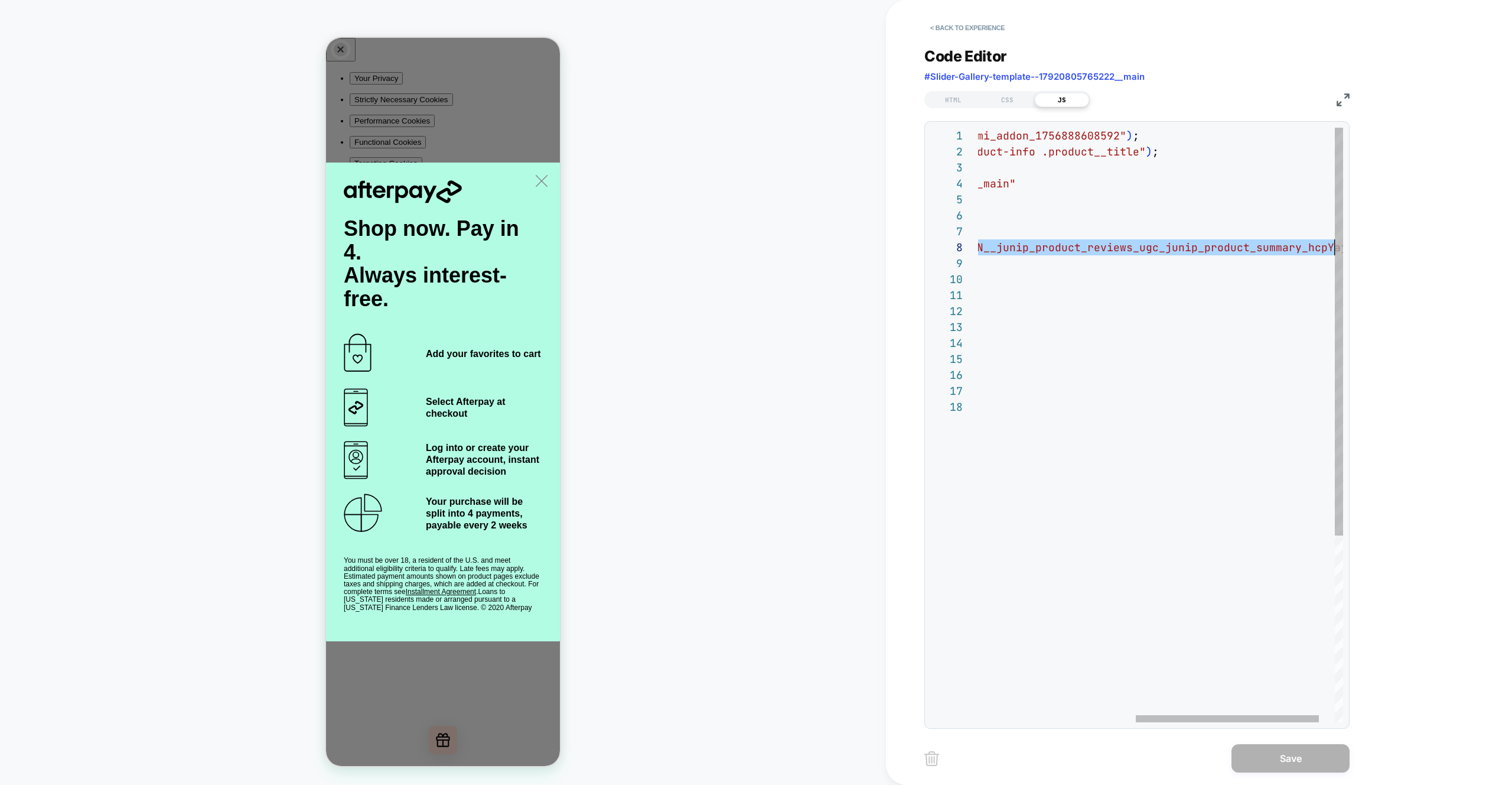
click at [1091, 304] on div "const destanation = document.querySelector ( "#_loomi_addon_1756888608592" ) ; …" at bounding box center [1020, 560] width 710 height 866
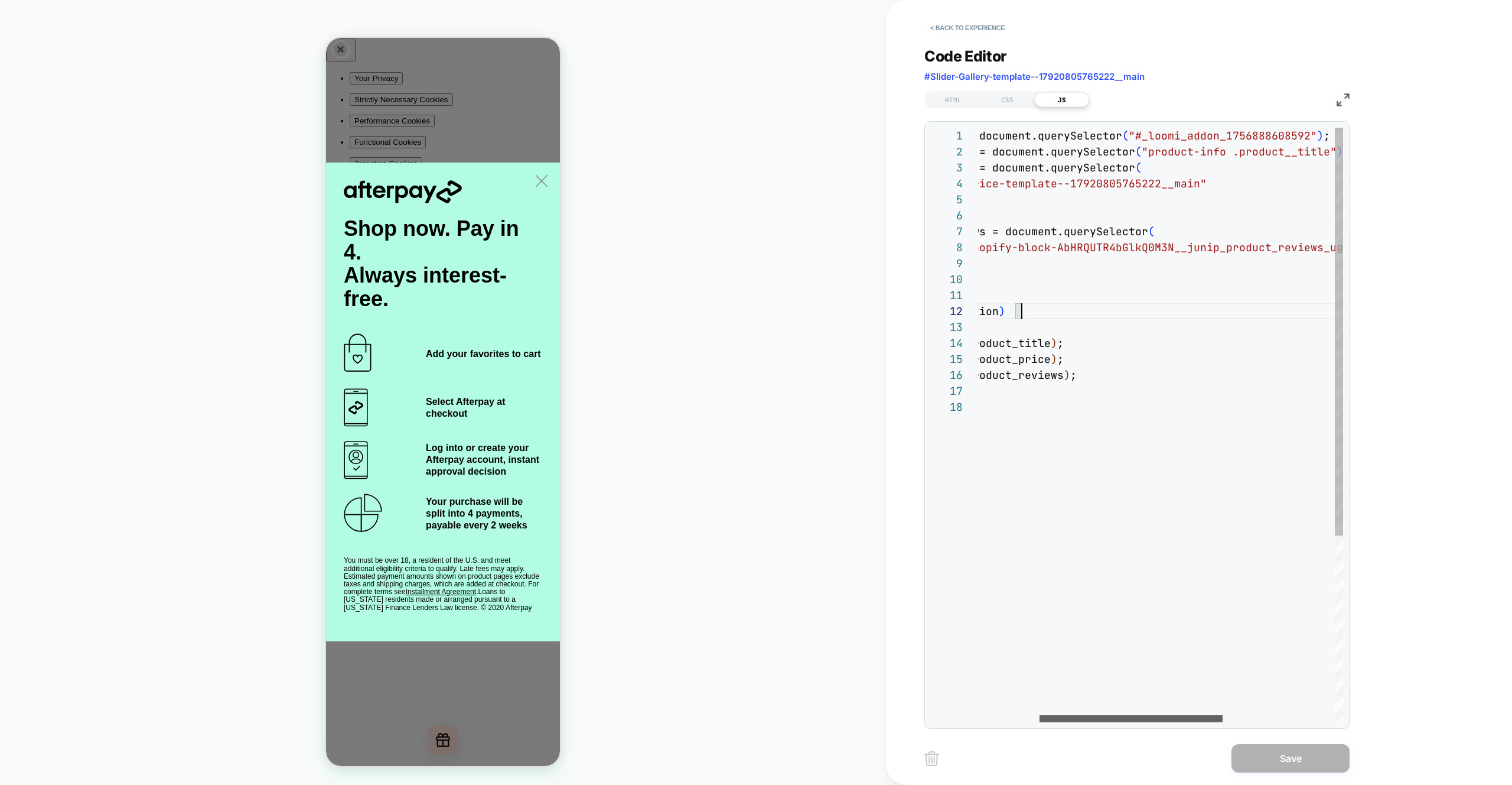
click at [1040, 715] on div at bounding box center [1131, 719] width 183 height 7
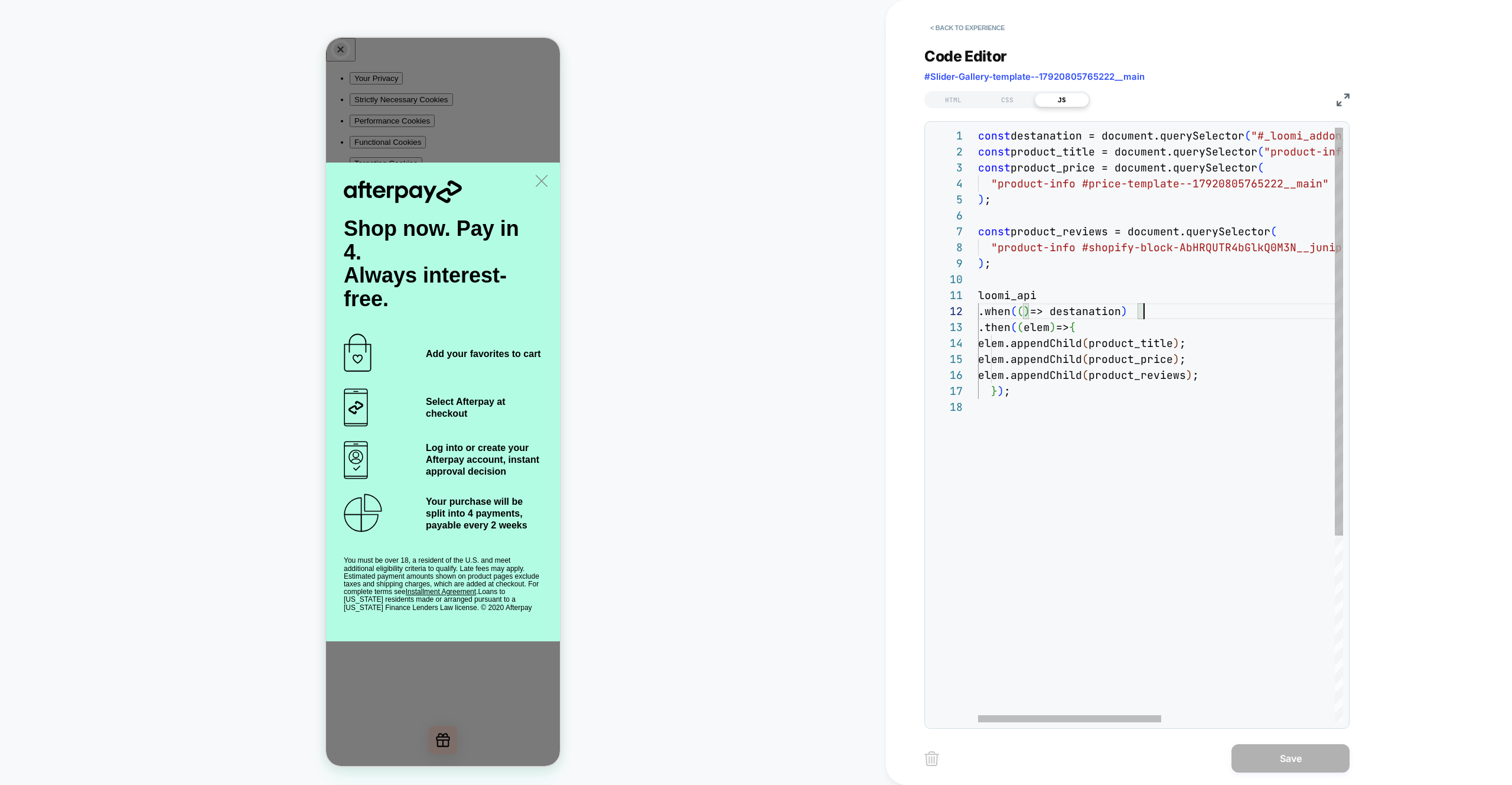
scroll to position [111, 153]
click at [1128, 248] on div "const destanation = document.querySelector ( "#_loomi_addon_1756888608592" ) ; …" at bounding box center [1333, 560] width 710 height 866
click at [1109, 246] on div "const destanation = document.querySelector ( "#_loomi_addon_1756888608592" ) ; …" at bounding box center [1333, 560] width 710 height 866
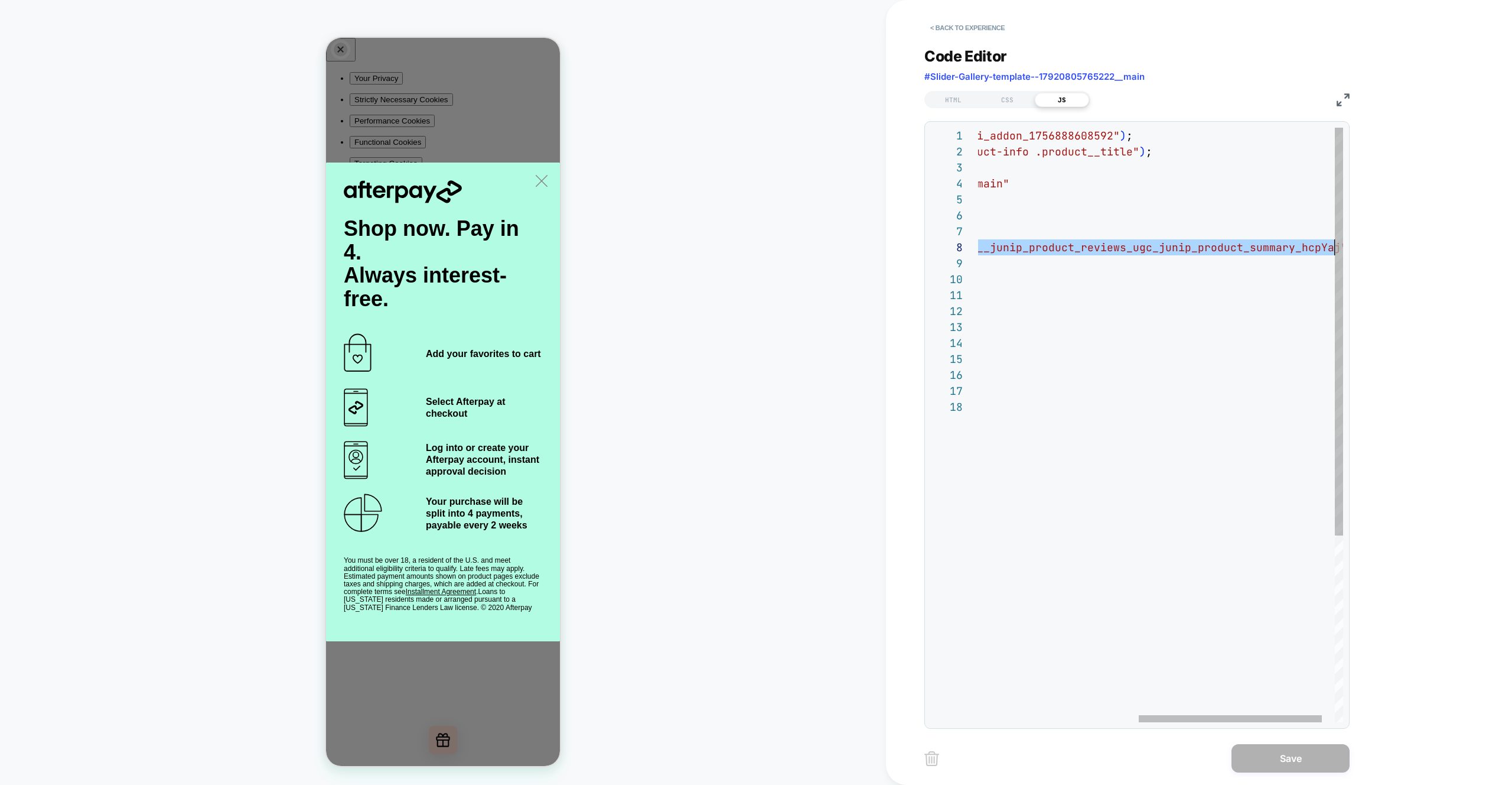
scroll to position [111, 670]
drag, startPoint x: 999, startPoint y: 245, endPoint x: 1330, endPoint y: 249, distance: 331.0
click at [1330, 249] on div "const destanation = document.querySelector ( "#_loomi_addon_1756888608592" ) ; …" at bounding box center [1013, 560] width 710 height 866
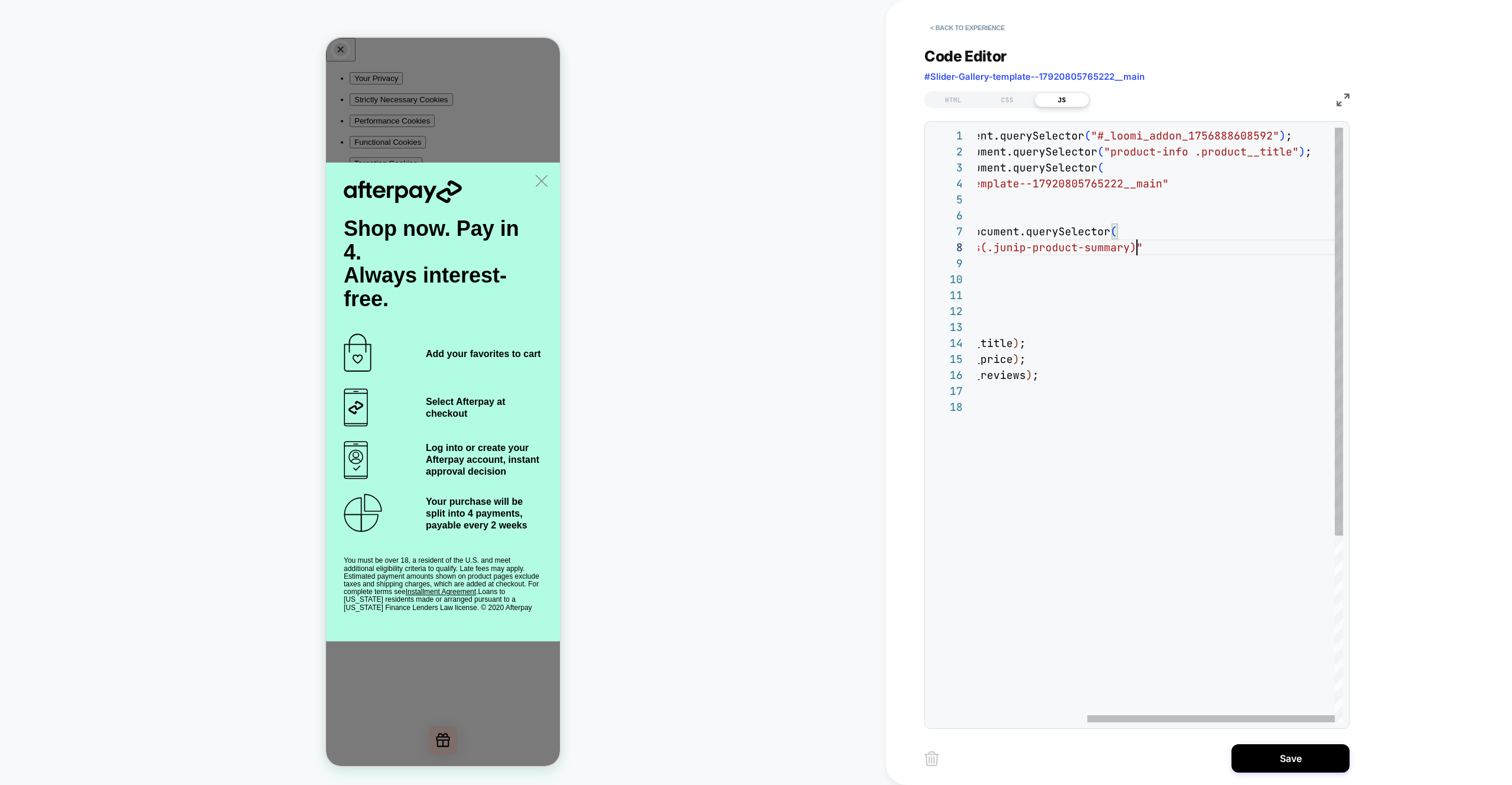
scroll to position [111, 319]
click at [1164, 246] on div "const destanation = document.querySelector ( "#_loomi_addon_1756888608592" ) ; …" at bounding box center [1081, 560] width 525 height 866
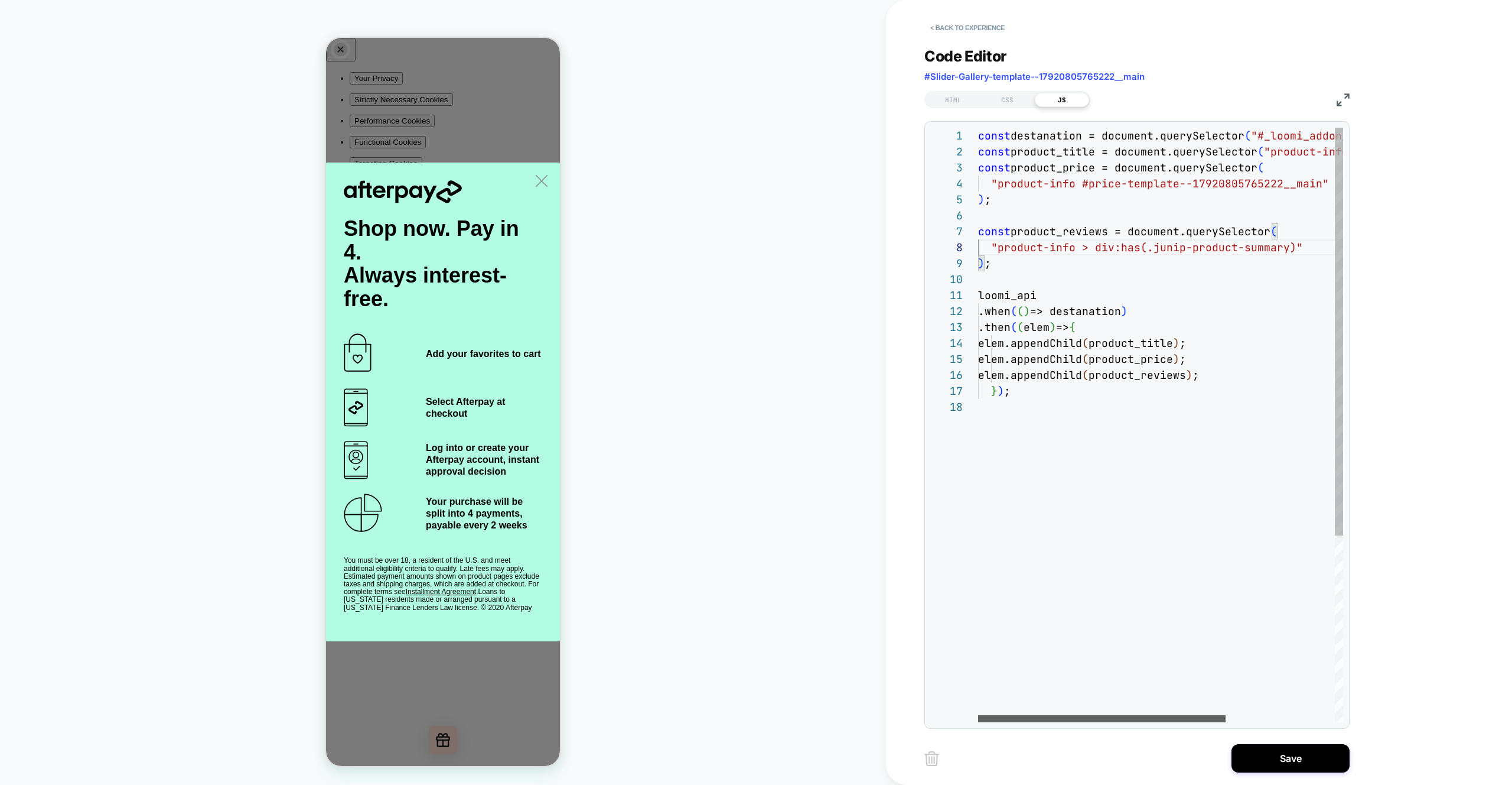
click at [1071, 717] on div at bounding box center [1102, 719] width 248 height 7
click at [1157, 182] on div "const destanation = document.querySelector ( "#_loomi_addon_1756888608592" ) ; …" at bounding box center [1240, 560] width 525 height 866
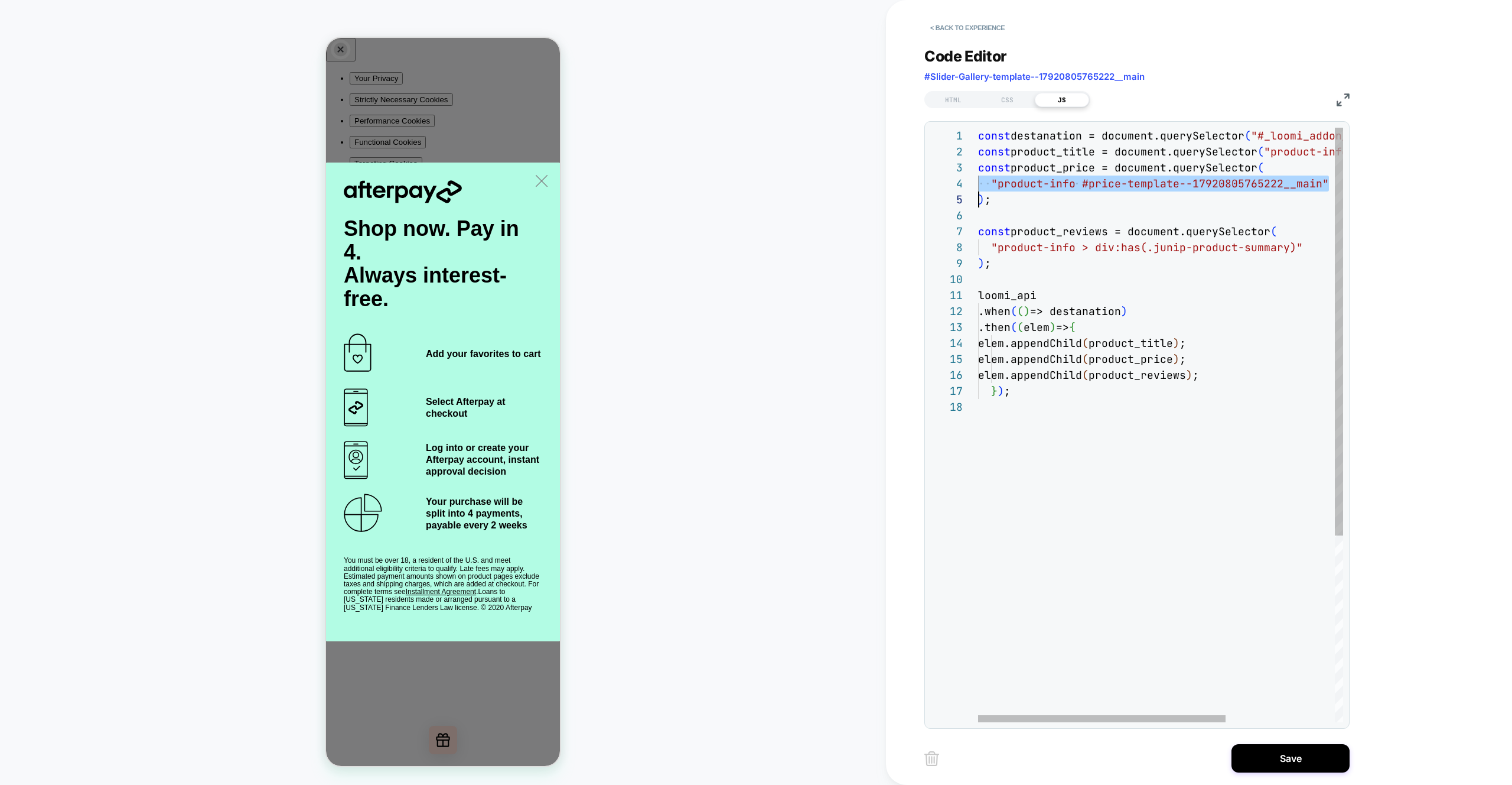
click at [1157, 223] on div "const destanation = document.querySelector ( "#_loomi_addon_1756888608592" ) ; …" at bounding box center [1240, 560] width 525 height 866
click at [1105, 247] on div "const destanation = document.querySelector ( "#_loomi_addon_1756888608592" ) ; …" at bounding box center [1240, 560] width 525 height 866
click at [1064, 199] on div "const destanation = document.querySelector ( "#_loomi_addon_1756888608592" ) ; …" at bounding box center [1240, 560] width 525 height 866
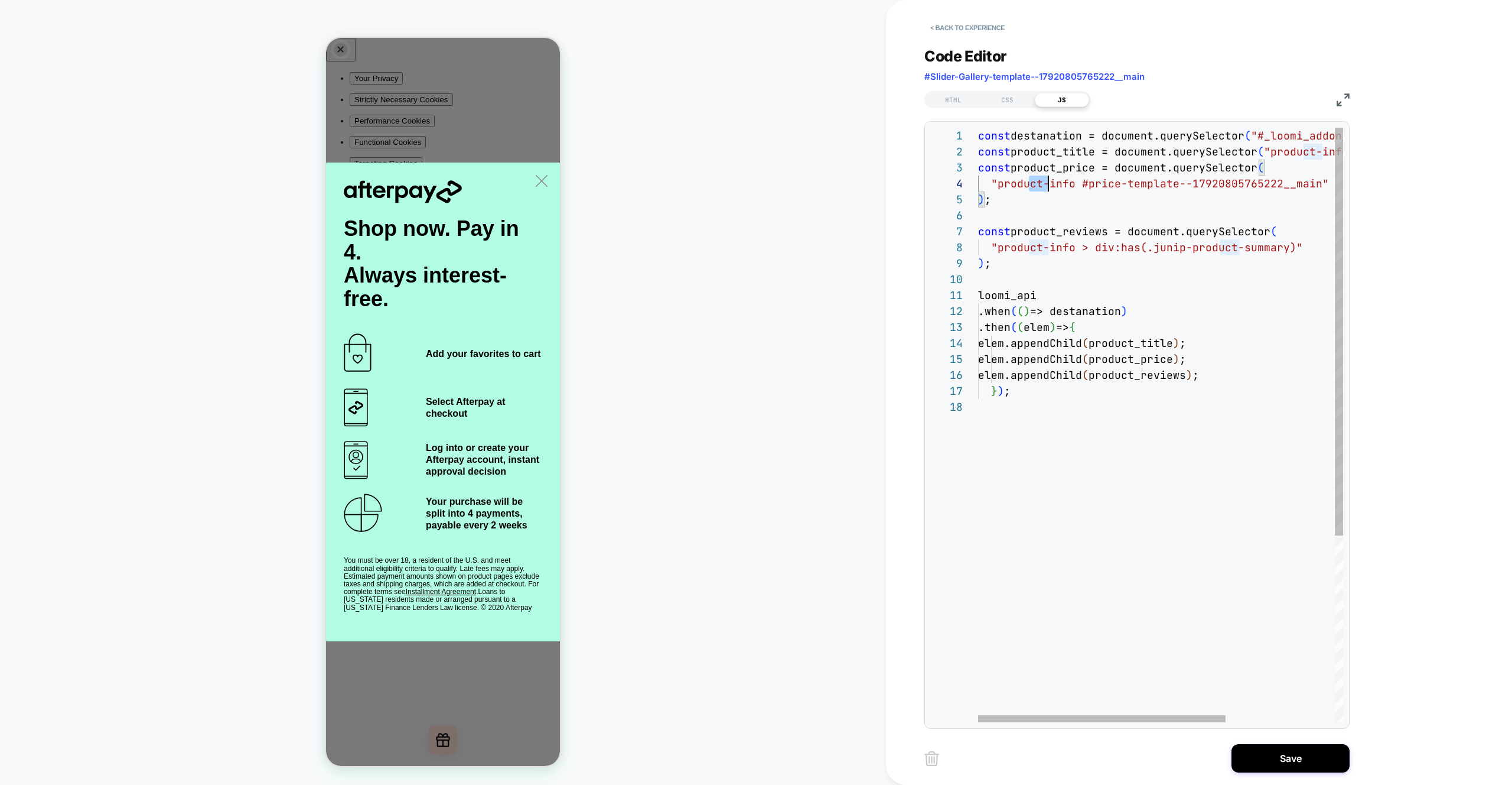
drag, startPoint x: 1027, startPoint y: 180, endPoint x: 1153, endPoint y: 174, distance: 126.1
click at [1149, 174] on div "const destanation = document.querySelector ( "#_loomi_addon_1756888608592" ) ; …" at bounding box center [1240, 560] width 525 height 866
click at [1138, 193] on div "const destanation = document.querySelector ( "#_loomi_addon_1756888608592" ) ; …" at bounding box center [1240, 560] width 525 height 866
click at [1133, 188] on div "const destanation = document.querySelector ( "#_loomi_addon_1756888608592" ) ; …" at bounding box center [1240, 560] width 525 height 866
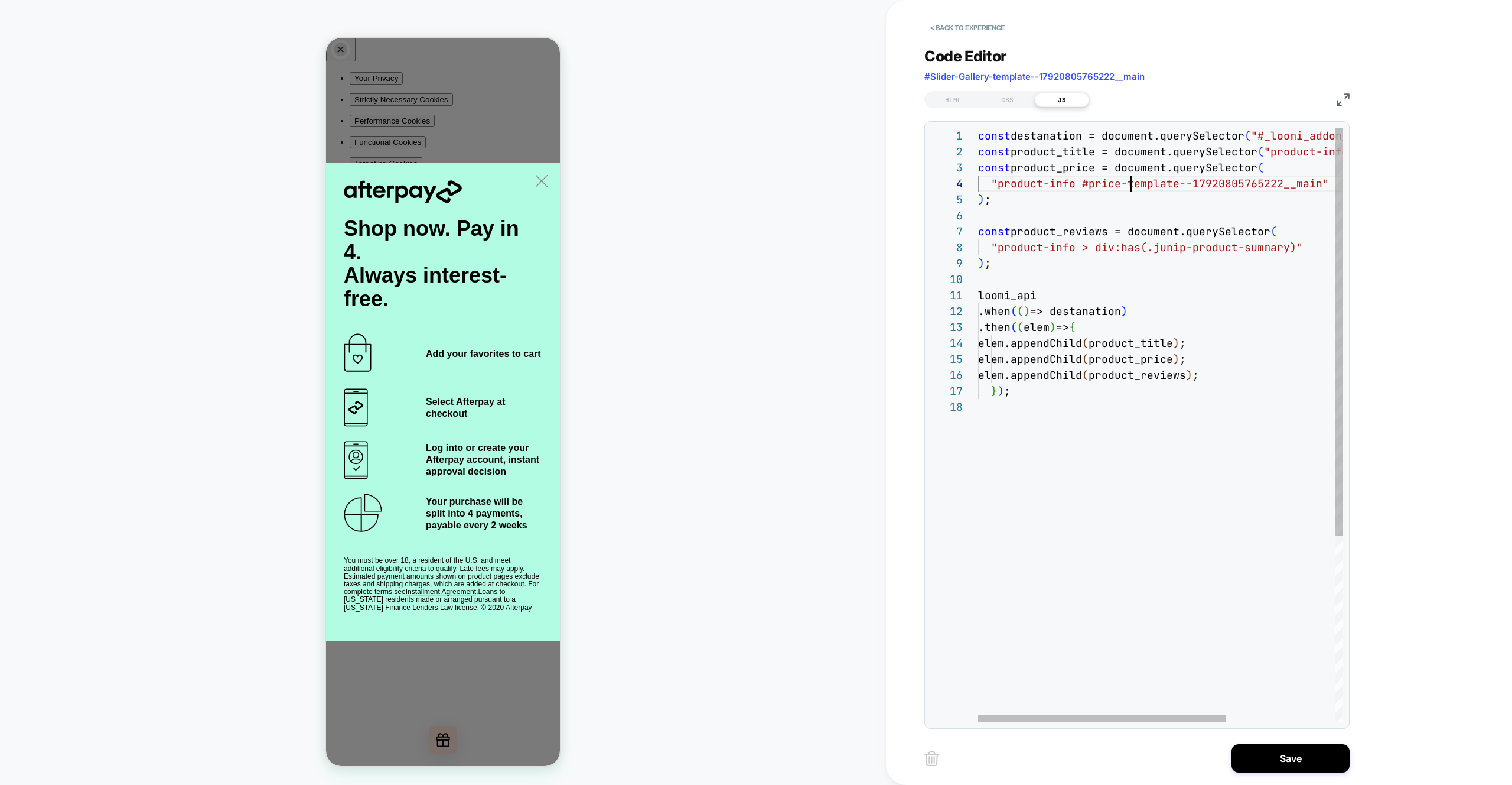
scroll to position [48, 198]
type textarea "**********"
click at [1096, 347] on div "const destanation = document.querySelector ( "#_loomi_addon_1756888608592" ) ; …" at bounding box center [1240, 560] width 525 height 866
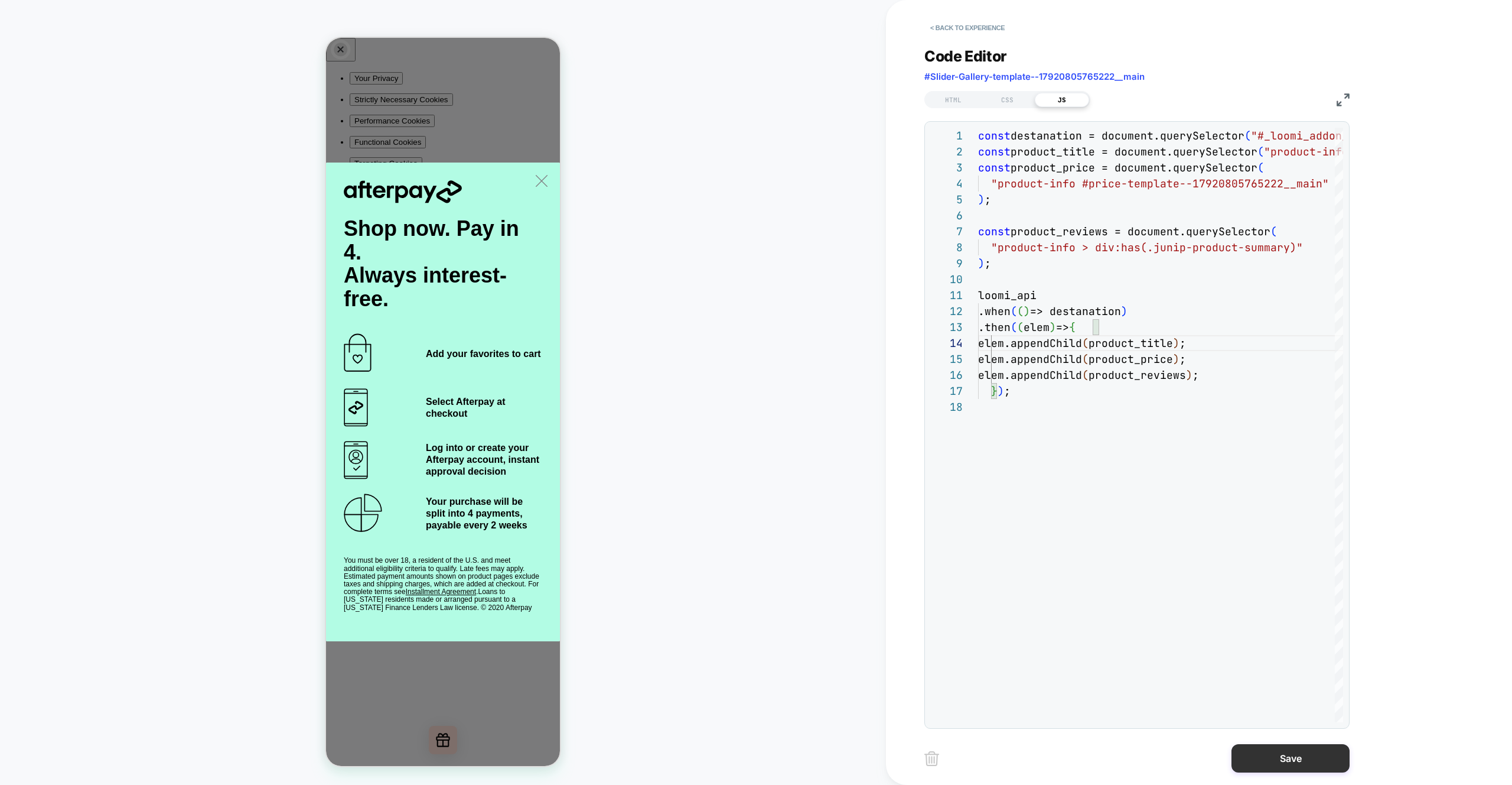
click at [1275, 759] on button "Save" at bounding box center [1290, 758] width 118 height 29
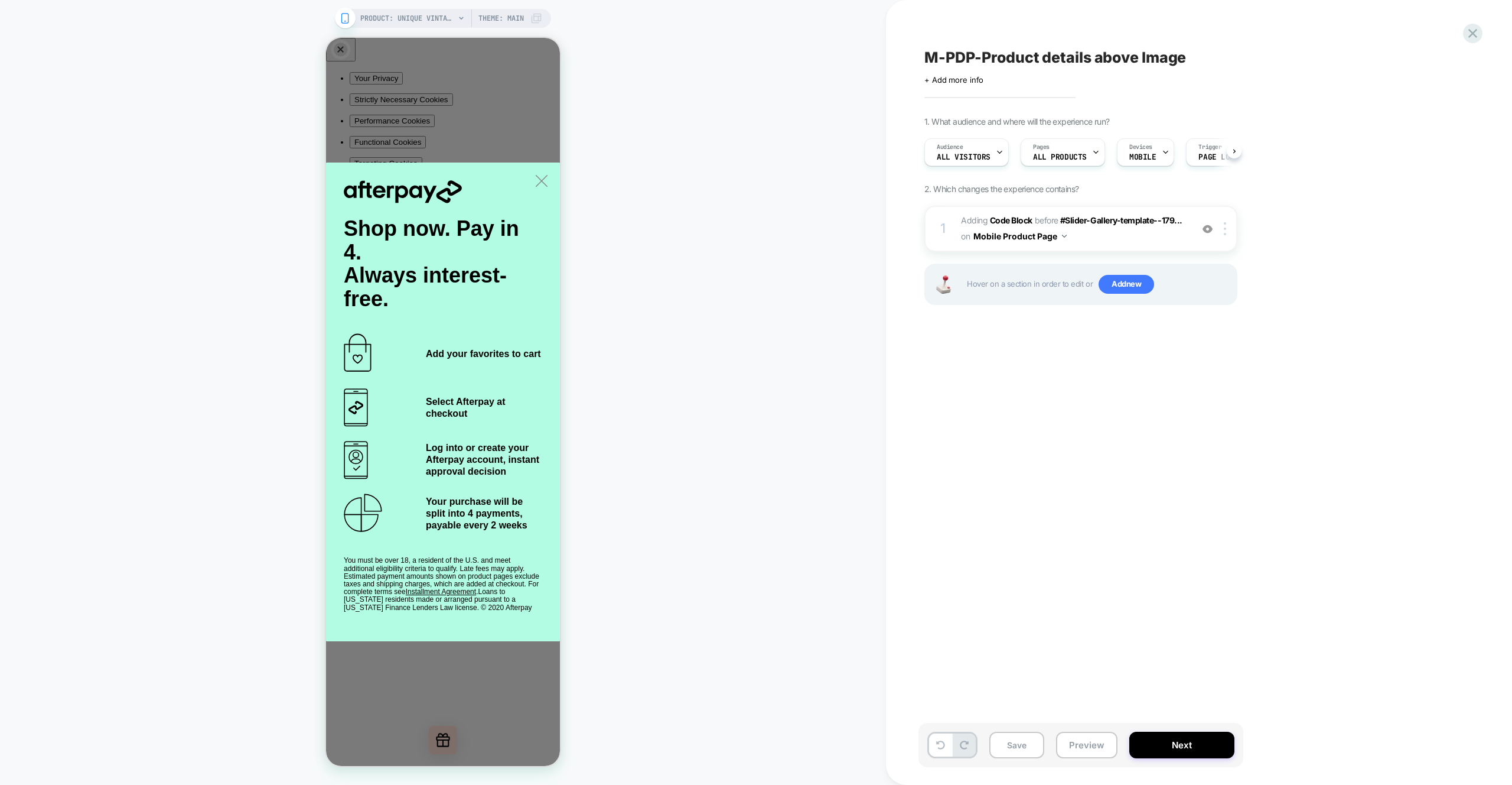
scroll to position [0, 1]
click at [1341, 248] on div "1. What audience and where will the experience run? Audience All Visitors Pages…" at bounding box center [1140, 226] width 431 height 218
click at [1207, 228] on img at bounding box center [1208, 229] width 10 height 10
click at [1337, 214] on div "1. What audience and where will the experience run? Audience All Visitors Pages…" at bounding box center [1140, 226] width 431 height 218
click at [1124, 286] on span "Add new" at bounding box center [1127, 284] width 56 height 19
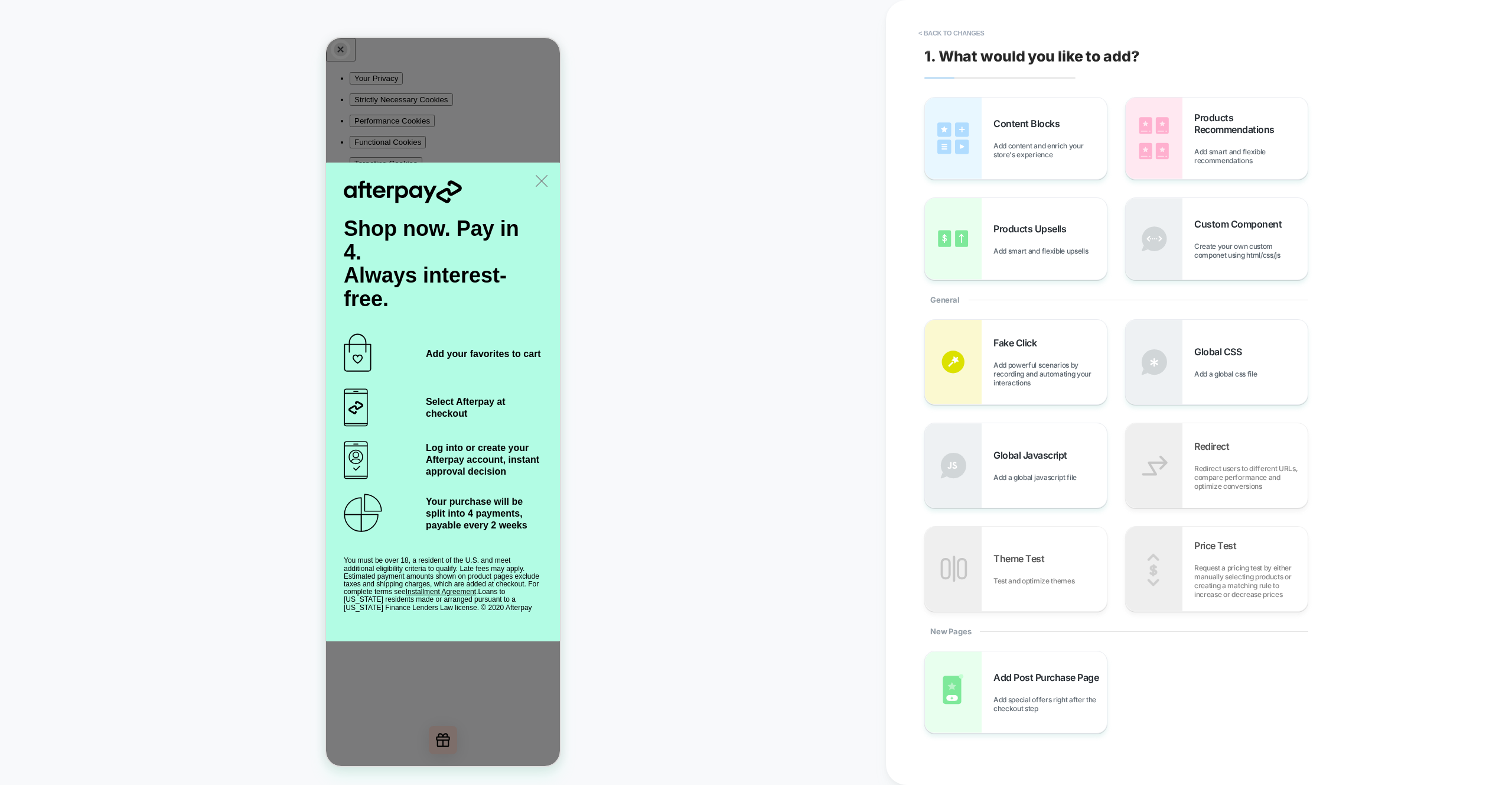
scroll to position [55, 0]
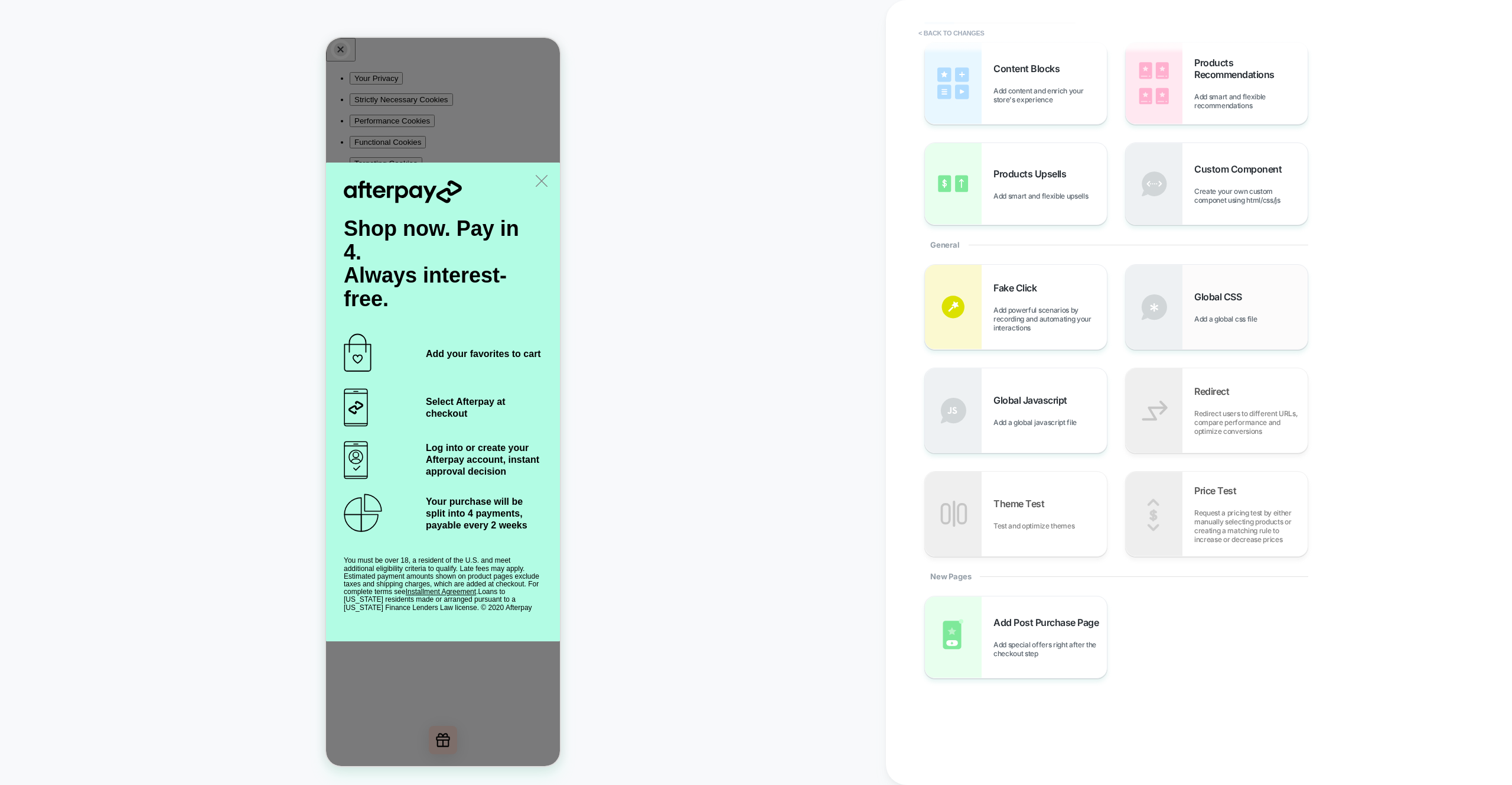
click at [1240, 304] on div "Global CSS Add a global css file" at bounding box center [1251, 307] width 114 height 32
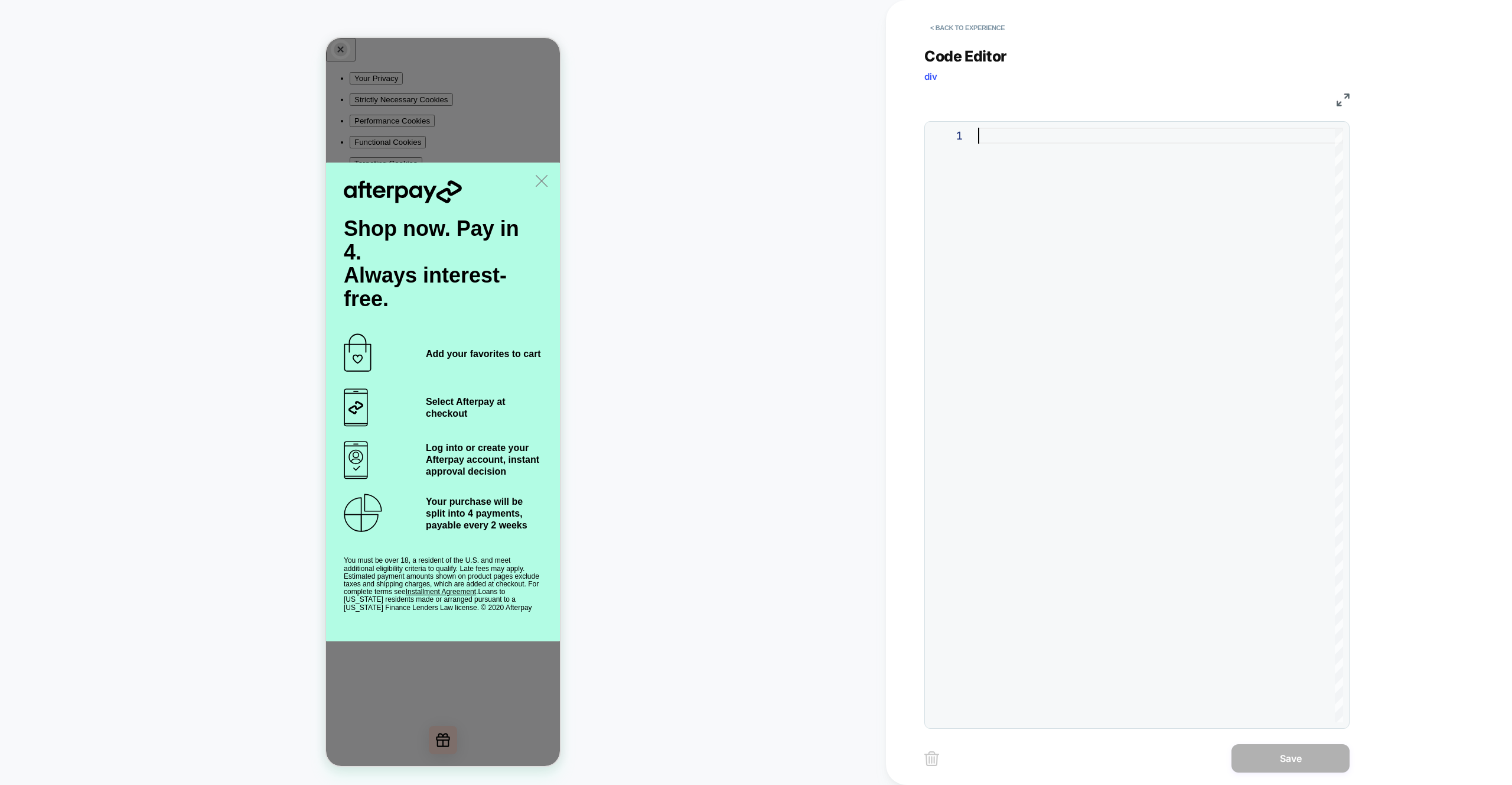
click at [1093, 221] on div at bounding box center [1160, 424] width 365 height 594
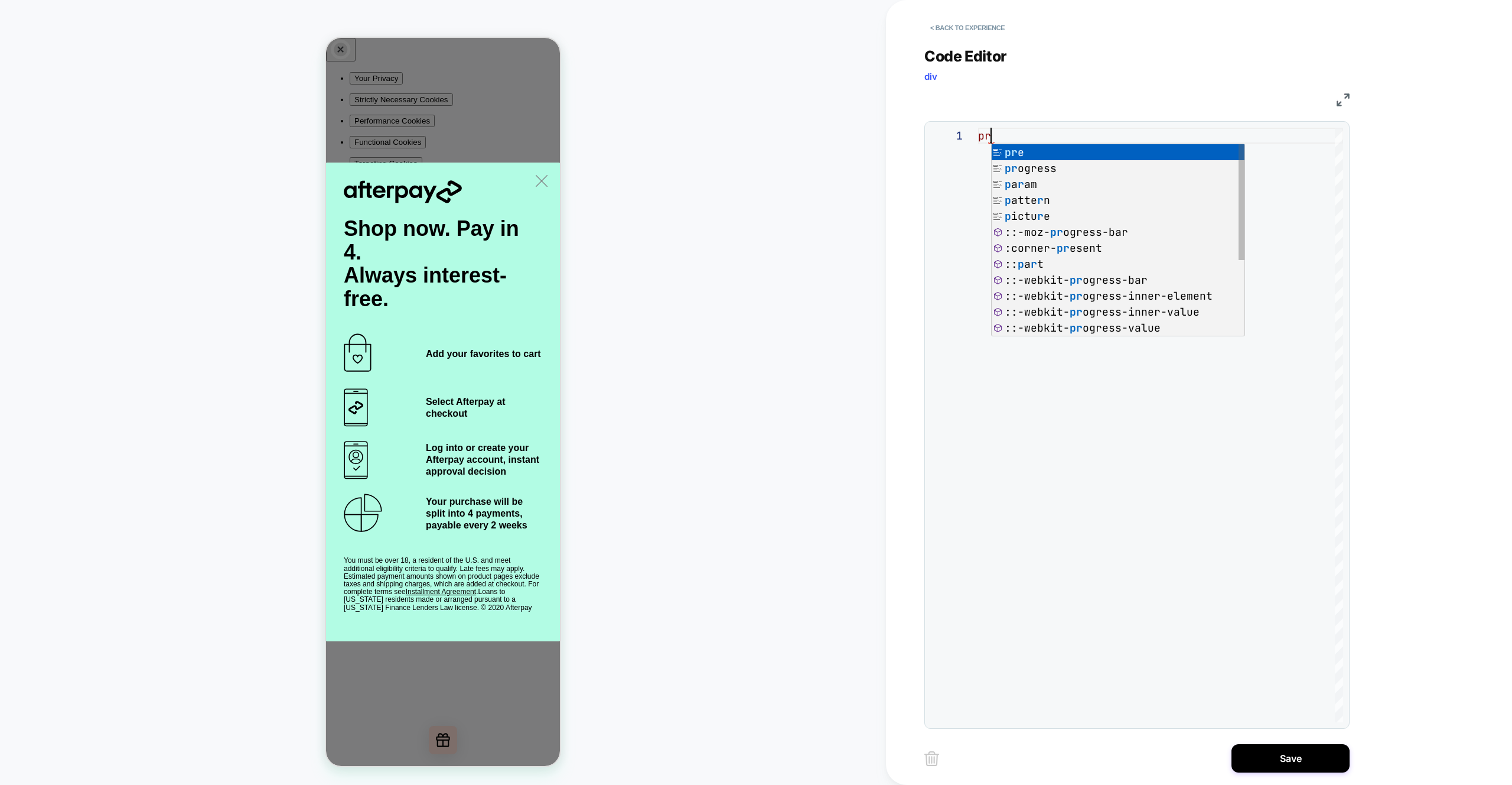
type textarea "*"
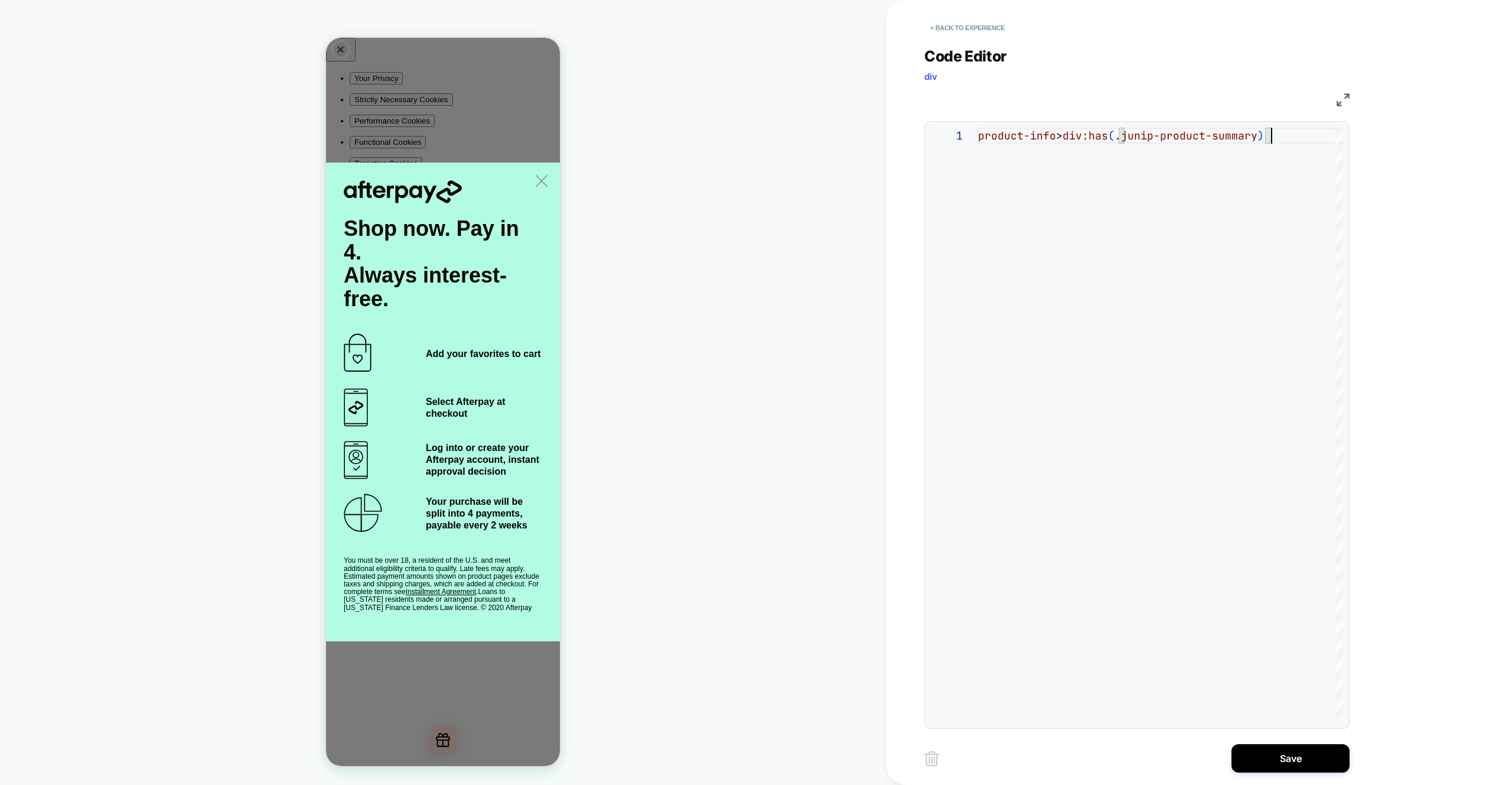
scroll to position [0, 293]
click at [1175, 175] on div "product-info > div:has ( .junip-product-summary )" at bounding box center [1160, 424] width 365 height 594
drag, startPoint x: 1061, startPoint y: 133, endPoint x: 1241, endPoint y: 141, distance: 180.2
click at [1241, 141] on div "product-info > div:has ( .junip-product-summary )" at bounding box center [1160, 424] width 365 height 594
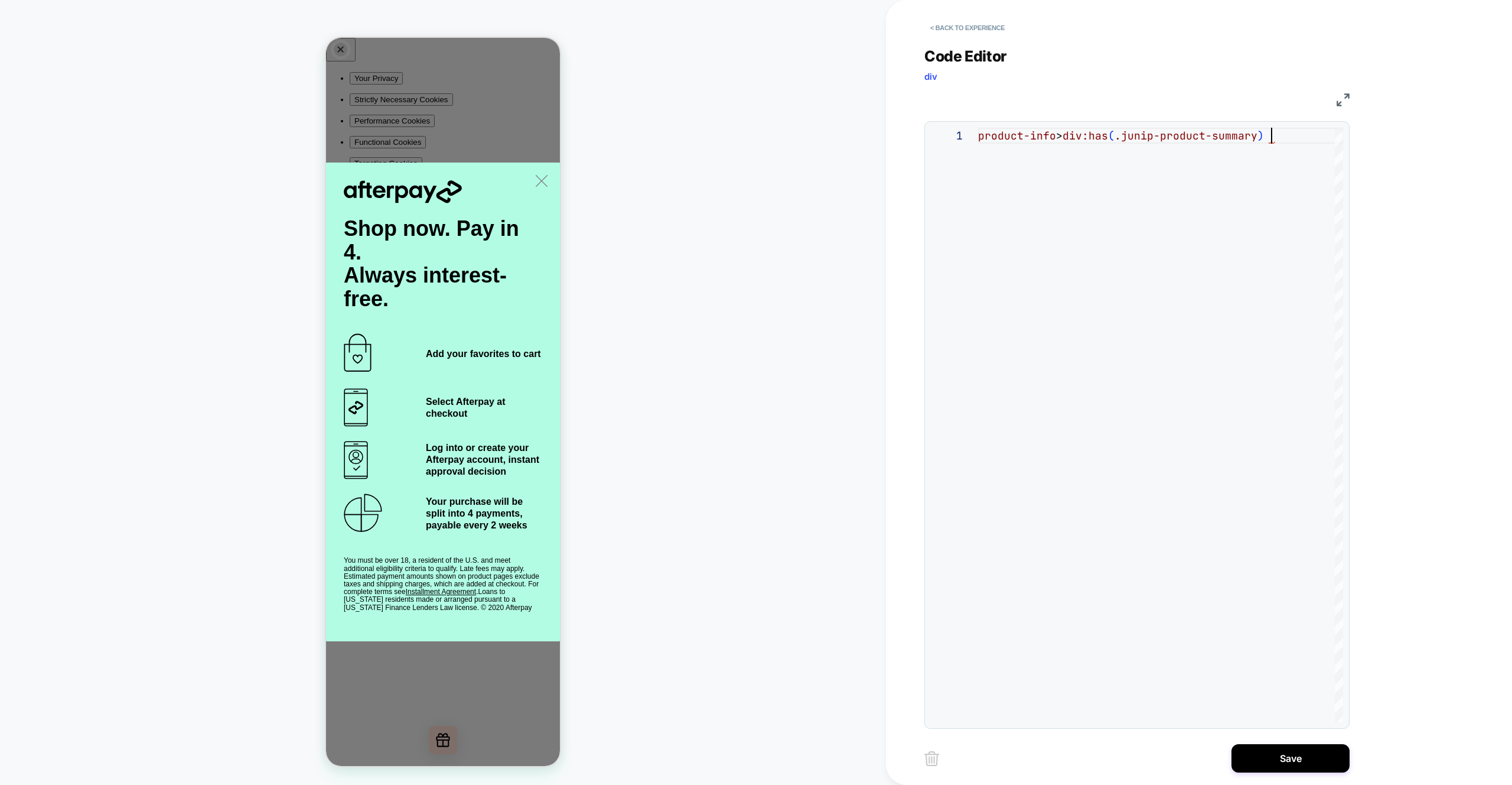
click at [1201, 199] on div "product-info > div:has ( .junip-product-summary )" at bounding box center [1160, 424] width 365 height 594
drag, startPoint x: 1060, startPoint y: 136, endPoint x: 1342, endPoint y: 139, distance: 282.0
click at [1342, 139] on div "product-info > div:has ( .junip-product-summary )" at bounding box center [1160, 424] width 365 height 594
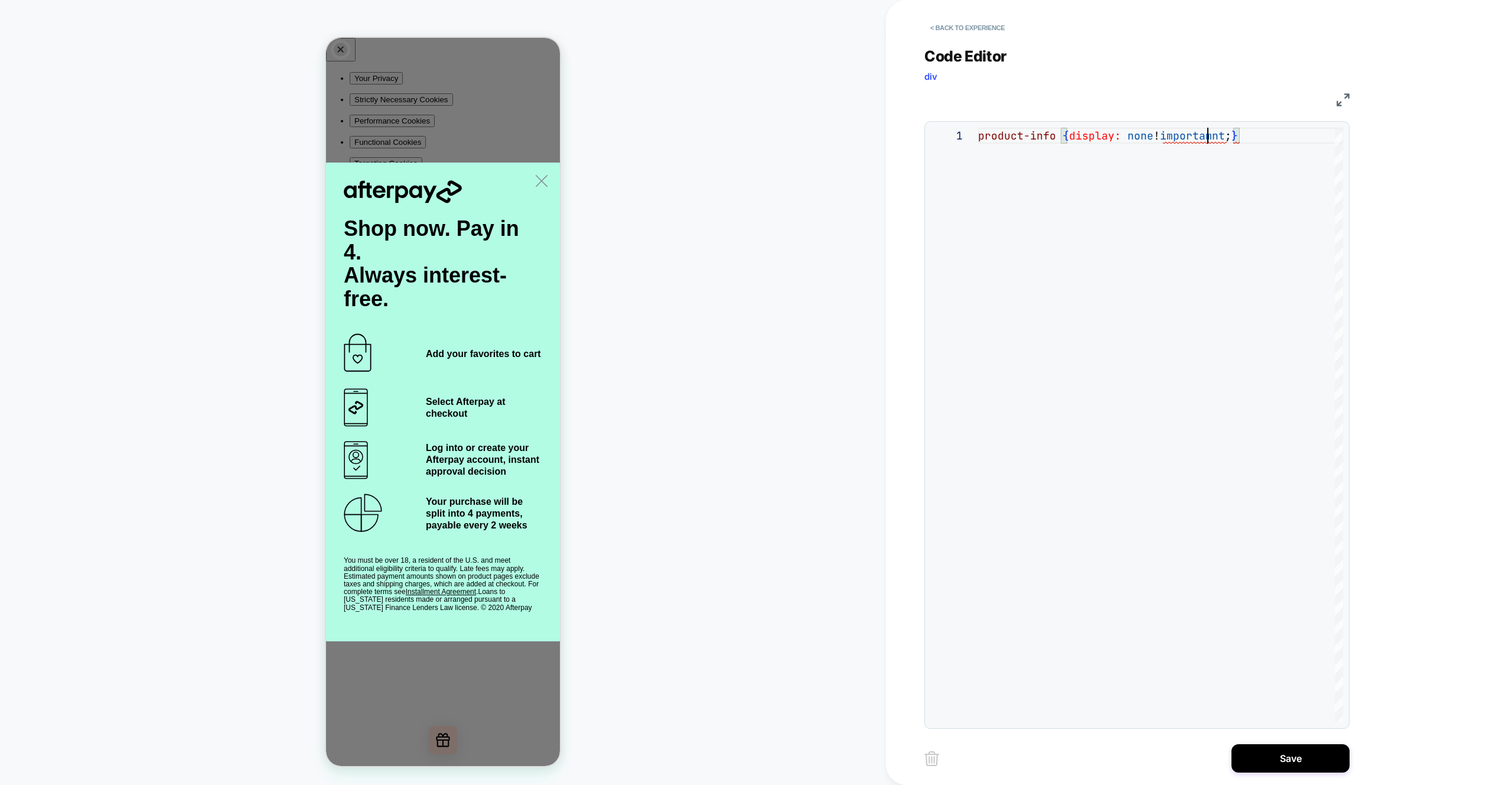
click at [1211, 140] on div "product-info { display: none ! importamnt ; }" at bounding box center [1160, 424] width 365 height 594
click at [1216, 136] on div "product-info { display: none ! importamnt ; }" at bounding box center [1160, 424] width 365 height 594
click at [1223, 241] on div "product-info { display: none !important ; }" at bounding box center [1160, 424] width 365 height 594
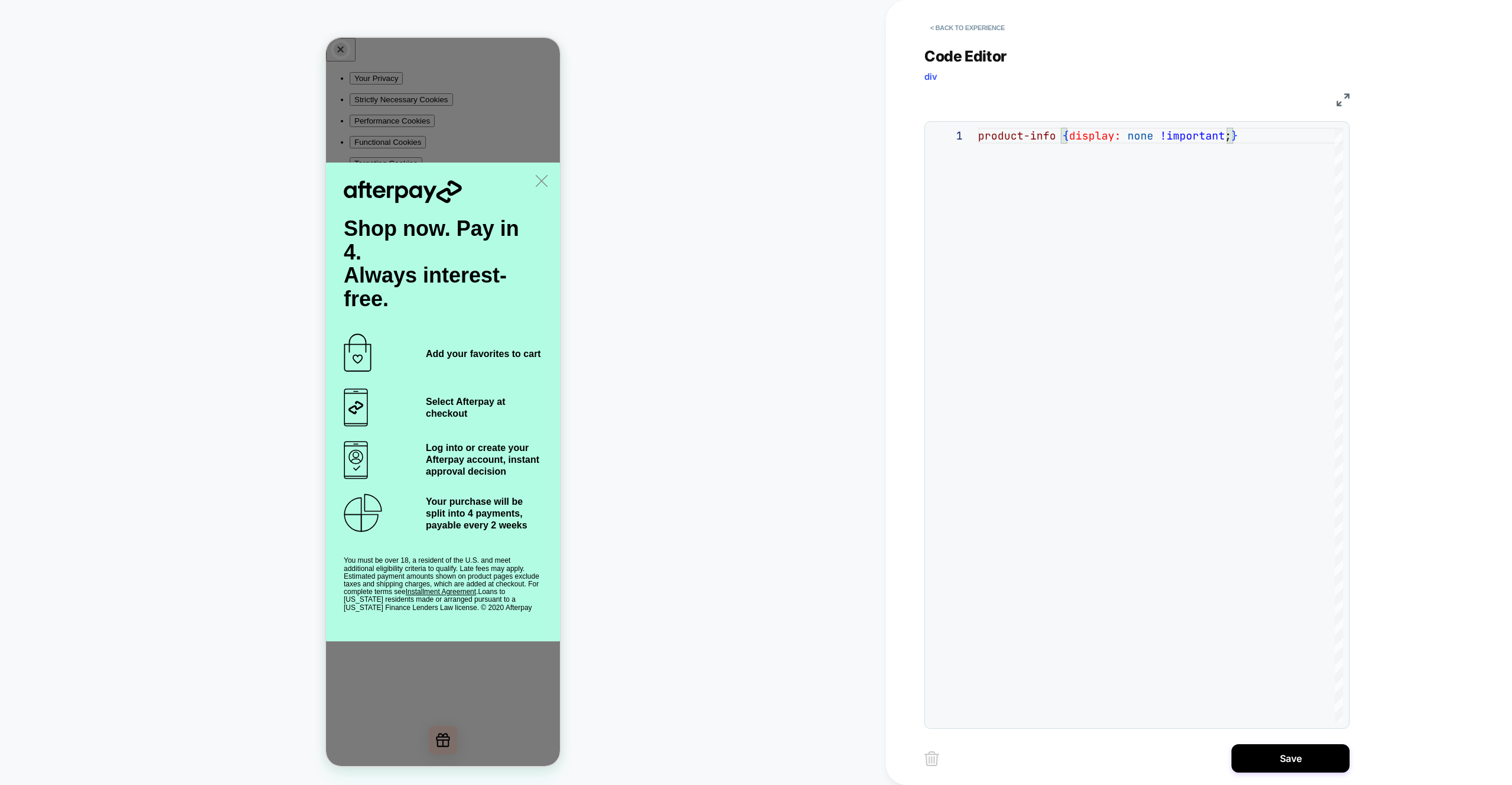
scroll to position [0, 255]
type textarea "**********"
click at [1274, 775] on div "**********" at bounding box center [1146, 392] width 443 height 785
click at [1278, 765] on button "Save" at bounding box center [1290, 758] width 118 height 29
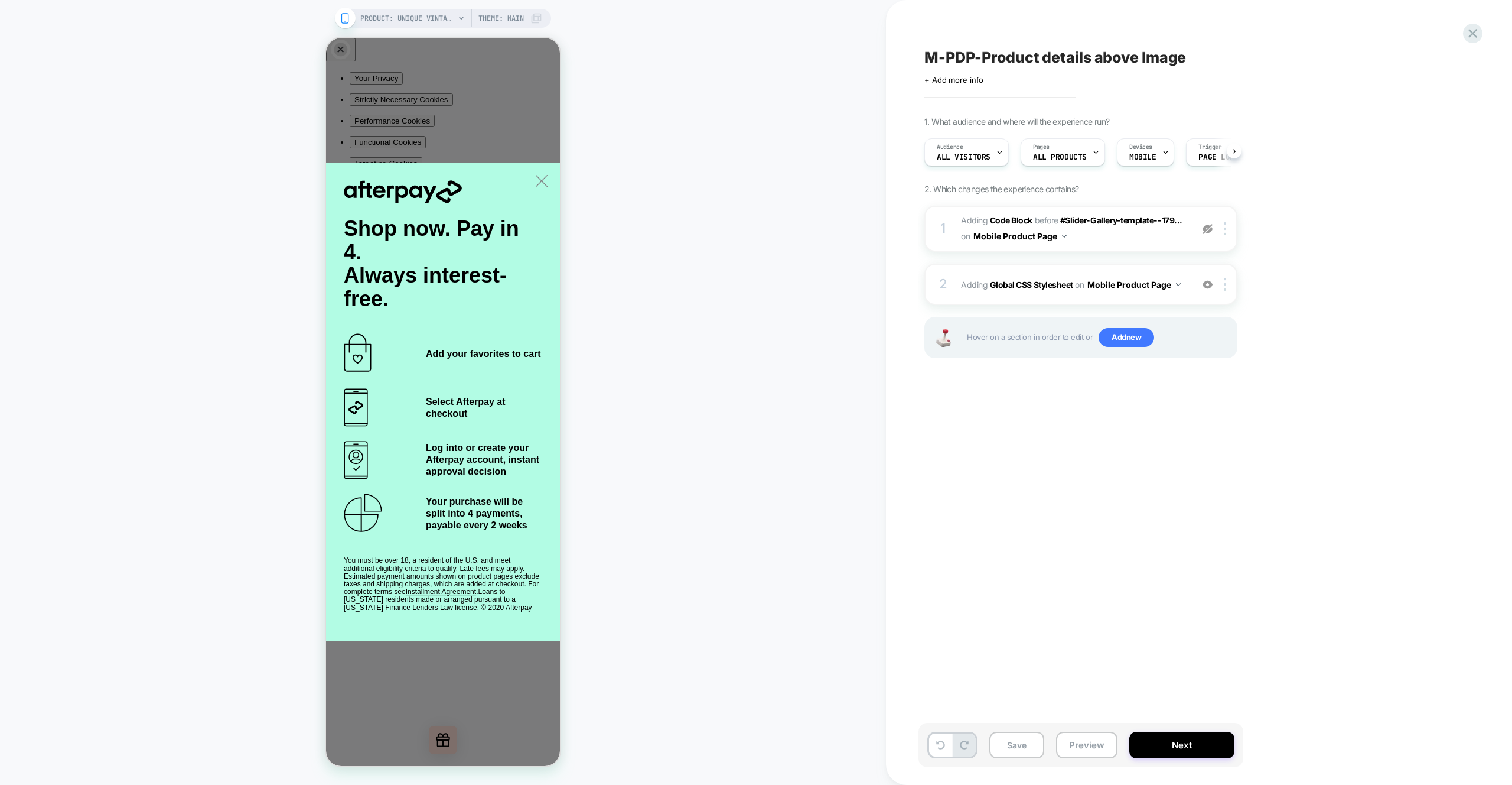
click at [1320, 498] on div "M-PDP-Product details above Image Click to edit experience details + Add more i…" at bounding box center [1140, 392] width 443 height 762
drag, startPoint x: 1075, startPoint y: 744, endPoint x: 1103, endPoint y: 767, distance: 36.2
click at [1075, 744] on button "Preview" at bounding box center [1087, 745] width 62 height 26
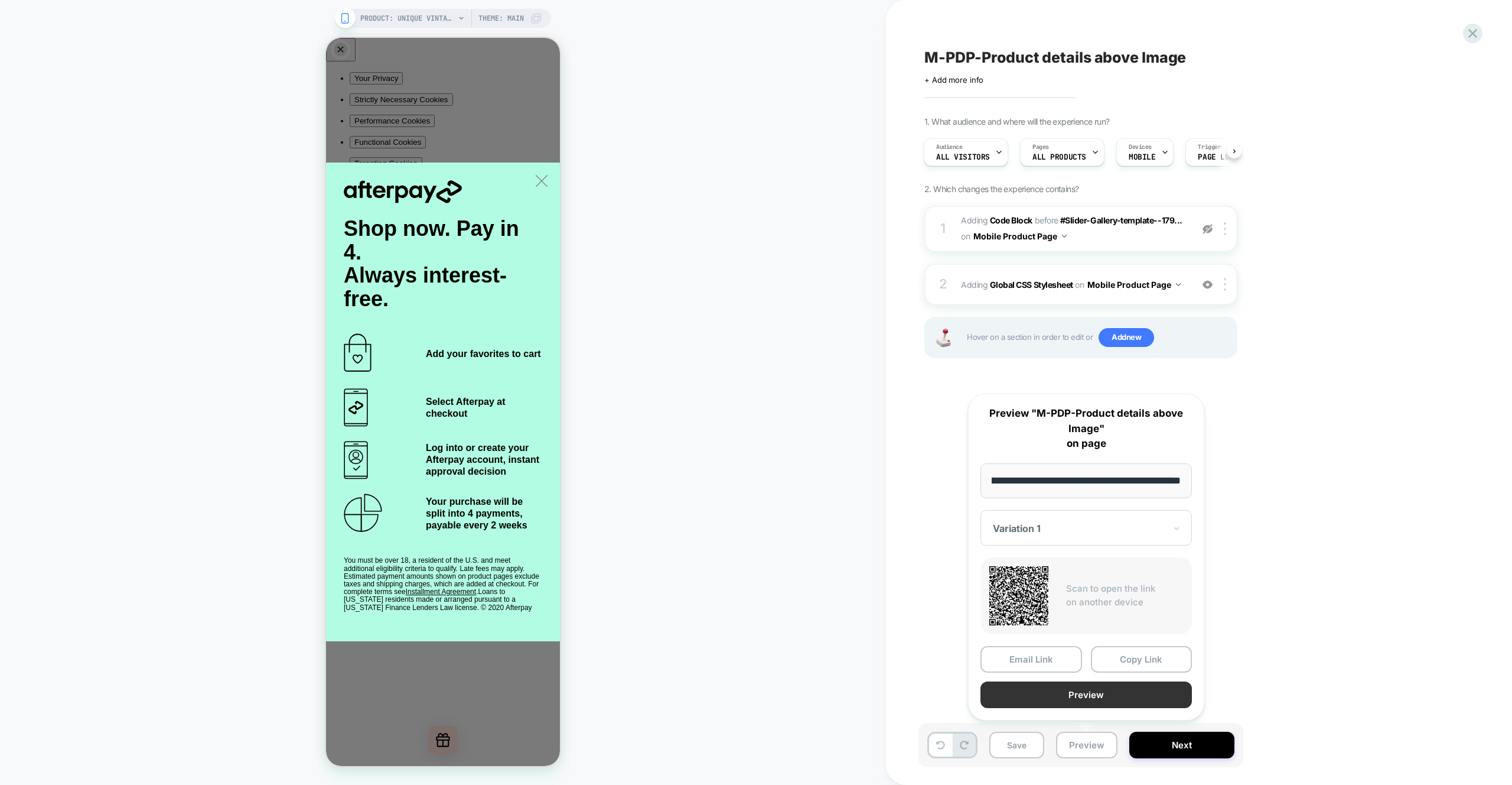
scroll to position [0, 0]
click at [1095, 691] on button "Preview" at bounding box center [1086, 695] width 212 height 26
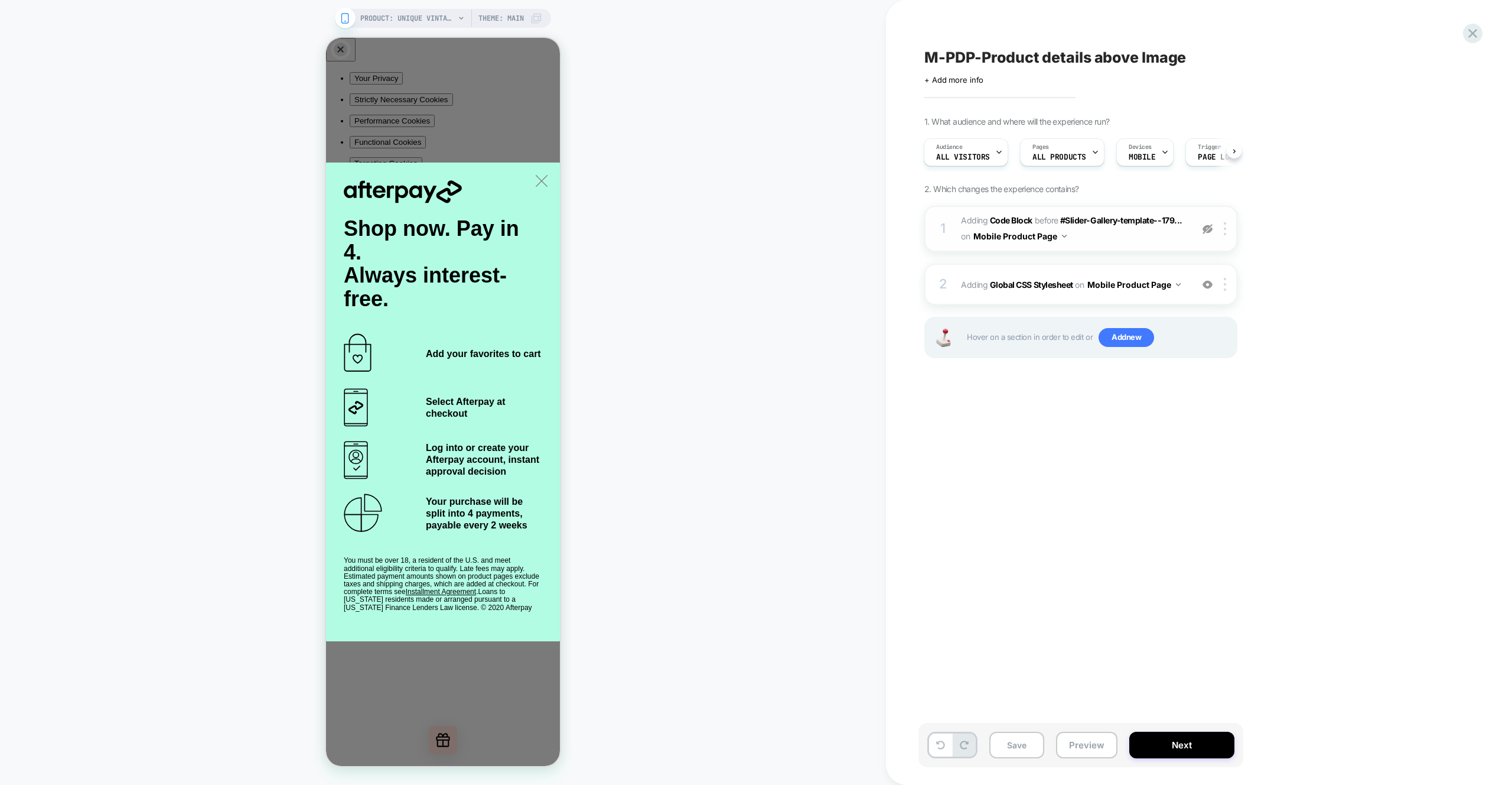
click at [1163, 243] on span "Adding Code Block BEFORE #Slider-Gallery-template--179... #Slider-Gallery-templ…" at bounding box center [1073, 229] width 225 height 32
drag, startPoint x: 1363, startPoint y: 209, endPoint x: 1234, endPoint y: 218, distance: 129.3
click at [1363, 209] on div "M-PDP-Product details above Image Click to edit experience details + Add more i…" at bounding box center [1146, 392] width 443 height 785
click at [1155, 233] on span "Adding Code Block BEFORE #Slider-Gallery-template--179... #Slider-Gallery-templ…" at bounding box center [1073, 229] width 225 height 32
click at [1187, 218] on div "1 Adding Code Block BEFORE #Slider-Gallery-template--179... #Slider-Gallery-tem…" at bounding box center [1081, 229] width 313 height 46
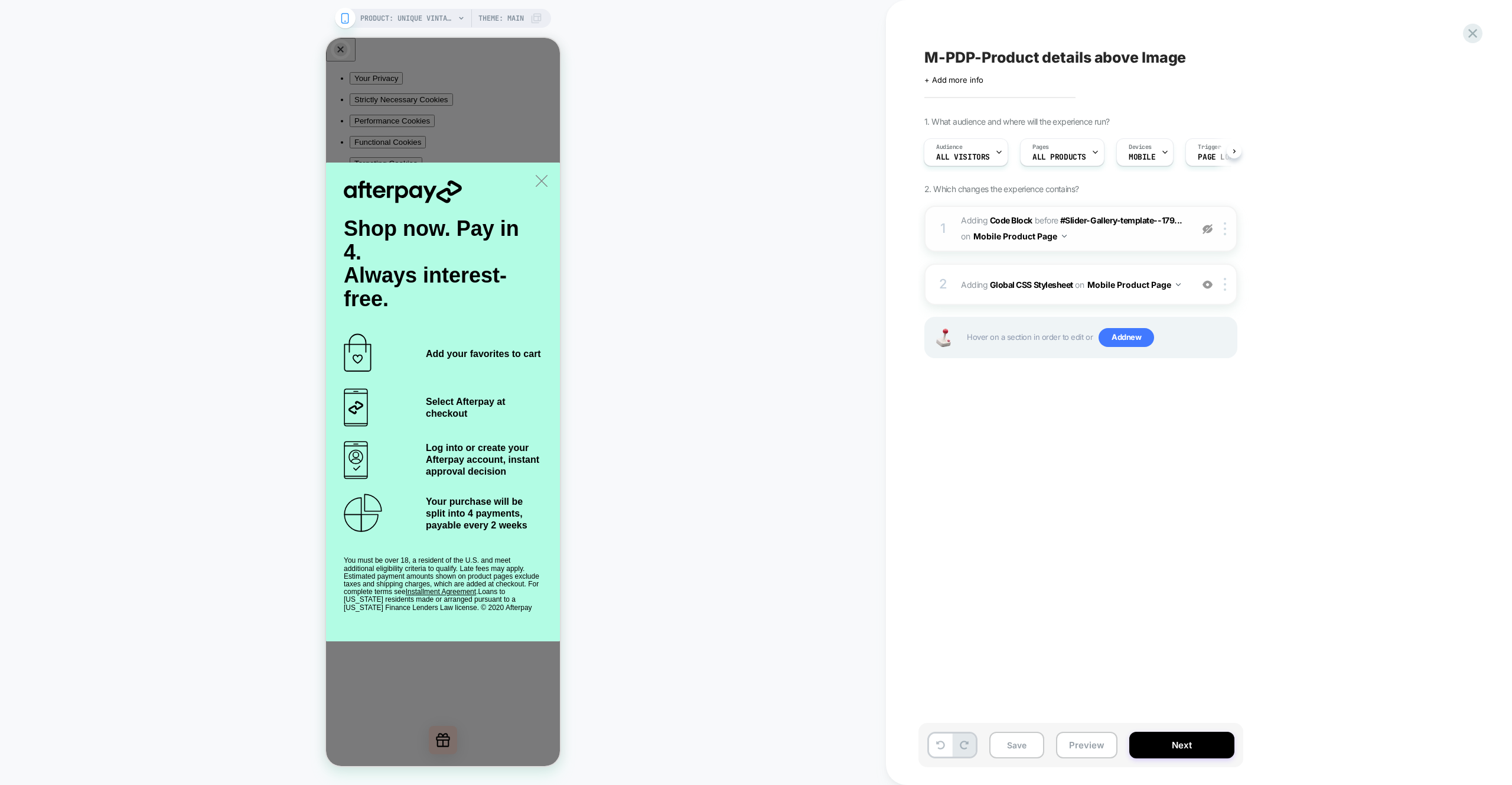
click at [1187, 218] on div "1 Adding Code Block BEFORE #Slider-Gallery-template--179... #Slider-Gallery-tem…" at bounding box center [1081, 229] width 313 height 46
click at [1127, 240] on span "Adding Code Block BEFORE #Slider-Gallery-template--179... #Slider-Gallery-templ…" at bounding box center [1073, 229] width 225 height 32
click at [1368, 196] on div "M-PDP-Product details above Image Click to edit experience details + Add more i…" at bounding box center [1146, 392] width 520 height 785
click at [697, 125] on div "PRODUCT: Unique Vintage Black Swiss Dot Starlet Duster PRODUCT: Unique Vintage …" at bounding box center [443, 392] width 886 height 762
click at [746, 246] on div "PRODUCT: Unique Vintage Black Swiss Dot Starlet Duster PRODUCT: Unique Vintage …" at bounding box center [443, 392] width 886 height 762
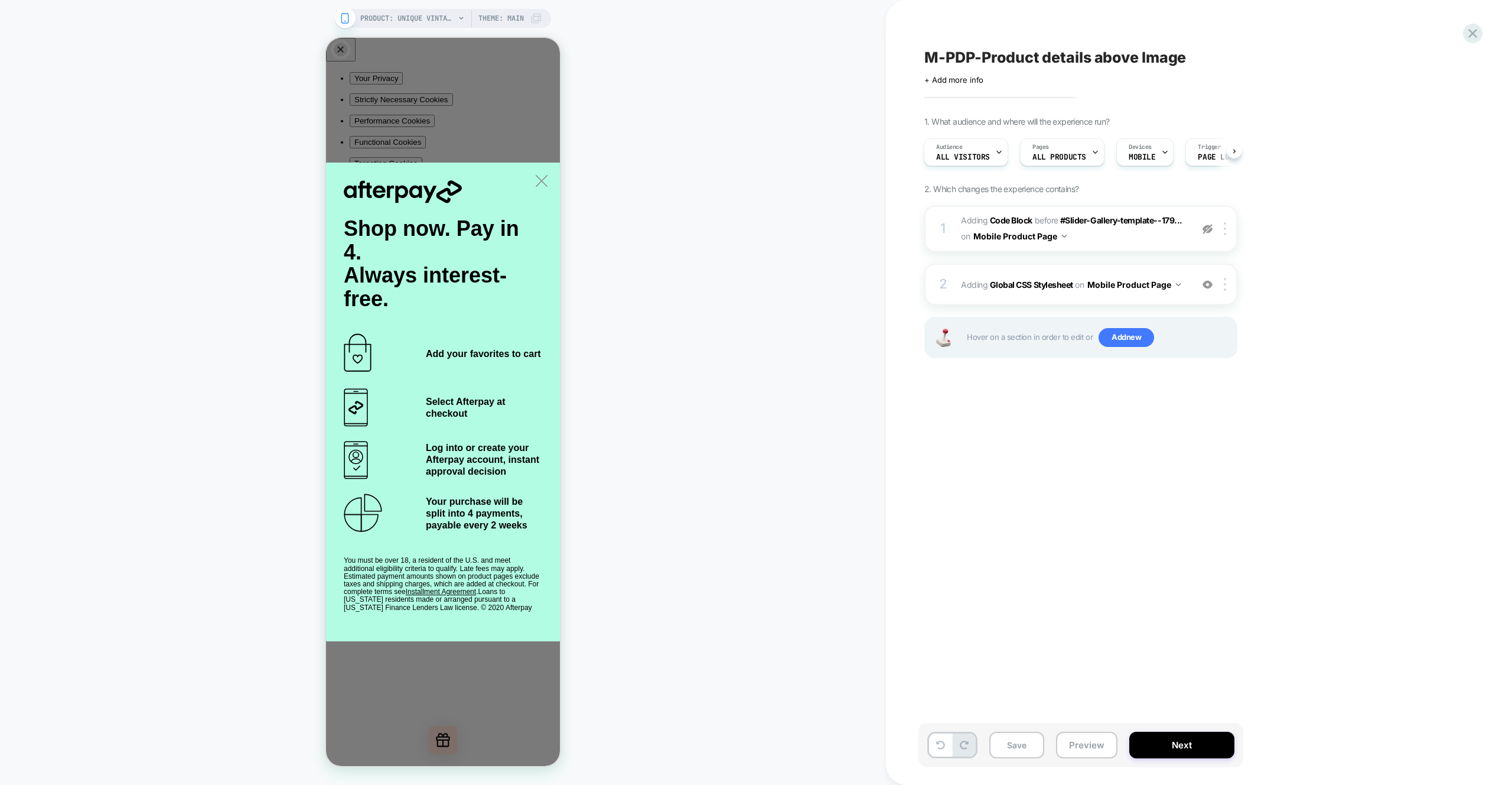
drag, startPoint x: 1094, startPoint y: 456, endPoint x: 1091, endPoint y: 447, distance: 9.5
click at [1095, 456] on div "M-PDP-Product details above Image Click to edit experience details + Add more i…" at bounding box center [1140, 392] width 443 height 762
click at [1209, 224] on img at bounding box center [1208, 229] width 10 height 10
drag, startPoint x: 1368, startPoint y: 263, endPoint x: 1220, endPoint y: 237, distance: 150.3
click at [1368, 262] on div "M-PDP-Product details above Image Click to edit experience details + Add more i…" at bounding box center [1146, 392] width 520 height 785
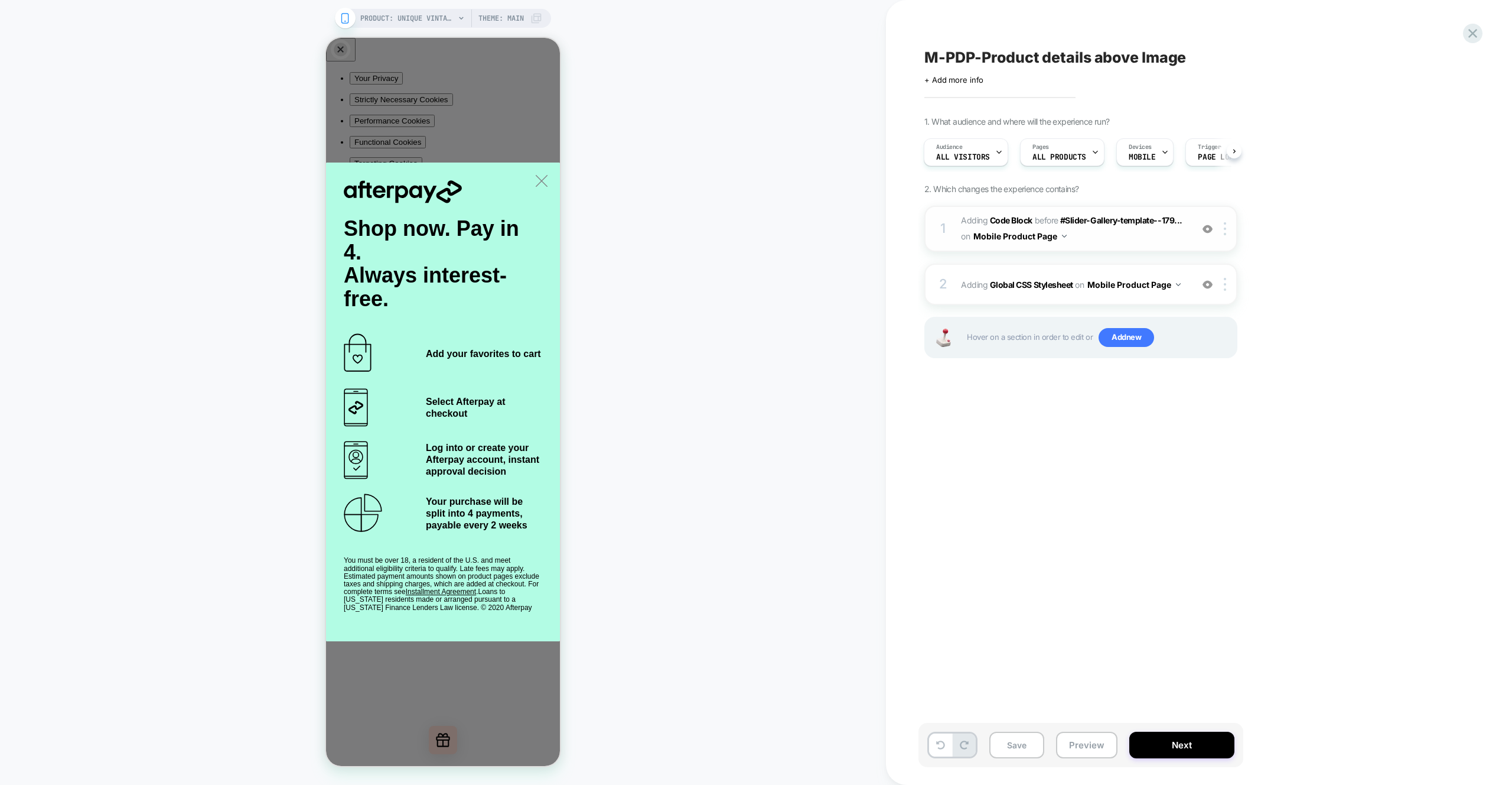
click at [1146, 234] on span "Adding Code Block BEFORE #Slider-Gallery-template--179... #Slider-Gallery-templ…" at bounding box center [1073, 229] width 225 height 32
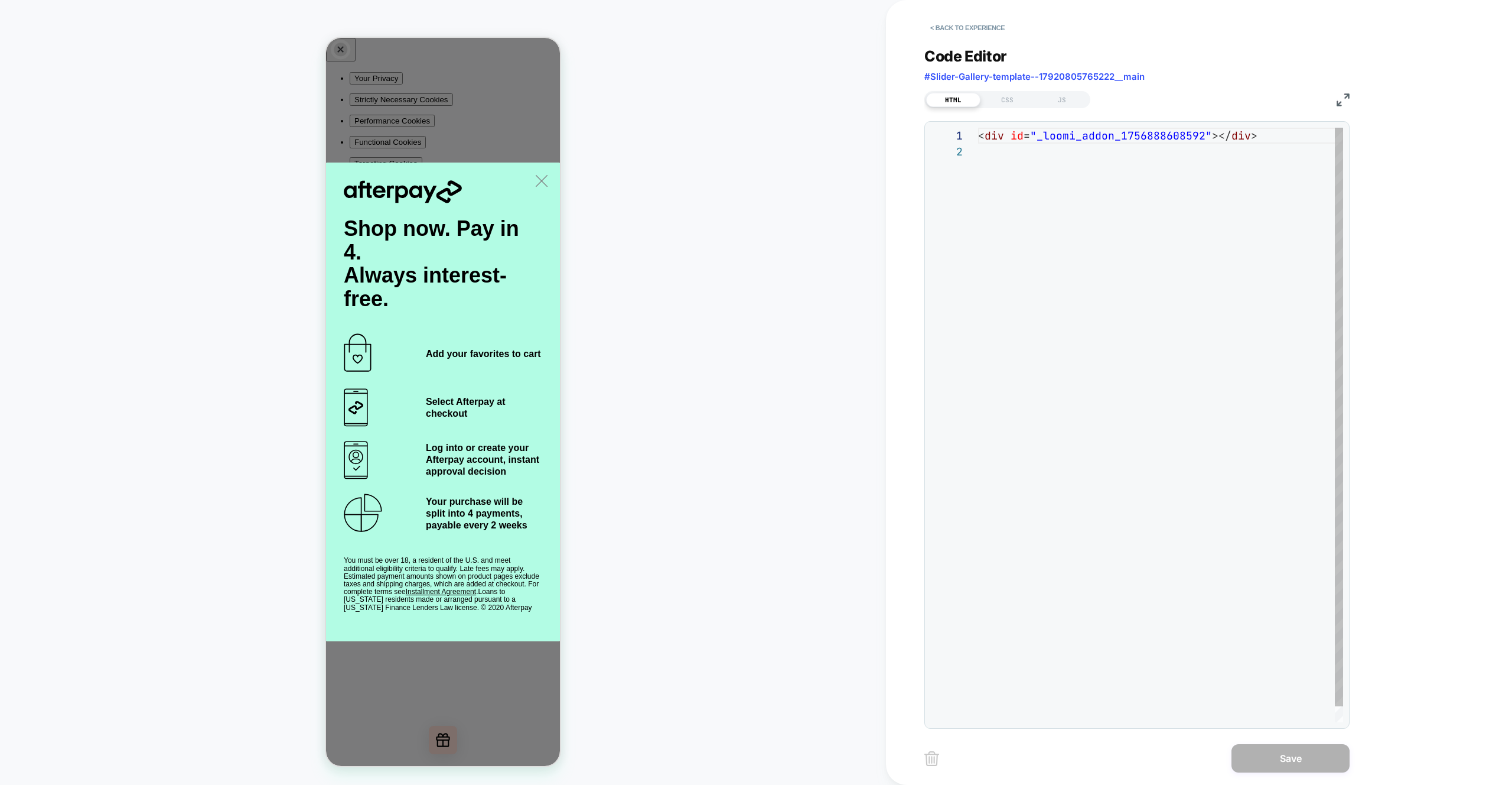
scroll to position [16, 0]
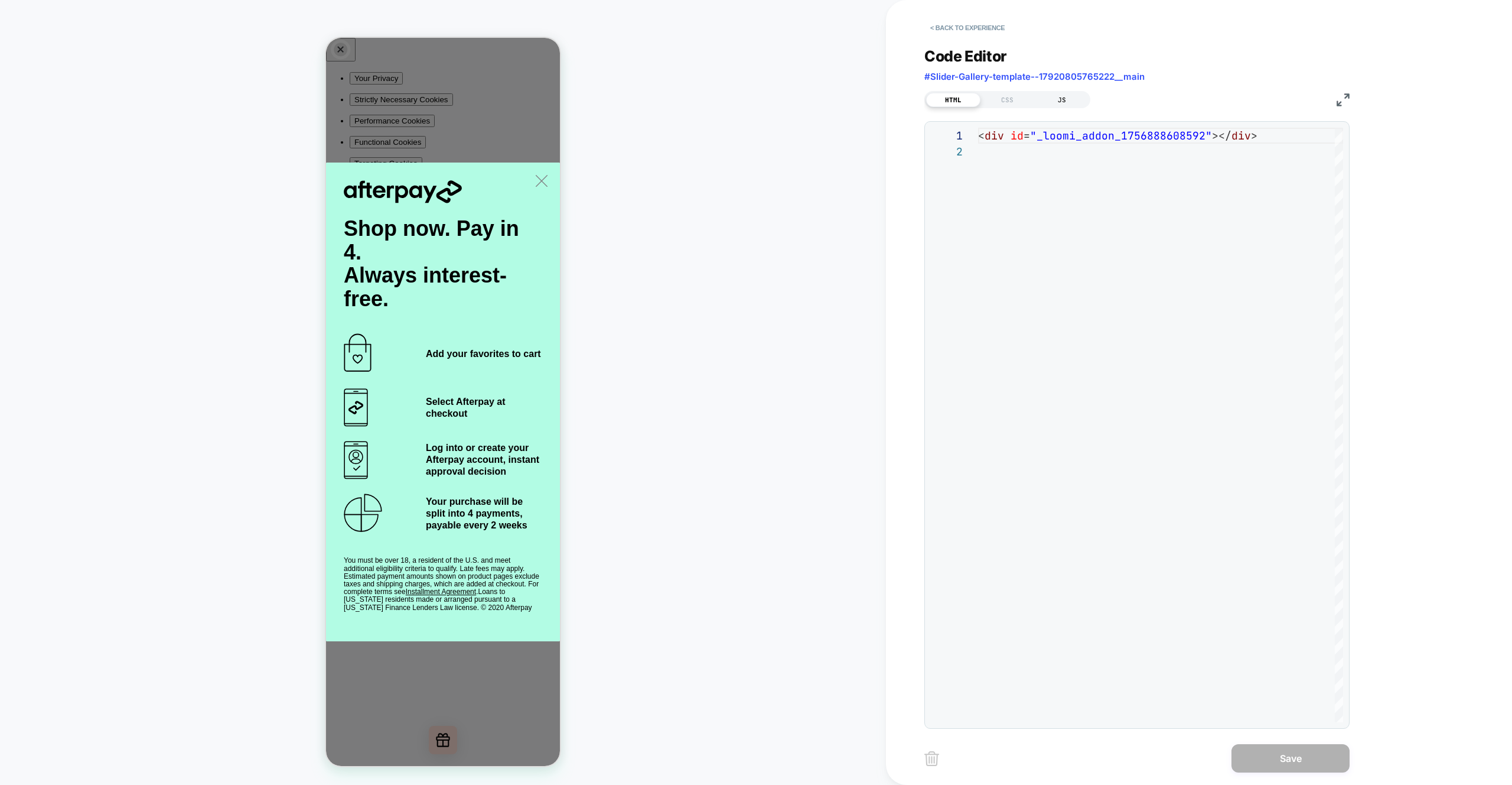
click at [1081, 100] on div "JS" at bounding box center [1062, 100] width 54 height 14
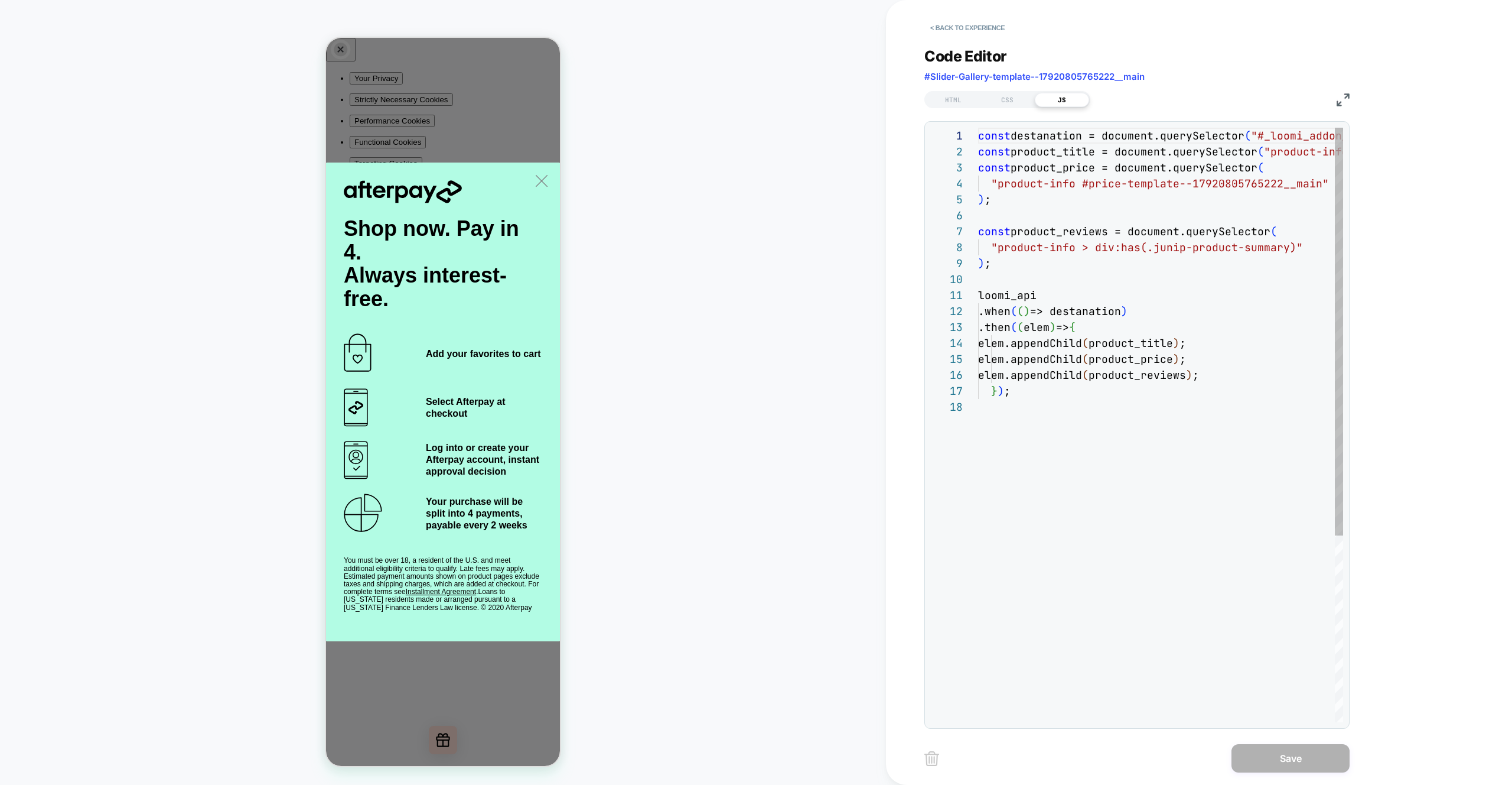
scroll to position [160, 0]
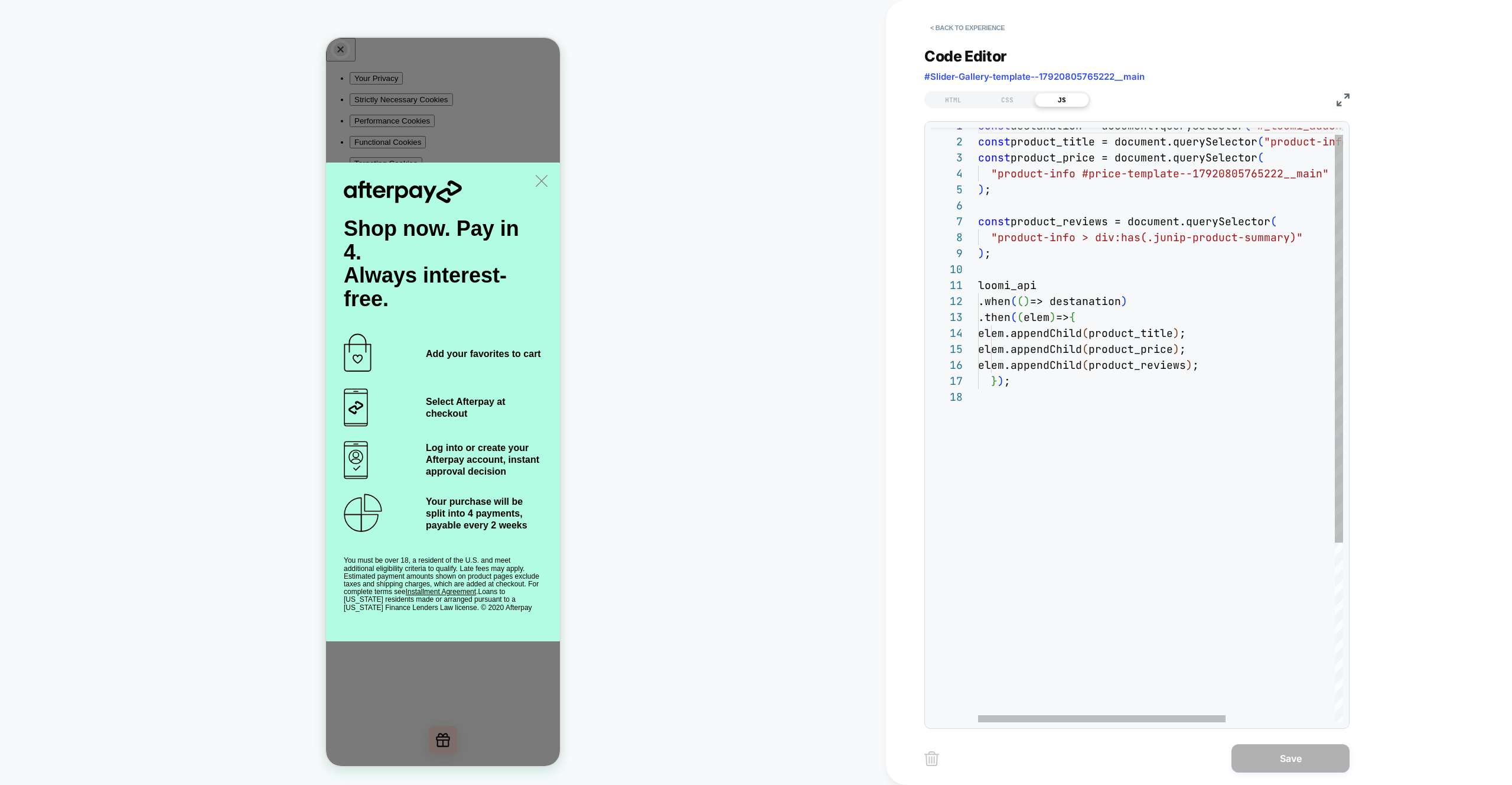
click at [1245, 362] on div "const destanation = document.querySelector ( "#_loomi_addon_1756888608592" ) ; …" at bounding box center [1240, 550] width 525 height 866
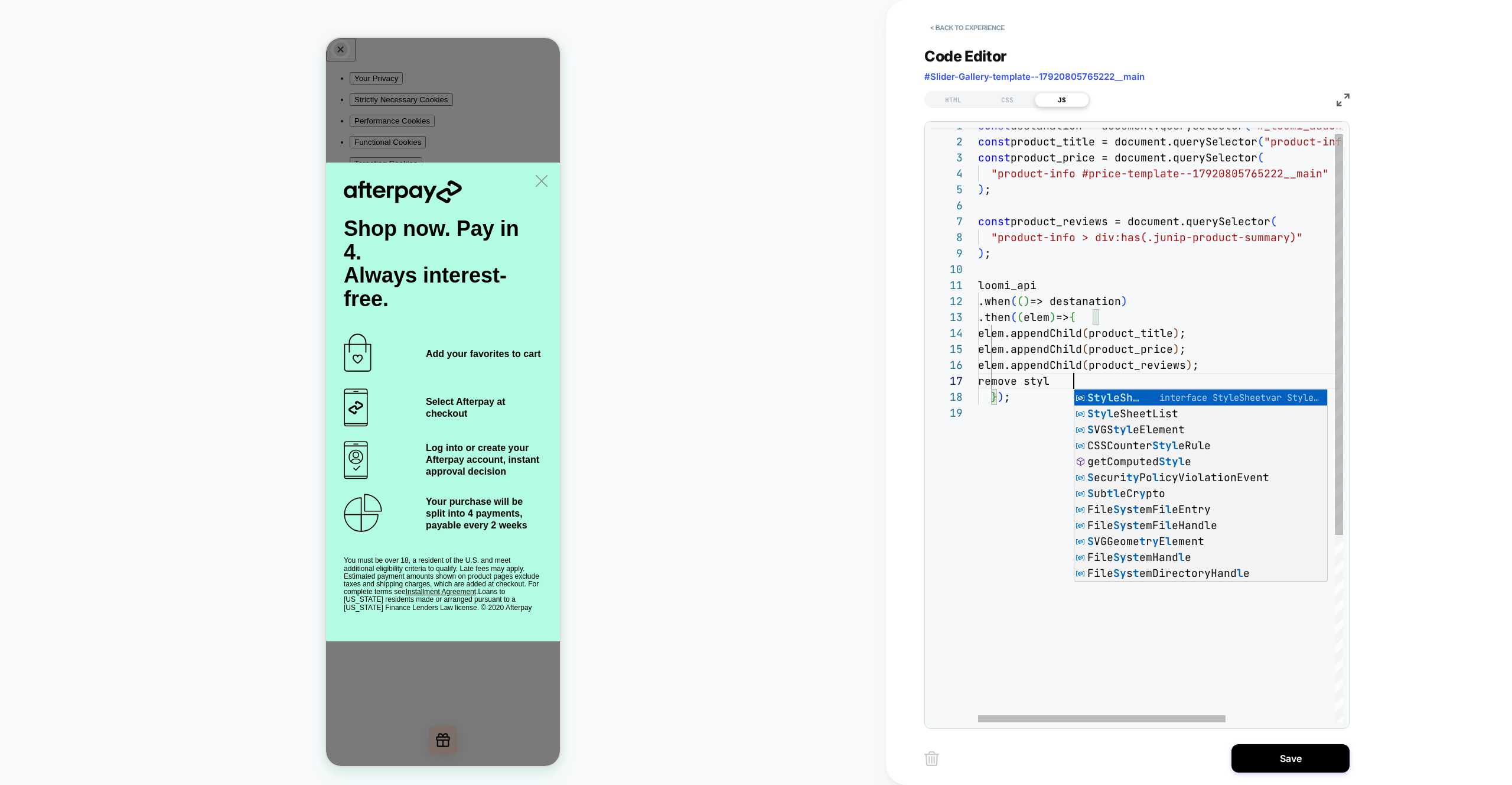
scroll to position [96, 103]
click at [1014, 423] on div "const destanation = document.querySelector ( "#_loomi_addon_1756888608592" ) ; …" at bounding box center [1240, 558] width 525 height 882
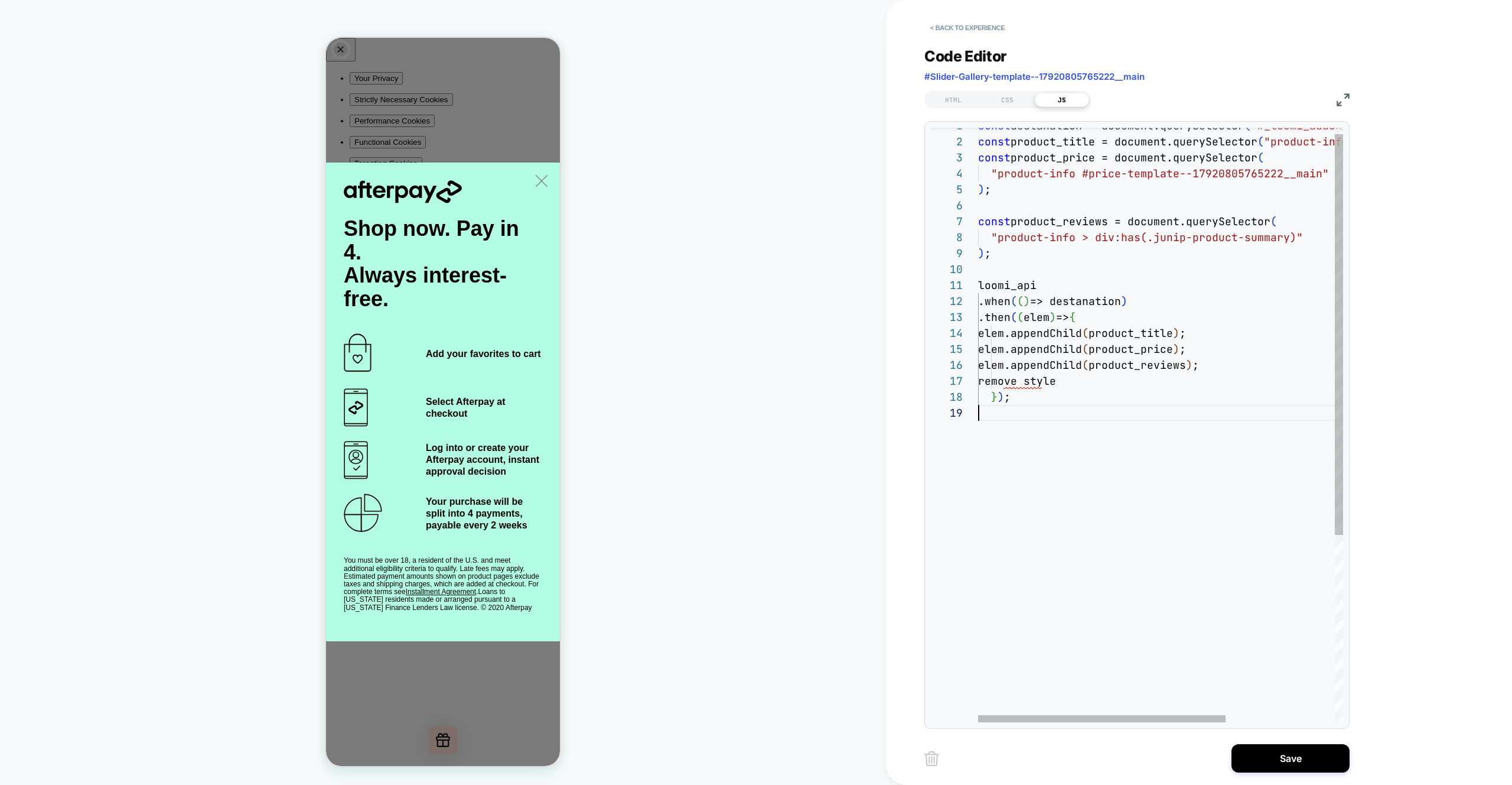
click at [1103, 361] on div "const destanation = document.querySelector ( "#_loomi_addon_1756888608592" ) ; …" at bounding box center [1240, 558] width 525 height 882
click at [1004, 383] on div "const destanation = document.querySelector ( "#_loomi_addon_1756888608592" ) ; …" at bounding box center [1240, 558] width 525 height 882
click at [1223, 306] on div "const destanation = document.querySelector ( "#_loomi_addon_1756888608592" ) ; …" at bounding box center [1240, 558] width 525 height 882
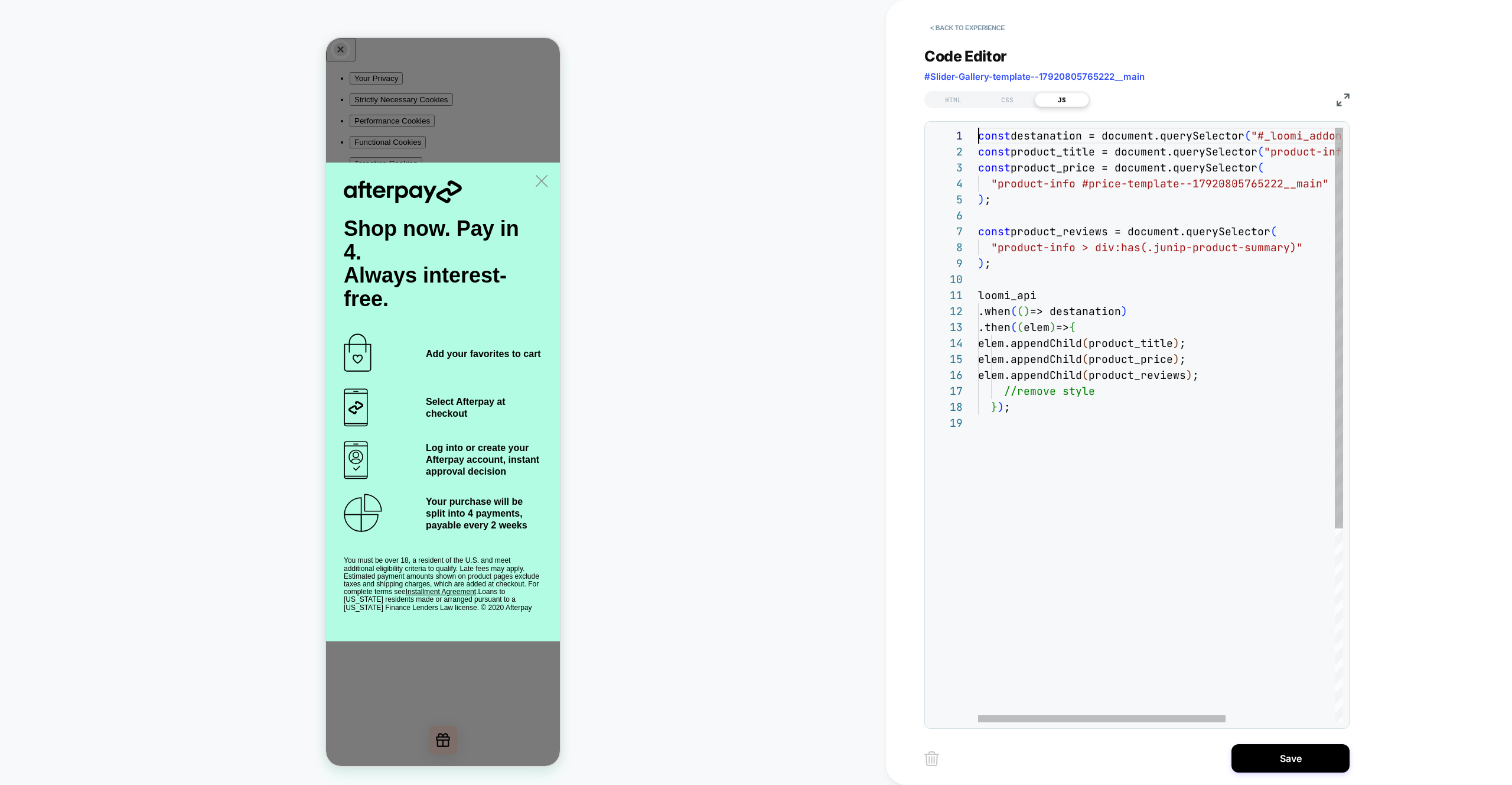
click at [979, 135] on div "const destanation = document.querySelector ( "#_loomi_addon_1756888608592" ) ; …" at bounding box center [1240, 568] width 525 height 882
click at [1179, 352] on div "const destanation = document.querySelector ( "#_loomi_addon_1756888608592" ) ; …" at bounding box center [1240, 568] width 525 height 882
click at [1138, 397] on div "const destanation = document.querySelector ( "#_loomi_addon_1756888608592" ) ; …" at bounding box center [1240, 568] width 525 height 882
type textarea "**********"
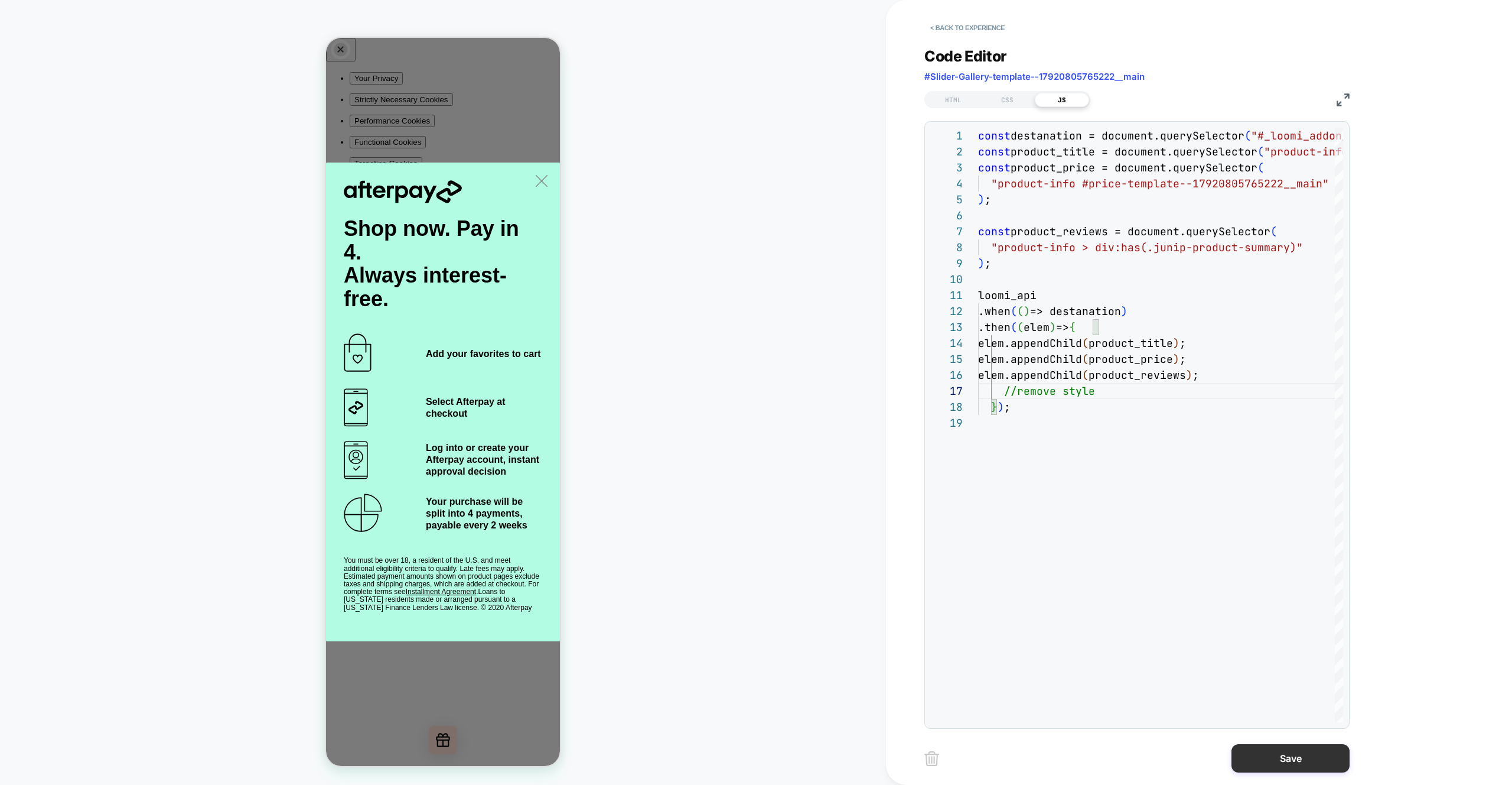
click at [1290, 755] on button "Save" at bounding box center [1290, 758] width 118 height 29
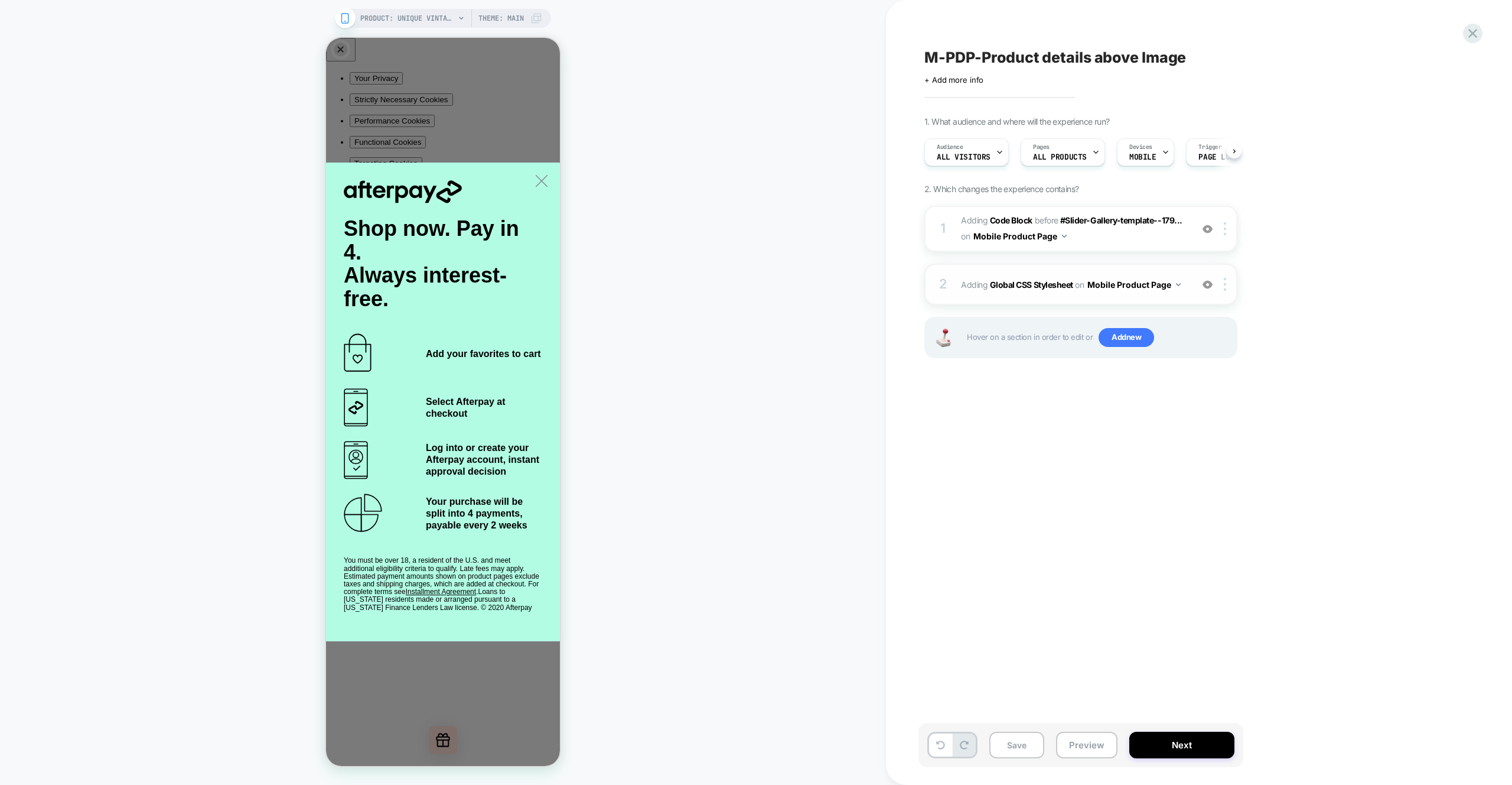
scroll to position [0, 1]
click at [1207, 279] on img at bounding box center [1208, 284] width 10 height 10
click at [1231, 485] on div "M-PDP-Product details above Image Click to edit experience details + Add more i…" at bounding box center [1140, 392] width 443 height 762
click at [1097, 754] on button "Preview" at bounding box center [1087, 745] width 62 height 26
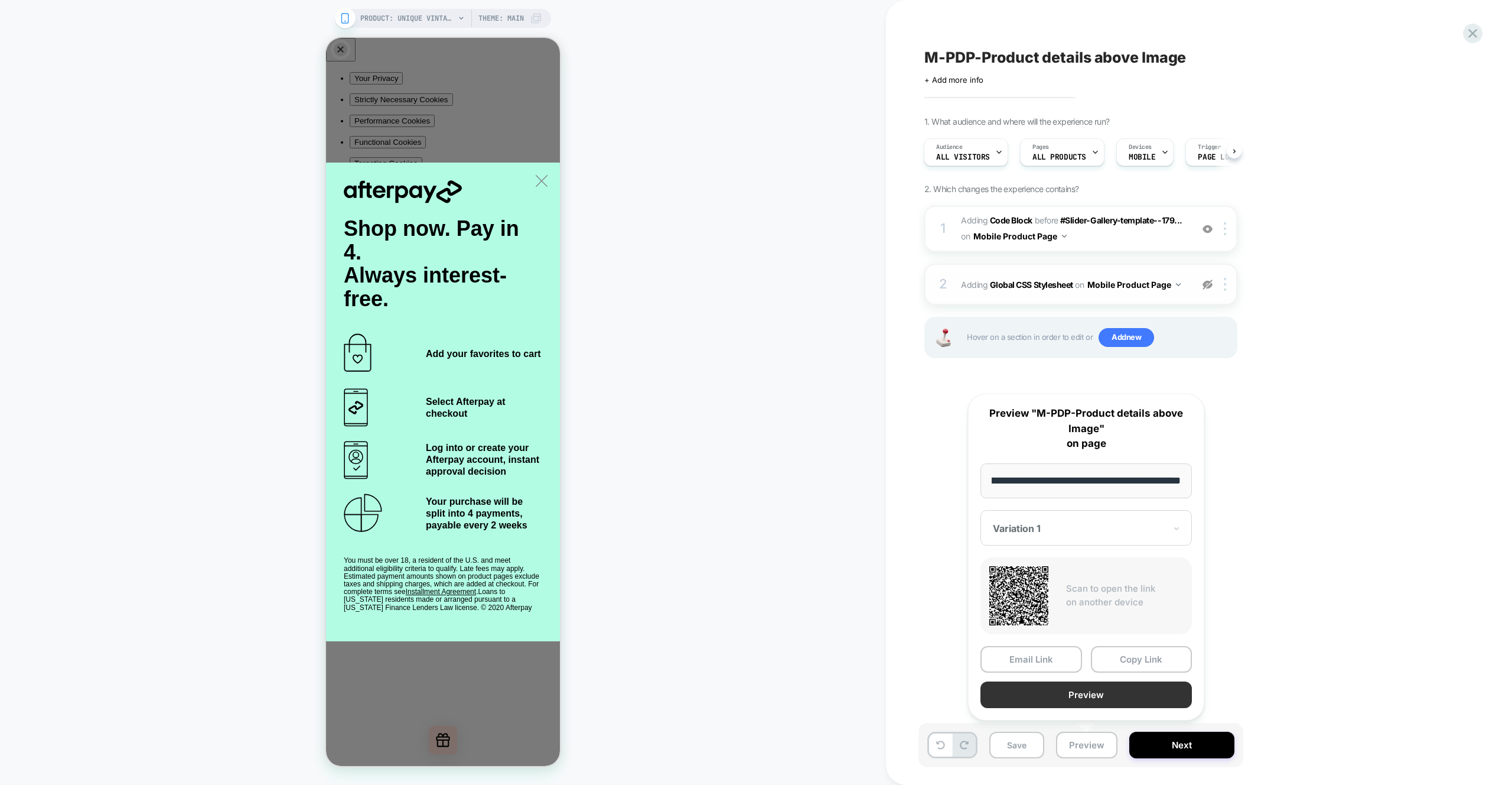
scroll to position [0, 0]
click at [1089, 699] on button "Preview" at bounding box center [1086, 695] width 212 height 26
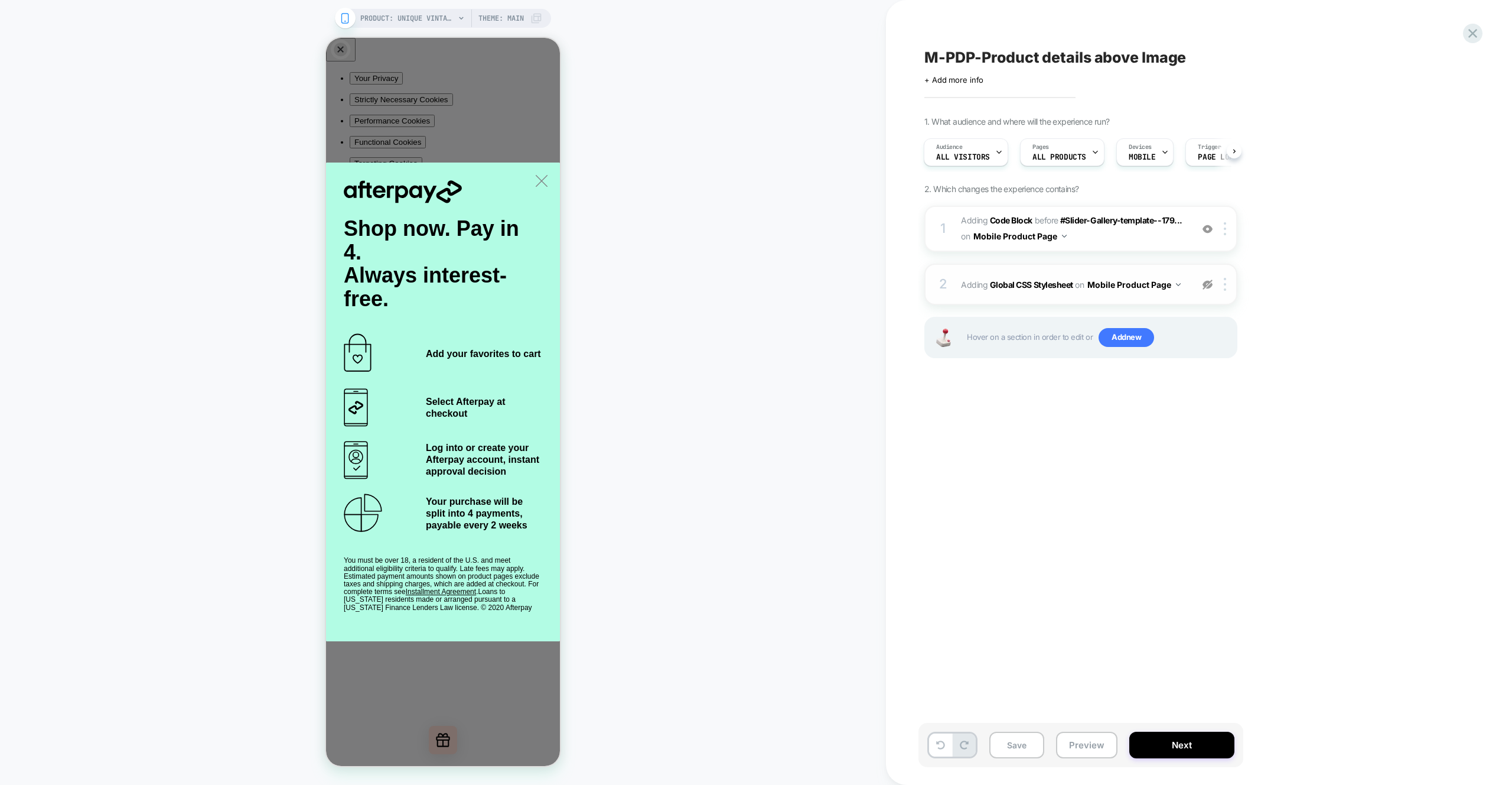
click at [819, 230] on div "PRODUCT: Unique Vintage Black Swiss Dot Starlet Duster PRODUCT: Unique Vintage …" at bounding box center [443, 392] width 886 height 762
click at [1155, 242] on span "Adding Code Block BEFORE #Slider-Gallery-template--179... #Slider-Gallery-templ…" at bounding box center [1073, 229] width 225 height 32
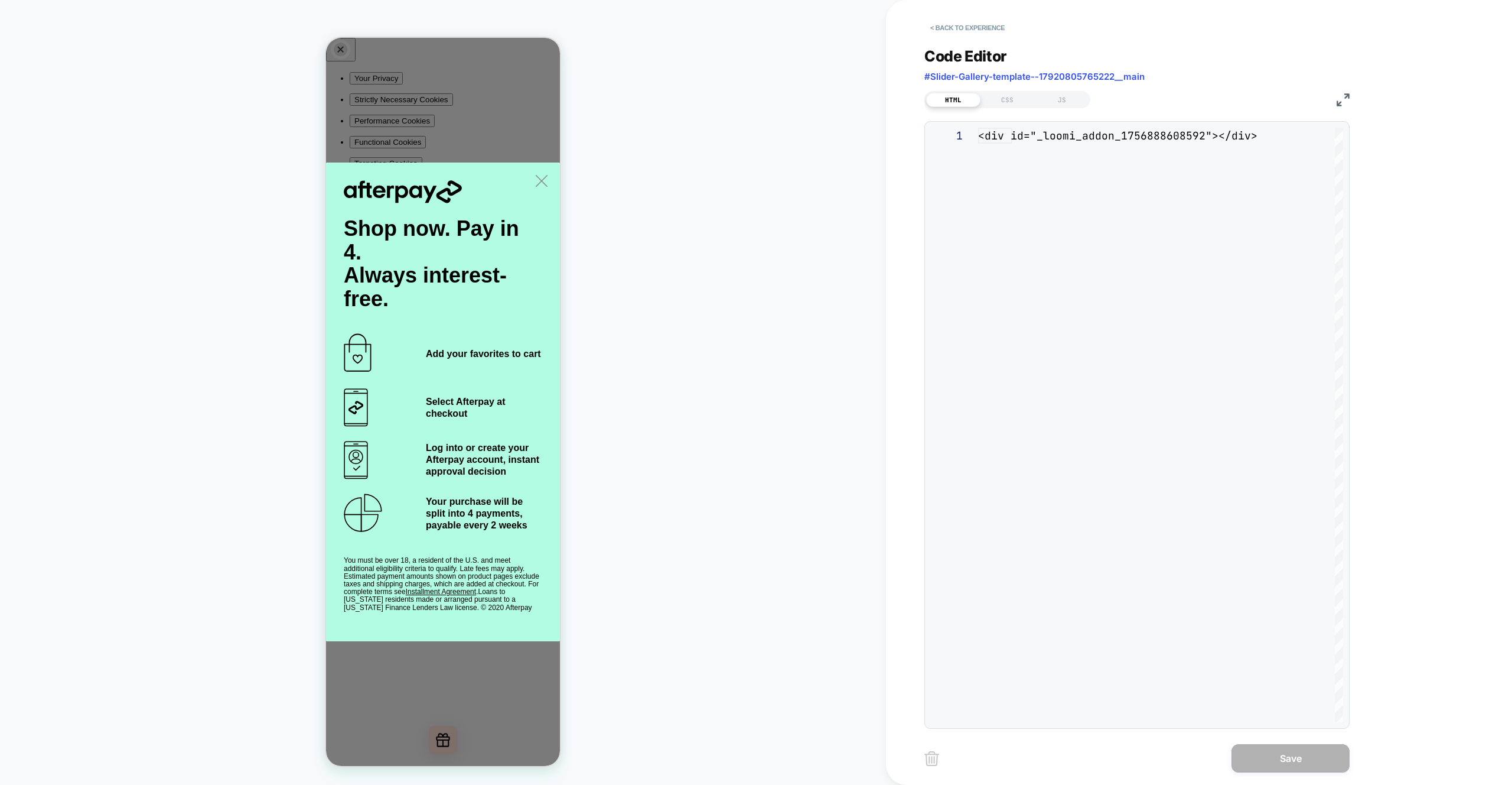
scroll to position [16, 0]
click at [1012, 104] on div "CSS" at bounding box center [1008, 100] width 54 height 14
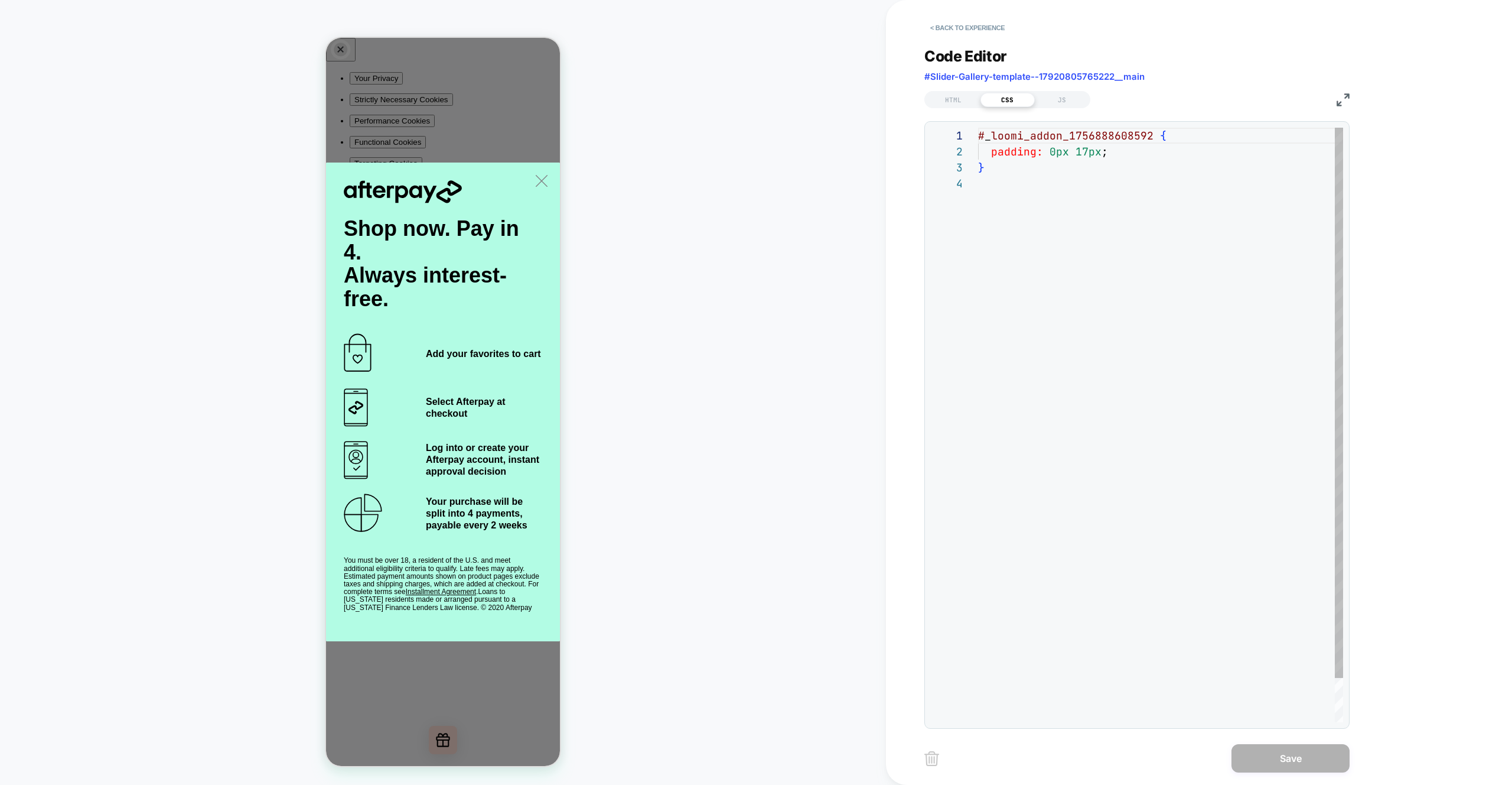
scroll to position [48, 0]
click at [1158, 305] on div "# _ loomi_addon_1756888608592 { padding: 0px 17px ; }" at bounding box center [1160, 449] width 365 height 643
click at [1115, 136] on div "# _ loomi_addon_1756888608592 { padding: 0px 17px ; }" at bounding box center [1160, 449] width 365 height 643
click at [1135, 152] on div "# _ loomi_addon_1756888608592 { padding: 0px 17px ; }" at bounding box center [1160, 449] width 365 height 643
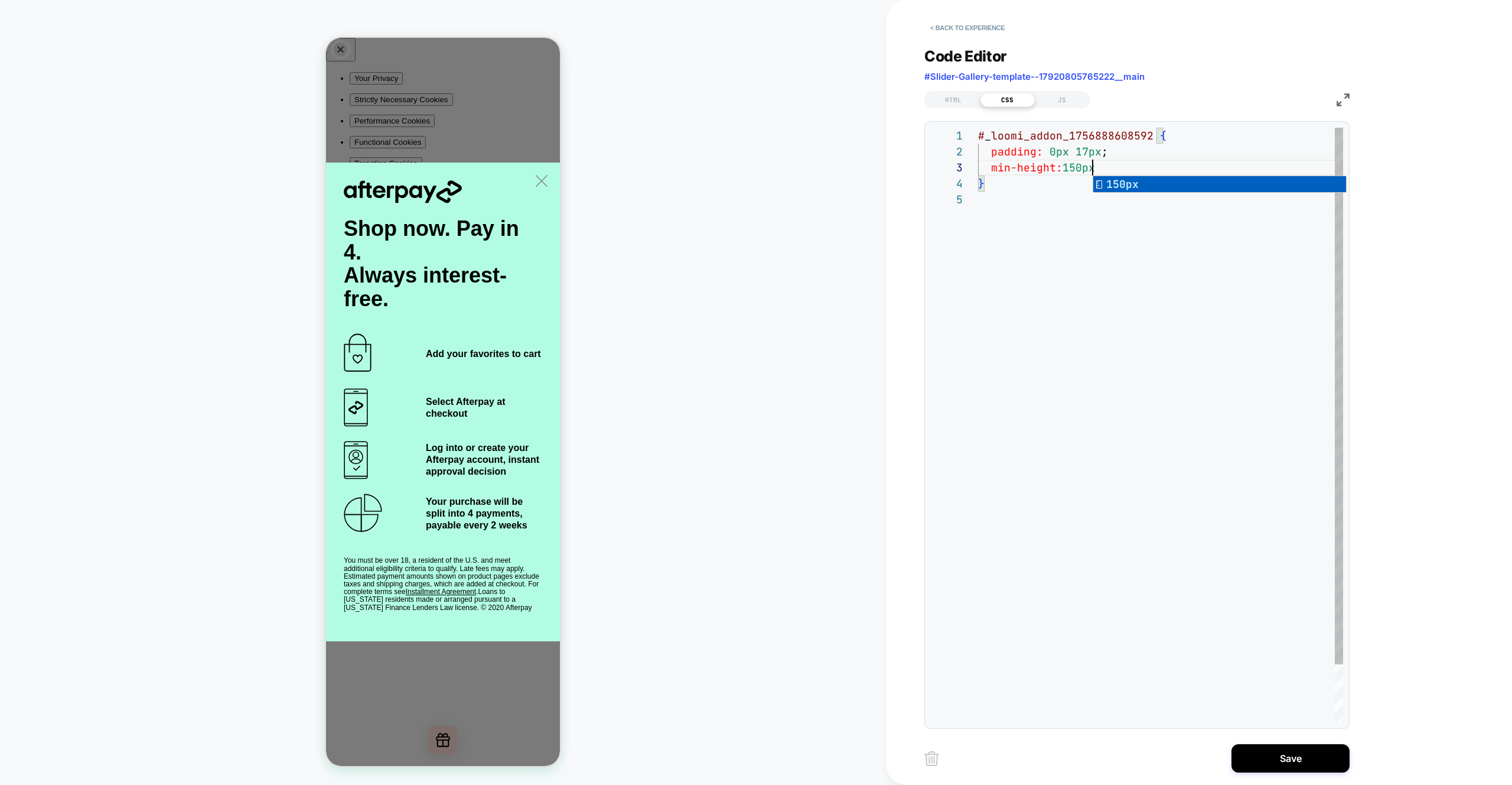
scroll to position [32, 121]
click at [1143, 347] on div "# _ loomi_addon_1756888608592 { padding: 0px 17px ; } min-height: 150px ;" at bounding box center [1160, 457] width 365 height 658
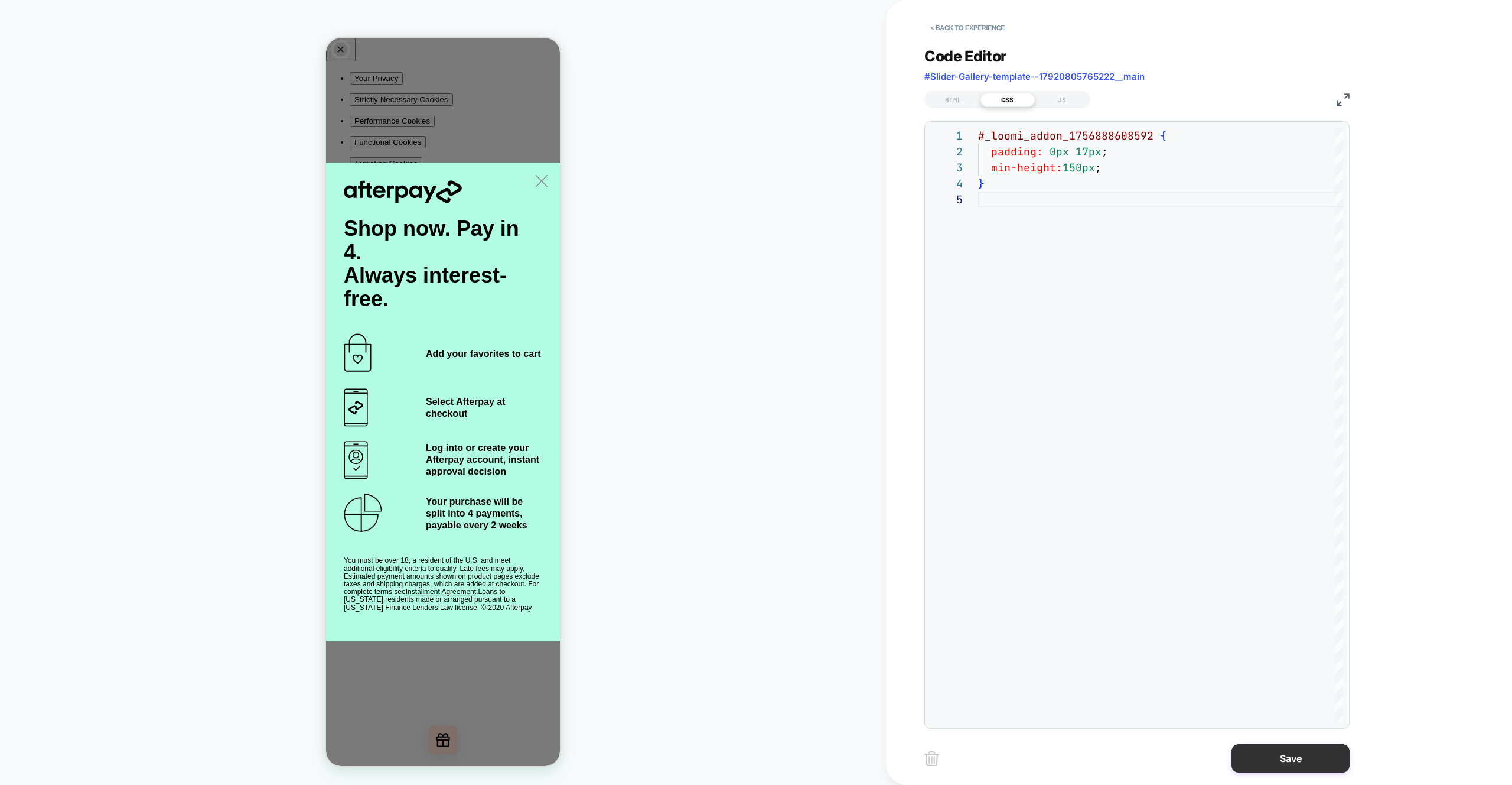
type textarea "**********"
click at [1267, 762] on button "Save" at bounding box center [1290, 758] width 118 height 29
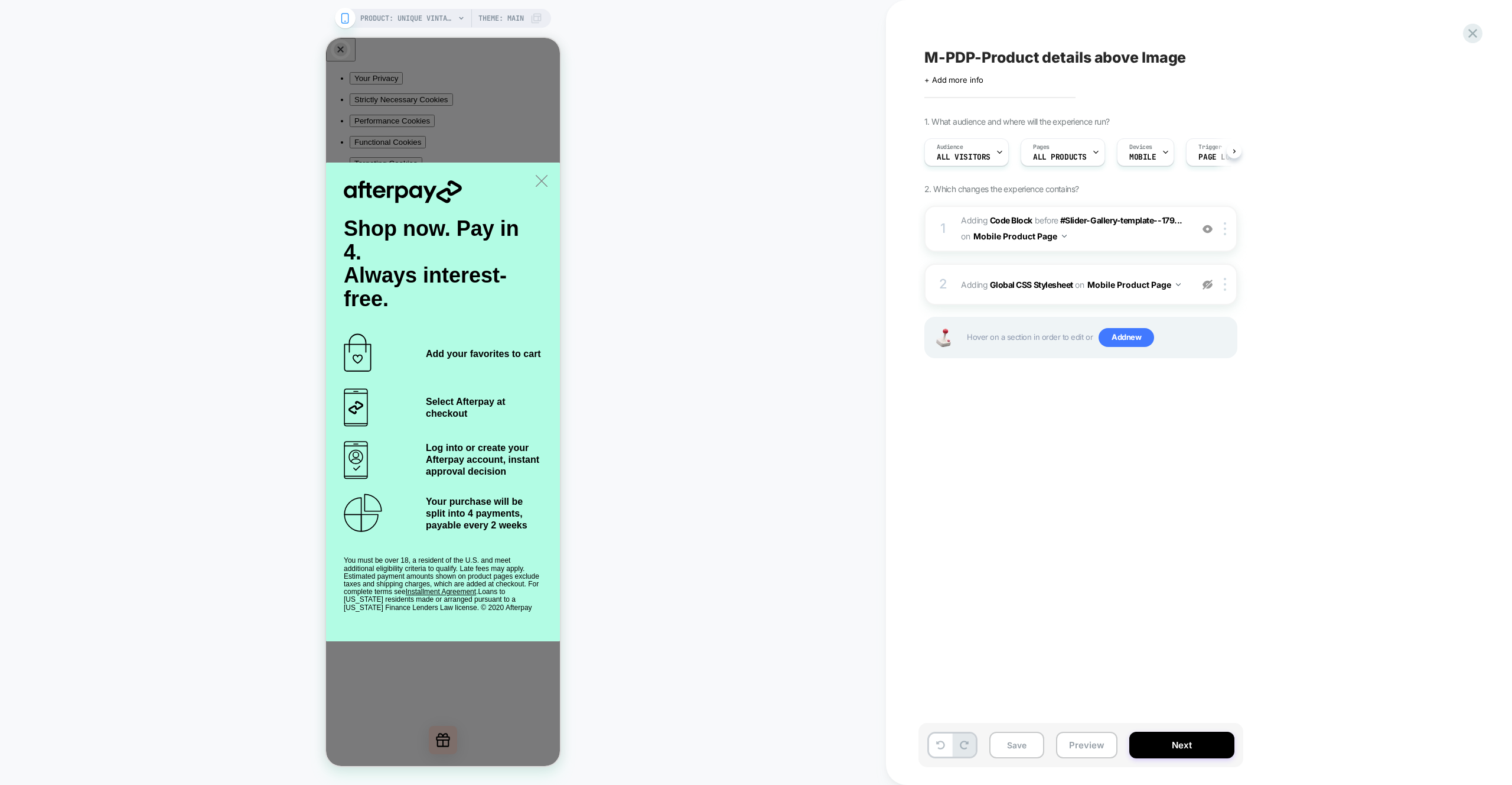
scroll to position [0, 1]
click at [1085, 756] on button "Preview" at bounding box center [1087, 745] width 62 height 26
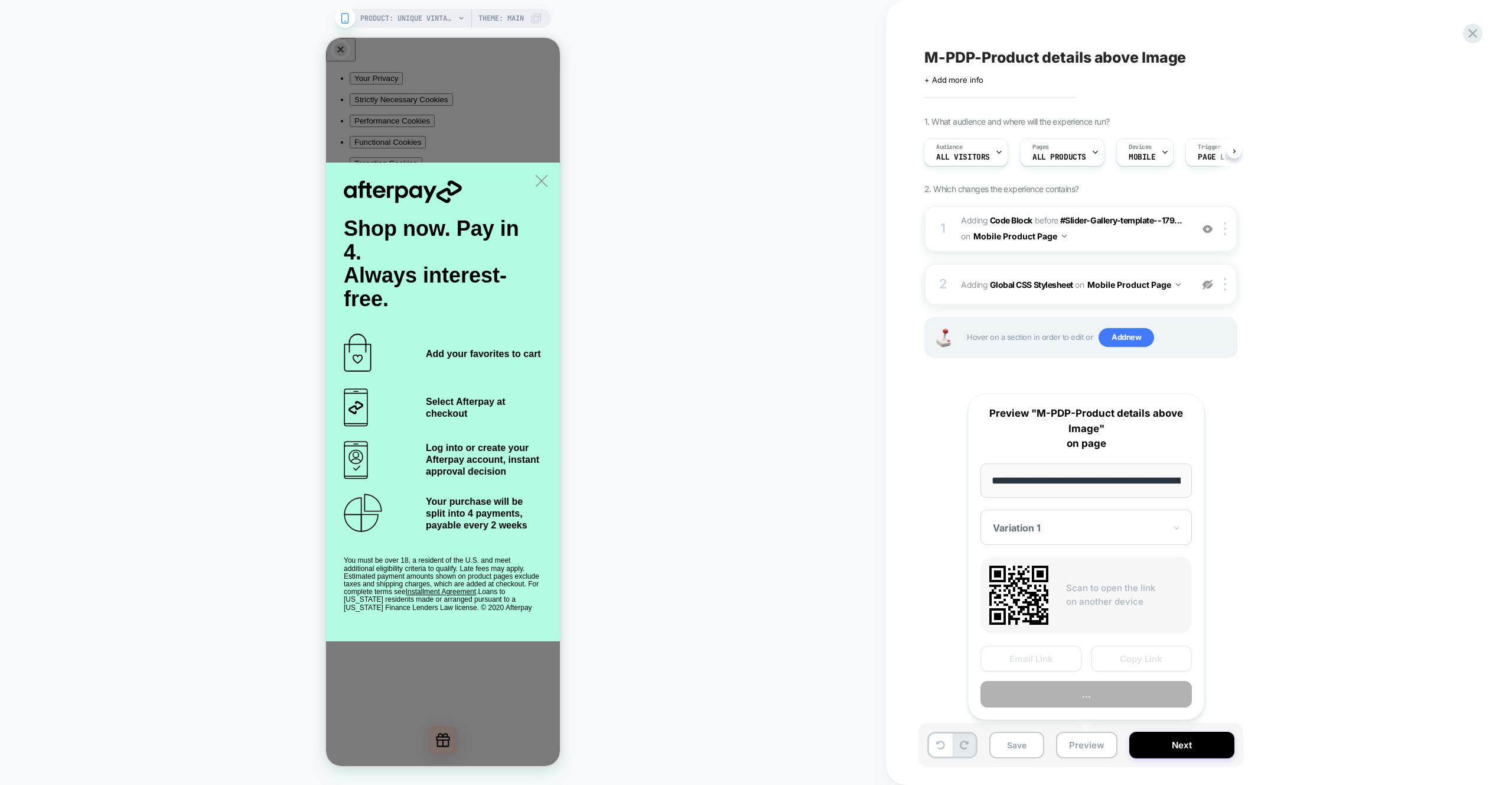
scroll to position [0, 318]
click at [1101, 684] on button "Preview" at bounding box center [1086, 695] width 212 height 26
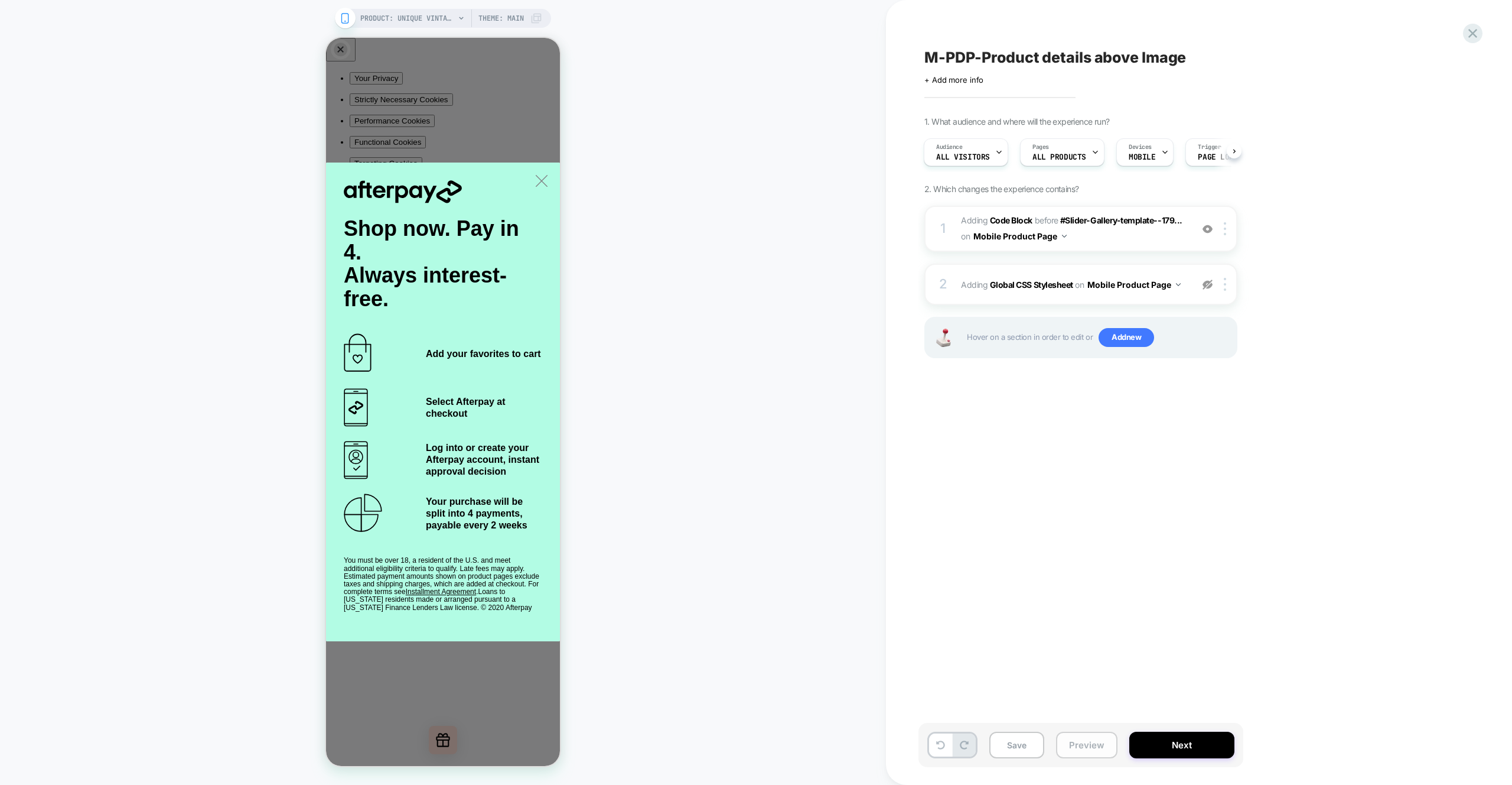
click at [1097, 751] on button "Preview" at bounding box center [1087, 745] width 62 height 26
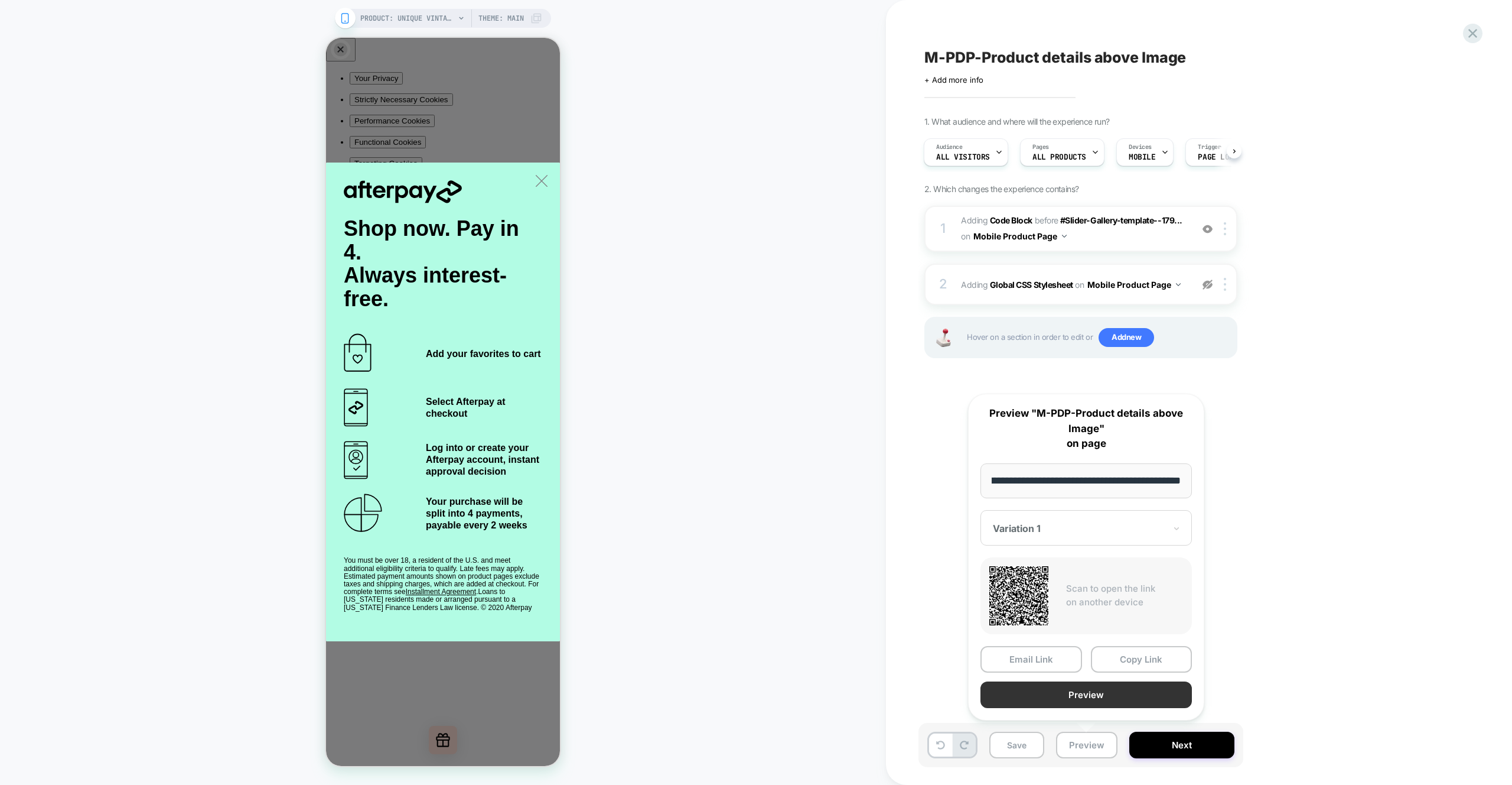
scroll to position [0, 0]
click at [1105, 699] on button "Preview" at bounding box center [1086, 695] width 212 height 26
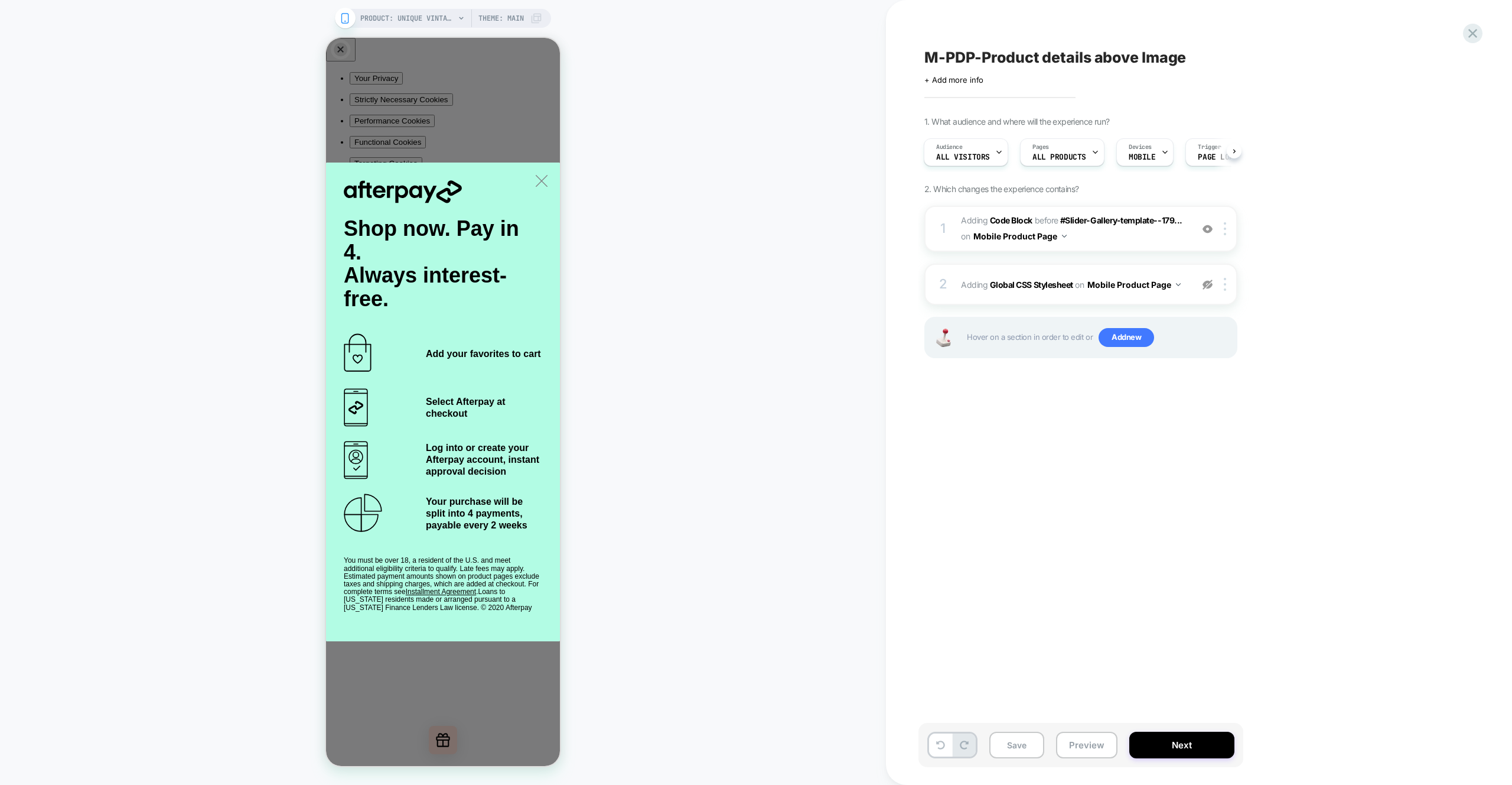
click at [728, 234] on div "PRODUCT: Unique Vintage Black Swiss Dot Starlet Duster PRODUCT: Unique Vintage …" at bounding box center [443, 392] width 886 height 762
click at [664, 141] on div "PRODUCT: Unique Vintage Black Swiss Dot Starlet Duster PRODUCT: Unique Vintage …" at bounding box center [443, 392] width 886 height 762
click at [1135, 219] on span "#Slider-Gallery-template--179..." at bounding box center [1122, 221] width 122 height 10
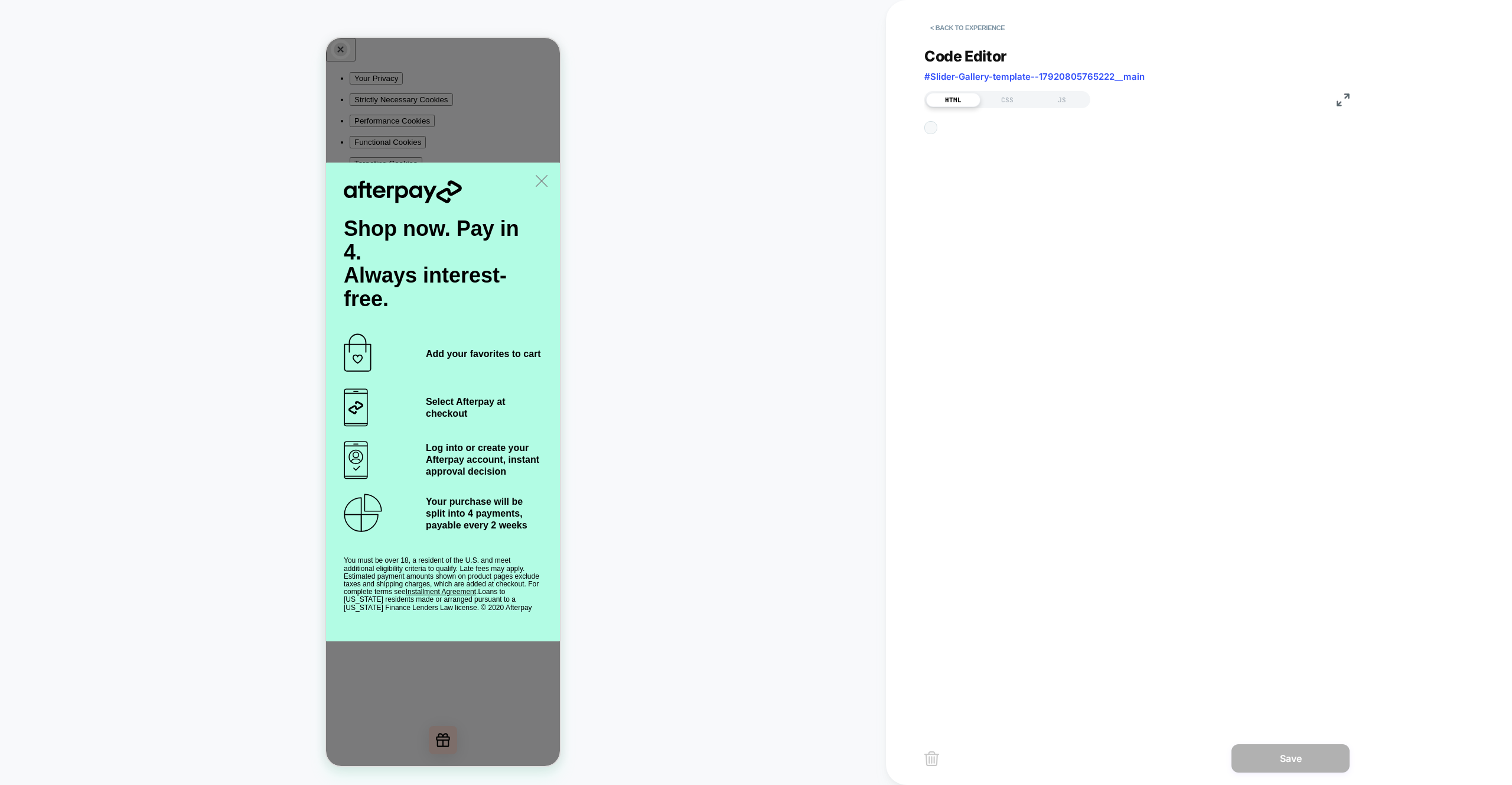
scroll to position [16, 0]
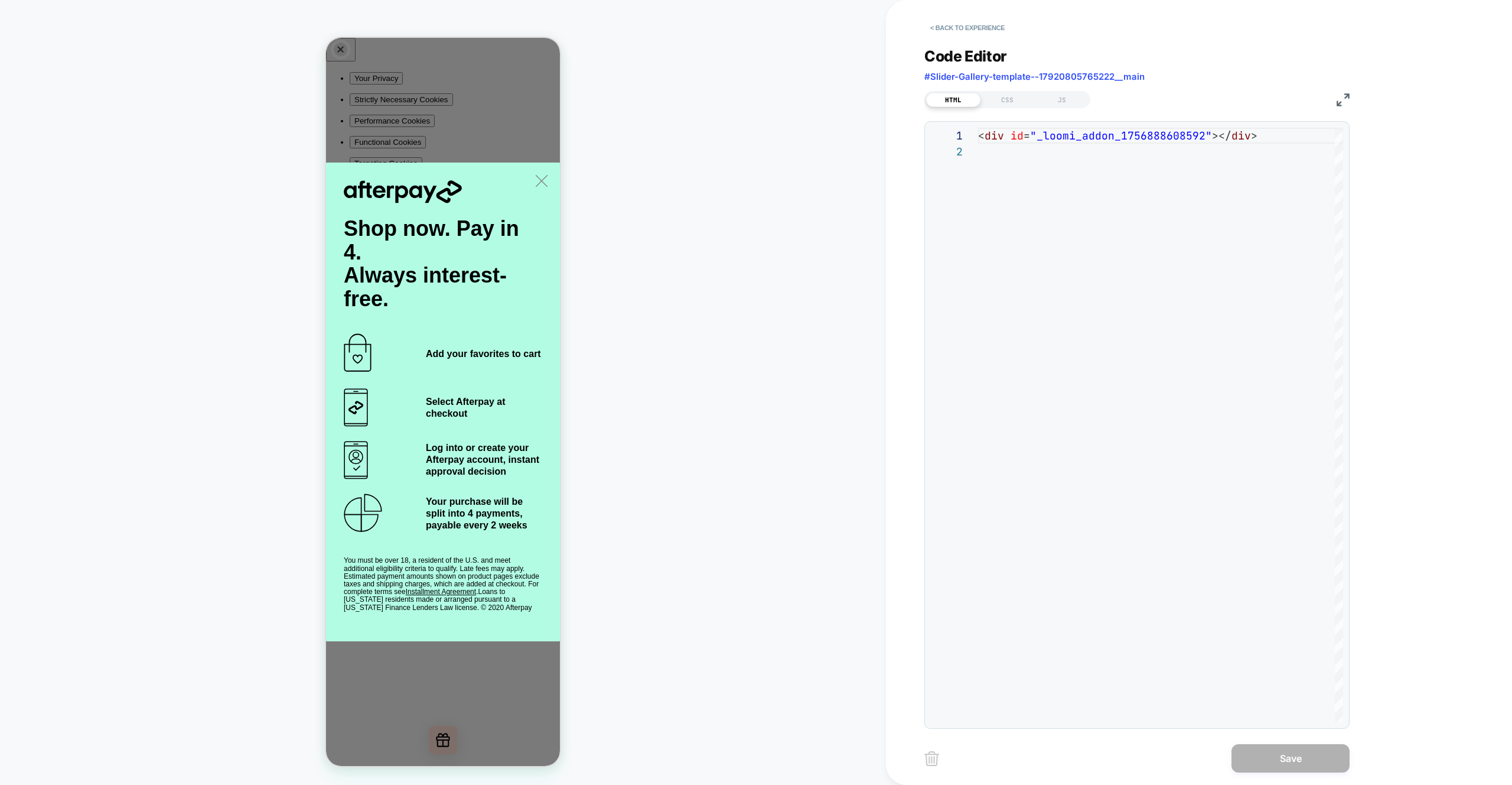
click at [1064, 79] on span "#Slider-Gallery-template--17920805765222__main" at bounding box center [1034, 76] width 220 height 11
click at [1064, 78] on span "#Slider-Gallery-template--17920805765222__main" at bounding box center [1034, 76] width 220 height 11
click at [945, 75] on span "#Slider-Gallery-template--17920805765222__main" at bounding box center [1034, 76] width 220 height 11
drag, startPoint x: 927, startPoint y: 76, endPoint x: 1226, endPoint y: 75, distance: 299.0
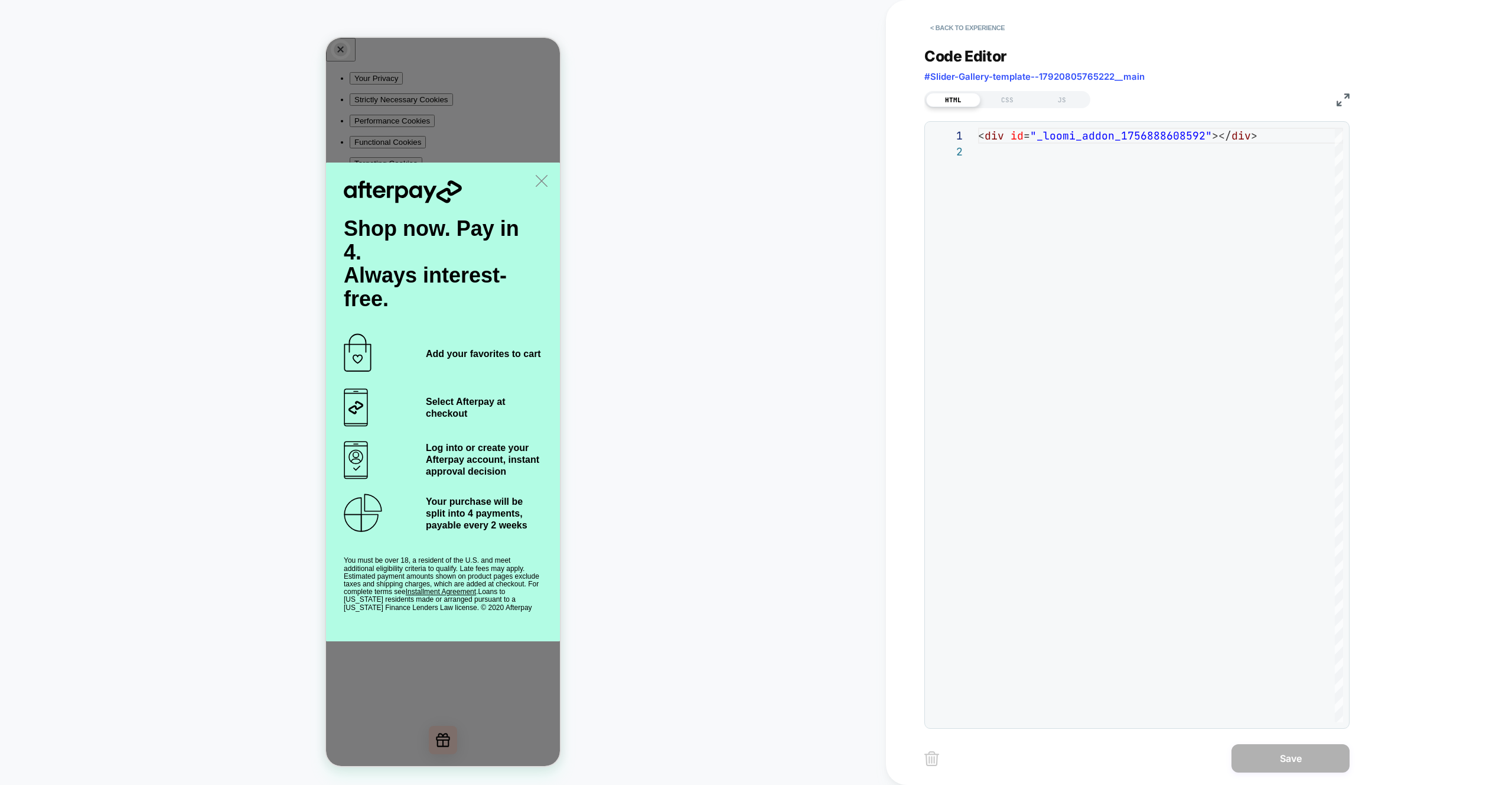
click at [1226, 75] on div "Code Editor #Slider-Gallery-template--17920805765222__main" at bounding box center [1137, 68] width 426 height 41
drag, startPoint x: 1179, startPoint y: 86, endPoint x: 1141, endPoint y: 79, distance: 38.6
click at [1178, 86] on div "Code Editor #Slider-Gallery-template--17920805765222__main" at bounding box center [1137, 68] width 426 height 41
drag, startPoint x: 1144, startPoint y: 76, endPoint x: 1108, endPoint y: 75, distance: 36.0
click at [1109, 75] on div "Code Editor #Slider-Gallery-template--17920805765222__main" at bounding box center [1137, 68] width 426 height 41
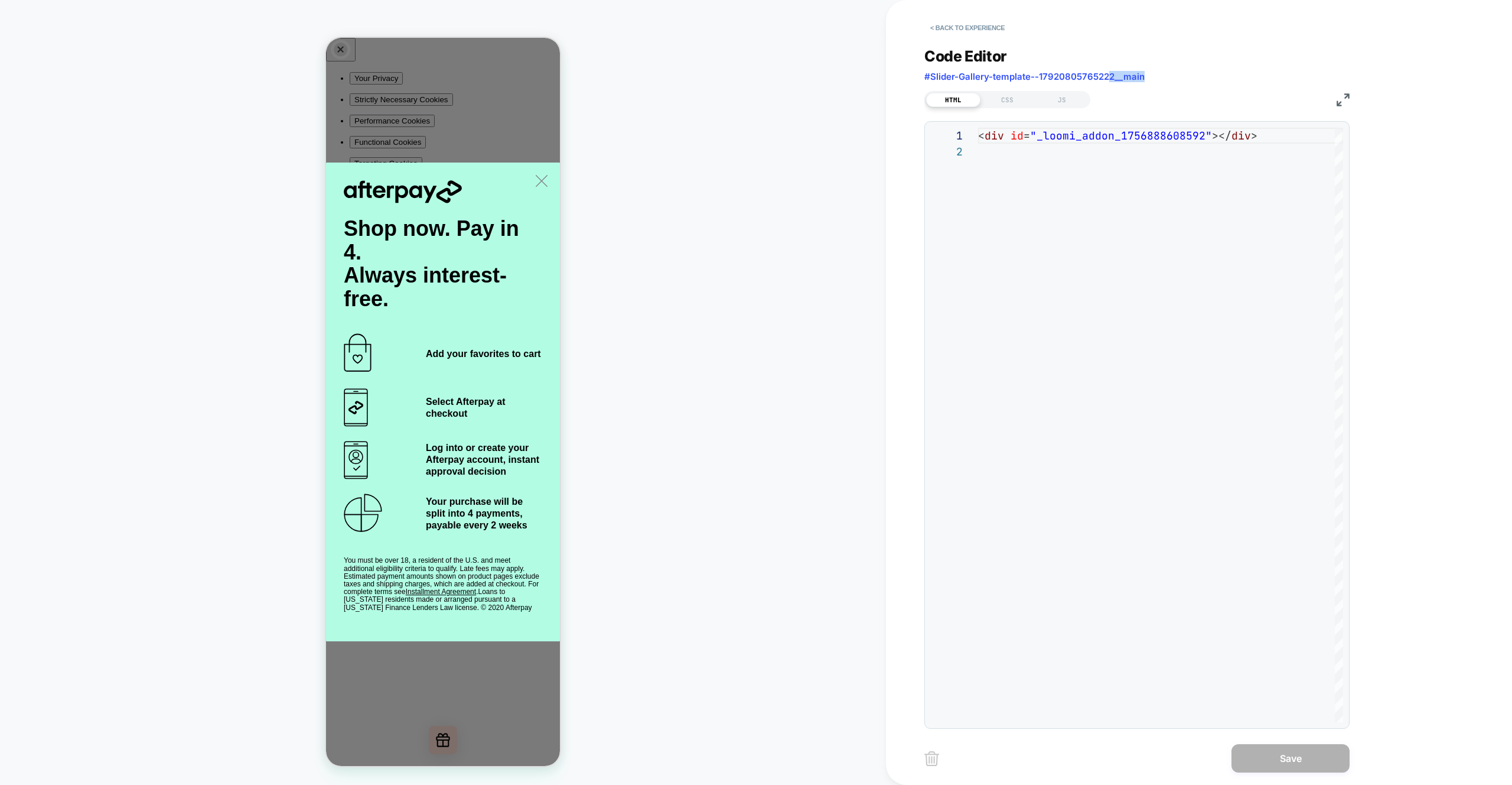
click at [1109, 75] on span "#Slider-Gallery-template--17920805765222__main" at bounding box center [1034, 76] width 220 height 11
click at [1109, 75] on span "#Slider-Gallery-template--17920805765222__main" at bounding box center [1034, 76] width 220 height 11
click at [1048, 81] on span "#Slider-Gallery-template--17920805765222__main" at bounding box center [1034, 76] width 220 height 11
click at [1051, 79] on span "#Slider-Gallery-template--17920805765222__main" at bounding box center [1034, 76] width 220 height 11
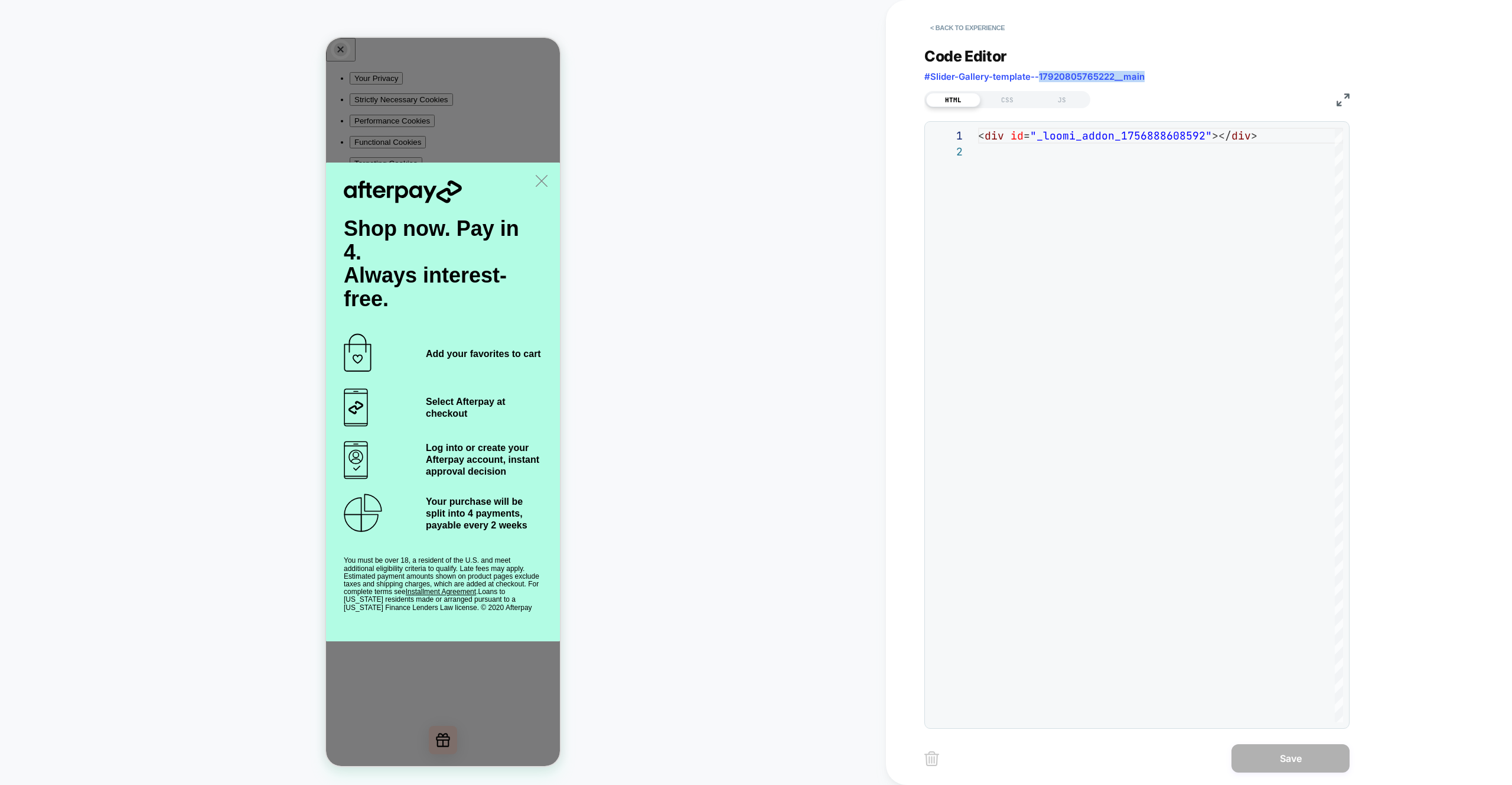
click at [1051, 79] on span "#Slider-Gallery-template--17920805765222__main" at bounding box center [1034, 76] width 220 height 11
click at [974, 22] on button "< Back to experience" at bounding box center [968, 28] width 86 height 19
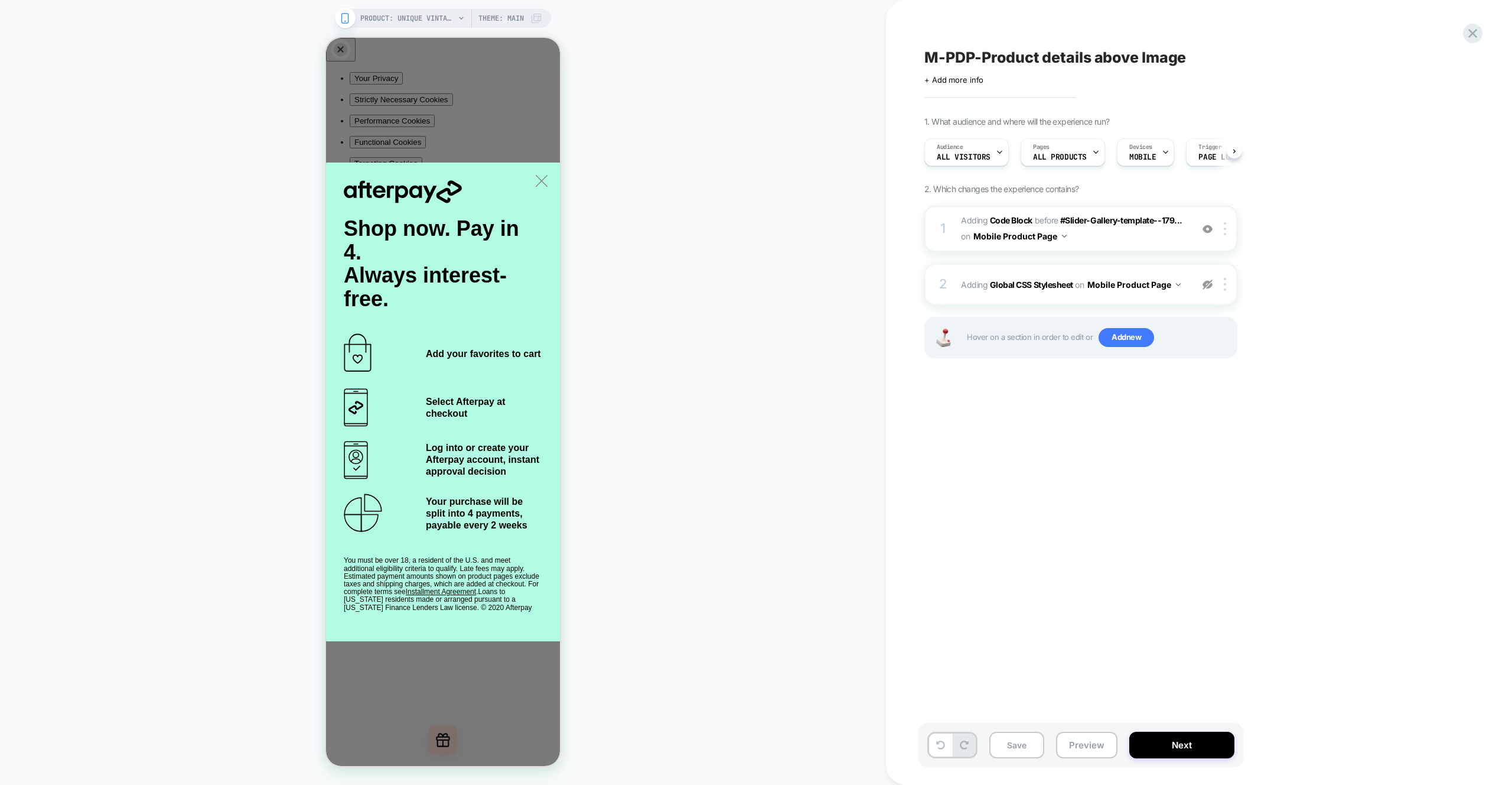
scroll to position [0, 1]
click at [1223, 227] on div at bounding box center [1227, 229] width 20 height 13
click at [1227, 235] on div "1 Adding Code Block BEFORE #Slider-Gallery-template--179... #Slider-Gallery-tem…" at bounding box center [1081, 229] width 313 height 46
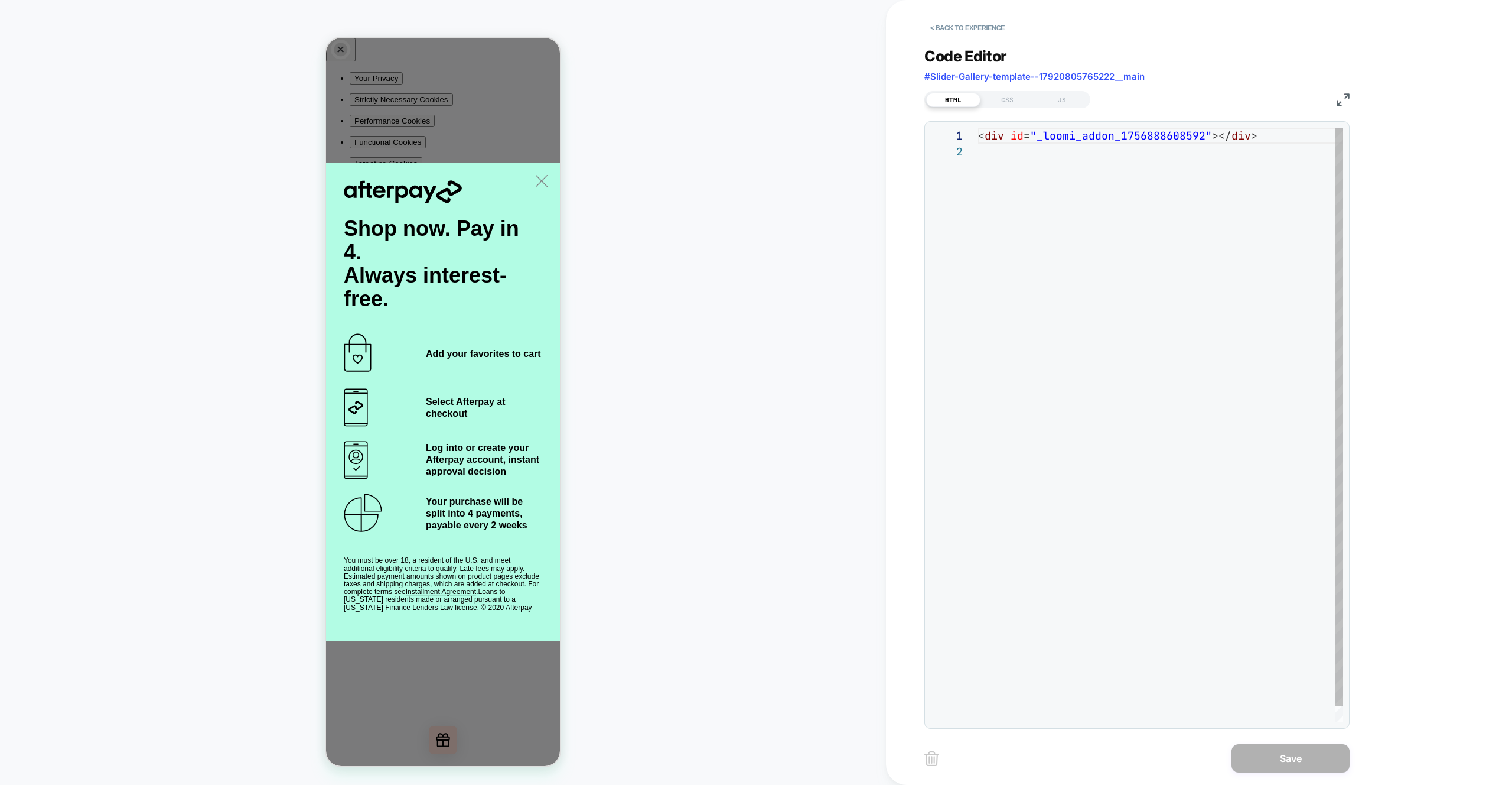
scroll to position [16, 0]
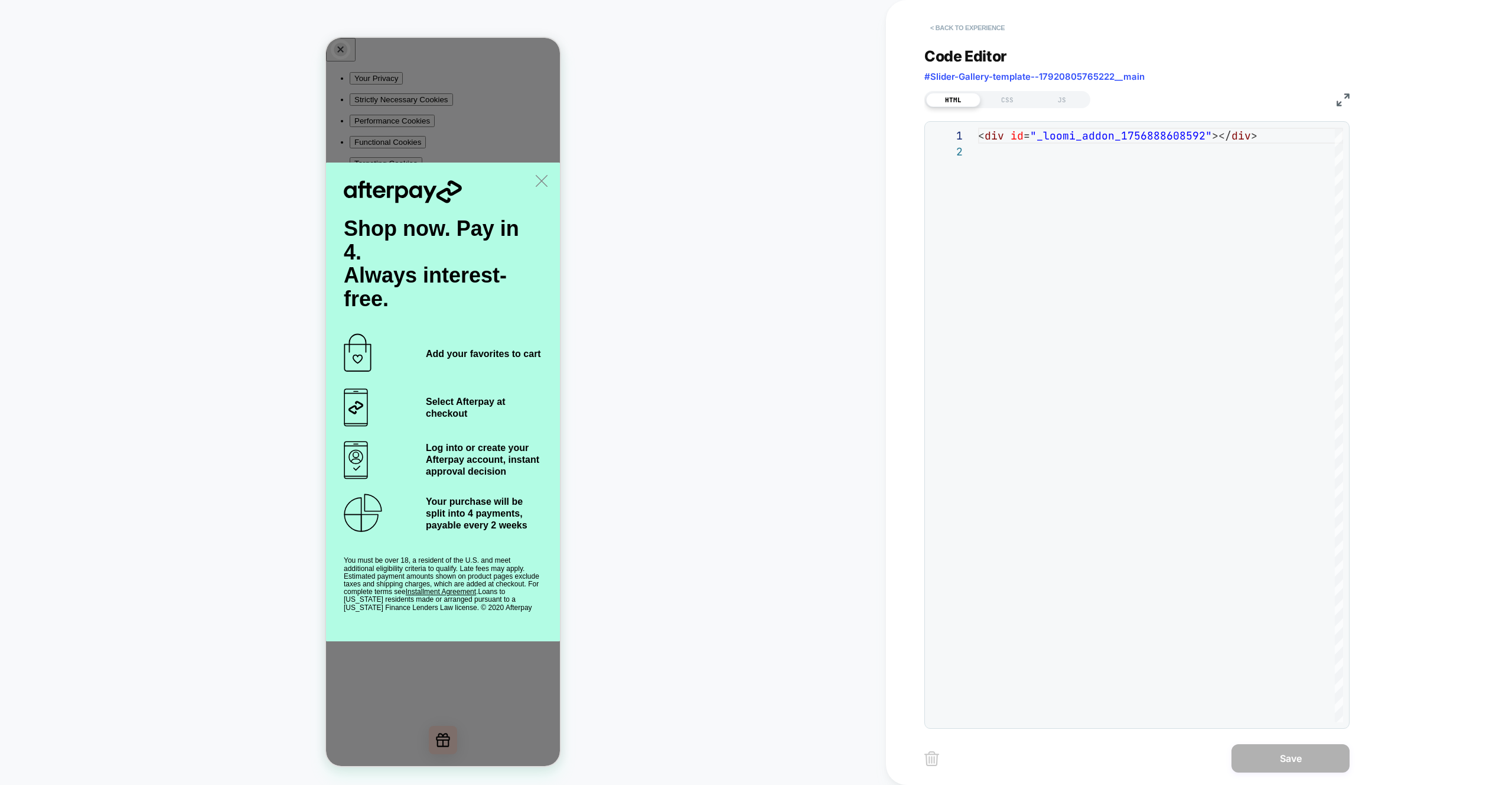
click at [990, 32] on button "< Back to experience" at bounding box center [968, 28] width 86 height 19
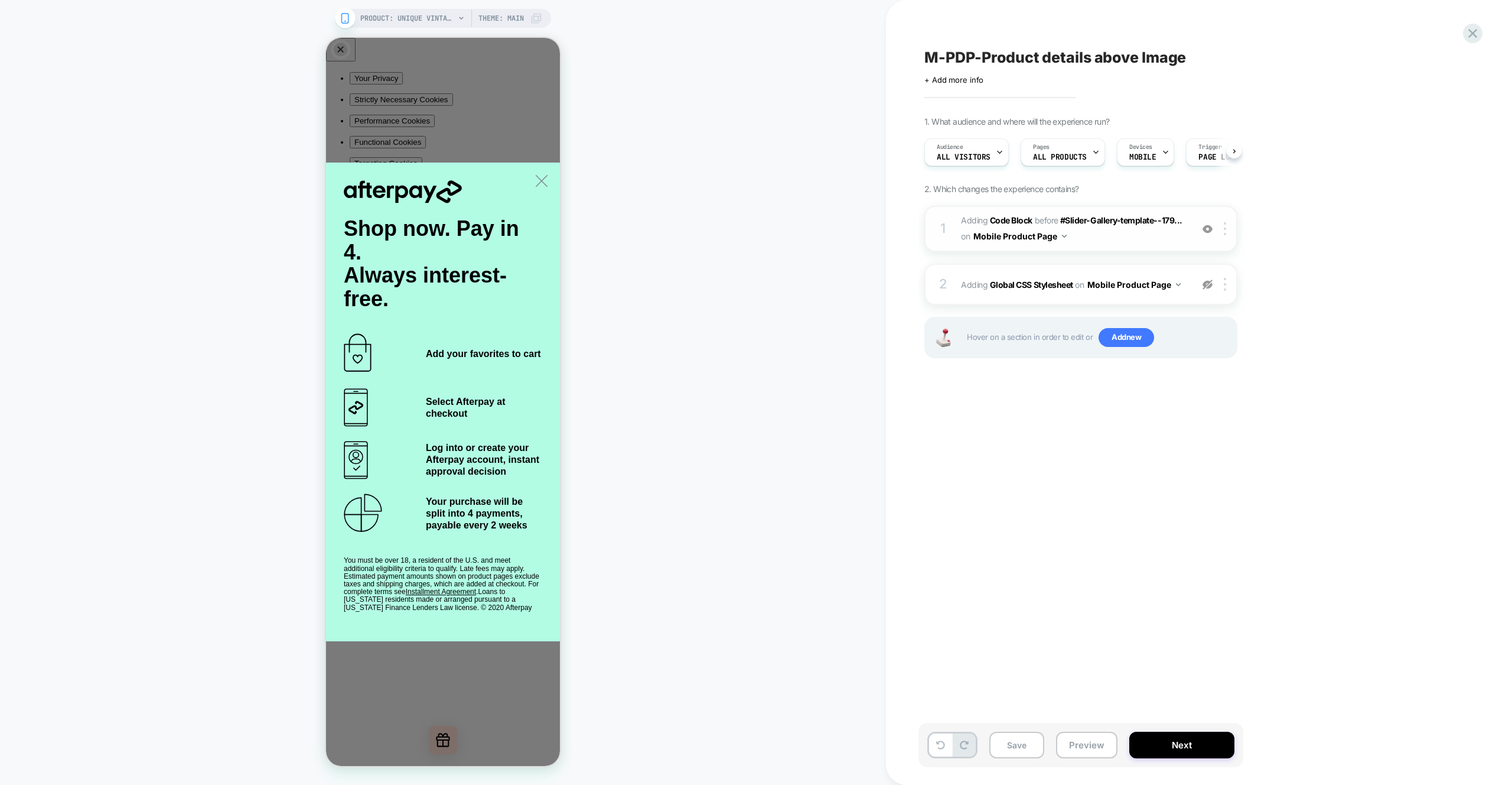
scroll to position [0, 1]
click at [1228, 231] on div at bounding box center [1227, 229] width 20 height 13
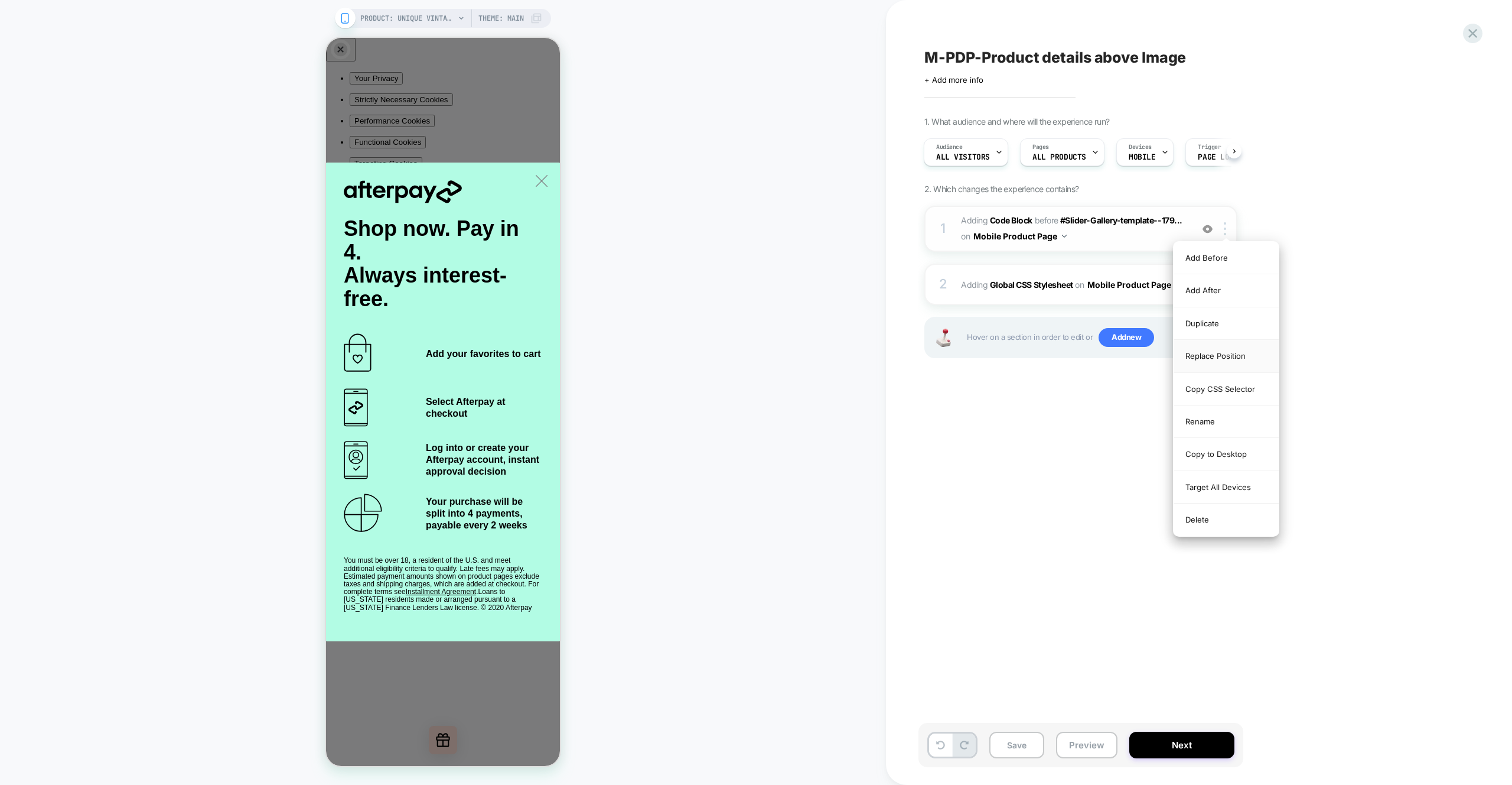
click at [1237, 357] on div "Replace Position" at bounding box center [1226, 356] width 105 height 32
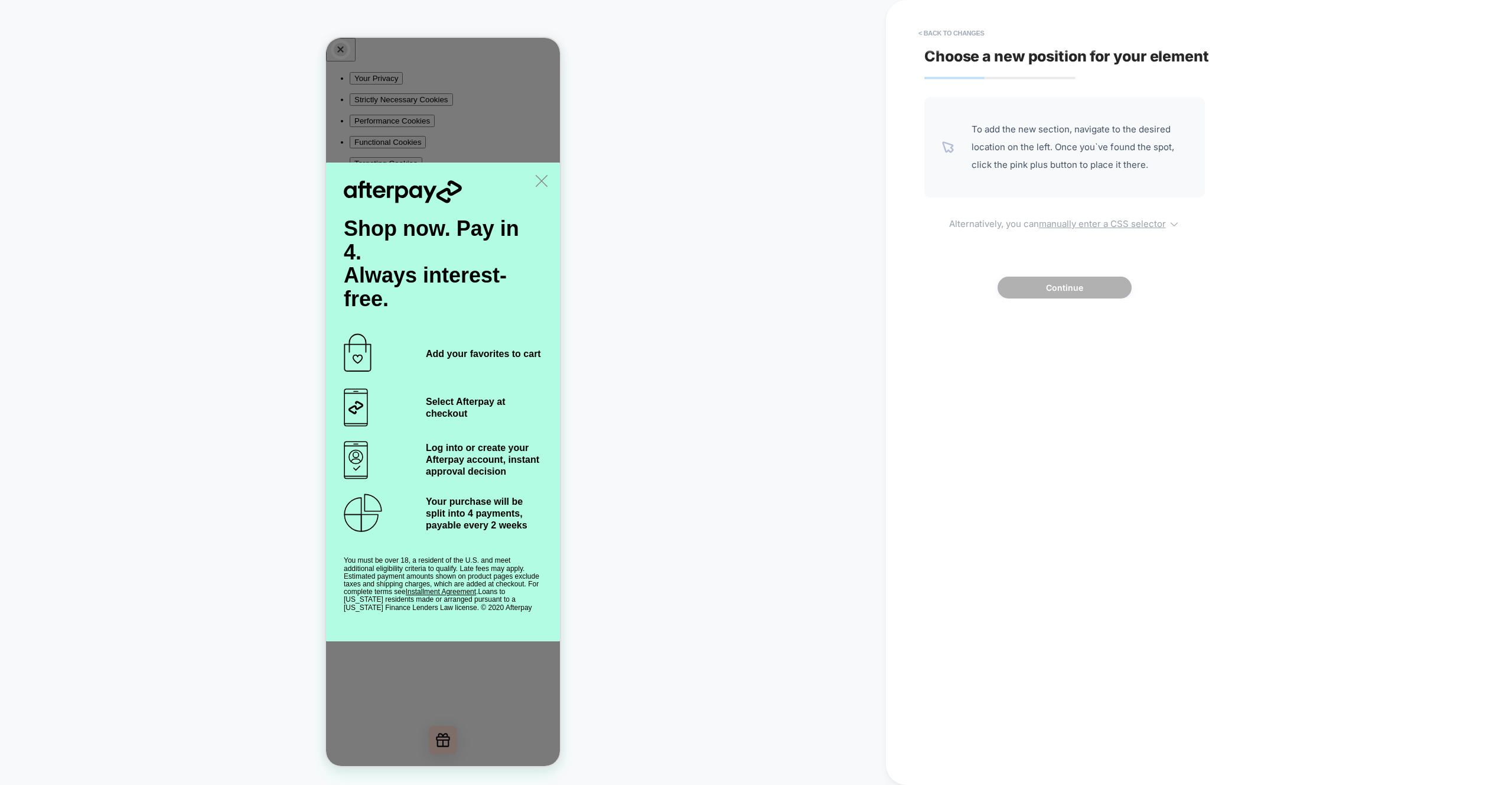
click at [1145, 218] on u "manually enter a CSS selector" at bounding box center [1102, 224] width 127 height 11
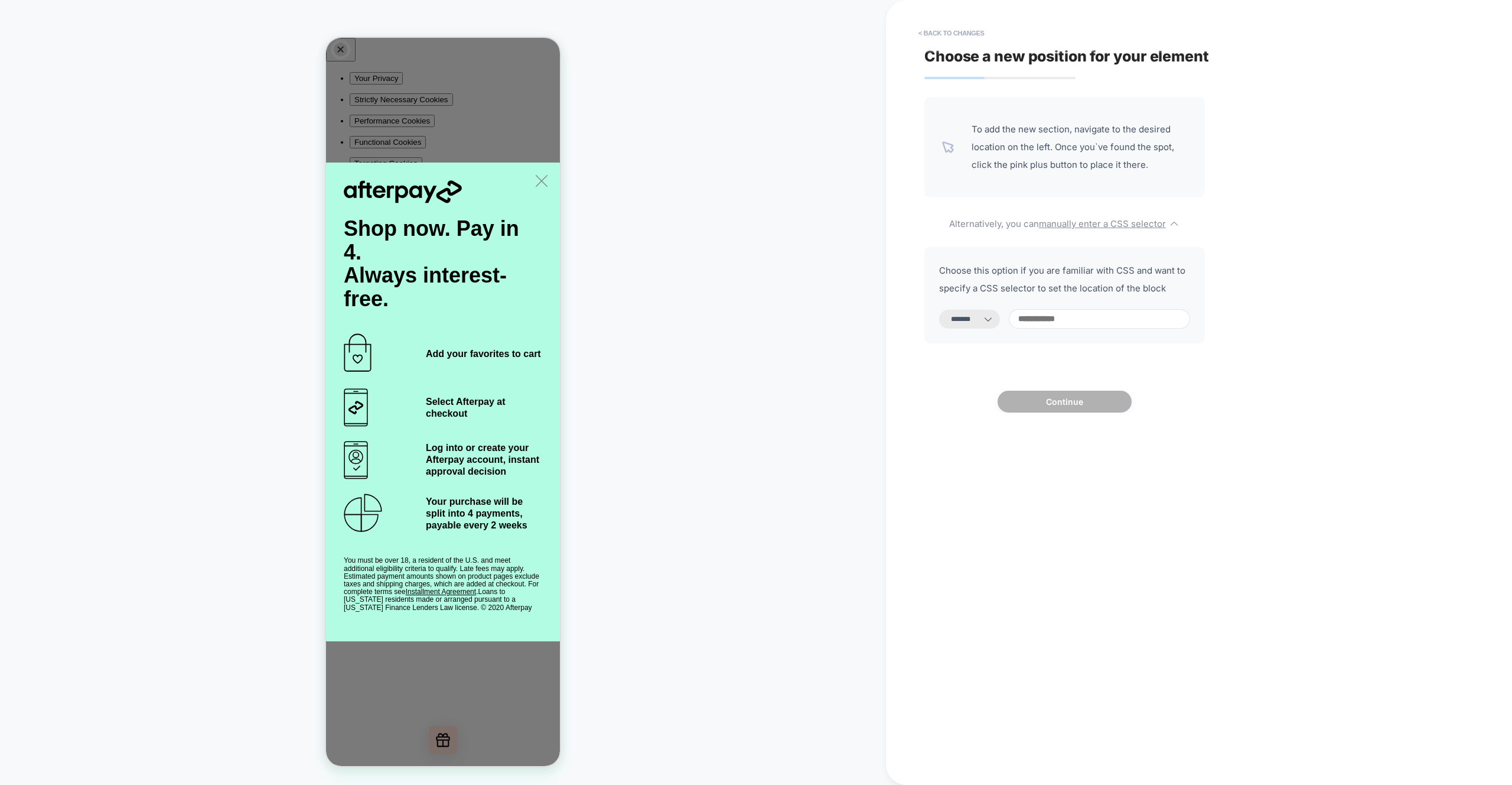
click at [1117, 325] on input at bounding box center [1100, 319] width 182 height 20
click at [988, 317] on select "**********" at bounding box center [969, 320] width 61 height 19
select select "**********"
click at [939, 310] on select "**********" at bounding box center [969, 320] width 61 height 19
click at [1085, 320] on input at bounding box center [1100, 319] width 182 height 20
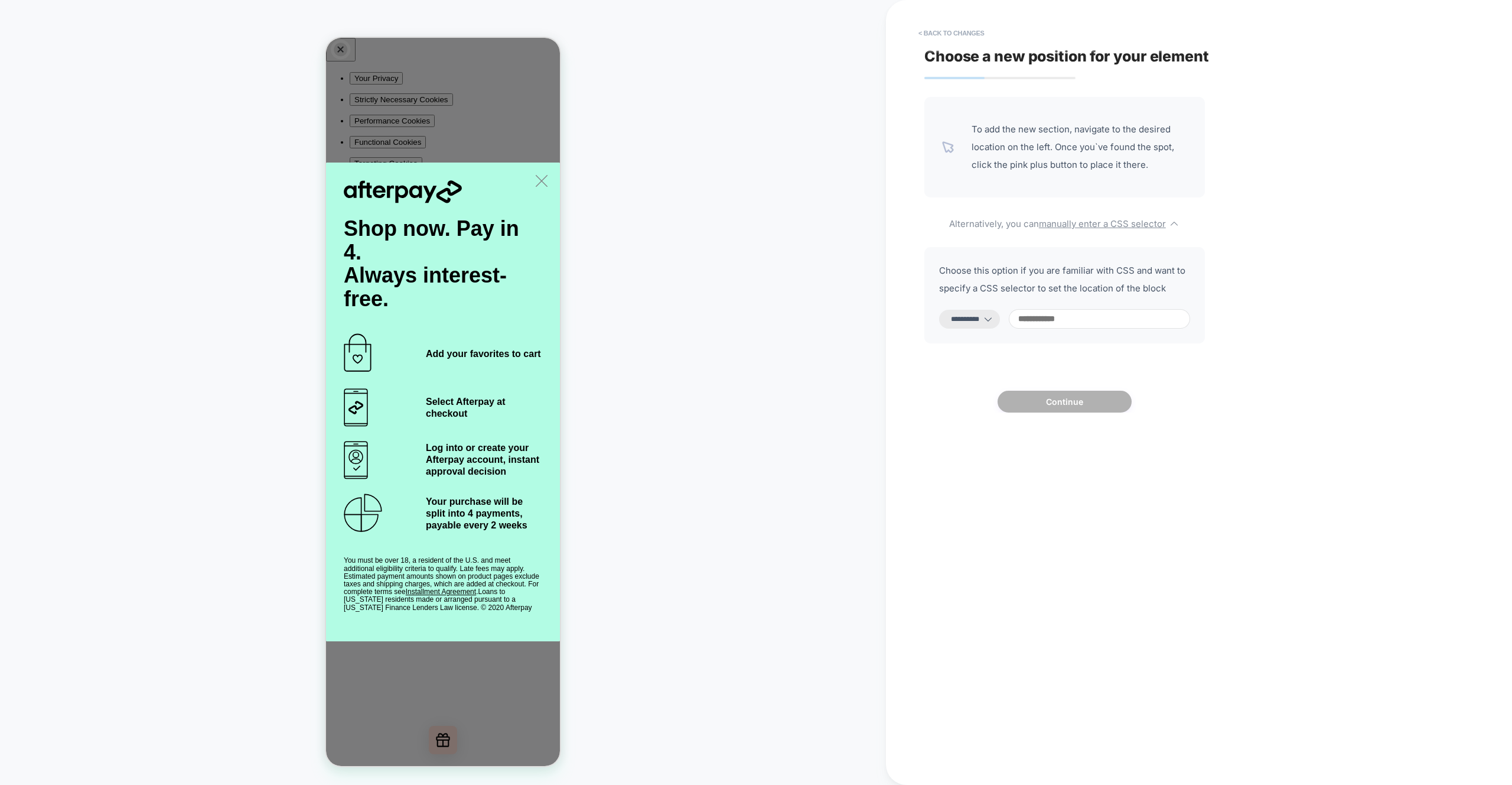
paste input "**********"
click at [1313, 317] on div "**********" at bounding box center [1140, 392] width 443 height 762
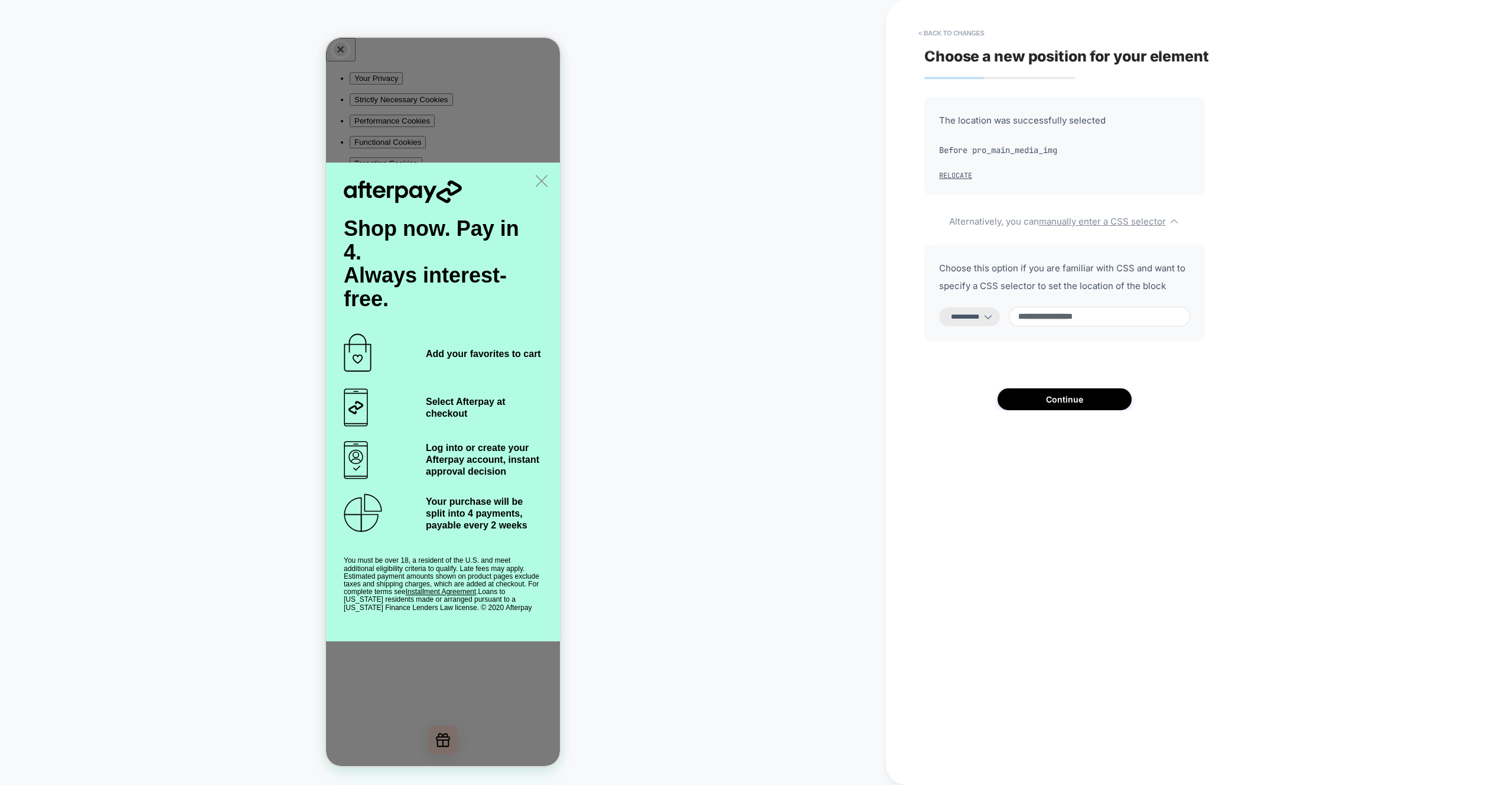
click at [1035, 317] on input "**********" at bounding box center [1100, 317] width 182 height 20
type input "**********"
click at [1286, 263] on div "**********" at bounding box center [1140, 392] width 443 height 762
click at [1069, 401] on button "Continue" at bounding box center [1064, 399] width 134 height 22
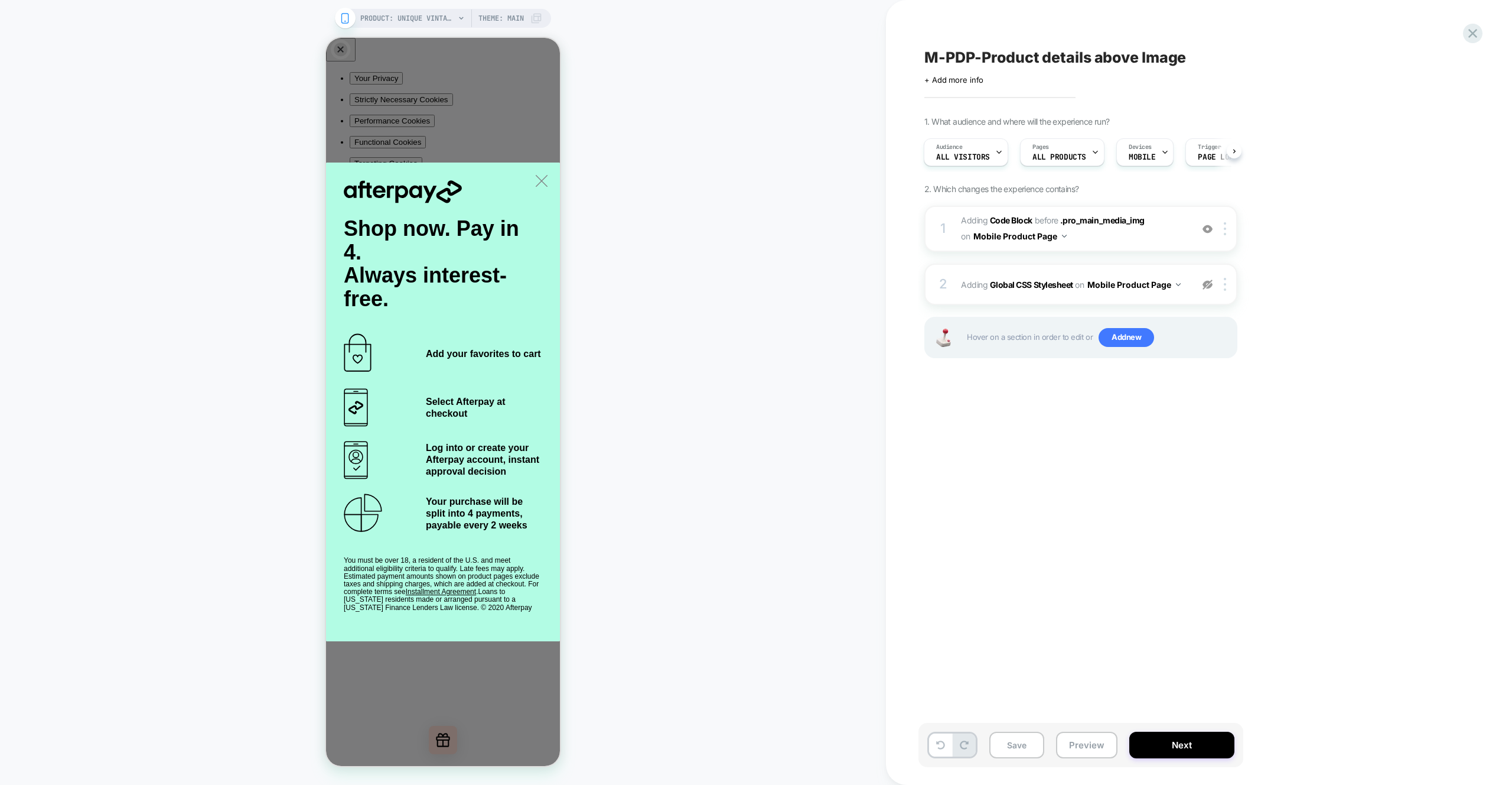
click at [1363, 261] on div "M-PDP-Product details above Image Click to edit experience details + Add more i…" at bounding box center [1146, 392] width 443 height 785
click at [1092, 746] on button "Preview" at bounding box center [1087, 745] width 62 height 26
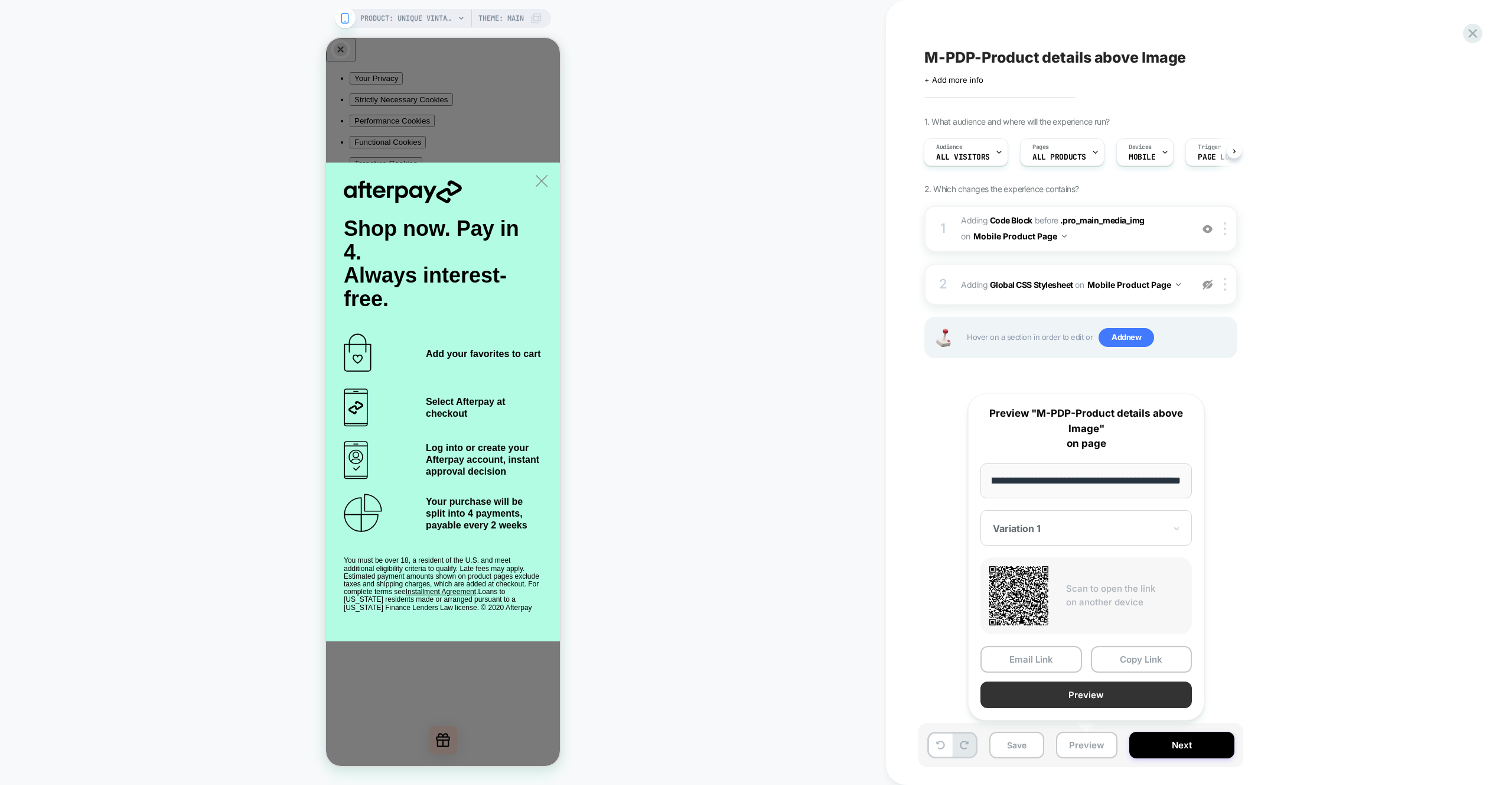
scroll to position [0, 0]
click at [1094, 697] on button "Preview" at bounding box center [1086, 695] width 212 height 26
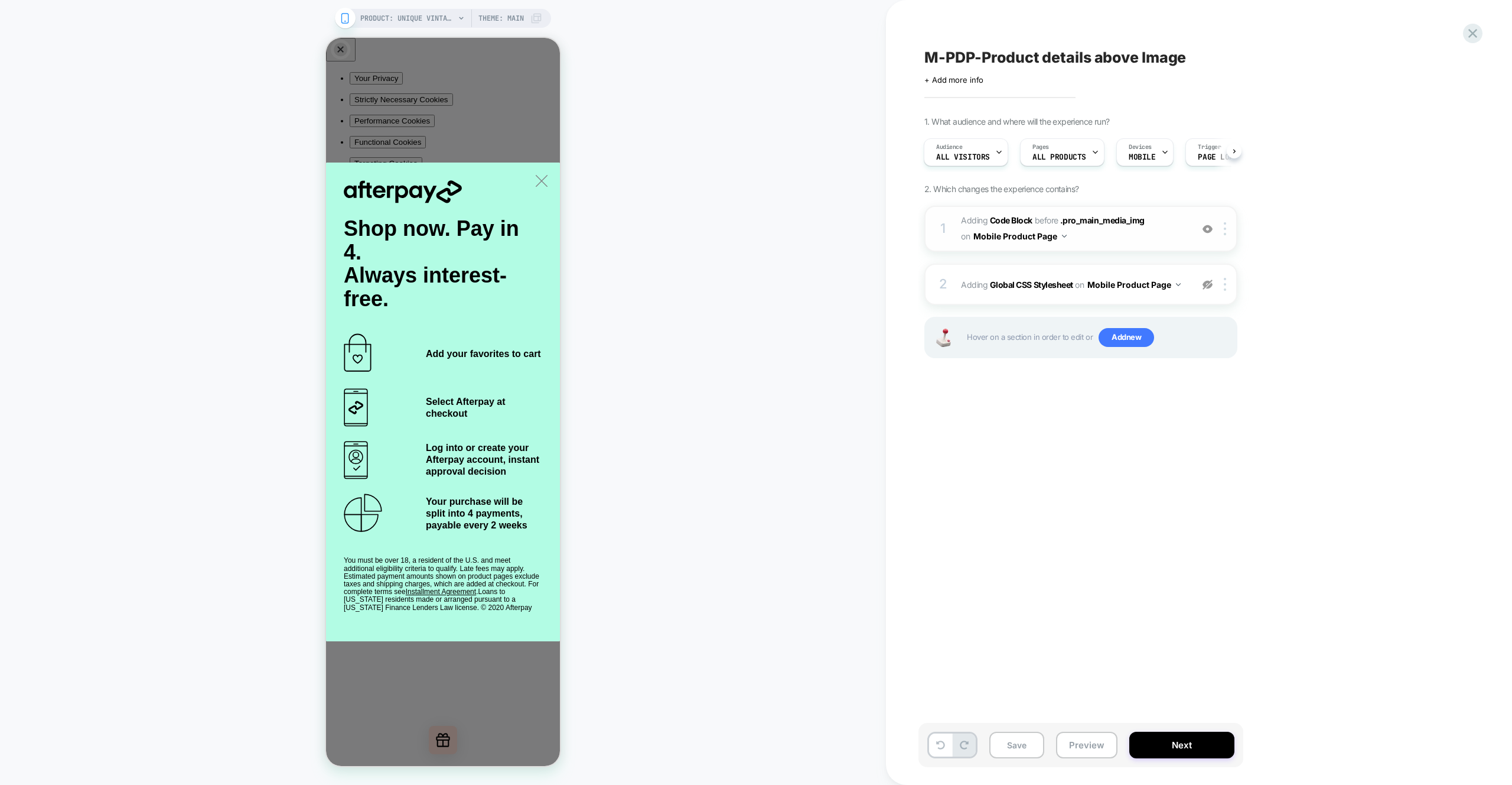
click at [1153, 231] on span "Adding Code Block BEFORE .pro_main_media_img .pro_main_media_img on Mobile Prod…" at bounding box center [1073, 229] width 225 height 32
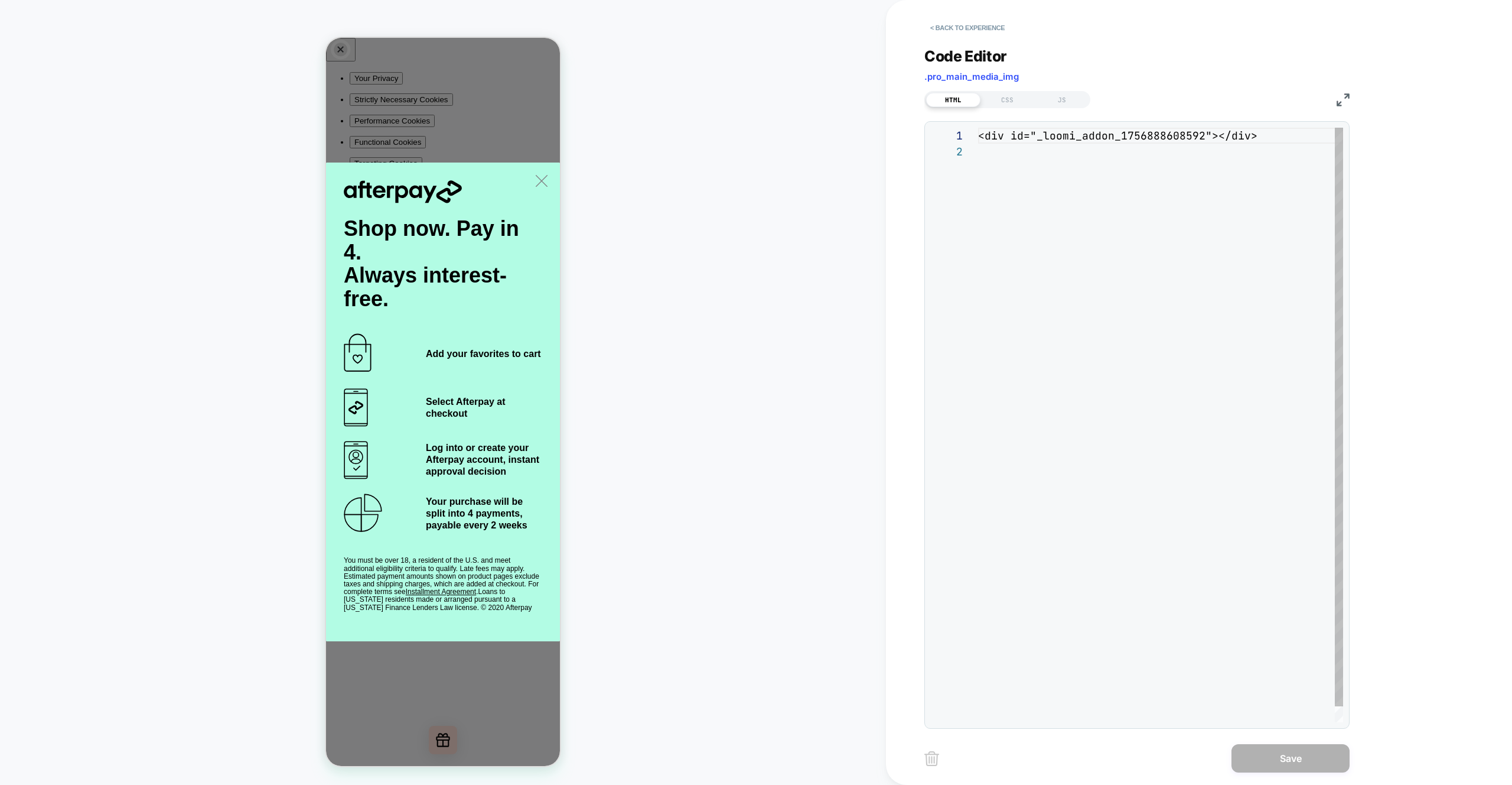
scroll to position [16, 0]
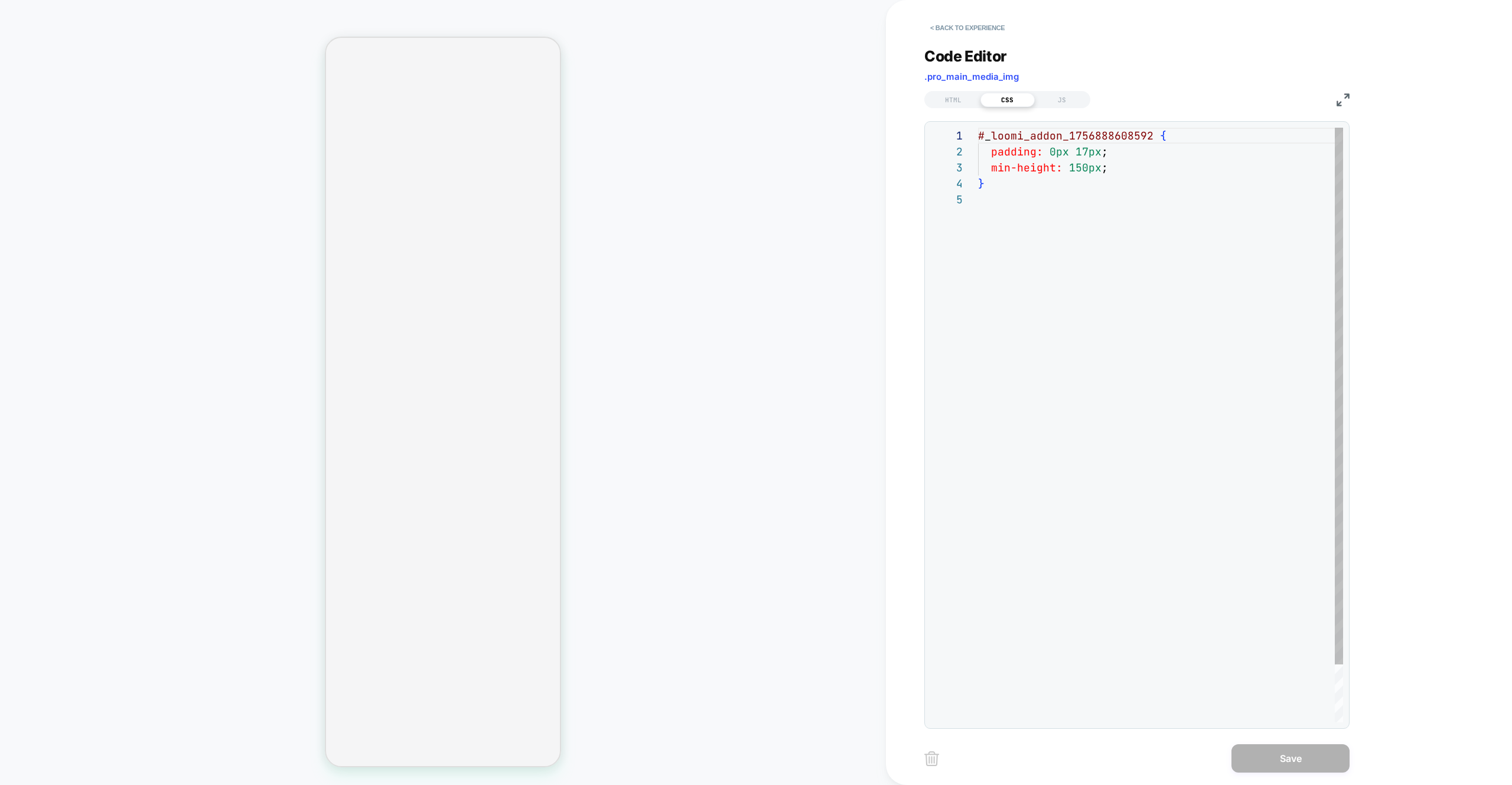
drag, startPoint x: 0, startPoint y: 0, endPoint x: 990, endPoint y: 191, distance: 1008.3
click at [1094, 221] on div "# _ loomi_addon_1756888608592 { padding: 0px 17px ; min-height: 150px ; }" at bounding box center [1160, 457] width 365 height 658
click at [1015, 166] on div "# _ loomi_addon_1756888608592 { padding: 0px 17px ; min-height: 150px ; }" at bounding box center [1160, 457] width 365 height 658
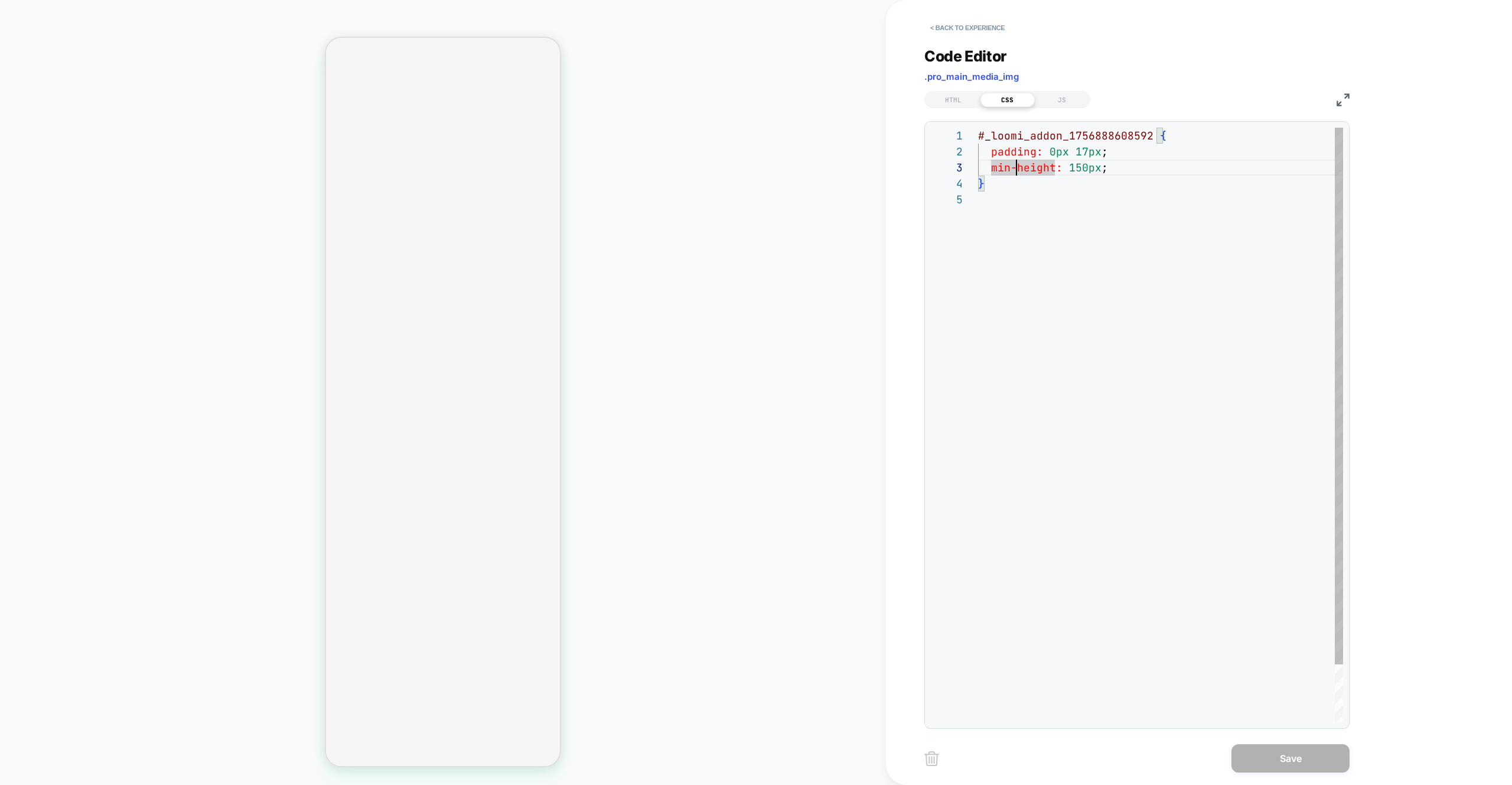
click at [1050, 163] on div "# _ loomi_addon_1756888608592 { padding: 0px 17px ; min-height: 150px ; }" at bounding box center [1160, 457] width 365 height 658
drag, startPoint x: 1075, startPoint y: 251, endPoint x: 1058, endPoint y: 241, distance: 19.7
click at [1074, 250] on div "# _ loomi_addon_1756888608592 { padding: 0px 17px ; min-height: 150px ; }" at bounding box center [1160, 457] width 365 height 658
click at [1115, 168] on div "# _ loomi_addon_1756888608592 { padding: 0px 17px ; min-height: 150px ; }" at bounding box center [1160, 457] width 365 height 658
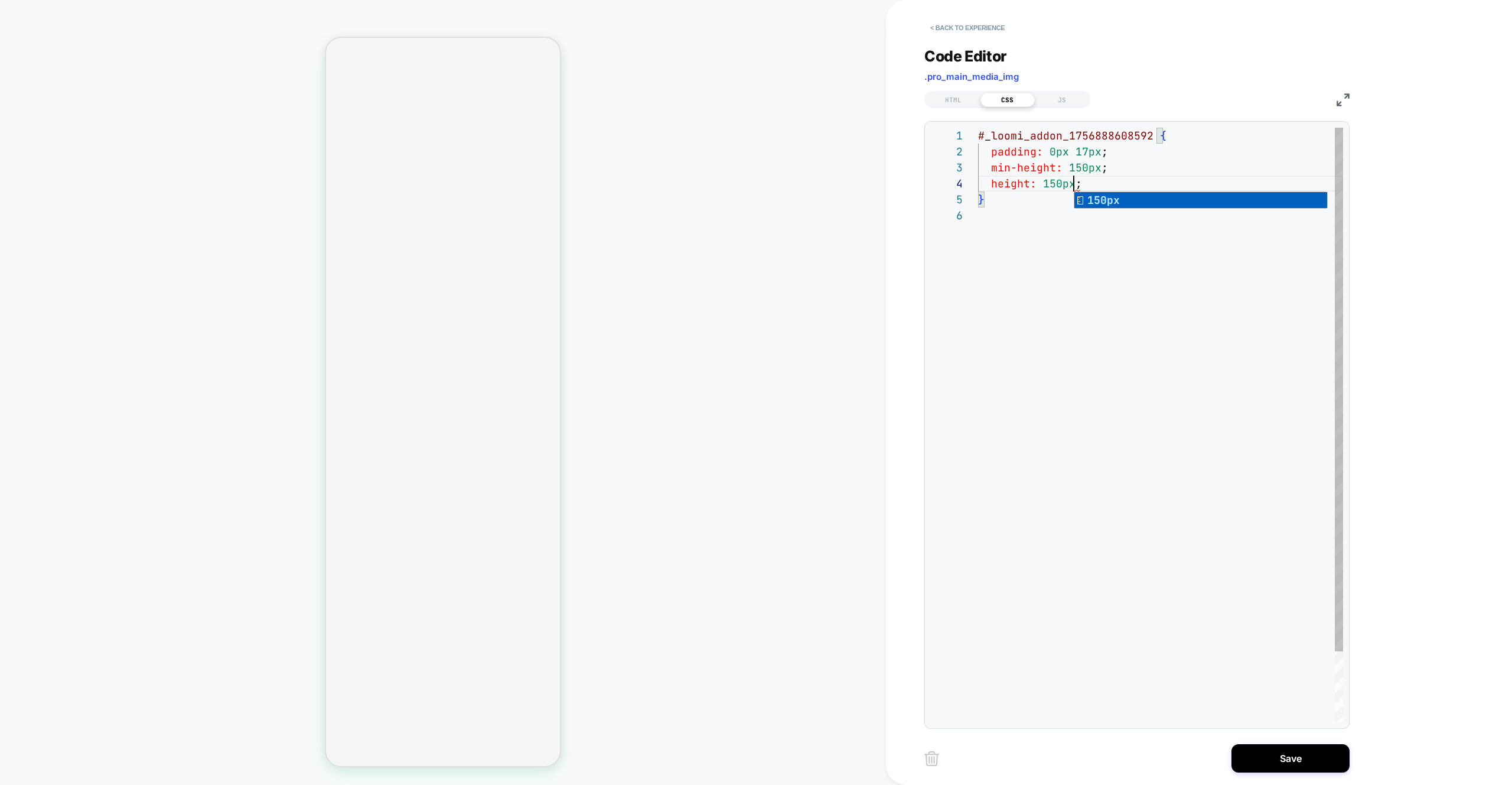
scroll to position [48, 96]
drag, startPoint x: 1102, startPoint y: 328, endPoint x: 1127, endPoint y: 336, distance: 26.2
click at [1102, 328] on div "# _ loomi_addon_1756888608592 { padding: 0px 17px ; min-height: 150px ; } heigh…" at bounding box center [1160, 465] width 365 height 674
type textarea "**********"
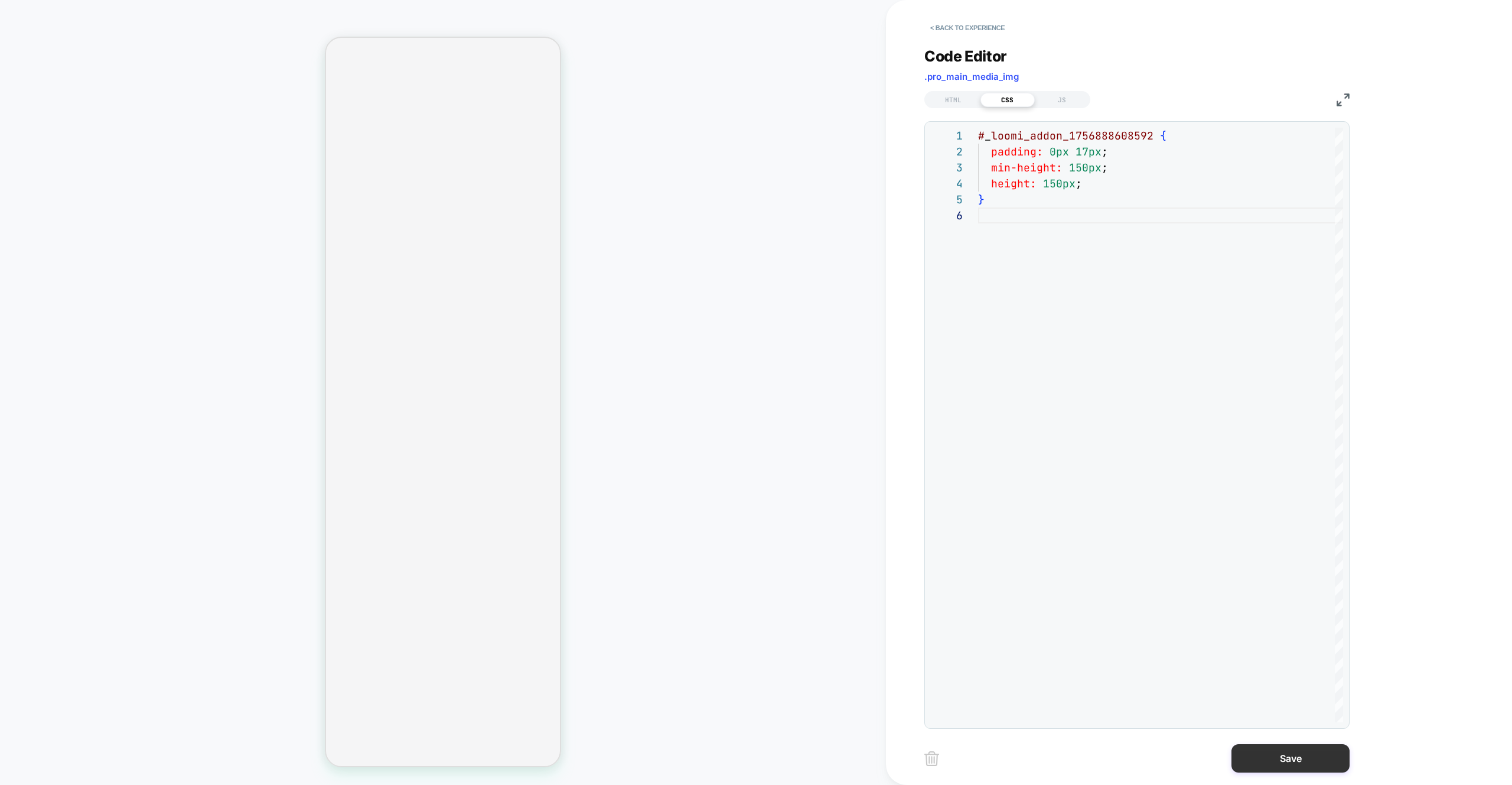
click at [1299, 753] on button "Save" at bounding box center [1290, 758] width 118 height 29
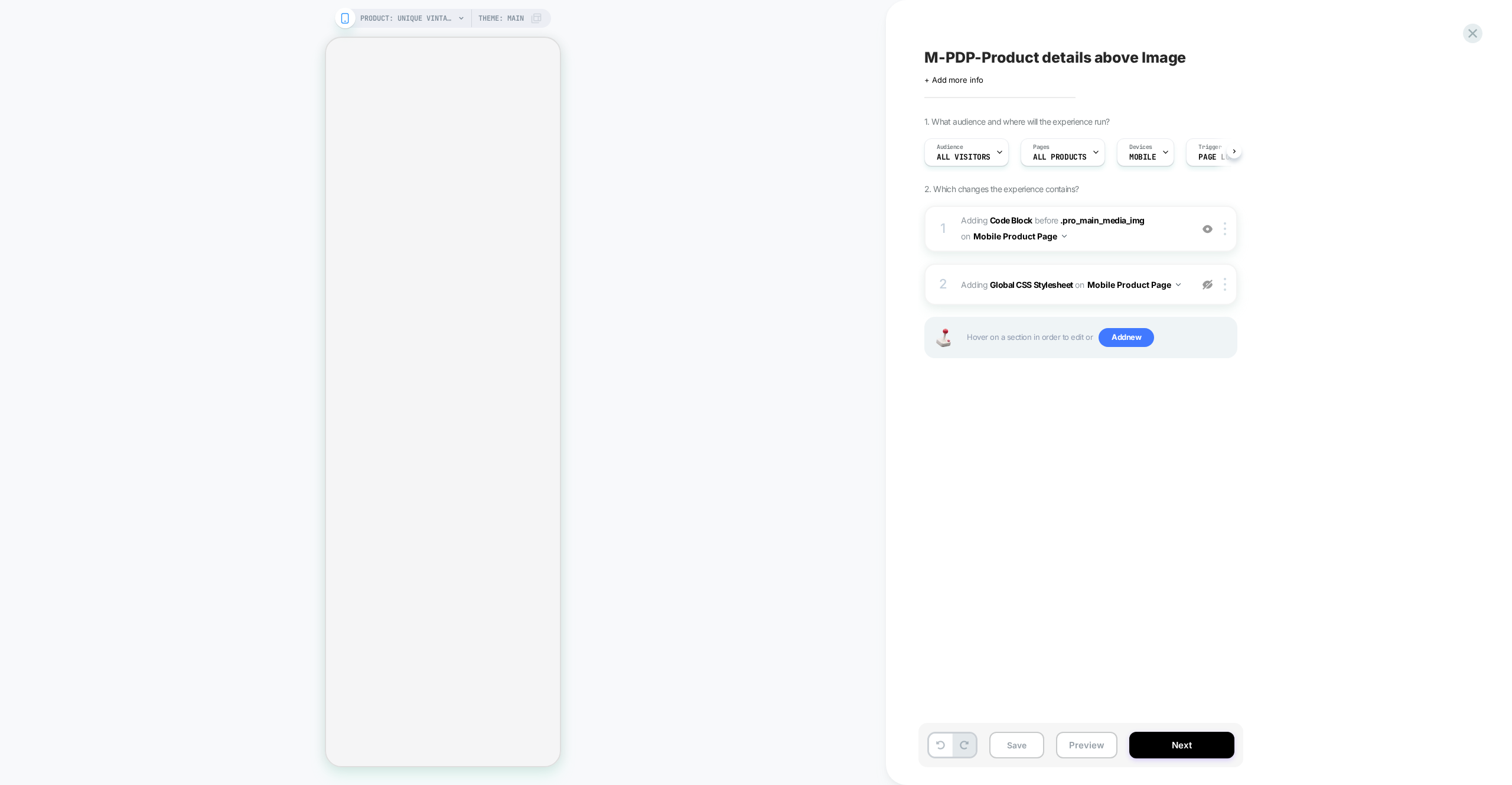
scroll to position [0, 1]
click at [1094, 734] on button "Preview" at bounding box center [1087, 745] width 62 height 26
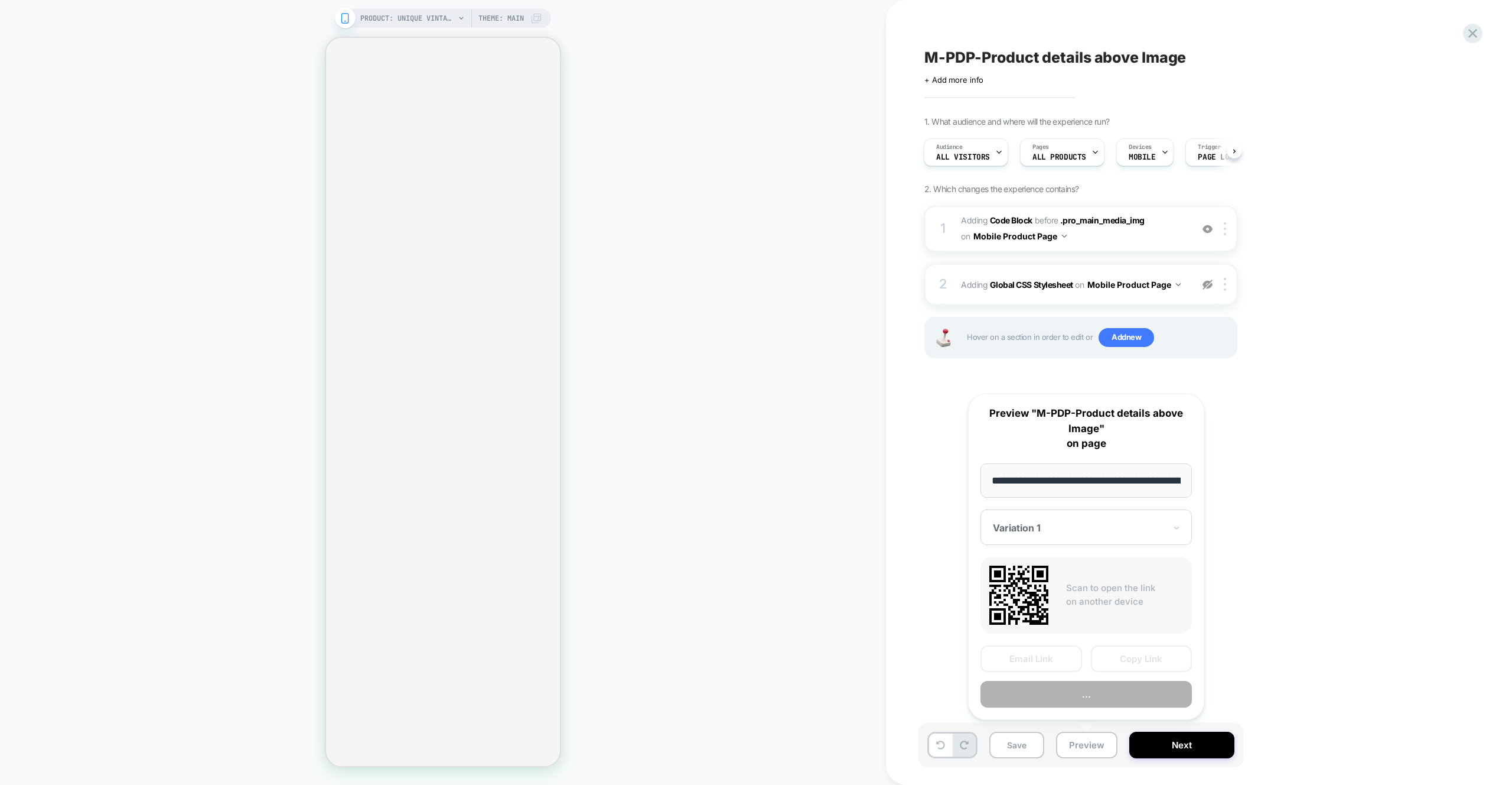
scroll to position [0, 318]
drag, startPoint x: 1347, startPoint y: 295, endPoint x: 1098, endPoint y: 277, distance: 249.6
click at [1344, 286] on div "1. What audience and where will the experience run? Audience All Visitors Pages…" at bounding box center [1140, 252] width 431 height 271
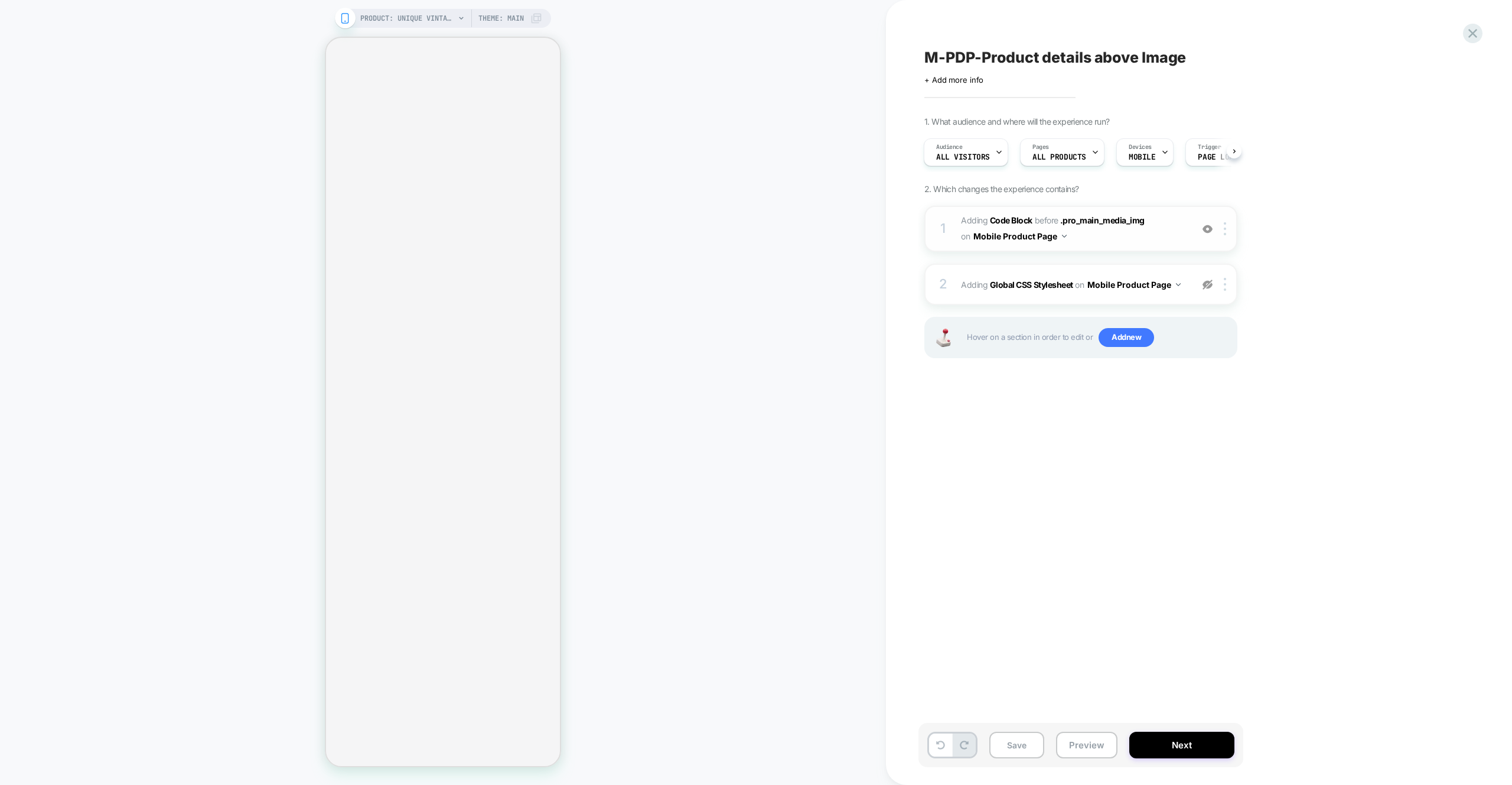
click at [1158, 228] on span "Adding Code Block BEFORE .pro_main_media_img .pro_main_media_img on Mobile Prod…" at bounding box center [1073, 229] width 225 height 32
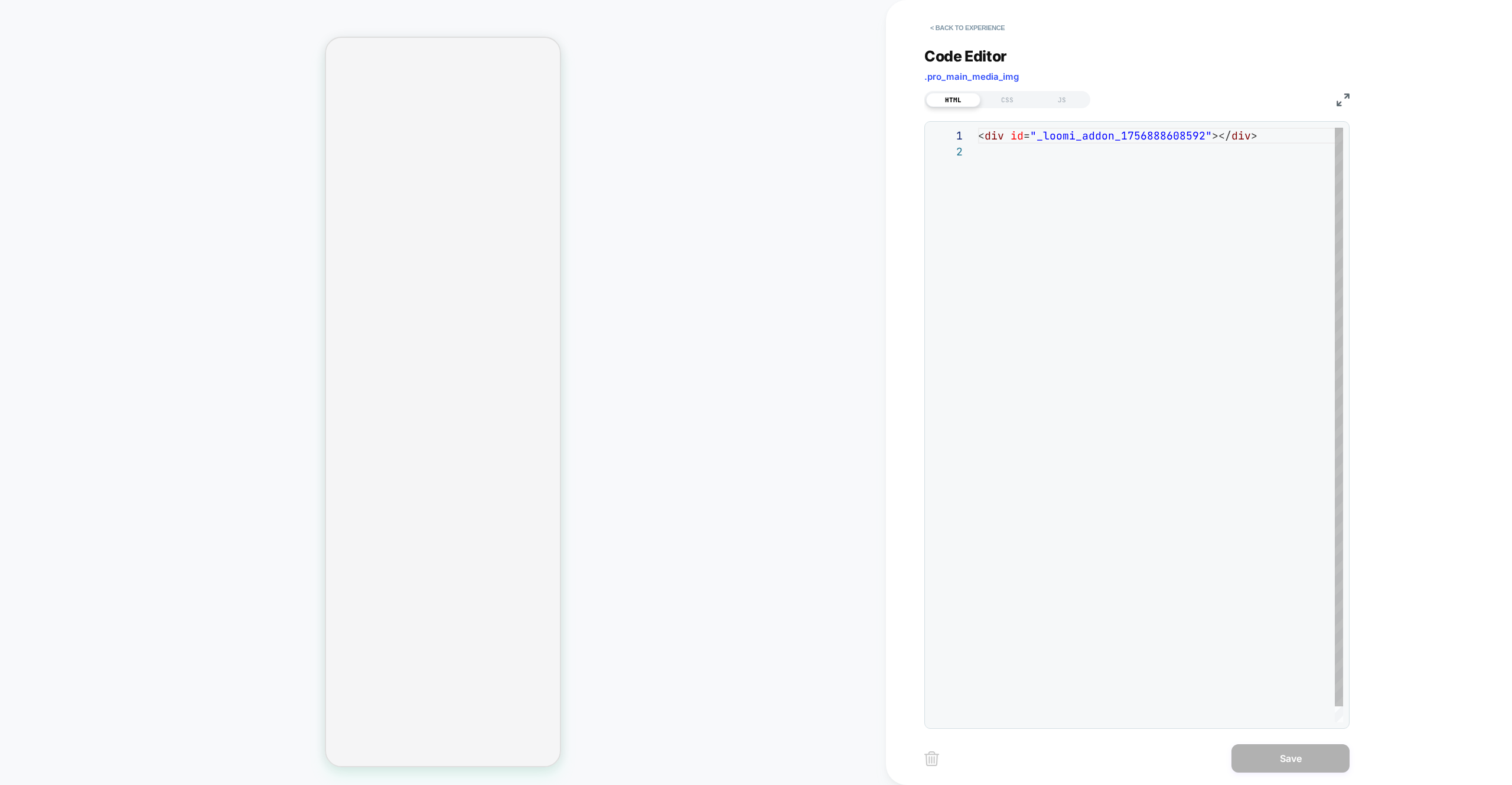
scroll to position [16, 0]
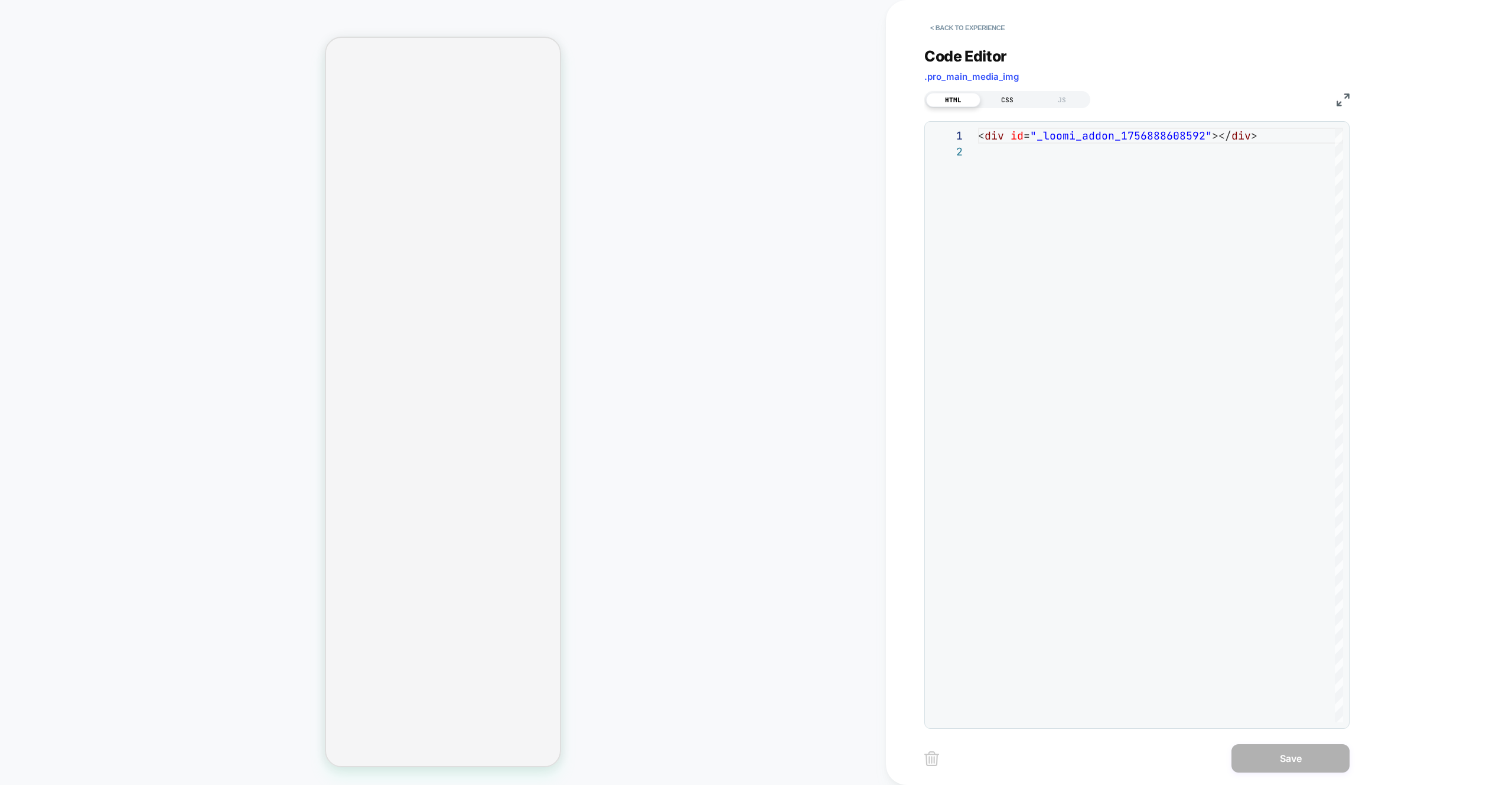
click at [1012, 103] on div "CSS" at bounding box center [1008, 100] width 54 height 14
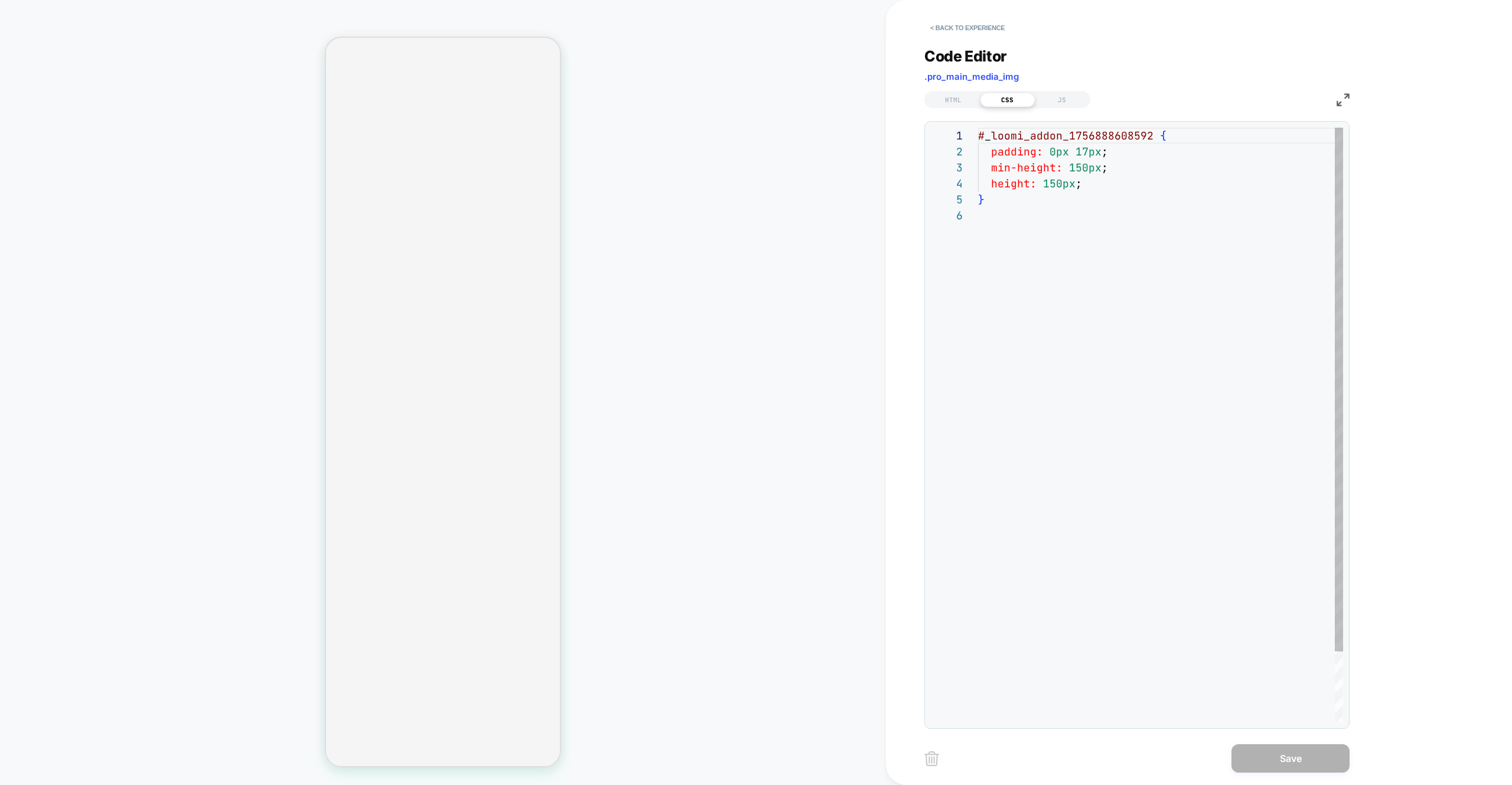
scroll to position [80, 0]
click at [1104, 182] on div "# _ loomi_addon_1756888608592 { padding: 0px 17px ; min-height: 150px ; height:…" at bounding box center [1160, 465] width 365 height 674
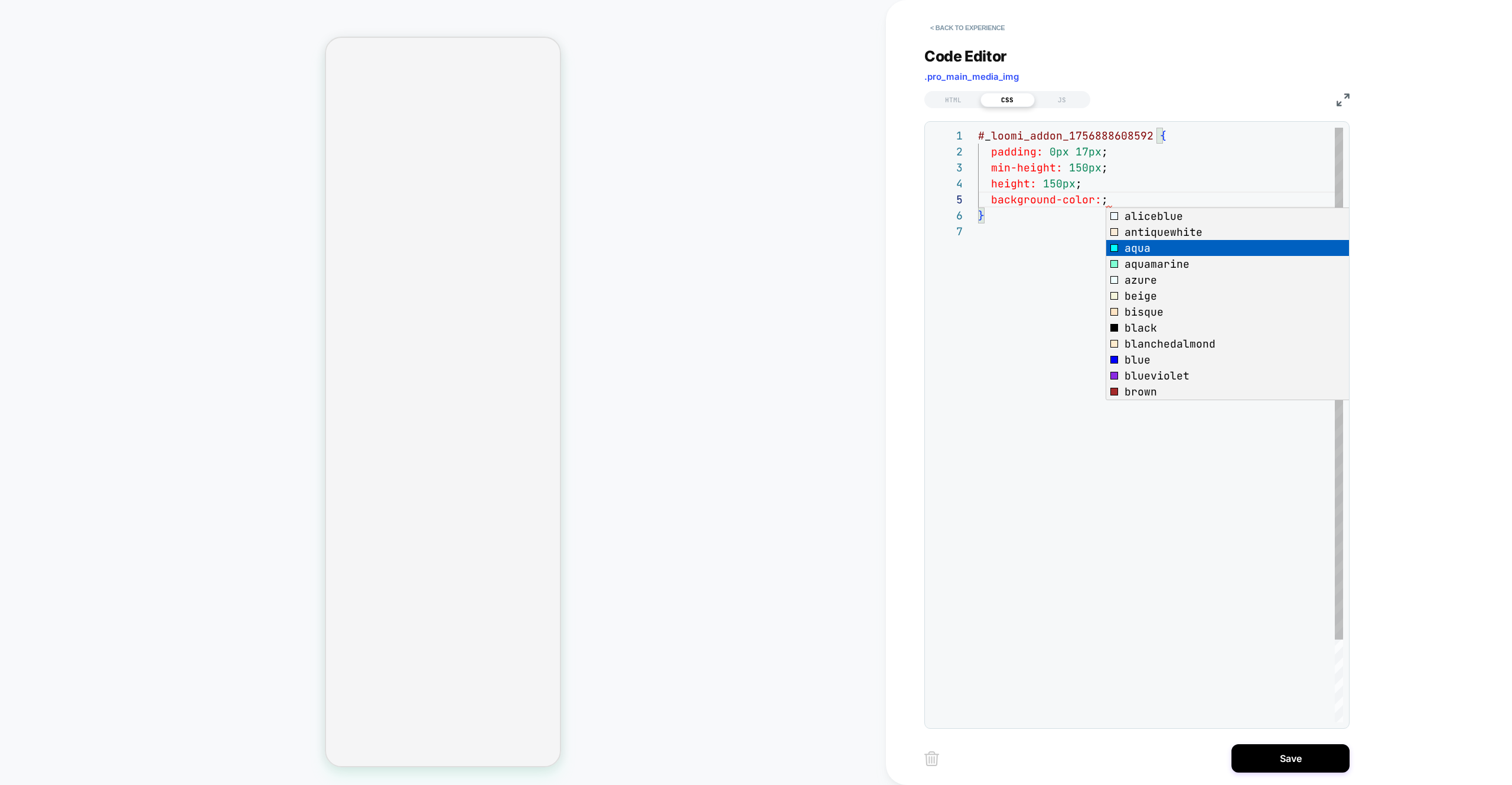
scroll to position [64, 153]
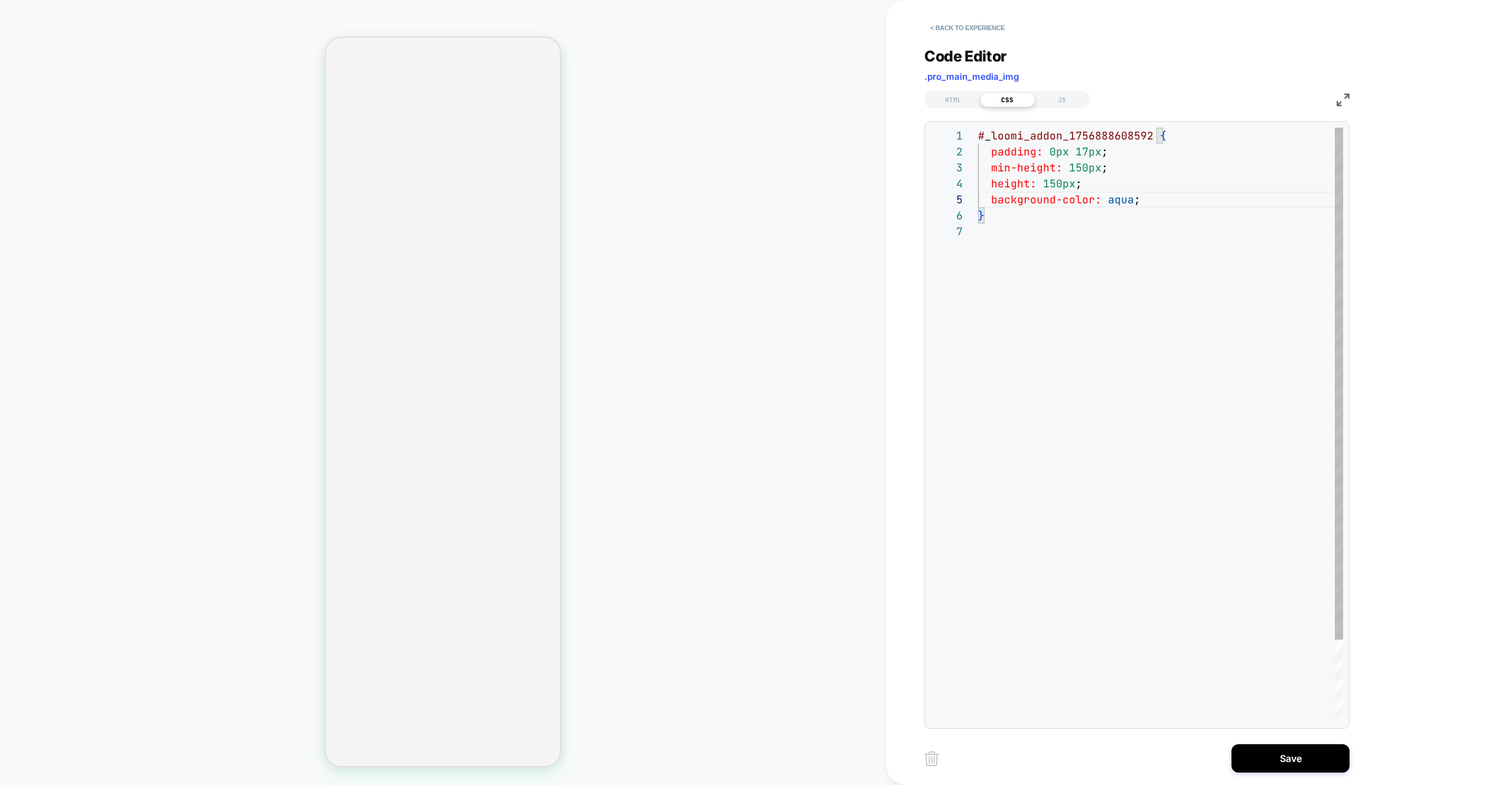
click at [1094, 290] on div "# _ loomi_addon_1756888608592 { padding: 0px 17px ; min-height: 150px ; height:…" at bounding box center [1160, 473] width 365 height 690
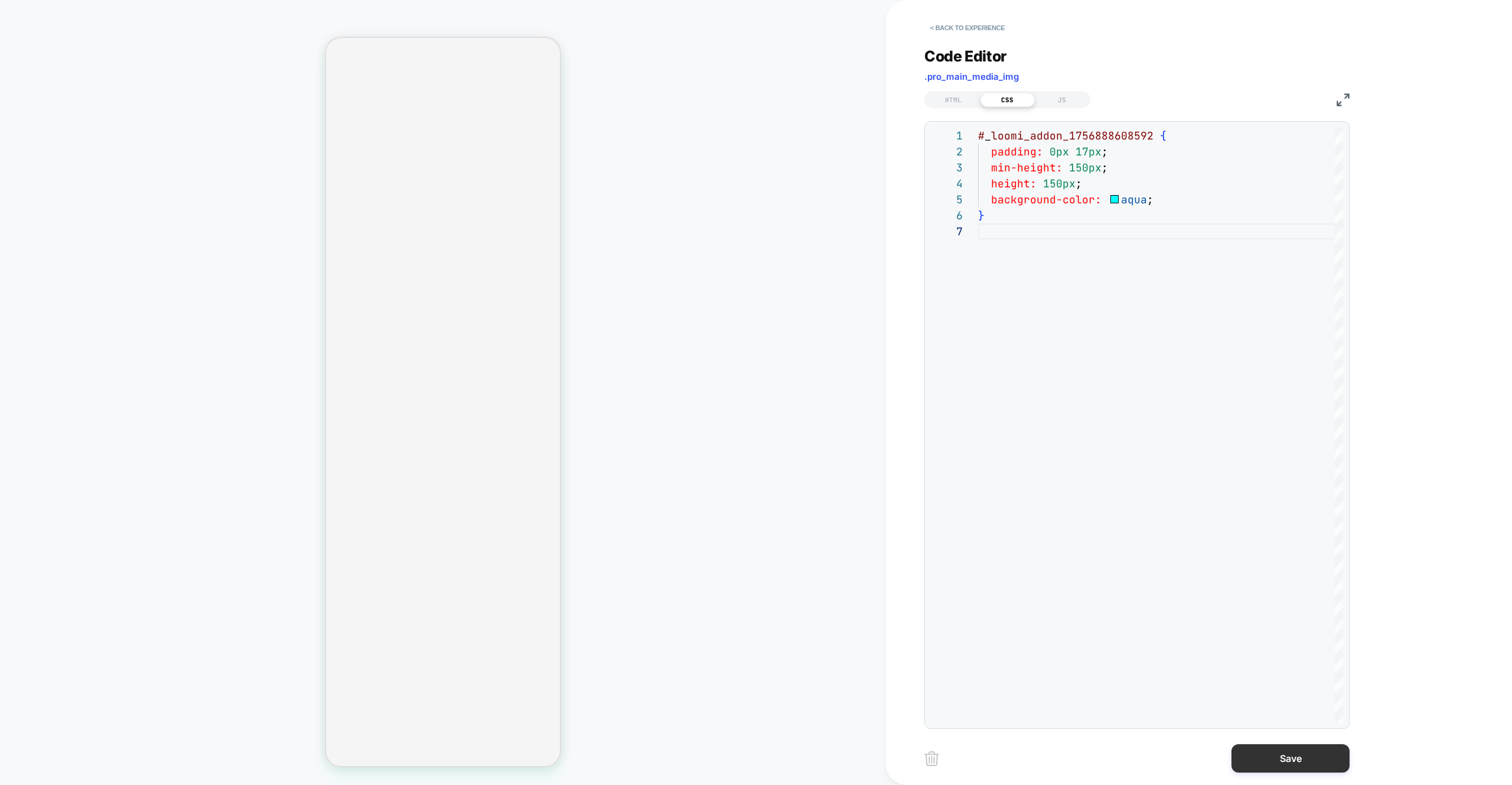
type textarea "**********"
click at [1286, 758] on button "Save" at bounding box center [1290, 758] width 118 height 29
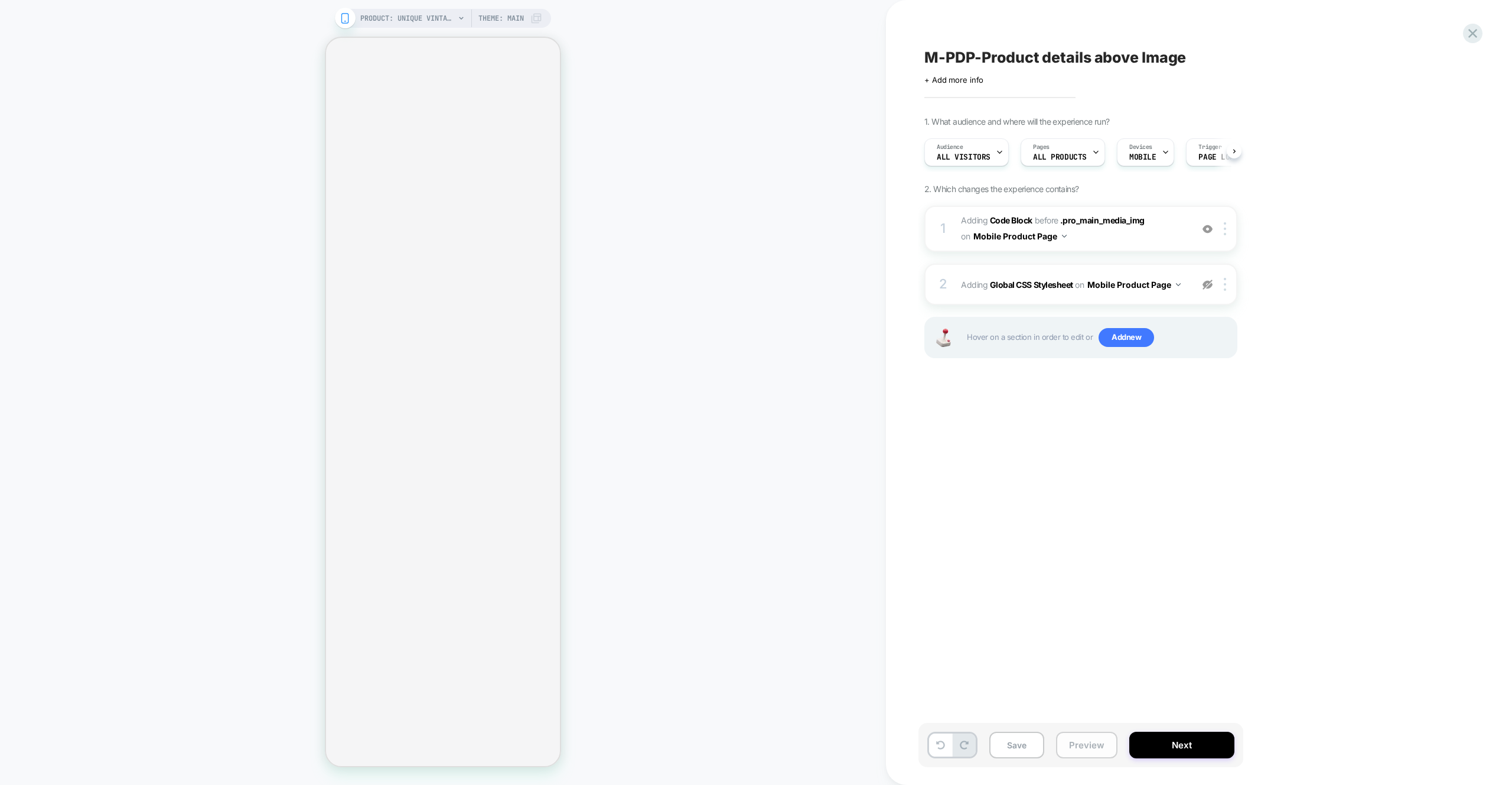
click at [1095, 743] on button "Preview" at bounding box center [1087, 745] width 62 height 26
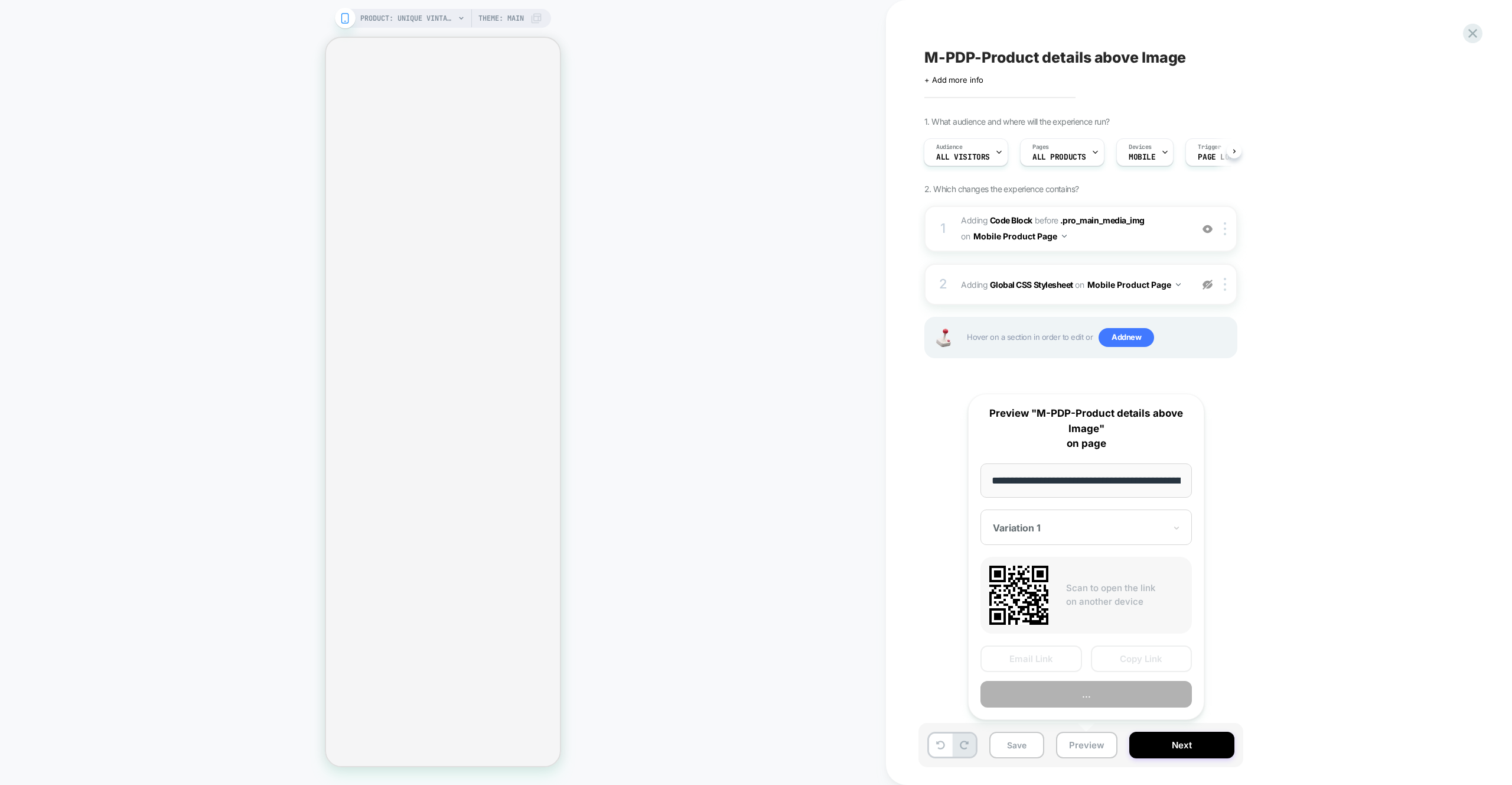
scroll to position [0, 318]
click at [1101, 695] on button "Preview" at bounding box center [1086, 695] width 212 height 26
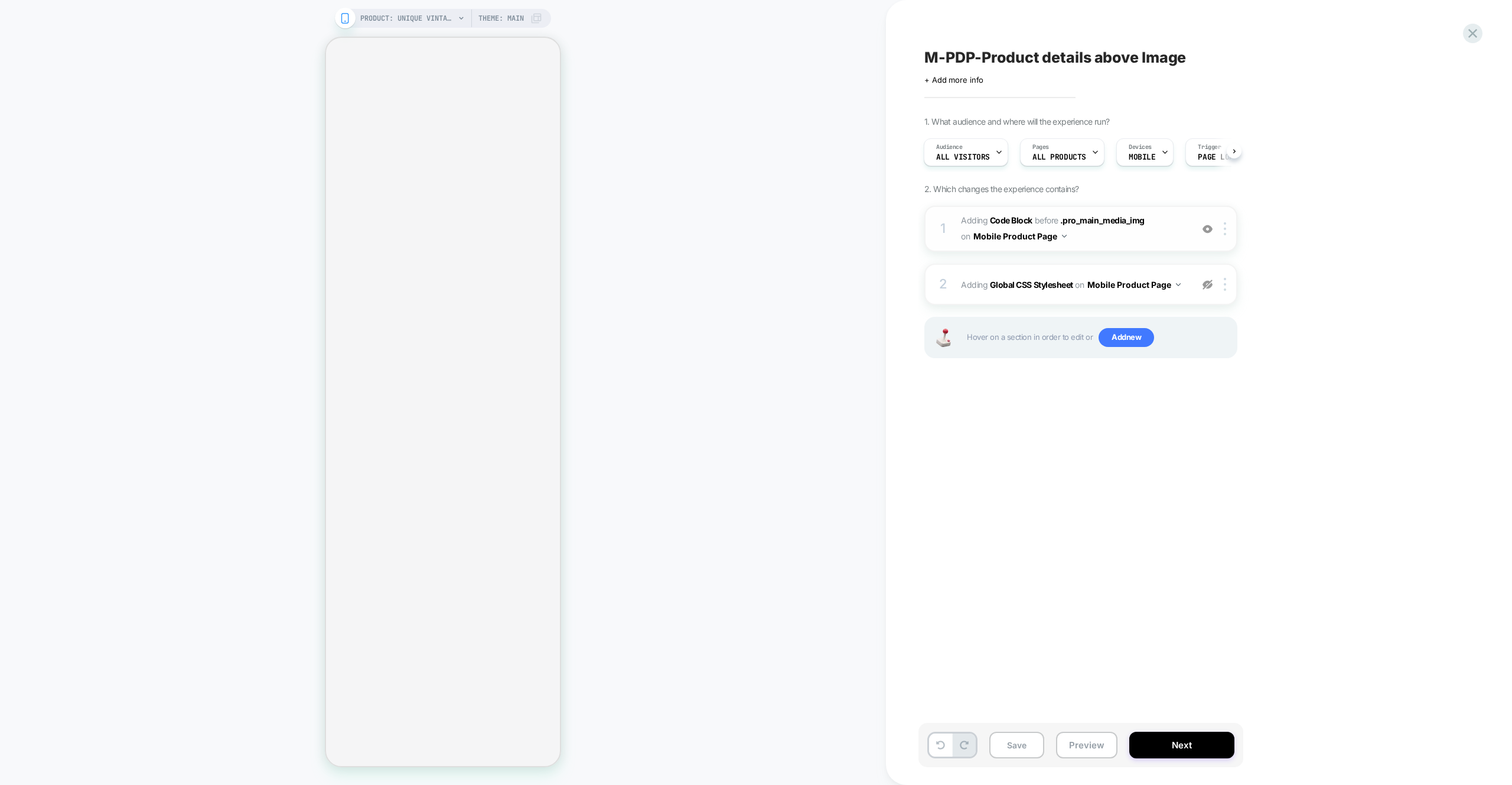
click at [1156, 234] on span "Adding Code Block BEFORE .pro_main_media_img .pro_main_media_img on Mobile Prod…" at bounding box center [1073, 229] width 225 height 32
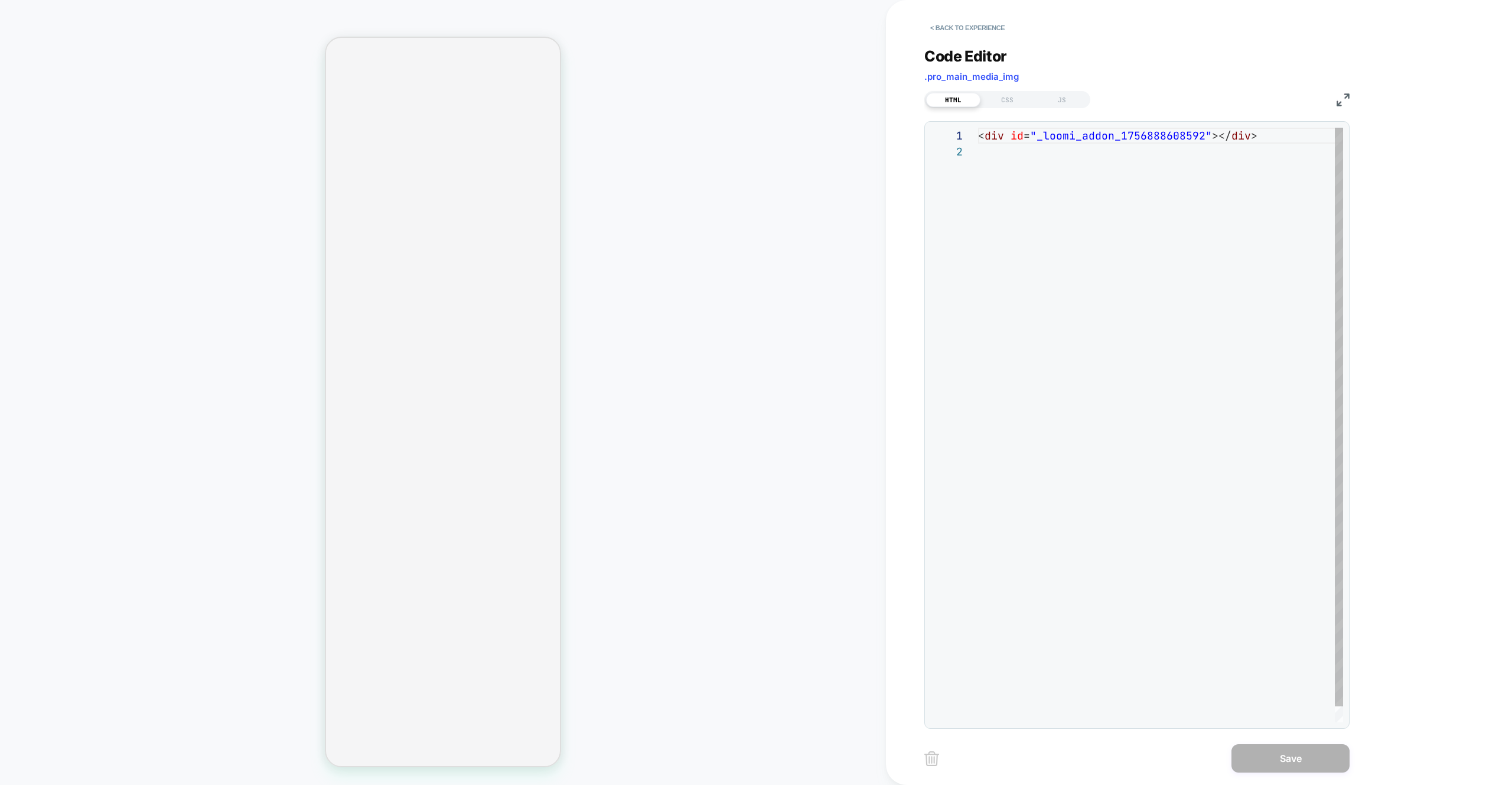
scroll to position [16, 0]
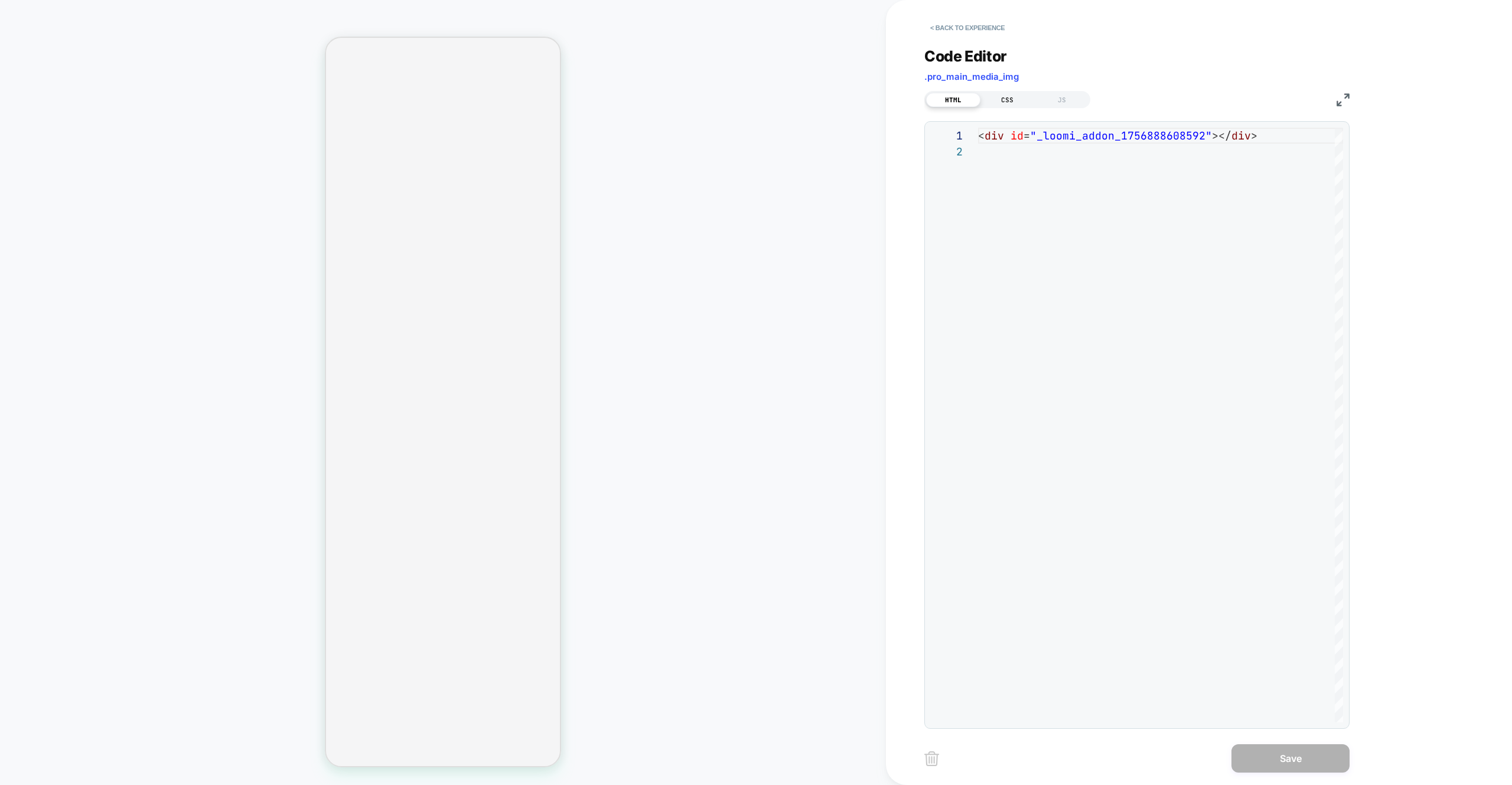
click at [1007, 103] on div "CSS" at bounding box center [1008, 100] width 54 height 14
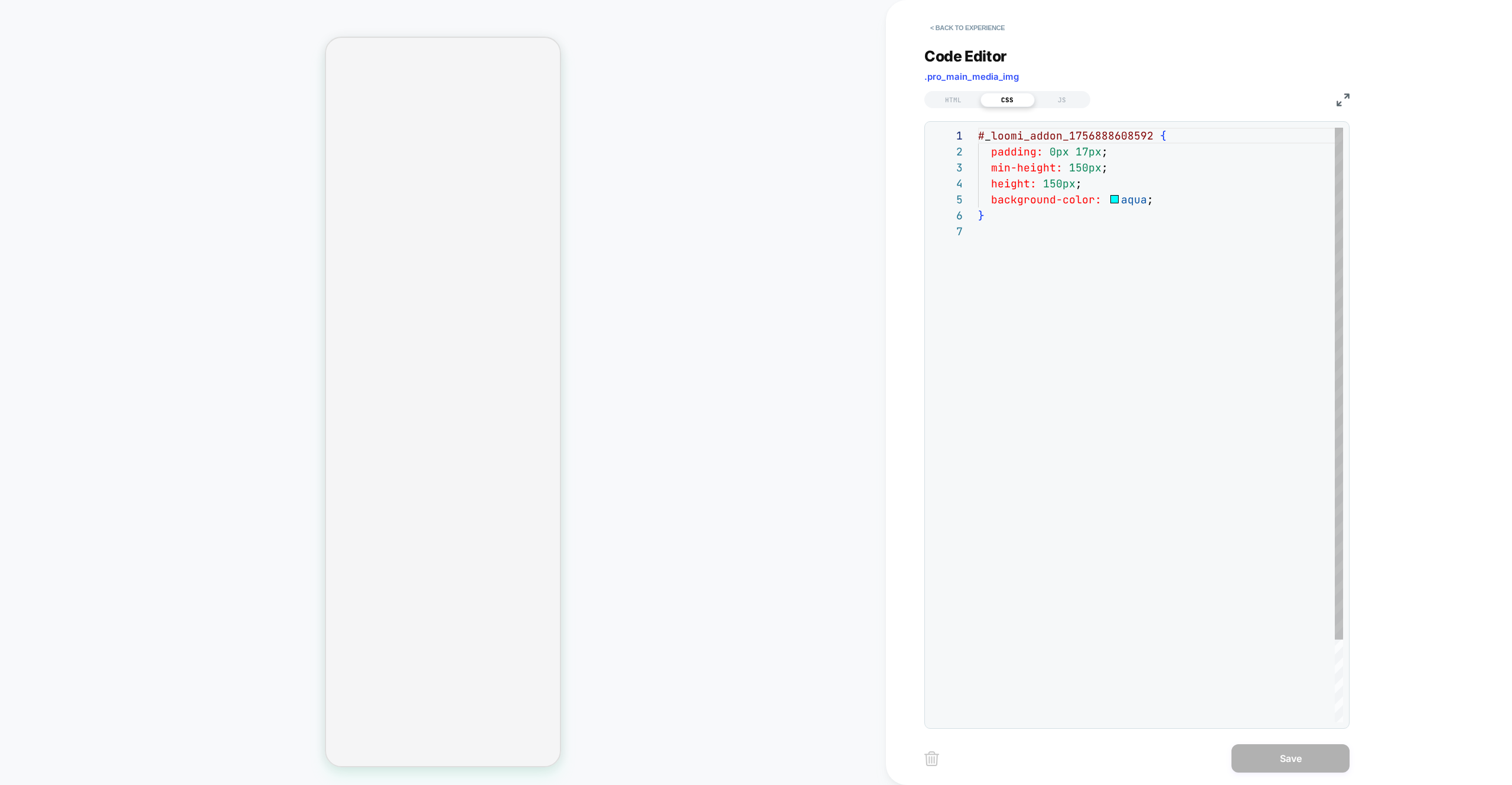
scroll to position [96, 0]
click at [1042, 135] on div "# _ loomi_addon_1756888608592 { padding: 0px 17px ; min-height: 150px ; height:…" at bounding box center [1160, 473] width 365 height 690
click at [1087, 209] on div "# _ loomi_addon_1756888608592 { padding: 0px 17px ; min-height: 150px ; height:…" at bounding box center [1160, 473] width 365 height 690
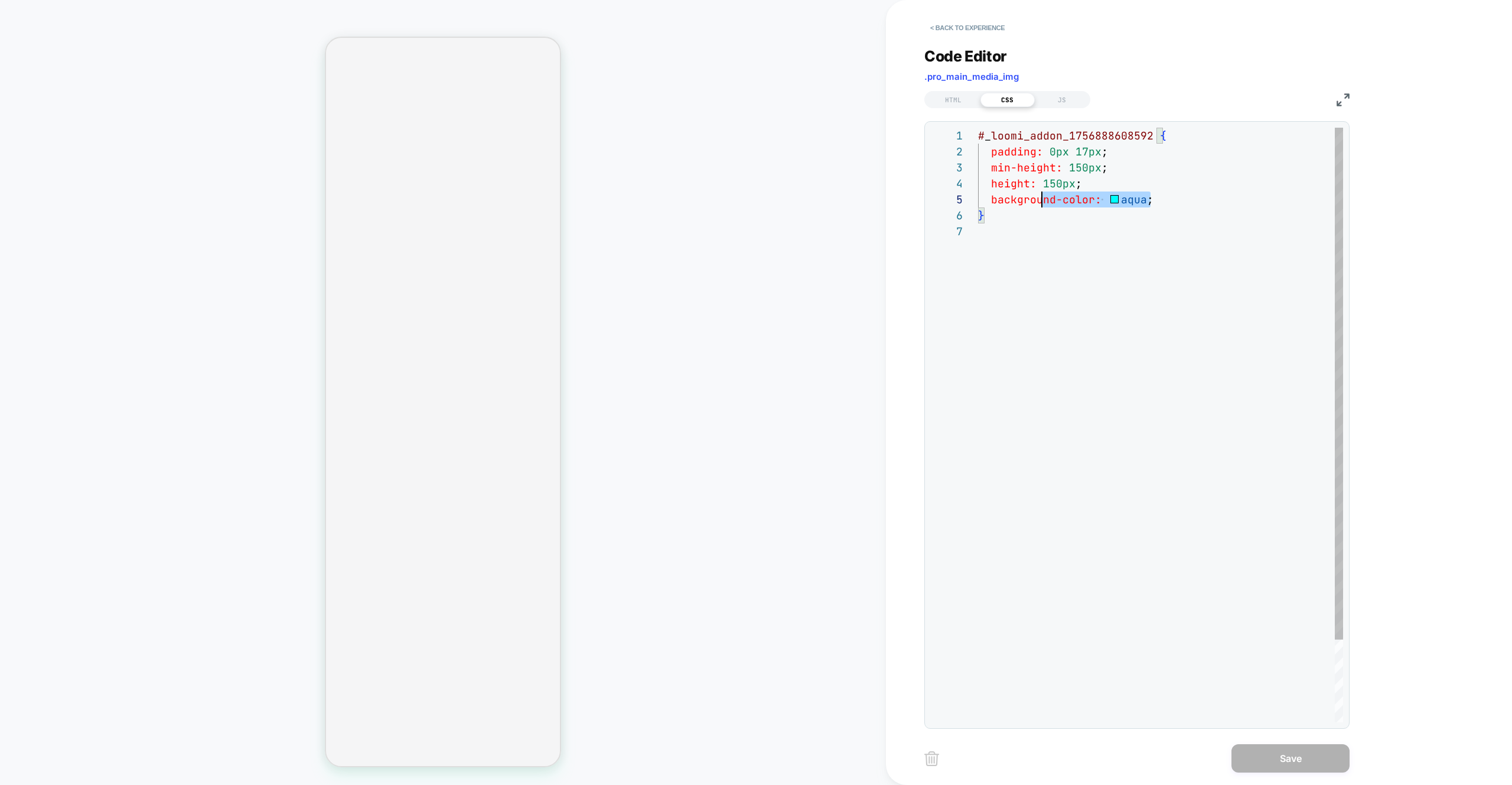
scroll to position [48, 0]
drag, startPoint x: 1171, startPoint y: 202, endPoint x: 969, endPoint y: 188, distance: 202.5
click at [978, 188] on div "# _ loomi_addon_1756888608592 { padding: 0px 17px ; min-height: 150px ; height:…" at bounding box center [1160, 473] width 365 height 690
type textarea "**********"
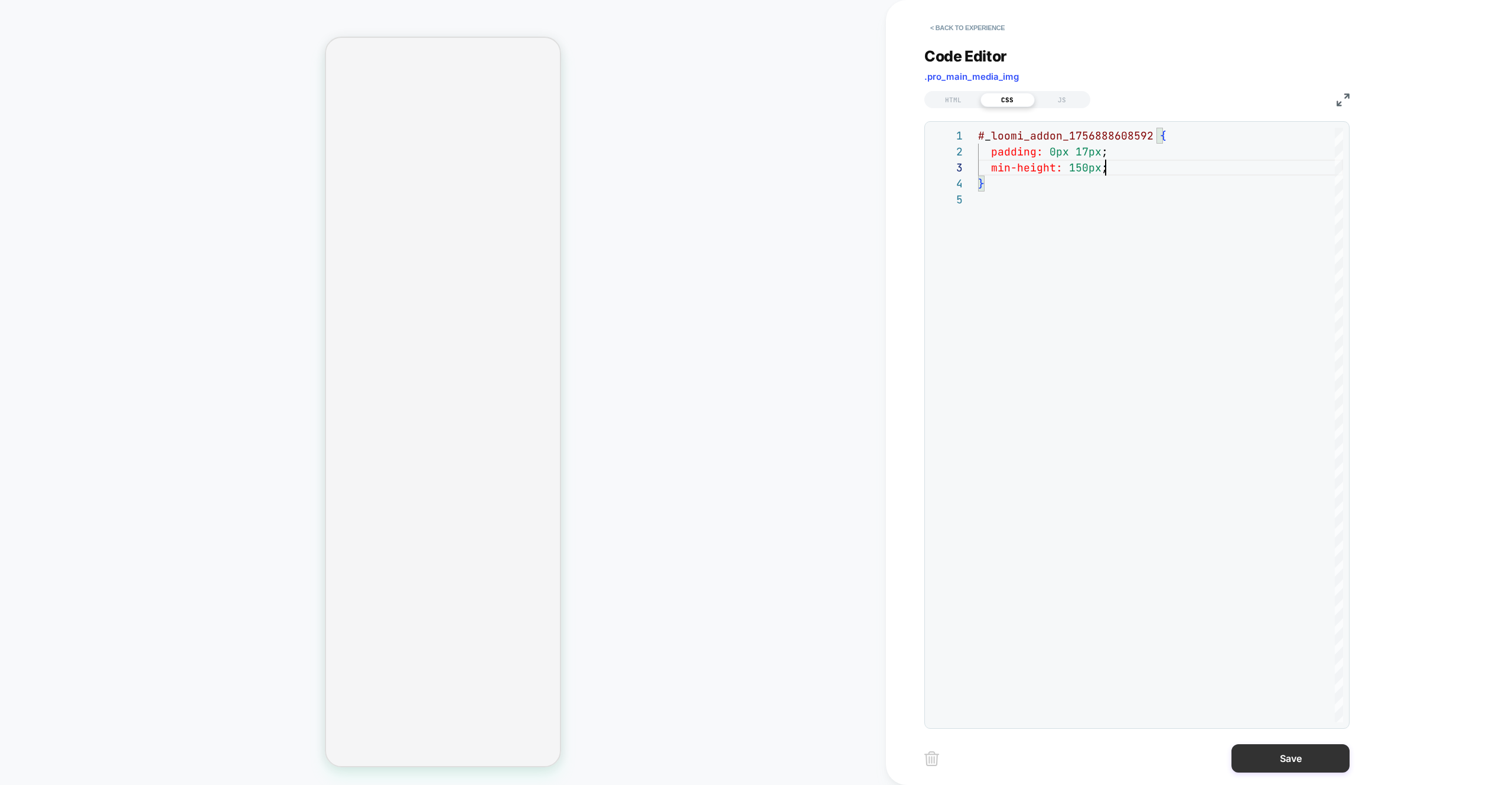
click at [1296, 764] on button "Save" at bounding box center [1290, 758] width 118 height 29
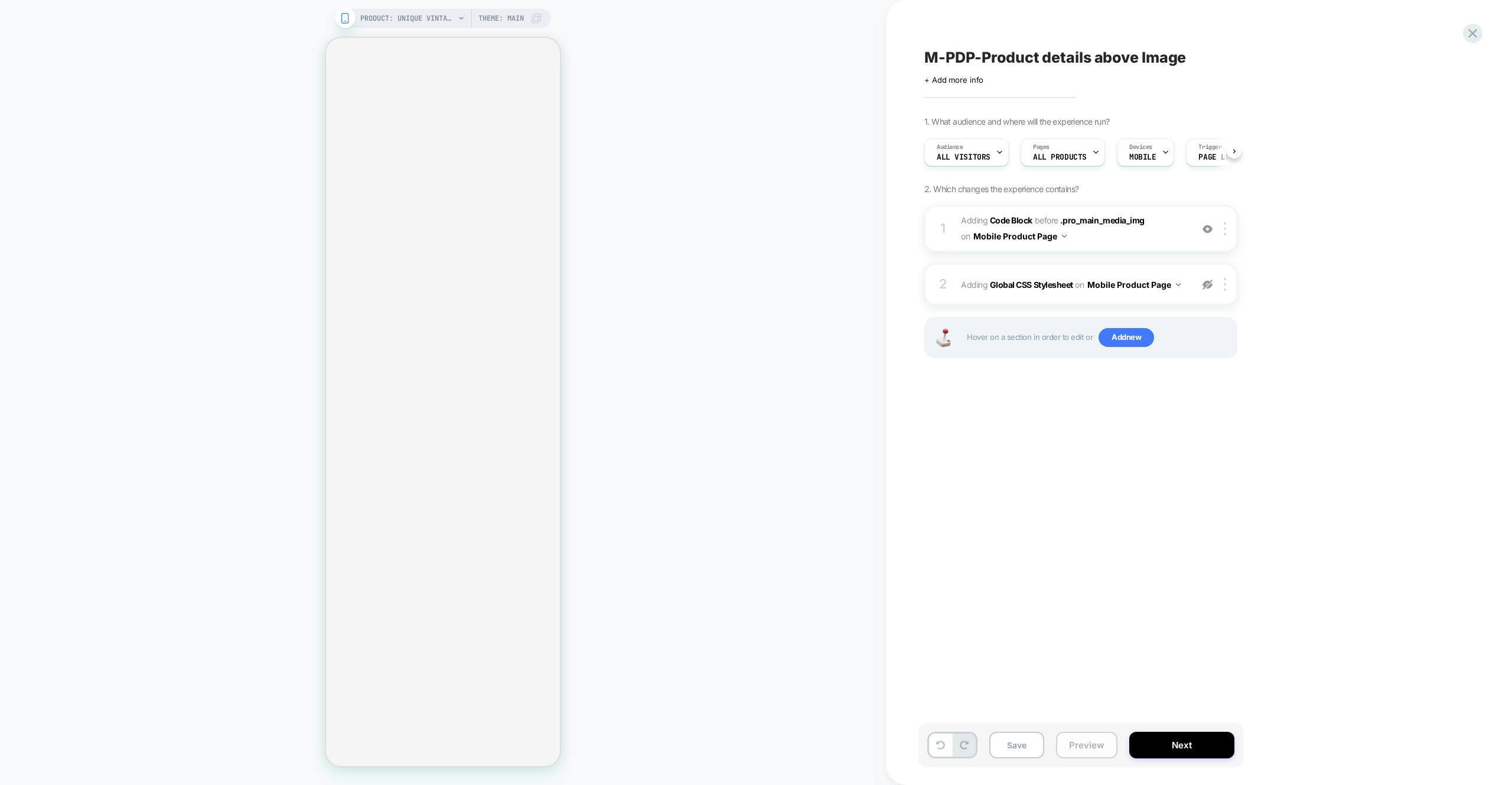
scroll to position [0, 1]
click at [1097, 737] on button "Preview" at bounding box center [1087, 745] width 62 height 26
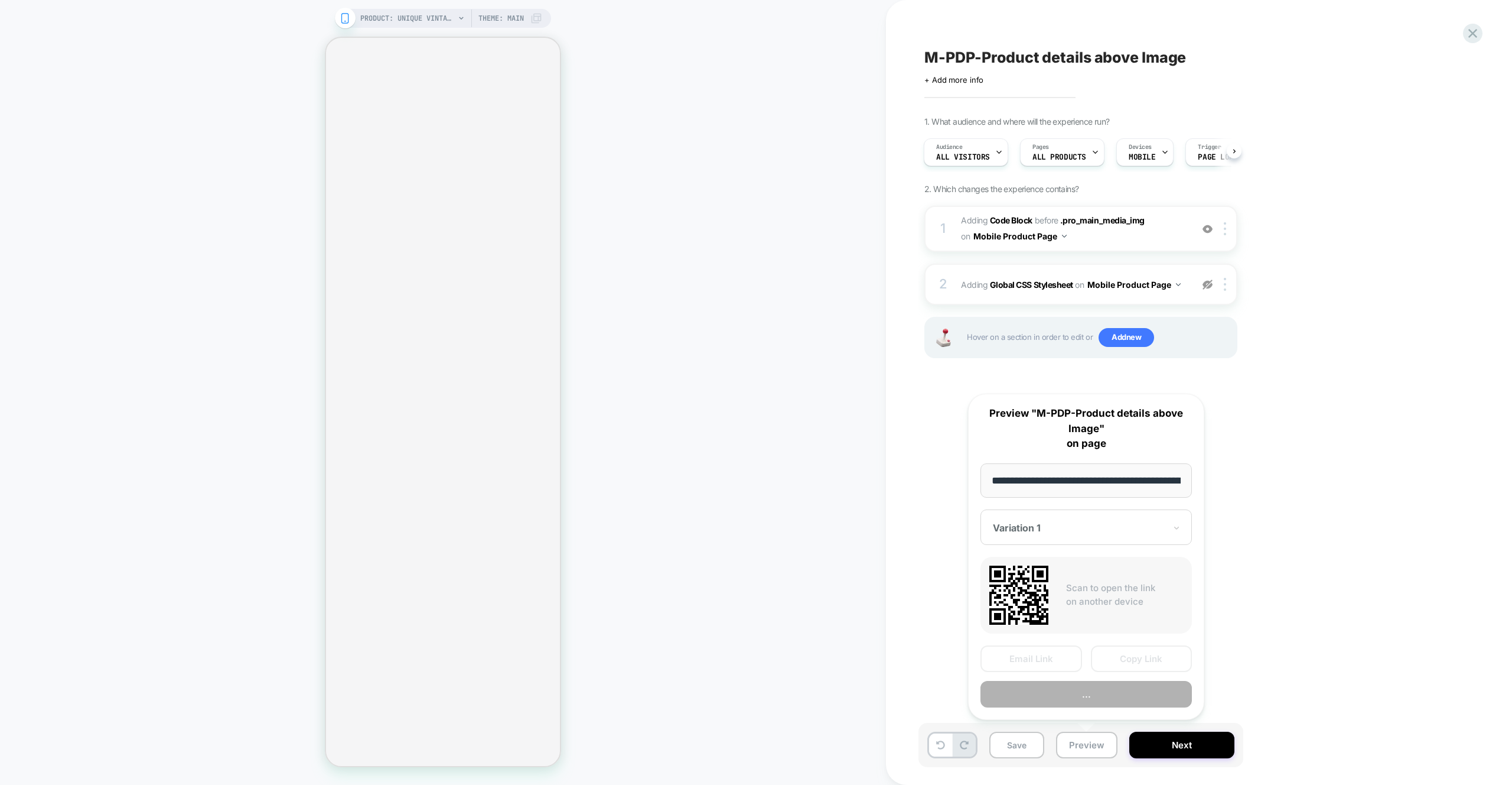
scroll to position [0, 318]
click at [1103, 696] on button "Preview" at bounding box center [1086, 695] width 212 height 26
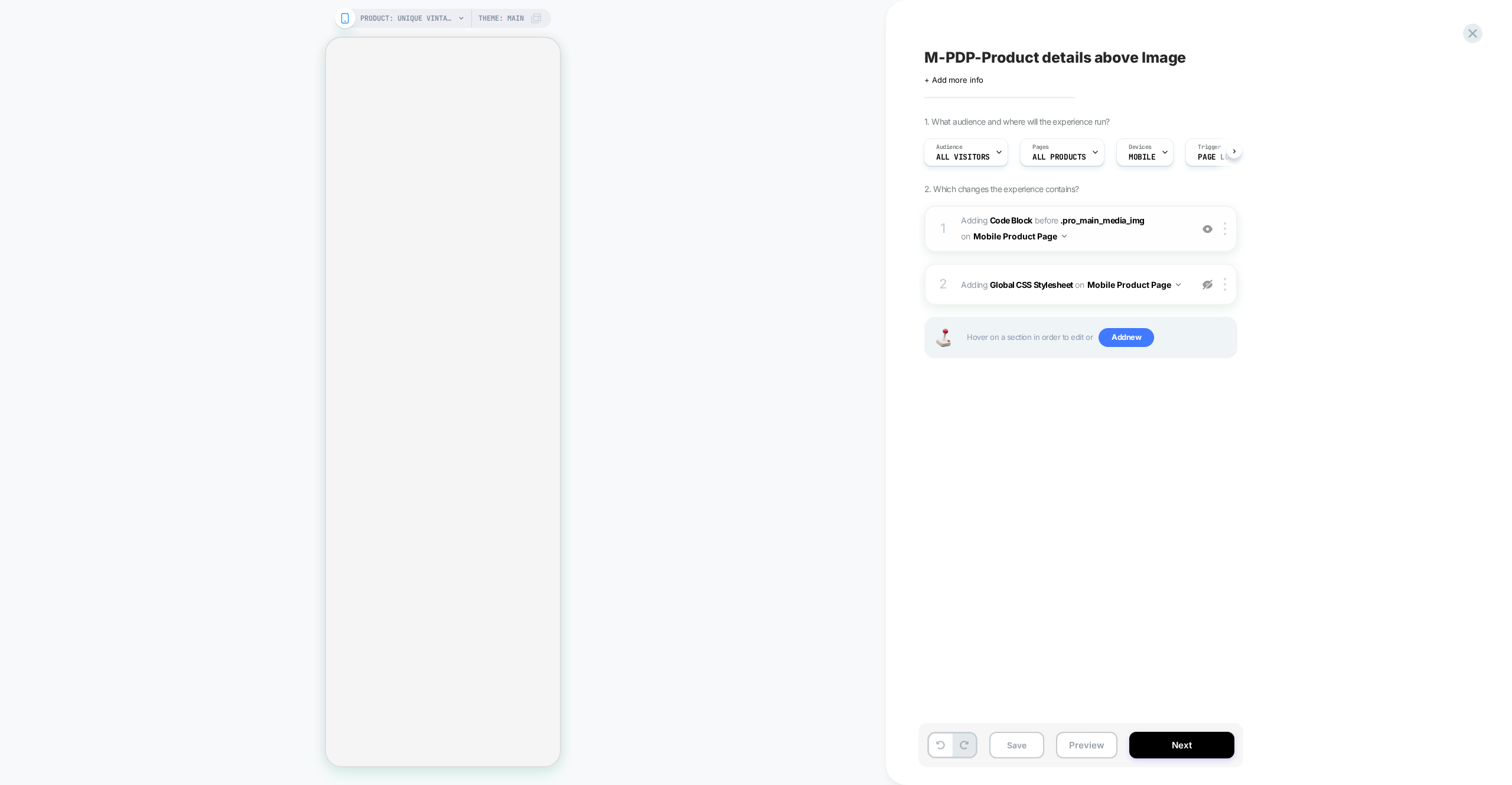
click at [1136, 235] on span "Adding Code Block BEFORE .pro_main_media_img .pro_main_media_img on Mobile Prod…" at bounding box center [1073, 229] width 225 height 32
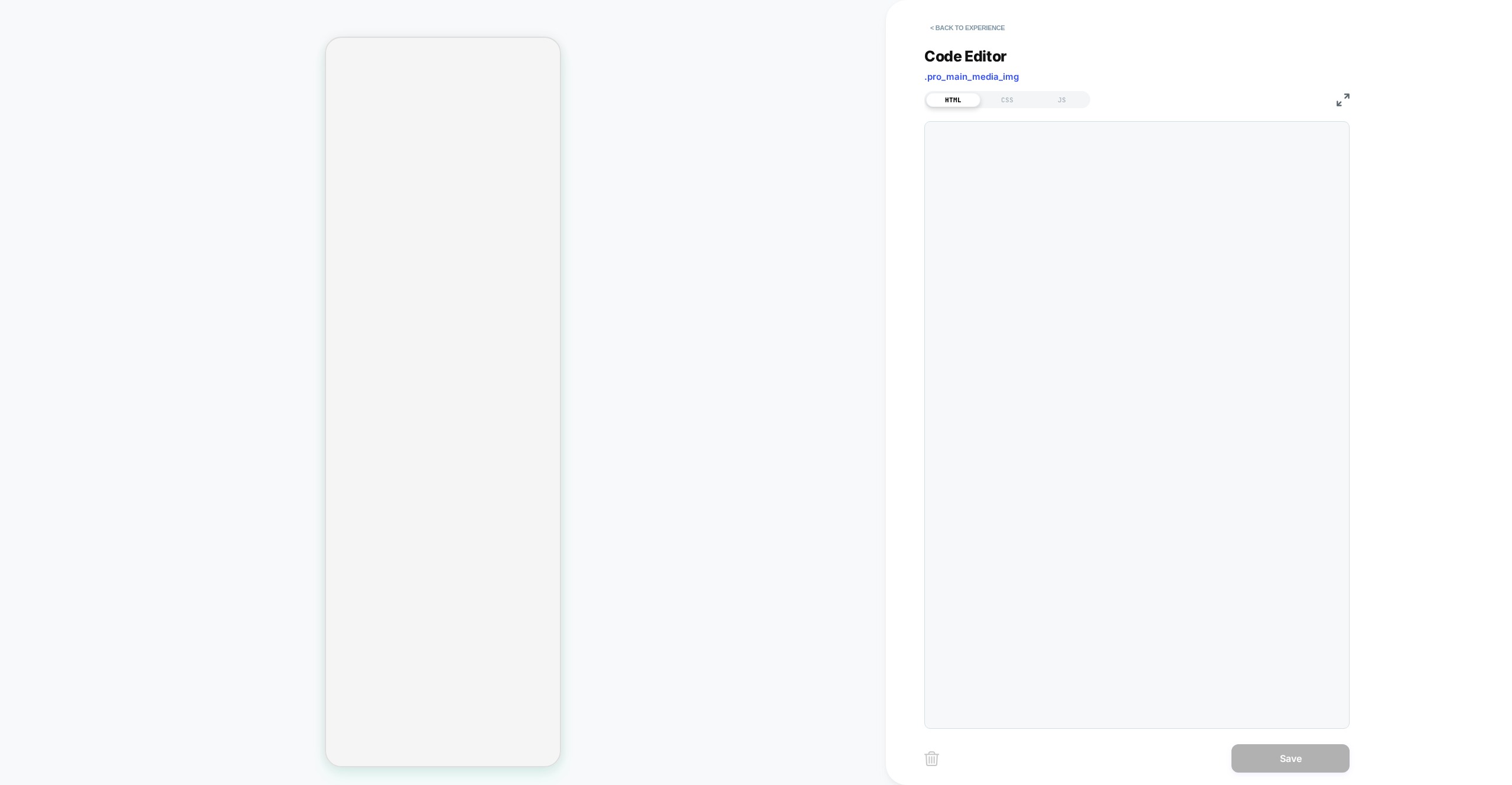
scroll to position [16, 0]
click at [1013, 105] on div "CSS" at bounding box center [1008, 100] width 54 height 14
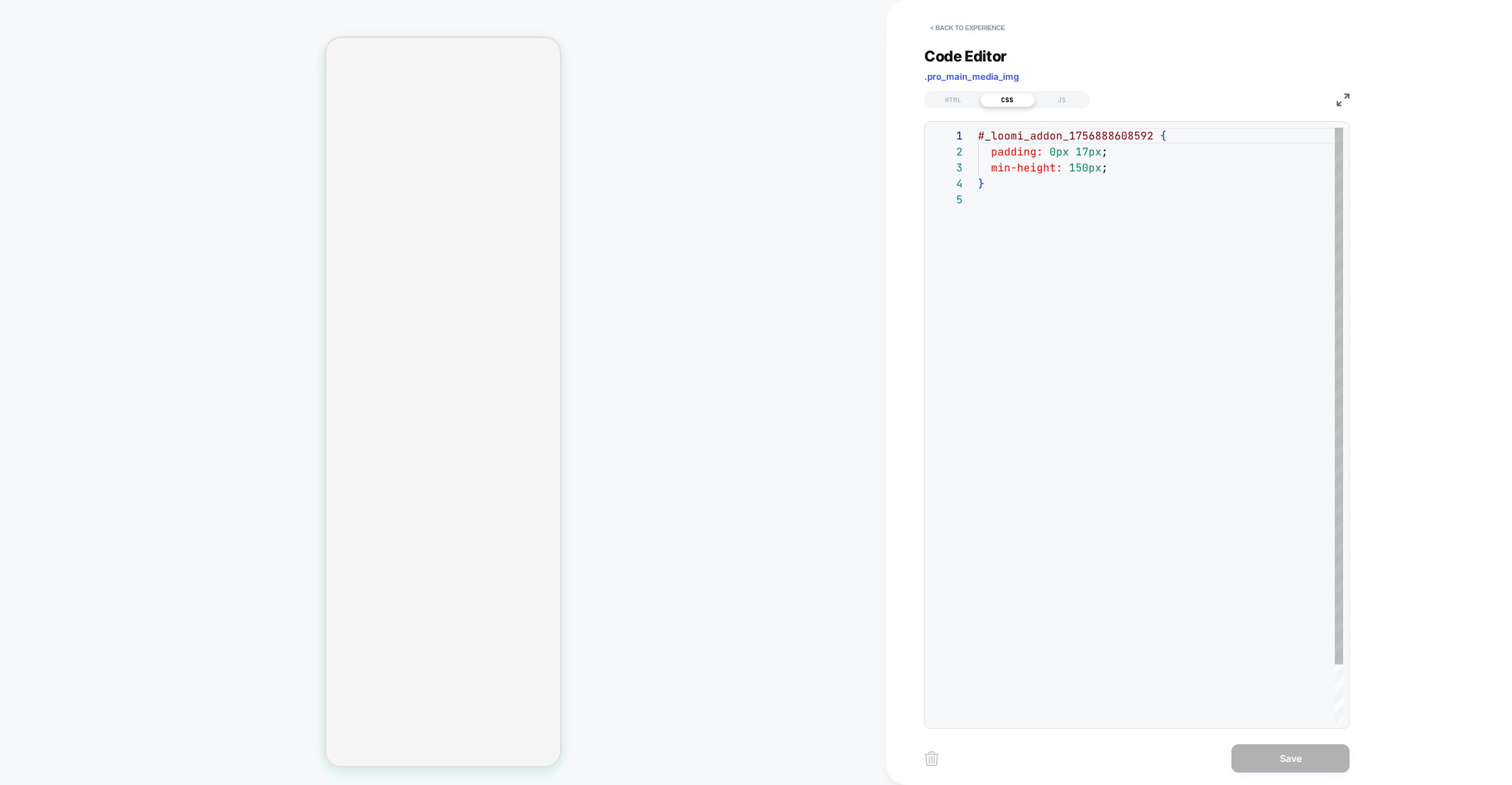
scroll to position [64, 0]
click at [1124, 268] on div "# _ loomi_addon_1756888608592 { padding: 0px 17px ; min-height: 150px ; }" at bounding box center [1160, 457] width 365 height 658
click at [1119, 169] on div "# _ loomi_addon_1756888608592 { padding: 0px 17px ; min-height: 150px ; }" at bounding box center [1160, 457] width 365 height 658
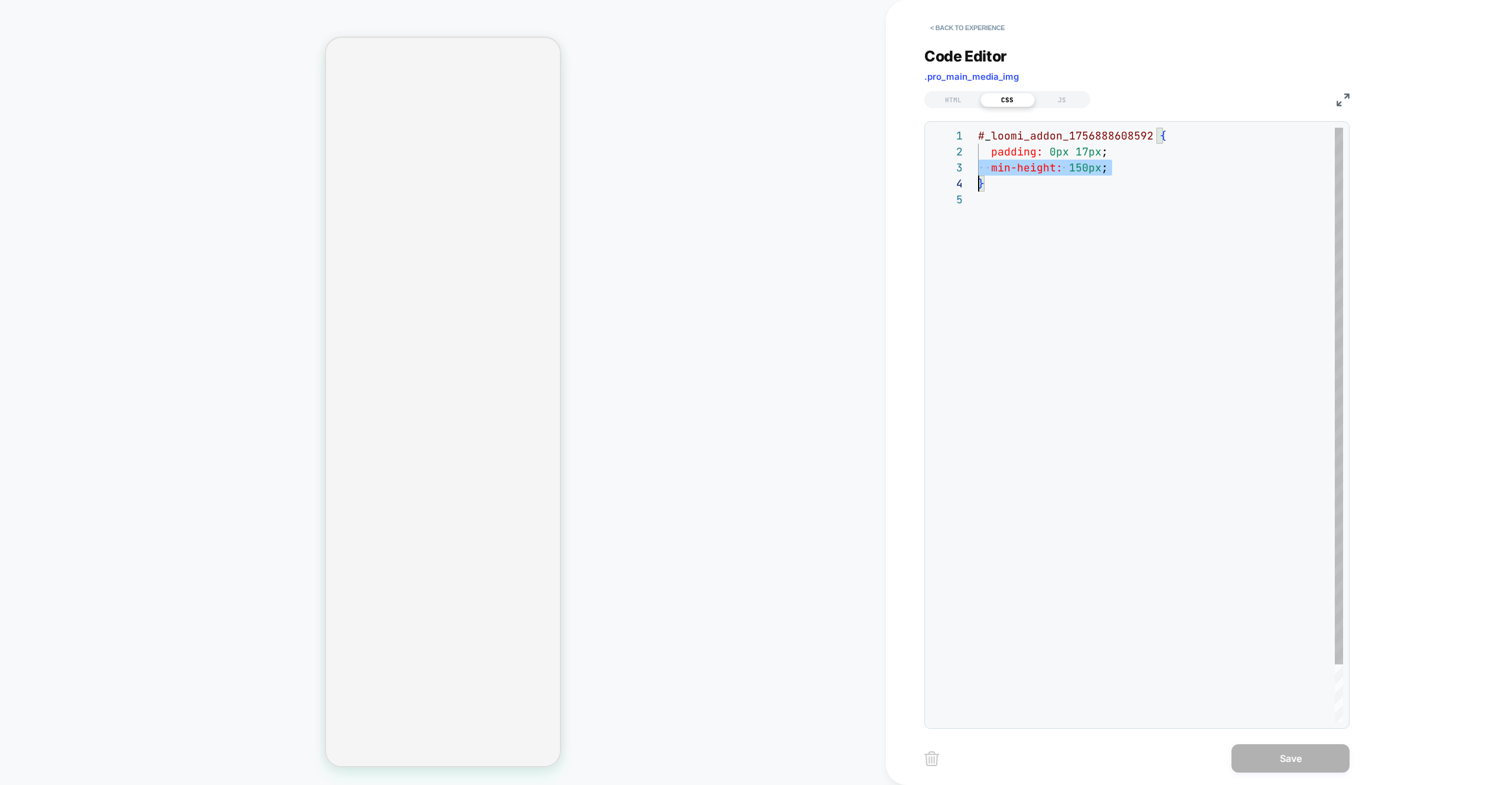
scroll to position [32, 0]
click at [1119, 169] on div "# _ loomi_addon_1756888608592 { padding: 0px 17px ; min-height: 150px ; }" at bounding box center [1160, 457] width 365 height 658
click at [1114, 225] on div "# _ loomi_addon_1756888608592 { padding: 0px 17px ; min-height: 150px ; }" at bounding box center [1160, 457] width 365 height 658
click at [1113, 231] on div "# _ loomi_addon_1756888608592 { padding: 0px 17px ; min-height: 150px ; }" at bounding box center [1160, 457] width 365 height 658
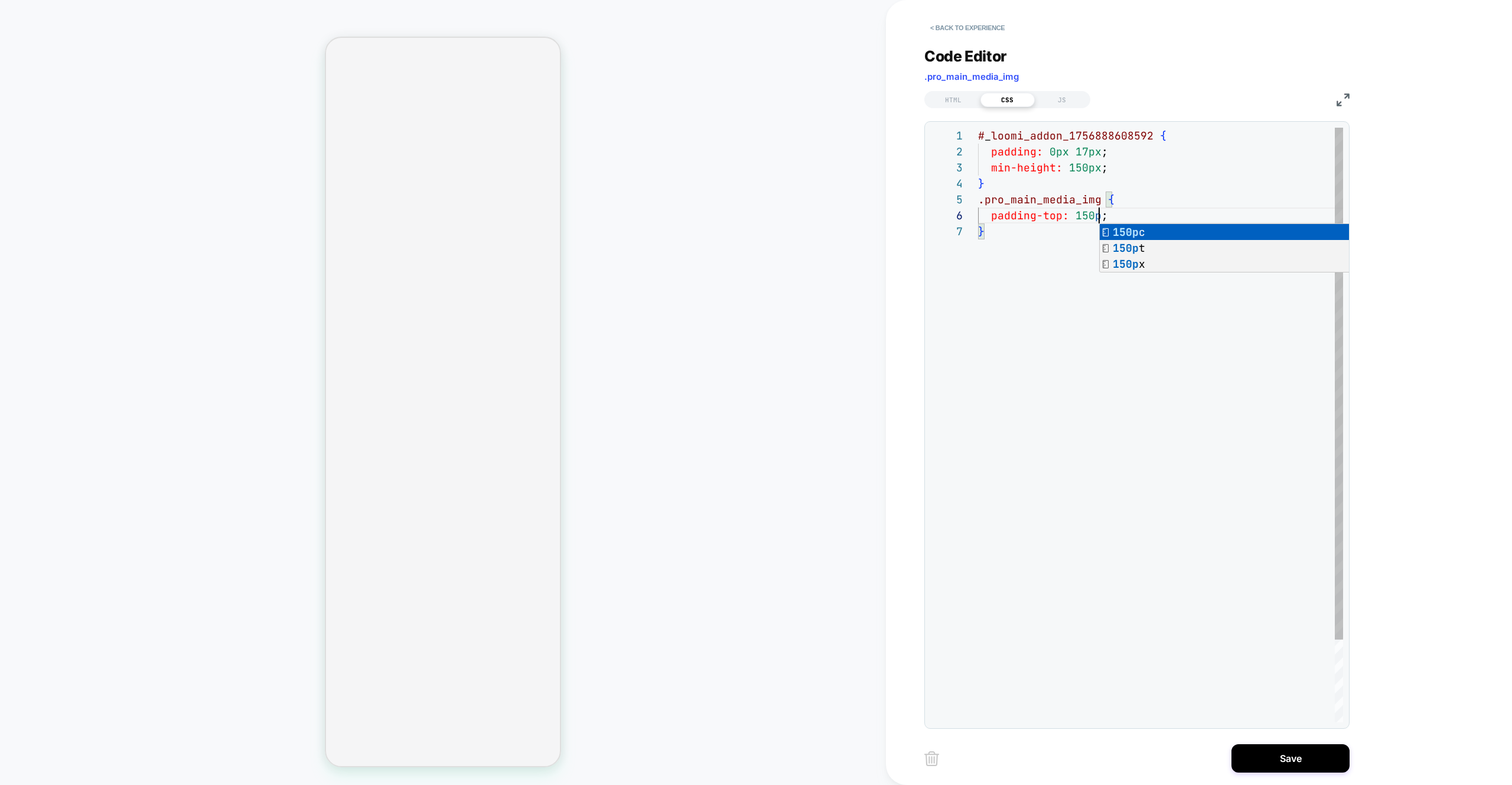
scroll to position [80, 127]
drag, startPoint x: 1070, startPoint y: 307, endPoint x: 1070, endPoint y: 292, distance: 15.0
click at [1070, 306] on div "# _ loomi_addon_1756888608592 { padding: 0px 17px ; min-height: 150px ; } .pro_…" at bounding box center [1160, 473] width 365 height 690
click at [1052, 150] on div "# _ loomi_addon_1756888608592 { padding: 0px 17px ; min-height: 150px ; } .pro_…" at bounding box center [1160, 473] width 365 height 690
drag, startPoint x: 1012, startPoint y: 194, endPoint x: 1020, endPoint y: 191, distance: 8.5
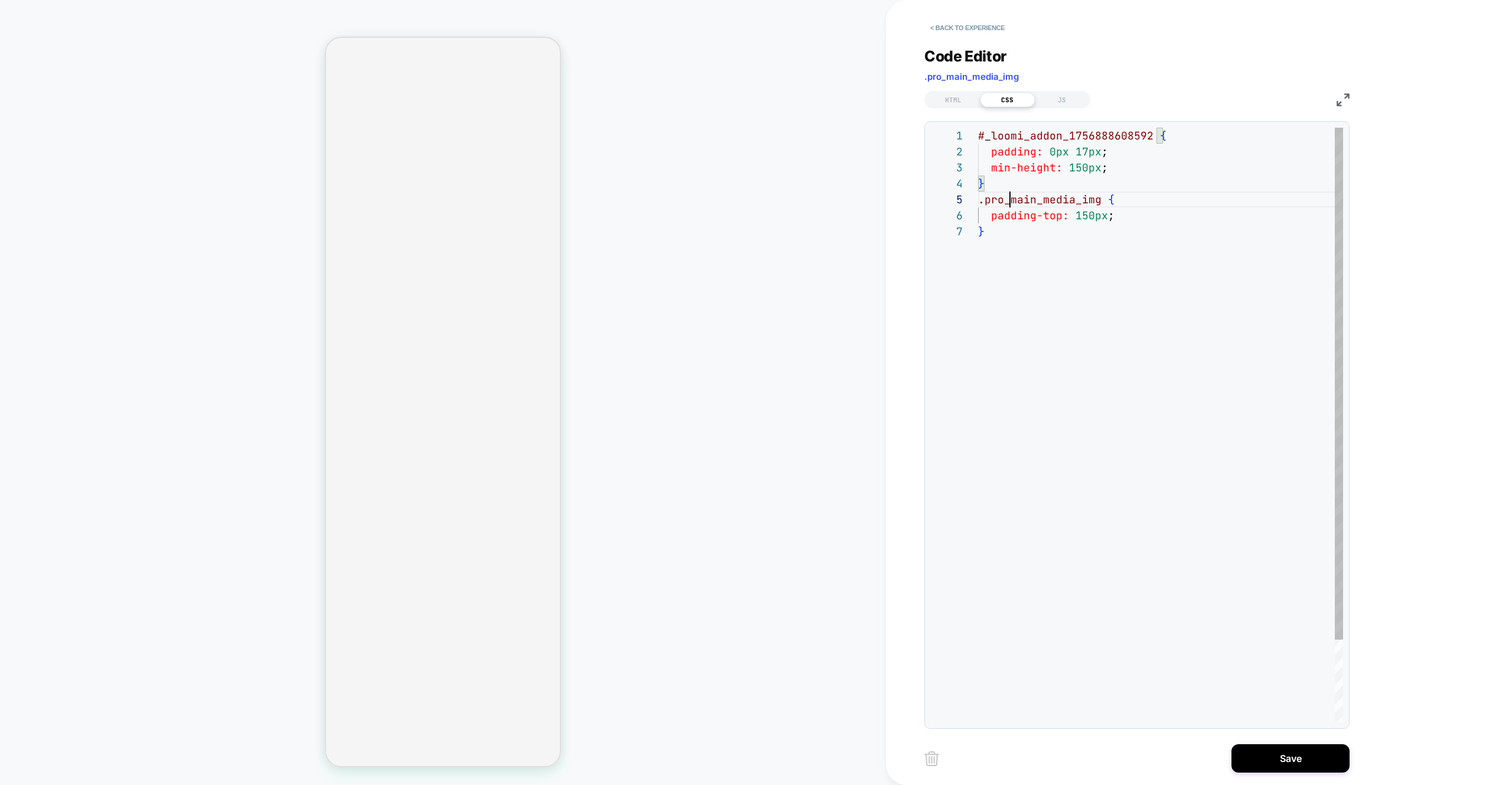
click at [1012, 194] on div "# _ loomi_addon_1756888608592 { padding: 0px 17px ; min-height: 150px ; } .pro_…" at bounding box center [1160, 473] width 365 height 690
click at [1091, 152] on div "# _ loomi_addon_1756888608592 { padding: 0px 17px ; min-height: 150px ; } .pro_…" at bounding box center [1160, 473] width 365 height 690
click at [993, 153] on div "# _ loomi_addon_1756888608592 { padding: 0px 17px ; min-height: 150px ; } .pro_…" at bounding box center [1160, 473] width 365 height 690
click at [990, 169] on div "# _ loomi_addon_1756888608592 { padding: 0px 17px ; min-height: 150px ; } .pro_…" at bounding box center [1160, 473] width 365 height 690
click at [1127, 166] on div "# _ loomi_addon_1756888608592 { padding: 0px 17px ; min-height: 150px ; } .pro_…" at bounding box center [1160, 473] width 365 height 690
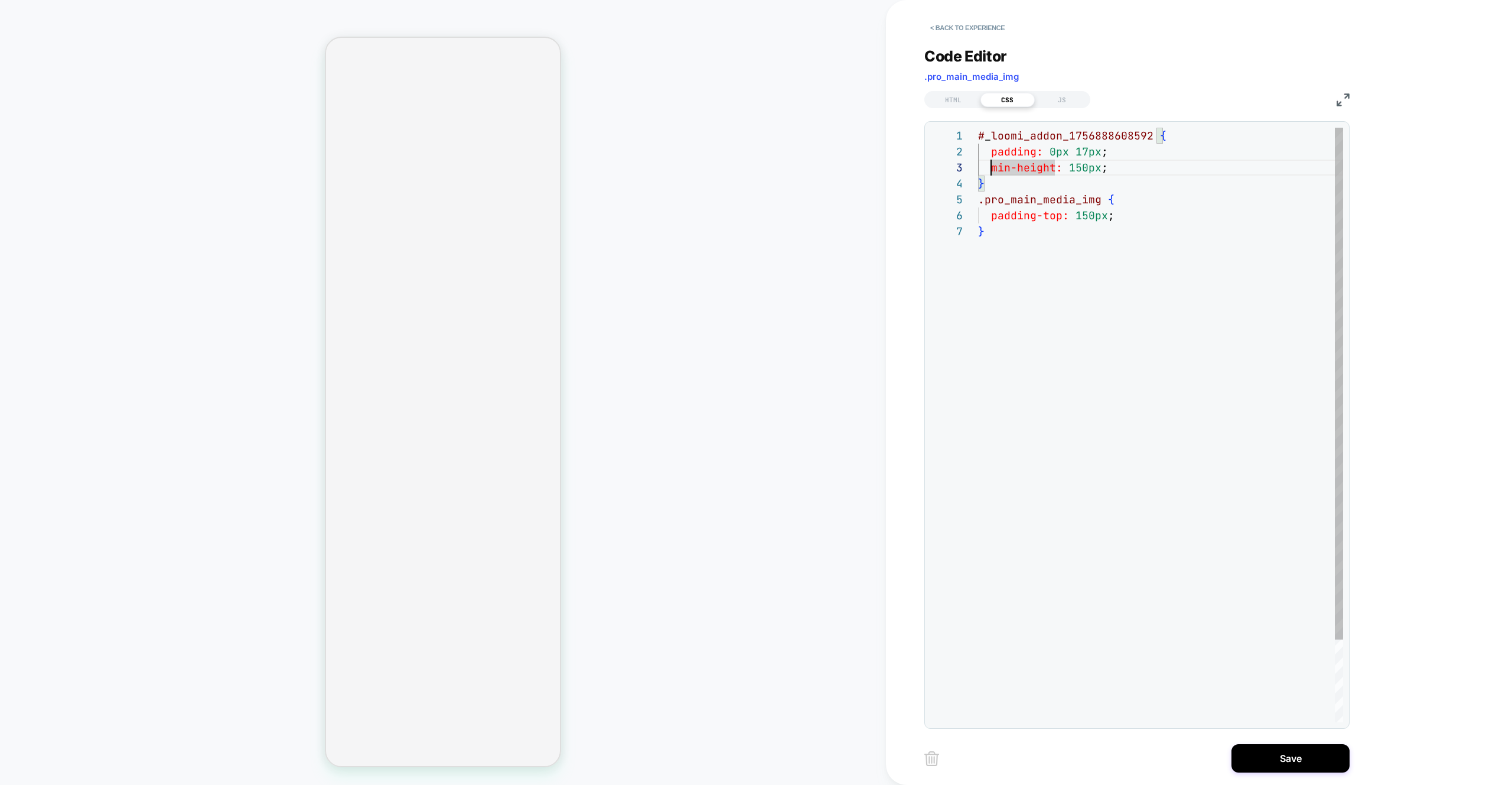
scroll to position [32, 127]
click at [1127, 166] on div "# _ loomi_addon_1756888608592 { padding: 0px 17px ; min-height: 150px ; } .pro_…" at bounding box center [1160, 473] width 365 height 690
click at [1040, 252] on div "# _ loomi_addon_1756888608592 { padding: 0px 17px ; min-height: 150px ; } .pro_…" at bounding box center [1160, 473] width 365 height 690
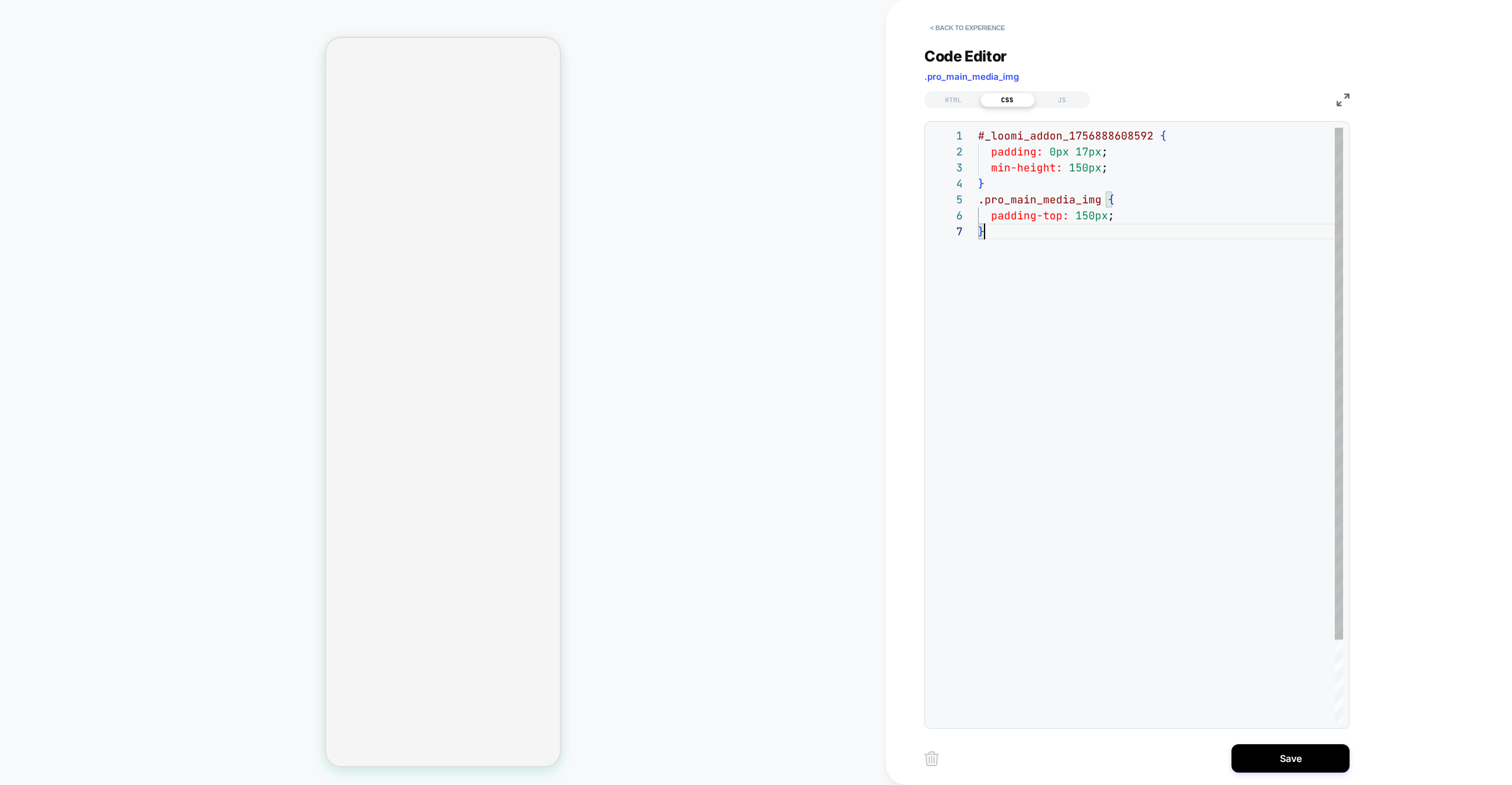
scroll to position [64, 0]
drag, startPoint x: 1020, startPoint y: 238, endPoint x: 967, endPoint y: 202, distance: 64.1
click at [978, 202] on div "# _ loomi_addon_1756888608592 { padding: 0px 17px ; min-height: 150px ; } .pro_…" at bounding box center [1160, 473] width 365 height 690
type textarea "**********"
drag, startPoint x: 1171, startPoint y: 341, endPoint x: 1179, endPoint y: 384, distance: 43.7
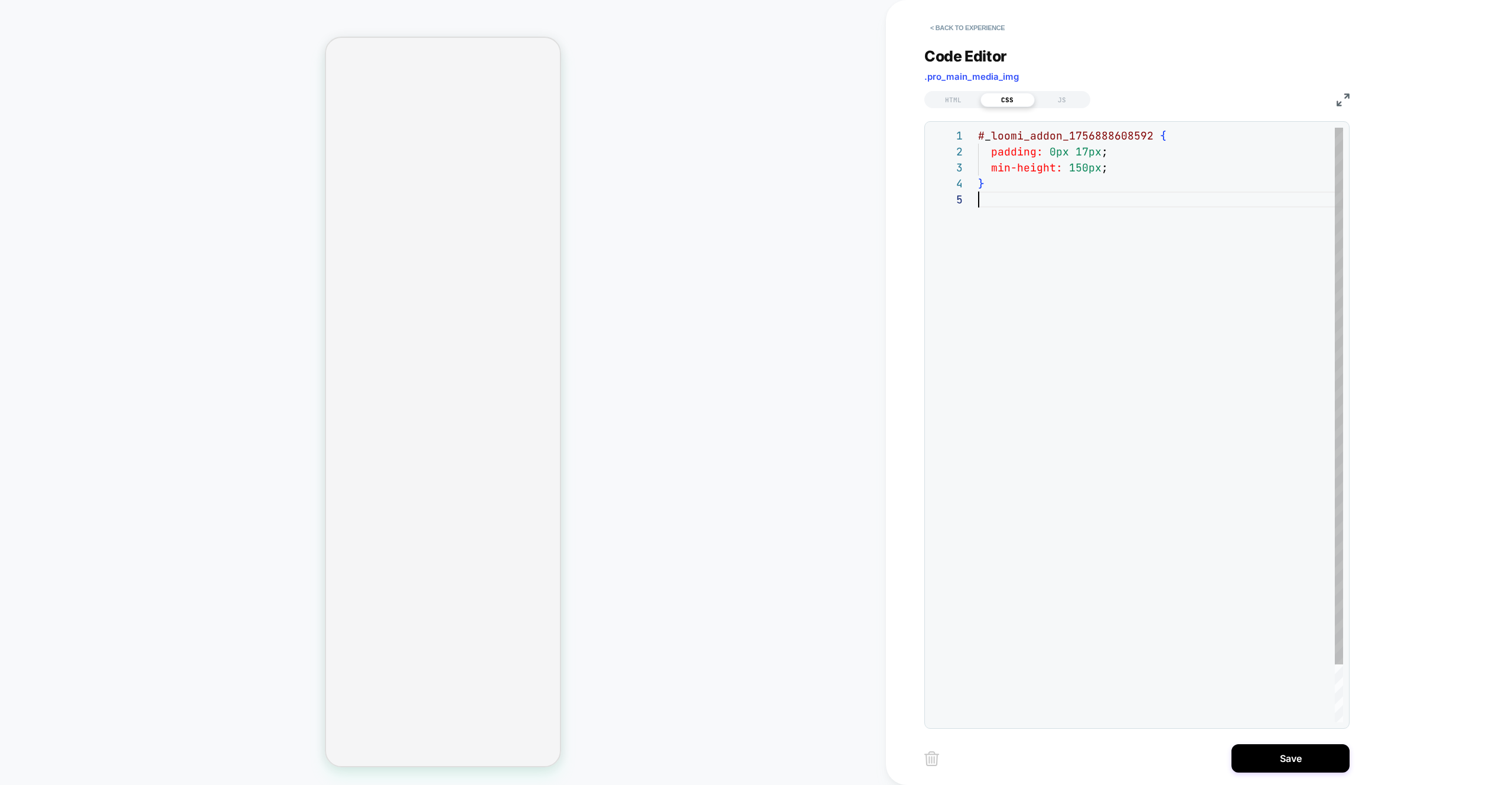
click at [1172, 342] on div "# _ loomi_addon_1756888608592 { padding: 0px 17px ; min-height: 150px ; }" at bounding box center [1160, 457] width 365 height 658
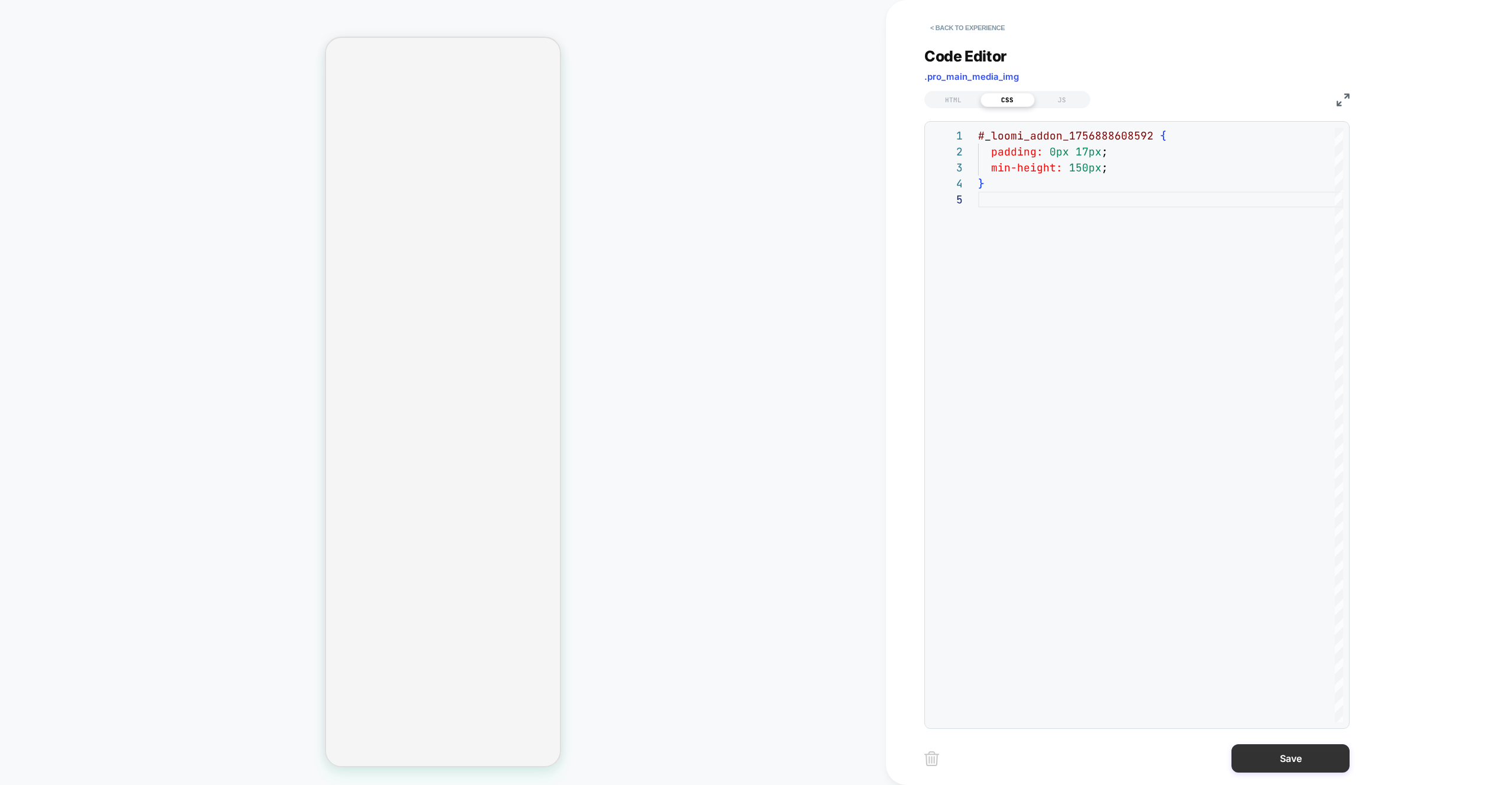
drag, startPoint x: 1292, startPoint y: 736, endPoint x: 1293, endPoint y: 749, distance: 13.0
click at [1292, 736] on div "**********" at bounding box center [1146, 392] width 443 height 785
click at [1292, 752] on button "Save" at bounding box center [1290, 758] width 118 height 29
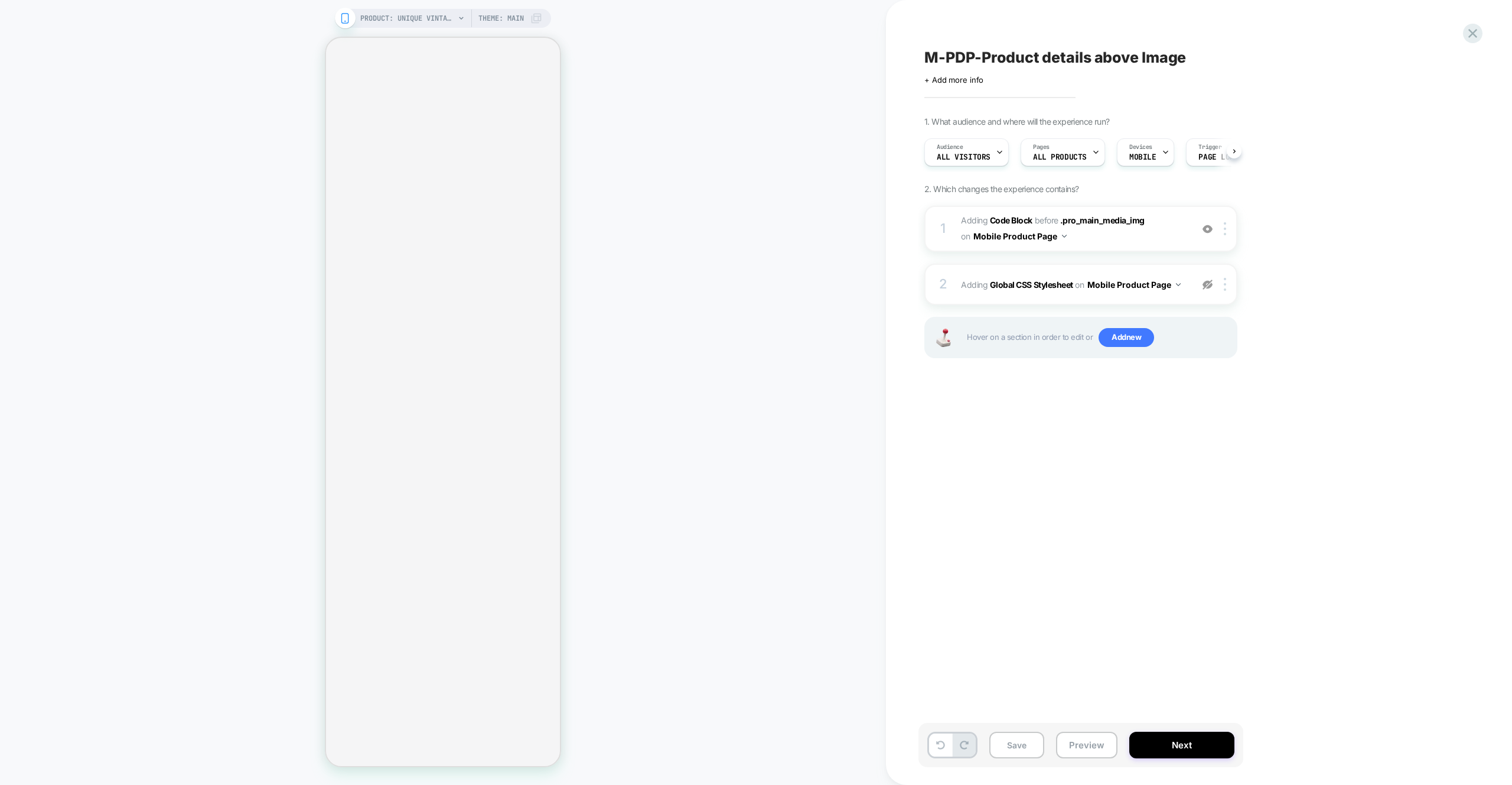
scroll to position [0, 1]
click at [1400, 273] on div "M-PDP-Product details above Image Click to edit experience details + Add more i…" at bounding box center [1146, 392] width 520 height 785
click at [1181, 298] on div "2 Adding Global CSS Stylesheet on Mobile Product Page Copy to Desktop Target Al…" at bounding box center [1081, 284] width 313 height 41
click at [1204, 285] on img at bounding box center [1208, 284] width 10 height 10
click at [1170, 290] on button "Mobile Product Page" at bounding box center [1134, 284] width 93 height 17
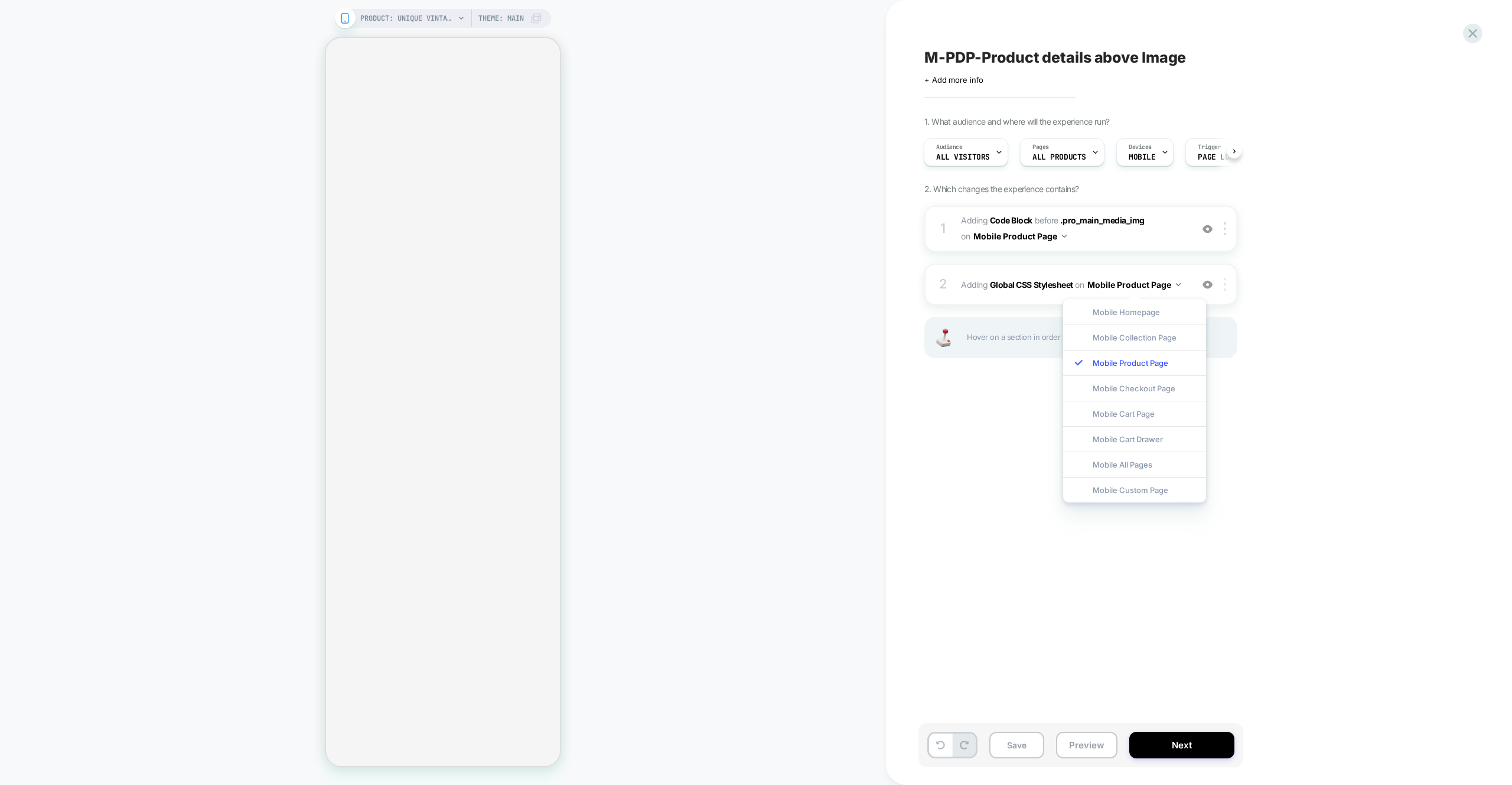
drag, startPoint x: 1355, startPoint y: 286, endPoint x: 1219, endPoint y: 290, distance: 136.1
click at [1354, 284] on div "1. What audience and where will the experience run? Audience All Visitors Pages…" at bounding box center [1140, 252] width 431 height 271
click at [1089, 304] on div "2 Adding Global CSS Stylesheet on Mobile Product Page Add Before Add After Copy…" at bounding box center [1081, 284] width 313 height 41
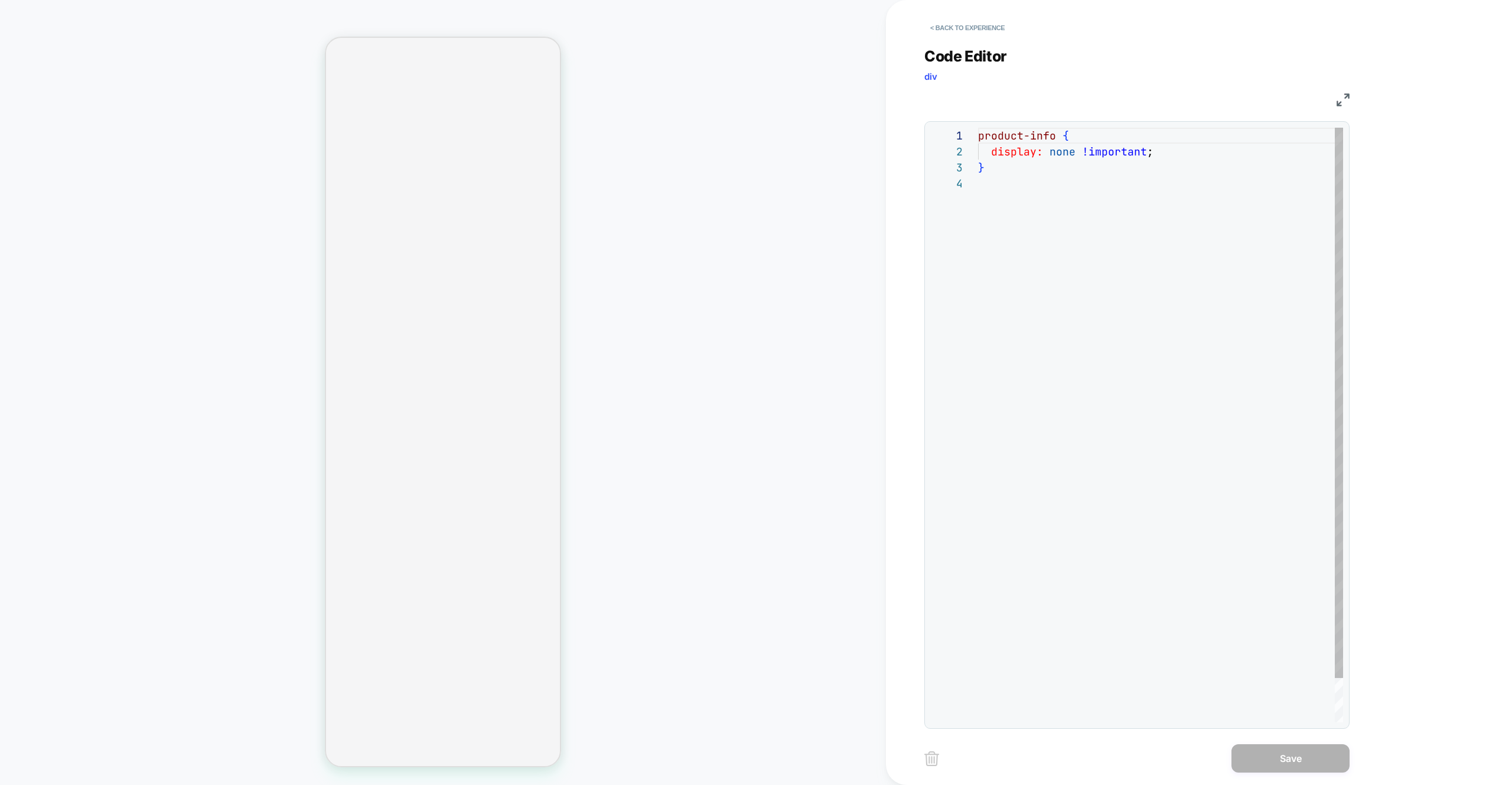
scroll to position [48, 0]
click at [1084, 218] on div "product-info { display: none !important ; }" at bounding box center [1160, 449] width 365 height 643
drag, startPoint x: 1088, startPoint y: 215, endPoint x: 860, endPoint y: 81, distance: 264.5
click at [978, 128] on div "product-info { display: none !important ; }" at bounding box center [1160, 449] width 365 height 643
type textarea "**********"
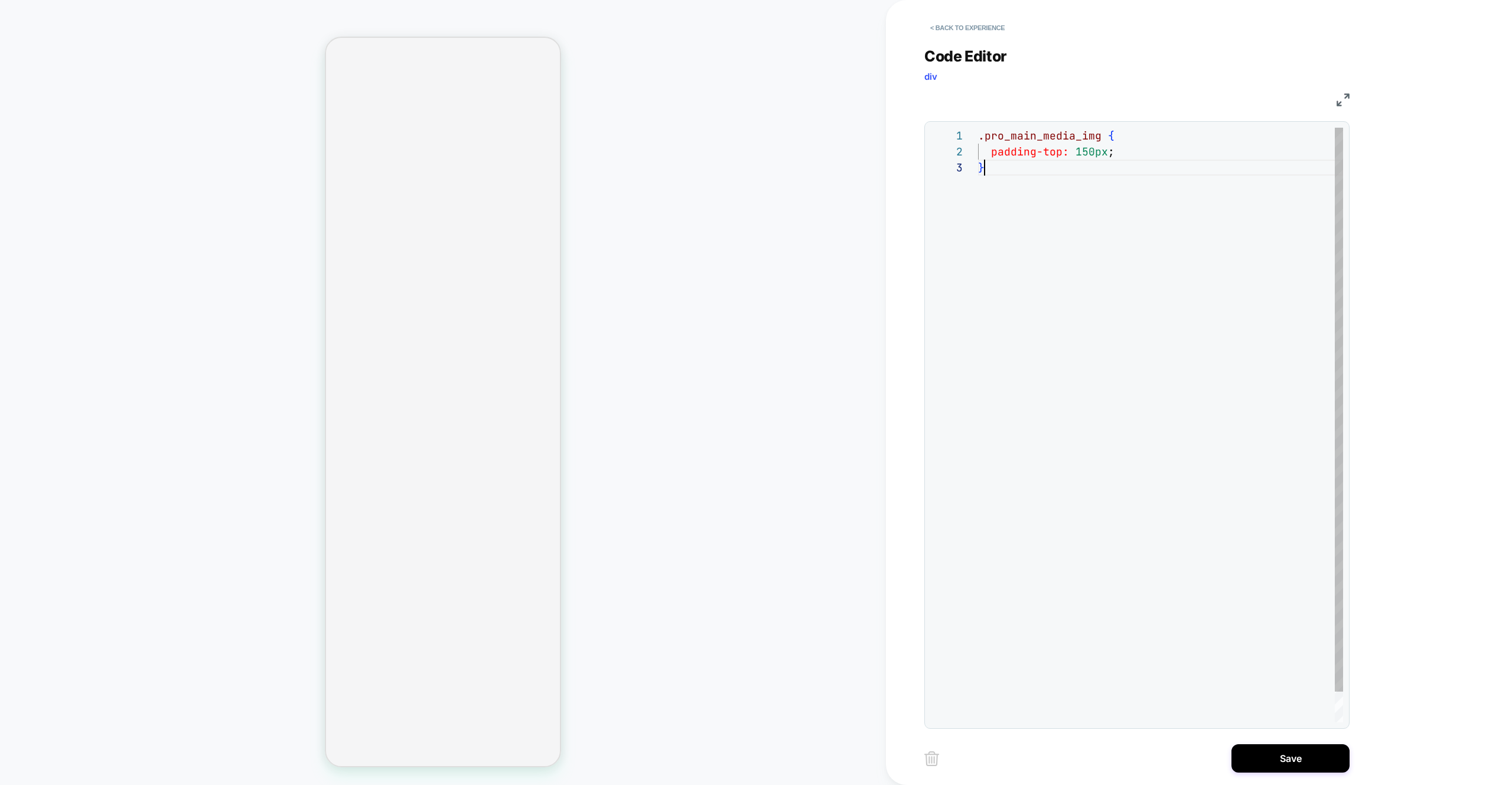
scroll to position [32, 7]
click at [1137, 281] on div ".pro_main_media_img { padding-top: 150px ; }" at bounding box center [1160, 441] width 365 height 627
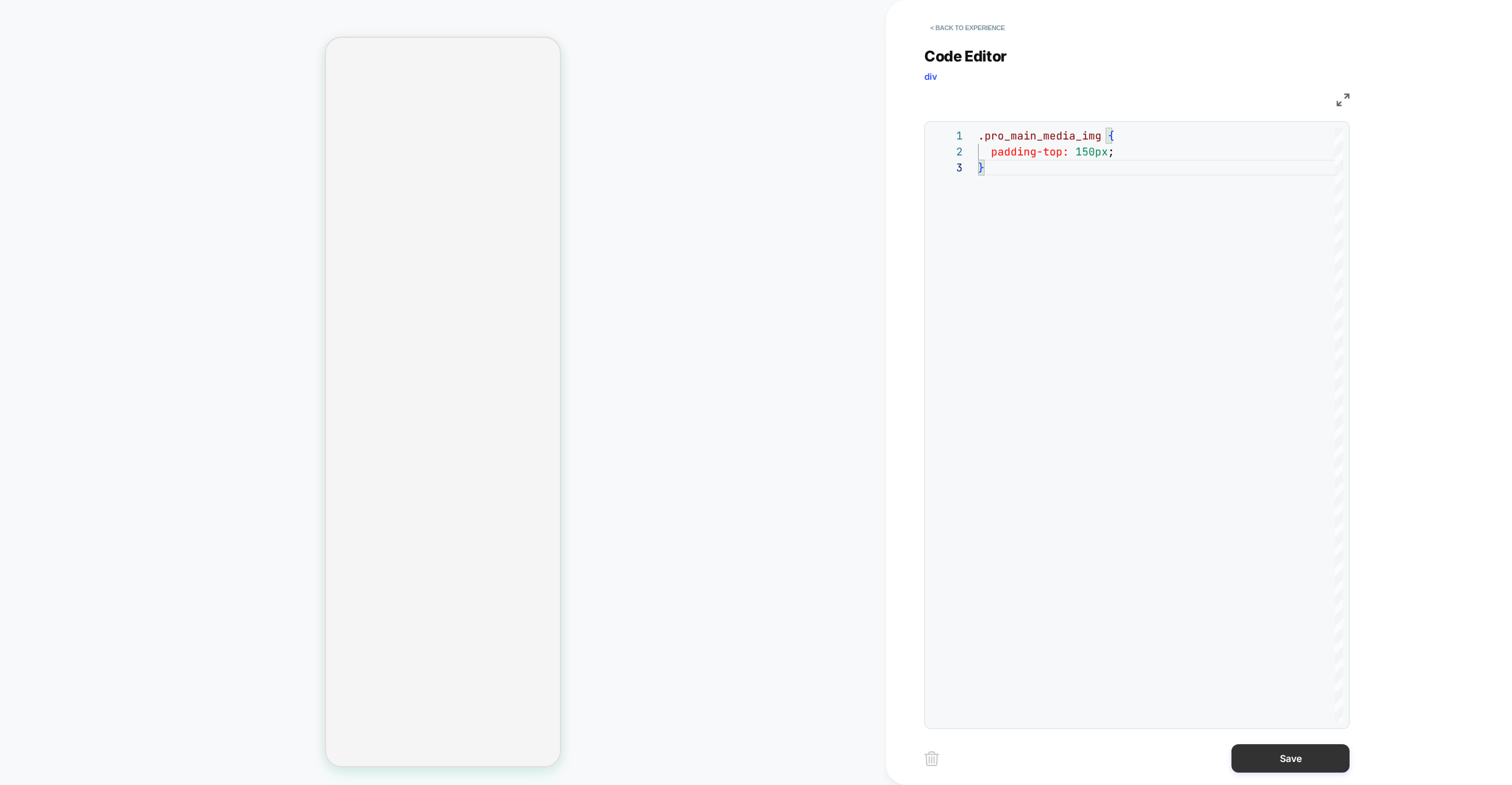
click at [1291, 746] on button "Save" at bounding box center [1290, 758] width 118 height 29
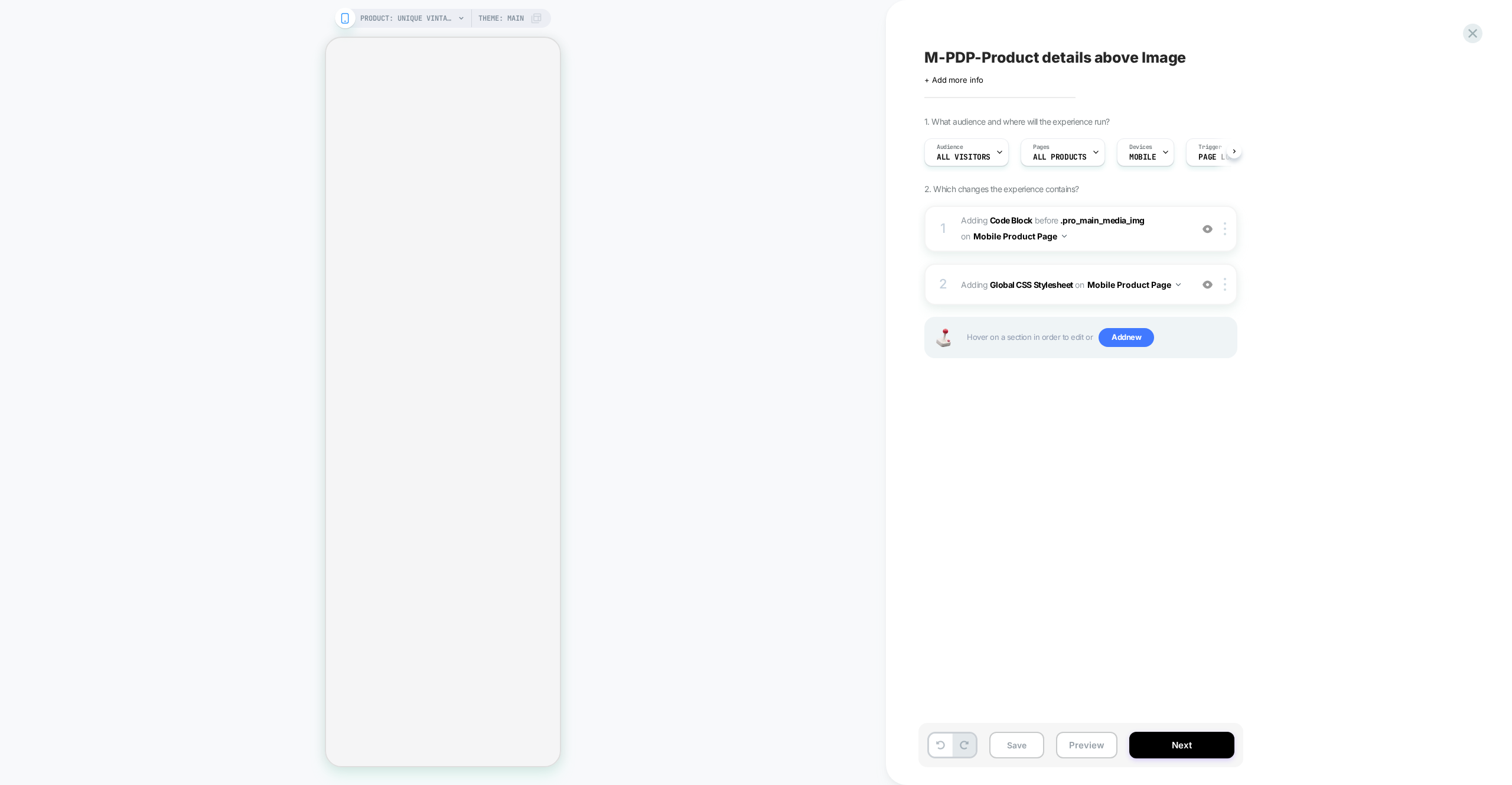
click at [1285, 759] on div "Save Preview Next" at bounding box center [1146, 751] width 443 height 56
click at [1074, 739] on button "Preview" at bounding box center [1087, 745] width 62 height 26
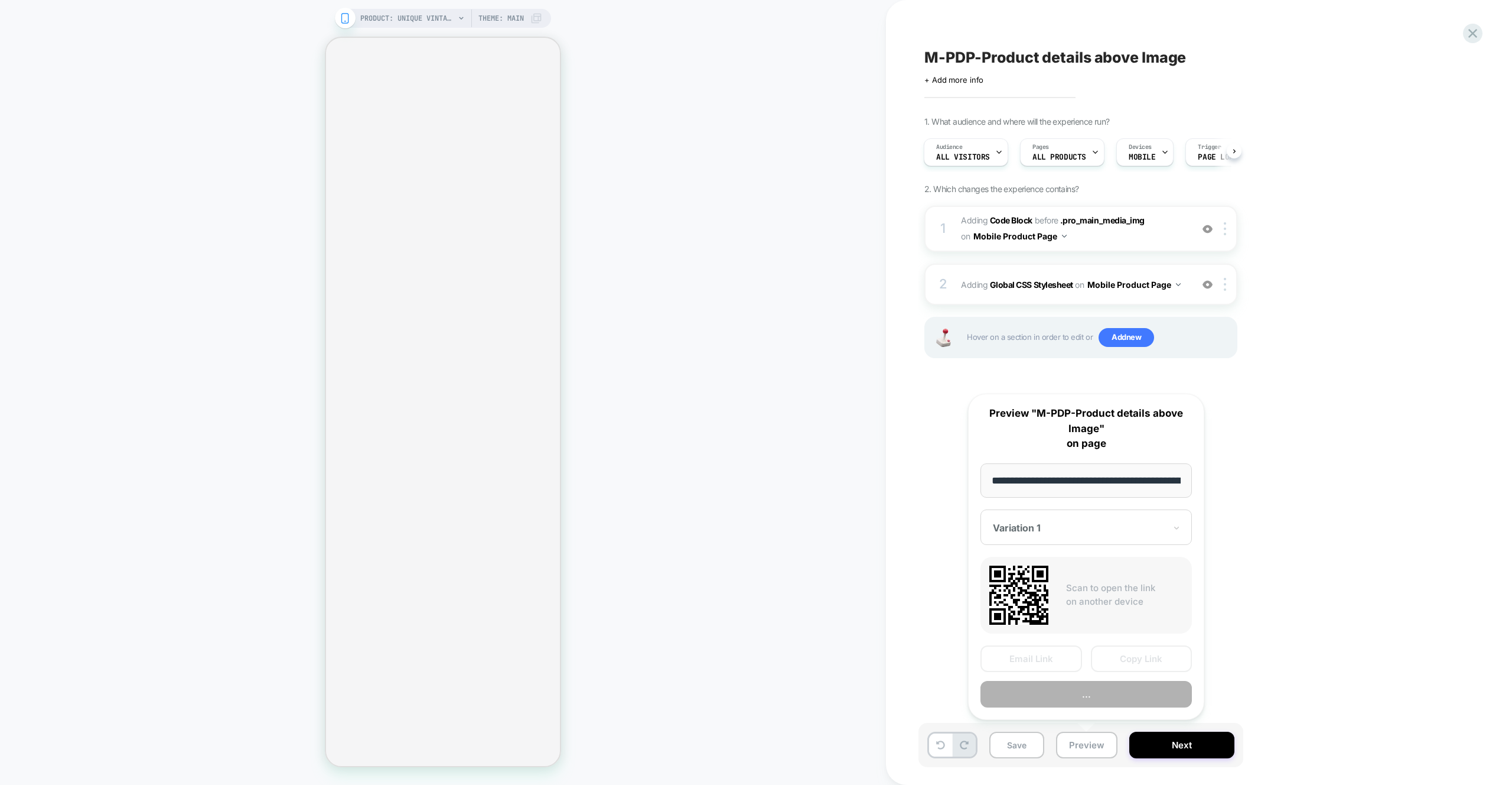
scroll to position [0, 318]
click at [1123, 704] on button "Preview" at bounding box center [1086, 695] width 212 height 26
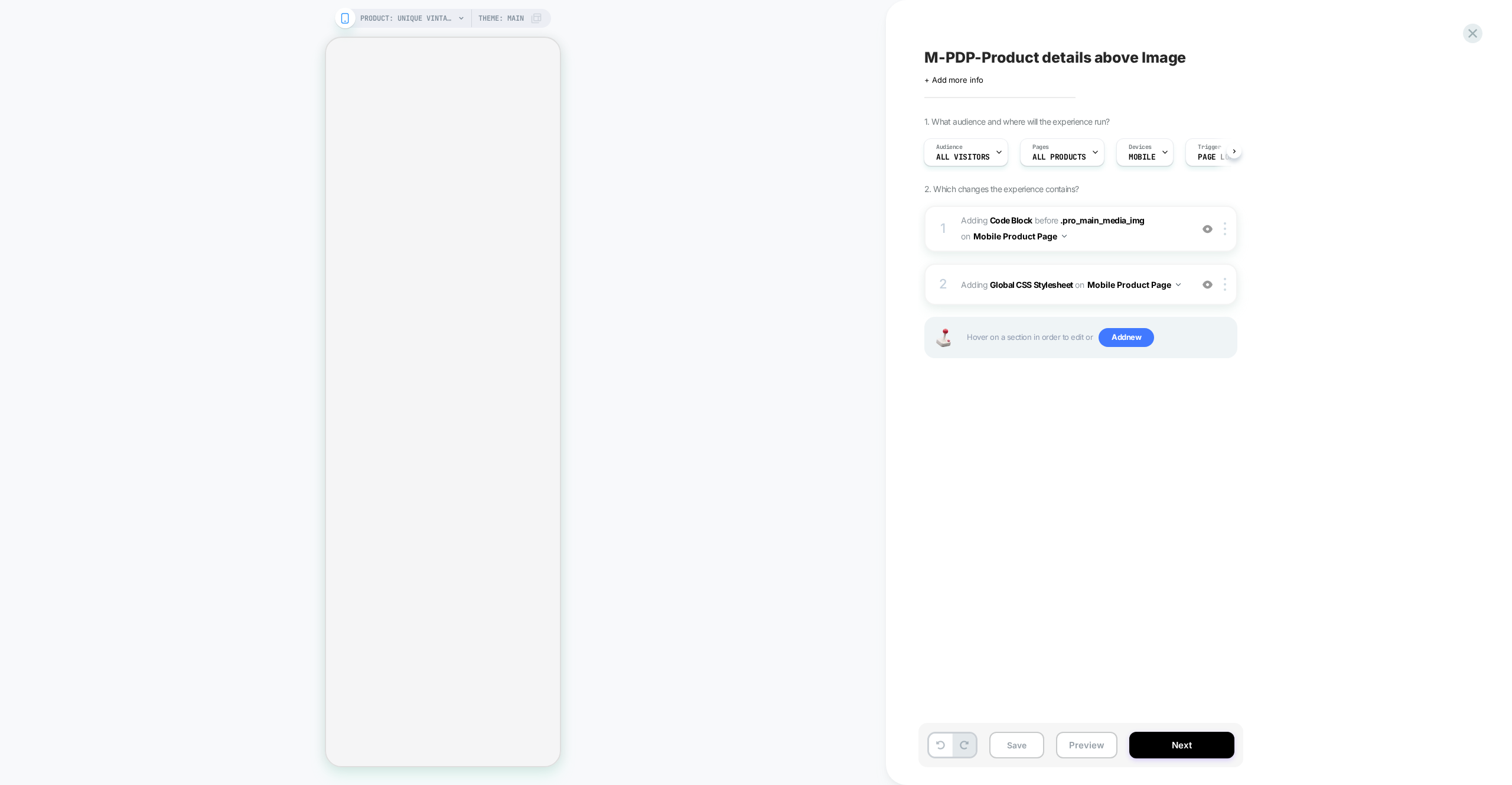
click at [777, 290] on div "PRODUCT: Unique Vintage Black Swiss Dot Starlet Duster PRODUCT: Unique Vintage …" at bounding box center [443, 392] width 886 height 762
click at [1162, 292] on button "Mobile Product Page" at bounding box center [1134, 284] width 93 height 17
drag, startPoint x: 1341, startPoint y: 328, endPoint x: 1335, endPoint y: 321, distance: 9.2
click at [1341, 328] on div "1. What audience and where will the experience run? Audience All Visitors Pages…" at bounding box center [1140, 252] width 431 height 271
click at [1073, 751] on button "Preview" at bounding box center [1087, 745] width 62 height 26
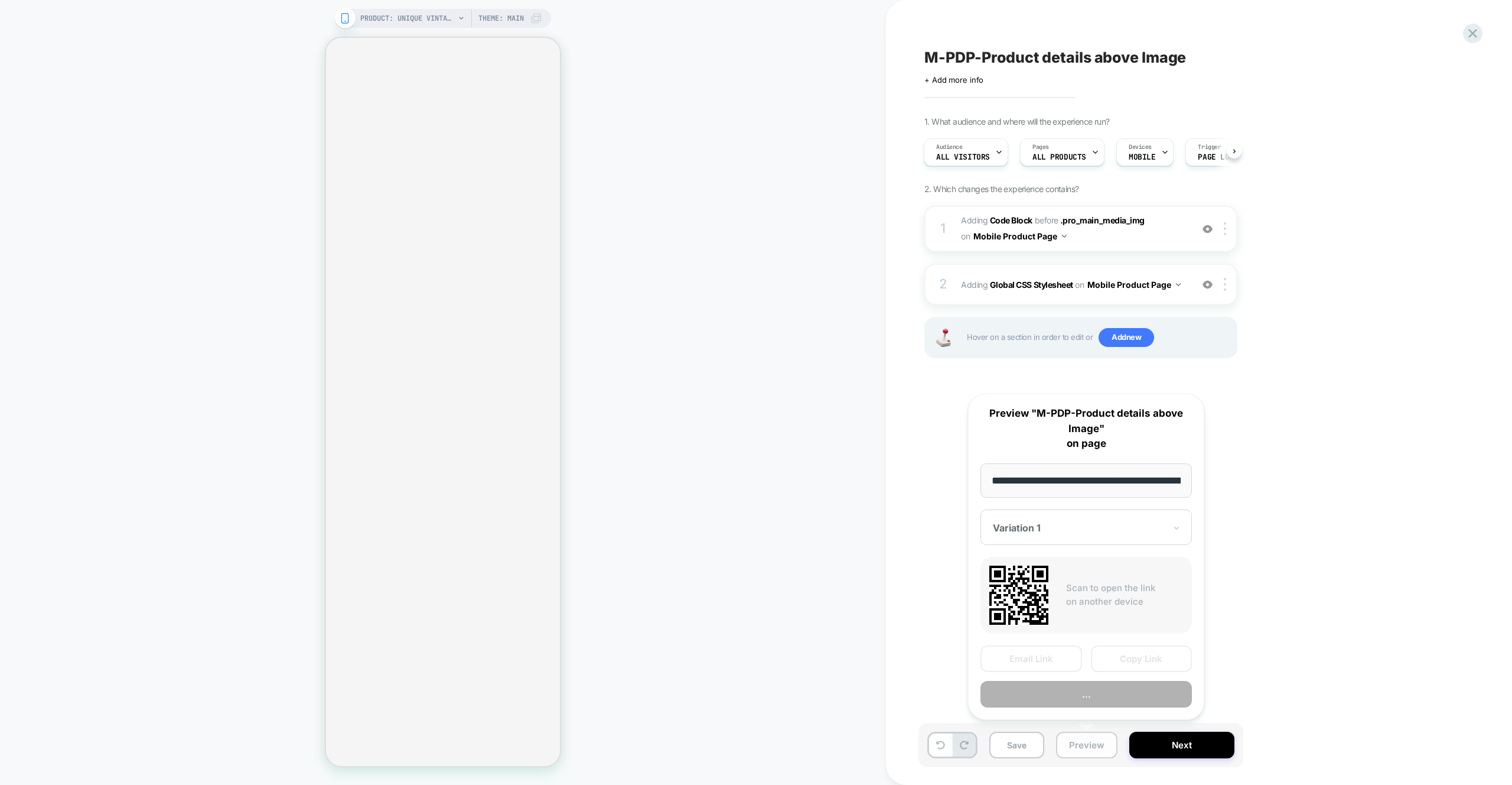
scroll to position [0, 318]
drag, startPoint x: 1363, startPoint y: 384, endPoint x: 1216, endPoint y: 331, distance: 156.3
click at [1363, 383] on div "M-PDP-Product details above Image Click to edit experience details + Add more i…" at bounding box center [1146, 392] width 443 height 785
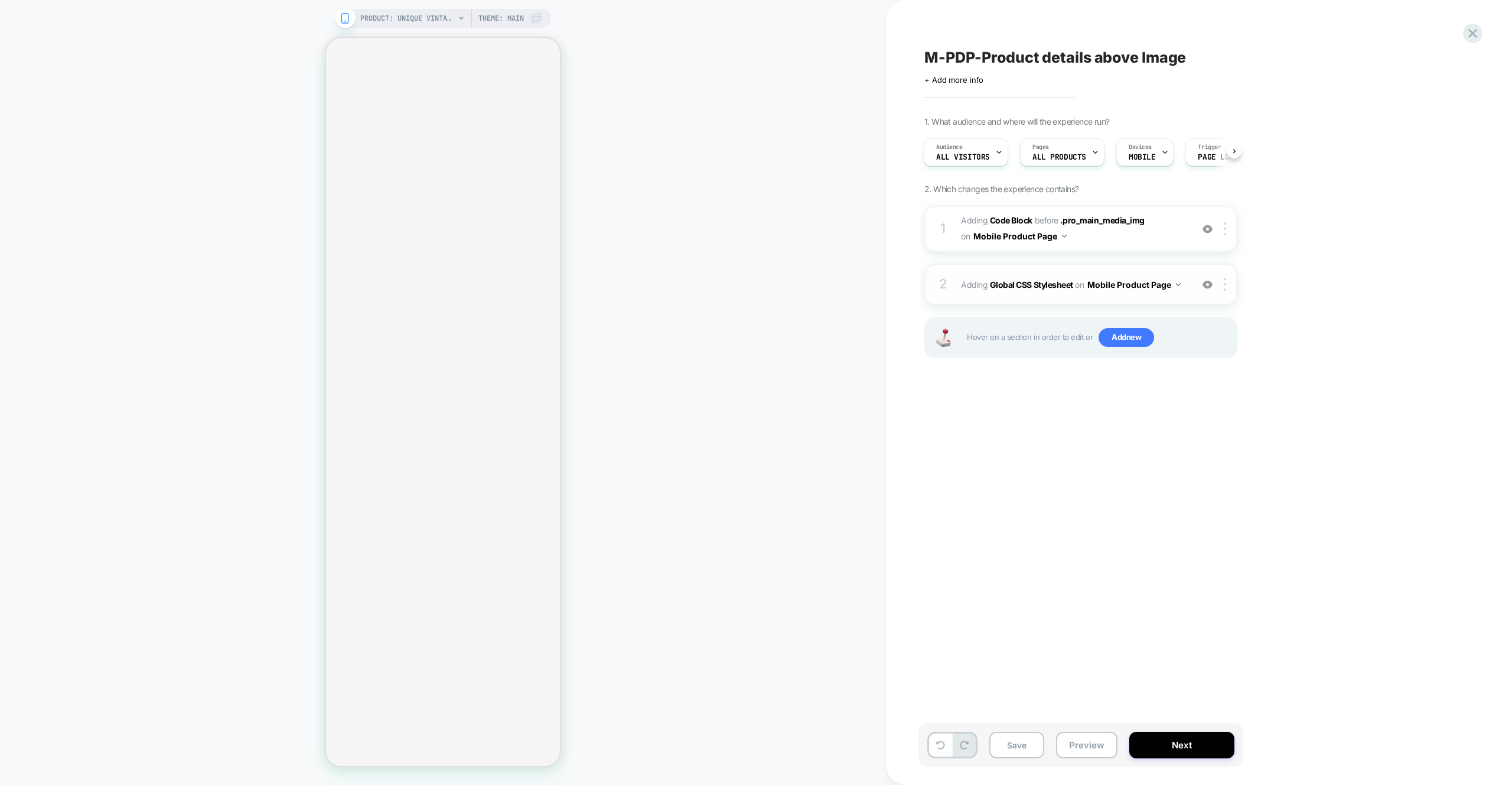
click at [1189, 298] on div "2 Adding Global CSS Stylesheet on Mobile Product Page Add Before Add After Copy…" at bounding box center [1081, 284] width 313 height 41
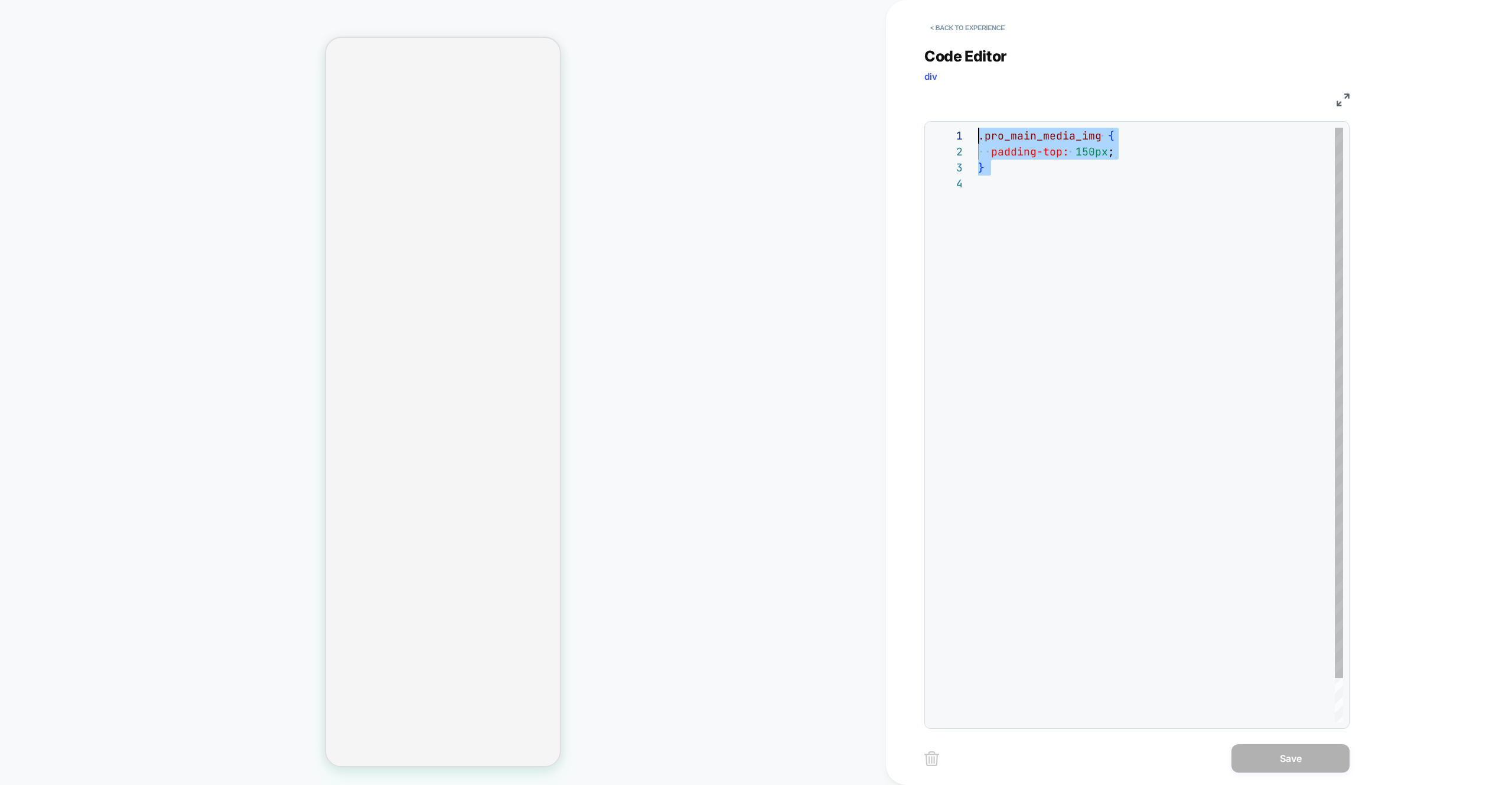
drag, startPoint x: 1174, startPoint y: 339, endPoint x: 738, endPoint y: 43, distance: 527.0
click at [978, 128] on div ".pro_main_media_img { padding-top: 150px ; }" at bounding box center [1160, 449] width 365 height 643
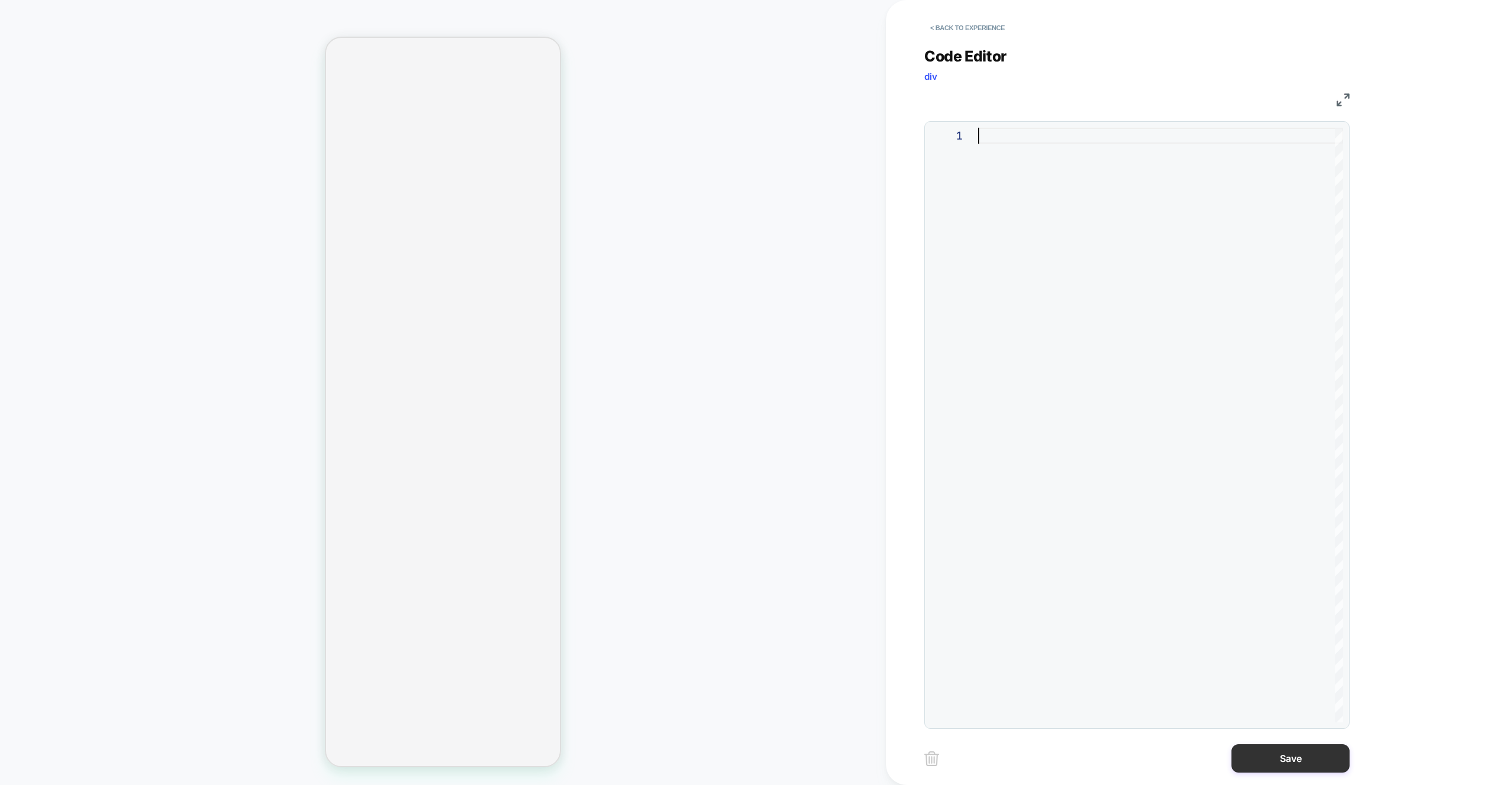
click at [1273, 751] on button "Save" at bounding box center [1290, 758] width 118 height 29
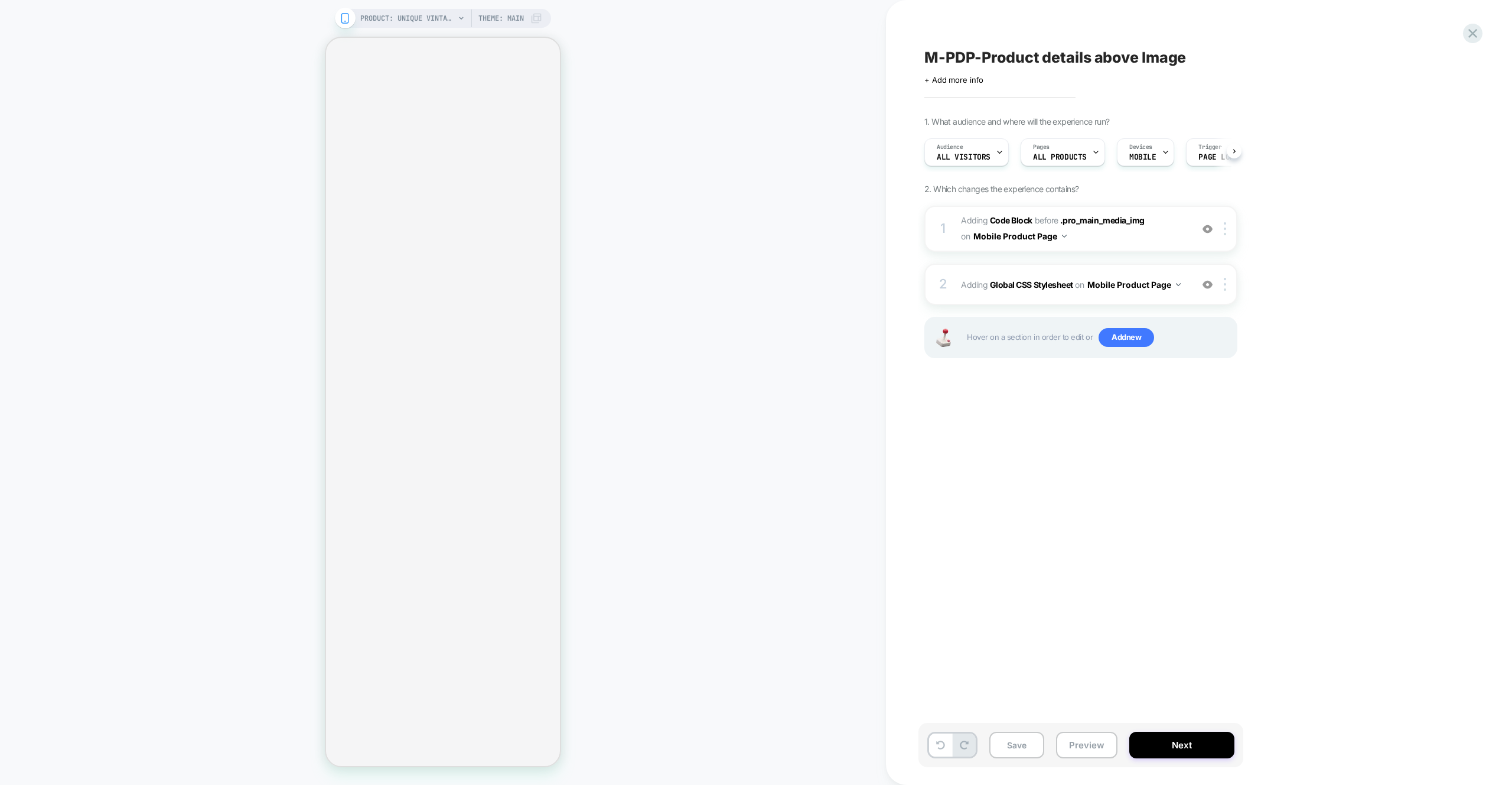
drag, startPoint x: 1338, startPoint y: 429, endPoint x: 1168, endPoint y: 521, distance: 193.3
click at [1338, 429] on div "M-PDP-Product details above Image Click to edit experience details + Add more i…" at bounding box center [1140, 392] width 443 height 762
drag, startPoint x: 1092, startPoint y: 743, endPoint x: 1085, endPoint y: 742, distance: 7.1
click at [1092, 742] on button "Preview" at bounding box center [1087, 745] width 62 height 26
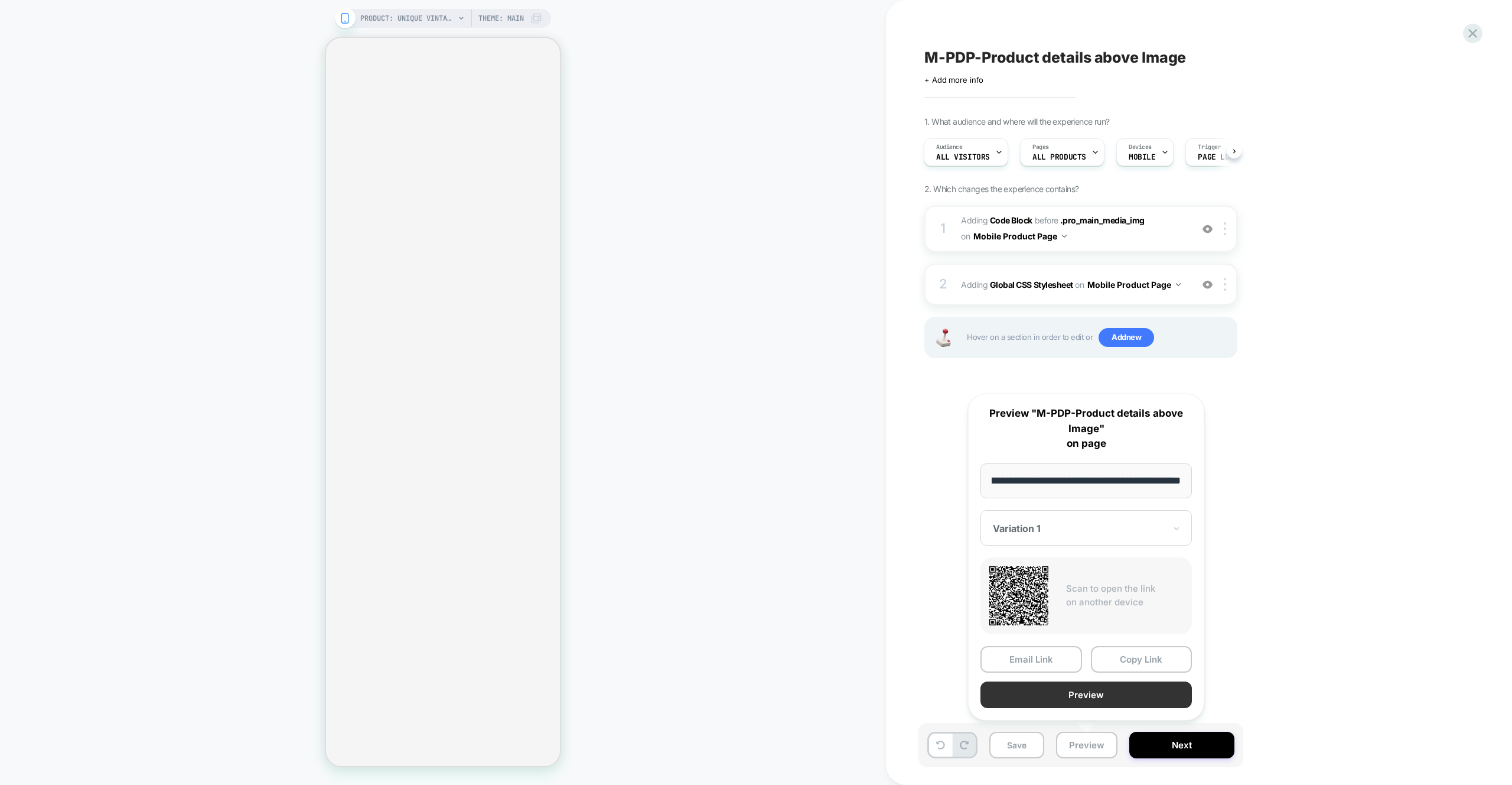
scroll to position [0, 0]
click at [1076, 696] on button "Preview" at bounding box center [1086, 695] width 212 height 26
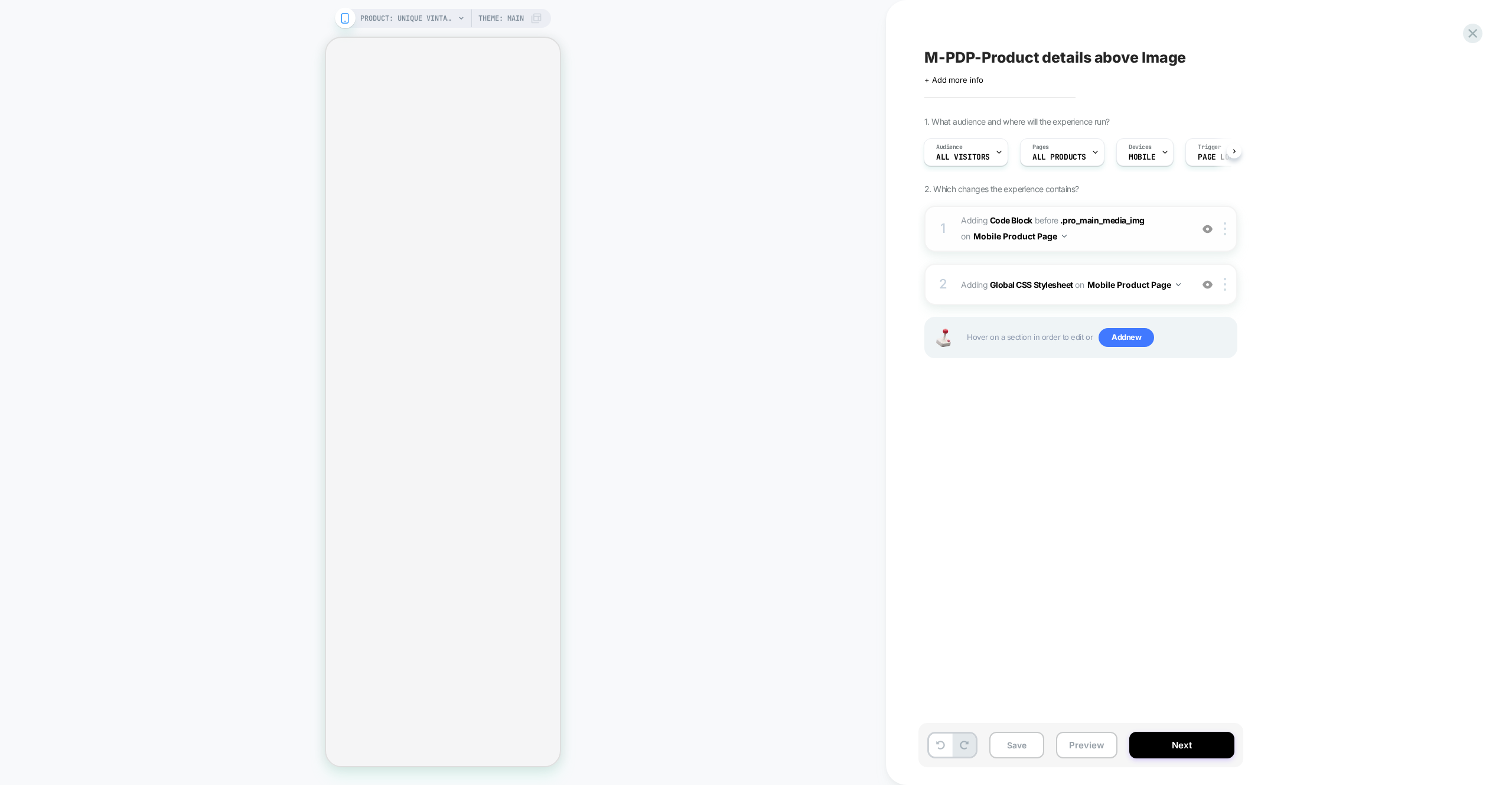
click at [1151, 228] on span "Adding Code Block BEFORE .pro_main_media_img .pro_main_media_img on Mobile Prod…" at bounding box center [1073, 229] width 225 height 32
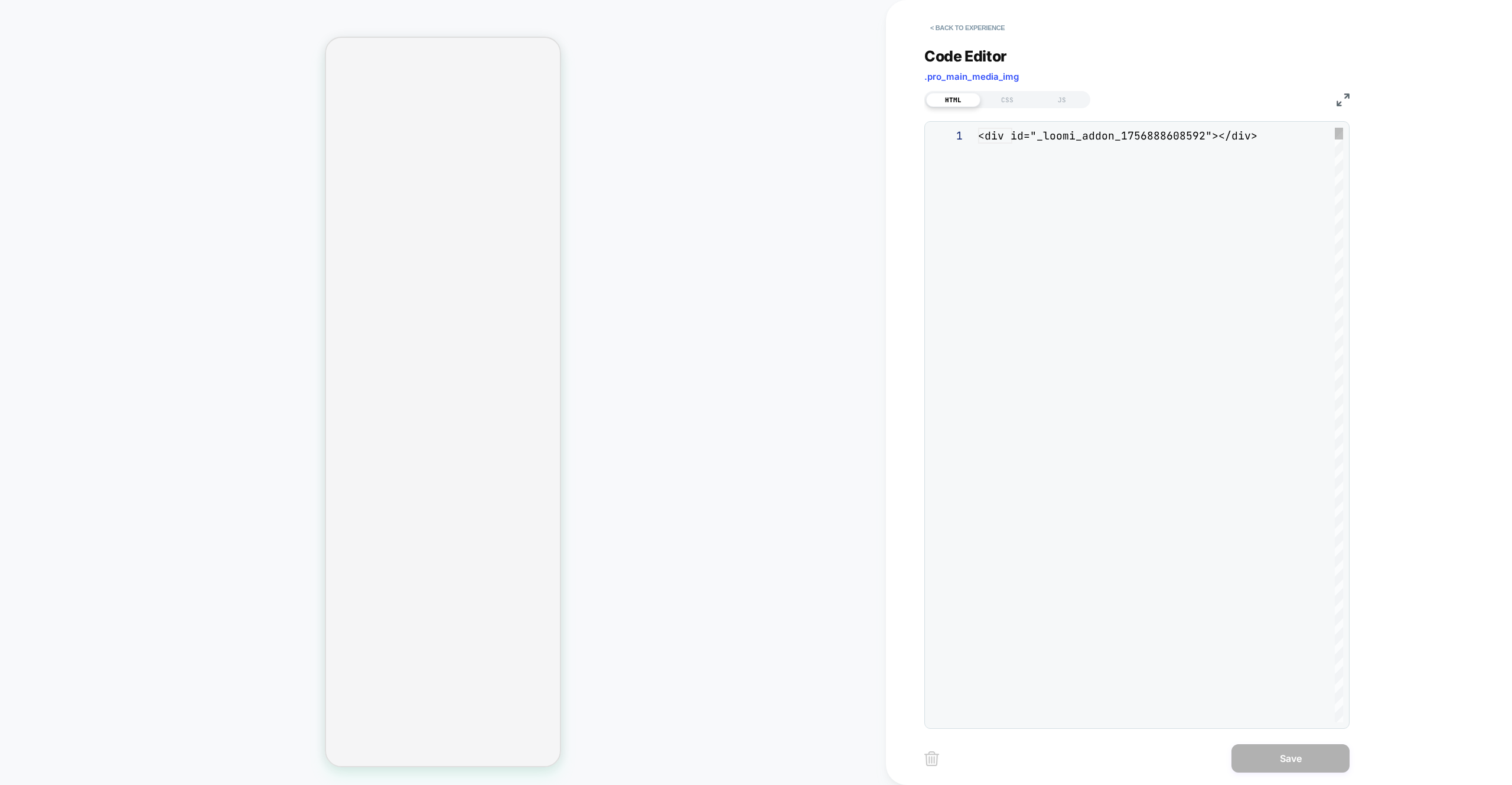
scroll to position [16, 0]
click at [1046, 97] on div "JS" at bounding box center [1062, 100] width 54 height 14
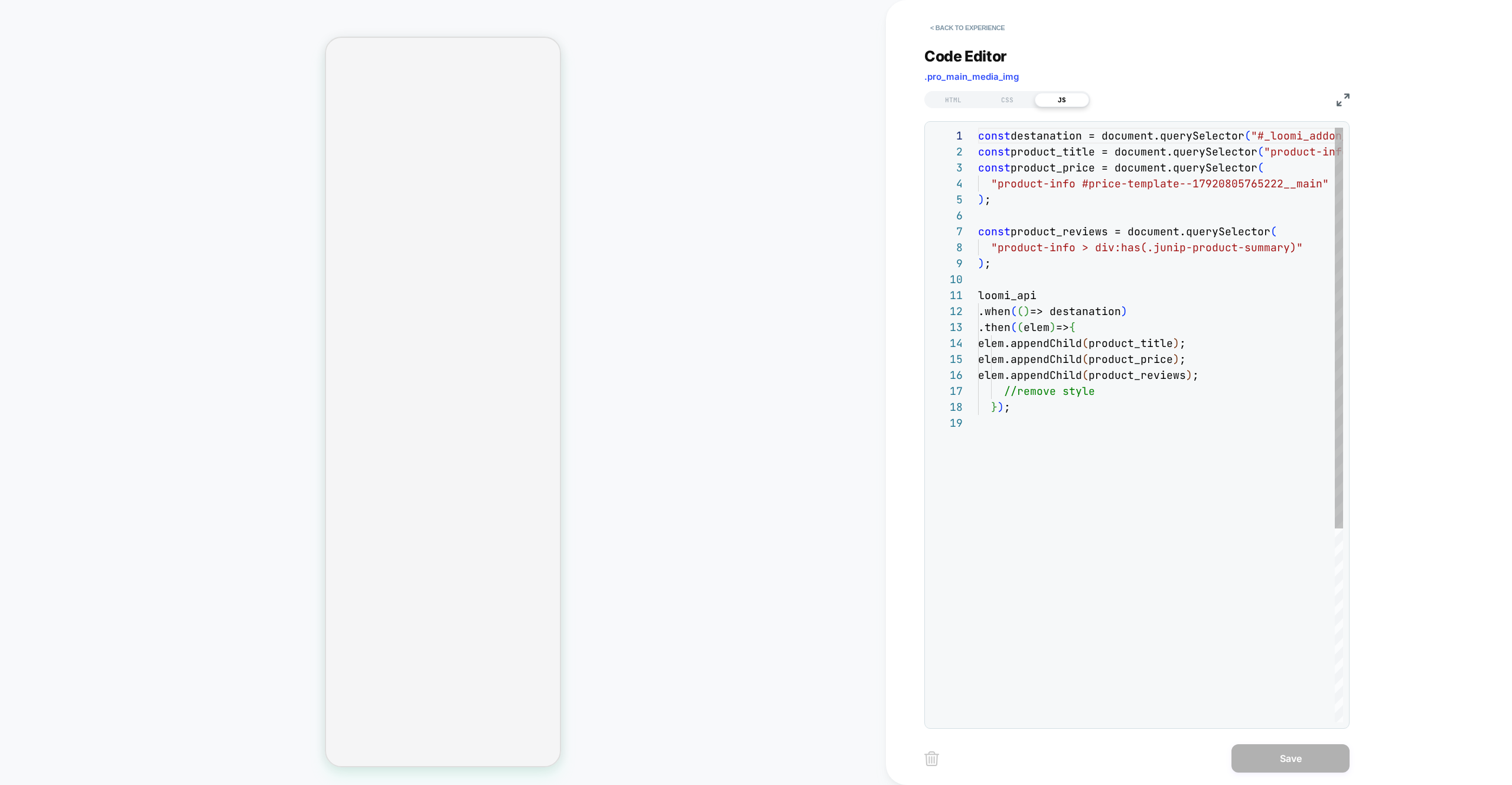
scroll to position [160, 0]
click at [1097, 316] on div "const destanation = document.querySelector ( "#_loomi_addon_1756888608592" ) ; …" at bounding box center [1240, 568] width 525 height 882
click at [1042, 137] on div "const destanation = document.querySelector ( "#_loomi_addon_1756888608592" ) ; …" at bounding box center [1240, 568] width 525 height 882
click at [1305, 138] on div "const destanation = document.querySelector ( "#_loomi_addon_1756888608592" ) ; …" at bounding box center [1240, 568] width 525 height 882
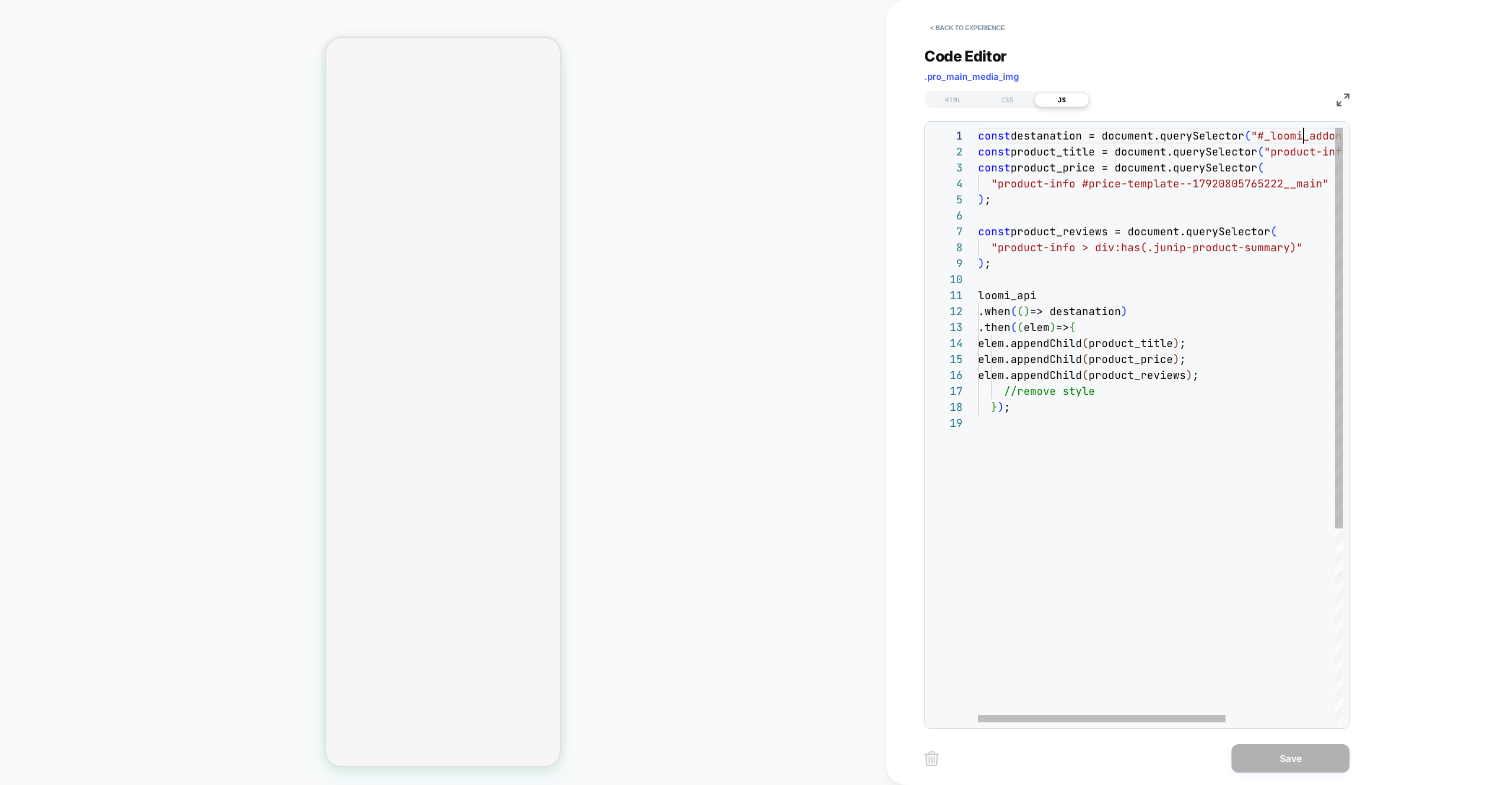
click at [1305, 138] on div "const destanation = document.querySelector ( "#_loomi_addon_1756888608592" ) ; …" at bounding box center [1240, 568] width 525 height 882
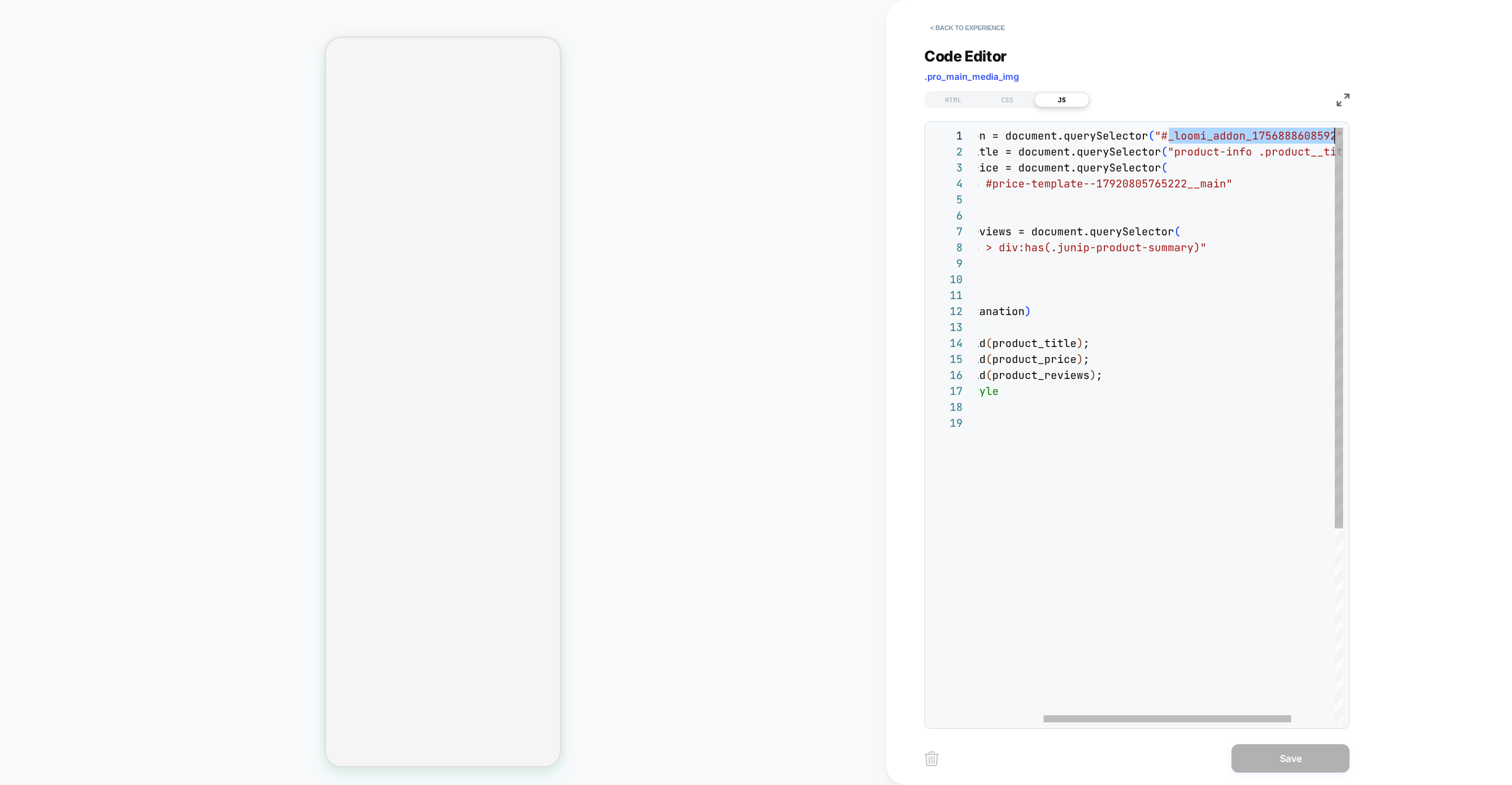
click at [1305, 138] on div "const destanation = document.querySelector ( "#_loomi_addon_1756888608592" ) ; …" at bounding box center [1144, 568] width 525 height 882
click at [1262, 133] on div "const destanation = document.querySelector ( "#_loomi_addon_1756888608592" ) ; …" at bounding box center [1144, 568] width 525 height 882
type textarea "**********"
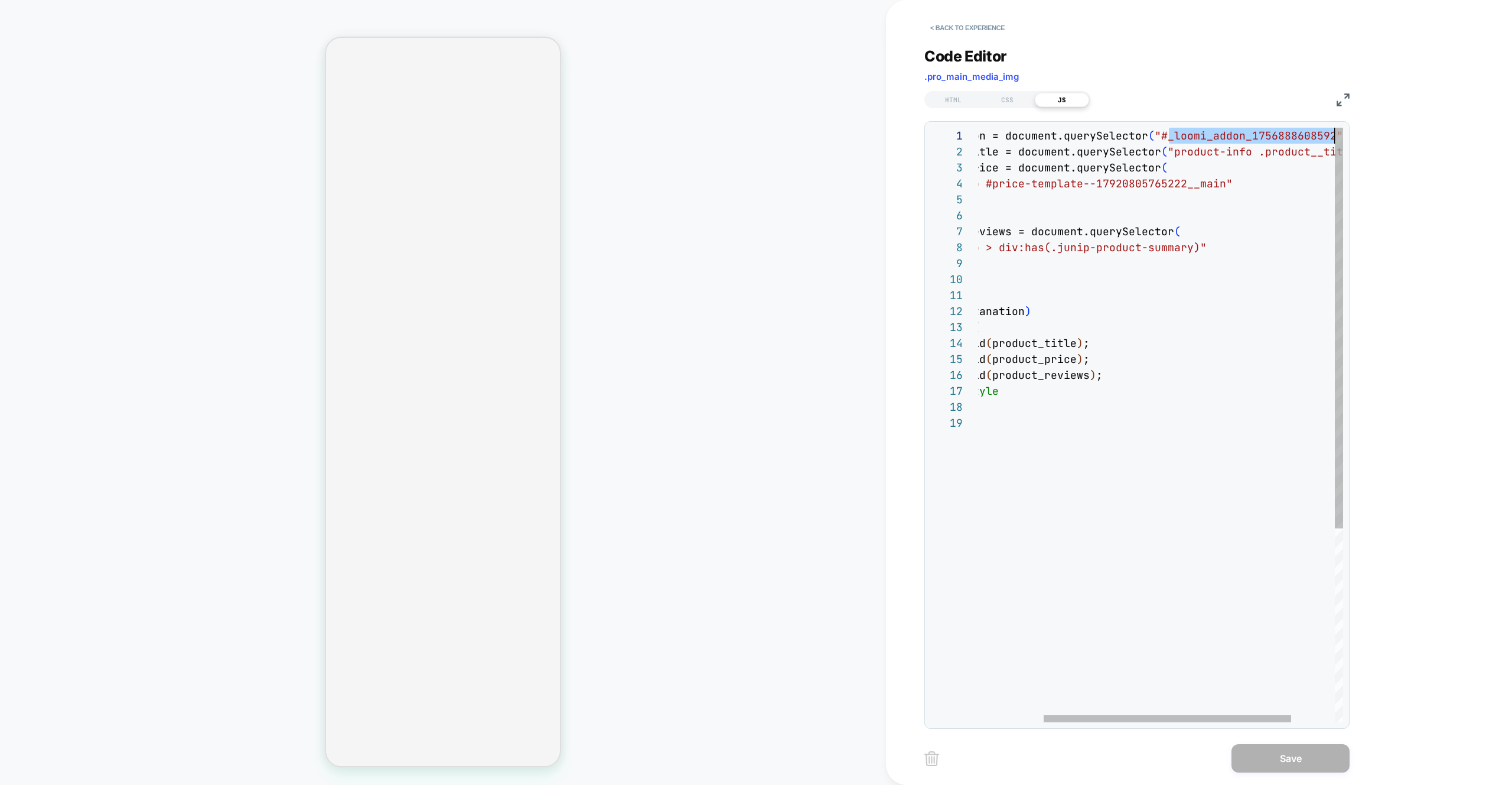
scroll to position [128, 0]
click at [1152, 435] on div "const destanation = document.querySelector ( "#_loomi_addon_1756888608592" ) ; …" at bounding box center [1144, 568] width 525 height 882
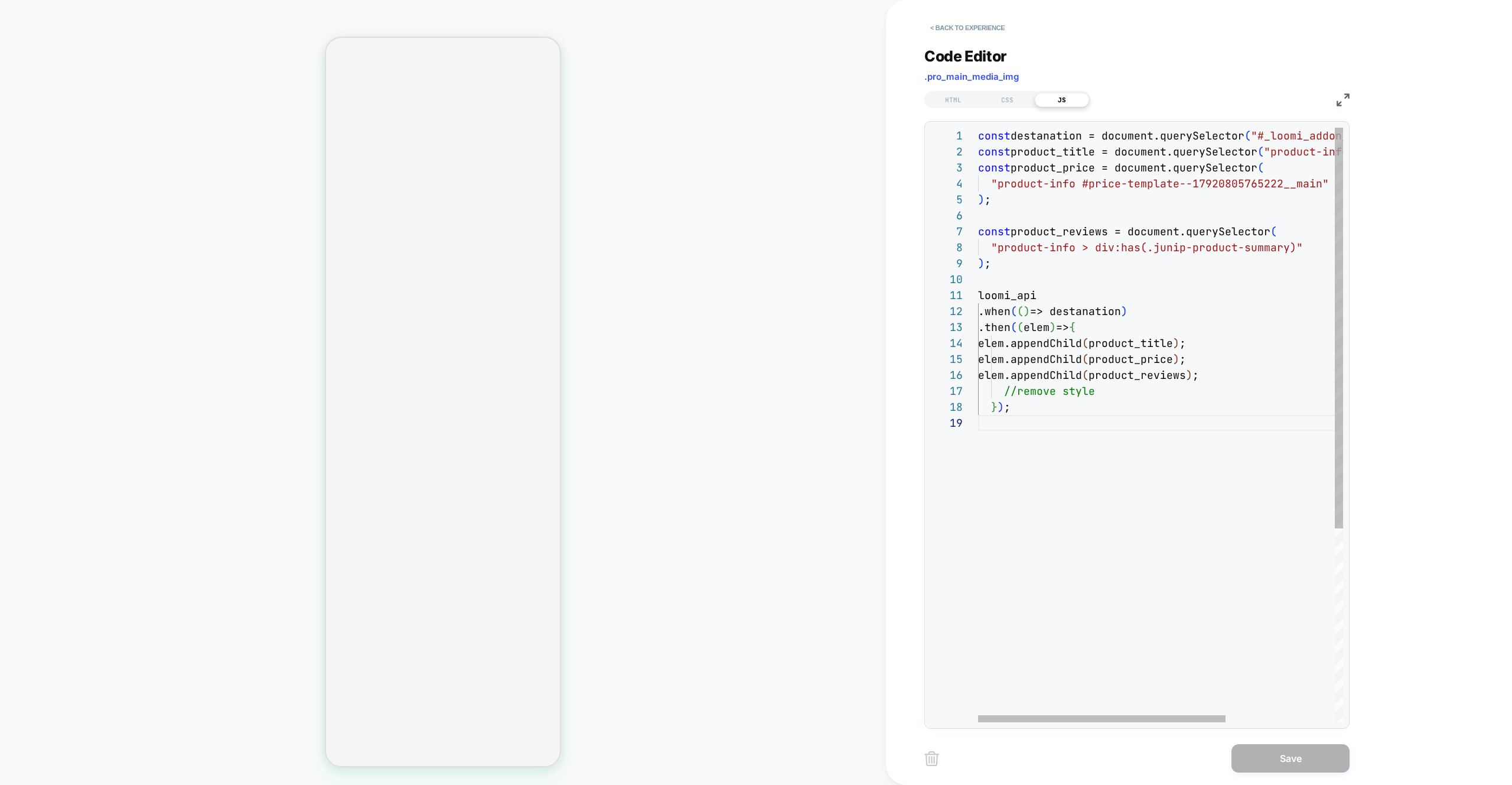
click at [1095, 310] on div "const destanation = document.querySelector ( "#_loomi_addon_1756888608592" ) ; …" at bounding box center [1240, 568] width 525 height 882
click at [1271, 388] on div "const destanation = document.querySelector ( "#_loomi_addon_1756888608592" ) ; …" at bounding box center [1240, 568] width 525 height 882
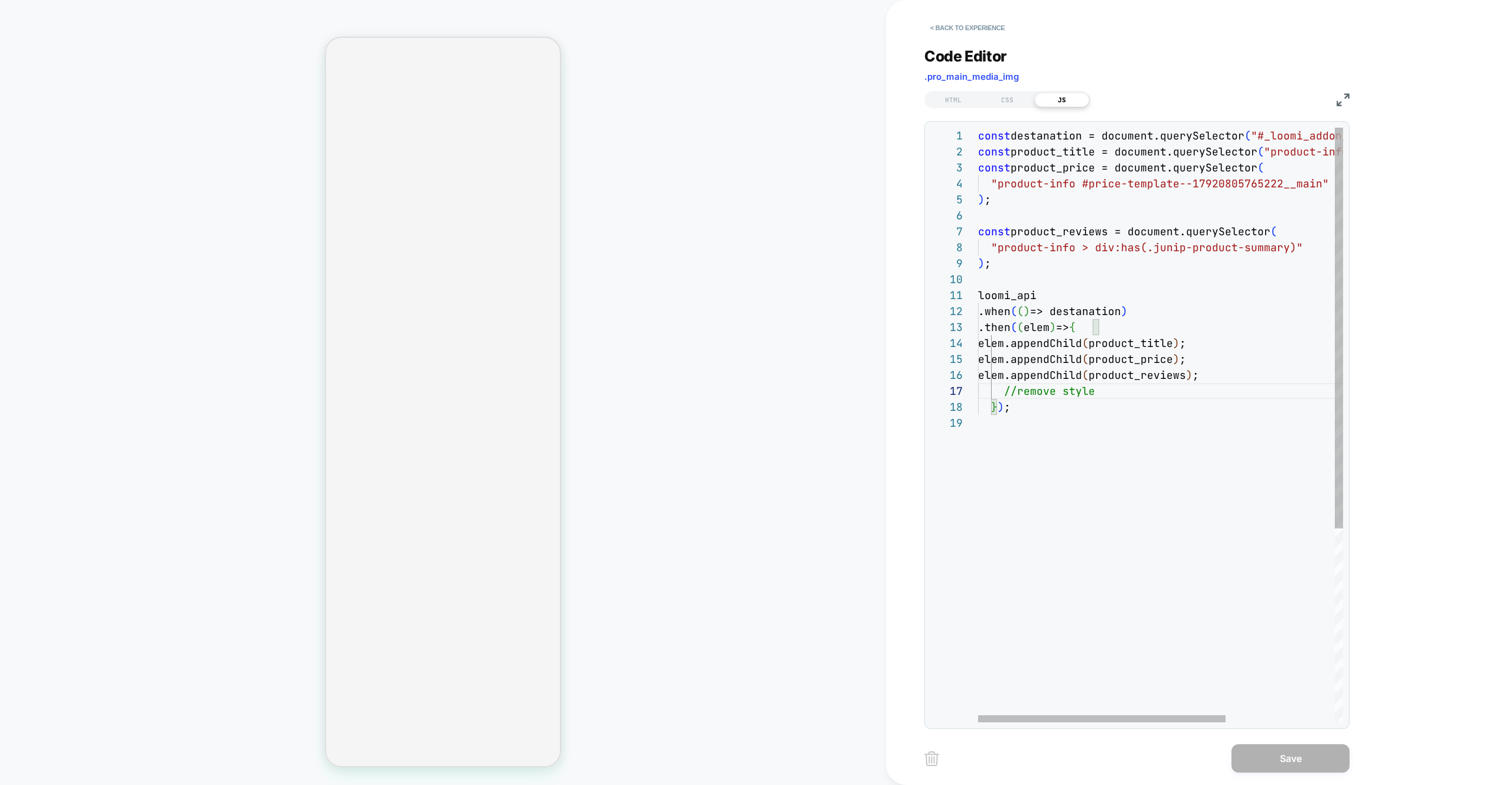
click at [1213, 441] on div "const destanation = document.querySelector ( "#_loomi_addon_1756888608592" ) ; …" at bounding box center [1240, 568] width 525 height 882
click at [1100, 371] on div "const destanation = document.querySelector ( "#_loomi_addon_1756888608592" ) ; …" at bounding box center [1240, 568] width 525 height 882
click at [1190, 374] on div "const destanation = document.querySelector ( "#_loomi_addon_1756888608592" ) ; …" at bounding box center [1240, 568] width 525 height 882
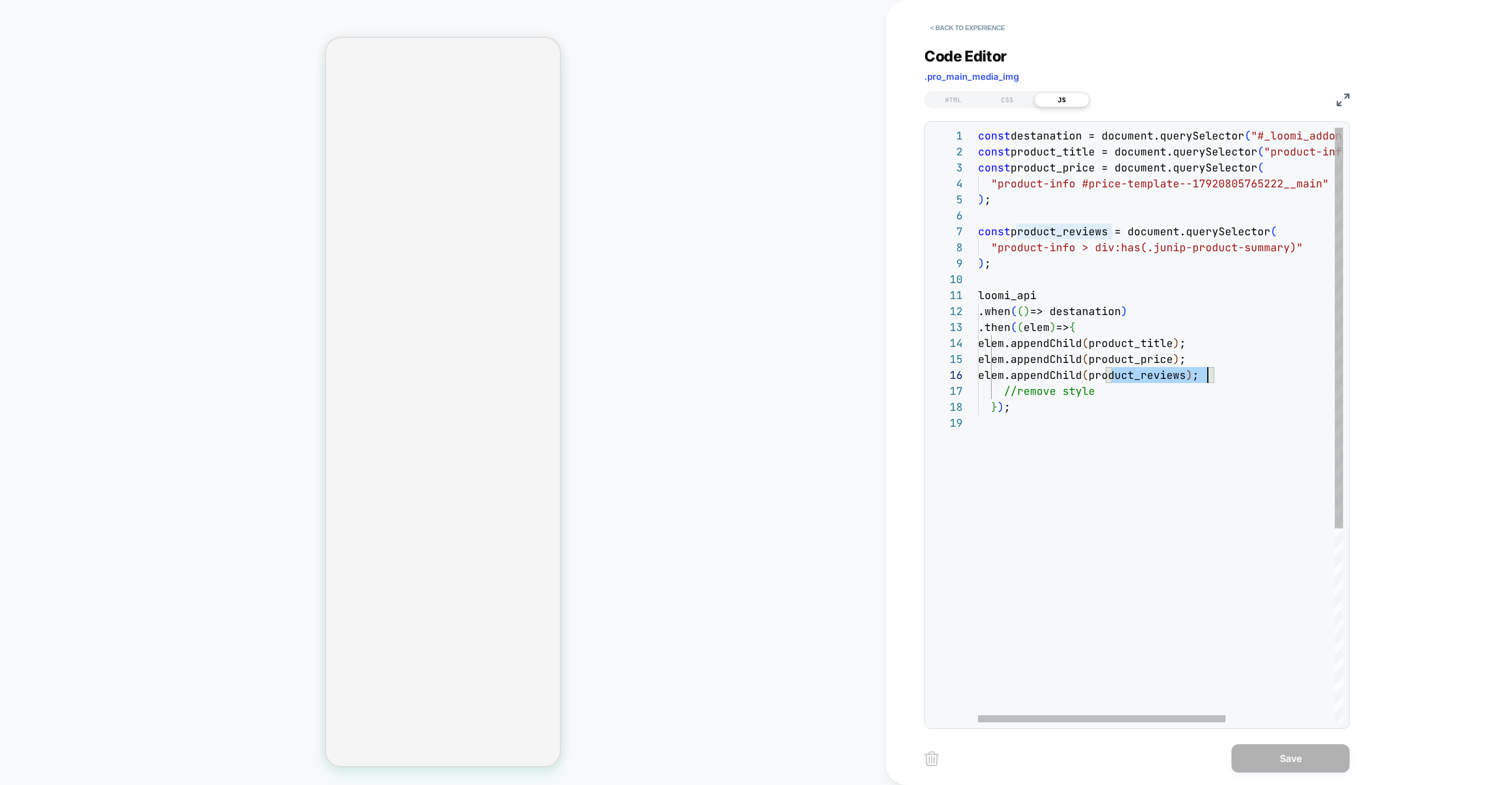
click at [1190, 374] on div "const destanation = document.querySelector ( "#_loomi_addon_1756888608592" ) ; …" at bounding box center [1240, 568] width 525 height 882
click at [1121, 449] on div "const destanation = document.querySelector ( "#_loomi_addon_1756888608592" ) ; …" at bounding box center [1240, 568] width 525 height 882
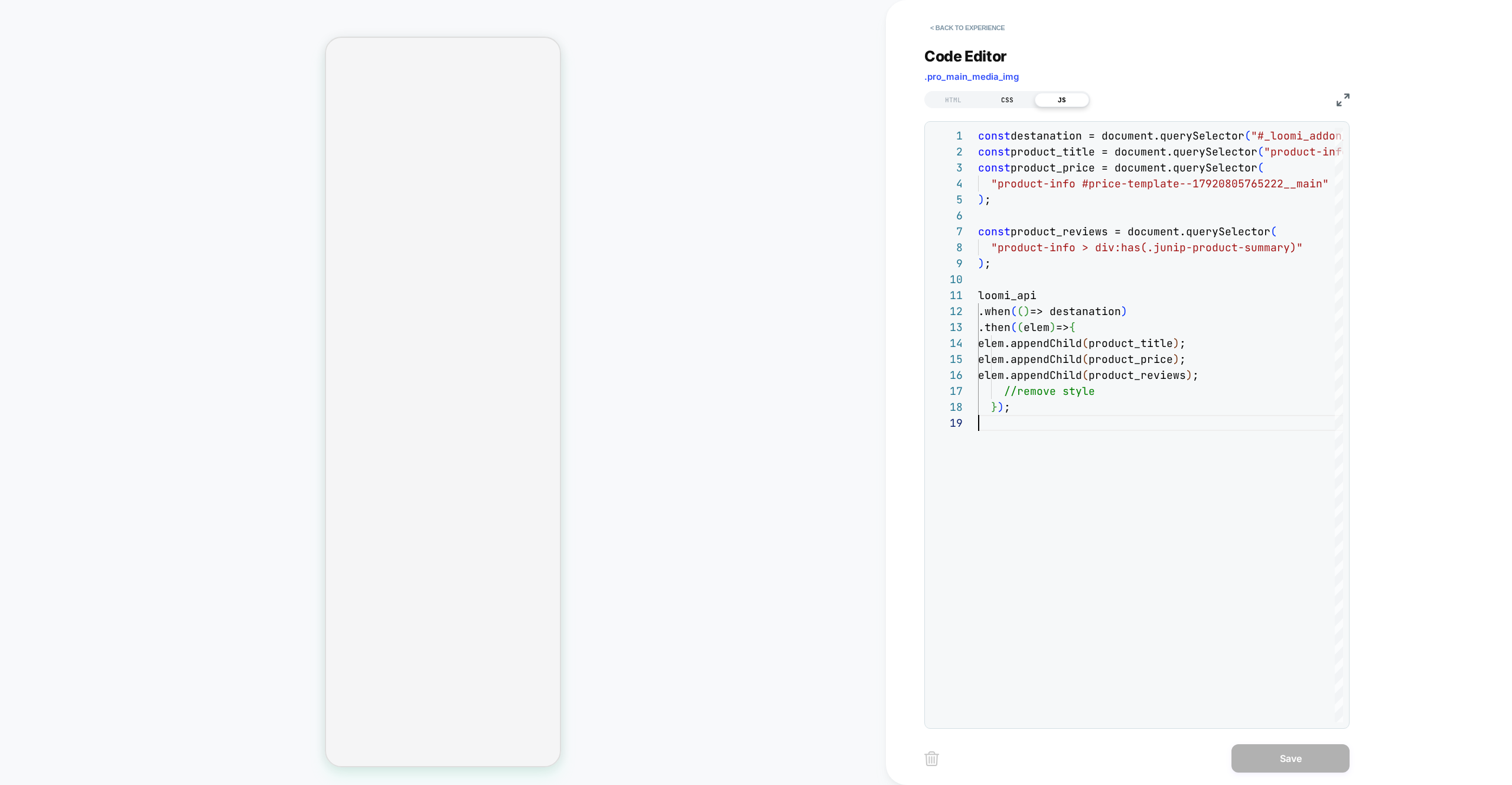
click at [1007, 97] on div "CSS" at bounding box center [1008, 100] width 54 height 14
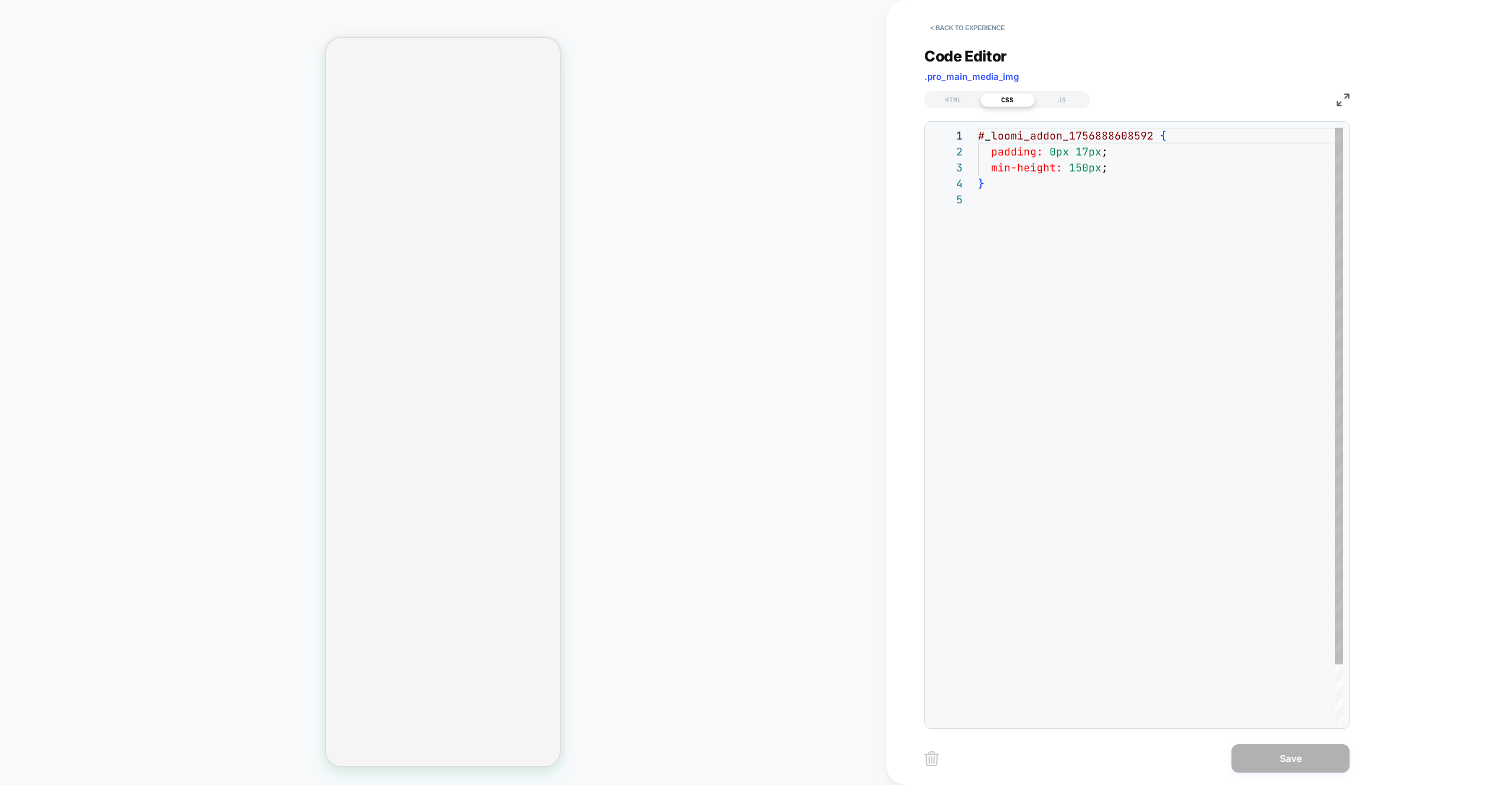
scroll to position [64, 0]
click at [1155, 259] on div "# _ loomi_addon_1756888608592 { padding: 0px 17px ; min-height: 150px ; }" at bounding box center [1160, 457] width 365 height 658
click at [1103, 169] on div "# _ loomi_addon_1756888608592 { padding: 0px 17px ; min-height: 150px ; }" at bounding box center [1160, 457] width 365 height 658
click at [1143, 284] on div "# _ loomi_addon_1756888608592 { padding: 0px 17px ; min-height: 150px ; }" at bounding box center [1160, 457] width 365 height 658
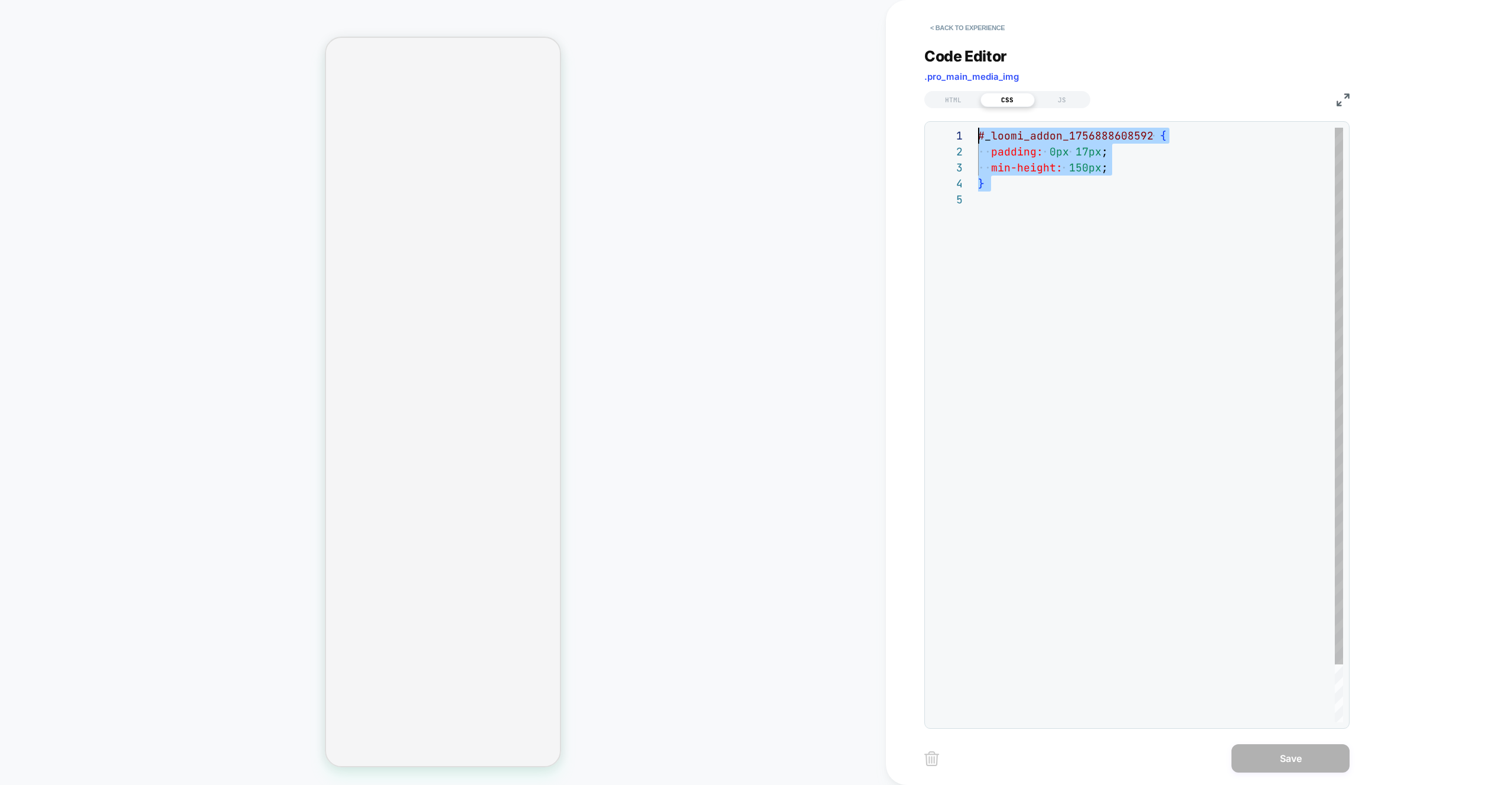
drag, startPoint x: 1045, startPoint y: 229, endPoint x: 881, endPoint y: 56, distance: 238.4
click at [978, 128] on div "# _ loomi_addon_1756888608592 { padding: 0px 17px ; min-height: 150px ; }" at bounding box center [1160, 457] width 365 height 658
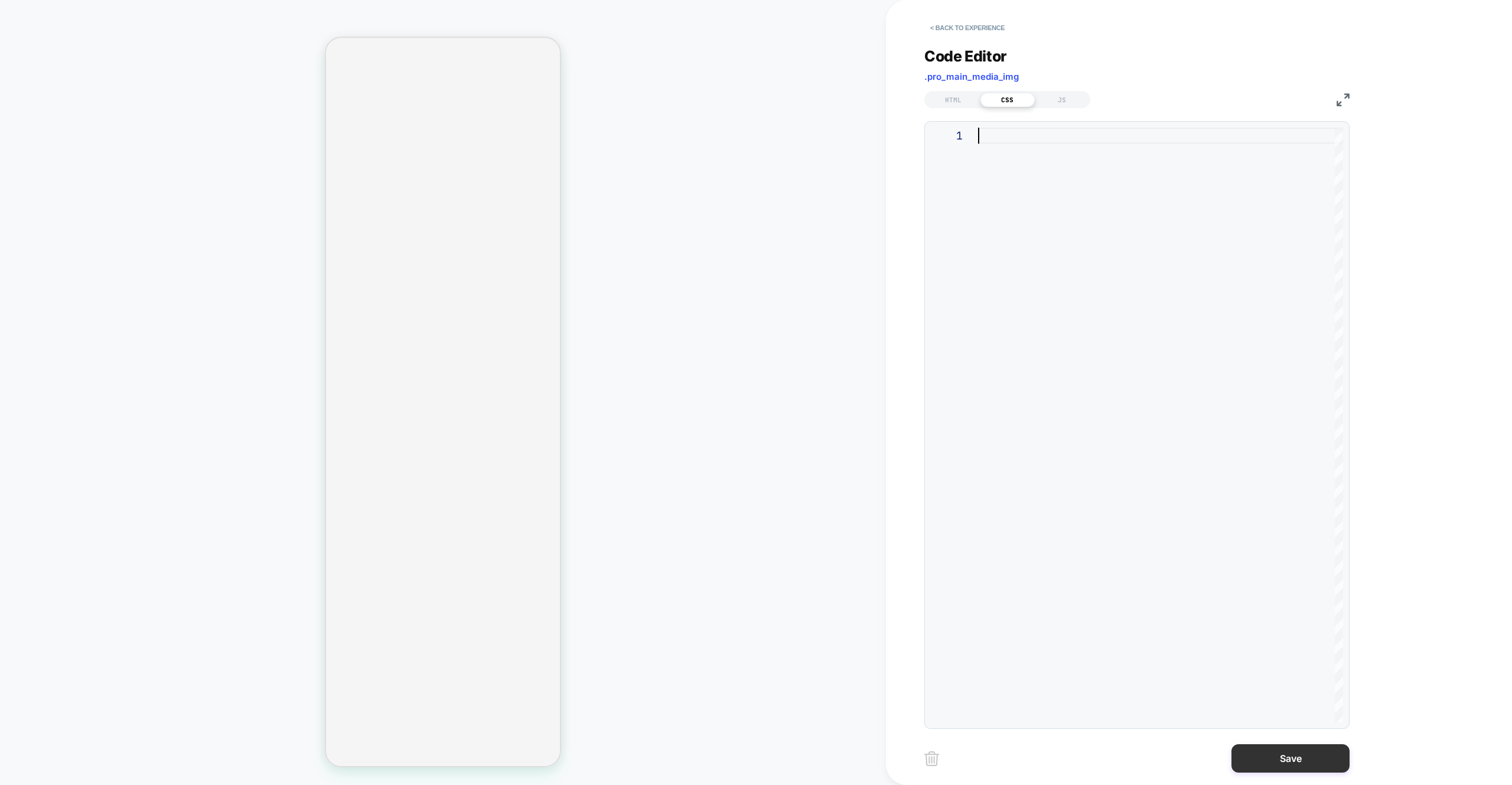
click at [1306, 767] on button "Save" at bounding box center [1290, 758] width 118 height 29
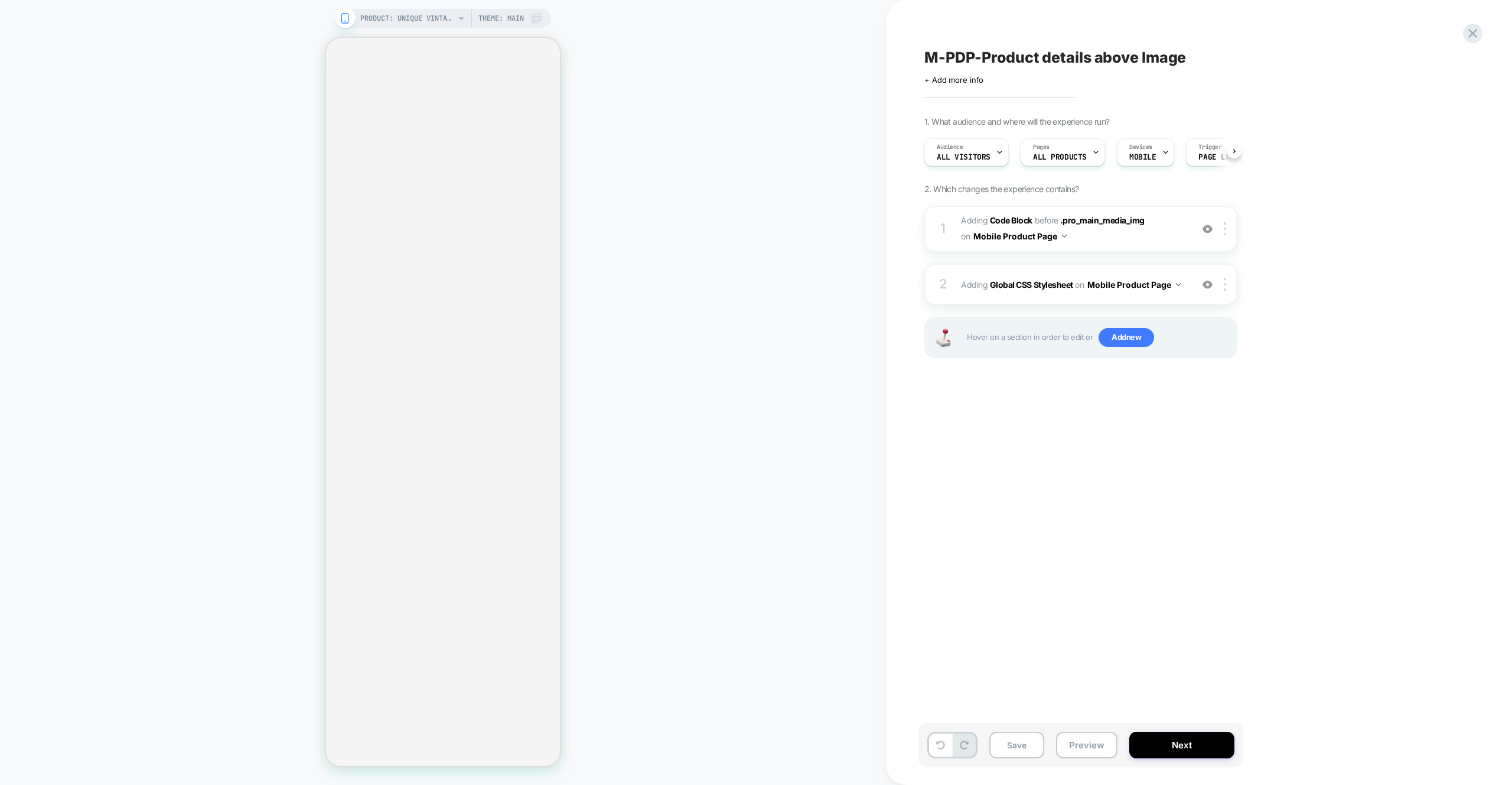
scroll to position [0, 1]
click at [1163, 298] on div "2 Adding Global CSS Stylesheet on Mobile Product Page Add Before Add After Copy…" at bounding box center [1081, 284] width 313 height 41
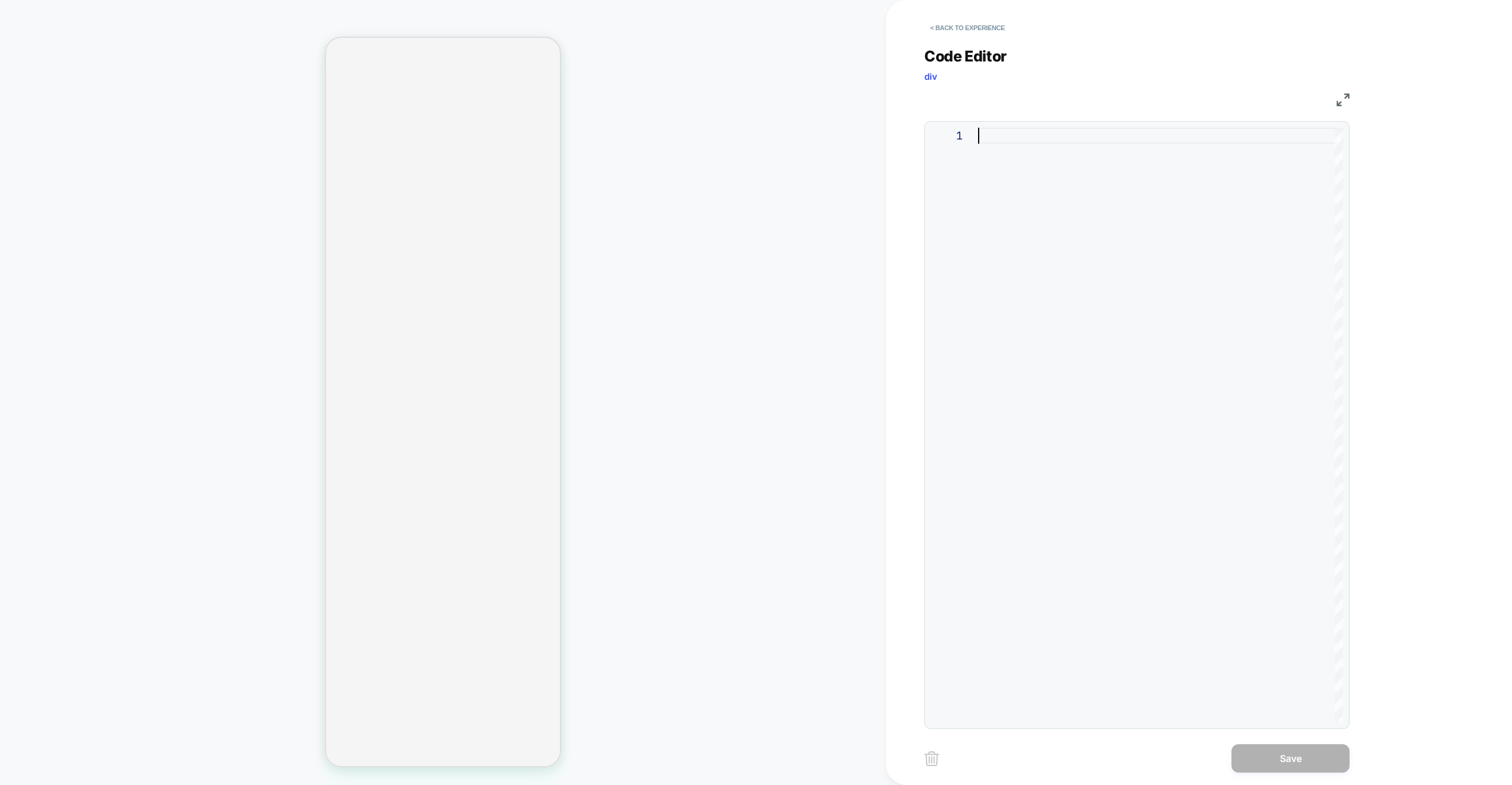
drag, startPoint x: 1080, startPoint y: 215, endPoint x: 1072, endPoint y: 213, distance: 8.2
click at [1081, 215] on div at bounding box center [1160, 424] width 365 height 594
type textarea "**********"
click at [1299, 750] on button "Save" at bounding box center [1290, 758] width 118 height 29
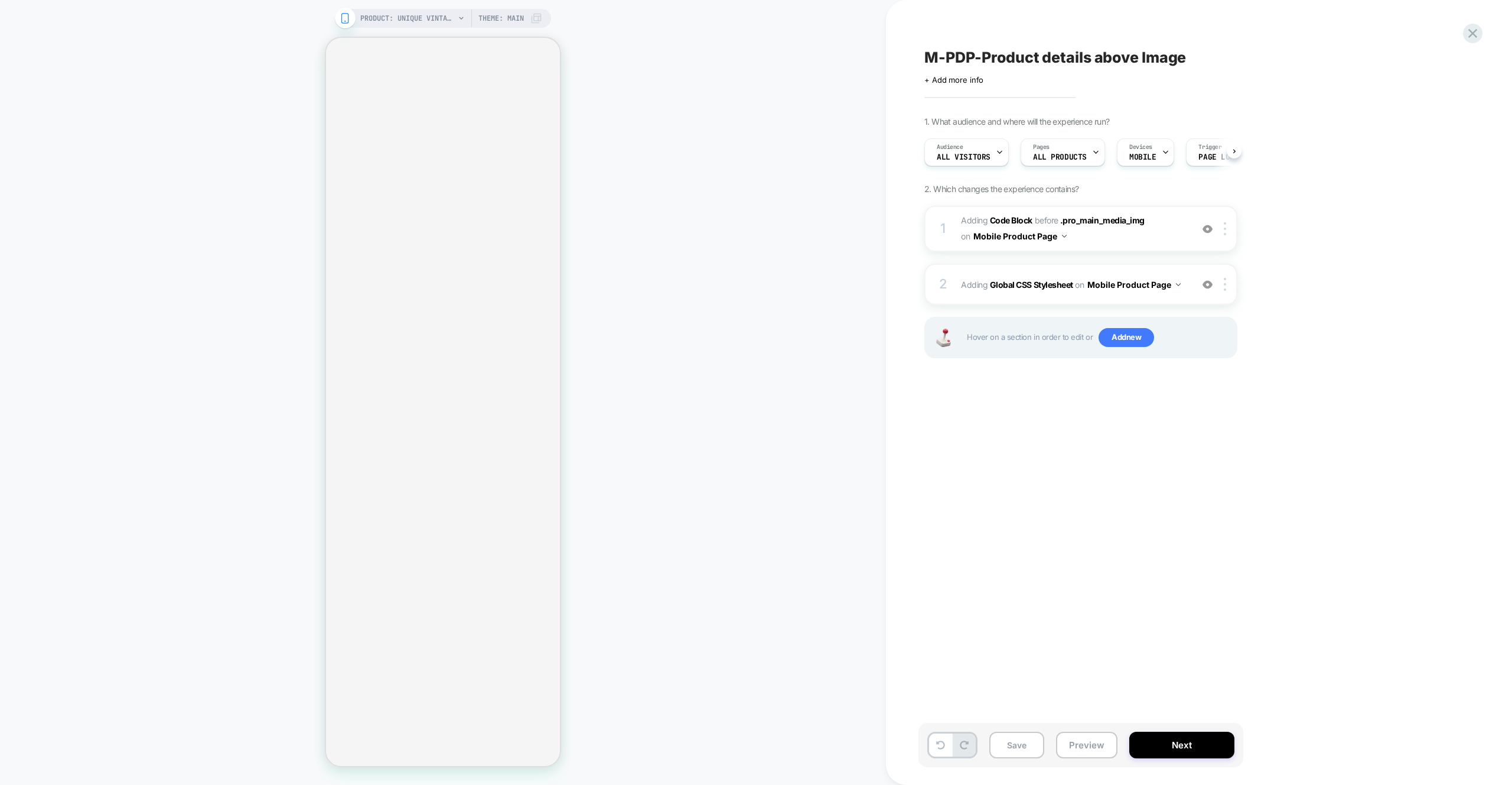
click at [1360, 482] on div "M-PDP-Product details above Image Click to edit experience details + Add more i…" at bounding box center [1140, 392] width 443 height 762
click at [1108, 748] on button "Preview" at bounding box center [1087, 745] width 62 height 26
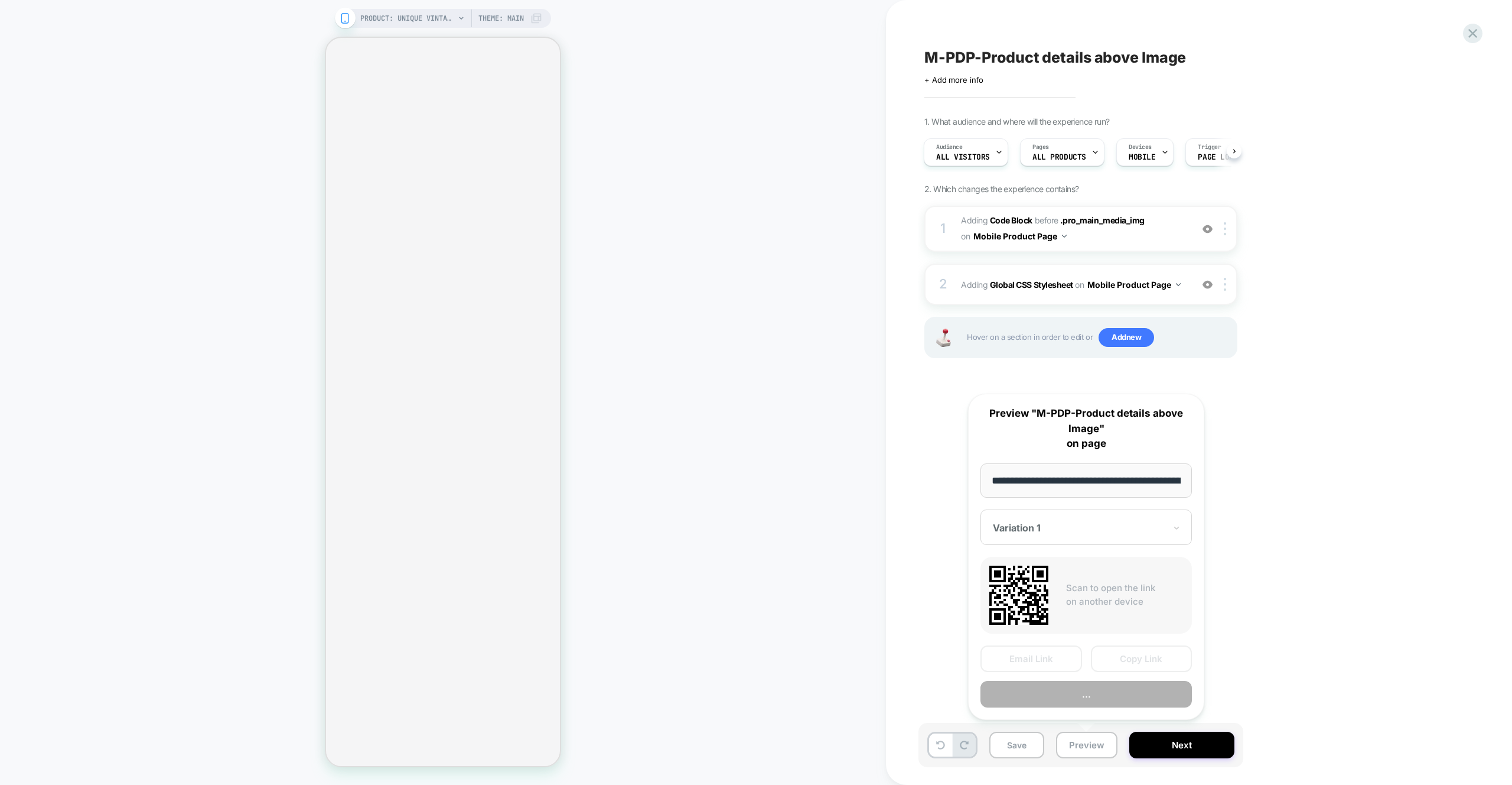
scroll to position [0, 318]
click at [1081, 696] on button "Preview" at bounding box center [1086, 695] width 212 height 26
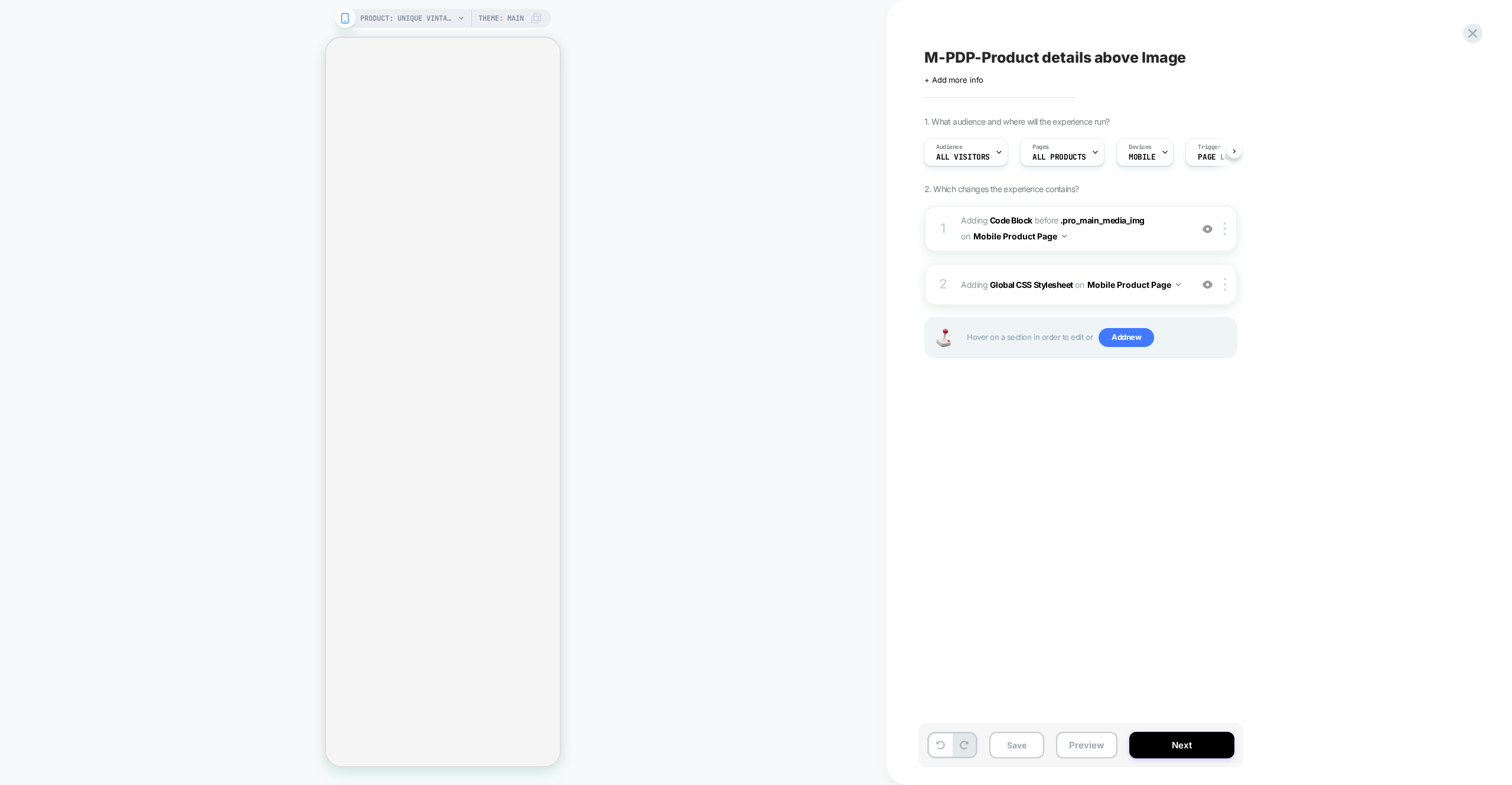
click at [1157, 233] on span "Adding Code Block BEFORE .pro_main_media_img .pro_main_media_img on Mobile Prod…" at bounding box center [1073, 229] width 225 height 32
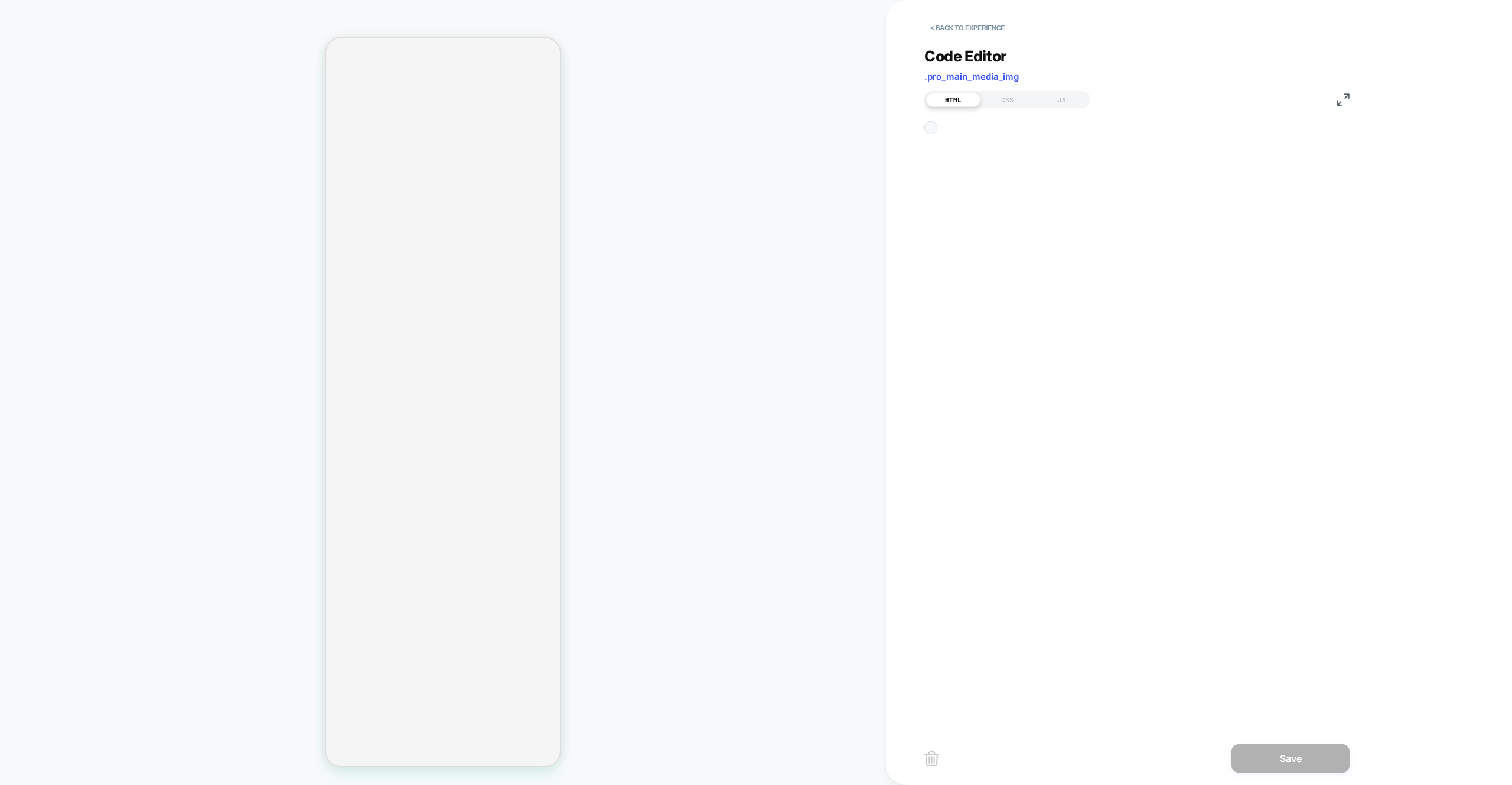
scroll to position [16, 0]
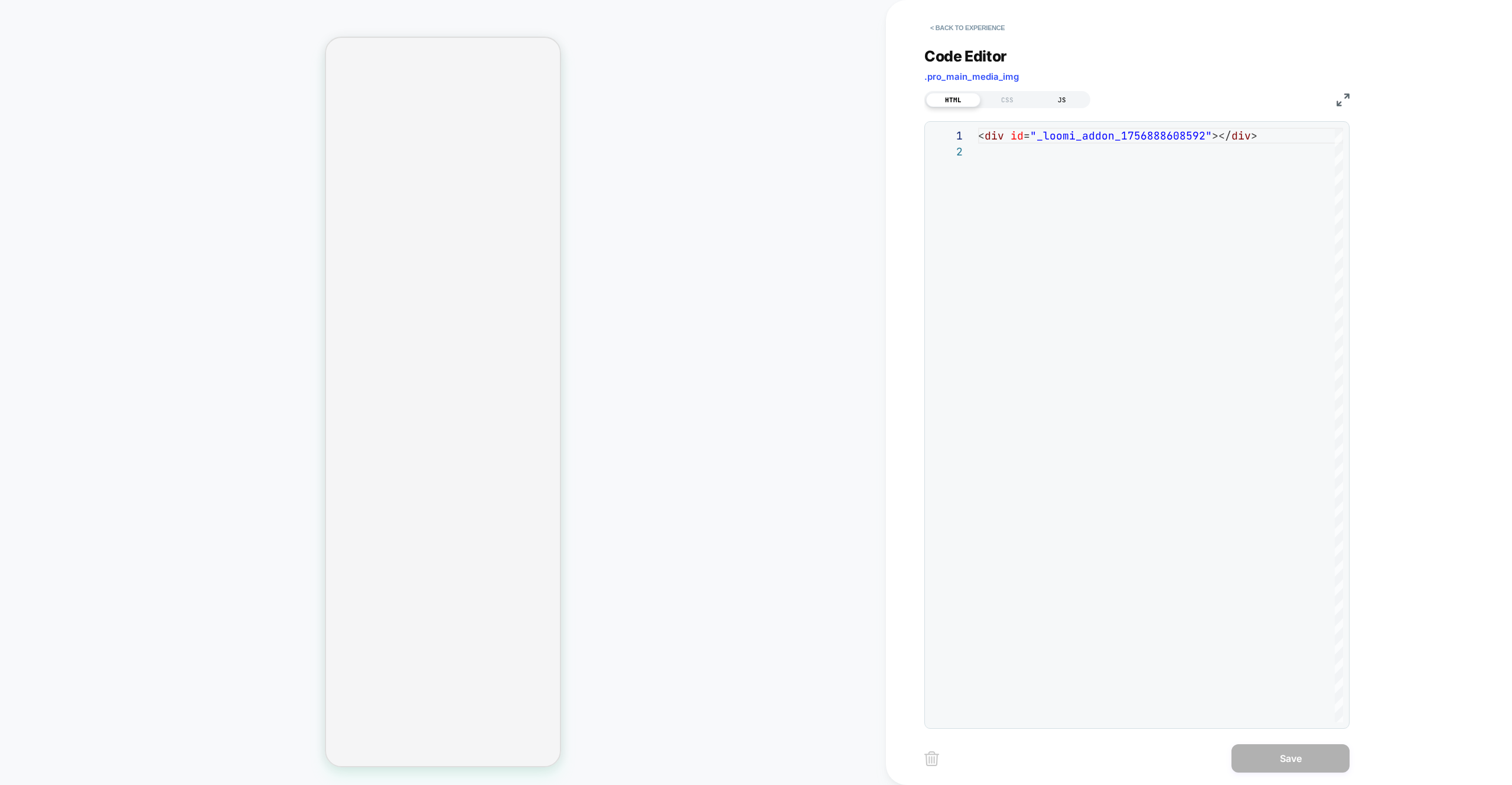
click at [1057, 103] on div "JS" at bounding box center [1062, 100] width 54 height 14
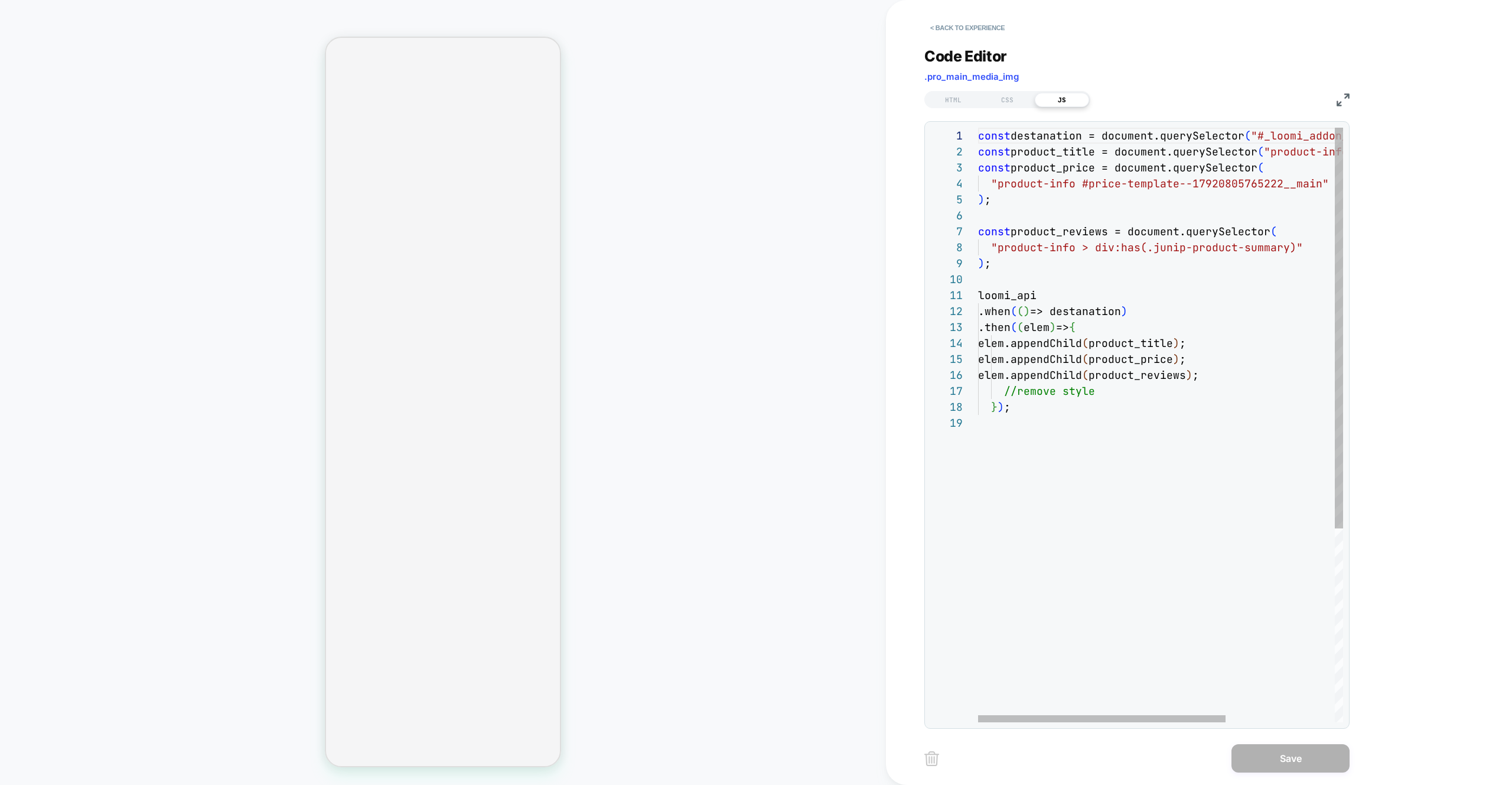
click at [1094, 438] on div "const destanation = document.querySelector ( "#_loomi_addon_1756888608592" ) ; …" at bounding box center [1240, 568] width 525 height 882
click at [1116, 423] on div "const destanation = document.querySelector ( "#_loomi_addon_1756888608592" ) ; …" at bounding box center [1240, 568] width 525 height 882
click at [1171, 371] on div "const destanation = document.querySelector ( "#_loomi_addon_1756888608592" ) ; …" at bounding box center [1240, 568] width 525 height 882
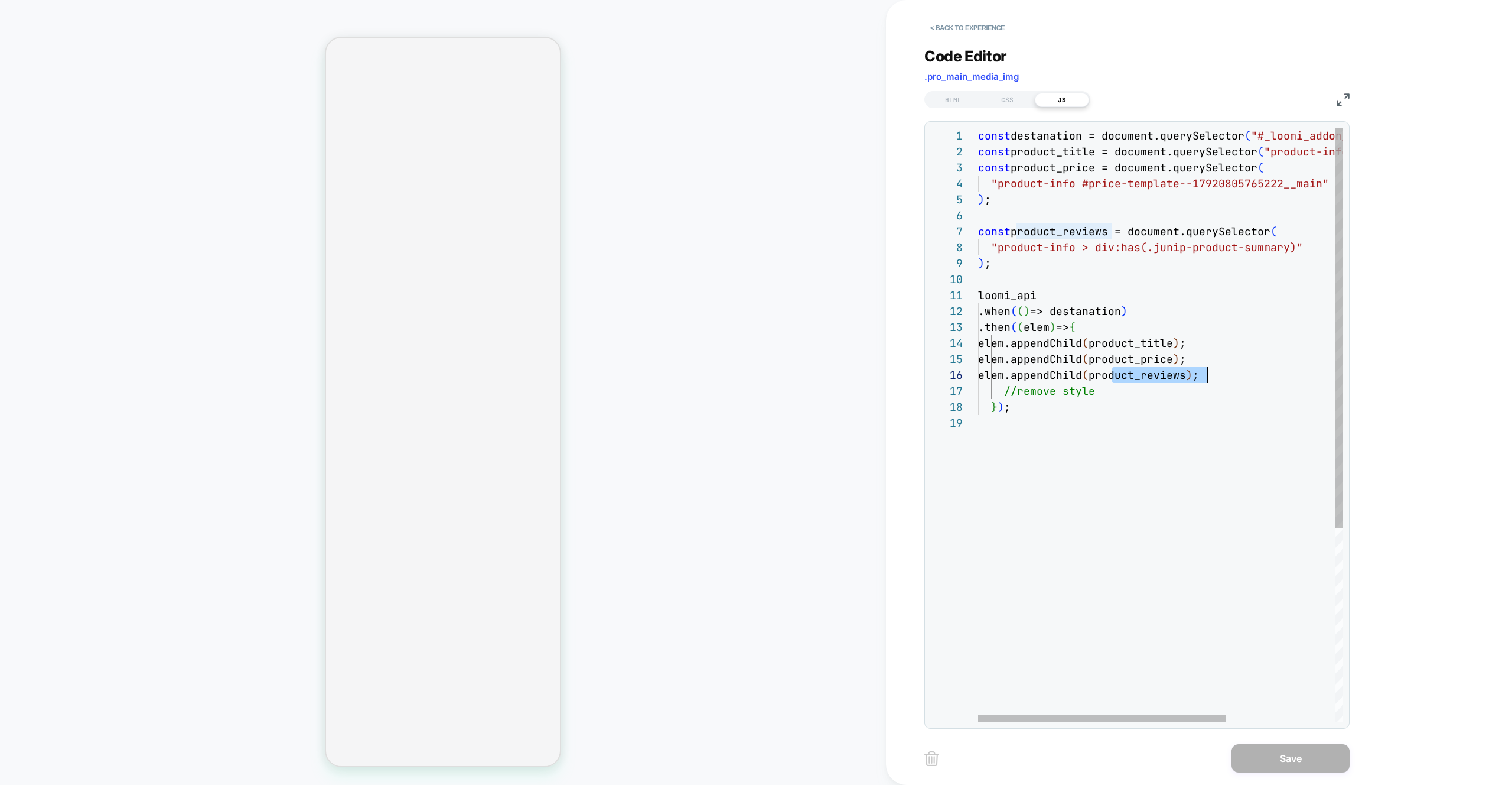
click at [1171, 371] on div "const destanation = document.querySelector ( "#_loomi_addon_1756888608592" ) ; …" at bounding box center [1240, 568] width 525 height 882
click at [1171, 482] on div "const destanation = document.querySelector ( "#_loomi_addon_1756888608592" ) ; …" at bounding box center [1240, 568] width 525 height 882
click at [1176, 370] on div "const destanation = document.querySelector ( "#_loomi_addon_1756888608592" ) ; …" at bounding box center [1240, 568] width 525 height 882
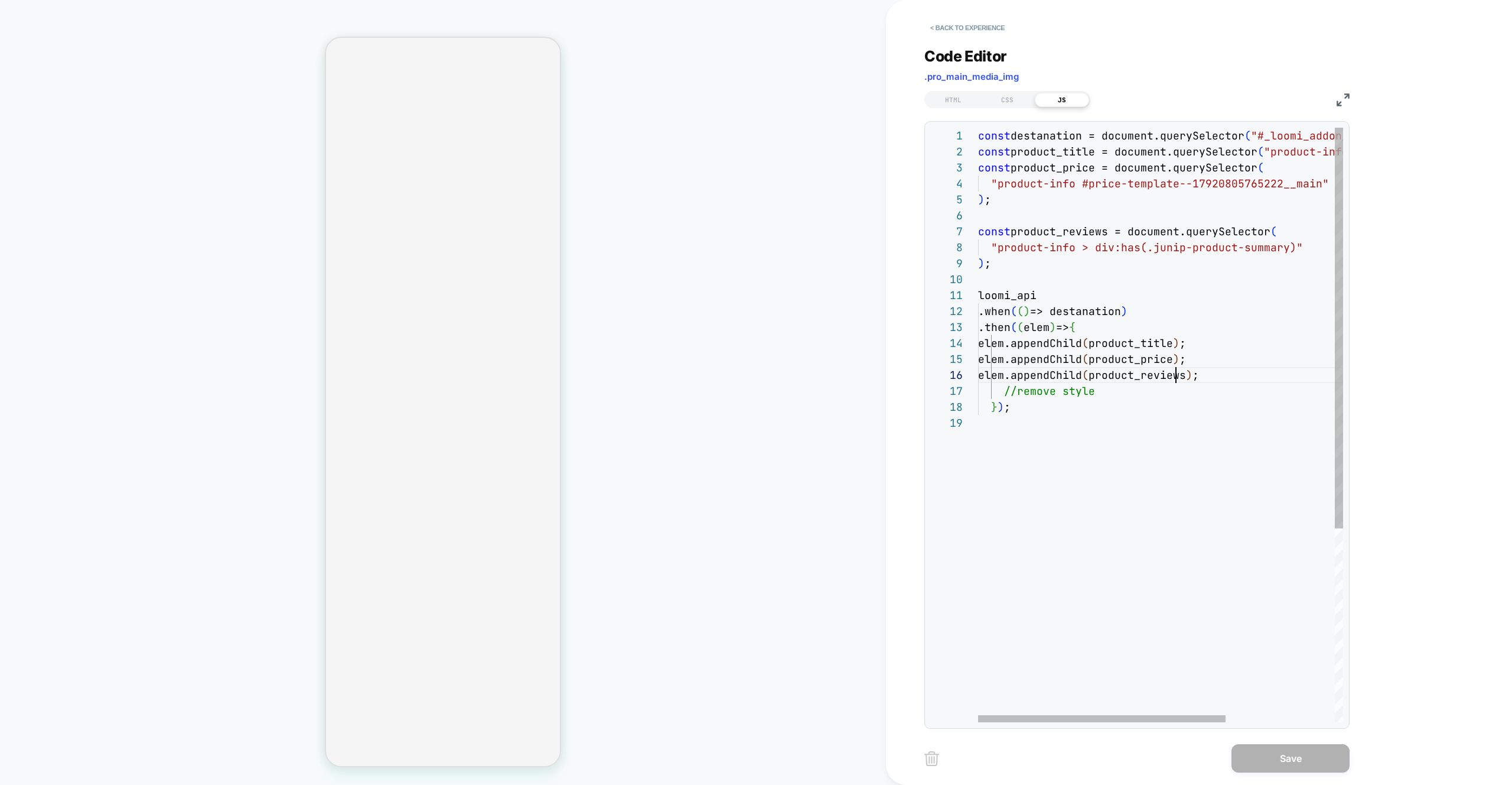
click at [1176, 370] on div "const destanation = document.querySelector ( "#_loomi_addon_1756888608592" ) ; …" at bounding box center [1240, 568] width 525 height 882
click at [1191, 501] on div "const destanation = document.querySelector ( "#_loomi_addon_1756888608592" ) ; …" at bounding box center [1240, 568] width 525 height 882
click at [1176, 377] on div "const destanation = document.querySelector ( "#_loomi_addon_1756888608592" ) ; …" at bounding box center [1240, 568] width 525 height 882
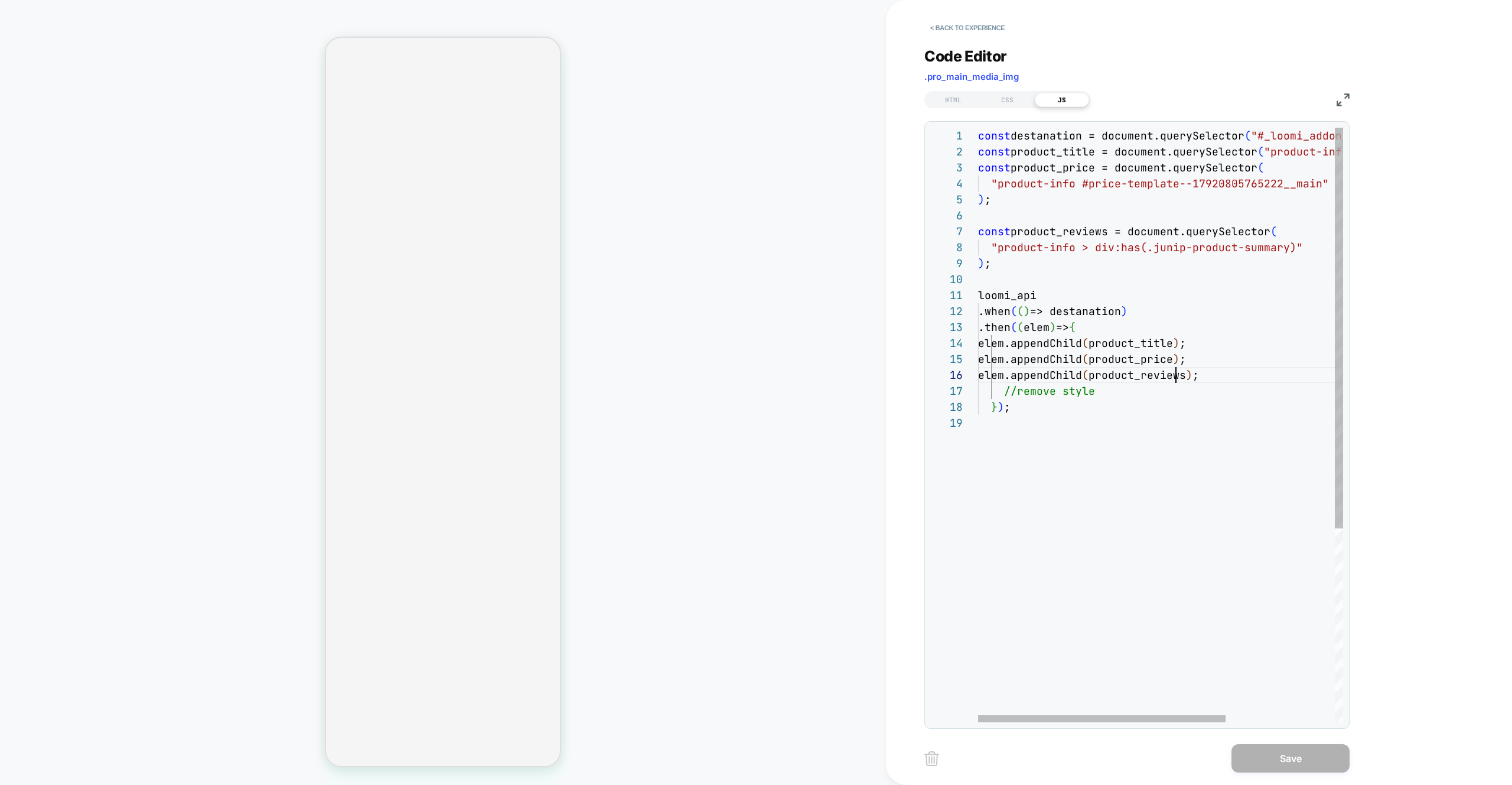
scroll to position [80, 230]
click at [1176, 377] on div "const destanation = document.querySelector ( "#_loomi_addon_1756888608592" ) ; …" at bounding box center [1240, 568] width 525 height 882
click at [1110, 312] on div "const destanation = document.querySelector ( "#_loomi_addon_1756888608592" ) ; …" at bounding box center [1240, 568] width 525 height 882
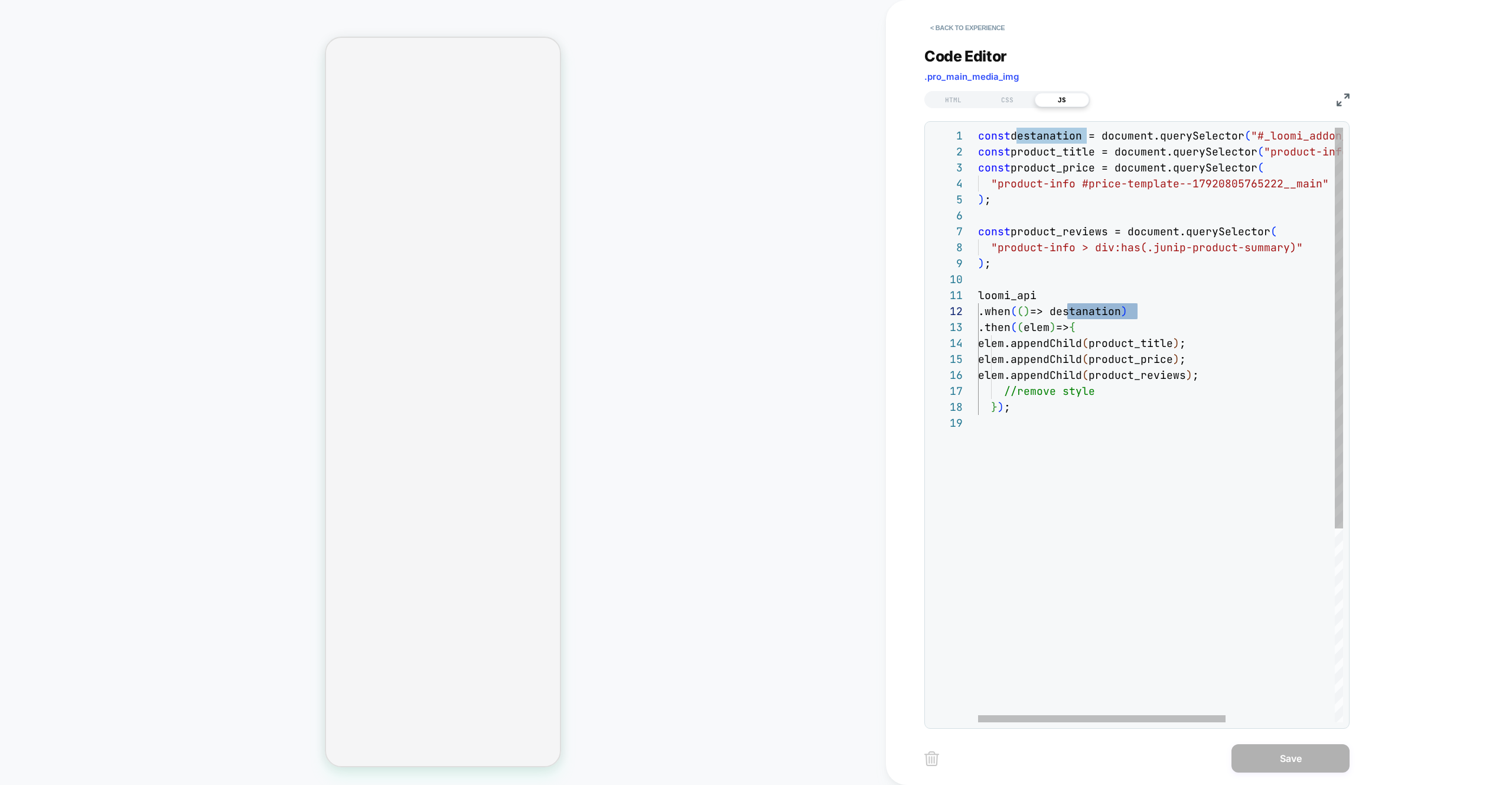
click at [1285, 137] on div "const destanation = document.querySelector ( "#_loomi_addon_1756888608592" ) ; …" at bounding box center [1240, 568] width 525 height 882
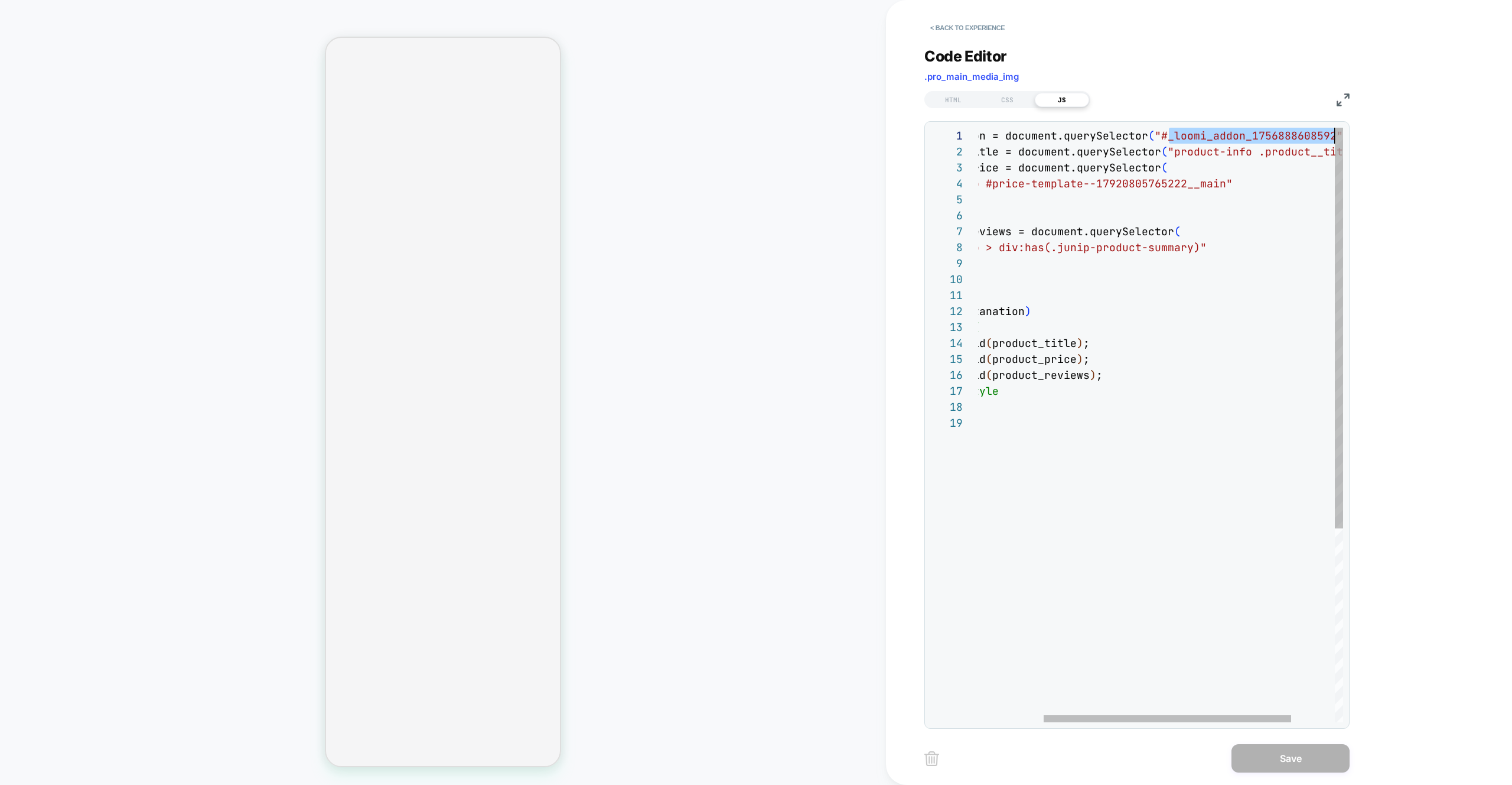
click at [1286, 137] on div "const destanation = document.querySelector ( "#_loomi_addon_1756888608592" ) ; …" at bounding box center [1144, 568] width 525 height 882
click at [1249, 130] on div "const destanation = document.querySelector ( "#_loomi_addon_1756888608592" ) ; …" at bounding box center [1144, 568] width 525 height 882
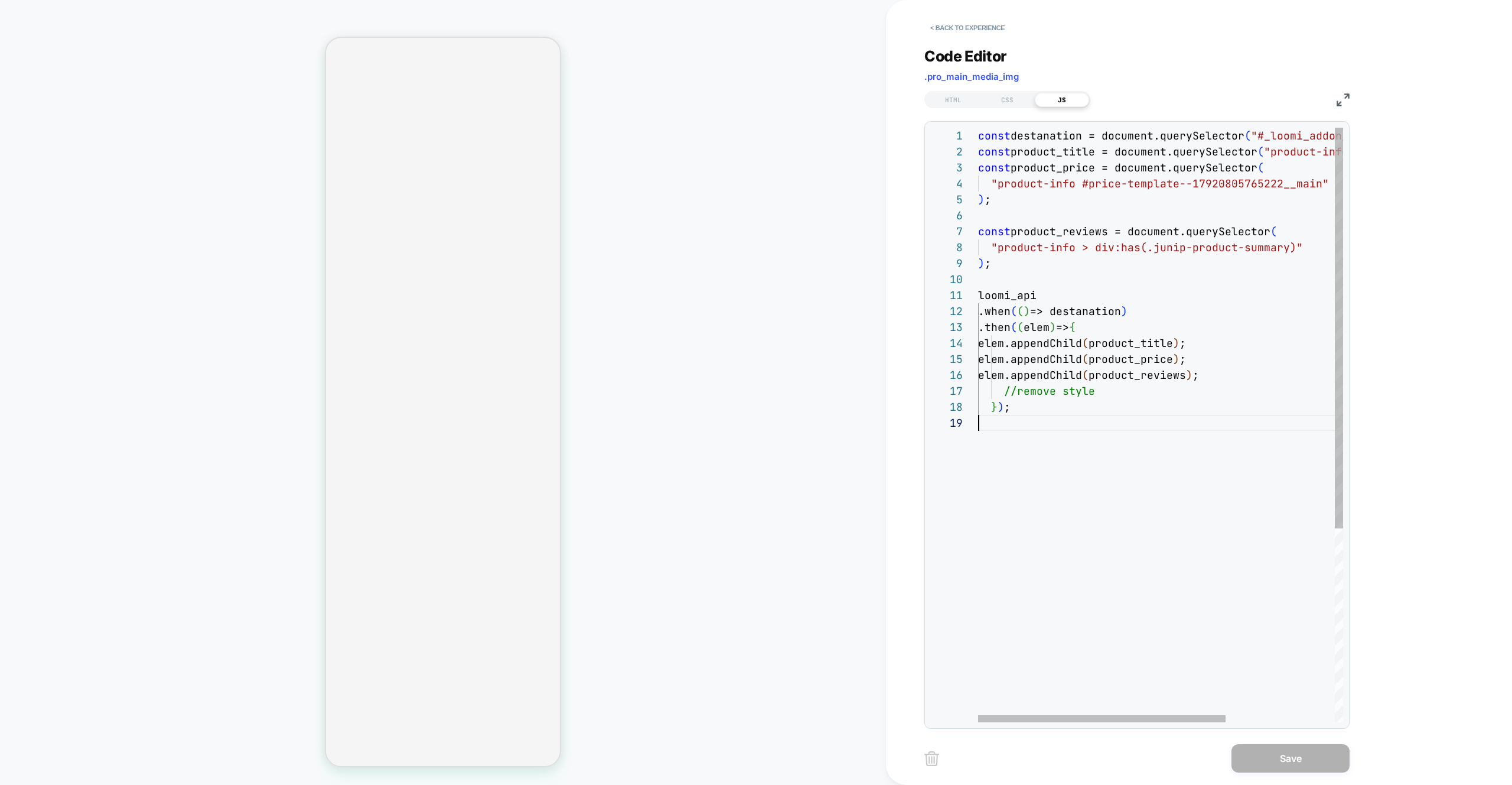
scroll to position [128, 0]
drag, startPoint x: 1056, startPoint y: 484, endPoint x: 1060, endPoint y: 428, distance: 56.1
click at [1056, 484] on div "const destanation = document.querySelector ( "#_loomi_addon_1756888608592" ) ; …" at bounding box center [1240, 568] width 525 height 882
click at [1016, 392] on div "const destanation = document.querySelector ( "#_loomi_addon_1756888608592" ) ; …" at bounding box center [1240, 568] width 525 height 882
type textarea "**********"
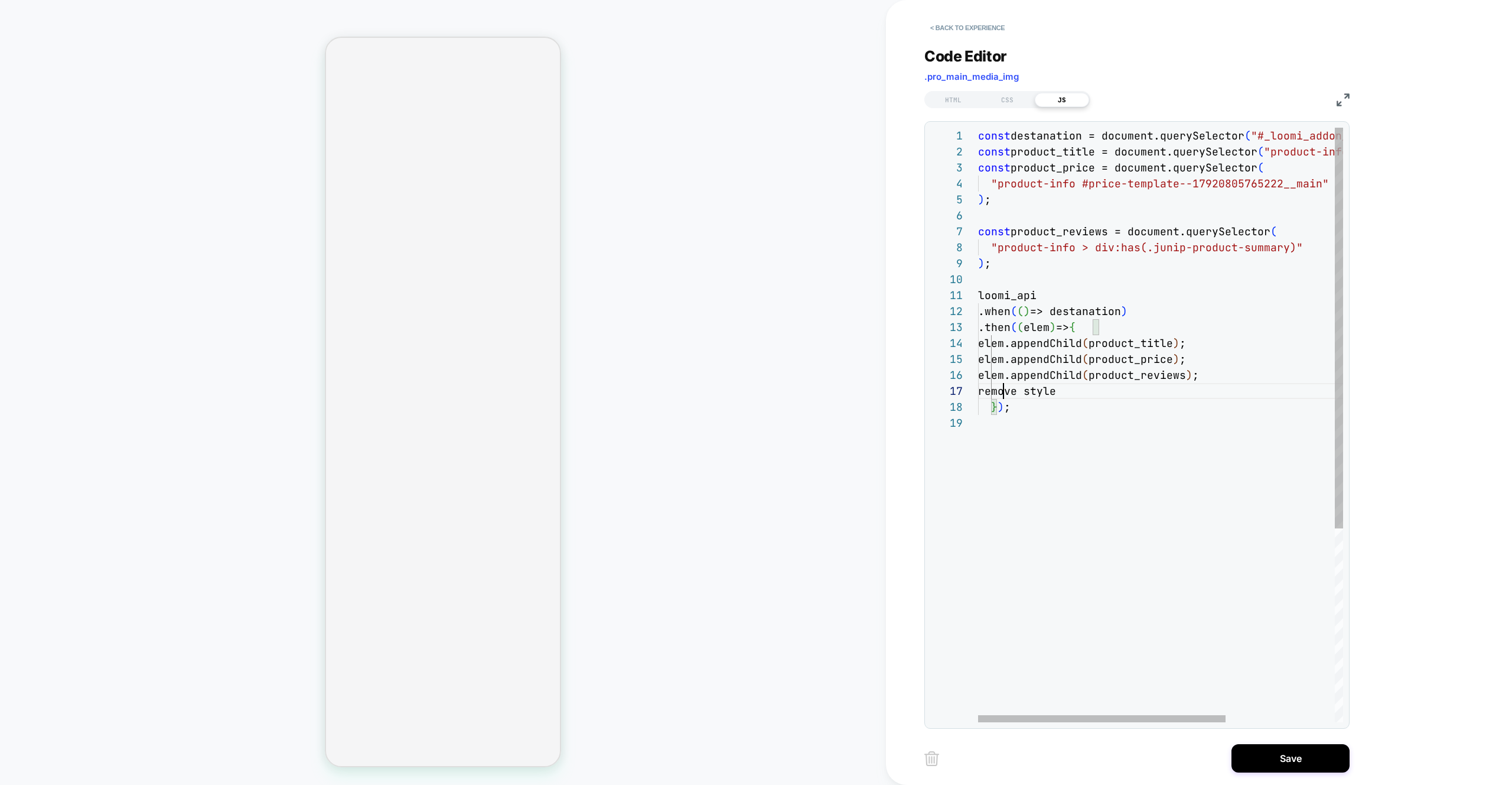
scroll to position [96, 26]
click at [1176, 527] on div "const destanation = document.querySelector ( "#_loomi_addon_1756888608592" ) ; …" at bounding box center [1240, 568] width 525 height 882
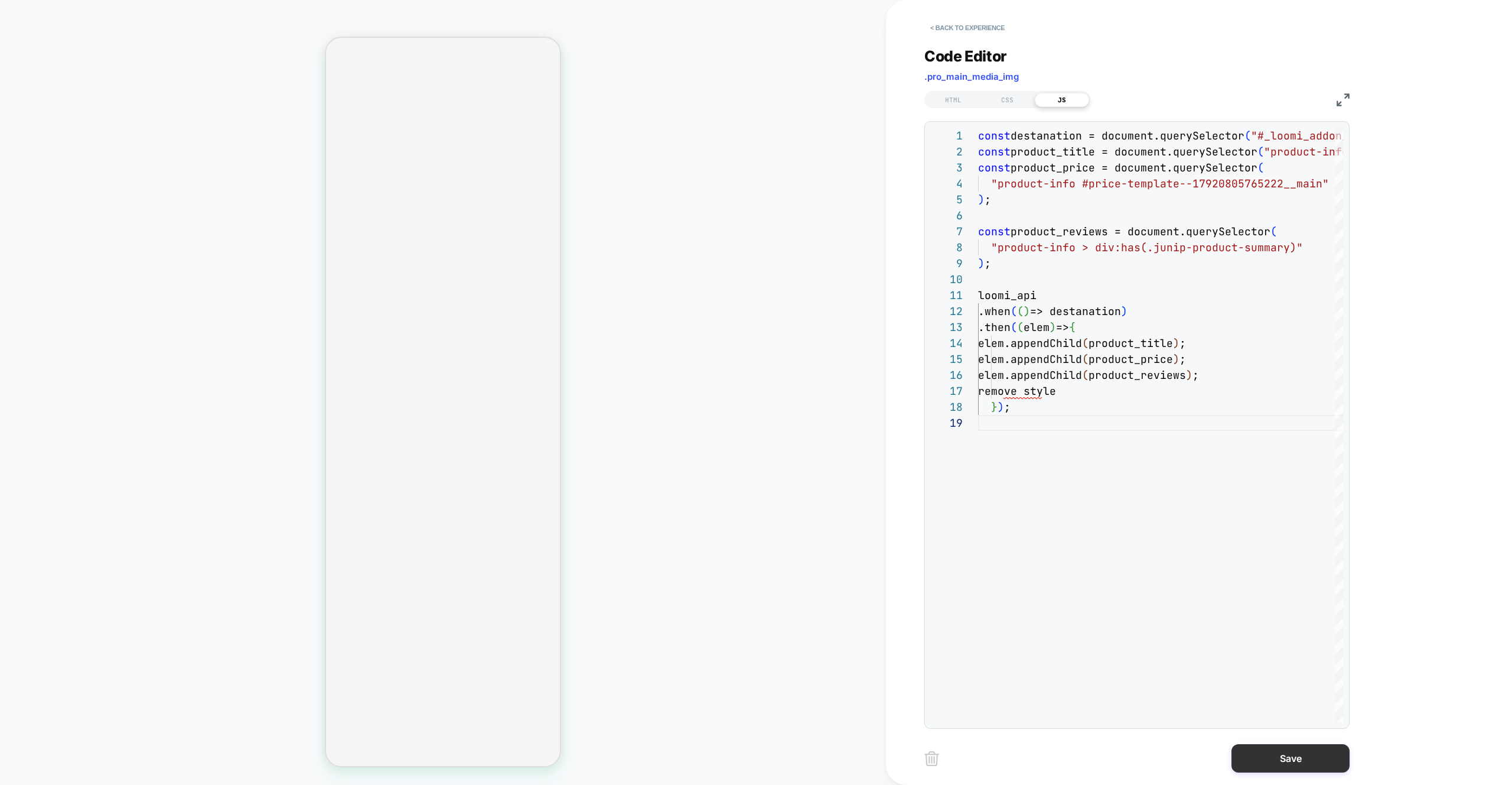
click at [1313, 767] on button "Save" at bounding box center [1290, 758] width 118 height 29
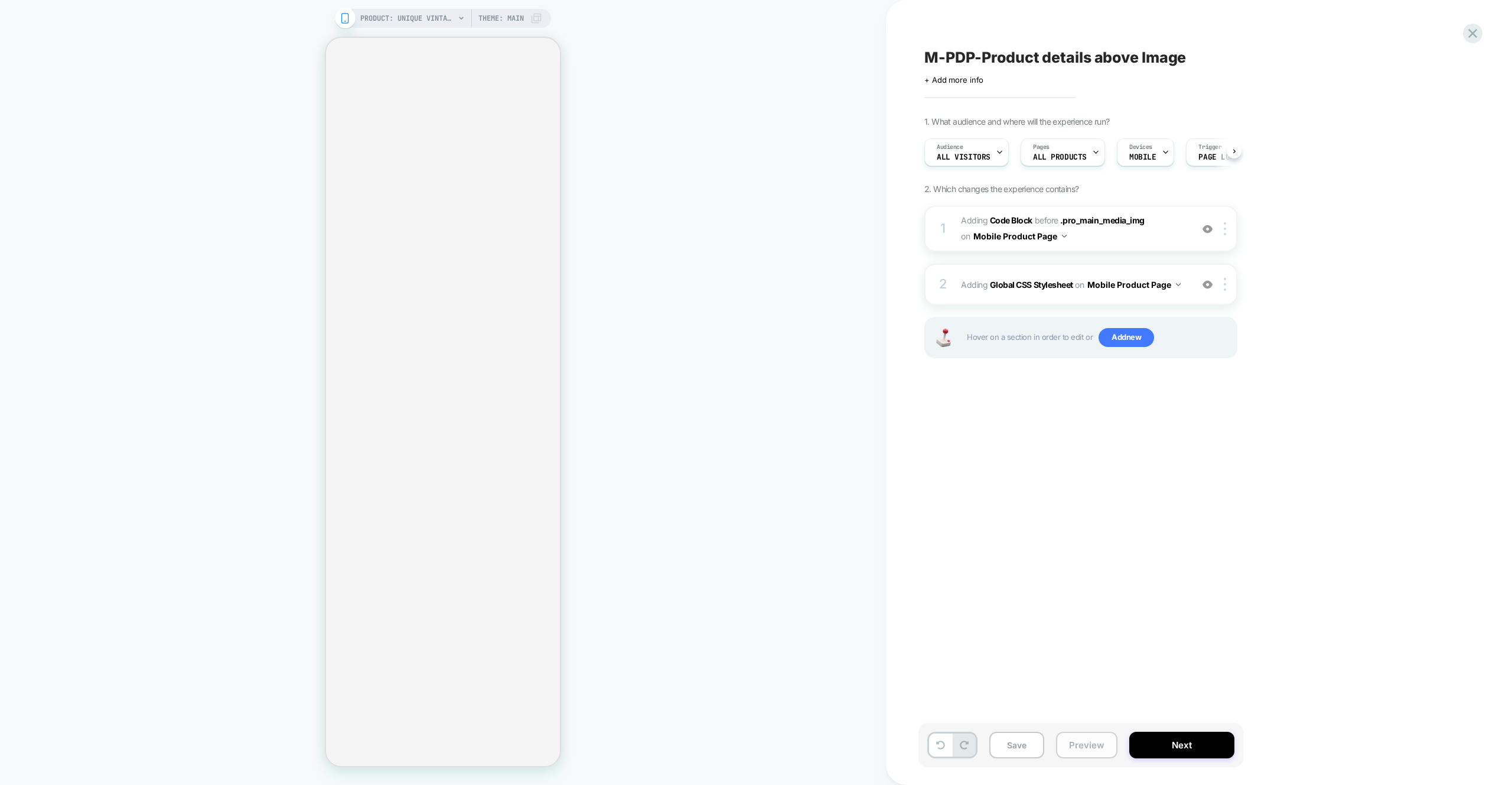
scroll to position [0, 1]
click at [1079, 732] on button "Preview" at bounding box center [1087, 745] width 62 height 26
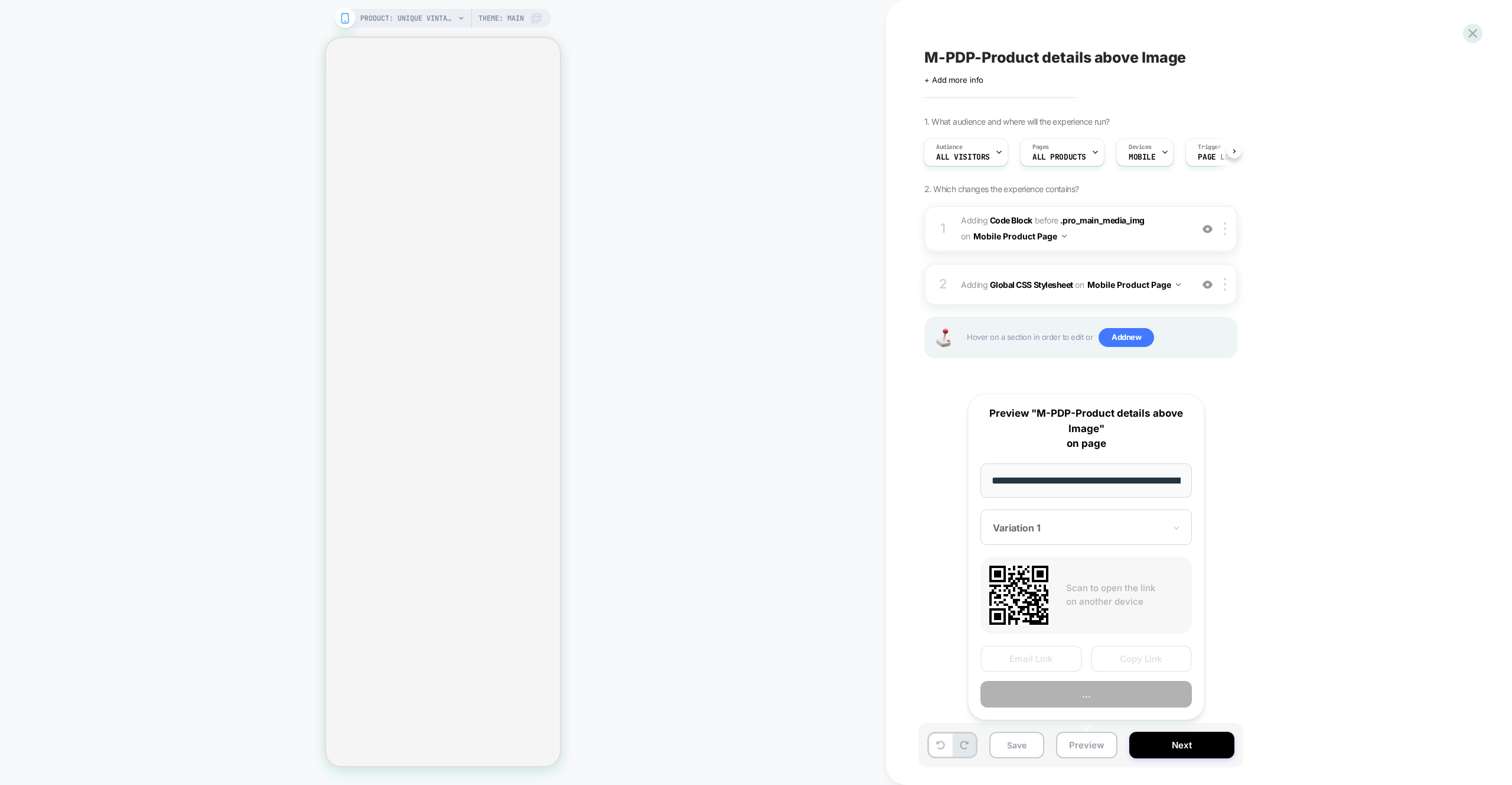
scroll to position [0, 318]
click at [1070, 702] on button "Preview" at bounding box center [1086, 695] width 212 height 26
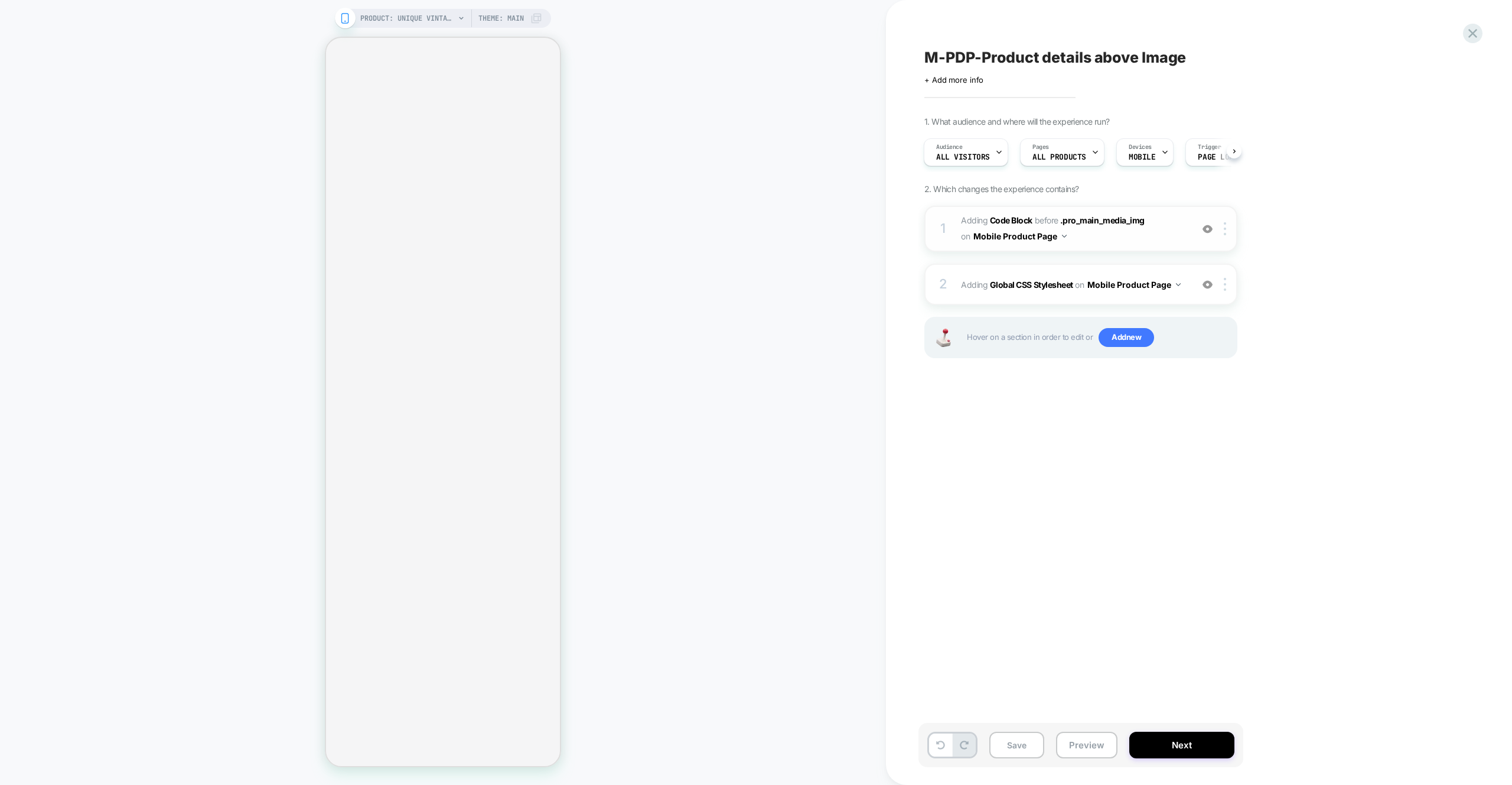
click at [1166, 231] on span "Adding Code Block BEFORE .pro_main_media_img .pro_main_media_img on Mobile Prod…" at bounding box center [1073, 229] width 225 height 32
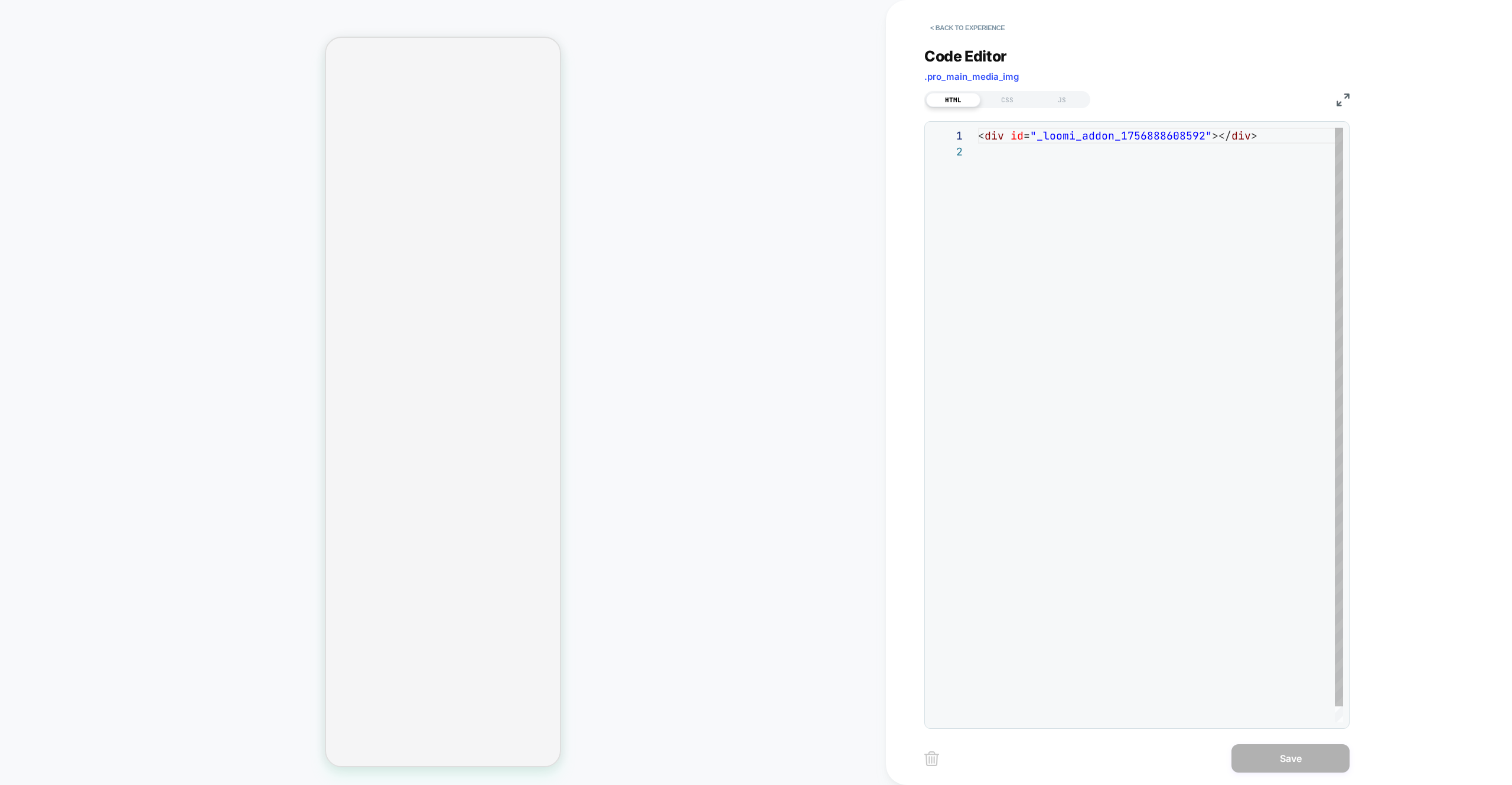
scroll to position [16, 0]
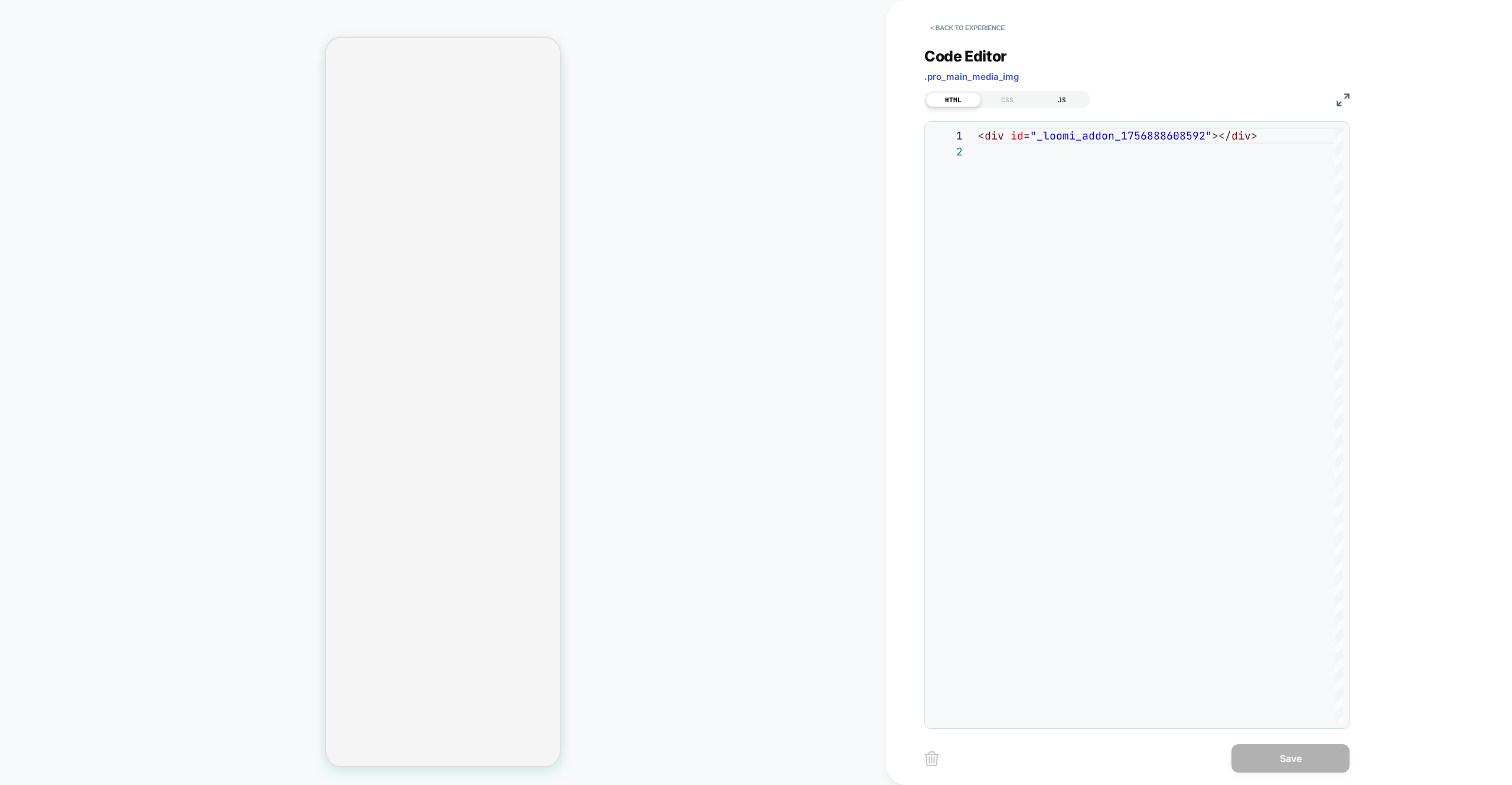
click at [1061, 99] on div "JS" at bounding box center [1062, 100] width 54 height 14
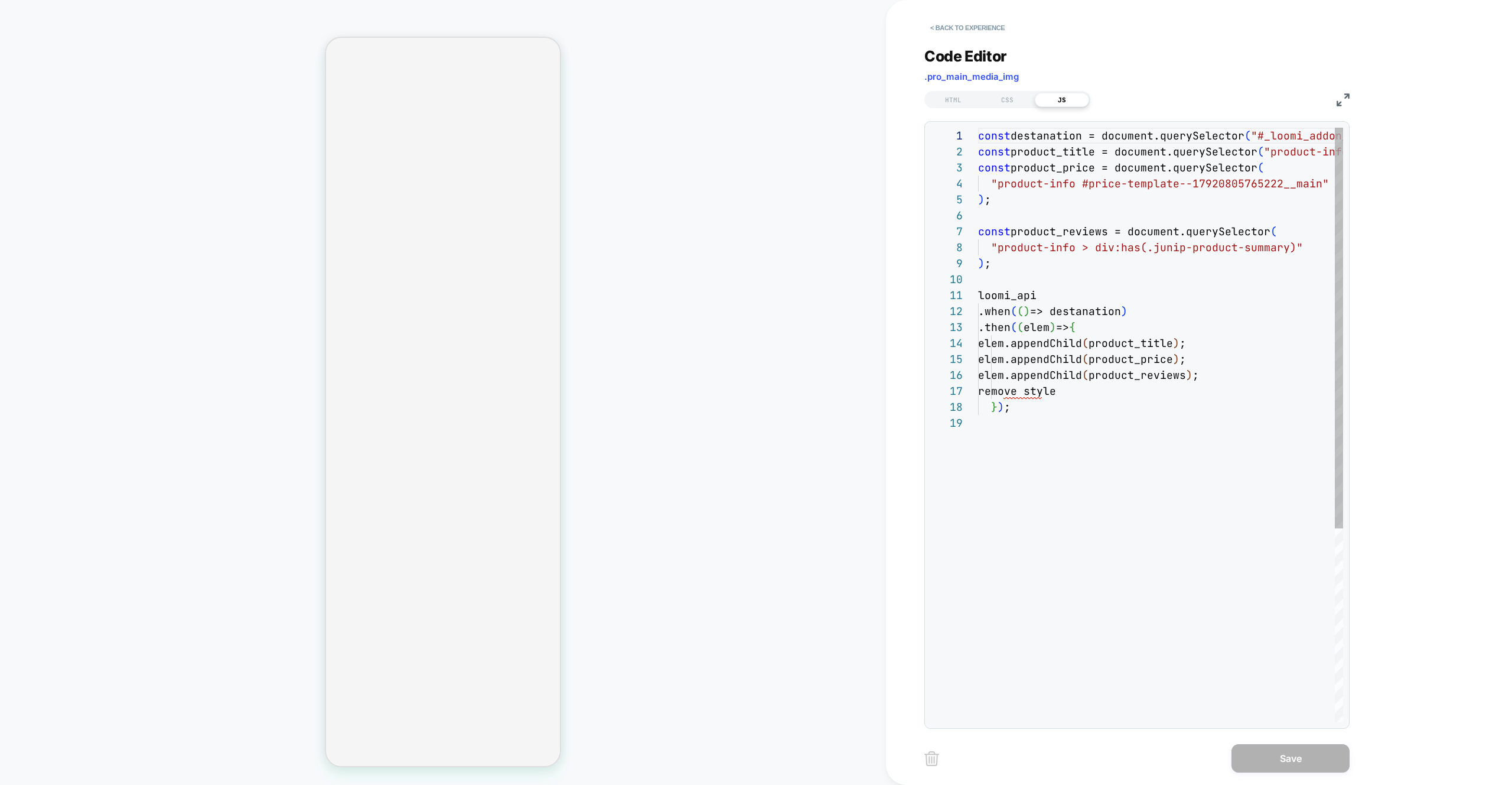
scroll to position [160, 0]
click at [1005, 394] on div "const destanation = document.querySelector ( "#_loomi_addon_1756888608592" ) ; …" at bounding box center [1240, 568] width 525 height 882
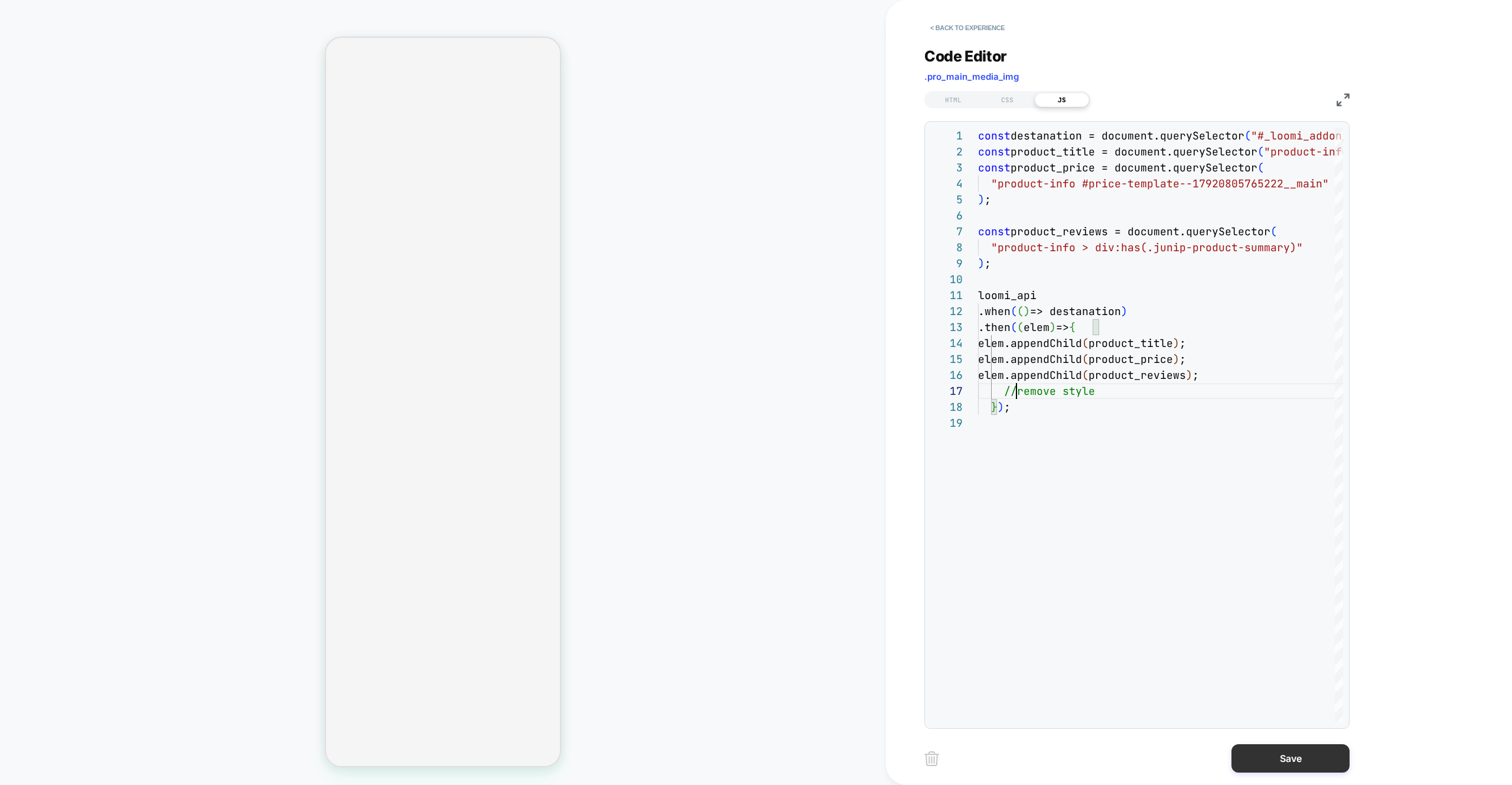
type textarea "**********"
click at [1323, 758] on button "Save" at bounding box center [1290, 758] width 118 height 29
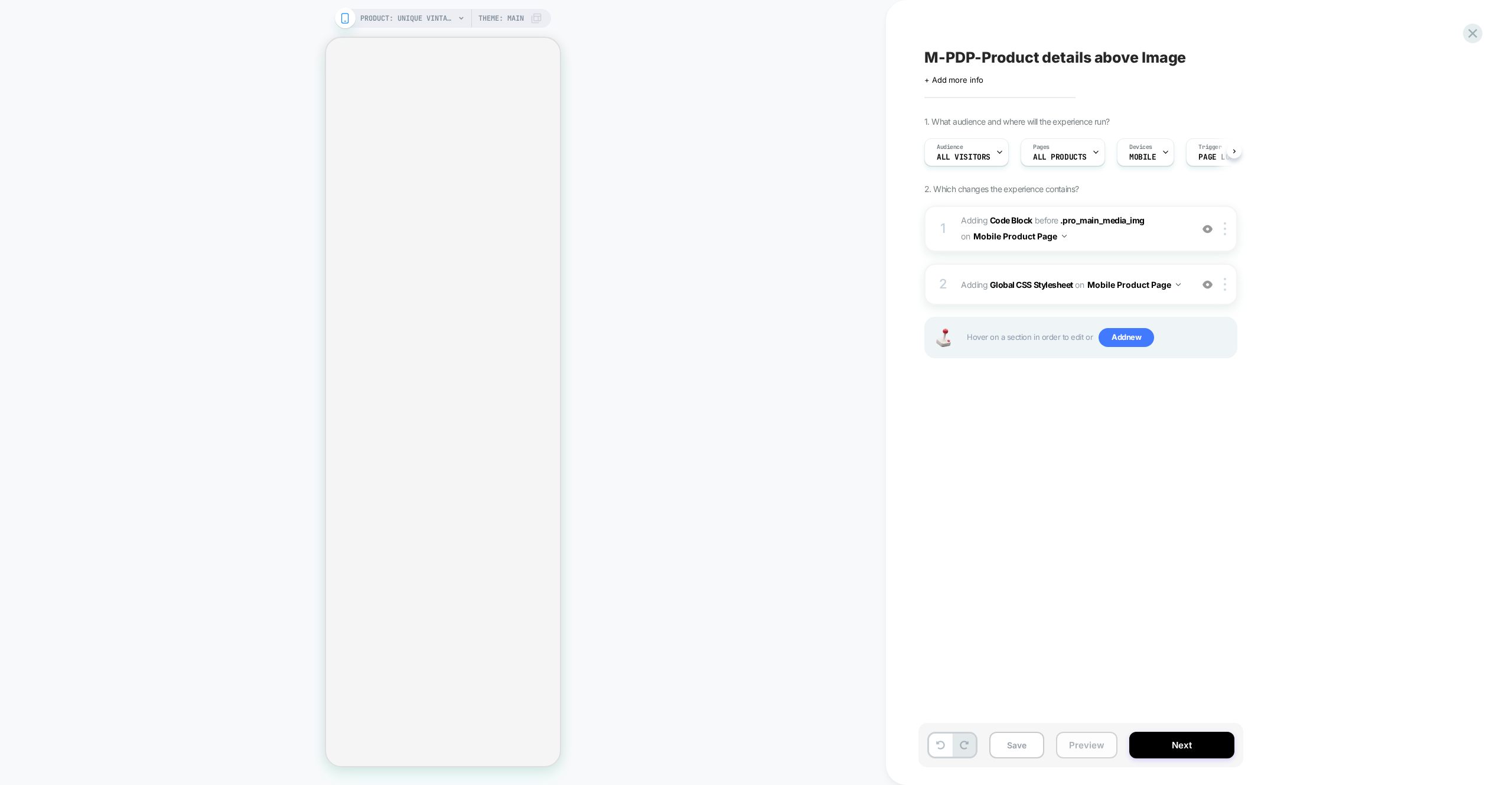
click at [1075, 738] on button "Preview" at bounding box center [1087, 745] width 62 height 26
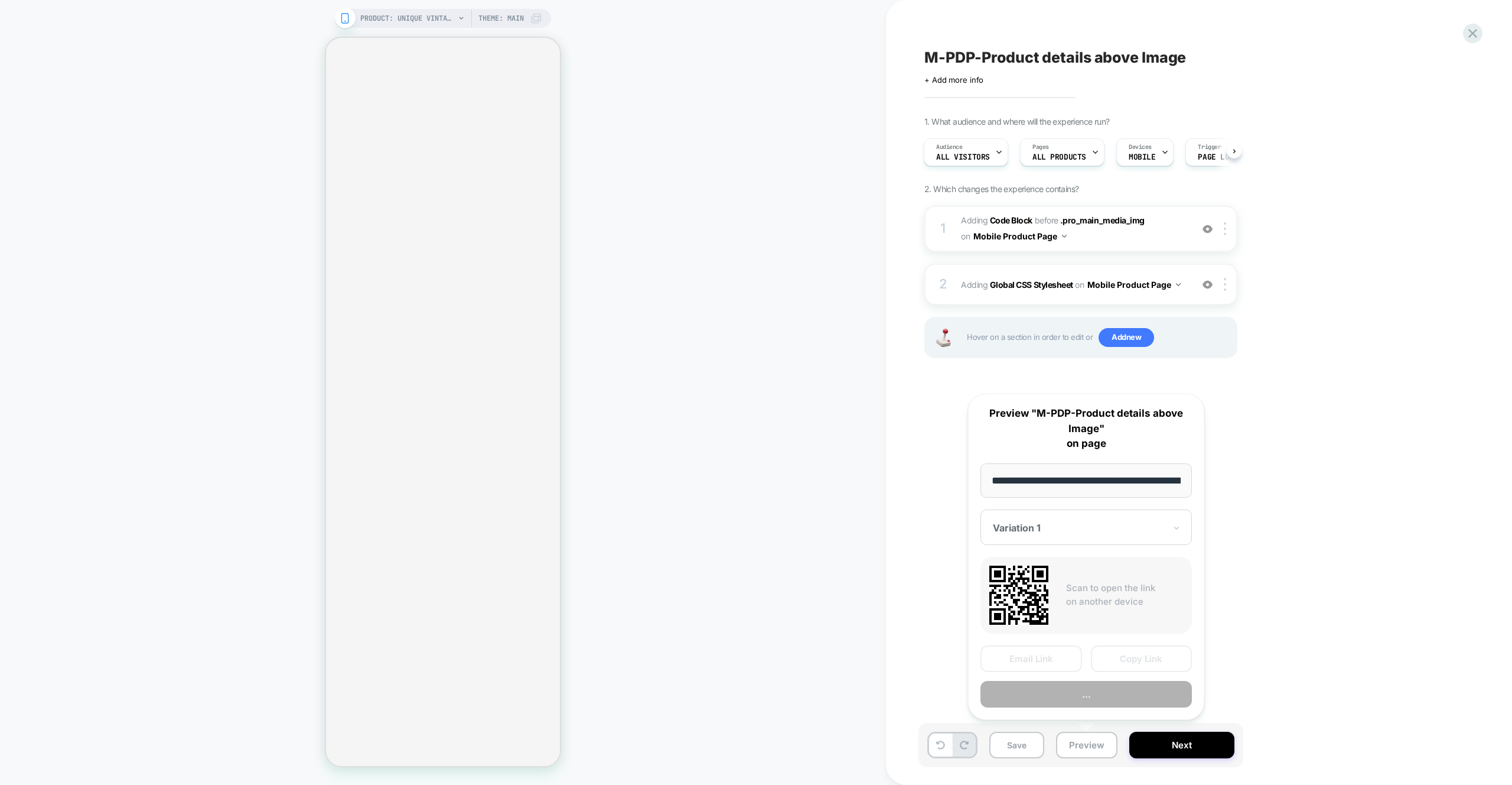
scroll to position [0, 318]
click at [1109, 695] on button "Preview" at bounding box center [1086, 695] width 212 height 26
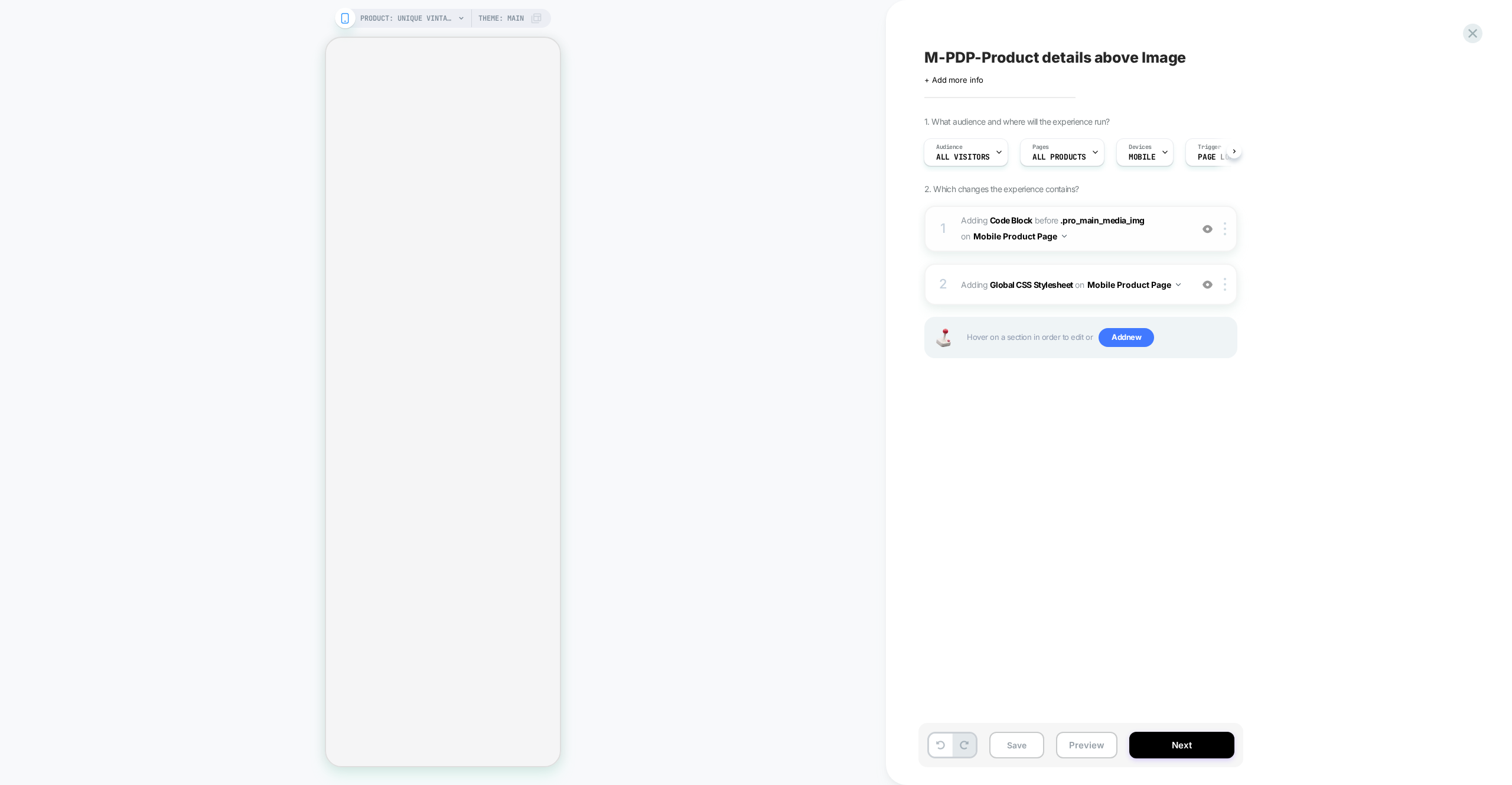
click at [1156, 243] on span "Adding Code Block BEFORE .pro_main_media_img .pro_main_media_img on Mobile Prod…" at bounding box center [1073, 229] width 225 height 32
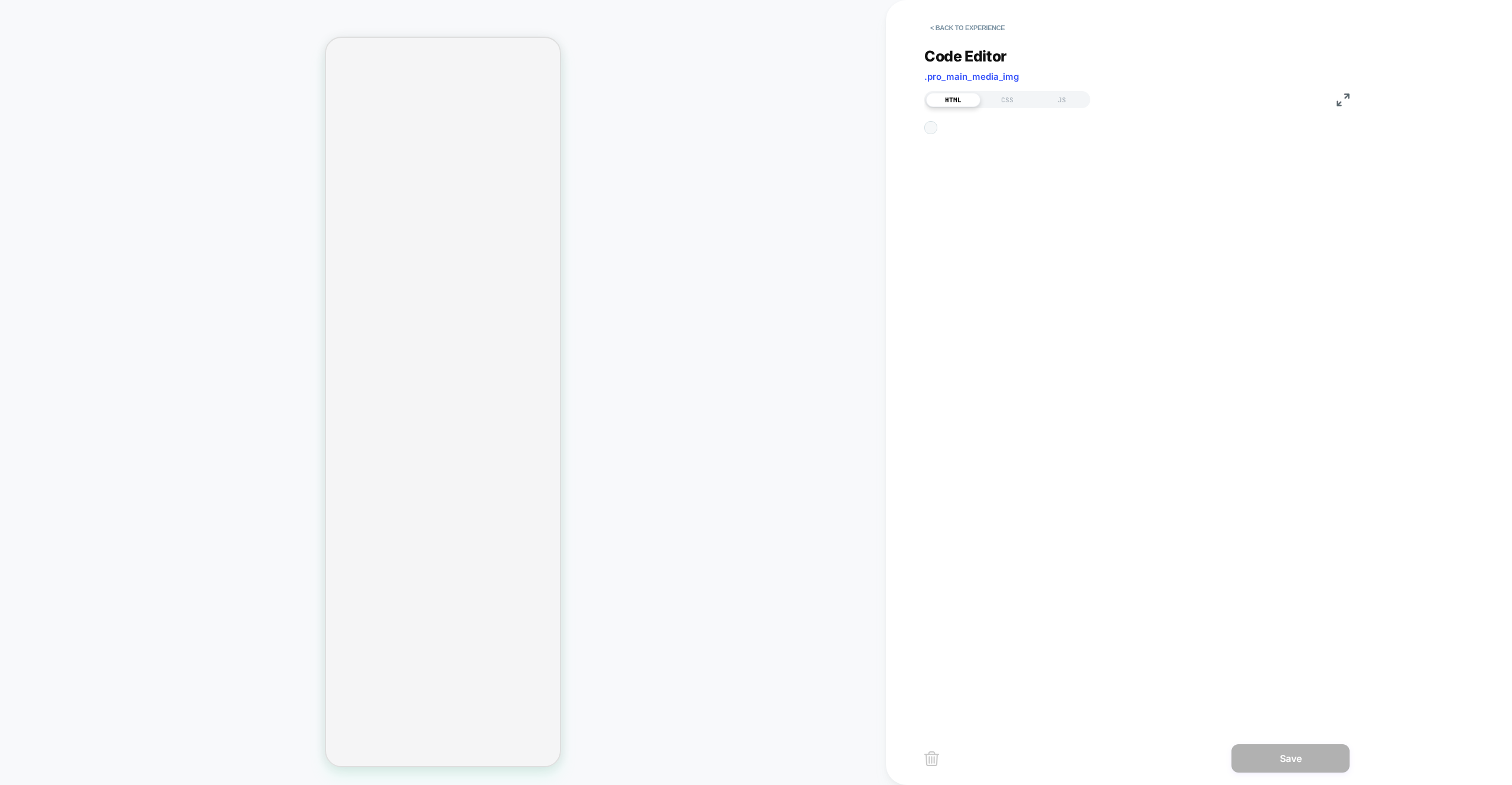
scroll to position [16, 0]
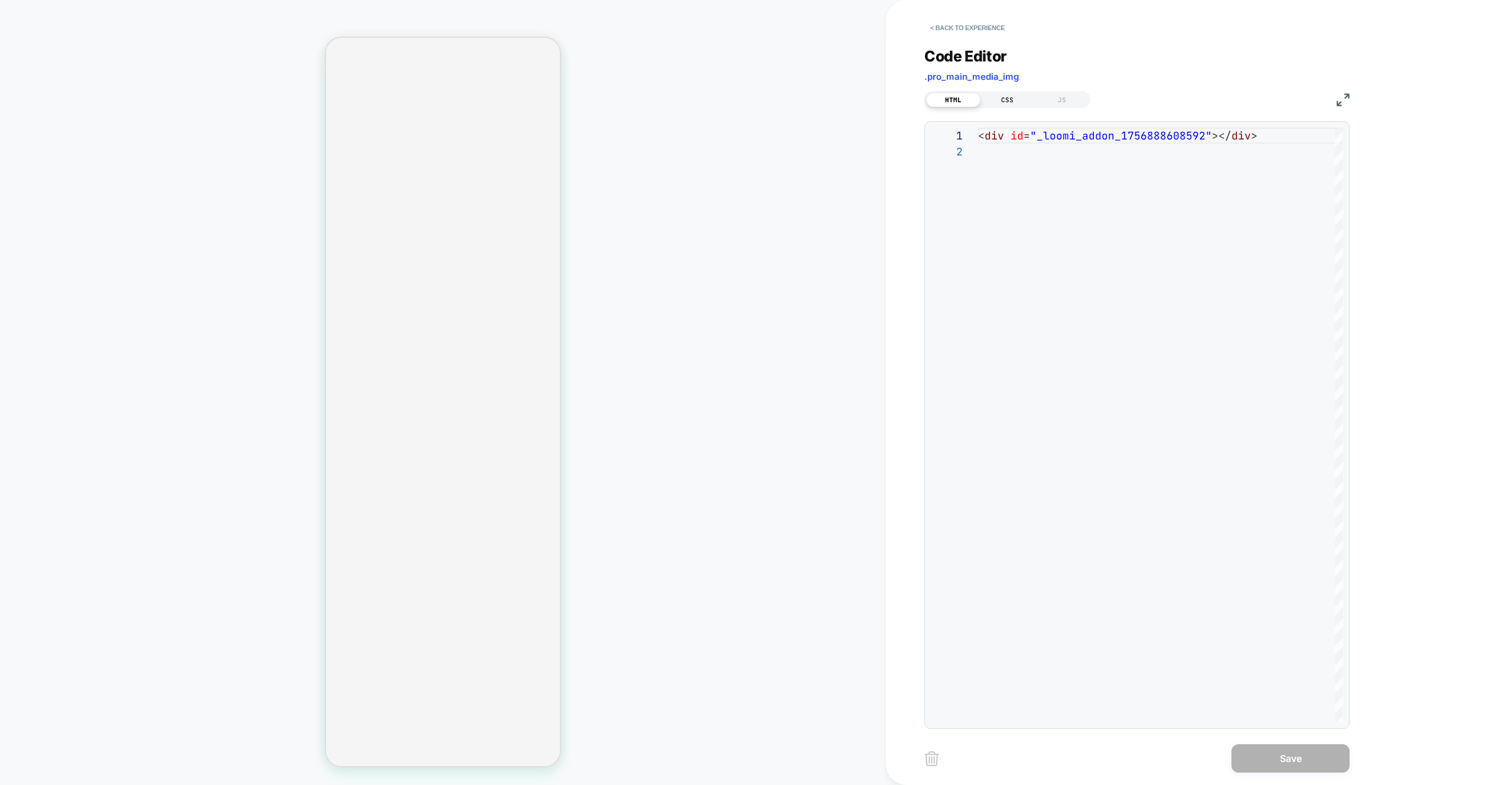
click at [1006, 98] on div "CSS" at bounding box center [1008, 100] width 54 height 14
click at [952, 97] on div "HTML" at bounding box center [953, 100] width 54 height 14
click at [948, 24] on button "< Back to experience" at bounding box center [968, 28] width 86 height 19
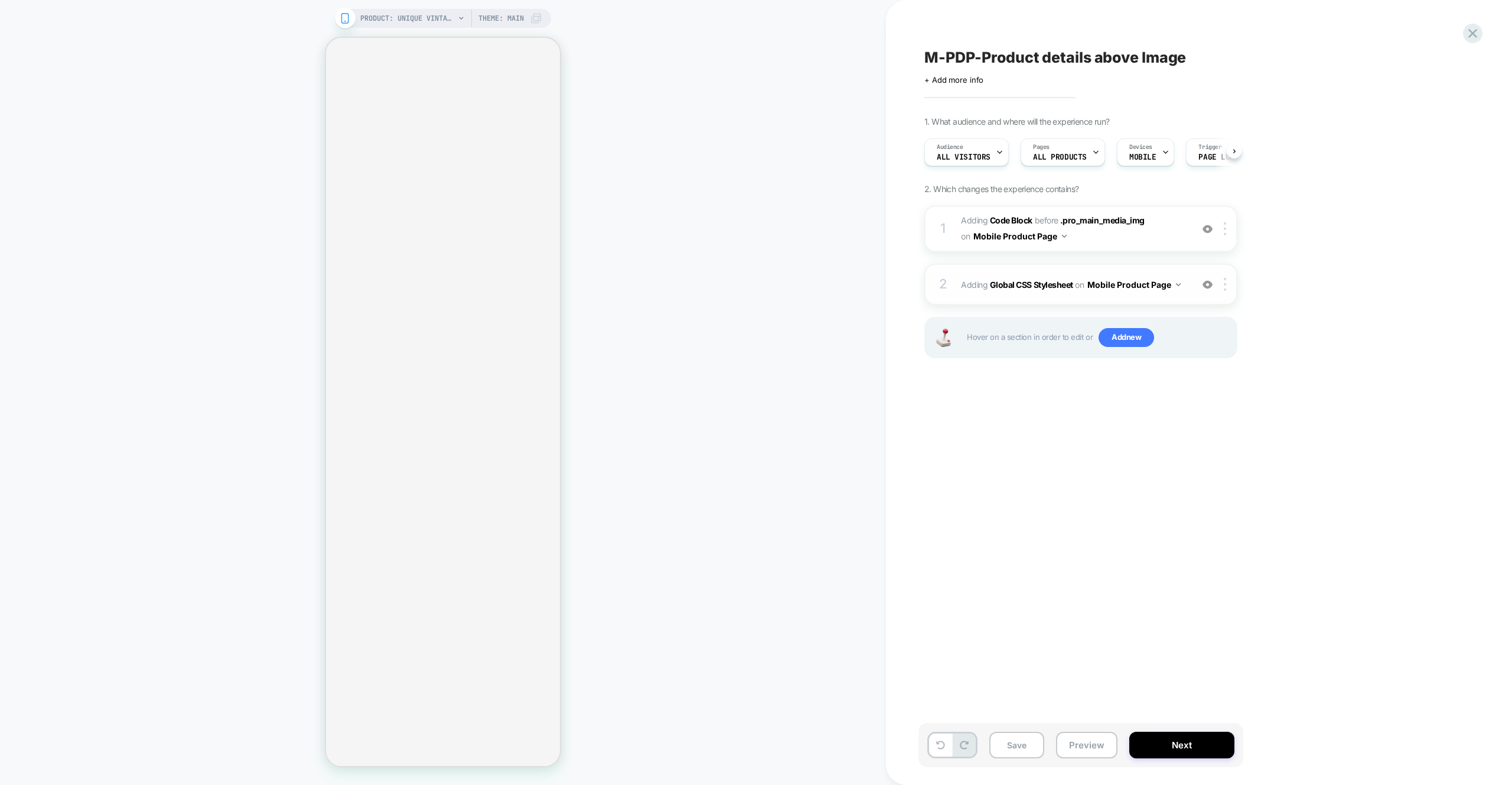
scroll to position [0, 1]
click at [1149, 301] on div "2 Adding Global CSS Stylesheet on Mobile Product Page Add Before Add After Copy…" at bounding box center [1081, 284] width 313 height 41
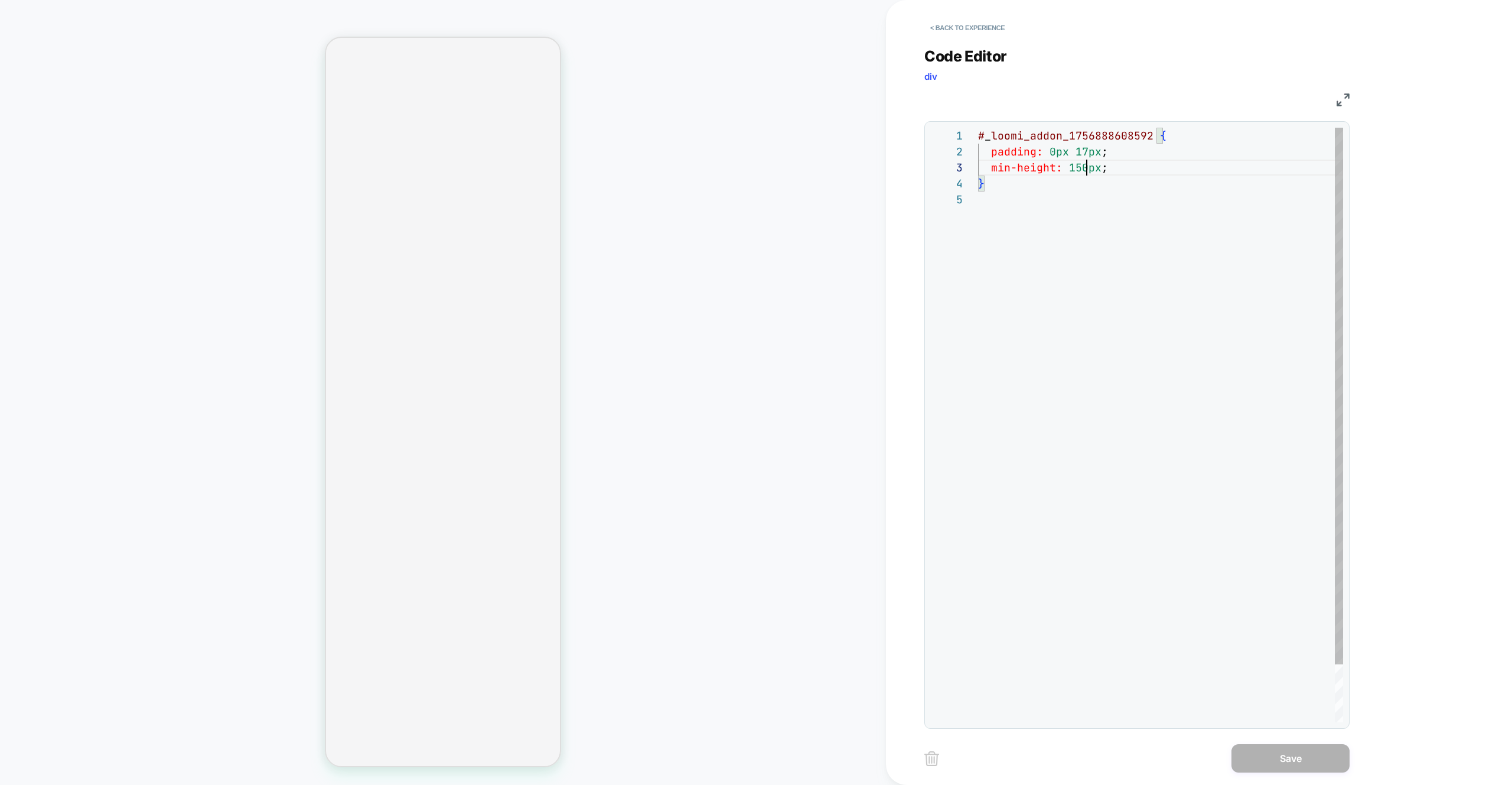
scroll to position [32, 103]
drag, startPoint x: 1086, startPoint y: 168, endPoint x: 1078, endPoint y: 168, distance: 8.0
click at [1078, 168] on div "# _ loomi_addon_1756888608592 { padding: 0px 17px ; min-height: 150px ; }" at bounding box center [1160, 457] width 365 height 658
click at [1080, 235] on div "# _ loomi_addon_1756888608592 { padding: 0px 17px ; min-height: 175px ; }" at bounding box center [1160, 457] width 365 height 658
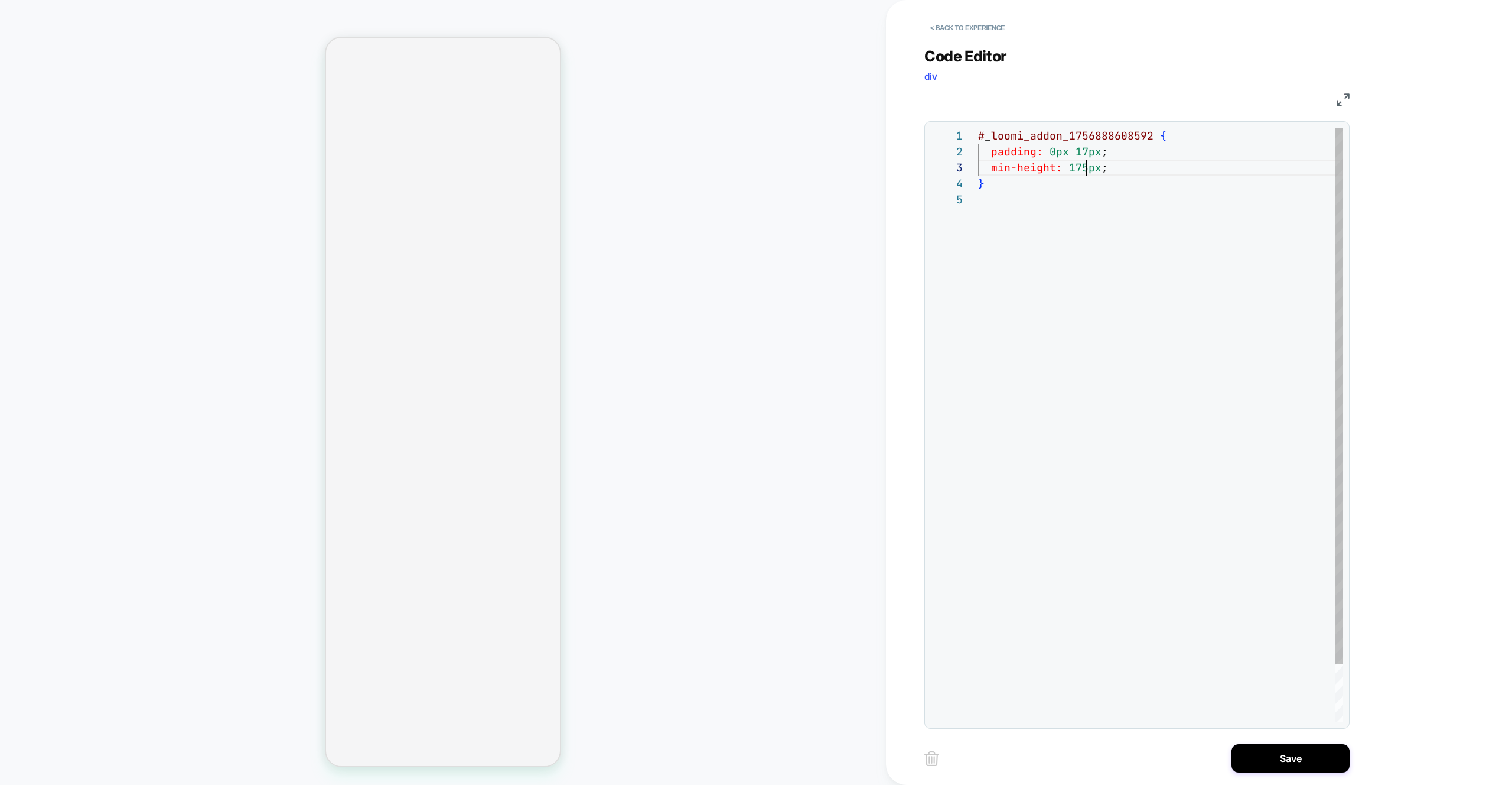
scroll to position [32, 108]
click at [1086, 170] on div "# _ loomi_addon_1756888608592 { padding: 0px 17px ; min-height: 175px ; }" at bounding box center [1160, 457] width 365 height 658
click at [1102, 171] on div "# _ loomi_addon_1756888608592 { padding: 0px 17px ; min-height: 150px ; }" at bounding box center [1160, 457] width 365 height 658
type textarea "**********"
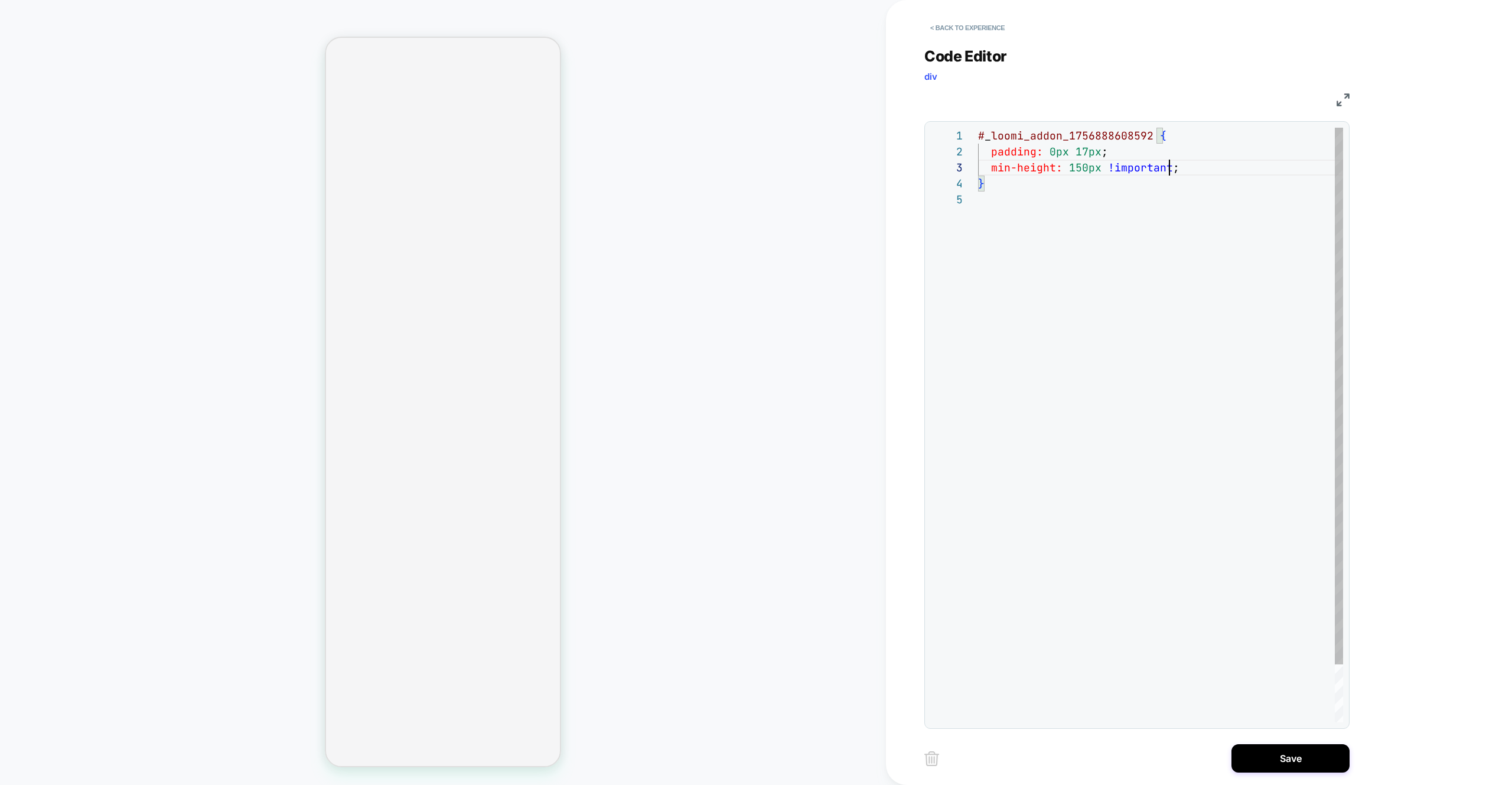
scroll to position [0, 0]
drag, startPoint x: 870, startPoint y: 84, endPoint x: 837, endPoint y: 65, distance: 38.1
click at [978, 128] on div "# _ loomi_addon_1756888608592 { padding: 0px 17px ; min-height: 150px !importan…" at bounding box center [1160, 457] width 365 height 658
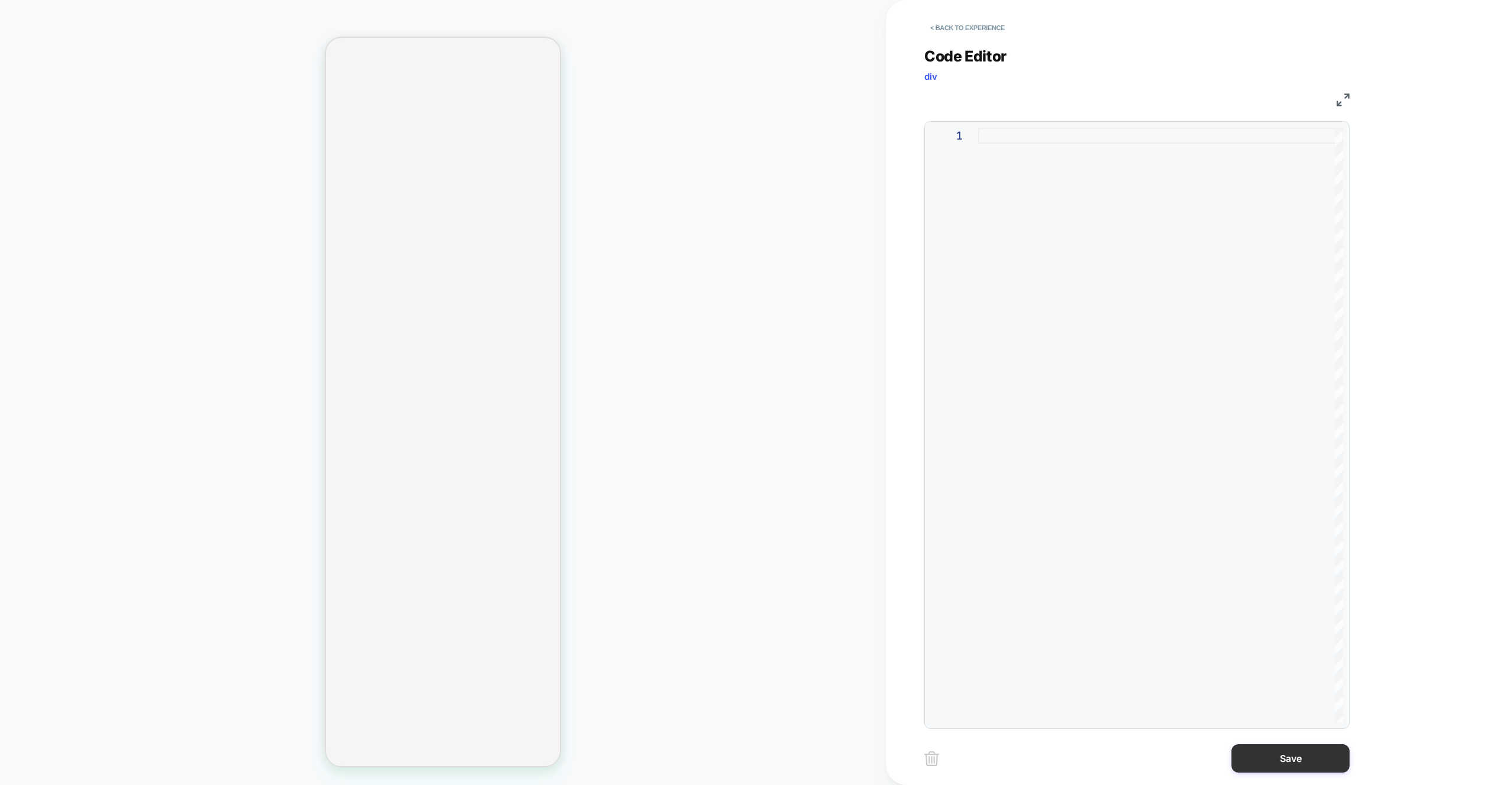
click at [1281, 745] on button "Save" at bounding box center [1290, 758] width 118 height 29
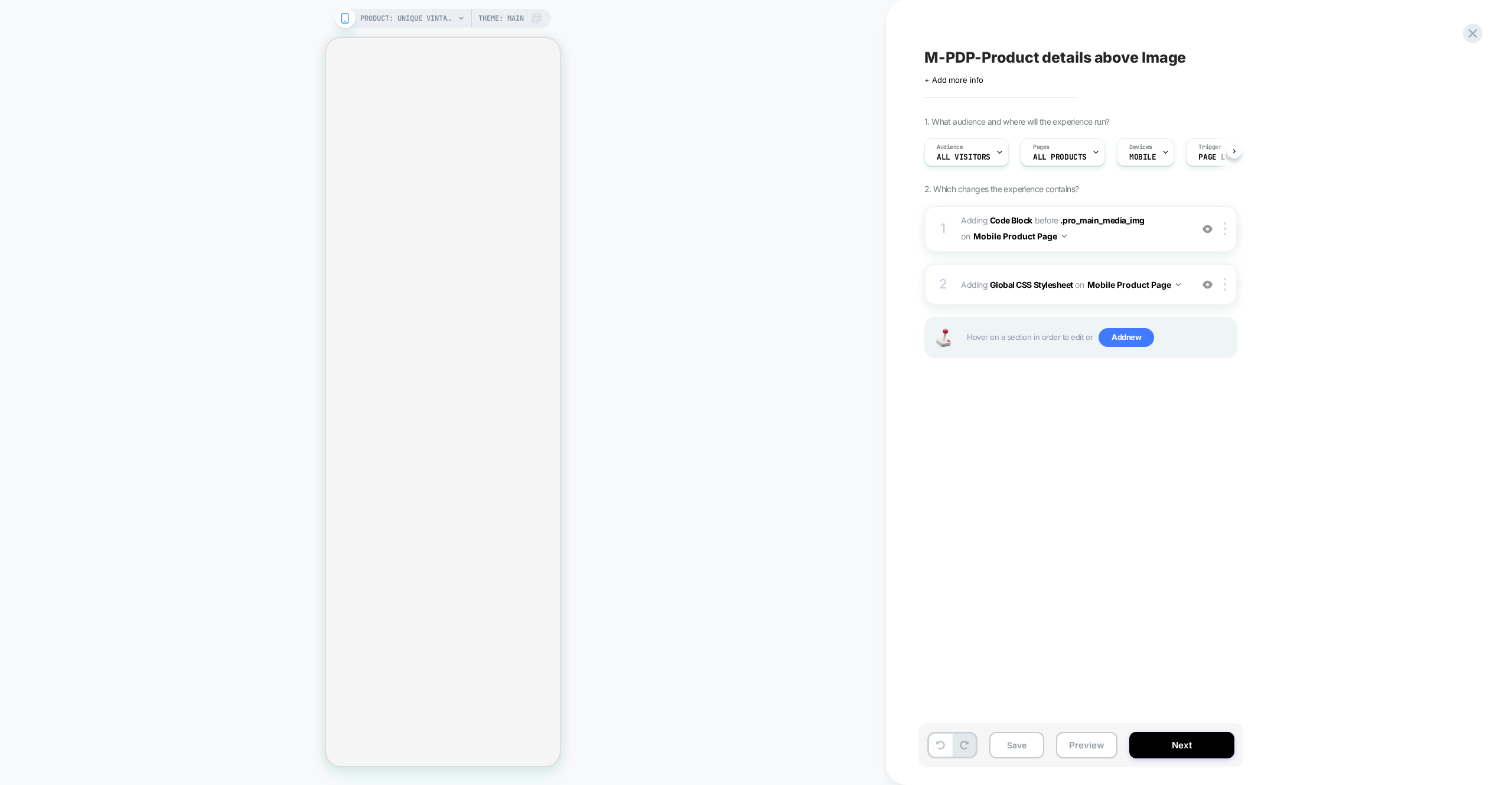
scroll to position [0, 1]
click at [1227, 286] on div at bounding box center [1227, 284] width 20 height 13
click at [1234, 446] on div "Delete" at bounding box center [1226, 445] width 105 height 32
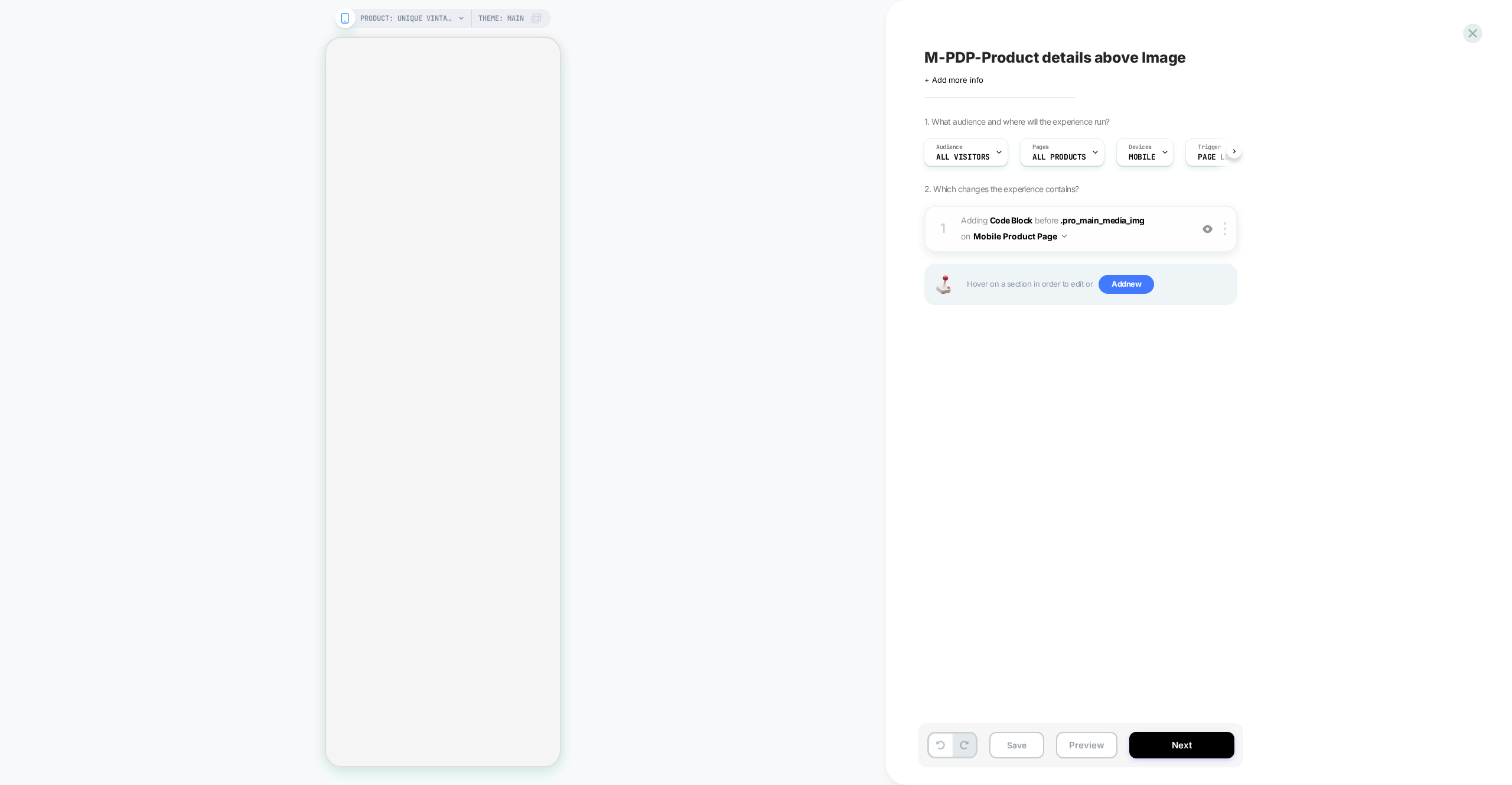
click at [1113, 240] on span "Adding Code Block BEFORE .pro_main_media_img .pro_main_media_img on Mobile Prod…" at bounding box center [1073, 229] width 225 height 32
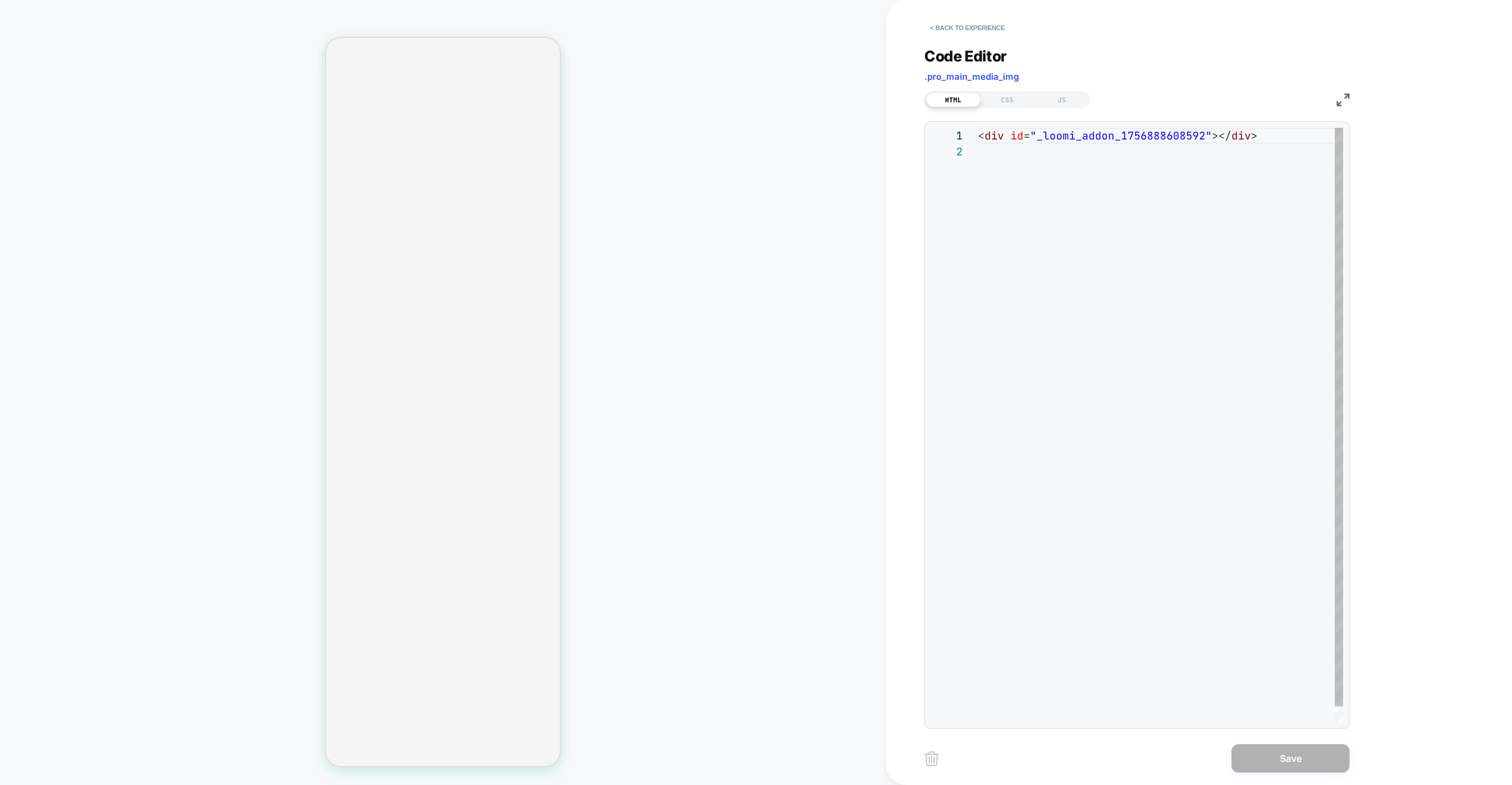
scroll to position [16, 0]
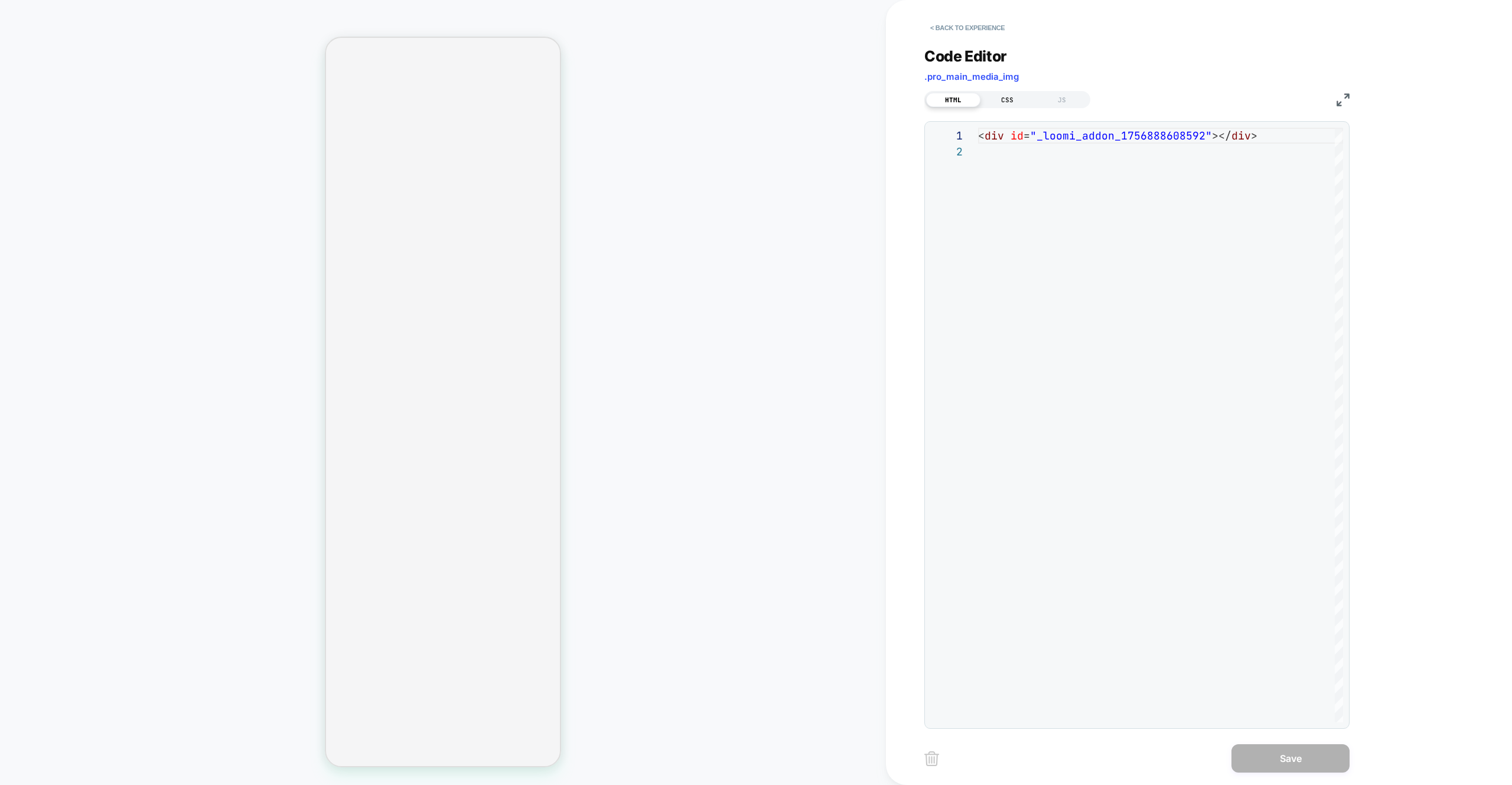
click at [1001, 103] on div "CSS" at bounding box center [1008, 100] width 54 height 14
click at [1116, 194] on div at bounding box center [1160, 424] width 365 height 594
type textarea "**********"
click at [1295, 753] on button "Save" at bounding box center [1290, 758] width 118 height 29
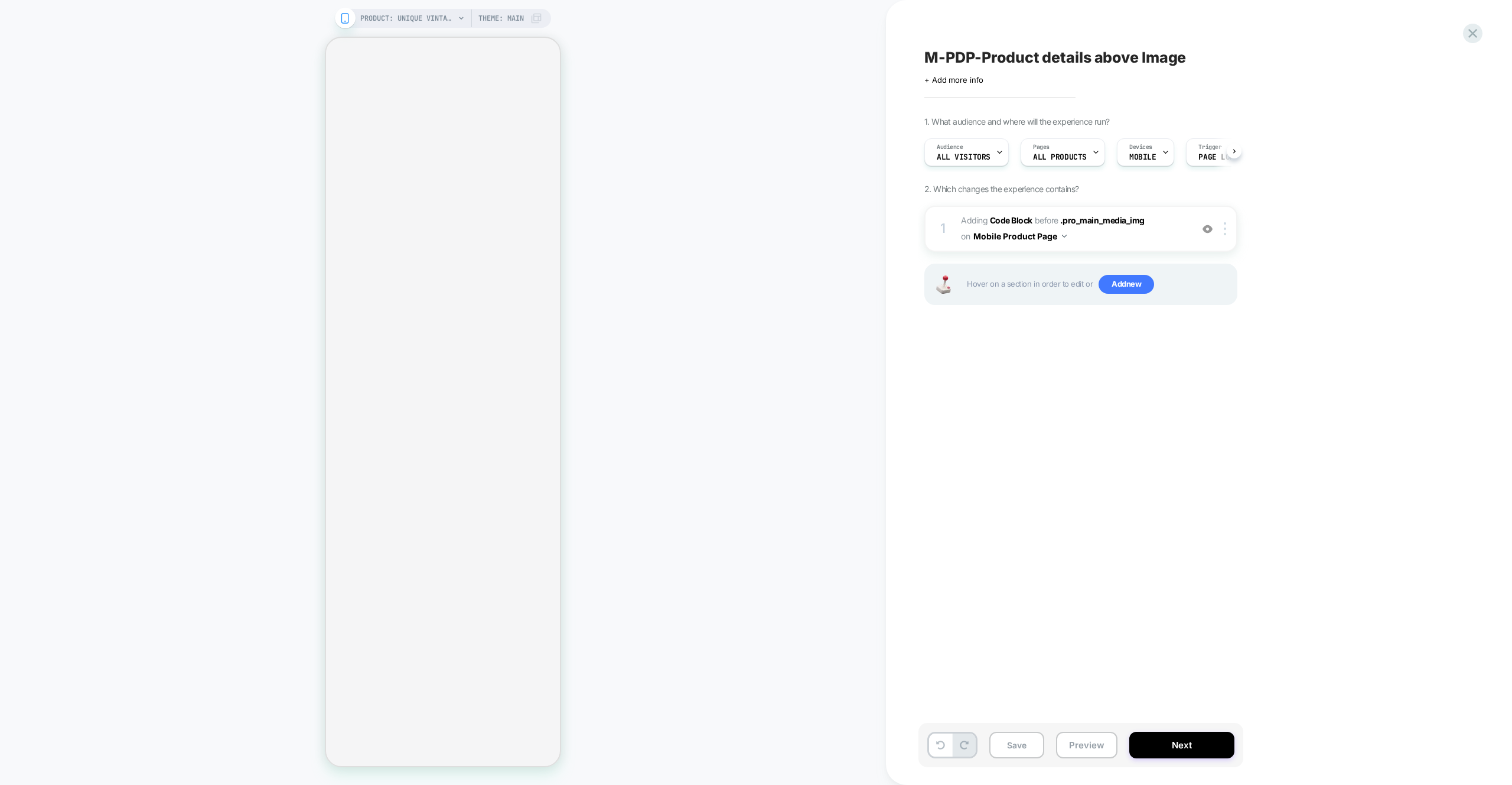
scroll to position [0, 1]
click at [1092, 751] on button "Preview" at bounding box center [1087, 745] width 62 height 26
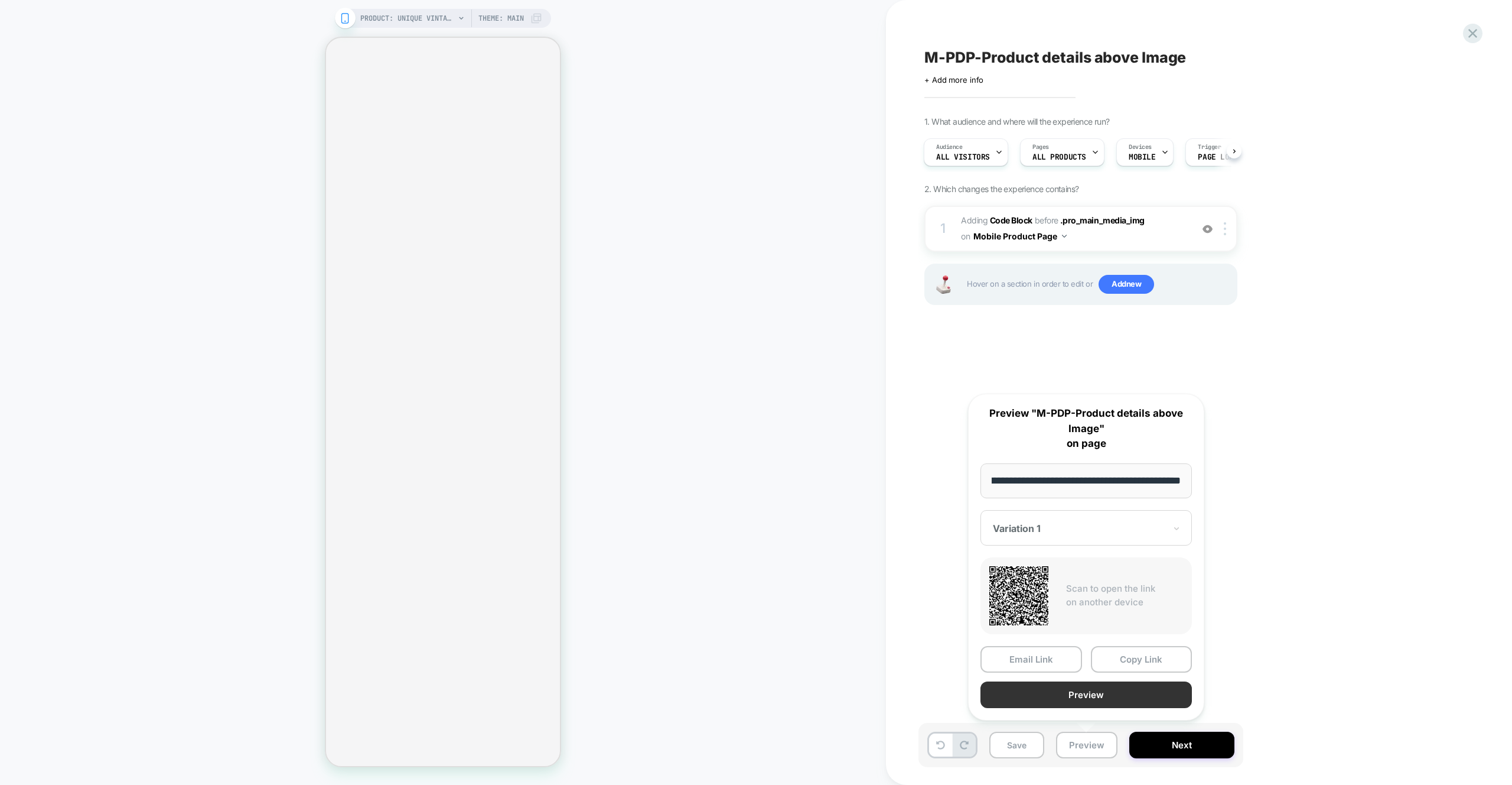
scroll to position [0, 0]
click at [1110, 701] on button "Preview" at bounding box center [1086, 695] width 212 height 26
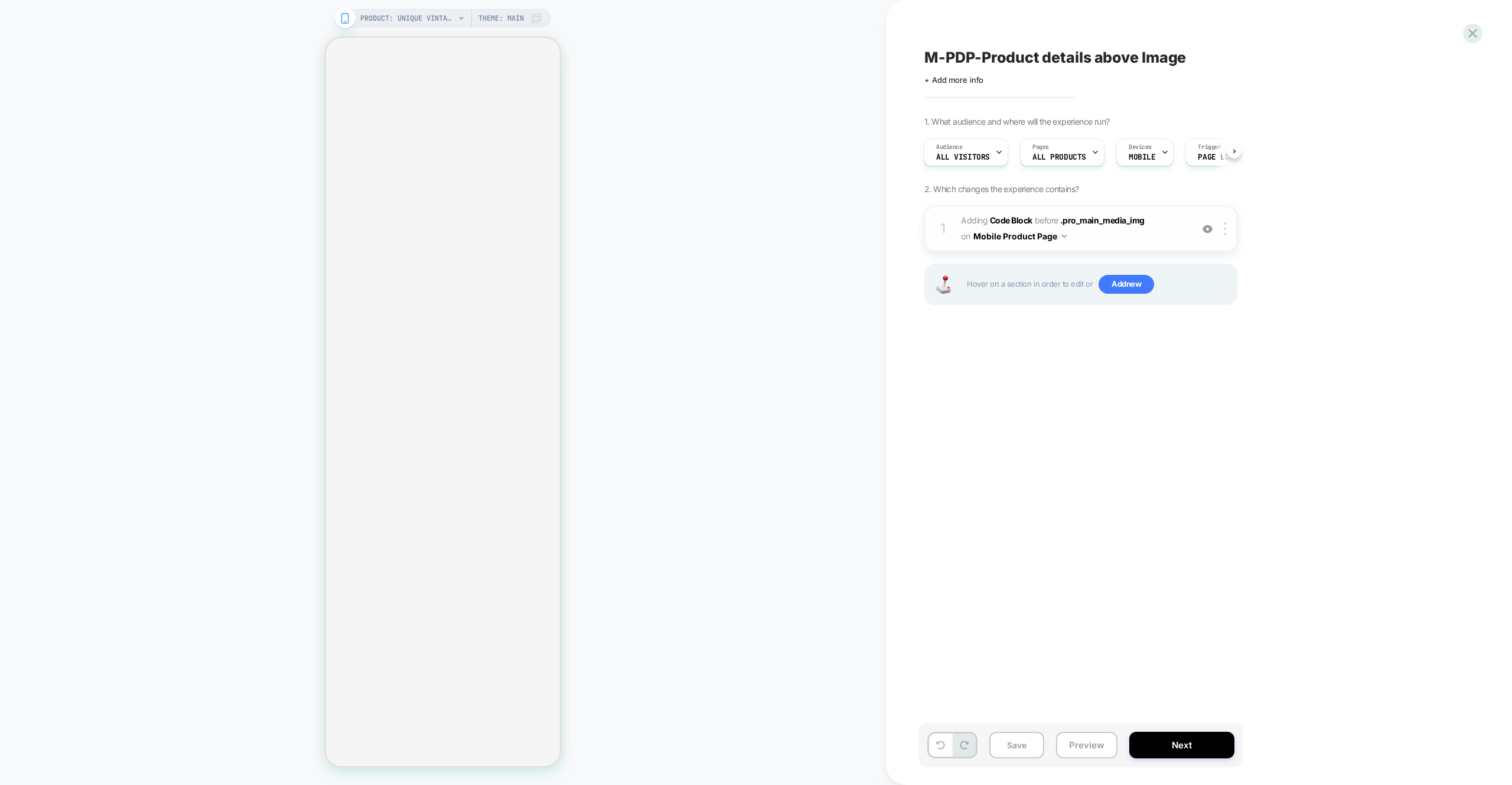
click at [1157, 251] on div "1 Adding Code Block BEFORE .pro_main_media_img .pro_main_media_img on Mobile Pr…" at bounding box center [1081, 229] width 313 height 46
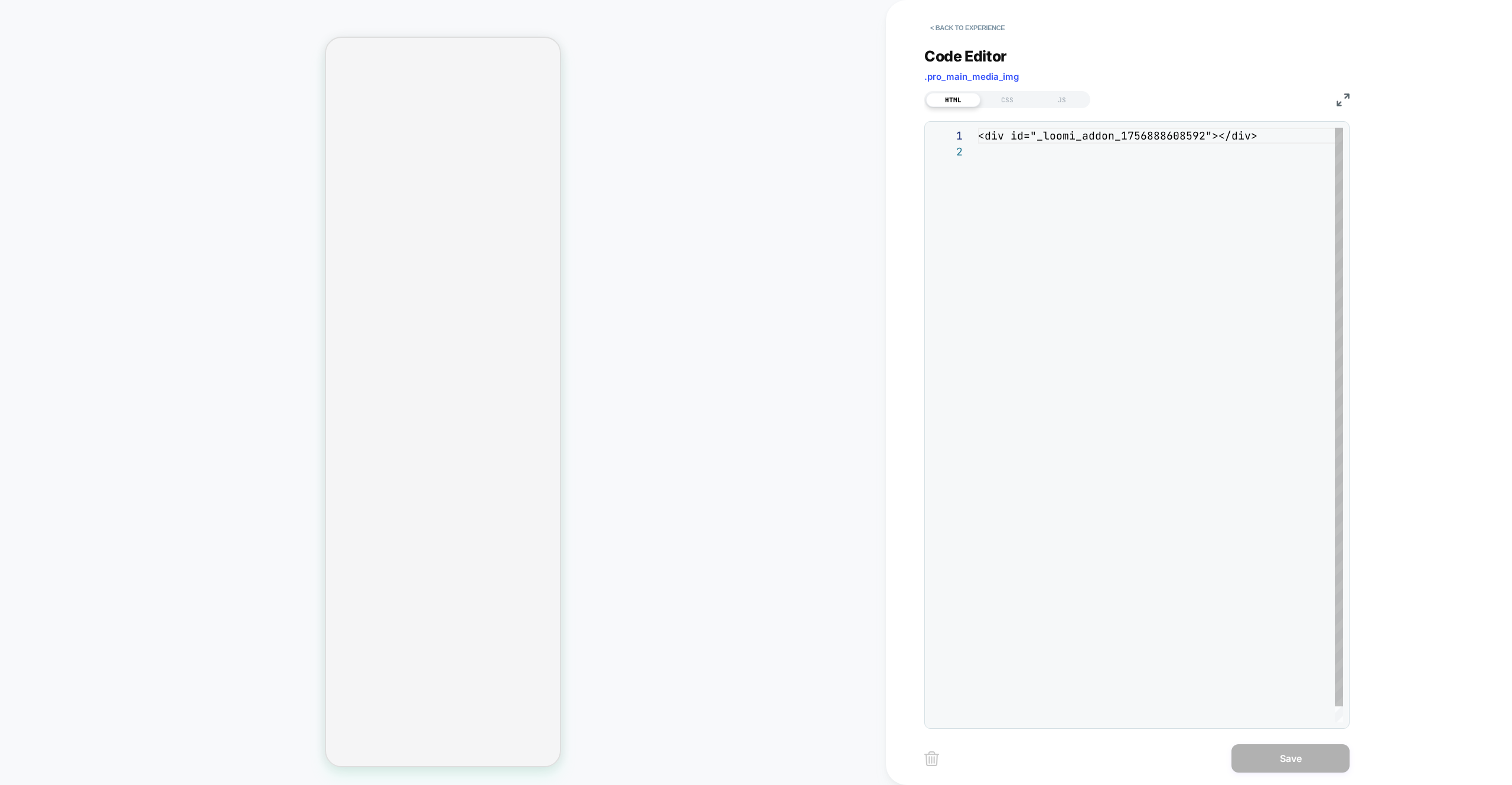
scroll to position [16, 0]
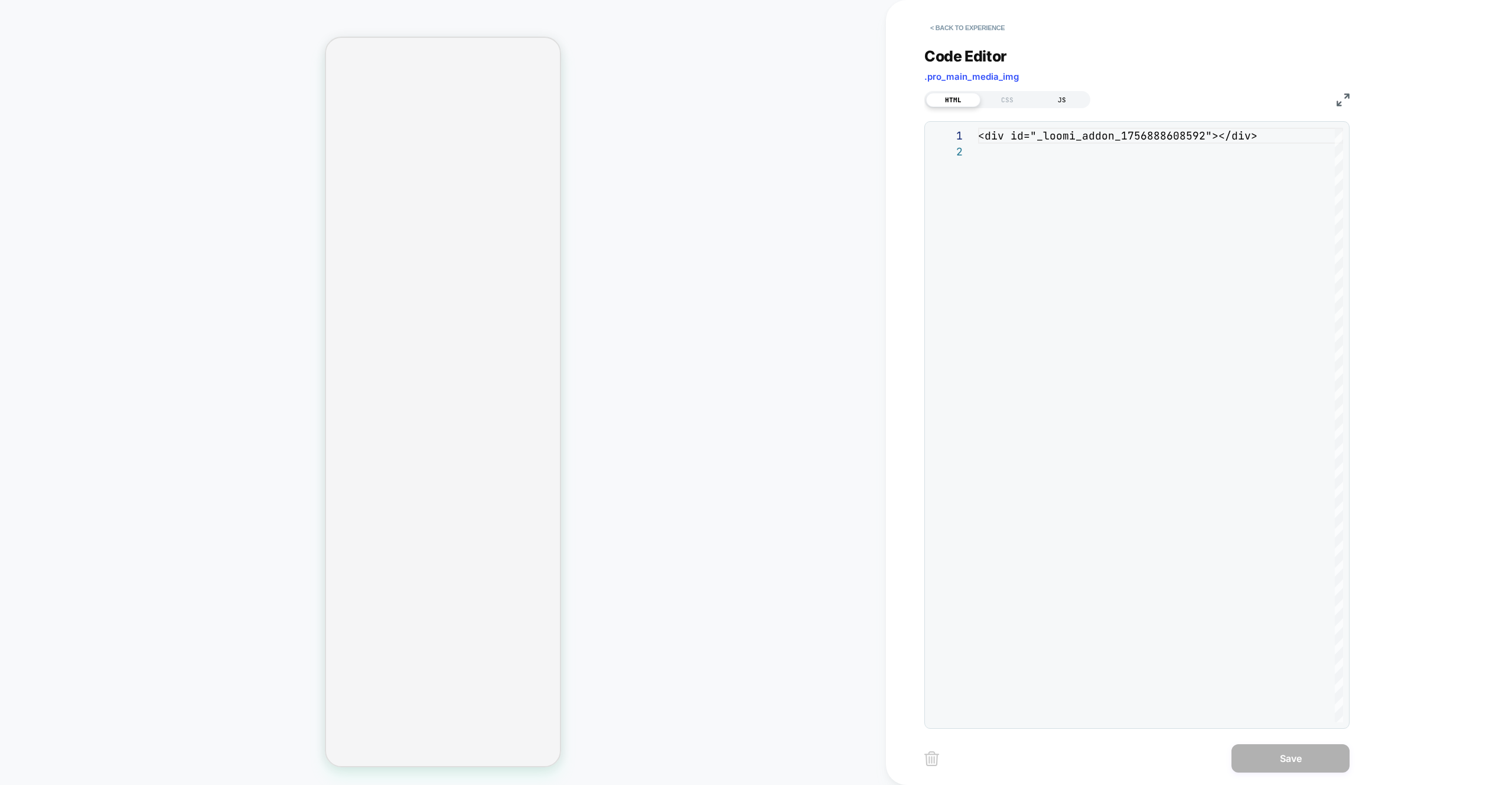
click at [1061, 99] on div "JS" at bounding box center [1062, 100] width 54 height 14
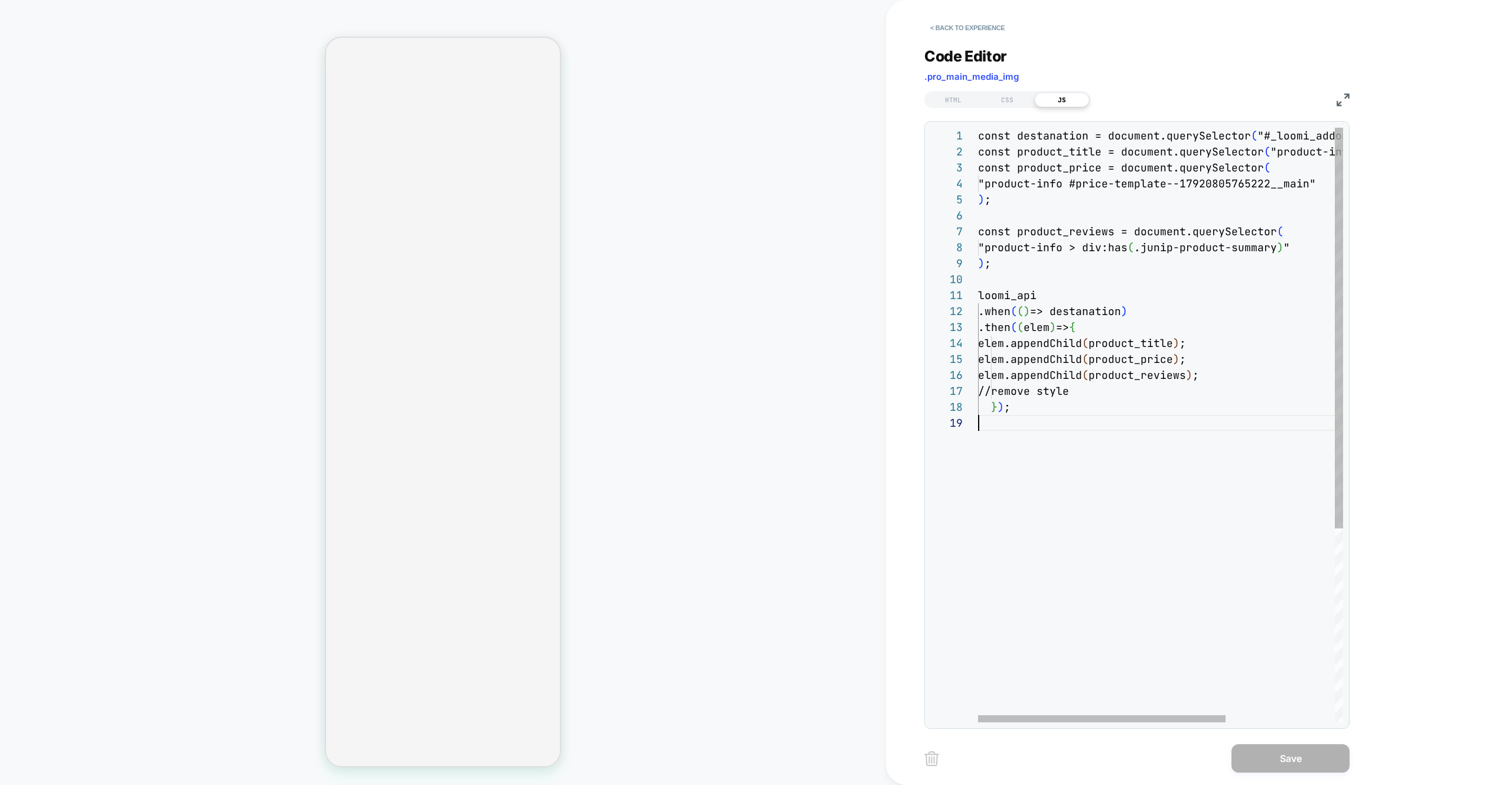
scroll to position [128, 0]
click at [1185, 491] on div "const destanation = document.querySelector ( "#_loomi_addon_1756888608592" ) ; …" at bounding box center [1240, 568] width 525 height 882
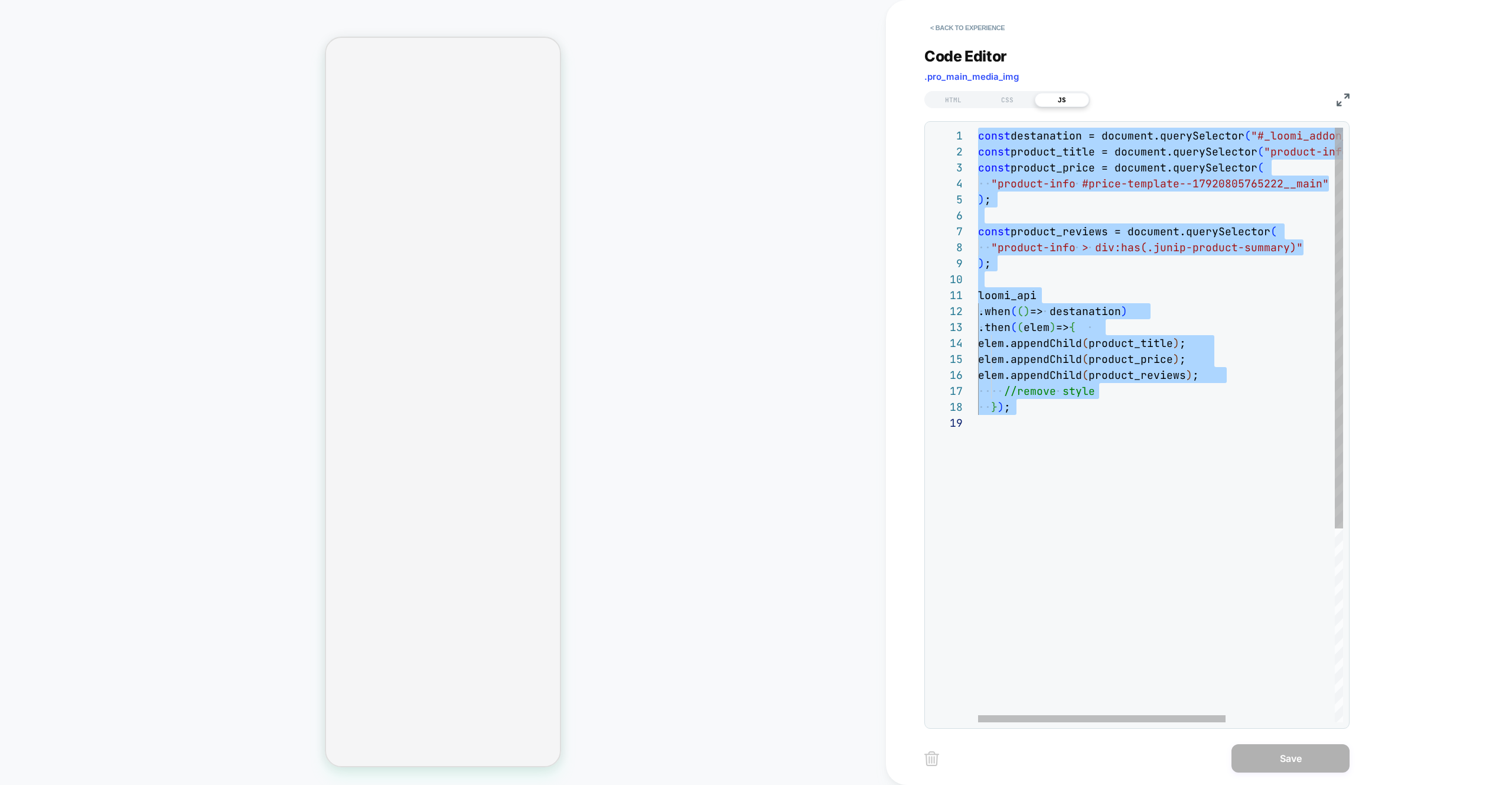
click at [1119, 428] on div "const destanation = document.querySelector ( "#_loomi_addon_1756888608592" ) ; …" at bounding box center [1240, 568] width 525 height 882
type textarea "**********"
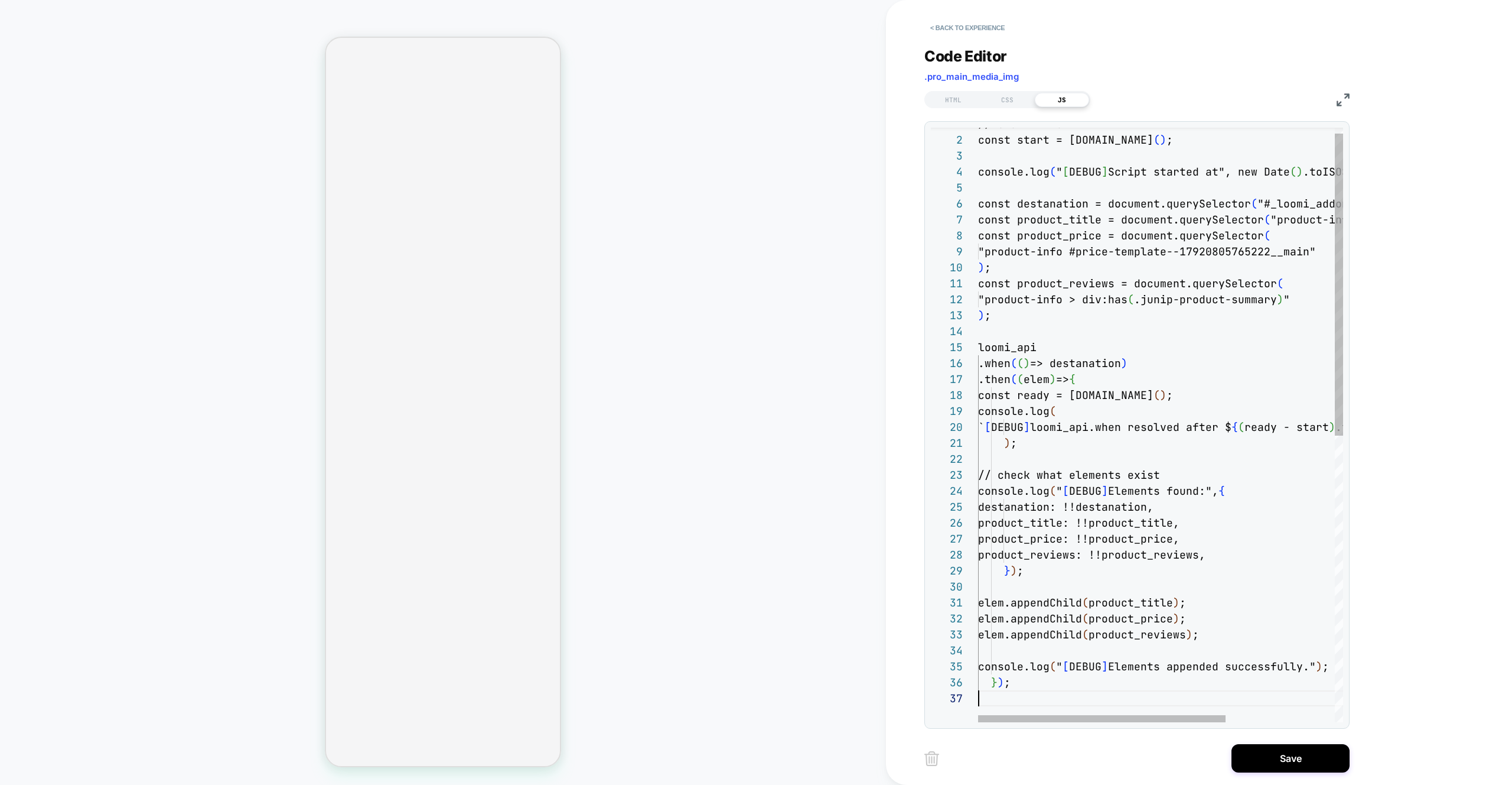
scroll to position [96, 0]
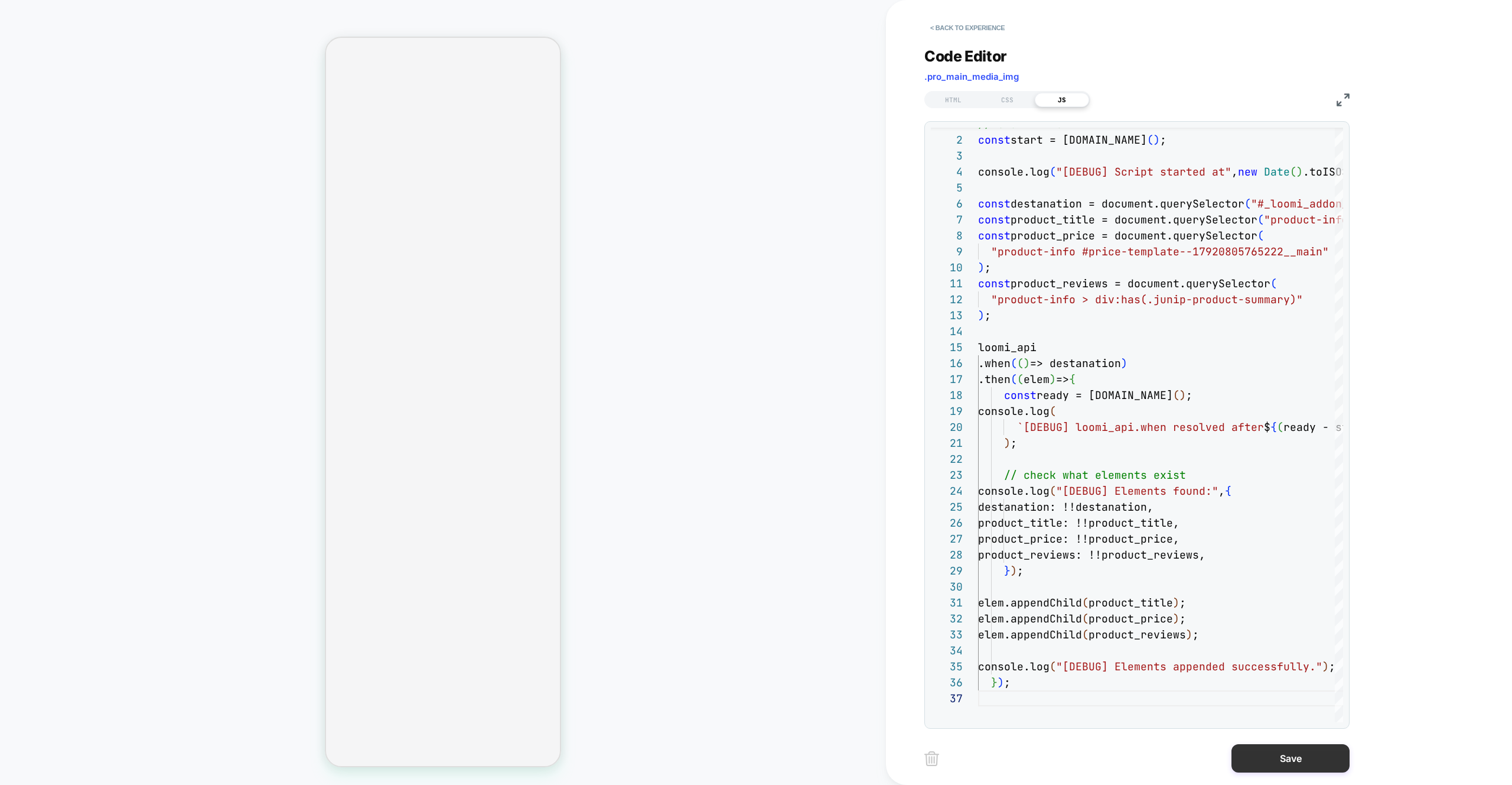
click at [1289, 752] on button "Save" at bounding box center [1290, 758] width 118 height 29
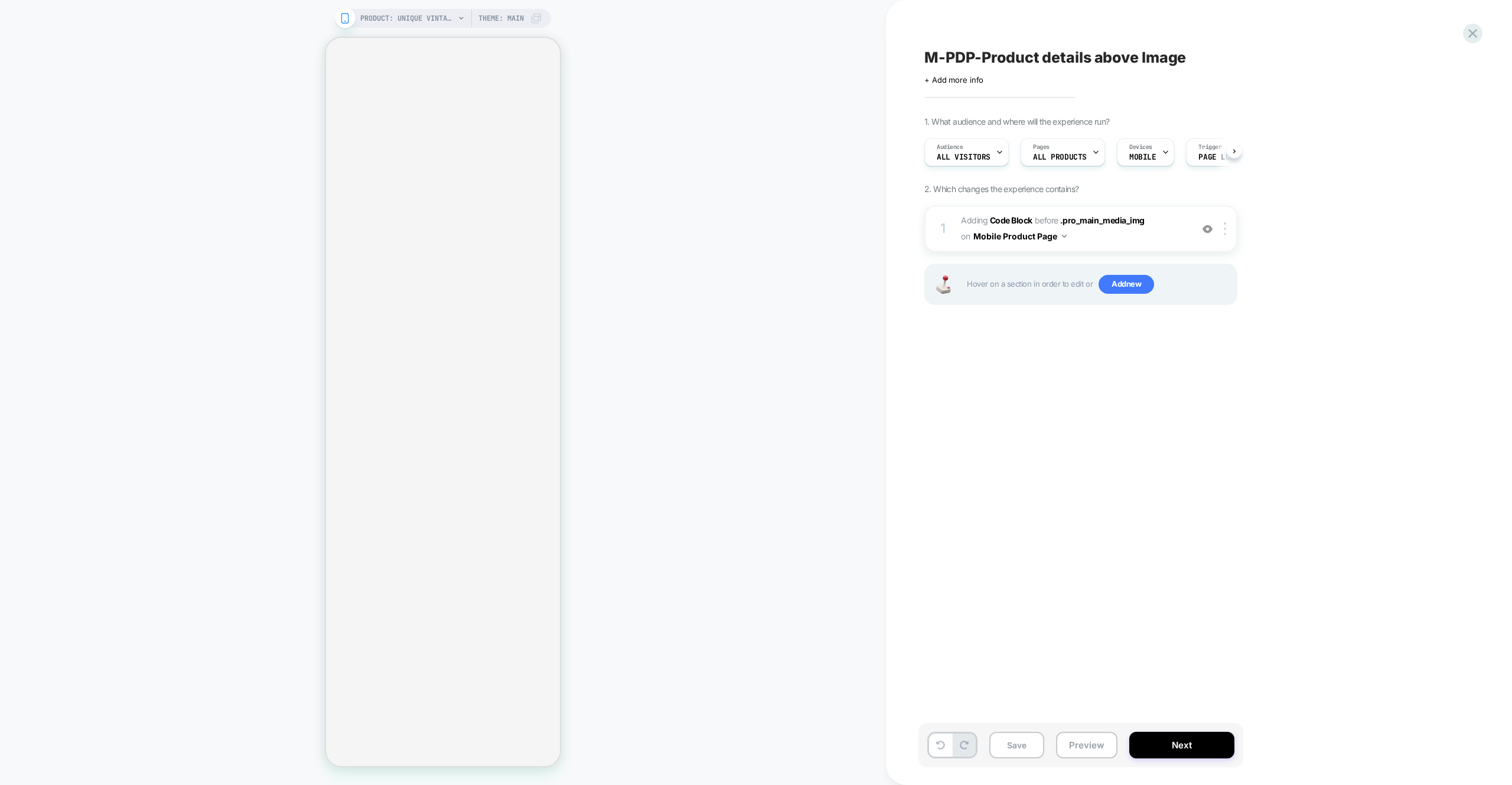
scroll to position [0, 1]
click at [1100, 750] on button "Preview" at bounding box center [1087, 745] width 62 height 26
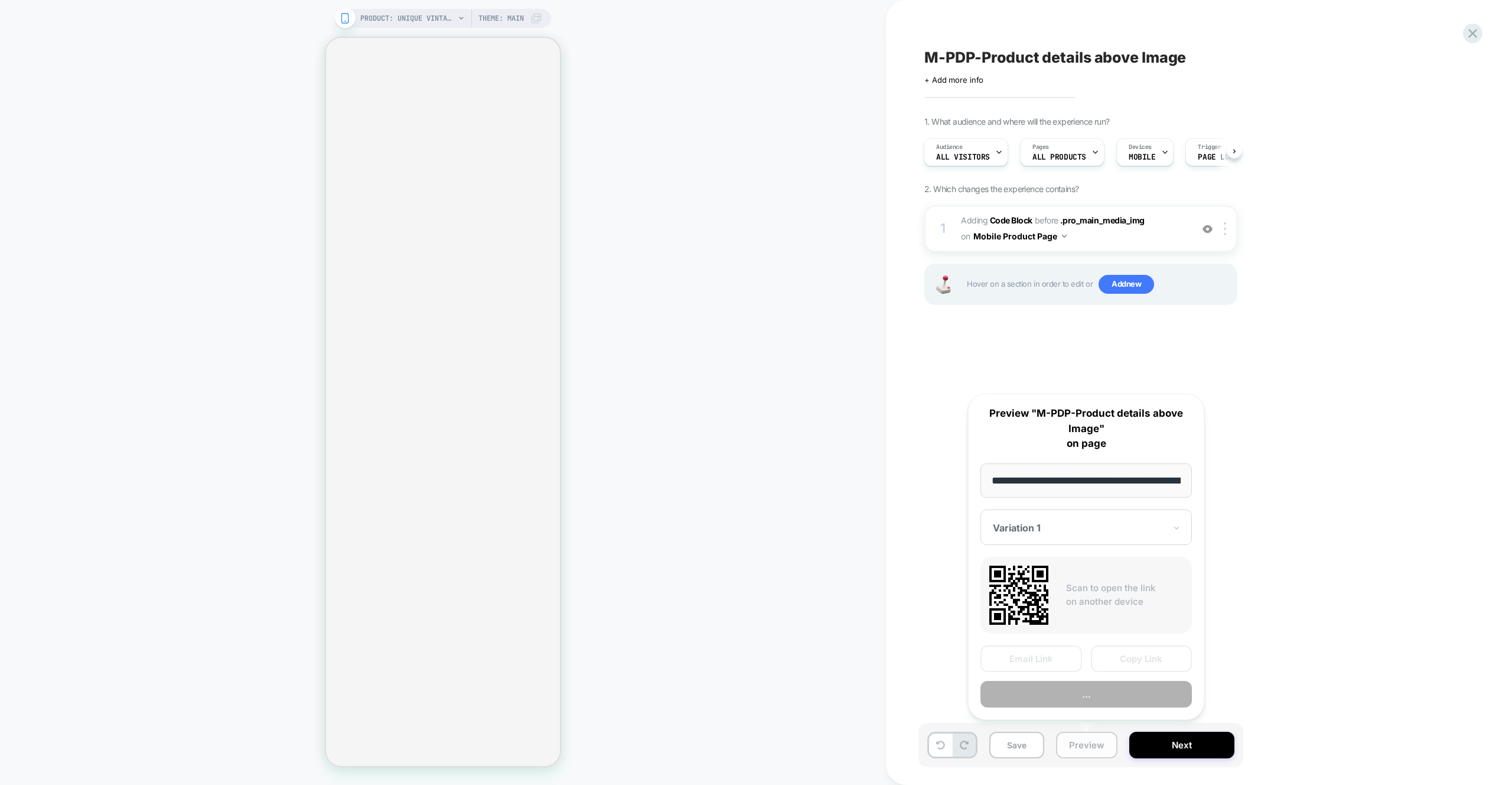
scroll to position [0, 318]
click at [1026, 706] on button "Preview" at bounding box center [1086, 695] width 212 height 26
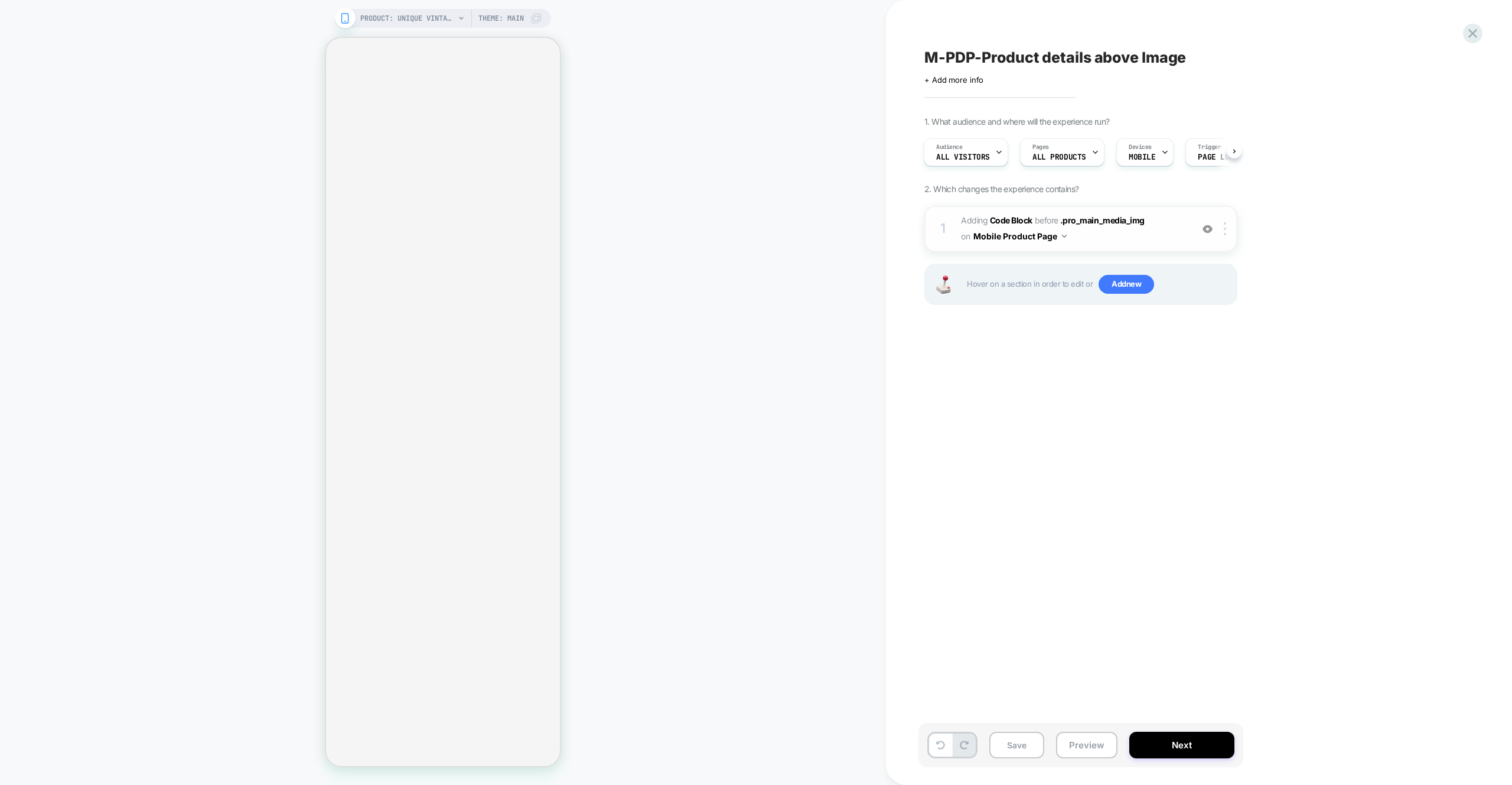
click at [1146, 240] on span "Adding Code Block BEFORE .pro_main_media_img .pro_main_media_img on Mobile Prod…" at bounding box center [1073, 229] width 225 height 32
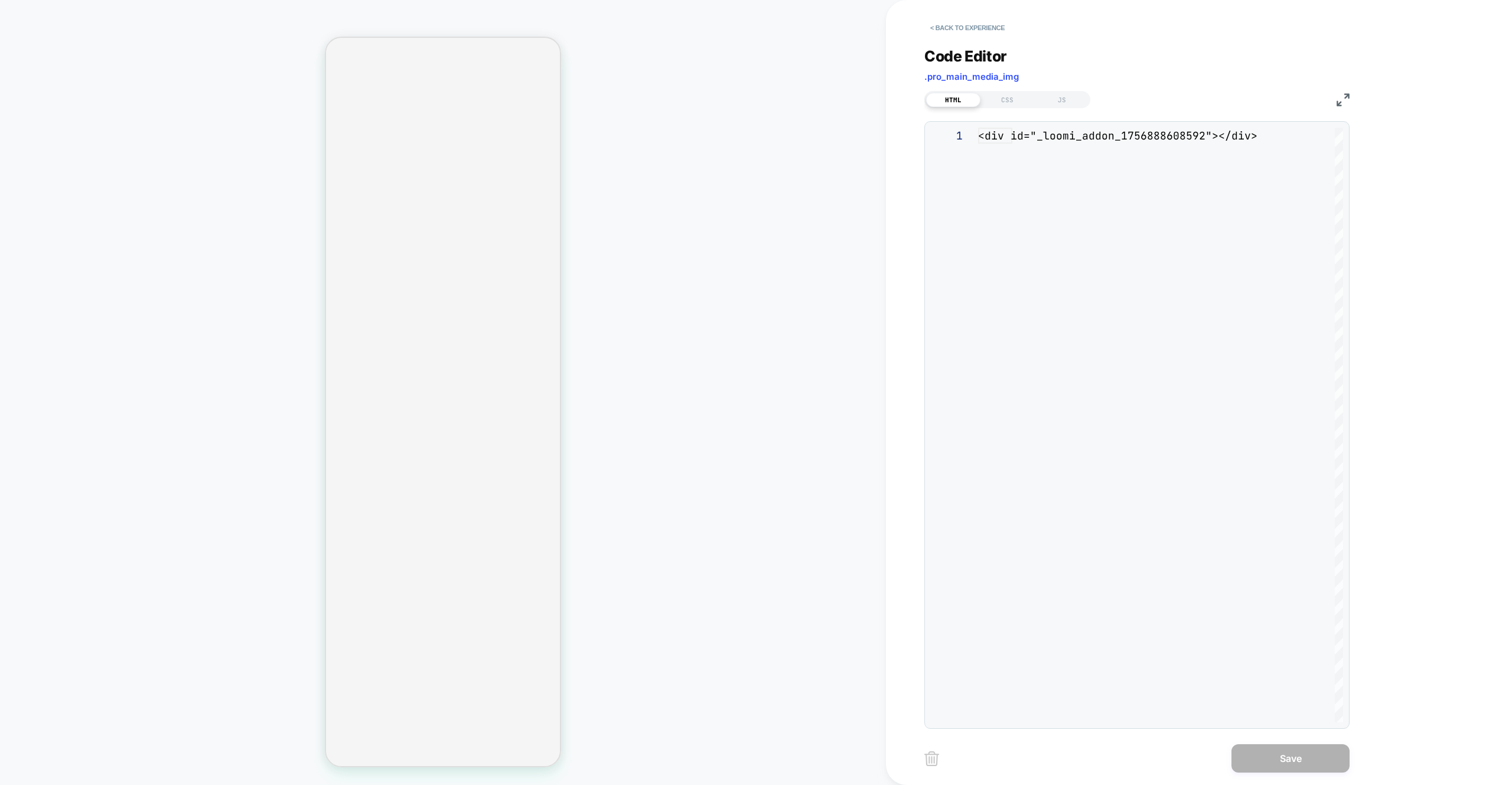
scroll to position [16, 0]
click at [1061, 100] on div "JS" at bounding box center [1062, 100] width 54 height 14
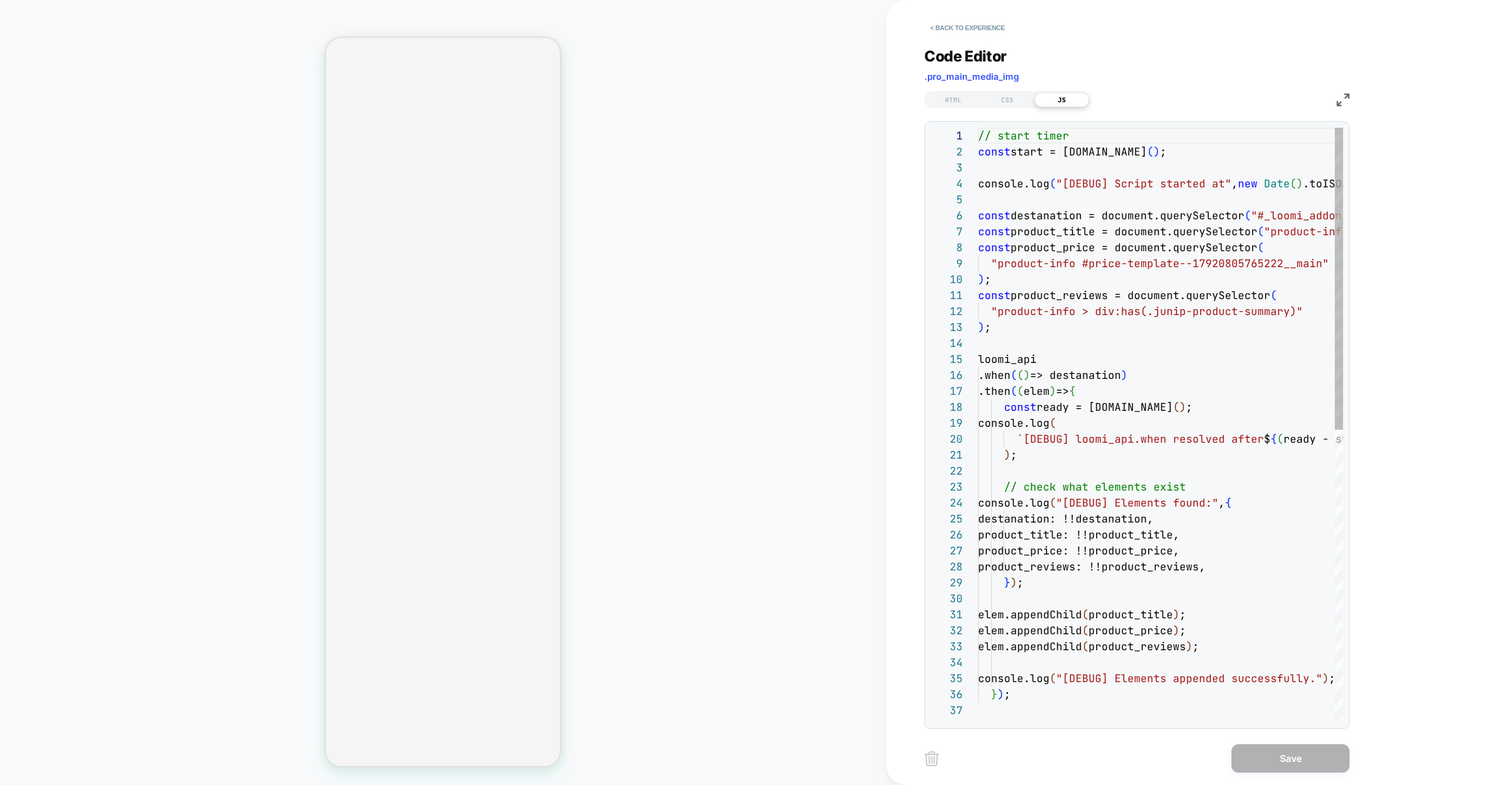
scroll to position [160, 0]
click at [1216, 411] on div "// start timer const start = performance.now ( ) ; console.log ( "[DEBUG] Scrip…" at bounding box center [1244, 712] width 532 height 1169
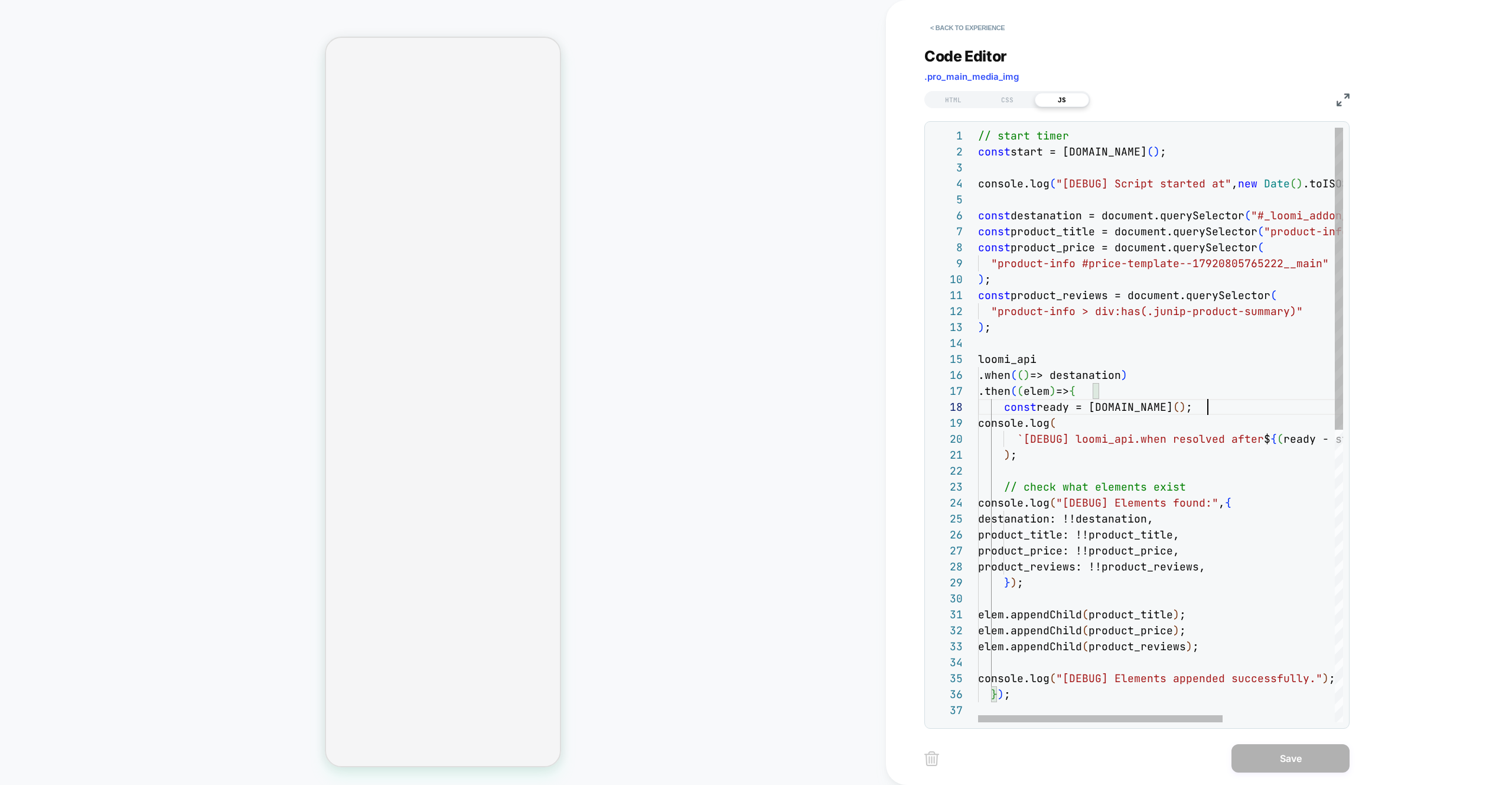
scroll to position [111, 0]
click at [1092, 435] on div "// start timer const start = performance.now ( ) ; console.log ( "[DEBUG] Scrip…" at bounding box center [1244, 712] width 532 height 1169
click at [1218, 408] on div "// start timer const start = performance.now ( ) ; console.log ( "[DEBUG] Scrip…" at bounding box center [1244, 712] width 532 height 1169
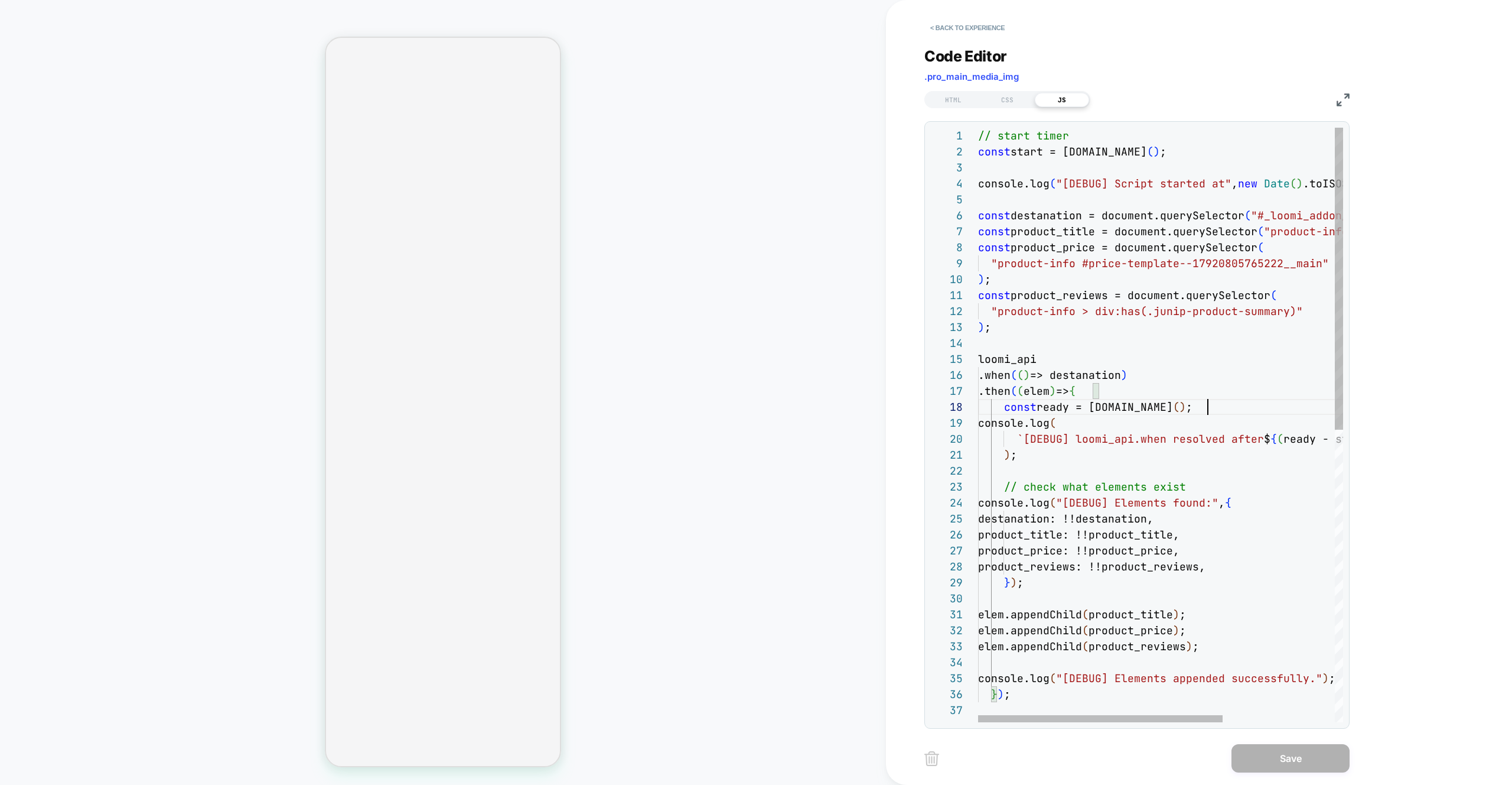
scroll to position [111, 0]
click at [1218, 408] on div "// start timer const start = performance.now ( ) ; console.log ( "[DEBUG] Scrip…" at bounding box center [1244, 712] width 532 height 1169
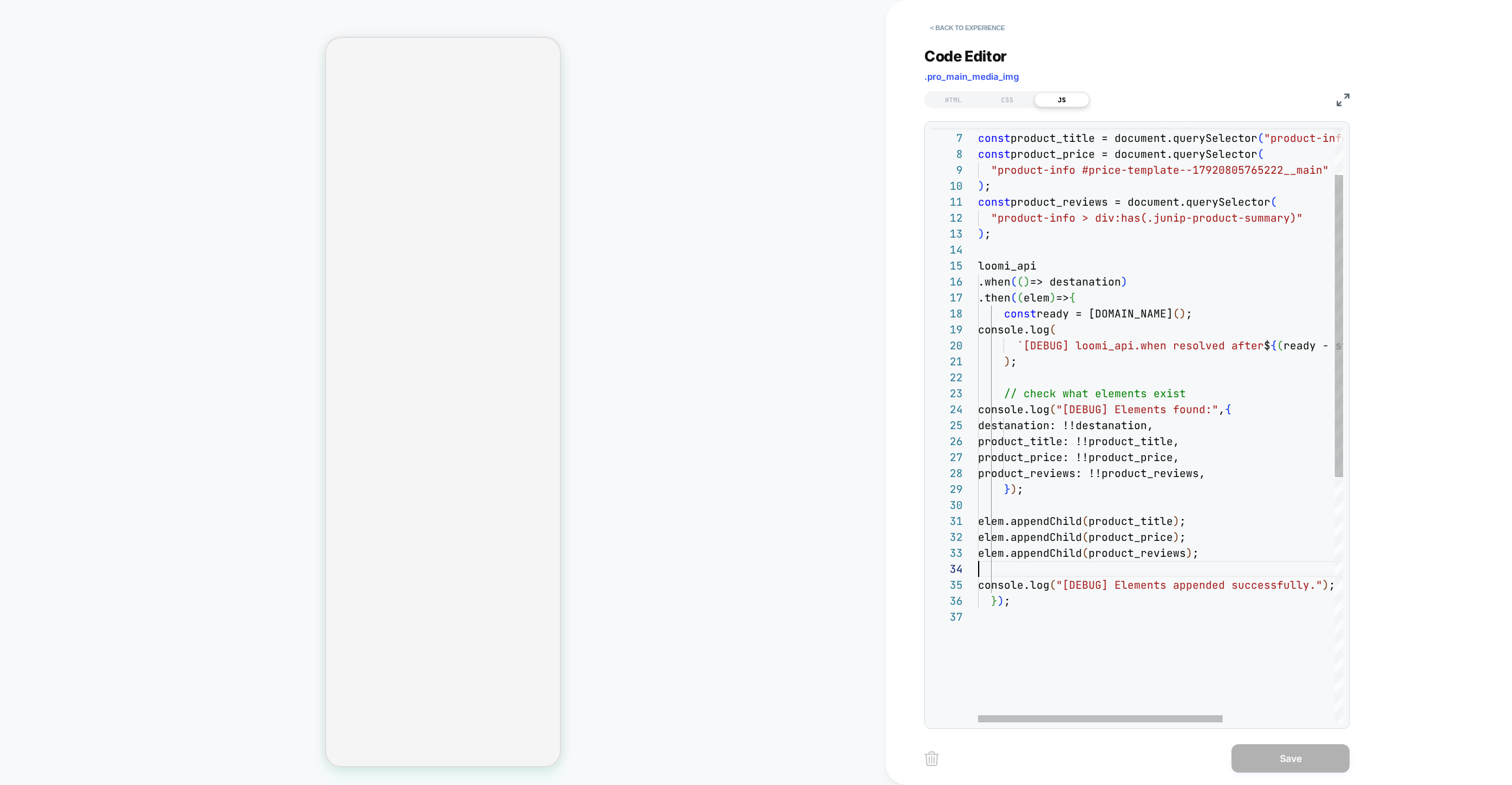
click at [1032, 572] on div "const destanation = document.querySelector ( "#_loomi_addon_1756888608592" ) ; …" at bounding box center [1244, 619] width 532 height 1169
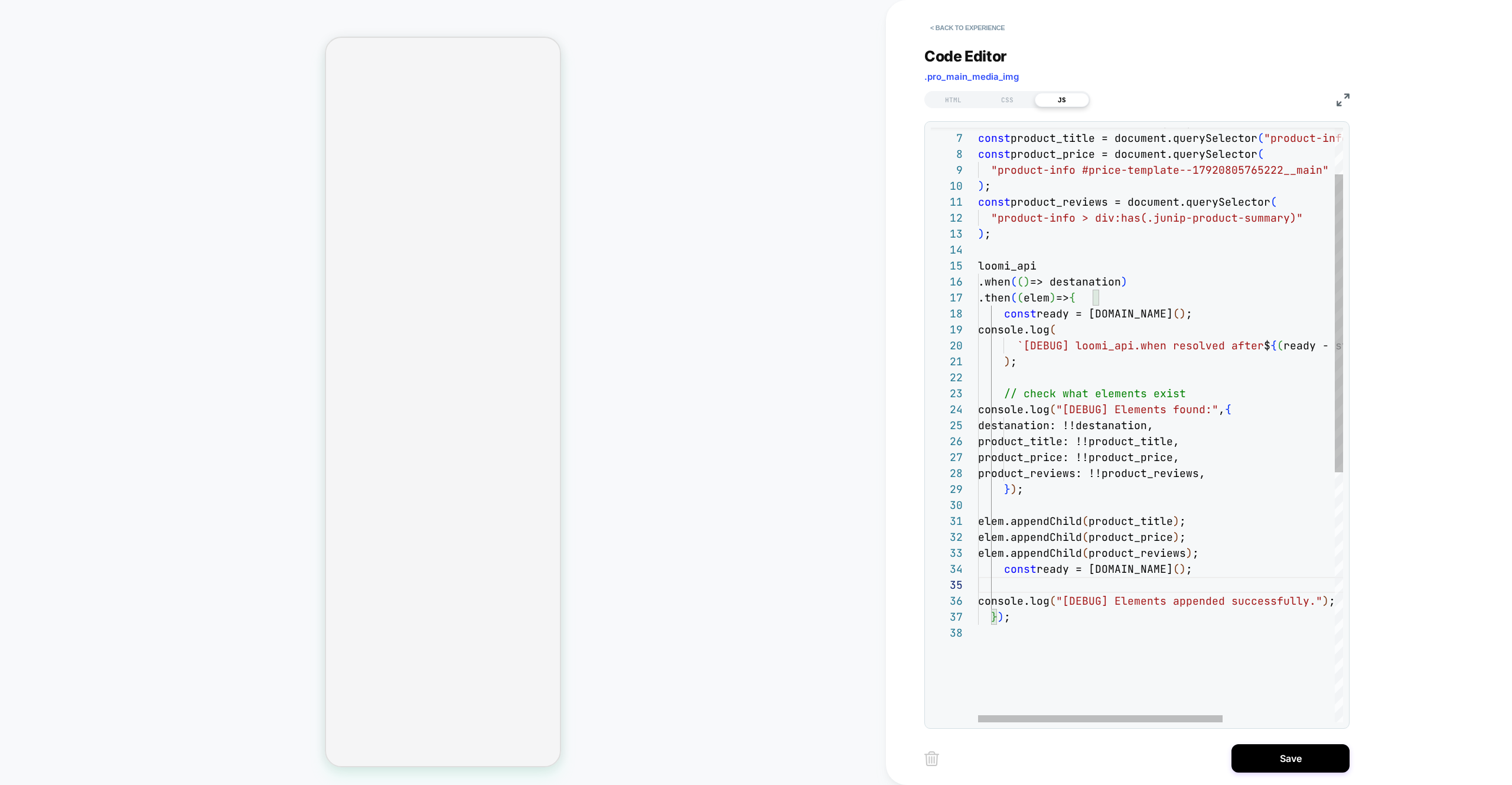
click at [1075, 571] on div "const destanation = document.querySelector ( "#_loomi_addon_1756888608592" ) ; …" at bounding box center [1244, 627] width 532 height 1185
click at [1108, 583] on div "const destanation = document.querySelector ( "#_loomi_addon_1756888608592" ) ; …" at bounding box center [1244, 627] width 532 height 1185
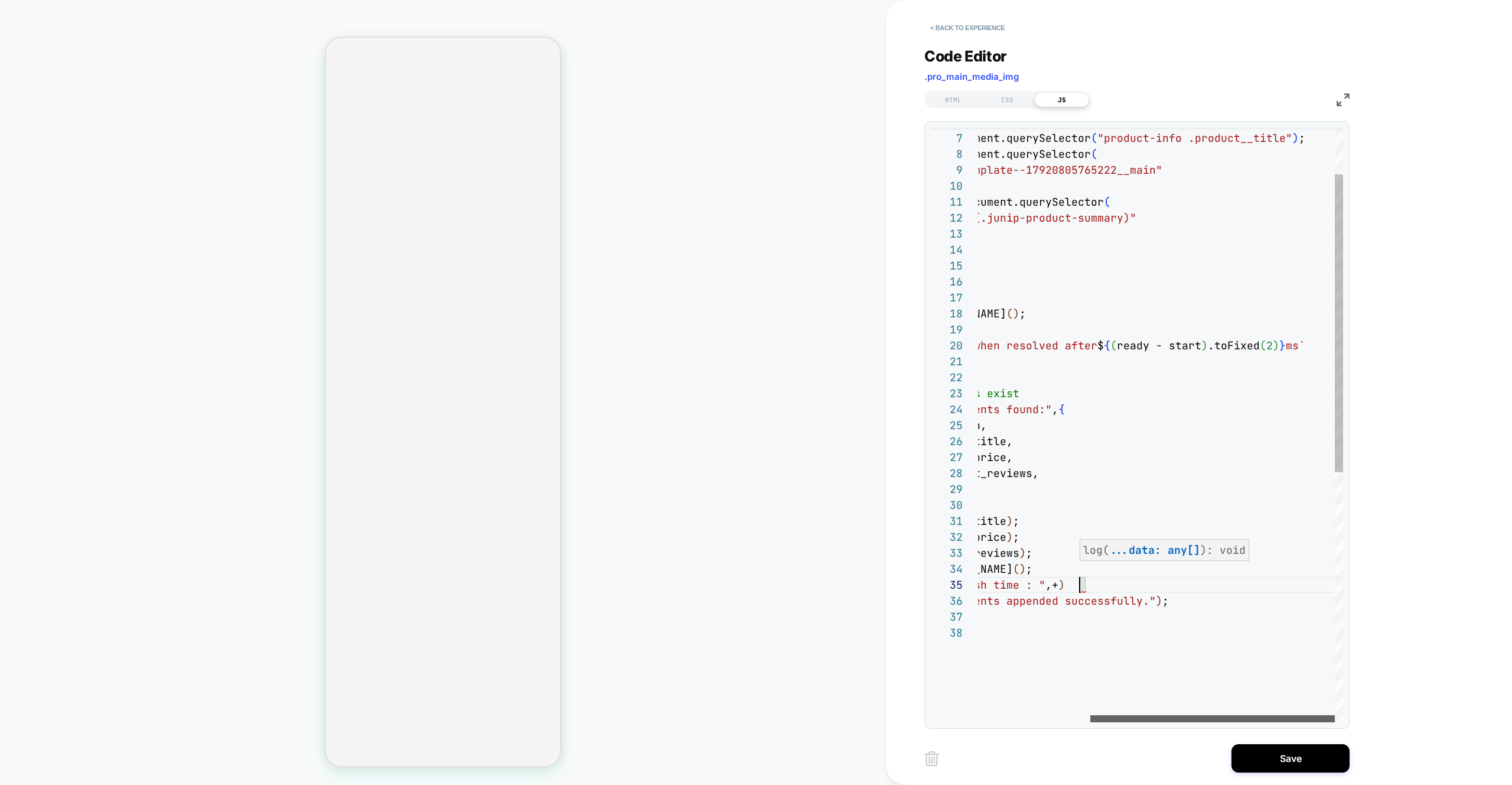
click at [1276, 720] on div at bounding box center [1213, 719] width 245 height 7
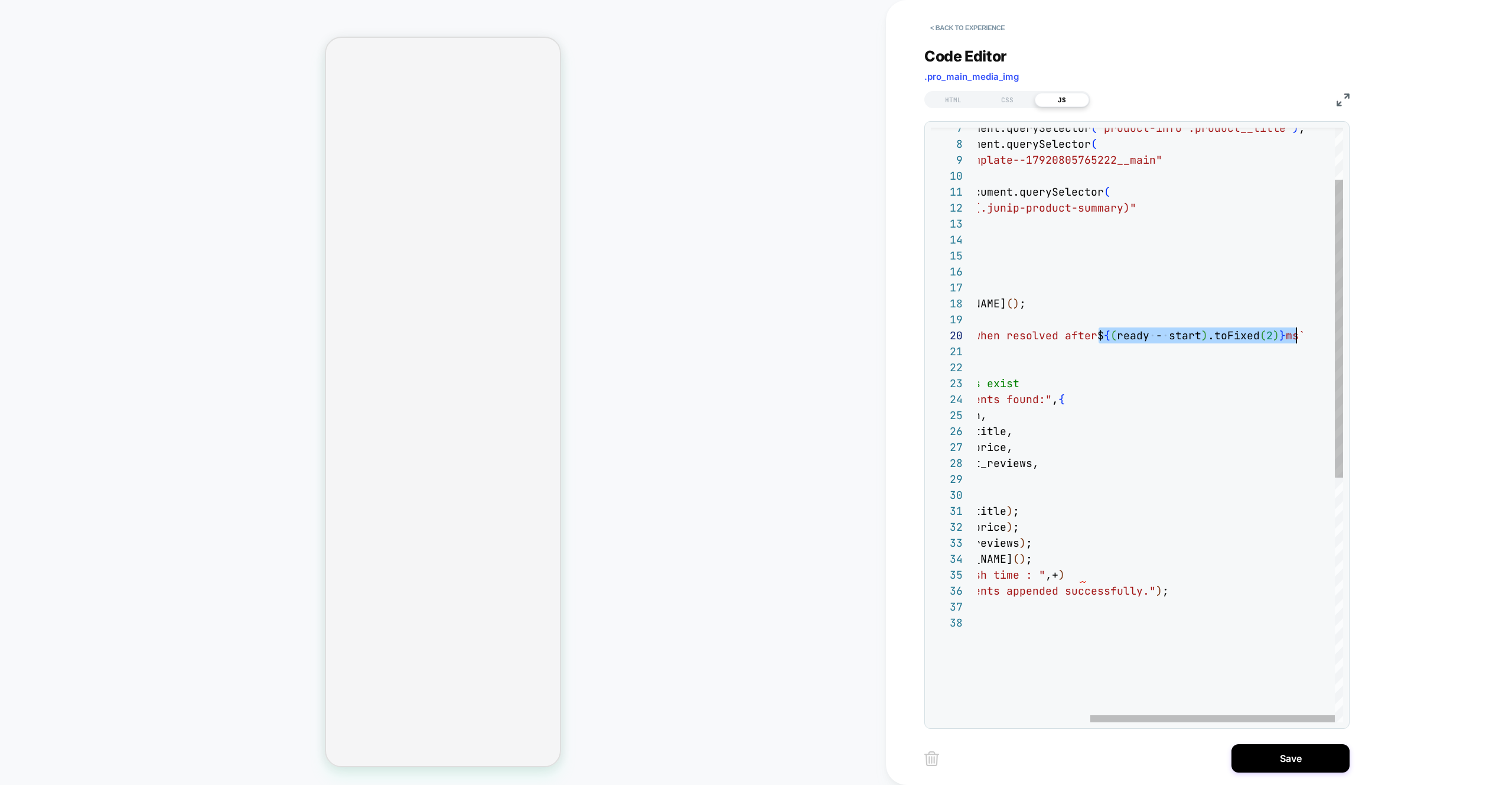
scroll to position [144, 492]
drag, startPoint x: 1100, startPoint y: 334, endPoint x: 1302, endPoint y: 336, distance: 202.0
click at [1302, 336] on div "const product_title = document.querySelector ( "product-info .product__title" )…" at bounding box center [1078, 616] width 532 height 1185
click at [1082, 575] on div "const product_title = document.querySelector ( "product-info .product__title" )…" at bounding box center [1078, 616] width 532 height 1185
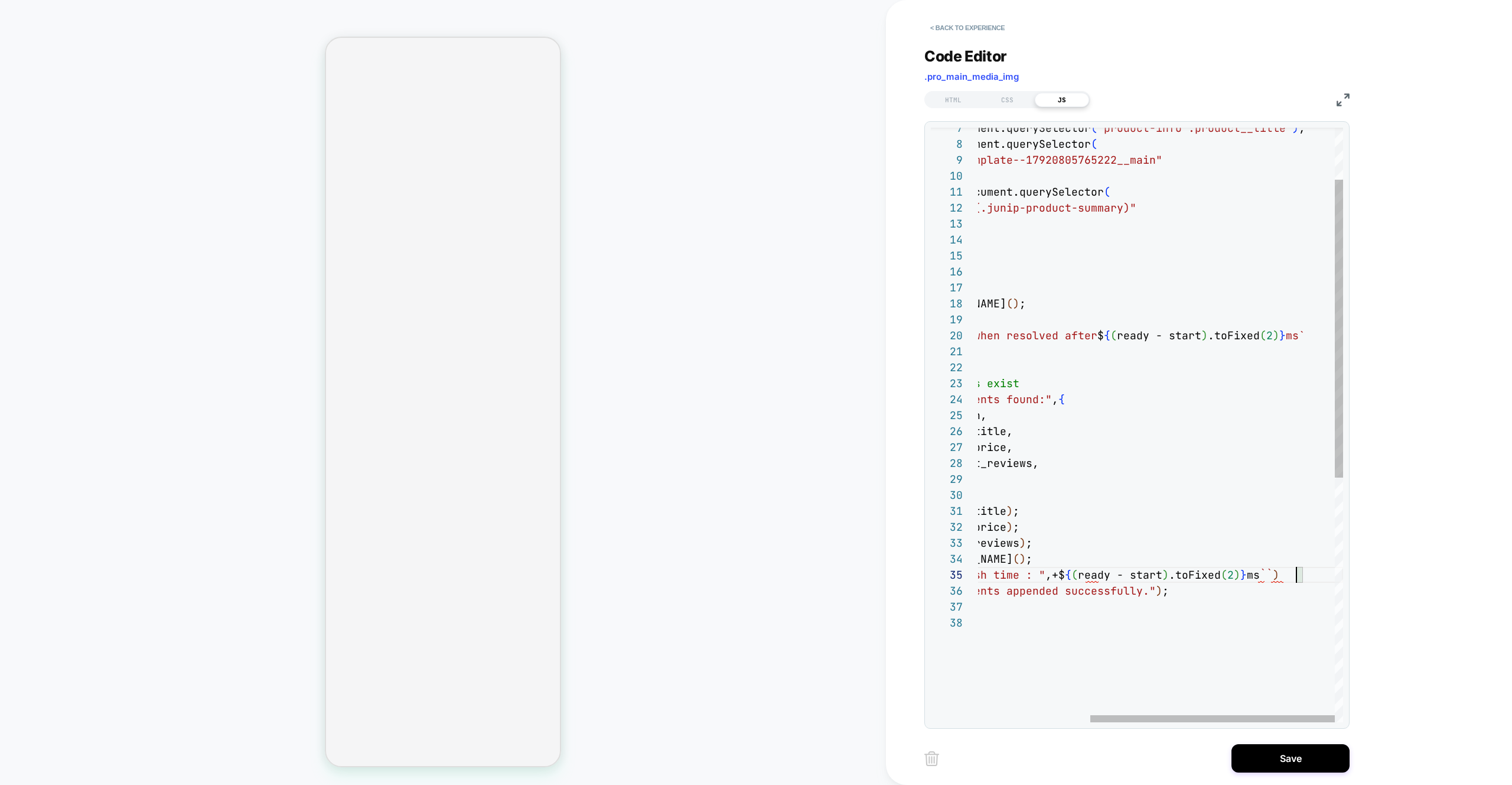
scroll to position [64, 478]
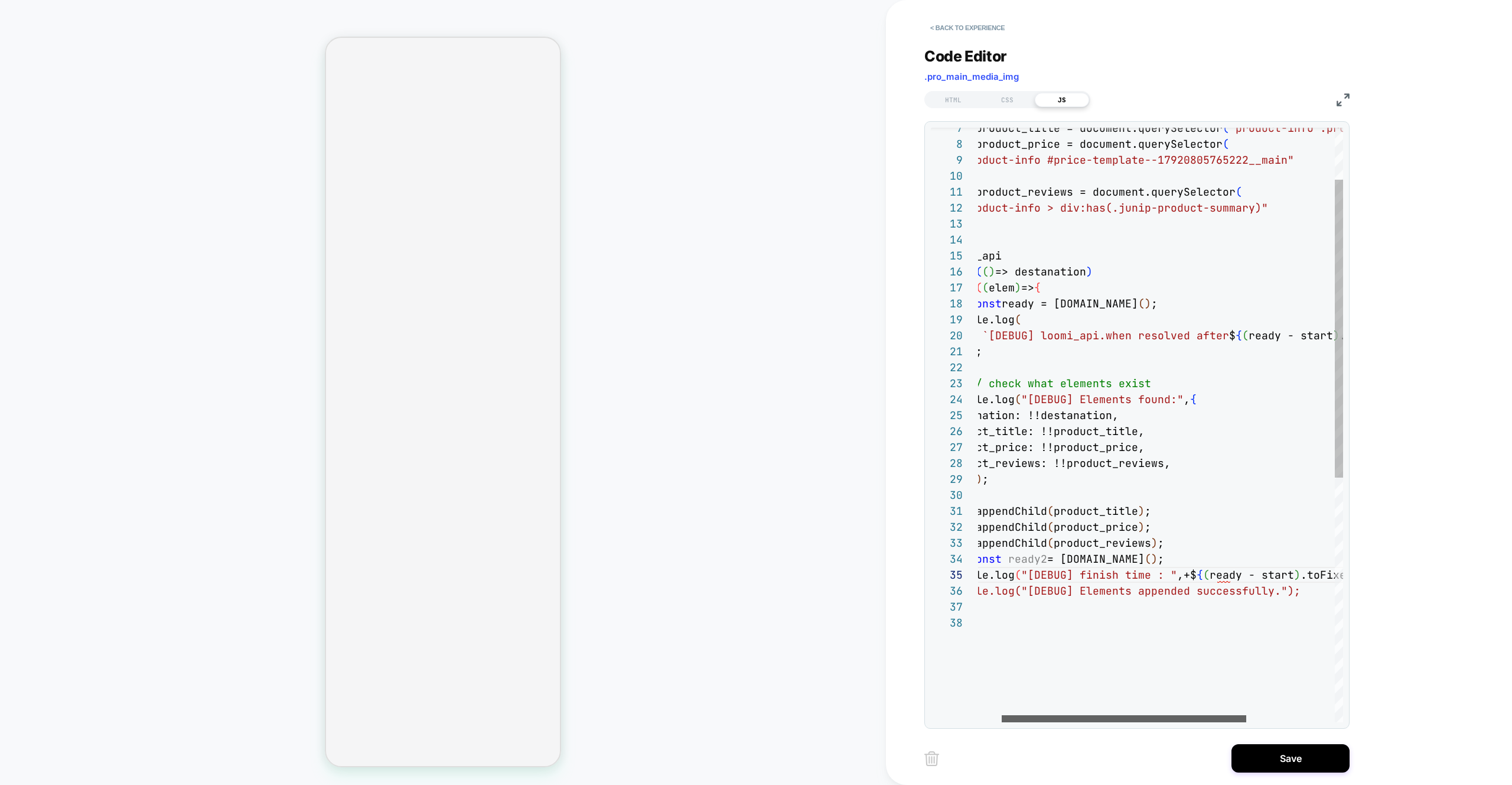
click at [1088, 721] on div at bounding box center [1124, 719] width 245 height 7
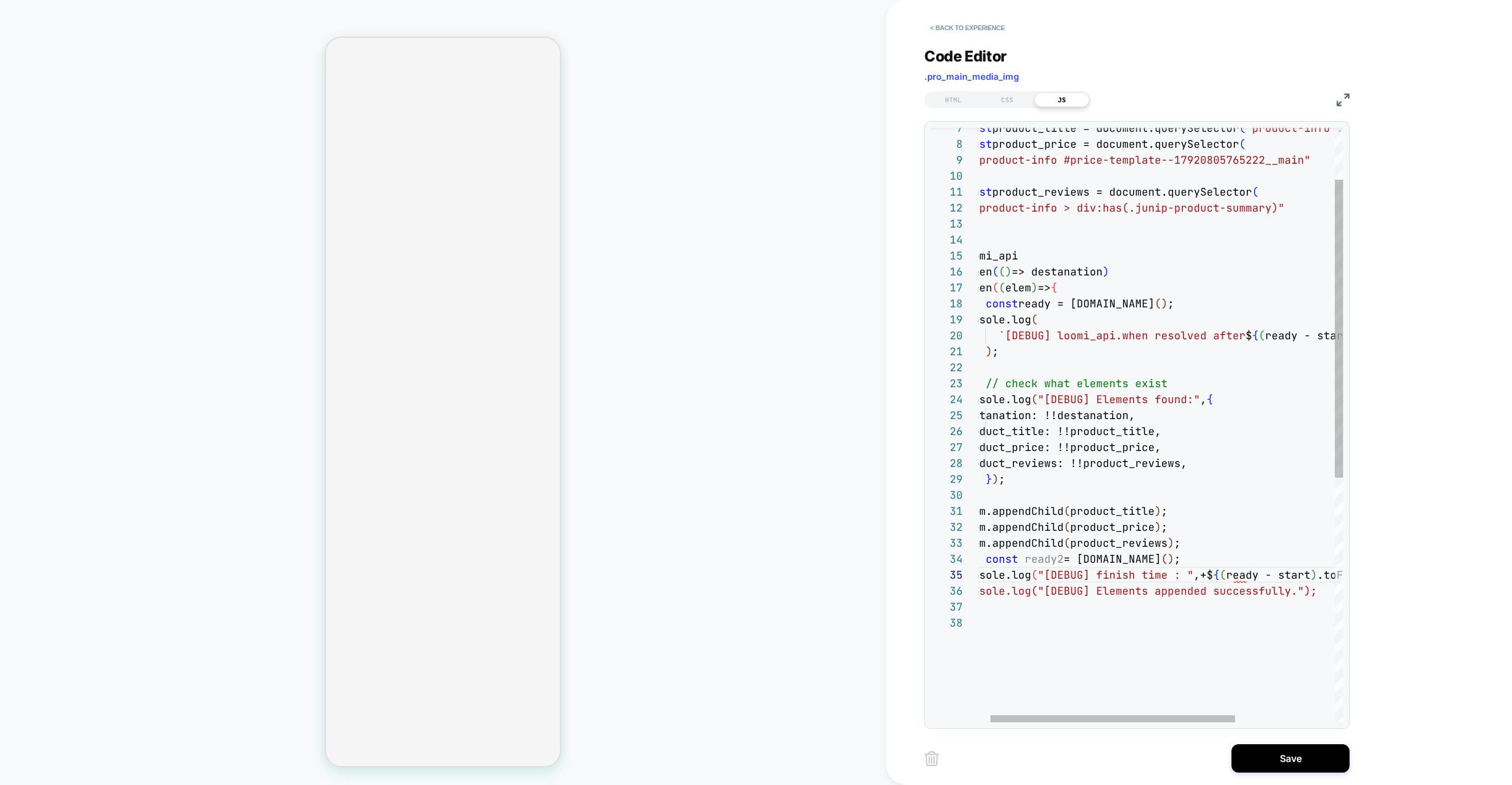
click at [1226, 577] on div "const product_title = document.querySelector ( "product-info .product__title" )…" at bounding box center [1226, 616] width 532 height 1185
click at [1102, 718] on div at bounding box center [1113, 719] width 245 height 7
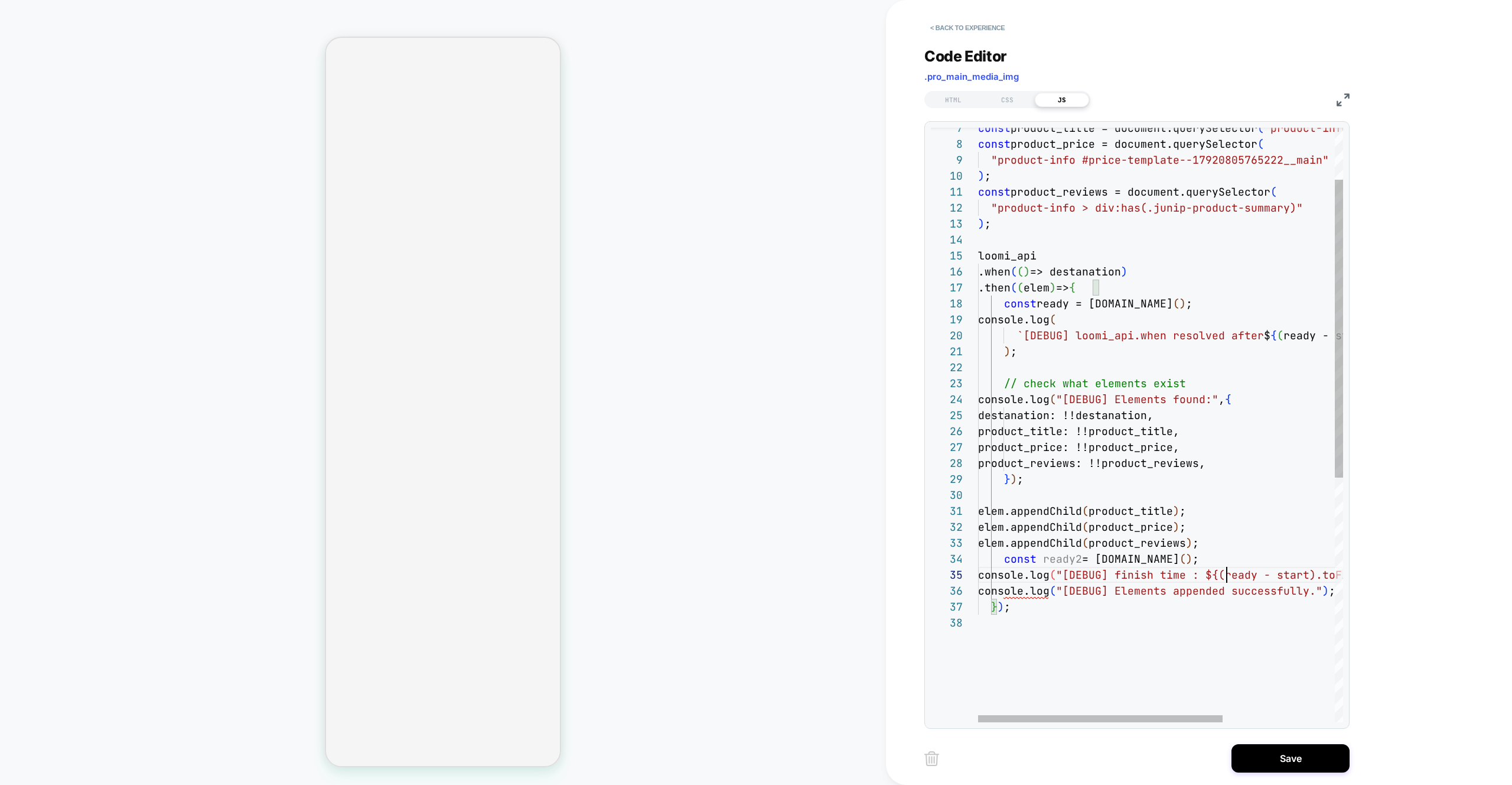
scroll to position [64, 108]
click at [1085, 572] on div "const product_title = document.querySelector ( "product-info .product__title" )…" at bounding box center [1244, 616] width 532 height 1185
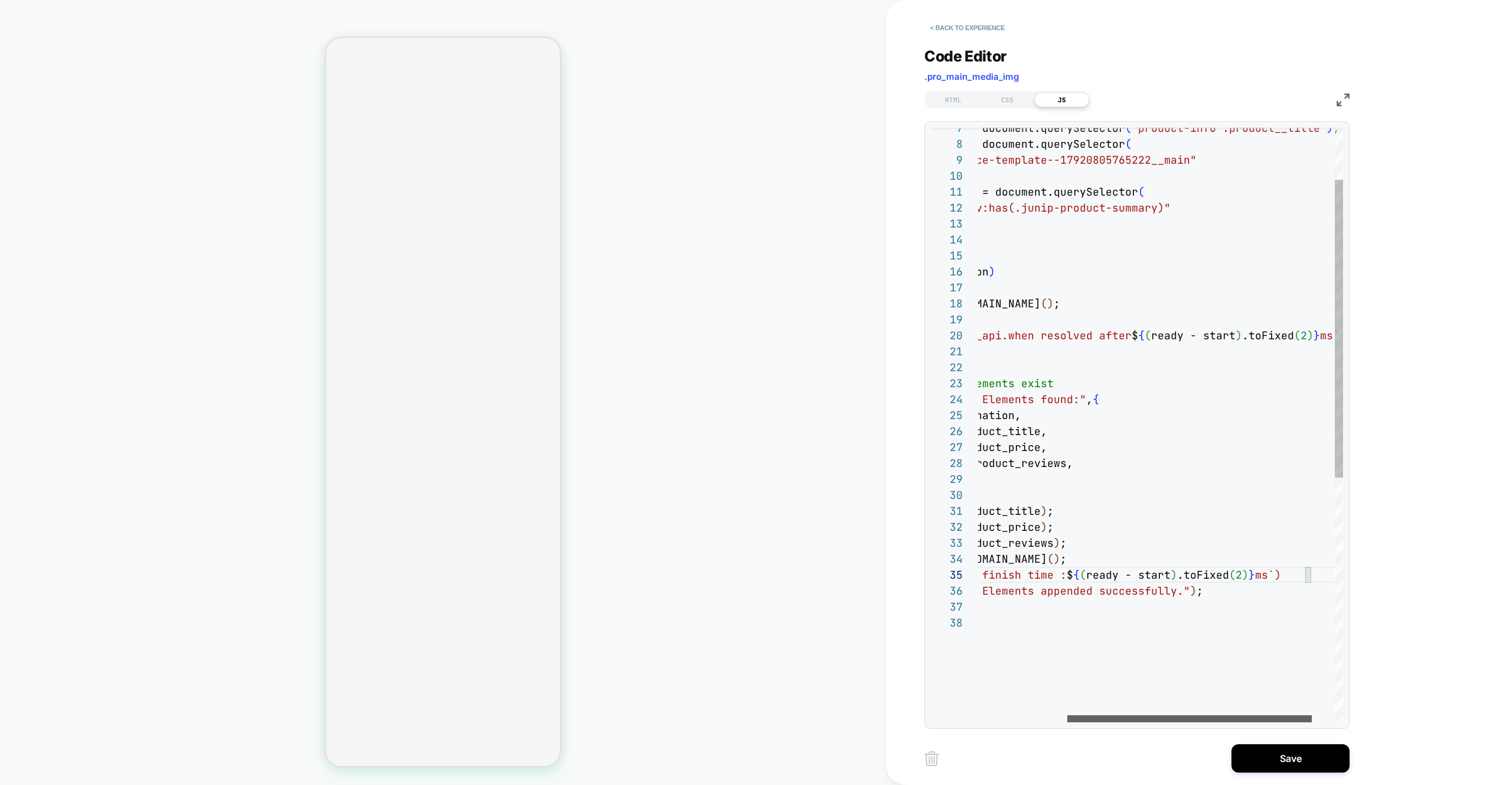
click at [1218, 718] on div at bounding box center [1190, 719] width 245 height 7
click at [1148, 575] on div "const product_title = document.querySelector ( "product-info .product__title" )…" at bounding box center [1112, 616] width 532 height 1185
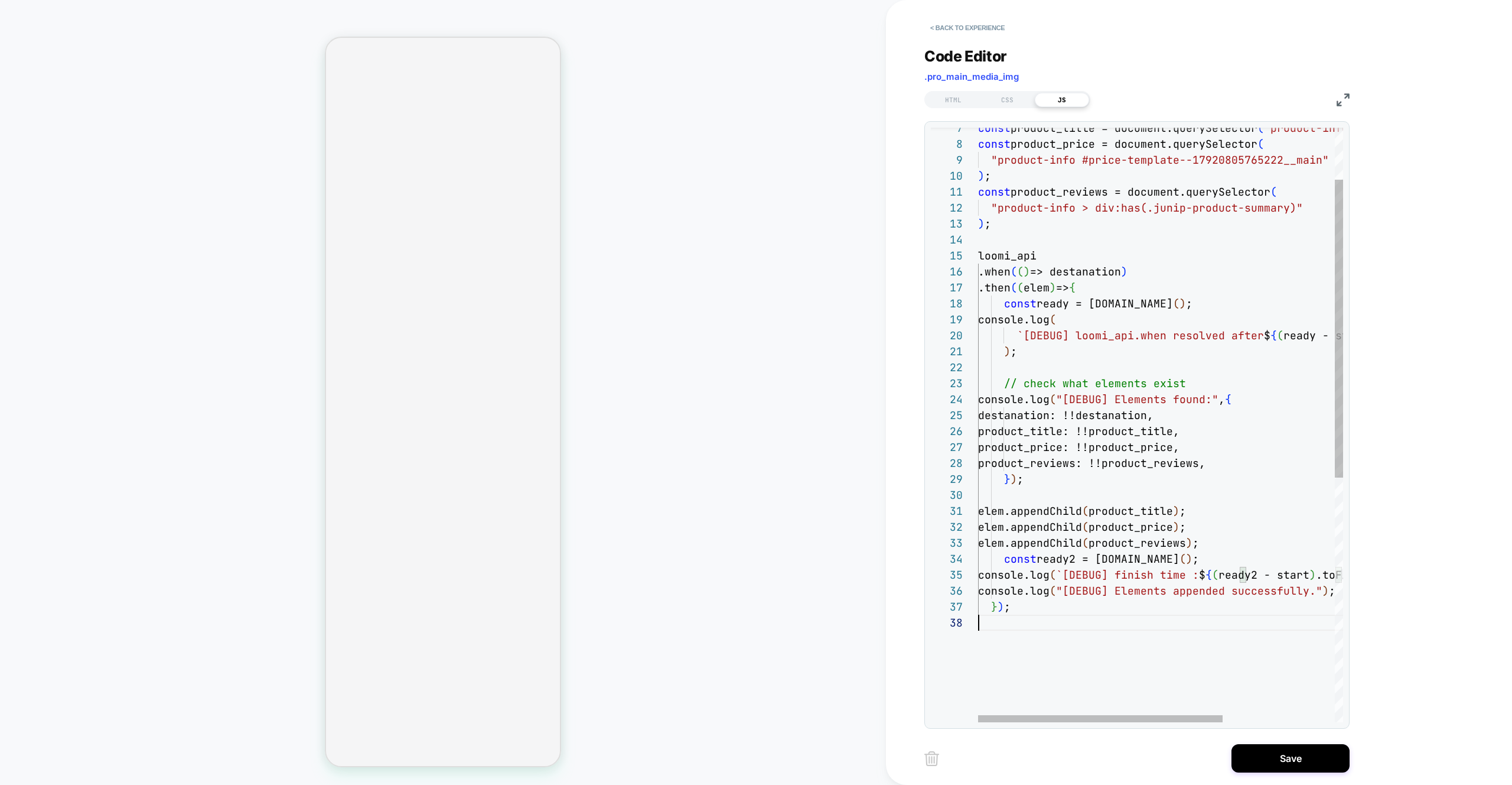
click at [1052, 628] on div "const product_title = document.querySelector ( "product-info .product__title" )…" at bounding box center [1244, 616] width 532 height 1185
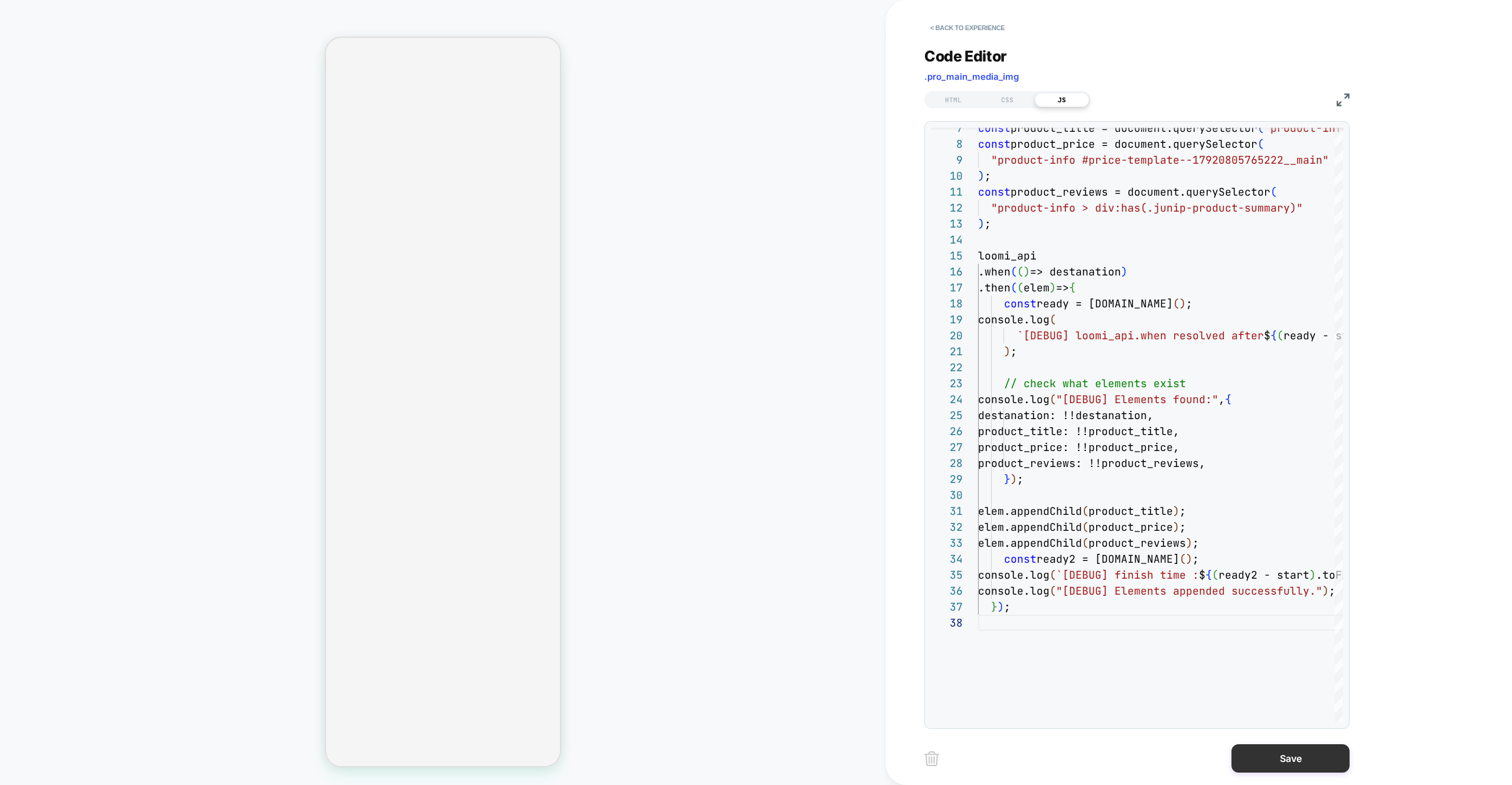
type textarea "**********"
click at [1290, 762] on button "Save" at bounding box center [1290, 758] width 118 height 29
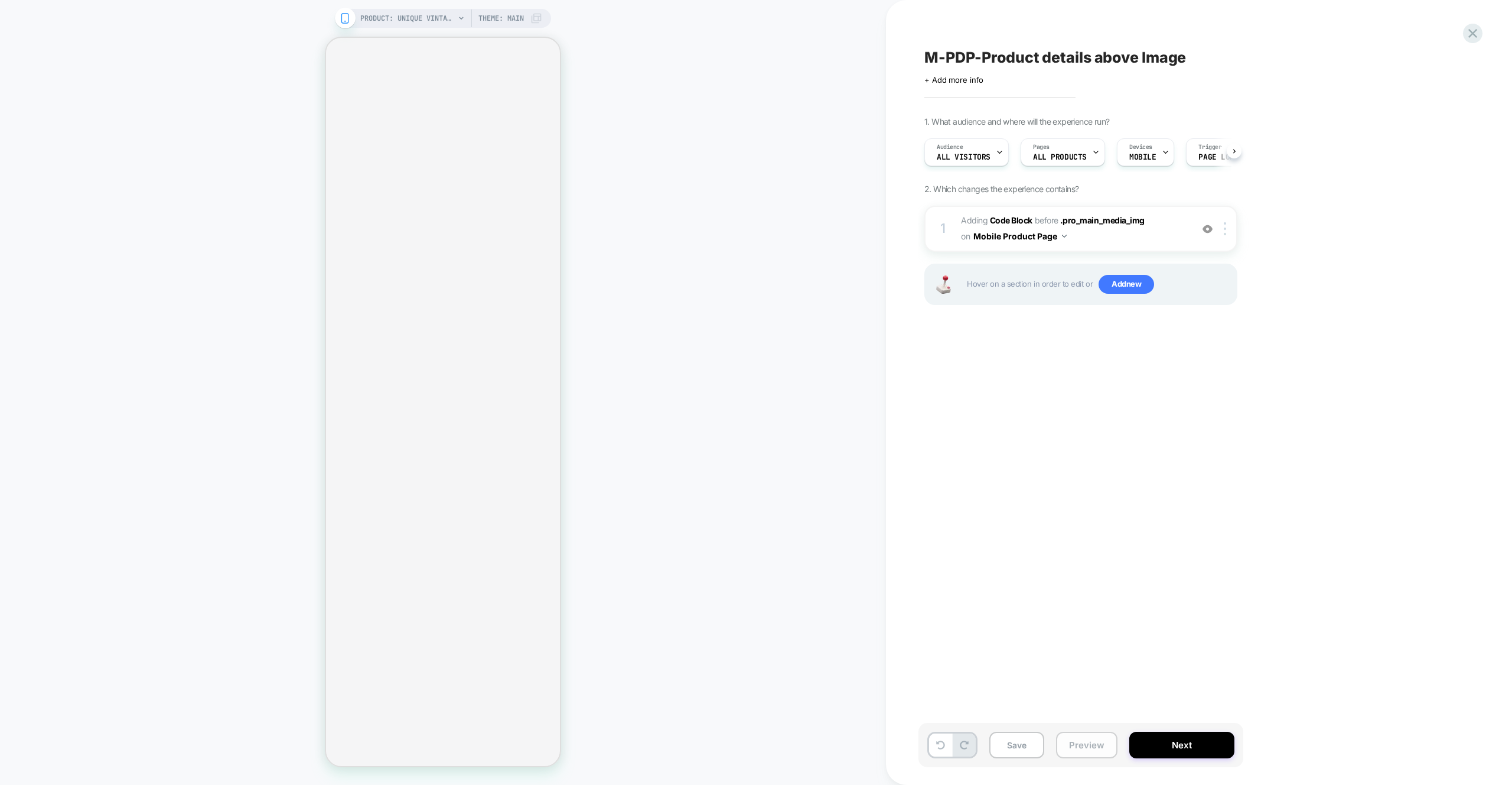
scroll to position [0, 1]
click at [1098, 753] on button "Preview" at bounding box center [1087, 745] width 62 height 26
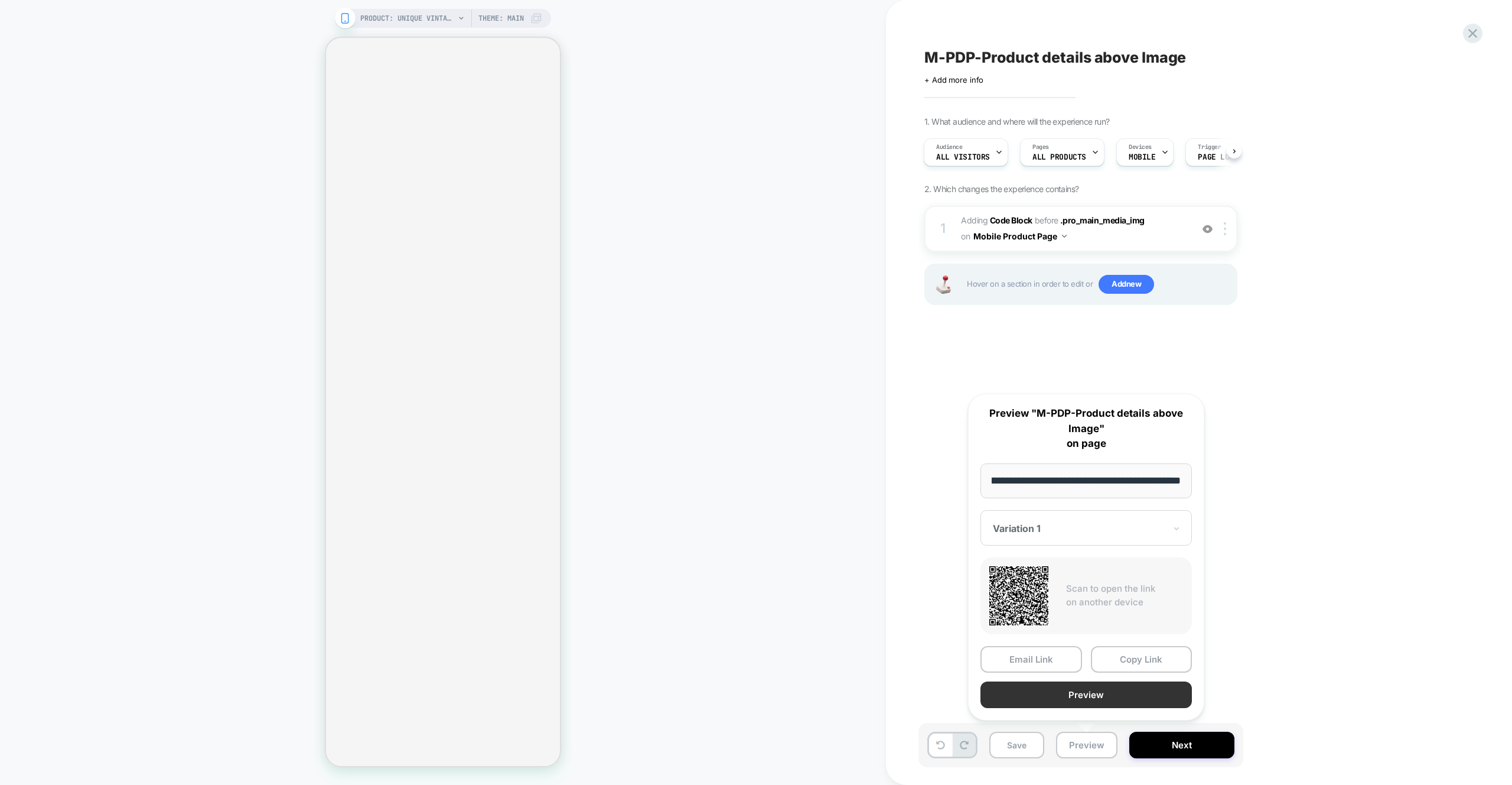
scroll to position [0, 0]
click at [1073, 692] on button "Preview" at bounding box center [1086, 695] width 212 height 26
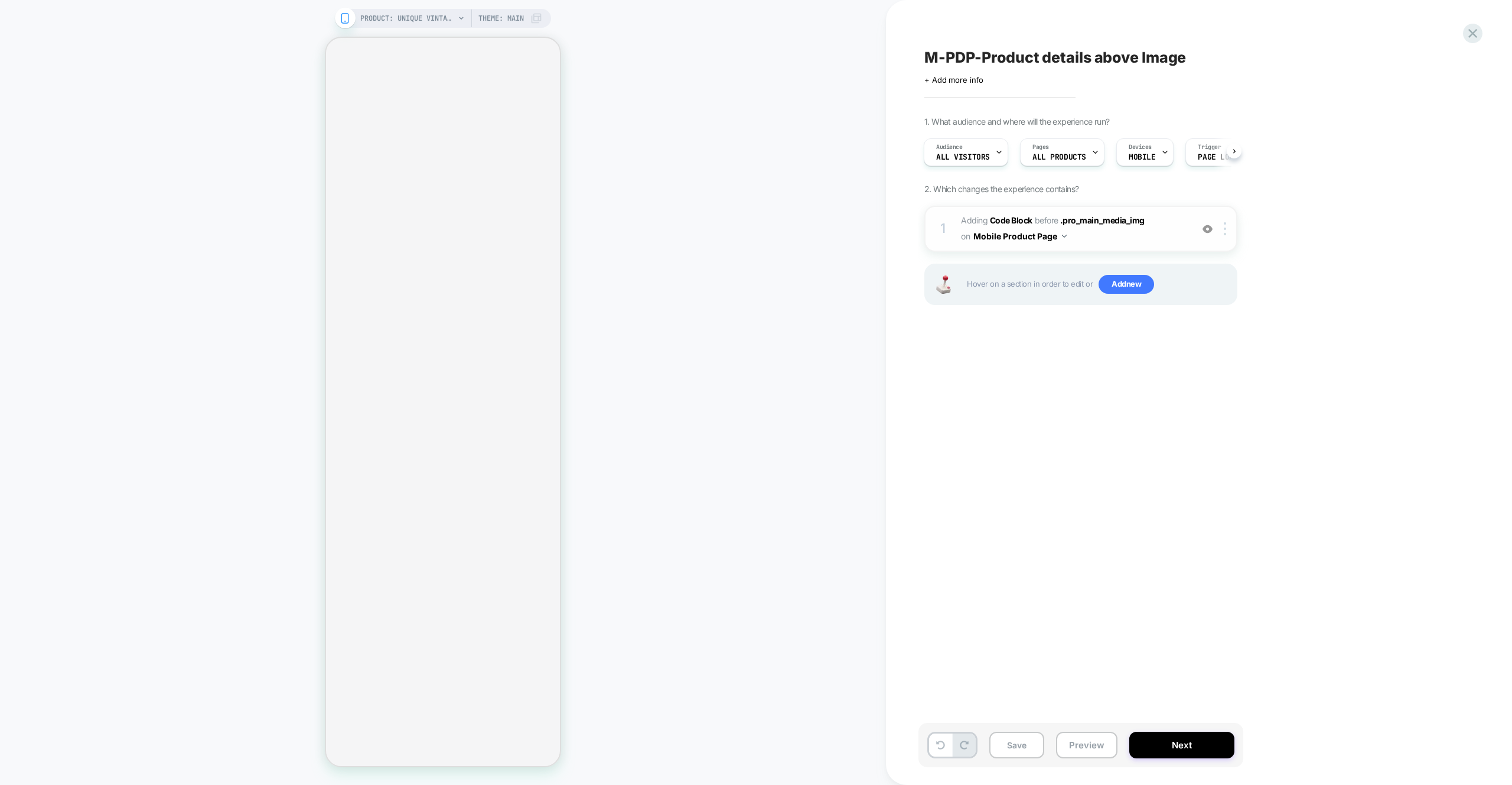
click at [1160, 236] on span "Adding Code Block BEFORE .pro_main_media_img .pro_main_media_img on Mobile Prod…" at bounding box center [1073, 229] width 225 height 32
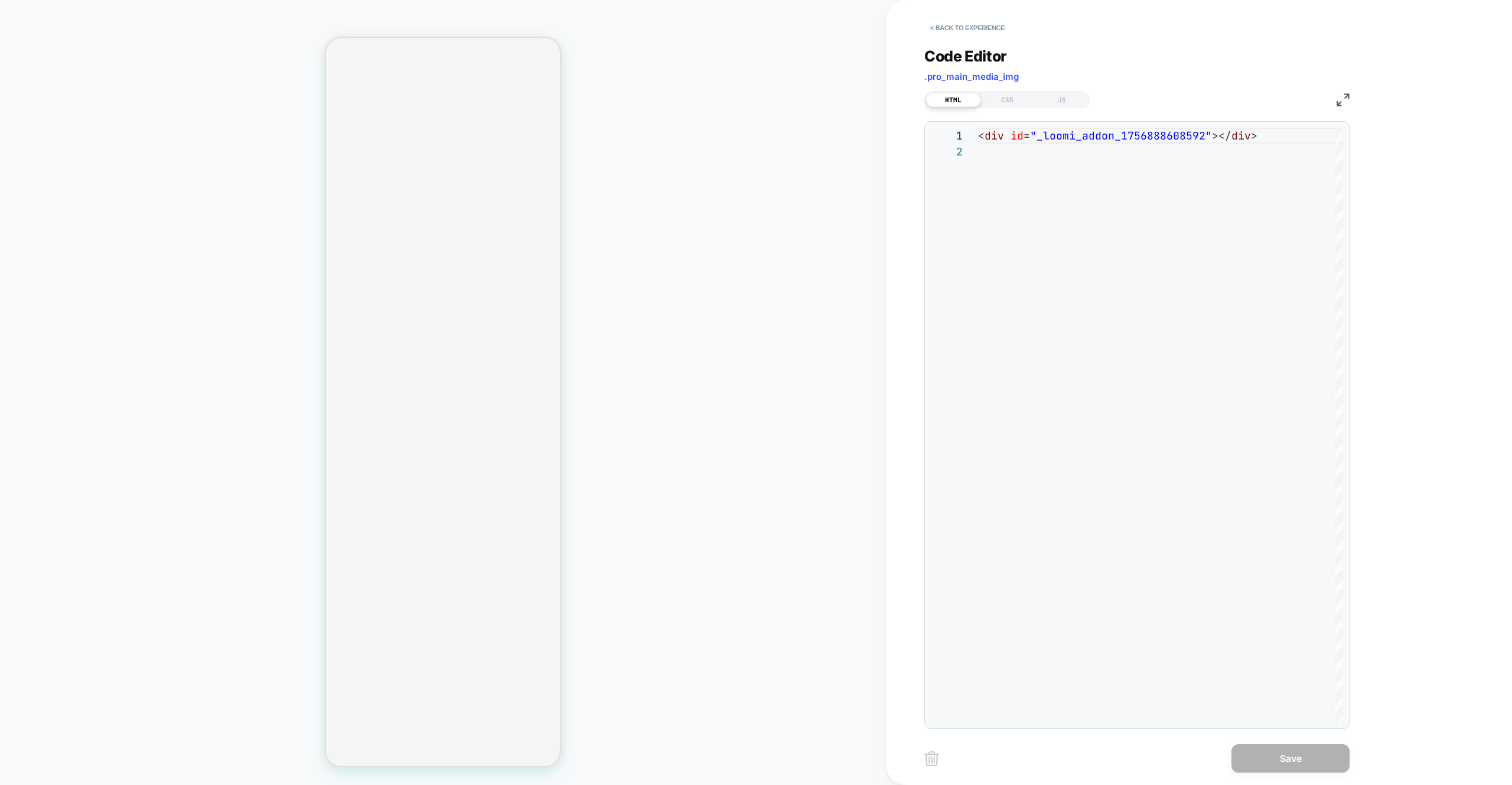
scroll to position [16, 0]
click at [1003, 97] on div "CSS" at bounding box center [1008, 100] width 54 height 14
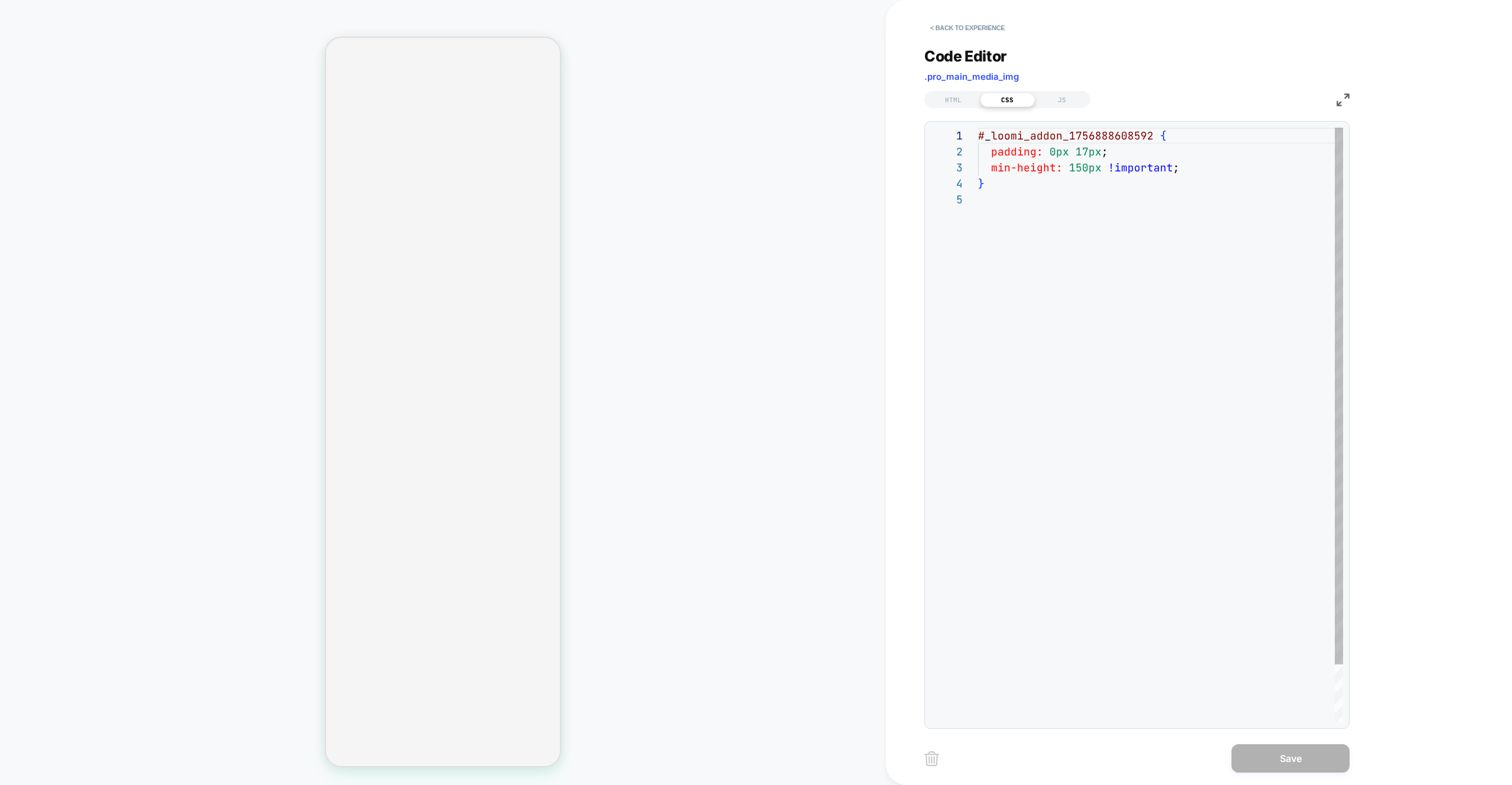
scroll to position [64, 0]
click at [959, 99] on div "HTML" at bounding box center [953, 100] width 54 height 14
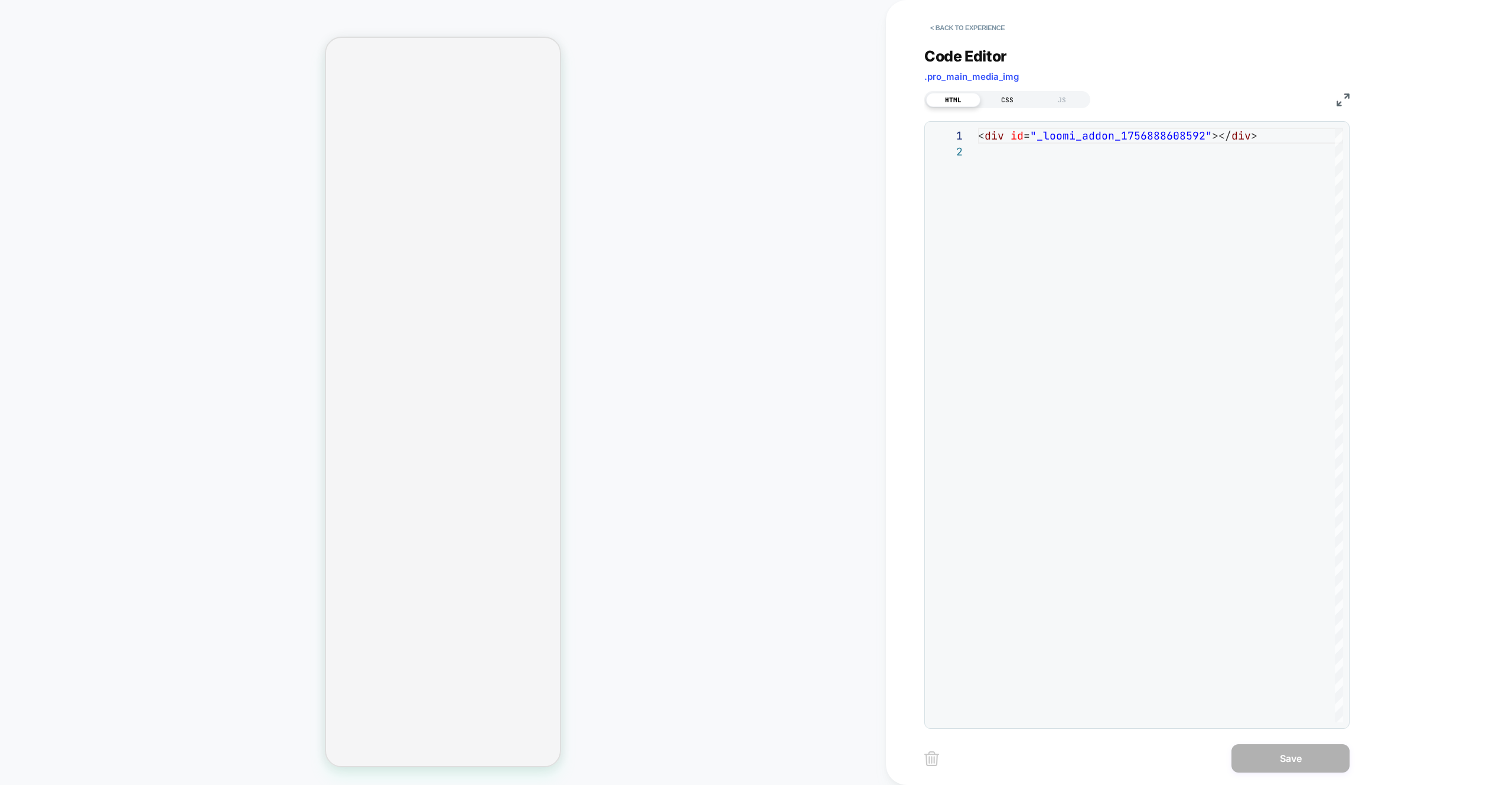
click at [1001, 99] on div "CSS" at bounding box center [1008, 100] width 54 height 14
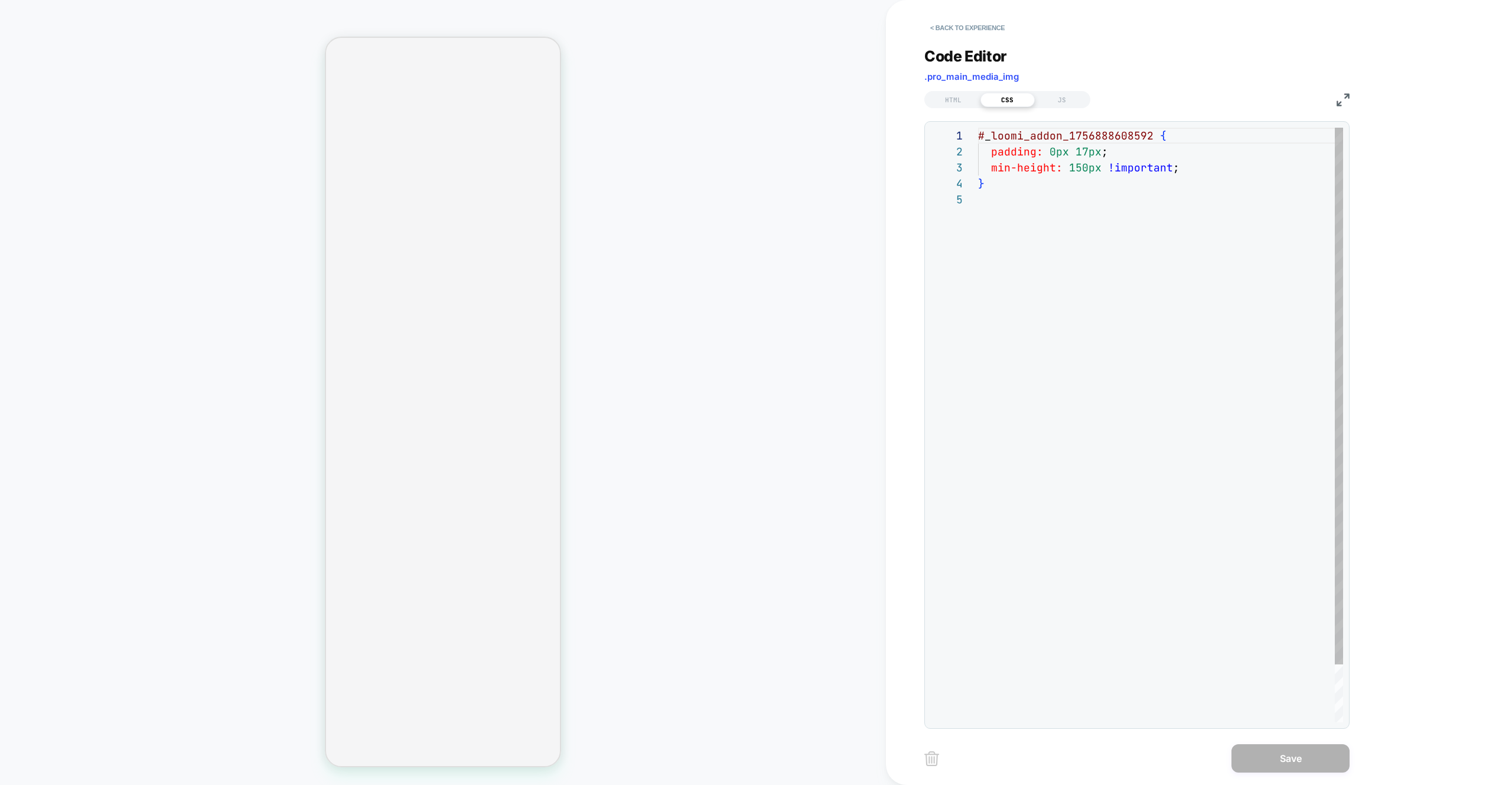
scroll to position [64, 0]
click at [945, 27] on button "< Back to experience" at bounding box center [968, 28] width 86 height 19
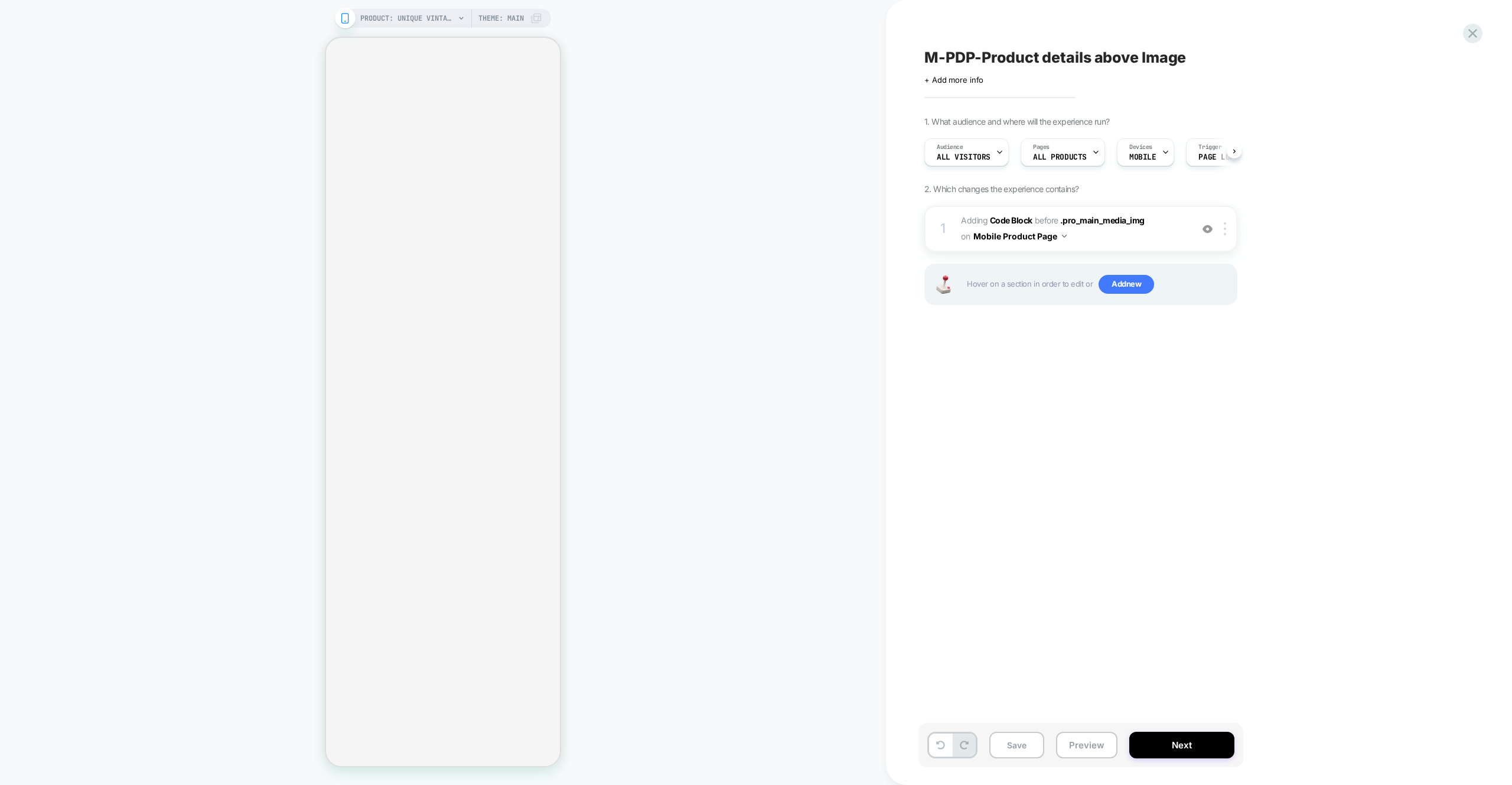
scroll to position [0, 1]
click at [1116, 287] on span "Add new" at bounding box center [1127, 284] width 56 height 19
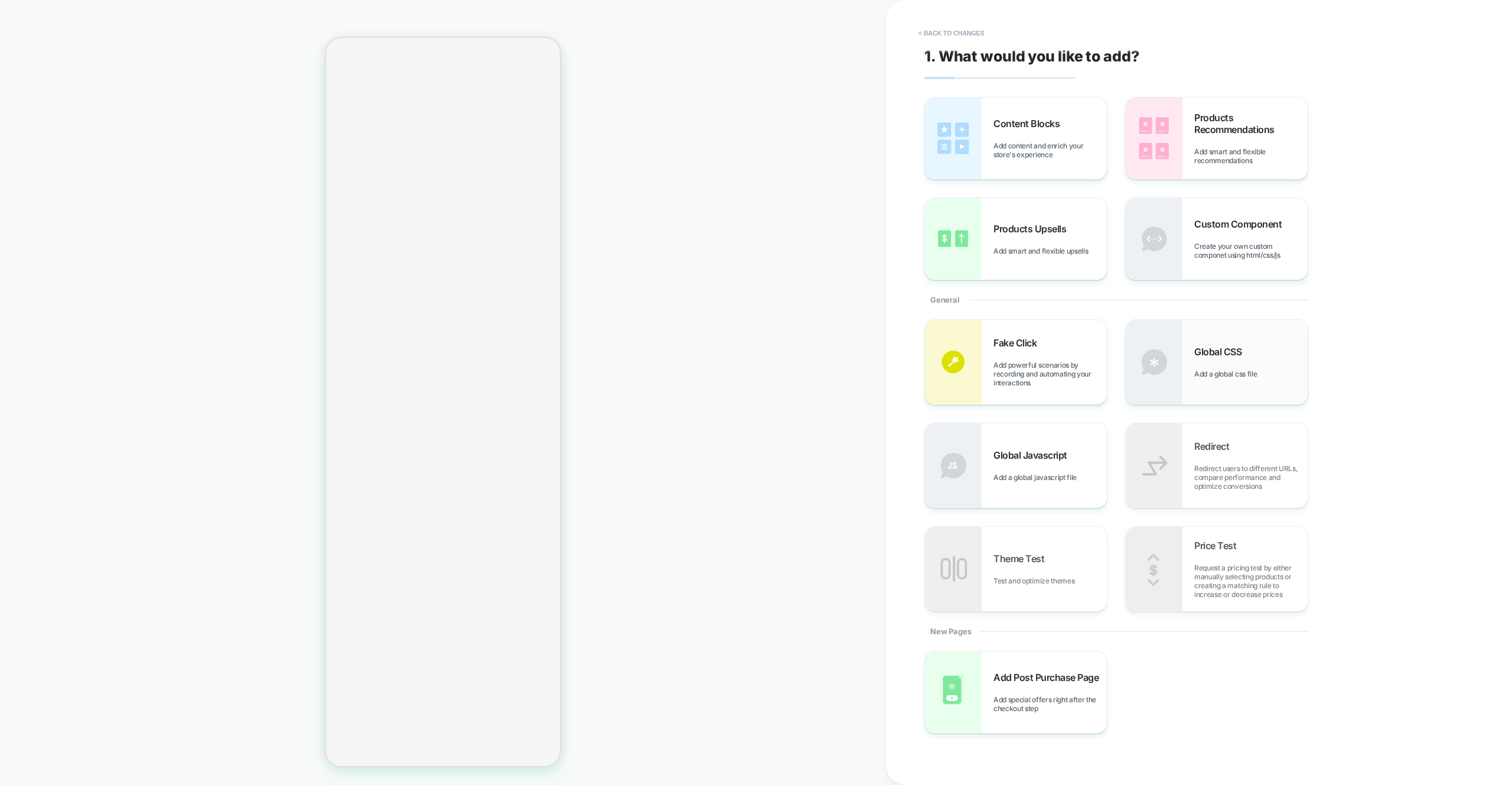
click at [1228, 368] on div "Global CSS Add a global css file" at bounding box center [1251, 362] width 114 height 32
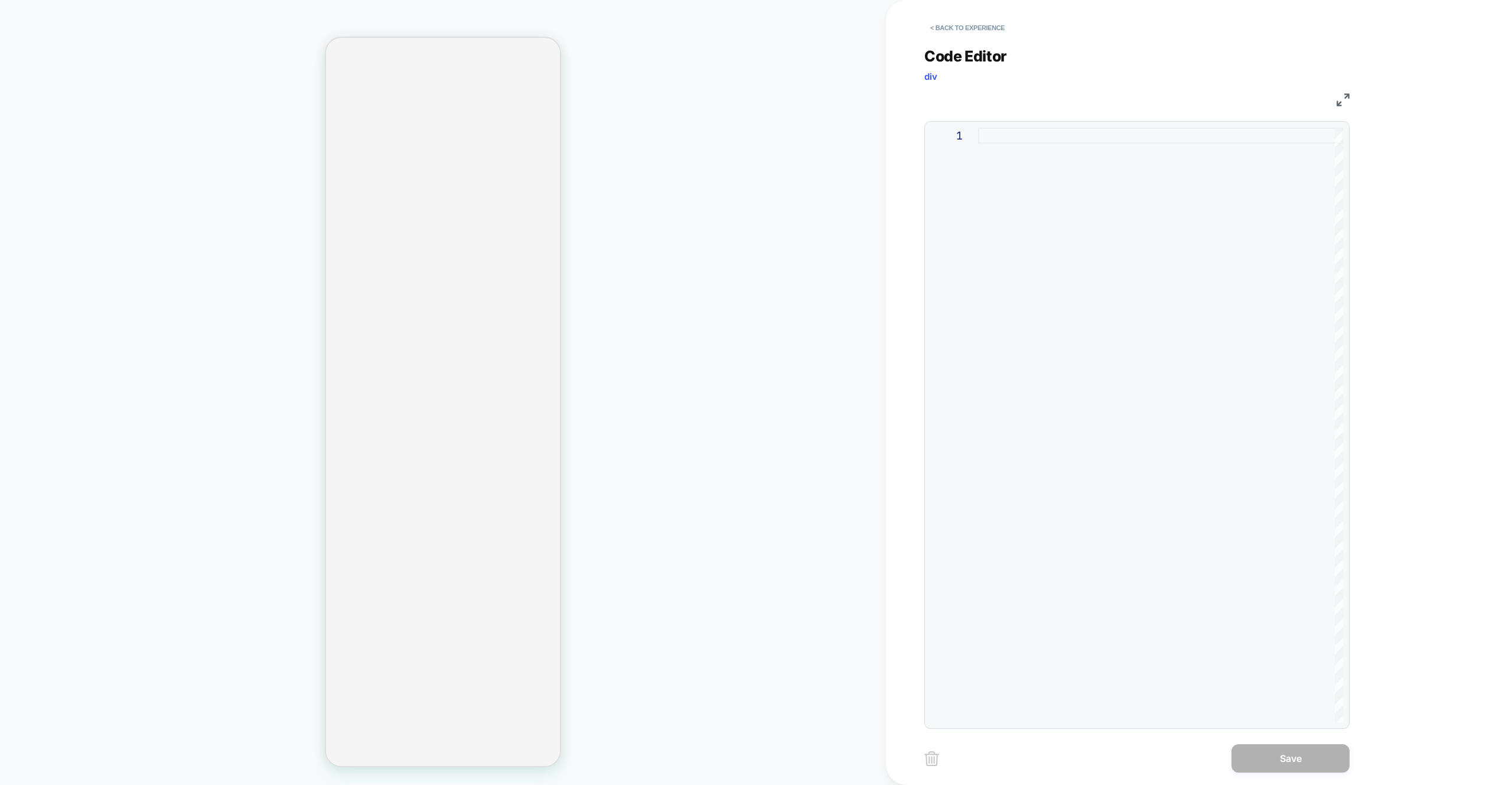
click at [1030, 181] on div at bounding box center [1160, 424] width 365 height 594
click at [978, 134] on span "MainContent" at bounding box center [1014, 136] width 72 height 14
click at [980, 133] on div "MainContent" at bounding box center [1160, 424] width 365 height 594
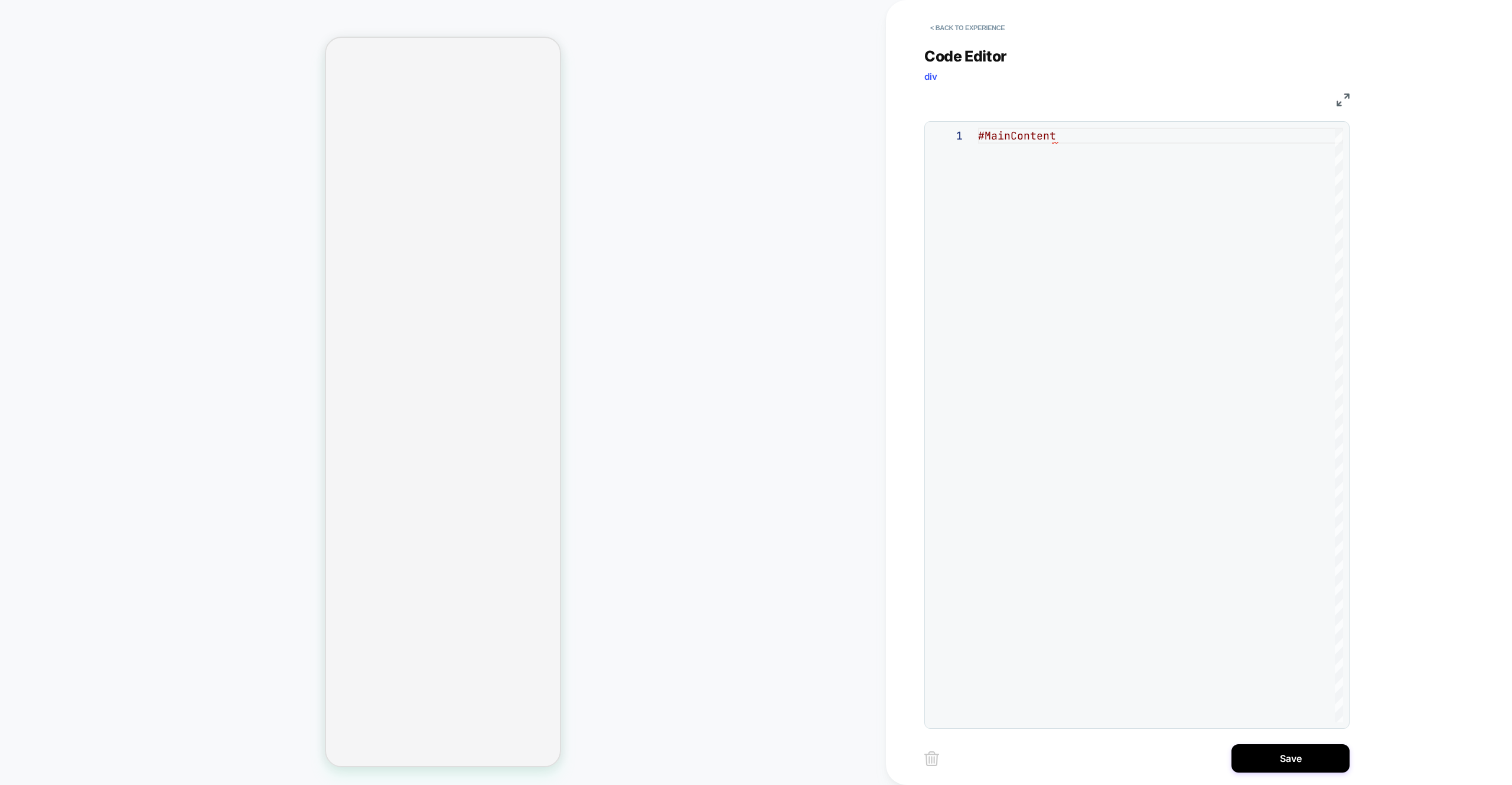
click at [1107, 152] on div "#MainContent" at bounding box center [1160, 424] width 365 height 594
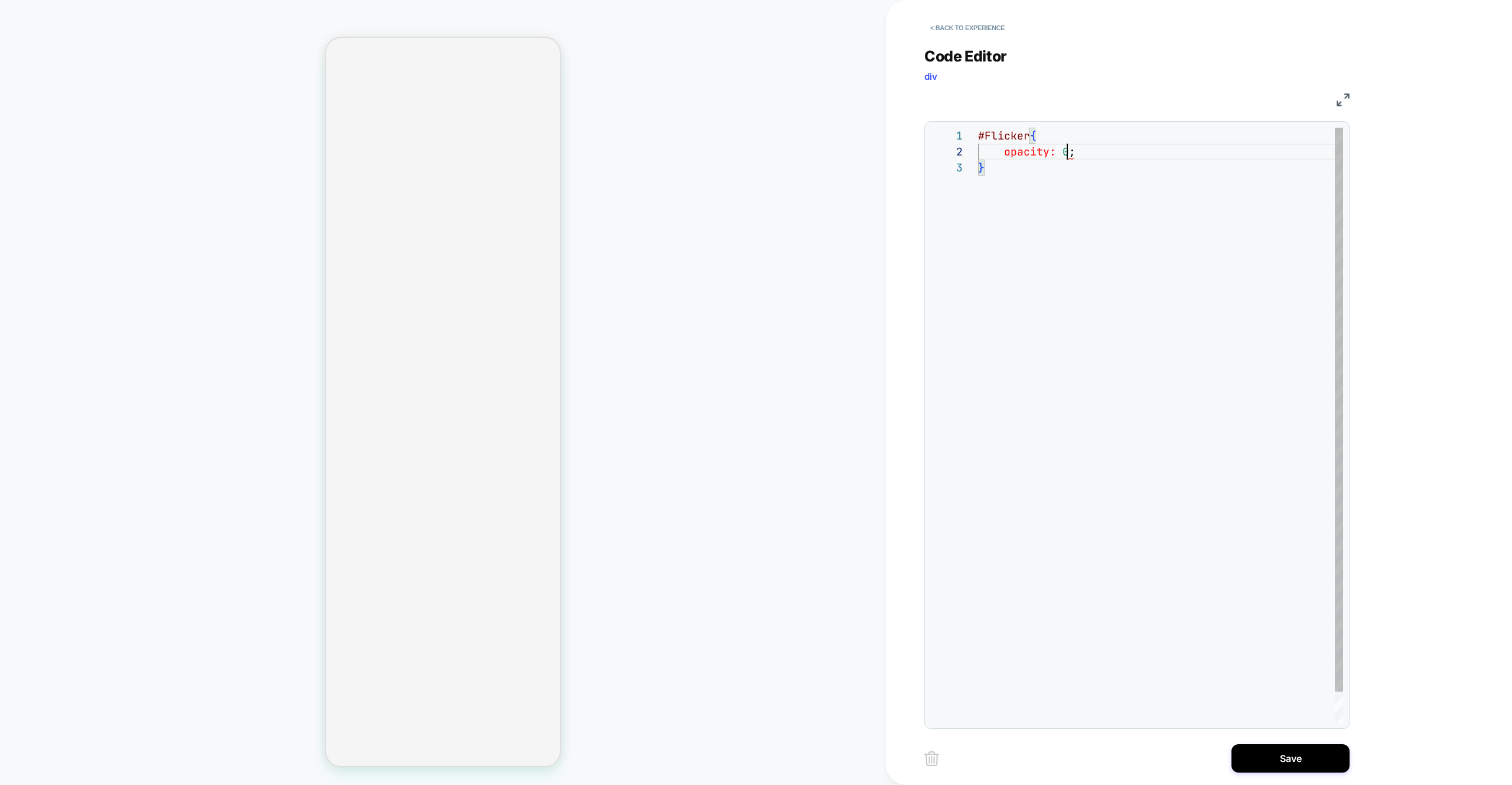
scroll to position [16, 89]
click at [1018, 231] on div "#Flicker { opacity: 0 ; }" at bounding box center [1160, 441] width 365 height 627
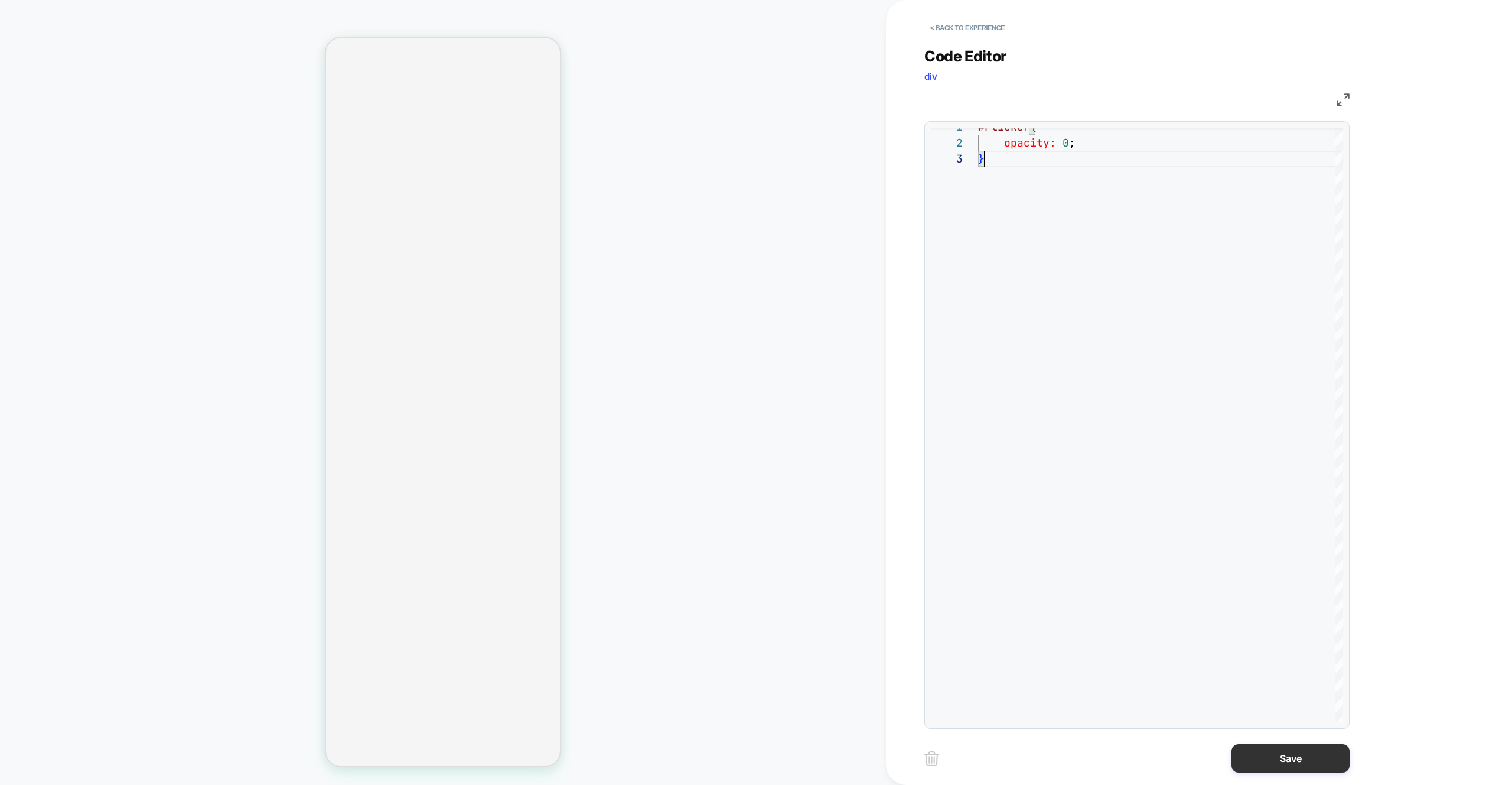
type textarea "**********"
click at [1284, 759] on button "Save" at bounding box center [1290, 758] width 118 height 29
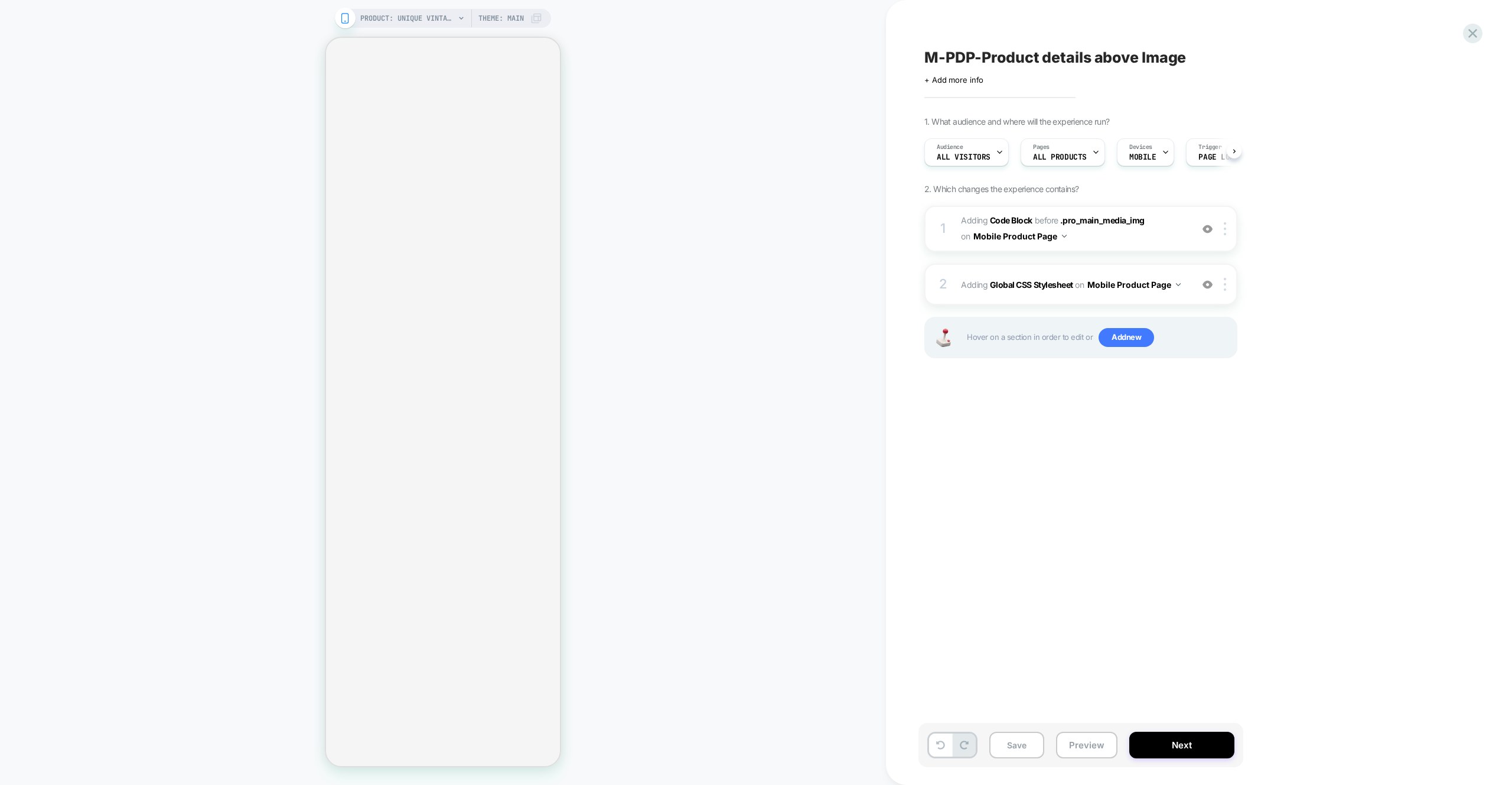
scroll to position [0, 1]
click at [1190, 296] on div "2 Adding Global CSS Stylesheet on Mobile Product Page Add Before Add After Copy…" at bounding box center [1081, 284] width 313 height 41
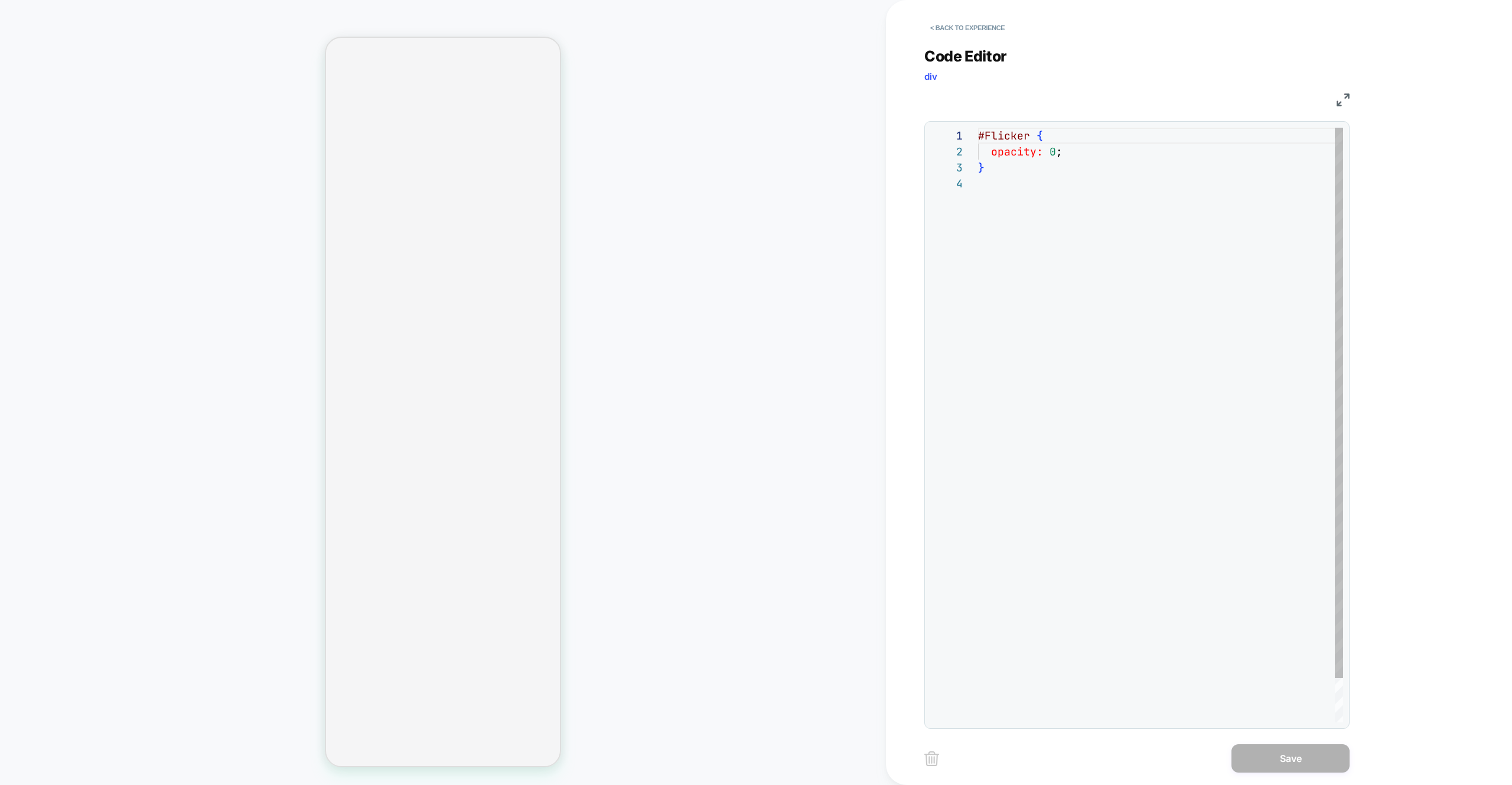
scroll to position [0, 0]
drag, startPoint x: 979, startPoint y: 132, endPoint x: 973, endPoint y: 133, distance: 6.1
click at [978, 133] on div "#Flicker { opacity: 0 ; }" at bounding box center [1160, 449] width 365 height 643
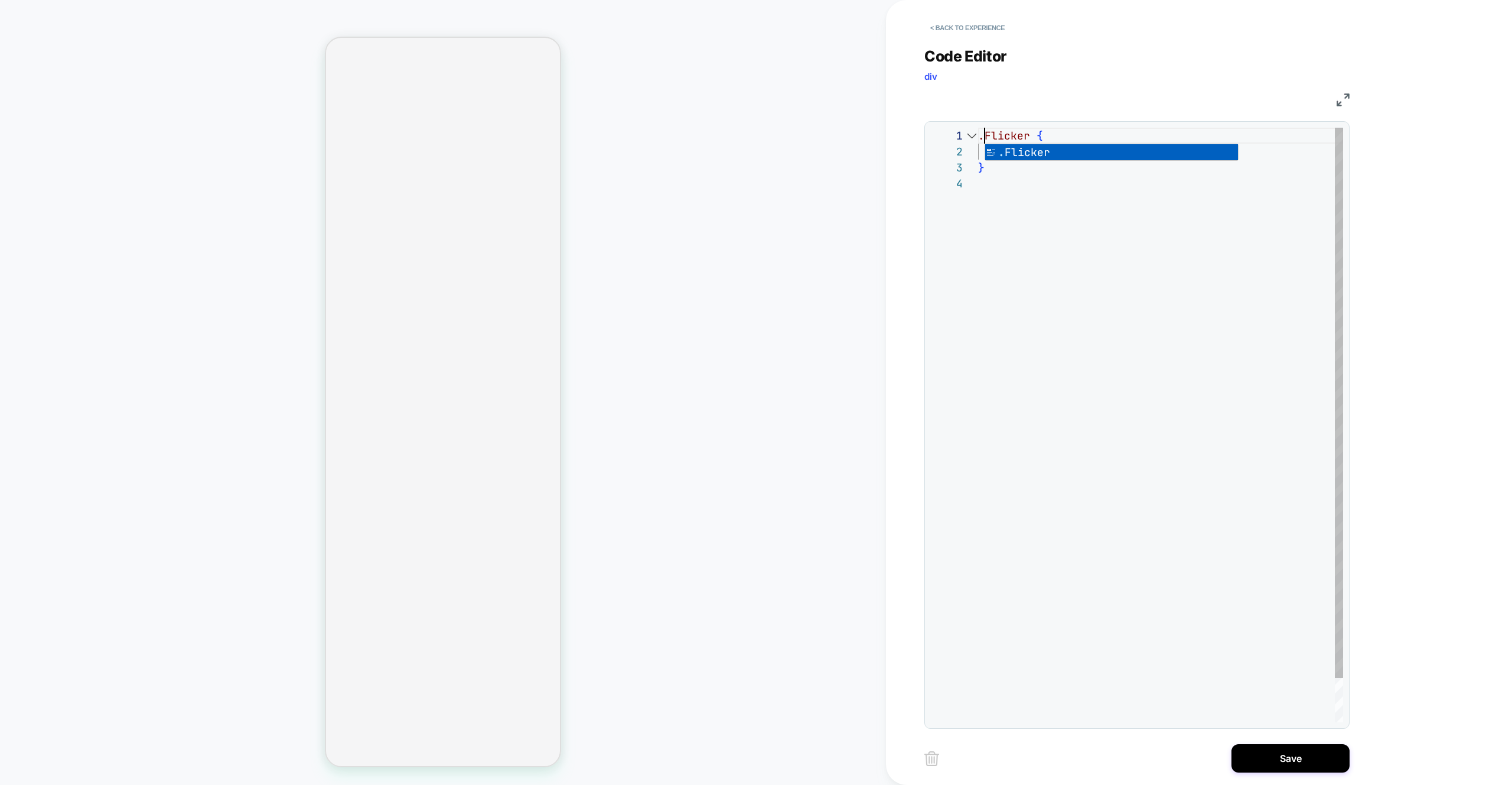
scroll to position [0, 7]
click at [1033, 294] on div ".Flicker { opacity: 0 ; }" at bounding box center [1160, 449] width 365 height 643
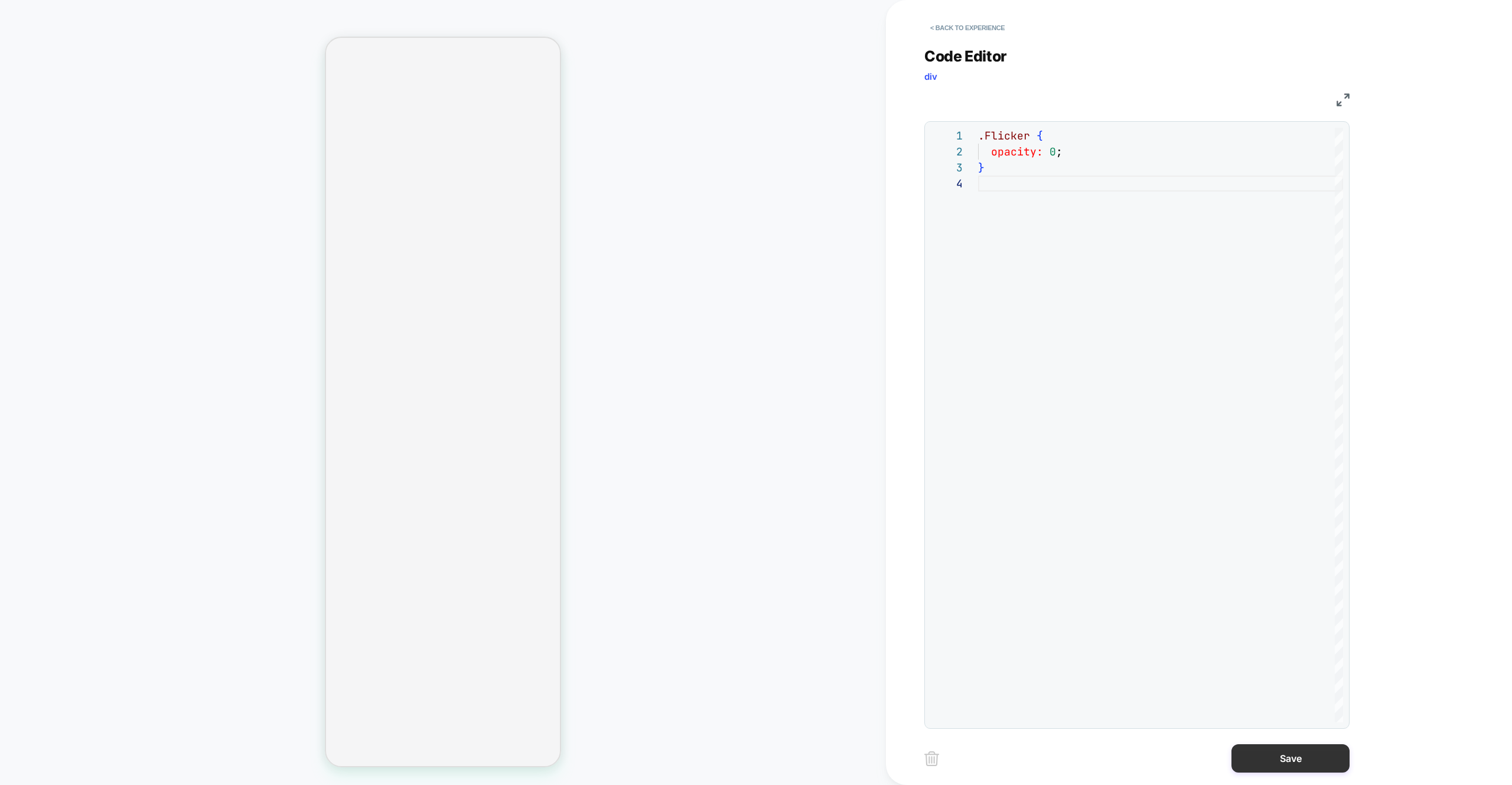
type textarea "**********"
click at [1282, 745] on button "Save" at bounding box center [1290, 758] width 118 height 29
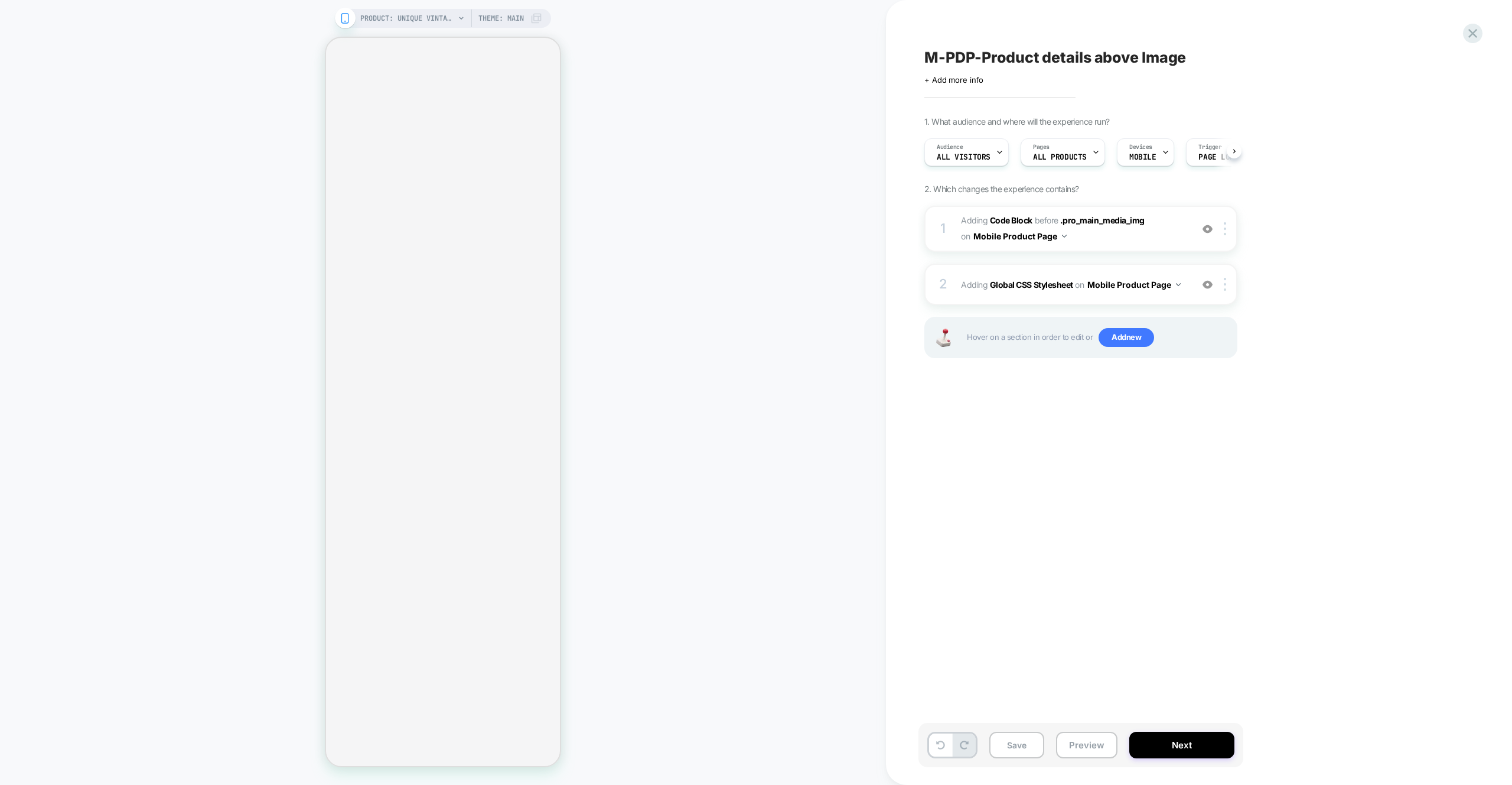
scroll to position [0, 1]
click at [1150, 238] on span "Adding Code Block BEFORE .pro_main_media_img .pro_main_media_img on Mobile Prod…" at bounding box center [1073, 229] width 225 height 32
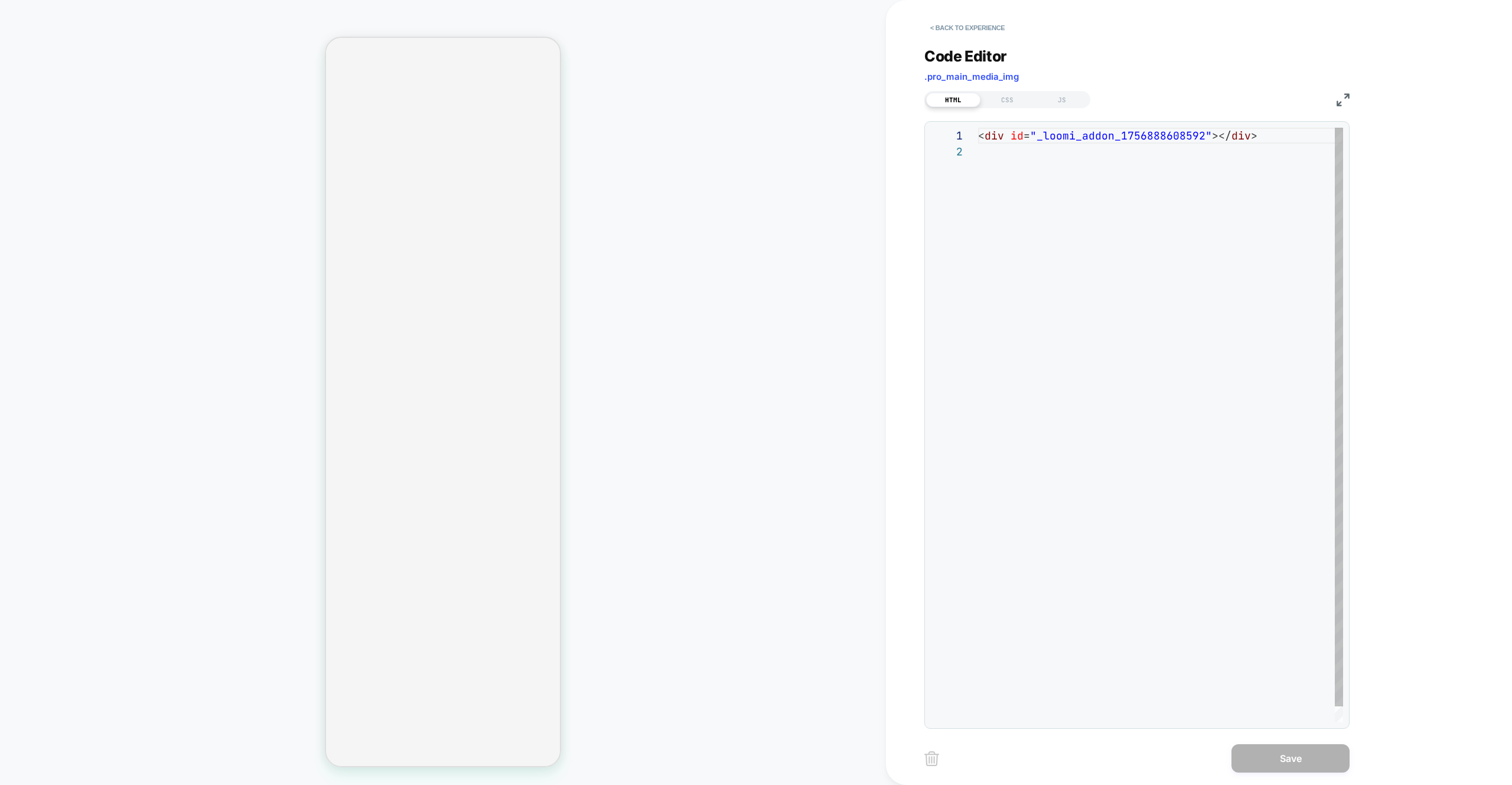
scroll to position [16, 0]
drag, startPoint x: 1052, startPoint y: 213, endPoint x: 1033, endPoint y: 145, distance: 70.6
click at [1052, 213] on div "< div id = "_loomi_addon_1756888608592" ></ div >" at bounding box center [1160, 432] width 365 height 611
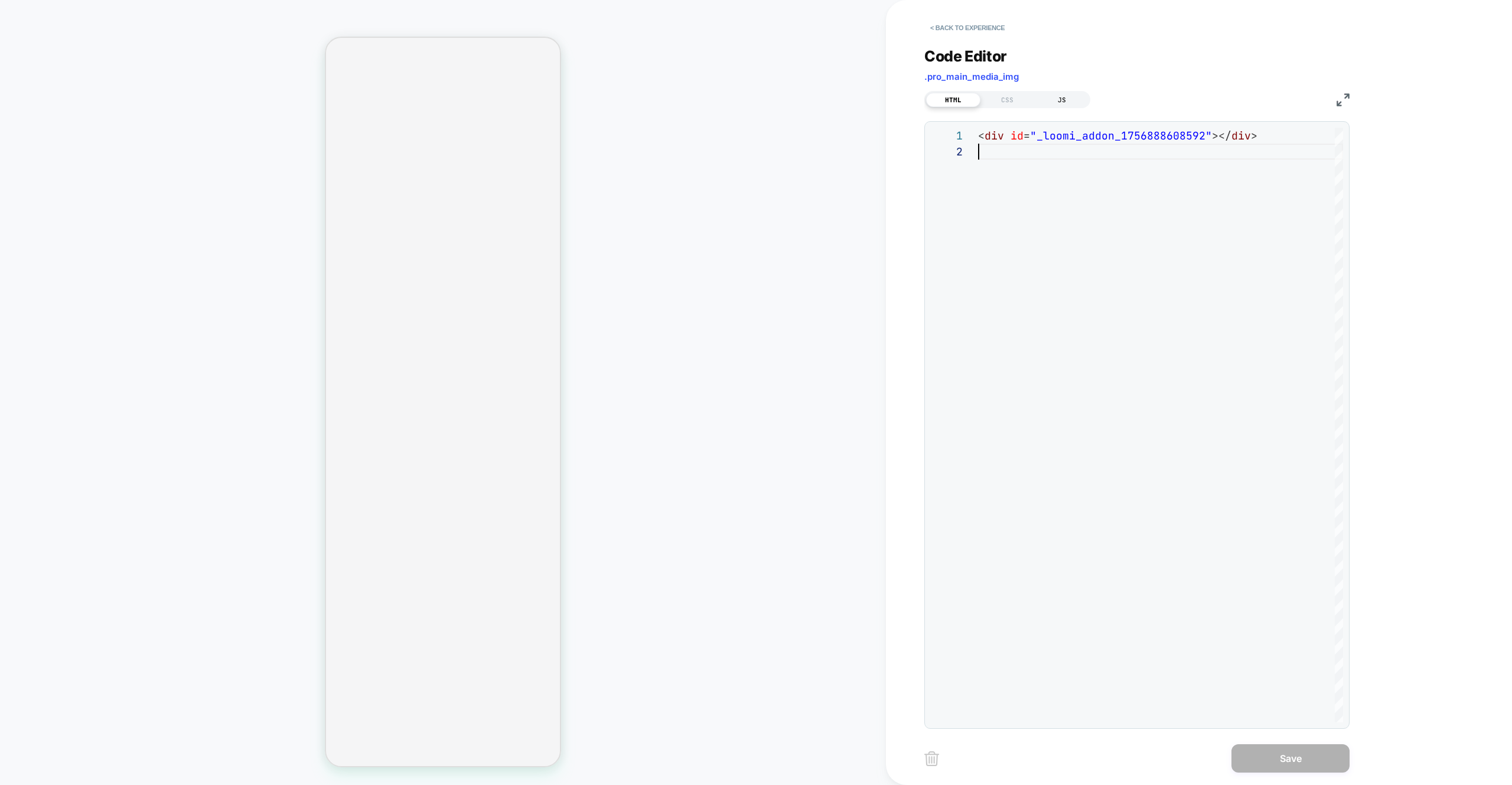
click at [1063, 103] on div "JS" at bounding box center [1062, 100] width 54 height 14
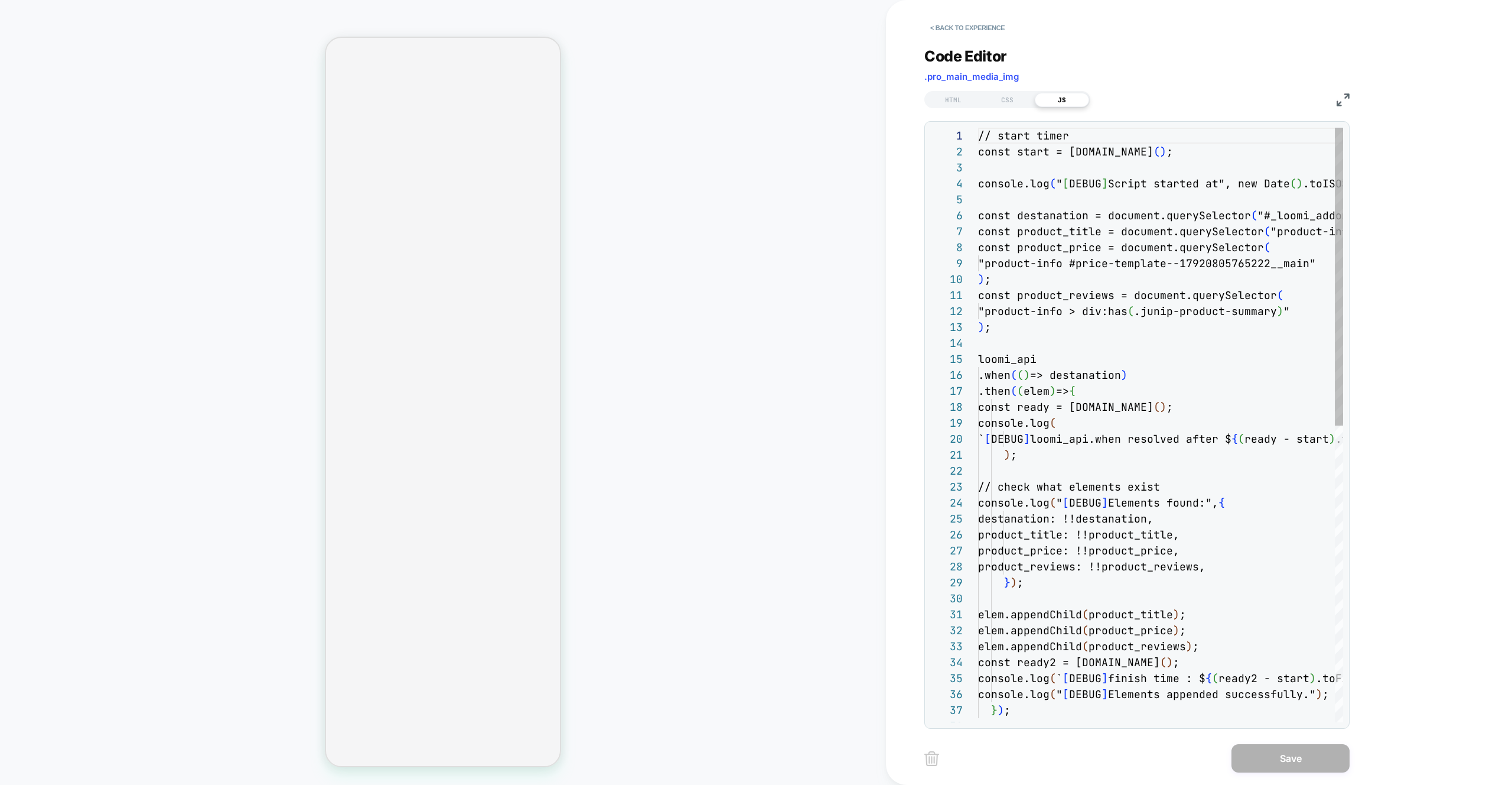
scroll to position [160, 0]
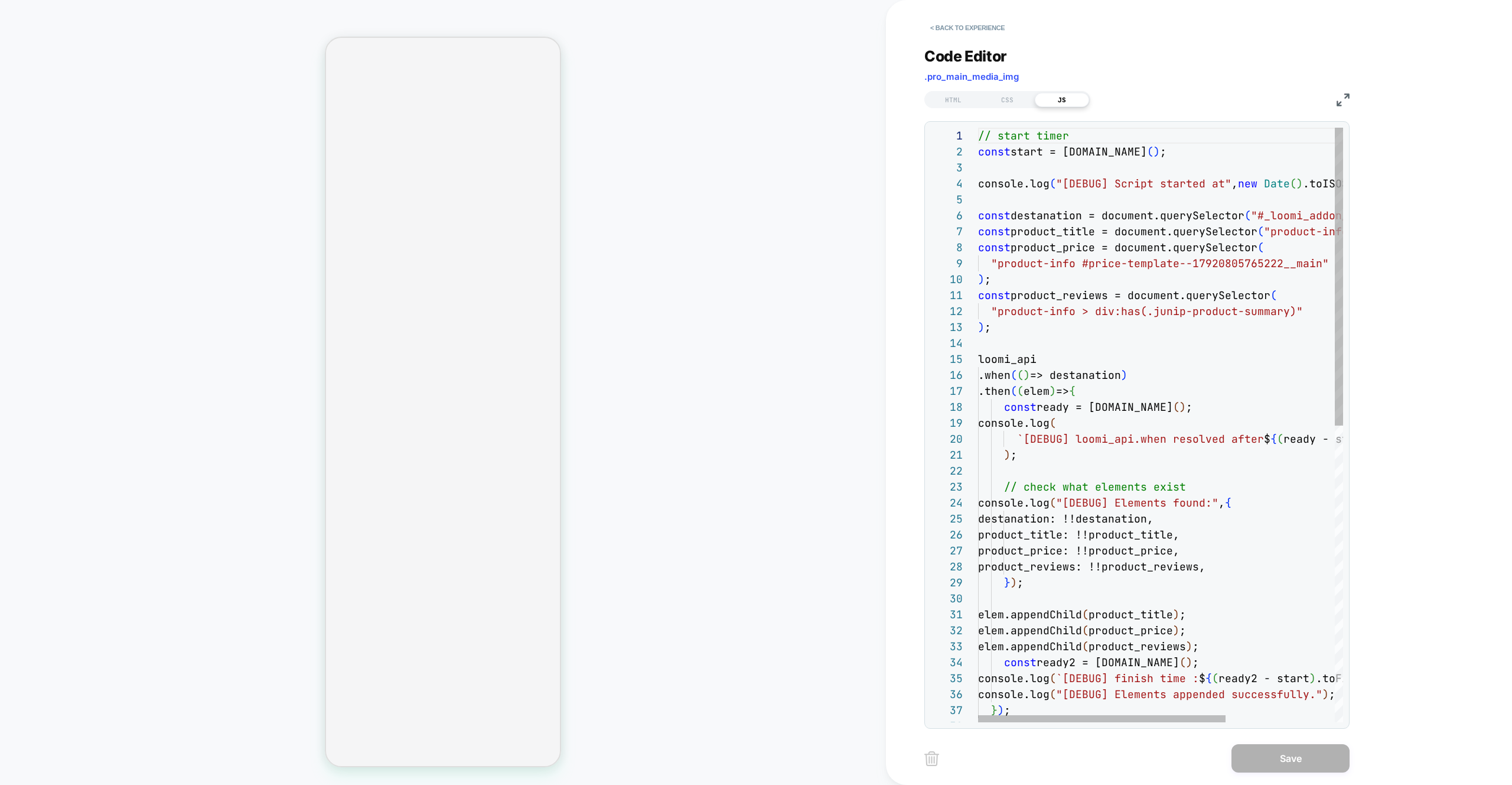
click at [1129, 277] on div "// start timer const start = performance.now ( ) ; console.log ( "[DEBUG] Scrip…" at bounding box center [1240, 720] width 525 height 1185
click at [1030, 166] on div "// start timer const start = performance.now ( ) ; console.log ( "[DEBUG] Scrip…" at bounding box center [1244, 720] width 532 height 1185
click at [1242, 169] on div "// start timer const start = performance.now ( ) ; const mainBody = document.qu…" at bounding box center [1244, 720] width 532 height 1185
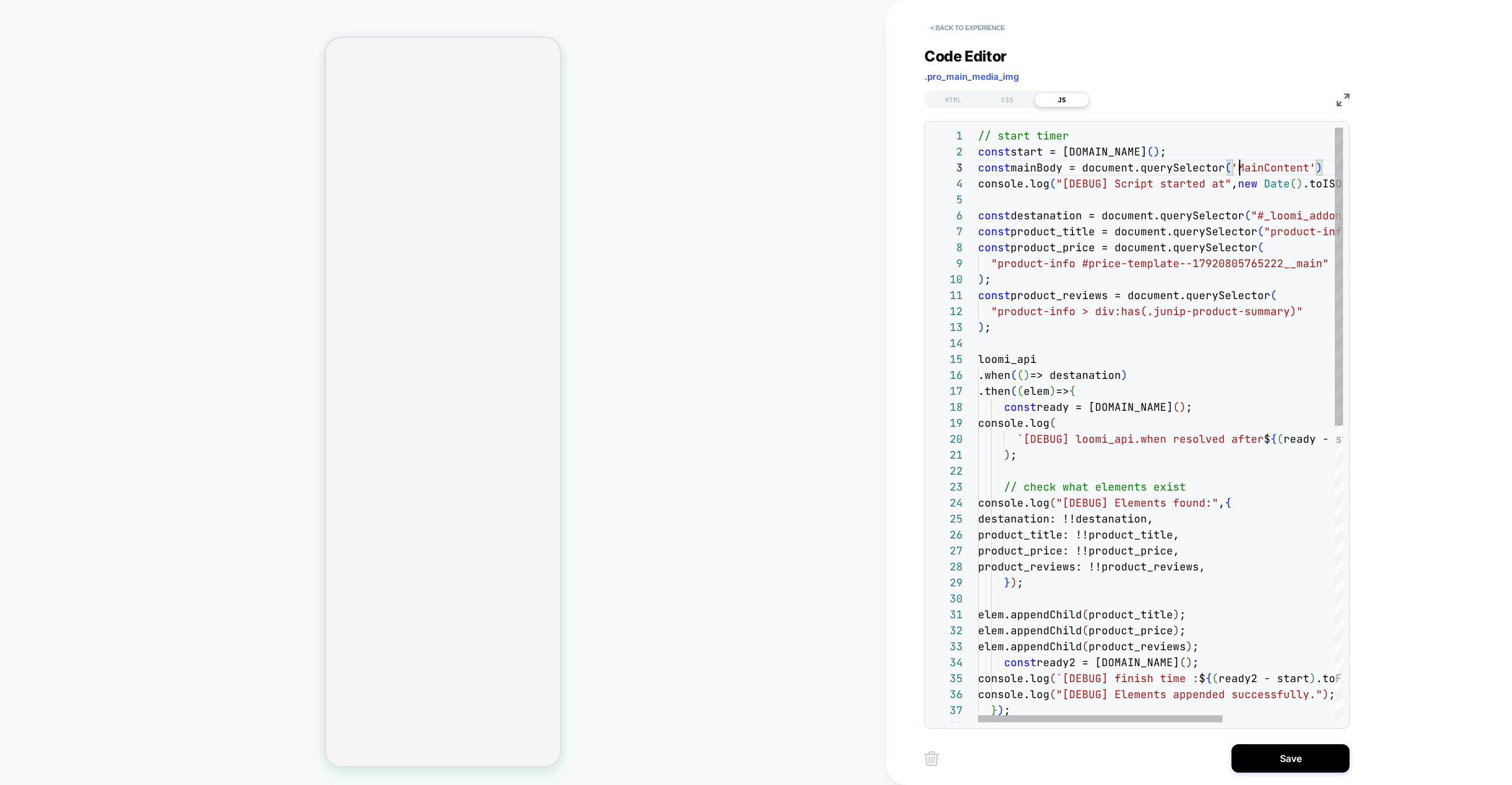
scroll to position [32, 268]
click at [1330, 164] on div "// start timer const start = performance.now ( ) ; const mainBody = document.qu…" at bounding box center [1244, 720] width 532 height 1185
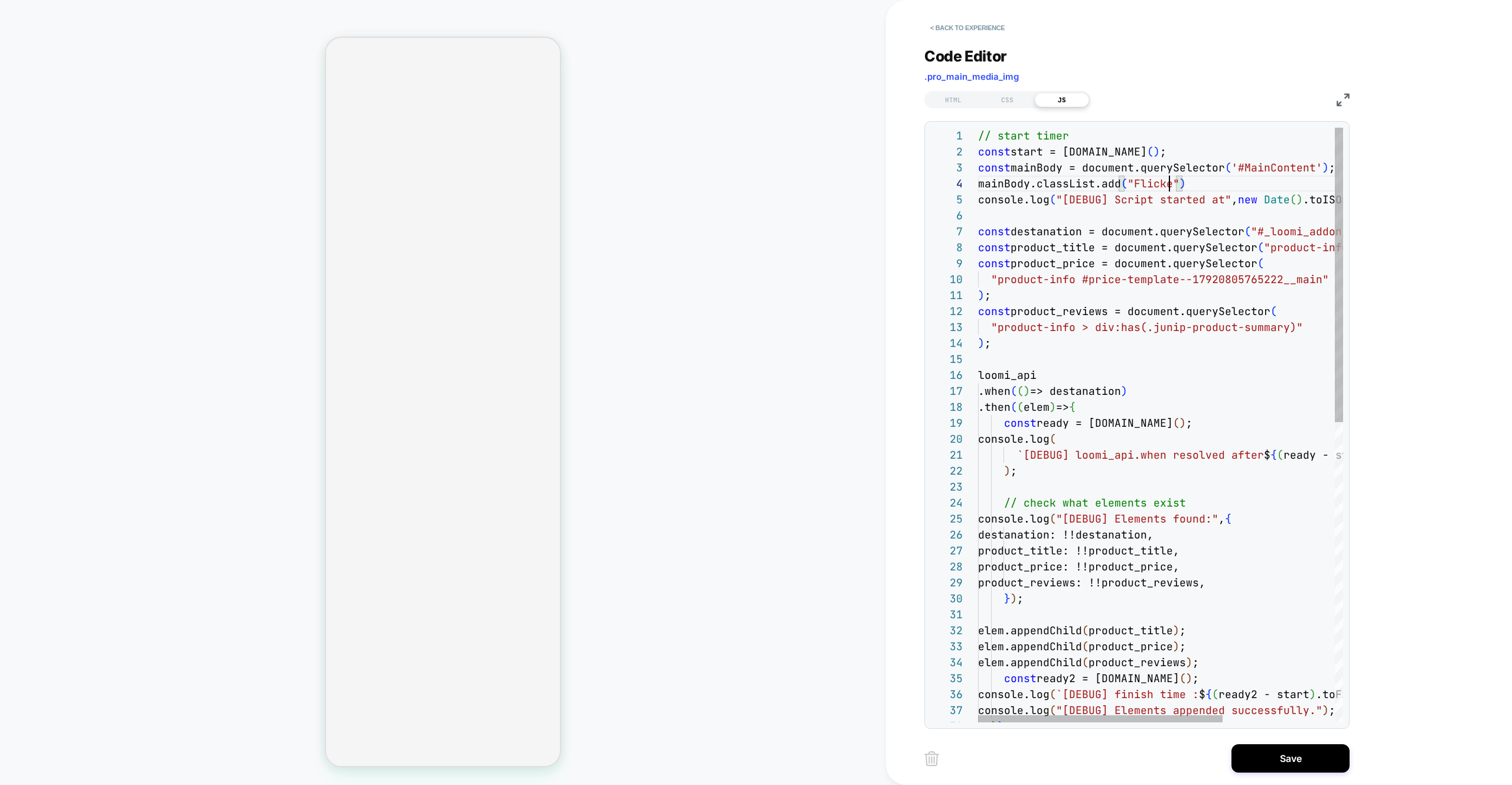
scroll to position [48, 198]
click at [1213, 189] on div "// start timer const start = performance.now ( ) ; const mainBody = document.qu…" at bounding box center [1244, 728] width 532 height 1201
click at [1204, 182] on div "// start timer const start = performance.now ( ) ; const mainBody = document.qu…" at bounding box center [1244, 728] width 532 height 1201
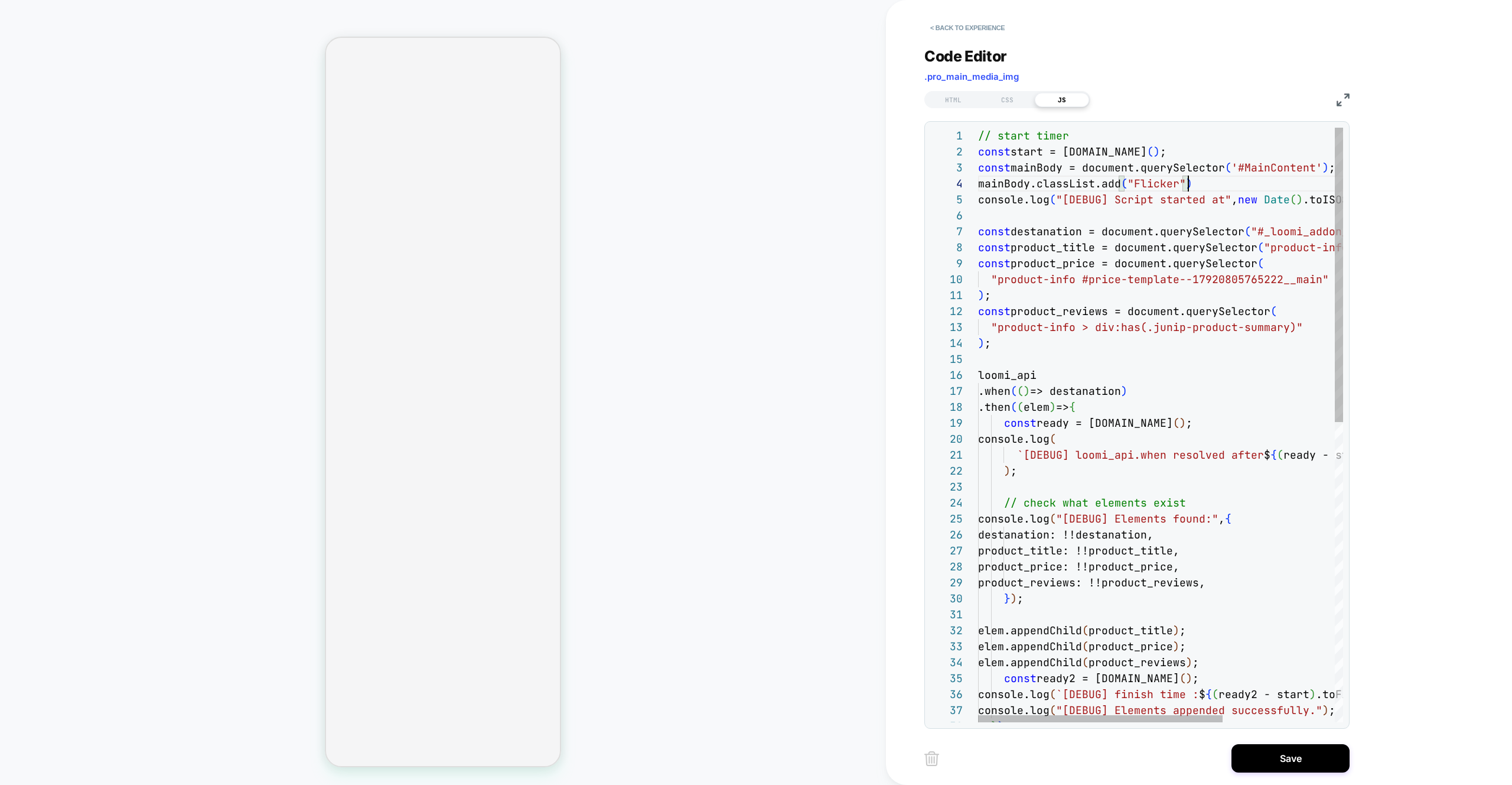
scroll to position [48, 0]
click at [1204, 182] on div "// start timer const start = performance.now ( ) ; const mainBody = document.qu…" at bounding box center [1244, 728] width 532 height 1201
click at [1204, 185] on div "// start timer const start = performance.now ( ) ; const mainBody = document.qu…" at bounding box center [1244, 728] width 532 height 1201
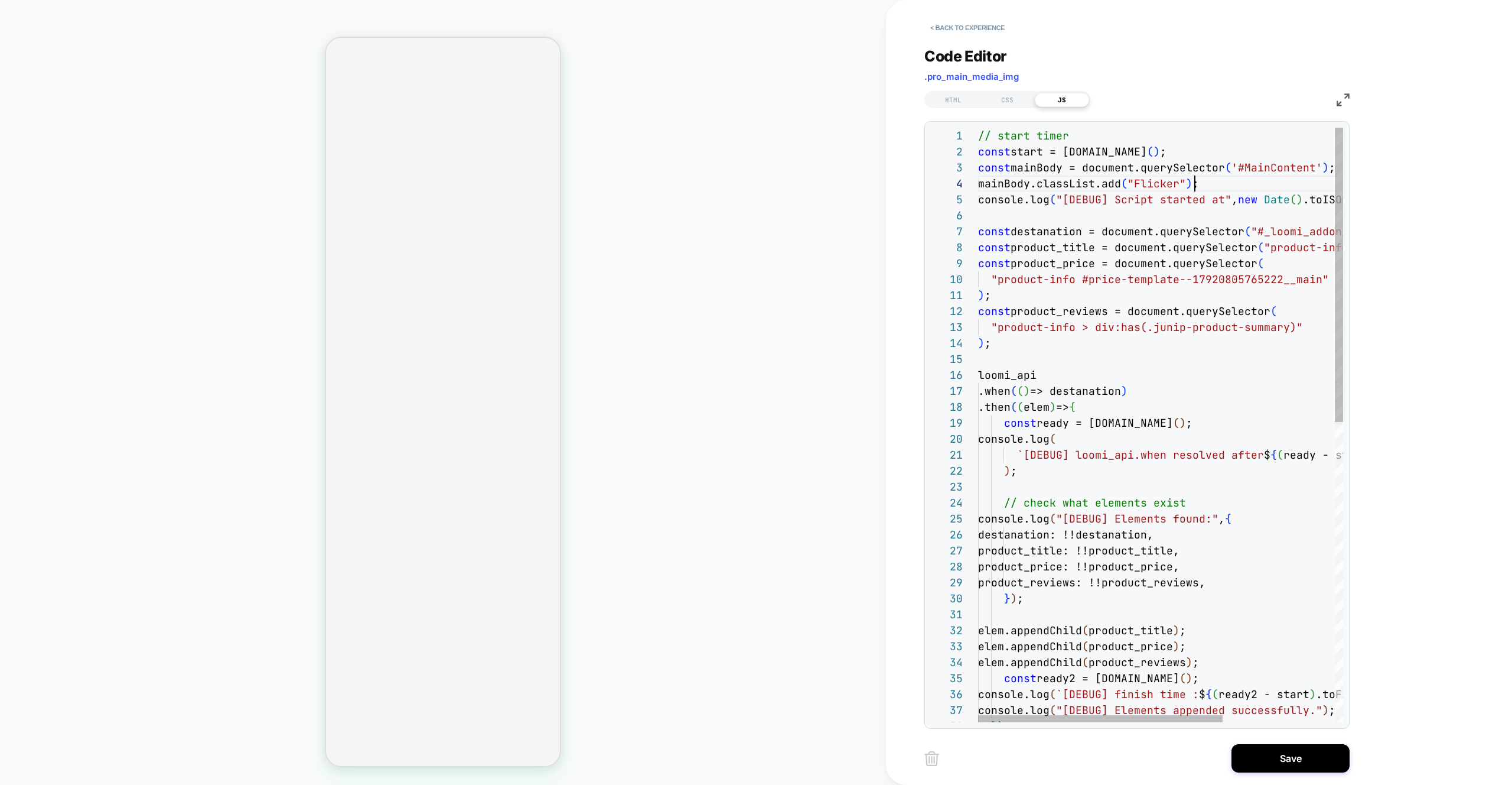
scroll to position [48, 0]
click at [1204, 185] on div "// start timer const start = performance.now ( ) ; const mainBody = document.qu…" at bounding box center [1244, 728] width 532 height 1201
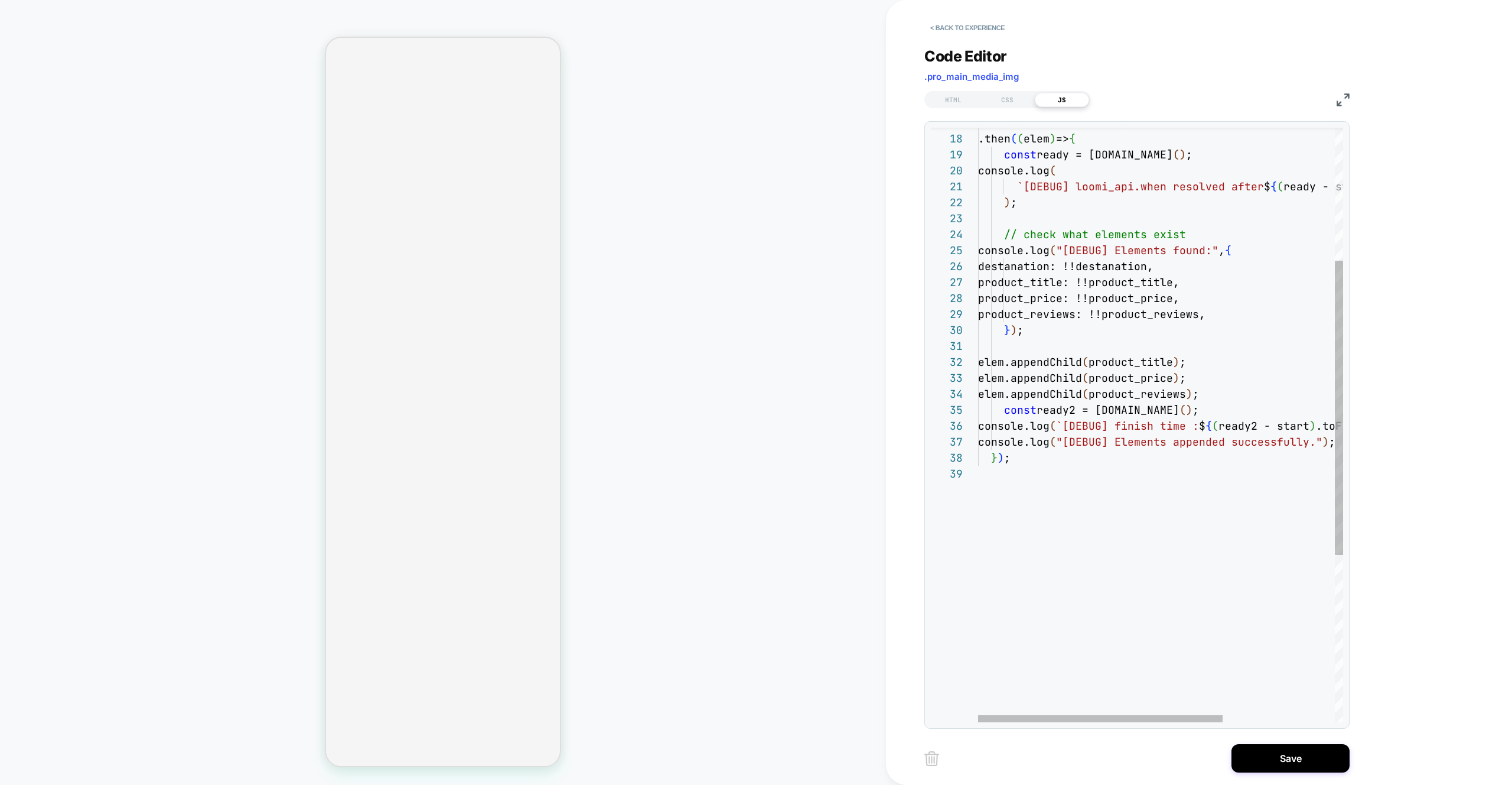
click at [987, 457] on div ".then ( ( elem ) => { const ready = performance.now ( ) ; console.log ( `[DEBUG…" at bounding box center [1244, 460] width 532 height 1201
click at [1140, 458] on div ".then ( ( elem ) => { const ready = performance.now ( ) ; console.log ( `[DEBUG…" at bounding box center [1244, 476] width 532 height 1233
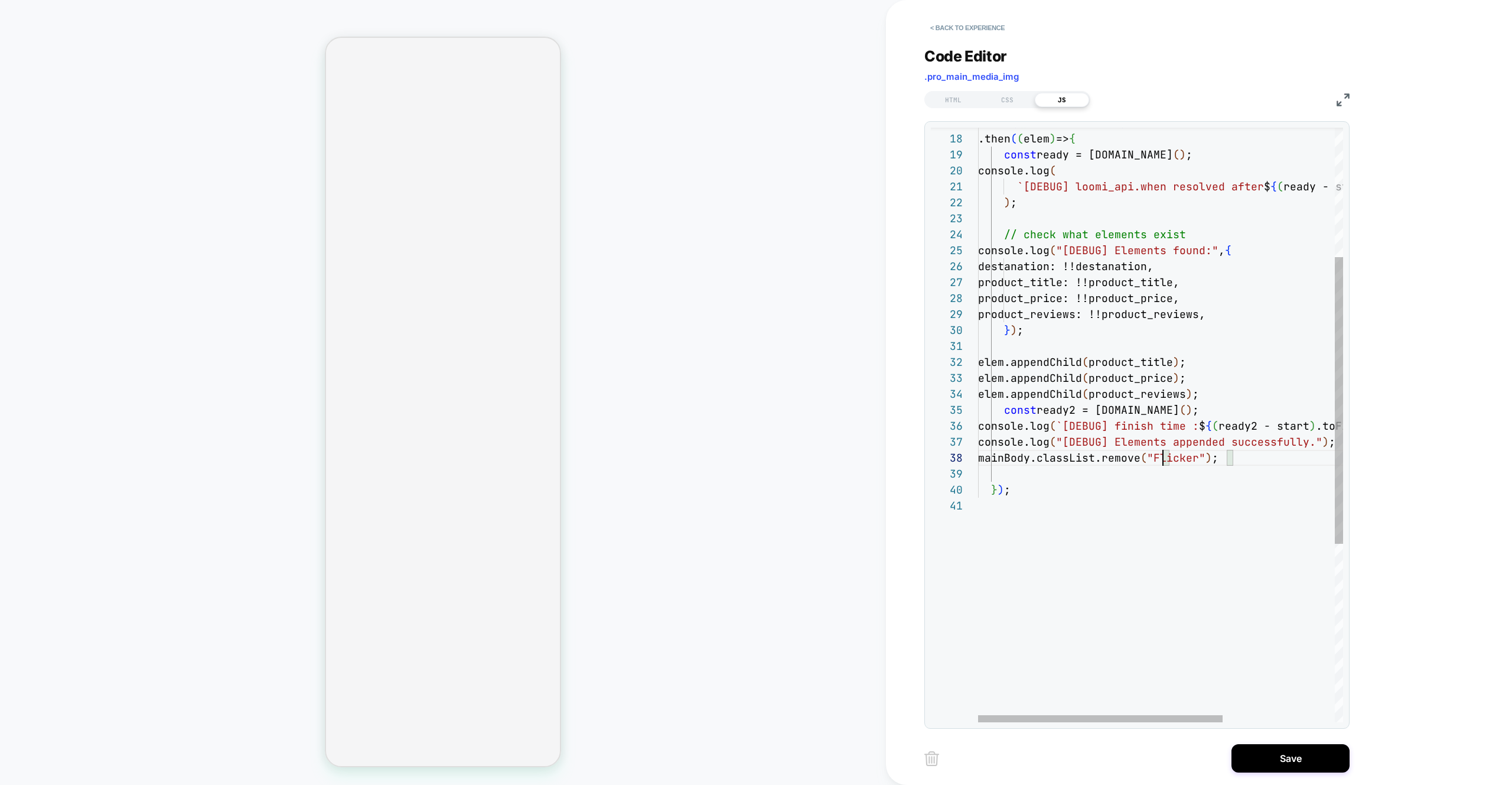
click at [995, 479] on div ".then ( ( elem ) => { const ready = performance.now ( ) ; console.log ( `[DEBUG…" at bounding box center [1244, 476] width 532 height 1233
click at [1210, 464] on div ".then ( ( elem ) => { const ready = performance.now ( ) ; console.log ( `[DEBUG…" at bounding box center [1244, 468] width 532 height 1217
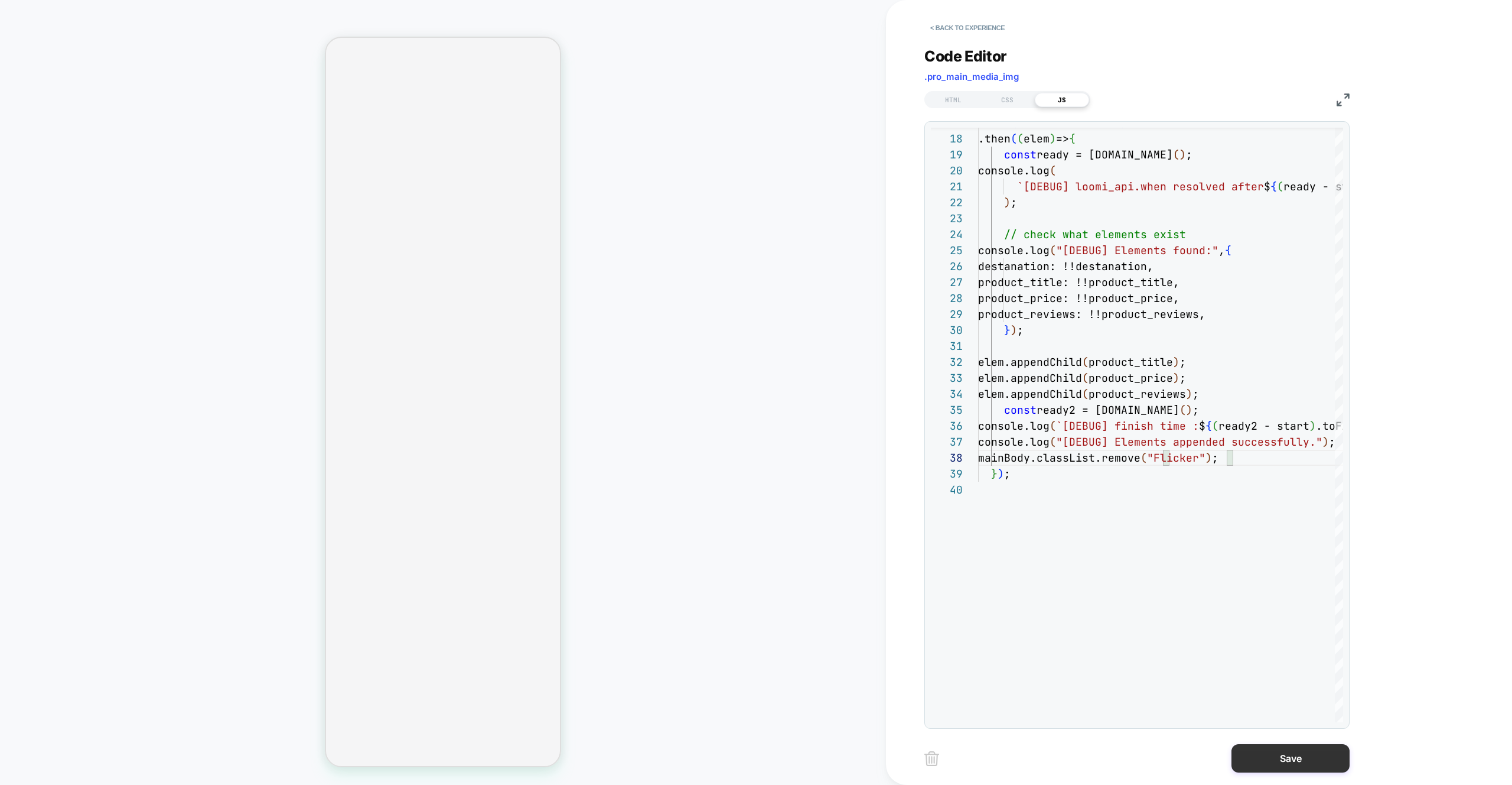
type textarea "**********"
click at [1303, 765] on button "Save" at bounding box center [1290, 758] width 118 height 29
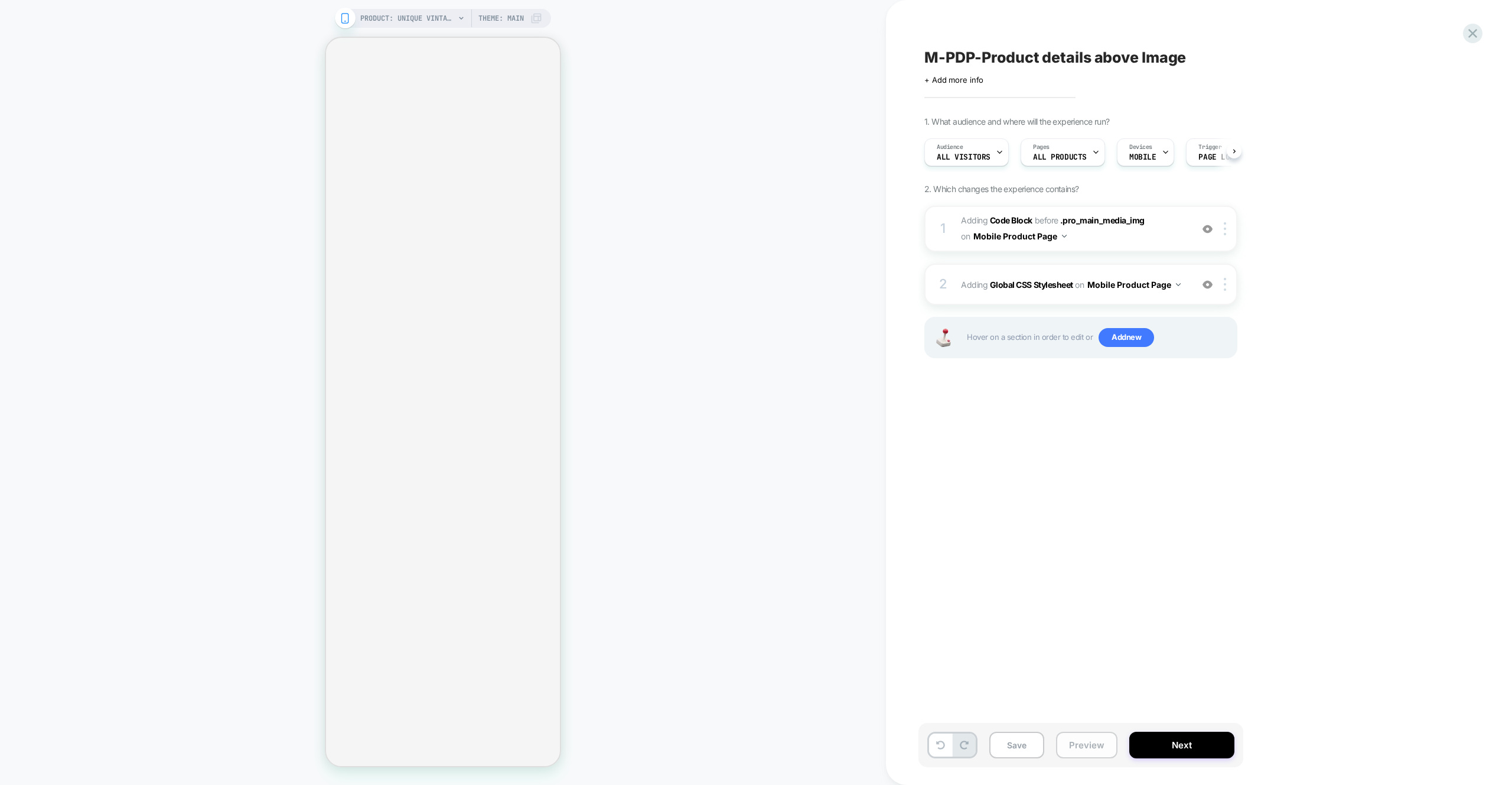
scroll to position [0, 1]
click at [1103, 753] on button "Preview" at bounding box center [1087, 745] width 62 height 26
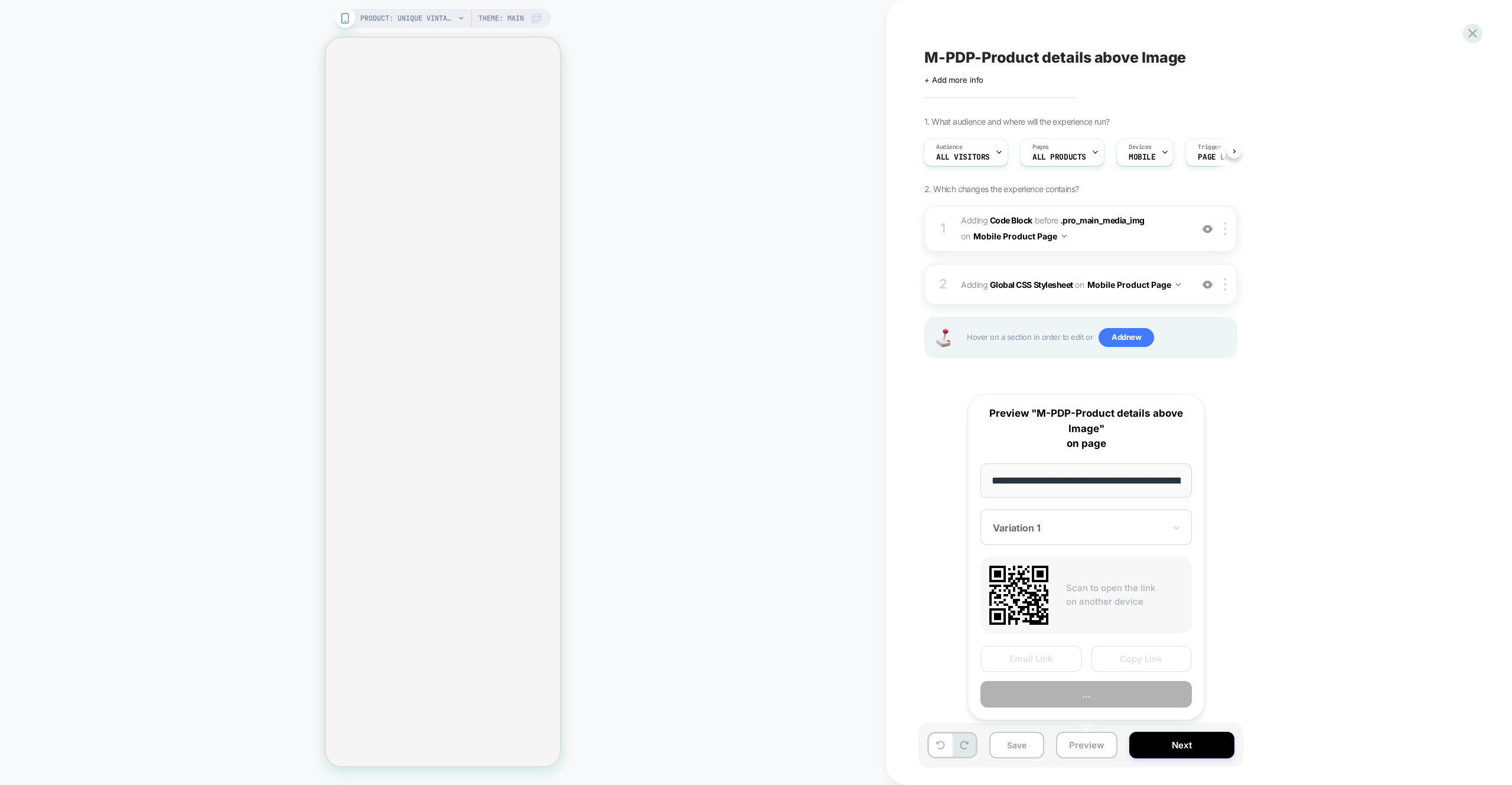
scroll to position [0, 318]
click at [1073, 707] on button "Preview" at bounding box center [1086, 695] width 212 height 26
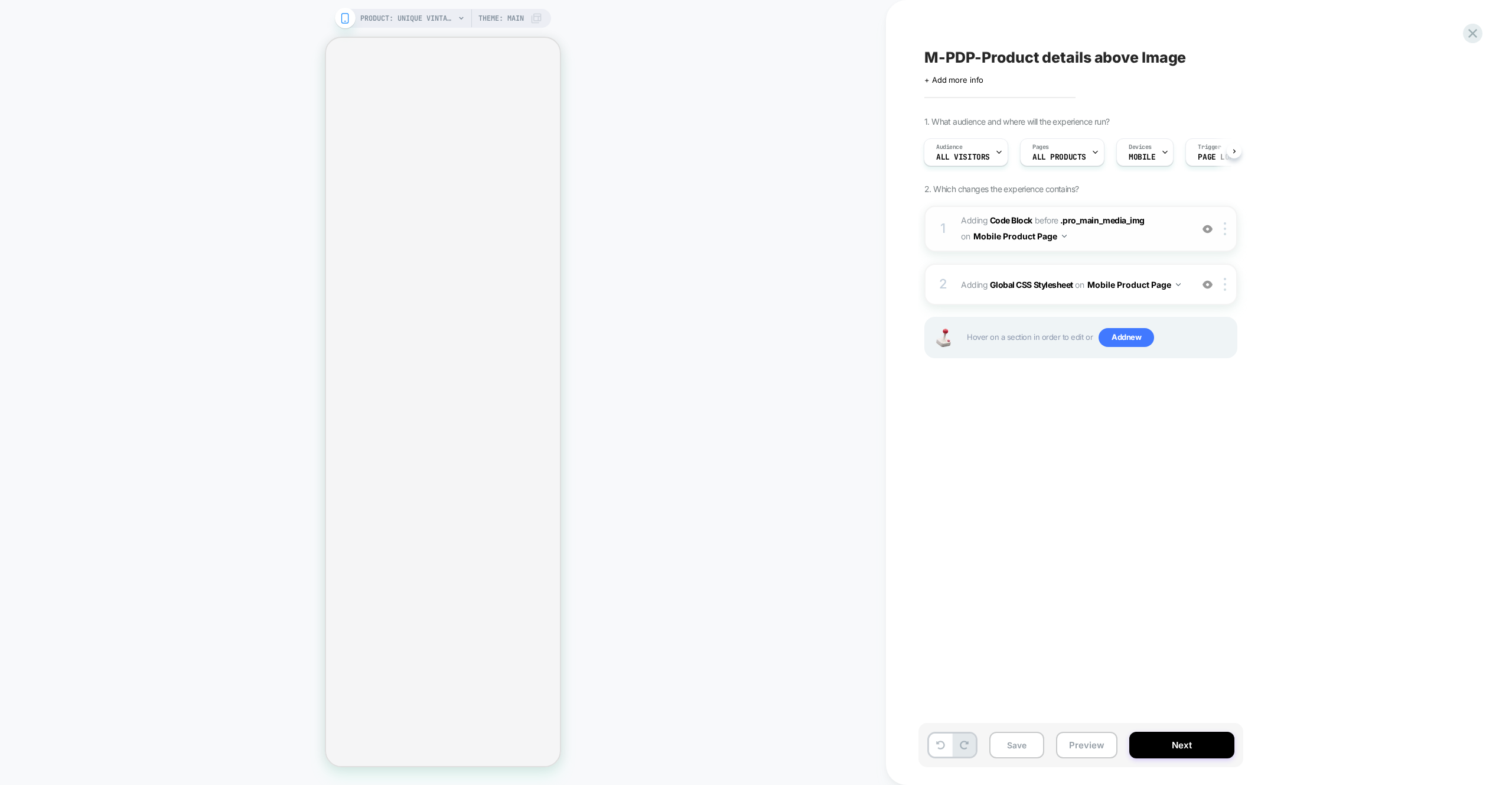
click at [1158, 238] on span "Adding Code Block BEFORE .pro_main_media_img .pro_main_media_img on Mobile Prod…" at bounding box center [1073, 229] width 225 height 32
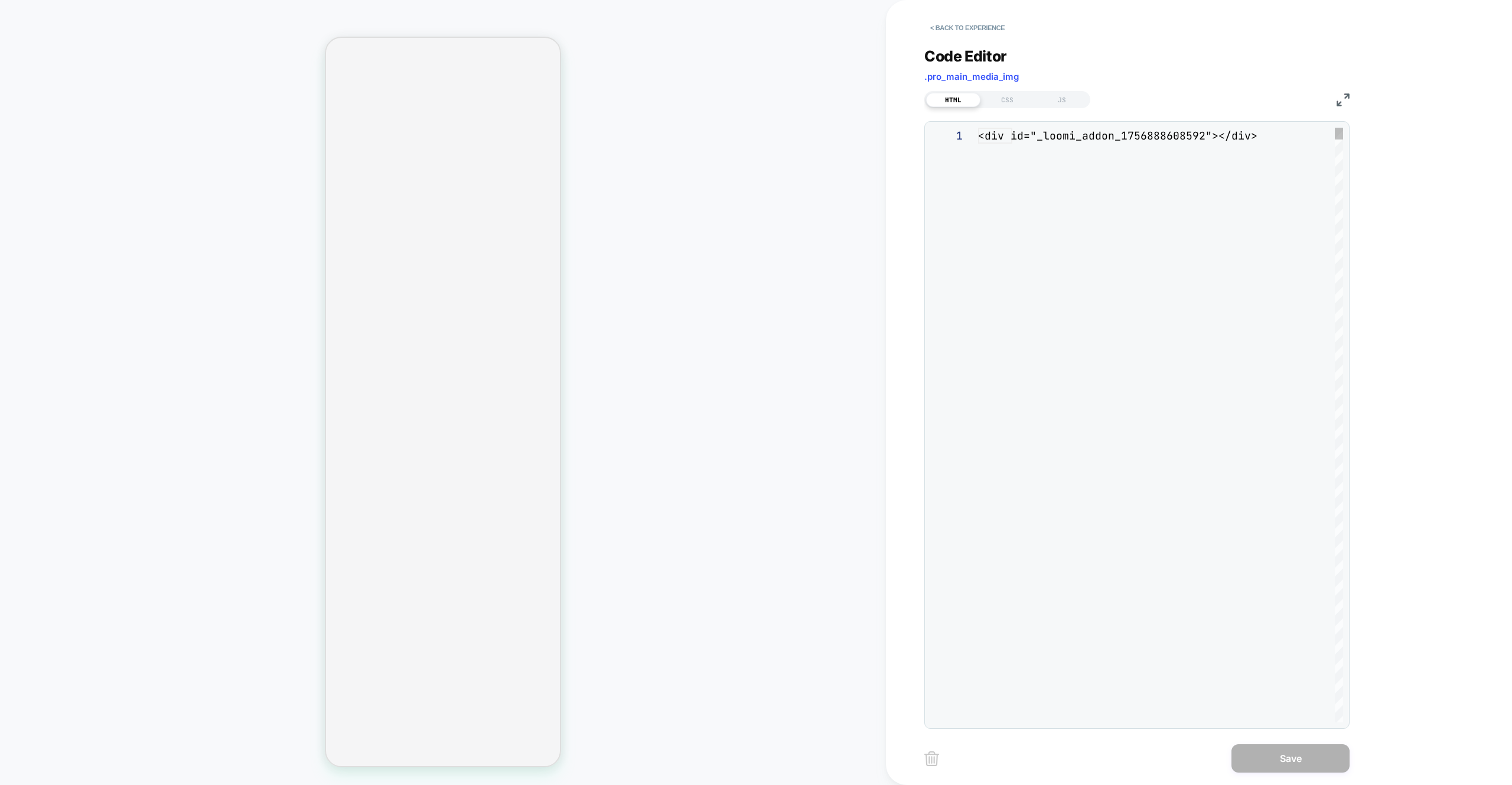
scroll to position [16, 0]
click at [1067, 100] on div "JS" at bounding box center [1062, 100] width 54 height 14
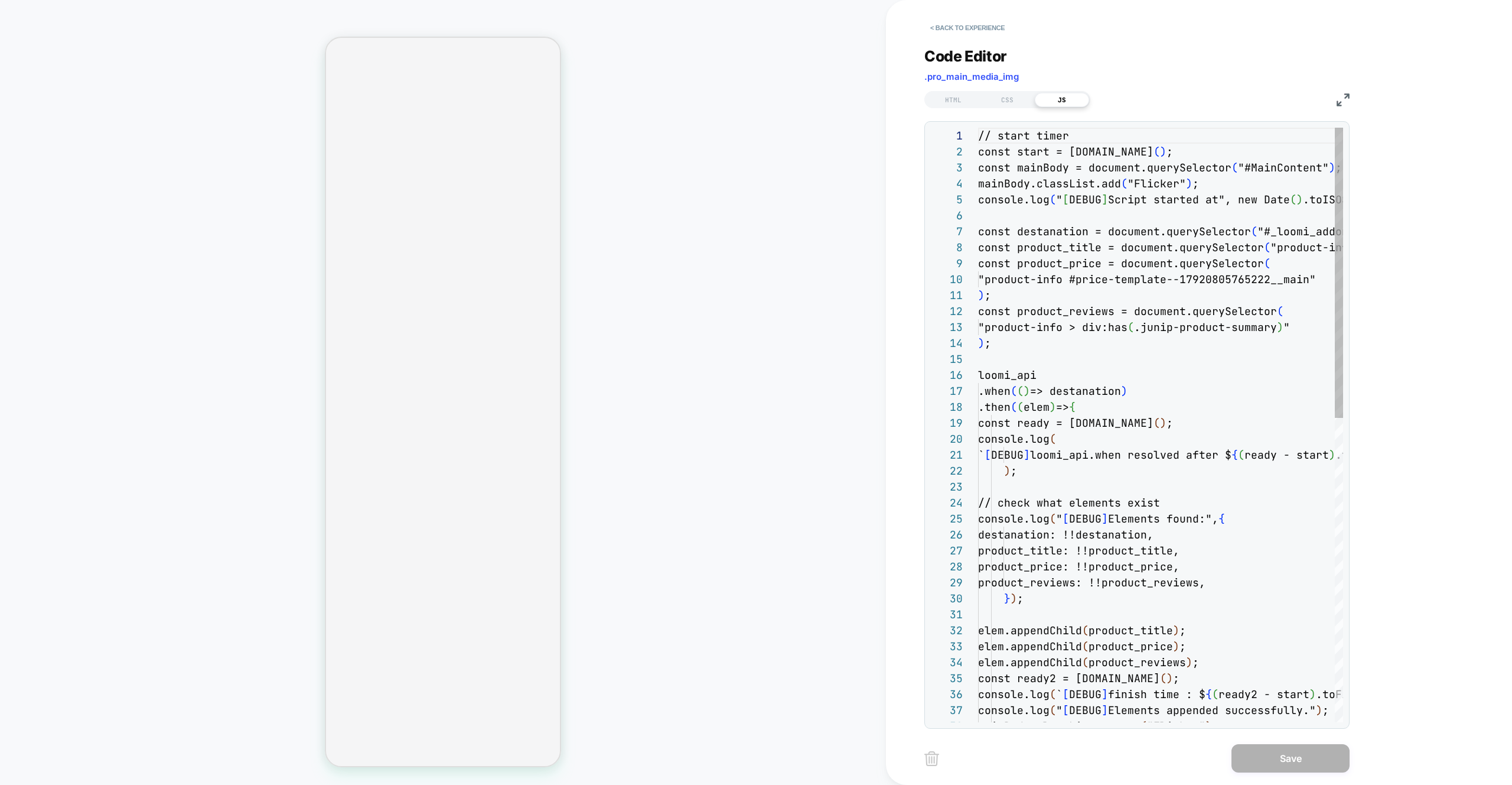
scroll to position [160, 0]
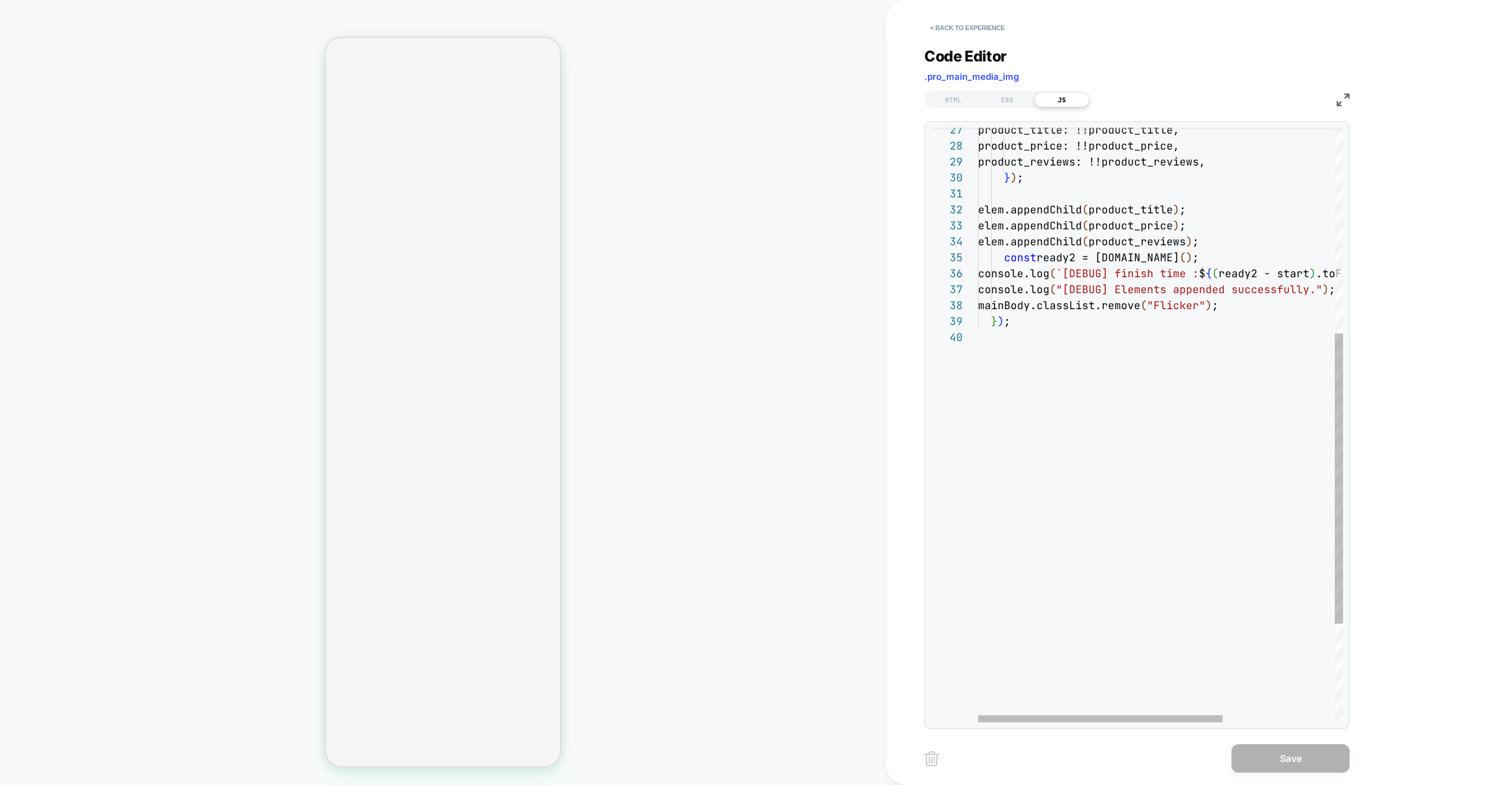
click at [1236, 306] on div "} ) ; mainBody.classList.remove ( "Flicker" ) ; console.log ( `[DEBUG] finish t…" at bounding box center [1244, 315] width 532 height 1217
click at [1246, 307] on div "} ) ; mainBody.classList.remove ( "Flicker" ) ; console.log ( `[DEBUG] finish t…" at bounding box center [1244, 315] width 532 height 1217
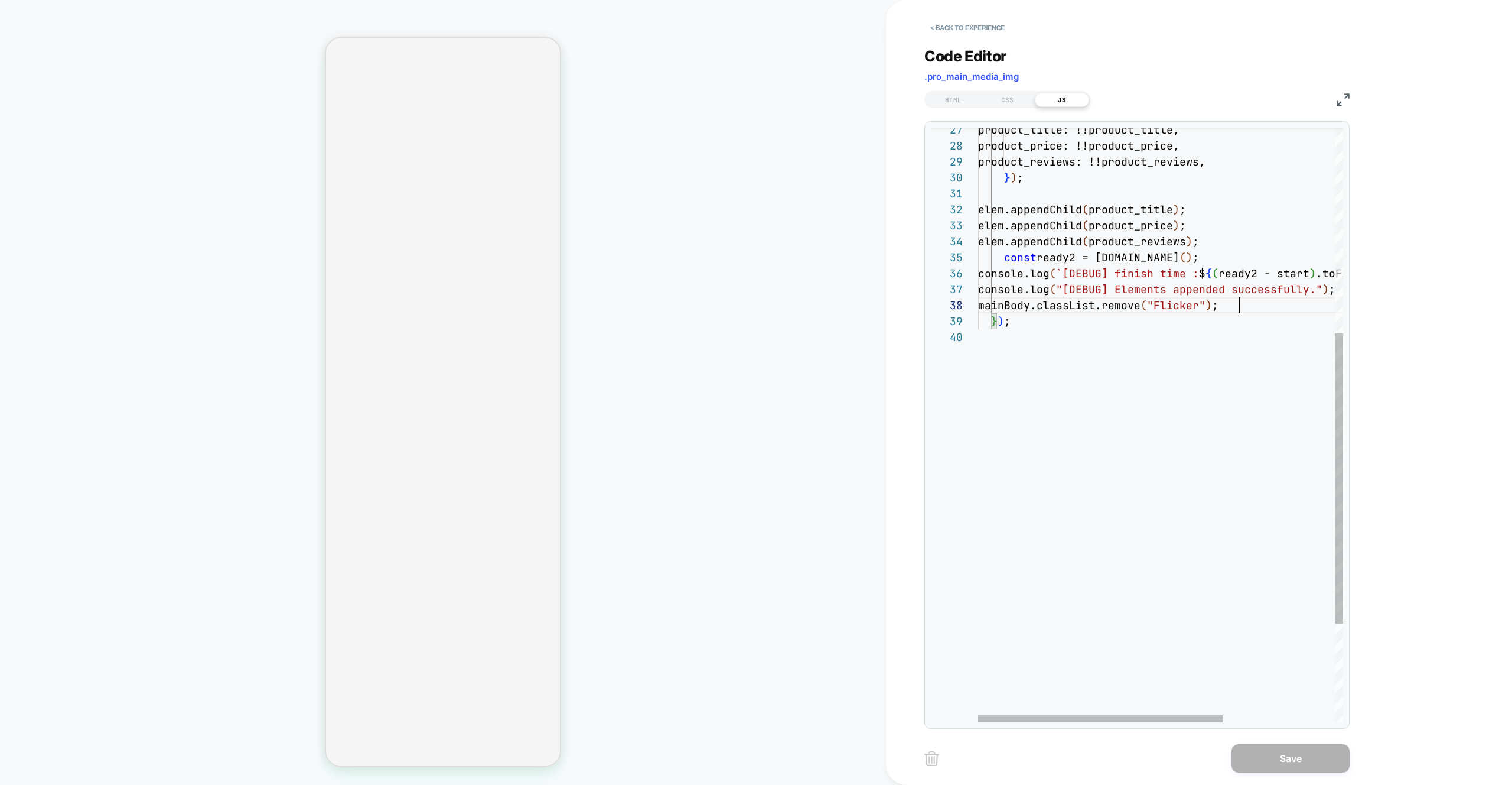
click at [1246, 307] on div "} ) ; mainBody.classList.remove ( "Flicker" ) ; console.log ( `[DEBUG] finish t…" at bounding box center [1244, 315] width 532 height 1217
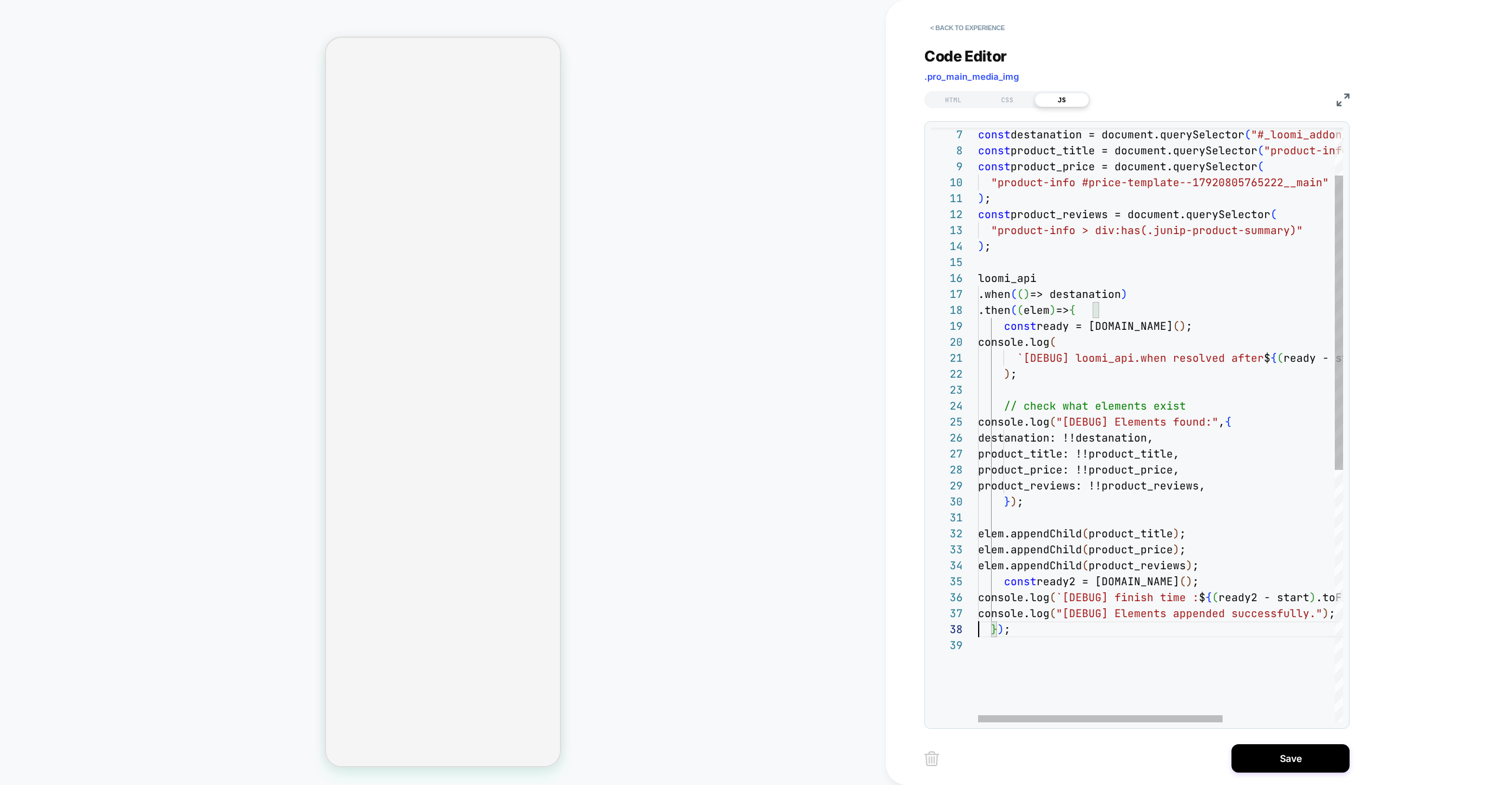
click at [1005, 630] on div "} ) ; console.log ( `[DEBUG] finish time : $ { ( ready2 - start ) .toFixed ( 2 …" at bounding box center [1244, 631] width 532 height 1201
click at [1040, 635] on div "} ) .then { mainBody.classList.remove ( "Flicker" ) ; console.log ( `[DEBUG] fi…" at bounding box center [1244, 639] width 532 height 1217
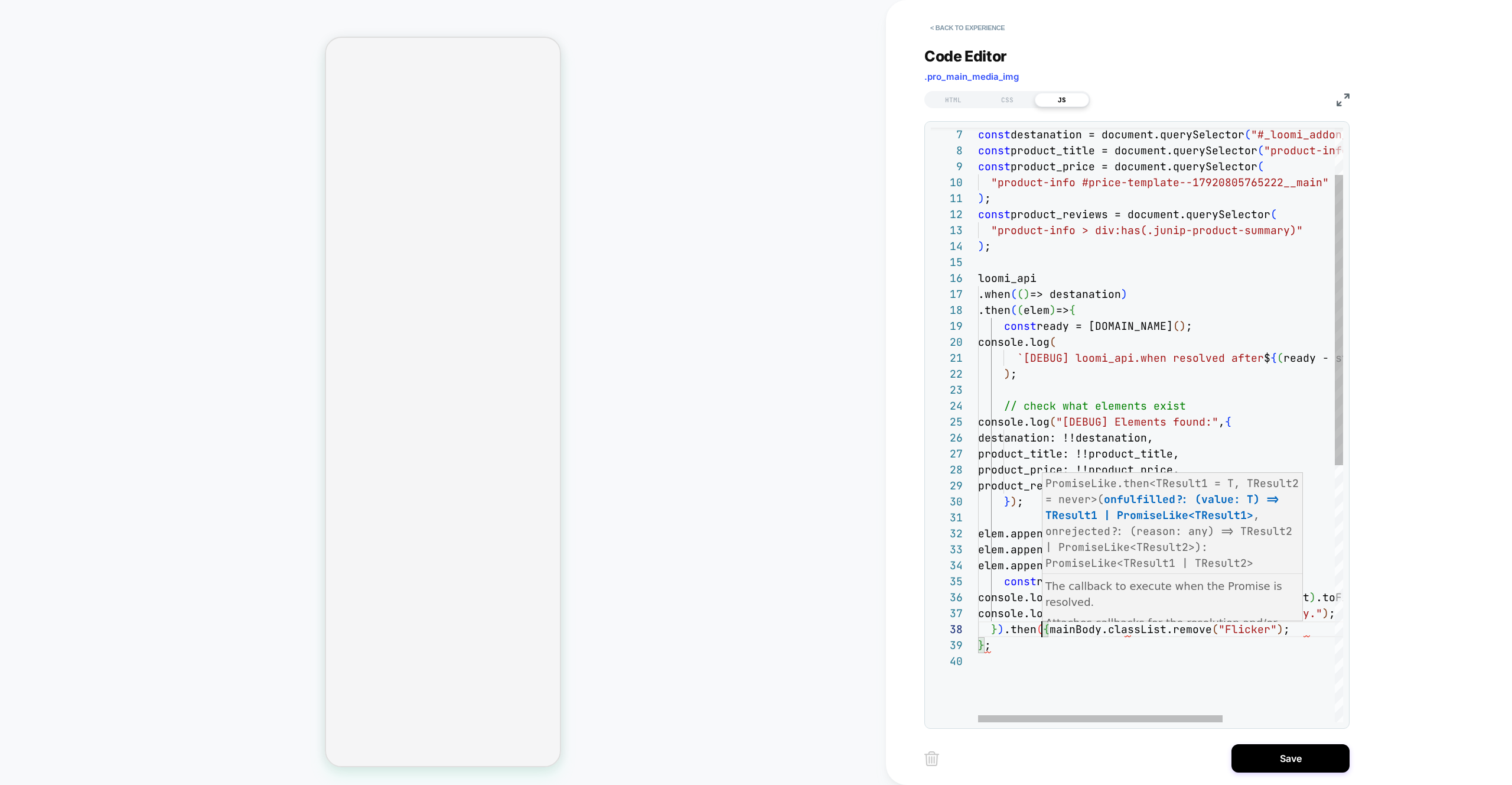
click at [979, 646] on div "} ) .then ( { mainBody.classList.remove ( "Flicker" ) ; console.log ( `[DEBUG] …" at bounding box center [1244, 639] width 532 height 1217
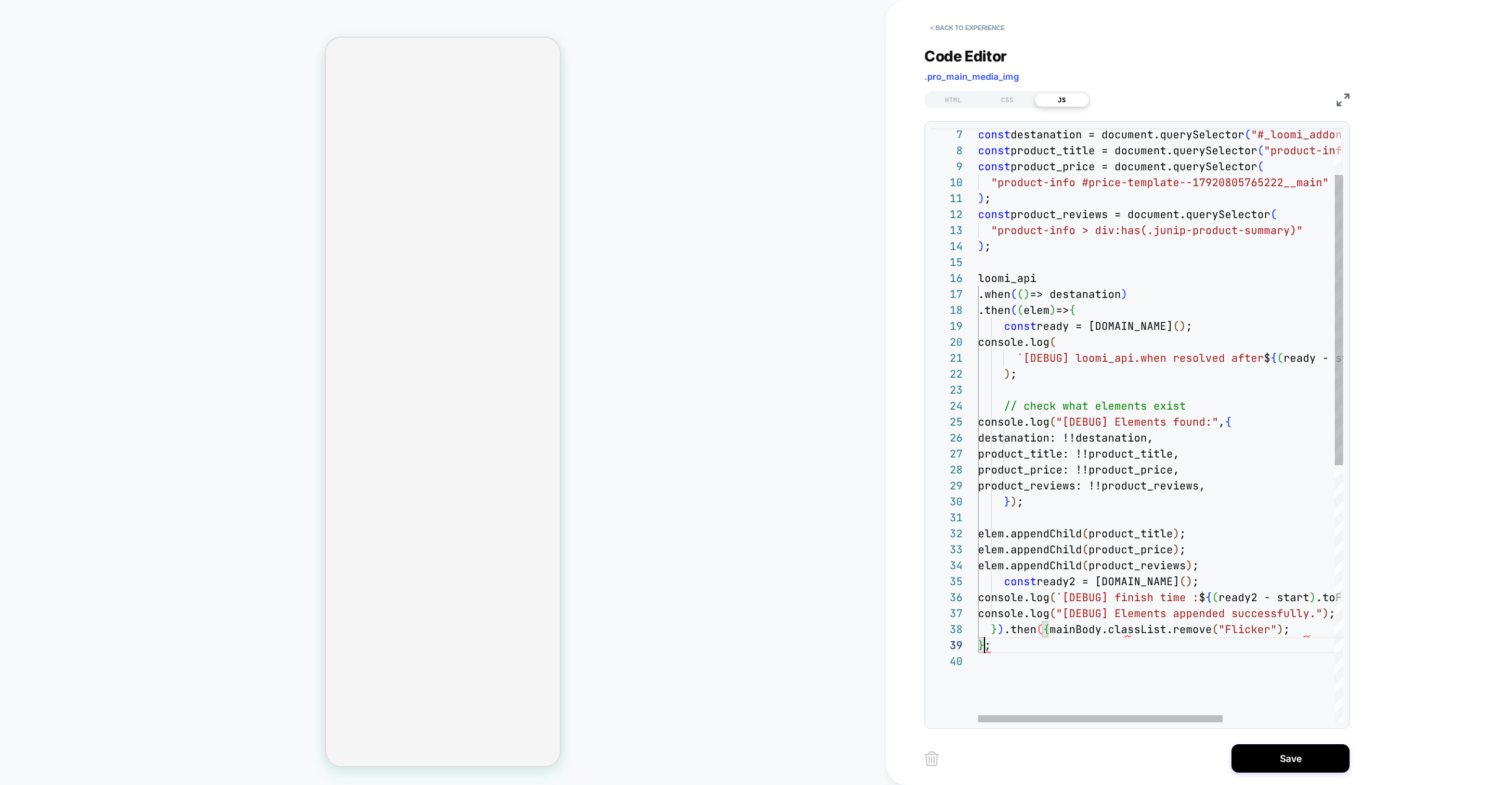
click at [985, 646] on div "} ) .then ( { mainBody.classList.remove ( "Flicker" ) ; console.log ( `[DEBUG] …" at bounding box center [1244, 639] width 532 height 1217
click at [1044, 630] on div "} ) .then ( { mainBody.classList.remove ( "Flicker" ) ; console.log ( `[DEBUG] …" at bounding box center [1244, 639] width 532 height 1217
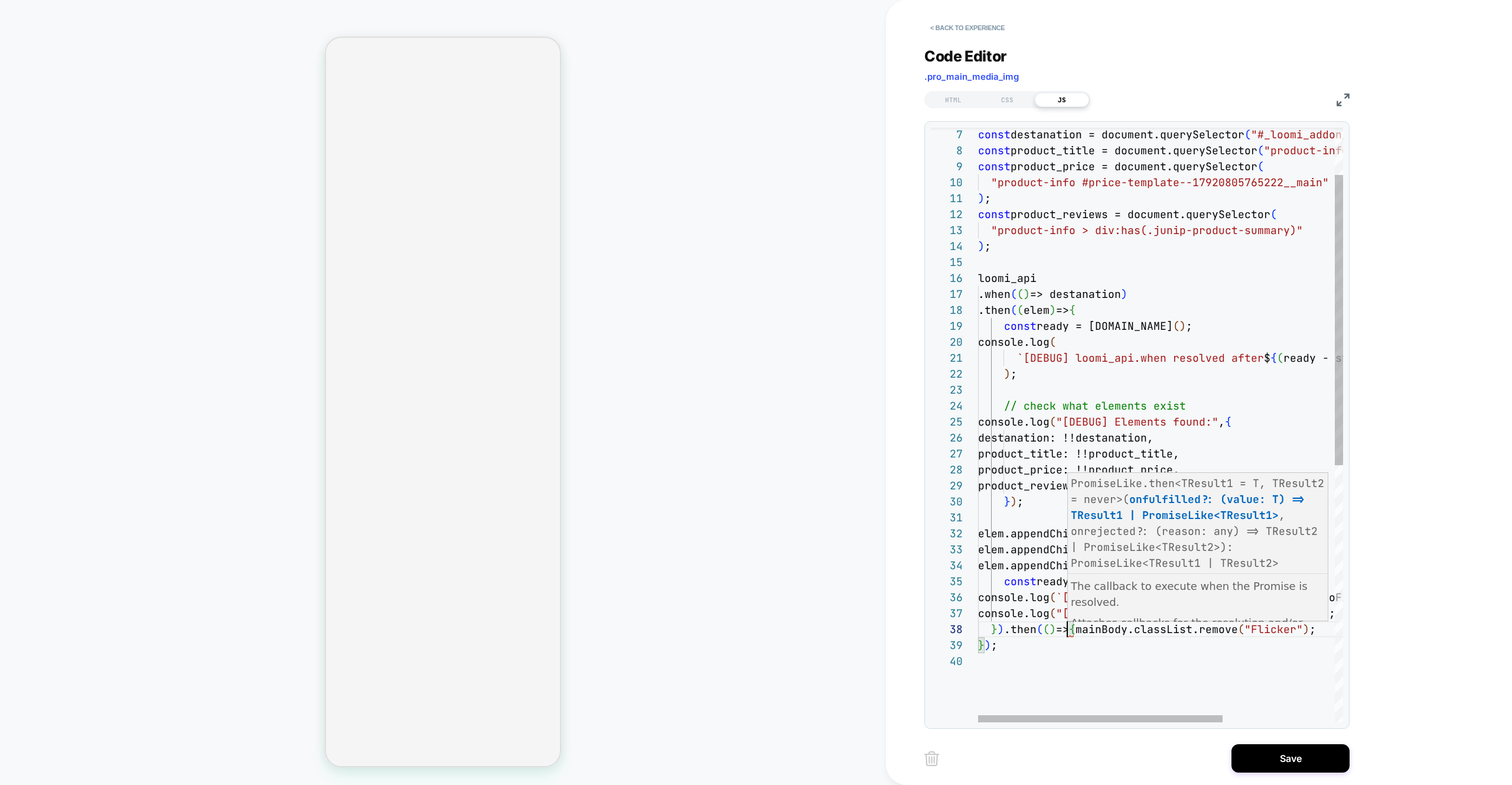
scroll to position [111, 89]
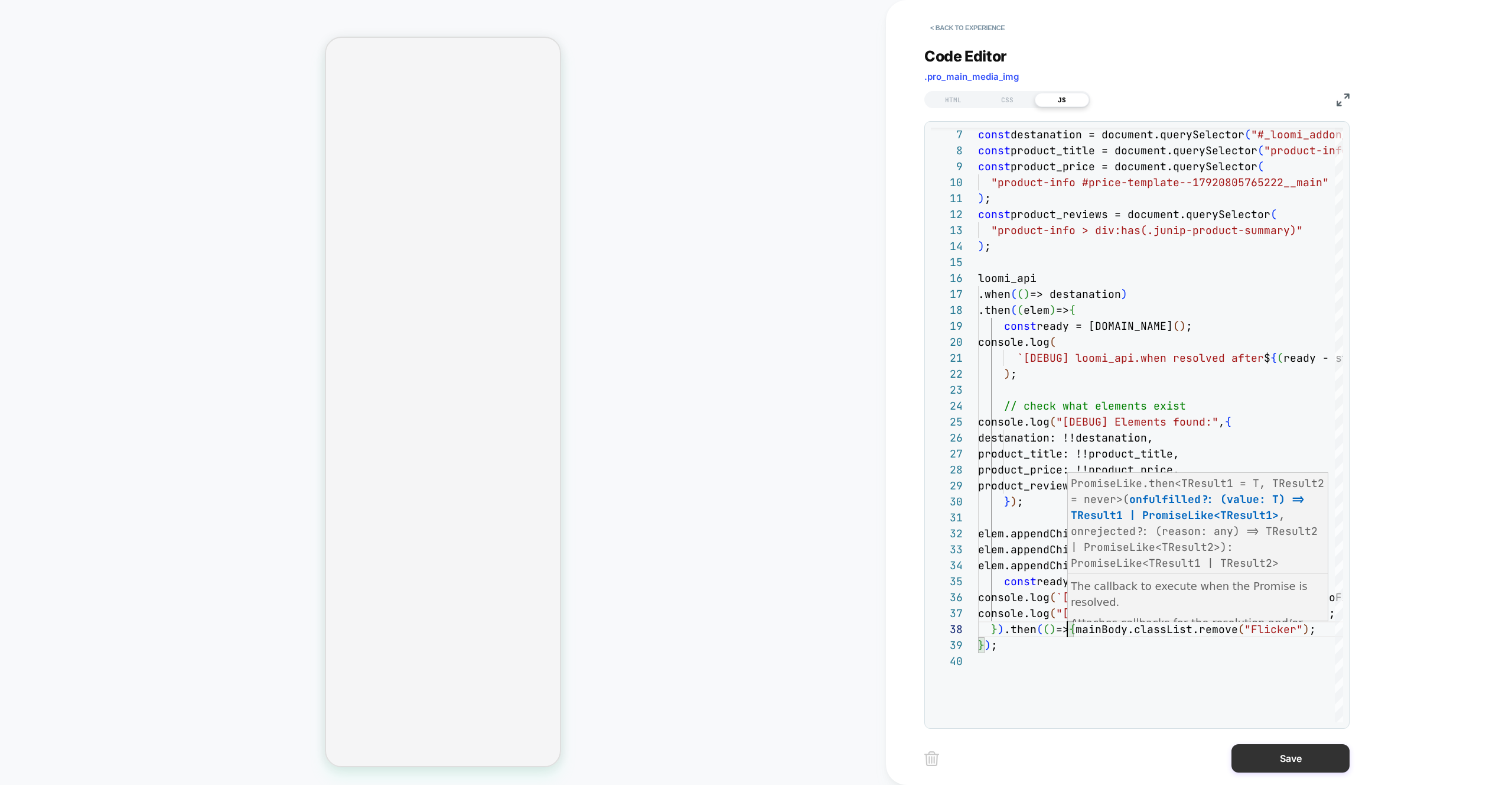
type textarea "**********"
click at [1294, 759] on button "Save" at bounding box center [1290, 758] width 118 height 29
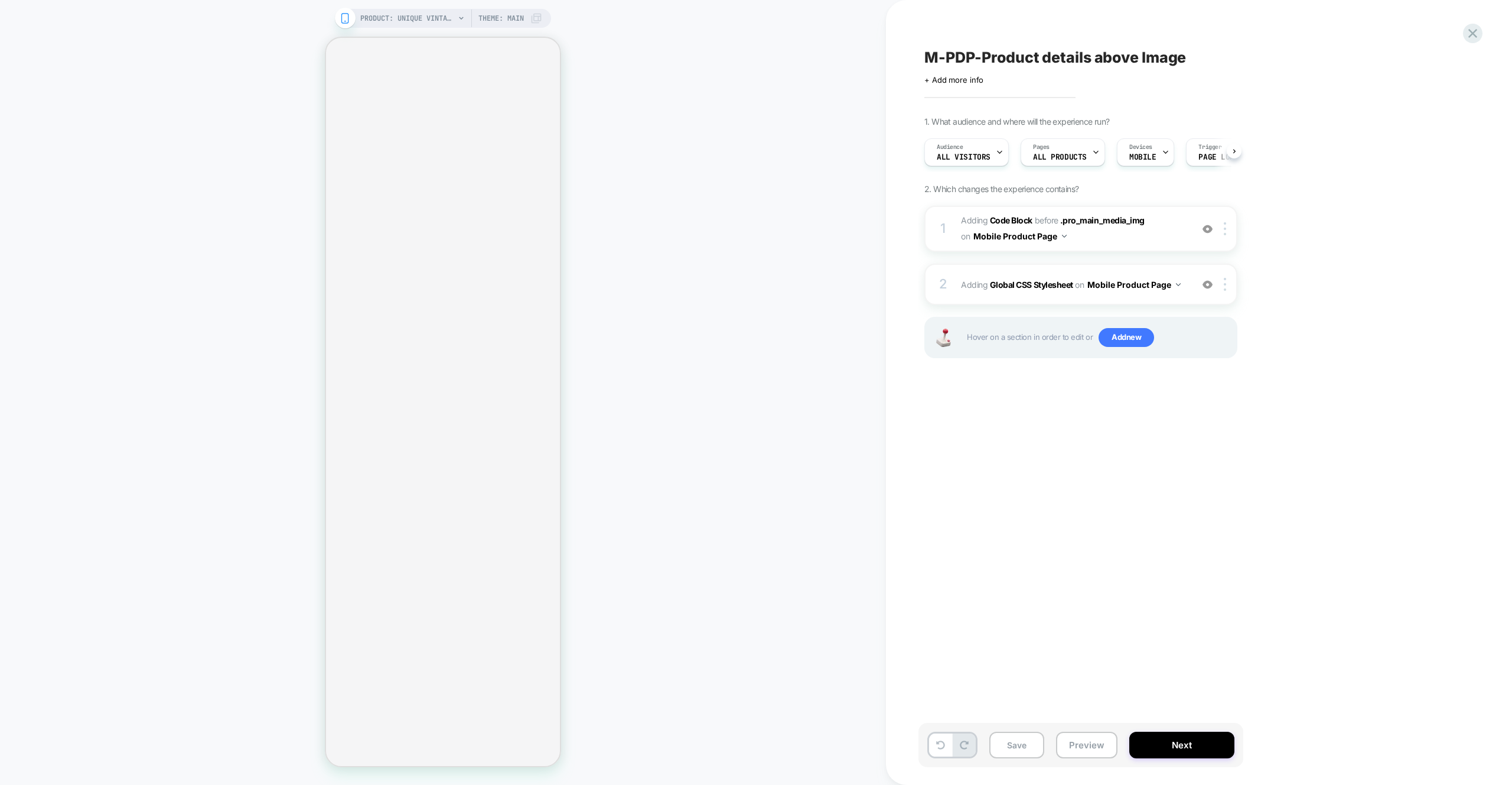
scroll to position [0, 1]
click at [1092, 743] on button "Preview" at bounding box center [1087, 745] width 62 height 26
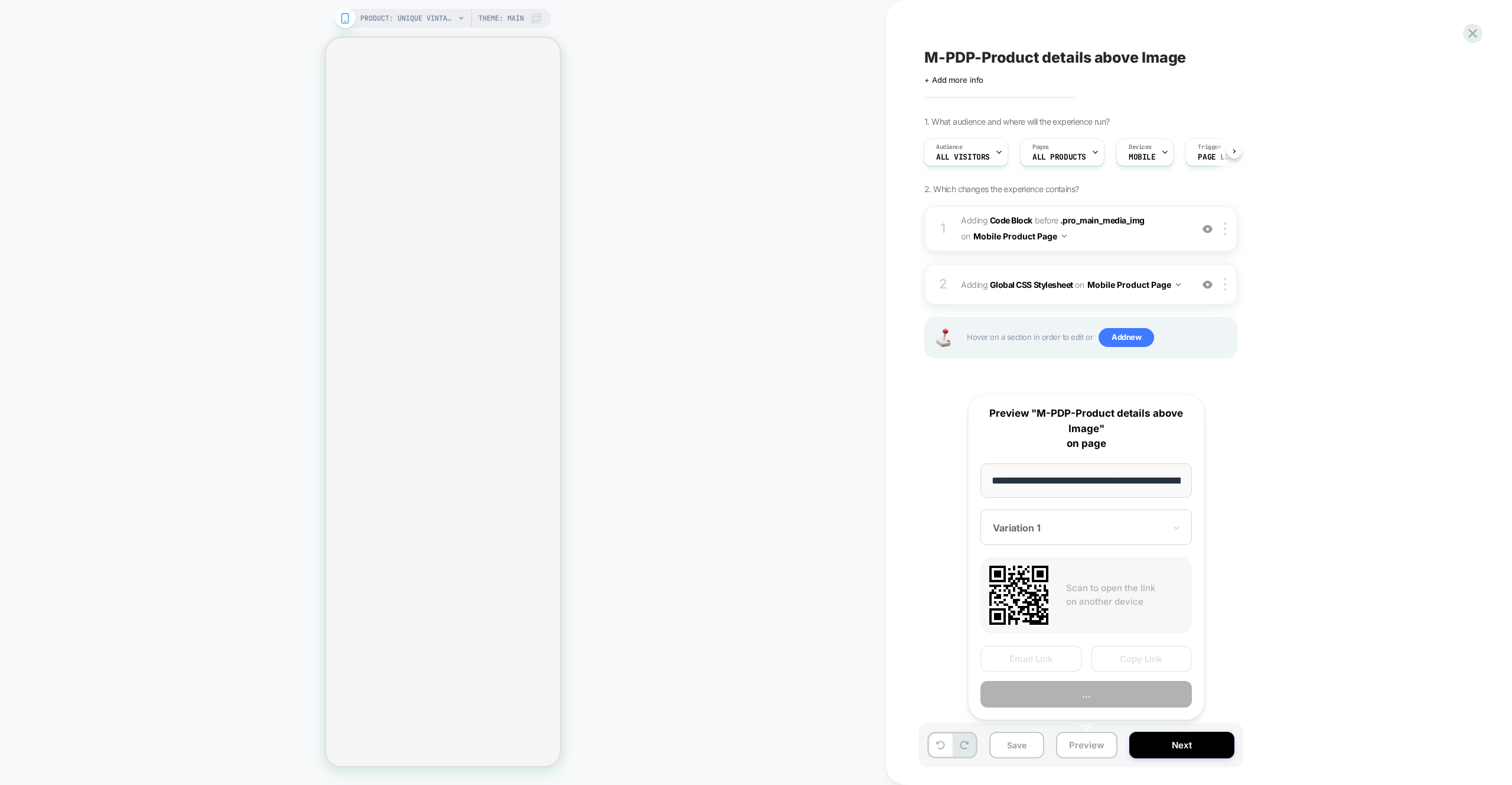
scroll to position [0, 318]
click at [1081, 691] on button "Preview" at bounding box center [1086, 695] width 212 height 26
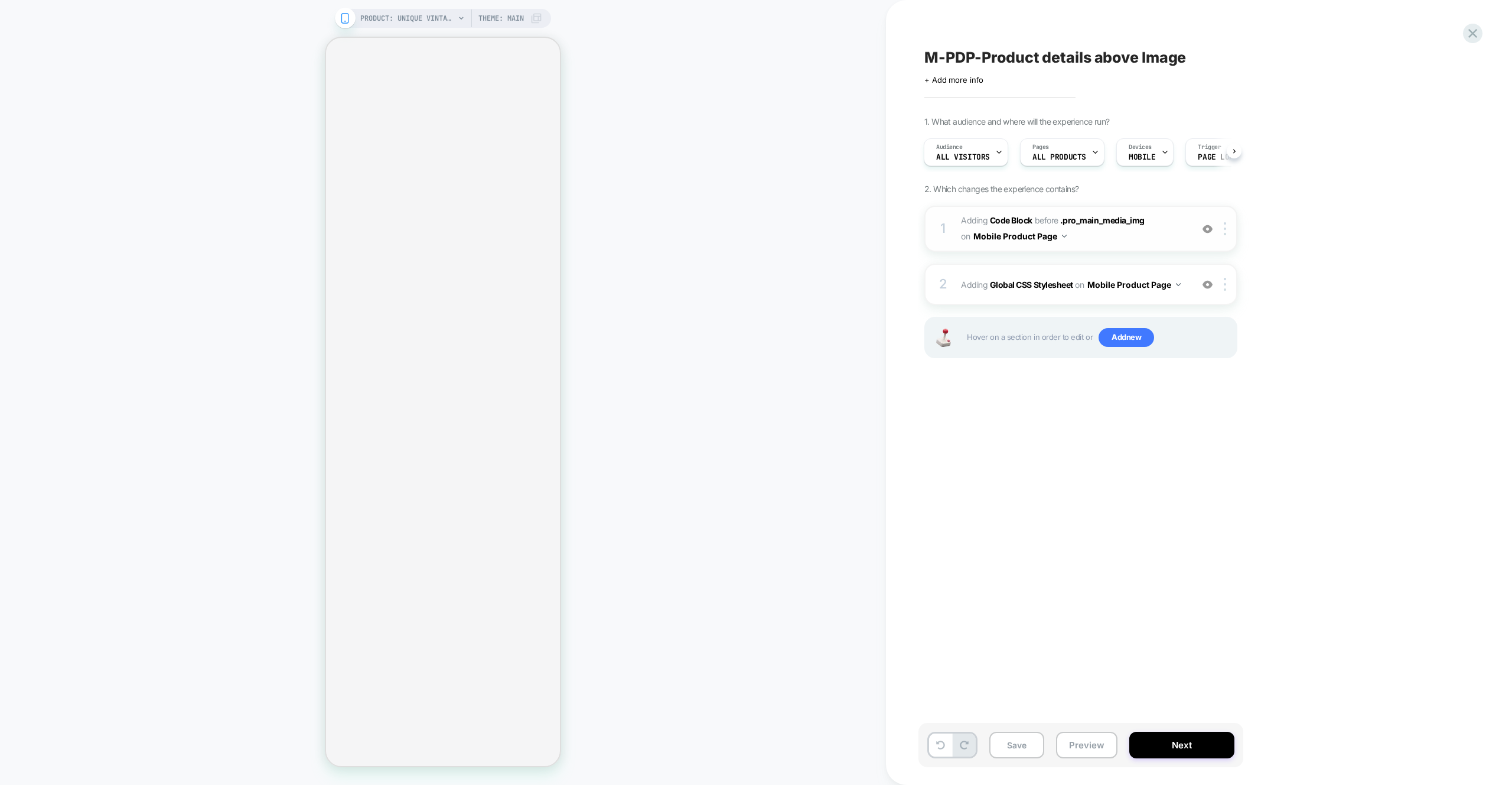
click at [1158, 229] on span "Adding Code Block BEFORE .pro_main_media_img .pro_main_media_img on Mobile Prod…" at bounding box center [1073, 229] width 225 height 32
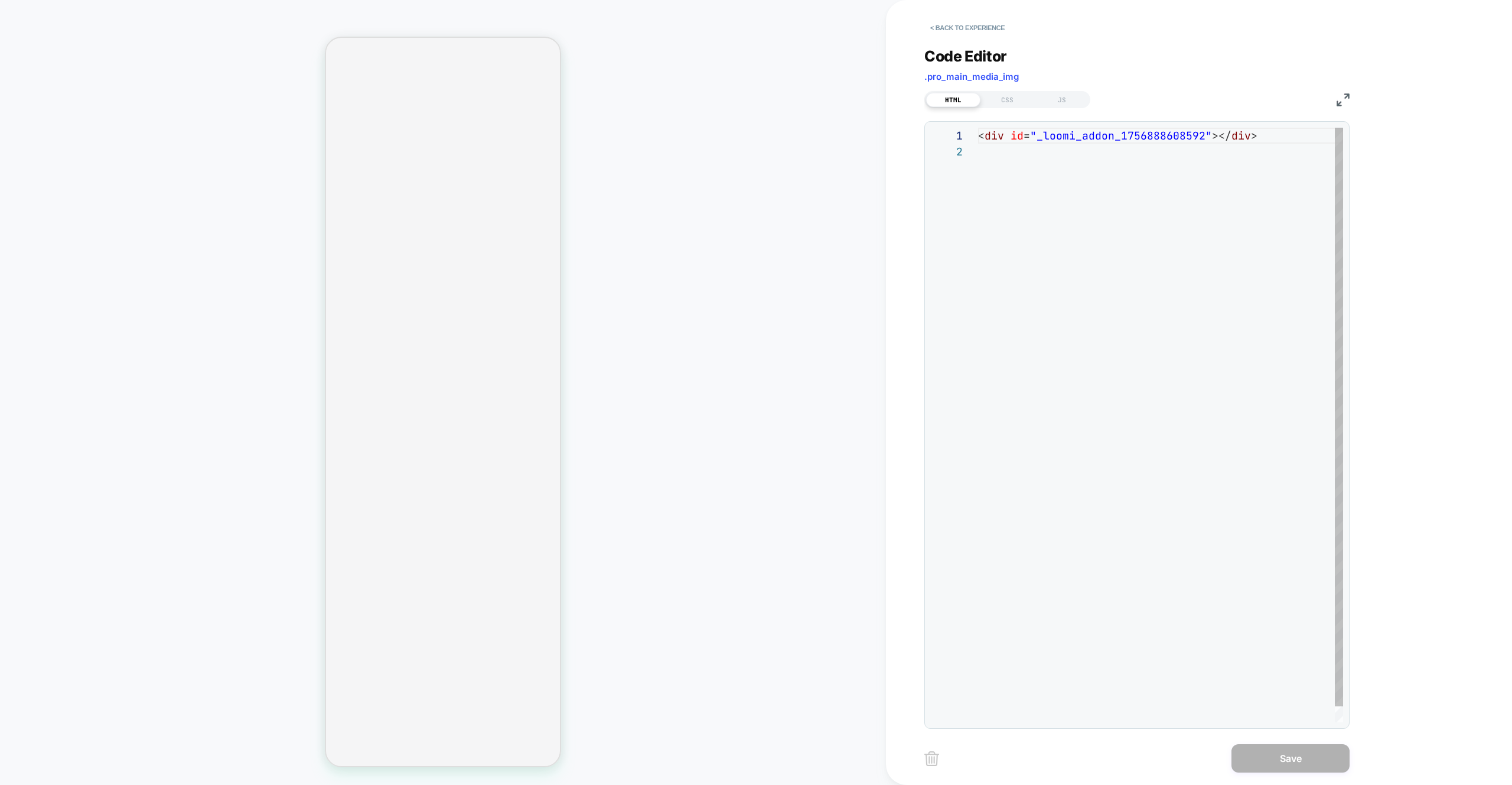
scroll to position [16, 0]
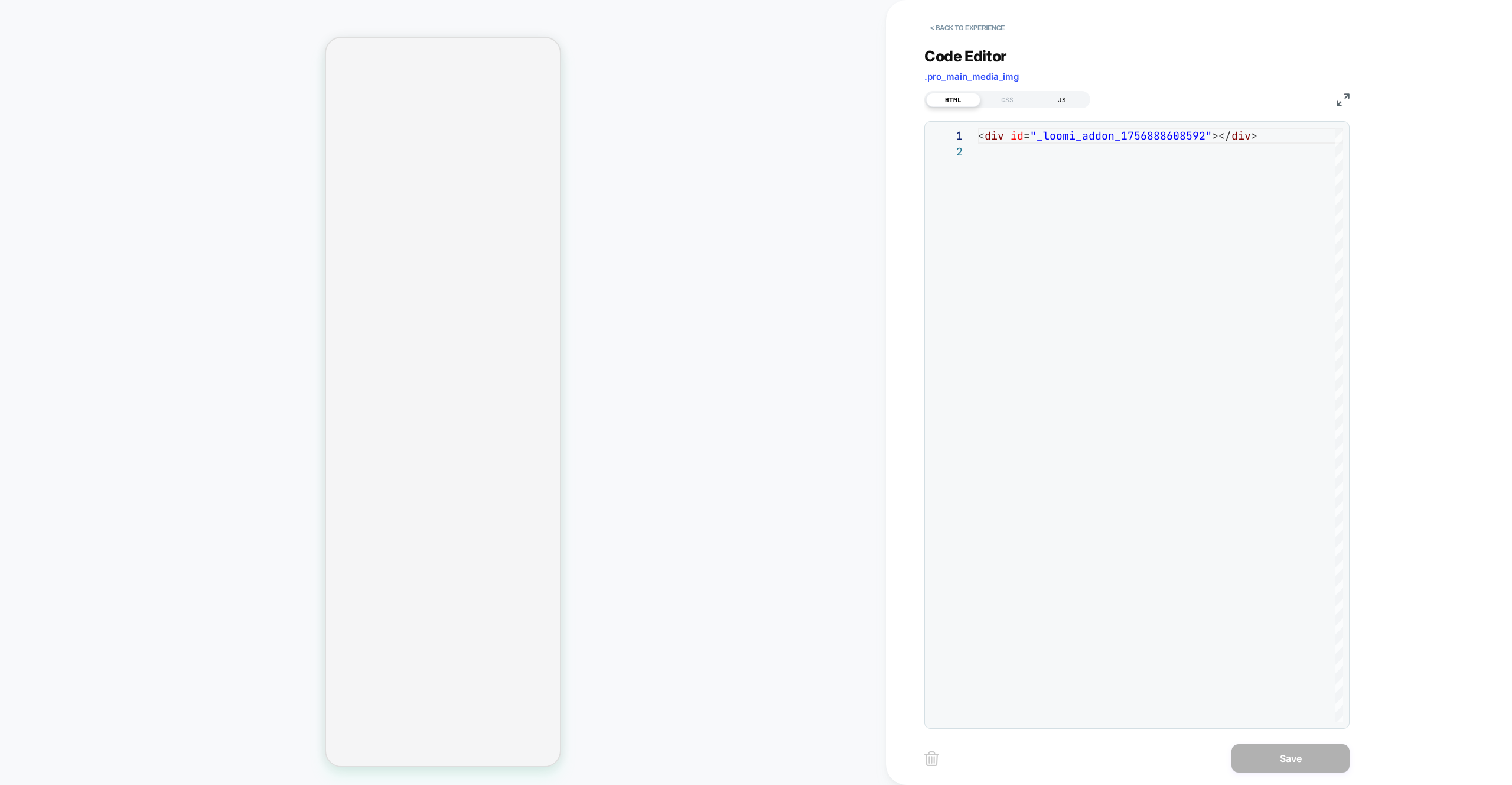
click at [1070, 103] on div "JS" at bounding box center [1062, 100] width 54 height 14
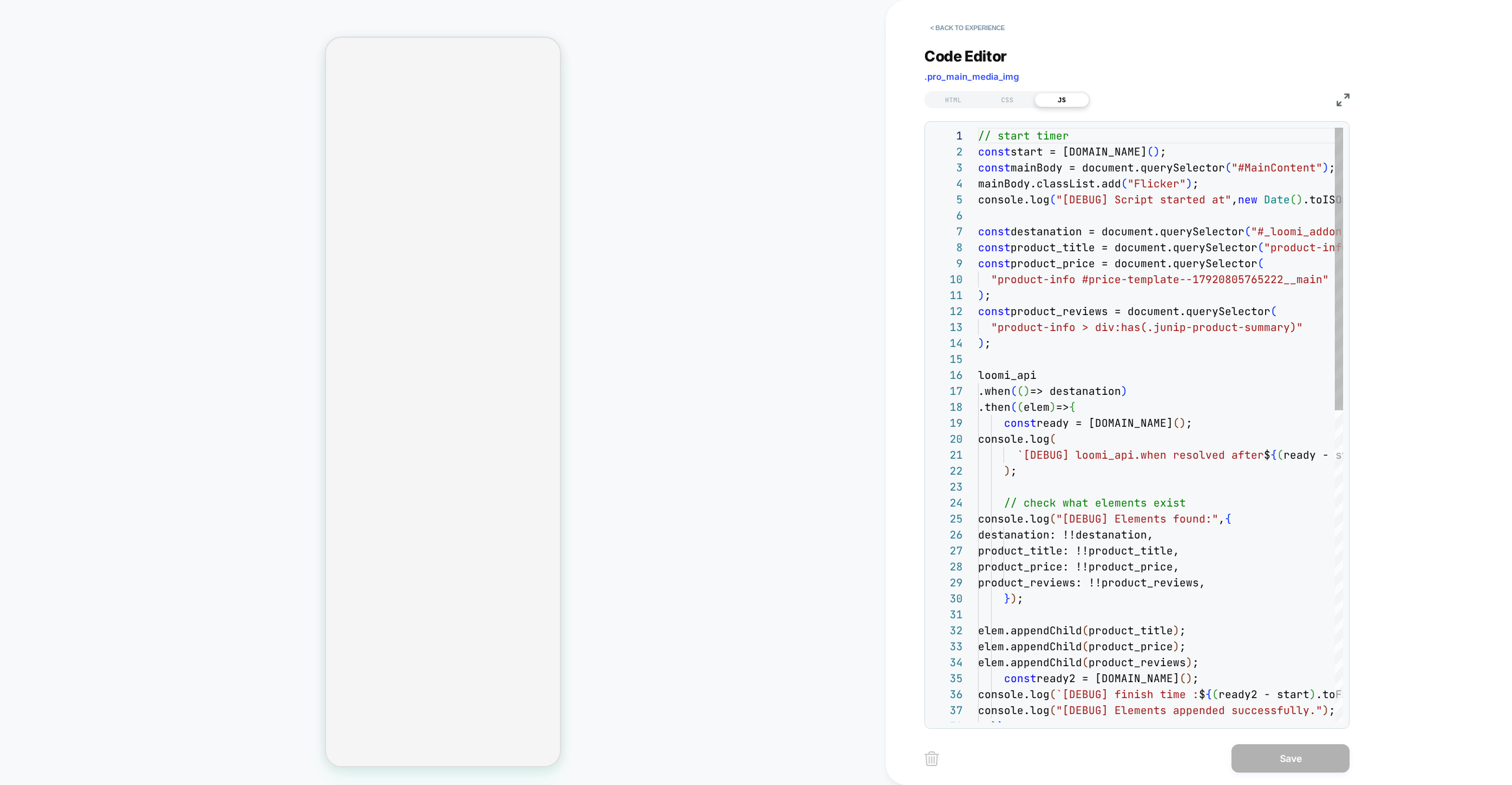
scroll to position [160, 0]
click at [1286, 169] on div "// start timer const start = performance.now ( ) ; const mainBody = document.qu…" at bounding box center [1244, 752] width 532 height 1249
type textarea "**********"
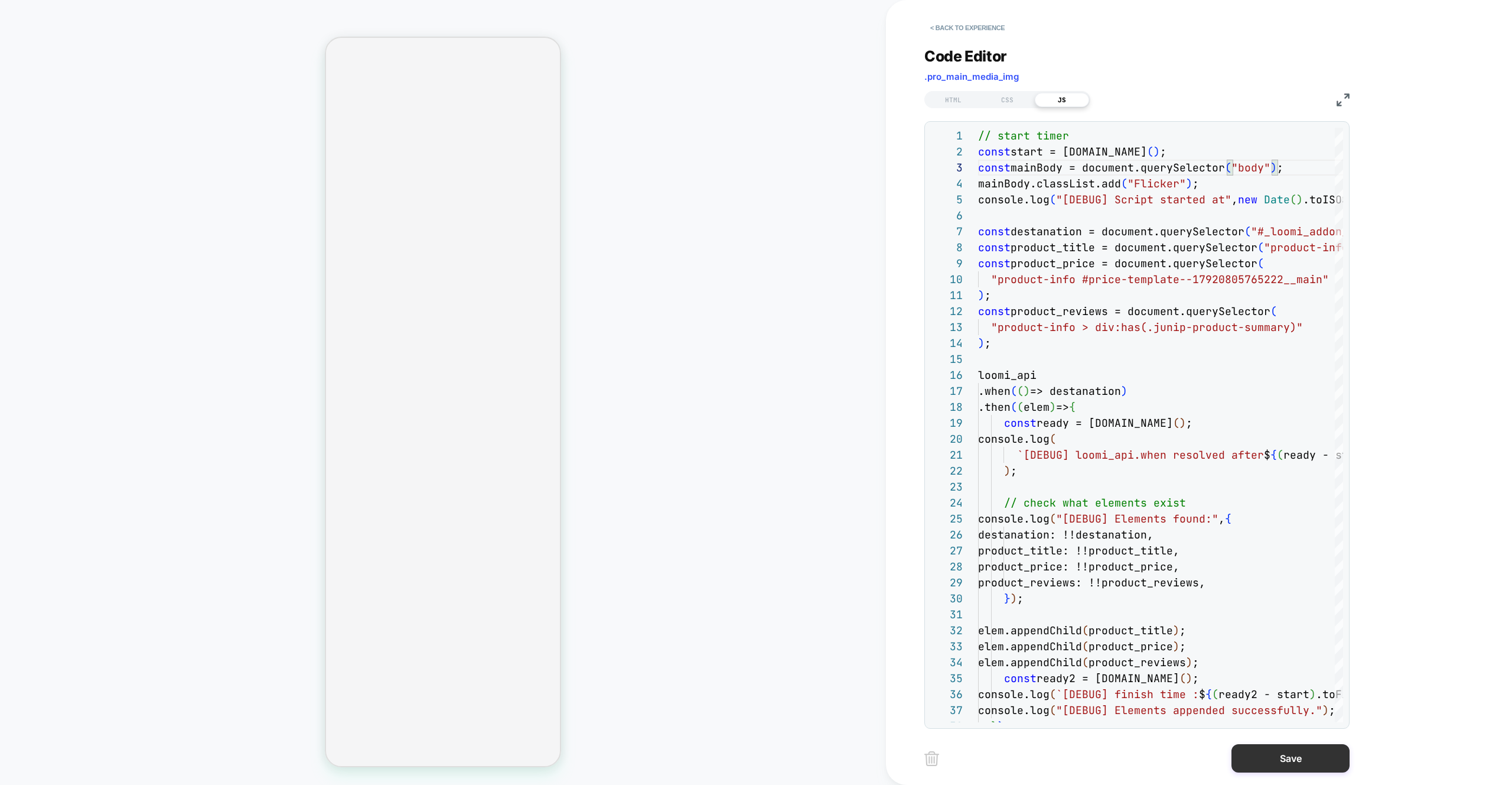
click at [1280, 764] on button "Save" at bounding box center [1290, 758] width 118 height 29
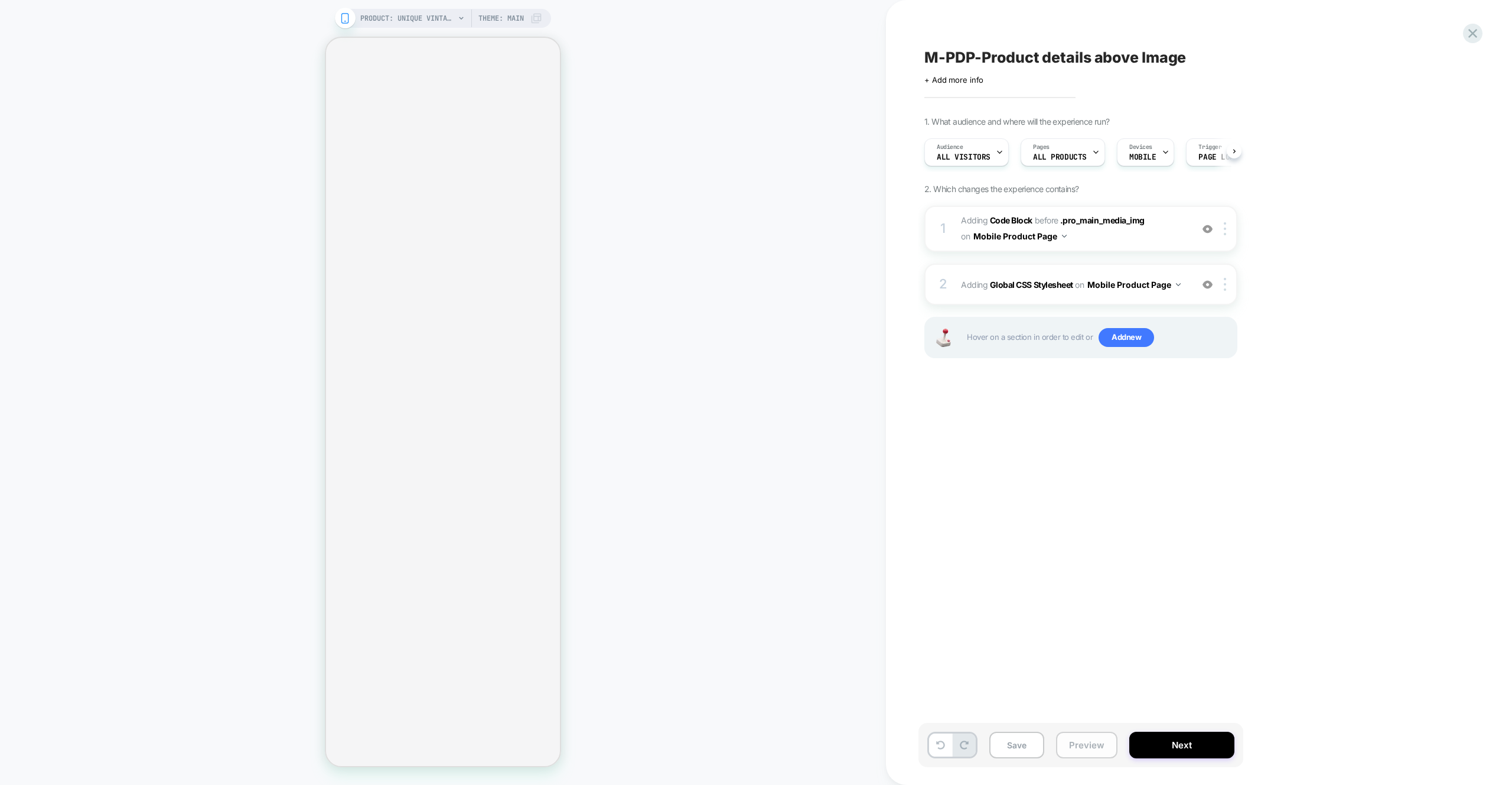
scroll to position [0, 1]
click at [1099, 750] on button "Preview" at bounding box center [1087, 745] width 62 height 26
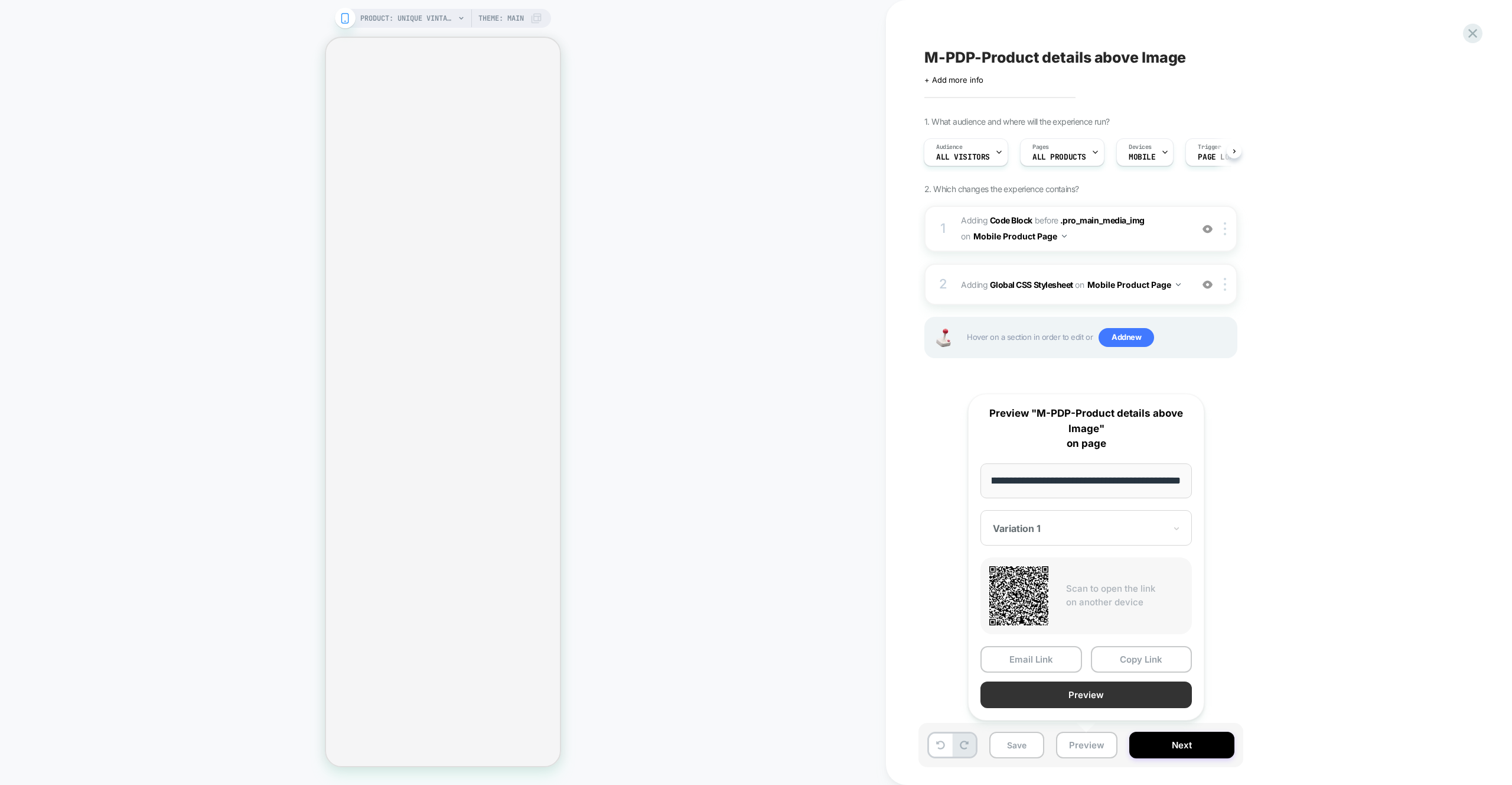
scroll to position [0, 0]
click at [1090, 707] on button "Preview" at bounding box center [1086, 695] width 212 height 26
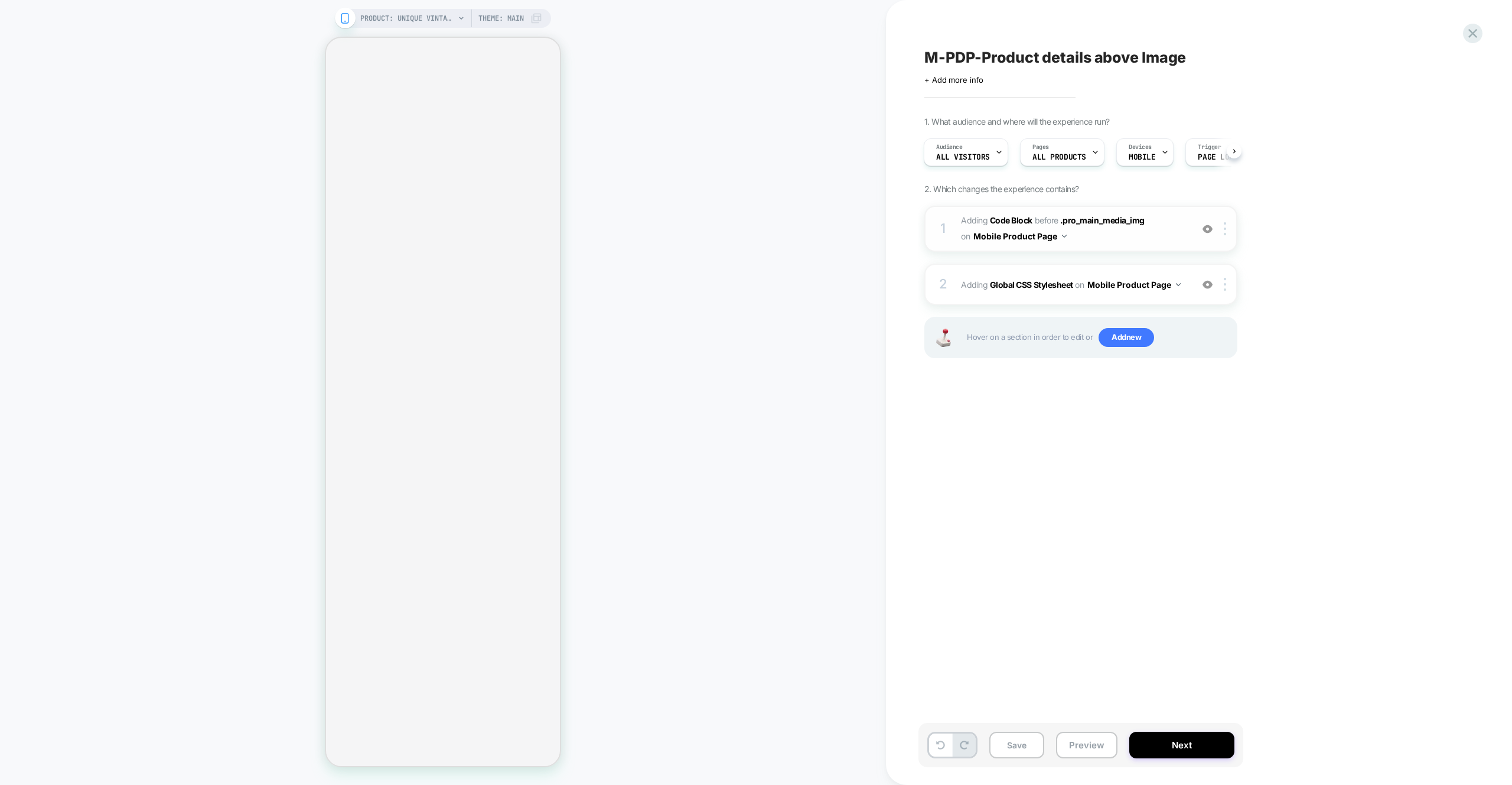
click at [1157, 236] on span "Adding Code Block BEFORE .pro_main_media_img .pro_main_media_img on Mobile Prod…" at bounding box center [1073, 229] width 225 height 32
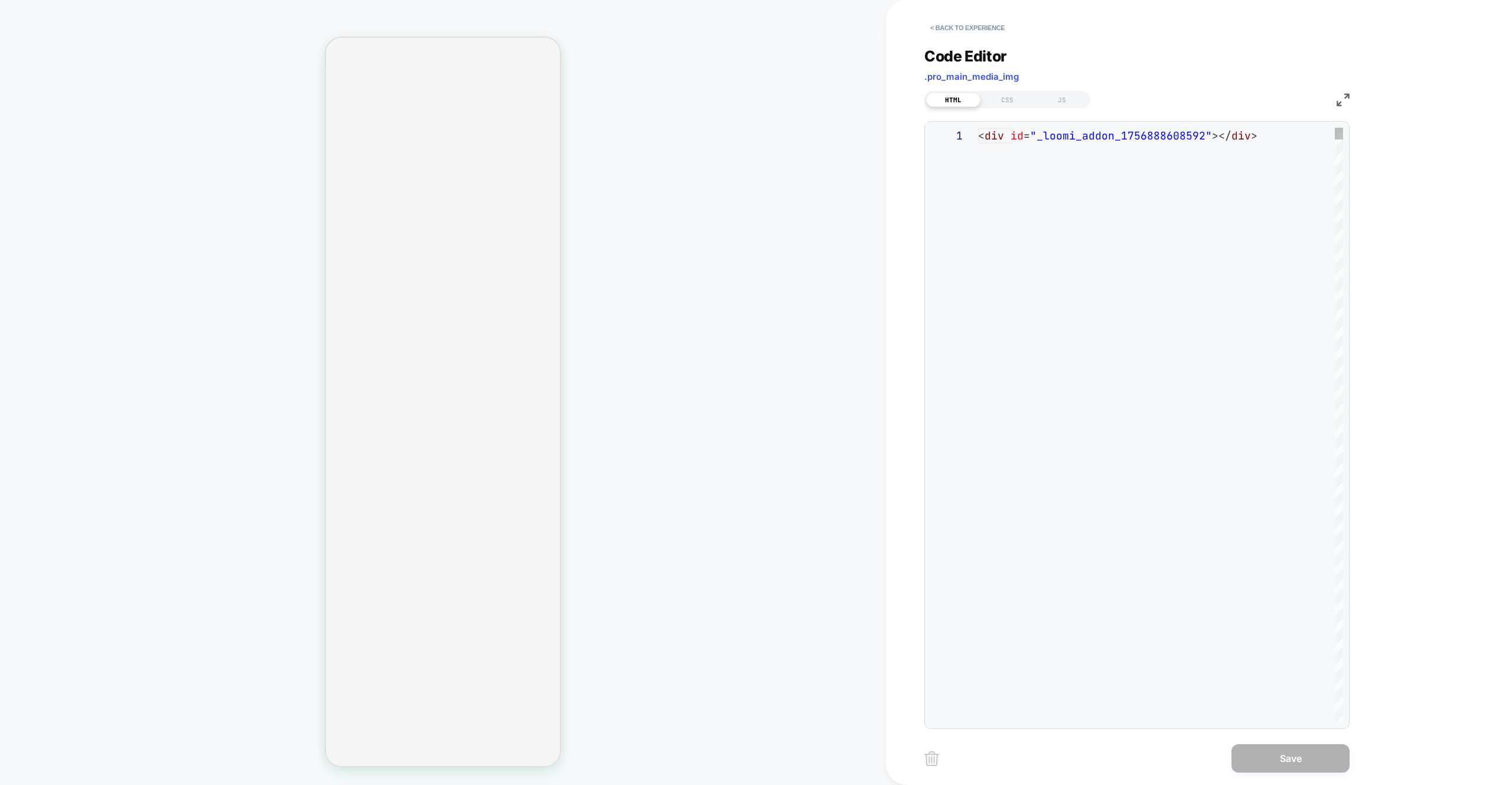
scroll to position [16, 0]
click at [1066, 99] on div "JS" at bounding box center [1062, 100] width 54 height 14
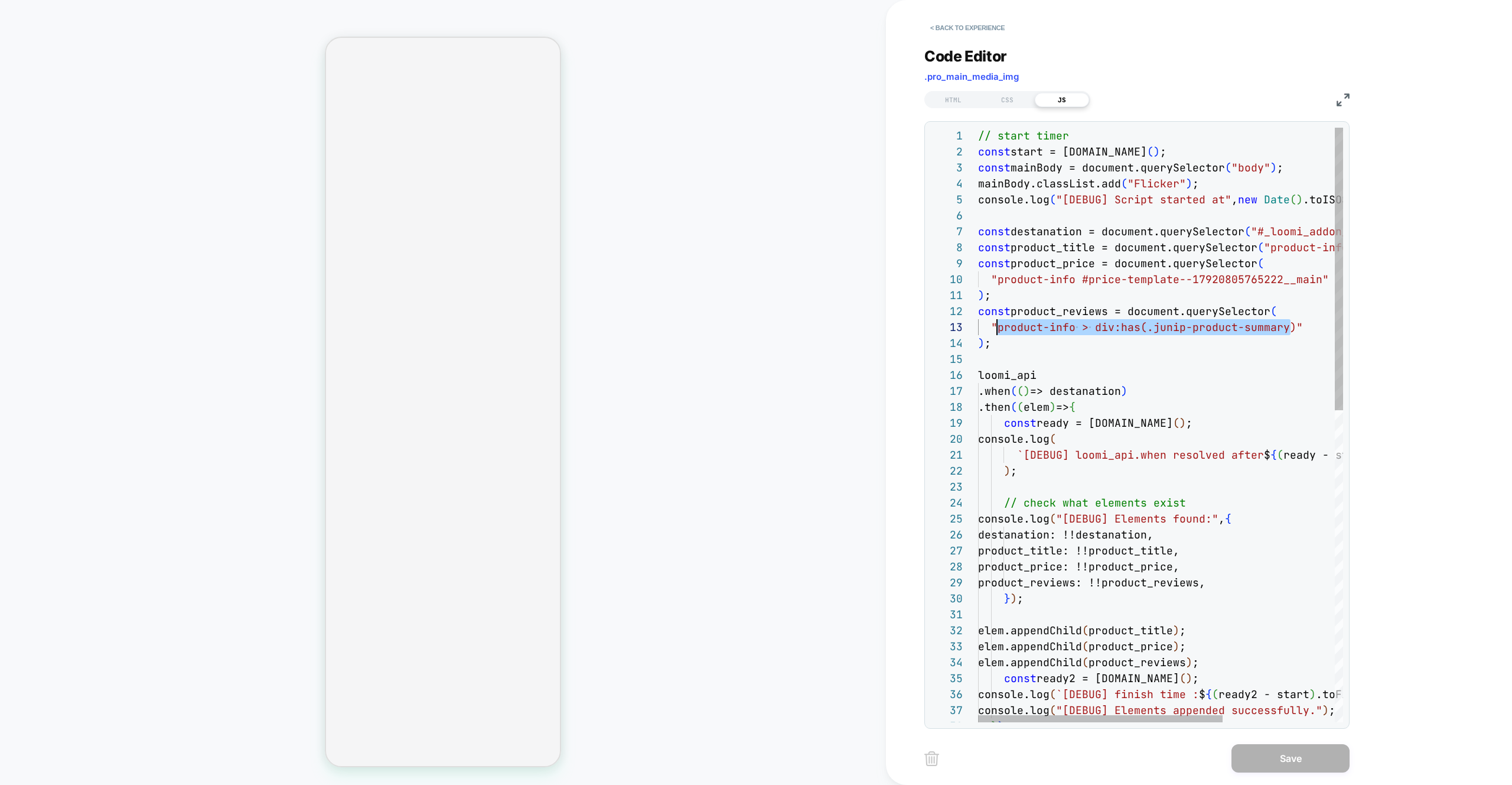
scroll to position [32, 19]
drag, startPoint x: 1292, startPoint y: 328, endPoint x: 998, endPoint y: 330, distance: 294.0
click at [998, 330] on div "// start timer const start = performance.now ( ) ; const mainBody = document.qu…" at bounding box center [1244, 752] width 532 height 1249
click at [1259, 169] on div "// start timer const start = performance.now ( ) ; const mainBody = document.qu…" at bounding box center [1244, 752] width 532 height 1249
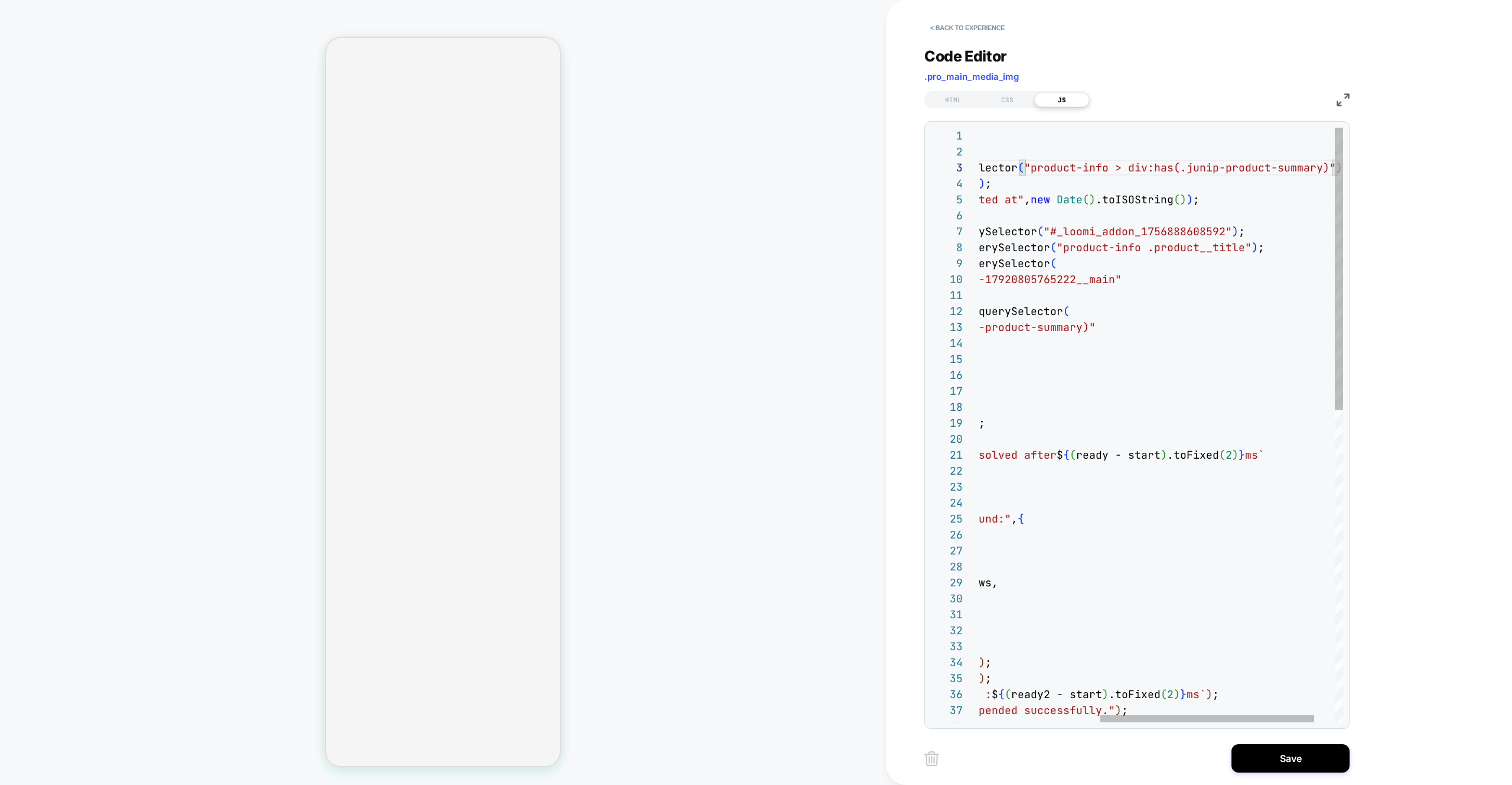
click at [1061, 171] on div "// start timer const start = performance.now ( ) ; const mainBody = document.qu…" at bounding box center [1075, 752] width 608 height 1249
drag, startPoint x: 1111, startPoint y: 168, endPoint x: 1032, endPoint y: 170, distance: 79.0
click at [1032, 170] on div "// start timer const start = performance.now ( ) ; const mainBody = document.qu…" at bounding box center [1075, 752] width 608 height 1249
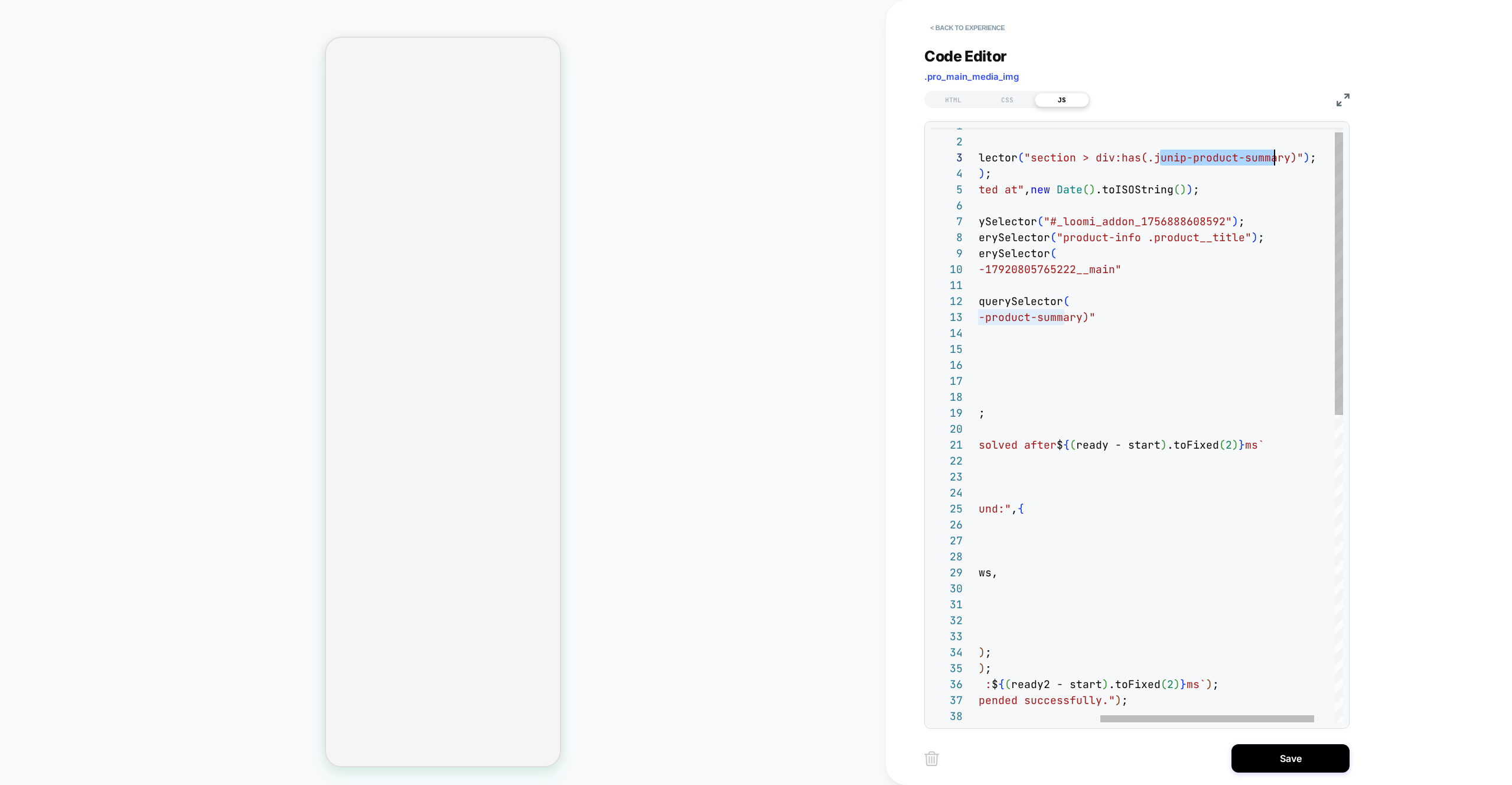
drag, startPoint x: 1157, startPoint y: 154, endPoint x: 1275, endPoint y: 154, distance: 118.0
click at [1275, 154] on div "// start timer const start = performance.now ( ) ; const mainBody = document.qu…" at bounding box center [1075, 742] width 608 height 1249
drag, startPoint x: 1116, startPoint y: 158, endPoint x: 1079, endPoint y: 158, distance: 37.0
click at [1079, 158] on div "// start timer const start = performance.now ( ) ; const mainBody = document.qu…" at bounding box center [1075, 742] width 608 height 1249
type textarea "**********"
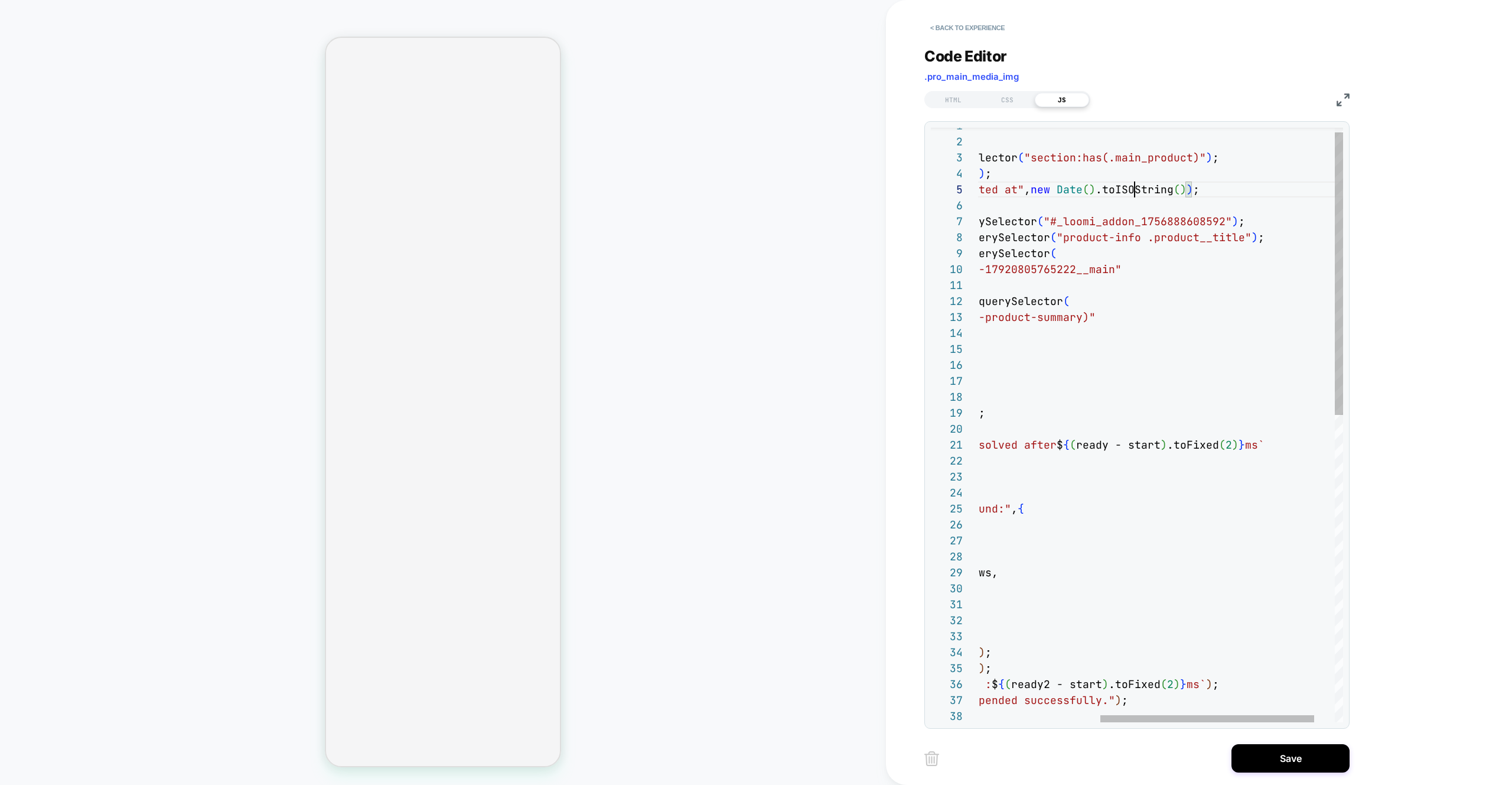
click at [1134, 192] on div "// start timer const start = performance.now ( ) ; const mainBody = document.qu…" at bounding box center [1075, 742] width 608 height 1249
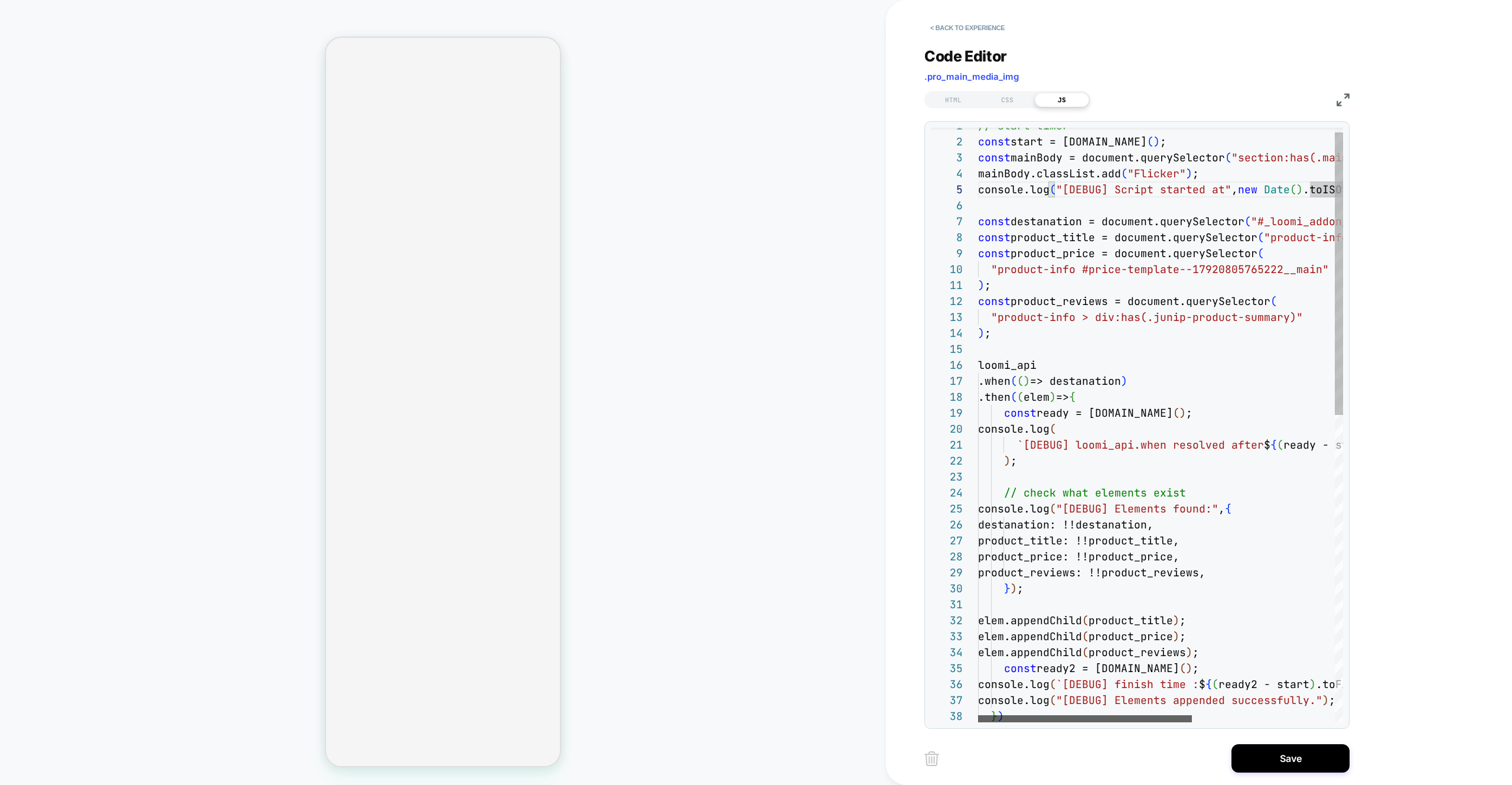
click at [1061, 715] on div at bounding box center [1085, 719] width 214 height 7
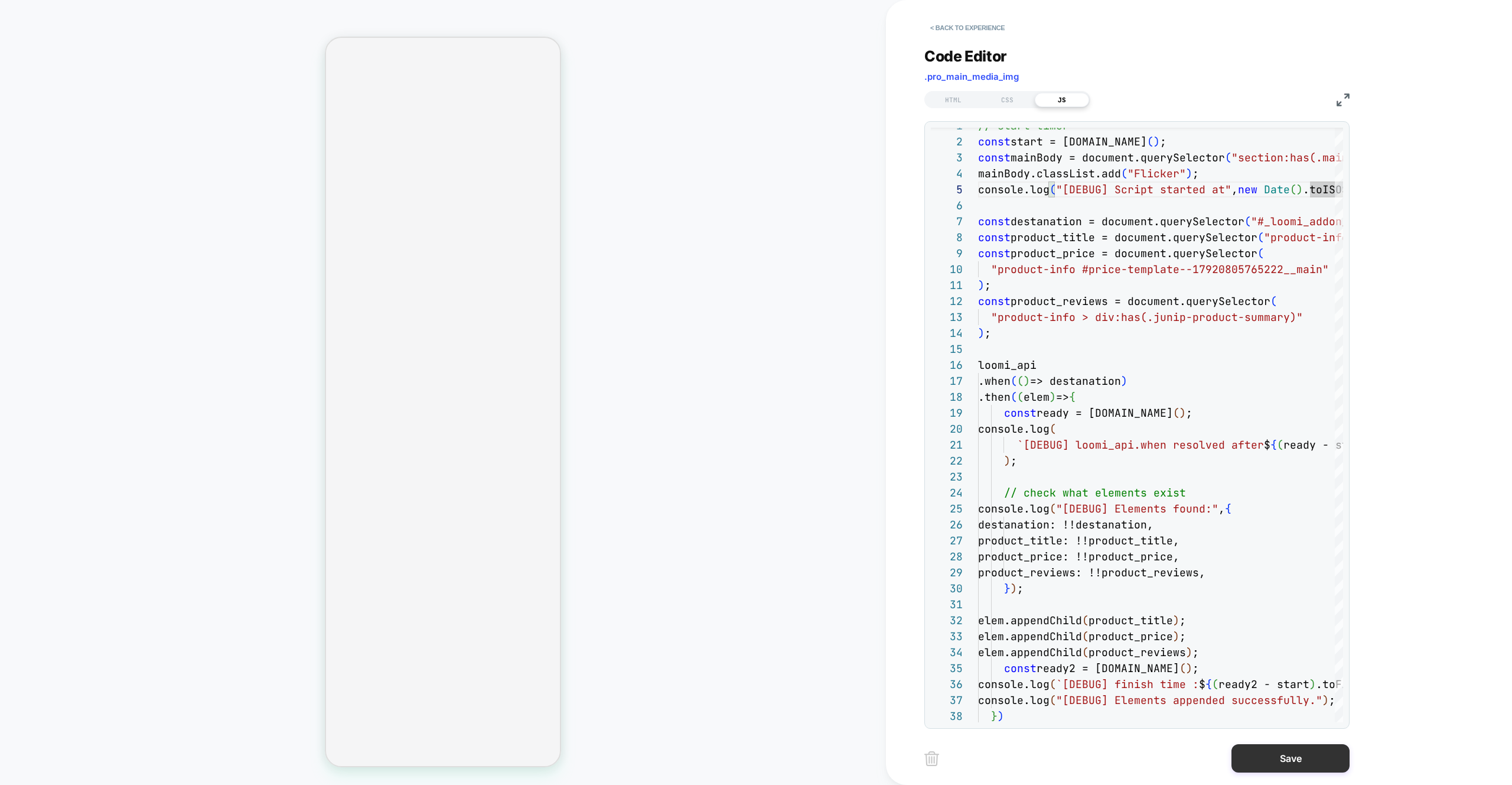
click at [1295, 762] on button "Save" at bounding box center [1290, 758] width 118 height 29
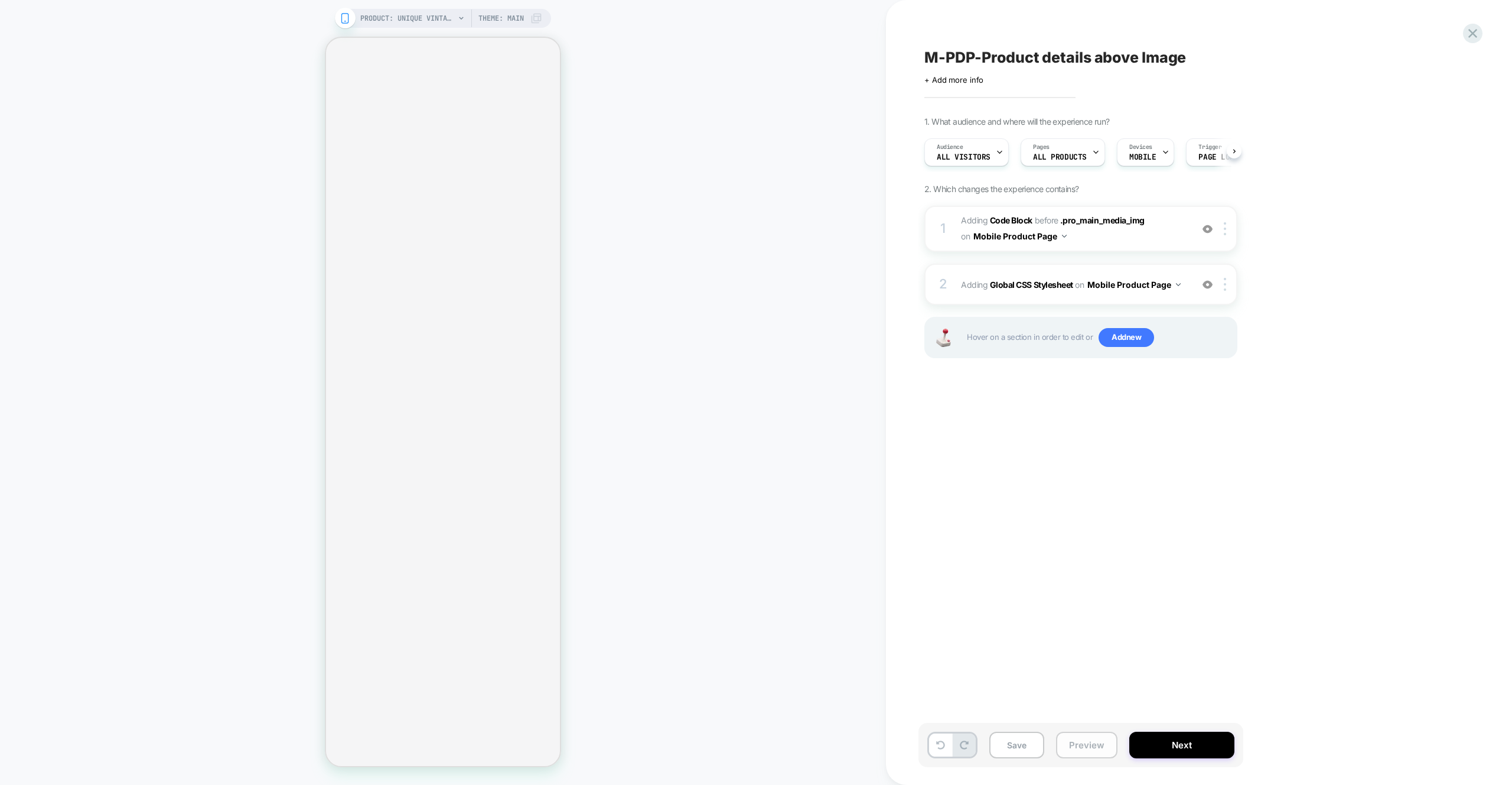
scroll to position [0, 1]
click at [1103, 741] on button "Preview" at bounding box center [1087, 745] width 62 height 26
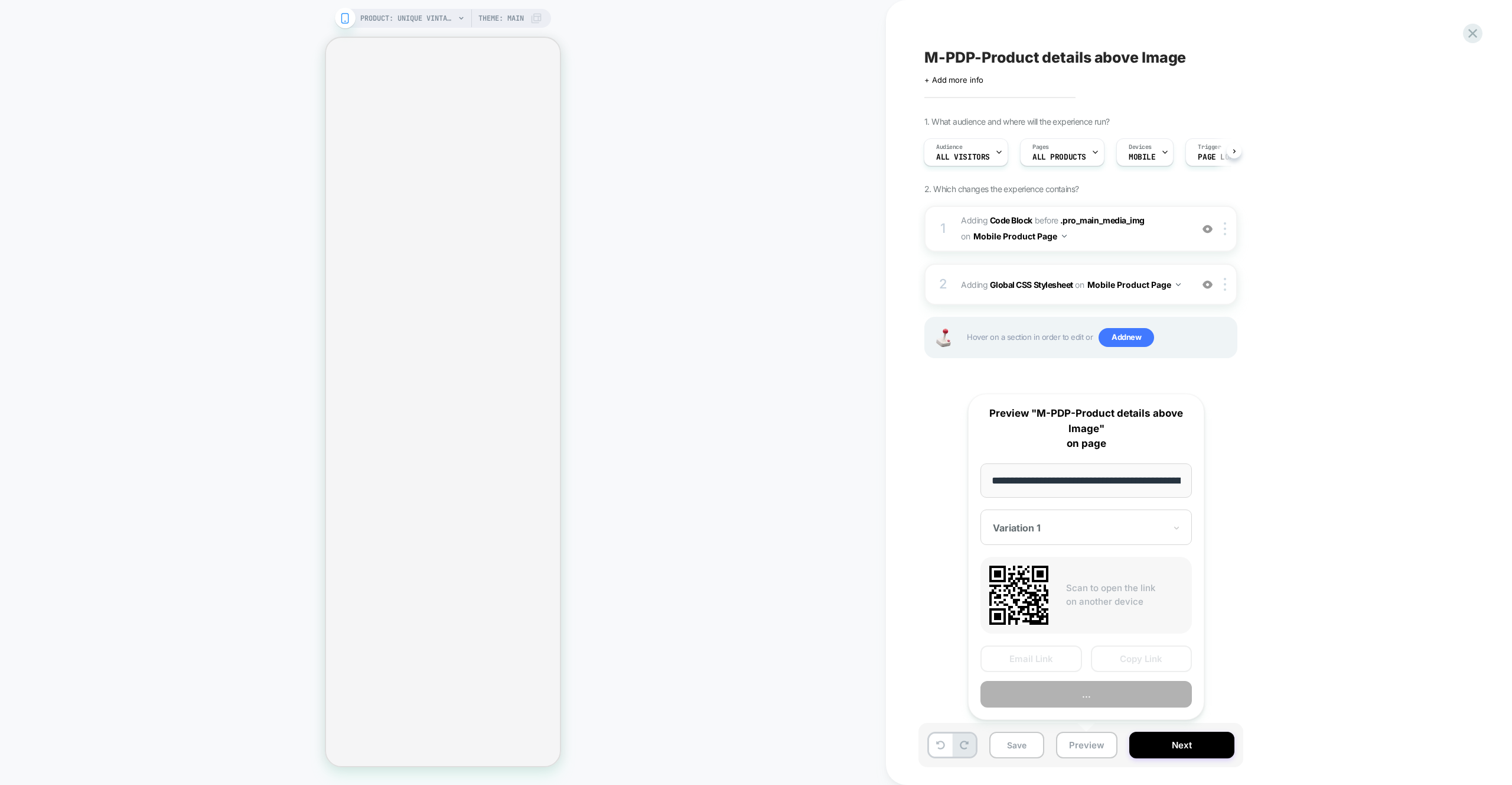
scroll to position [0, 318]
click at [1062, 701] on button "Preview" at bounding box center [1086, 695] width 212 height 26
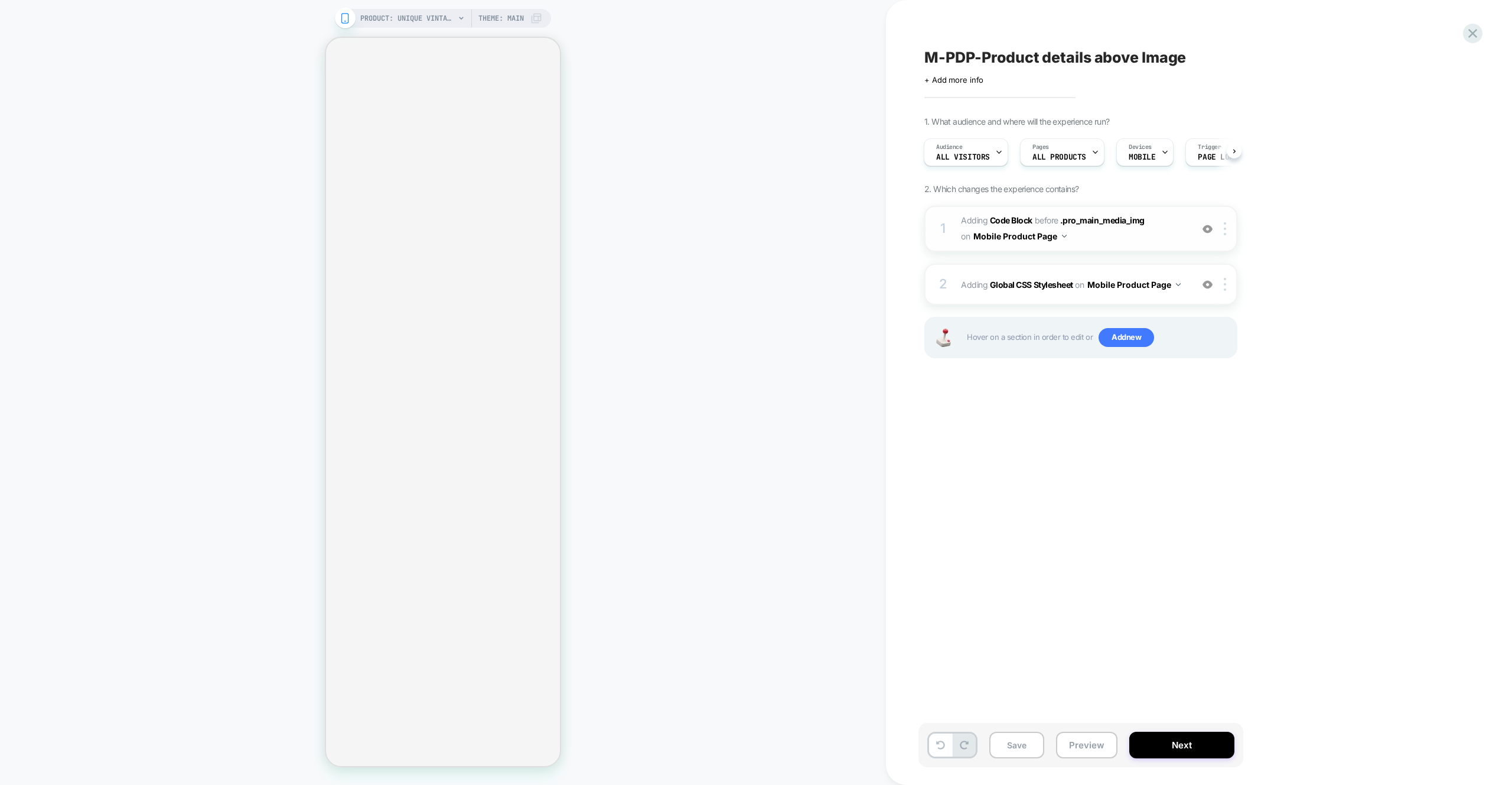
click at [1138, 237] on span "Adding Code Block BEFORE .pro_main_media_img .pro_main_media_img on Mobile Prod…" at bounding box center [1073, 229] width 225 height 32
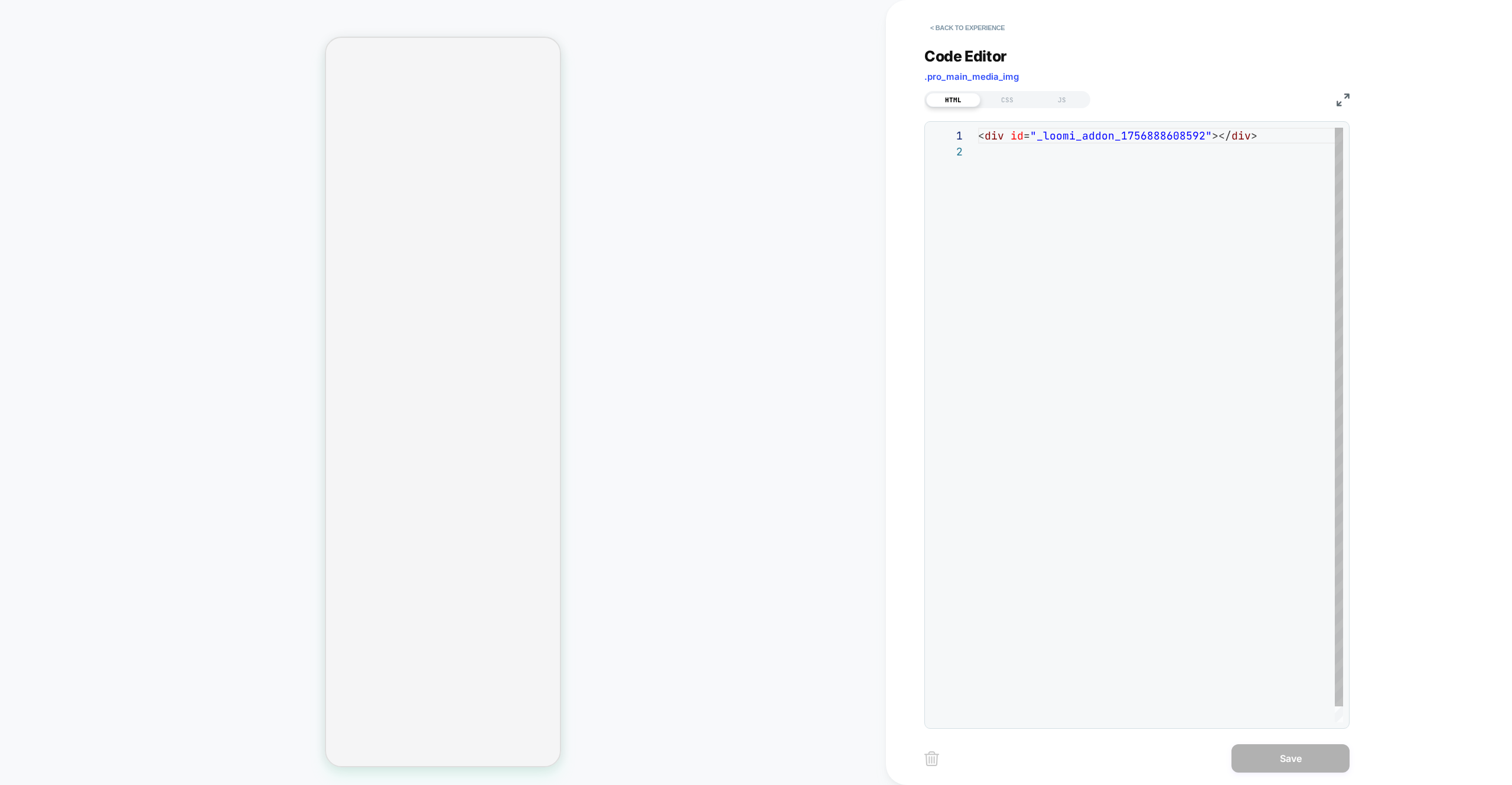
scroll to position [16, 0]
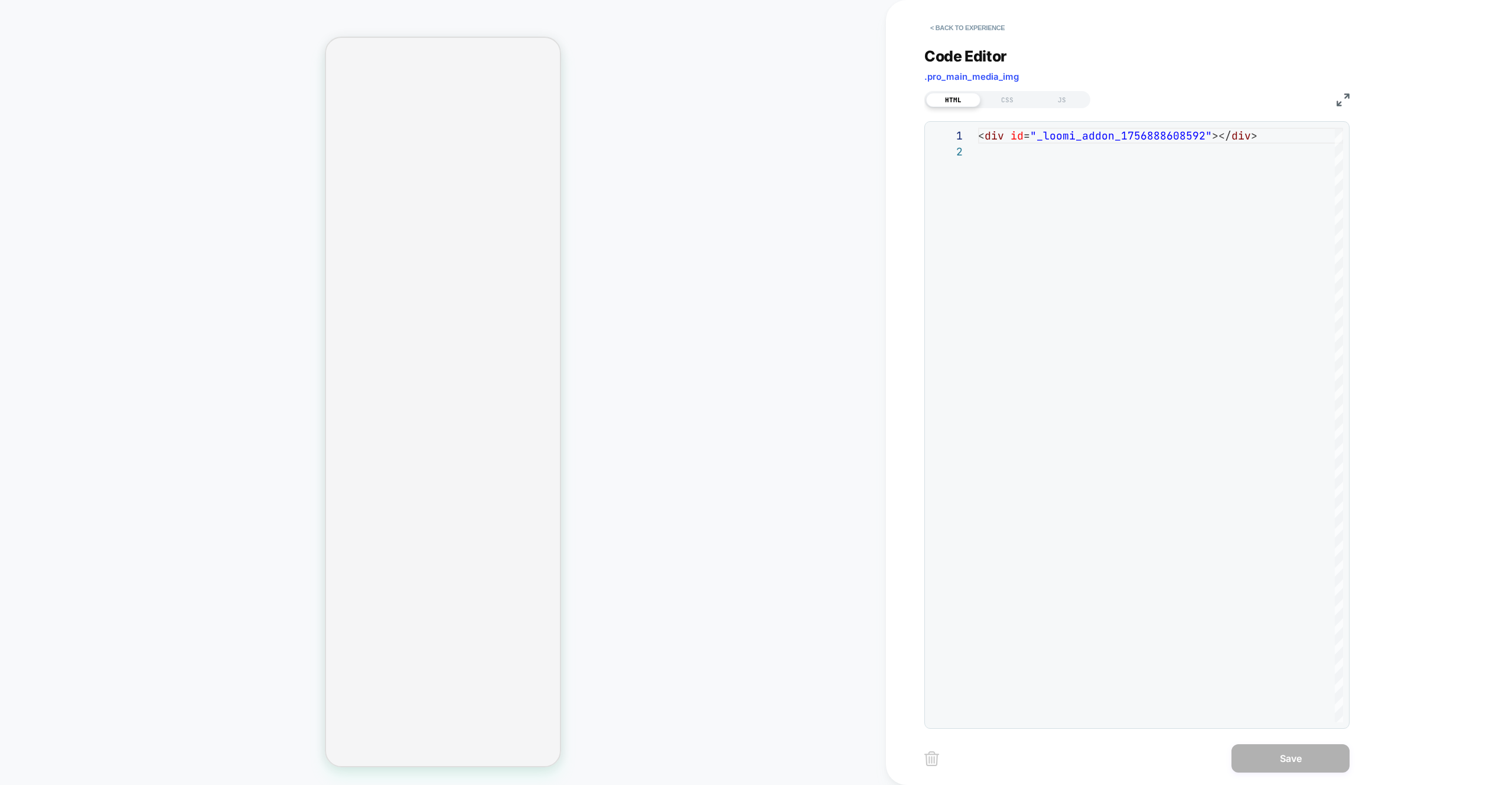
click at [842, 236] on div "PRODUCT: Unique Vintage Black Swiss Dot Starlet Duster PRODUCT: Unique Vintage …" at bounding box center [443, 392] width 886 height 762
click at [946, 35] on button "< Back to experience" at bounding box center [968, 28] width 86 height 19
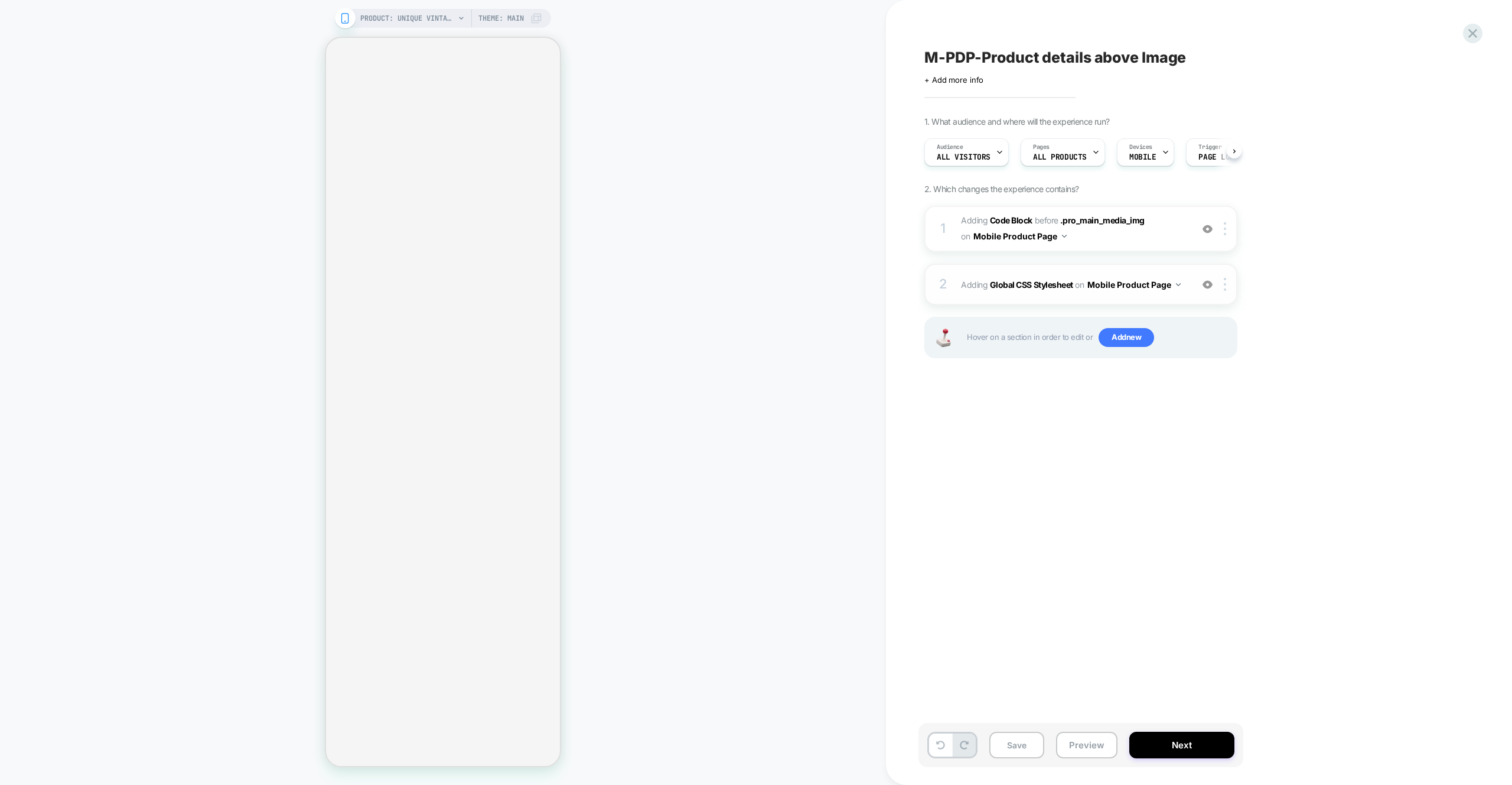
scroll to position [0, 1]
click at [1183, 290] on span "Adding Global CSS Stylesheet on Mobile Product Page" at bounding box center [1073, 284] width 225 height 17
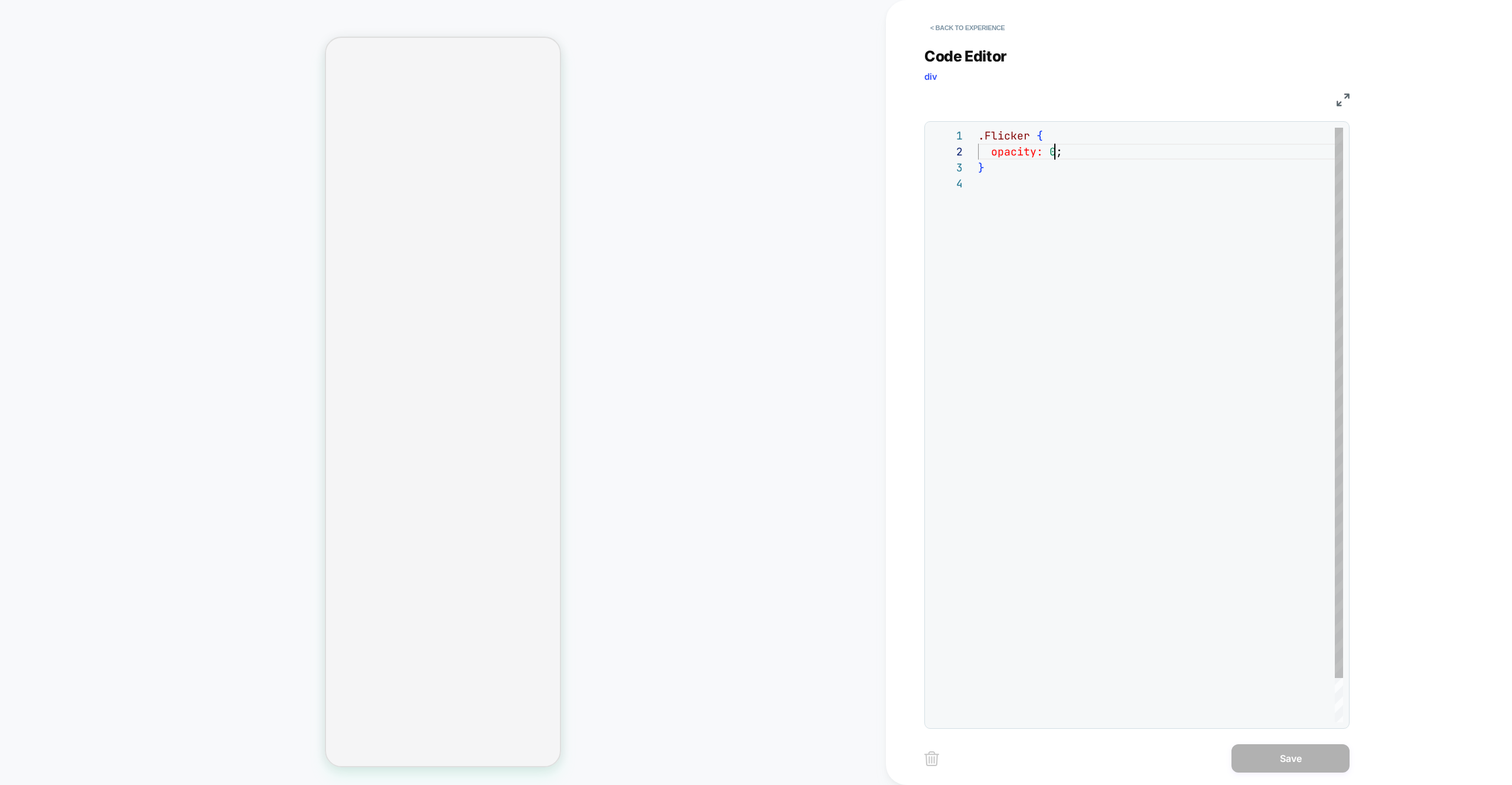
scroll to position [16, 70]
click at [1050, 149] on div ".Flicker { opacity: 0 ; }" at bounding box center [1160, 449] width 365 height 643
click at [1110, 293] on div ".Flicker { opacity: 0 ; }" at bounding box center [1160, 449] width 365 height 643
click at [1130, 317] on div ".Flicker { opacity: 0 ; }" at bounding box center [1160, 449] width 365 height 643
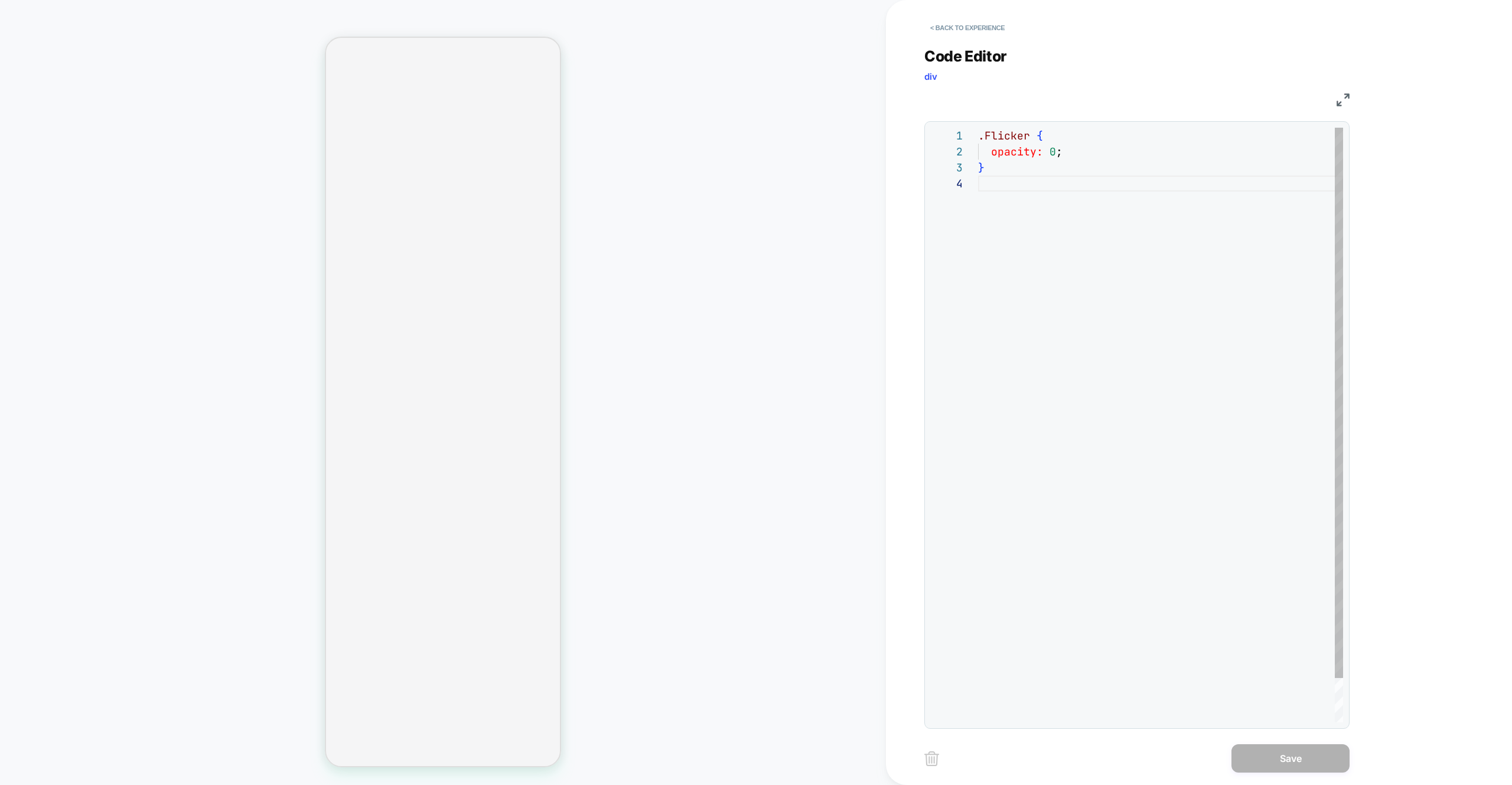
click at [1013, 136] on div ".Flicker { opacity: 0 ; }" at bounding box center [1160, 449] width 365 height 643
drag, startPoint x: 1198, startPoint y: 273, endPoint x: 1042, endPoint y: 100, distance: 232.9
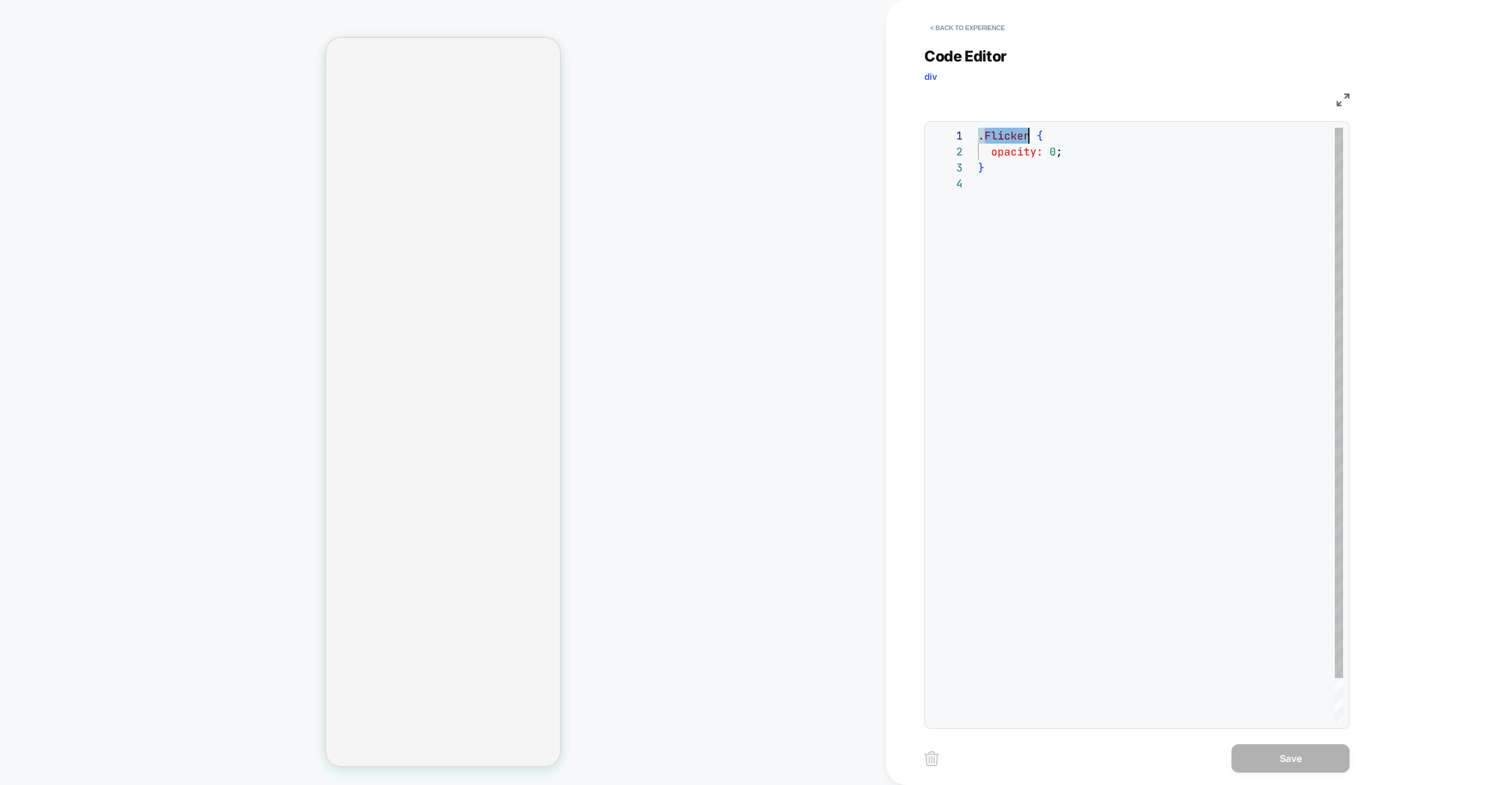
click at [1197, 273] on div ".Flicker { opacity: 0 ; }" at bounding box center [1160, 449] width 365 height 643
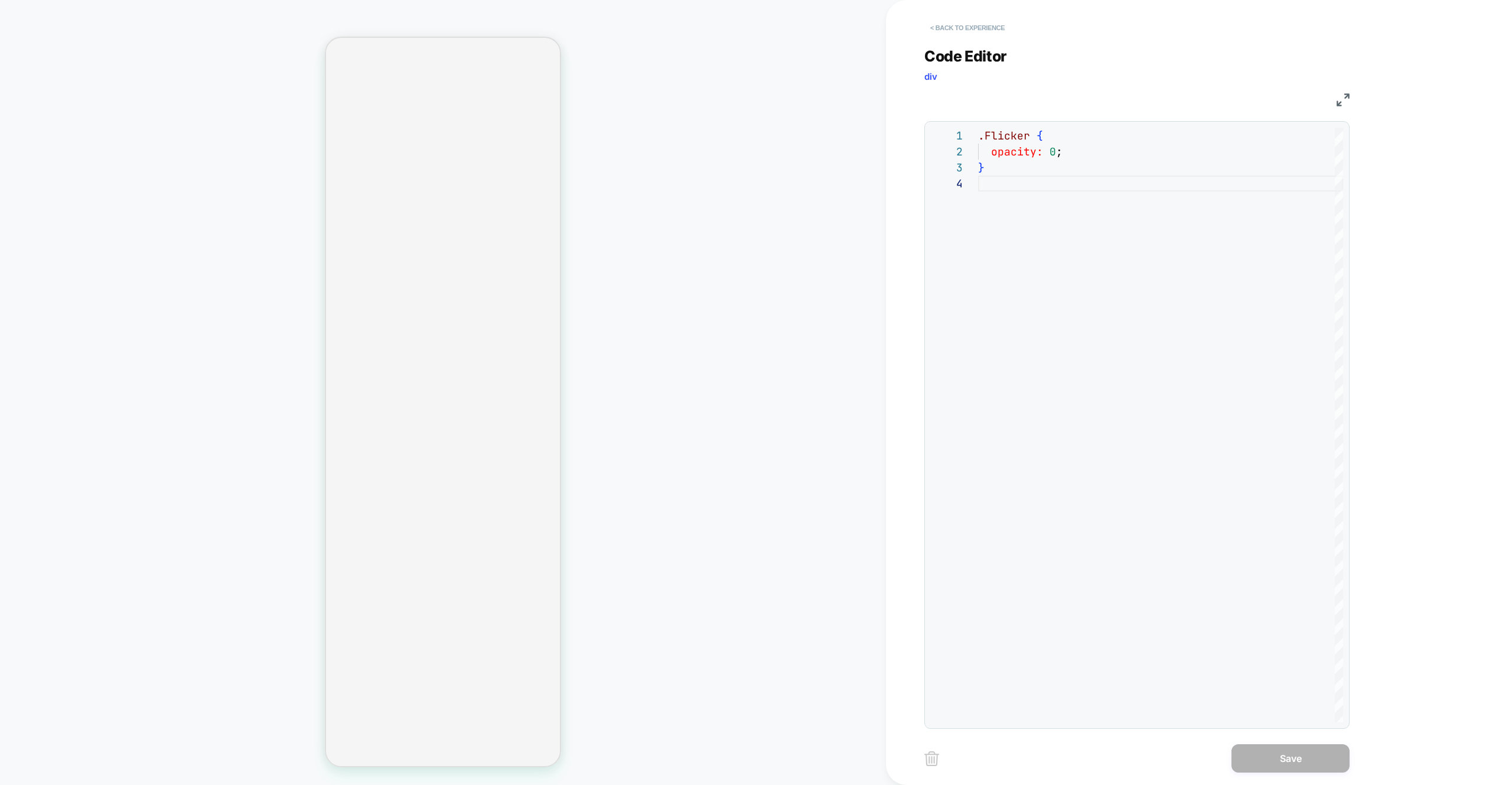
click at [966, 31] on button "< Back to experience" at bounding box center [968, 28] width 86 height 19
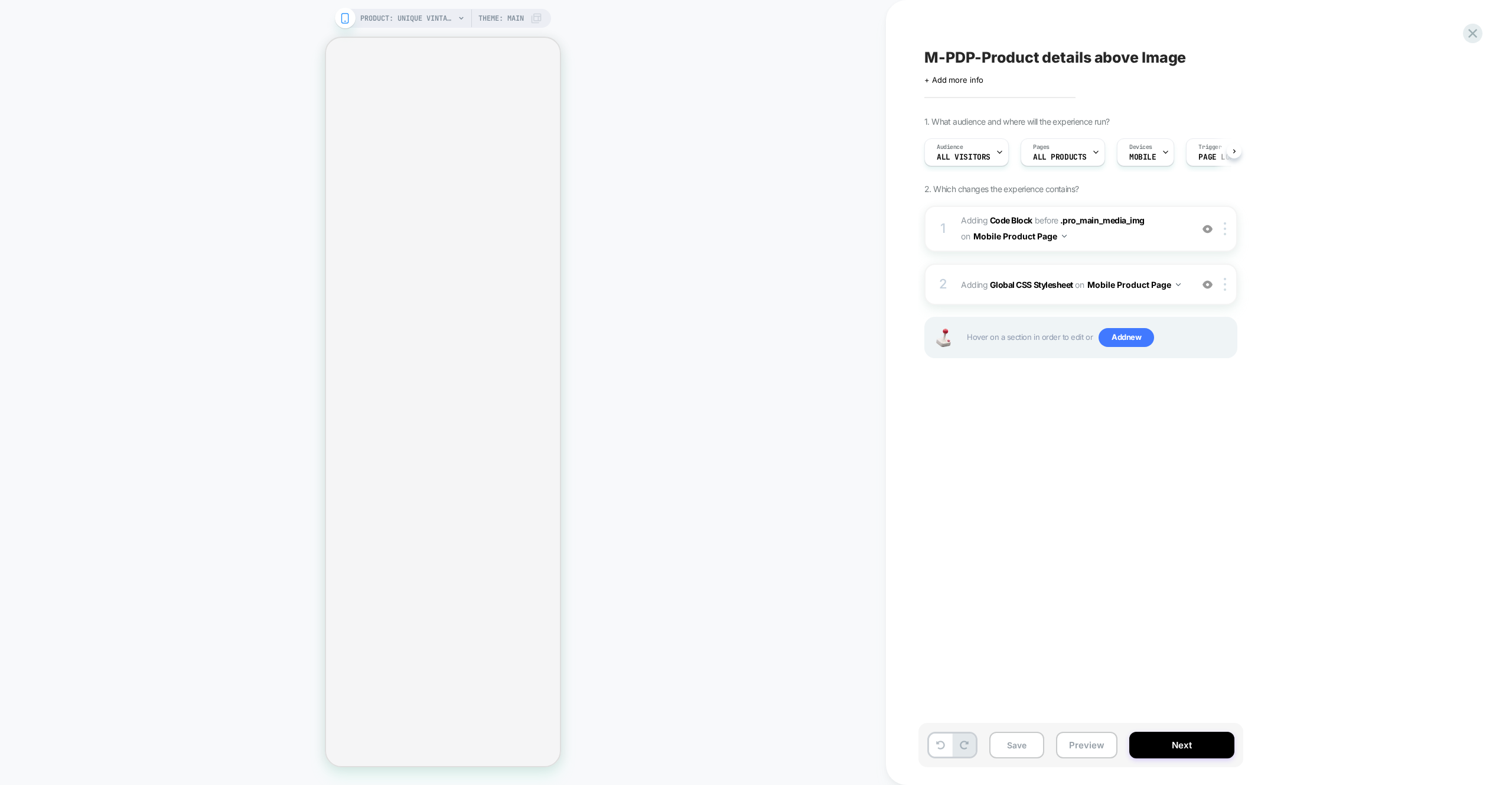
scroll to position [0, 1]
click at [1150, 241] on span "Adding Code Block BEFORE .pro_main_media_img .pro_main_media_img on Mobile Prod…" at bounding box center [1073, 229] width 225 height 32
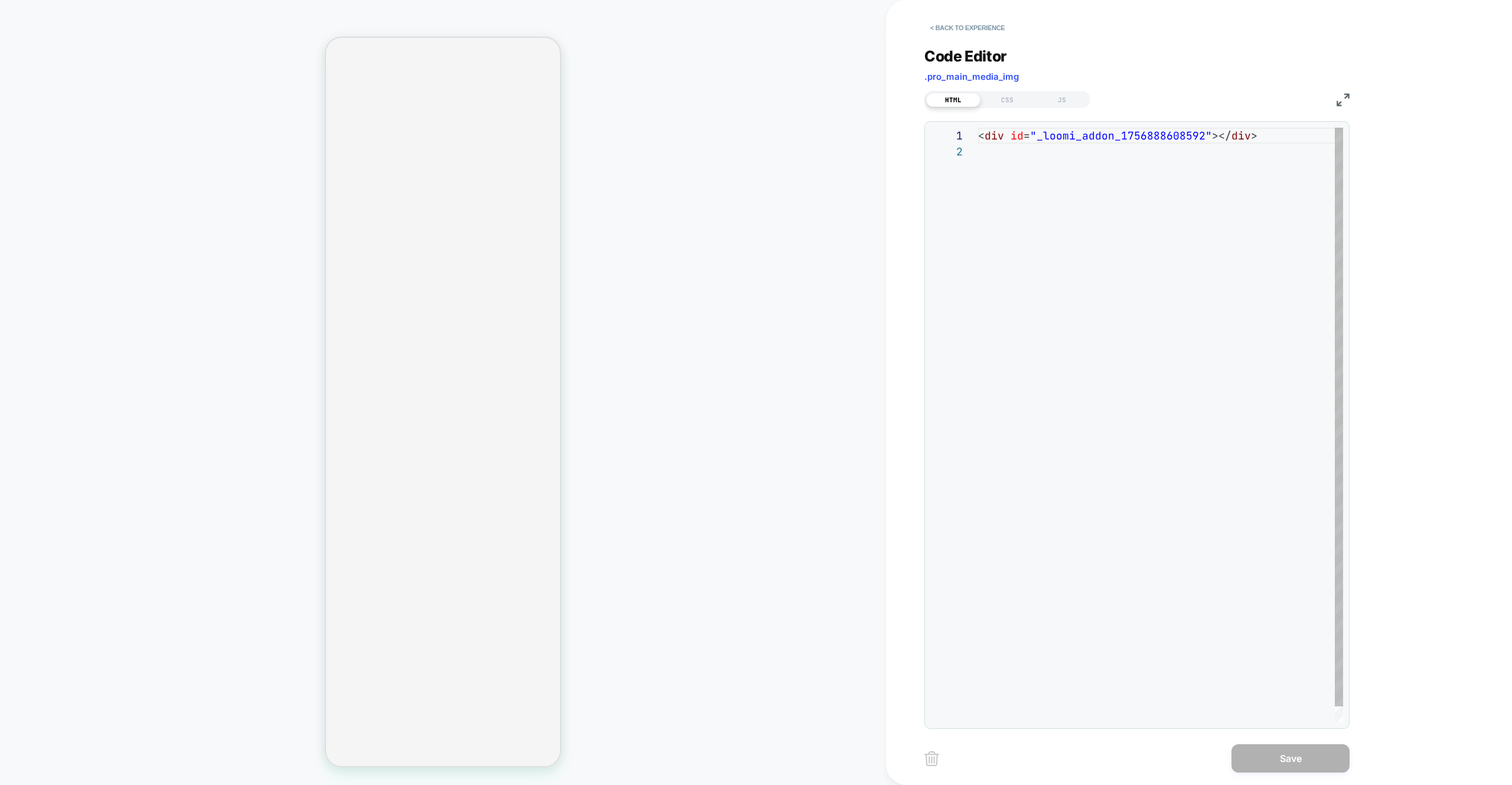
scroll to position [16, 0]
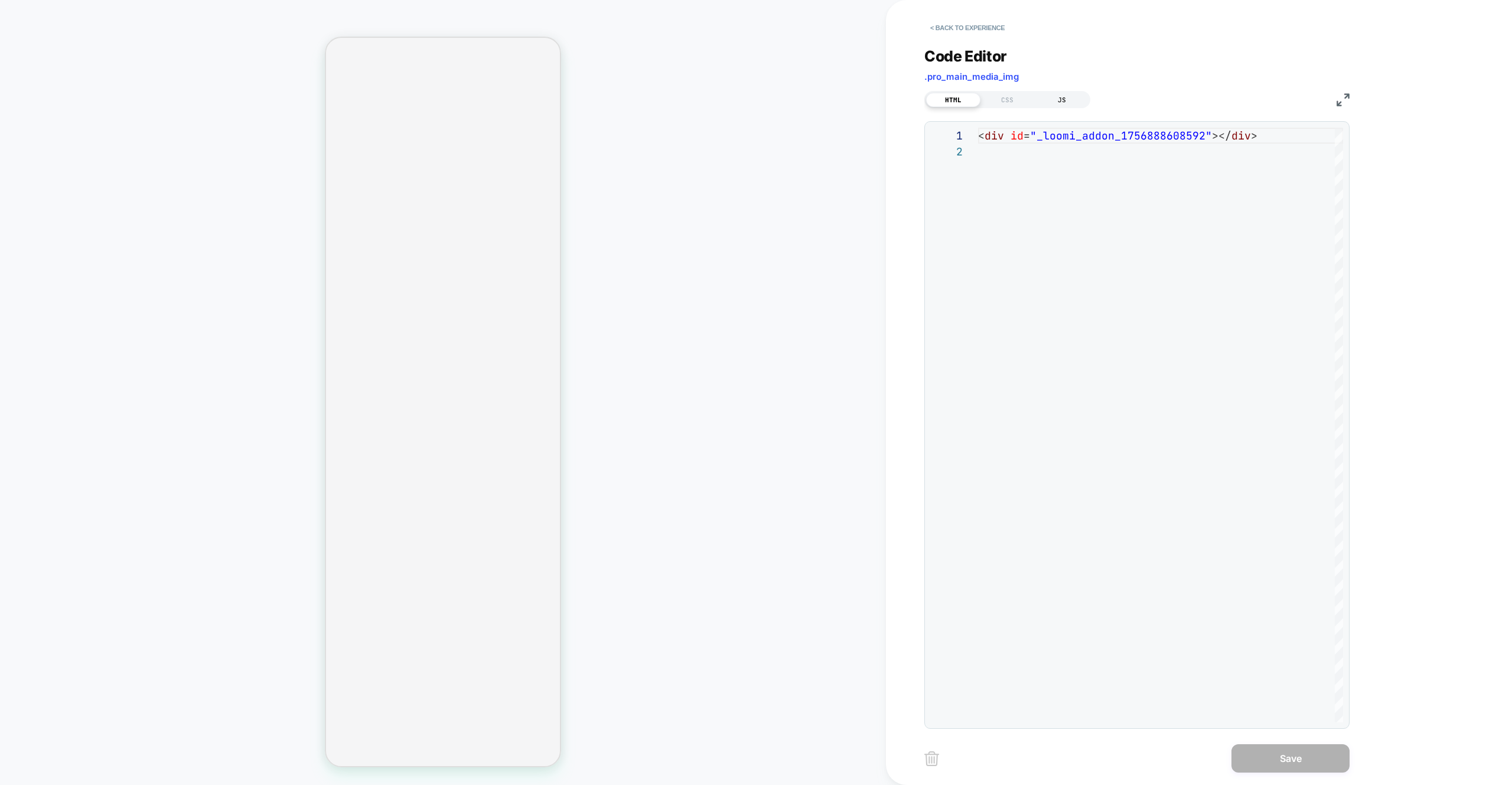
click at [1075, 103] on div "JS" at bounding box center [1062, 100] width 54 height 14
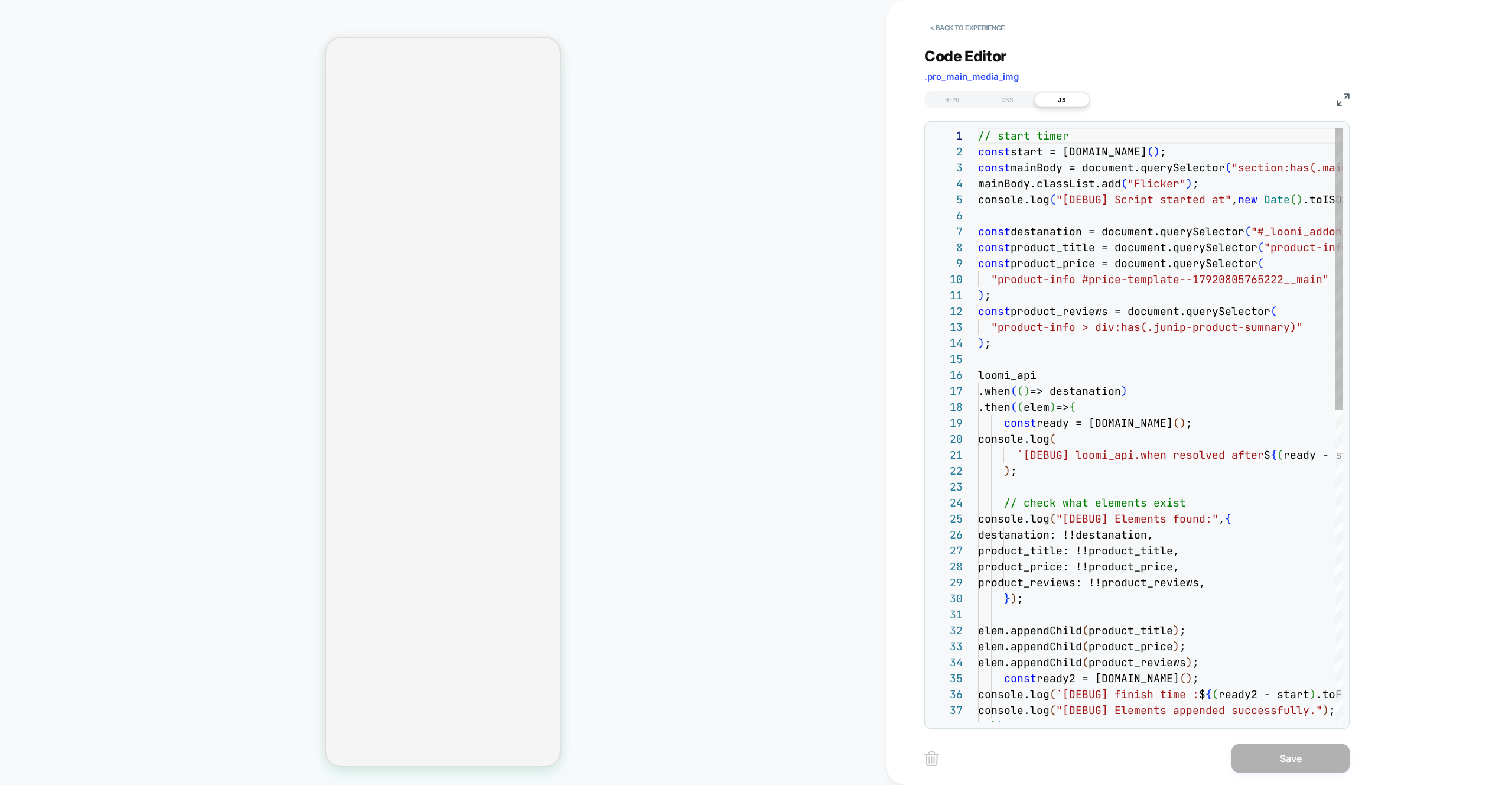
scroll to position [160, 0]
click at [1155, 185] on div "// start timer const start = performance.now ( ) ; const mainBody = document.qu…" at bounding box center [1244, 752] width 532 height 1249
type textarea "**********"
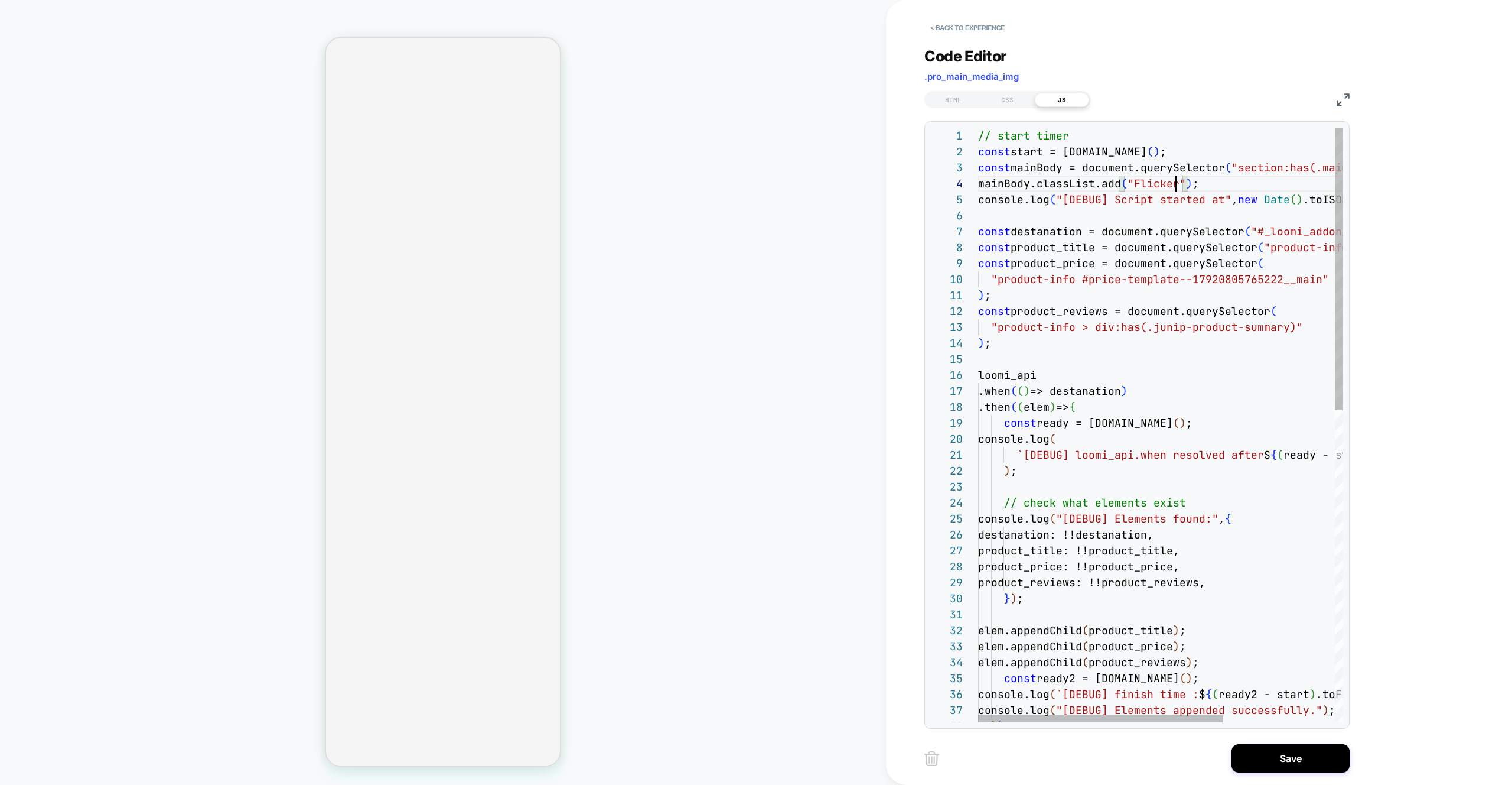
drag, startPoint x: 1187, startPoint y: 375, endPoint x: 1186, endPoint y: 387, distance: 12.0
click at [1186, 375] on div "// start timer const start = performance.now ( ) ; const mainBody = document.qu…" at bounding box center [1244, 752] width 532 height 1249
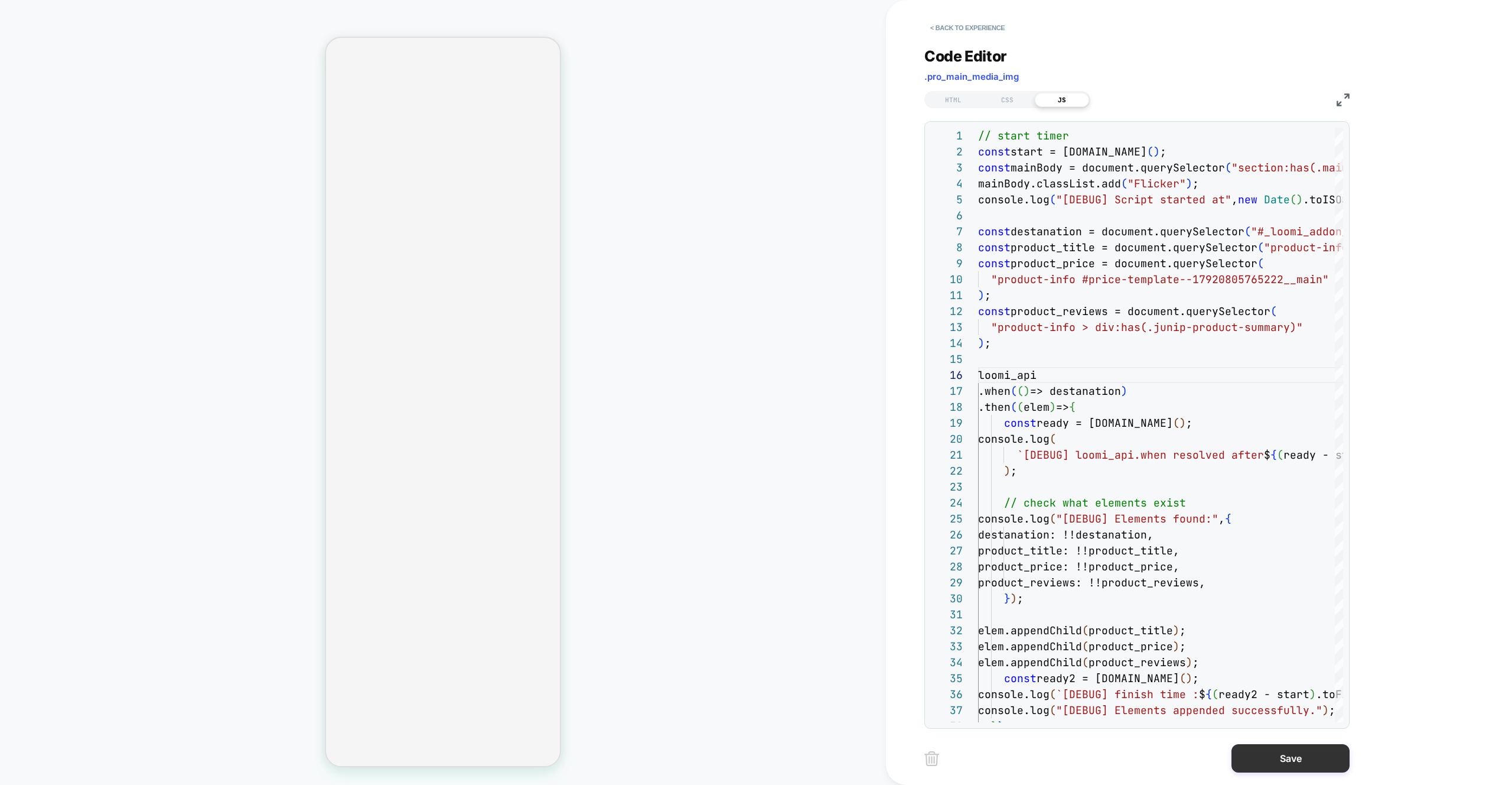
click at [1308, 770] on button "Save" at bounding box center [1290, 758] width 118 height 29
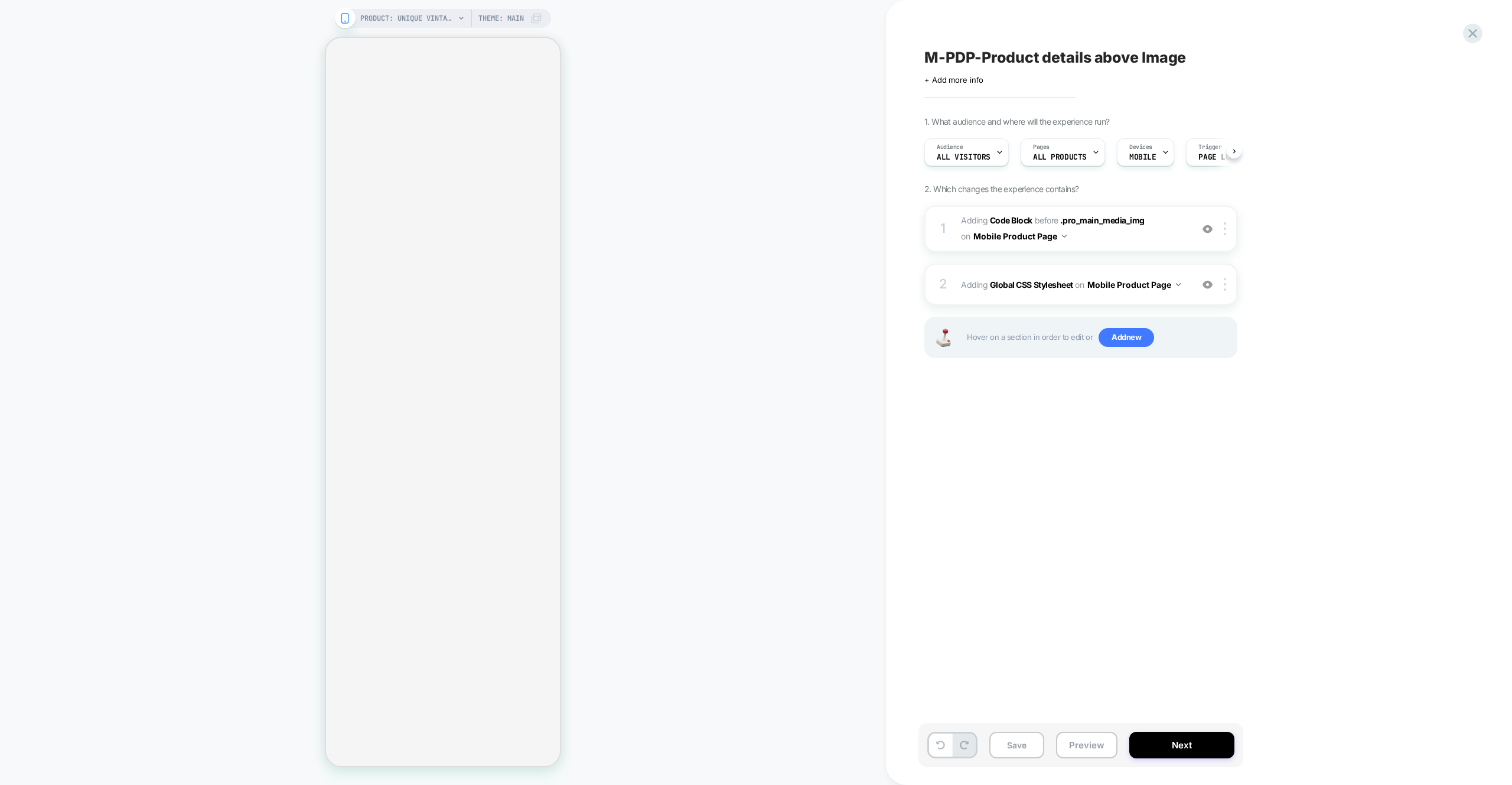
scroll to position [0, 1]
click at [1076, 748] on button "Preview" at bounding box center [1087, 745] width 62 height 26
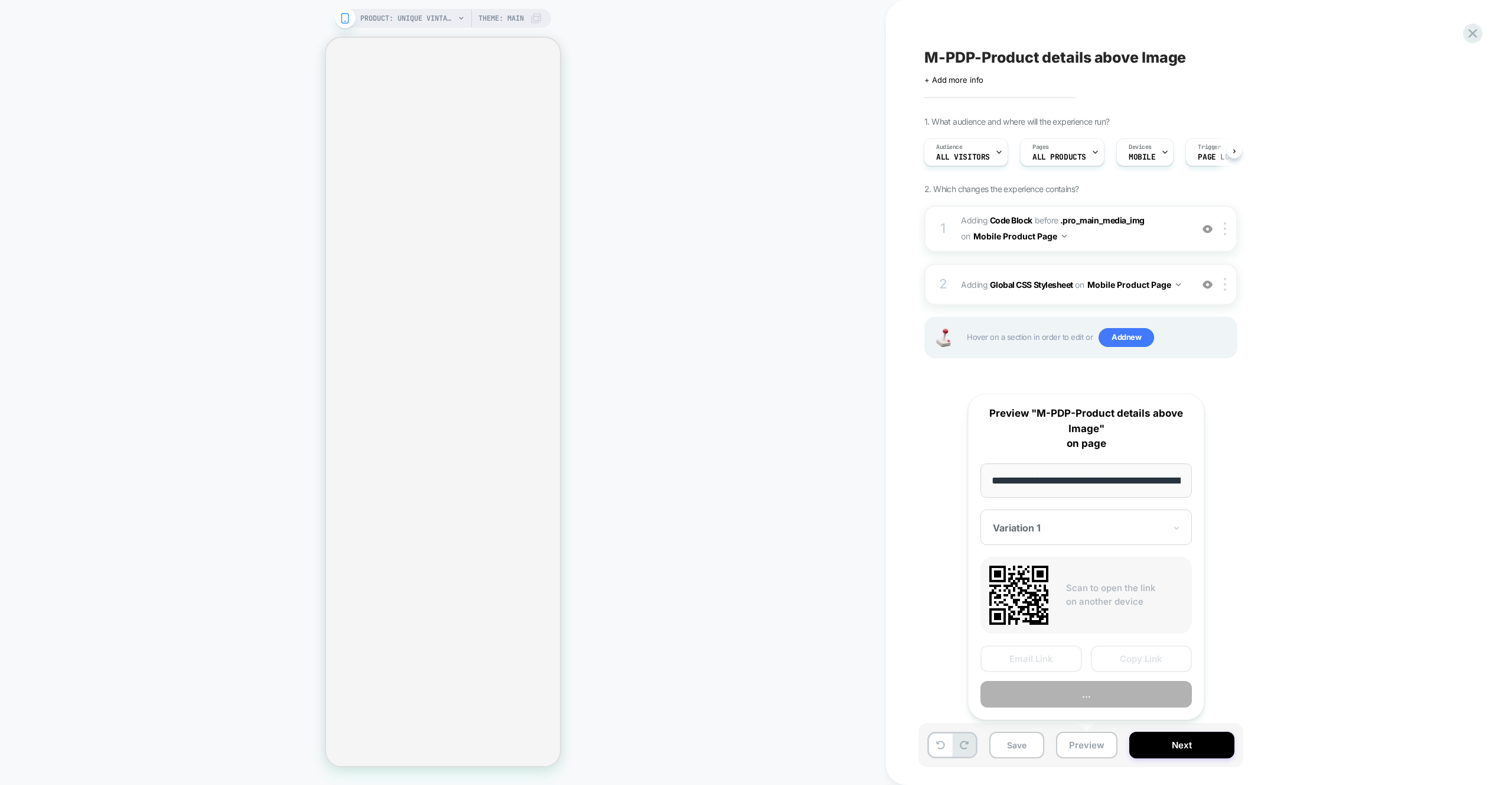
scroll to position [0, 318]
click at [1088, 698] on button "Preview" at bounding box center [1086, 695] width 212 height 26
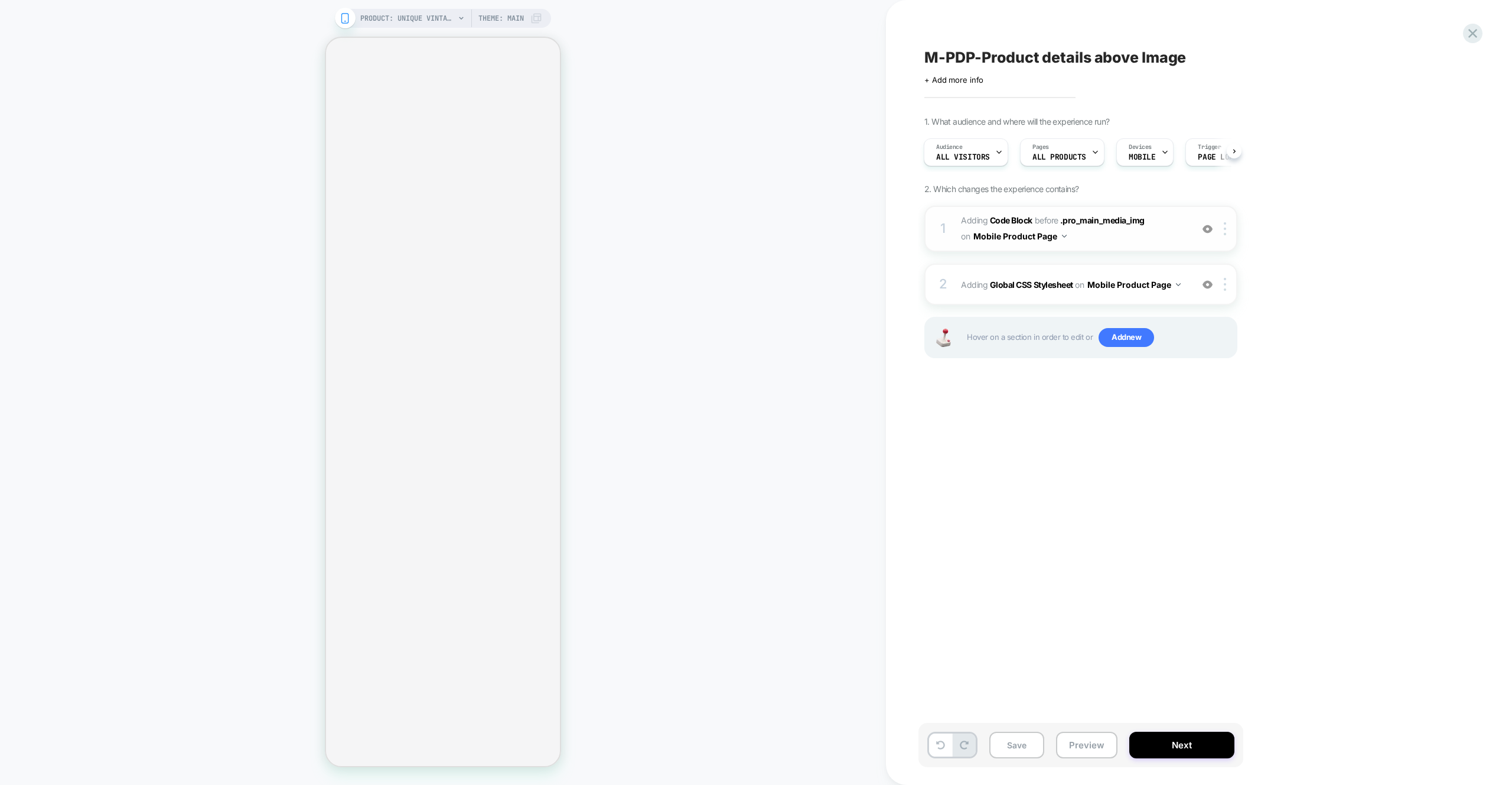
click at [1131, 232] on span "Adding Code Block BEFORE .pro_main_media_img .pro_main_media_img on Mobile Prod…" at bounding box center [1073, 229] width 225 height 32
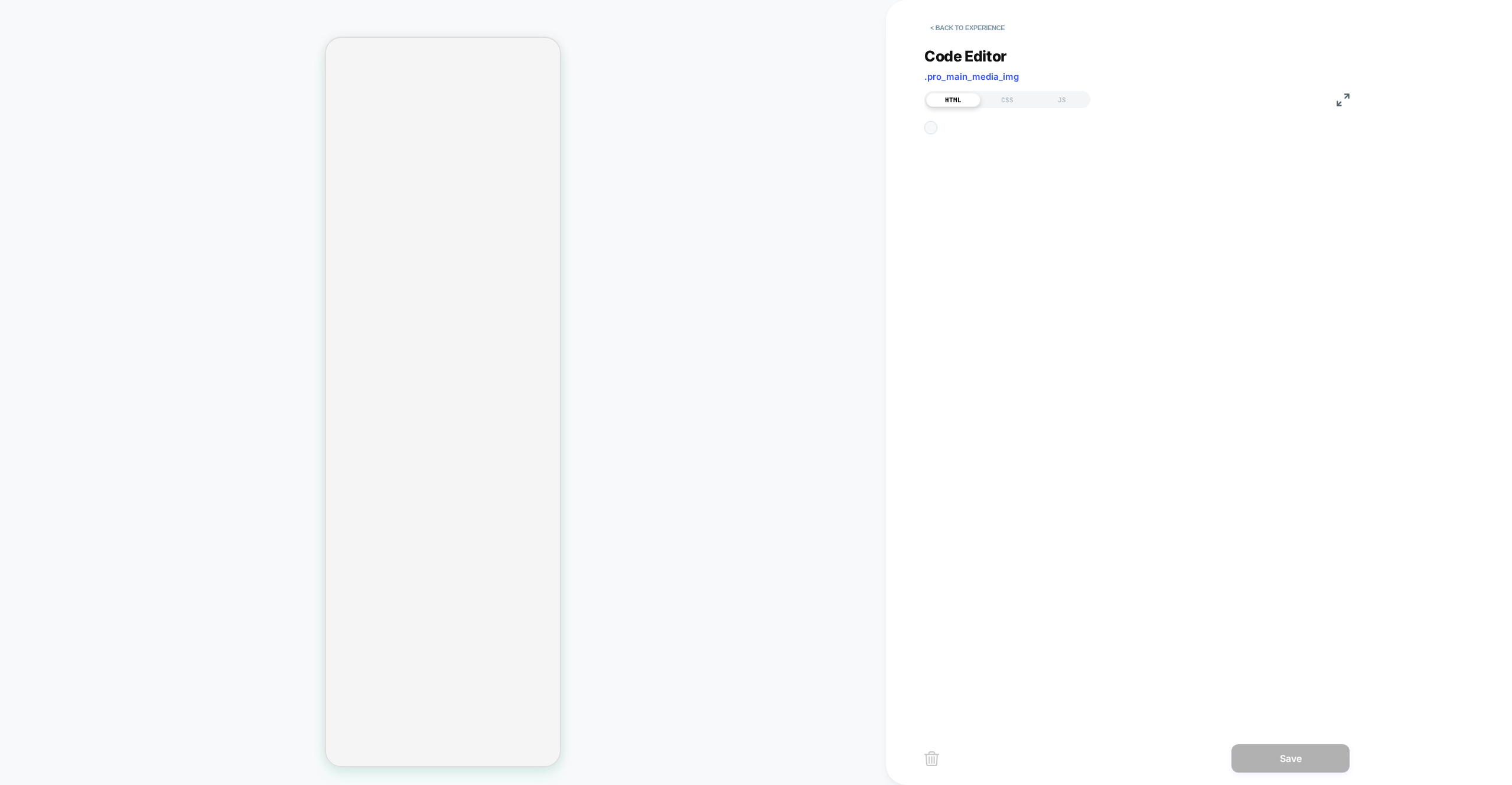
scroll to position [16, 0]
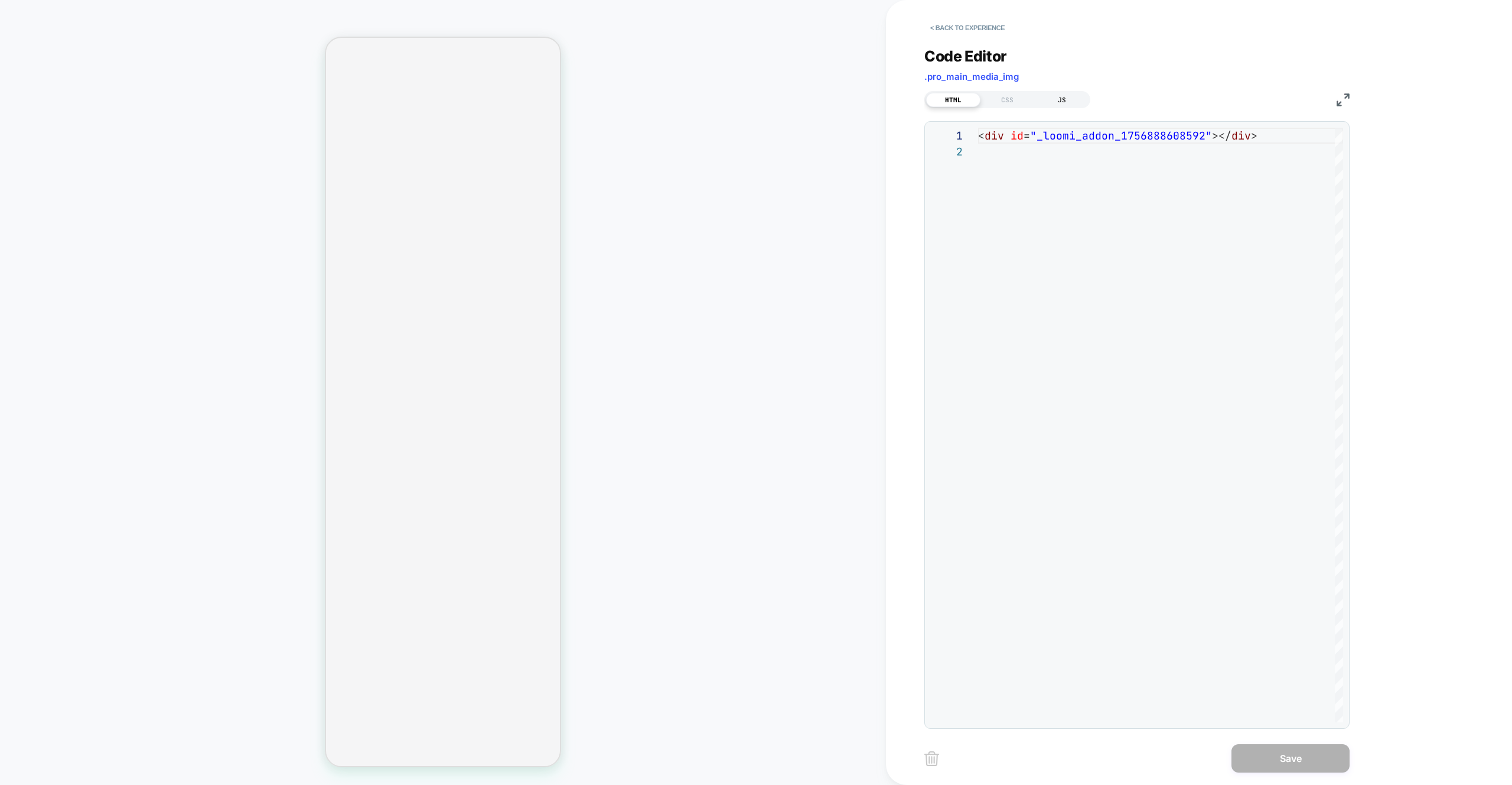
click at [1070, 105] on div "JS" at bounding box center [1062, 100] width 54 height 14
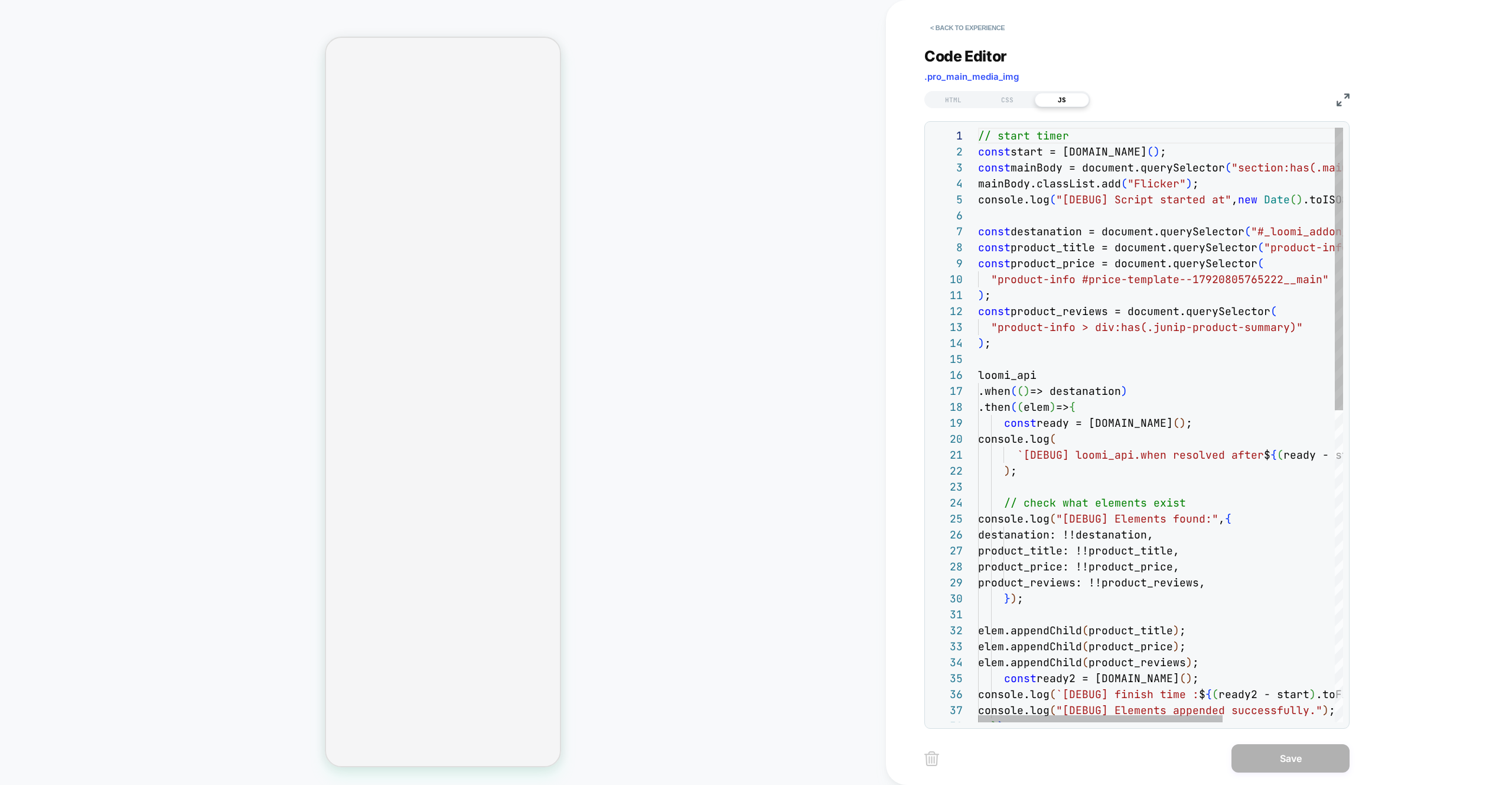
scroll to position [48, 217]
click at [1199, 184] on div "// start timer const start = performance.now ( ) ; const mainBody = document.qu…" at bounding box center [1244, 752] width 532 height 1249
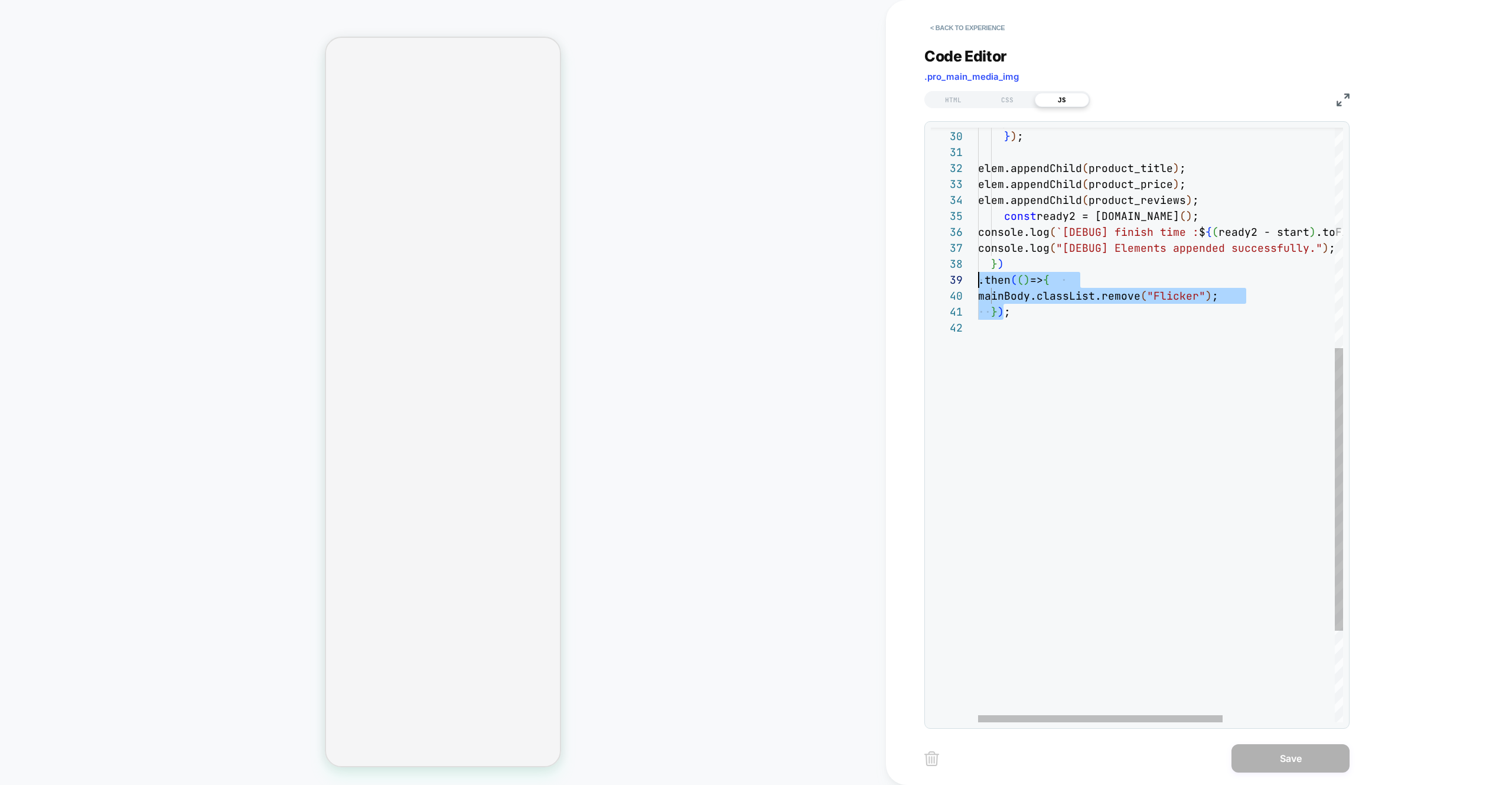
scroll to position [128, 0]
drag, startPoint x: 1006, startPoint y: 312, endPoint x: 969, endPoint y: 278, distance: 50.2
click at [978, 278] on div "} ) ; mainBody.classList.remove ( "Flicker" ) ; .then ( ( ) => { elem.appendChi…" at bounding box center [1244, 290] width 532 height 1249
type textarea "**********"
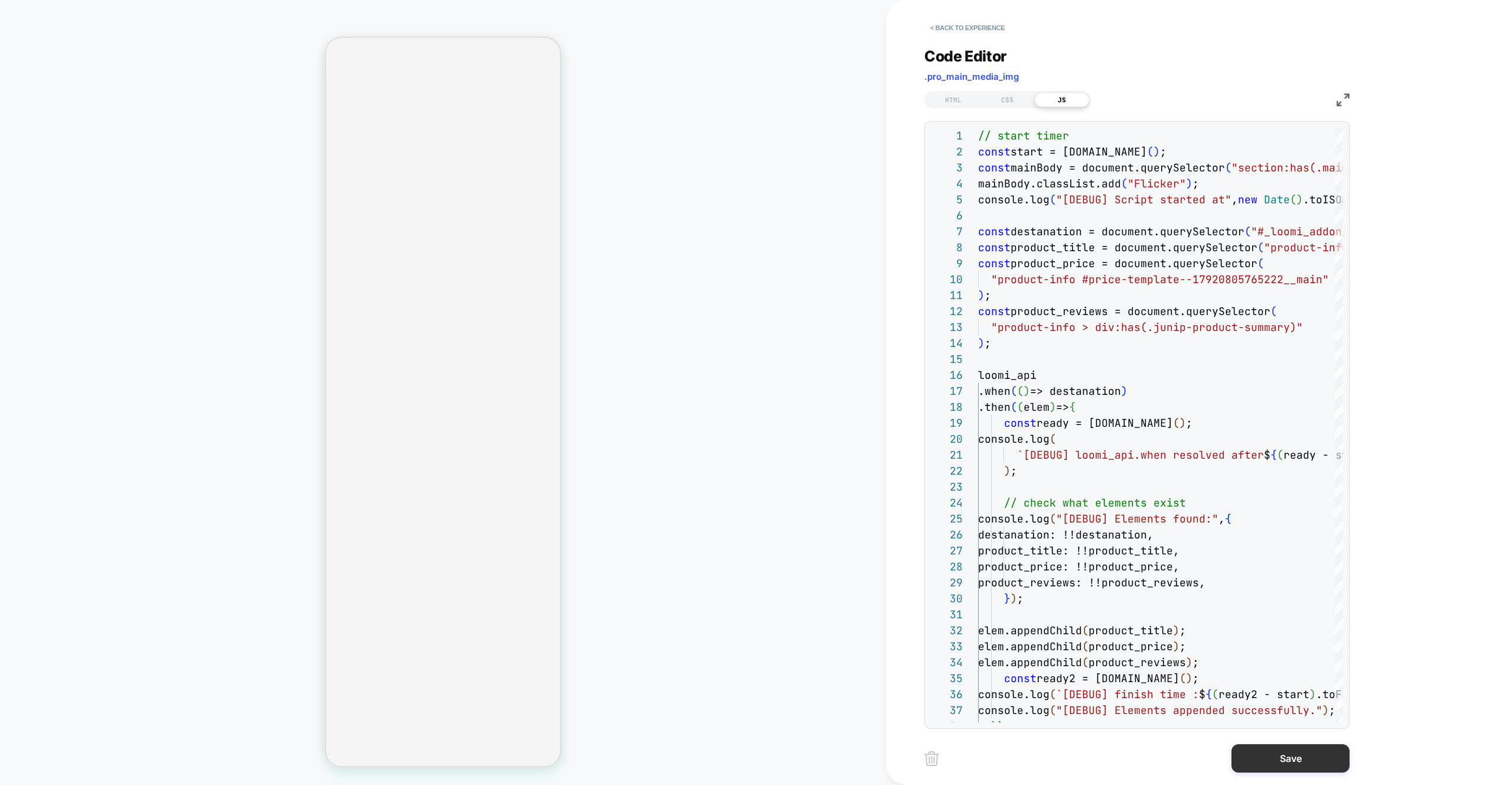
click at [1295, 761] on button "Save" at bounding box center [1290, 758] width 118 height 29
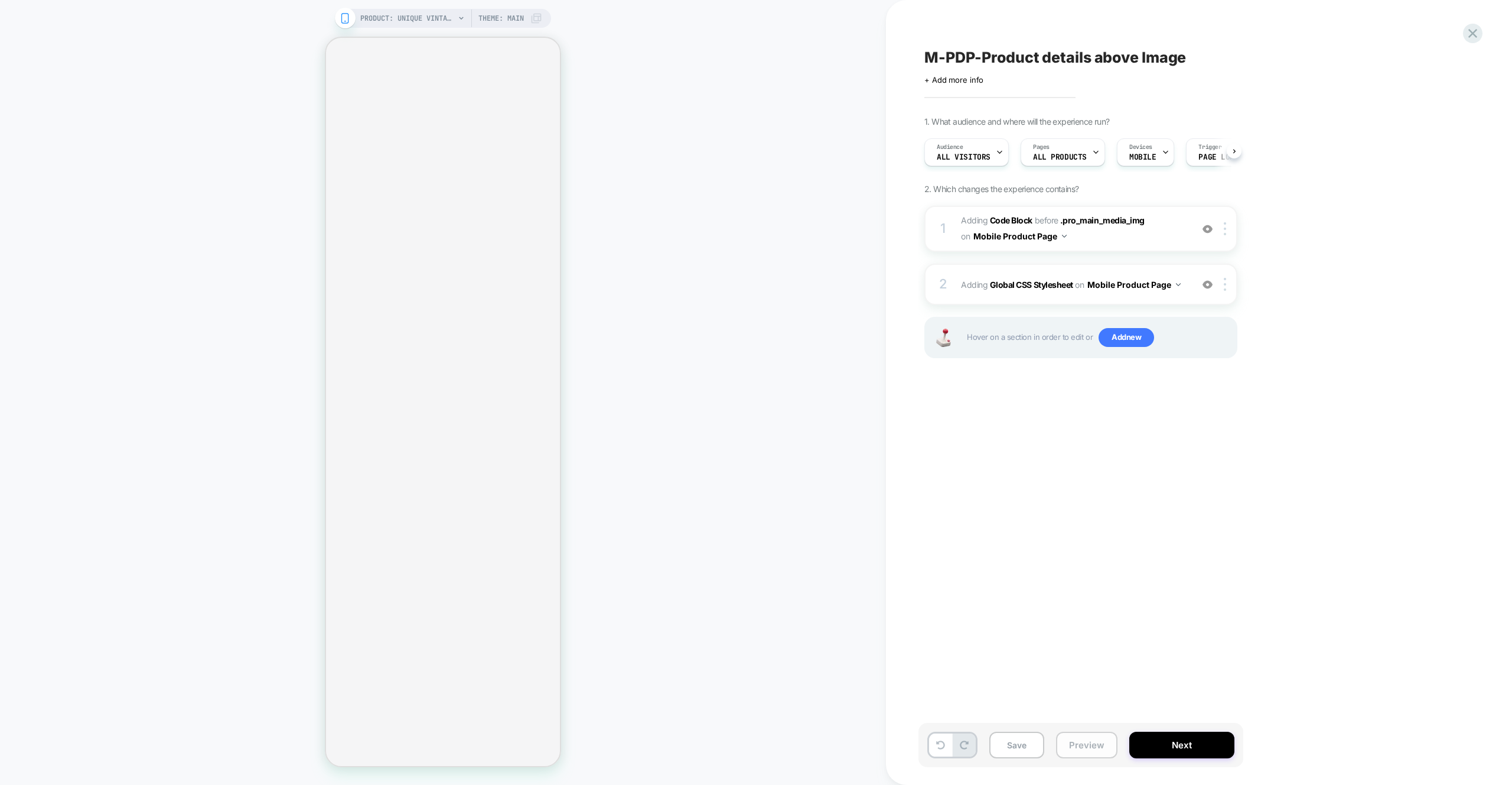
click at [1068, 746] on button "Preview" at bounding box center [1087, 745] width 62 height 26
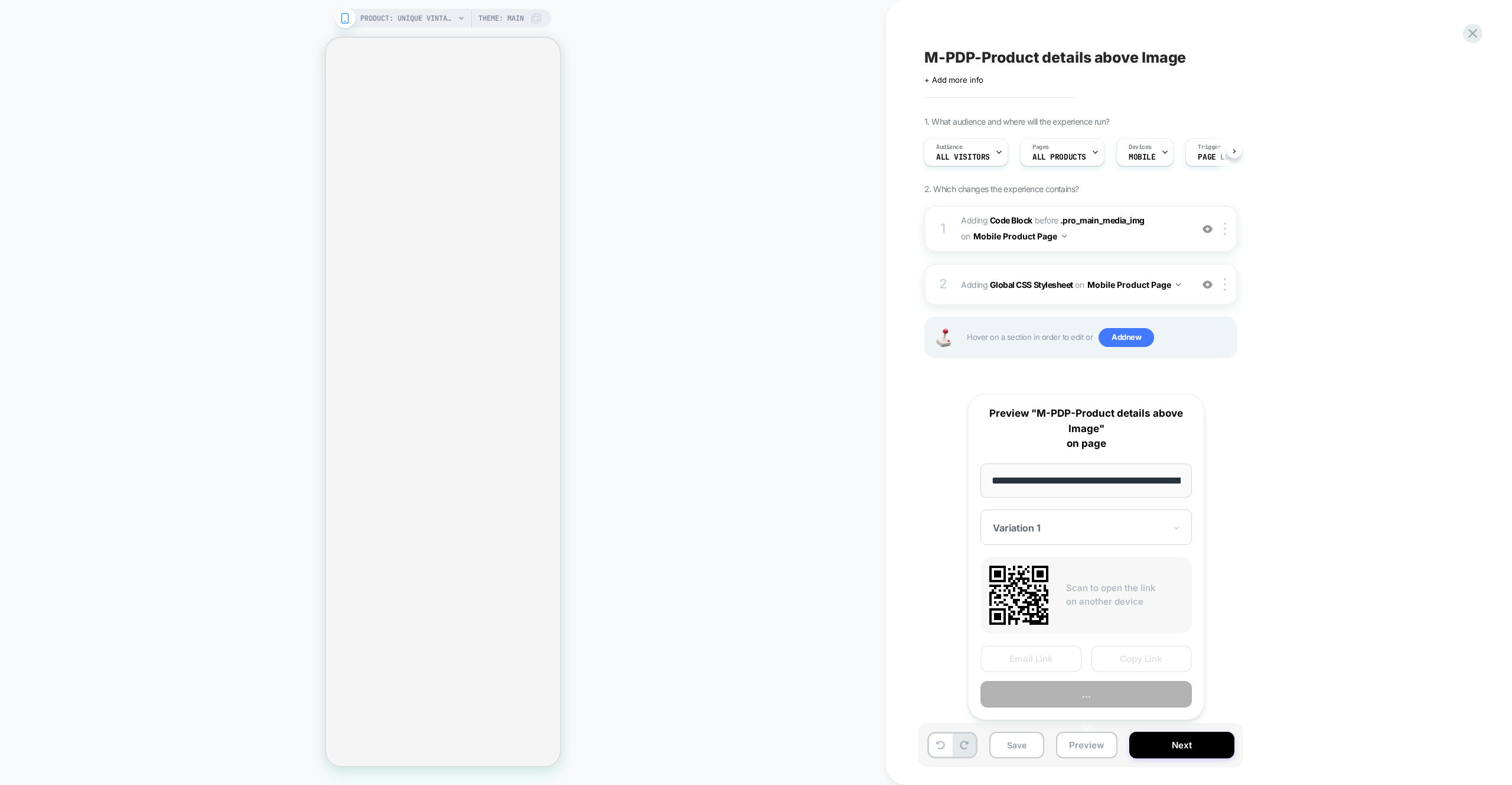
scroll to position [0, 318]
click at [1043, 702] on button "Preview" at bounding box center [1086, 695] width 212 height 26
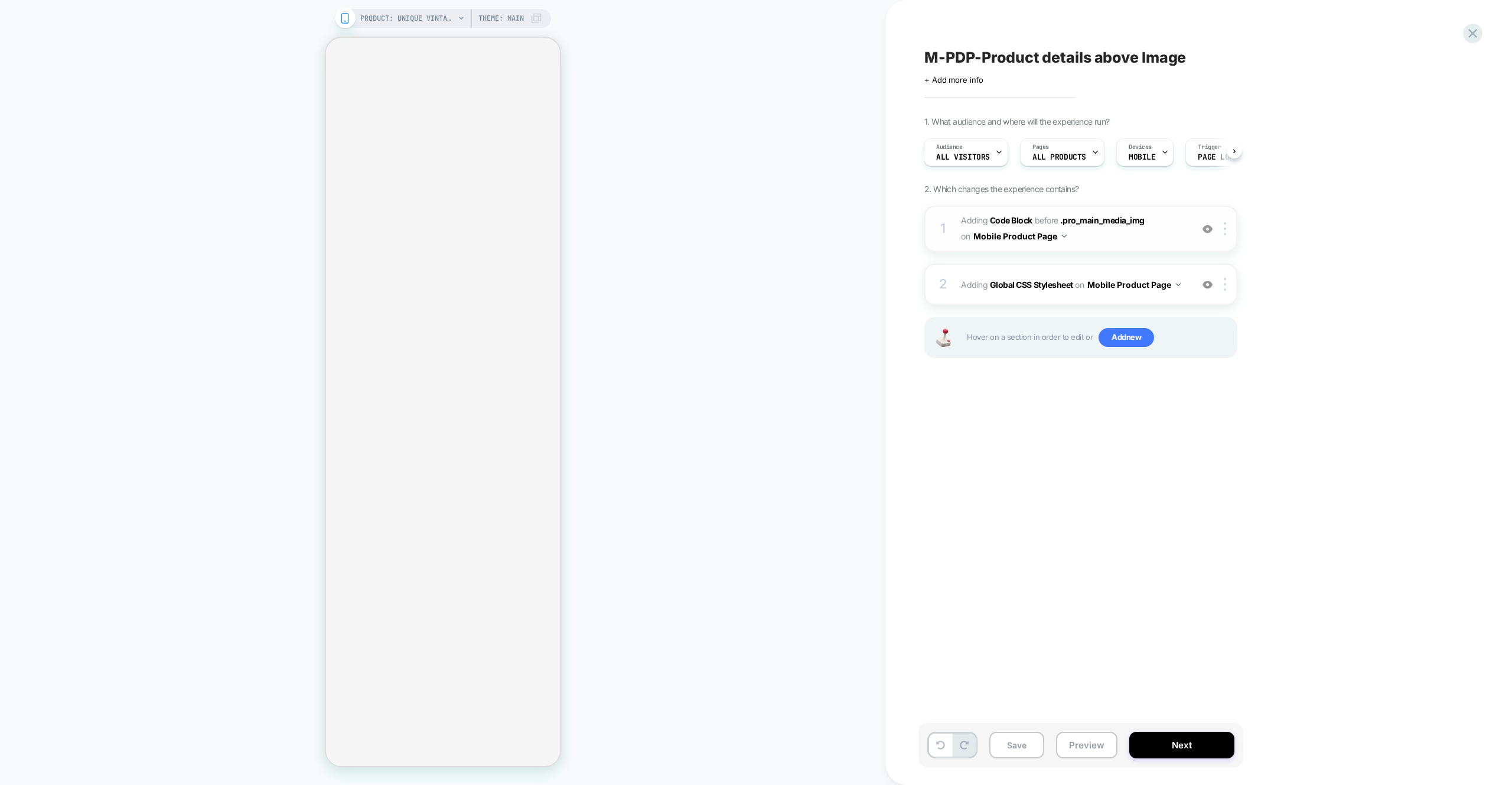
click at [1124, 245] on span "Adding Code Block BEFORE .pro_main_media_img .pro_main_media_img on Mobile Prod…" at bounding box center [1073, 229] width 225 height 32
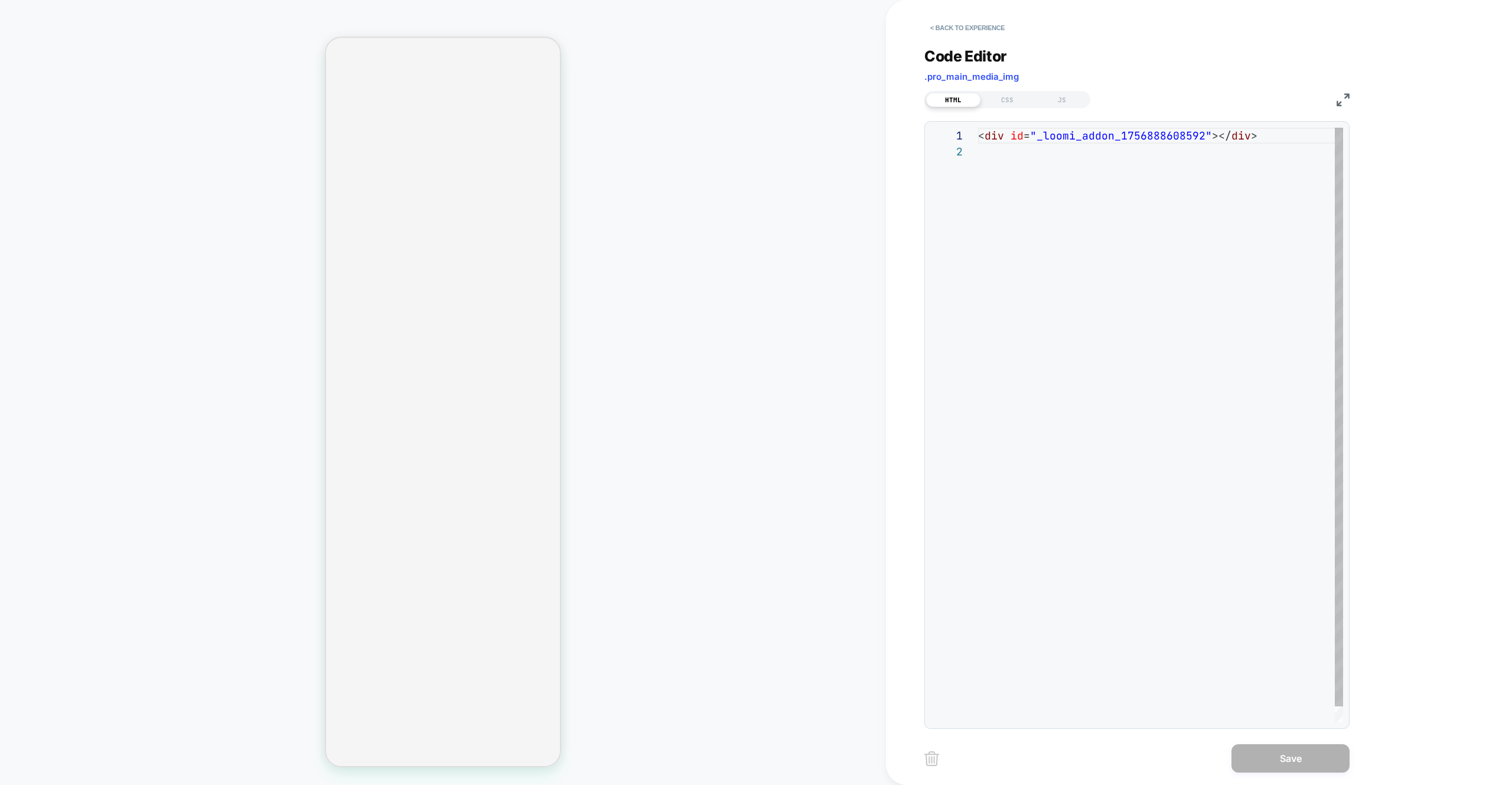
scroll to position [16, 0]
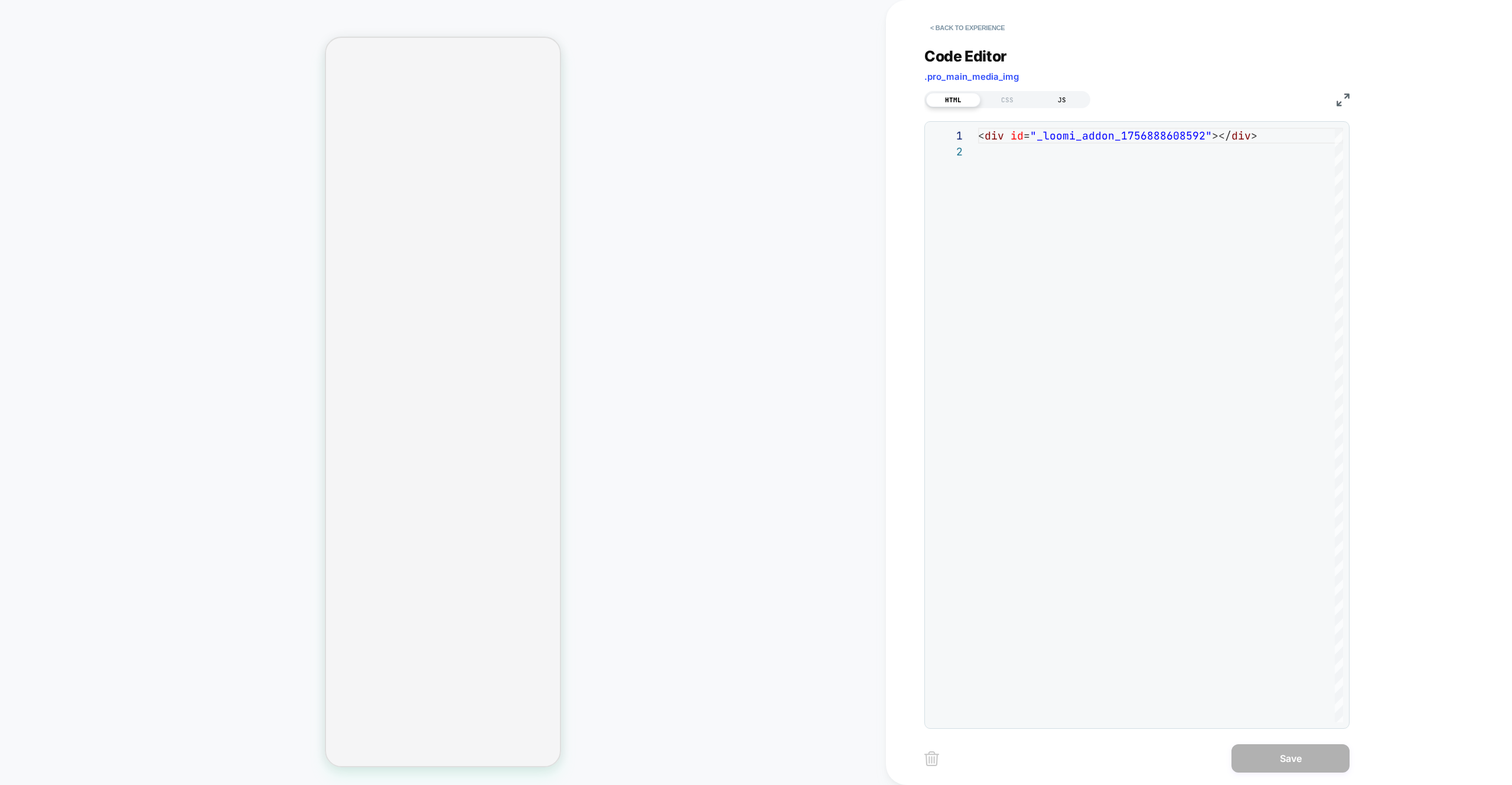
click at [1058, 97] on div "JS" at bounding box center [1062, 100] width 54 height 14
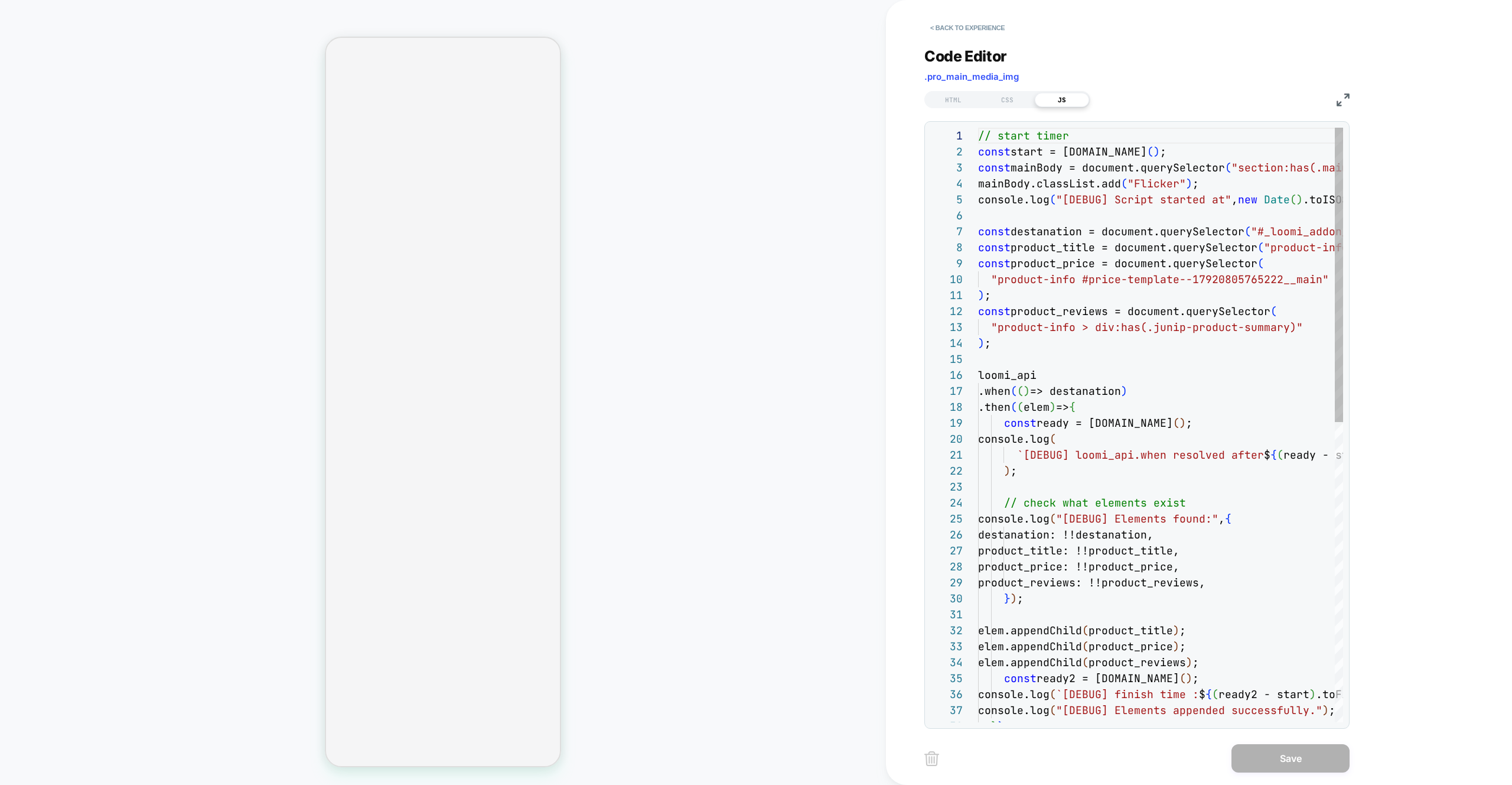
scroll to position [160, 0]
click at [1177, 240] on div "// start timer const start = performance.now ( ) ; const mainBody = document.qu…" at bounding box center [1244, 728] width 532 height 1201
click at [1265, 166] on div "// start timer const start = performance.now ( ) ; const mainBody = document.qu…" at bounding box center [1244, 728] width 532 height 1201
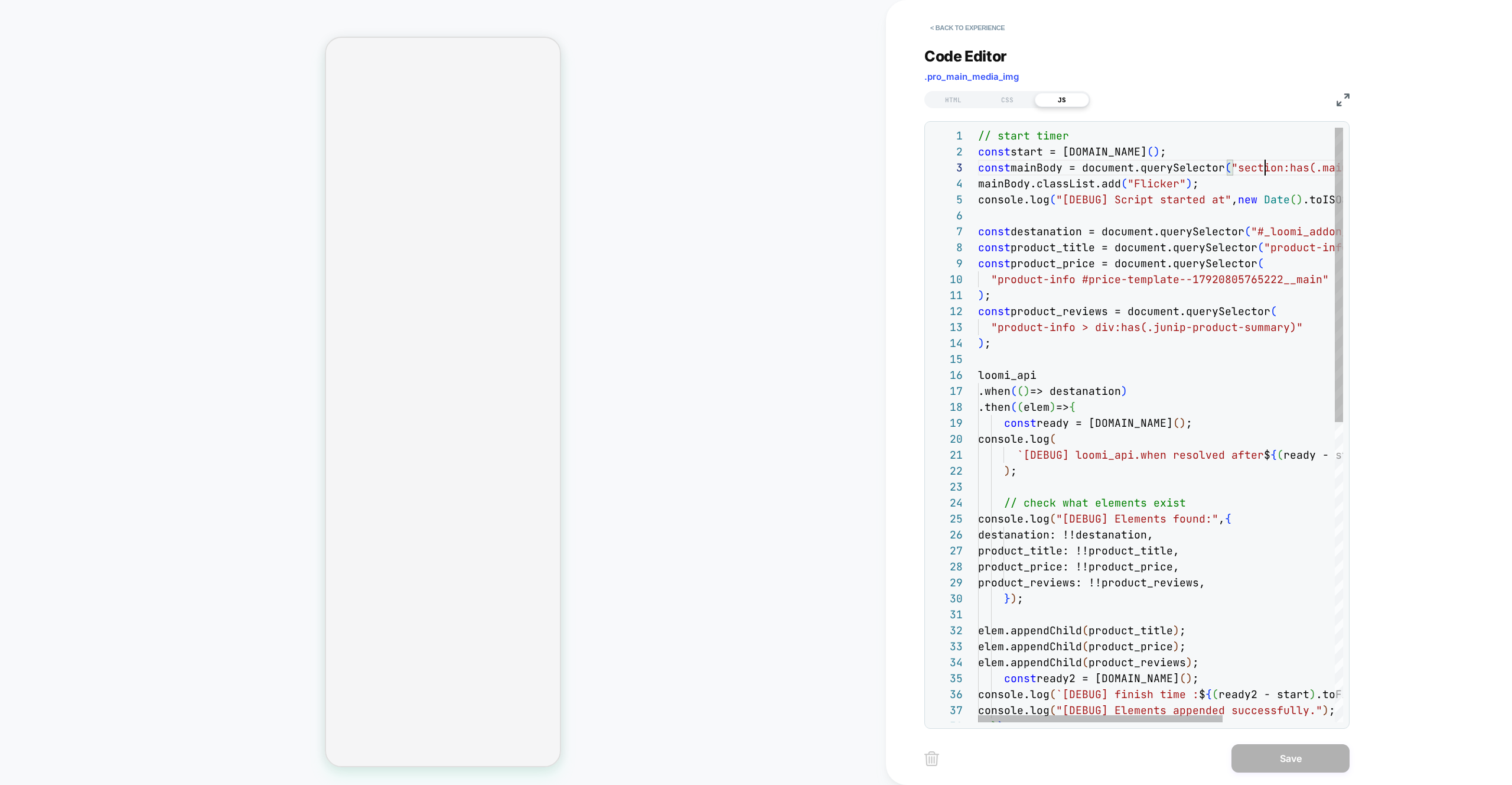
click at [1265, 166] on div "// start timer const start = performance.now ( ) ; const mainBody = document.qu…" at bounding box center [1244, 728] width 532 height 1201
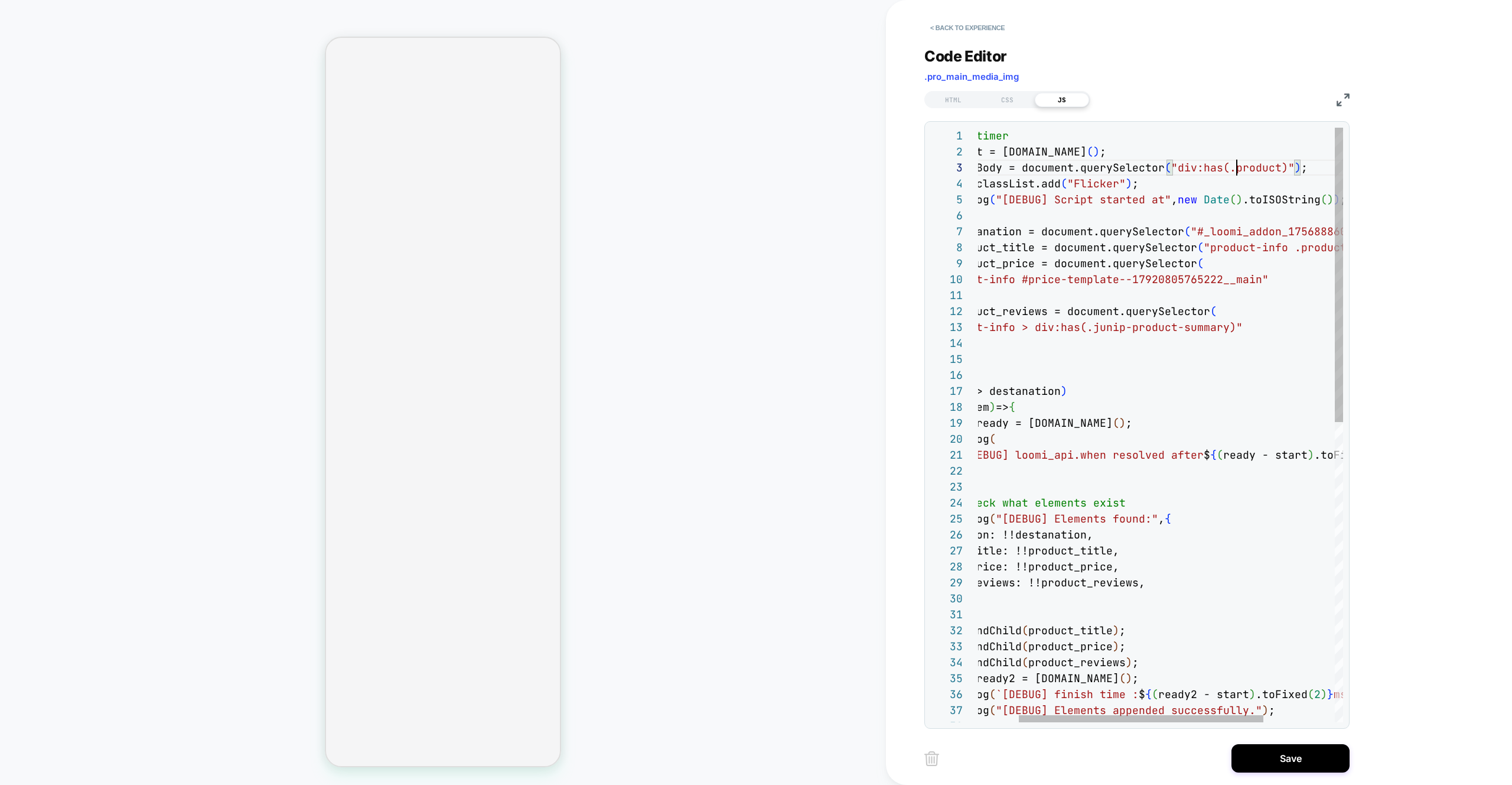
scroll to position [32, 319]
type textarea "**********"
click at [1287, 771] on button "Save" at bounding box center [1290, 758] width 118 height 29
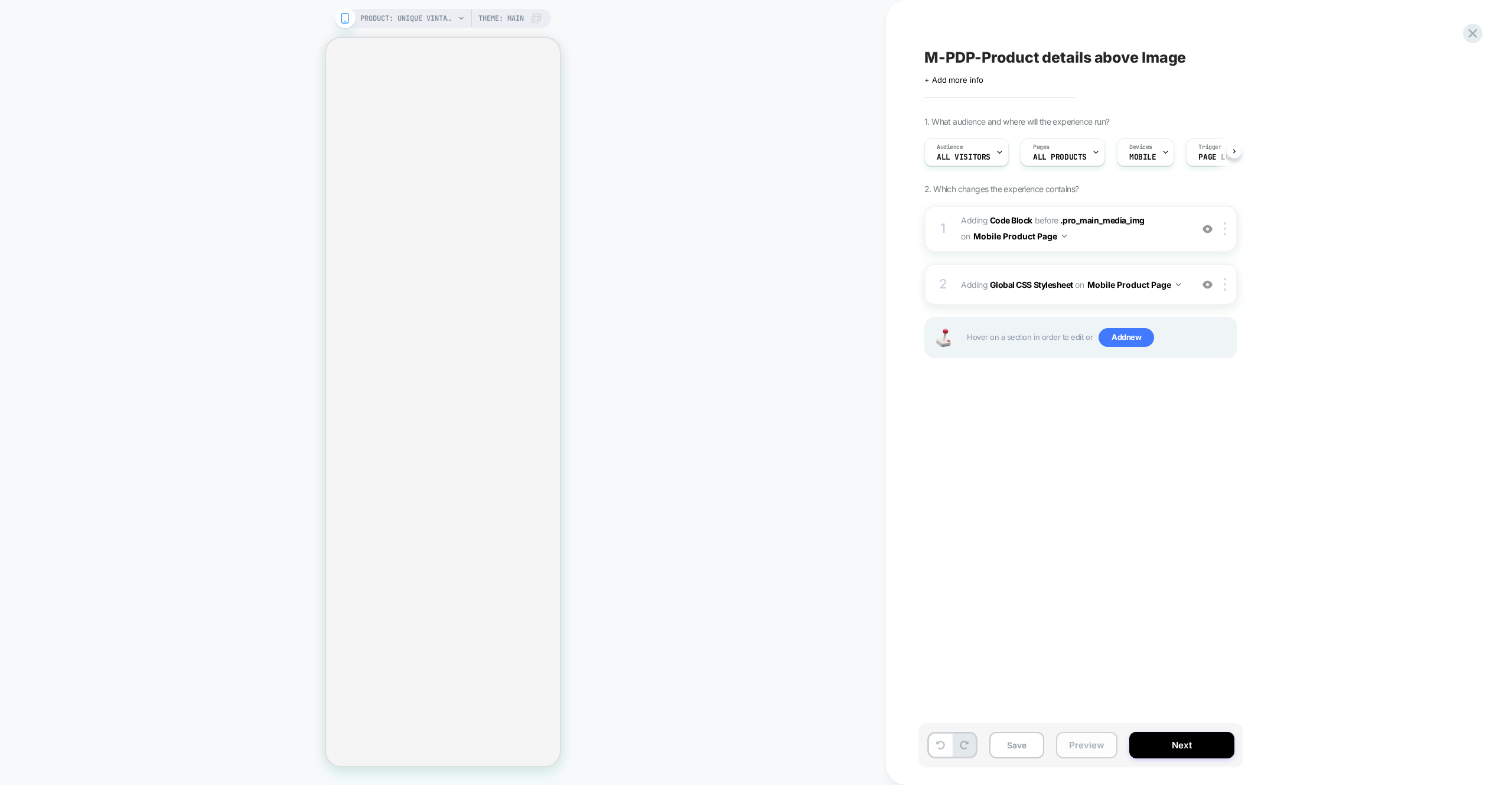
scroll to position [0, 1]
click at [1068, 747] on button "Preview" at bounding box center [1087, 745] width 62 height 26
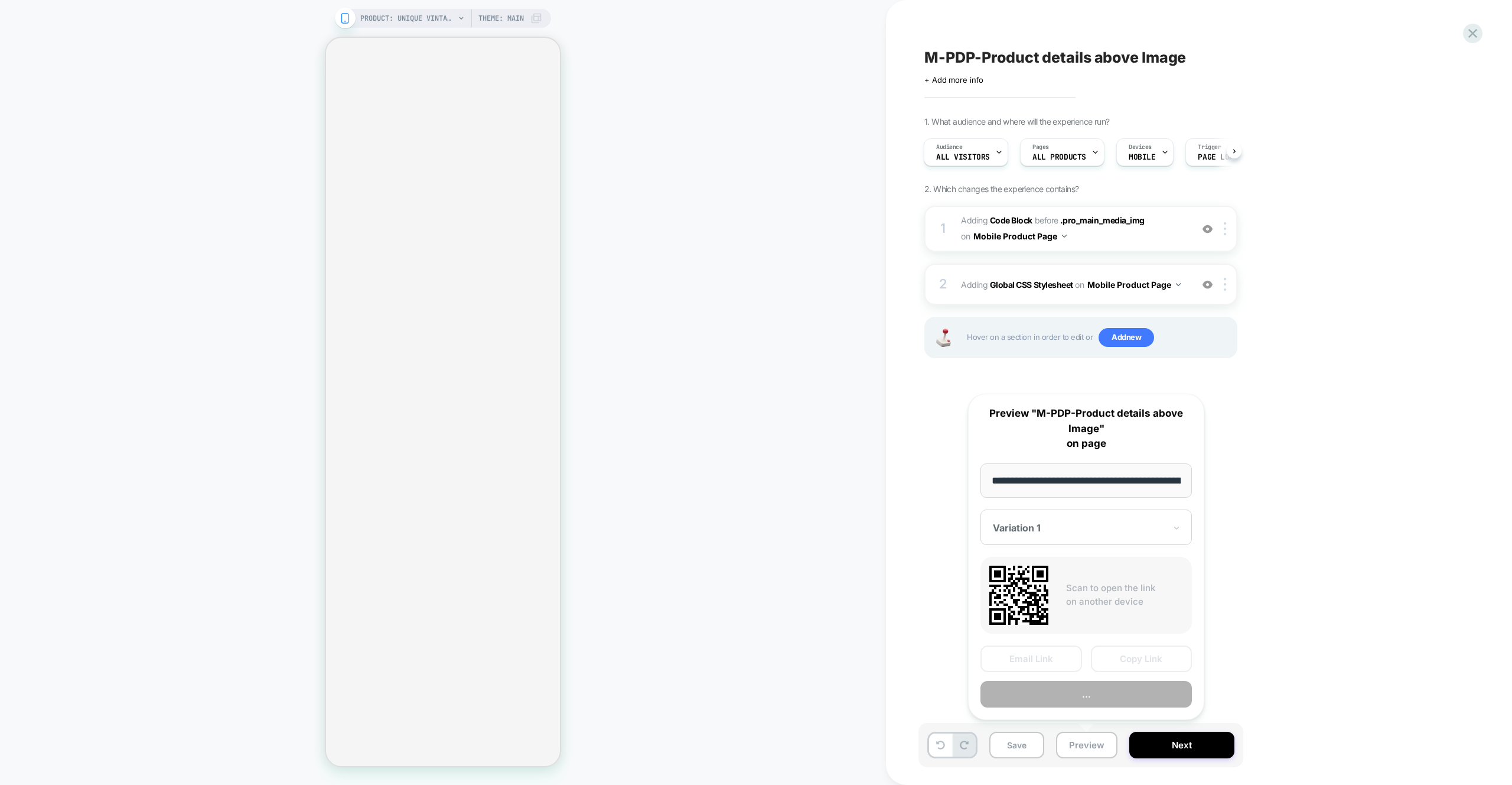
scroll to position [0, 318]
click at [1076, 701] on button "..." at bounding box center [1086, 695] width 212 height 26
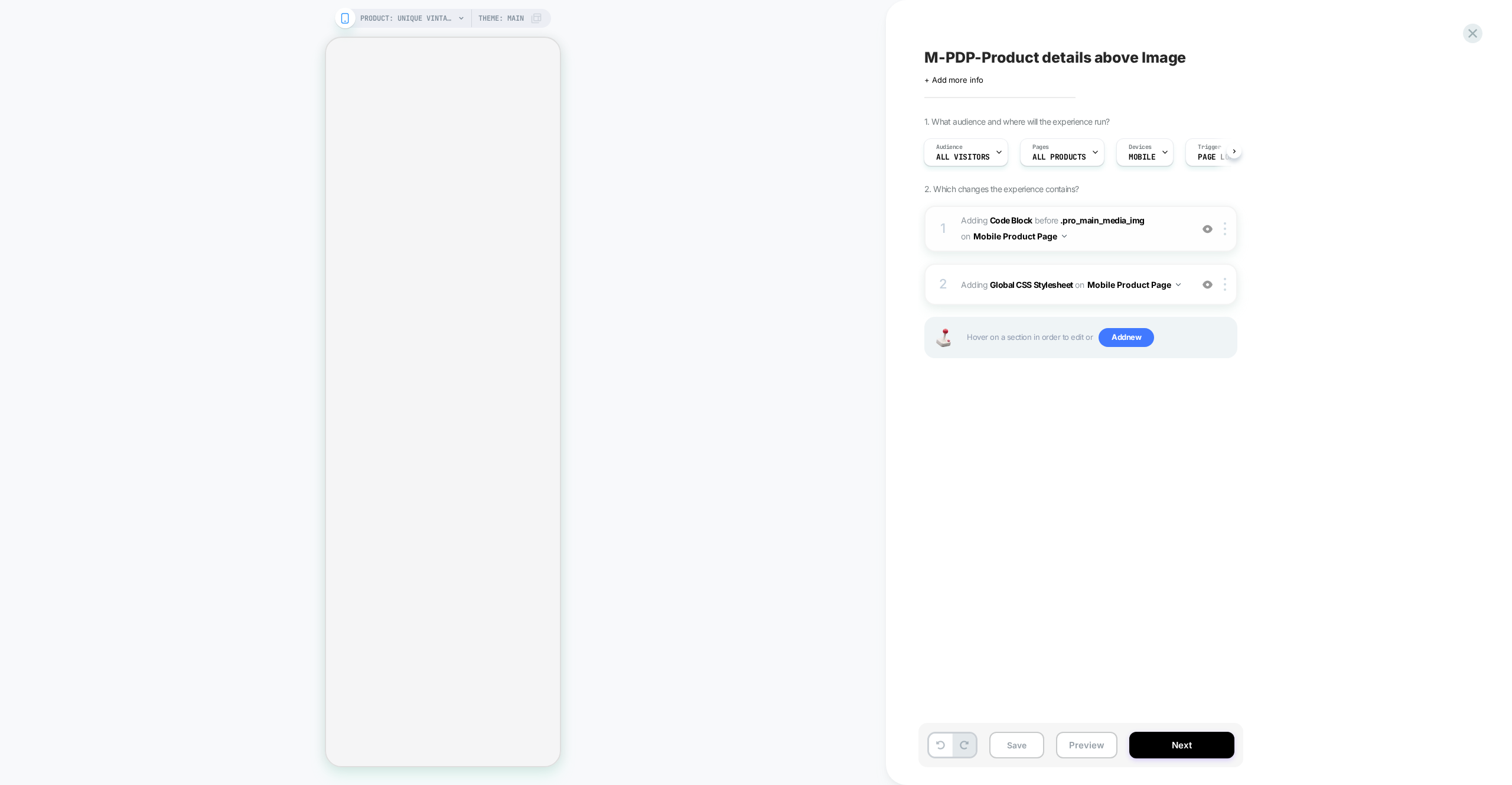
click at [1148, 237] on span "Adding Code Block BEFORE .pro_main_media_img .pro_main_media_img on Mobile Prod…" at bounding box center [1073, 229] width 225 height 32
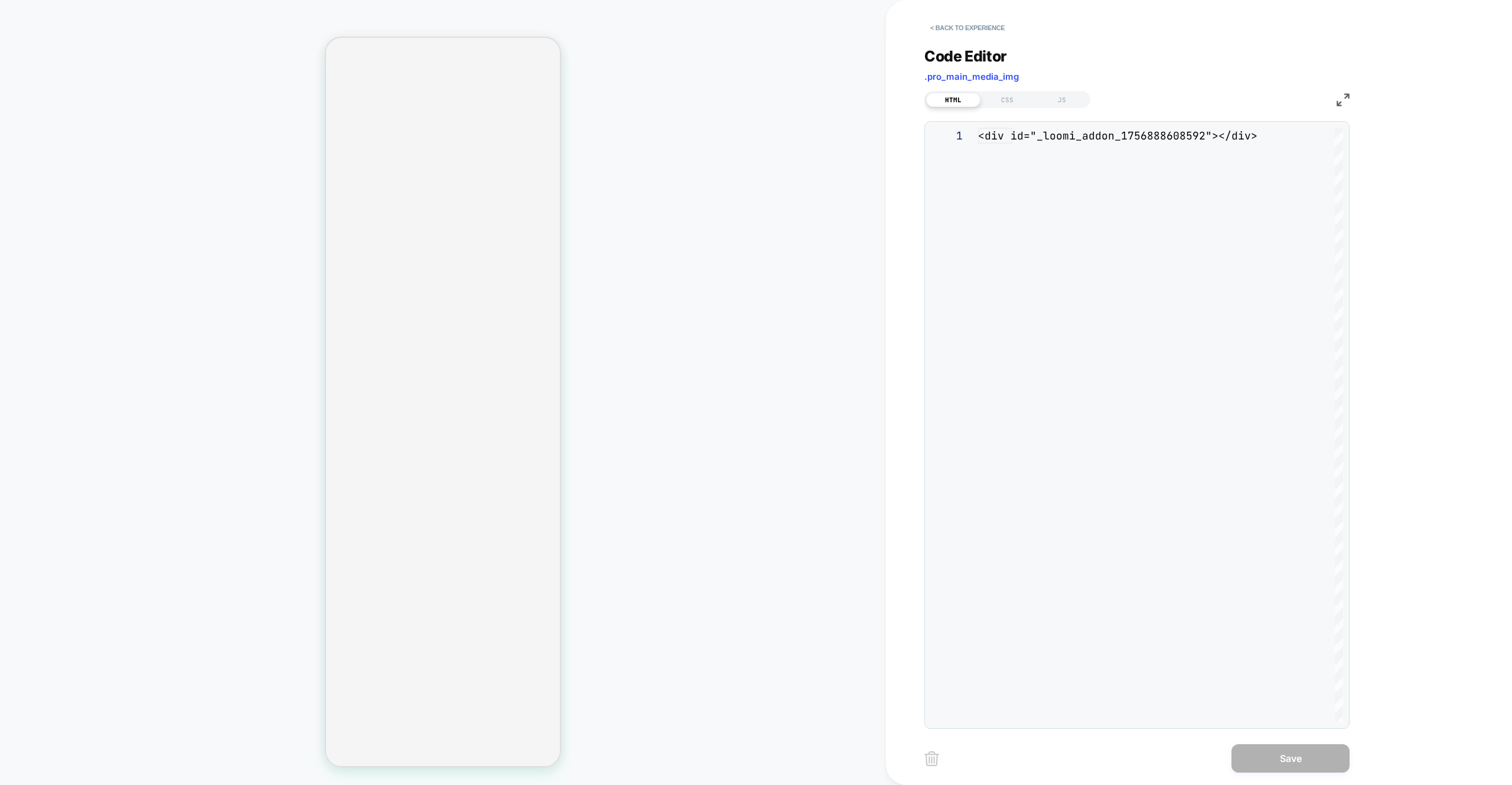
scroll to position [16, 0]
click at [1062, 101] on div "JS" at bounding box center [1062, 100] width 54 height 14
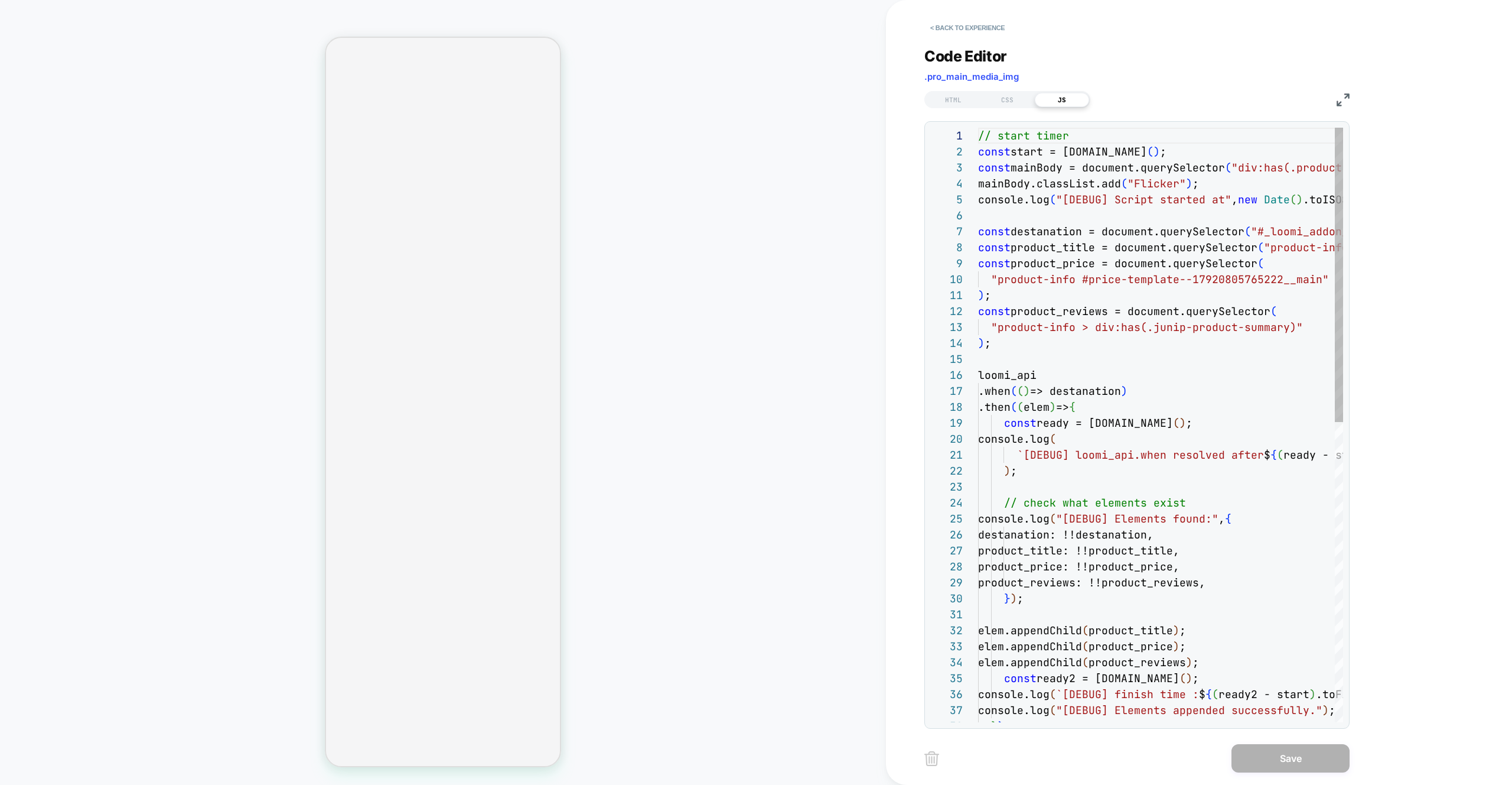
scroll to position [160, 0]
click at [1211, 190] on div "// start timer const start = performance.now ( ) ; const mainBody = document.qu…" at bounding box center [1244, 728] width 532 height 1201
click at [1234, 180] on div "// start timer const start = performance.now ( ) ; const mainBody = document.qu…" at bounding box center [1244, 728] width 532 height 1201
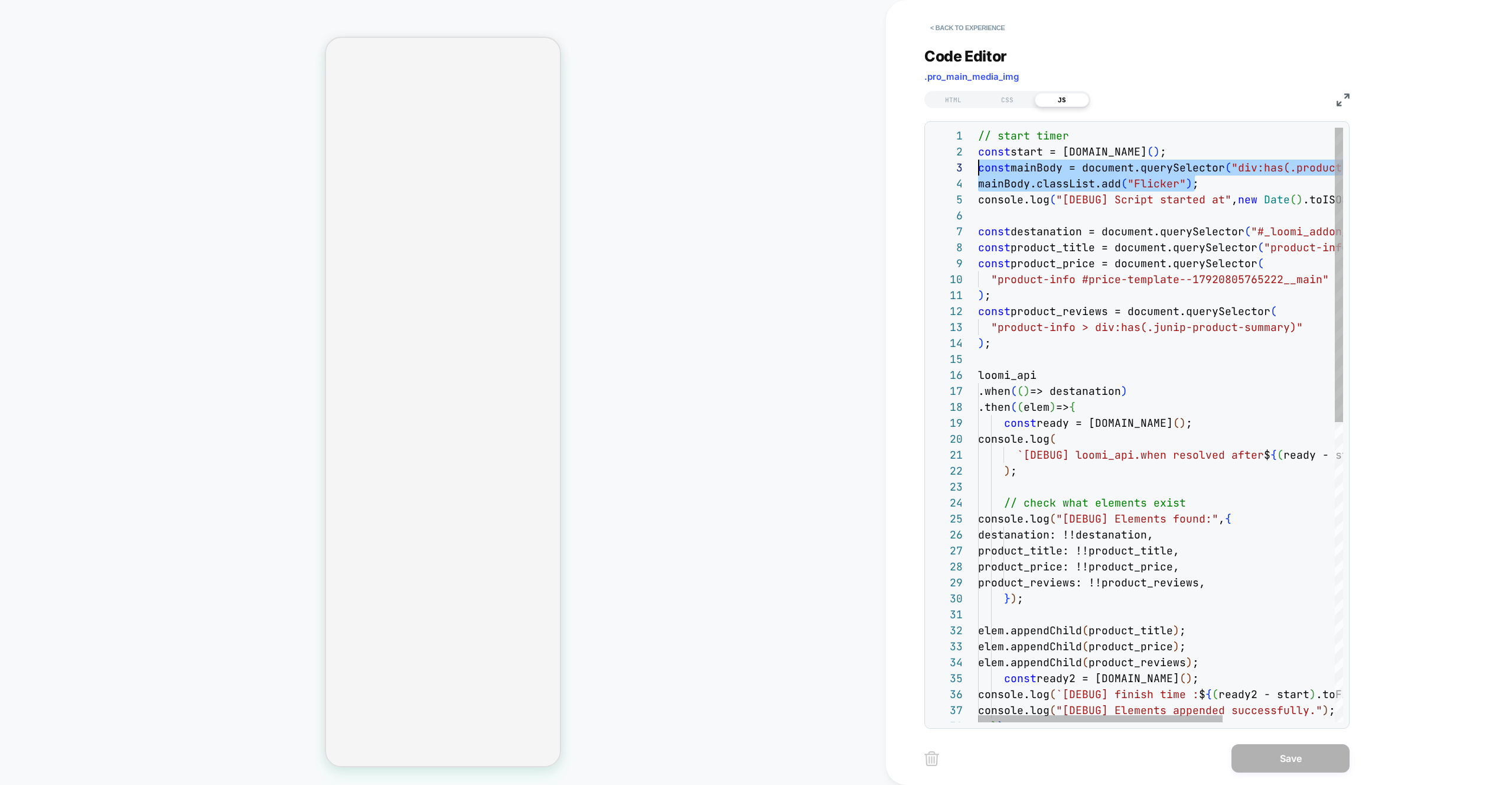
drag, startPoint x: 1233, startPoint y: 185, endPoint x: 938, endPoint y: 172, distance: 295.3
click at [978, 172] on div "// start timer const start = performance.now ( ) ; const mainBody = document.qu…" at bounding box center [1244, 728] width 532 height 1201
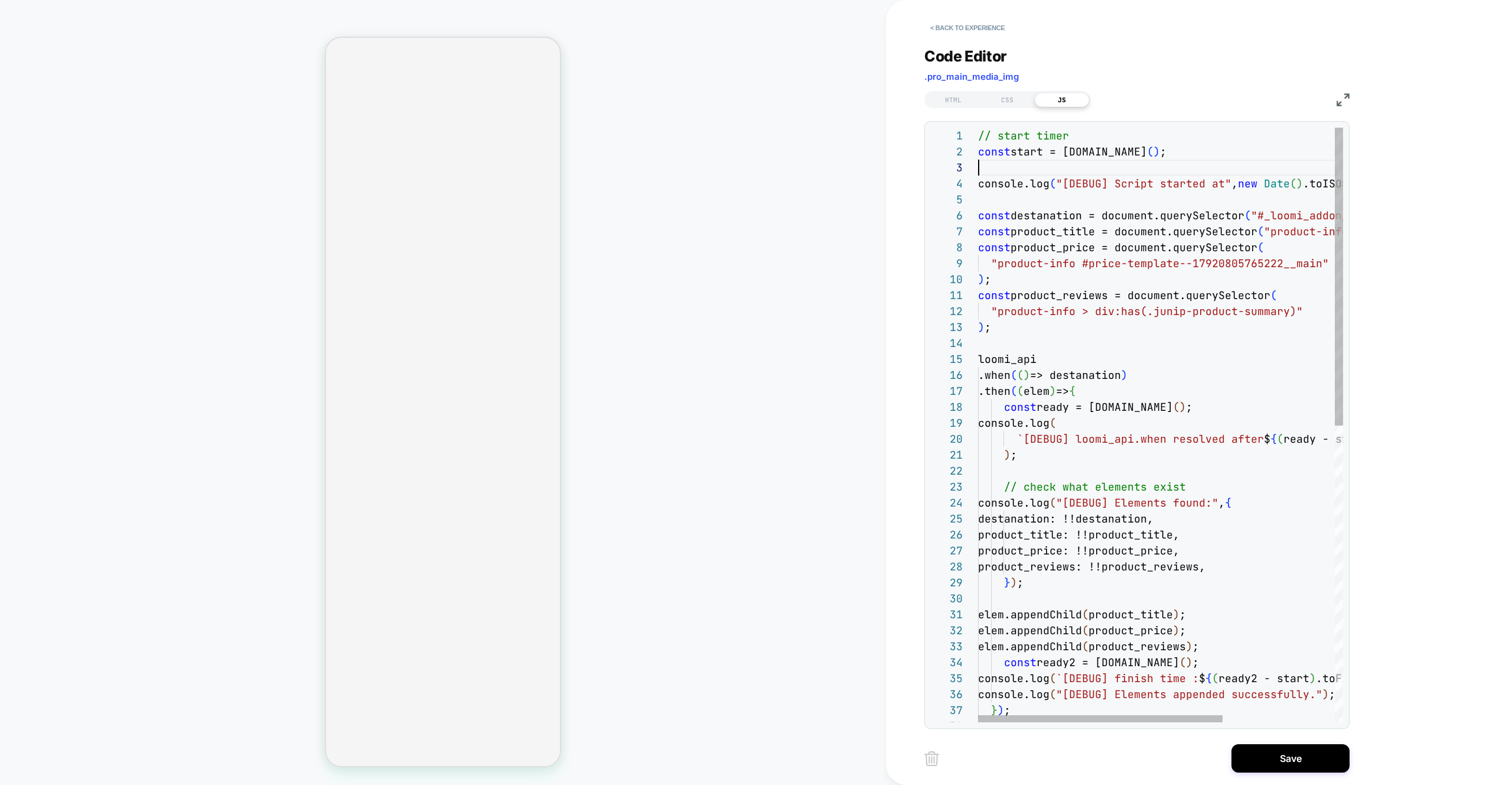
type textarea "**********"
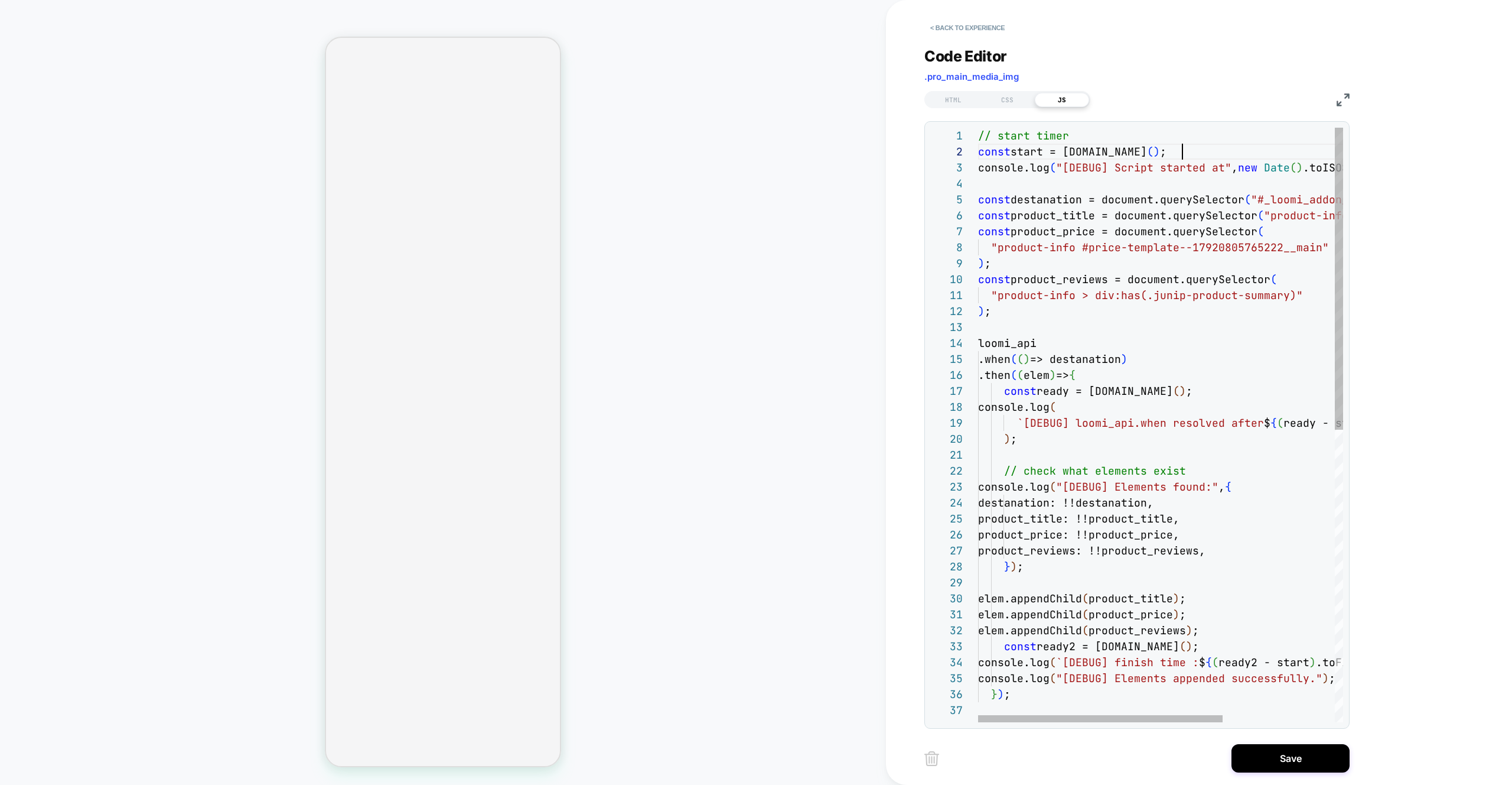
scroll to position [16, 204]
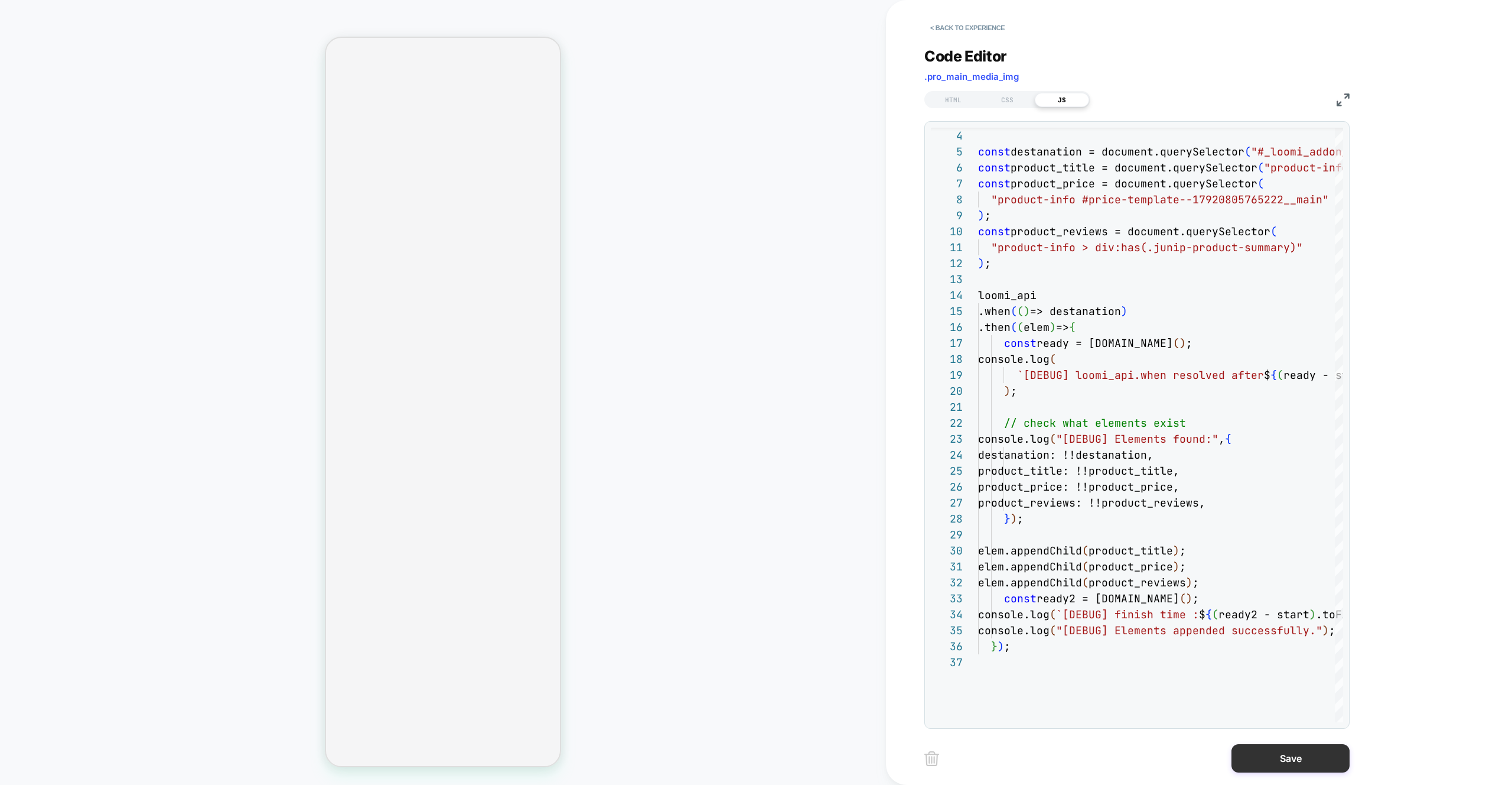
click at [1280, 763] on button "Save" at bounding box center [1290, 758] width 118 height 29
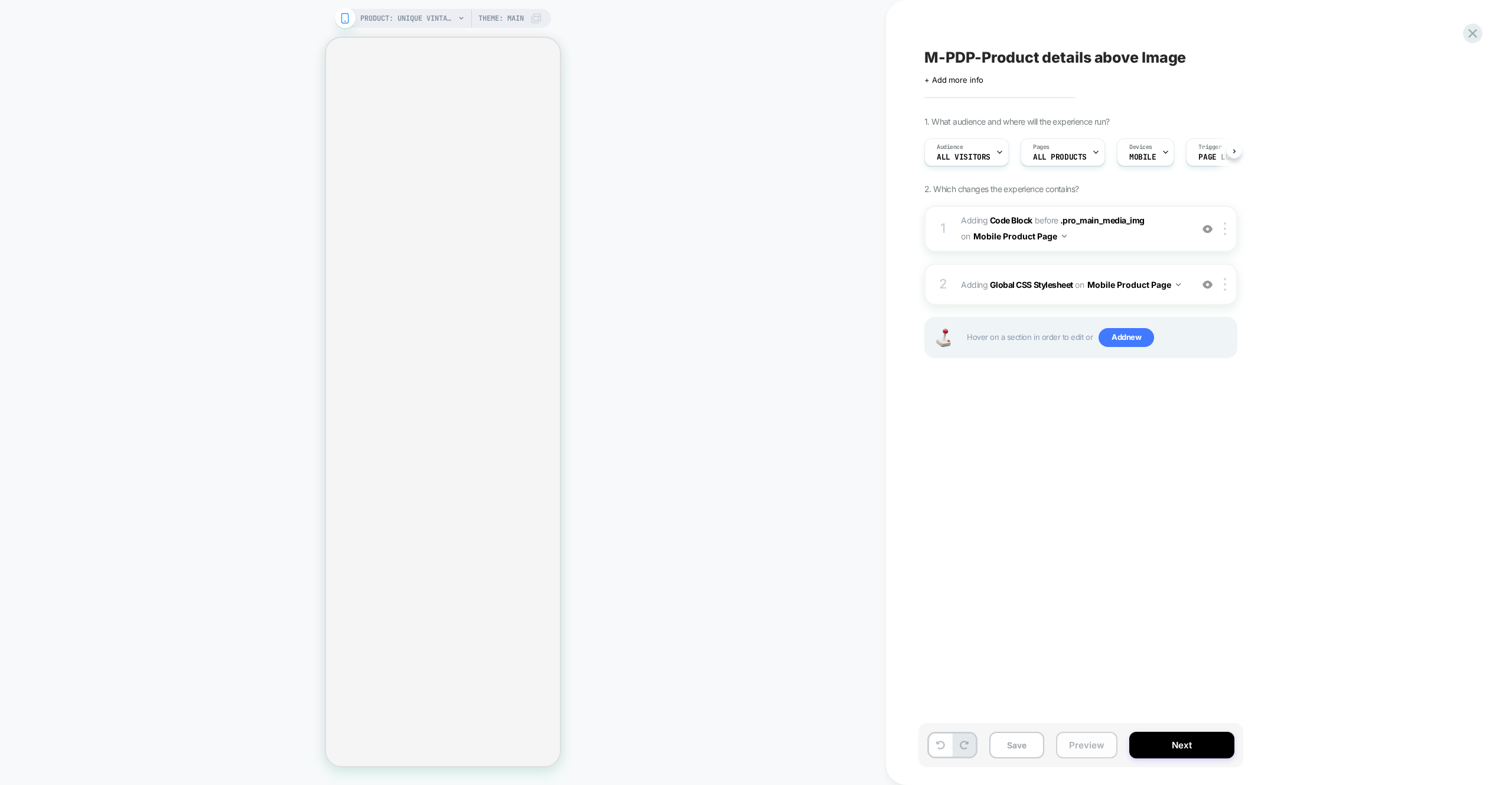
scroll to position [0, 1]
click at [1085, 743] on button "Preview" at bounding box center [1087, 745] width 62 height 26
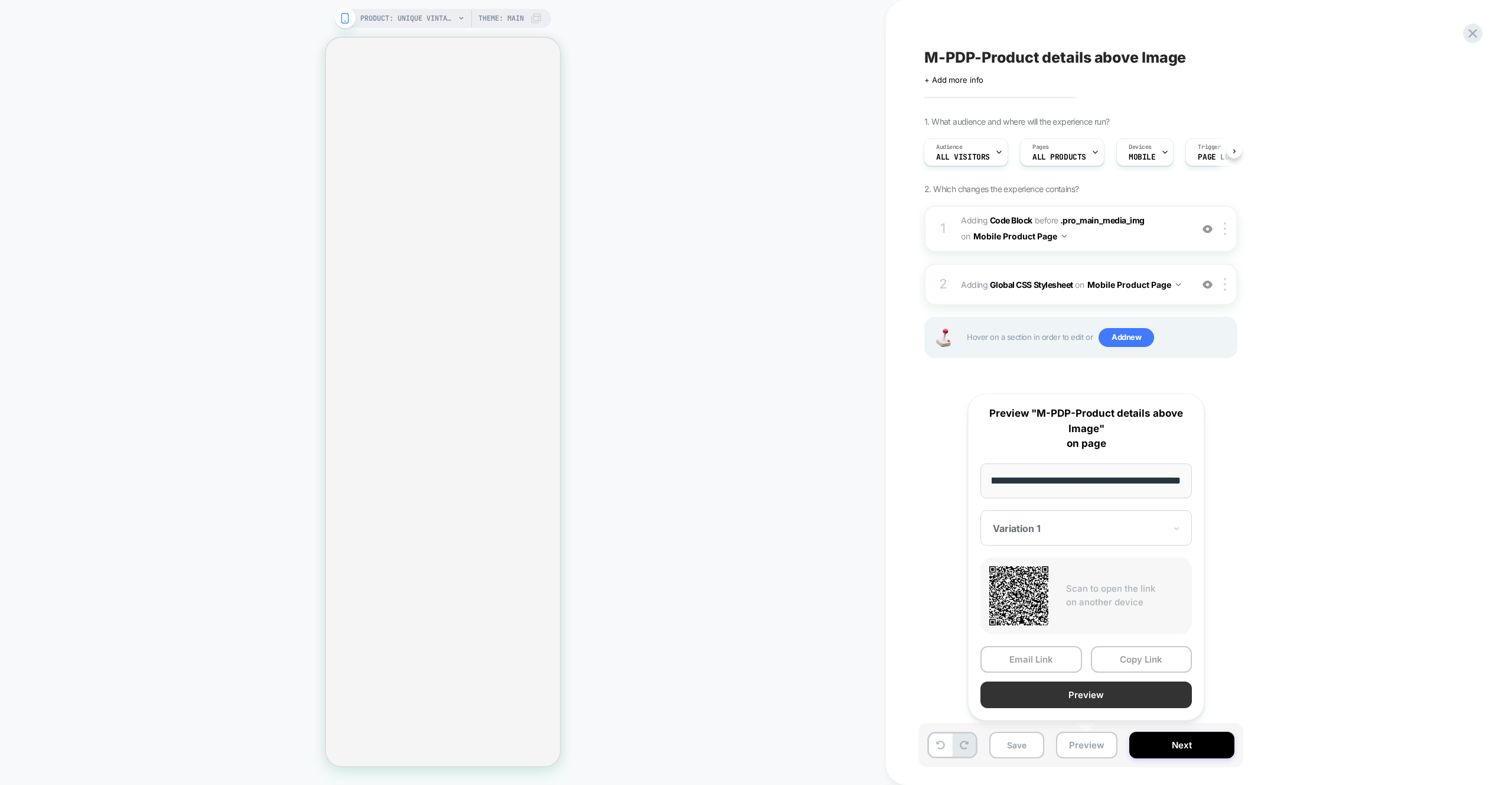
scroll to position [0, 0]
click at [1070, 705] on button "Preview" at bounding box center [1086, 695] width 212 height 26
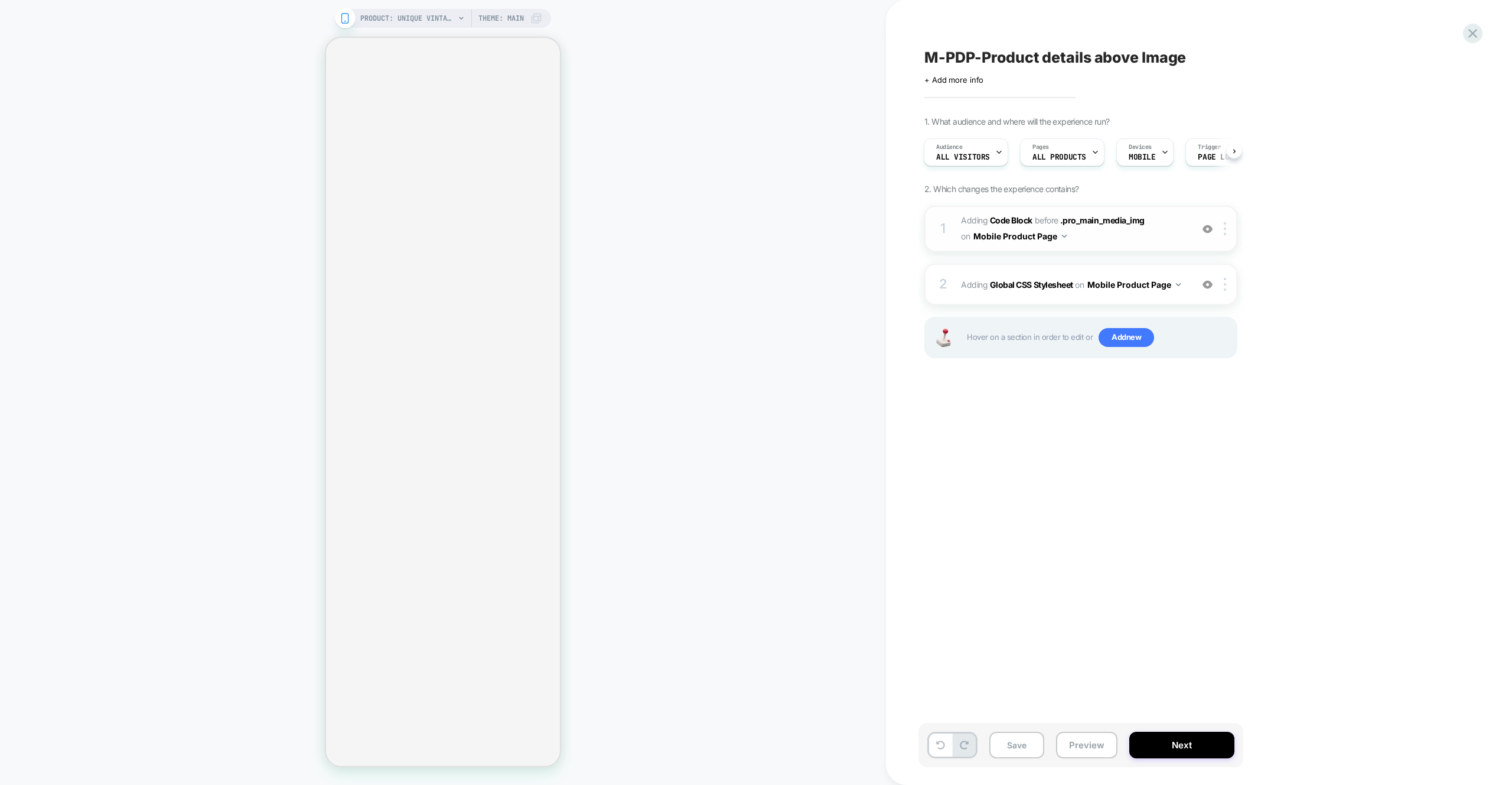
click at [1207, 229] on img at bounding box center [1208, 229] width 10 height 10
click at [1230, 285] on div at bounding box center [1227, 284] width 20 height 13
click at [1210, 443] on div "Delete" at bounding box center [1226, 445] width 105 height 32
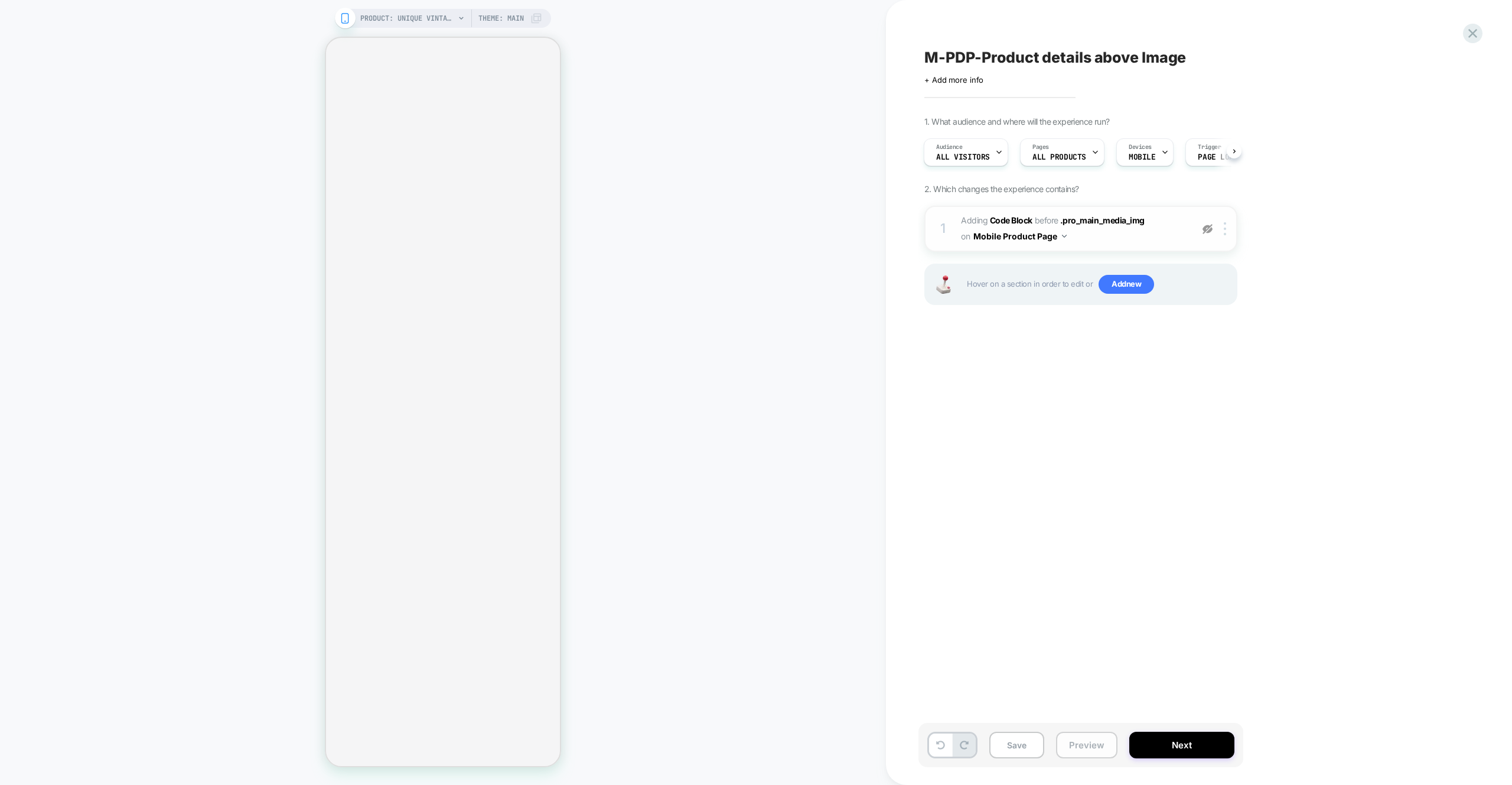
click at [1085, 734] on button "Preview" at bounding box center [1087, 745] width 62 height 26
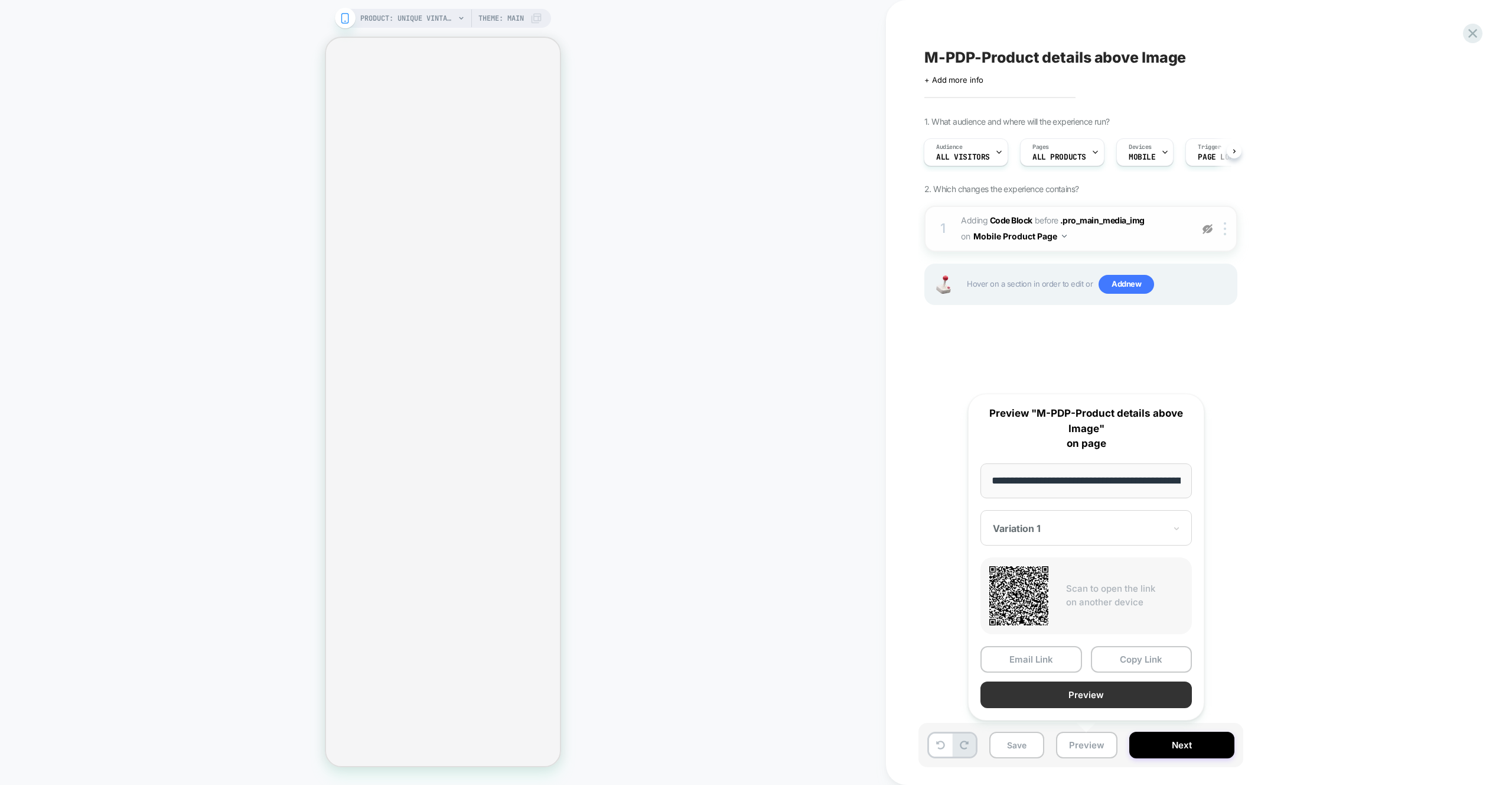
click at [1094, 704] on button "Preview" at bounding box center [1086, 695] width 212 height 26
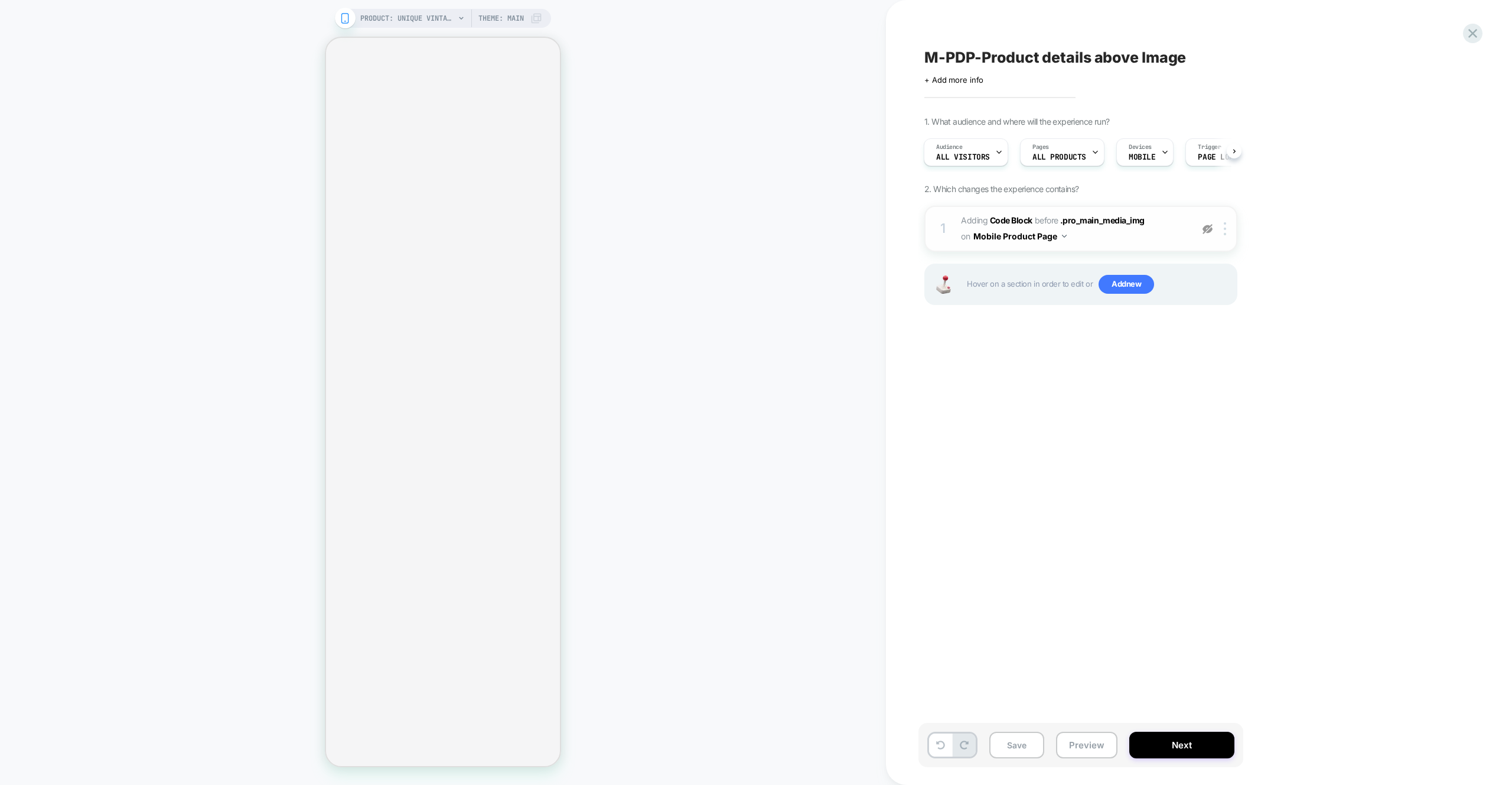
click at [1205, 231] on img at bounding box center [1208, 229] width 10 height 10
click at [1089, 739] on button "Preview" at bounding box center [1087, 745] width 62 height 26
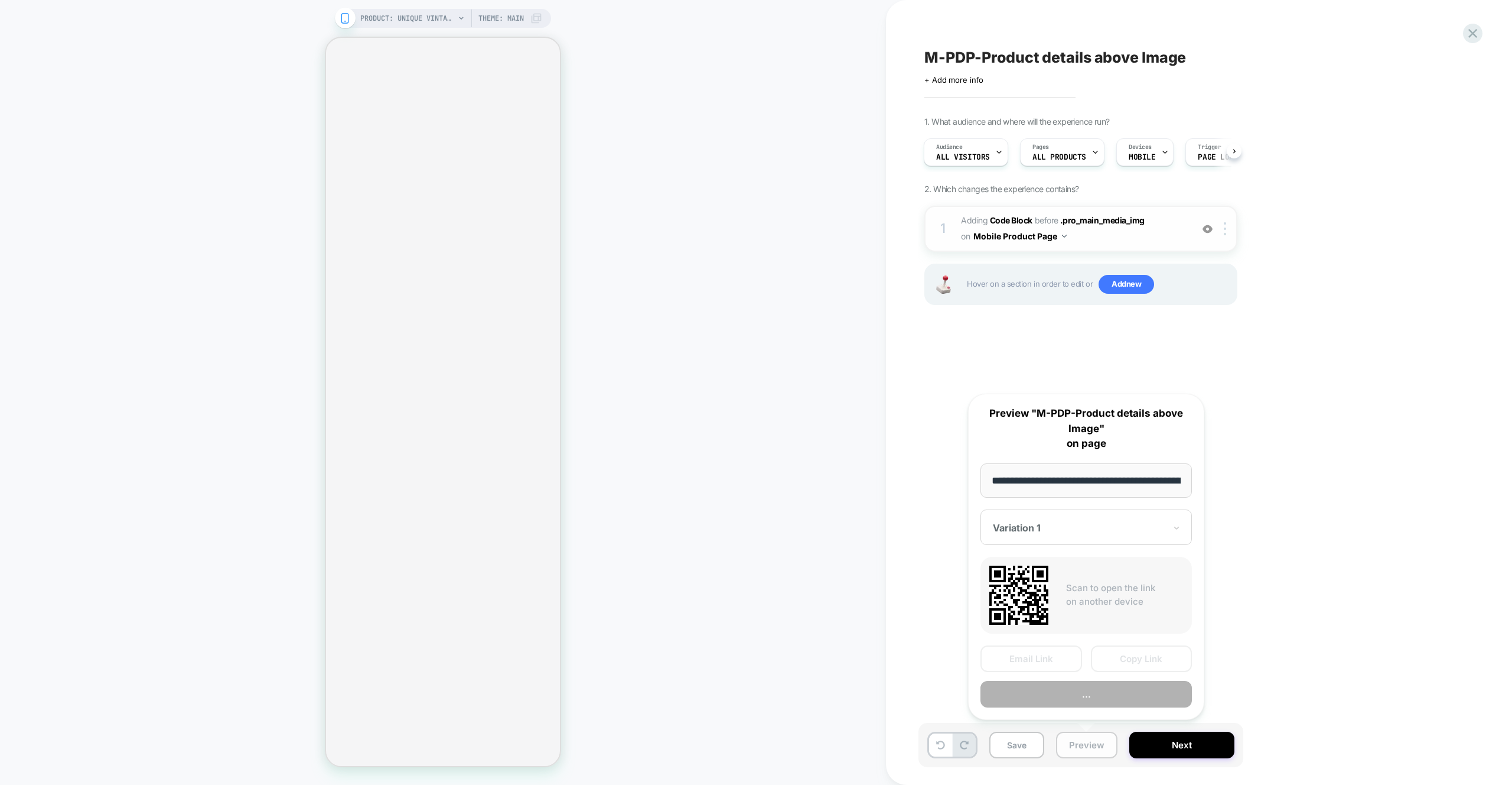
scroll to position [0, 318]
click at [1078, 698] on button "Preview" at bounding box center [1086, 695] width 212 height 26
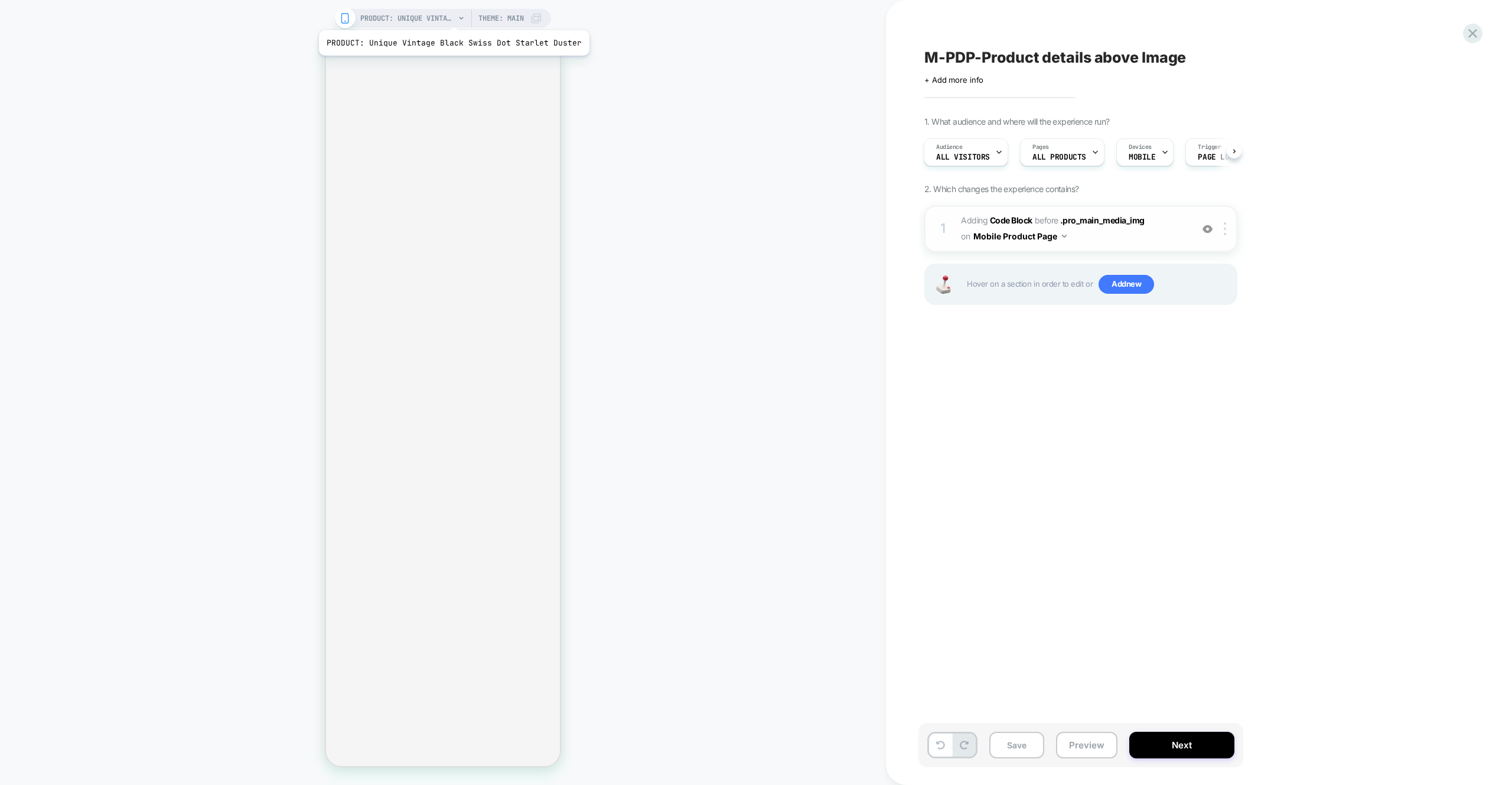
click at [451, 15] on span "PRODUCT: Unique Vintage Black Swiss Dot Starlet Duster" at bounding box center [407, 18] width 94 height 19
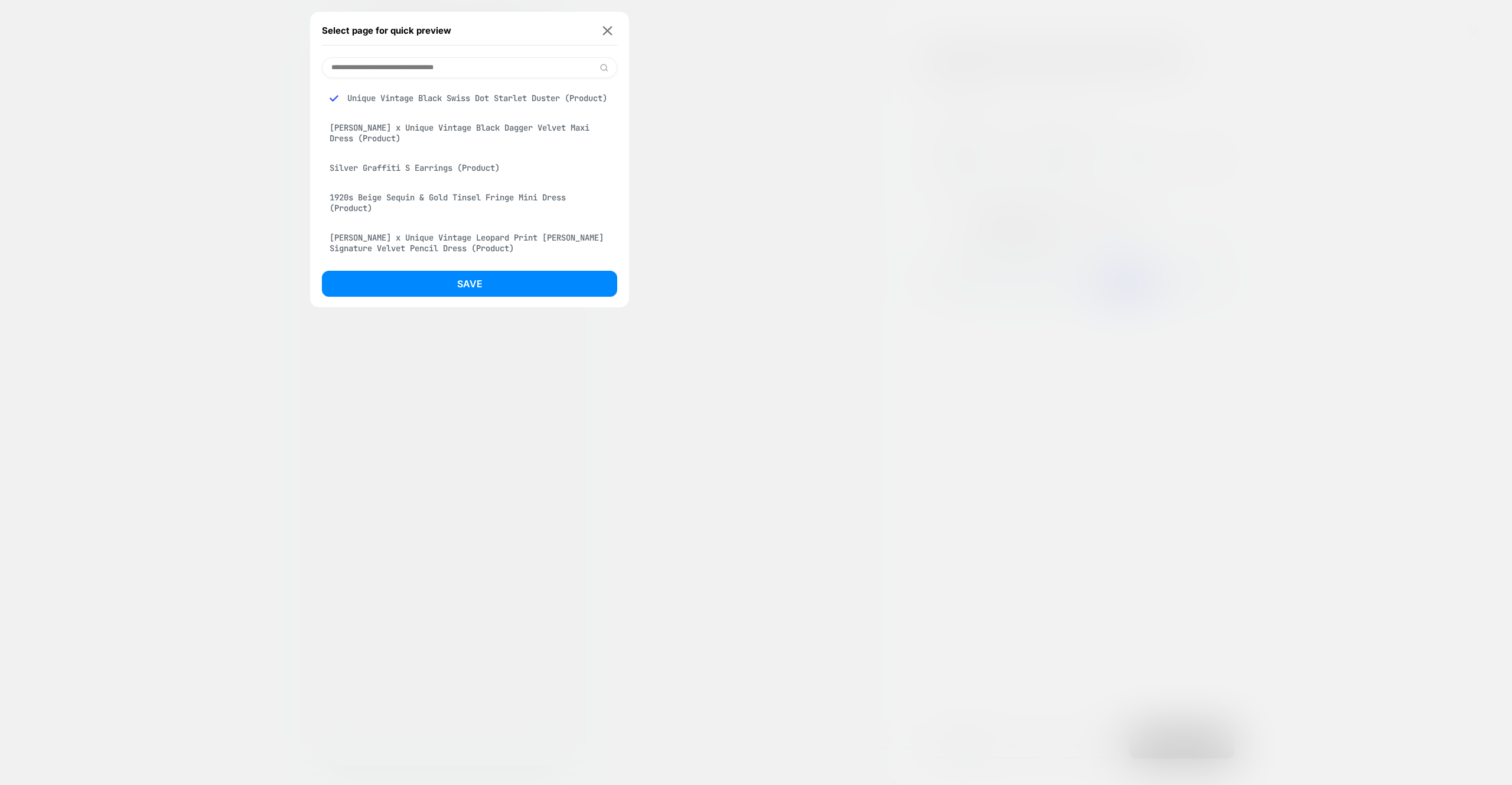
click at [413, 142] on div "Elvira x Unique Vintage Black Dagger Velvet Maxi Dress (Product)" at bounding box center [470, 133] width 295 height 33
click at [465, 290] on button "Save" at bounding box center [470, 283] width 295 height 26
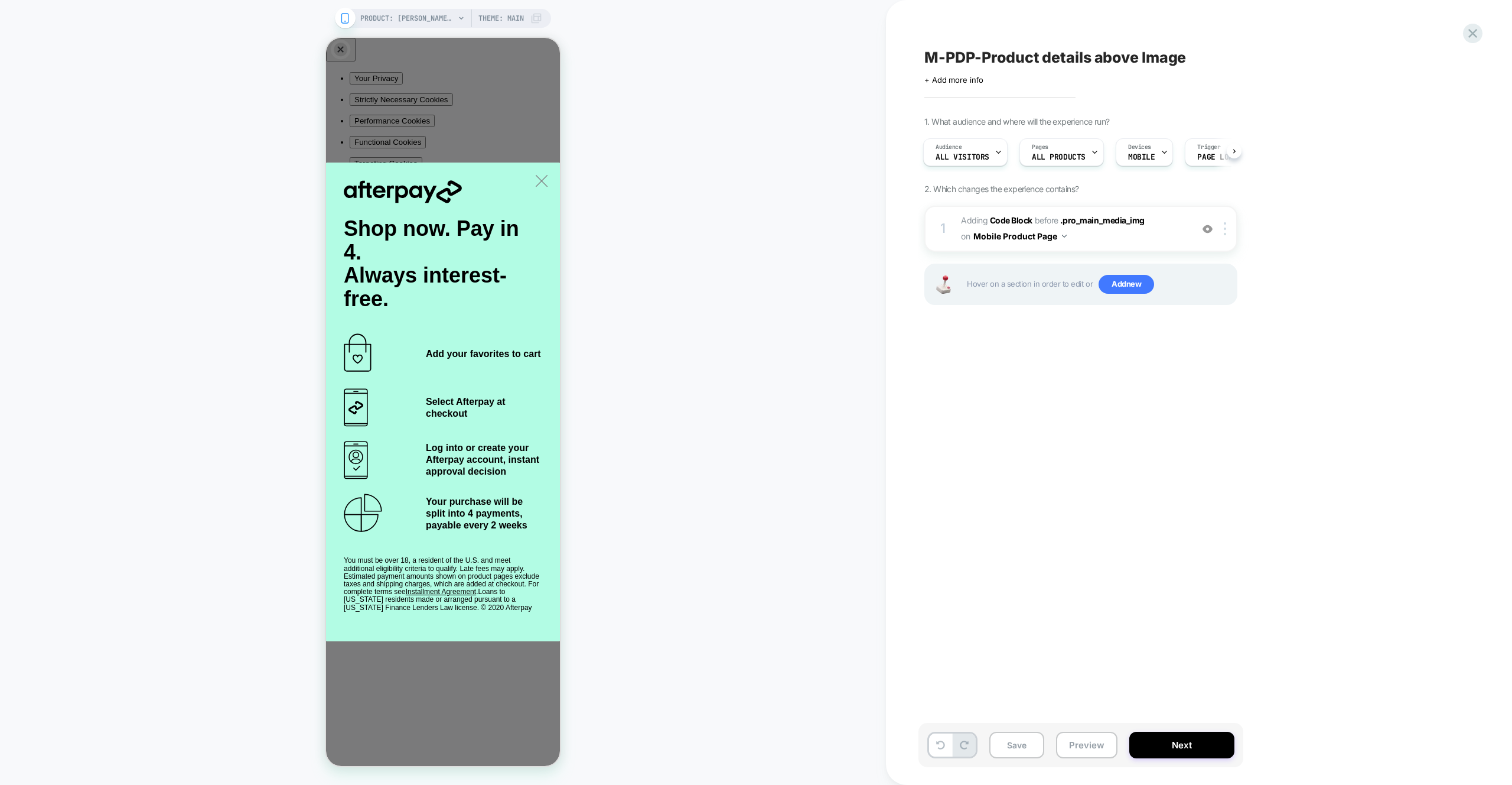
scroll to position [0, 0]
drag, startPoint x: 780, startPoint y: 220, endPoint x: 755, endPoint y: 237, distance: 30.2
click at [781, 220] on div "PRODUCT: Elvira x Unique Vintage Black Dagger Velvet Maxi Dress PRODUCT: Elvira…" at bounding box center [443, 392] width 886 height 762
click at [1091, 742] on button "Preview" at bounding box center [1087, 745] width 62 height 26
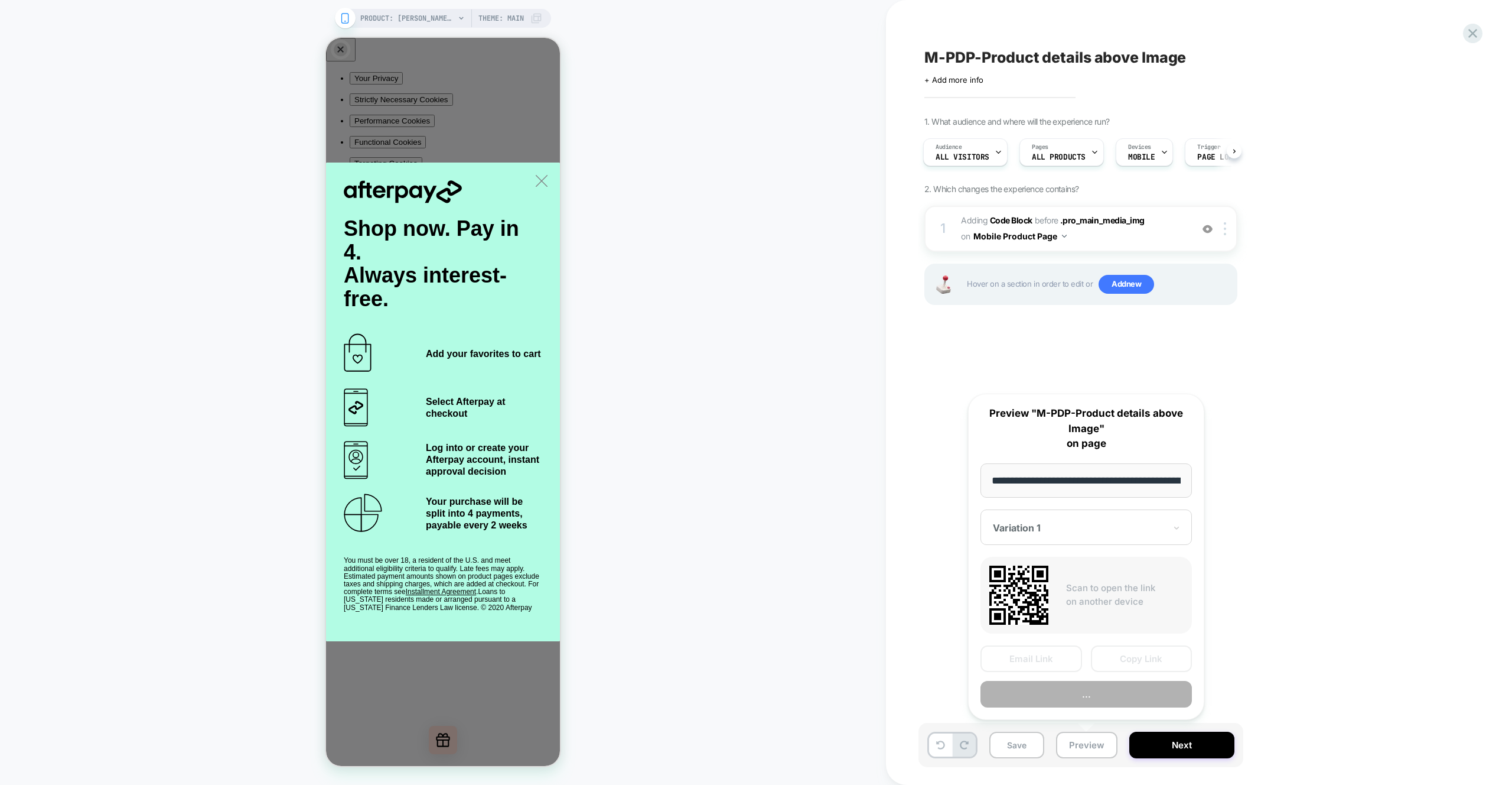
scroll to position [0, 366]
click at [1107, 700] on button "Preview" at bounding box center [1086, 695] width 212 height 26
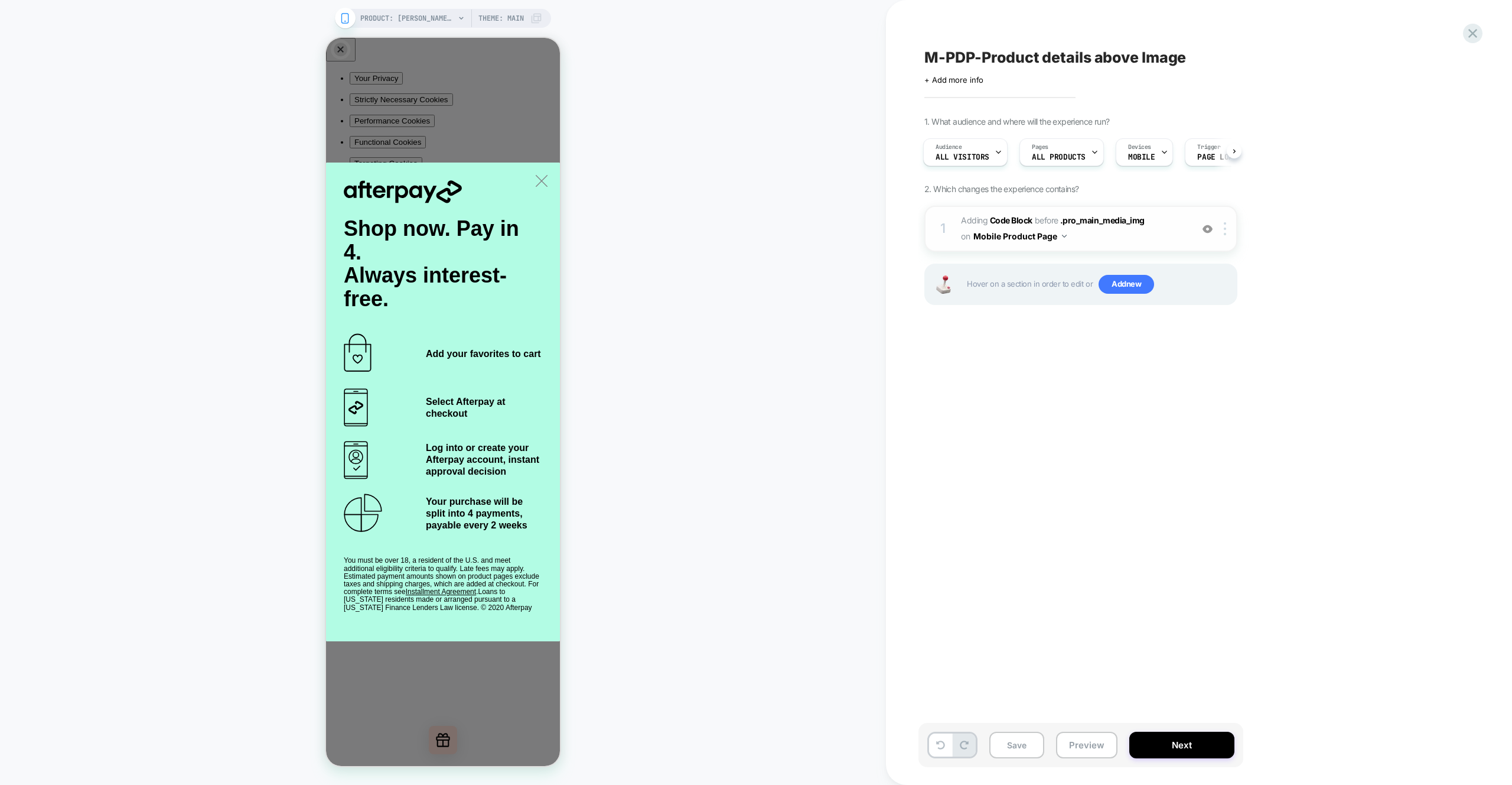
click at [1184, 245] on div "1 Adding Code Block BEFORE .pro_main_media_img .pro_main_media_img on Mobile Pr…" at bounding box center [1081, 229] width 313 height 46
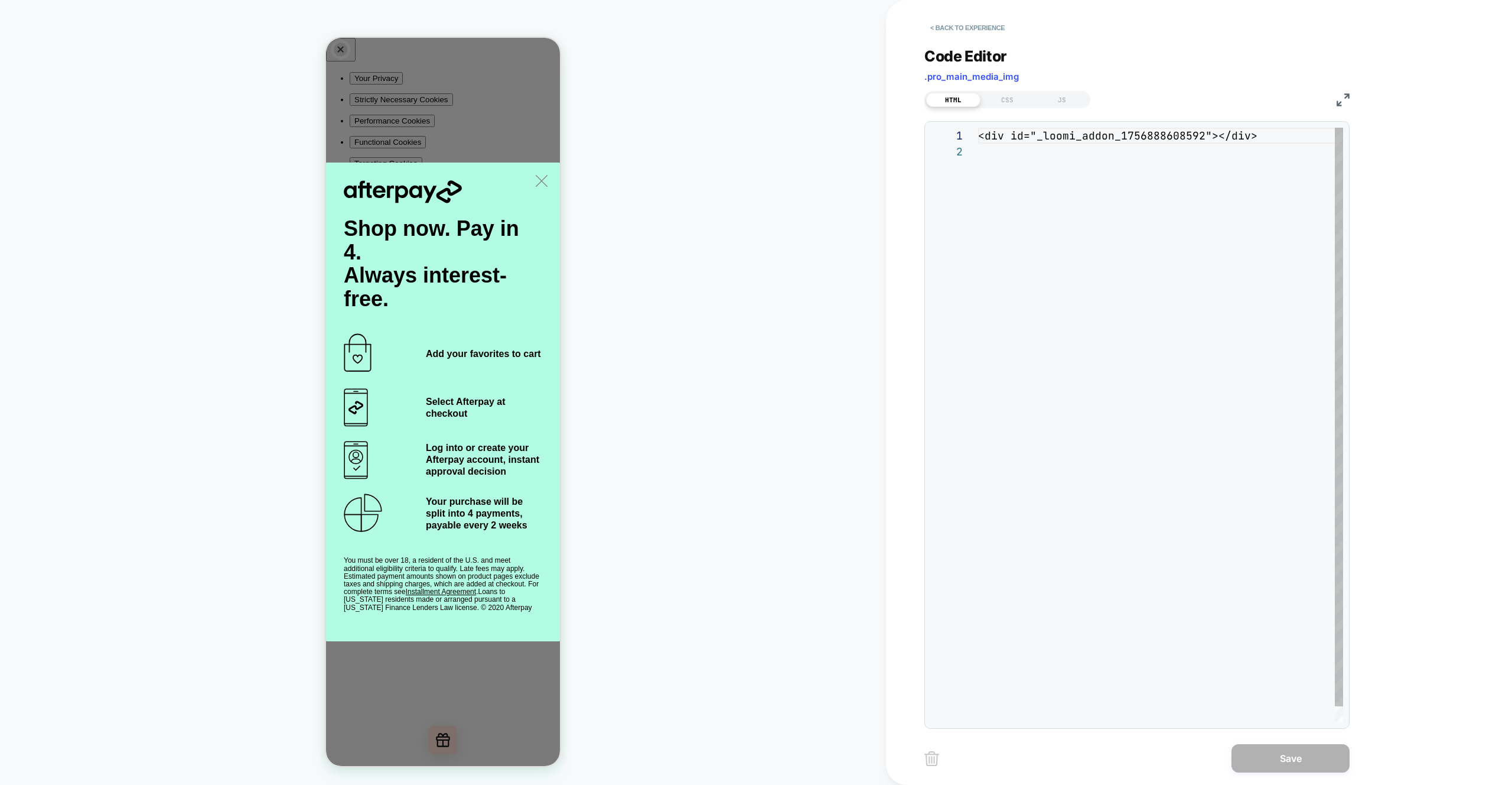
scroll to position [16, 0]
click at [1206, 137] on div "< div id = "_loomi_addon_1756888608592" ></ div >" at bounding box center [1160, 432] width 365 height 611
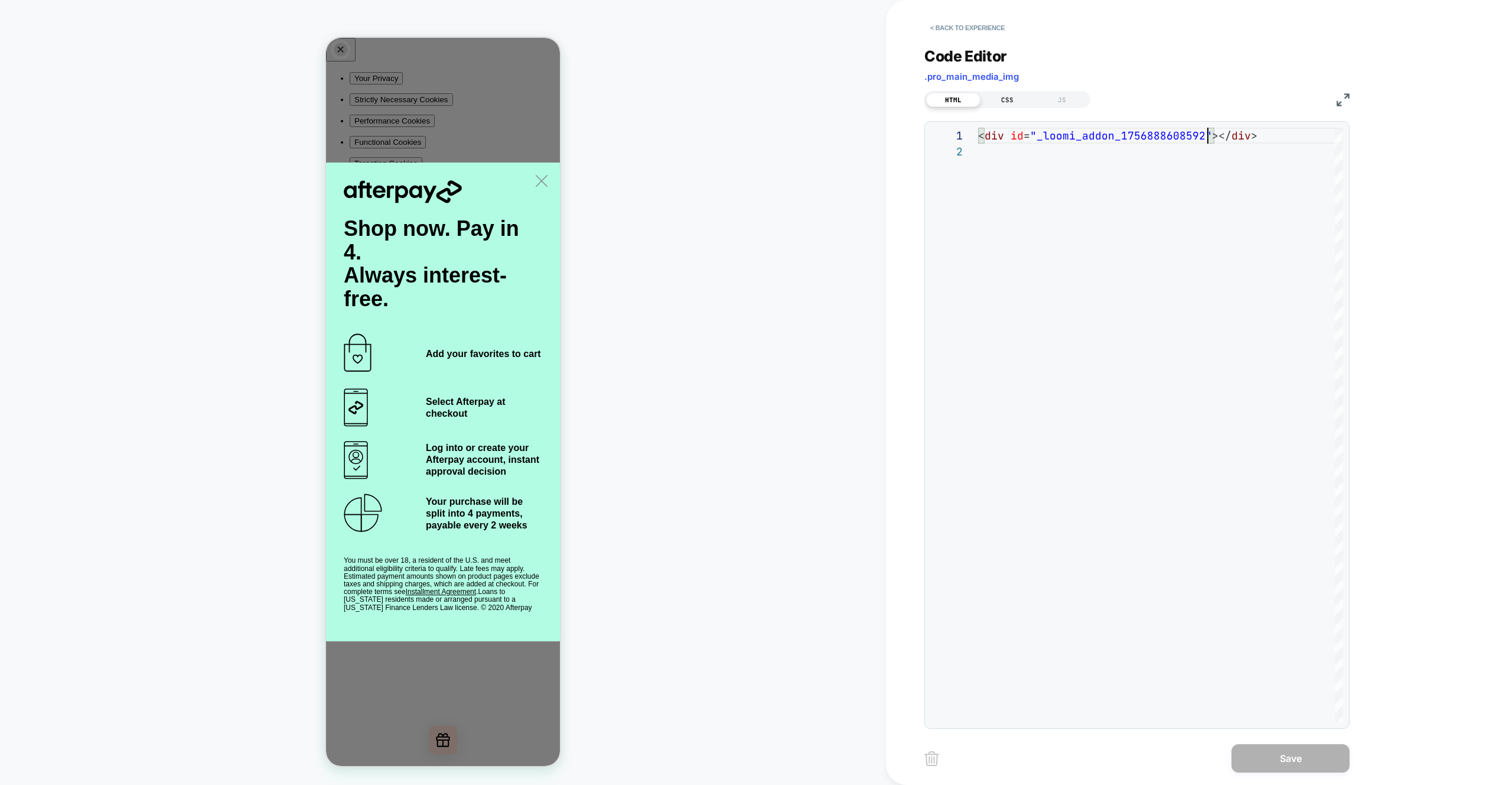
drag, startPoint x: 1006, startPoint y: 95, endPoint x: 999, endPoint y: 95, distance: 7.0
click at [1006, 95] on div "CSS" at bounding box center [1008, 100] width 54 height 14
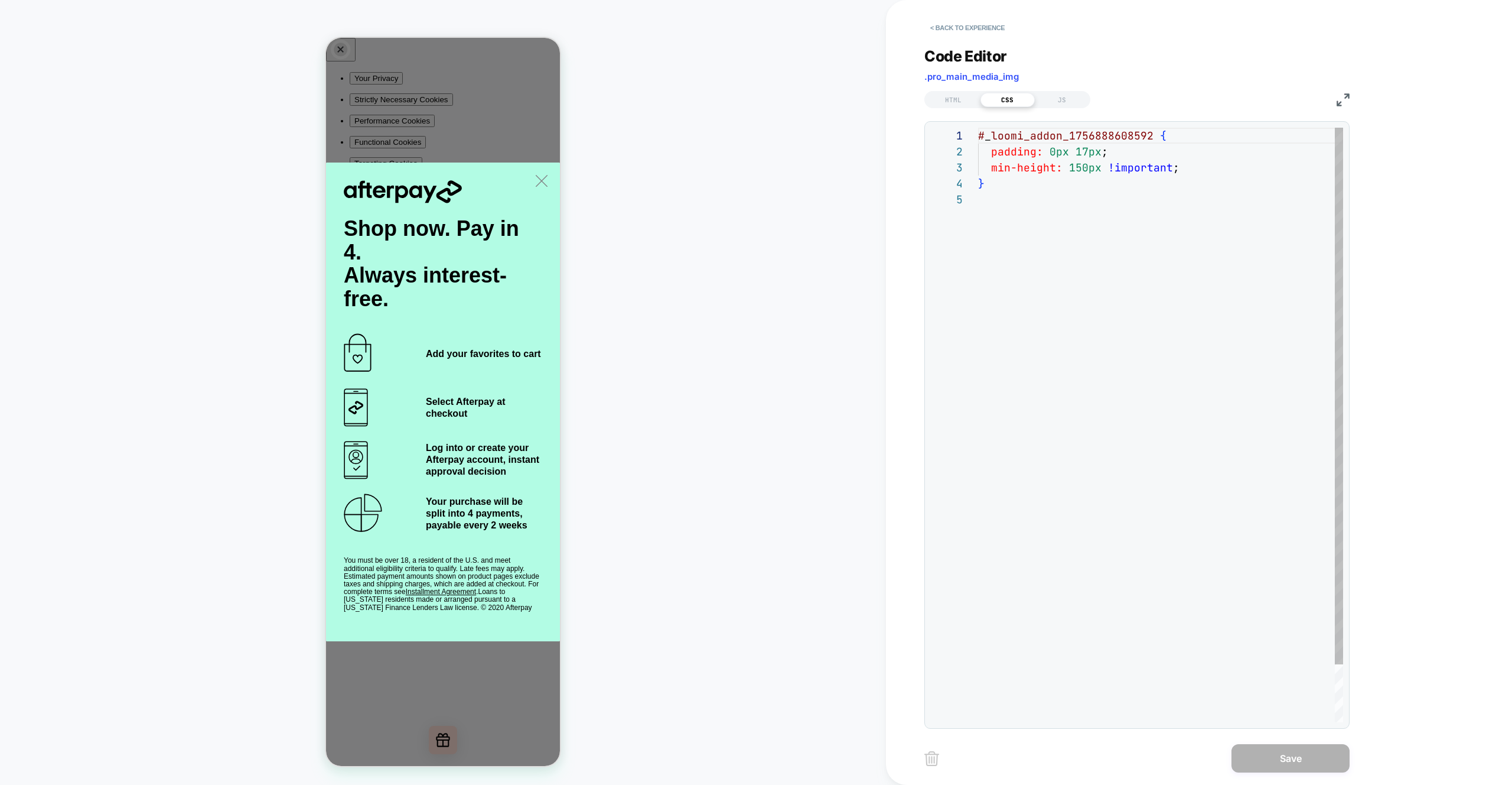
scroll to position [64, 0]
click at [947, 100] on div "HTML" at bounding box center [953, 100] width 54 height 14
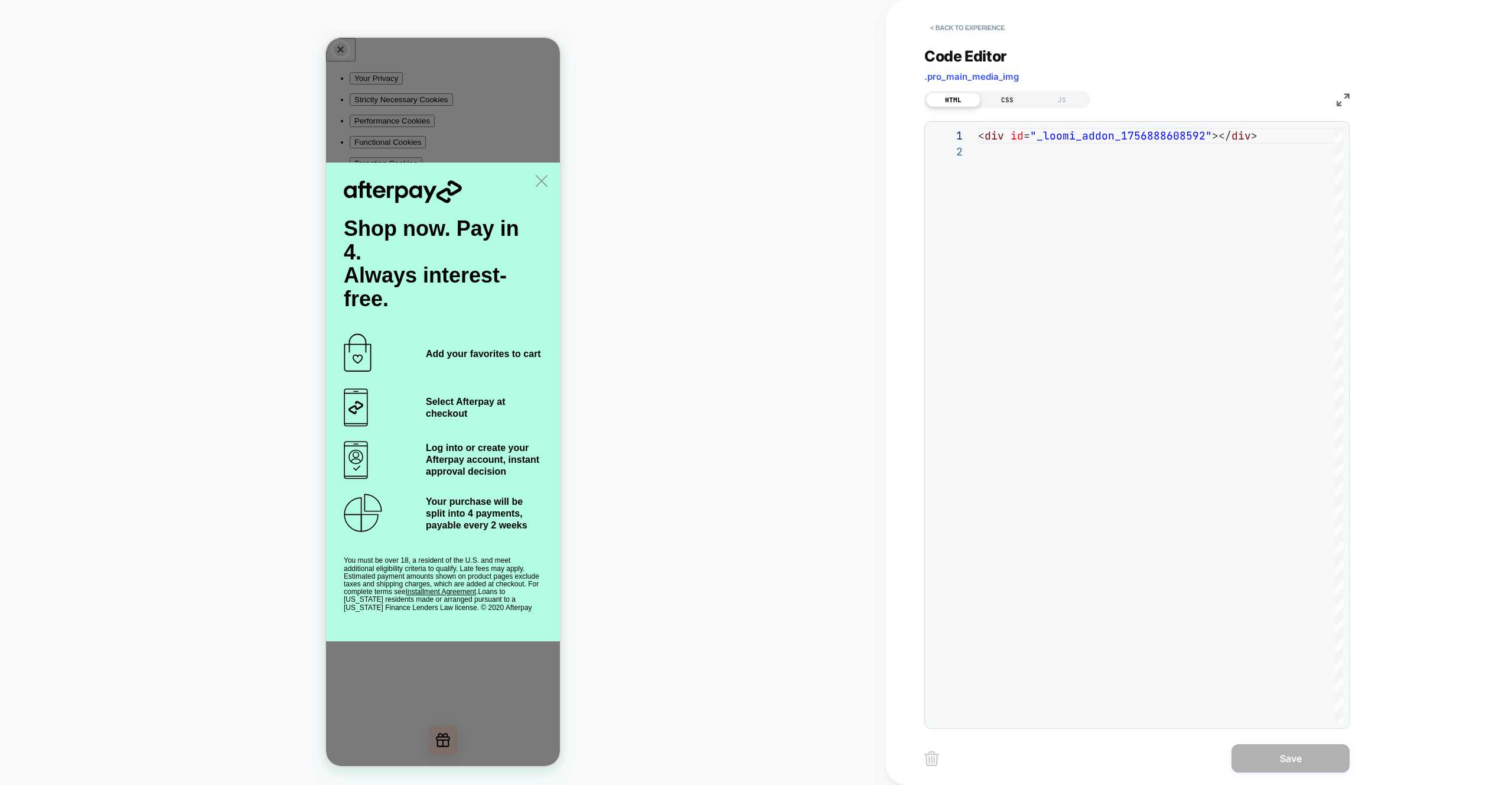
click at [1003, 94] on div "CSS" at bounding box center [1008, 100] width 54 height 14
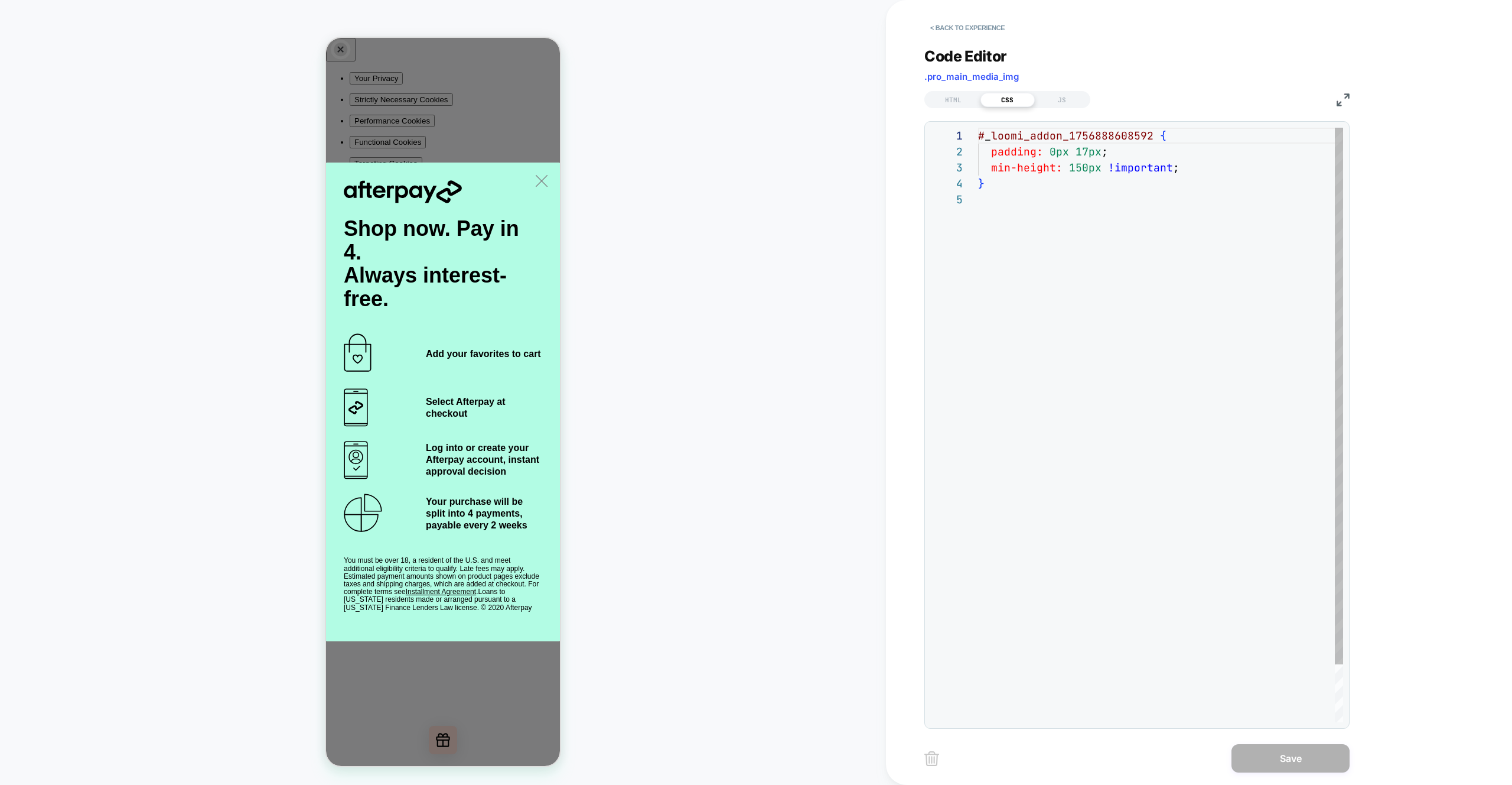
scroll to position [64, 0]
click at [1100, 336] on div "# _ loomi_addon_1756888608592 { padding: 0px 17px ; min-height: 150px !importan…" at bounding box center [1160, 457] width 365 height 658
click at [1110, 200] on div "# _ loomi_addon_1756888608592 { padding: 0px 17px ; min-height: 150px !importan…" at bounding box center [1160, 457] width 365 height 658
click at [1161, 298] on div "# _ loomi_addon_1756888608592 { padding: 0px 17px ; min-height: 150px !importan…" at bounding box center [1160, 473] width 365 height 690
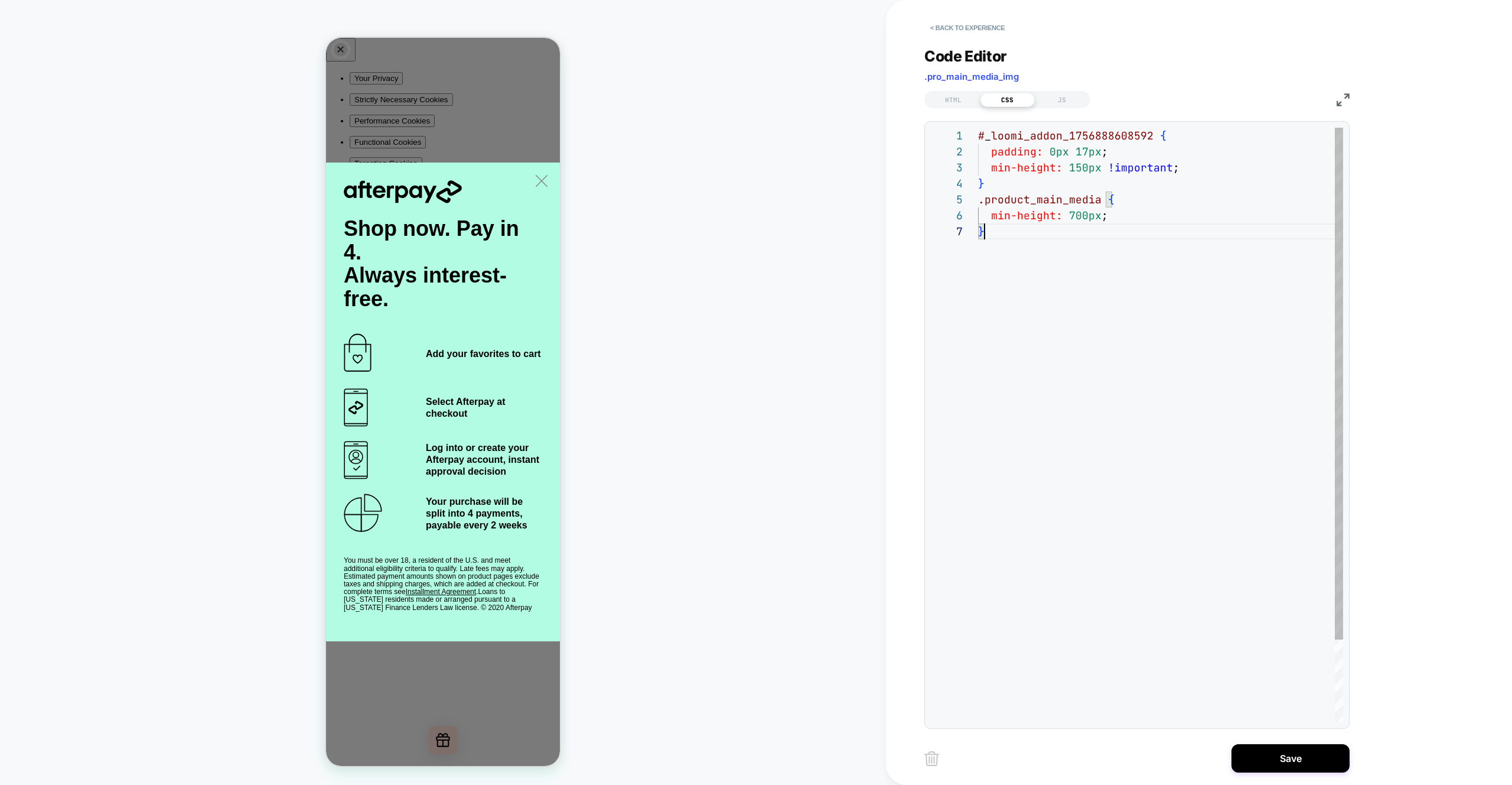
scroll to position [96, 7]
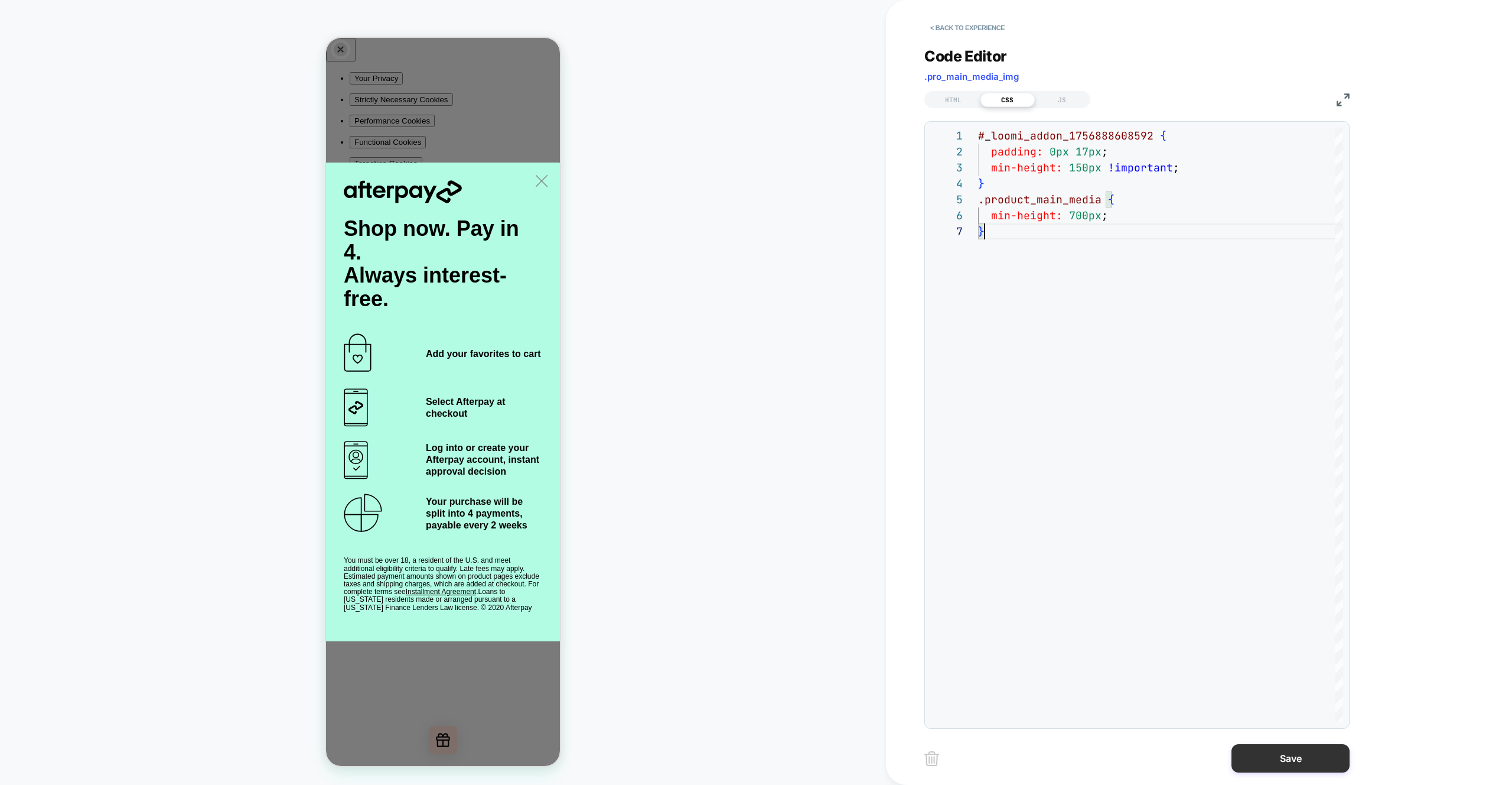
type textarea "**********"
click at [1279, 756] on button "Save" at bounding box center [1290, 758] width 118 height 29
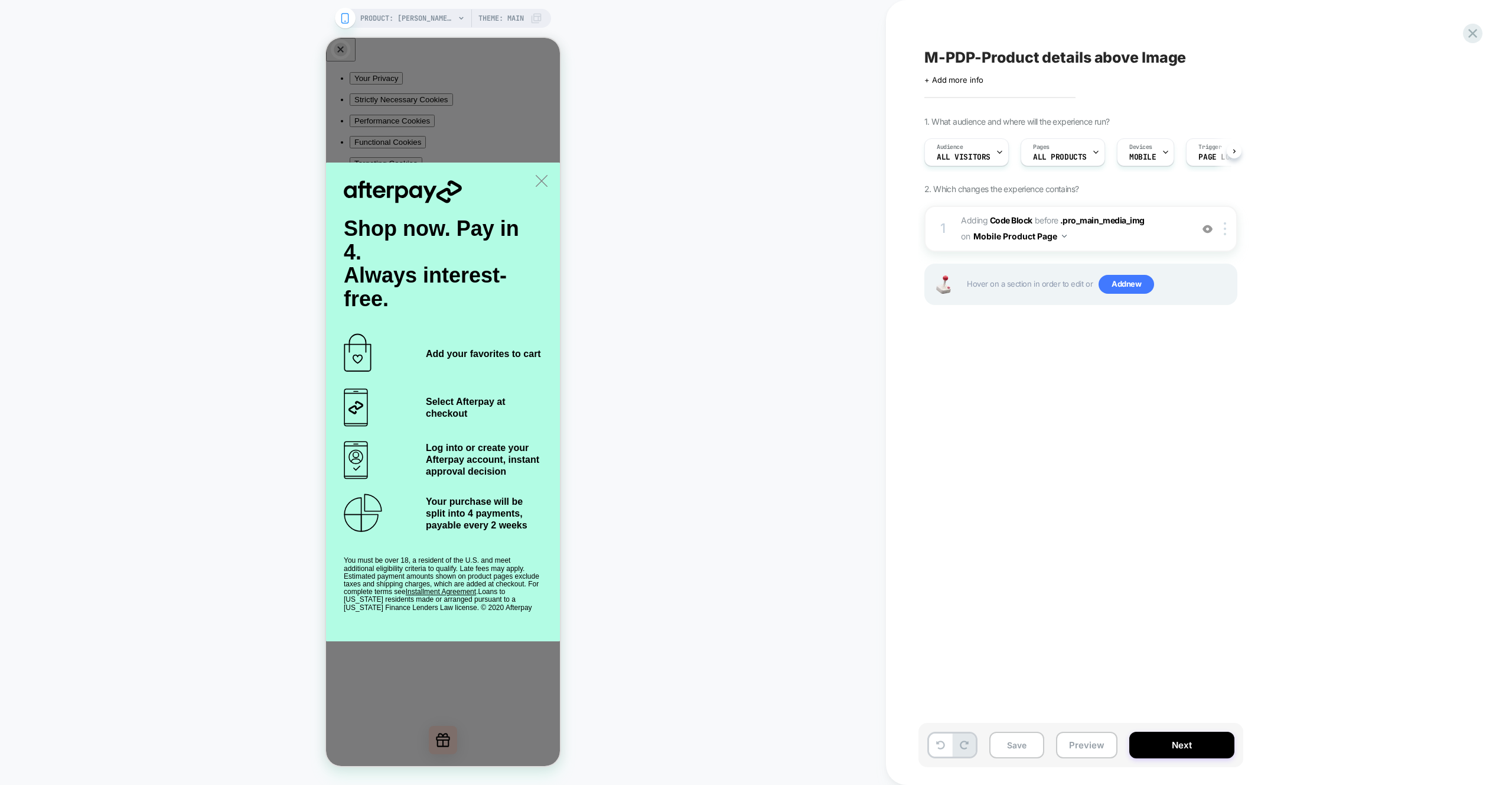
scroll to position [0, 1]
click at [1073, 757] on button "Preview" at bounding box center [1087, 745] width 62 height 26
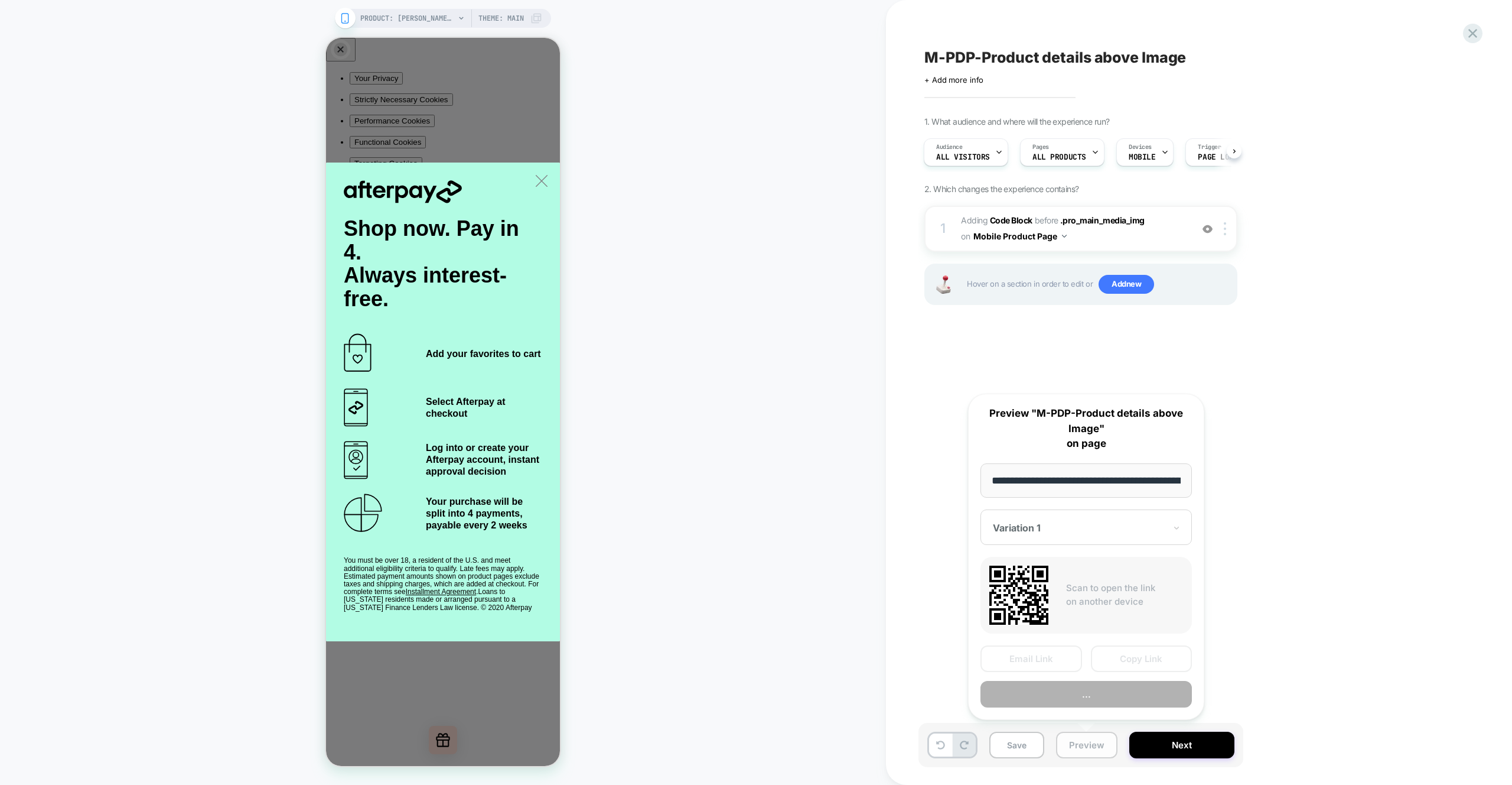
scroll to position [0, 366]
click at [1094, 706] on button "Preview" at bounding box center [1086, 695] width 212 height 26
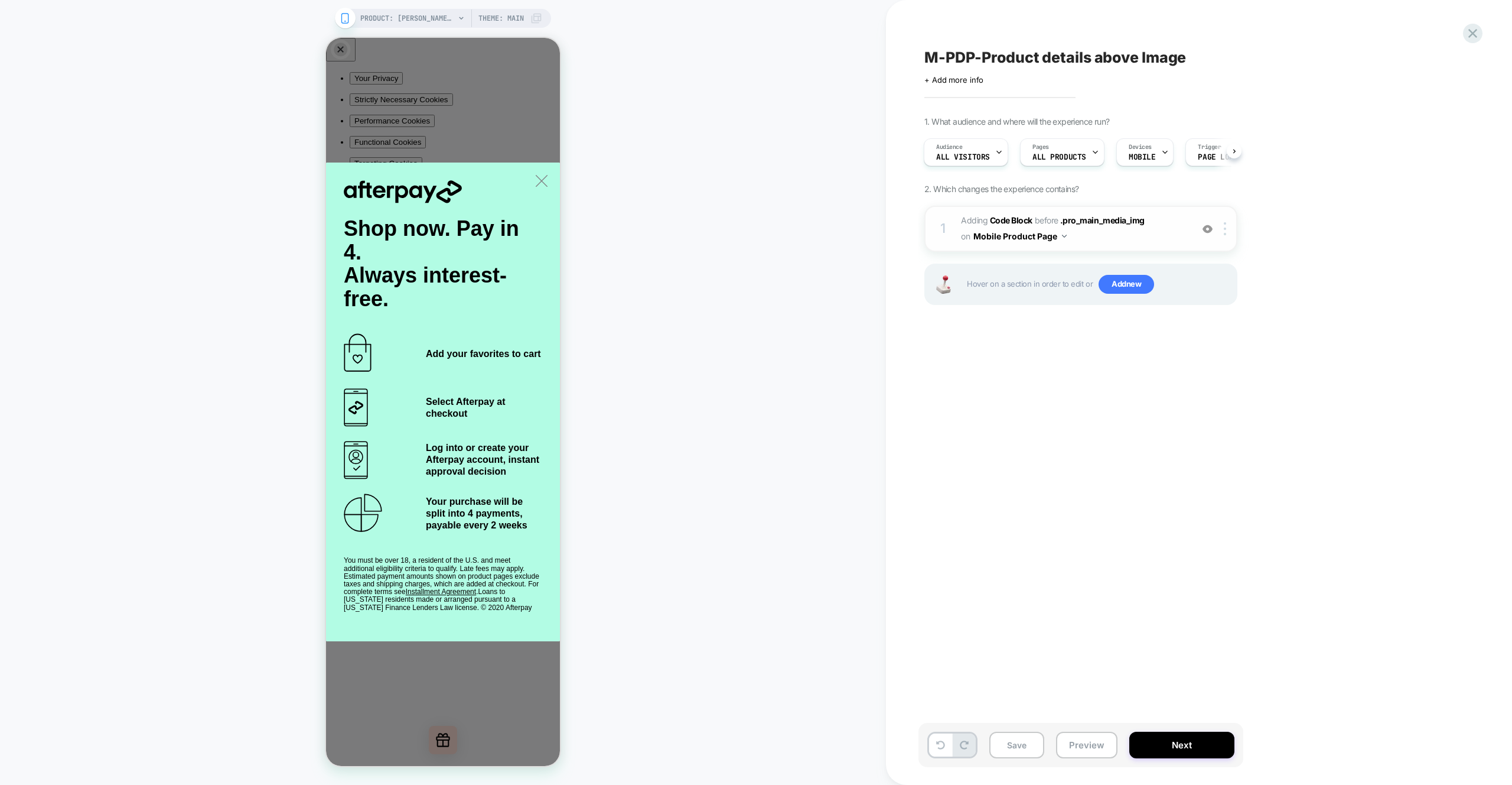
click at [1143, 234] on span "Adding Code Block BEFORE .pro_main_media_img .pro_main_media_img on Mobile Prod…" at bounding box center [1073, 229] width 225 height 32
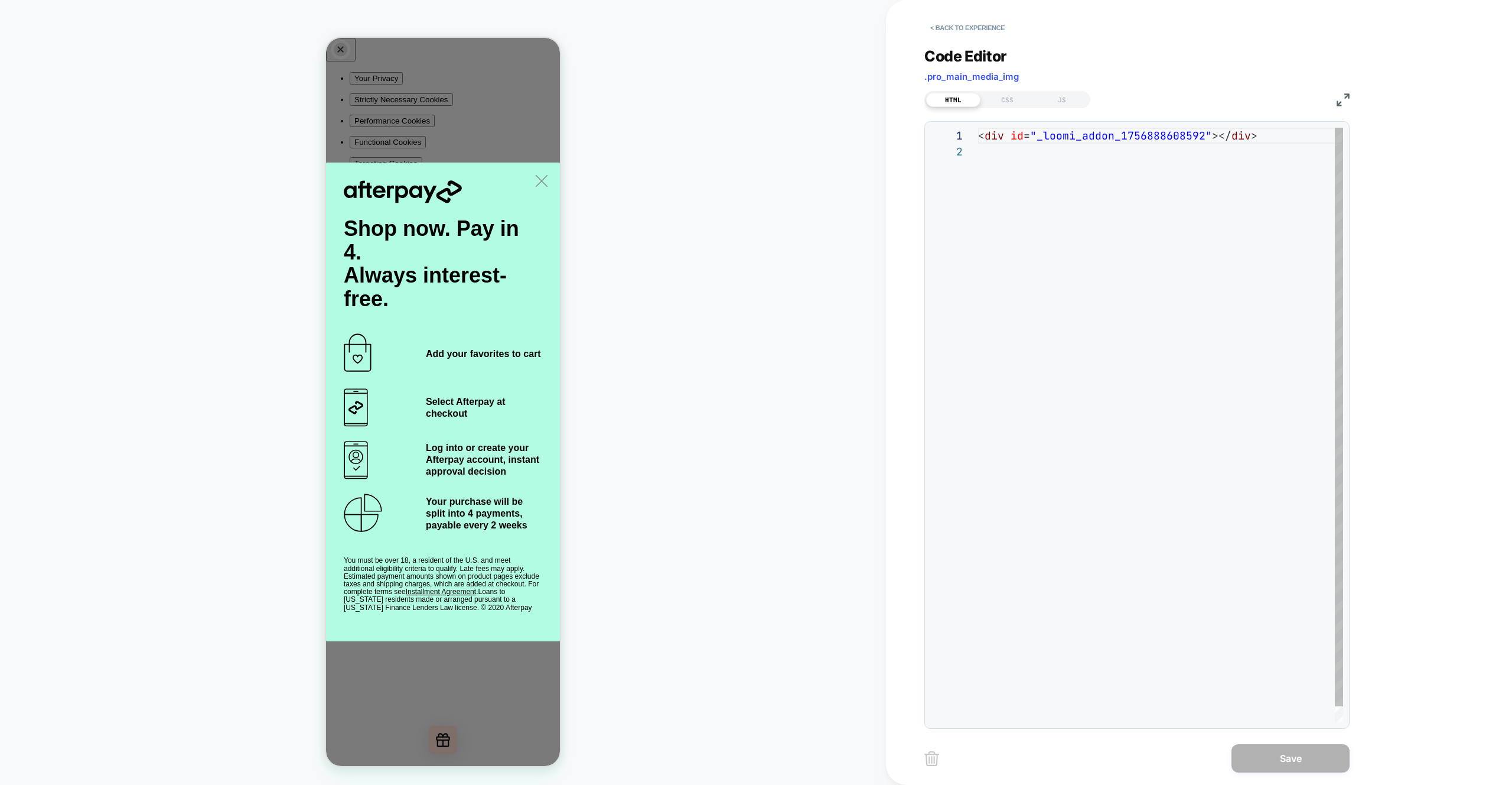
scroll to position [16, 0]
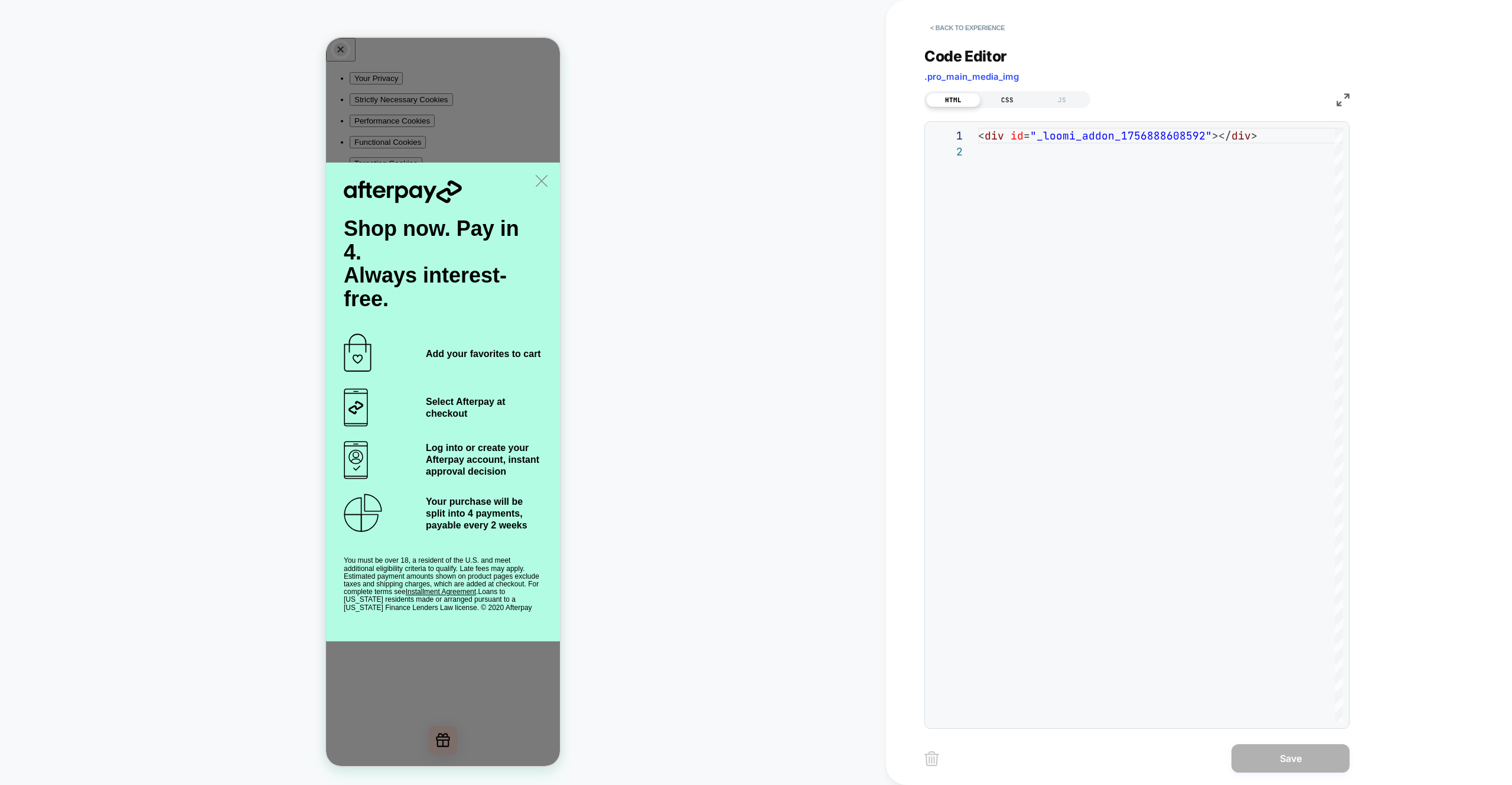
click at [1006, 97] on div "CSS" at bounding box center [1008, 100] width 54 height 14
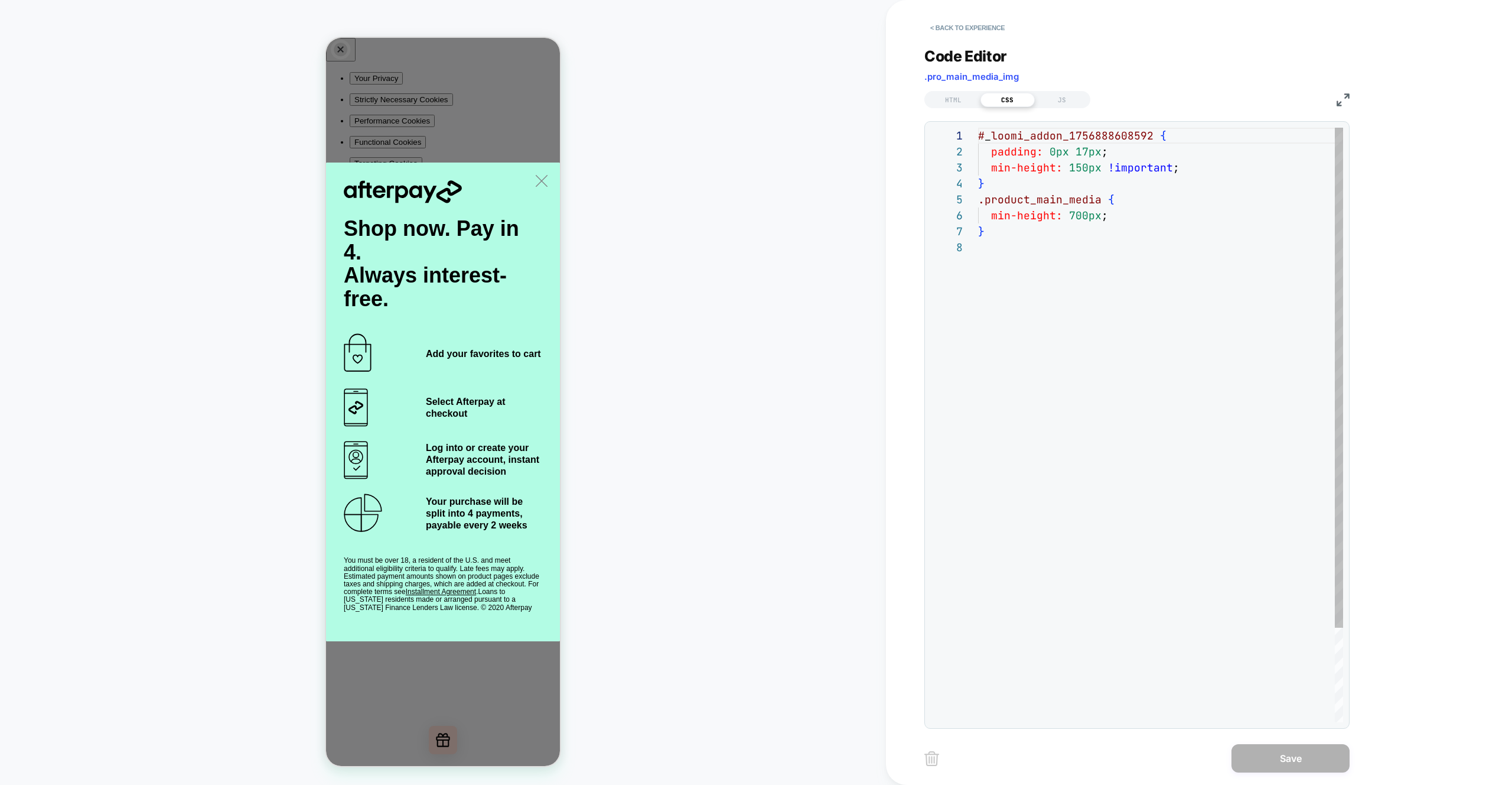
click at [1145, 307] on div "# _ loomi_addon_1756888608592 { padding: 0px 17px ; min-height: 150px !importan…" at bounding box center [1160, 481] width 365 height 707
click at [1127, 199] on div "# _ loomi_addon_1756888608592 { padding: 0px 17px ; min-height: 150px !importan…" at bounding box center [1160, 481] width 365 height 707
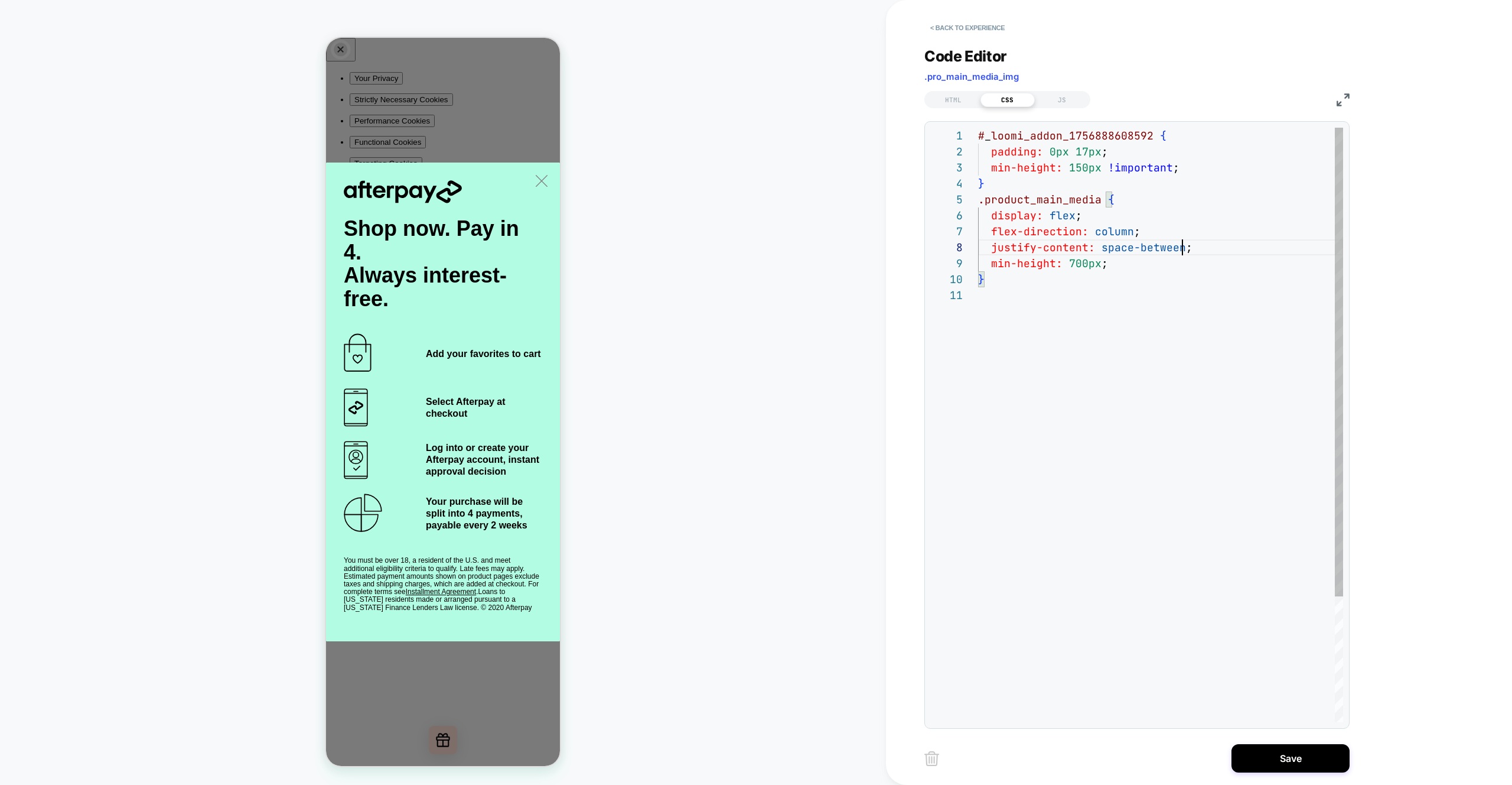
scroll to position [111, 204]
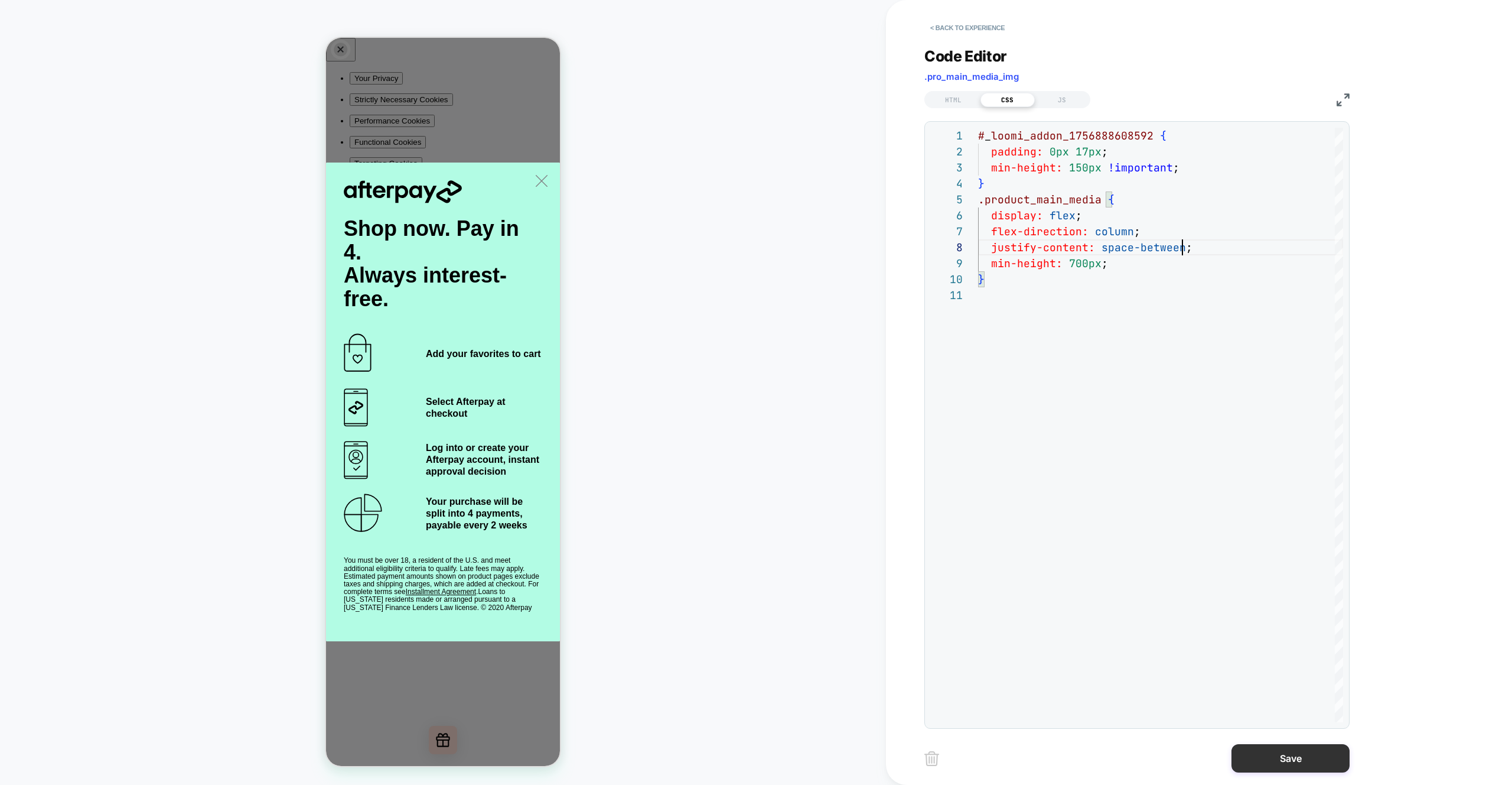
type textarea "**********"
click at [1292, 755] on button "Save" at bounding box center [1290, 758] width 118 height 29
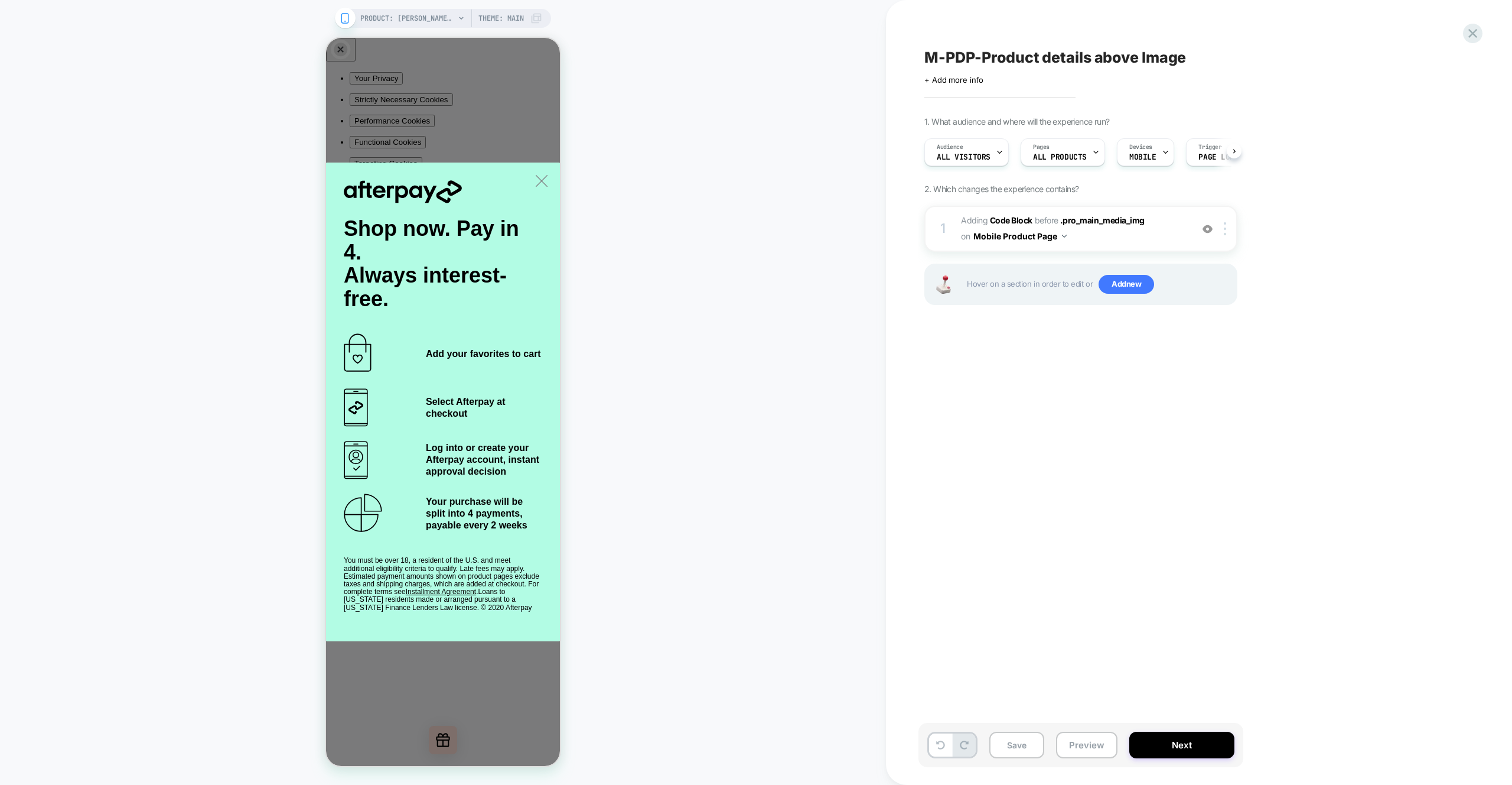
scroll to position [0, 1]
click at [1081, 742] on button "Preview" at bounding box center [1087, 745] width 62 height 26
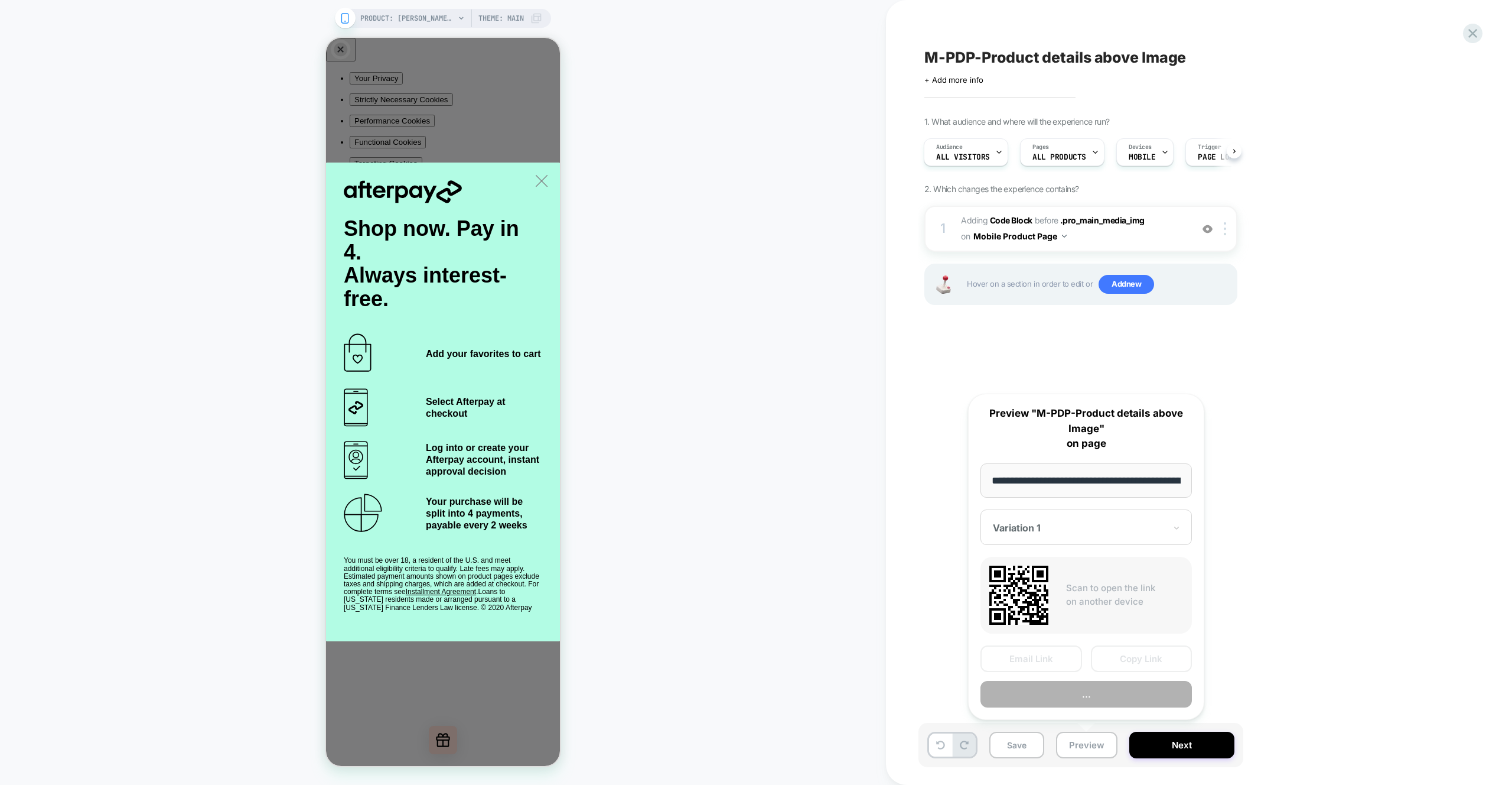
scroll to position [0, 366]
click at [1081, 699] on button "Preview" at bounding box center [1086, 695] width 212 height 26
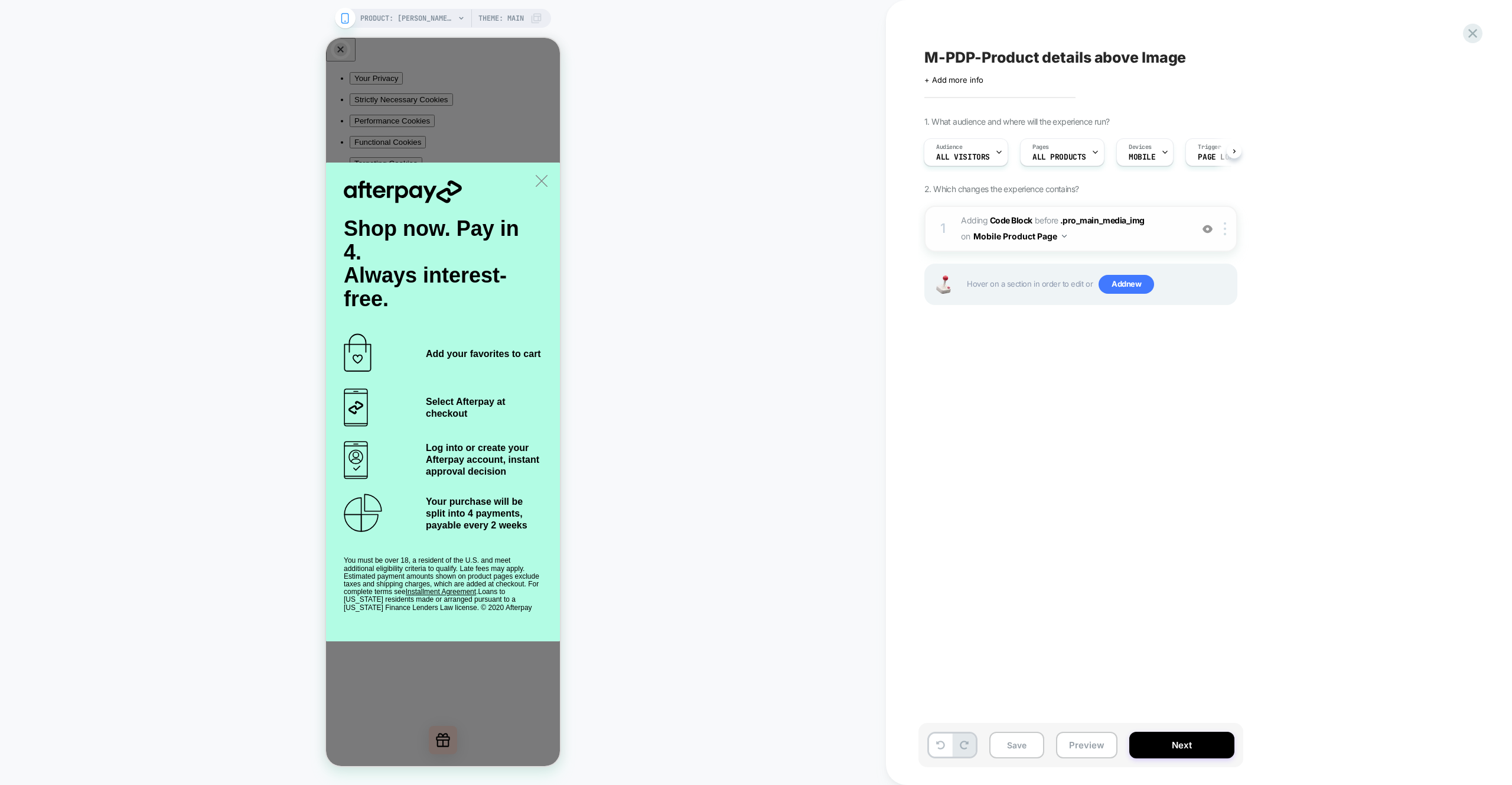
click at [1129, 240] on span "Adding Code Block BEFORE .pro_main_media_img .pro_main_media_img on Mobile Prod…" at bounding box center [1073, 229] width 225 height 32
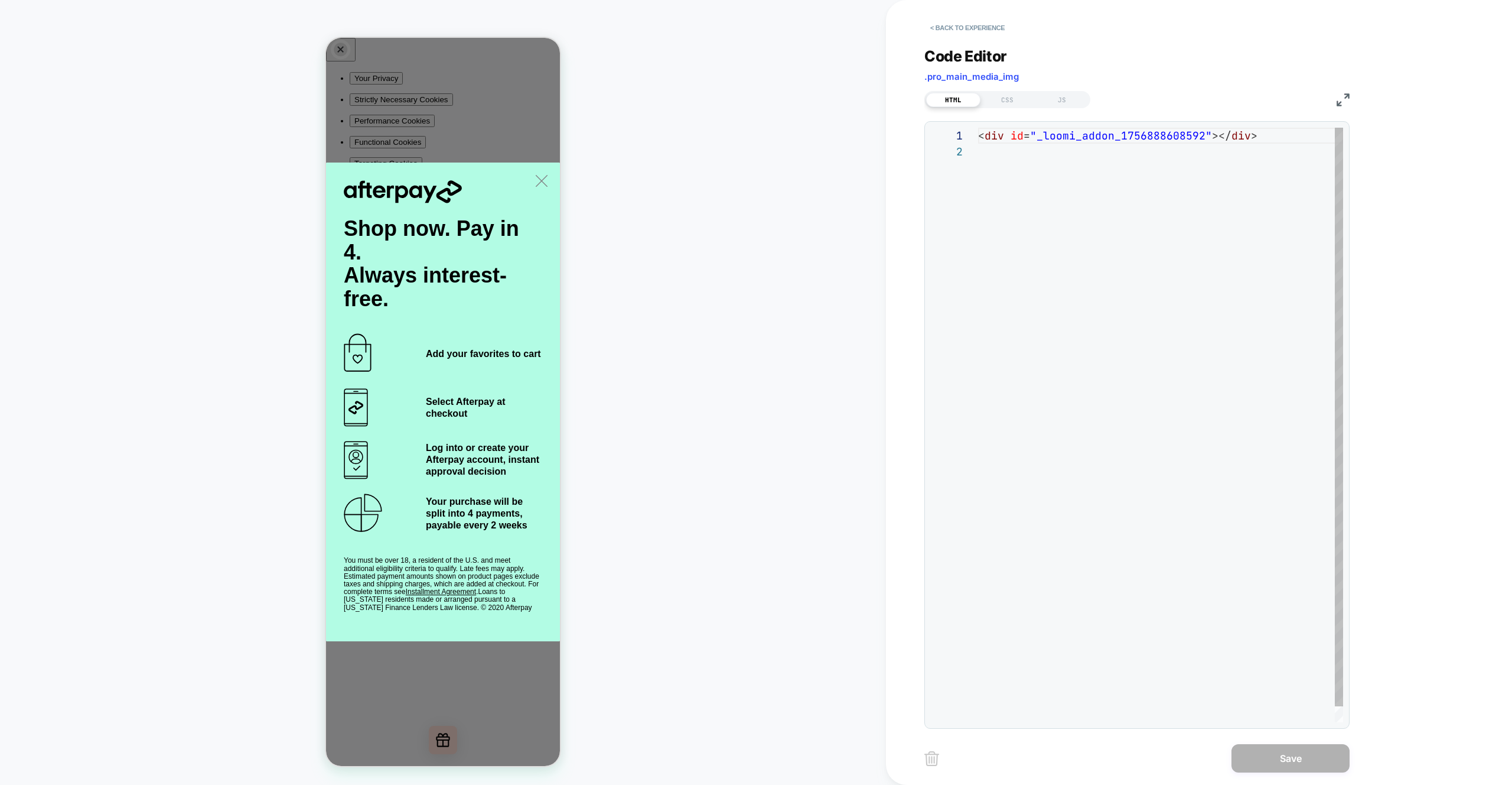
scroll to position [16, 0]
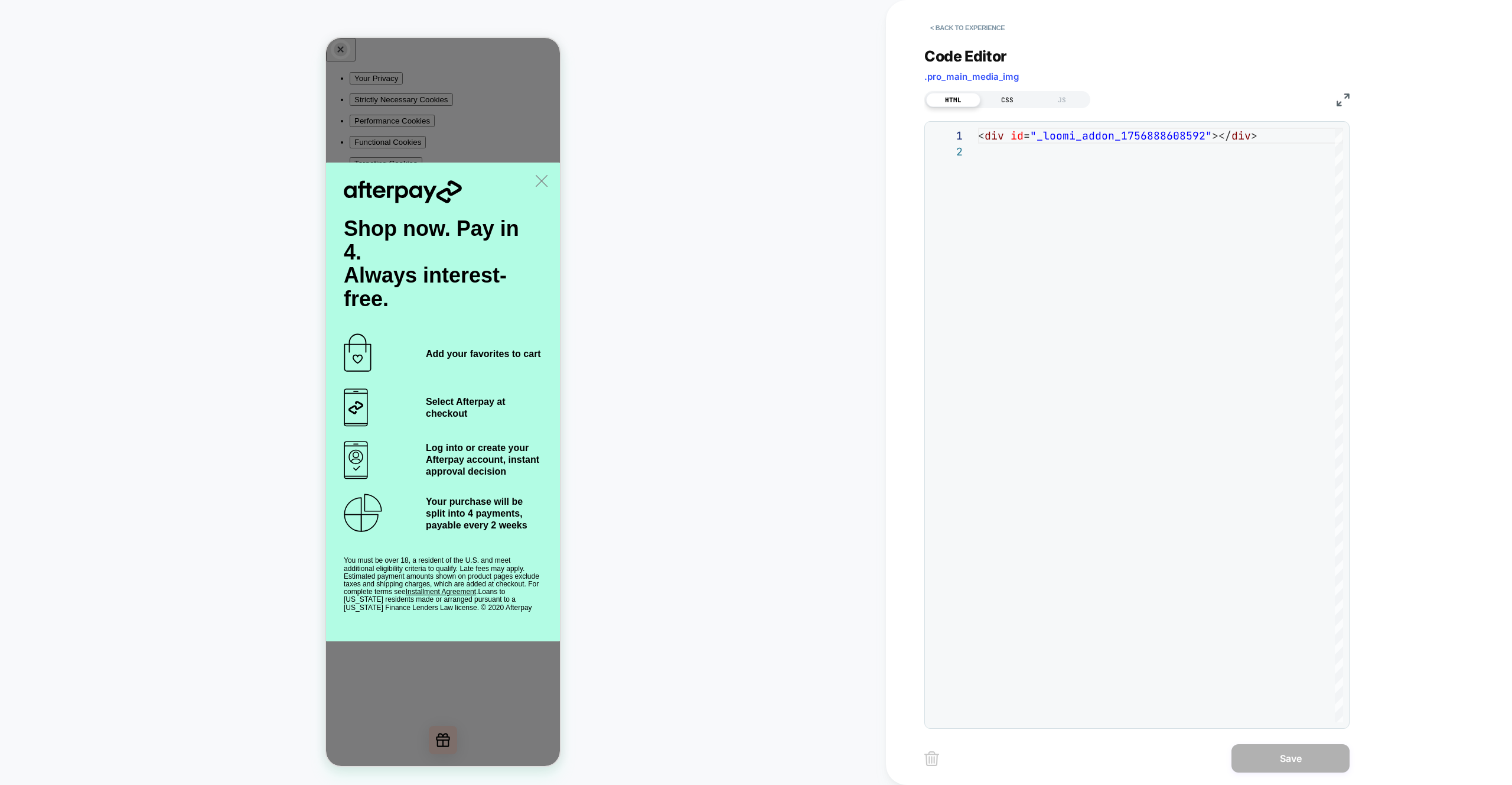
click at [1009, 99] on div "CSS" at bounding box center [1008, 100] width 54 height 14
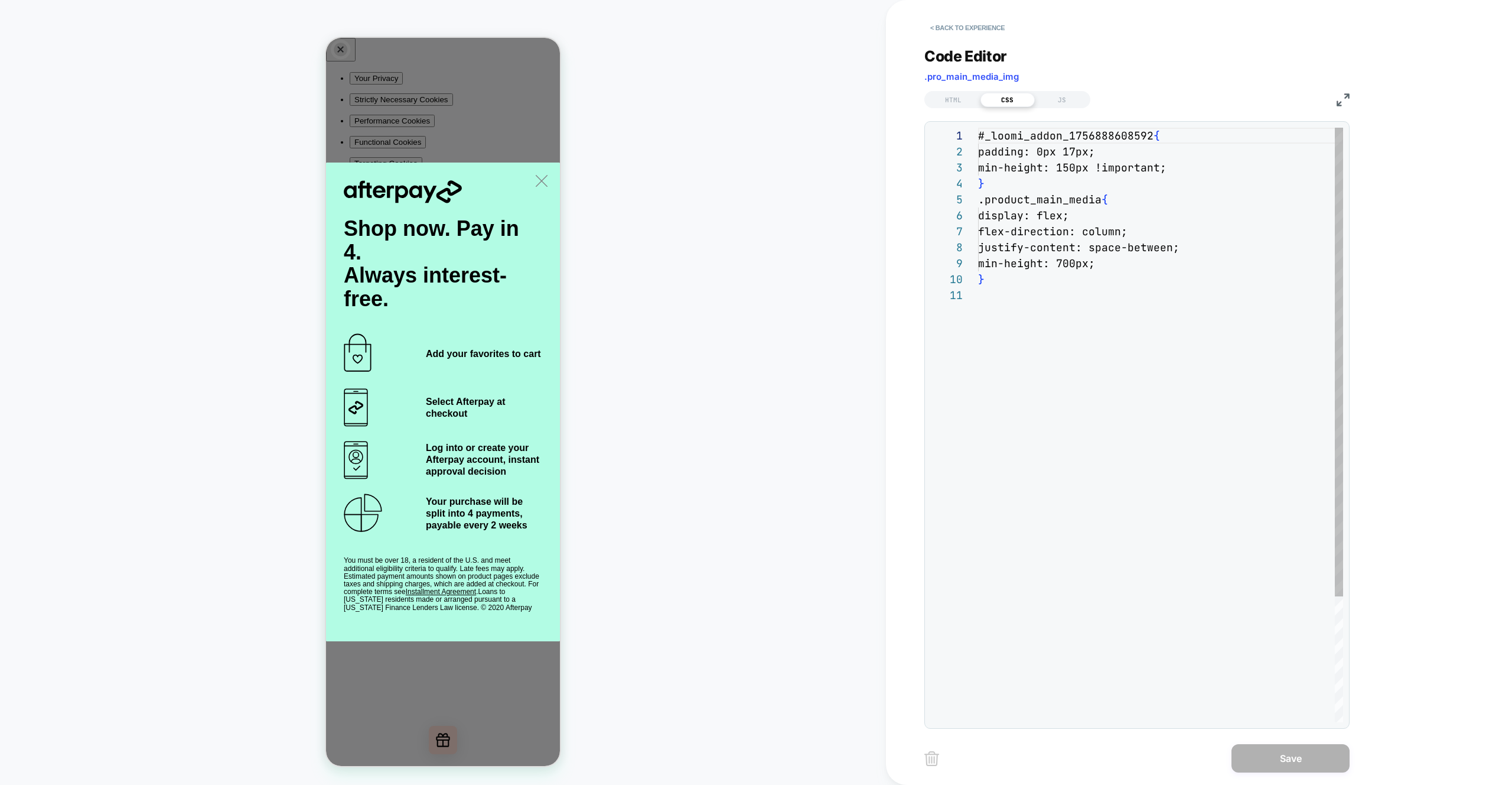
scroll to position [160, 0]
click at [1061, 280] on div "#_loomi_addon_1756888608592 { padding: 0px 17px; min-height: 150px !important; …" at bounding box center [1160, 504] width 365 height 754
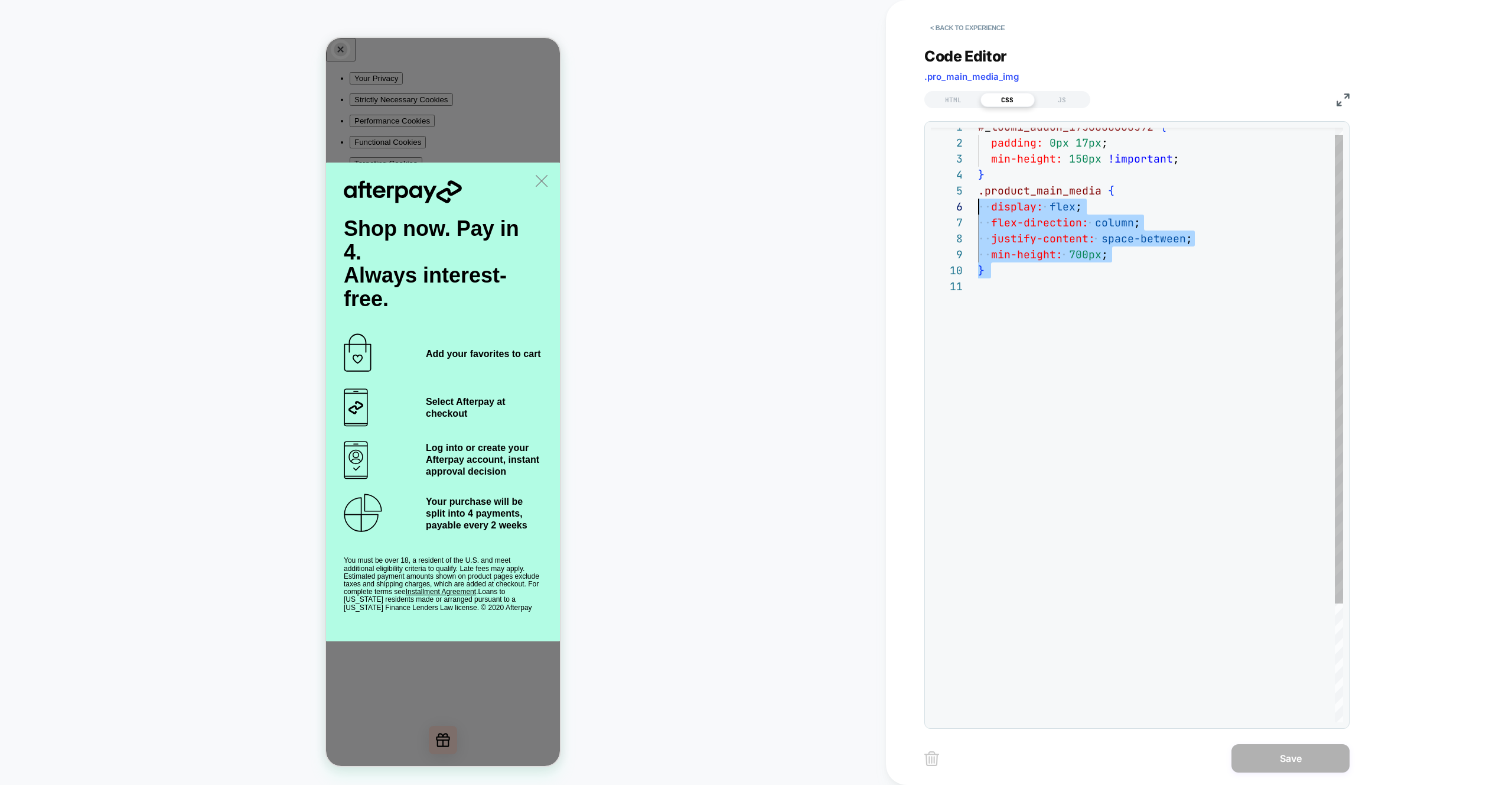
scroll to position [64, 0]
drag, startPoint x: 1046, startPoint y: 286, endPoint x: 958, endPoint y: 191, distance: 129.5
click at [978, 191] on div "# _ loomi_addon_1756888608592 { padding: 0px 17px ; min-height: 150px !importan…" at bounding box center [1160, 495] width 365 height 754
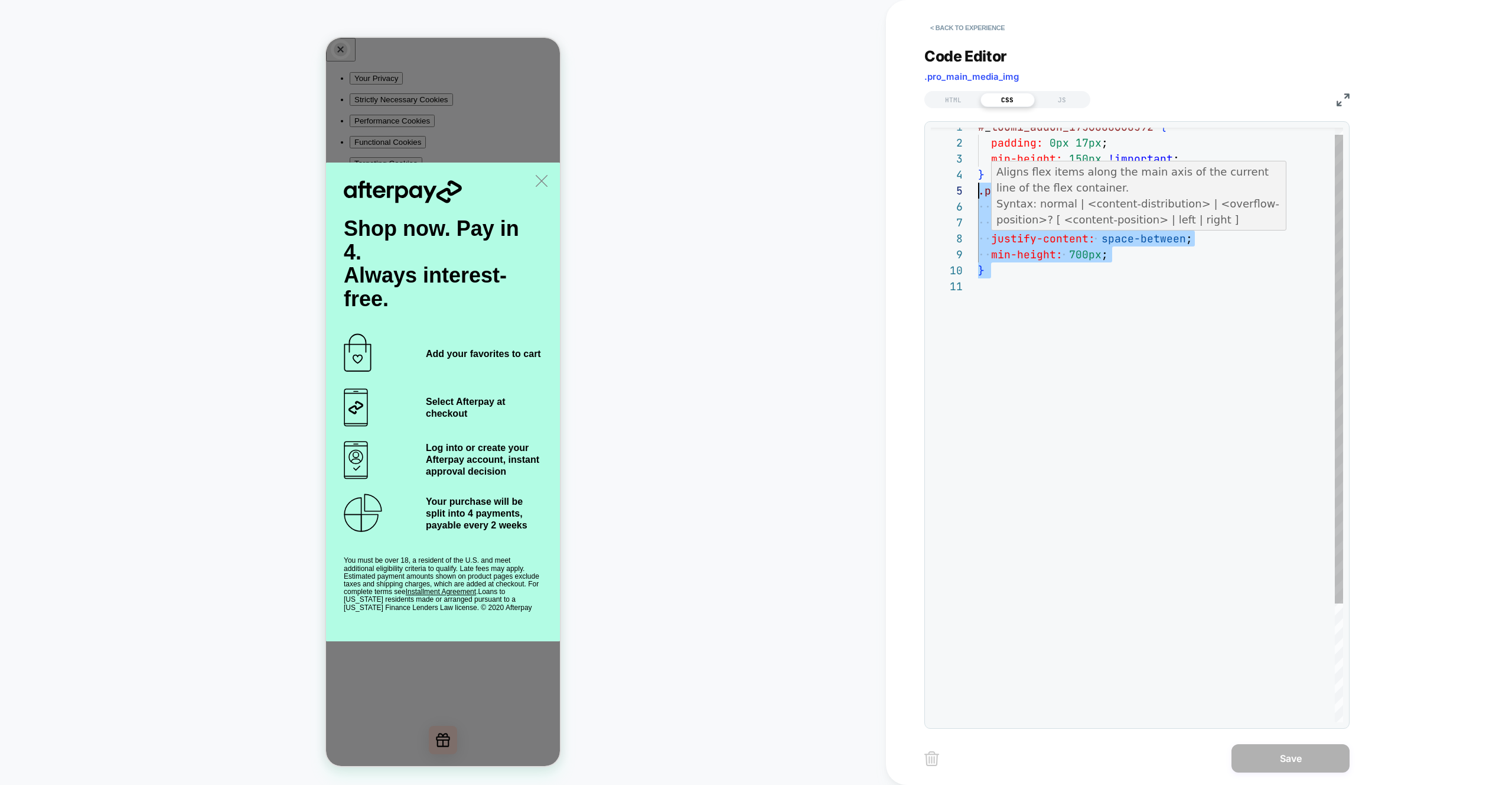
type textarea "**********"
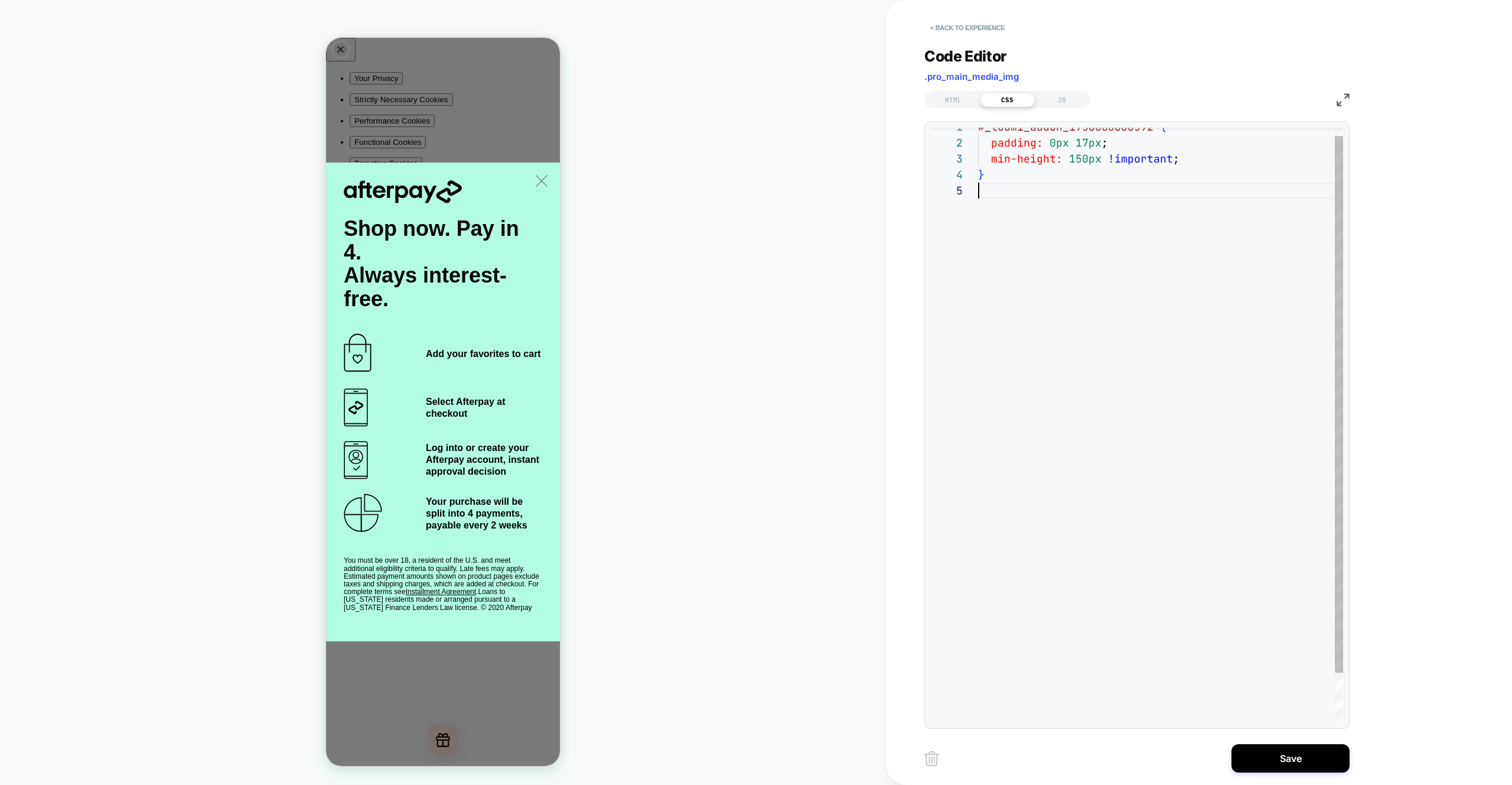
click at [1166, 389] on div "# _ loomi_addon_1756888608592 { padding: 0px 17px ; min-height: 150px !importan…" at bounding box center [1160, 448] width 365 height 658
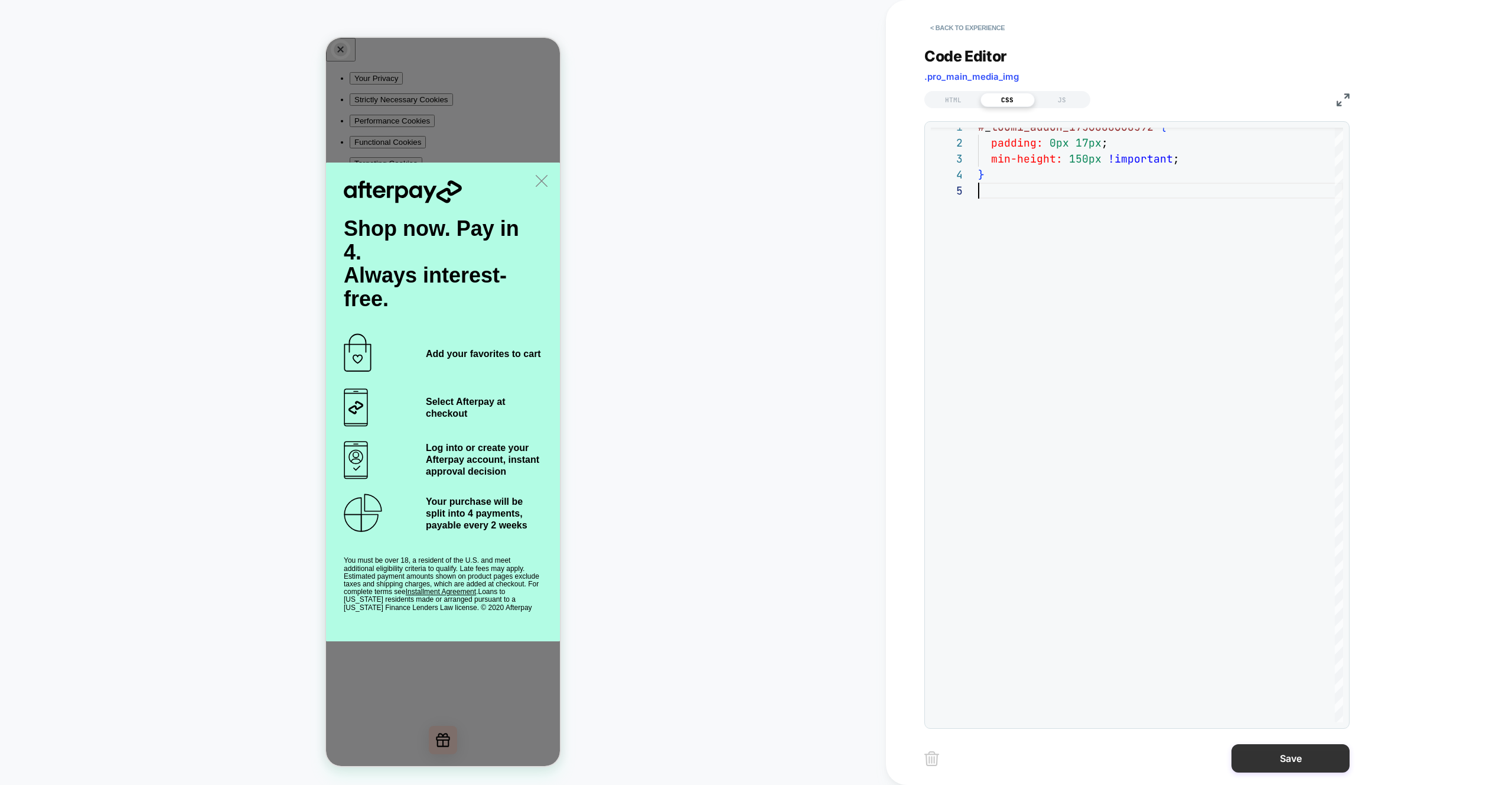
click at [1286, 764] on button "Save" at bounding box center [1290, 758] width 118 height 29
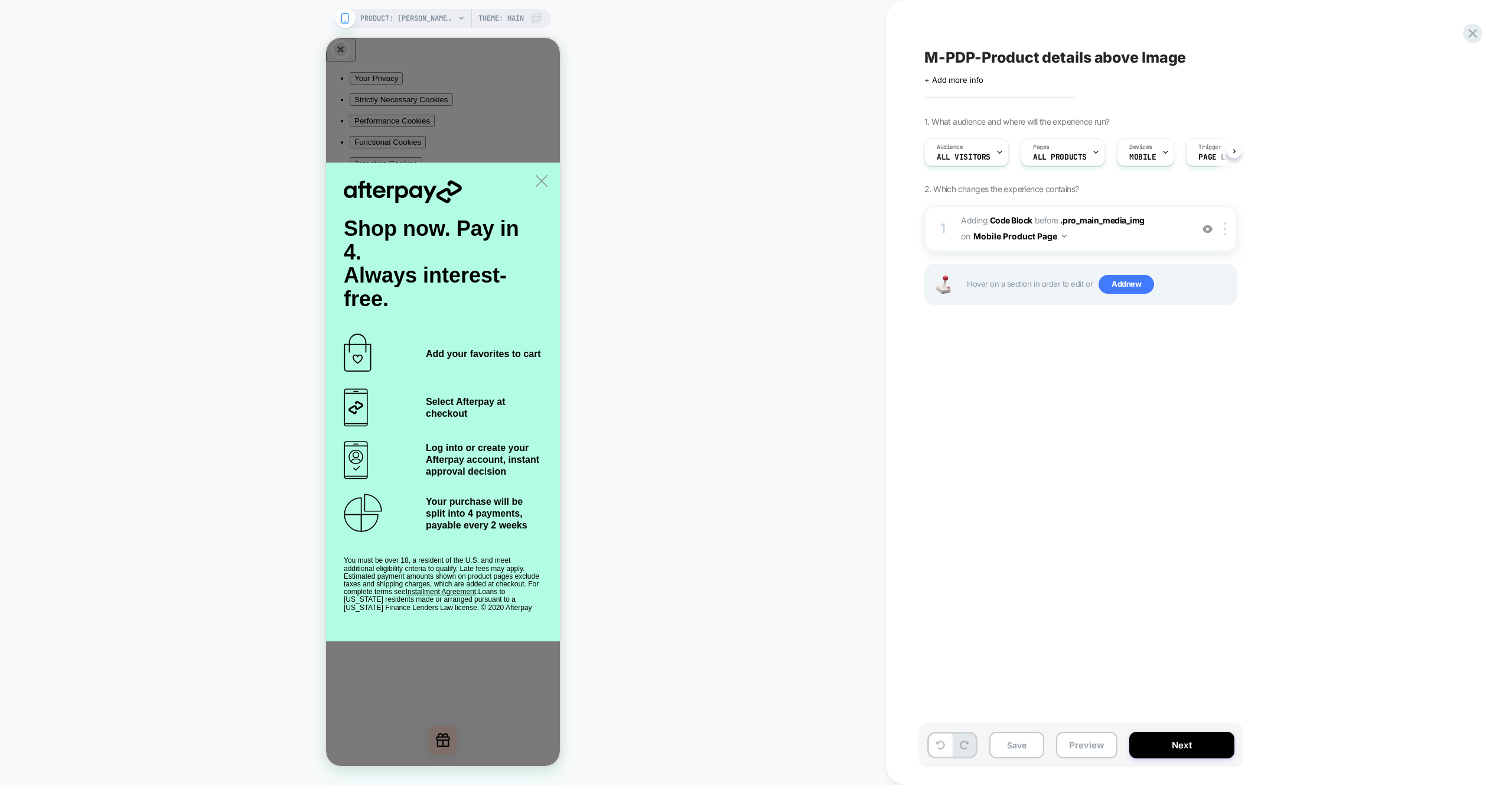
scroll to position [0, 1]
click at [1119, 274] on div "Hover on a section in order to edit or Add new" at bounding box center [1081, 284] width 313 height 41
click at [1120, 281] on span "Add new" at bounding box center [1127, 284] width 56 height 19
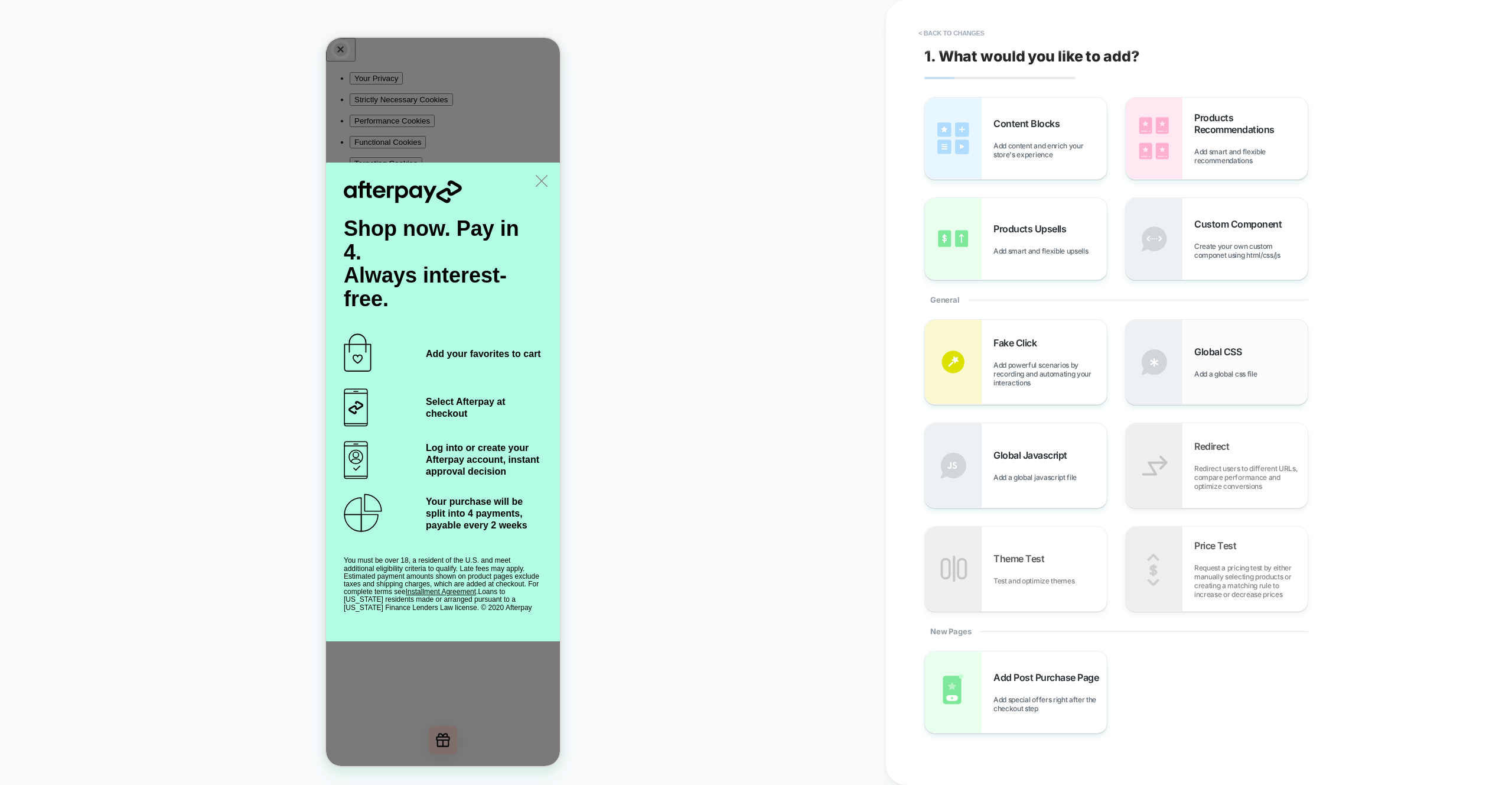
click at [1250, 356] on div "Global CSS Add a global css file" at bounding box center [1251, 362] width 114 height 32
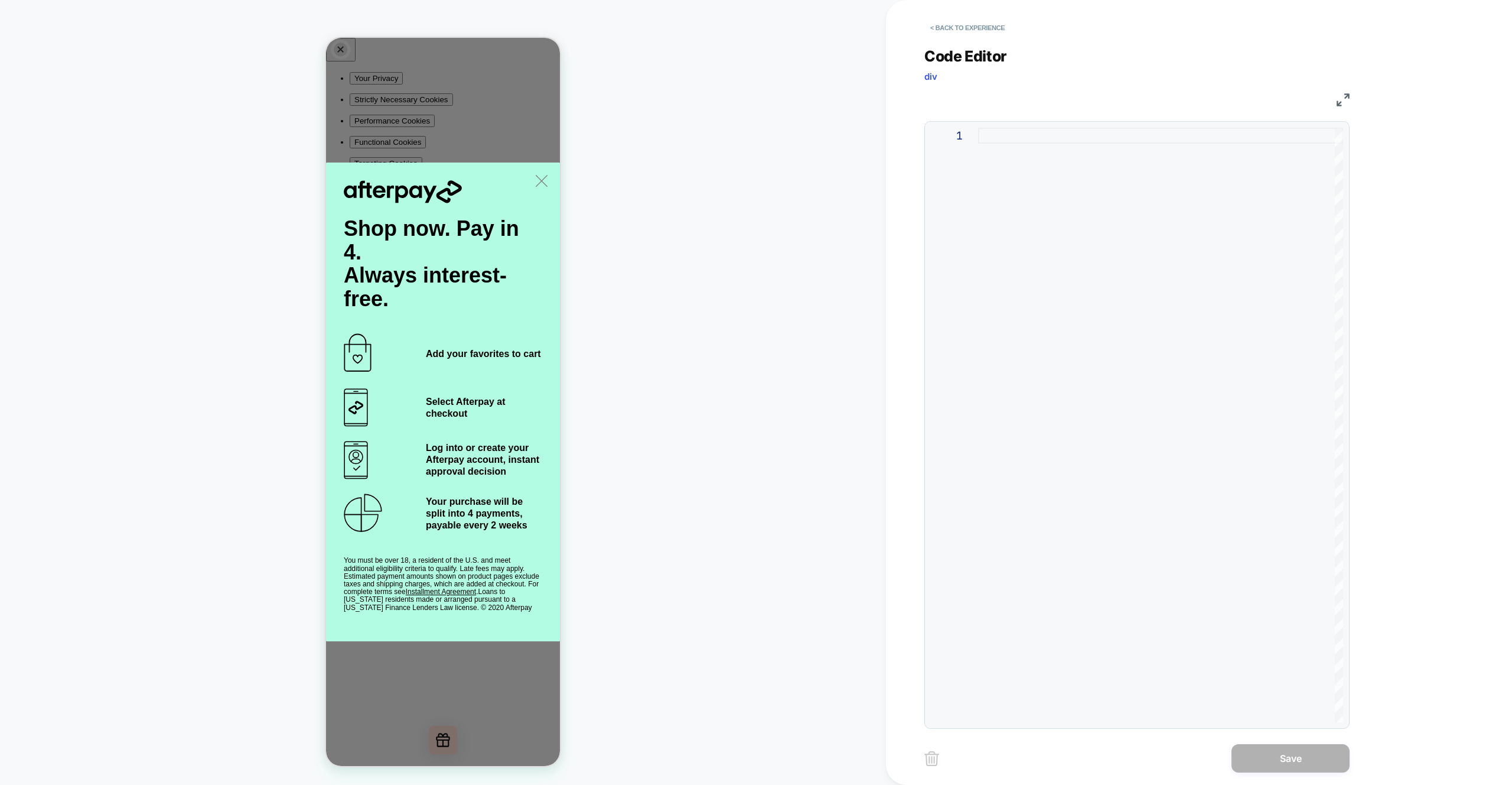
click at [1094, 278] on div at bounding box center [1160, 424] width 365 height 594
type textarea "**********"
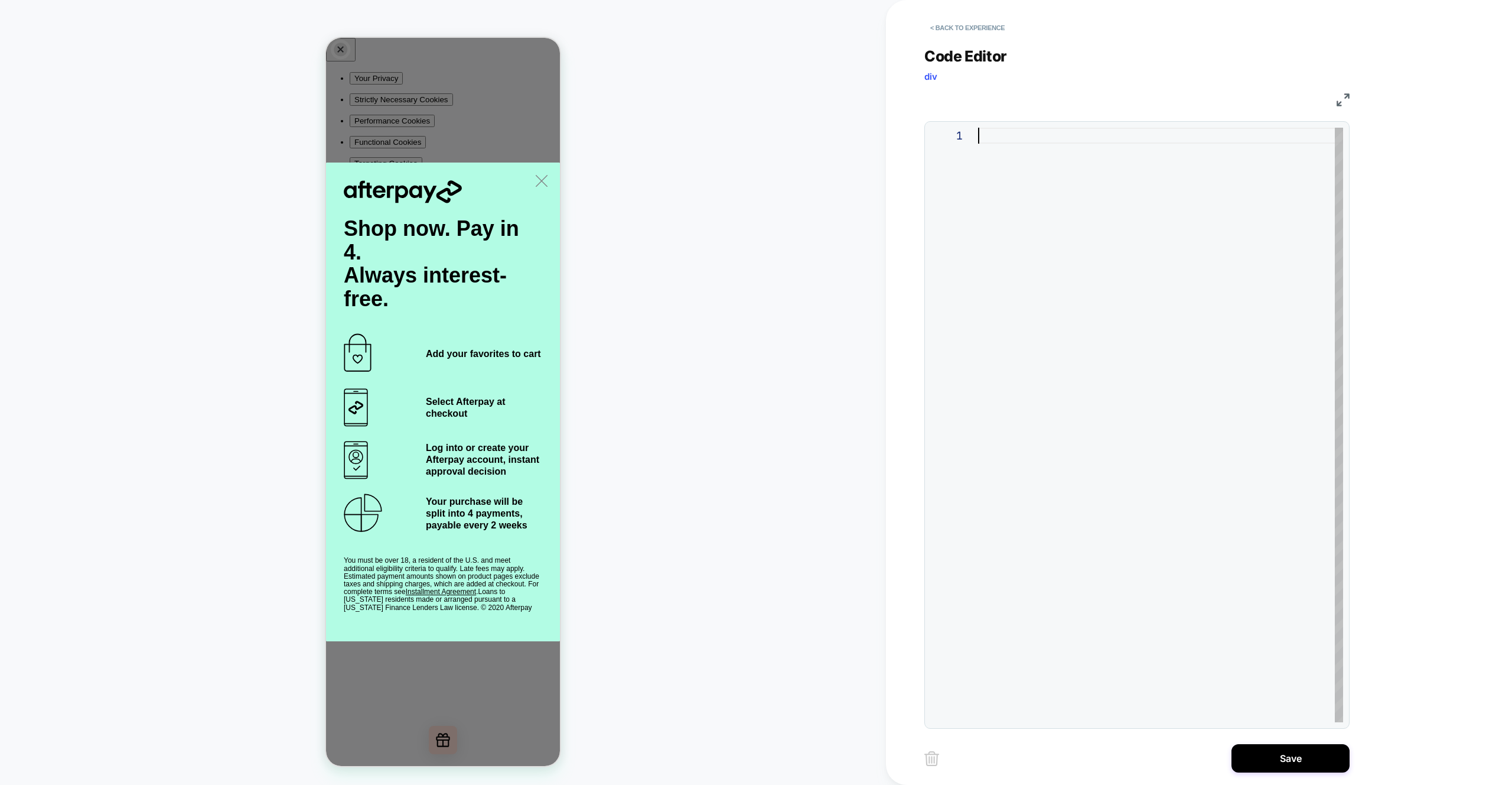
scroll to position [96, 0]
click at [1122, 335] on div ".product_main_media { display: flex ; flex-direction: column ; justify-content:…" at bounding box center [1160, 473] width 365 height 690
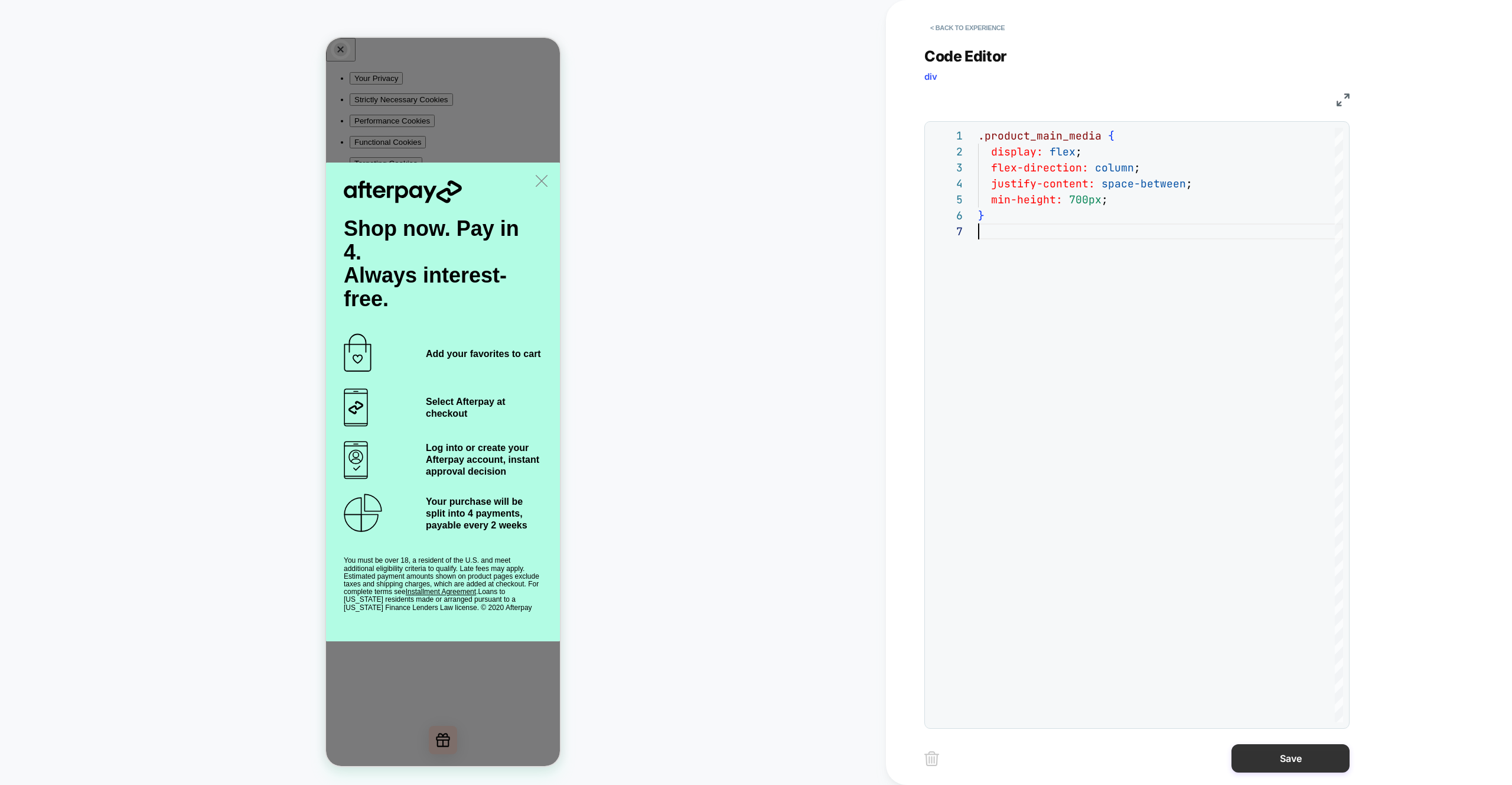
click at [1283, 754] on button "Save" at bounding box center [1290, 758] width 118 height 29
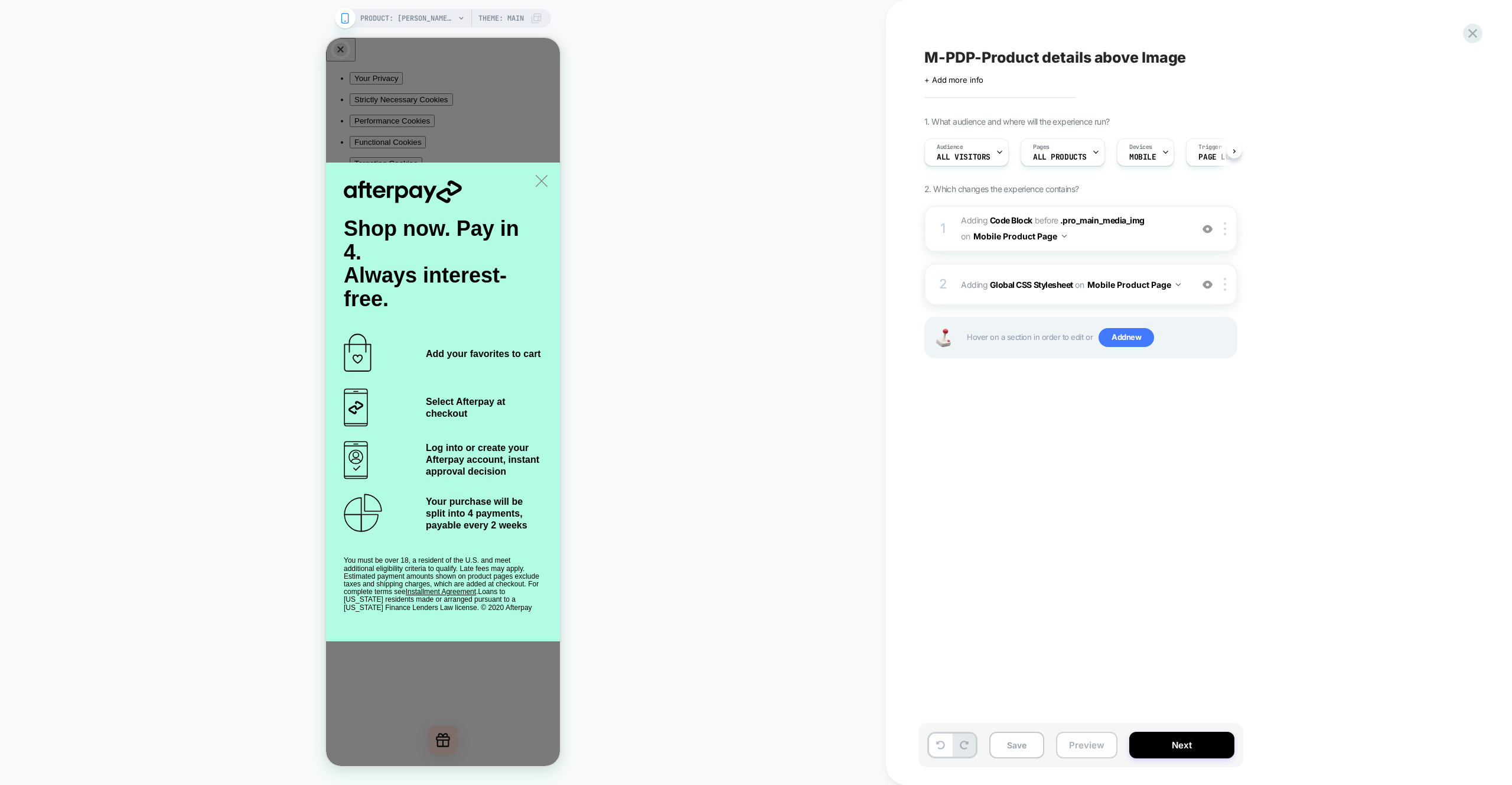
scroll to position [0, 1]
click at [1080, 748] on button "Preview" at bounding box center [1087, 745] width 62 height 26
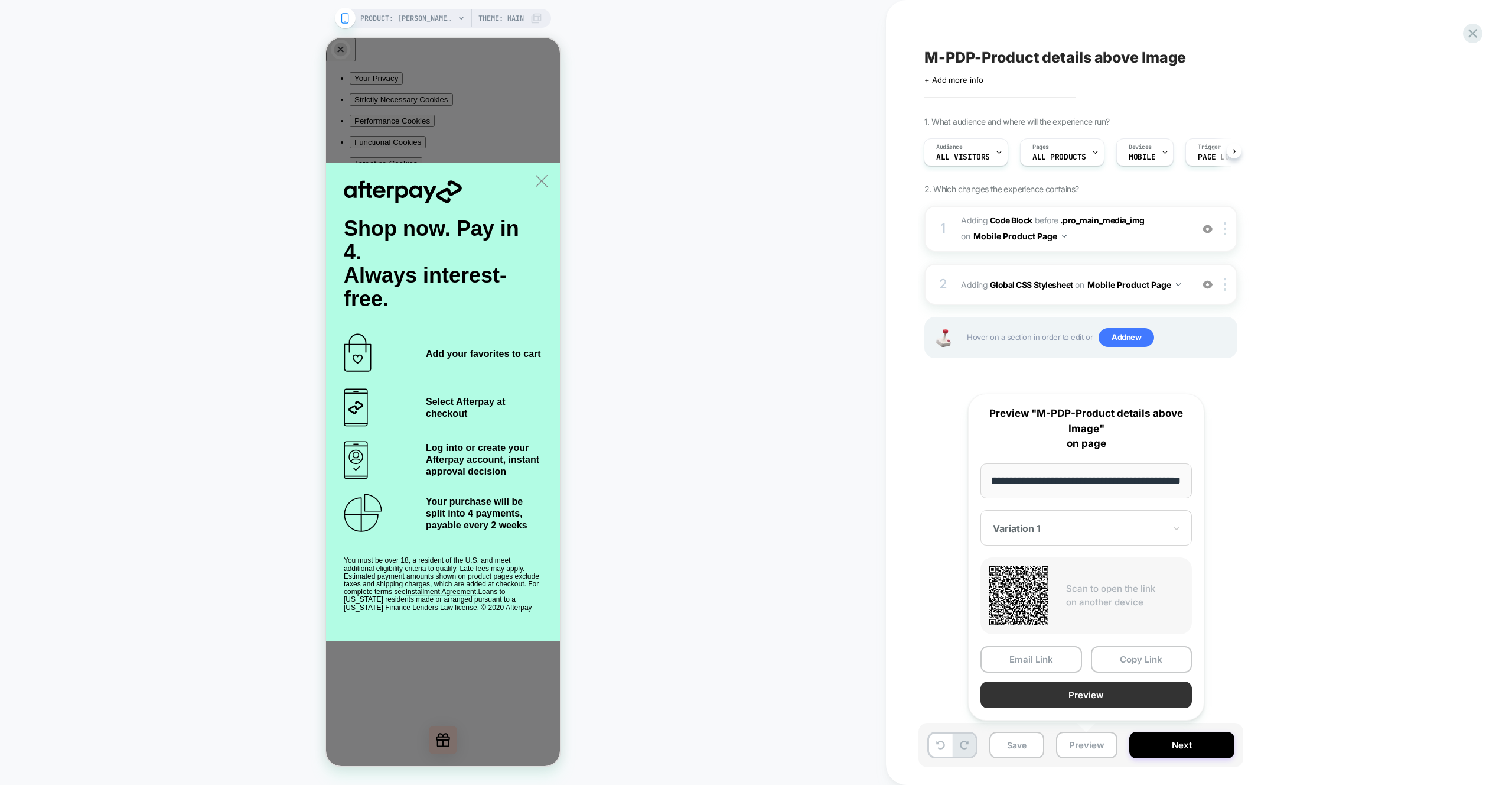
scroll to position [0, 0]
click at [1091, 699] on button "Preview" at bounding box center [1086, 695] width 212 height 26
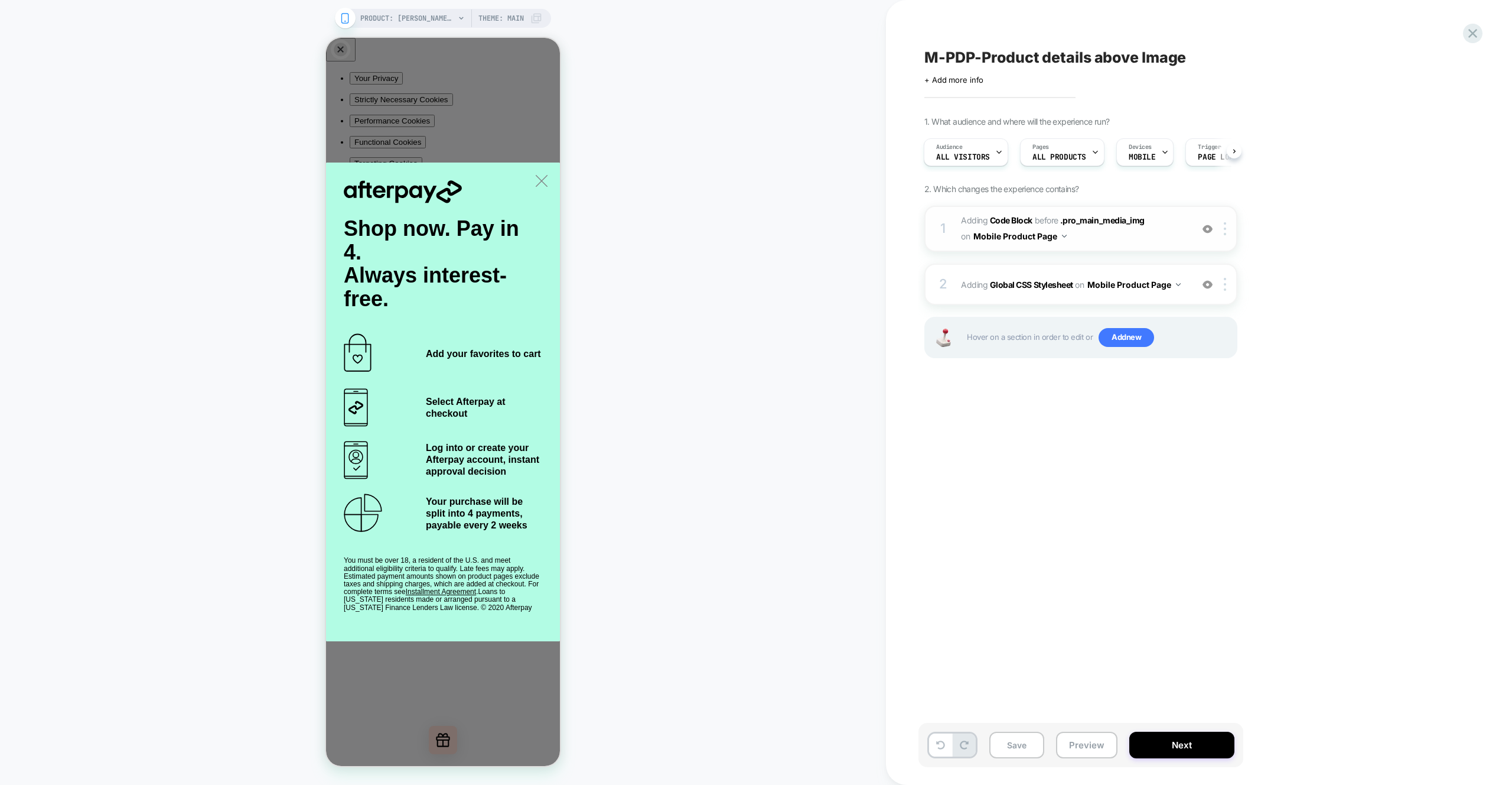
click at [1163, 240] on span "Adding Code Block BEFORE .pro_main_media_img .pro_main_media_img on Mobile Prod…" at bounding box center [1073, 229] width 225 height 32
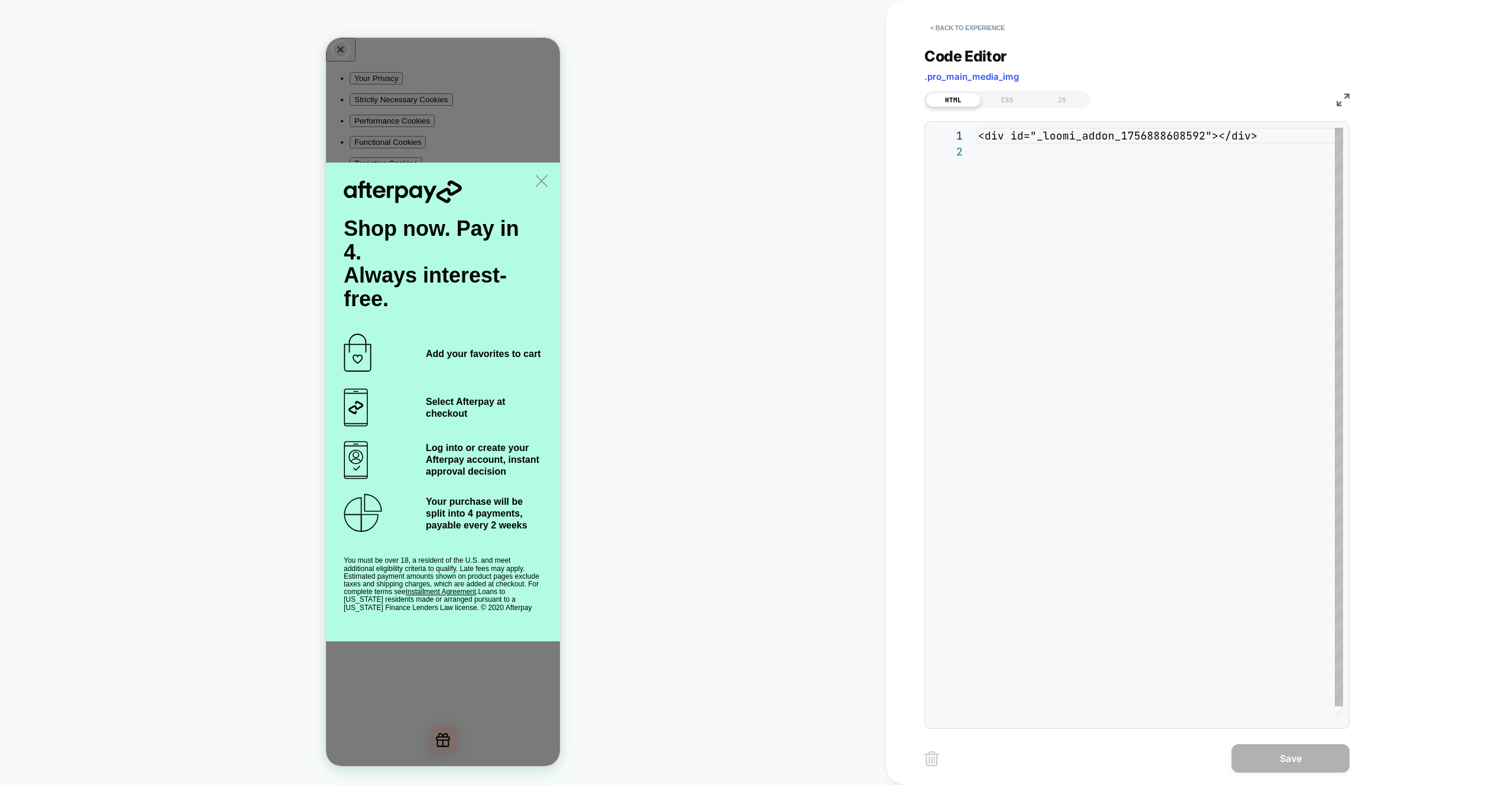
scroll to position [16, 0]
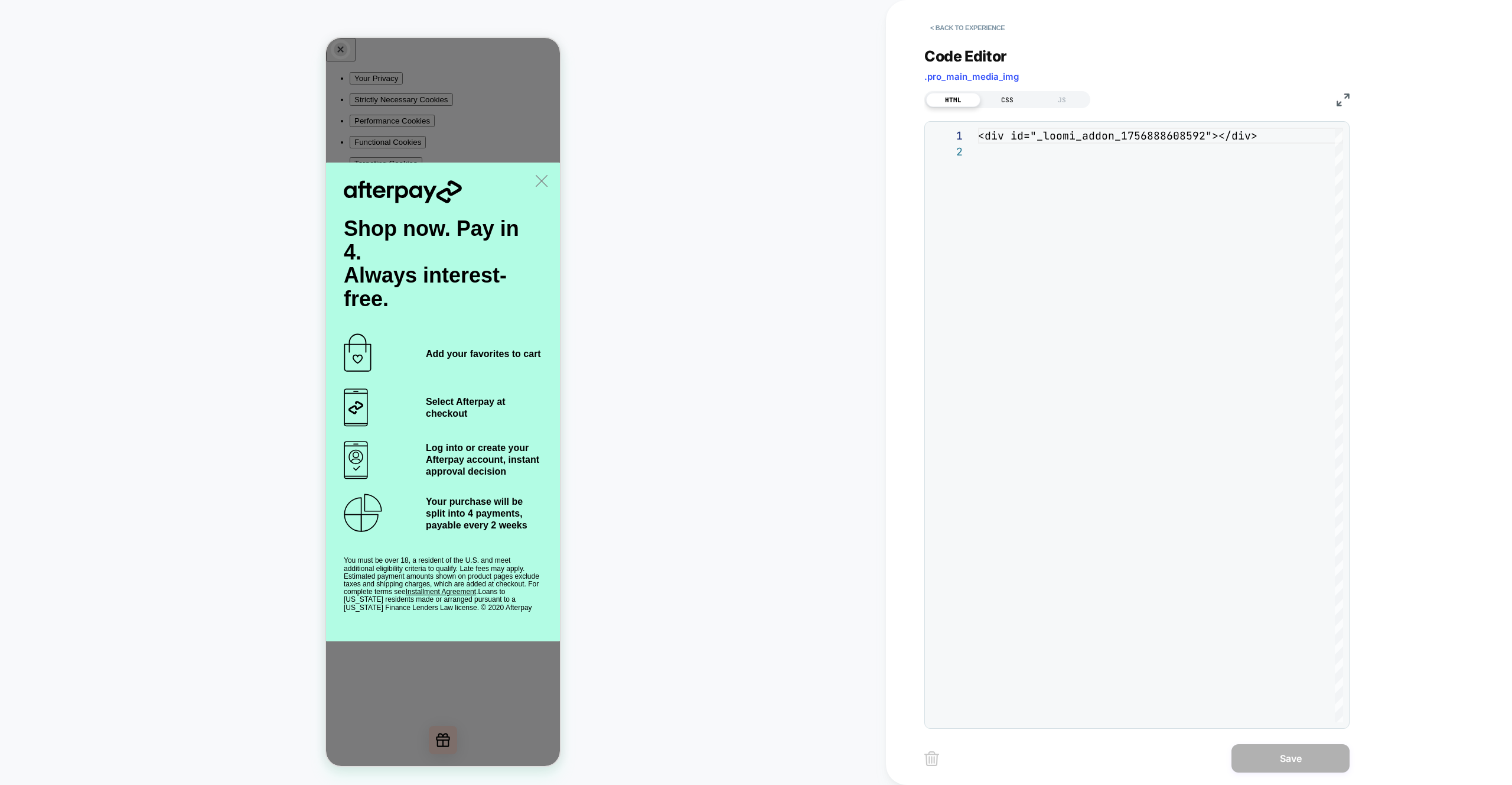
click at [1003, 103] on div "CSS" at bounding box center [1008, 100] width 54 height 14
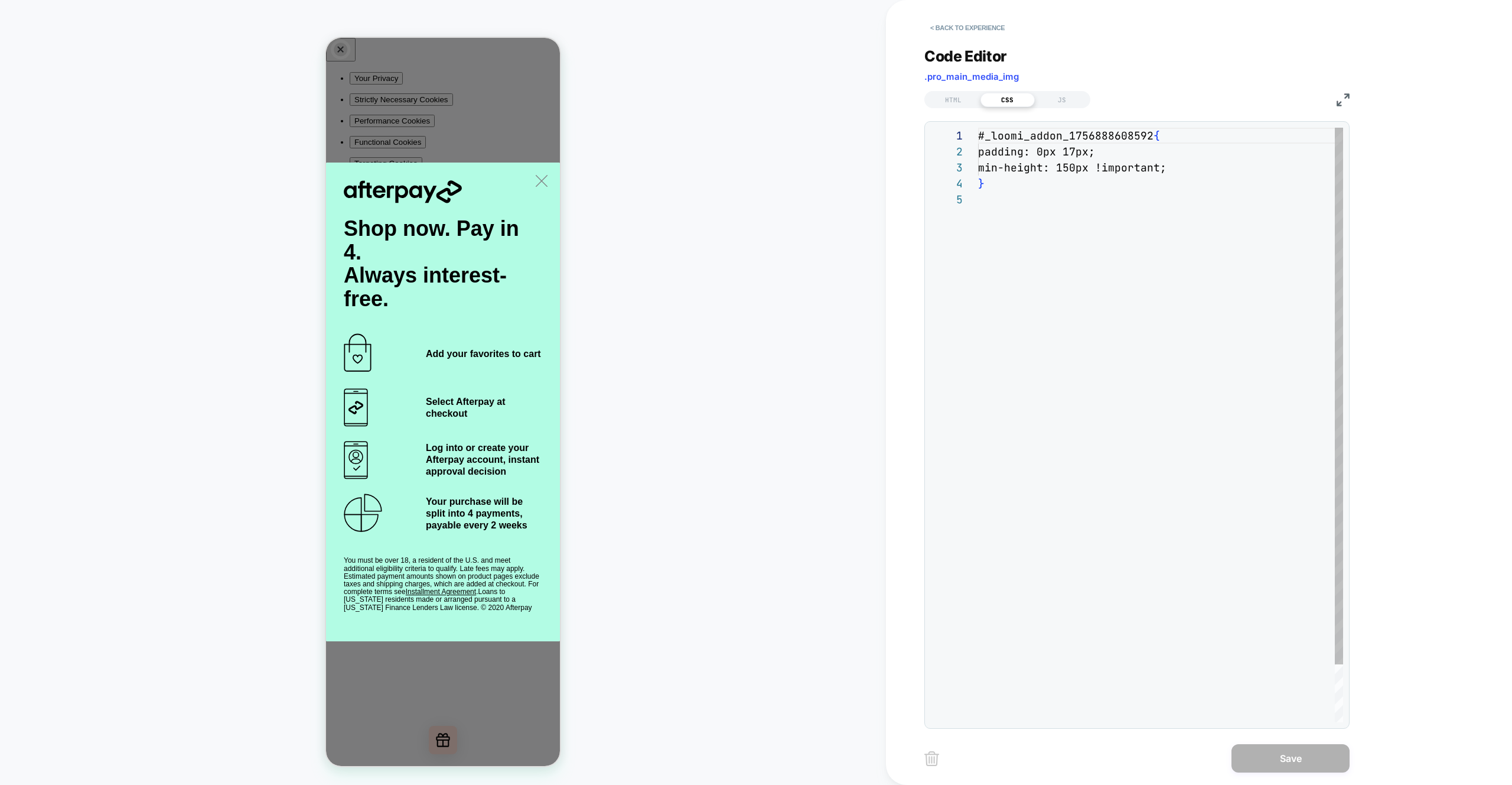
scroll to position [64, 0]
click at [1185, 168] on div "# _ loomi_addon_1756888608592 { padding: 0px 17px ; min-height: 150px !importan…" at bounding box center [1160, 457] width 365 height 658
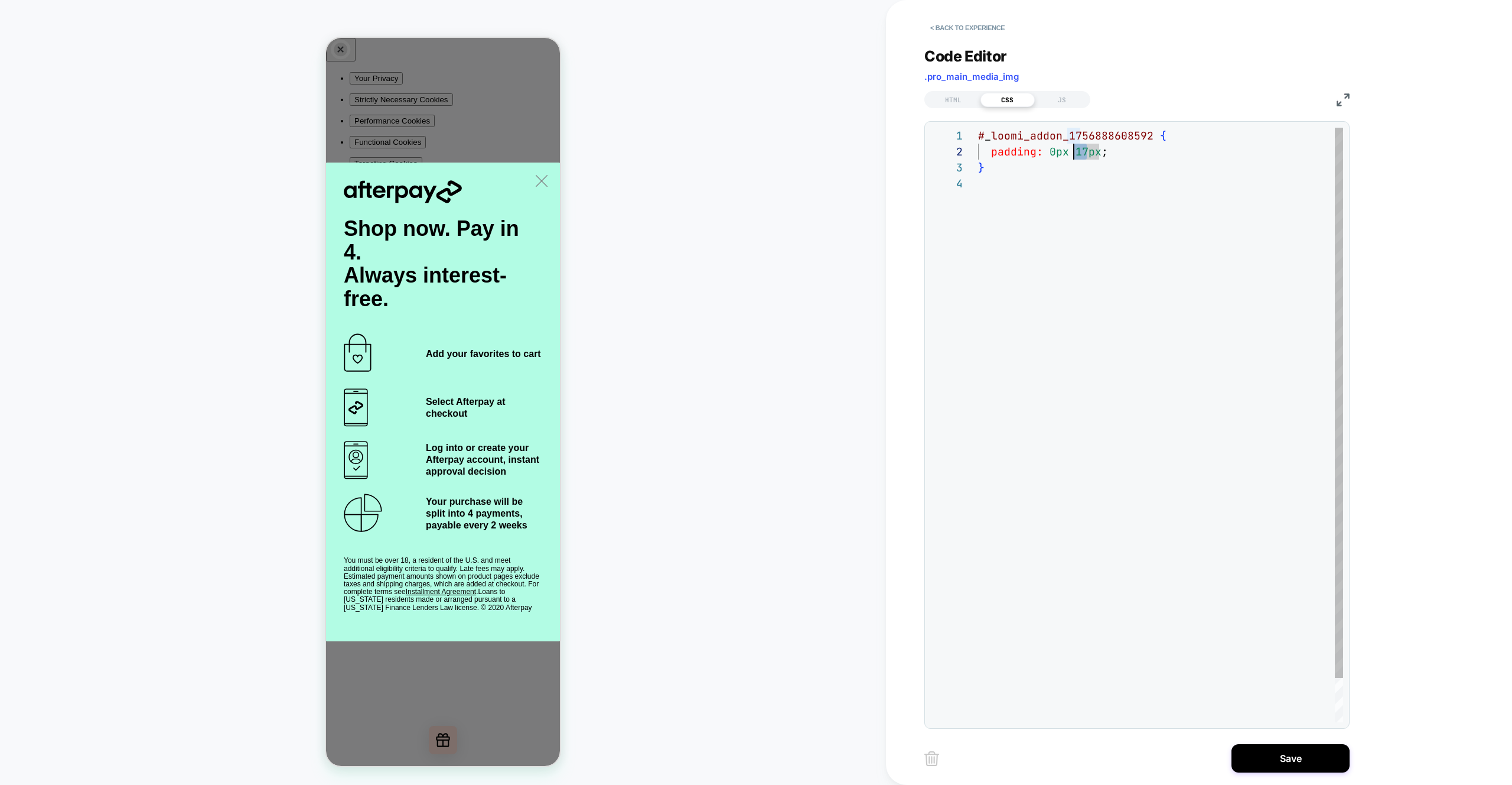
scroll to position [16, 96]
drag, startPoint x: 1089, startPoint y: 151, endPoint x: 1077, endPoint y: 152, distance: 12.0
click at [1077, 152] on div "# _ loomi_addon_1756888608592 { padding: 0px 17px ; }" at bounding box center [1160, 449] width 365 height 643
click at [1145, 375] on div "# _ loomi_addon_1756888608592 { padding: 0px 6px ; }" at bounding box center [1160, 449] width 365 height 643
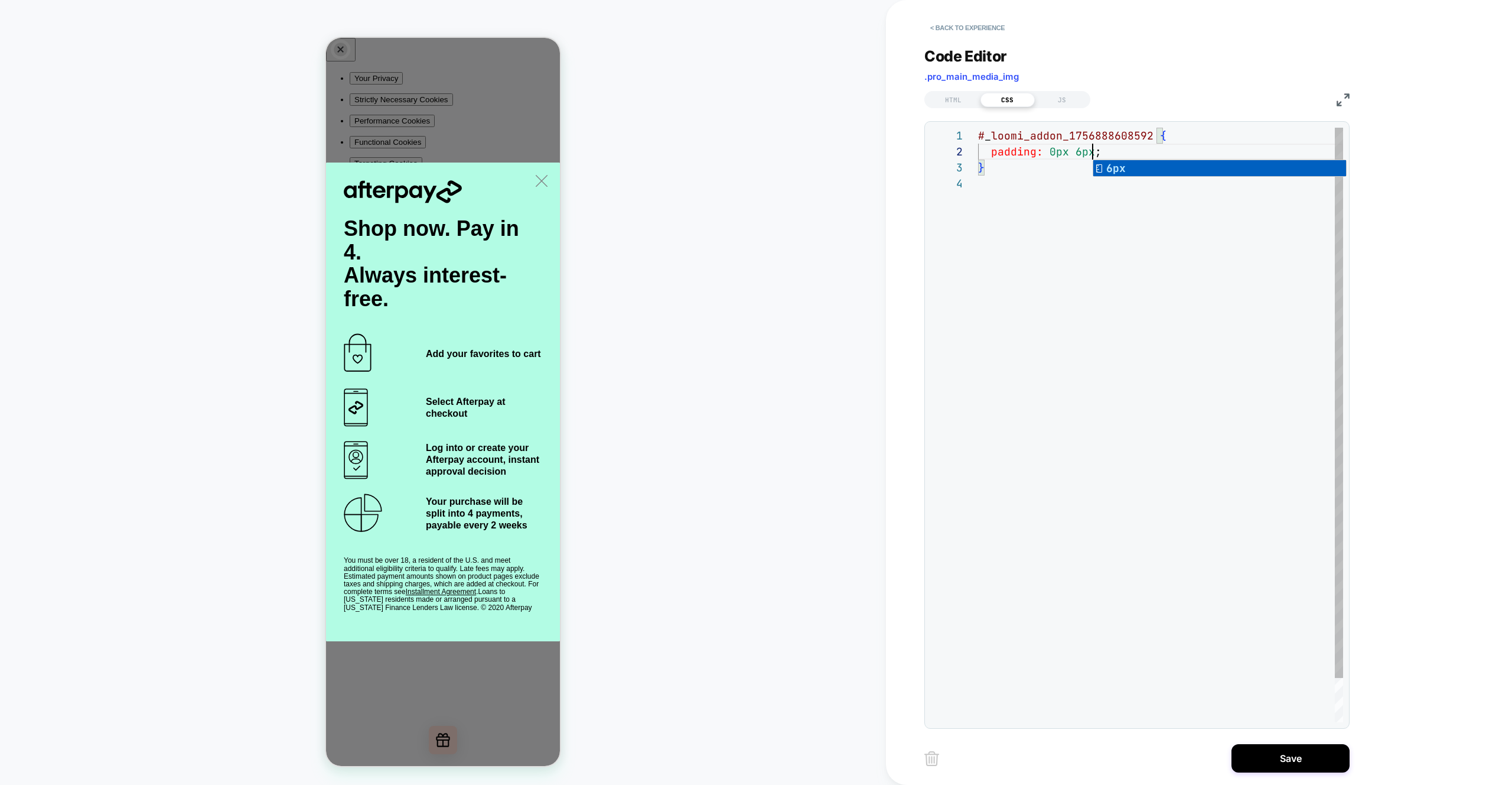
scroll to position [48, 0]
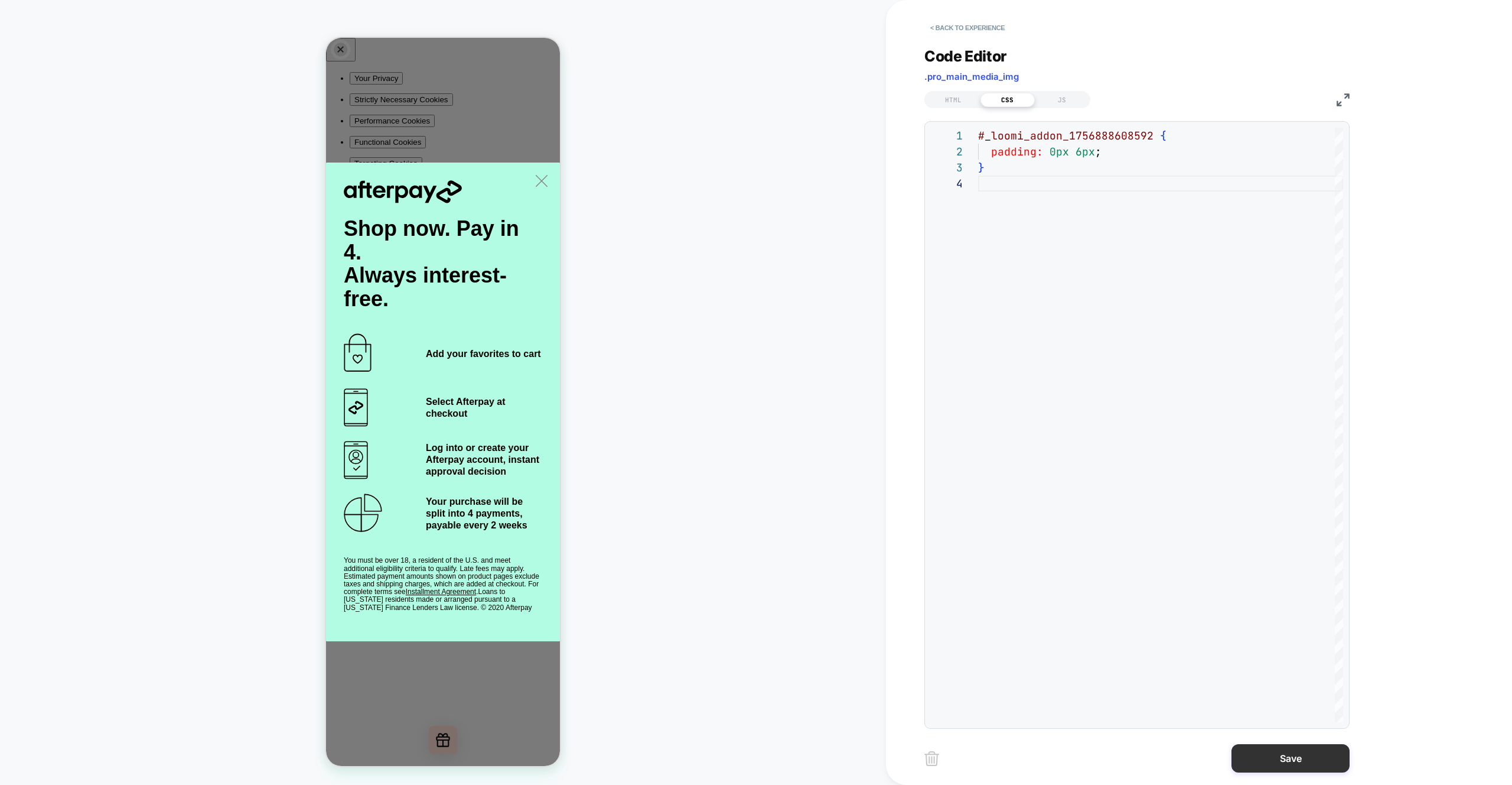
type textarea "**********"
click at [1281, 753] on button "Save" at bounding box center [1290, 758] width 118 height 29
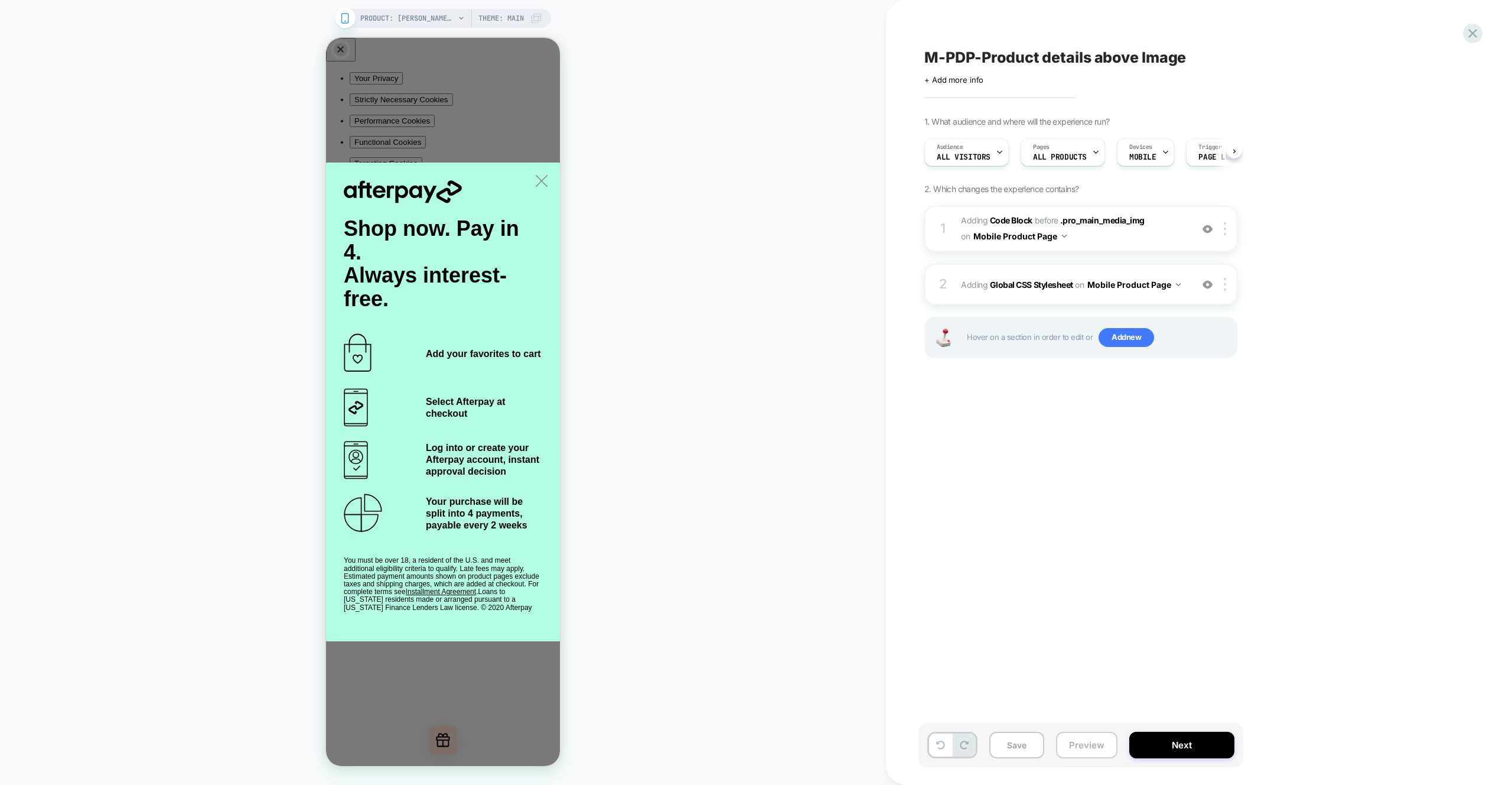
click at [1064, 747] on button "Preview" at bounding box center [1087, 745] width 62 height 26
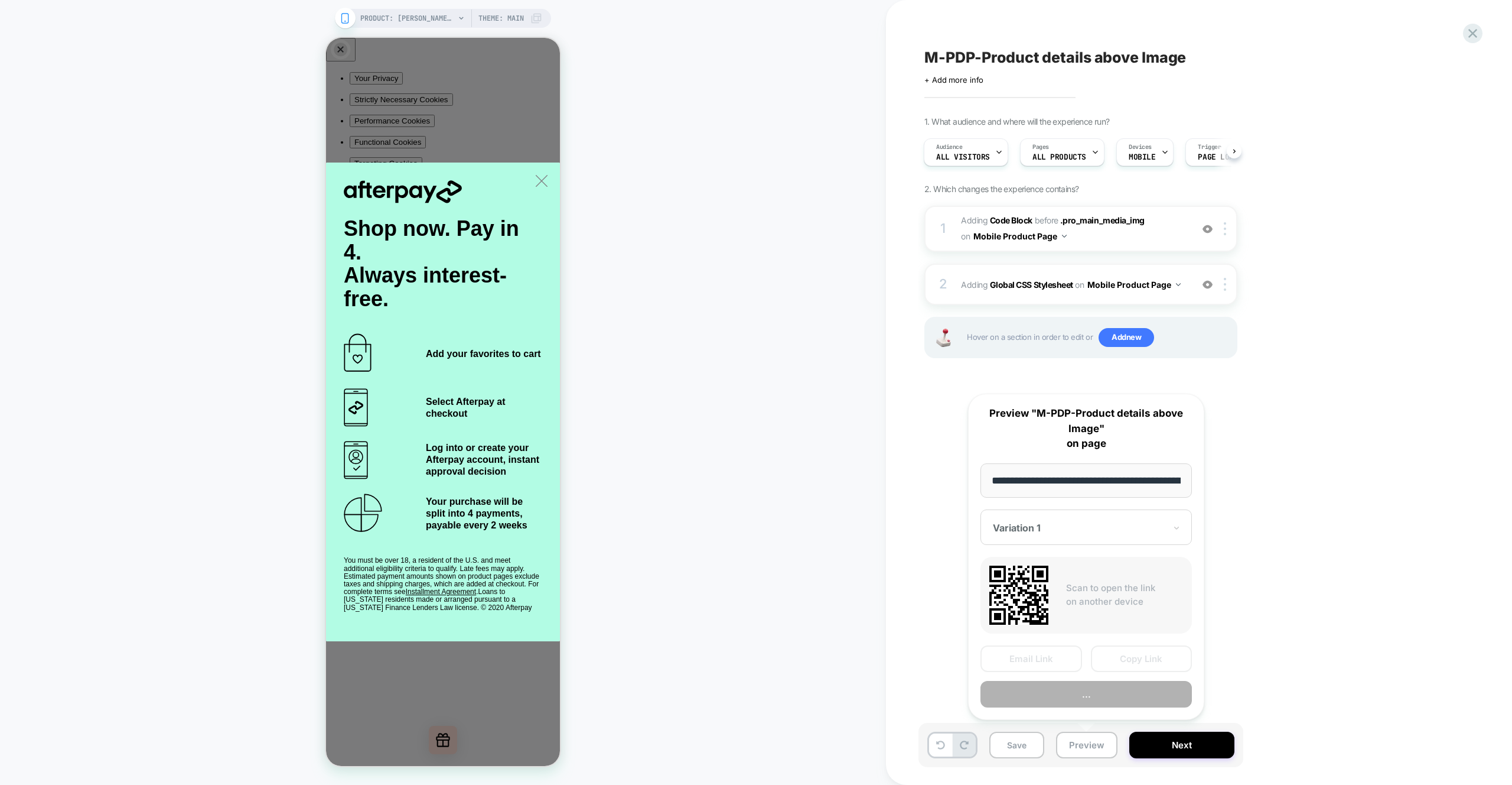
scroll to position [0, 366]
click at [1075, 687] on button "Preview" at bounding box center [1086, 695] width 212 height 26
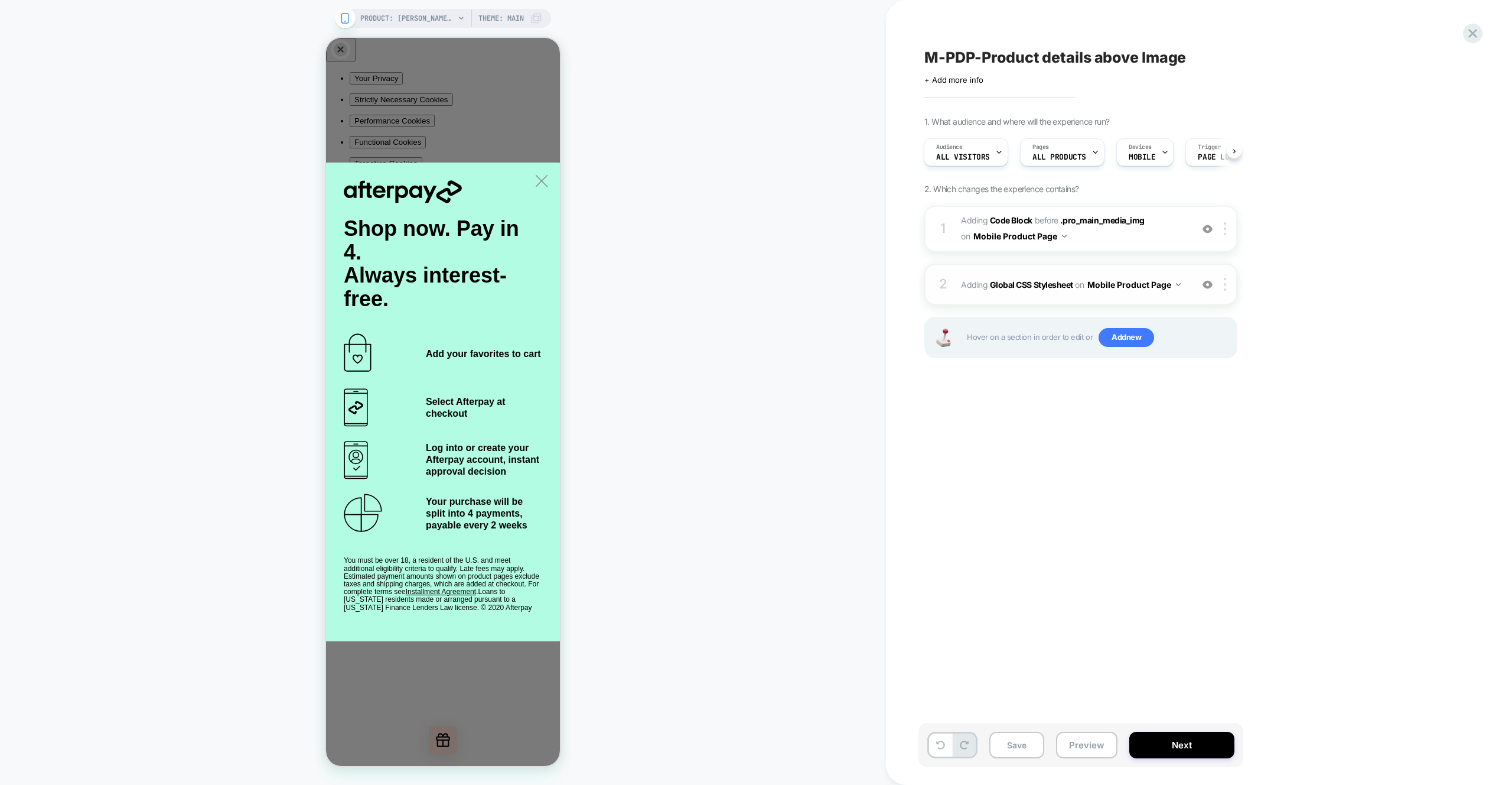
click at [1149, 295] on div "2 Adding Global CSS Stylesheet on Mobile Product Page Add Before Add After Copy…" at bounding box center [1081, 284] width 313 height 41
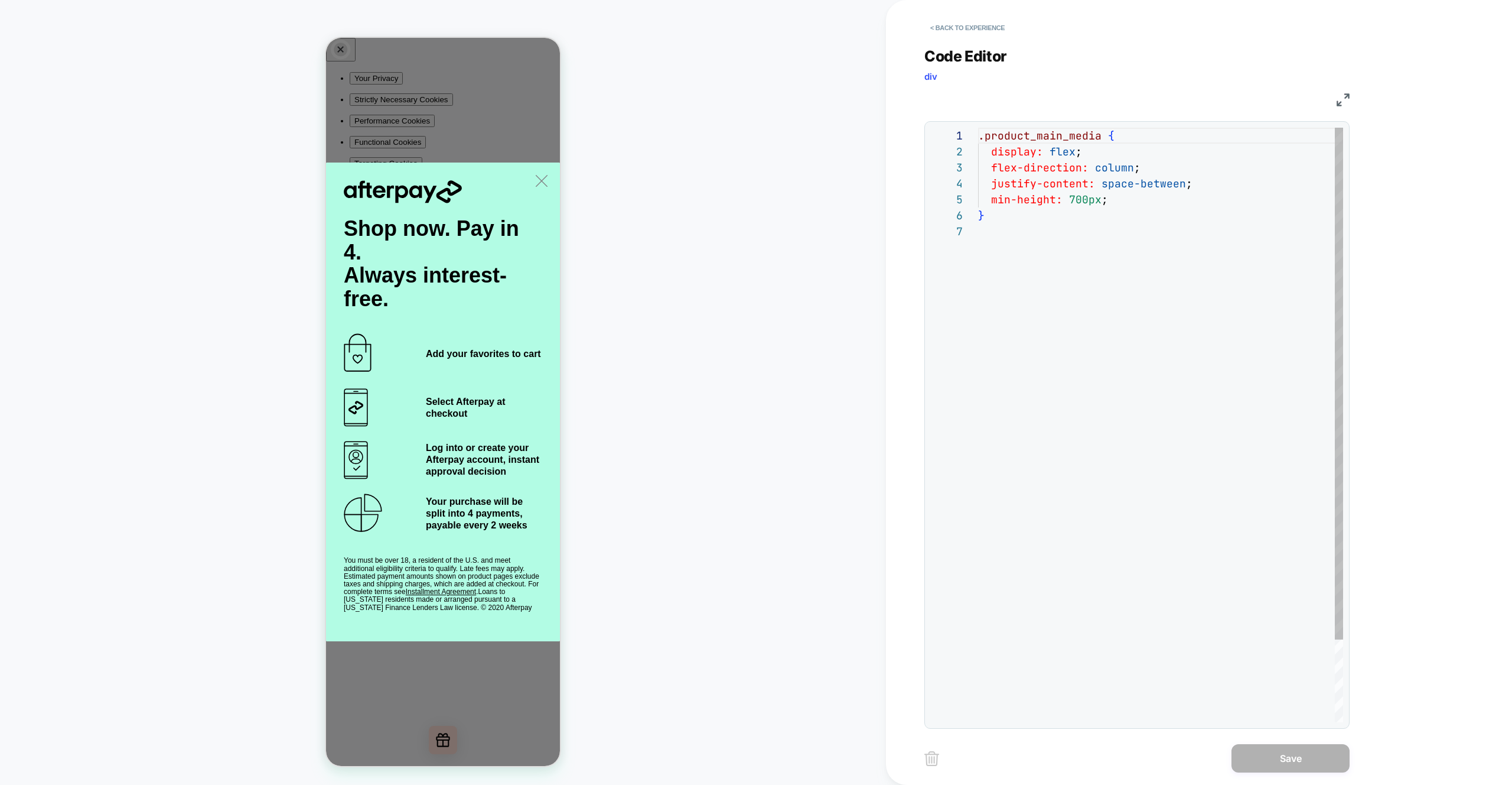
scroll to position [96, 0]
click at [1116, 197] on div ".product_main_media { display: flex ; flex-direction: column ; justify-content:…" at bounding box center [1160, 473] width 365 height 690
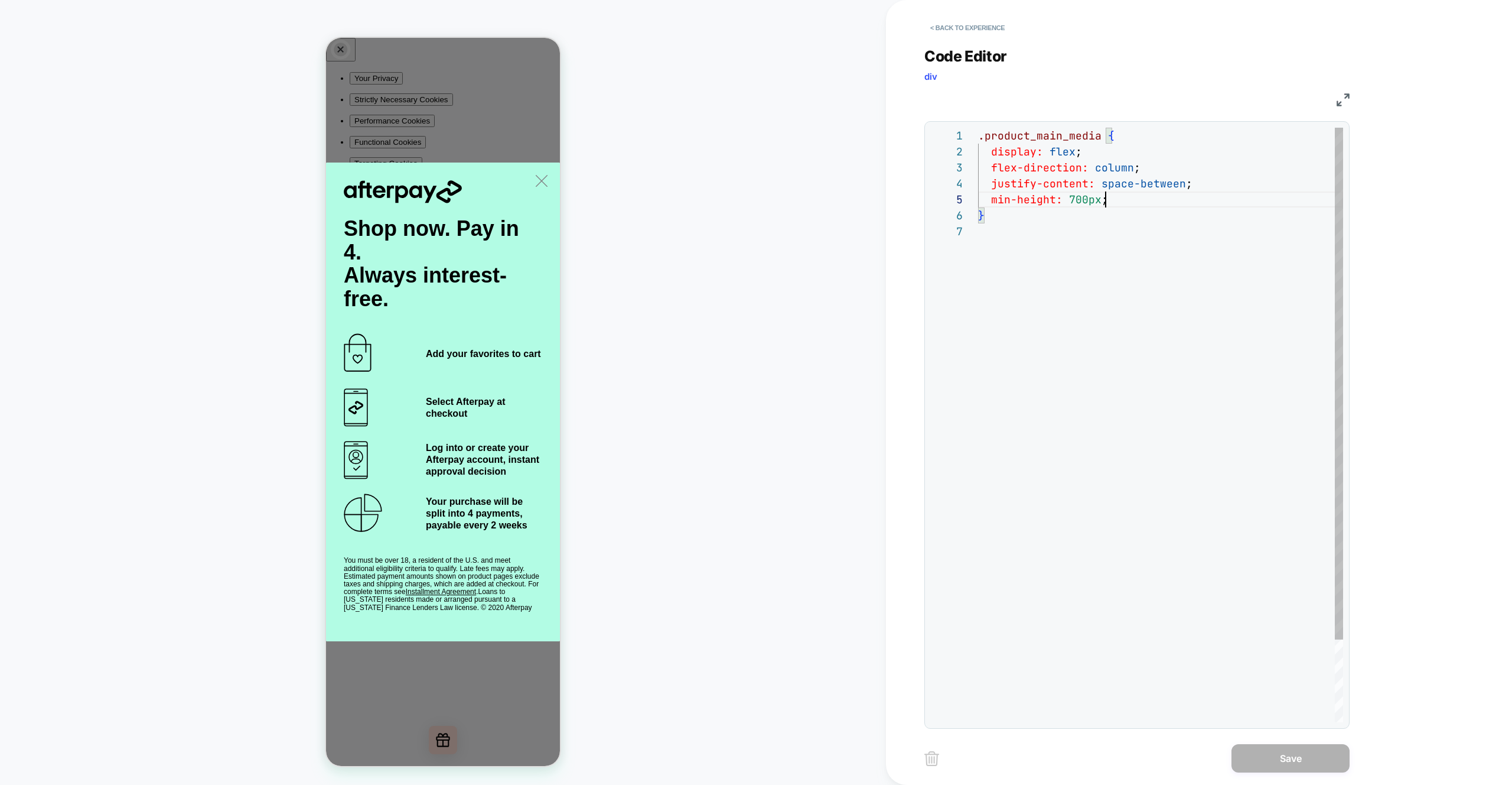
click at [1116, 197] on div ".product_main_media { display: flex ; flex-direction: column ; justify-content:…" at bounding box center [1160, 473] width 365 height 690
click at [1080, 268] on div ".product_main_media { display: flex ; flex-direction: column ; justify-content:…" at bounding box center [1160, 473] width 365 height 690
click at [1073, 319] on div ".product_main_media { display: flex ; flex-direction: column ; justify-content:…" at bounding box center [1160, 488] width 365 height 722
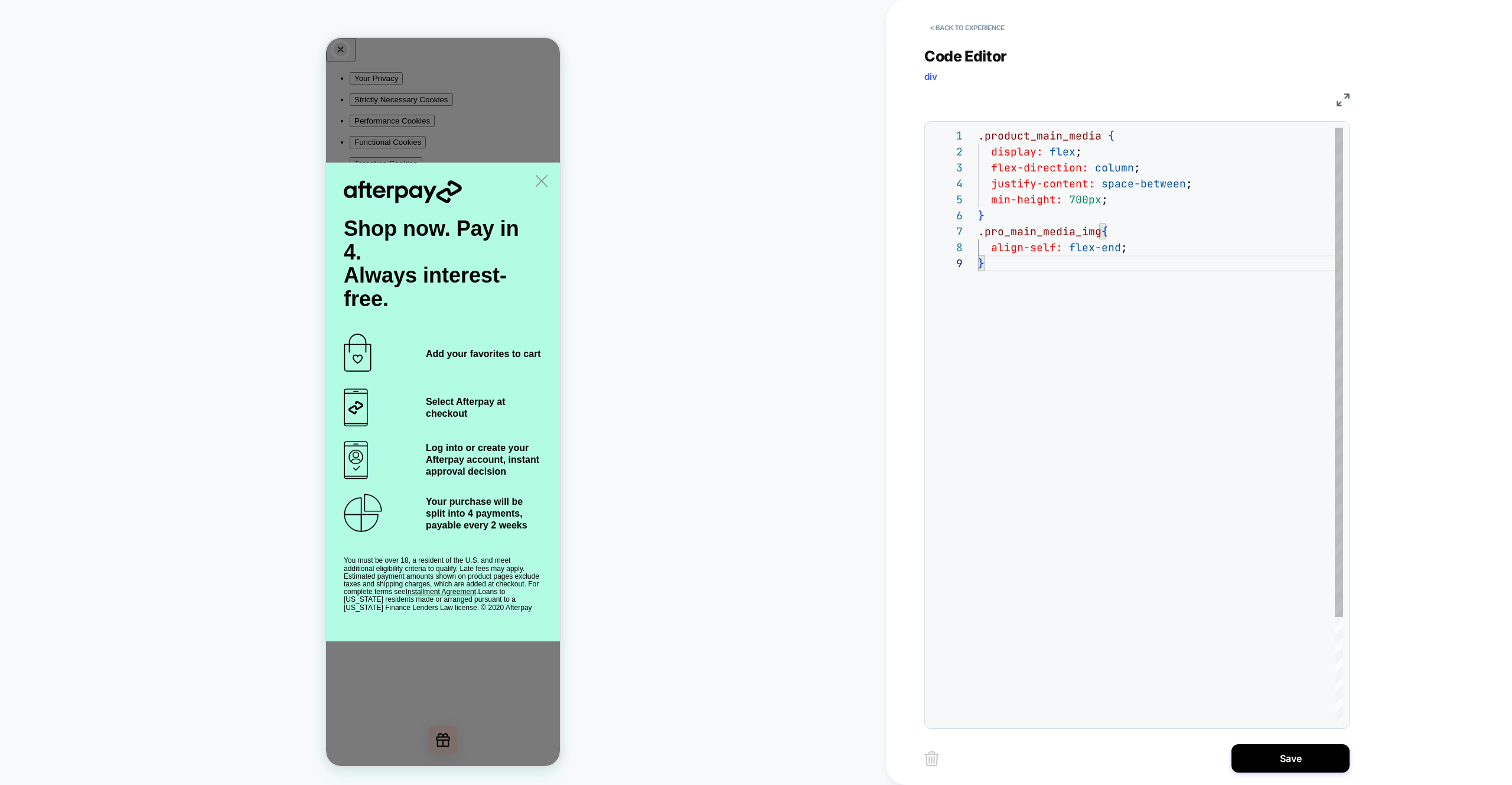
click at [1076, 201] on div ".product_main_media { display: flex ; flex-direction: column ; justify-content:…" at bounding box center [1160, 488] width 365 height 722
click at [979, 347] on div ".product_main_media { display: flex ; flex-direction: column ; justify-content:…" at bounding box center [1160, 488] width 365 height 722
click at [1075, 199] on div ".product_main_media { display: flex ; flex-direction: column ; justify-content:…" at bounding box center [1160, 488] width 365 height 722
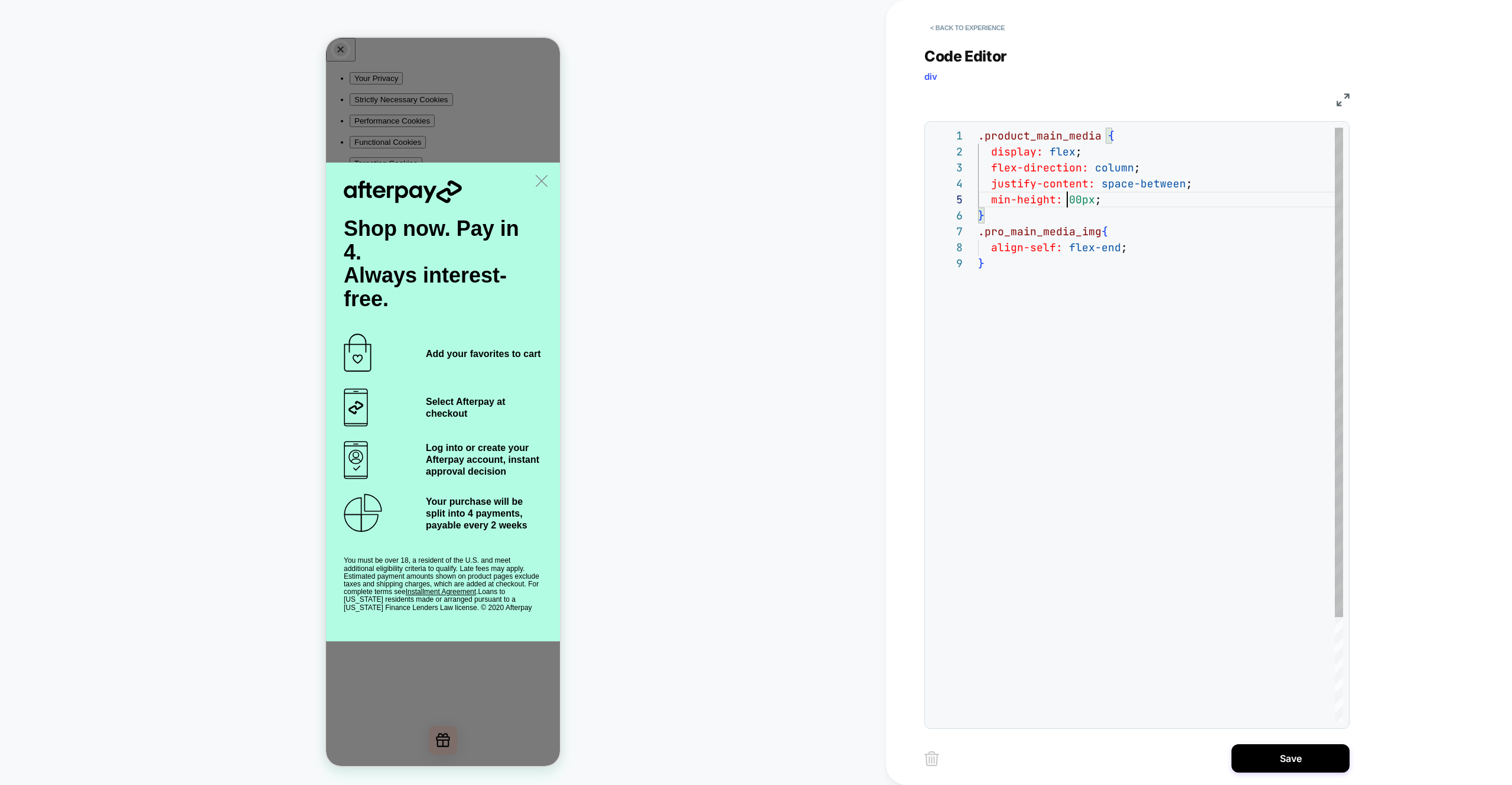
scroll to position [64, 96]
drag, startPoint x: 987, startPoint y: 323, endPoint x: 990, endPoint y: 307, distance: 16.3
click at [987, 320] on div ".product_main_media { display: flex ; flex-direction: column ; justify-content:…" at bounding box center [1160, 488] width 365 height 722
click at [1077, 200] on div ".product_main_media { display: flex ; flex-direction: column ; justify-content:…" at bounding box center [1160, 488] width 365 height 722
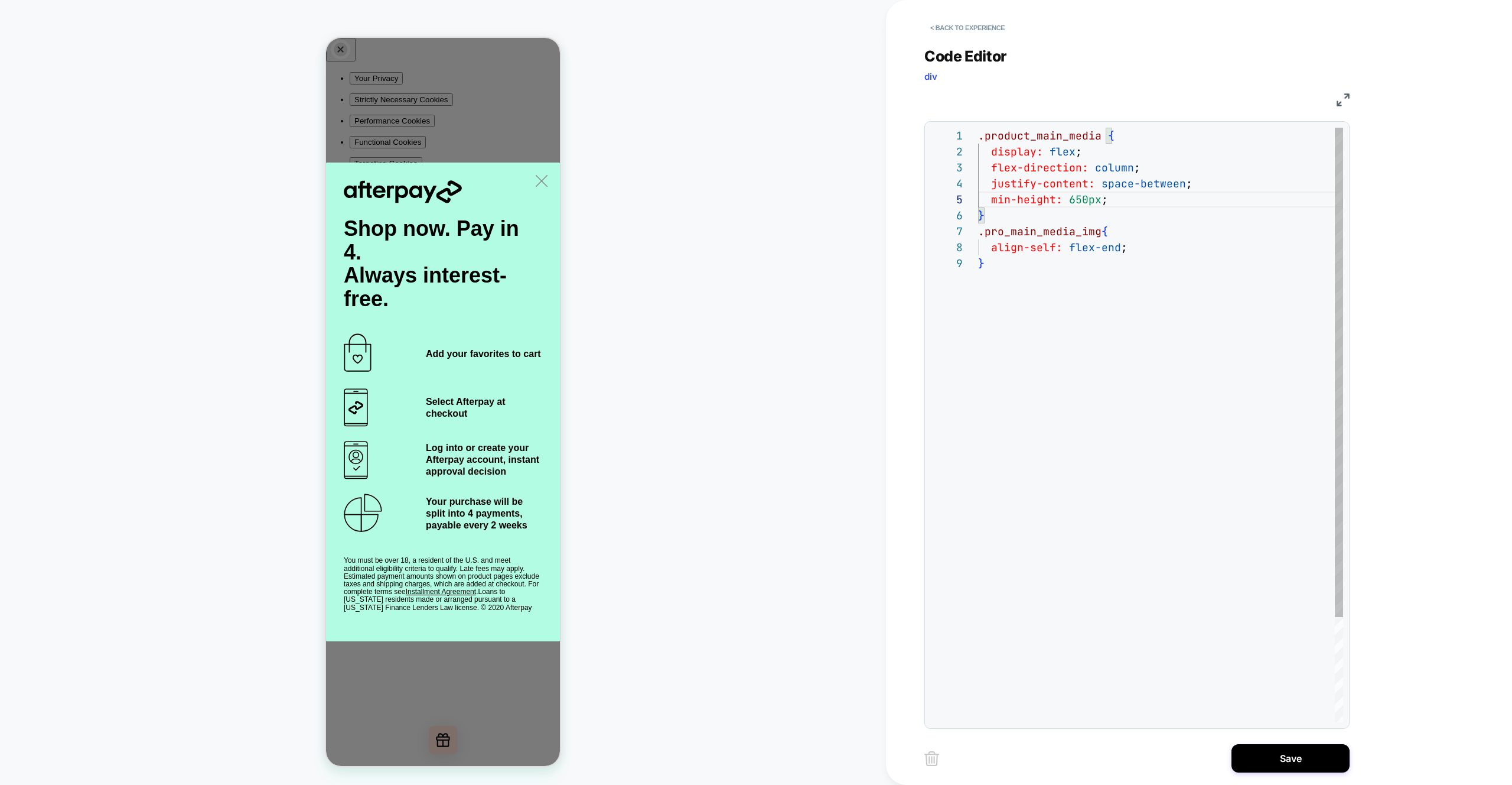
click at [1088, 381] on div ".product_main_media { display: flex ; flex-direction: column ; justify-content:…" at bounding box center [1160, 488] width 365 height 722
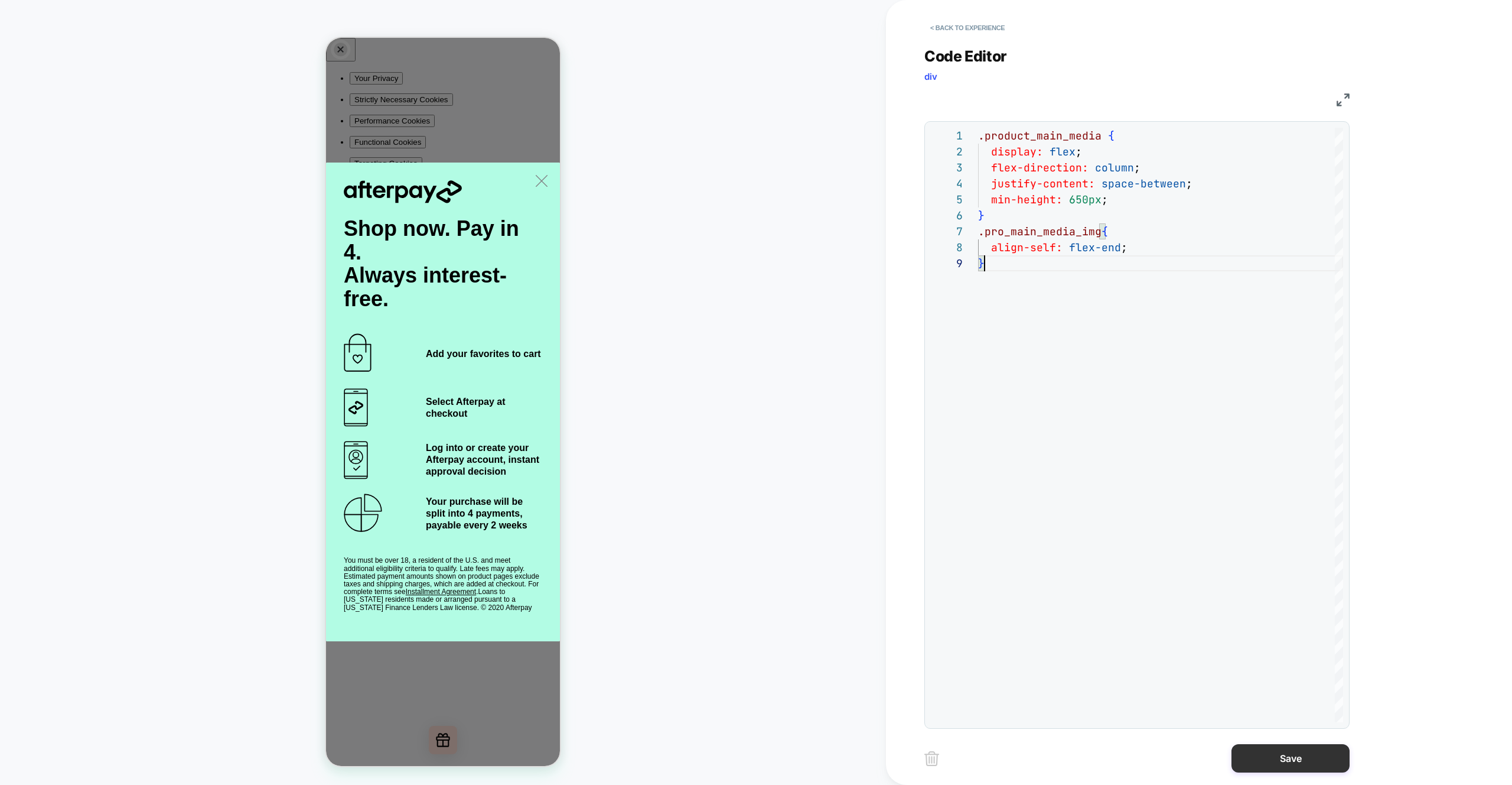
type textarea "**********"
click at [1275, 759] on button "Save" at bounding box center [1290, 758] width 118 height 29
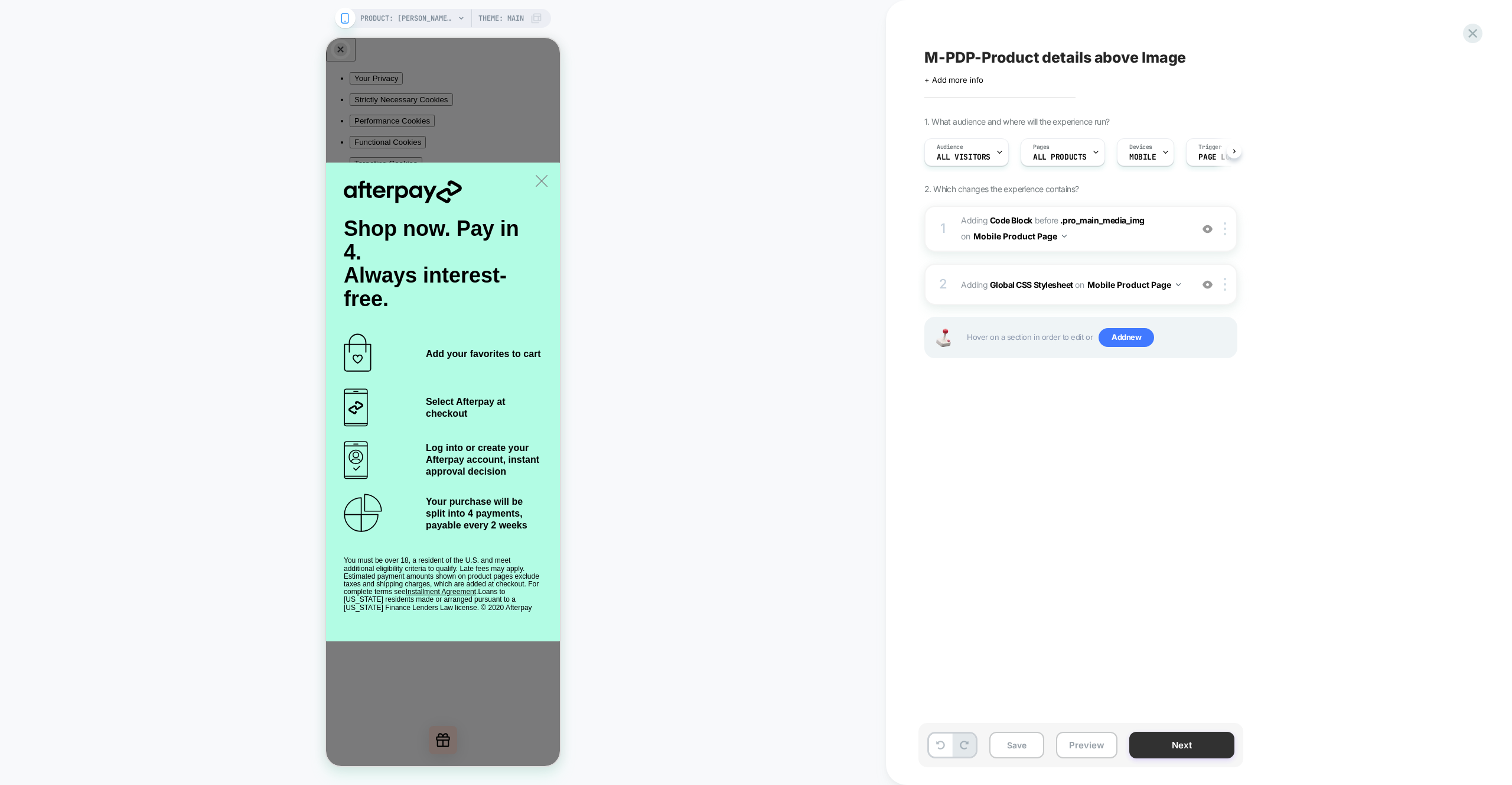
click at [1068, 743] on button "Preview" at bounding box center [1087, 745] width 62 height 26
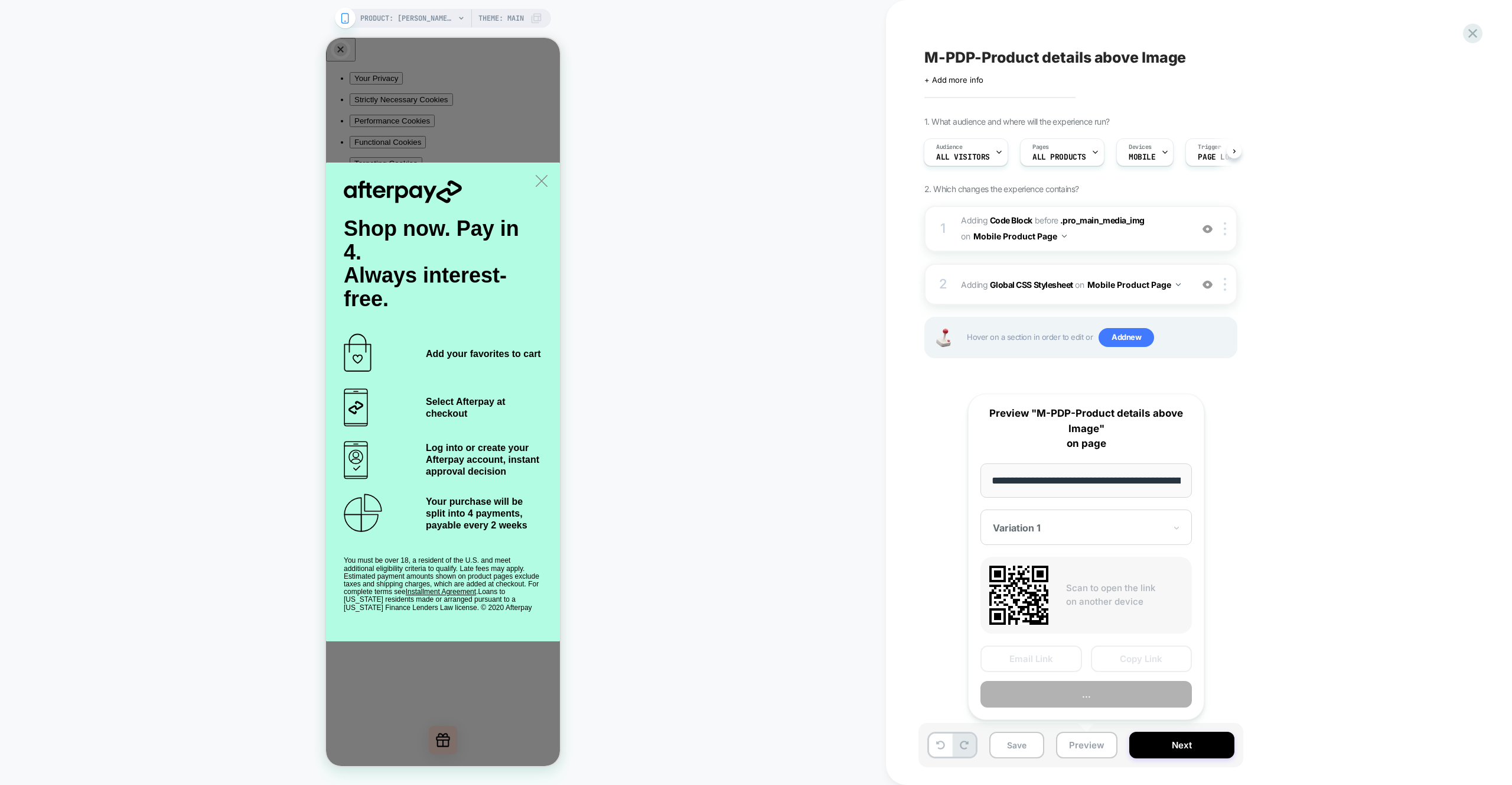
scroll to position [0, 366]
click at [1100, 693] on button "Preview" at bounding box center [1086, 695] width 212 height 26
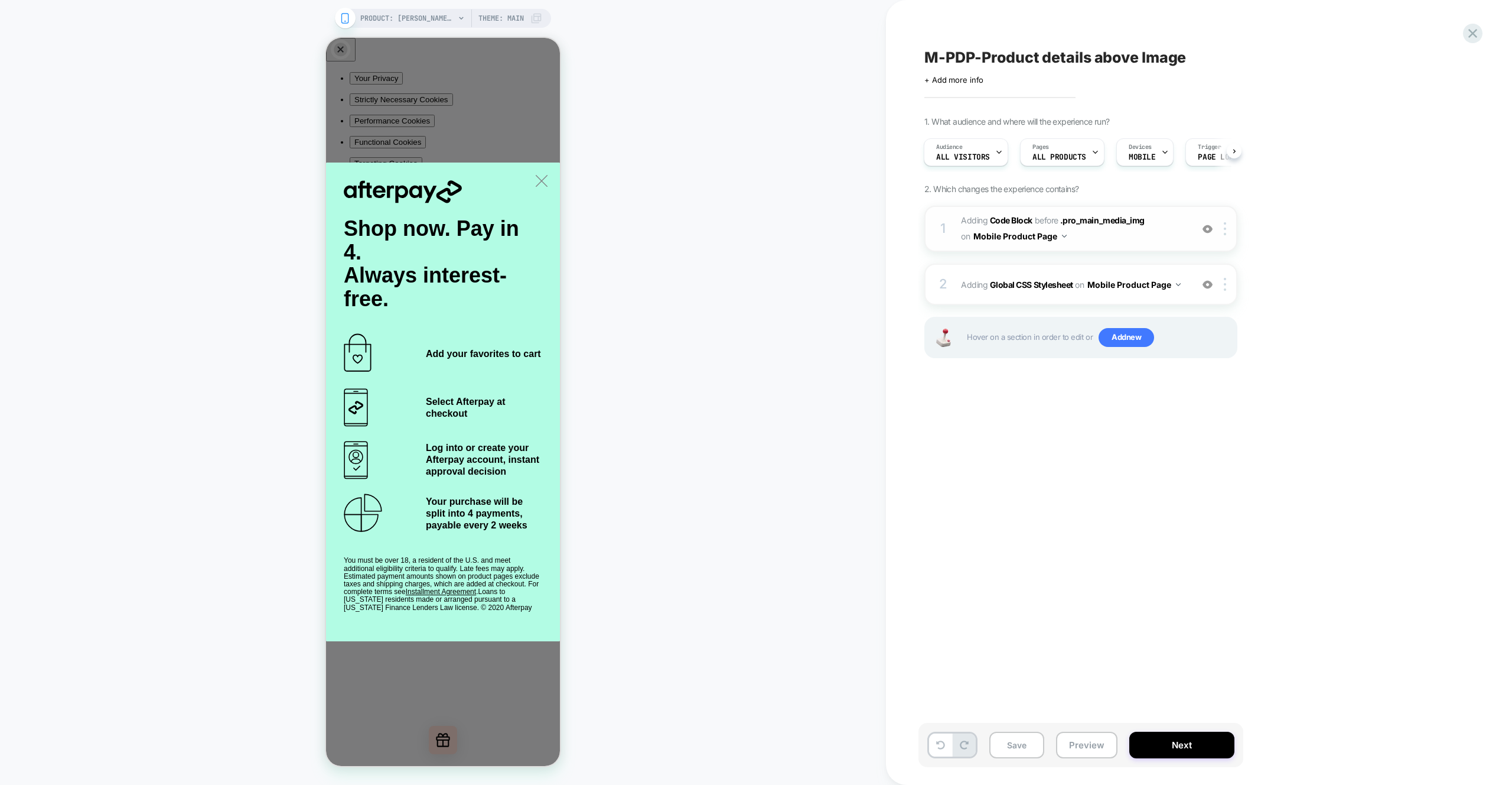
click at [1170, 232] on span "Adding Code Block BEFORE .pro_main_media_img .pro_main_media_img on Mobile Prod…" at bounding box center [1073, 229] width 225 height 32
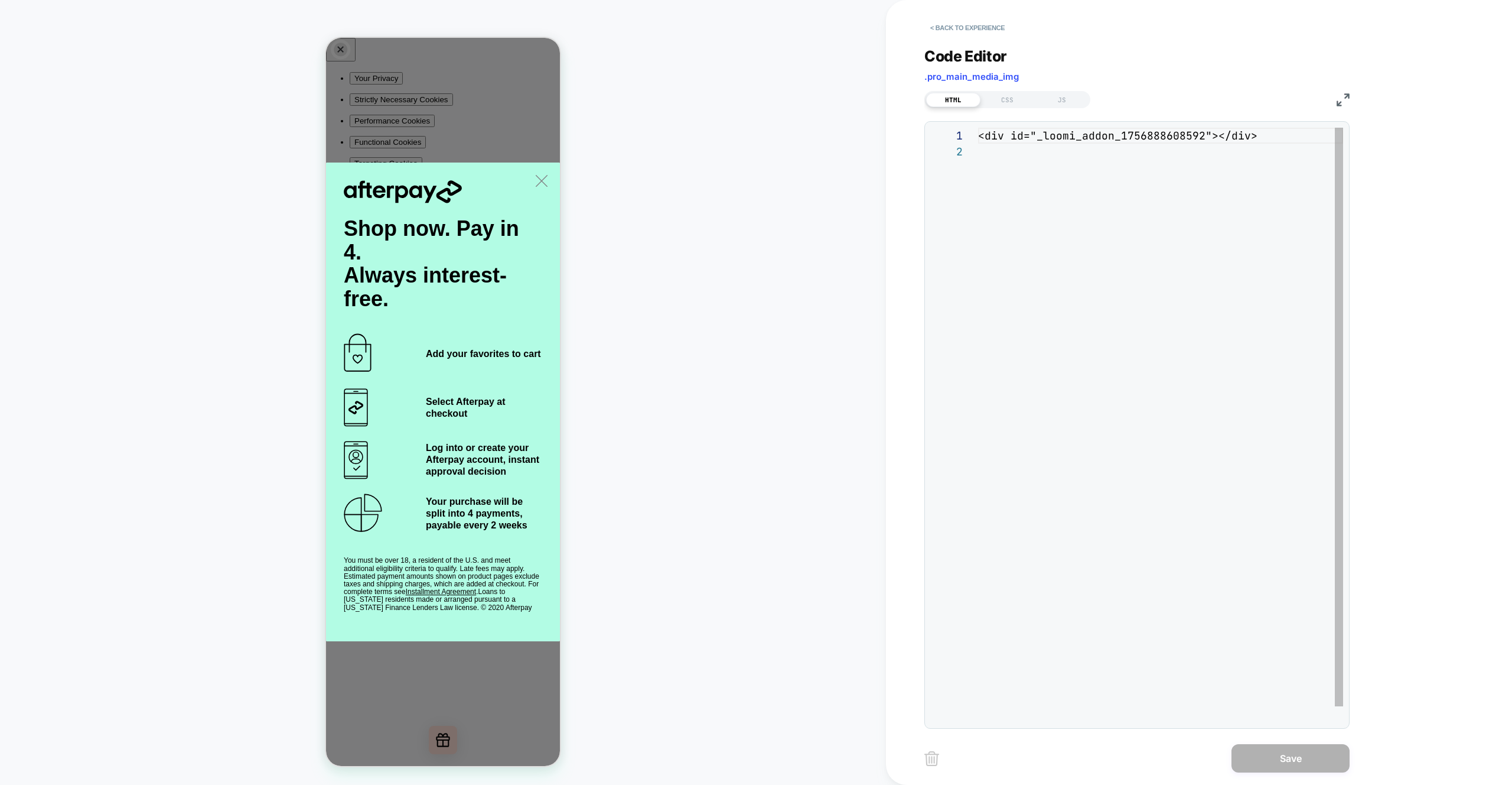
scroll to position [16, 0]
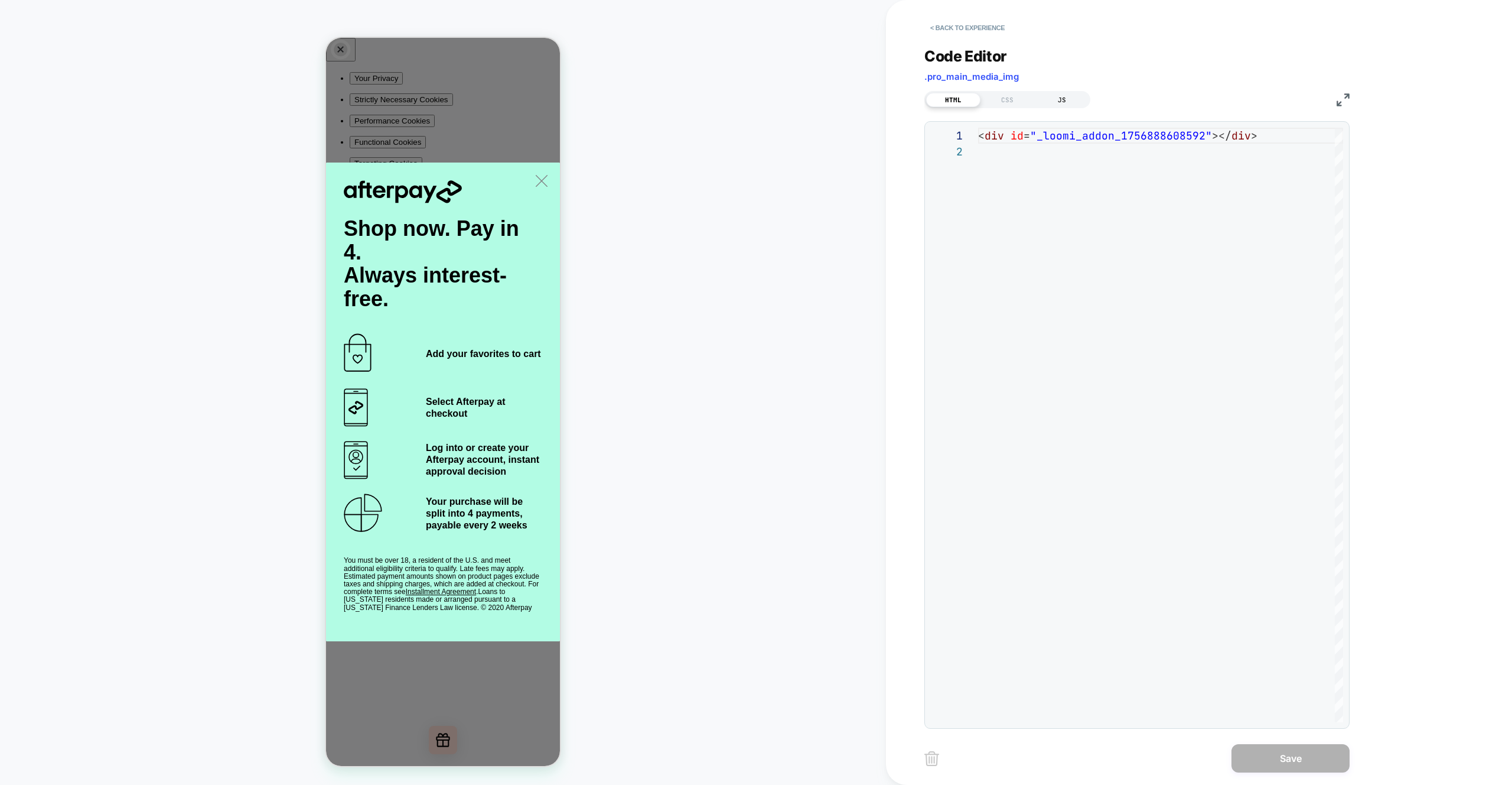
click at [1070, 97] on div "JS" at bounding box center [1062, 100] width 54 height 14
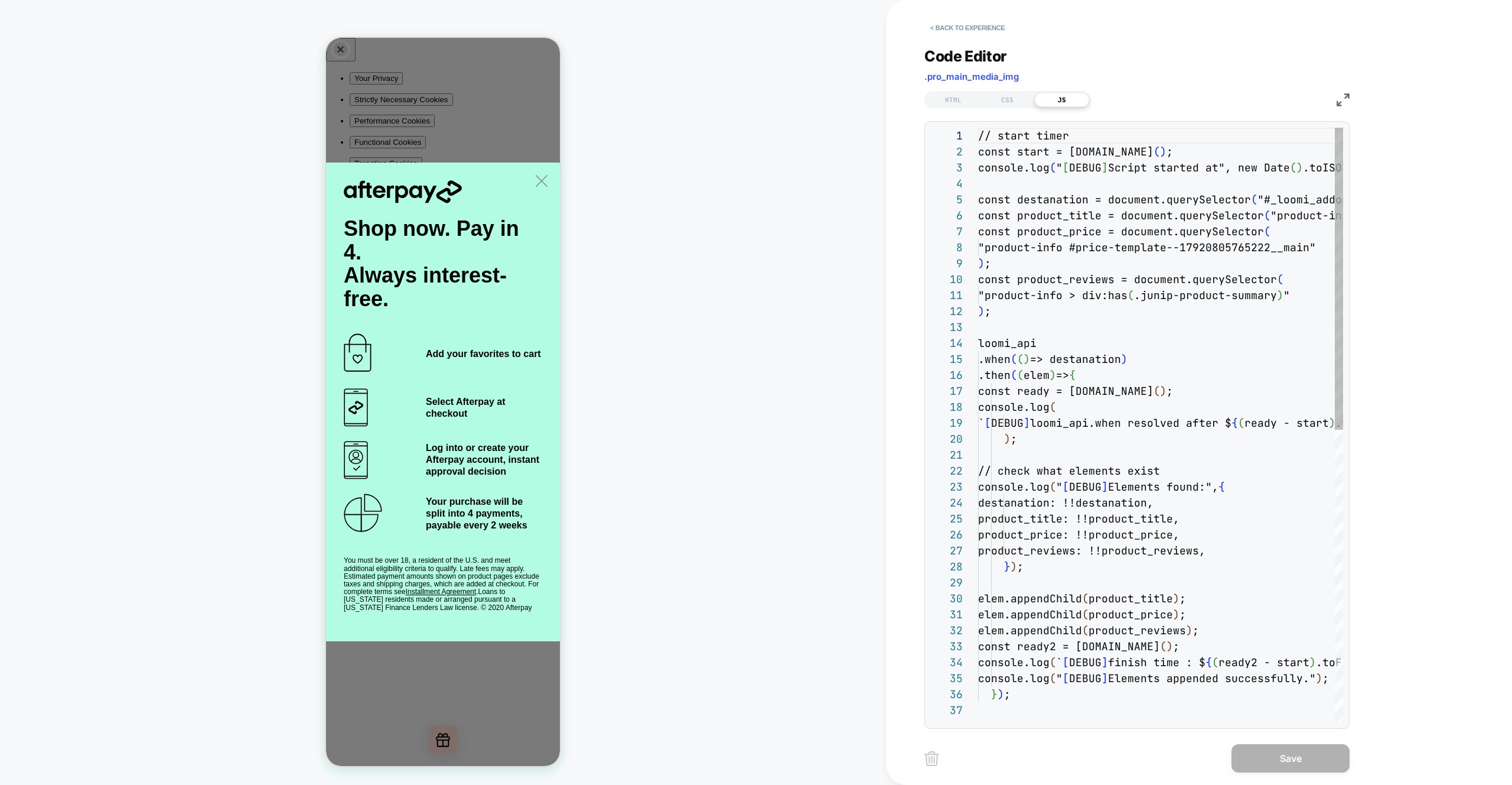
scroll to position [160, 0]
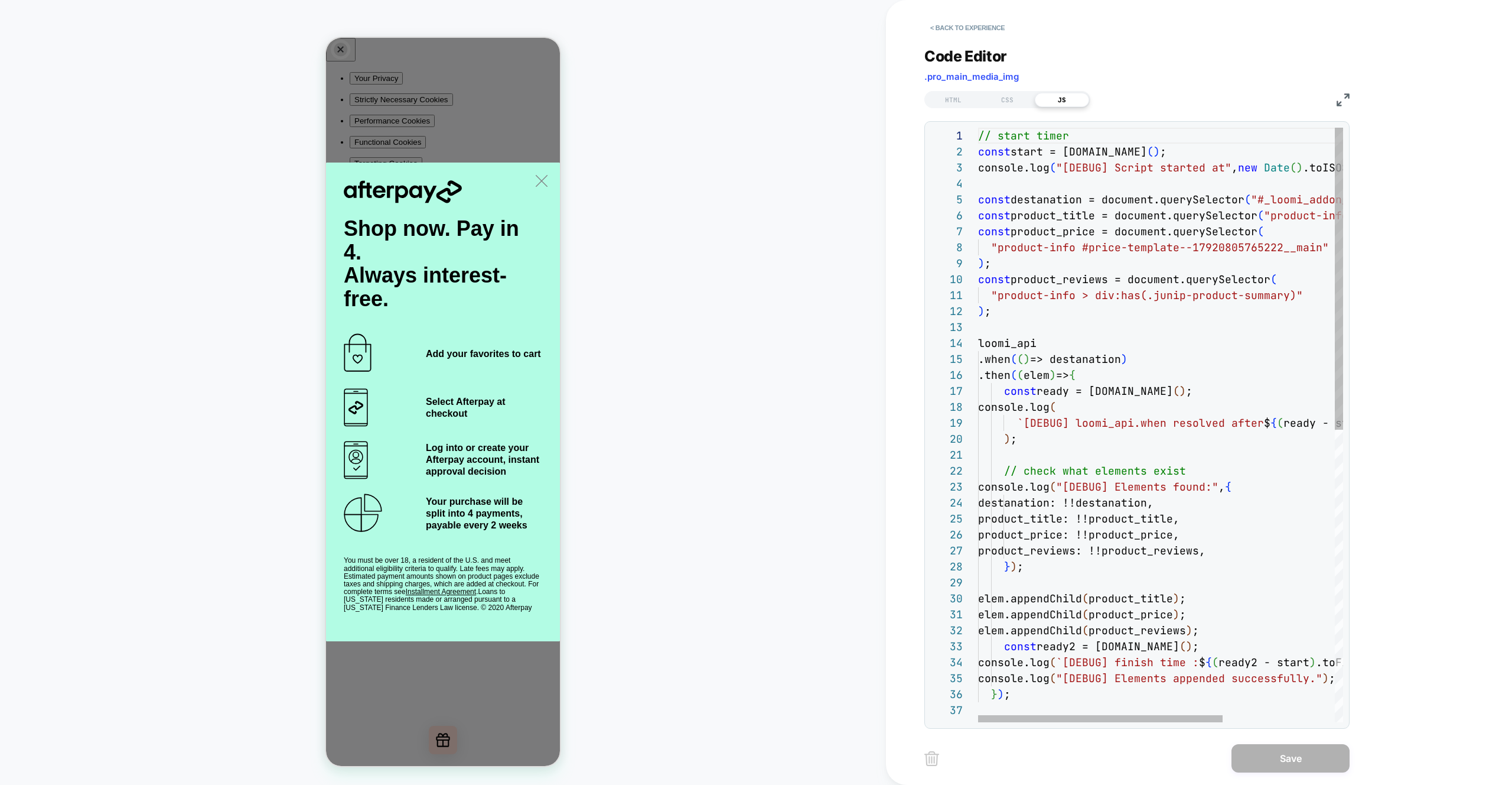
click at [1081, 217] on div "// start timer const start = performance.now ( ) ; console.log ( "[DEBUG] Scrip…" at bounding box center [1244, 712] width 532 height 1169
click at [1103, 355] on div "// start timer const start = performance.now ( ) ; console.log ( "[DEBUG] Scrip…" at bounding box center [1244, 712] width 532 height 1169
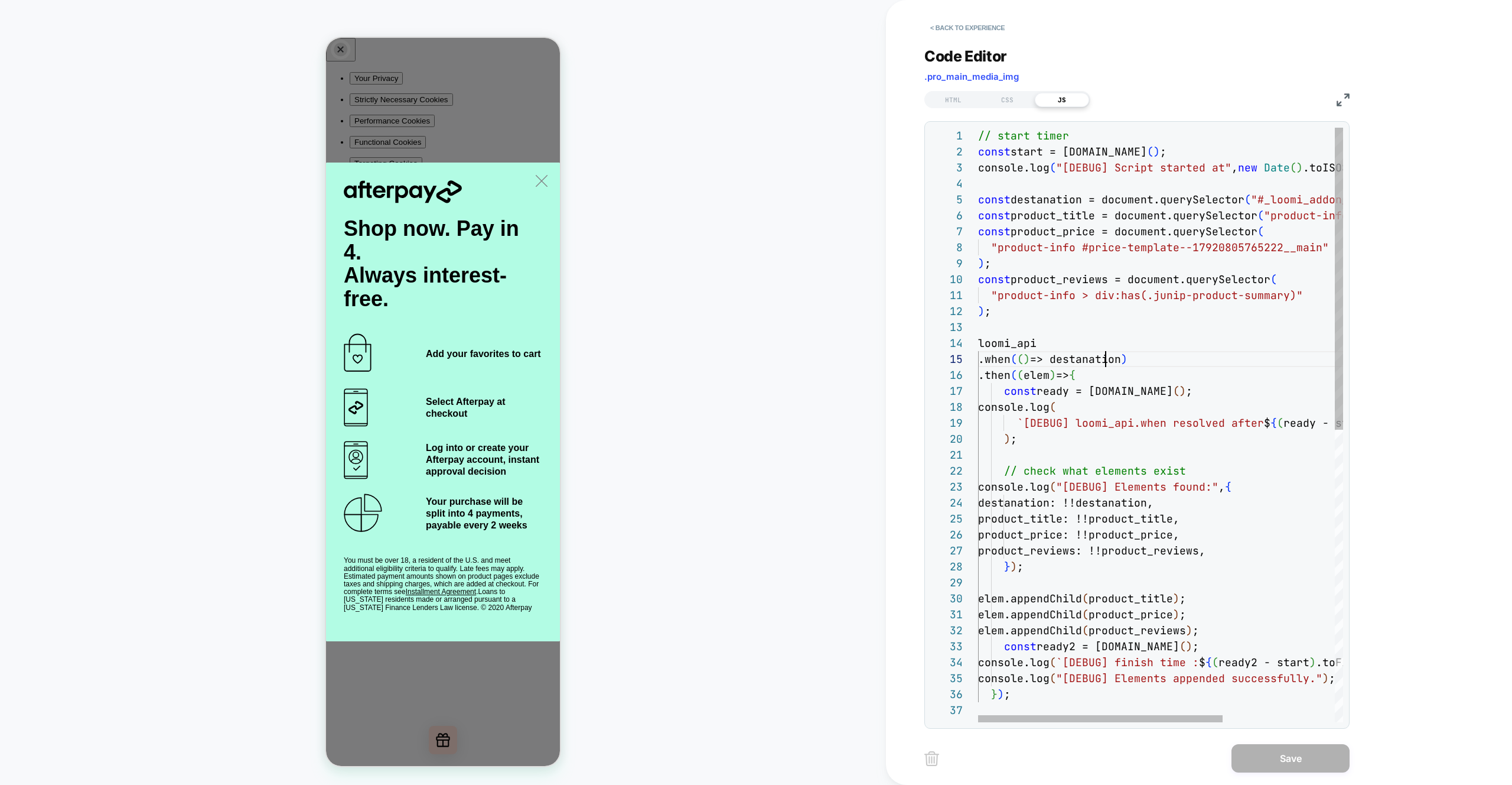
click at [1103, 355] on div "// start timer const start = performance.now ( ) ; console.log ( "[DEBUG] Scrip…" at bounding box center [1244, 712] width 532 height 1169
click at [1100, 363] on div "// start timer const start = [DOMAIN_NAME] ( ) ; console.log ( "[DEBUG] Script …" at bounding box center [1244, 712] width 532 height 1169
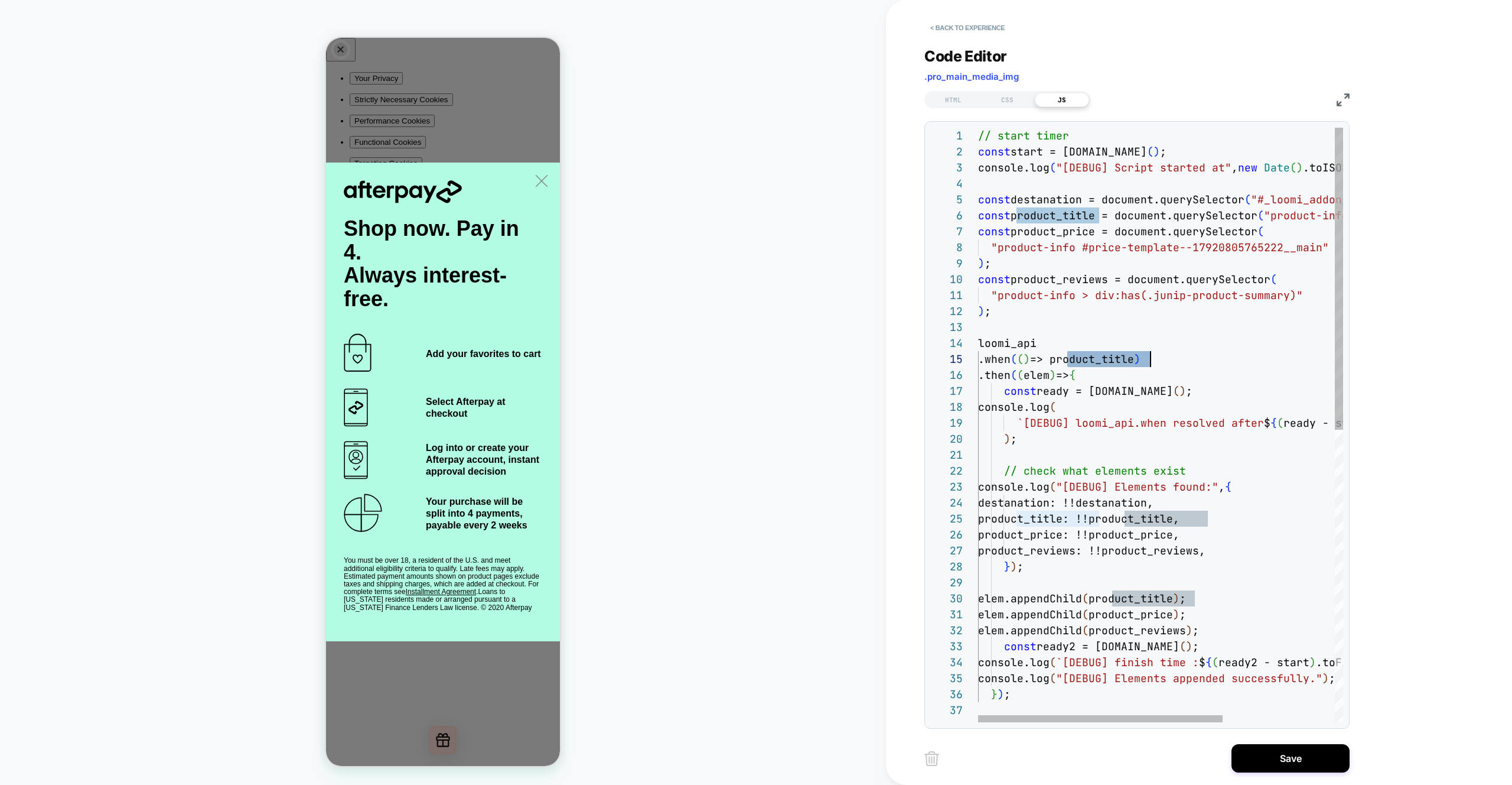
click at [1119, 421] on div "// start timer const start = [DOMAIN_NAME] ( ) ; console.log ( "[DEBUG] Script …" at bounding box center [1244, 712] width 532 height 1169
click at [1043, 374] on div "// start timer const start = [DOMAIN_NAME] ( ) ; console.log ( "[DEBUG] Script …" at bounding box center [1244, 712] width 532 height 1169
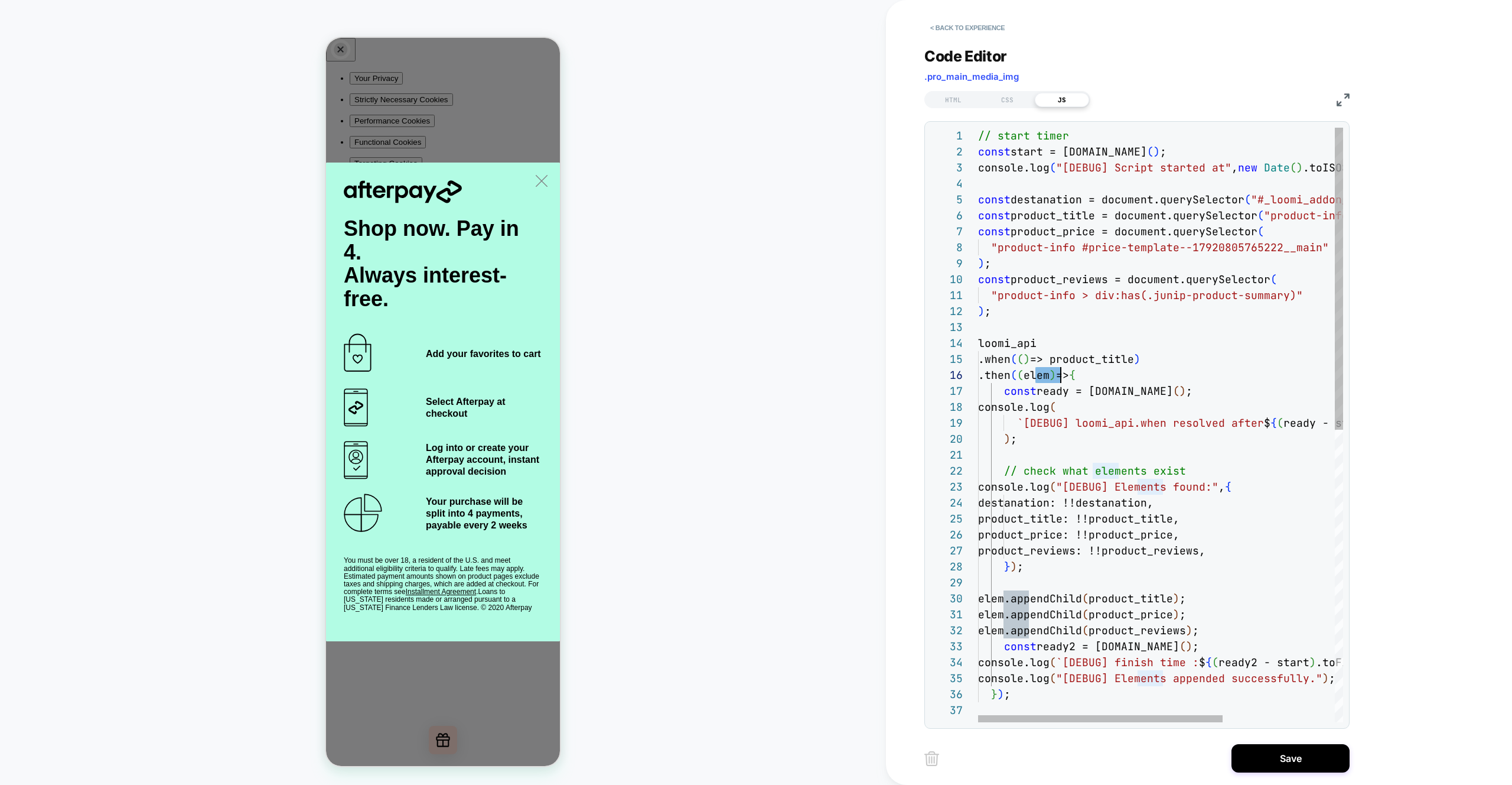
click at [1039, 198] on div "// start timer const start = [DOMAIN_NAME] ( ) ; console.log ( "[DEBUG] Script …" at bounding box center [1244, 712] width 532 height 1169
click at [1019, 602] on div "// start timer const start = [DOMAIN_NAME] ( ) ; console.log ( "[DEBUG] Script …" at bounding box center [1244, 712] width 532 height 1169
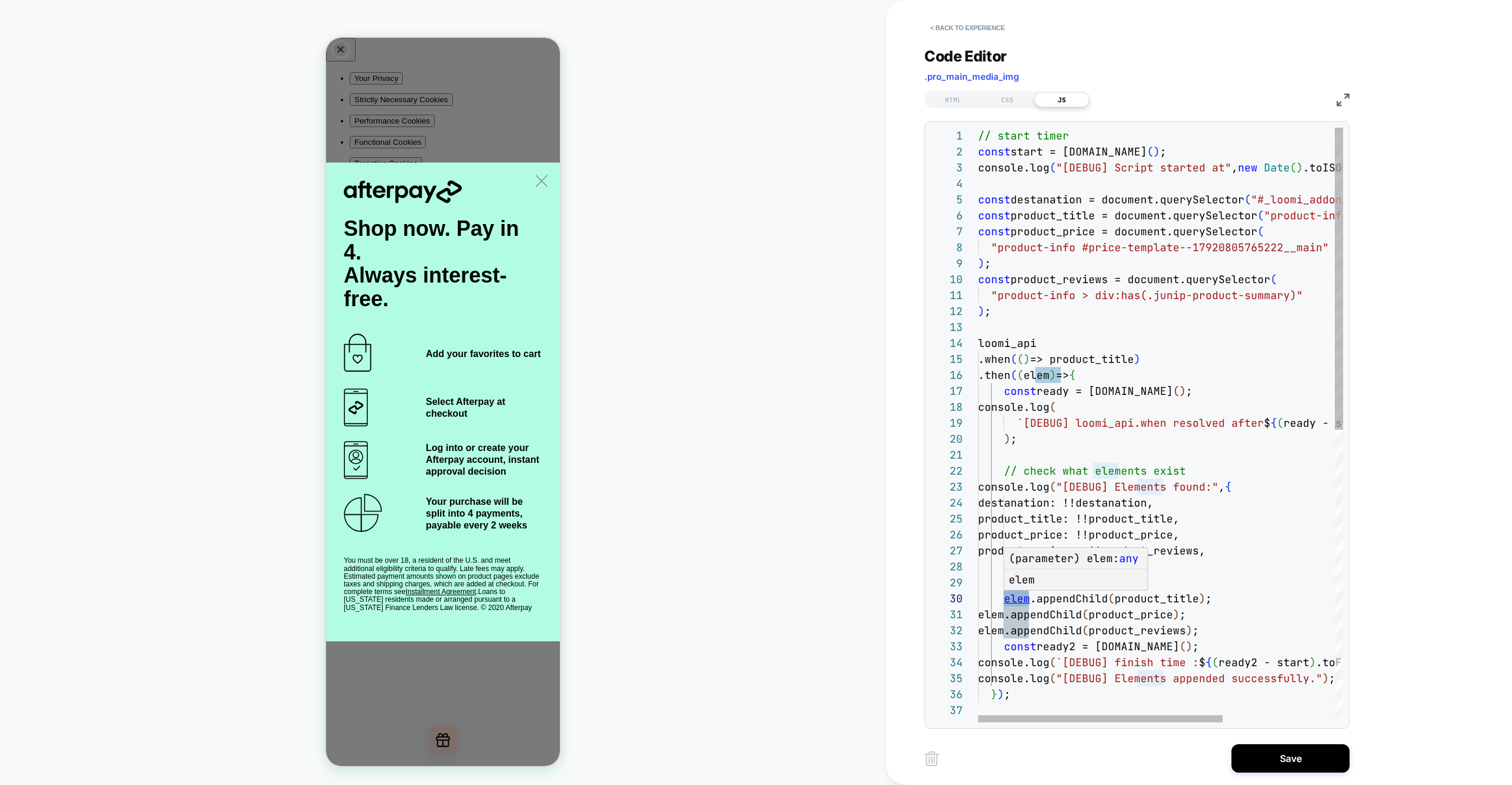
scroll to position [144, 96]
click at [1015, 615] on div "// start timer const start = [DOMAIN_NAME] ( ) ; console.log ( "[DEBUG] Script …" at bounding box center [1244, 712] width 532 height 1169
click at [1019, 627] on div "// start timer const start = [DOMAIN_NAME] ( ) ; console.log ( "[DEBUG] Script …" at bounding box center [1244, 712] width 532 height 1169
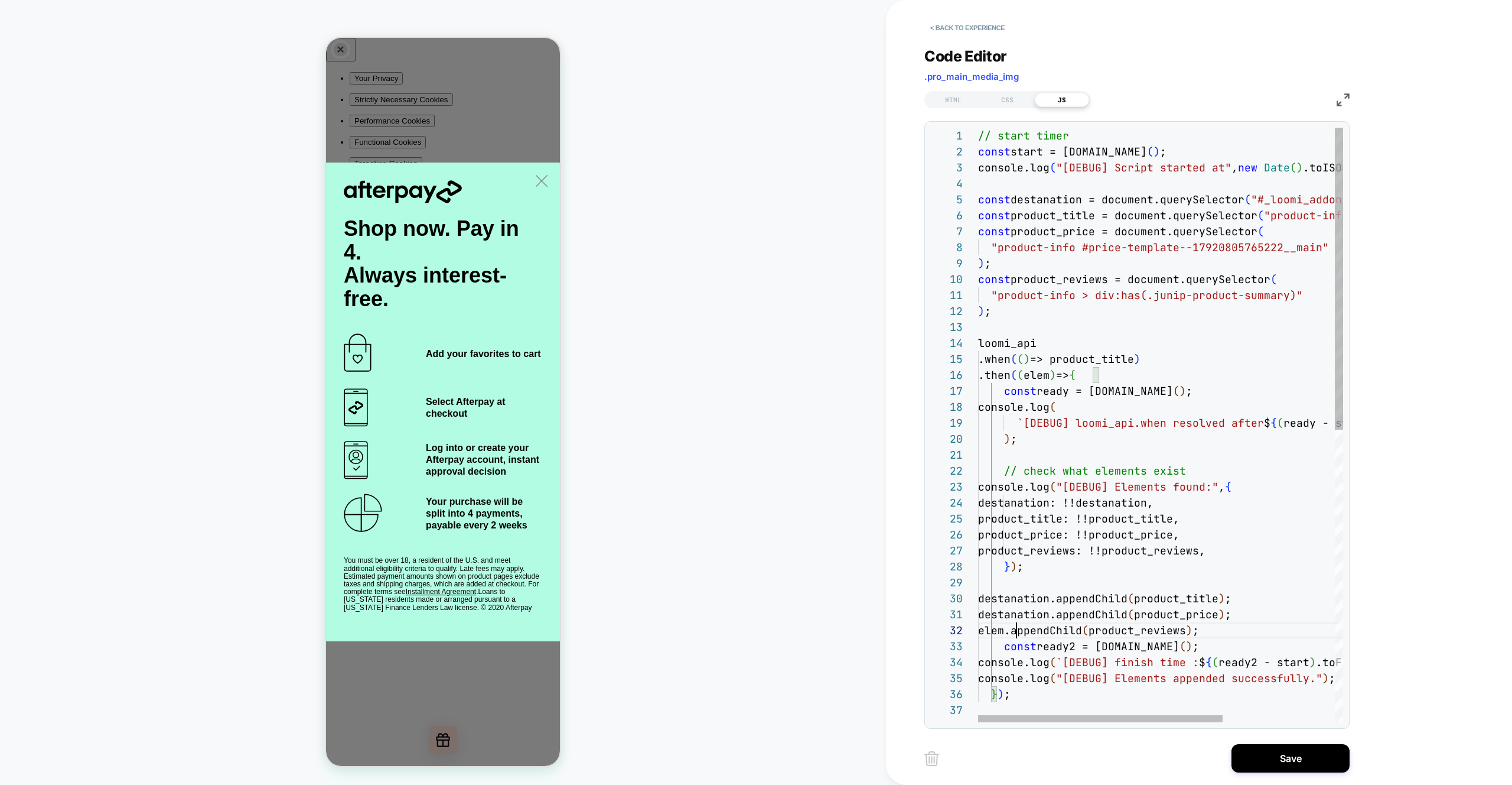
click at [1019, 627] on div "// start timer const start = [DOMAIN_NAME] ( ) ; console.log ( "[DEBUG] Script …" at bounding box center [1244, 712] width 532 height 1169
type textarea "**********"
click at [1128, 570] on div "// start timer const start = [DOMAIN_NAME] ( ) ; console.log ( "[DEBUG] Script …" at bounding box center [1244, 712] width 532 height 1169
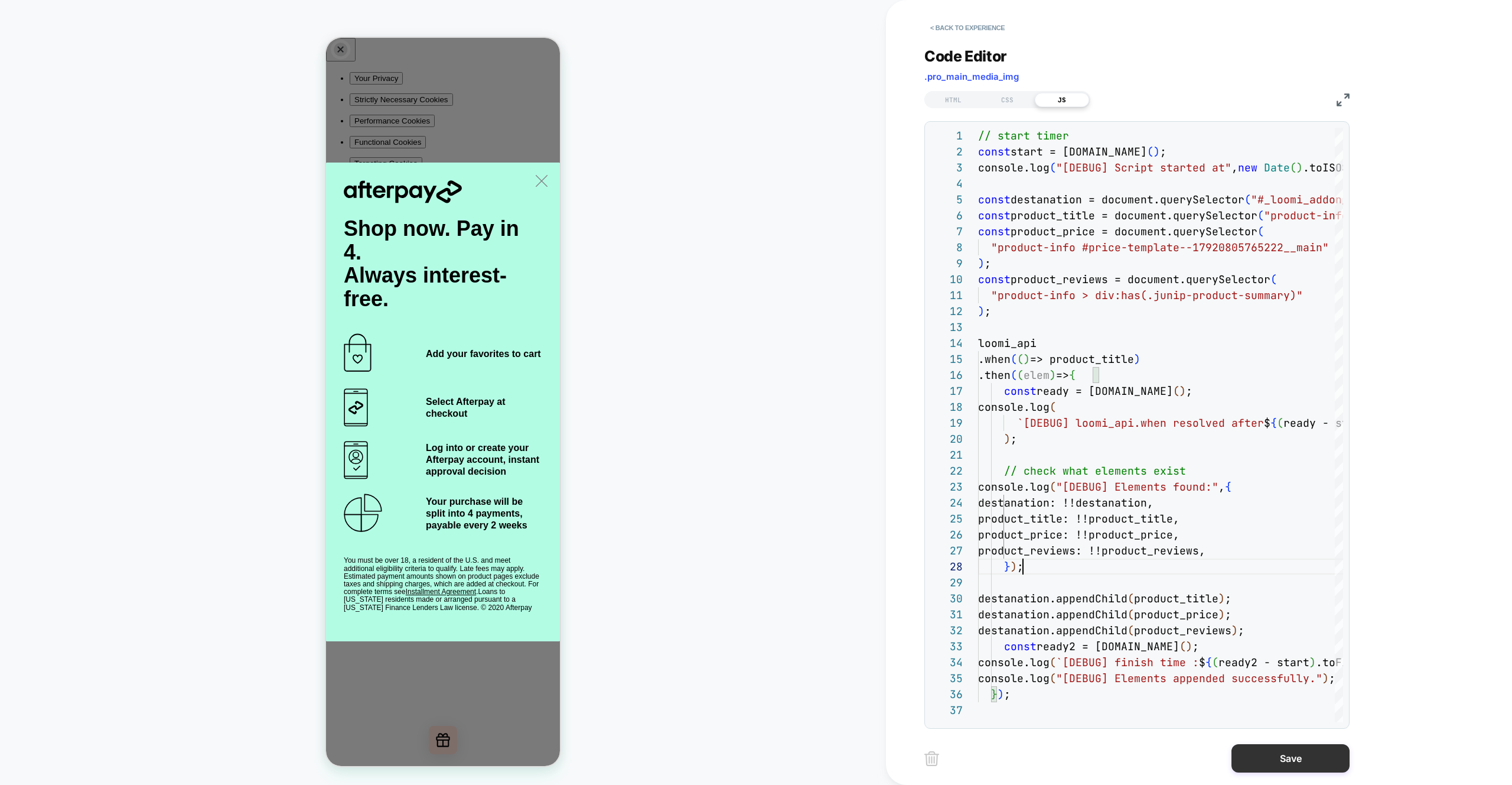
click at [1294, 762] on button "Save" at bounding box center [1290, 758] width 118 height 29
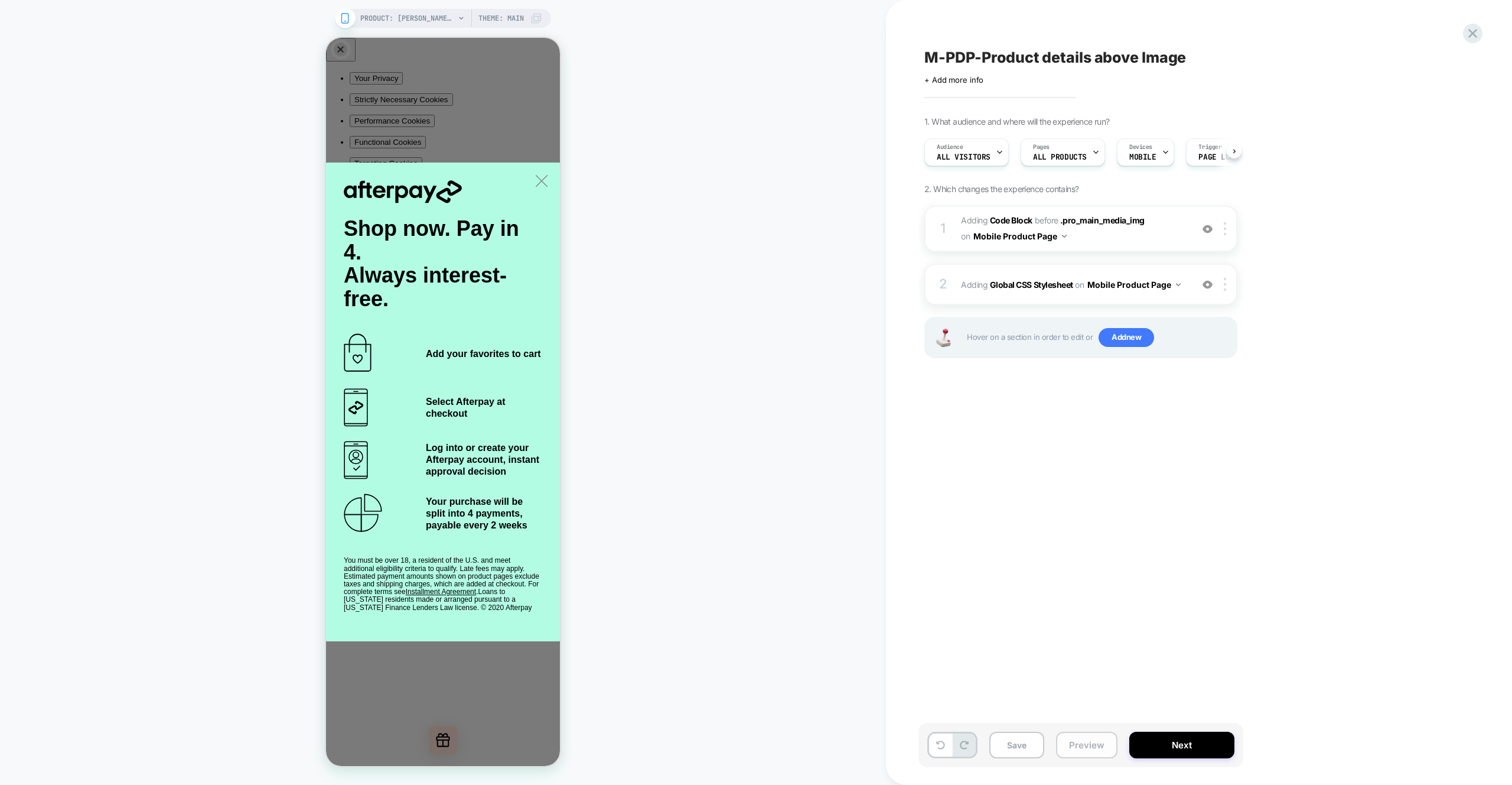
scroll to position [0, 1]
click at [1095, 740] on button "Preview" at bounding box center [1087, 745] width 62 height 26
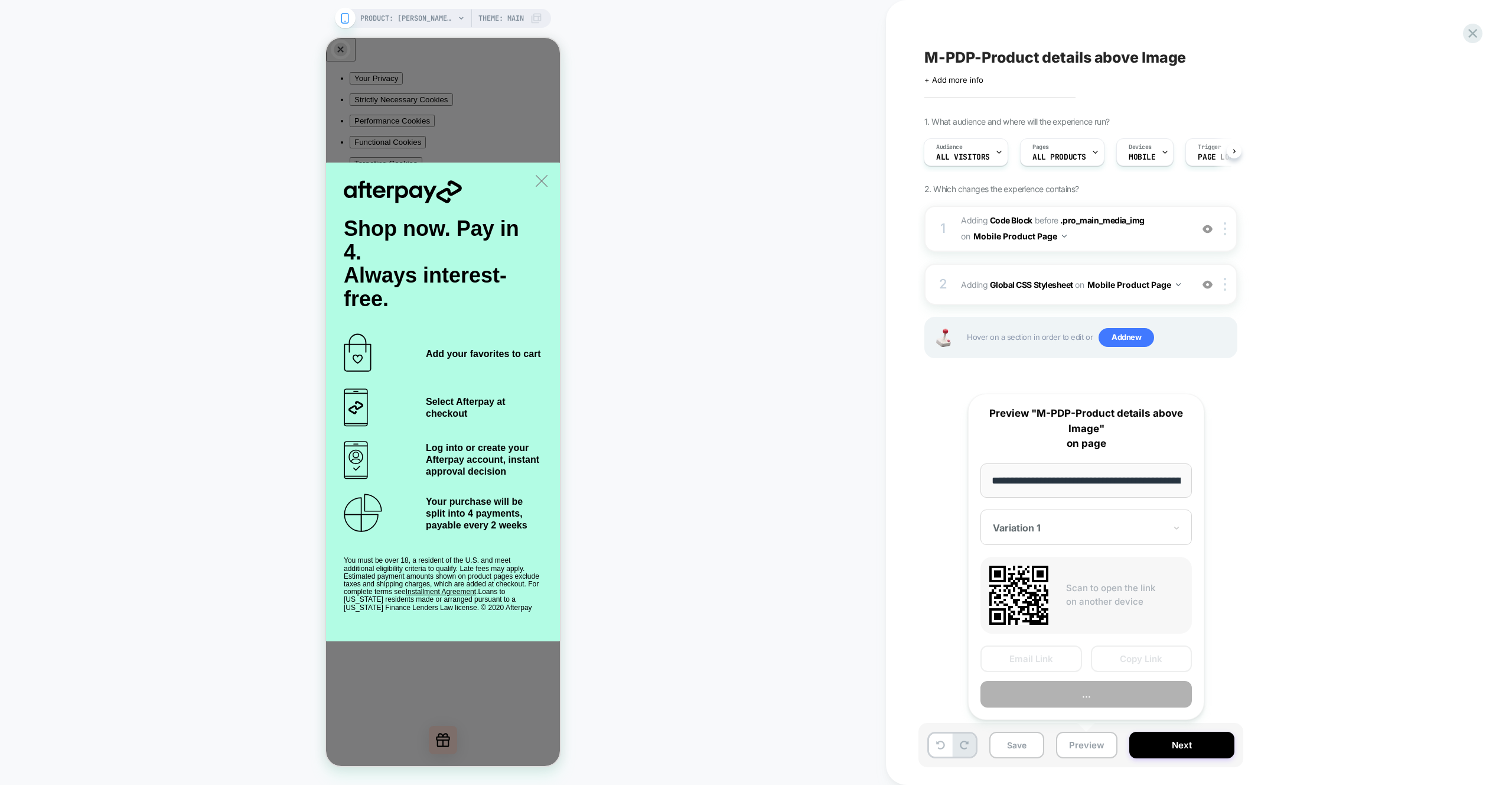
scroll to position [0, 366]
click at [1079, 698] on button "Preview" at bounding box center [1086, 695] width 212 height 26
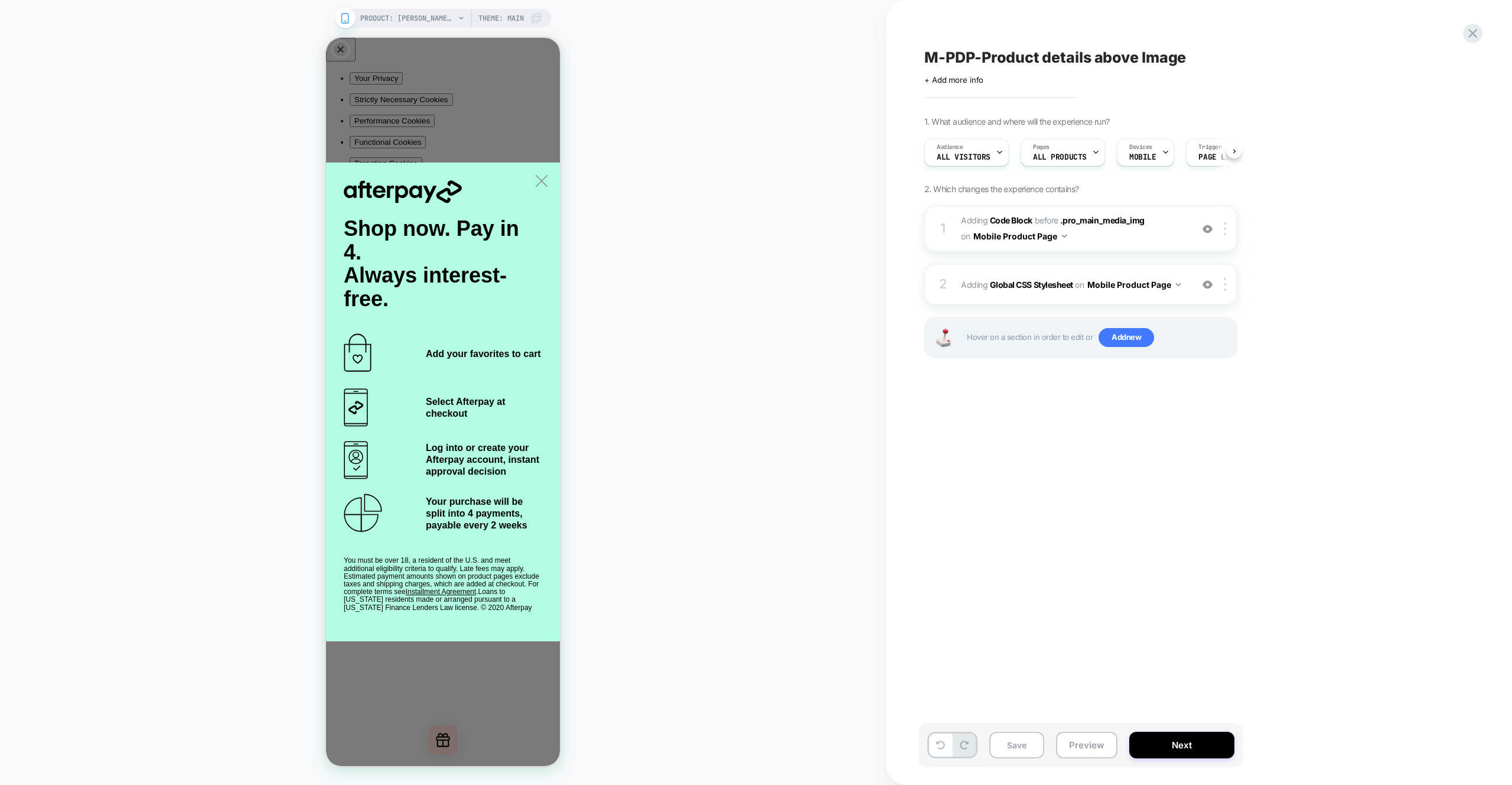
scroll to position [0, 1]
click at [1155, 243] on span "Adding Code Block BEFORE .pro_main_media_img .pro_main_media_img on Mobile Prod…" at bounding box center [1073, 229] width 225 height 32
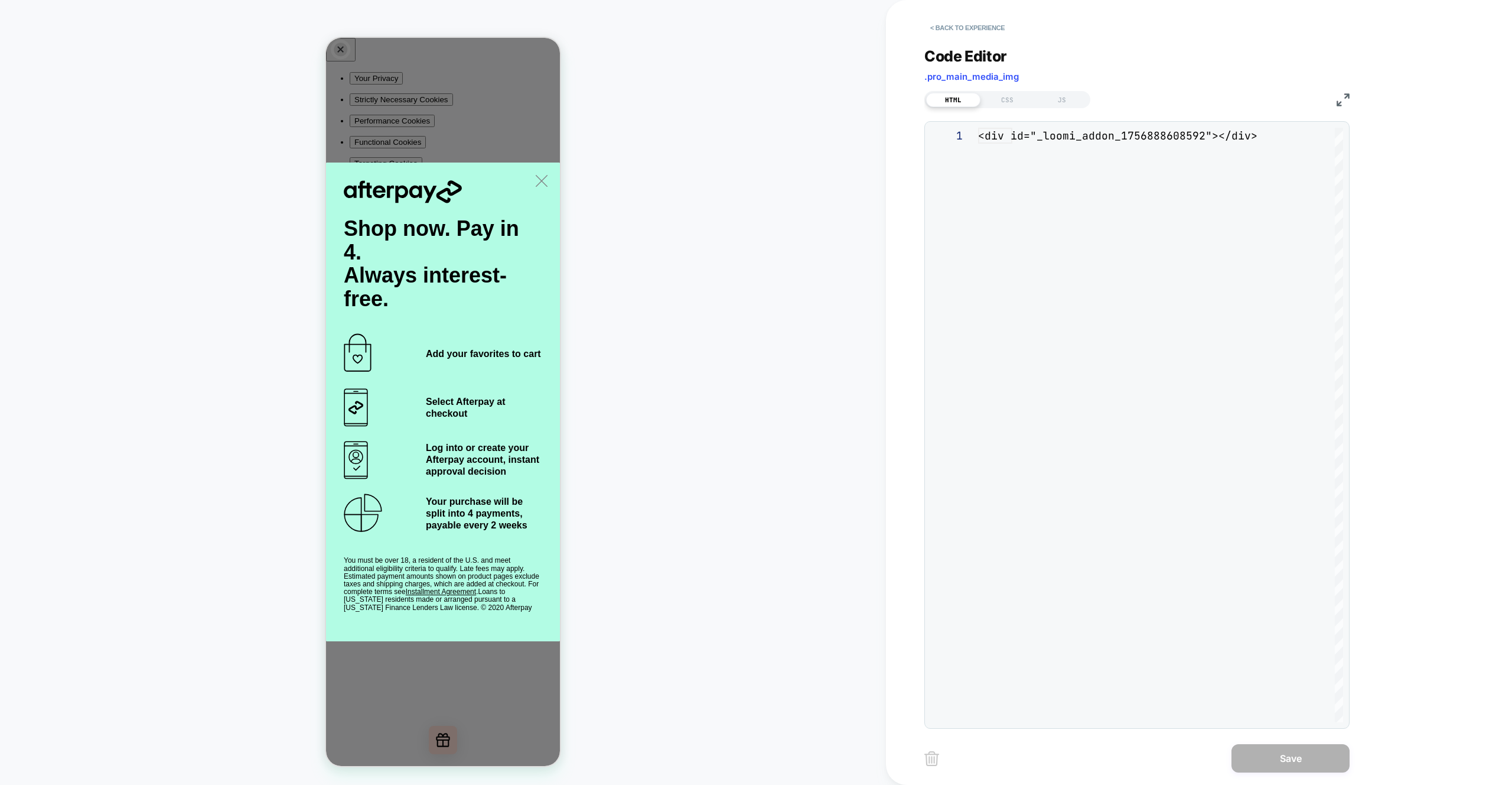
scroll to position [16, 0]
click at [1061, 102] on div "JS" at bounding box center [1062, 100] width 54 height 14
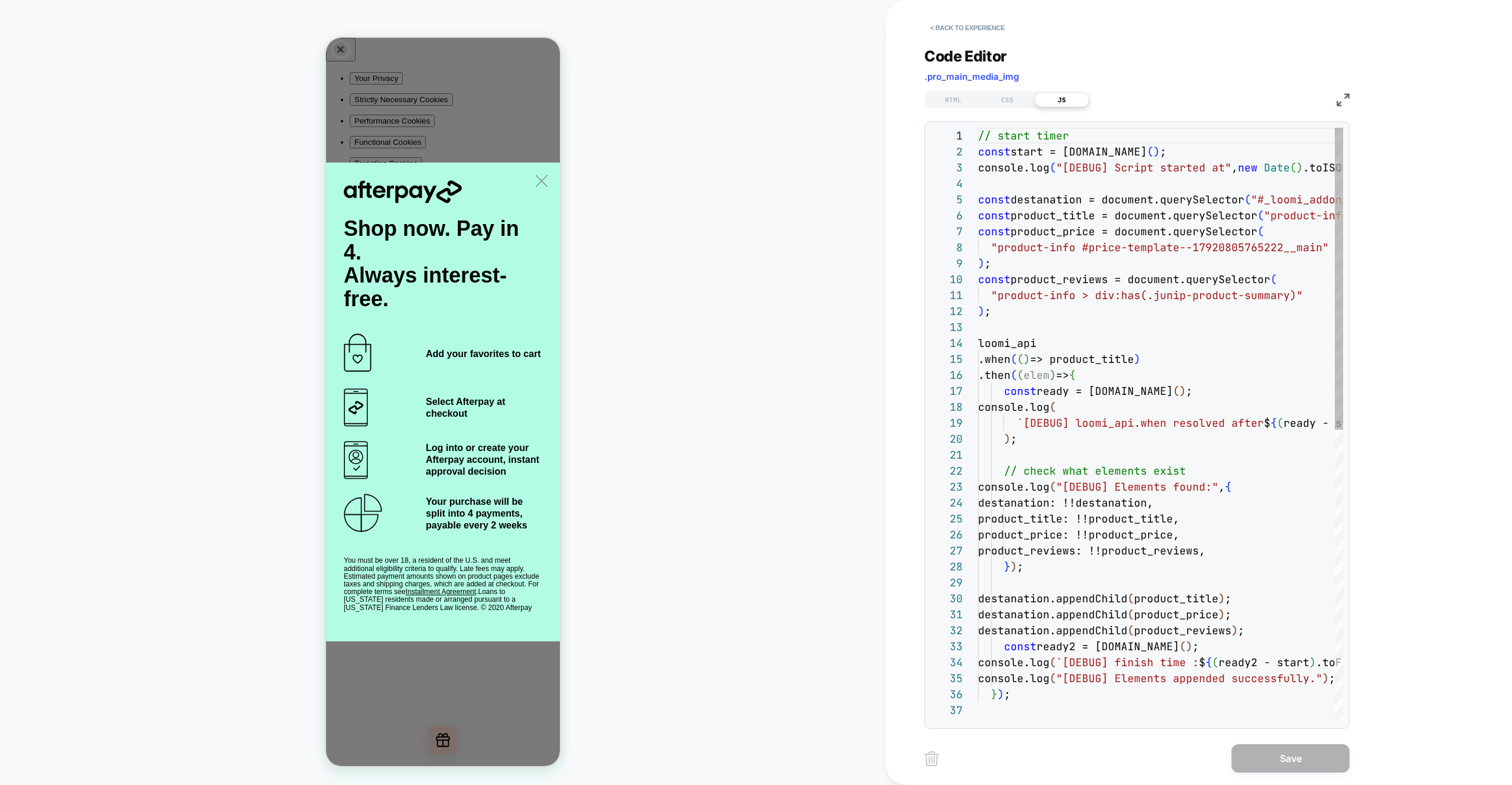
scroll to position [160, 0]
click at [1099, 359] on div "// start timer const start = [DOMAIN_NAME] ( ) ; console.log ( "[DEBUG] Script …" at bounding box center [1244, 712] width 532 height 1169
click at [1065, 277] on div "// start timer const start = [DOMAIN_NAME] ( ) ; console.log ( "[DEBUG] Script …" at bounding box center [1244, 712] width 532 height 1169
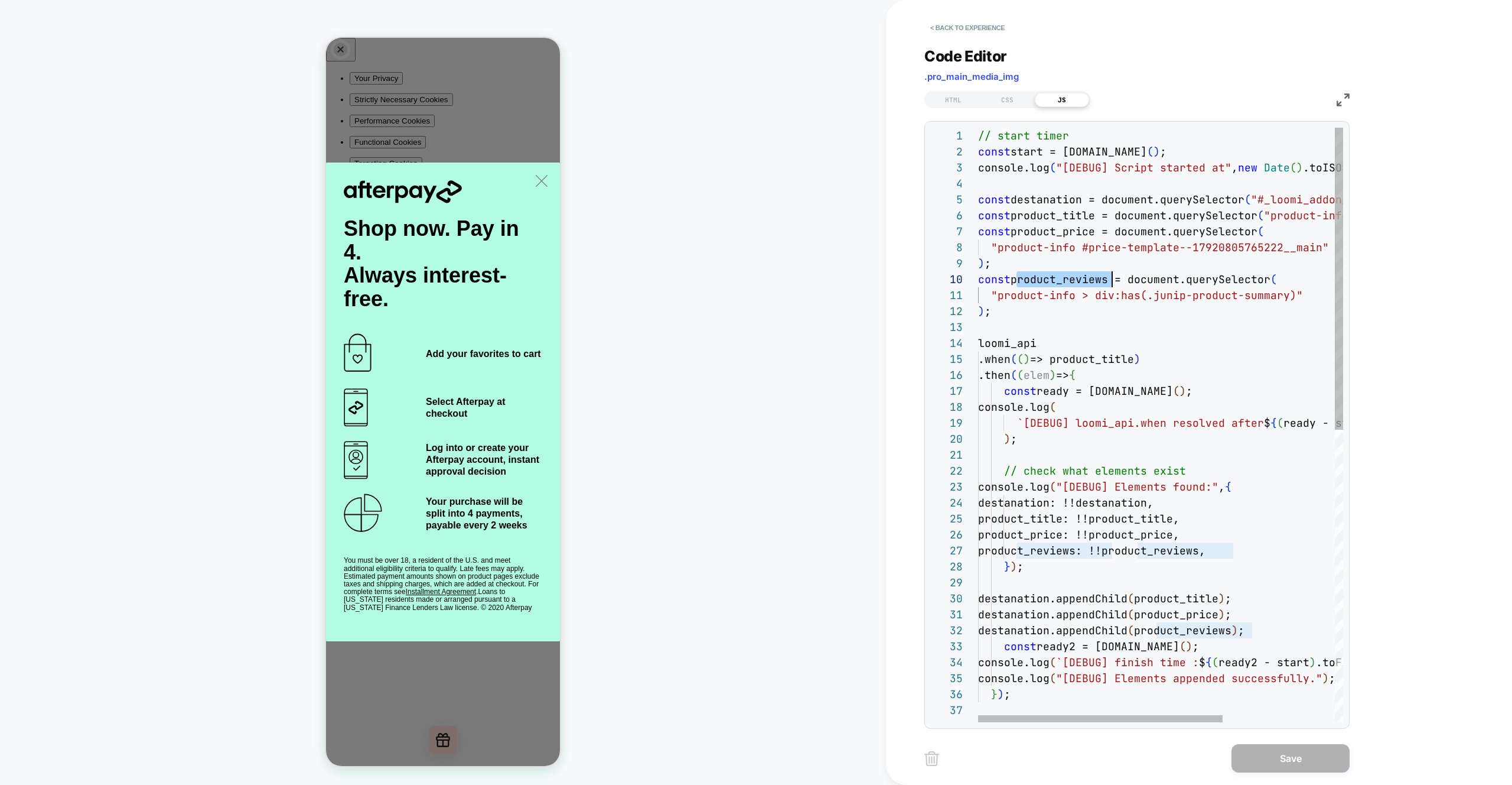
click at [1065, 277] on div "// start timer const start = [DOMAIN_NAME] ( ) ; console.log ( "[DEBUG] Script …" at bounding box center [1244, 712] width 532 height 1169
click at [1111, 358] on div "// start timer const start = [DOMAIN_NAME] ( ) ; console.log ( "[DEBUG] Script …" at bounding box center [1244, 712] width 532 height 1169
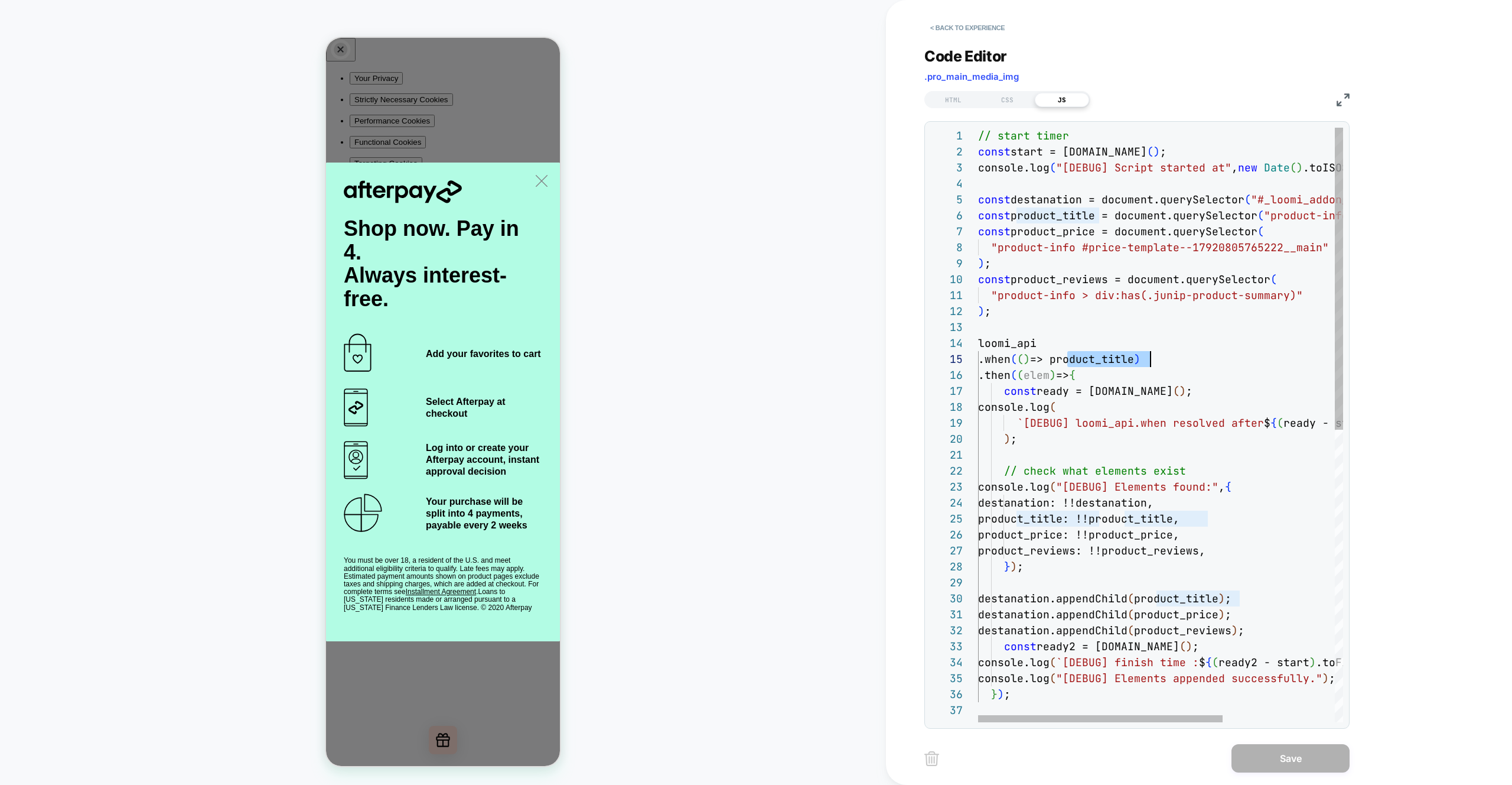
click at [1111, 358] on div "// start timer const start = [DOMAIN_NAME] ( ) ; console.log ( "[DEBUG] Script …" at bounding box center [1244, 712] width 532 height 1169
type textarea "**********"
click at [1045, 473] on div "// start timer const start = [DOMAIN_NAME] ( ) ; console.log ( "[DEBUG] Script …" at bounding box center [1244, 712] width 532 height 1169
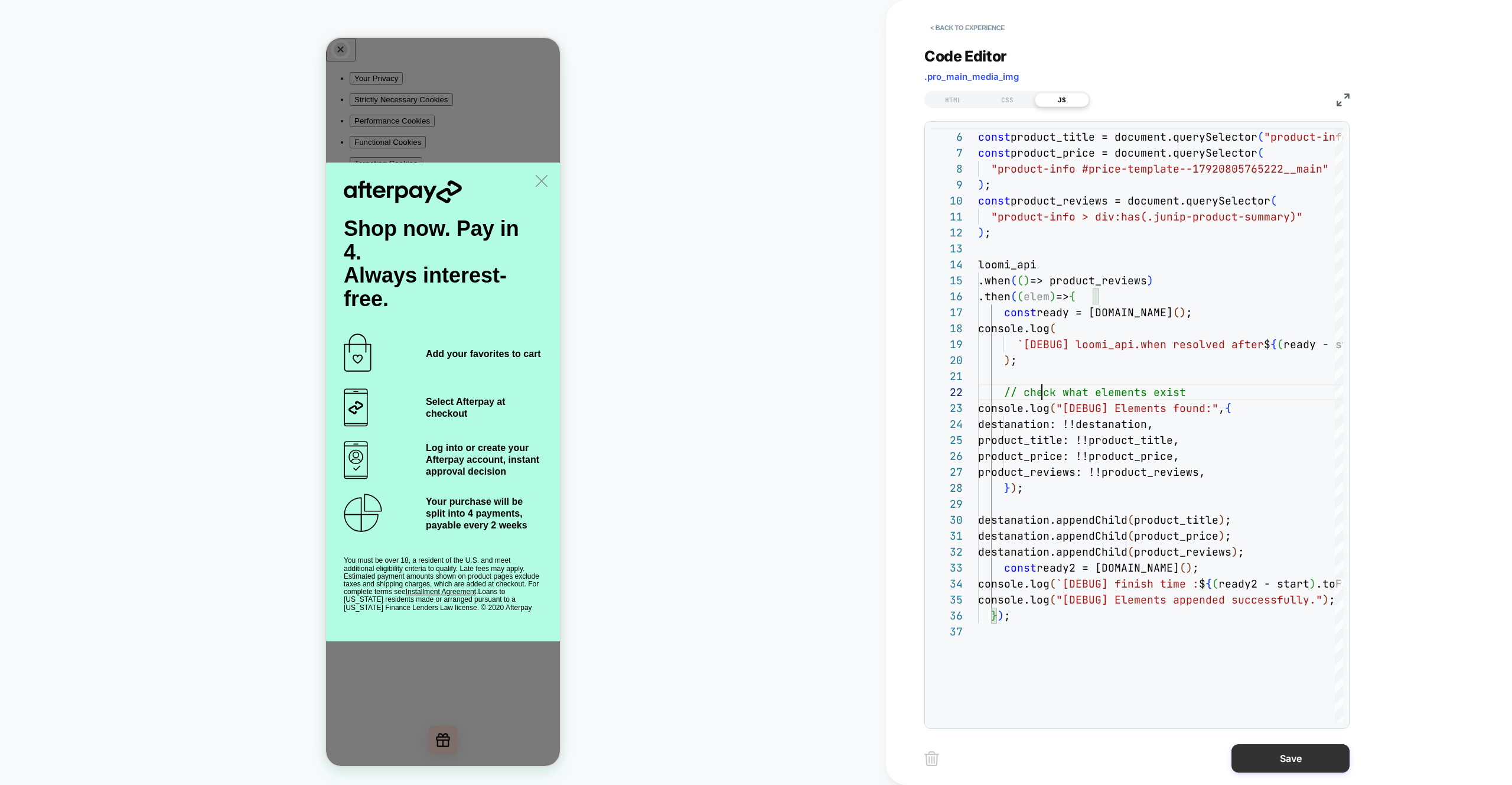
click at [1287, 760] on button "Save" at bounding box center [1290, 758] width 118 height 29
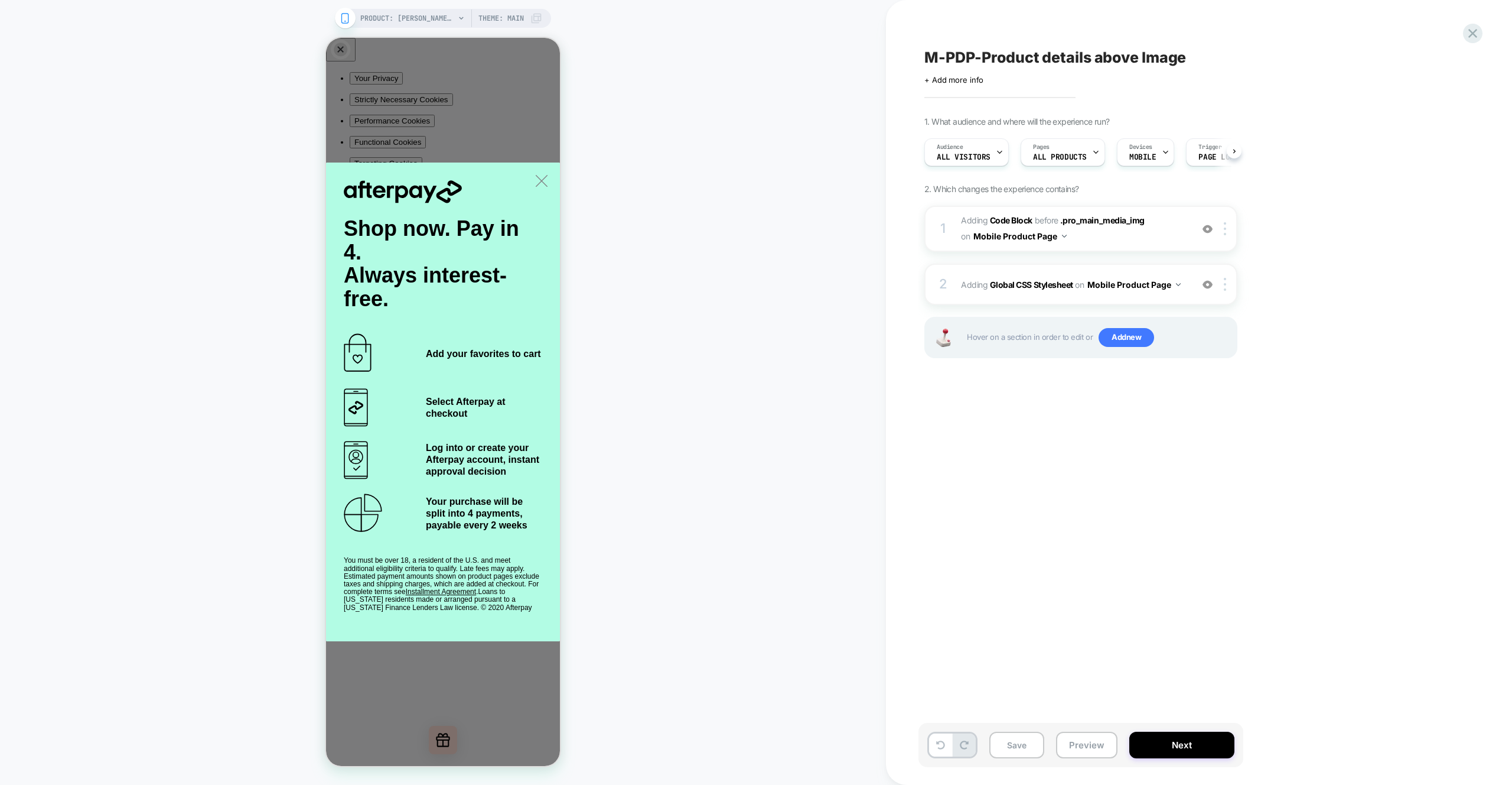
scroll to position [0, 1]
click at [1088, 751] on button "Preview" at bounding box center [1087, 745] width 62 height 26
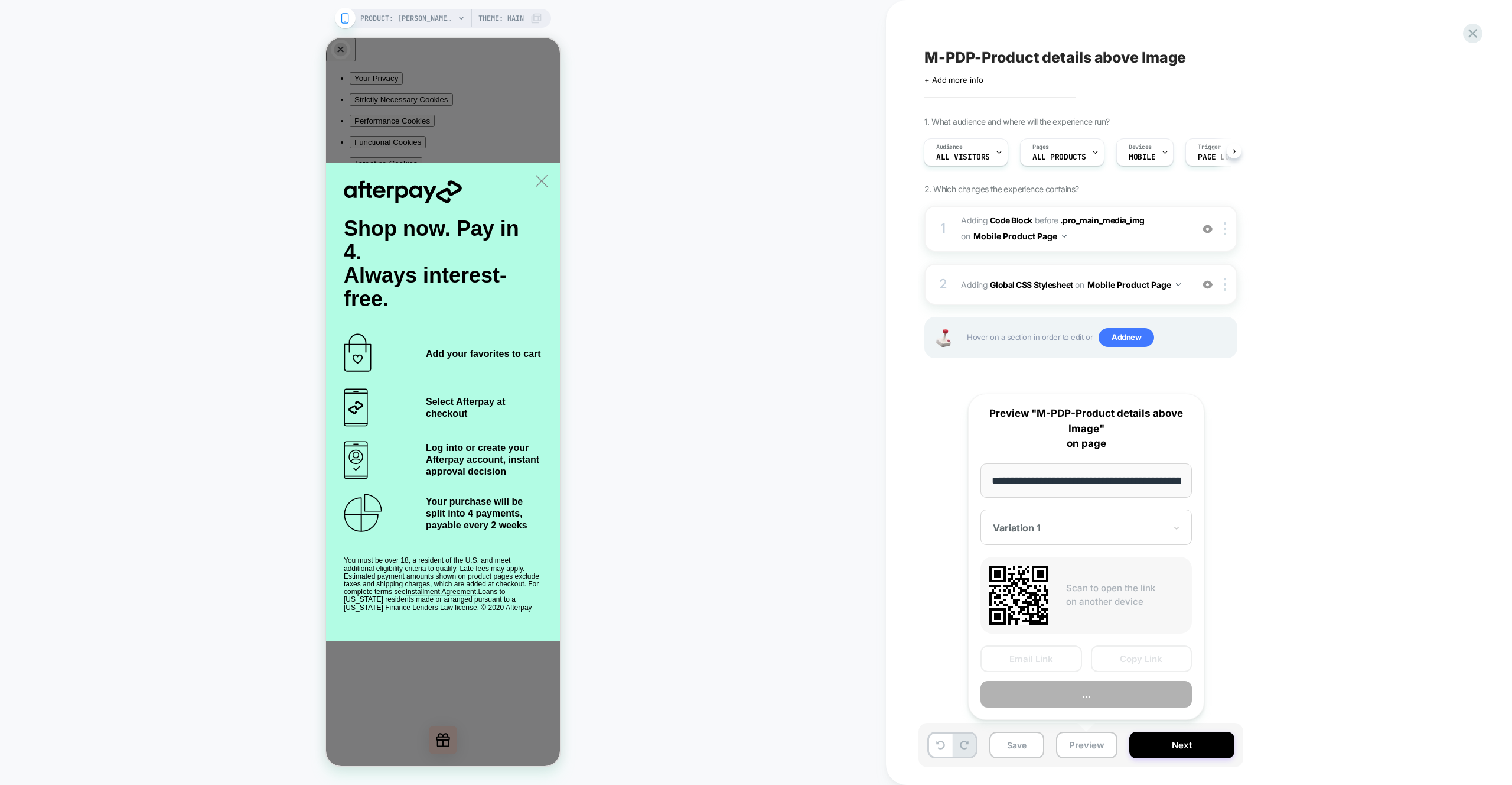
scroll to position [0, 366]
click at [1097, 689] on button "Preview" at bounding box center [1086, 695] width 212 height 26
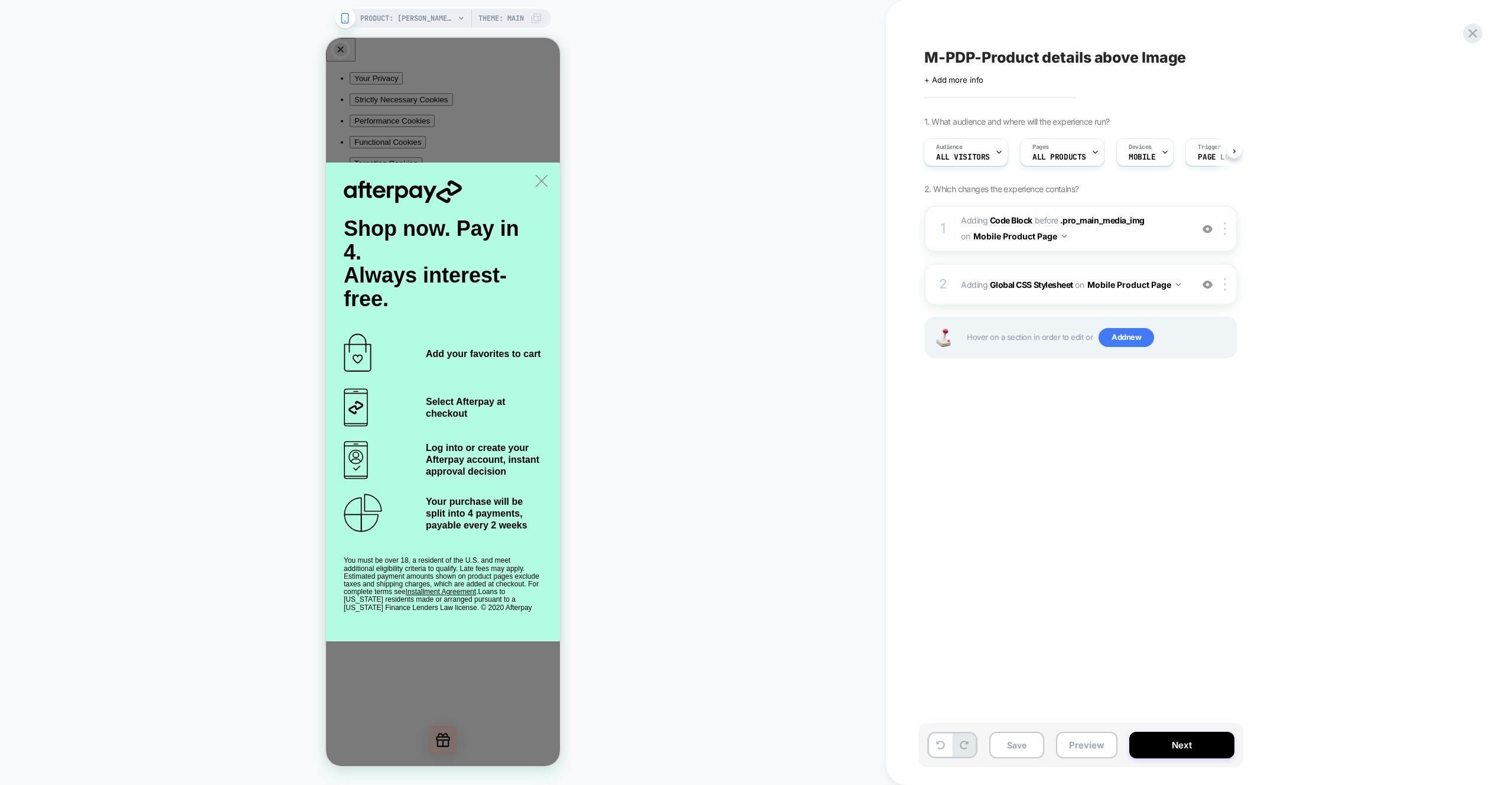
click at [1158, 235] on span "Adding Code Block BEFORE .pro_main_media_img .pro_main_media_img on Mobile Prod…" at bounding box center [1073, 229] width 225 height 32
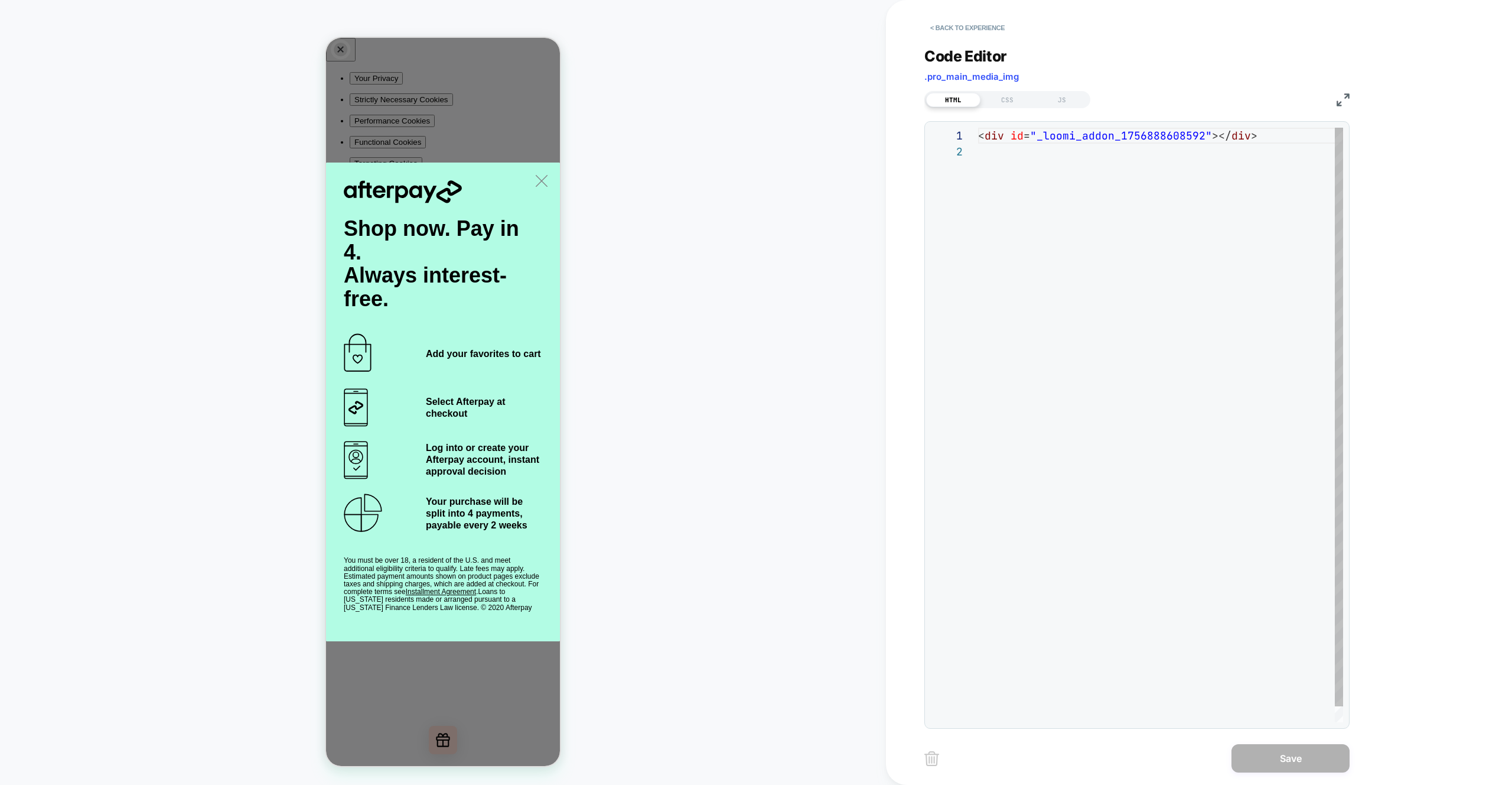
scroll to position [16, 0]
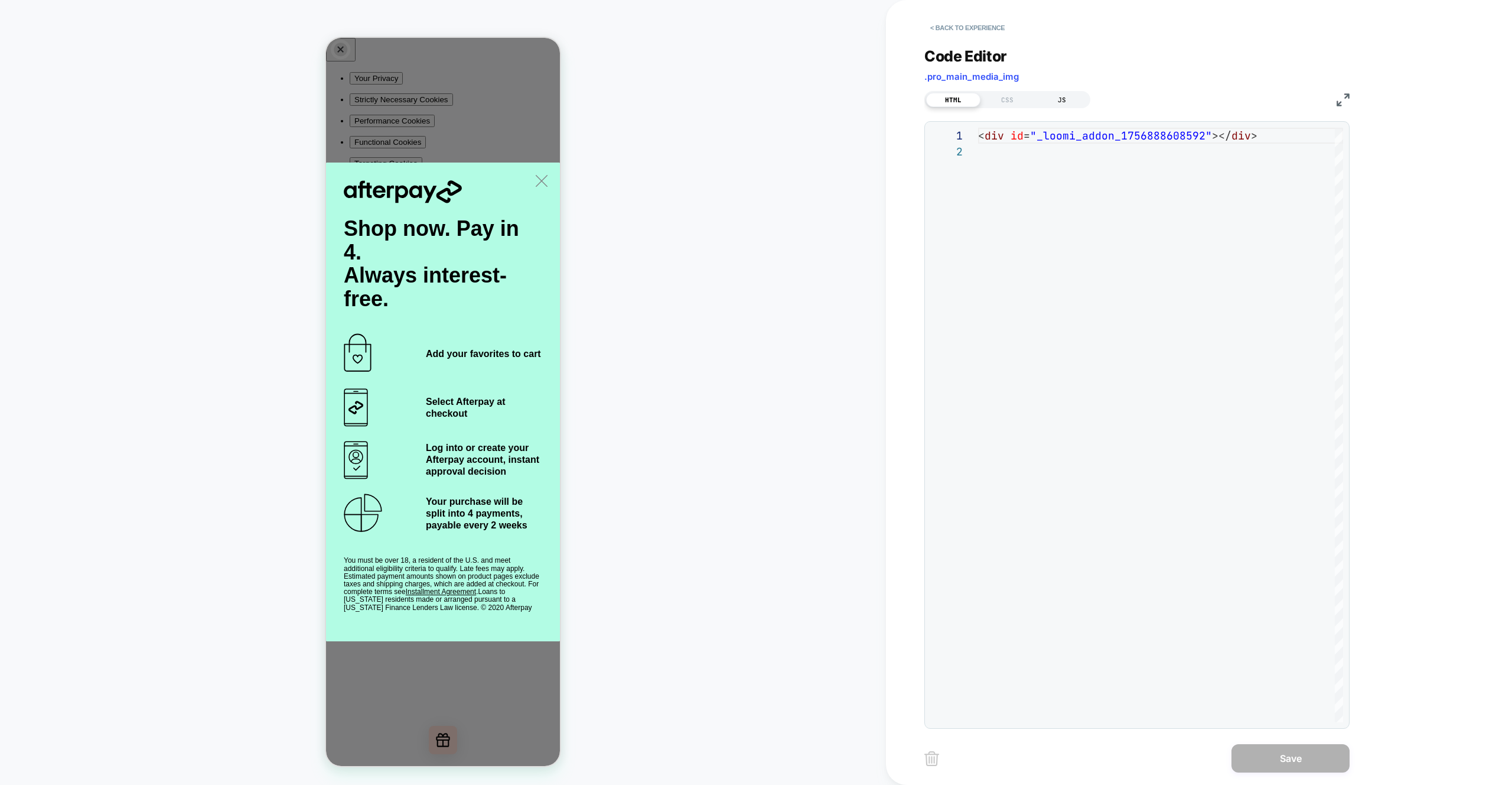
click at [1065, 103] on div "JS" at bounding box center [1062, 100] width 54 height 14
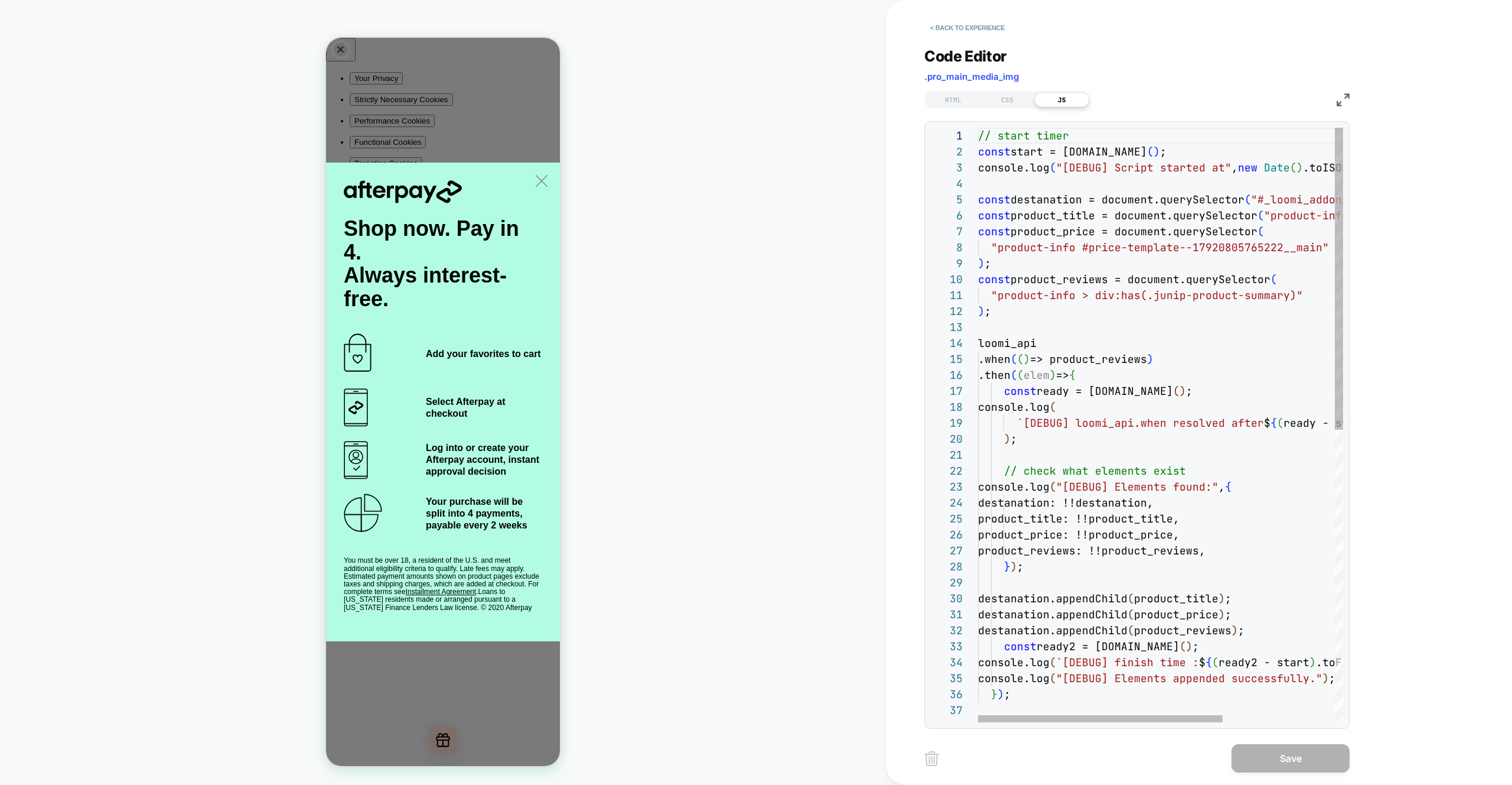
scroll to position [48, 57]
click at [1171, 344] on div "// start timer const start = [DOMAIN_NAME] ( ) ; console.log ( "[DEBUG] Script …" at bounding box center [1244, 712] width 532 height 1169
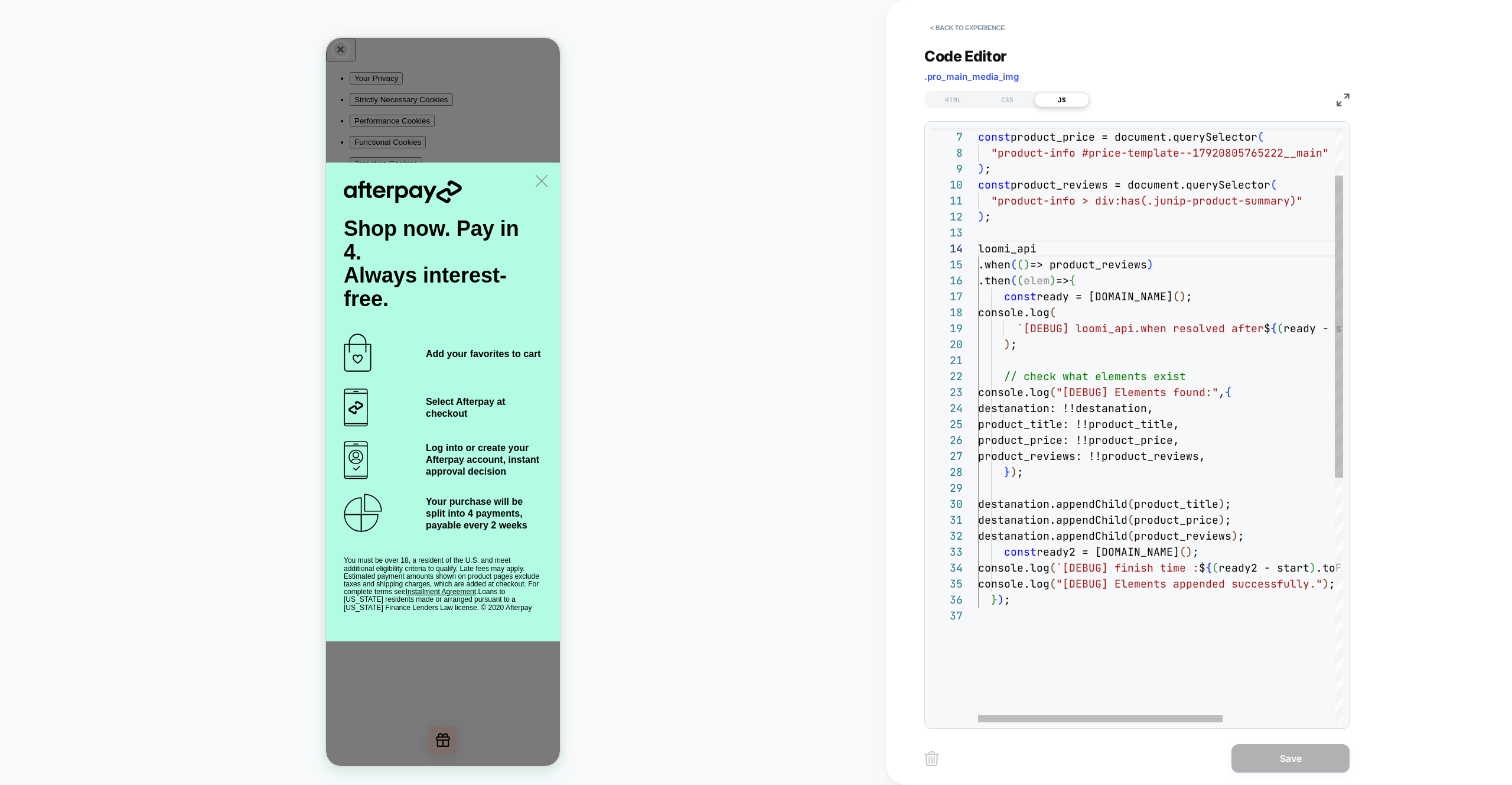
click at [1007, 279] on div "const product_title = document.querySelector ( "product-info .product__title" )…" at bounding box center [1244, 617] width 532 height 1169
drag, startPoint x: 1001, startPoint y: 603, endPoint x: 1005, endPoint y: 620, distance: 17.5
click at [1002, 603] on div "const product_title = document.querySelector ( "product-info .product__title" )…" at bounding box center [1244, 617] width 532 height 1169
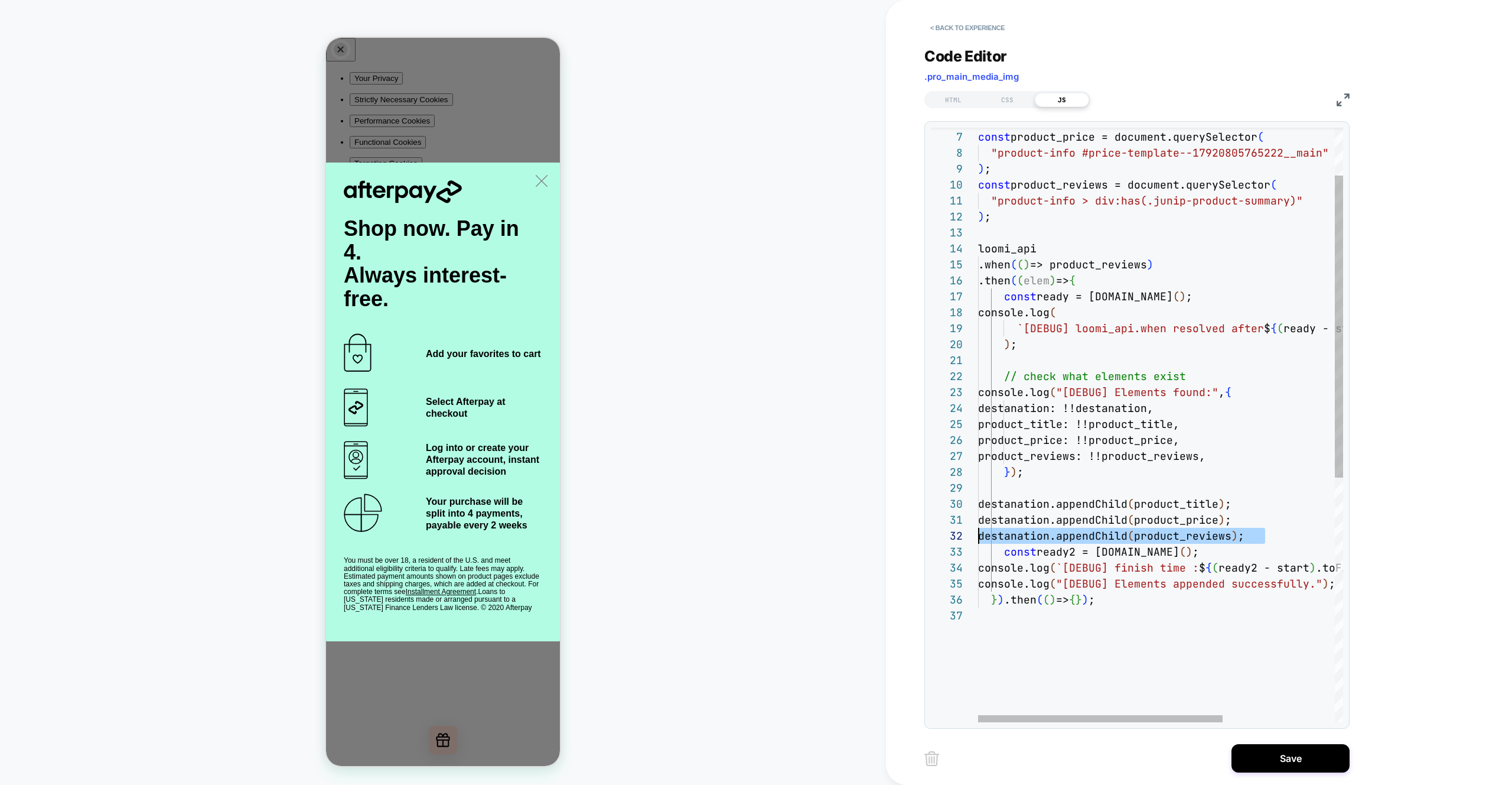
drag, startPoint x: 1275, startPoint y: 538, endPoint x: 954, endPoint y: 536, distance: 321.0
click at [978, 536] on div "const product_title = document.querySelector ( "product-info .product__title" )…" at bounding box center [1244, 617] width 532 height 1169
click at [1073, 600] on div "const product_title = document.querySelector ( "product-info .product__title" )…" at bounding box center [1244, 617] width 532 height 1169
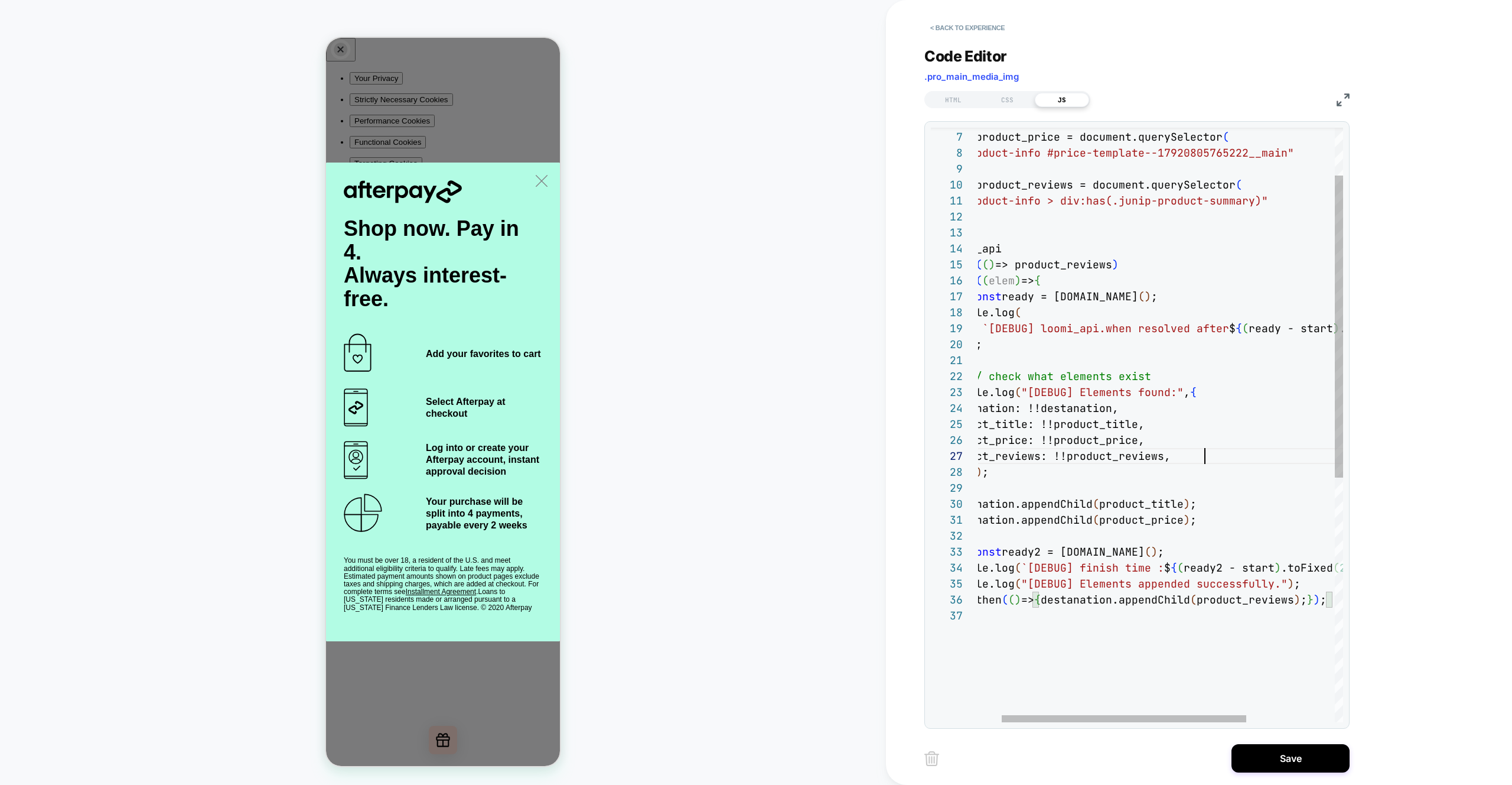
click at [1214, 460] on div "const product_title = document.querySelector ( "product-info .product__title" )…" at bounding box center [1209, 617] width 532 height 1169
click at [1210, 457] on div "const product_title = document.querySelector ( "product-info .product__title" )…" at bounding box center [1209, 617] width 532 height 1169
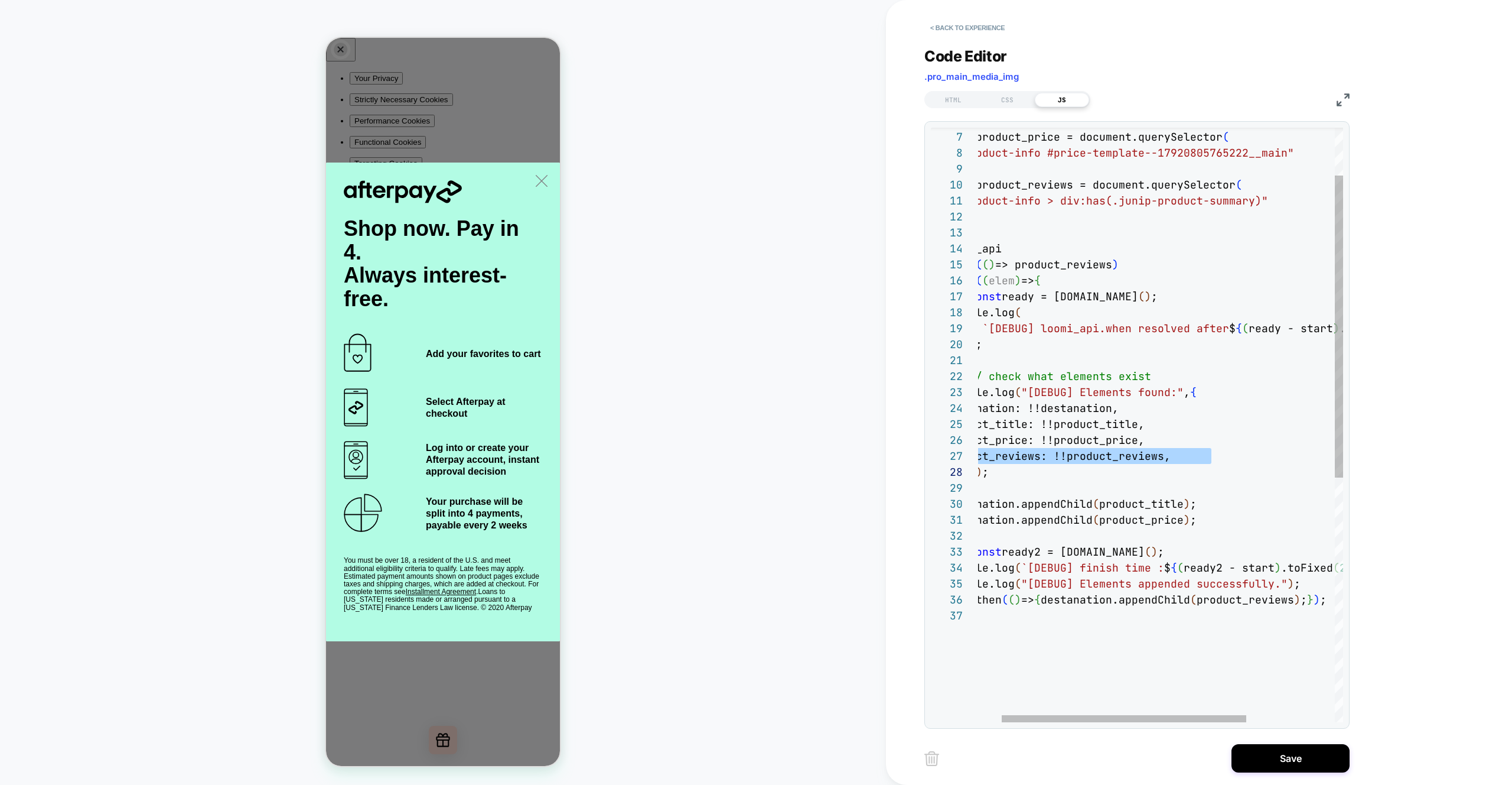
scroll to position [96, 0]
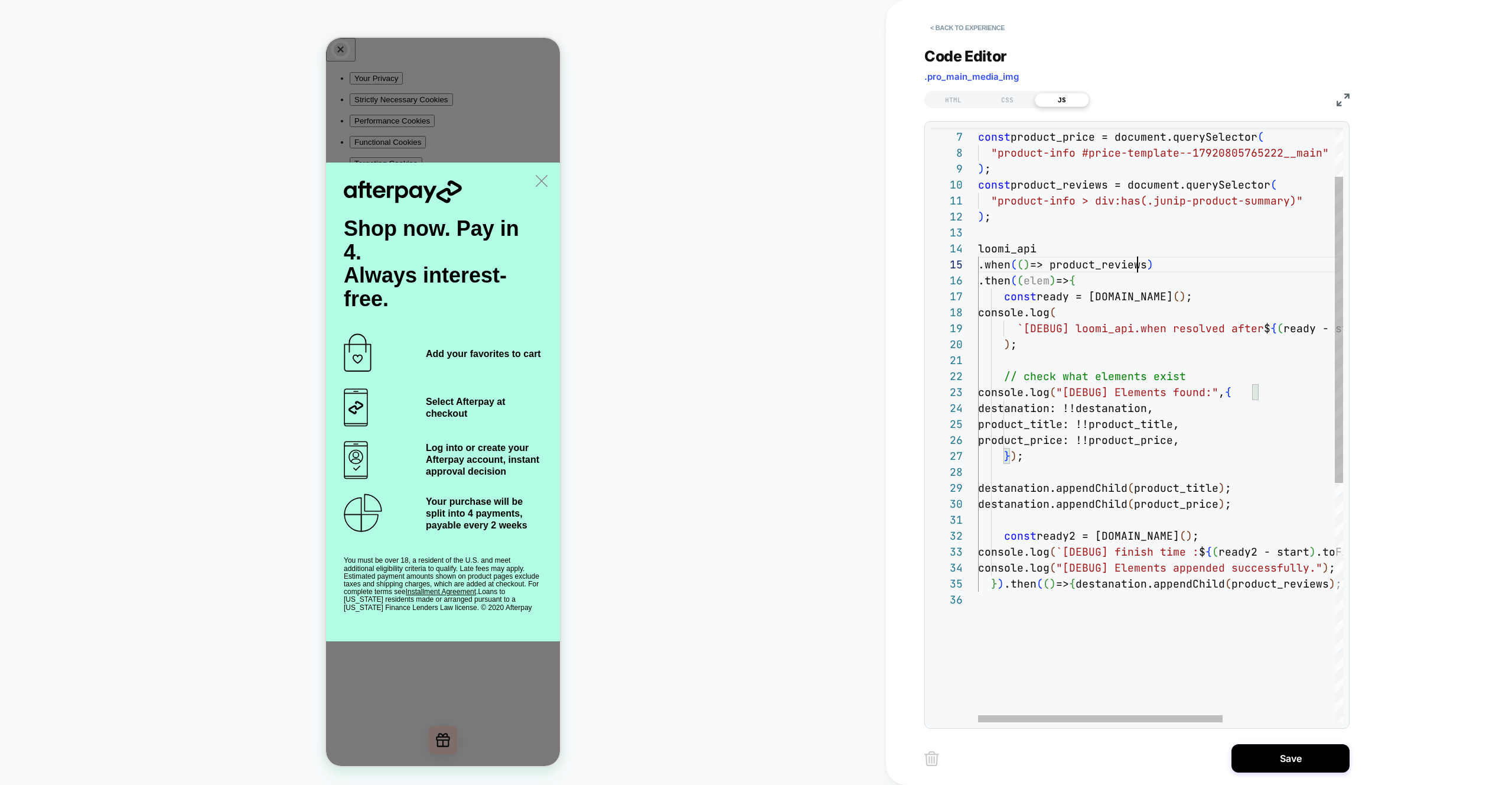
click at [1140, 264] on div "const product_title = document.querySelector ( "product-info .product__title" )…" at bounding box center [1244, 609] width 532 height 1153
click at [1042, 283] on div "const product_title = document.querySelector ( "product-info .product__title" )…" at bounding box center [1244, 609] width 532 height 1153
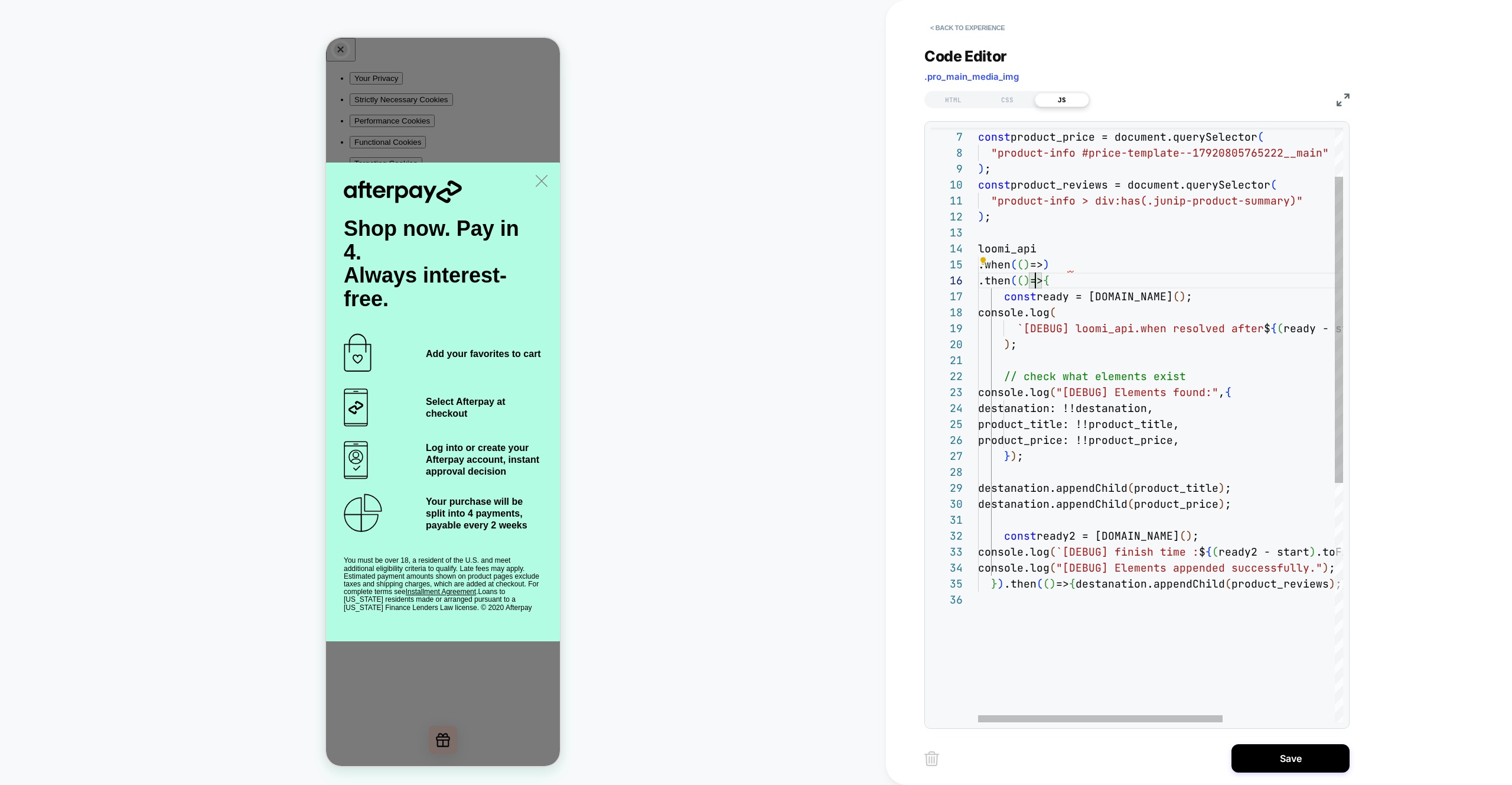
scroll to position [80, 57]
click at [1155, 426] on div "const product_title = document.querySelector ( "product-info .product__title" )…" at bounding box center [1244, 609] width 532 height 1153
drag, startPoint x: 1069, startPoint y: 266, endPoint x: 1076, endPoint y: 286, distance: 21.2
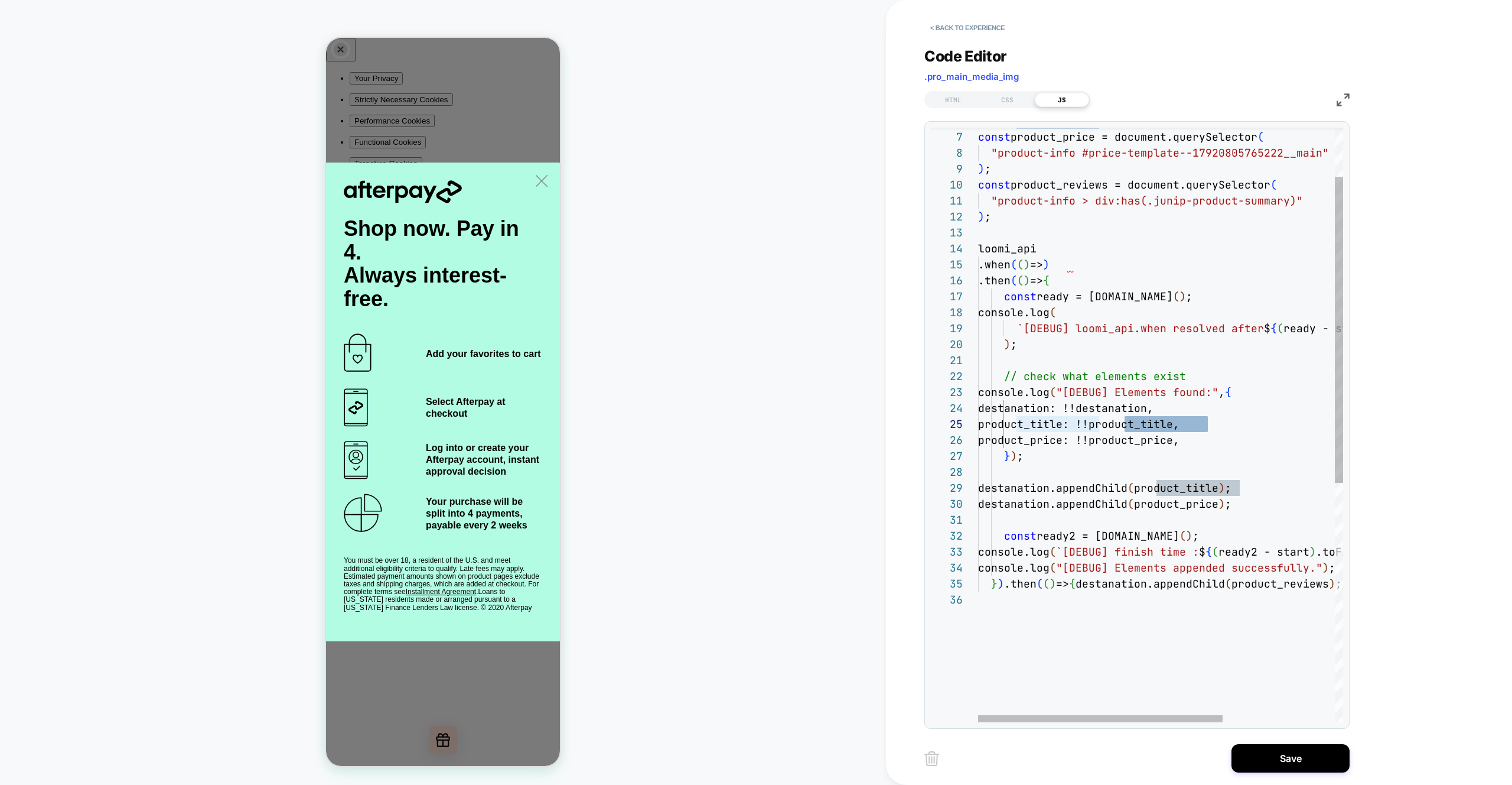
click at [1069, 265] on div "const product_title = document.querySelector ( "product-info .product__title" )…" at bounding box center [1244, 609] width 532 height 1153
click at [1171, 339] on div "const product_title = document.querySelector ( "product-info .product__title" )…" at bounding box center [1244, 609] width 532 height 1153
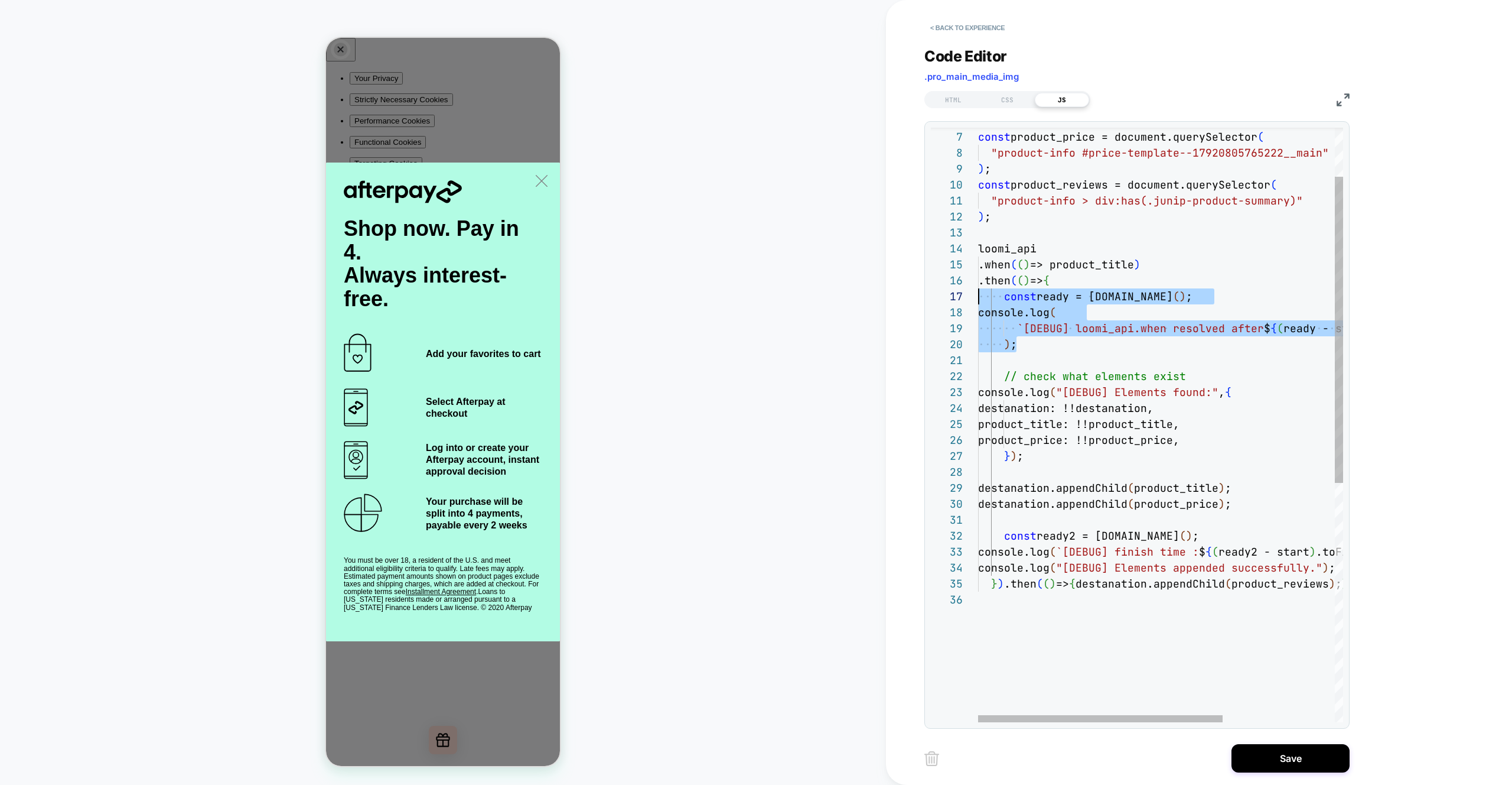
scroll to position [96, 0]
drag, startPoint x: 1053, startPoint y: 342, endPoint x: 945, endPoint y: 301, distance: 115.5
click at [978, 301] on div "const product_title = document.querySelector ( "product-info .product__title" )…" at bounding box center [1244, 609] width 532 height 1153
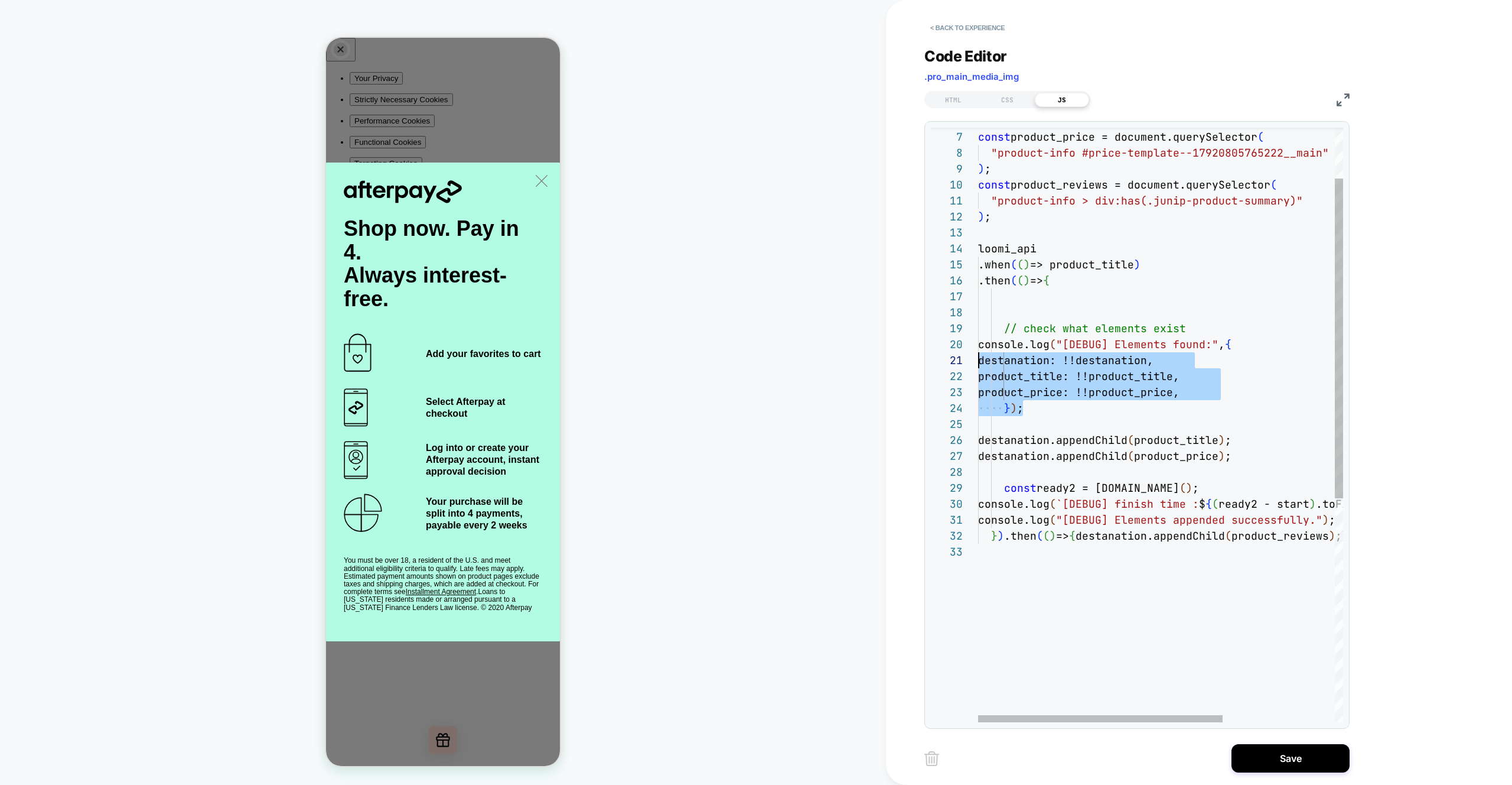
scroll to position [144, 0]
drag, startPoint x: 1000, startPoint y: 393, endPoint x: 951, endPoint y: 341, distance: 71.4
click at [978, 341] on div "const product_title = document.querySelector ( "product-info .product__title" )…" at bounding box center [1244, 586] width 532 height 1105
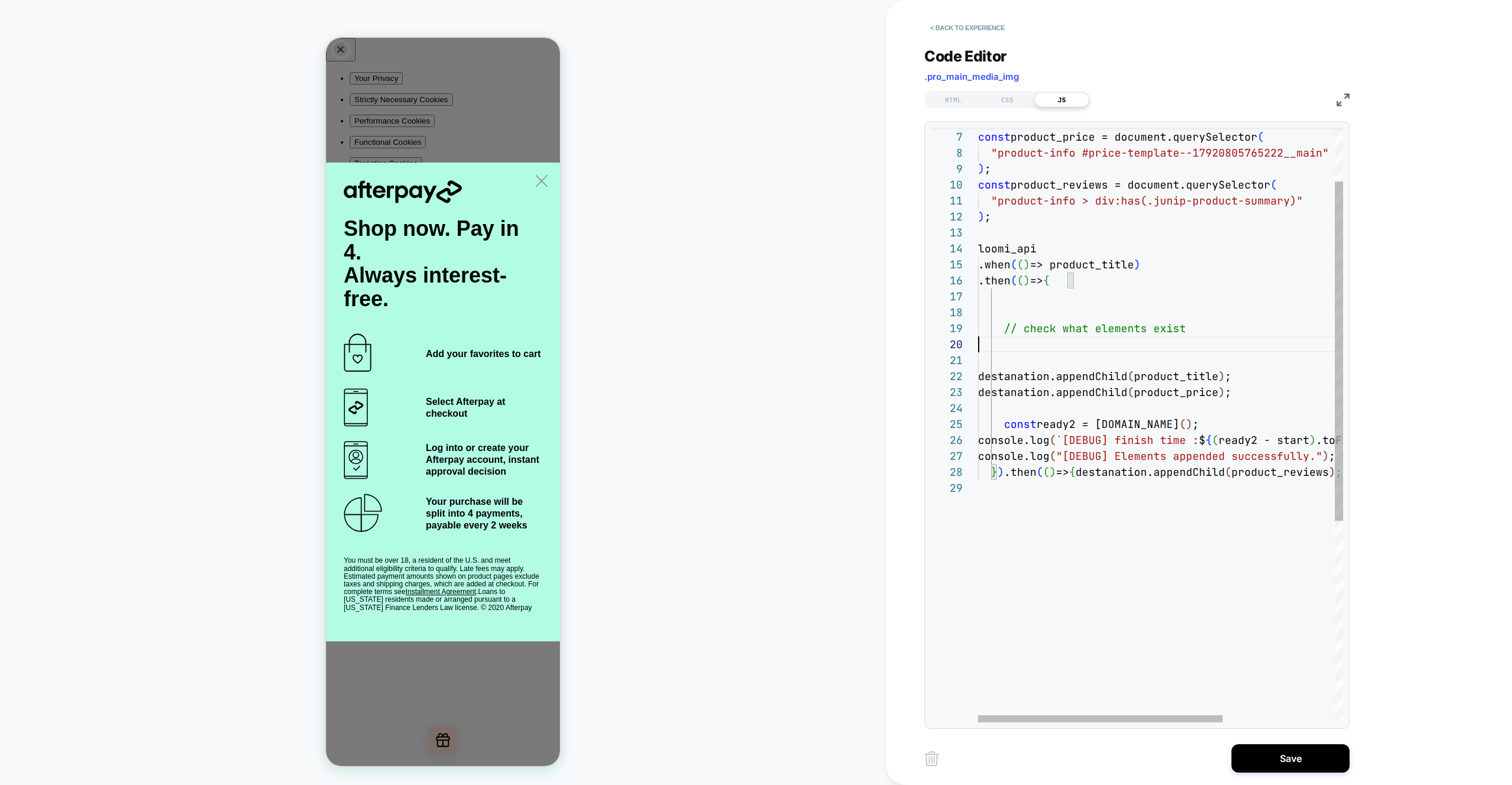
drag, startPoint x: 982, startPoint y: 339, endPoint x: 941, endPoint y: 319, distance: 45.6
click at [978, 319] on div "const product_title = document.querySelector ( "product-info .product__title" )…" at bounding box center [1244, 553] width 532 height 1042
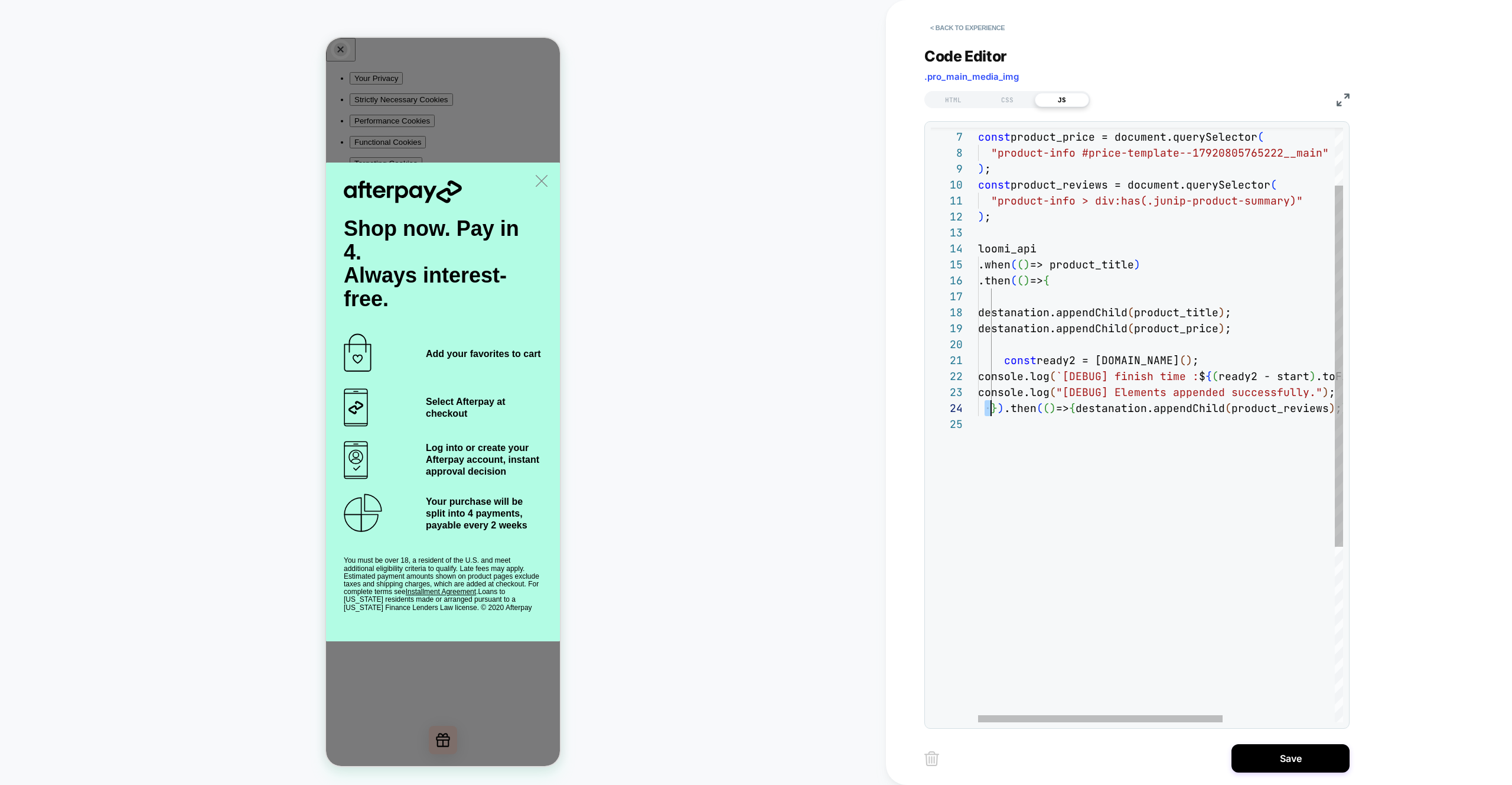
scroll to position [0, 0]
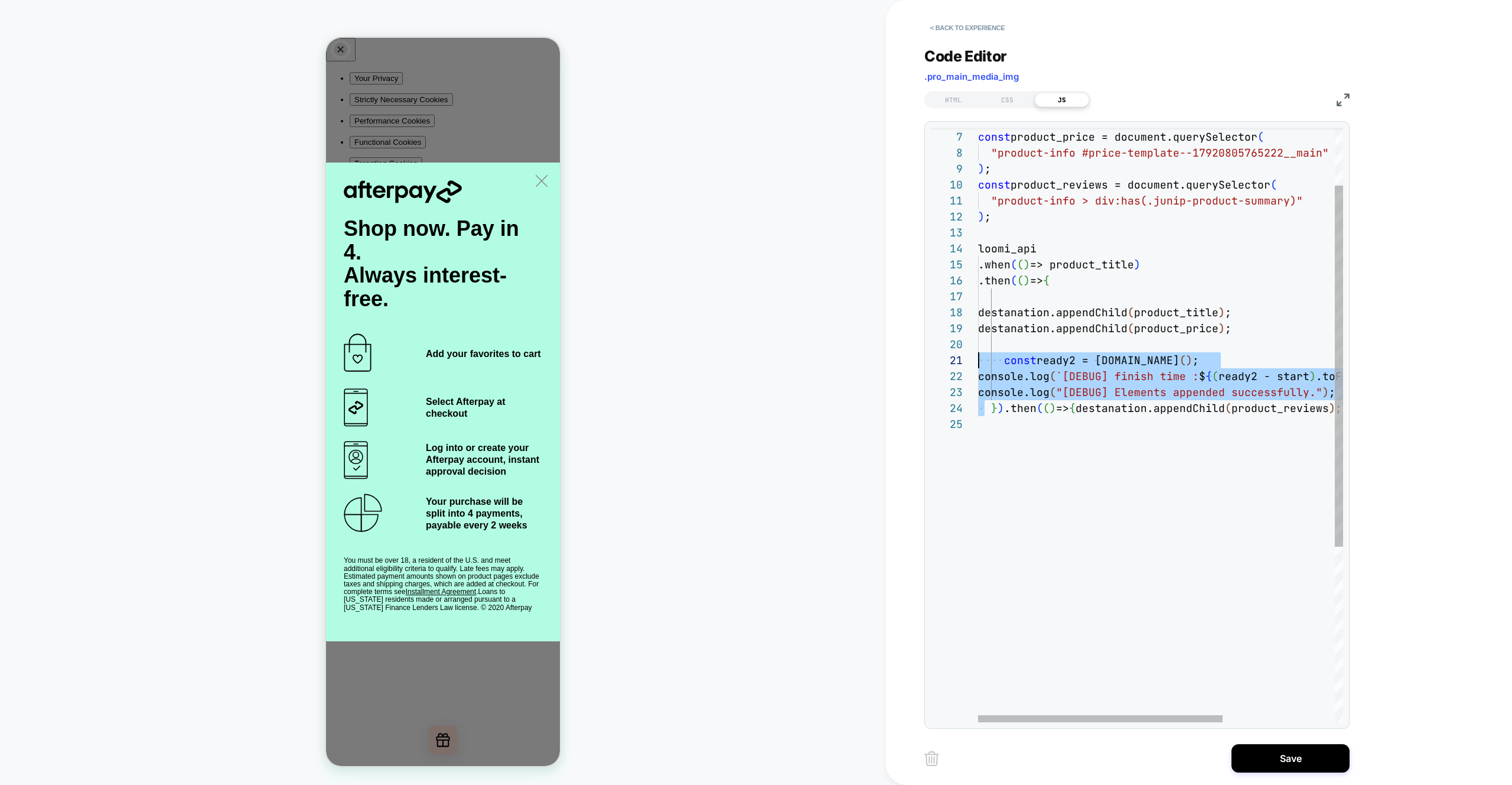
drag, startPoint x: 987, startPoint y: 408, endPoint x: 963, endPoint y: 362, distance: 51.9
click at [978, 362] on div "const product_title = document.querySelector ( "product-info .product__title" )…" at bounding box center [1244, 522] width 532 height 978
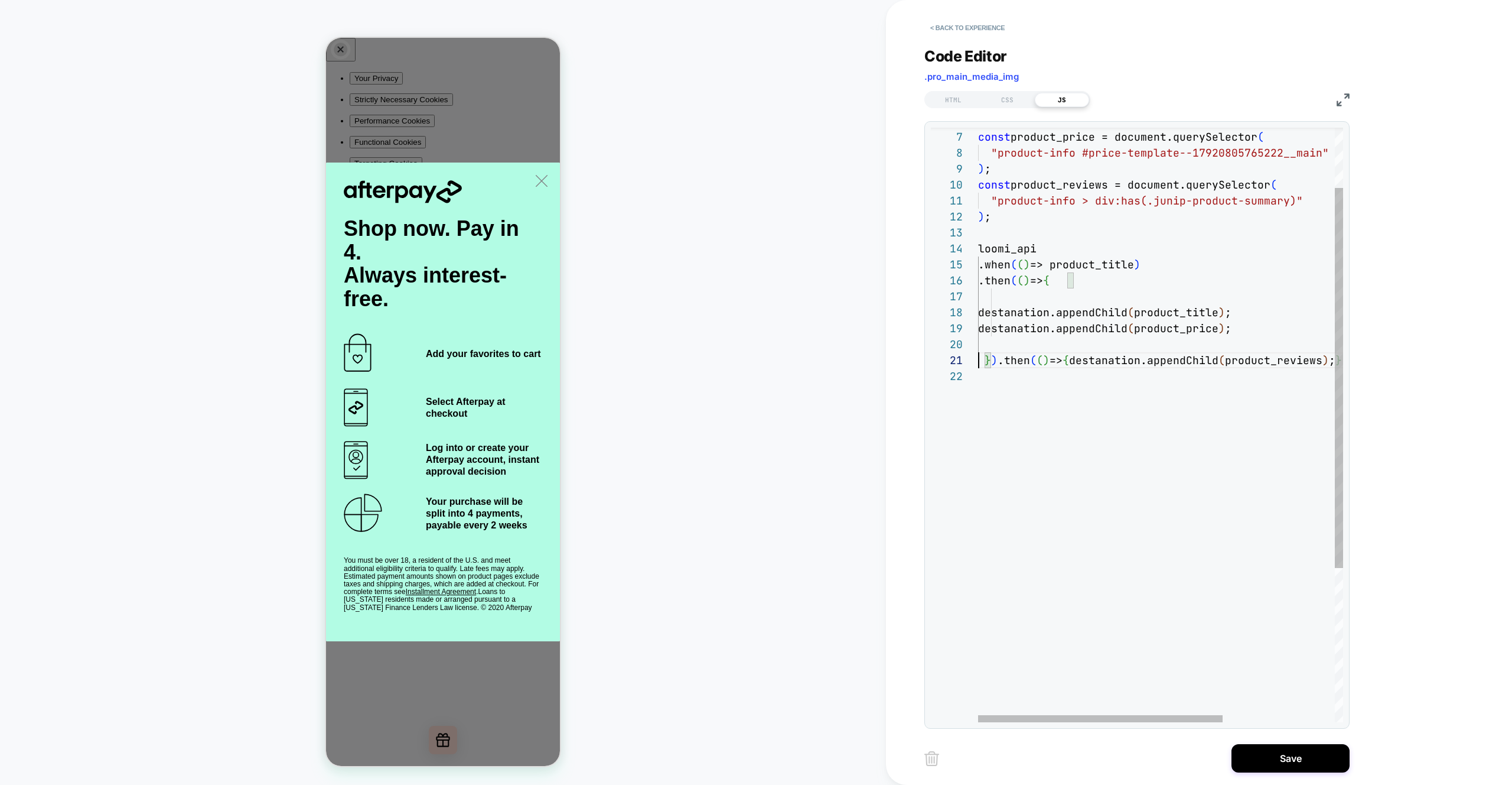
type textarea "**********"
click at [1120, 377] on div "const product_title = document.querySelector ( "product-info .product__title" )…" at bounding box center [1244, 490] width 532 height 914
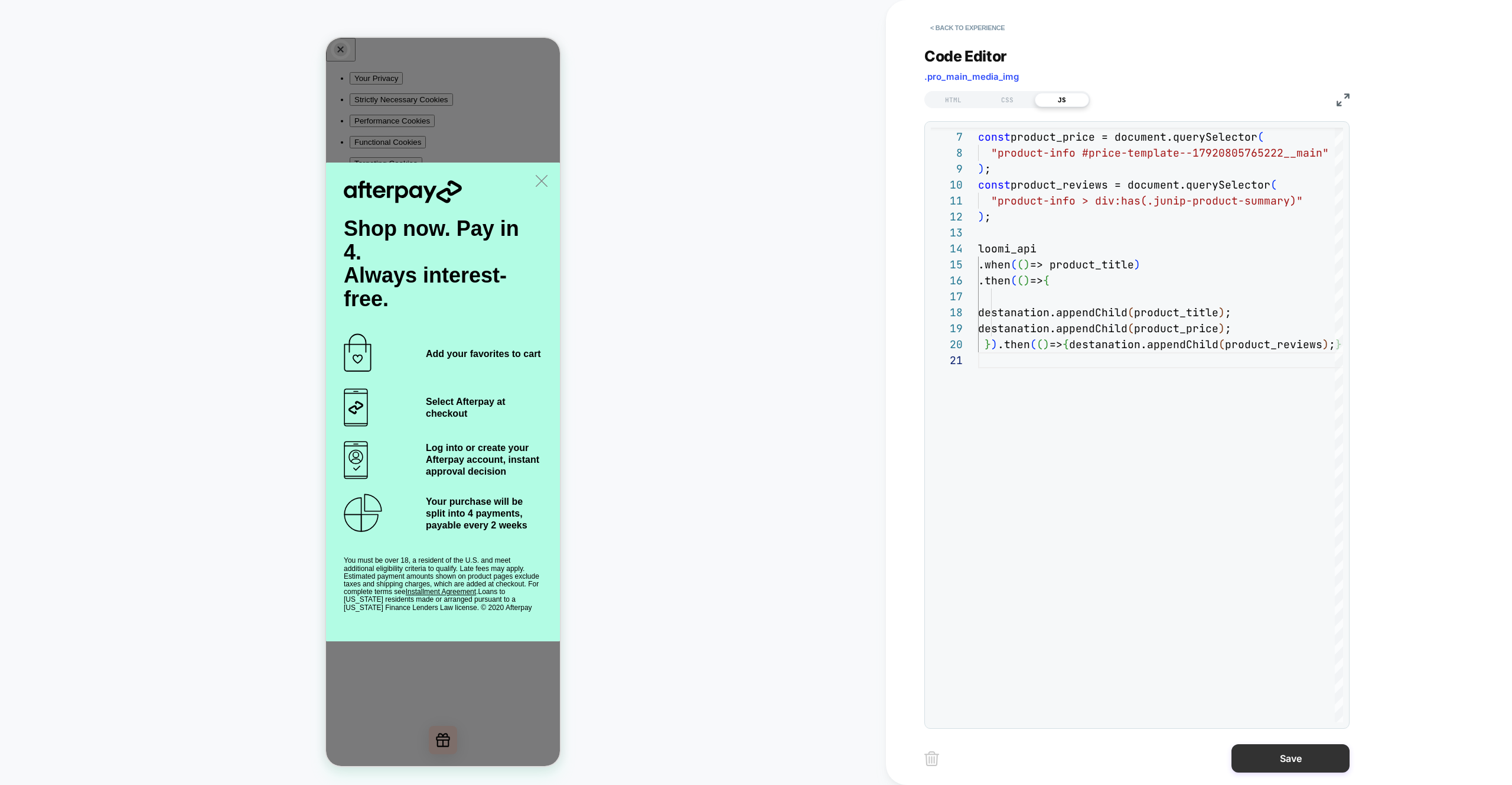
click at [1286, 756] on button "Save" at bounding box center [1290, 758] width 118 height 29
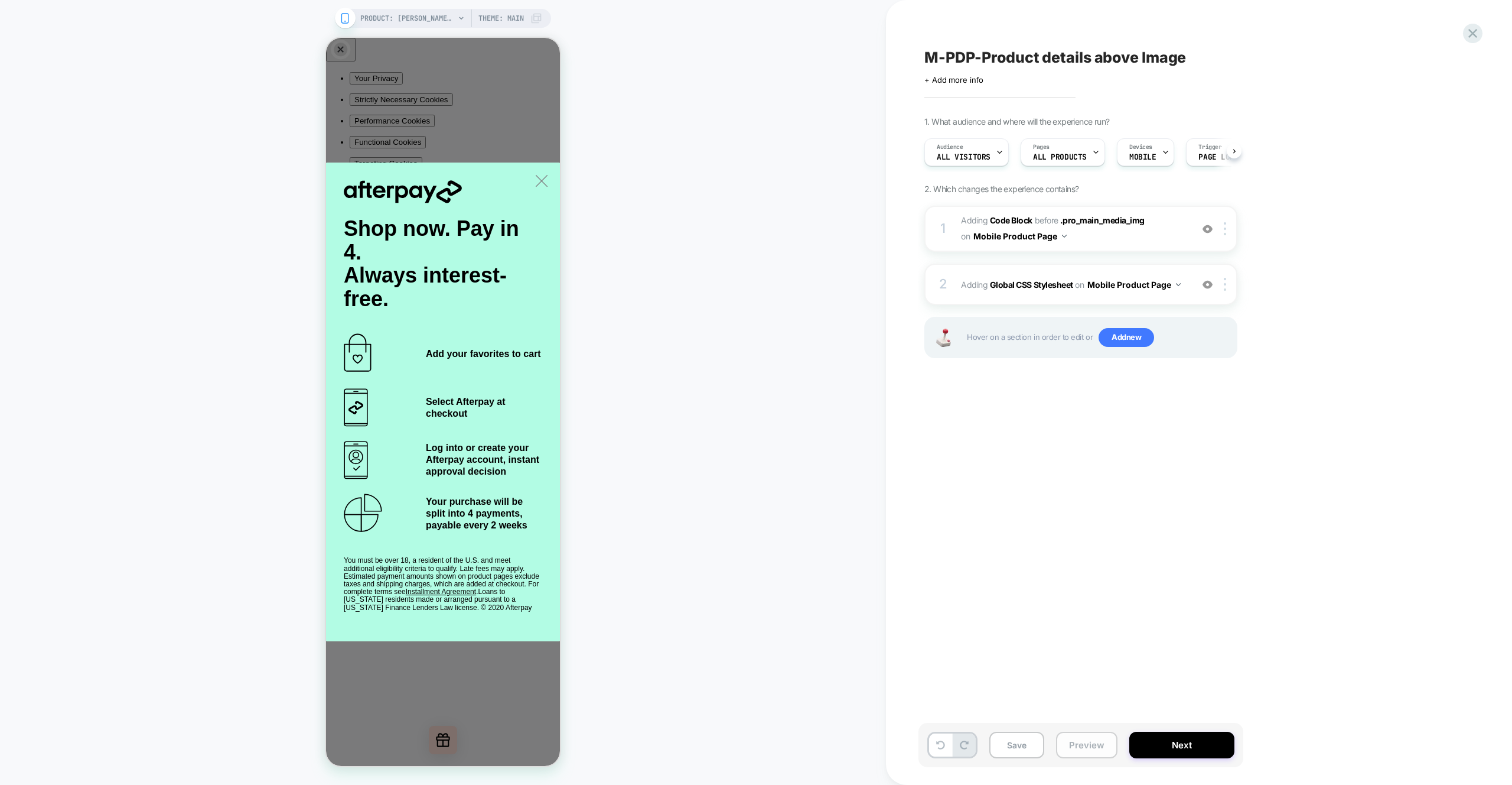
scroll to position [0, 1]
click at [1090, 748] on button "Preview" at bounding box center [1087, 745] width 62 height 26
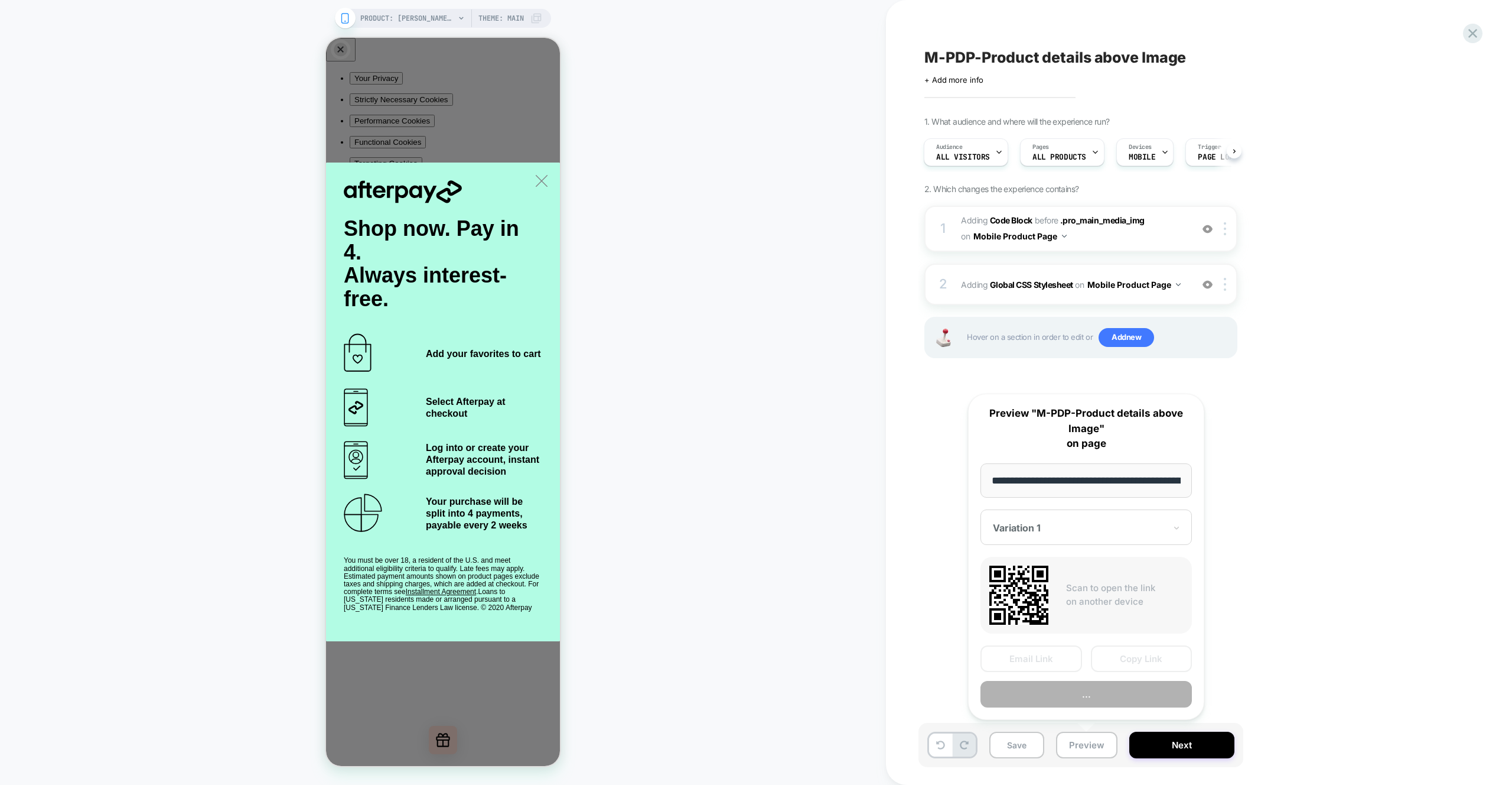
scroll to position [0, 366]
click at [1055, 700] on button "Preview" at bounding box center [1086, 695] width 212 height 26
